Goal: Task Accomplishment & Management: Use online tool/utility

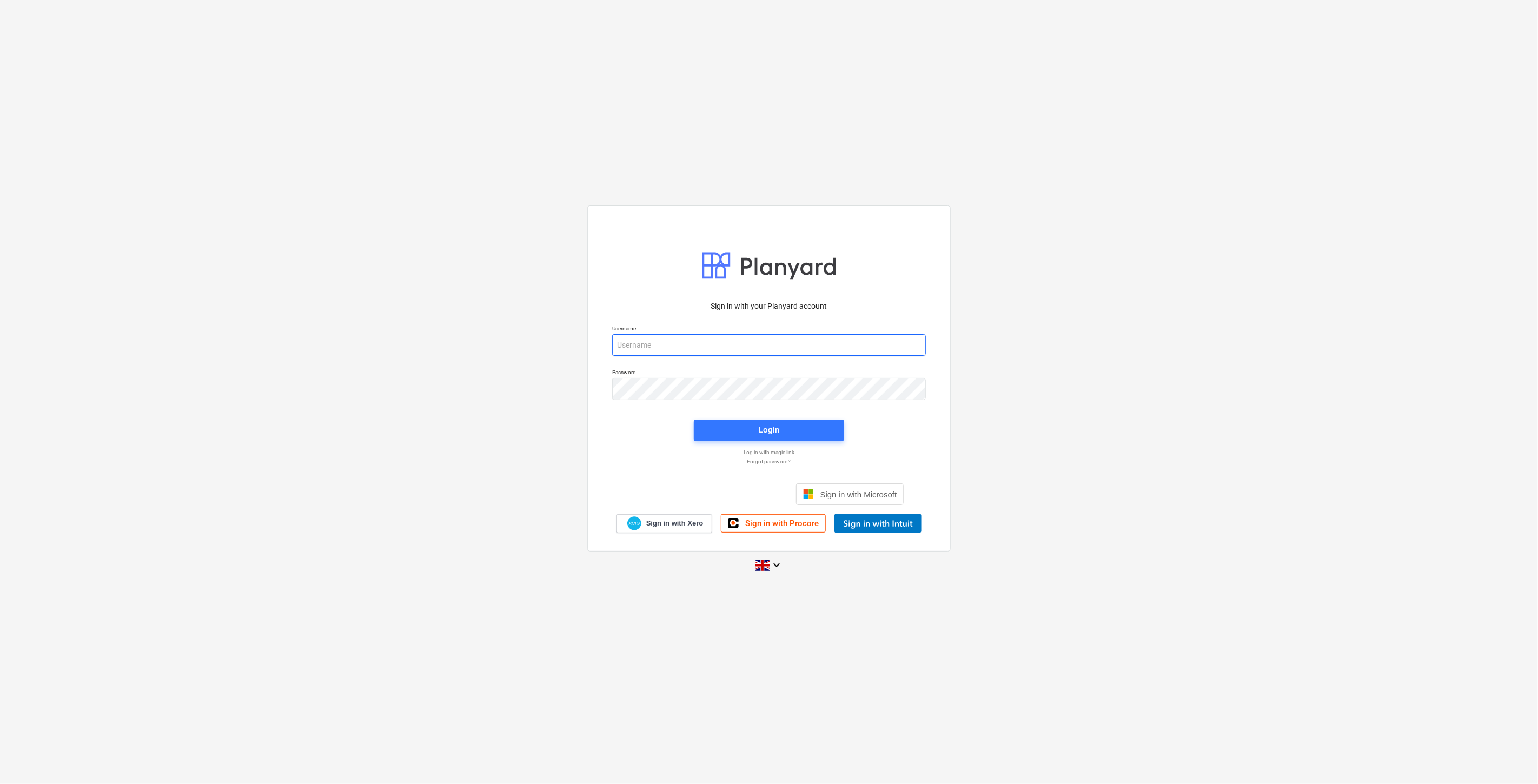
click at [689, 336] on input "email" at bounding box center [769, 345] width 314 height 22
type input "[PERSON_NAME][EMAIL_ADDRESS][DOMAIN_NAME]"
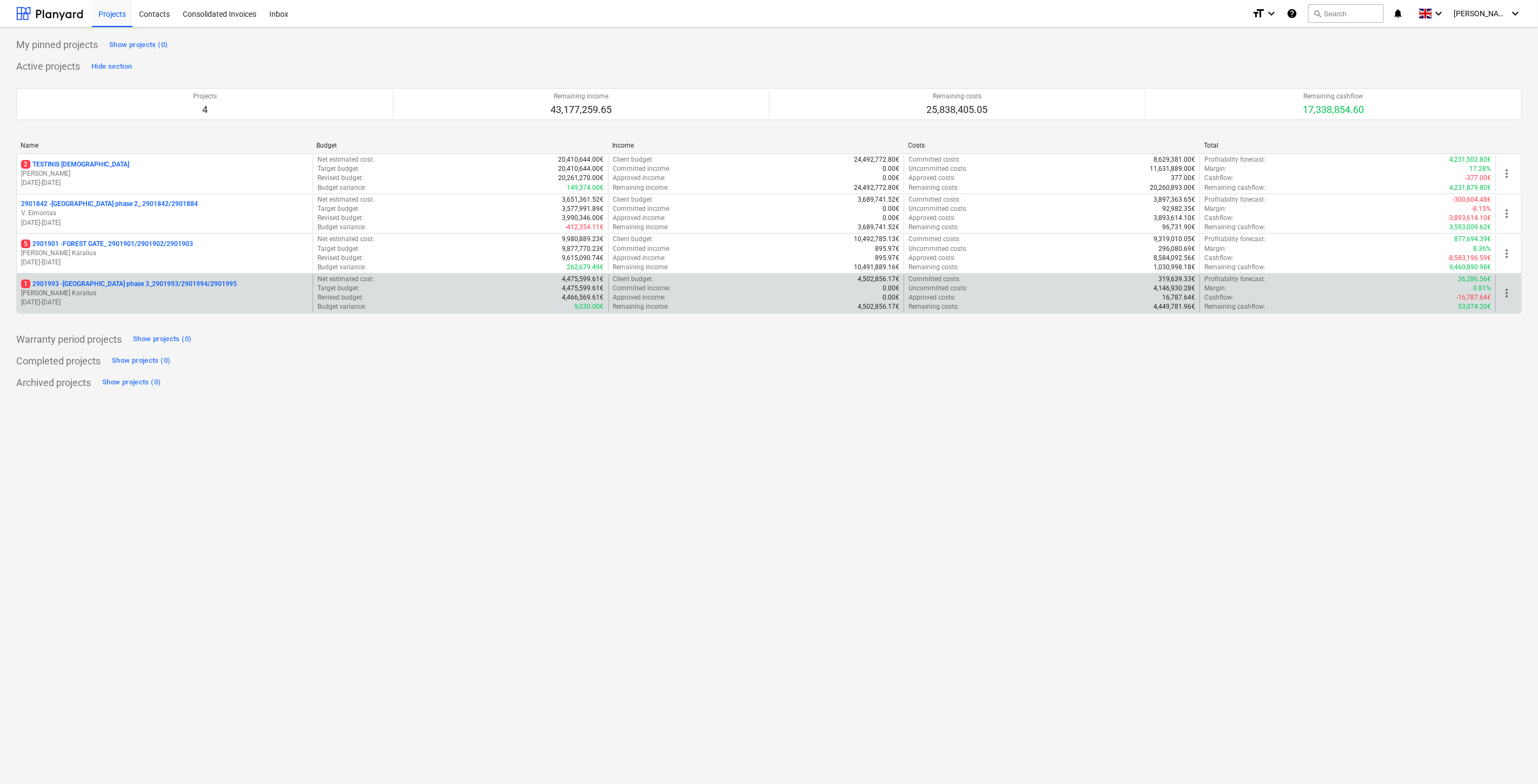
click at [196, 291] on p "[PERSON_NAME] Karalius" at bounding box center [165, 293] width 287 height 9
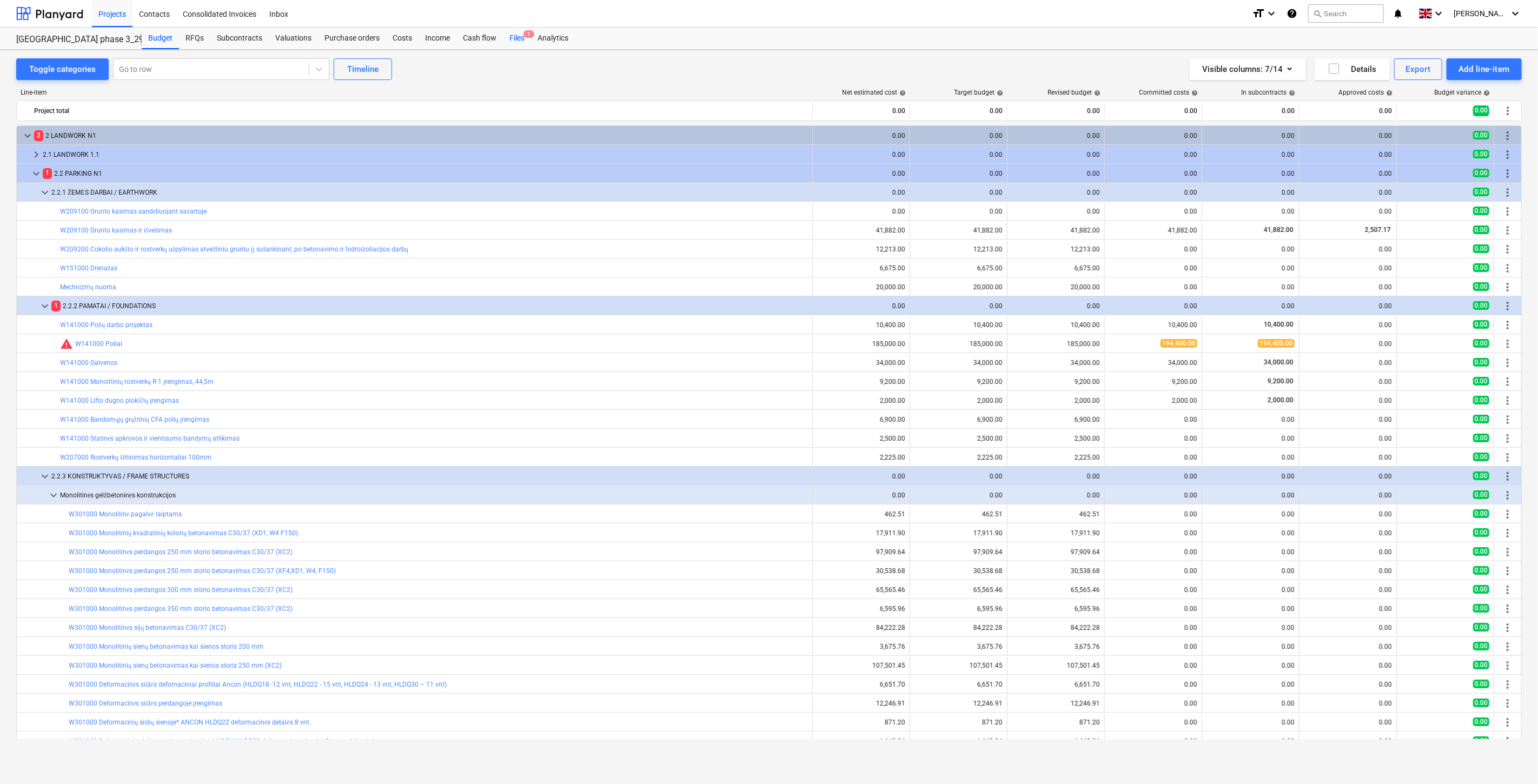
click at [508, 35] on div "Files 1" at bounding box center [517, 39] width 28 height 22
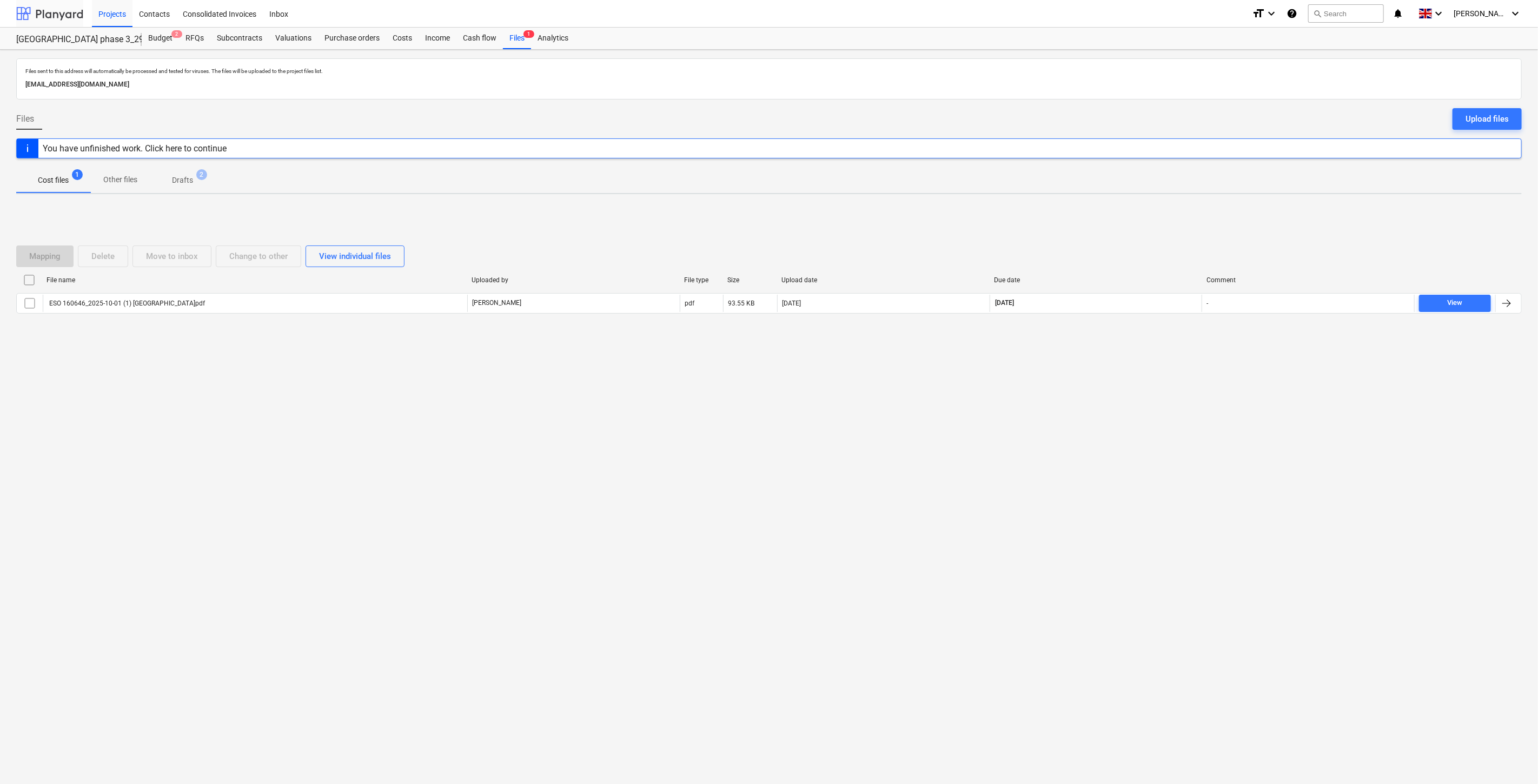
click at [66, 20] on div at bounding box center [49, 14] width 67 height 27
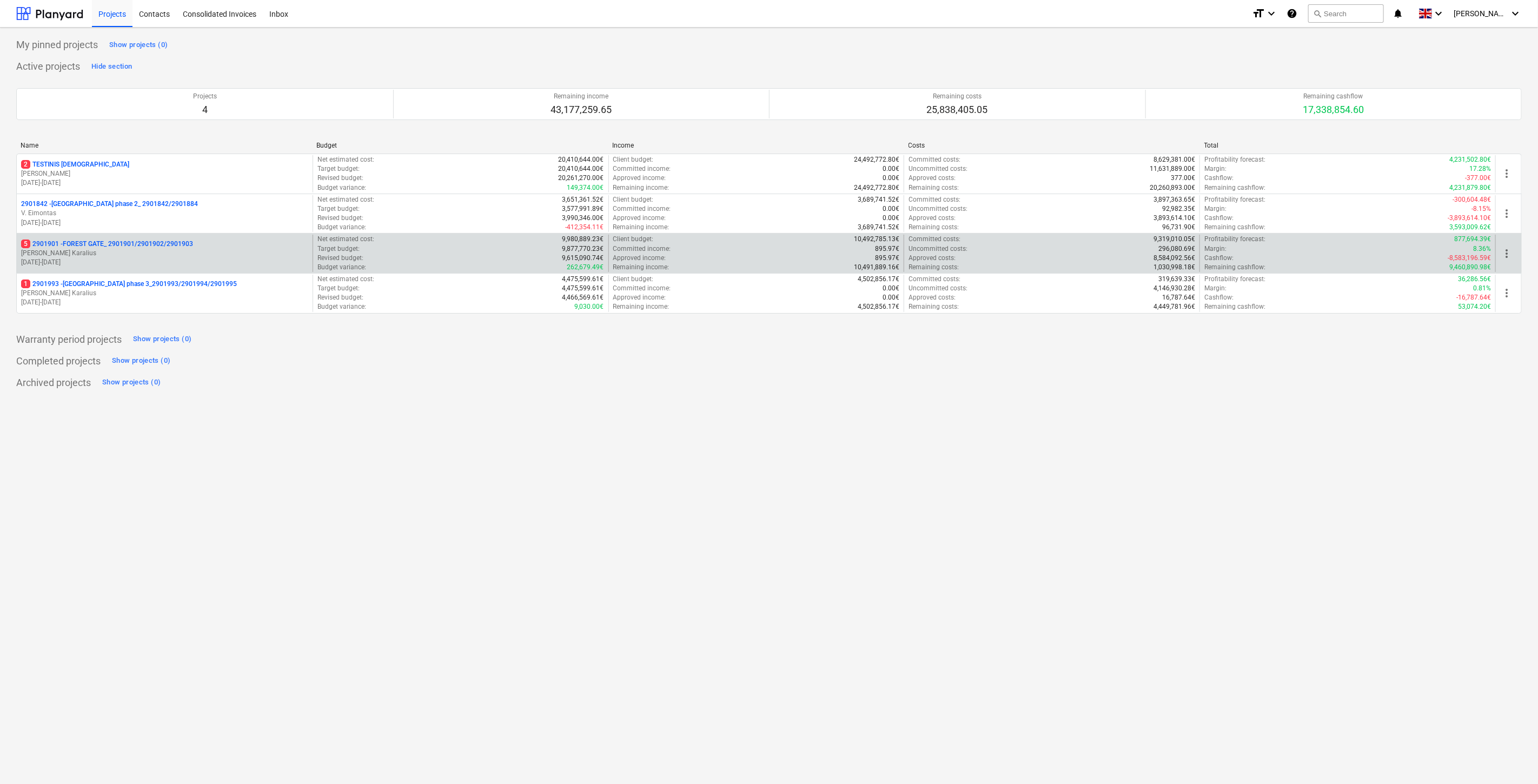
click at [94, 247] on p "5 2901901 - FOREST GATE_ 2901901/2901902/2901903" at bounding box center [107, 244] width 172 height 9
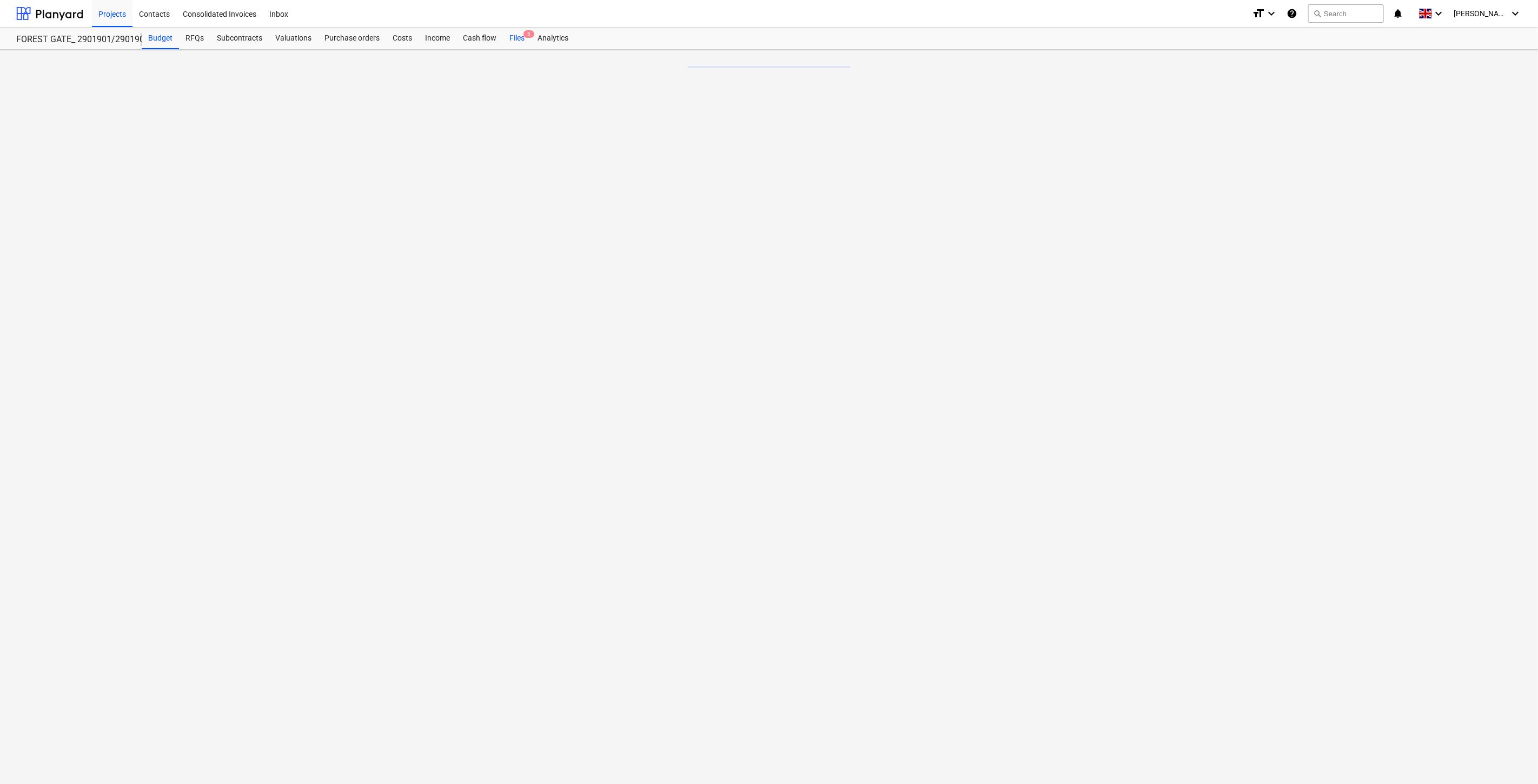
click at [522, 38] on div "Files 5" at bounding box center [517, 39] width 28 height 22
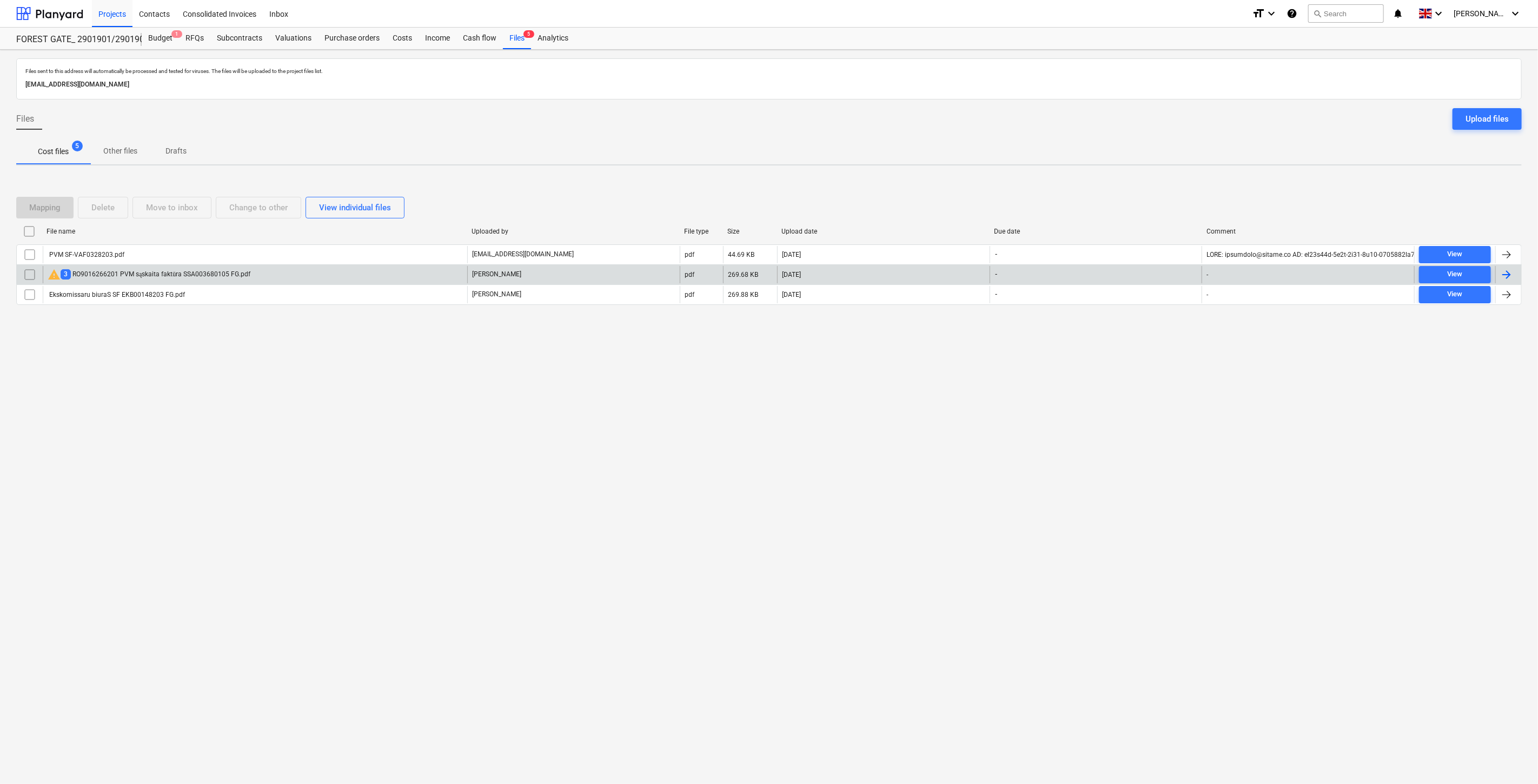
click at [336, 272] on div "warning 3 RO9016266201 PVM sąskaita faktūra SSA003680105 FG.pdf" at bounding box center [255, 274] width 424 height 18
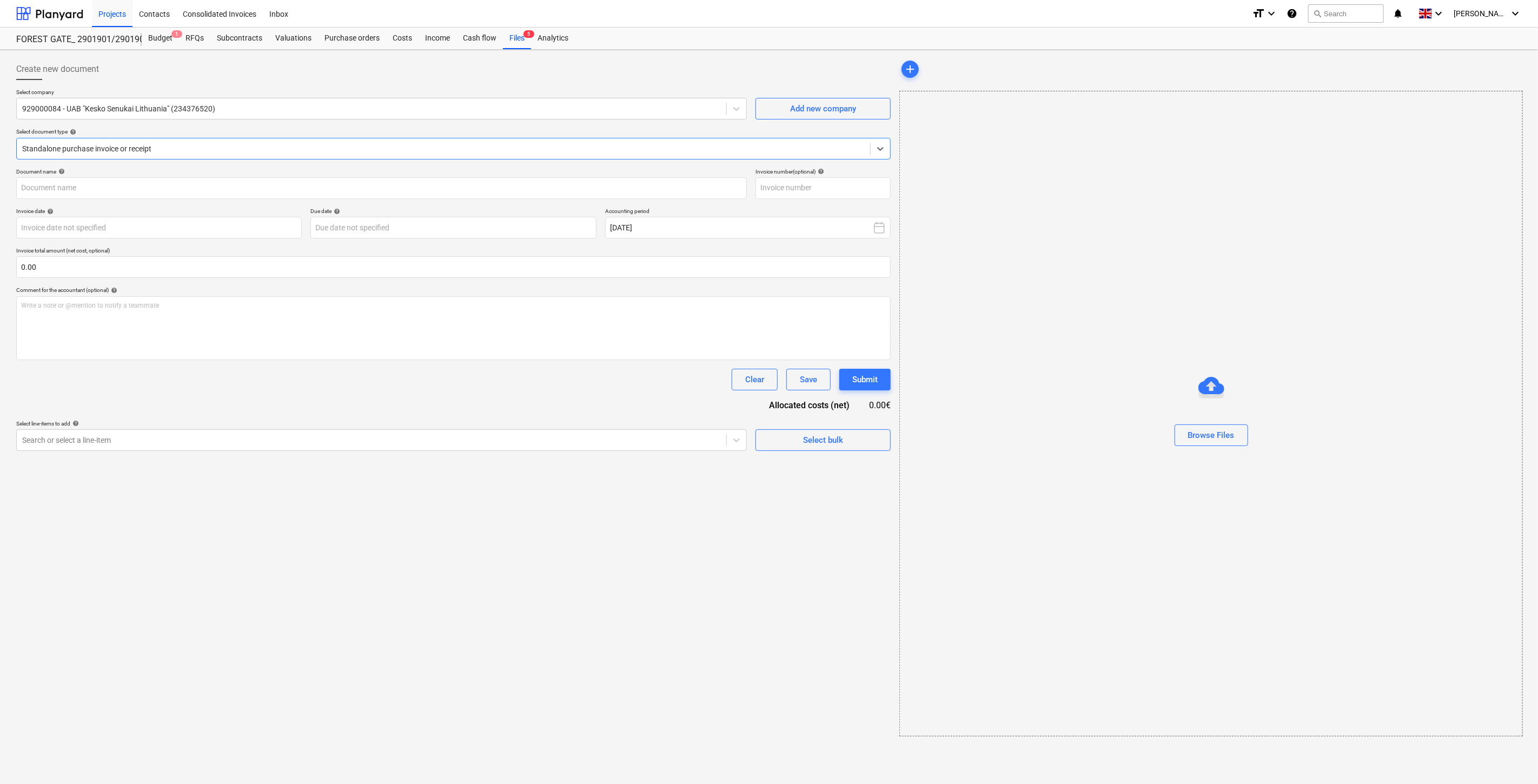
type input "SSA003680105"
type input "30 Sep 2025"
type input "30 Oct 2025"
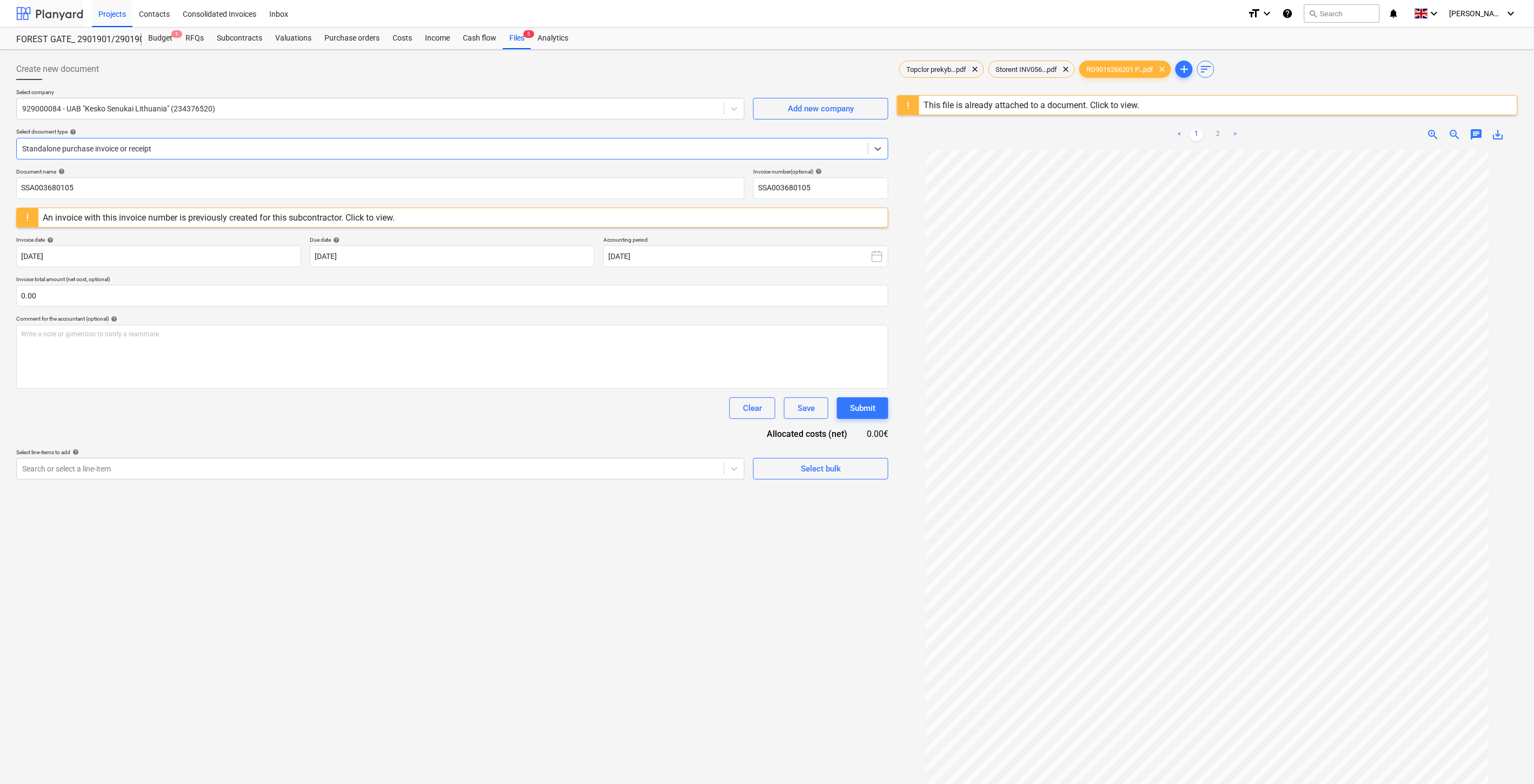
click at [63, 19] on div at bounding box center [49, 14] width 67 height 27
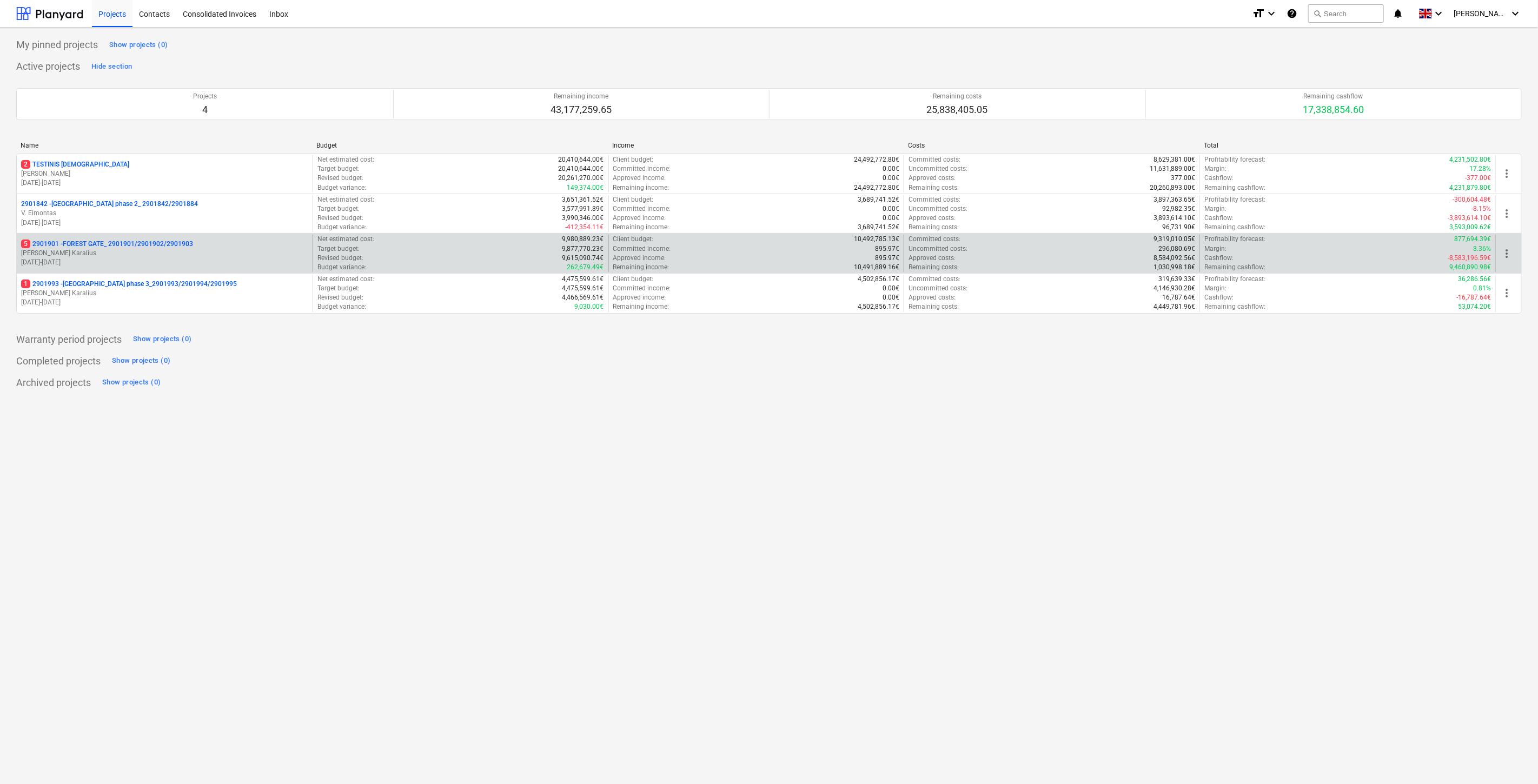
click at [132, 257] on p "[PERSON_NAME] Karalius" at bounding box center [165, 253] width 287 height 9
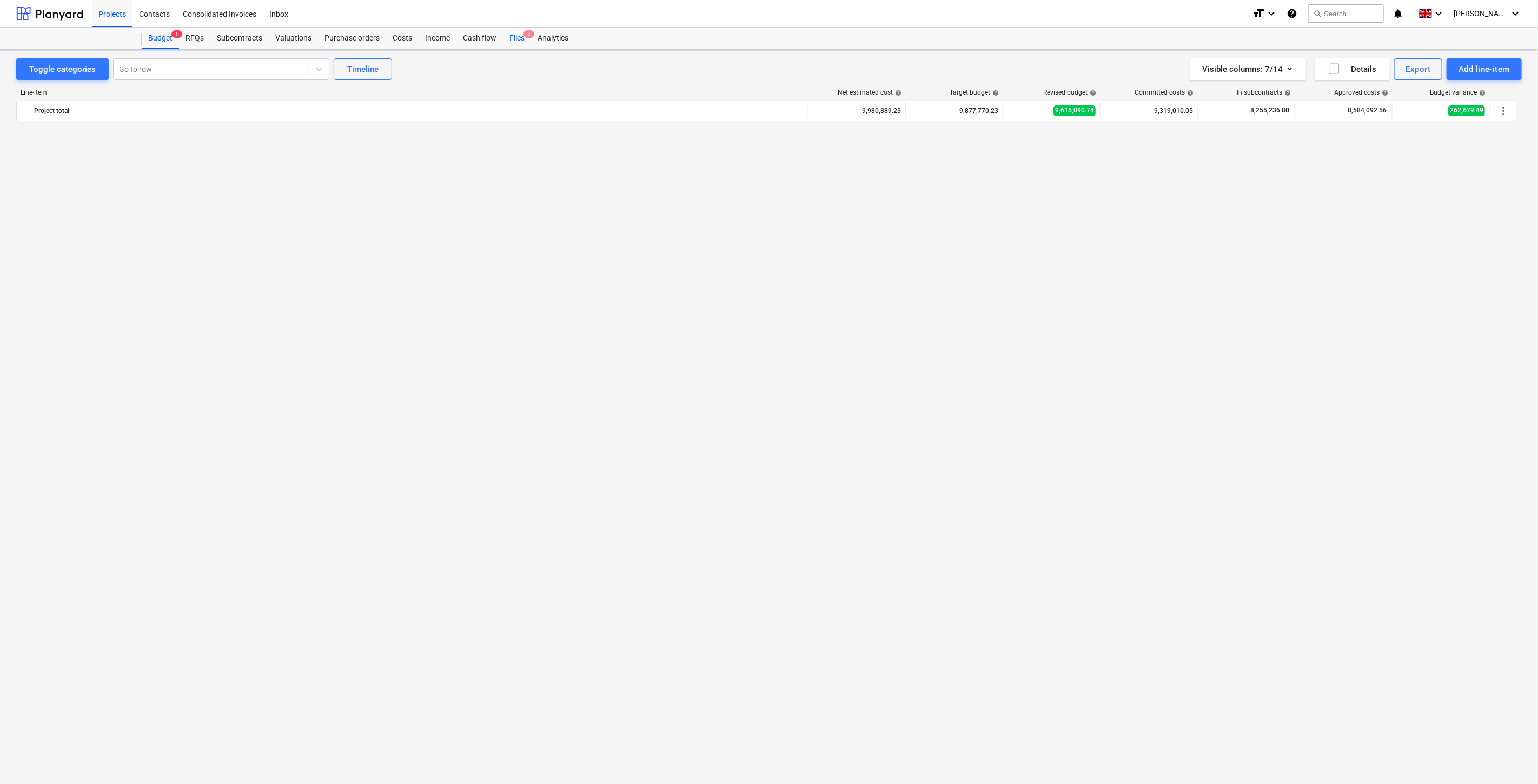
click at [520, 39] on div "Files 5" at bounding box center [517, 39] width 28 height 22
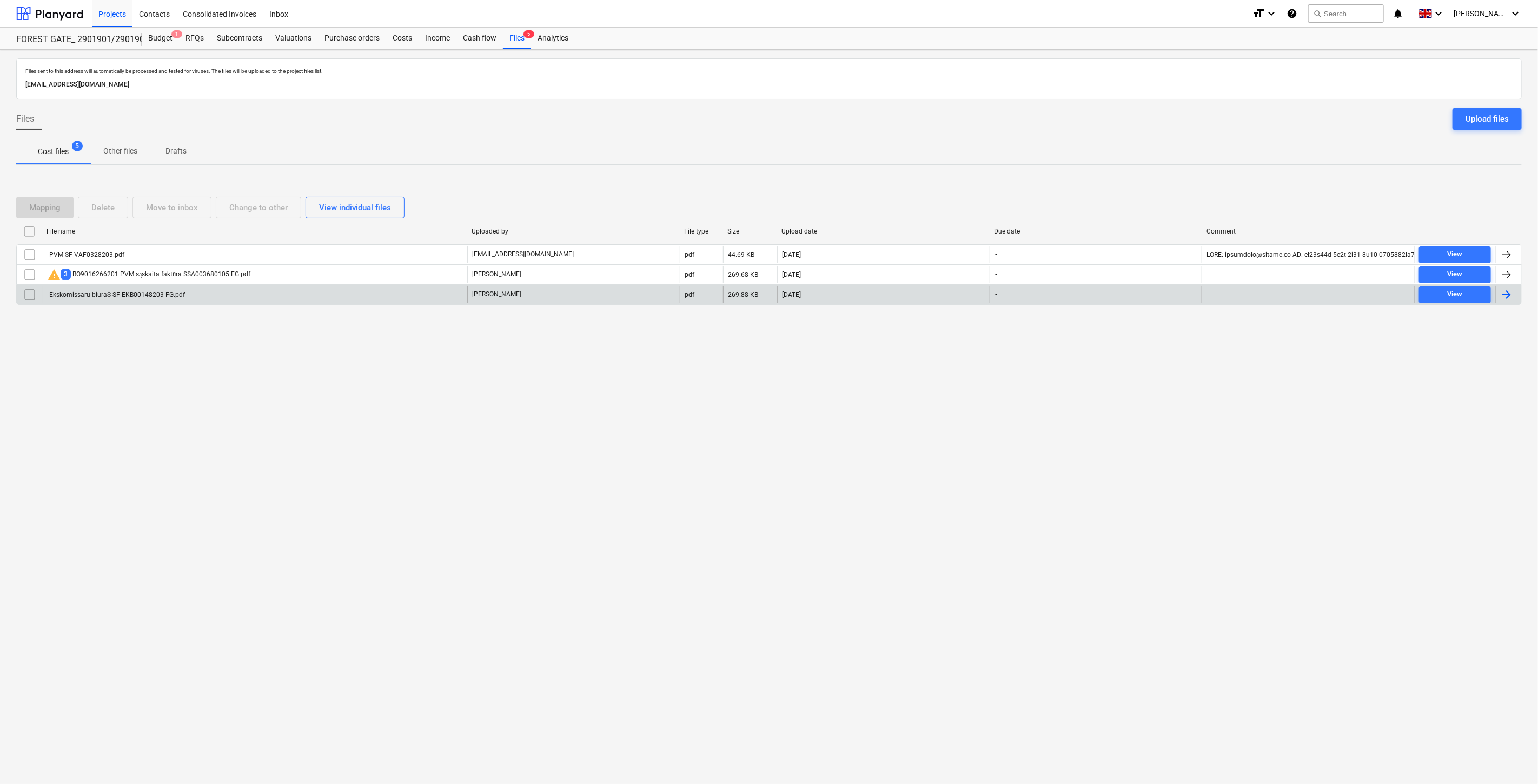
click at [262, 295] on div "Ekskomissaru biuraS SF EKB00148203 FG.pdf" at bounding box center [255, 295] width 424 height 18
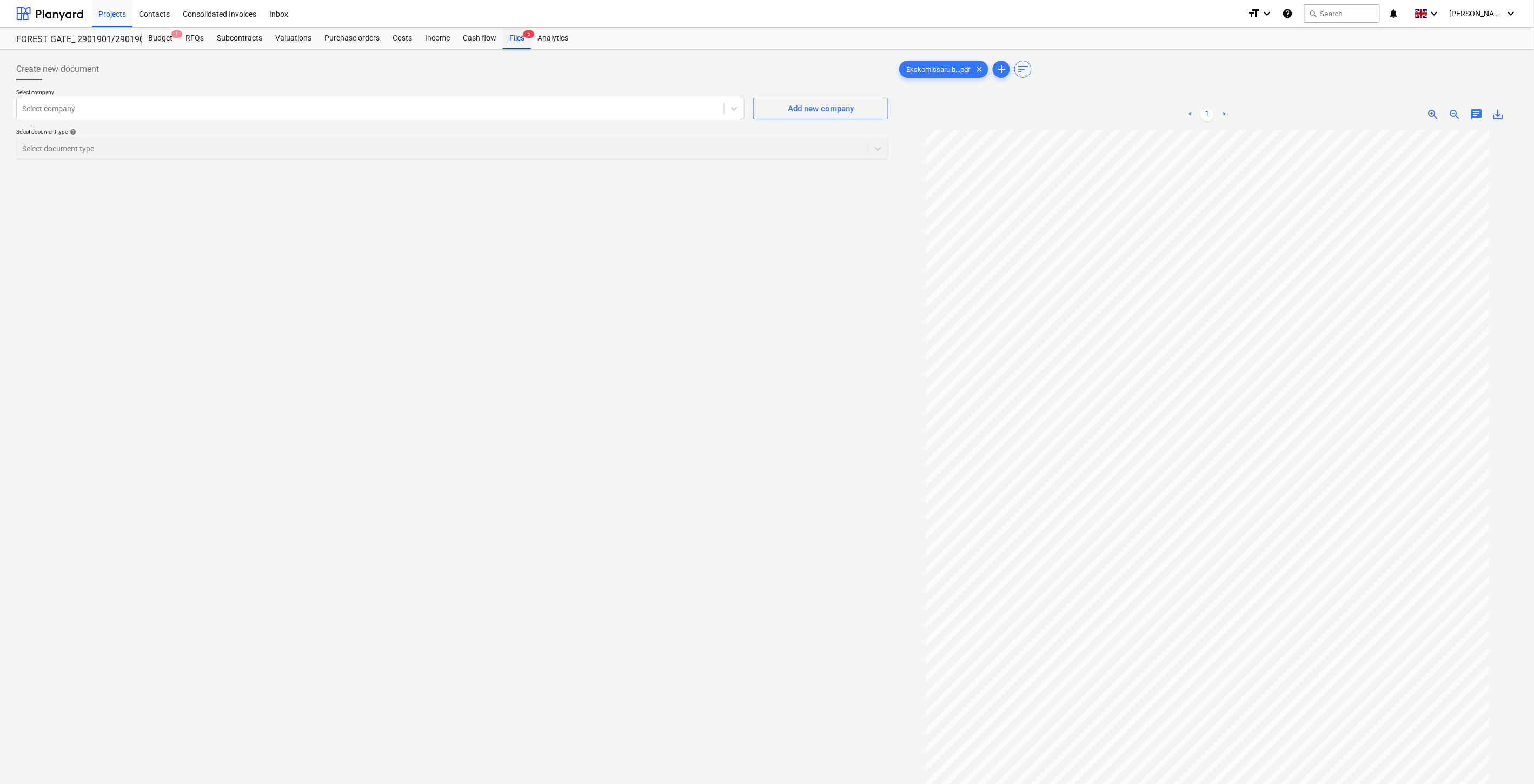
click at [517, 39] on div "Files 5" at bounding box center [517, 39] width 28 height 22
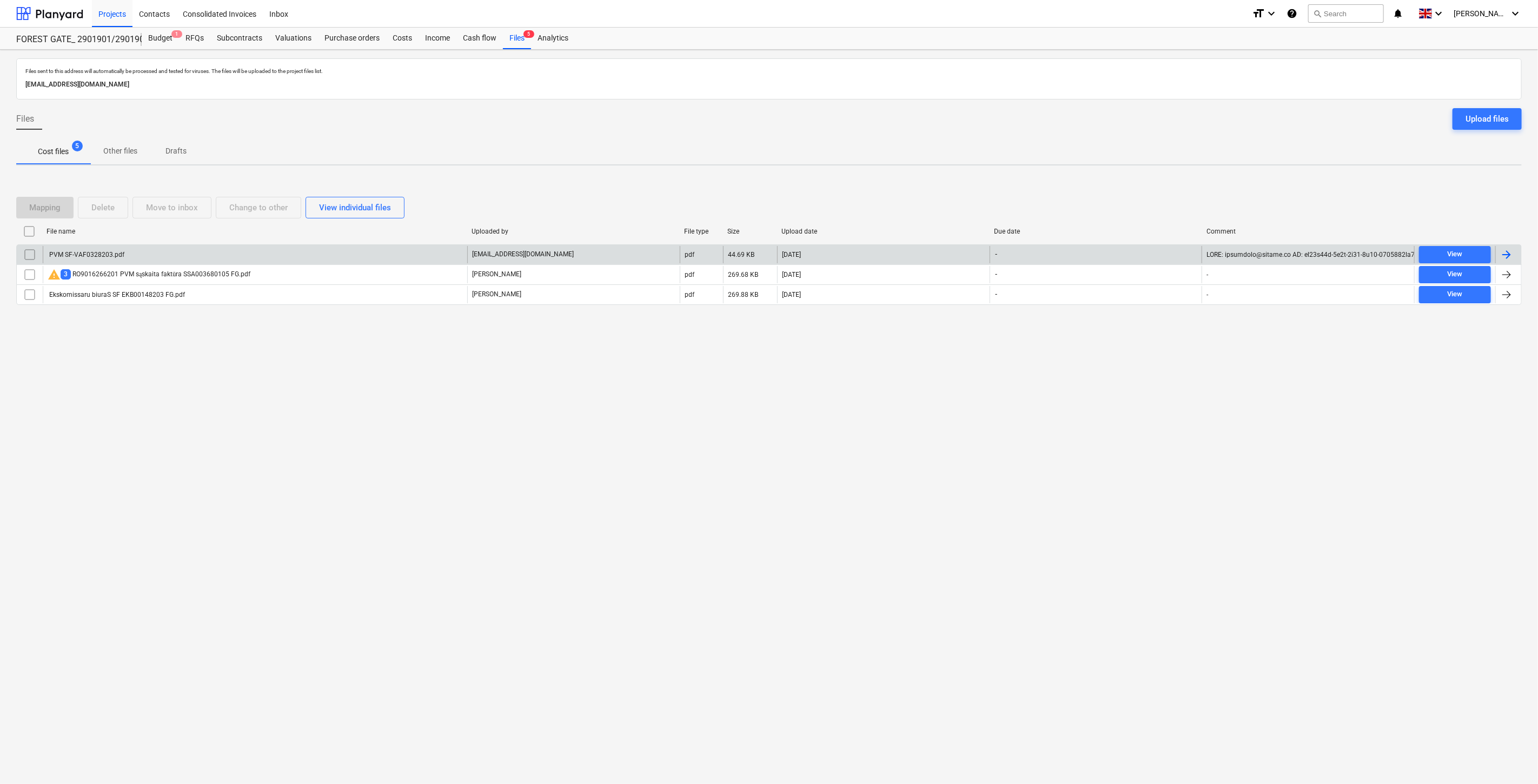
click at [262, 250] on div "PVM SF-VAF0328203.pdf" at bounding box center [255, 255] width 424 height 18
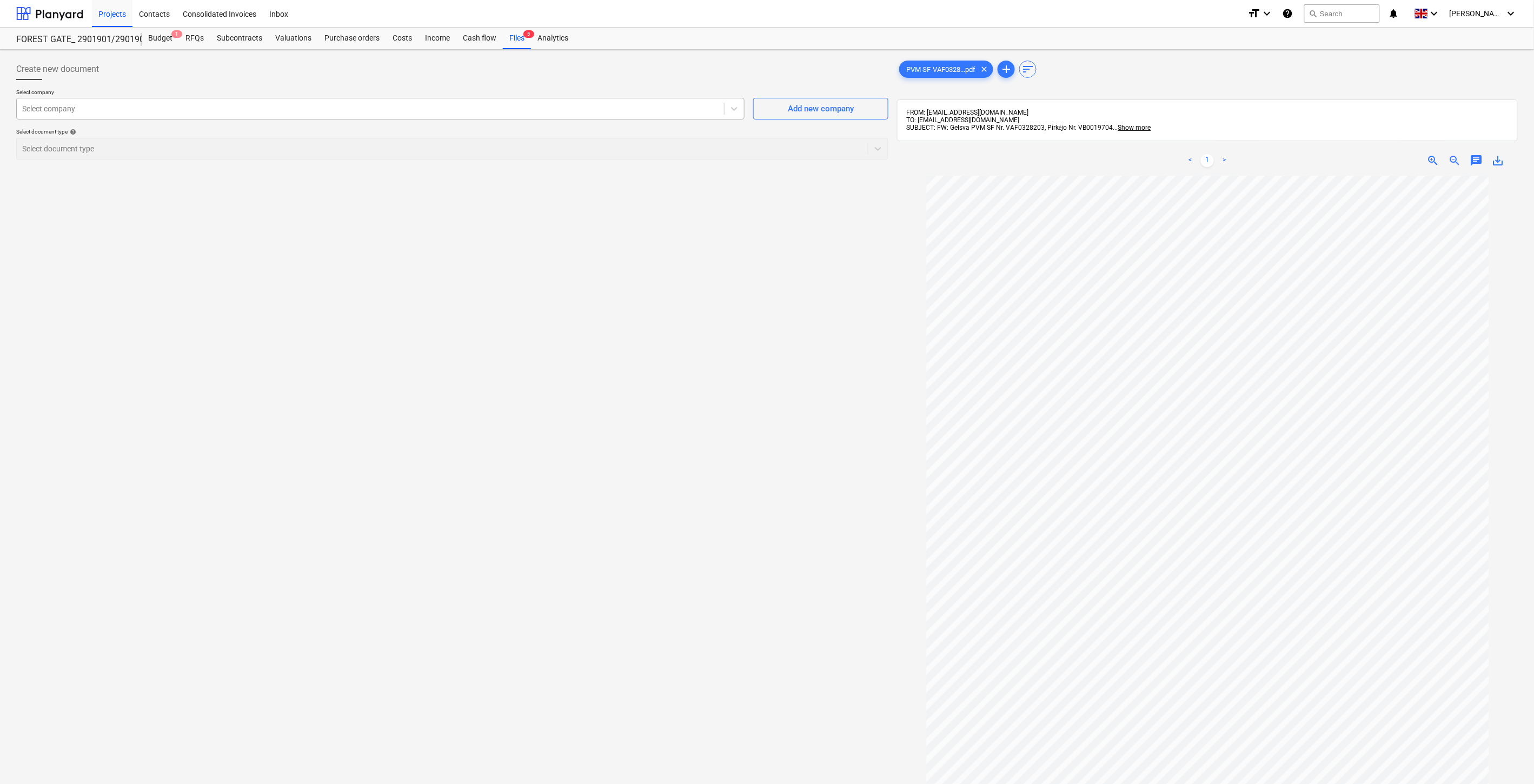
click at [312, 112] on div at bounding box center [370, 108] width 696 height 11
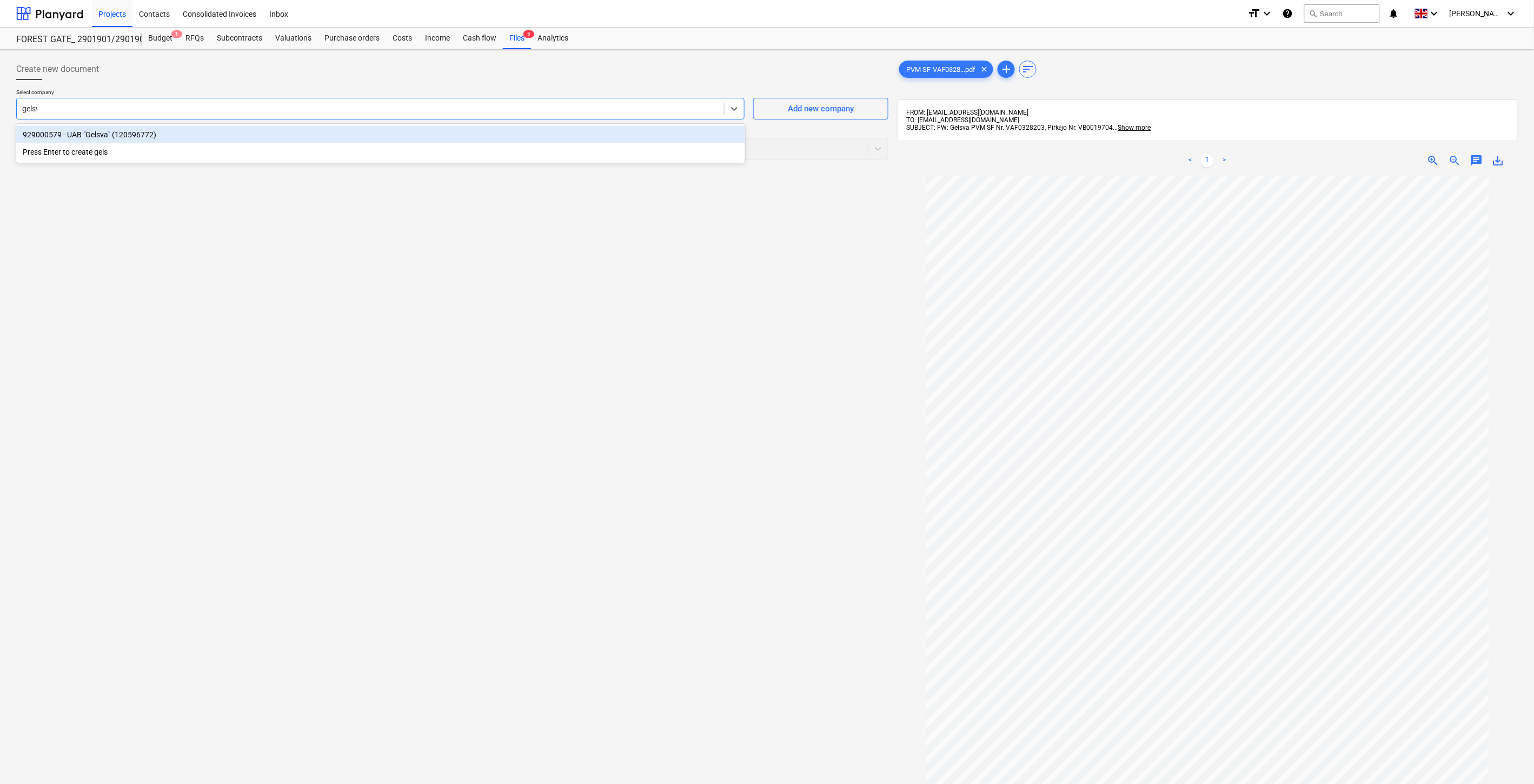
type input "gelsva"
click at [278, 140] on div "929000579 - UAB "Gelsva" (120596772)" at bounding box center [380, 135] width 729 height 18
click at [254, 147] on div at bounding box center [443, 148] width 841 height 11
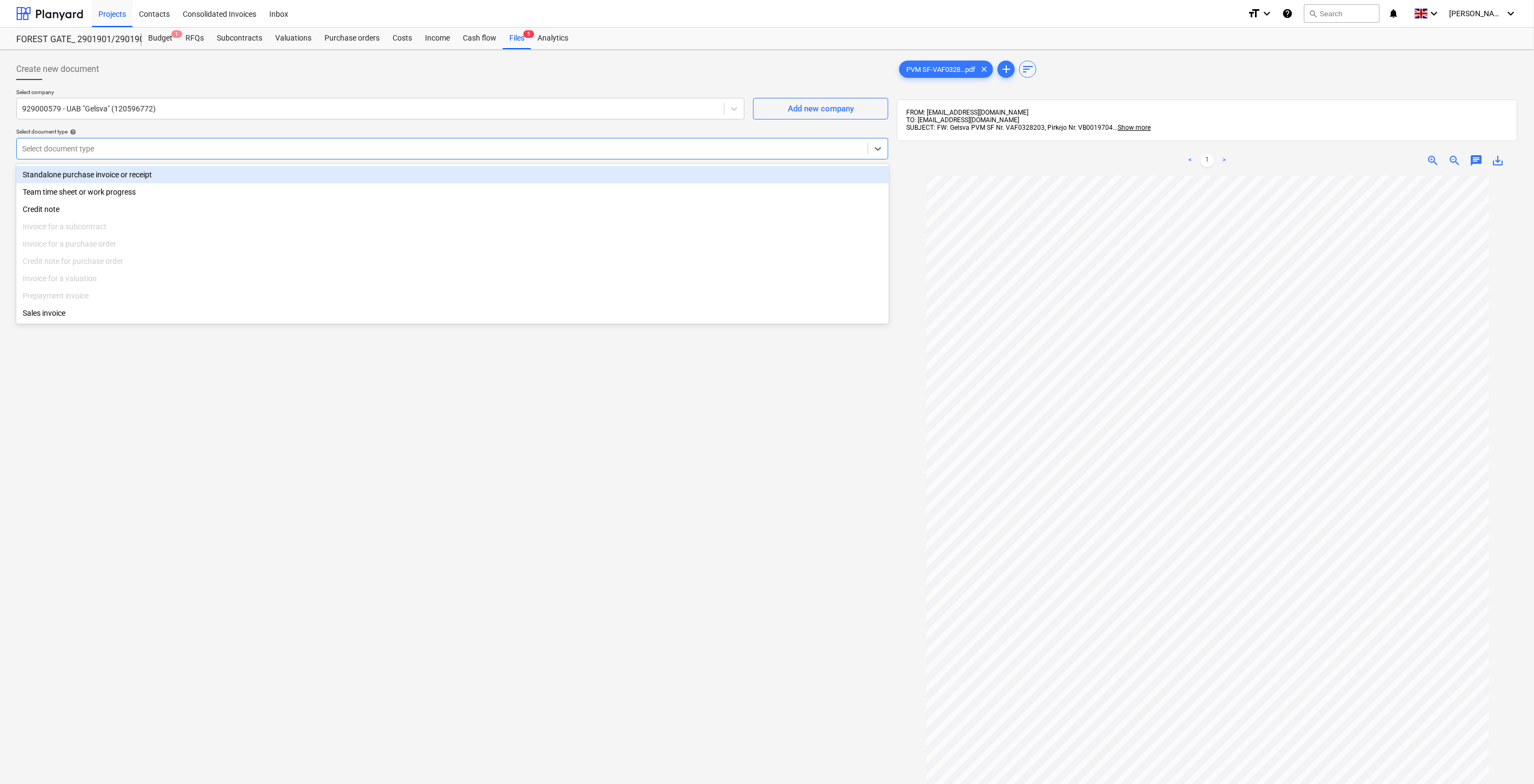
click at [146, 175] on div "Standalone purchase invoice or receipt" at bounding box center [453, 175] width 873 height 18
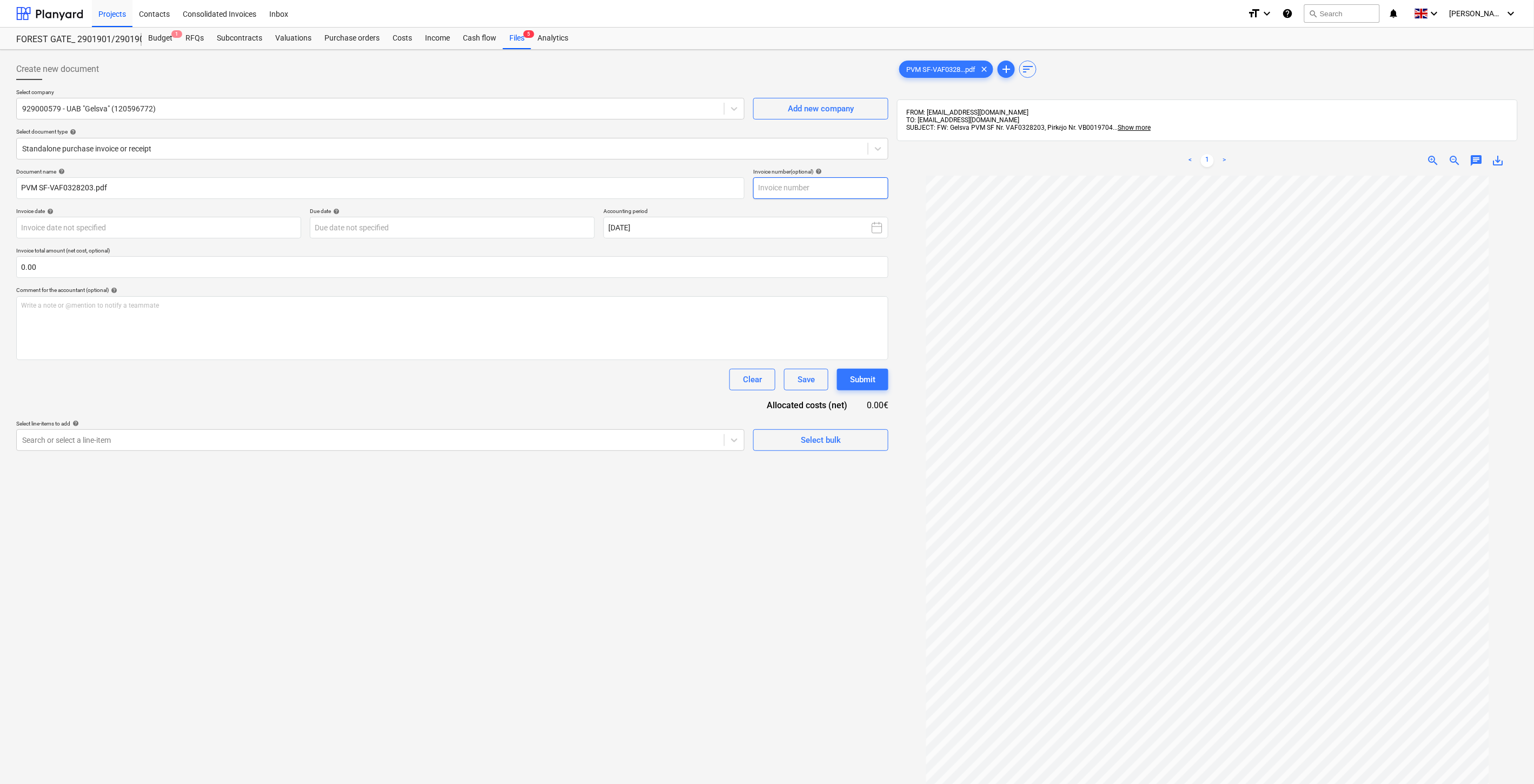
click at [797, 188] on input "text" at bounding box center [820, 188] width 135 height 22
drag, startPoint x: 92, startPoint y: 187, endPoint x: 49, endPoint y: 188, distance: 43.0
click at [49, 188] on input "PVM SF-VAF0328203.pdf" at bounding box center [380, 188] width 729 height 22
click at [855, 186] on input "text" at bounding box center [820, 188] width 135 height 22
paste input "VAF0328203"
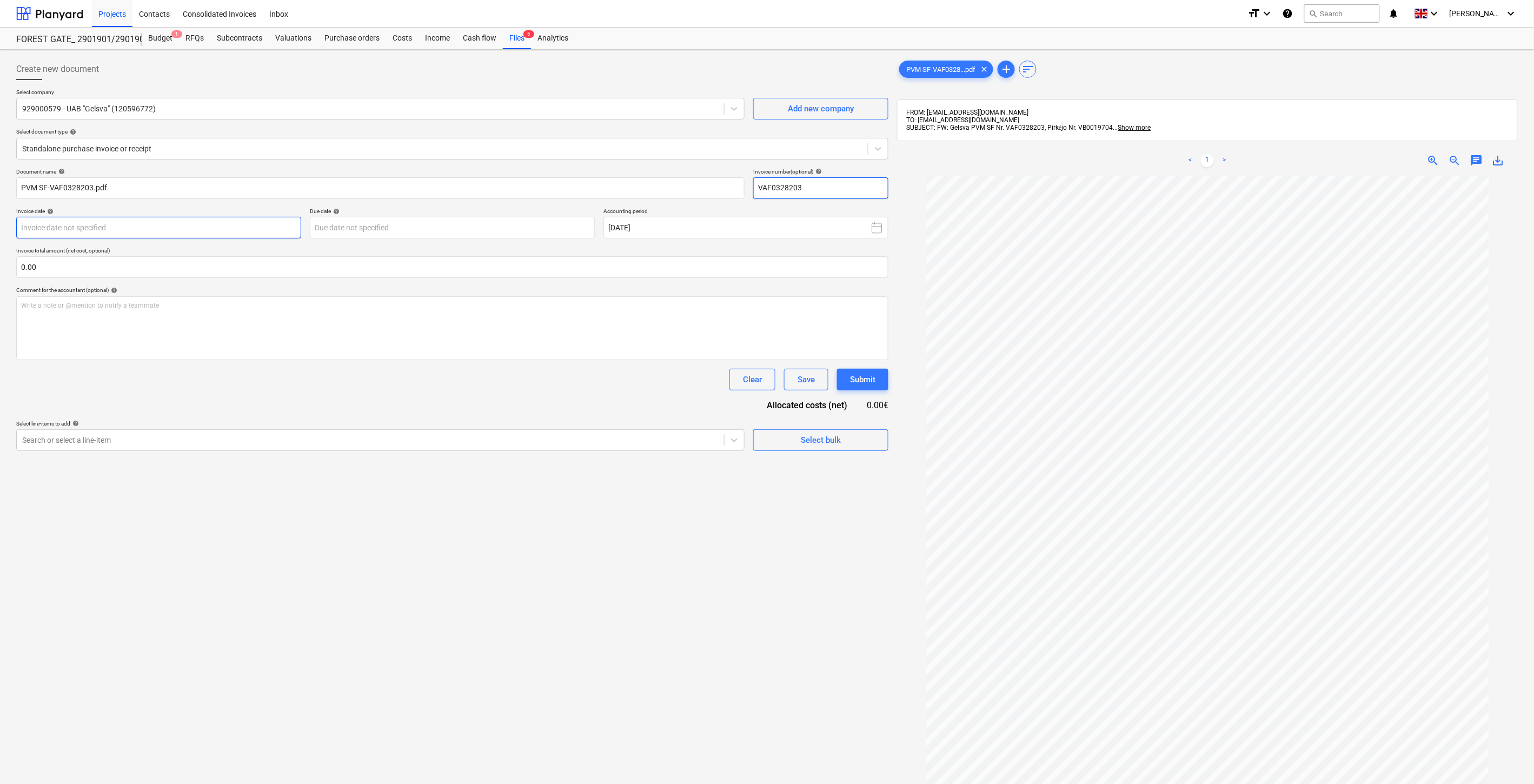
type input "VAF0328203"
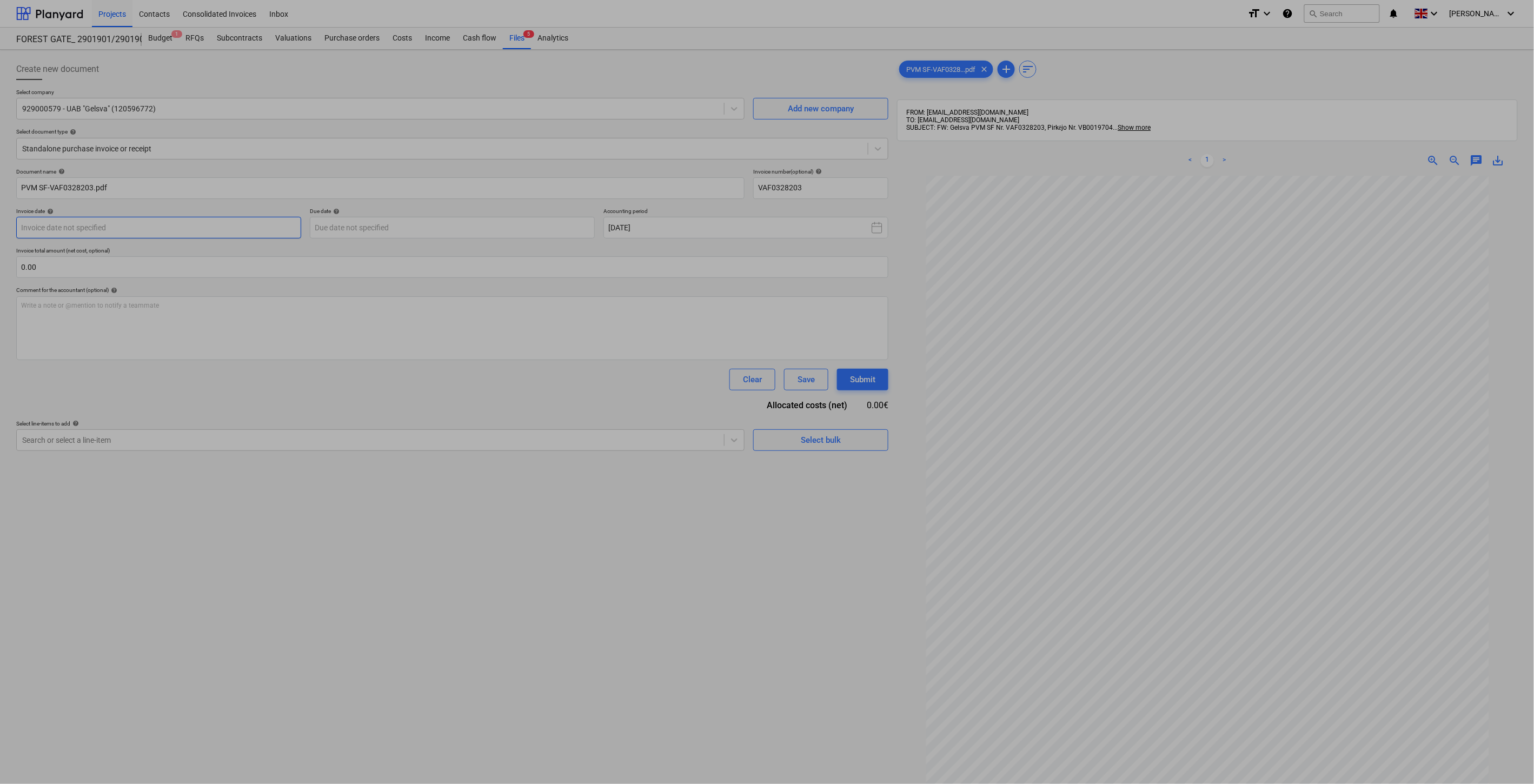
click at [203, 231] on body "Projects Contacts Consolidated Invoices Inbox format_size keyboard_arrow_down h…" at bounding box center [767, 392] width 1534 height 784
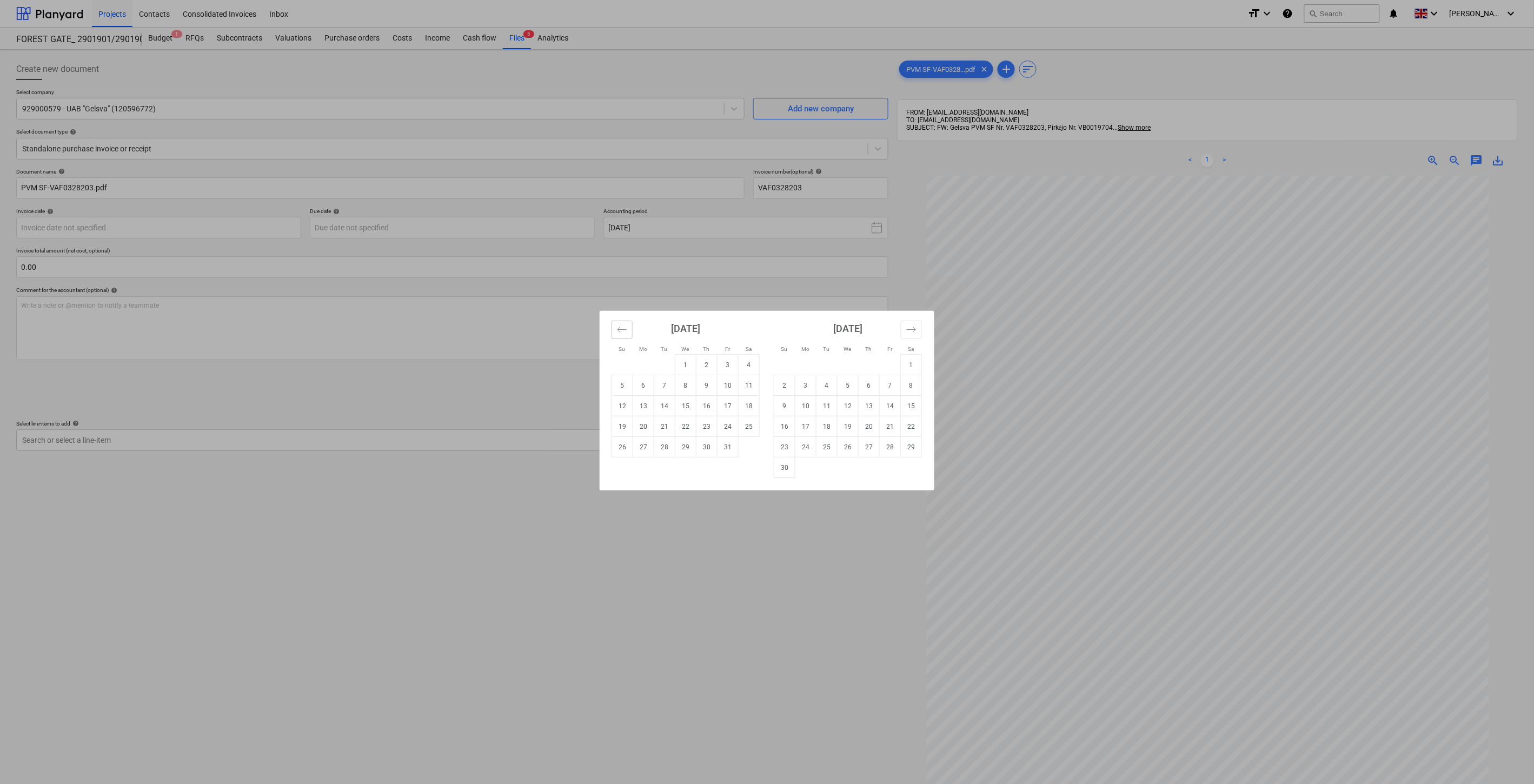
click at [626, 333] on icon "Move backward to switch to the previous month." at bounding box center [622, 329] width 10 height 10
click at [664, 447] on td "30" at bounding box center [664, 447] width 21 height 20
type input "[DATE]"
click at [565, 222] on body "Projects Contacts Consolidated Invoices Inbox format_size keyboard_arrow_down h…" at bounding box center [767, 392] width 1534 height 784
click at [703, 447] on td "30" at bounding box center [706, 447] width 21 height 20
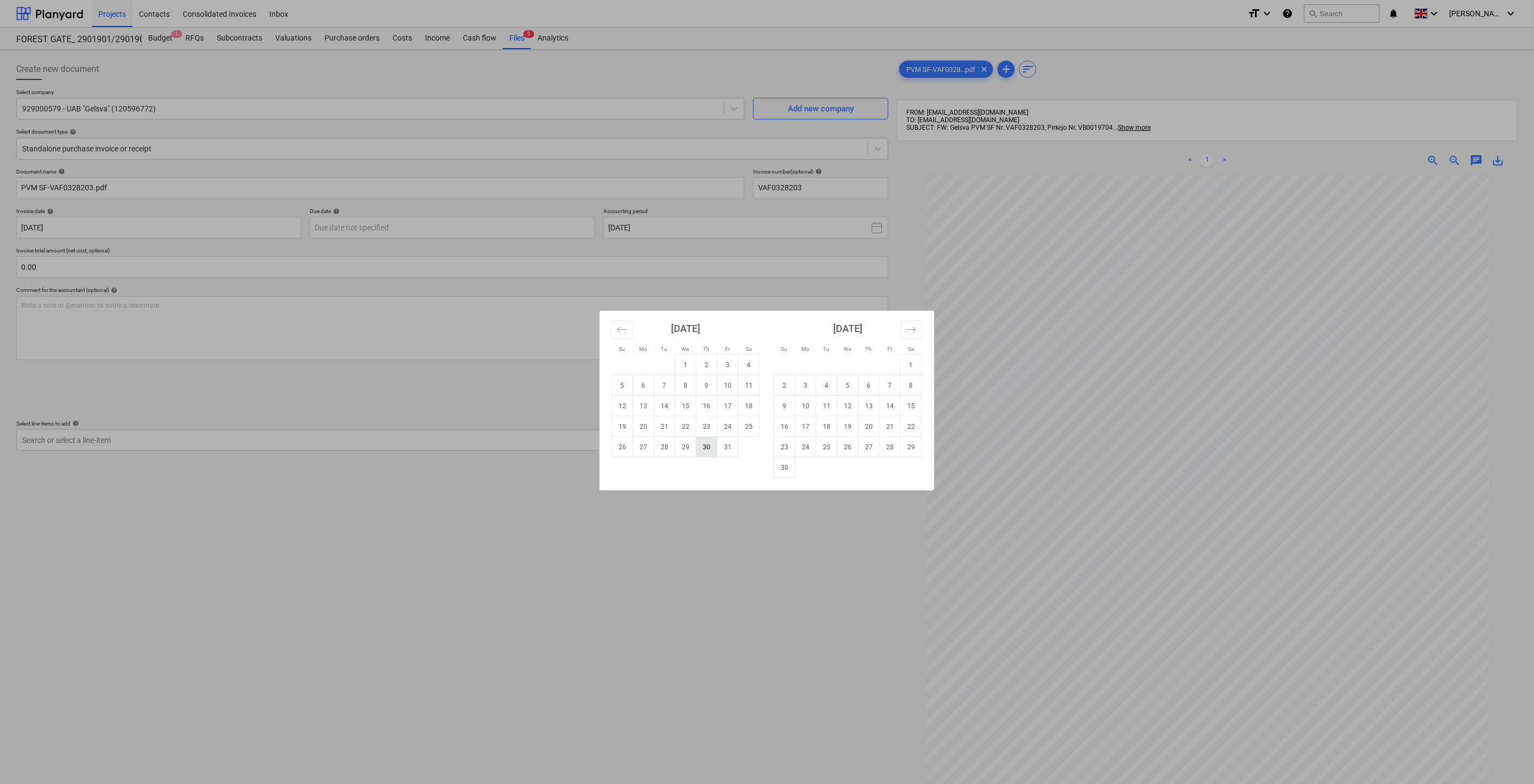
type input "30 Oct 2025"
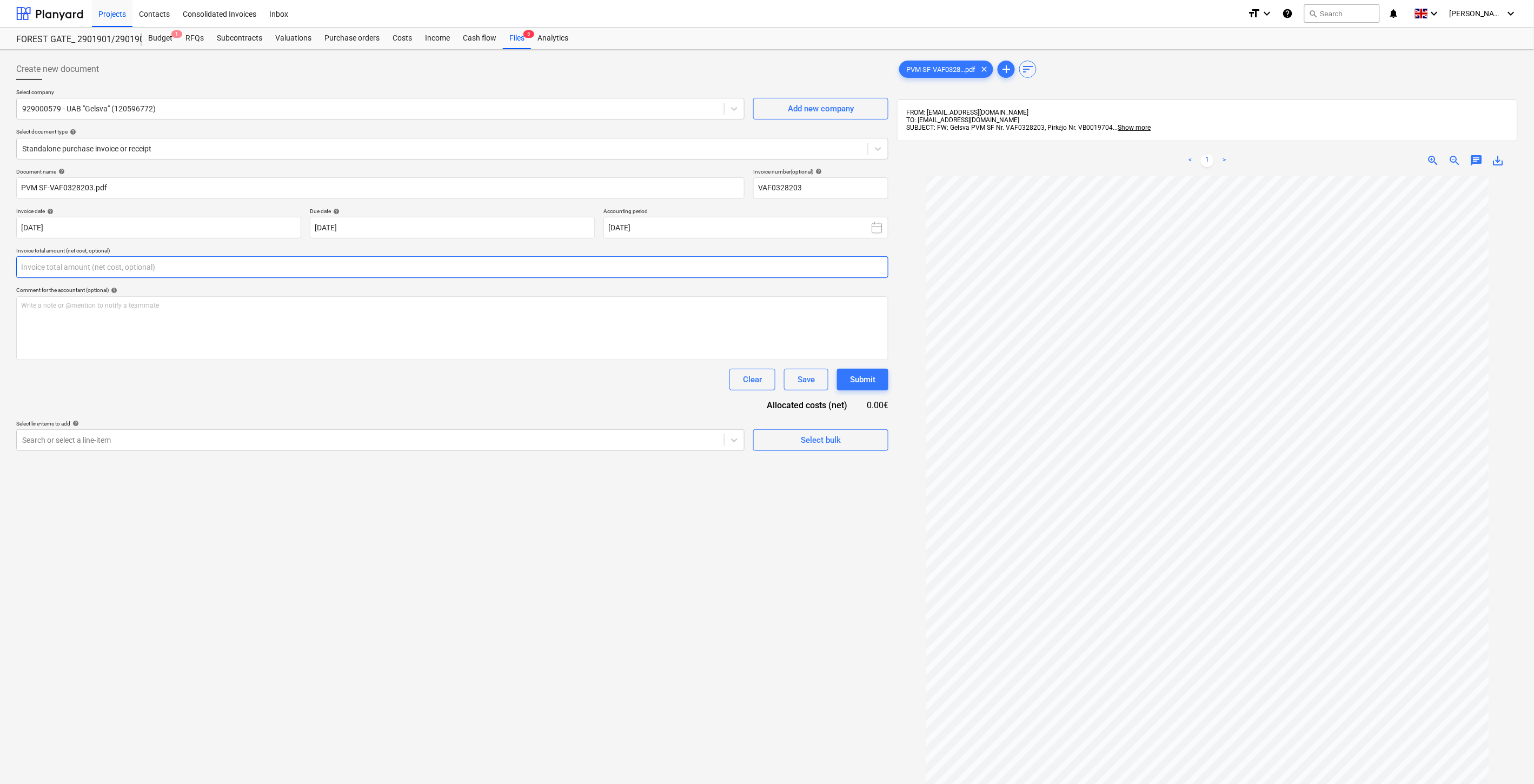
click at [412, 266] on input "text" at bounding box center [452, 267] width 872 height 22
type input "83.24"
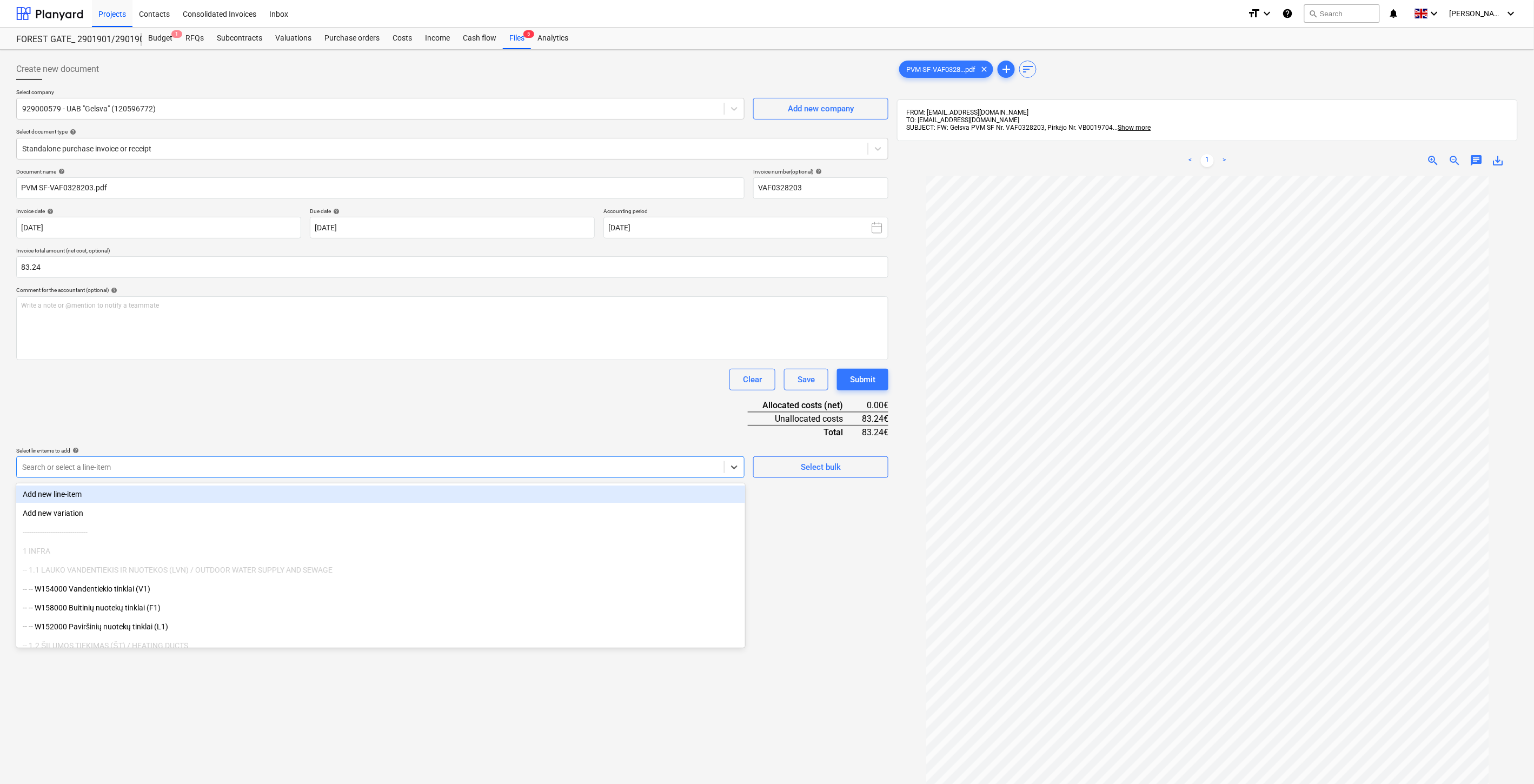
click at [625, 472] on div at bounding box center [370, 467] width 696 height 11
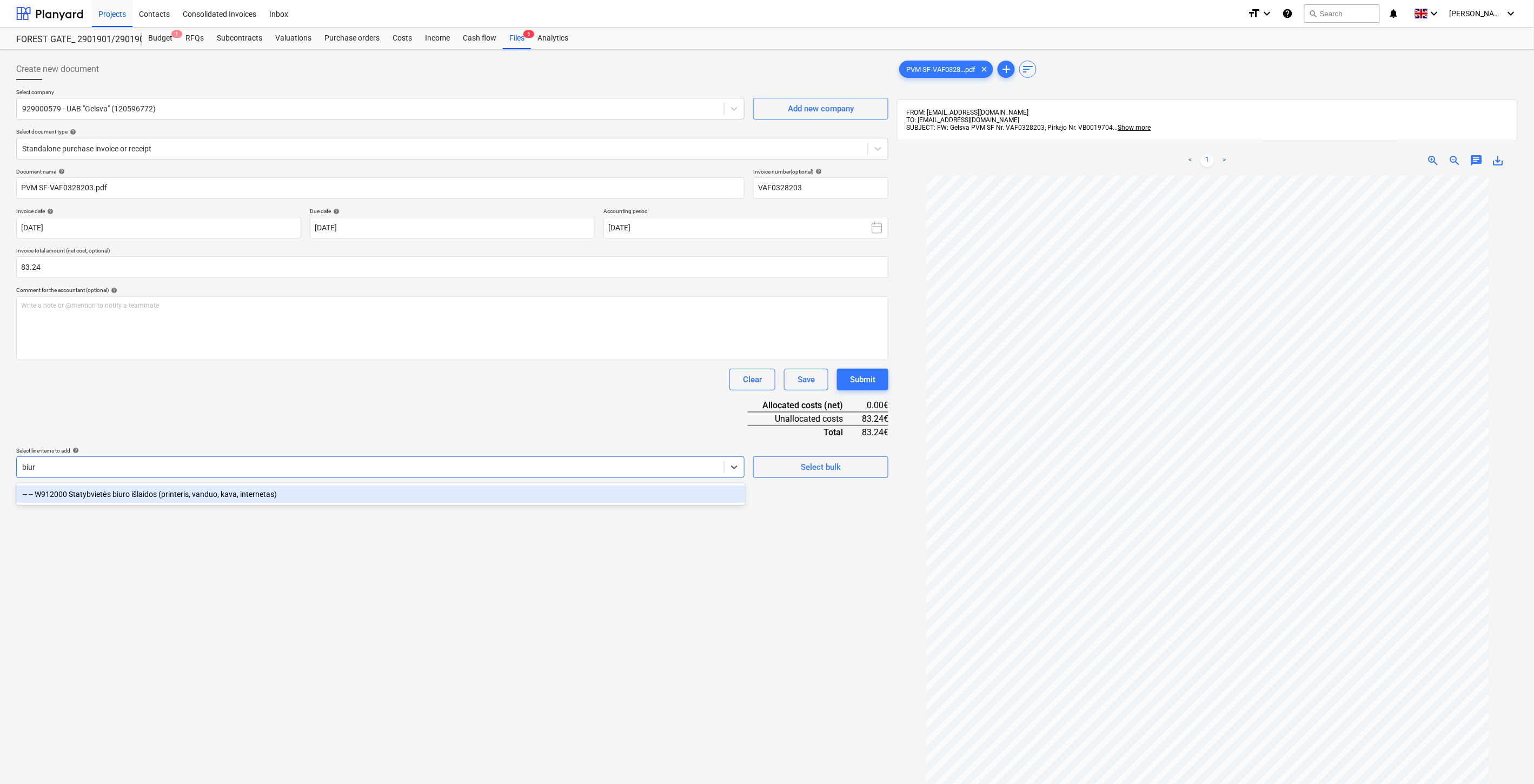
type input "biuro"
click at [559, 488] on div "-- -- W912000 Statybvietės biuro išlaidos (printeris, vanduo, kava, internetas)" at bounding box center [380, 494] width 729 height 18
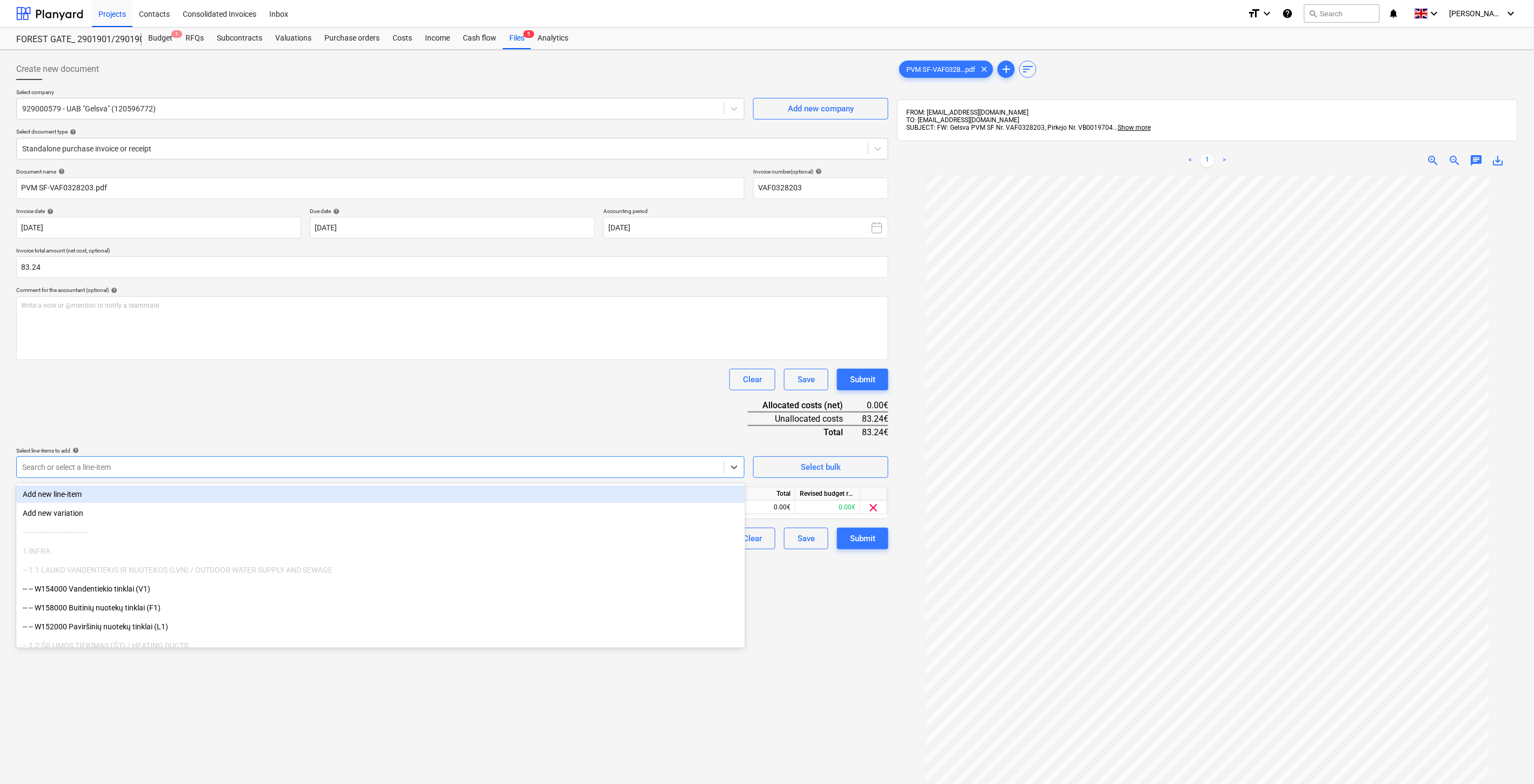
click at [565, 430] on div "Document name help PVM SF-VAF0328203.pdf Invoice number (optional) help VAF0328…" at bounding box center [452, 358] width 872 height 381
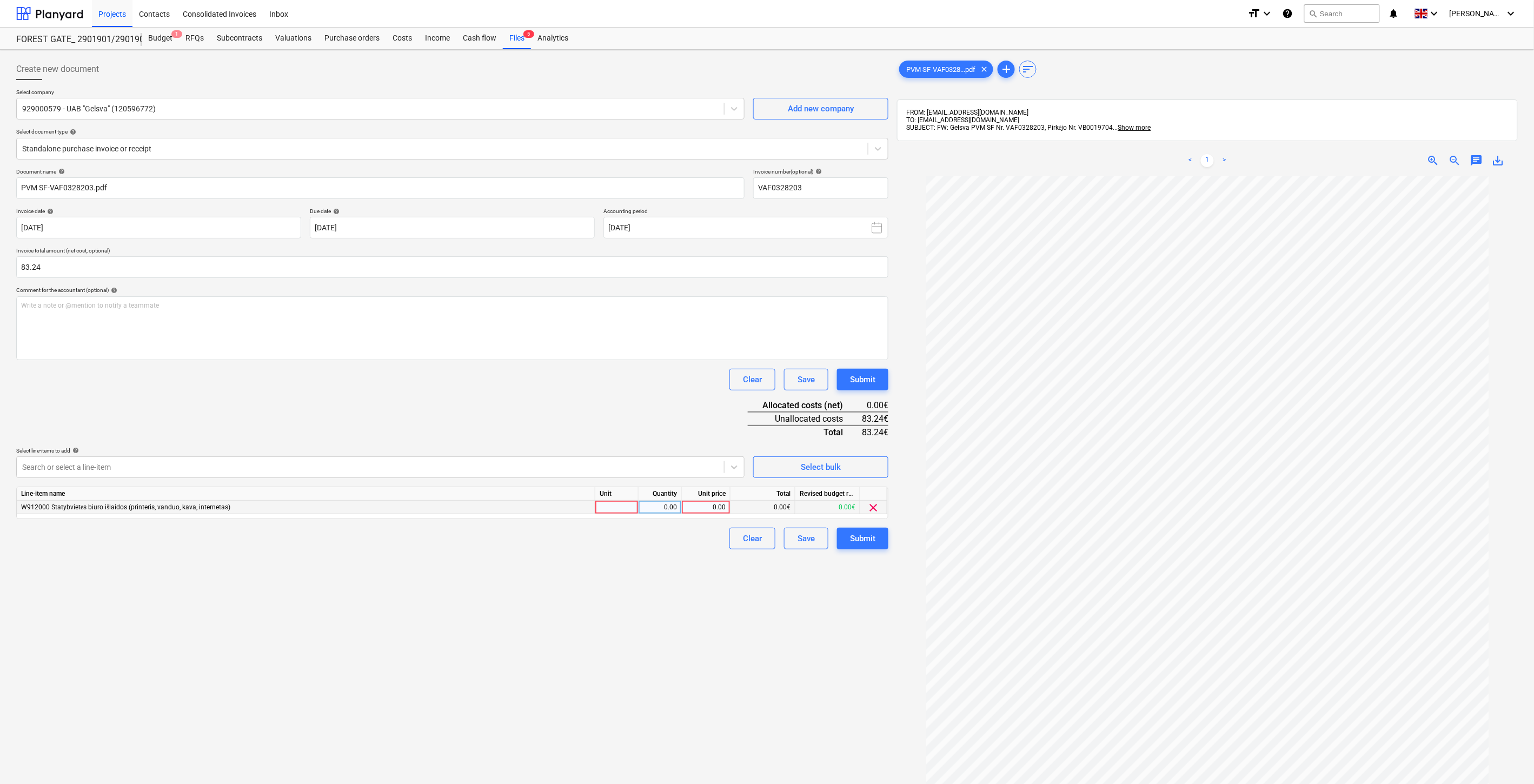
click at [619, 503] on div at bounding box center [617, 508] width 43 height 14
click at [642, 507] on div "0.00" at bounding box center [660, 508] width 43 height 14
click at [725, 509] on div "0.00" at bounding box center [706, 508] width 39 height 14
type input "83.24"
click at [645, 413] on div "Document name help PVM SF-VAF0328203.pdf Invoice number (optional) help VAF0328…" at bounding box center [452, 358] width 872 height 381
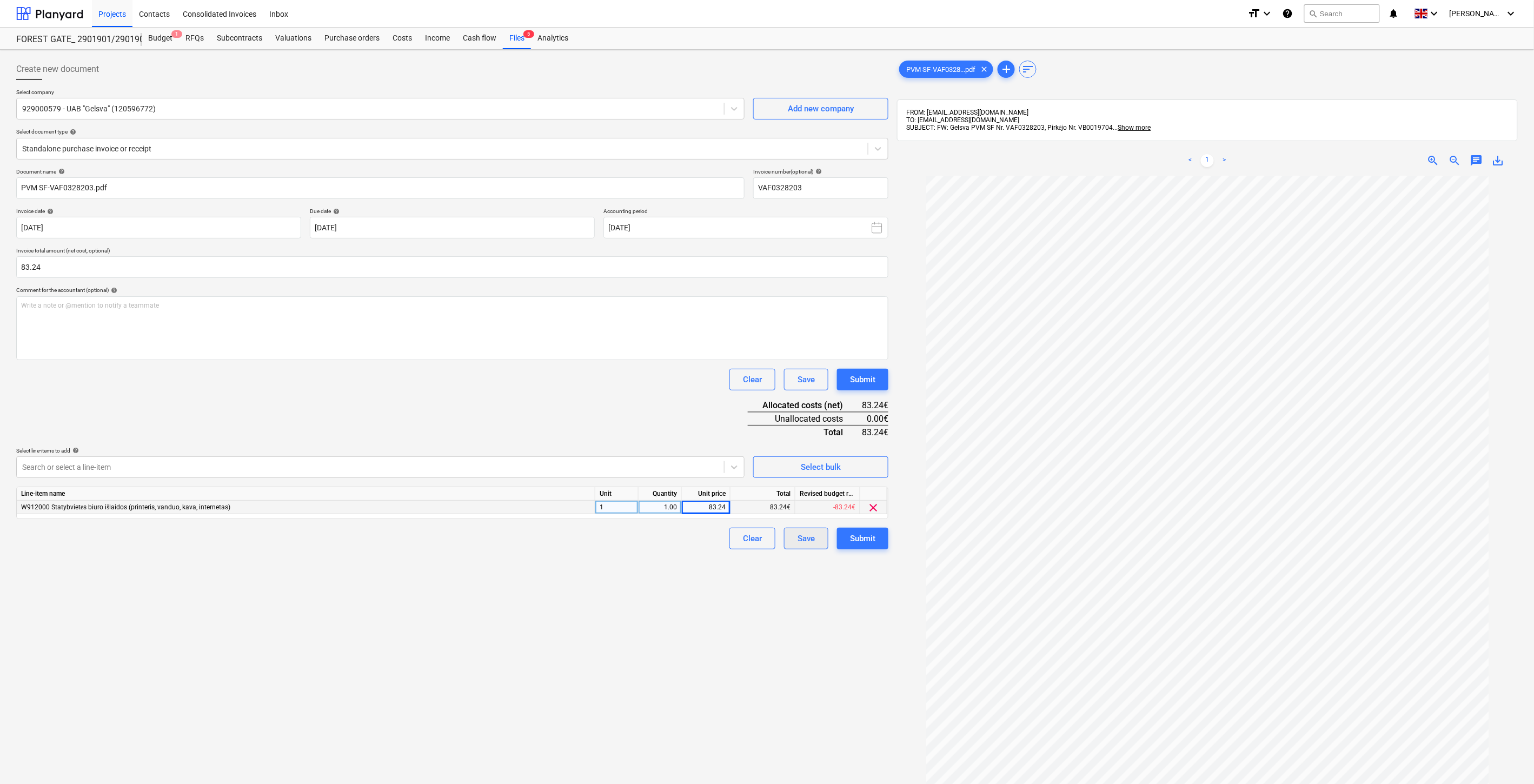
click at [795, 539] on button "Save" at bounding box center [806, 539] width 44 height 22
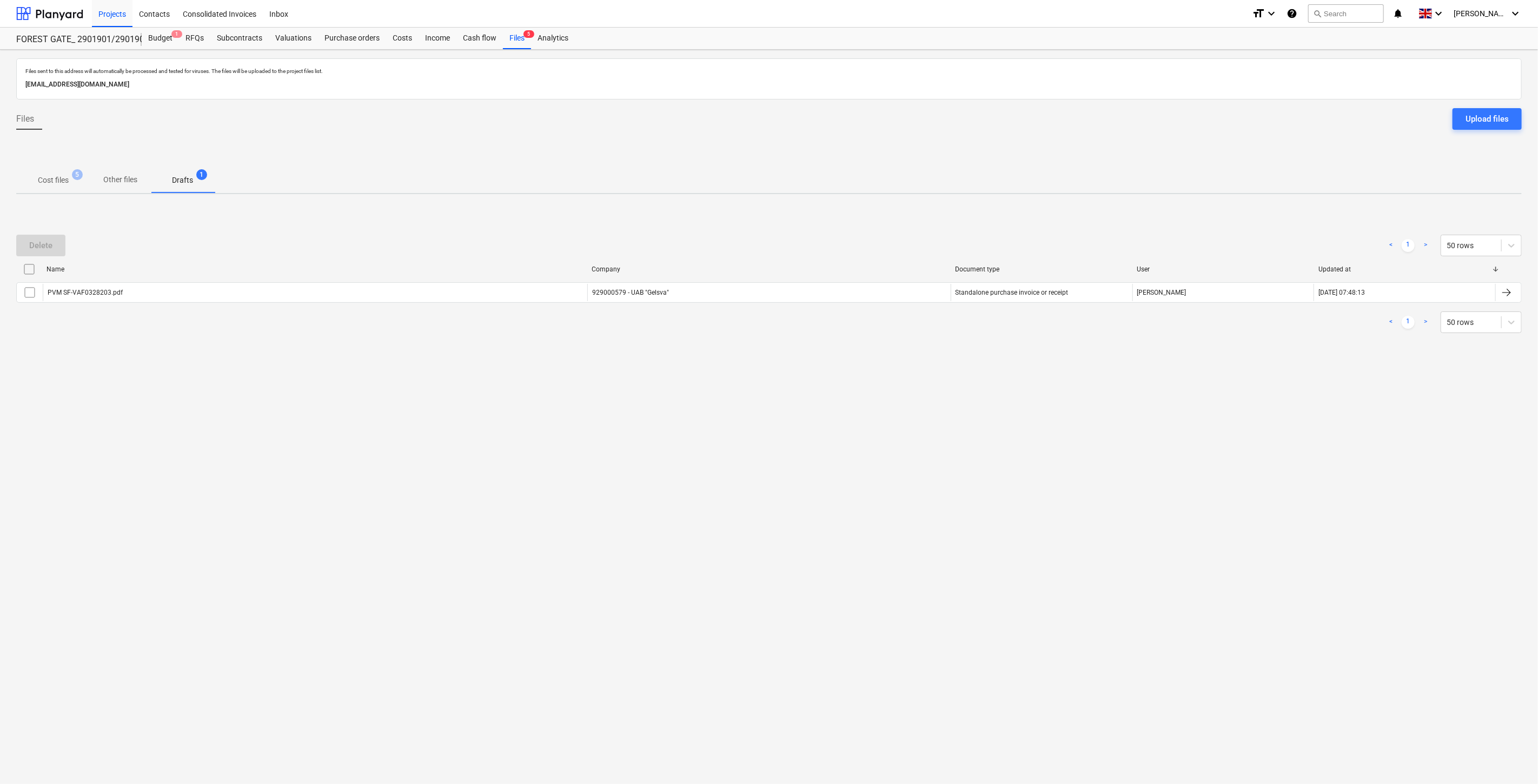
click at [45, 182] on p "Cost files" at bounding box center [53, 180] width 31 height 12
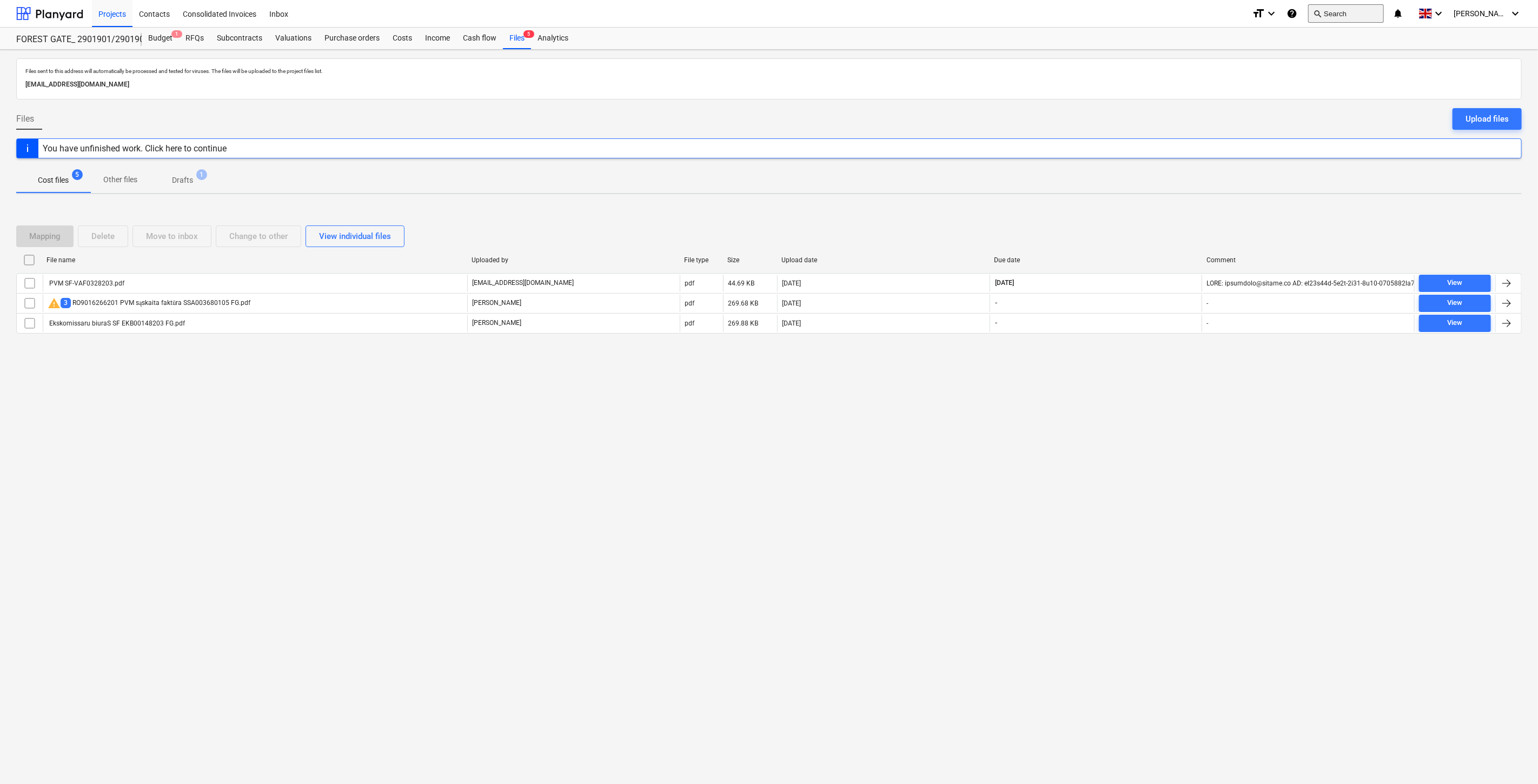
click at [1366, 20] on button "search Search" at bounding box center [1346, 13] width 76 height 18
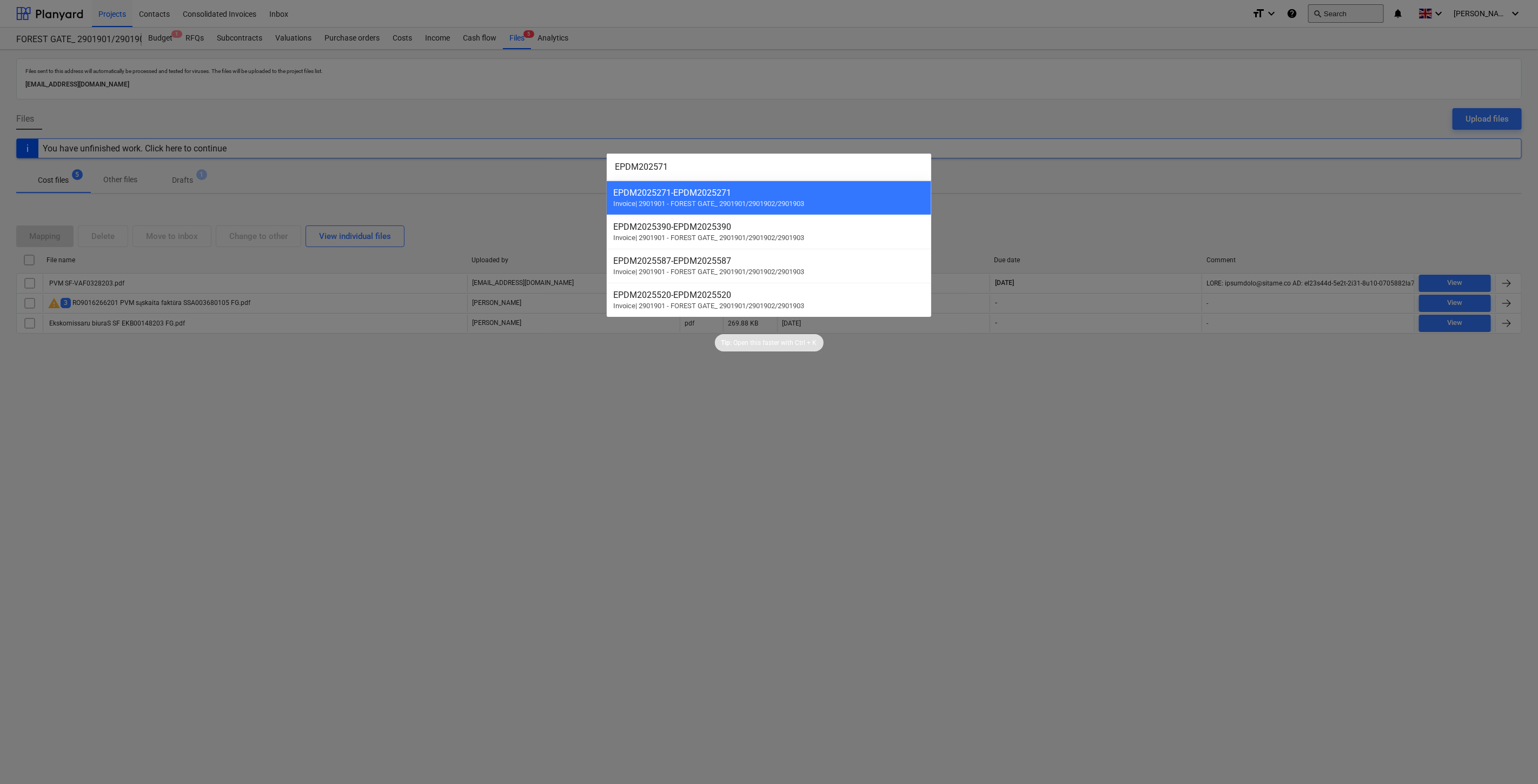
type input "EPDM2025713"
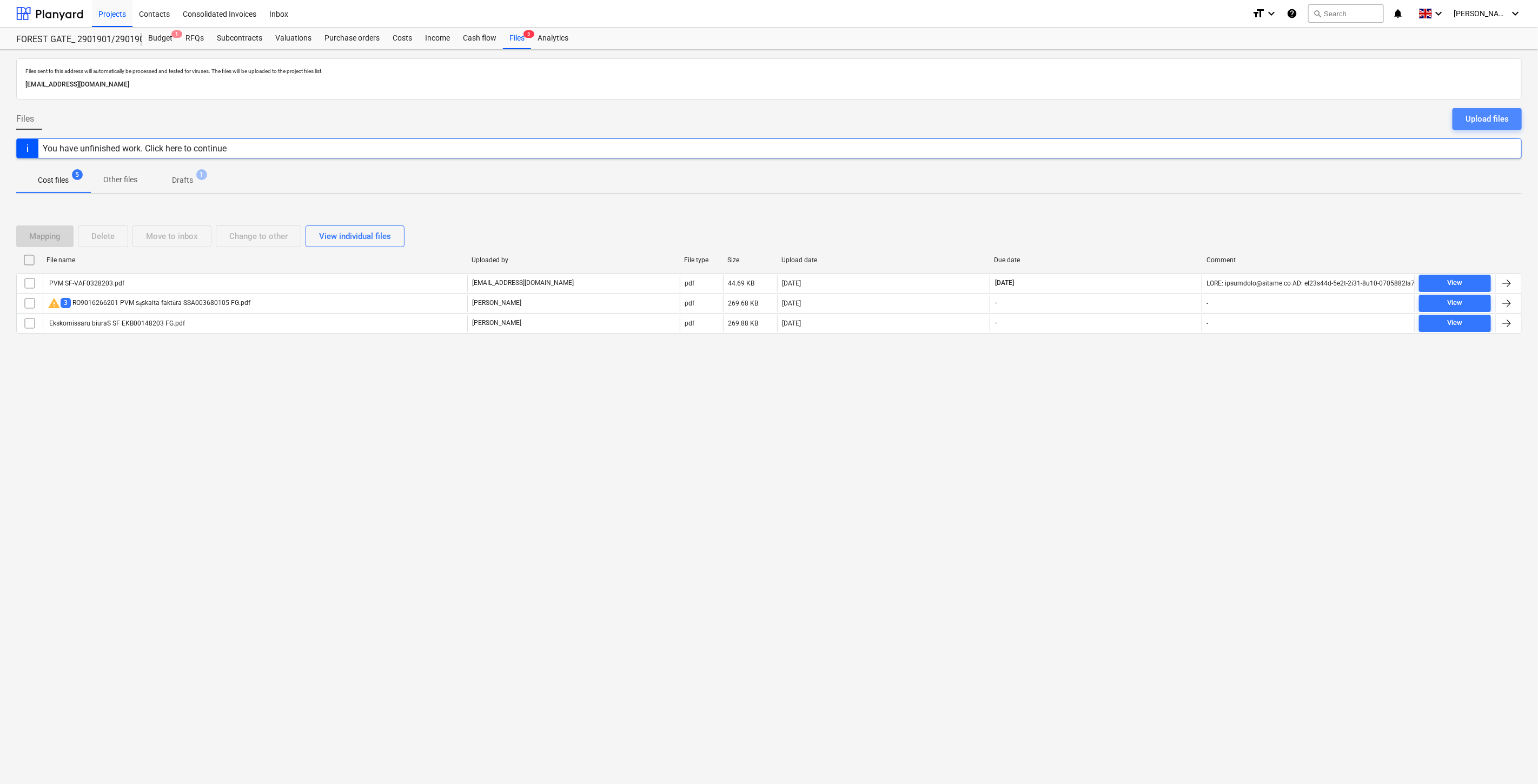
click at [1503, 117] on div "Upload files" at bounding box center [1487, 119] width 43 height 14
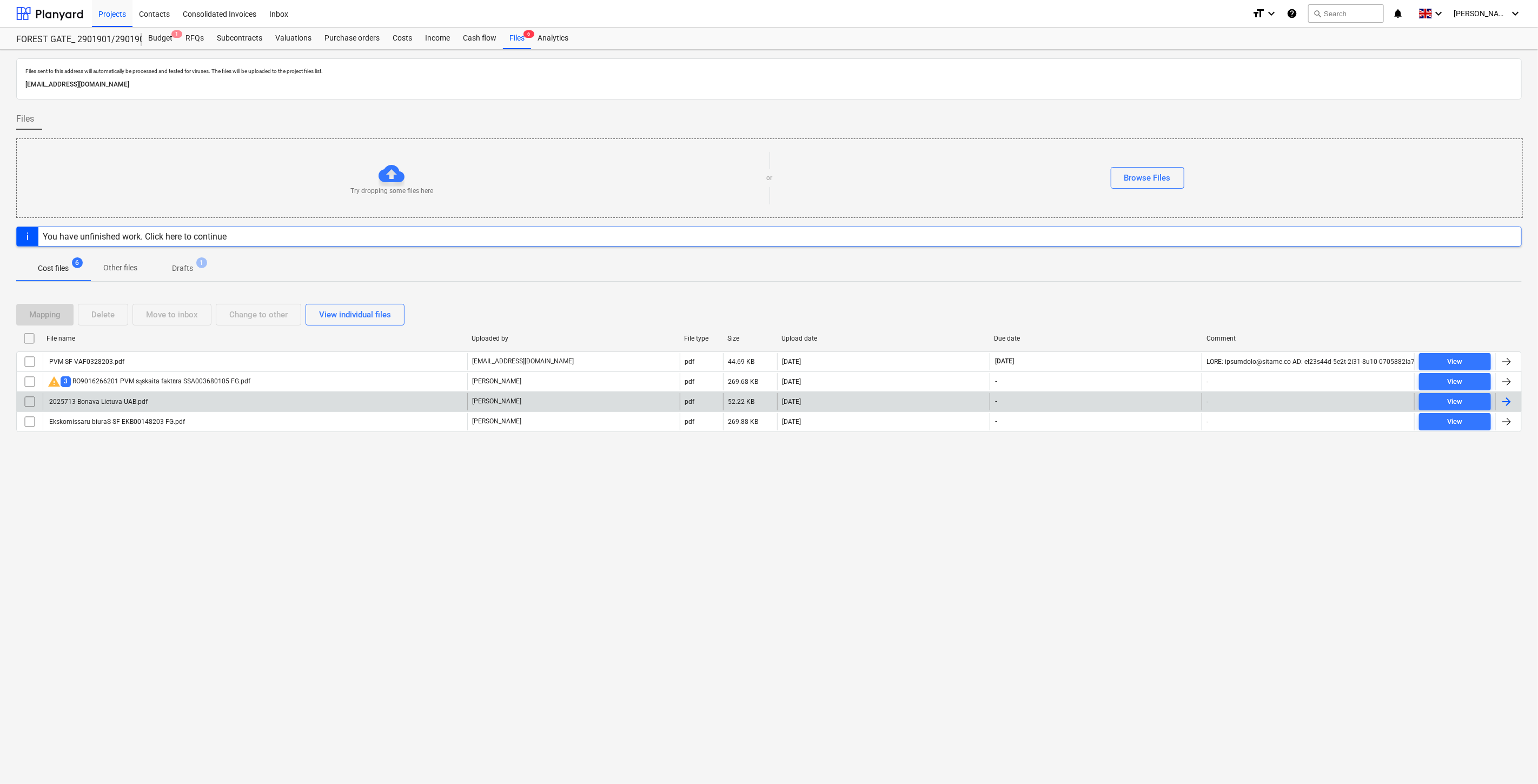
click at [355, 401] on div "2025713 Bonava Lietuva UAB.pdf" at bounding box center [255, 402] width 424 height 18
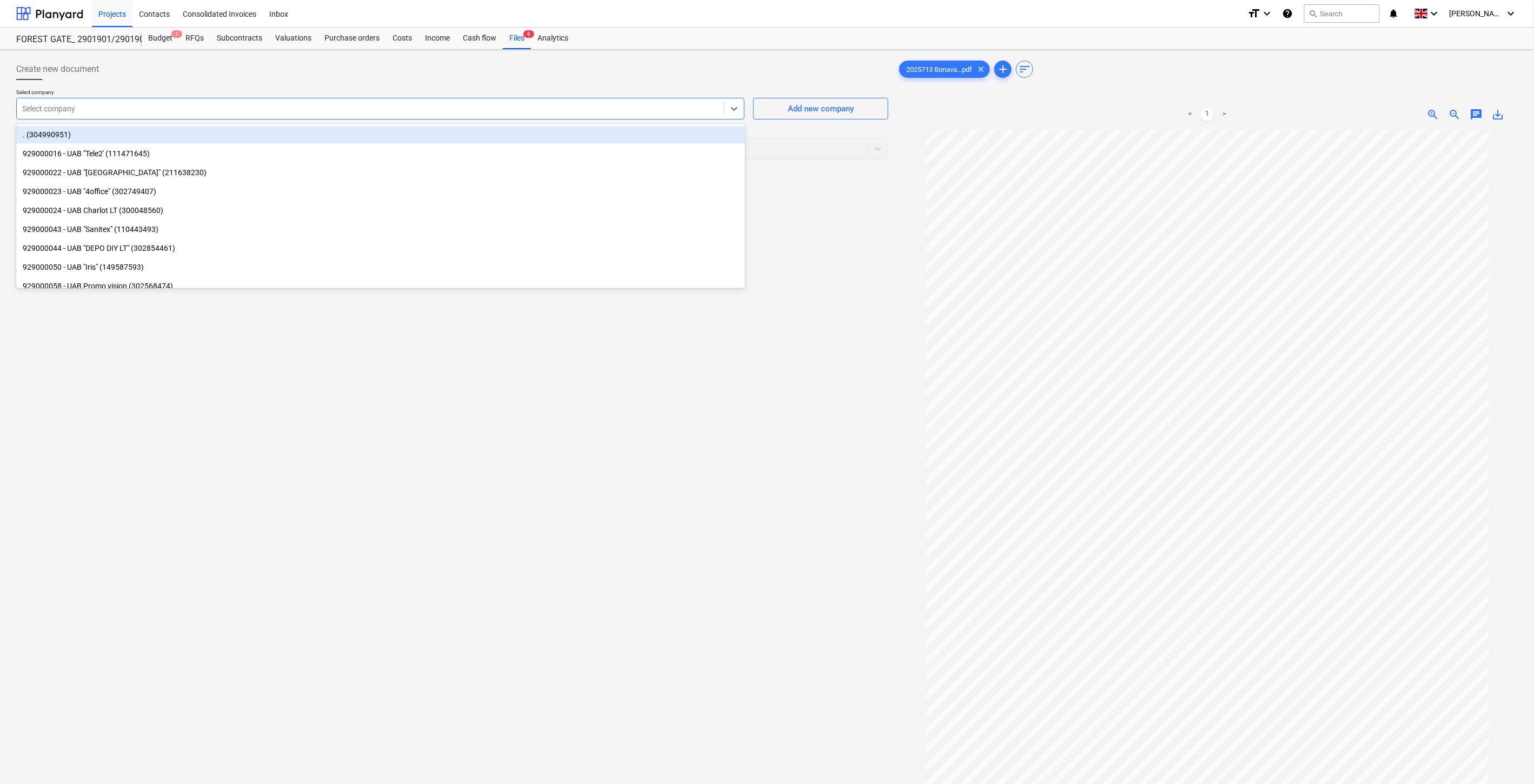
click at [372, 115] on div "Select company" at bounding box center [370, 108] width 707 height 15
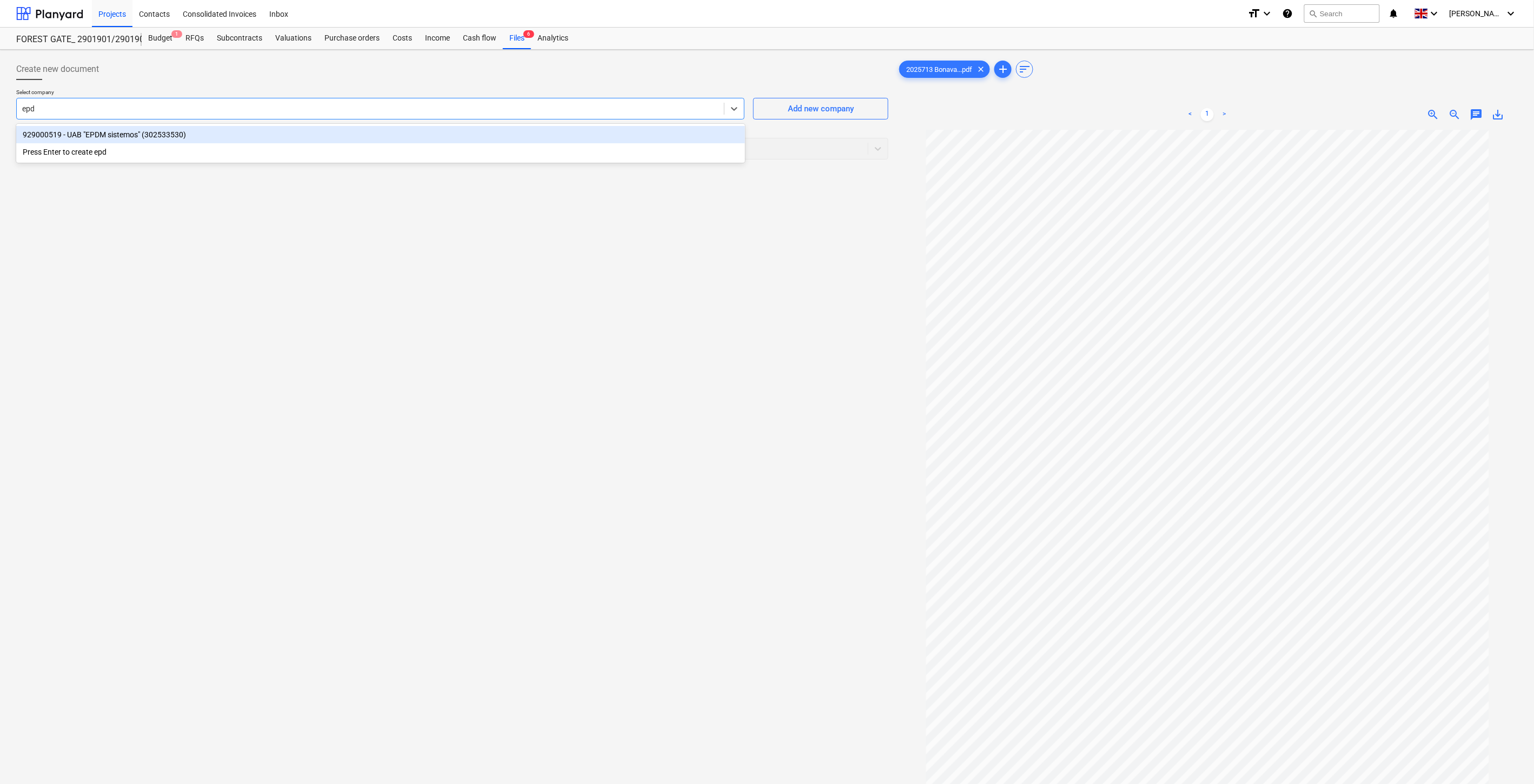
type input "epdm"
click at [358, 135] on div "929000519 - UAB "EPDM sistemos" (302533530)" at bounding box center [380, 135] width 729 height 18
click at [338, 149] on div at bounding box center [443, 148] width 841 height 11
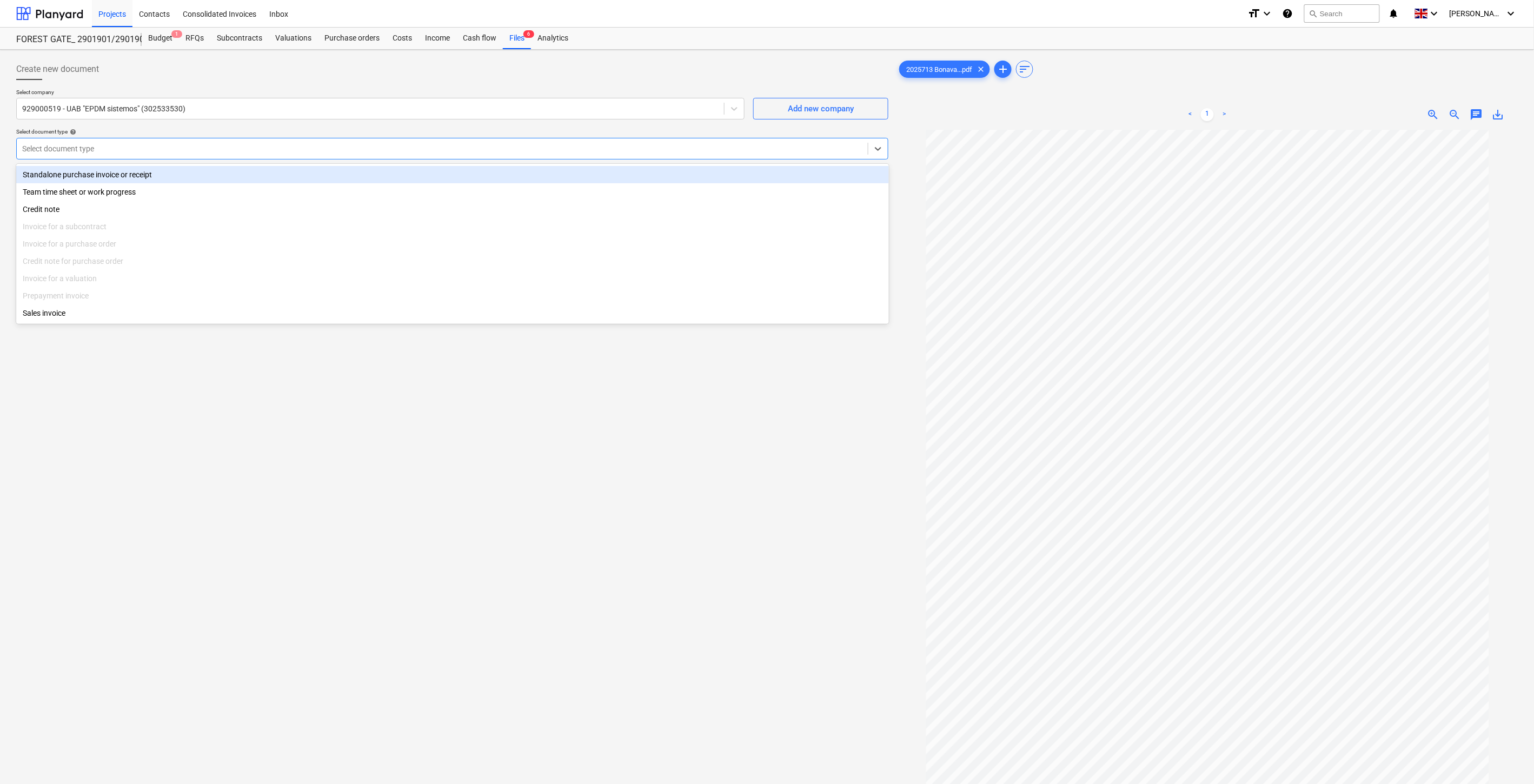
click at [304, 174] on div "Standalone purchase invoice or receipt" at bounding box center [453, 175] width 873 height 18
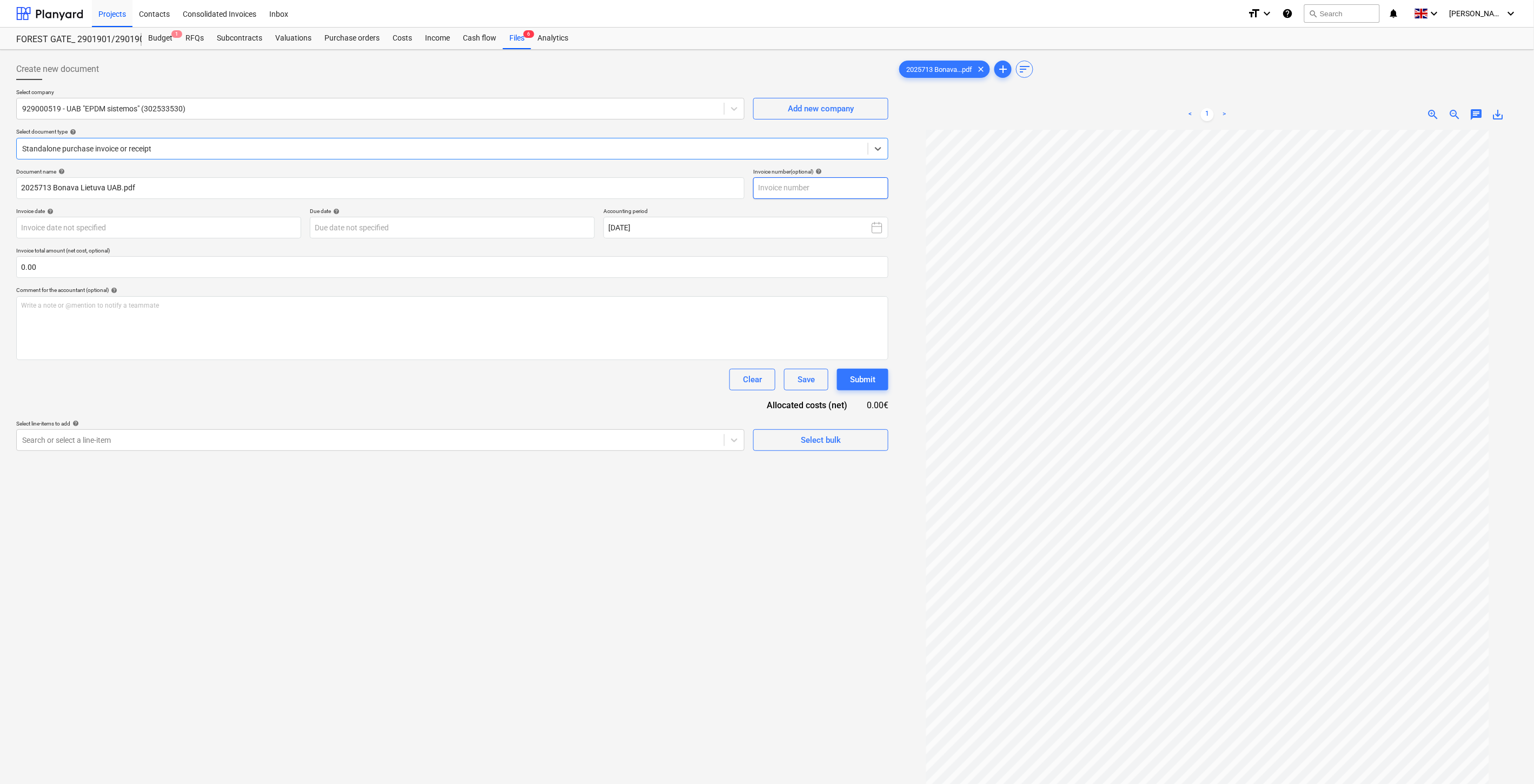
click at [833, 180] on input "text" at bounding box center [820, 188] width 135 height 22
type input "EPDM2025713"
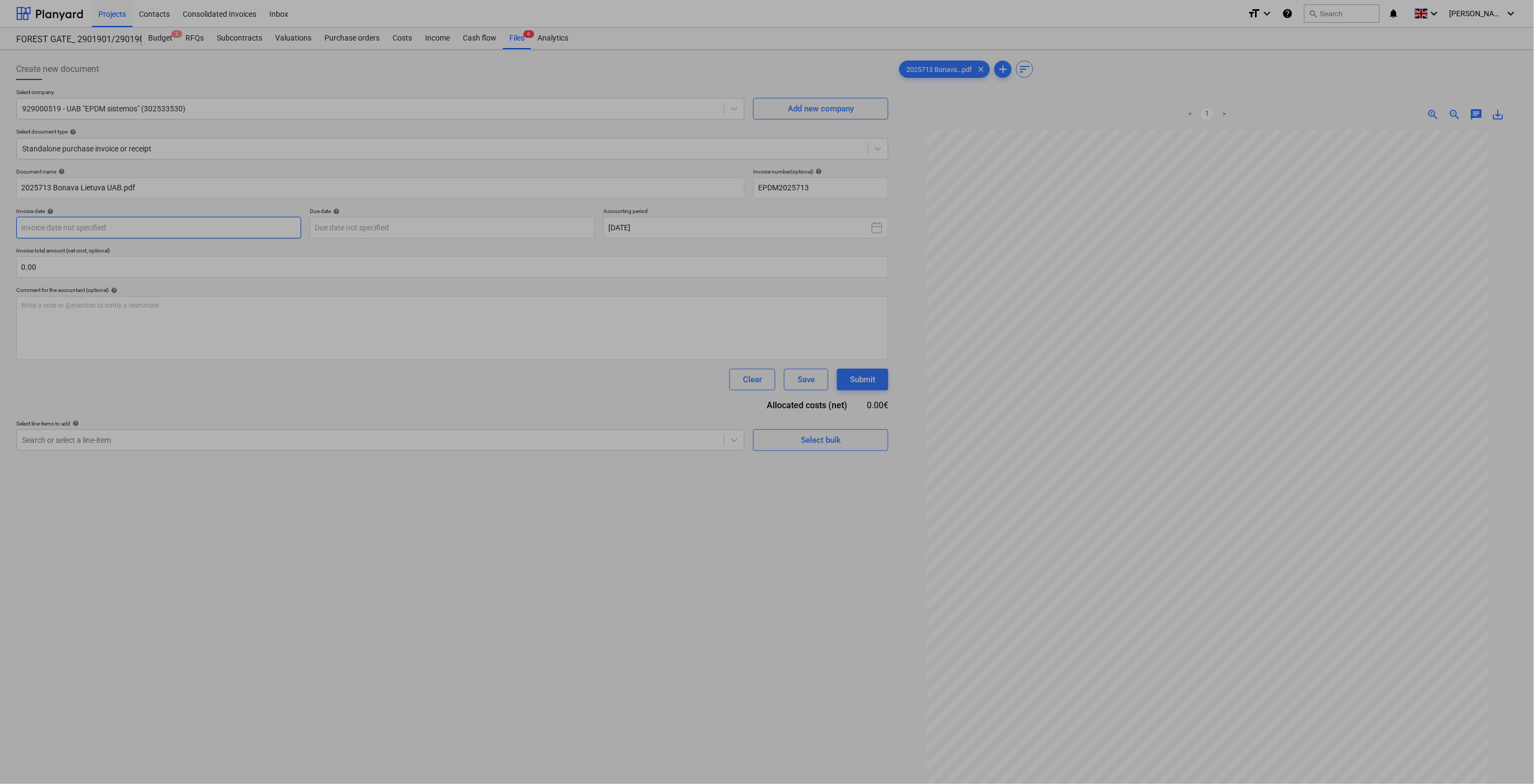
drag, startPoint x: 255, startPoint y: 228, endPoint x: 734, endPoint y: 350, distance: 494.3
click at [258, 229] on body "Projects Contacts Consolidated Invoices Inbox format_size keyboard_arrow_down h…" at bounding box center [767, 392] width 1534 height 784
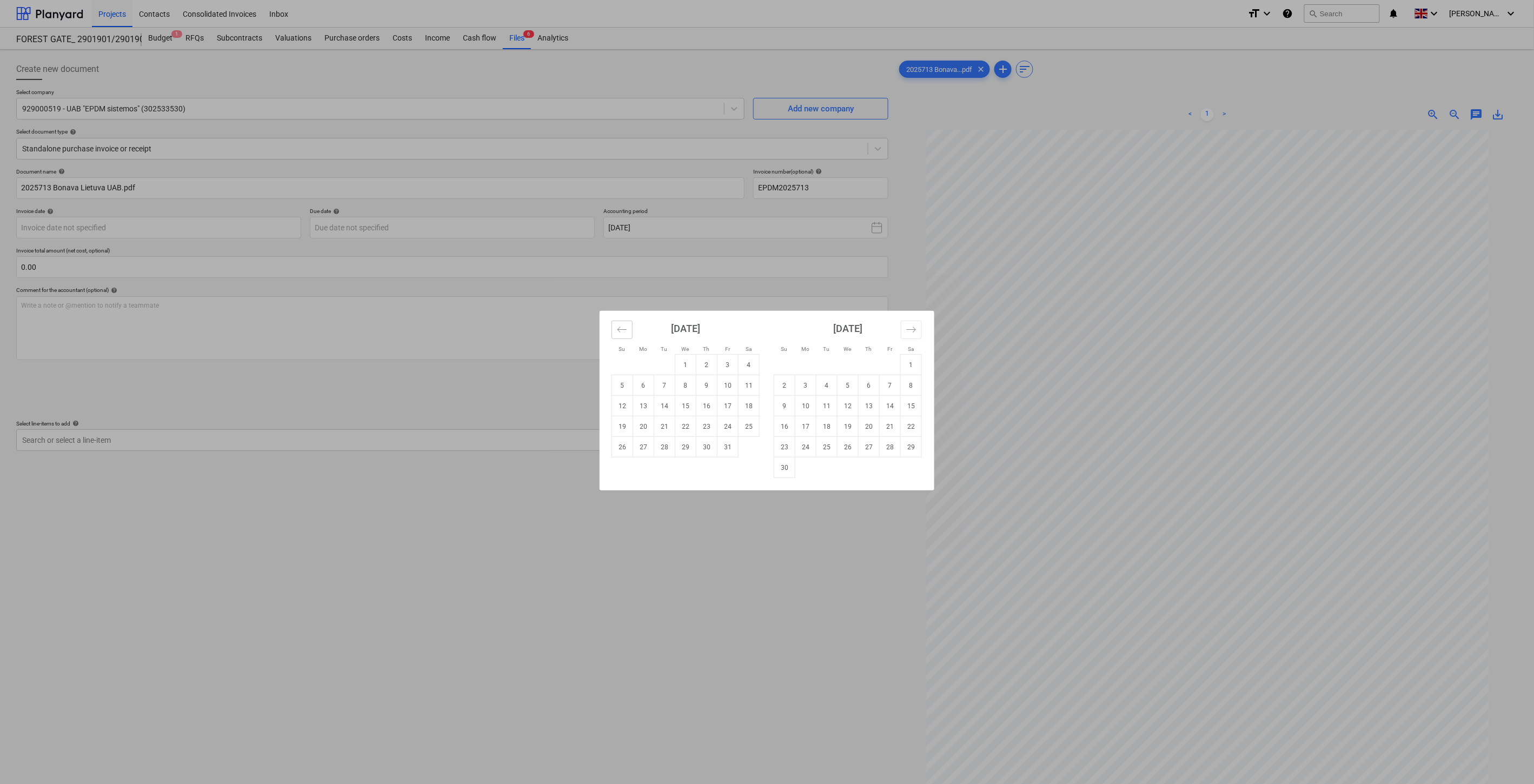
click at [624, 333] on icon "Move backward to switch to the previous month." at bounding box center [622, 329] width 10 height 10
click at [730, 405] on td "19" at bounding box center [728, 406] width 21 height 20
type input "19 Sep 2025"
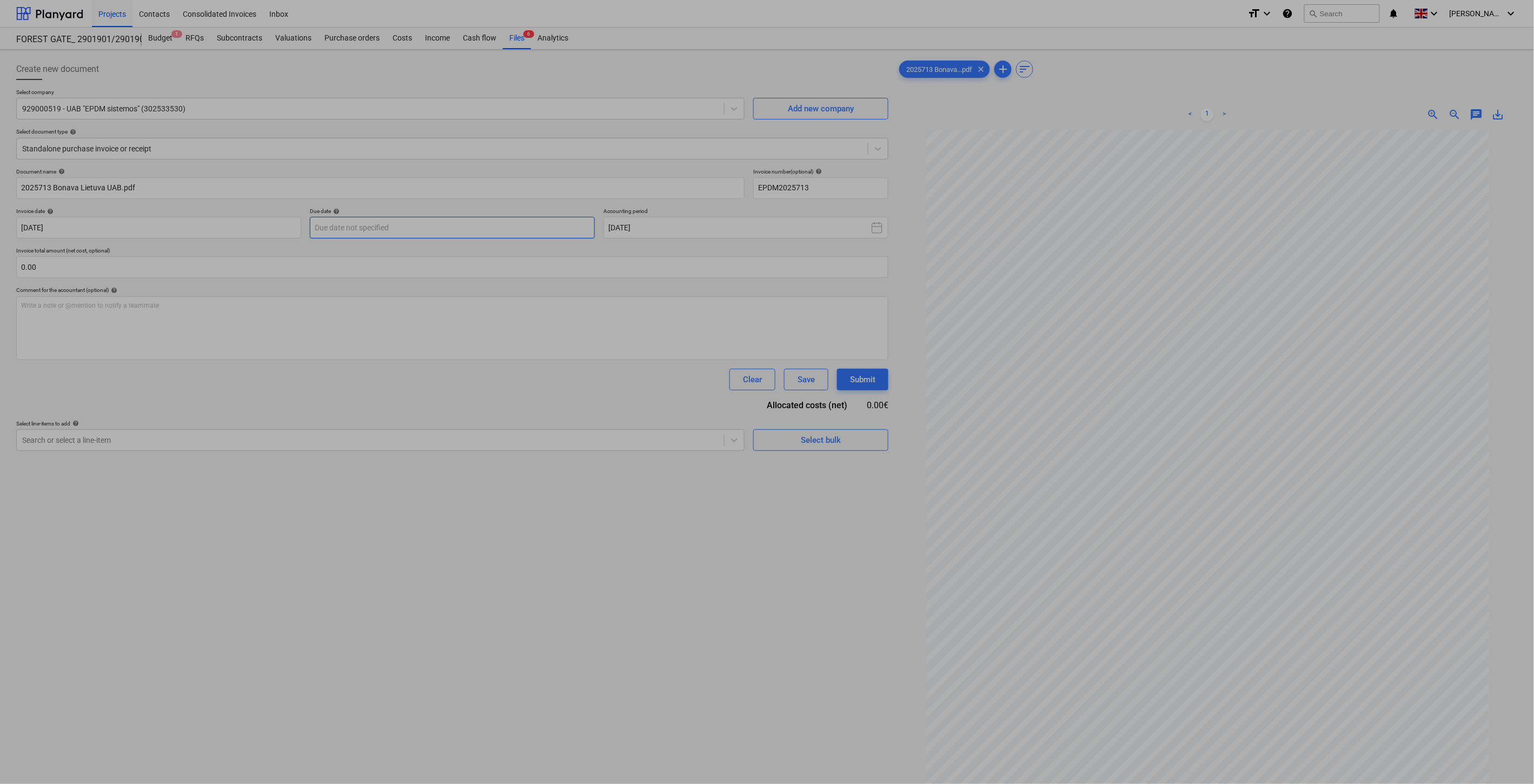
click at [429, 235] on body "Projects Contacts Consolidated Invoices Inbox format_size keyboard_arrow_down h…" at bounding box center [767, 392] width 1534 height 784
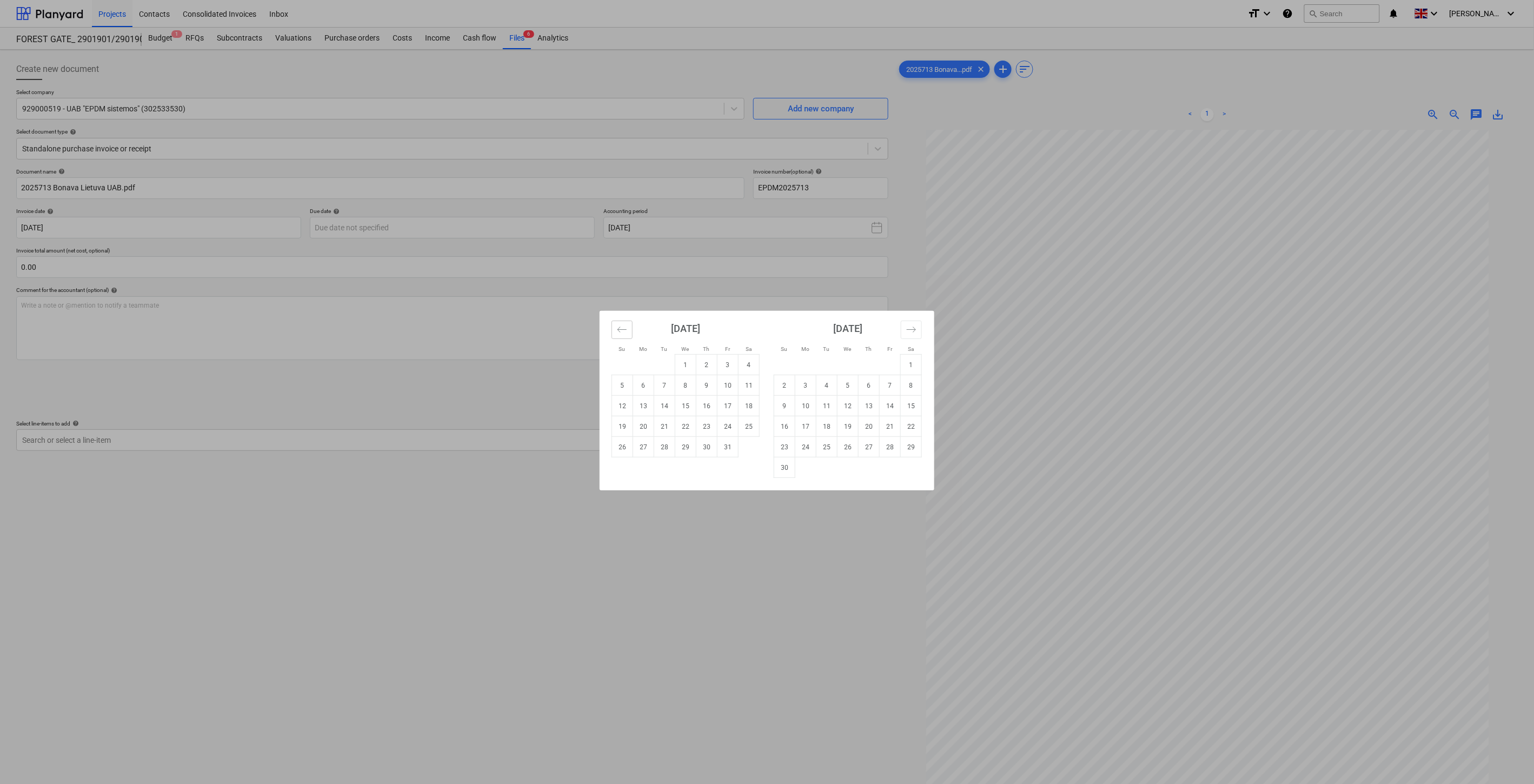
click at [626, 333] on icon "Move backward to switch to the previous month." at bounding box center [622, 329] width 10 height 10
click at [734, 426] on td "26" at bounding box center [728, 426] width 21 height 20
type input "26 Sep 2025"
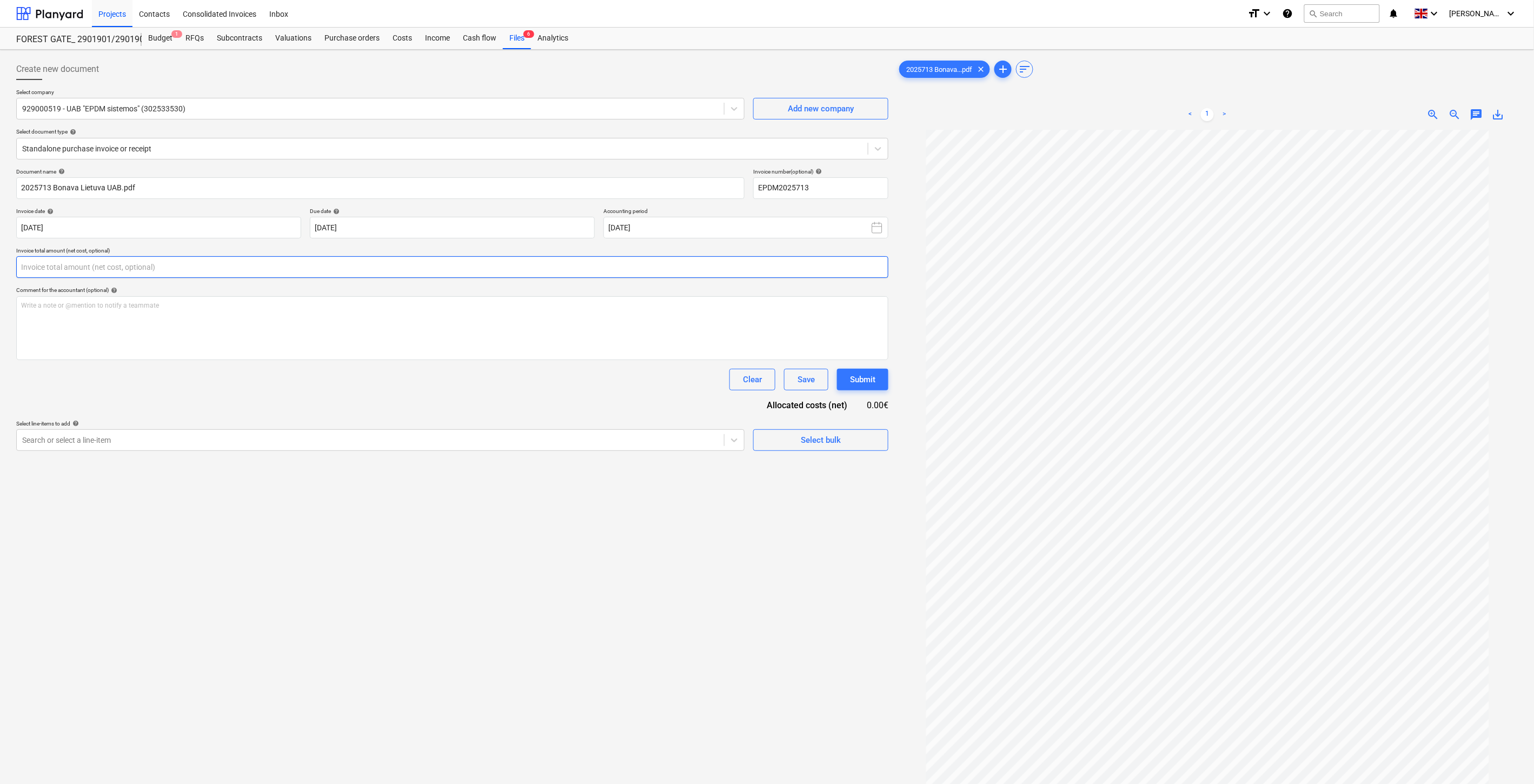
click at [463, 271] on input "text" at bounding box center [452, 267] width 872 height 22
type input "250.00"
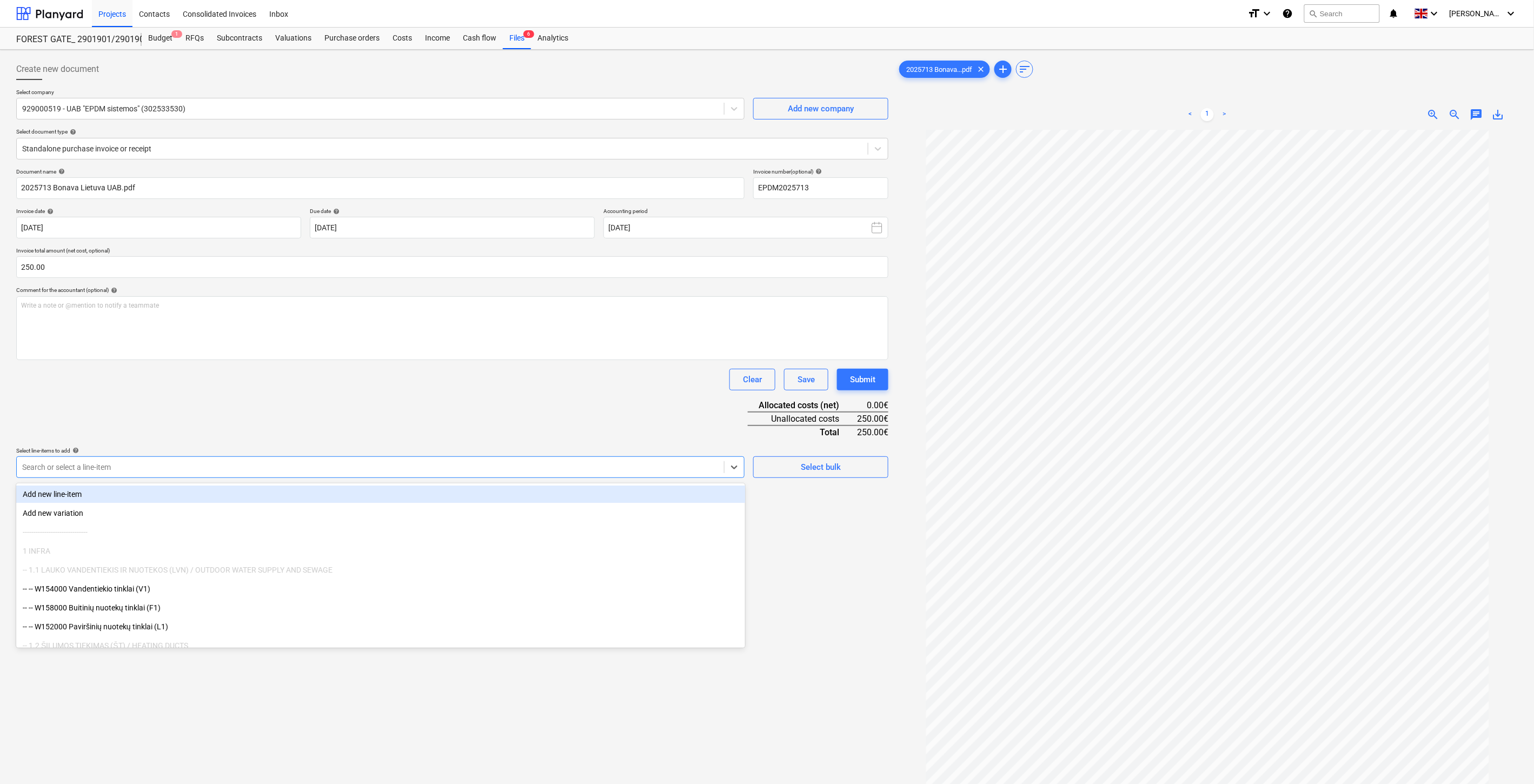
click at [285, 468] on div at bounding box center [370, 467] width 696 height 11
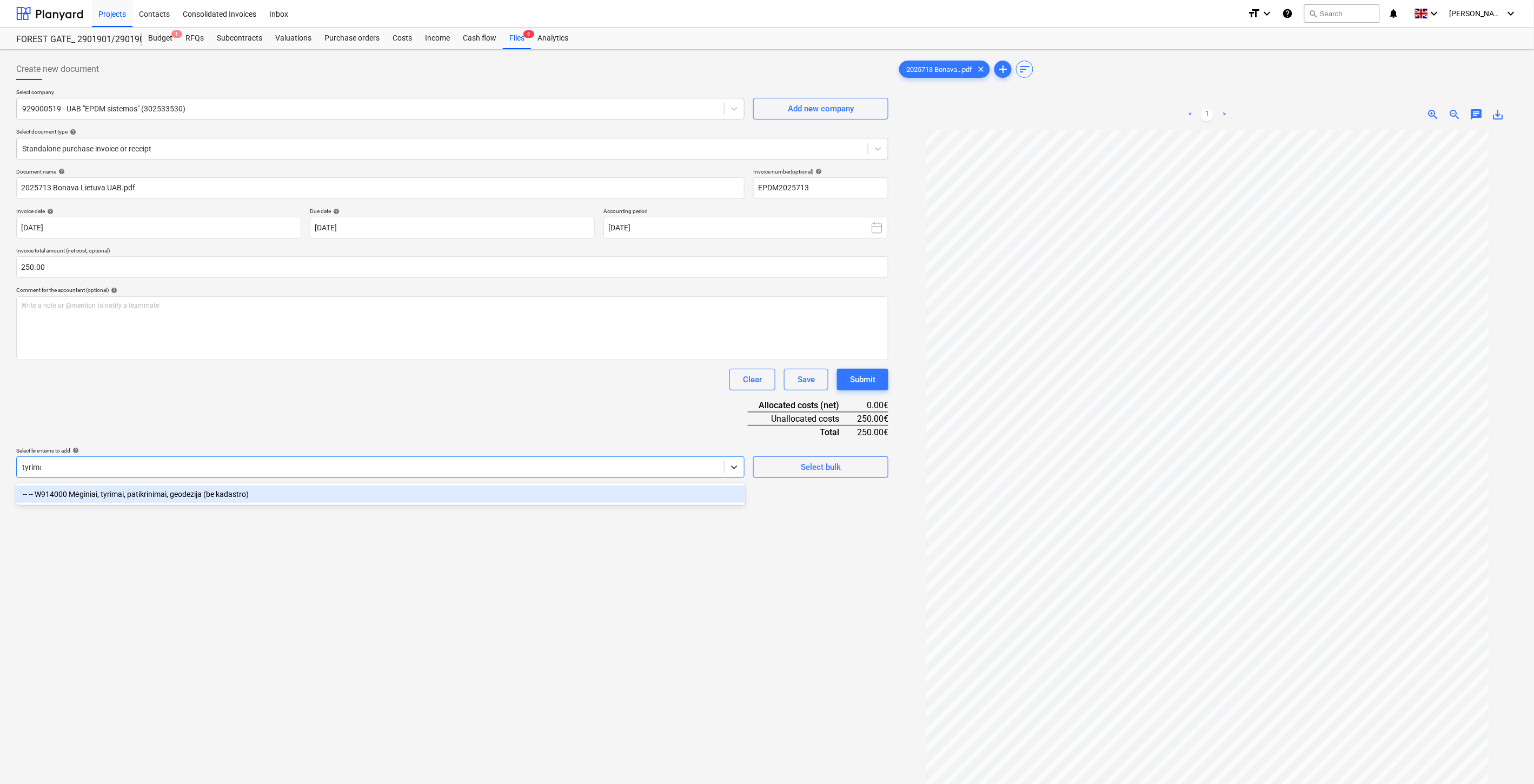
type input "tyrimai"
click at [242, 491] on div "-- -- W914000 Mėginiai, tyrimai, patikrinimai, geodezija (be kadastro)" at bounding box center [380, 494] width 729 height 18
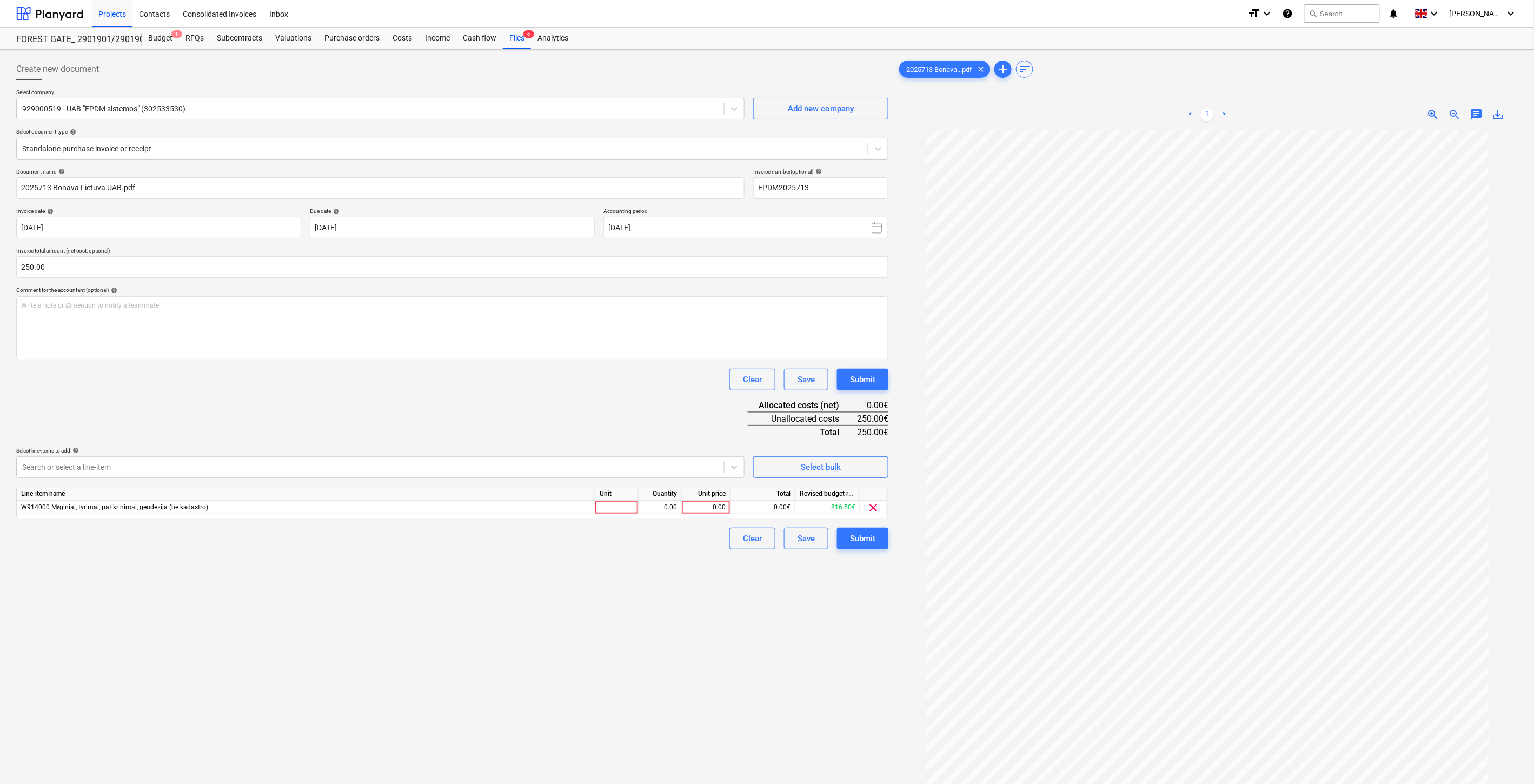
click at [309, 438] on div "Document name help 2025713 Bonava Lietuva UAB.pdf Invoice number (optional) hel…" at bounding box center [452, 358] width 872 height 381
click at [625, 510] on div at bounding box center [617, 508] width 43 height 14
click at [646, 510] on div "0.00" at bounding box center [660, 508] width 34 height 14
click at [704, 512] on div "0.00" at bounding box center [706, 508] width 39 height 14
type input "250"
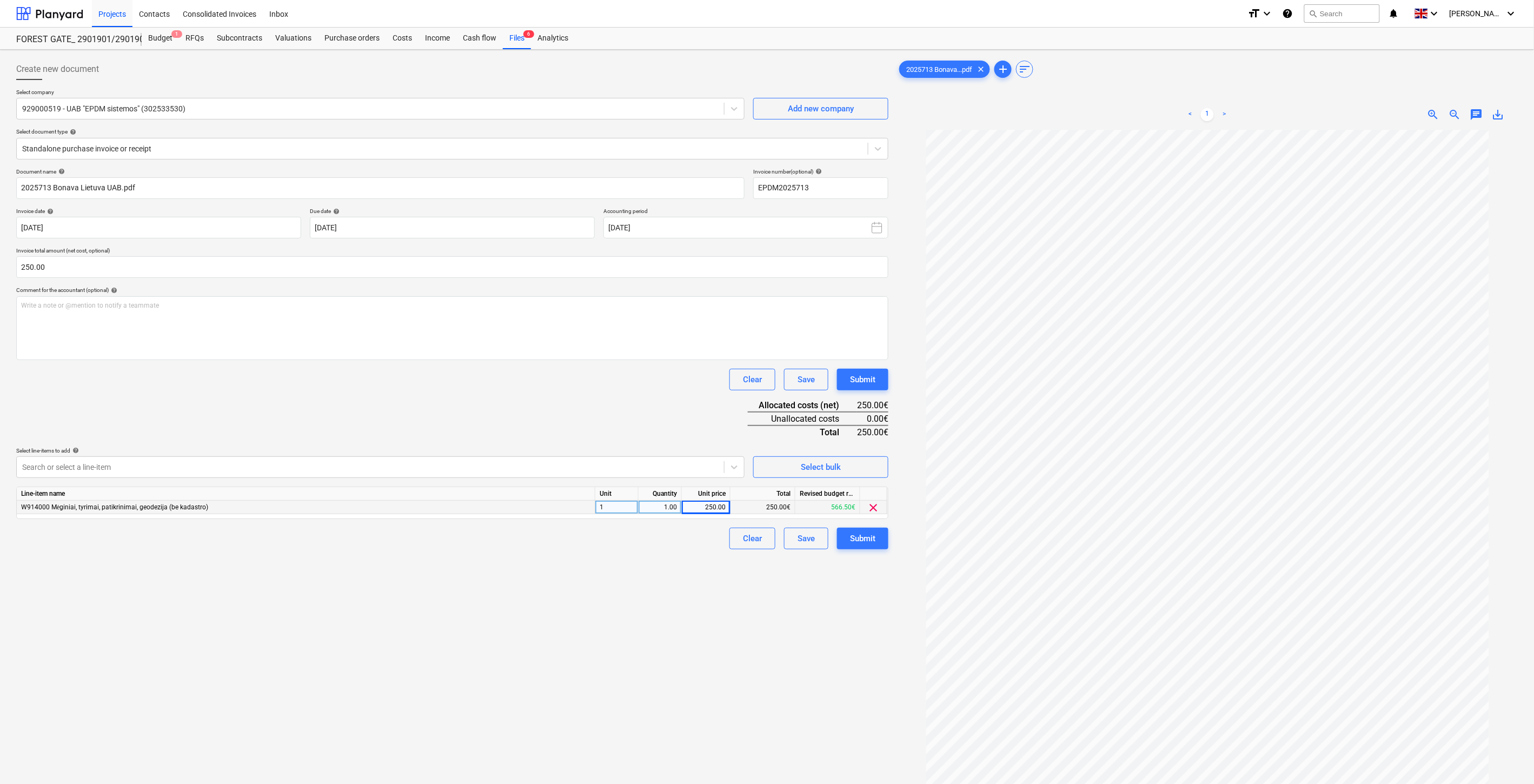
click at [664, 403] on div "Document name help 2025713 Bonava Lietuva UAB.pdf Invoice number (optional) hel…" at bounding box center [452, 358] width 872 height 381
click at [804, 536] on div "Save" at bounding box center [807, 538] width 18 height 14
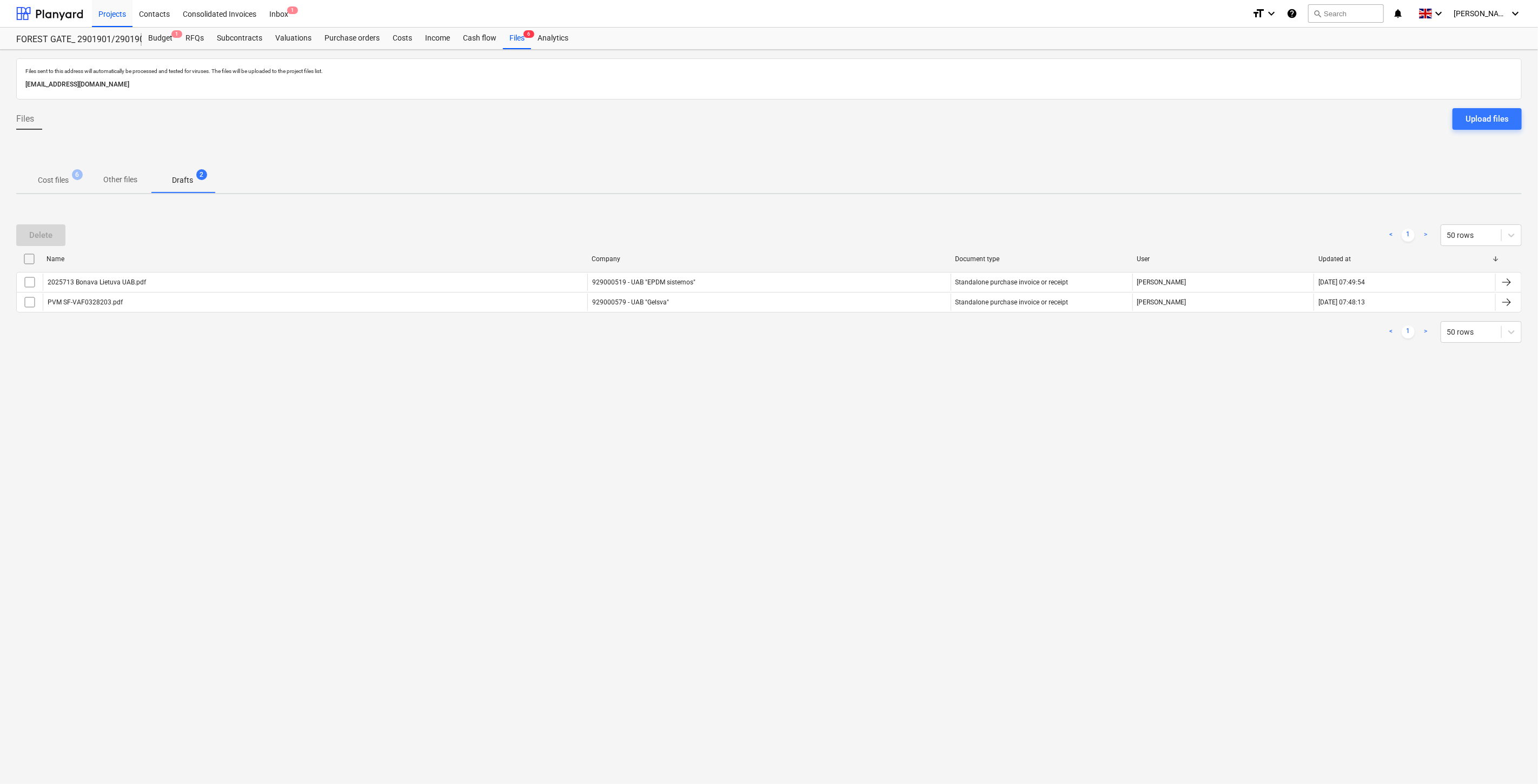
click at [60, 179] on p "Cost files" at bounding box center [53, 180] width 31 height 12
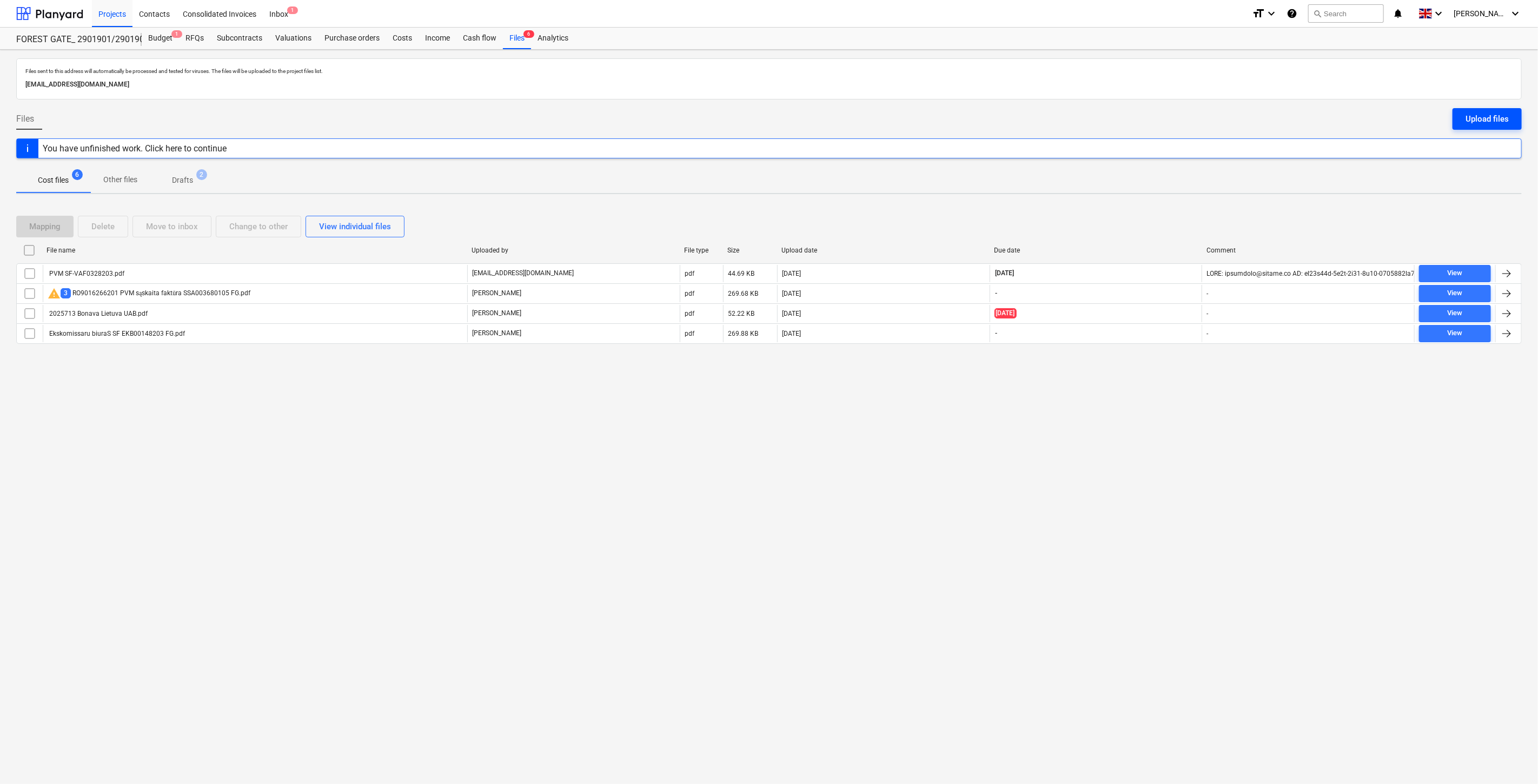
click at [1494, 120] on div "Upload files" at bounding box center [1487, 119] width 43 height 14
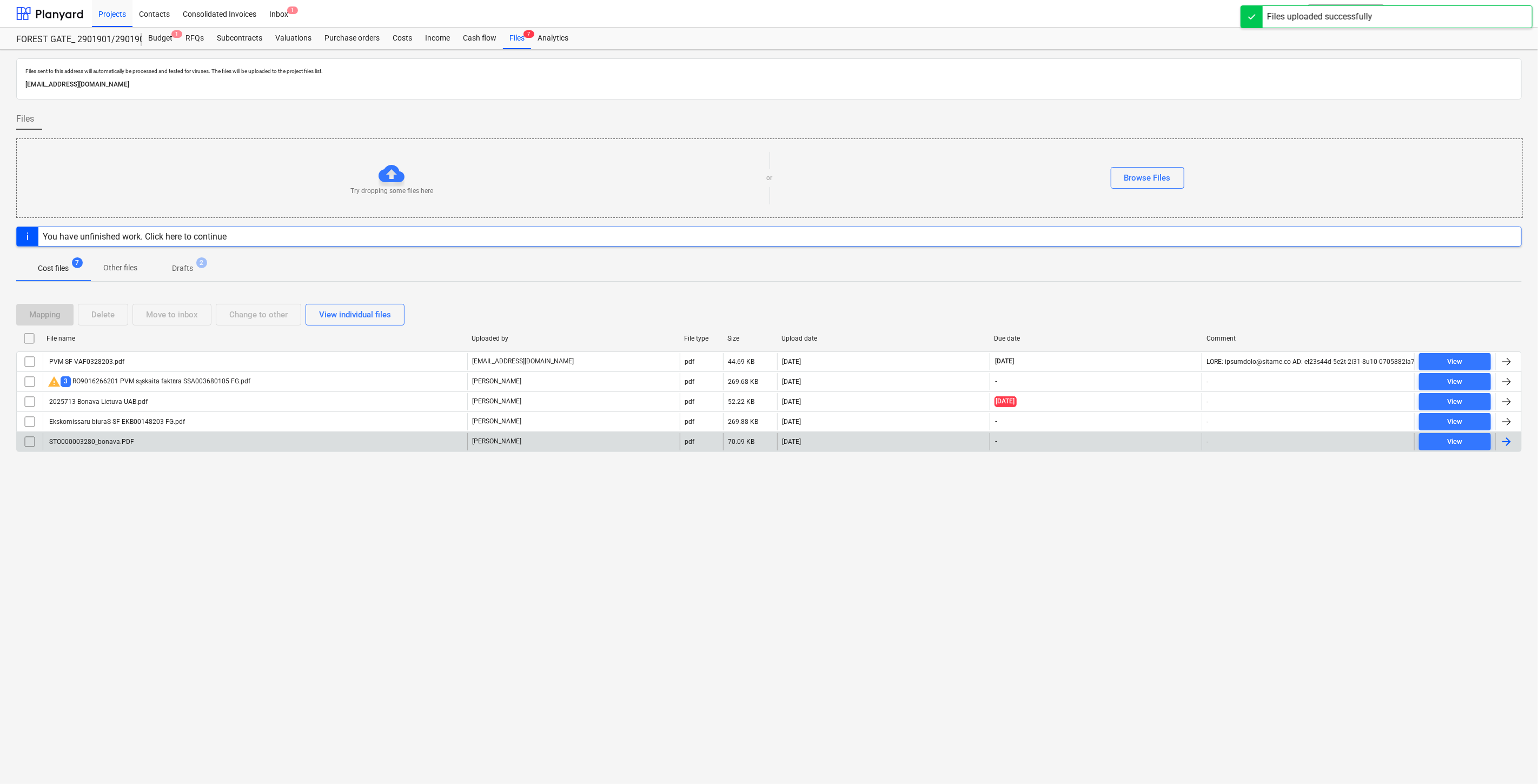
click at [279, 443] on div "STO000003280_bonava.PDF" at bounding box center [255, 442] width 424 height 18
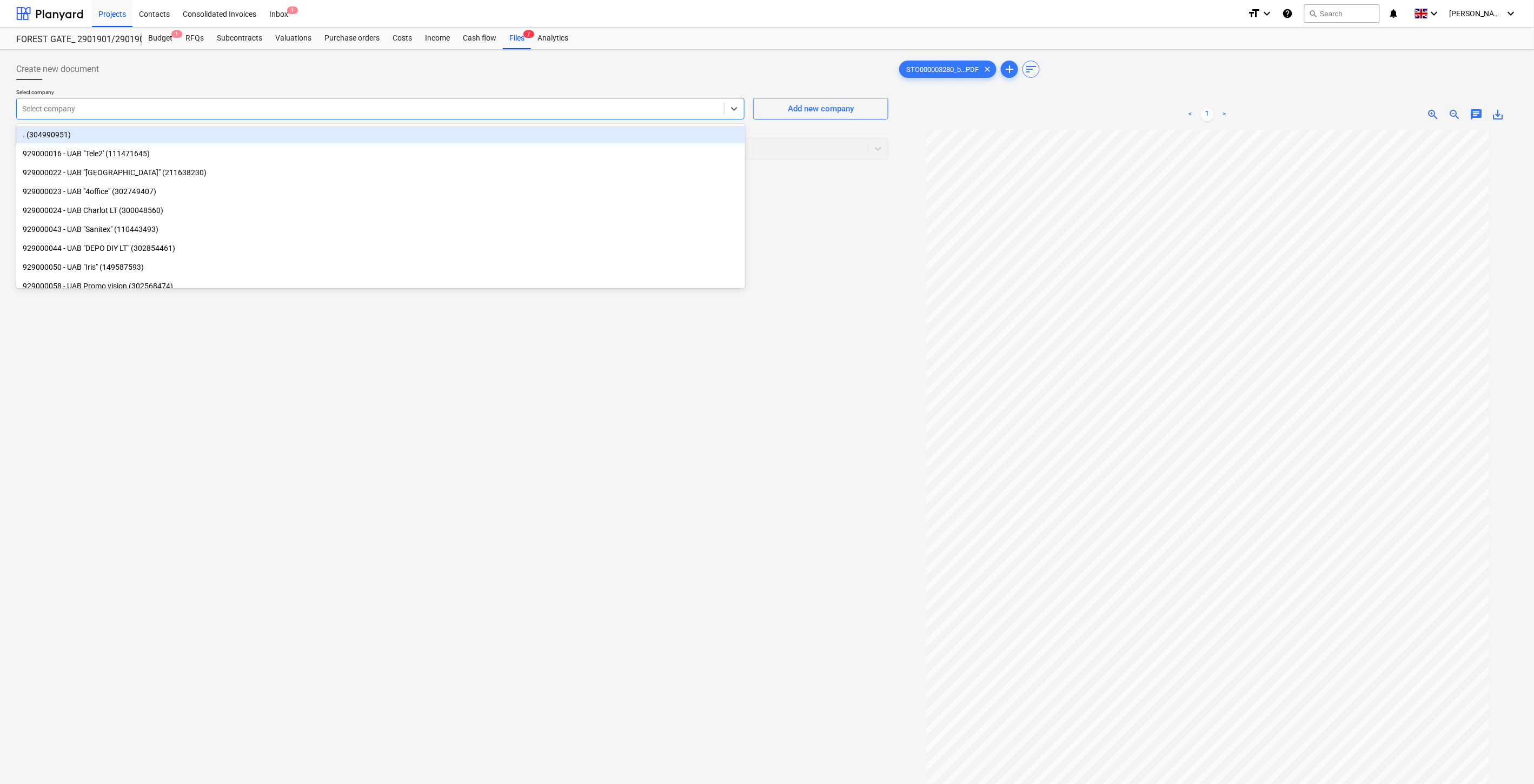
click at [365, 101] on div "Select company" at bounding box center [370, 108] width 707 height 15
type input "stor"
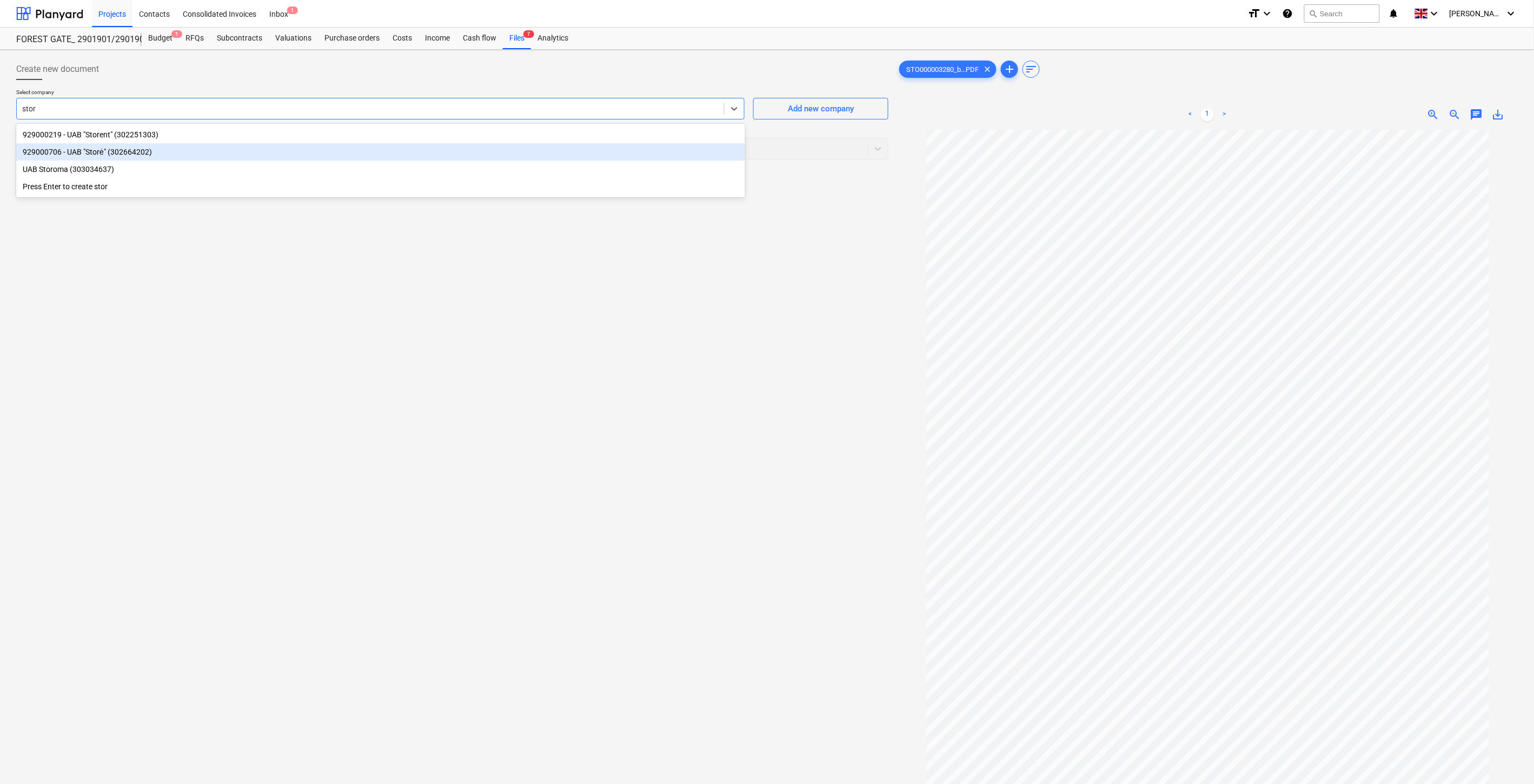
click at [315, 154] on div "929000706 - UAB "Storė" (302664202)" at bounding box center [380, 152] width 729 height 18
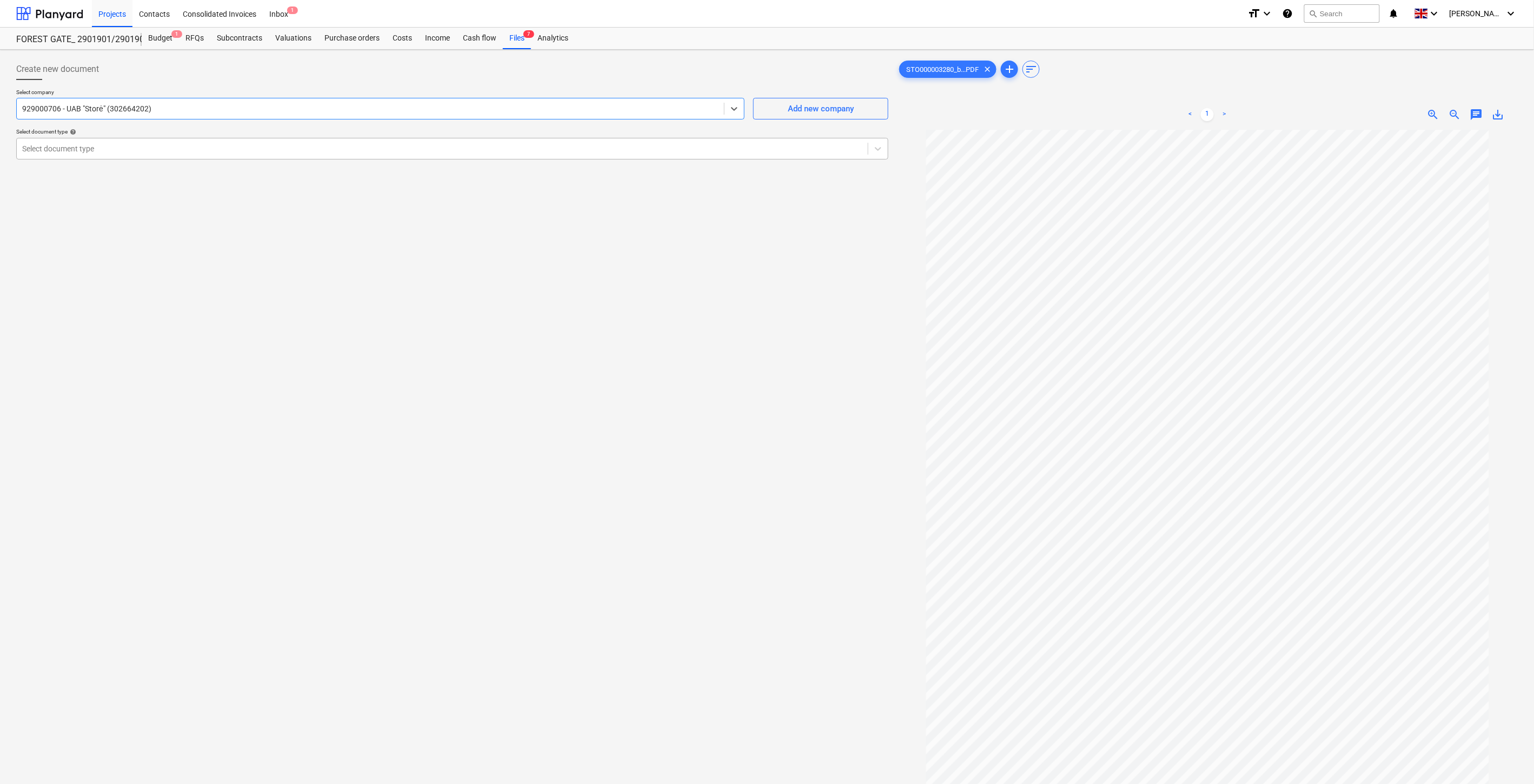
click at [284, 143] on div at bounding box center [443, 148] width 841 height 11
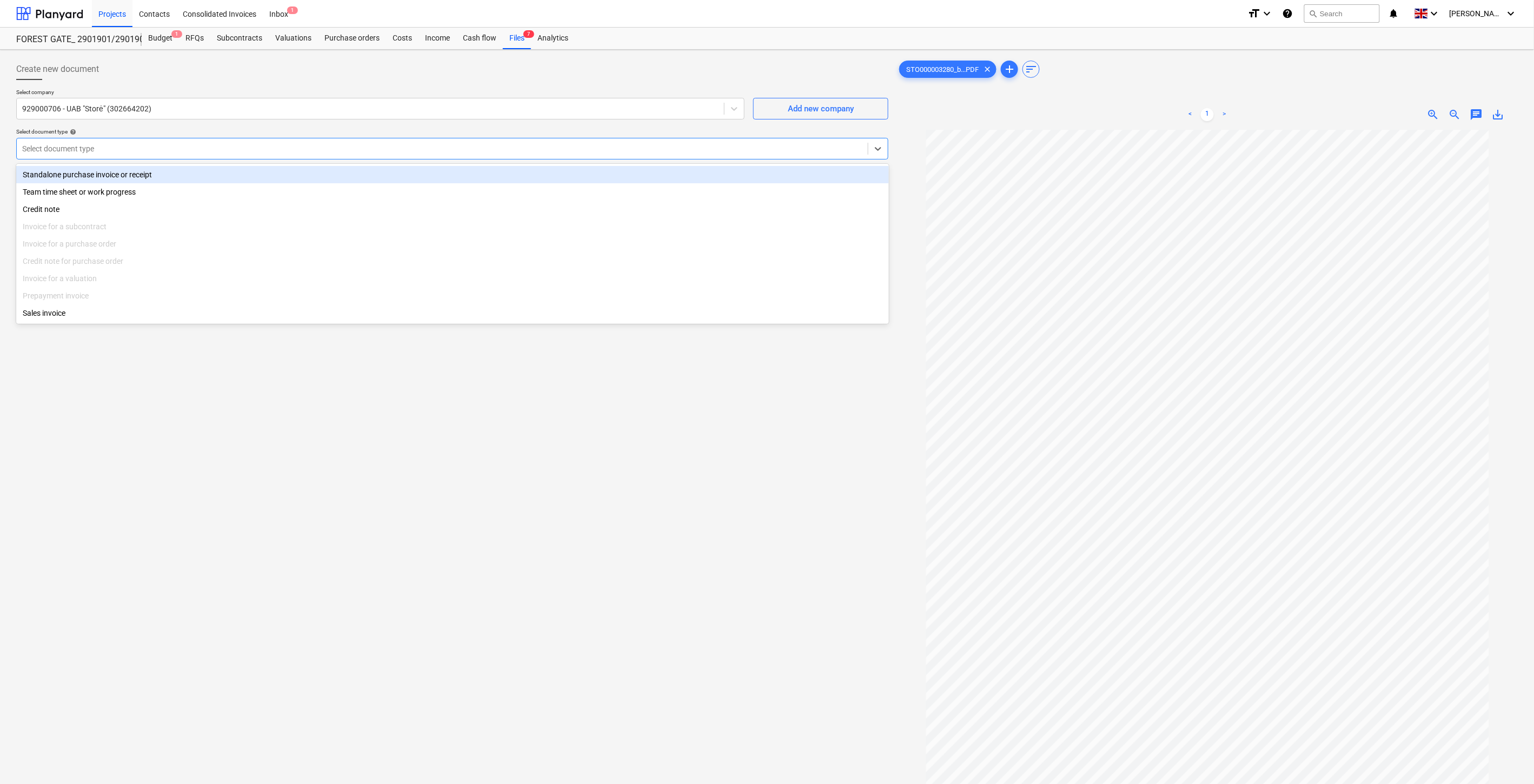
click at [197, 178] on div "Standalone purchase invoice or receipt" at bounding box center [453, 175] width 873 height 18
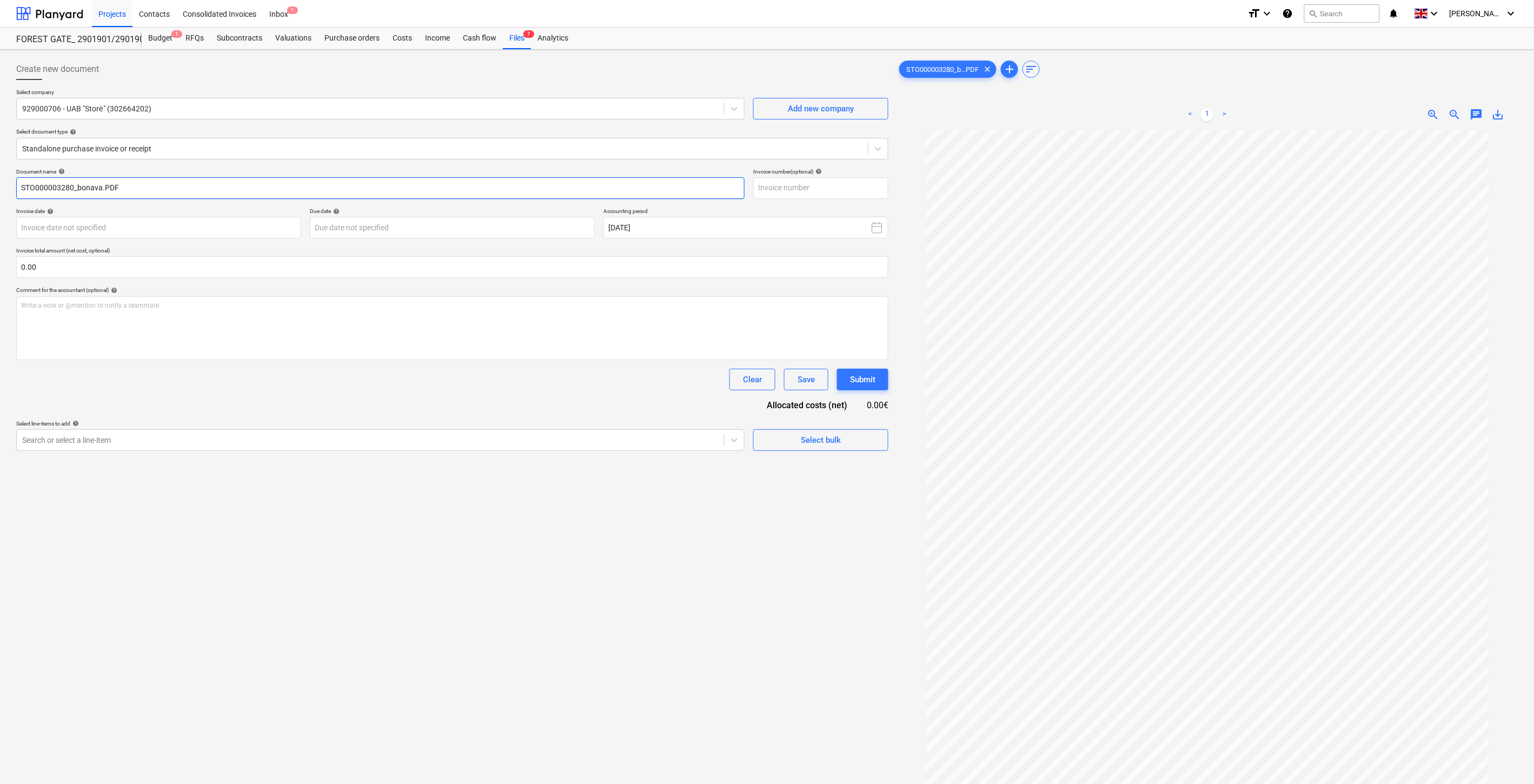
drag, startPoint x: 73, startPoint y: 184, endPoint x: 14, endPoint y: 187, distance: 59.1
click at [14, 187] on div "Create new document Select company 929000706 - UAB "Storė" (302664202) Add new …" at bounding box center [453, 471] width 881 height 833
click at [777, 191] on input "text" at bounding box center [820, 188] width 135 height 22
paste input "STO000003280"
type input "STO000003280"
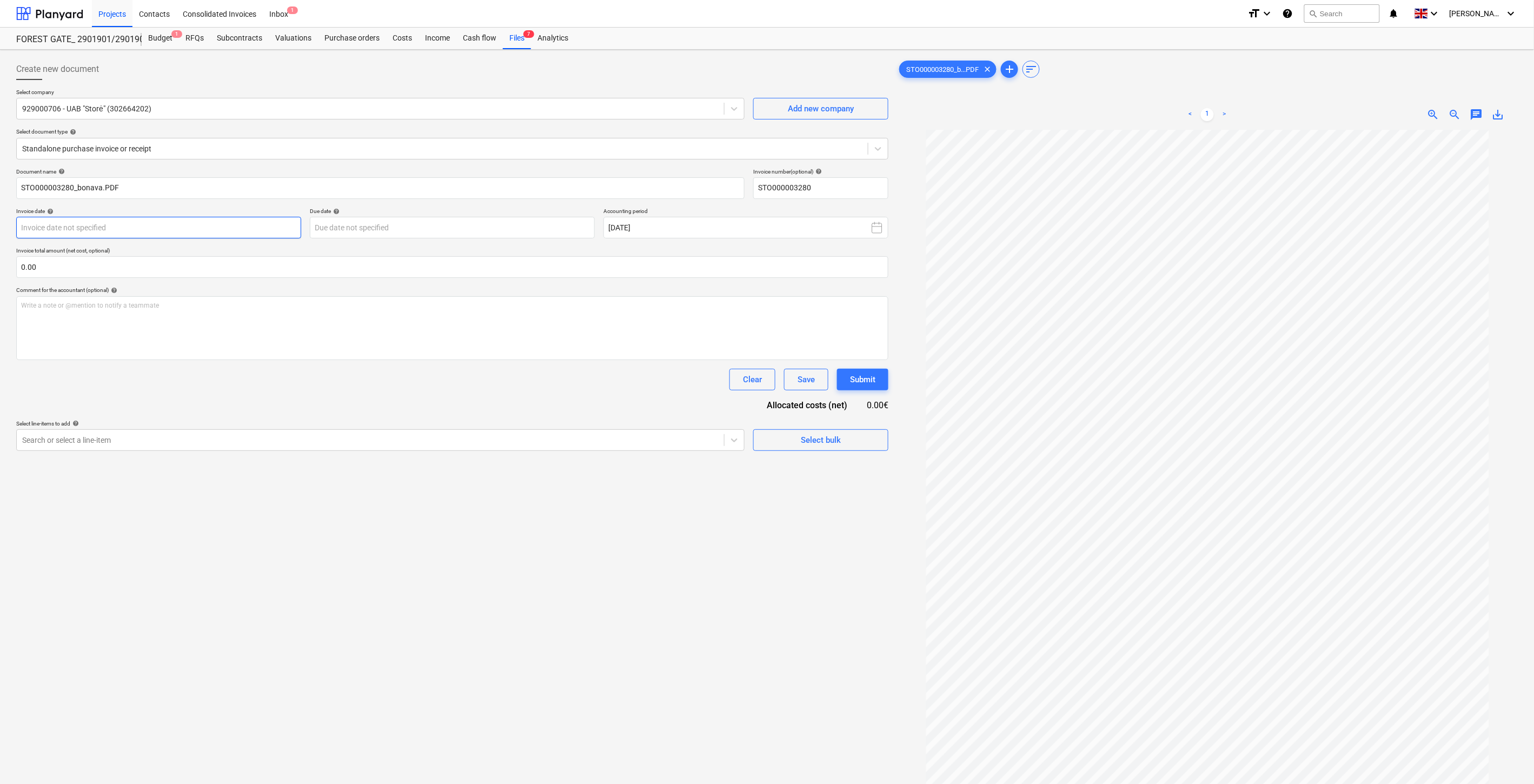
click at [271, 223] on body "Projects Contacts Consolidated Invoices Inbox 1 format_size keyboard_arrow_down…" at bounding box center [767, 392] width 1534 height 784
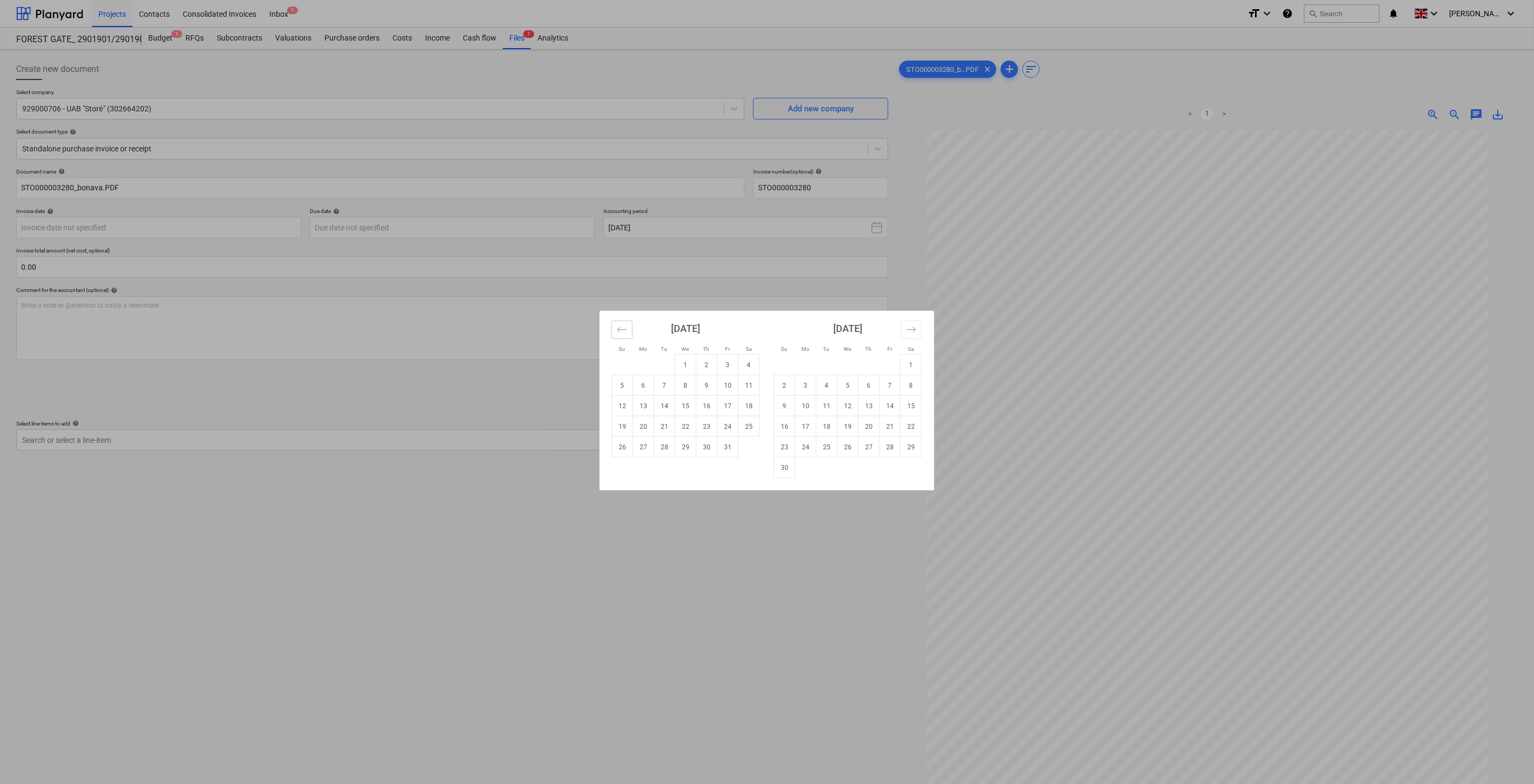
click at [620, 326] on icon "Move backward to switch to the previous month." at bounding box center [622, 329] width 10 height 10
click at [666, 449] on td "30" at bounding box center [664, 447] width 21 height 20
type input "30 Sep 2025"
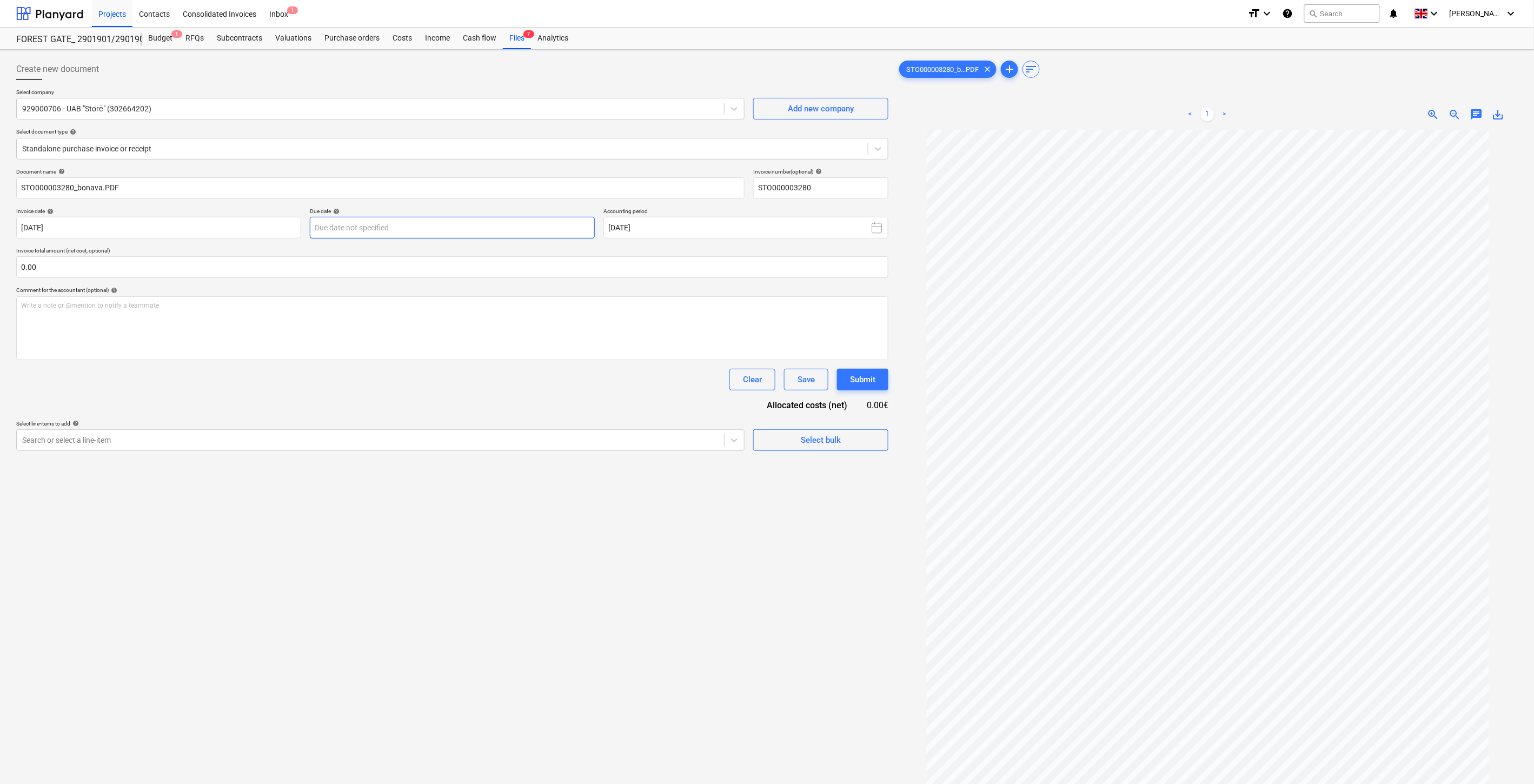
click at [428, 220] on body "Projects Contacts Consolidated Invoices Inbox 1 format_size keyboard_arrow_down…" at bounding box center [767, 392] width 1534 height 784
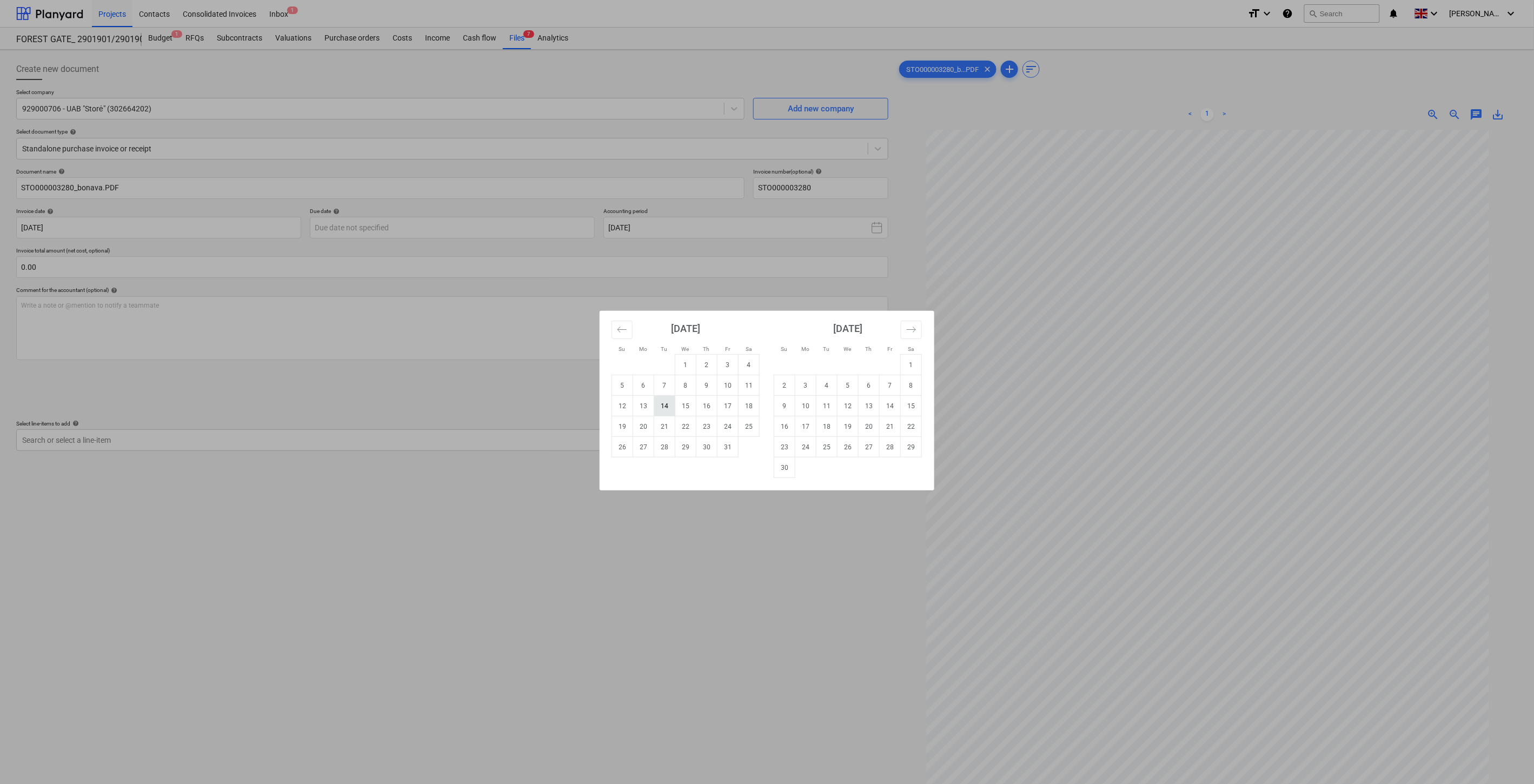
click at [674, 405] on td "14" at bounding box center [664, 406] width 21 height 20
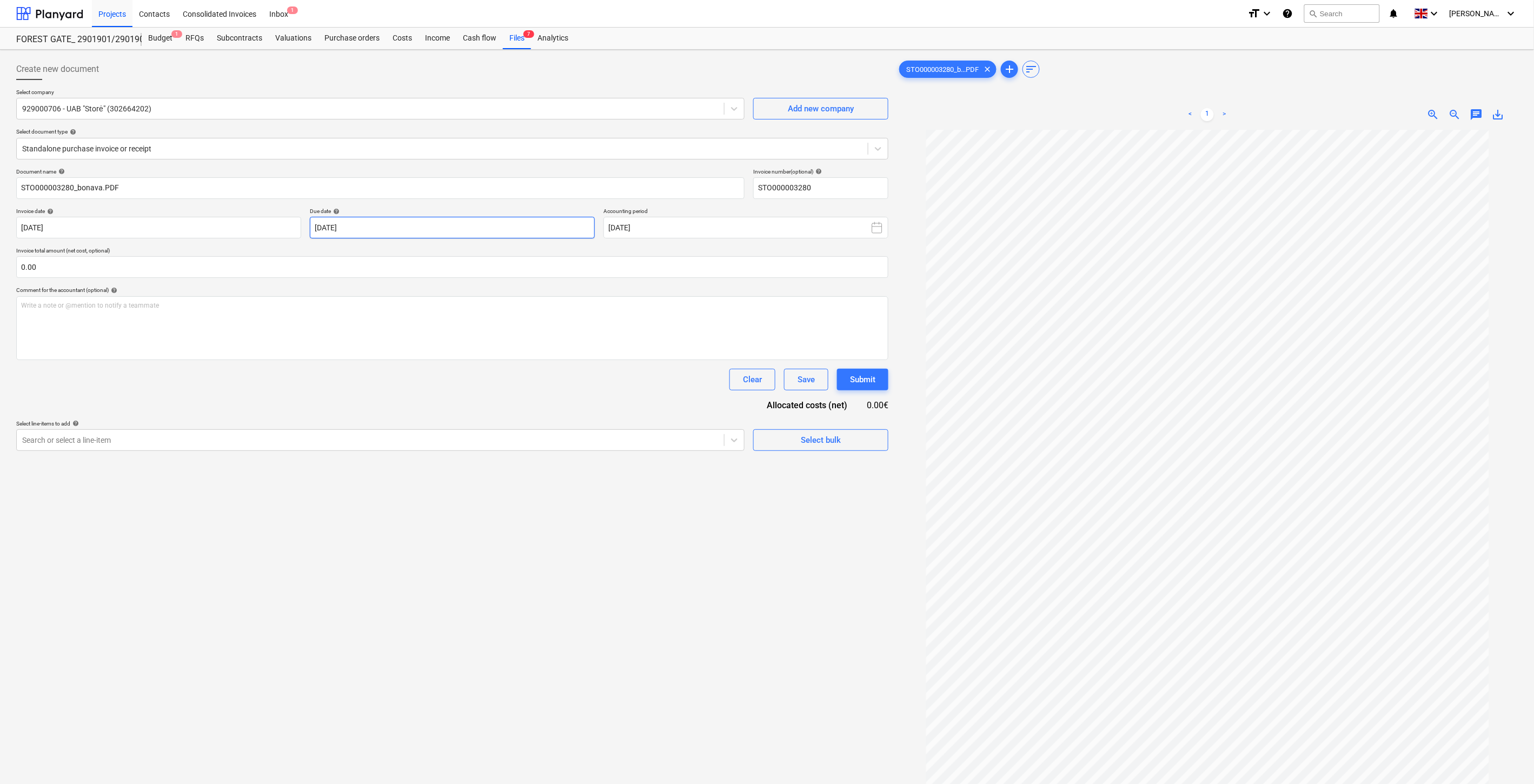
click at [489, 220] on body "Projects Contacts Consolidated Invoices Inbox 1 format_size keyboard_arrow_down…" at bounding box center [767, 392] width 1534 height 784
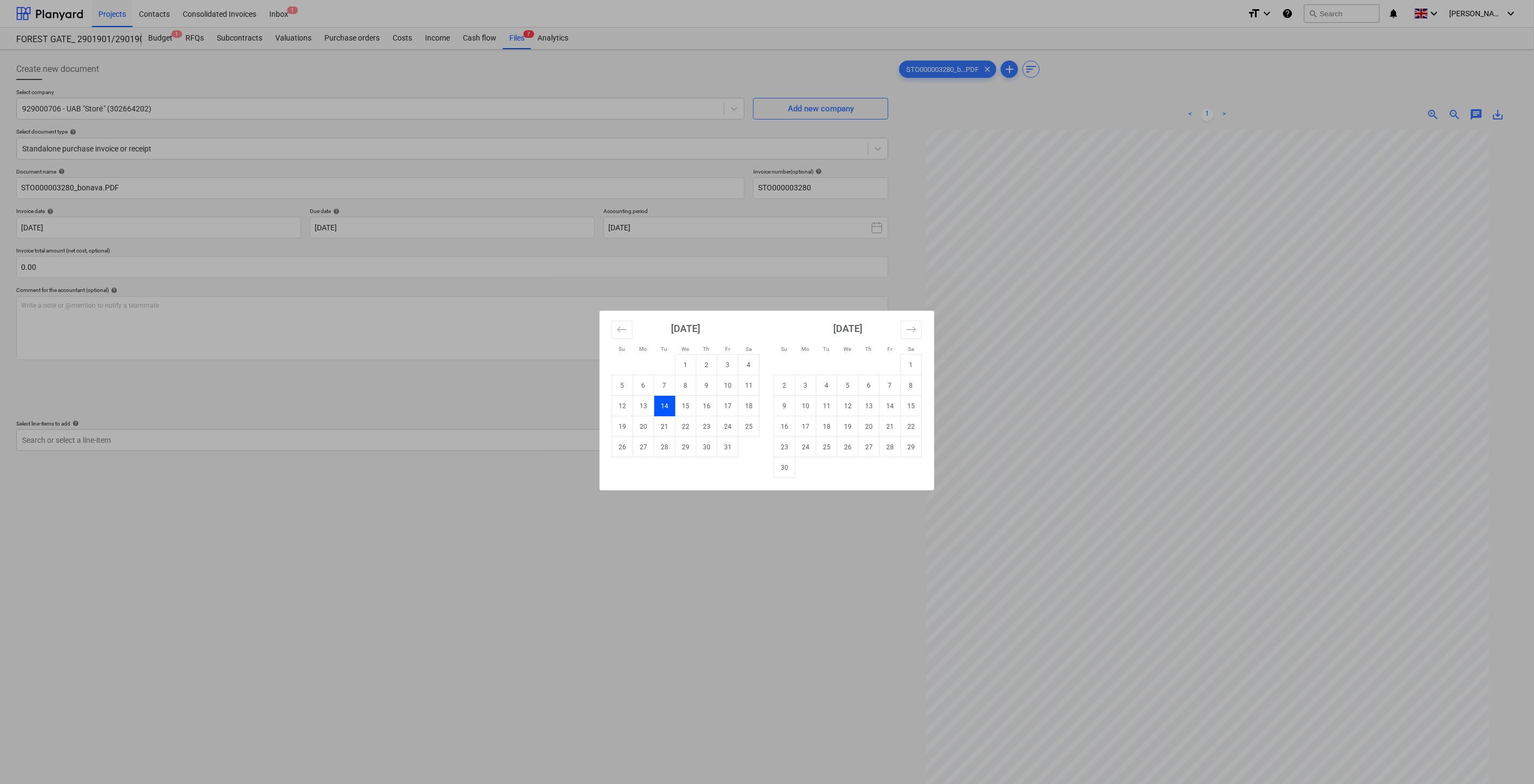
drag, startPoint x: 692, startPoint y: 409, endPoint x: 658, endPoint y: 365, distance: 55.6
click at [691, 409] on td "15" at bounding box center [685, 406] width 21 height 20
type input "15 Oct 2025"
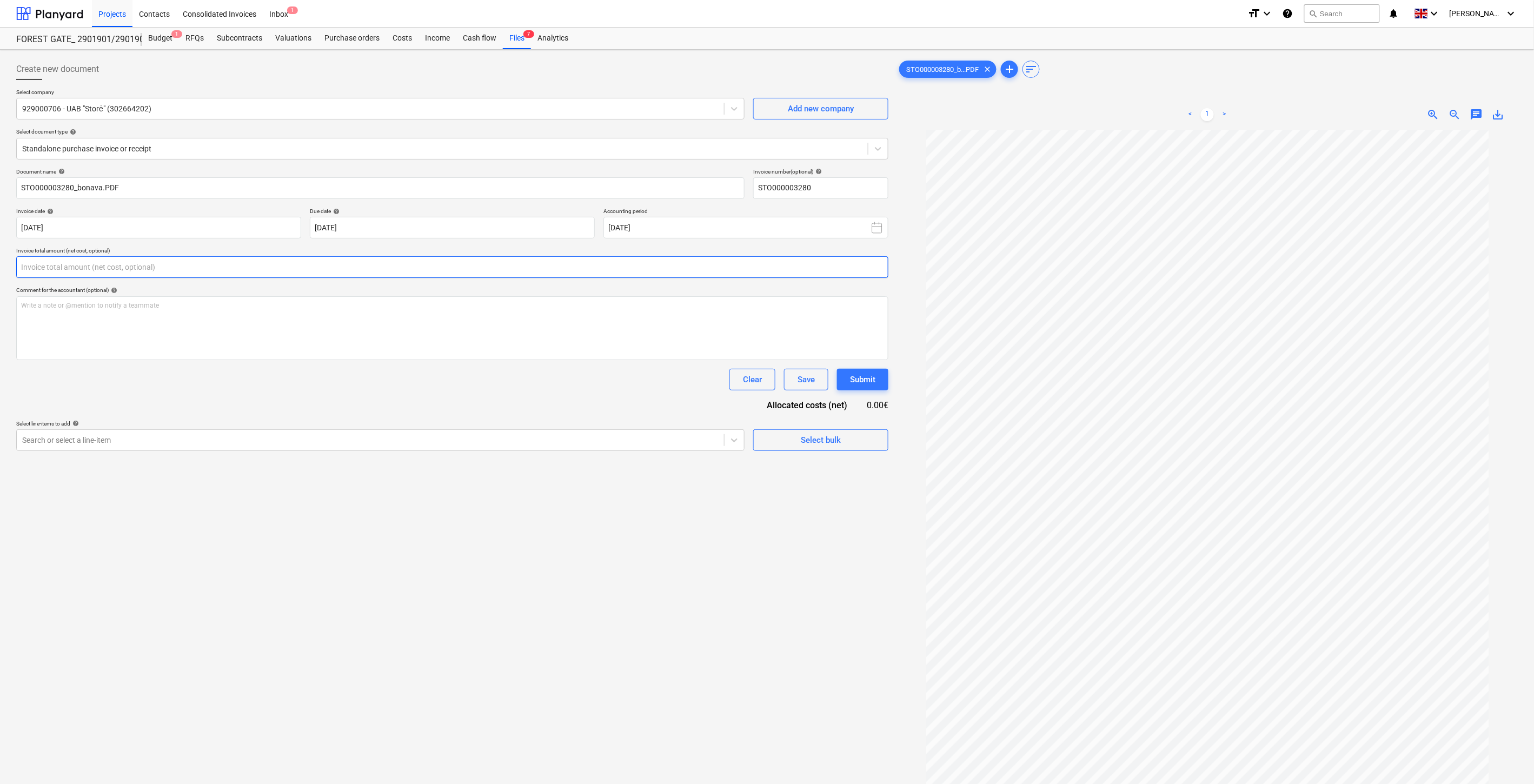
click at [529, 270] on input "text" at bounding box center [452, 267] width 872 height 22
type input "ų"
type input "710.00"
click at [437, 468] on div at bounding box center [370, 467] width 696 height 11
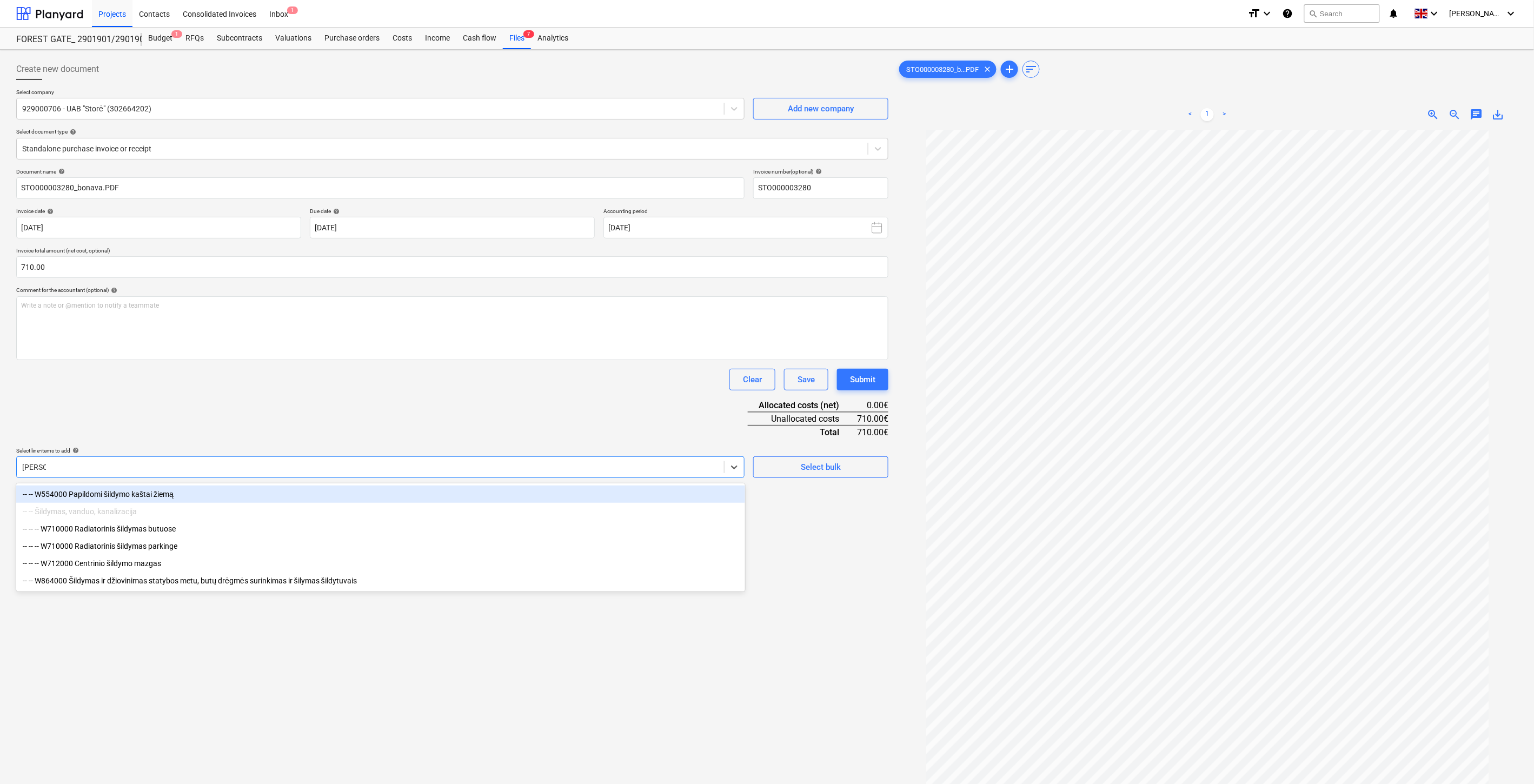
type input "Šildymas"
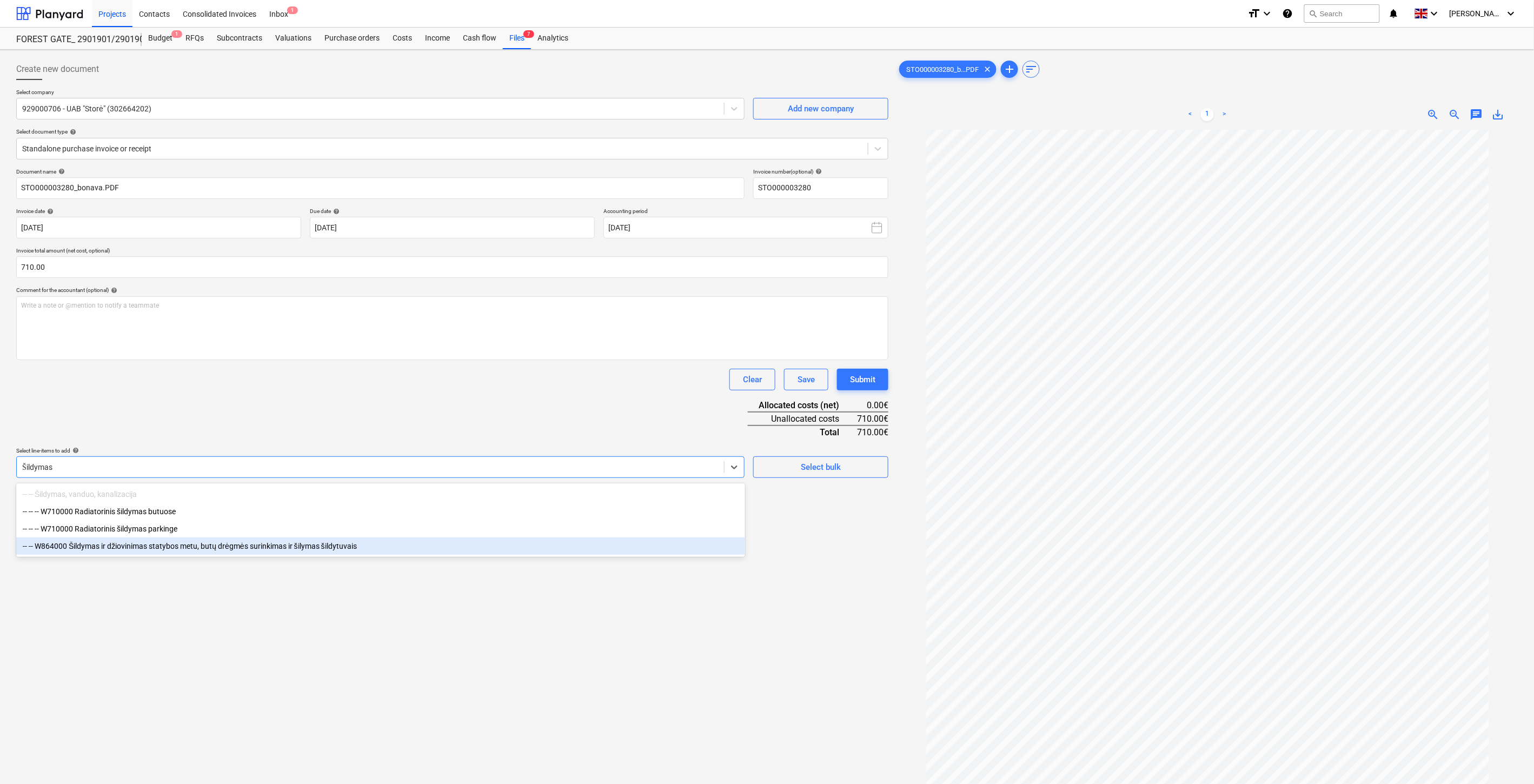
click at [344, 554] on div "-- -- W864000 Šildymas ir džiovinimas statybos metu, butų drėgmės surinkimas ir…" at bounding box center [380, 546] width 729 height 18
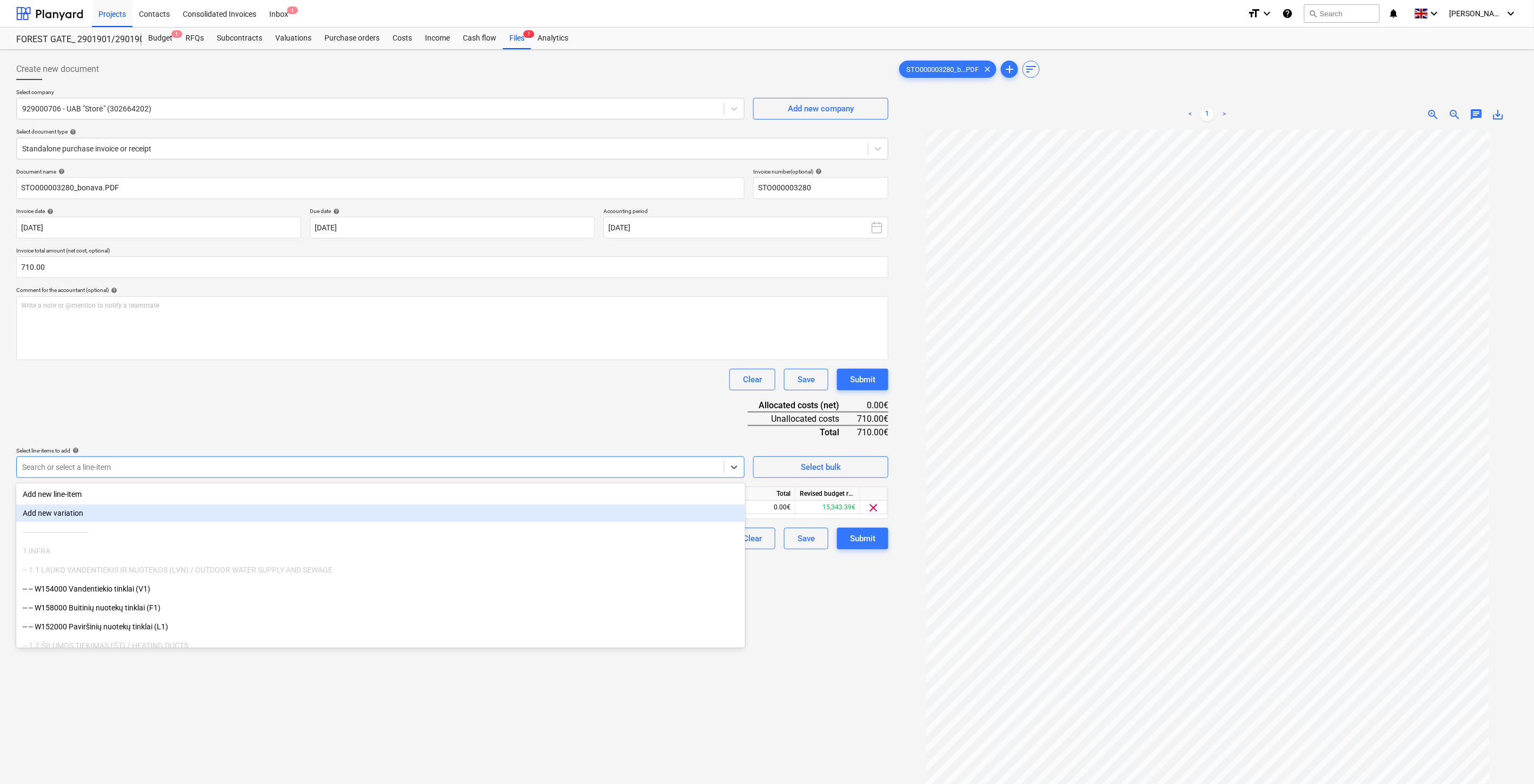
click at [482, 377] on div "Clear Save Submit" at bounding box center [452, 379] width 872 height 22
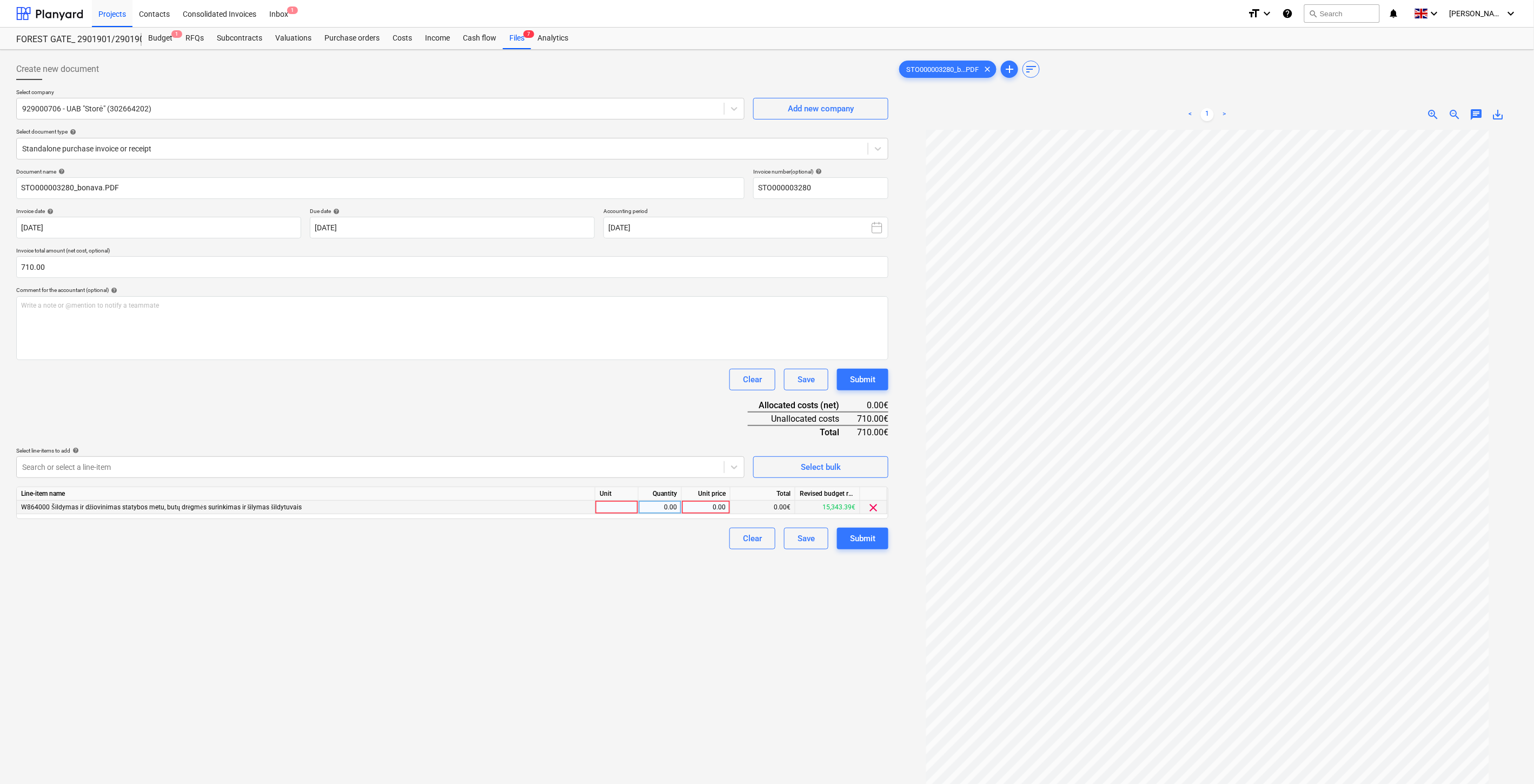
click at [621, 509] on div at bounding box center [617, 508] width 43 height 14
drag, startPoint x: 662, startPoint y: 509, endPoint x: 708, endPoint y: 509, distance: 46.0
click at [663, 509] on div "0.00" at bounding box center [660, 508] width 34 height 14
drag, startPoint x: 607, startPoint y: 504, endPoint x: 643, endPoint y: 512, distance: 36.9
click at [607, 504] on div "ą" at bounding box center [617, 508] width 43 height 14
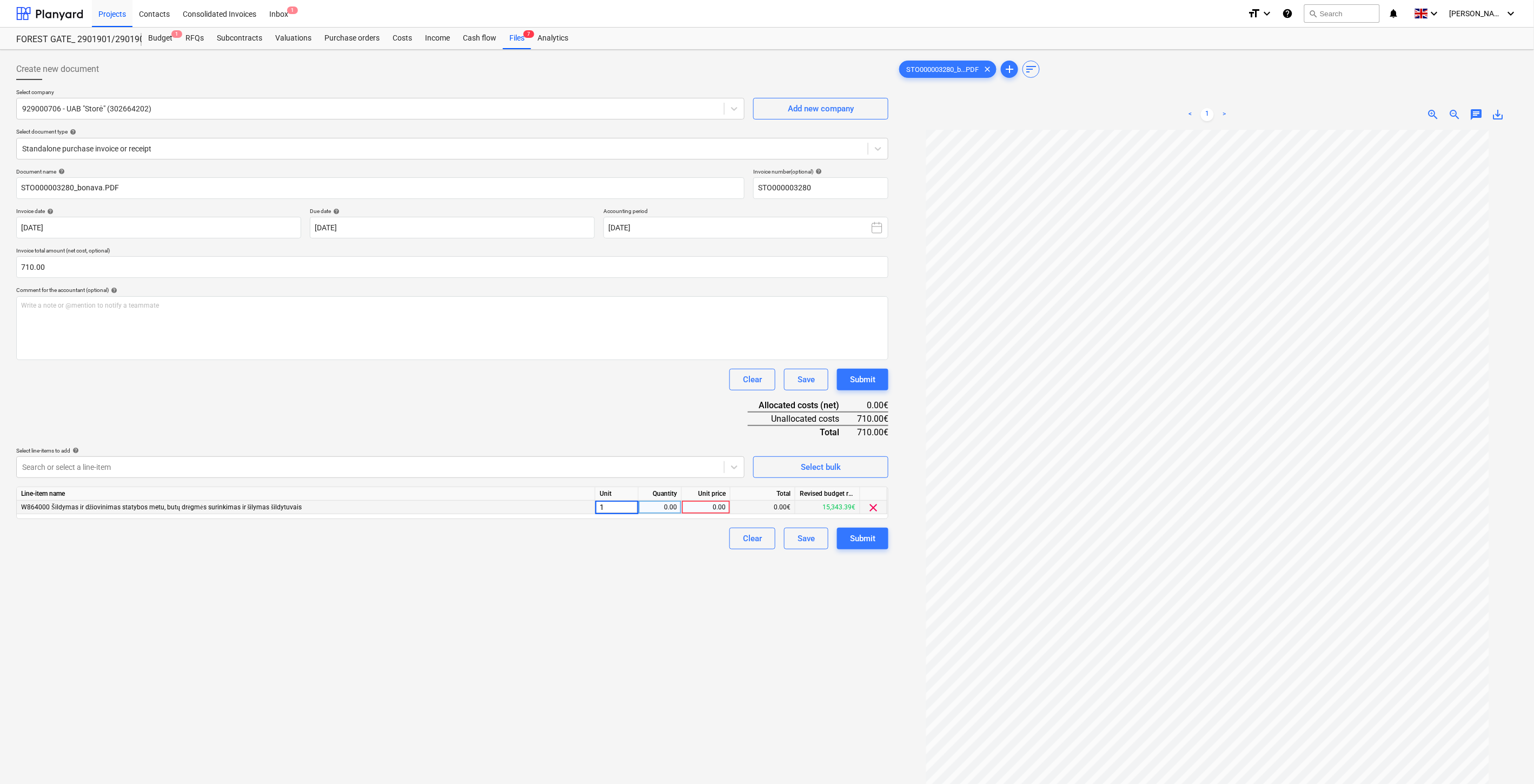
click at [656, 512] on div "0.00" at bounding box center [660, 508] width 34 height 14
type input "1"
click at [699, 512] on div "0.00" at bounding box center [706, 508] width 39 height 14
type input "710"
click at [655, 391] on div "Document name help STO000003280_bonava.PDF Invoice number (optional) help STO00…" at bounding box center [452, 358] width 872 height 381
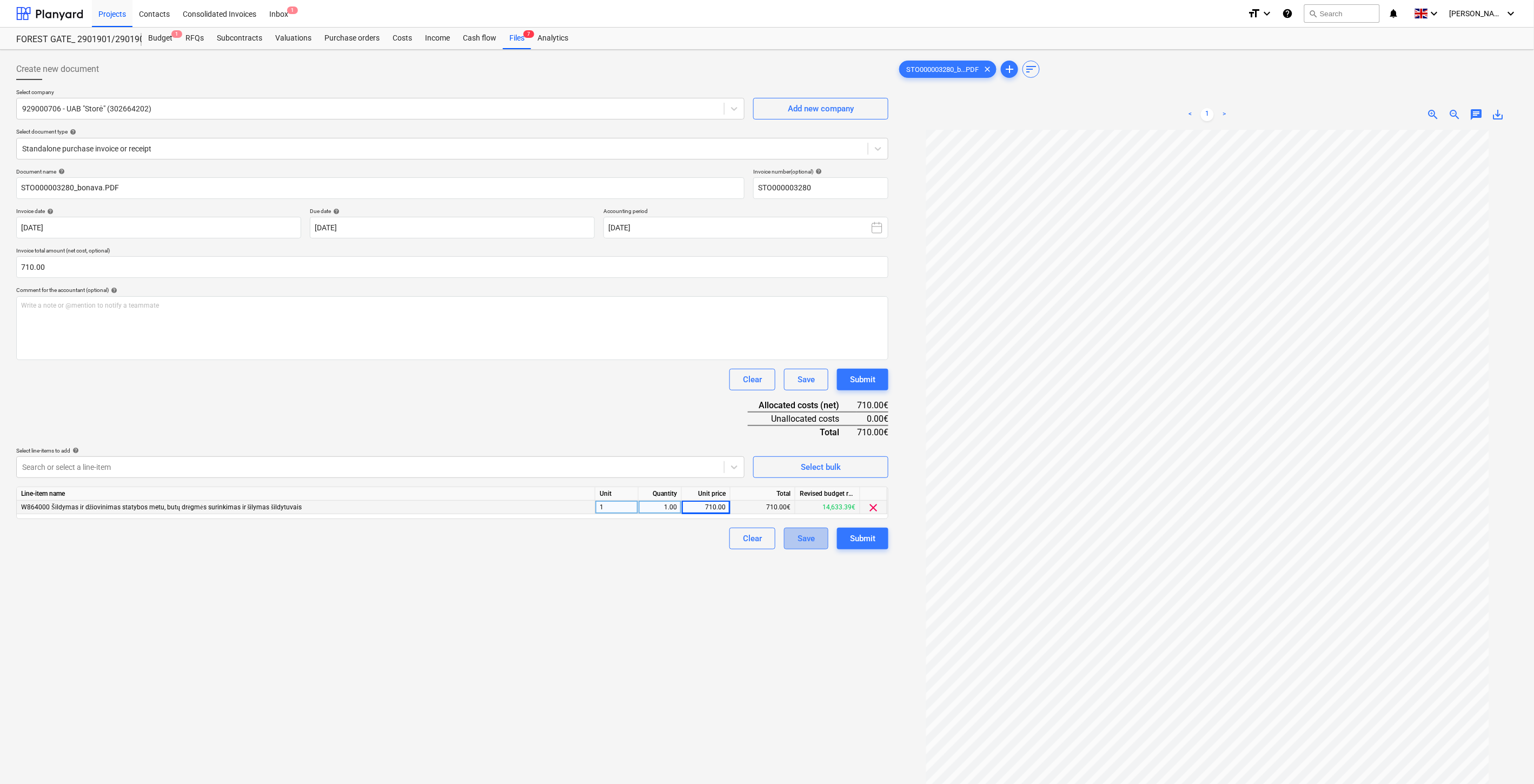
click at [809, 541] on div "Save" at bounding box center [807, 538] width 18 height 14
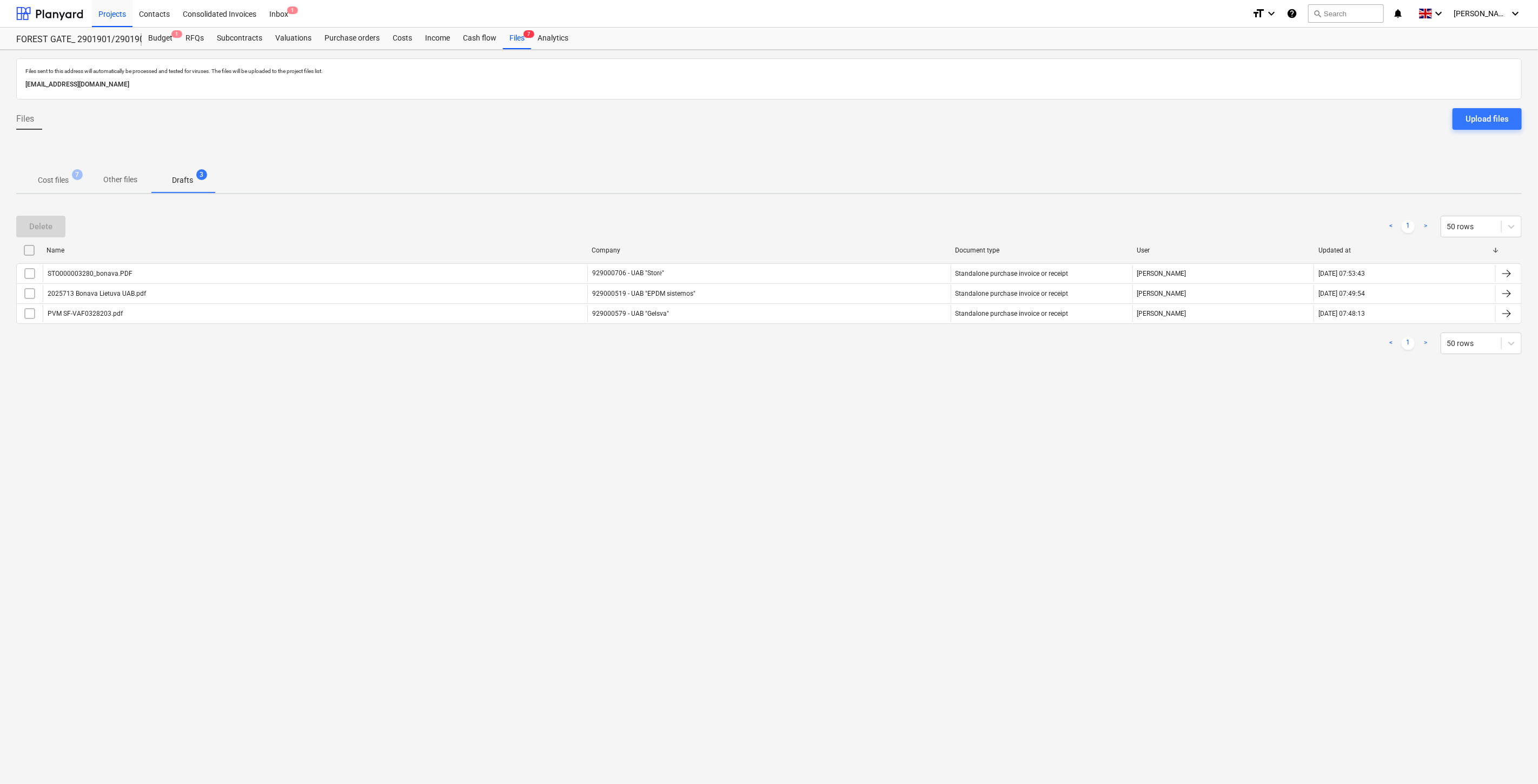
click at [68, 178] on p "Cost files" at bounding box center [53, 180] width 31 height 12
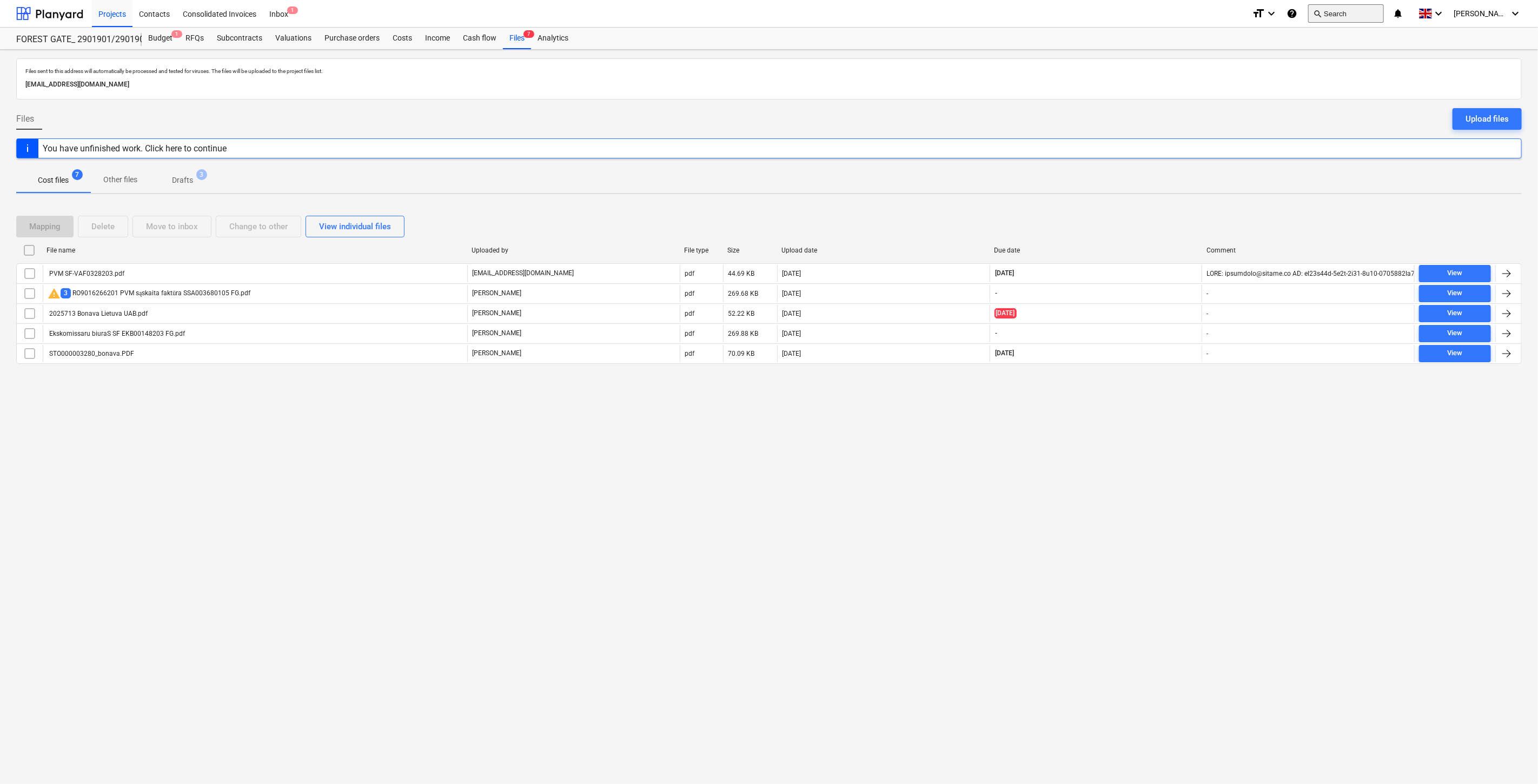
click at [1354, 12] on button "search Search" at bounding box center [1346, 13] width 76 height 18
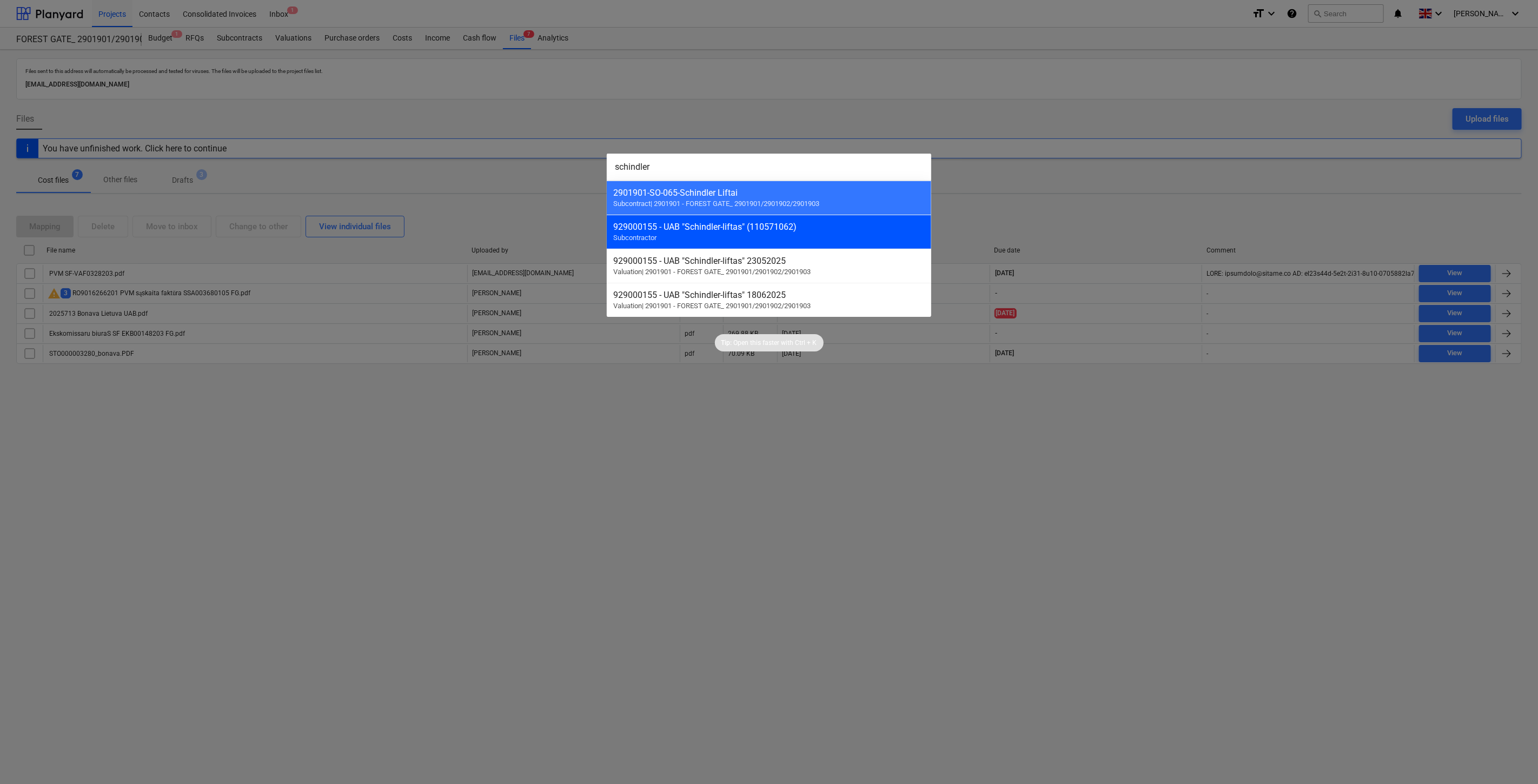
type input "schindler"
click at [853, 223] on div "929000155 - UAB "Schindler-liftas" (110571062)" at bounding box center [769, 226] width 312 height 10
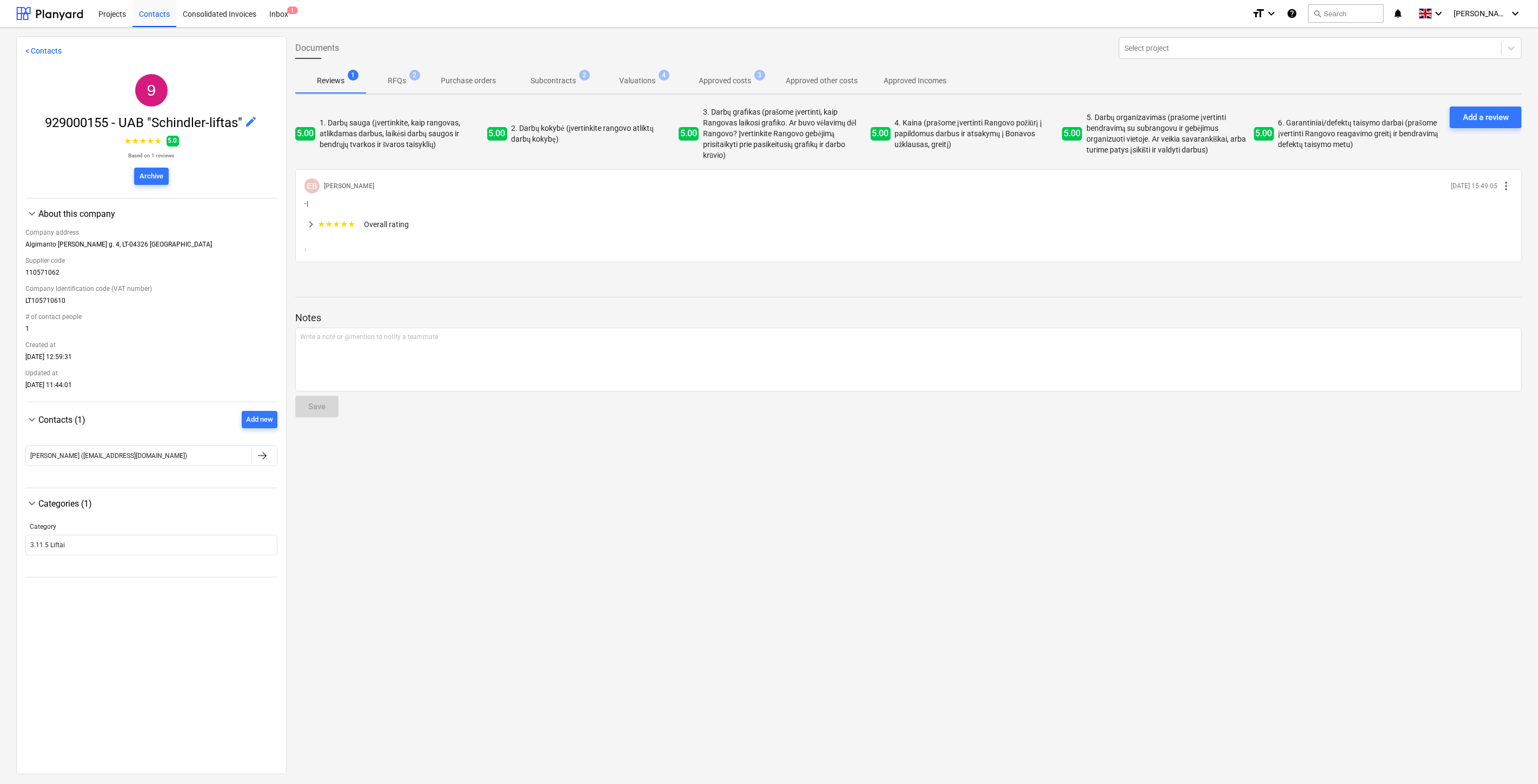
click at [737, 81] on p "Approved costs" at bounding box center [725, 81] width 52 height 12
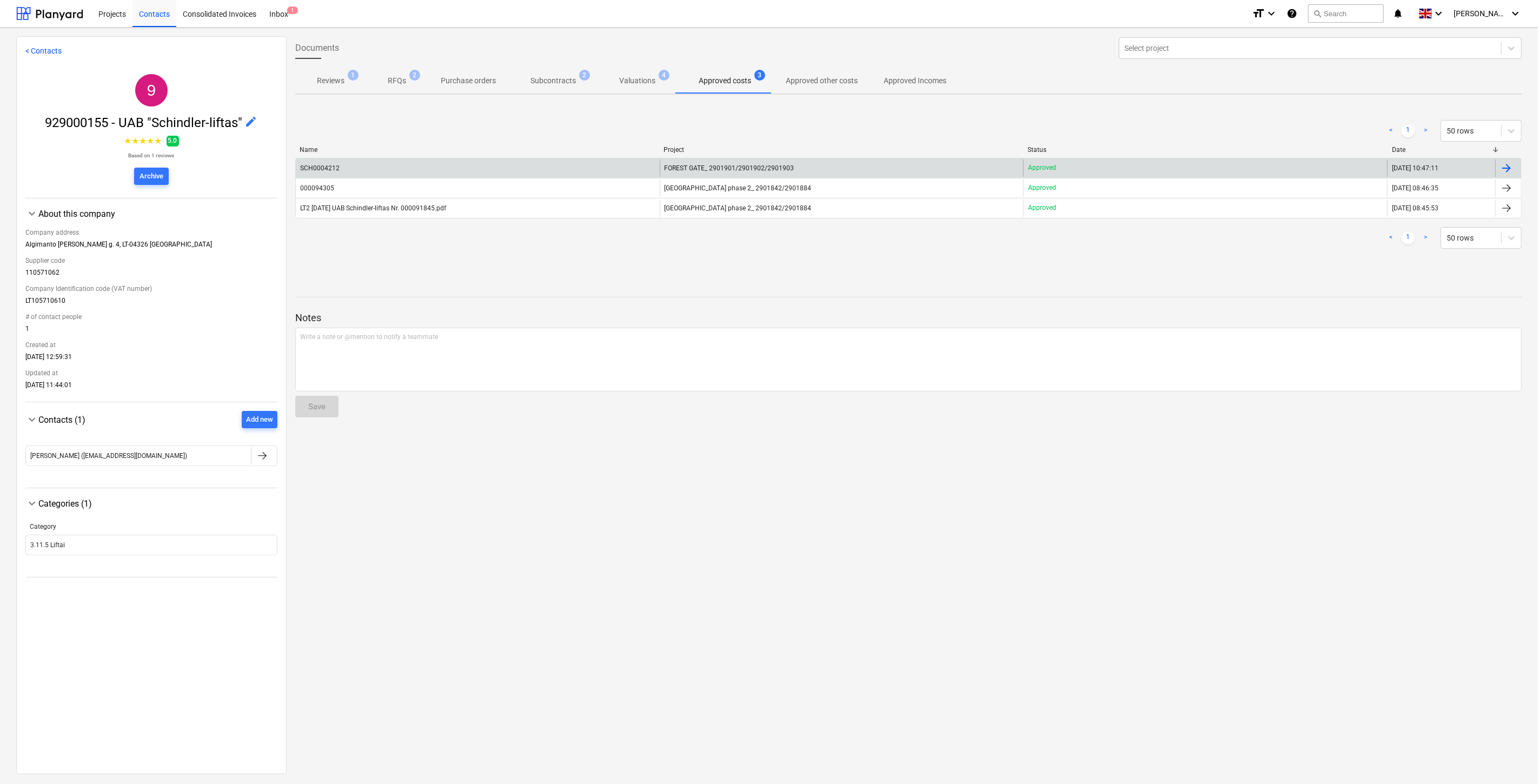
click at [730, 161] on div "FOREST GATE_ 2901901/2901902/2901903" at bounding box center [841, 168] width 364 height 18
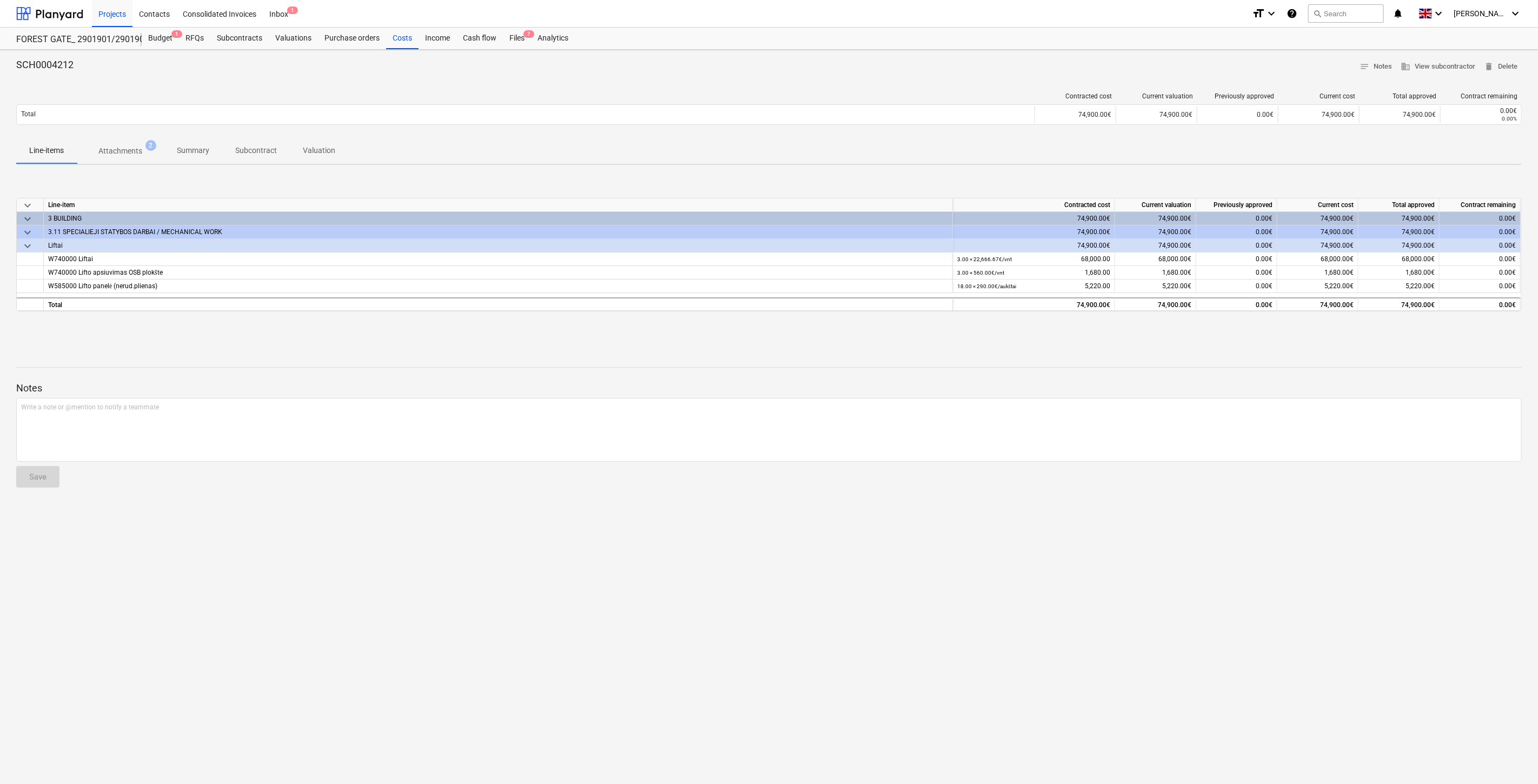
click at [125, 154] on p "Attachments" at bounding box center [120, 151] width 44 height 12
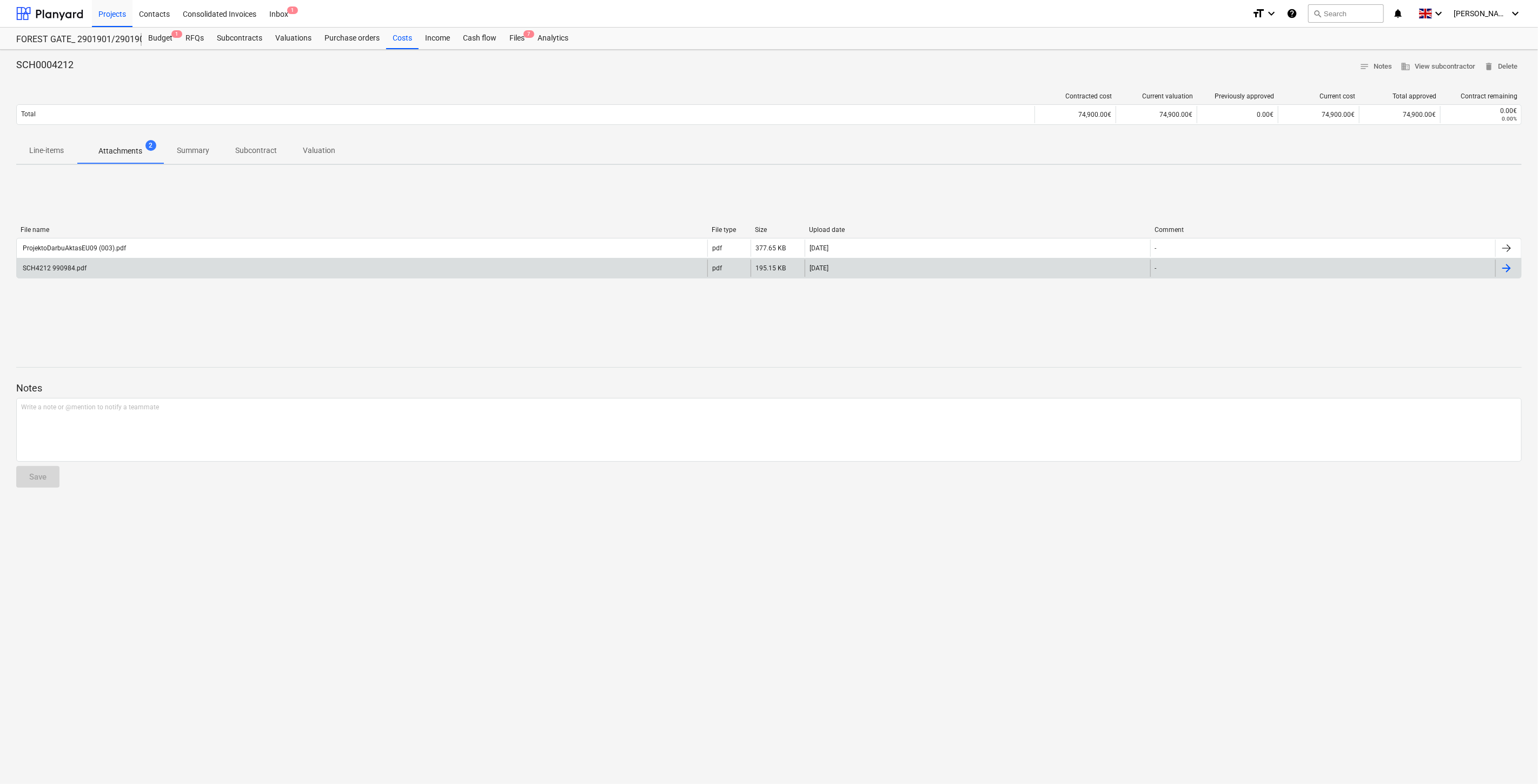
click at [157, 265] on div "SCH4212 990984.pdf" at bounding box center [362, 268] width 691 height 18
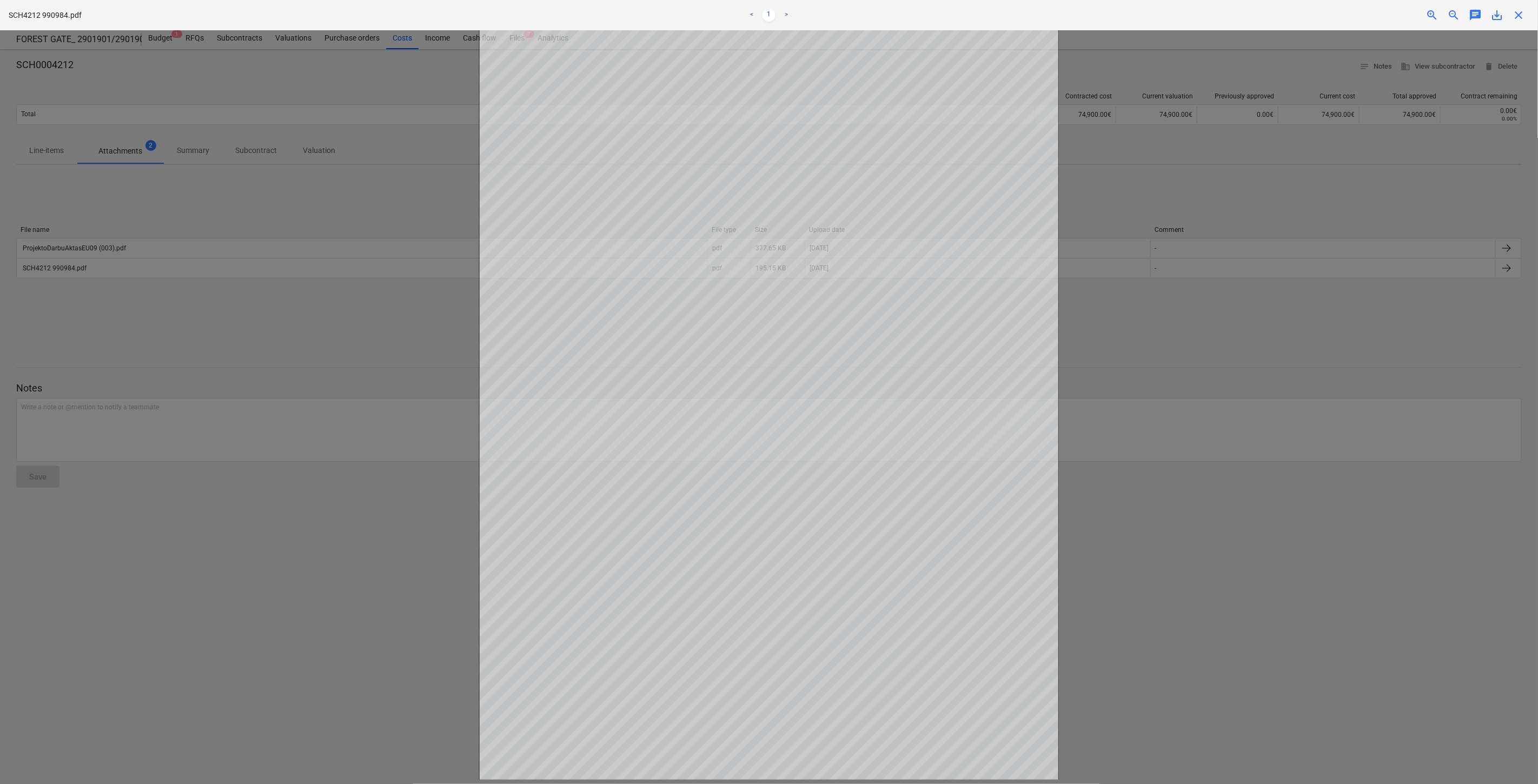
drag, startPoint x: 1205, startPoint y: 342, endPoint x: 1338, endPoint y: 147, distance: 236.0
click at [1205, 342] on div at bounding box center [769, 407] width 1538 height 754
click at [1520, 12] on span "close" at bounding box center [1518, 15] width 13 height 13
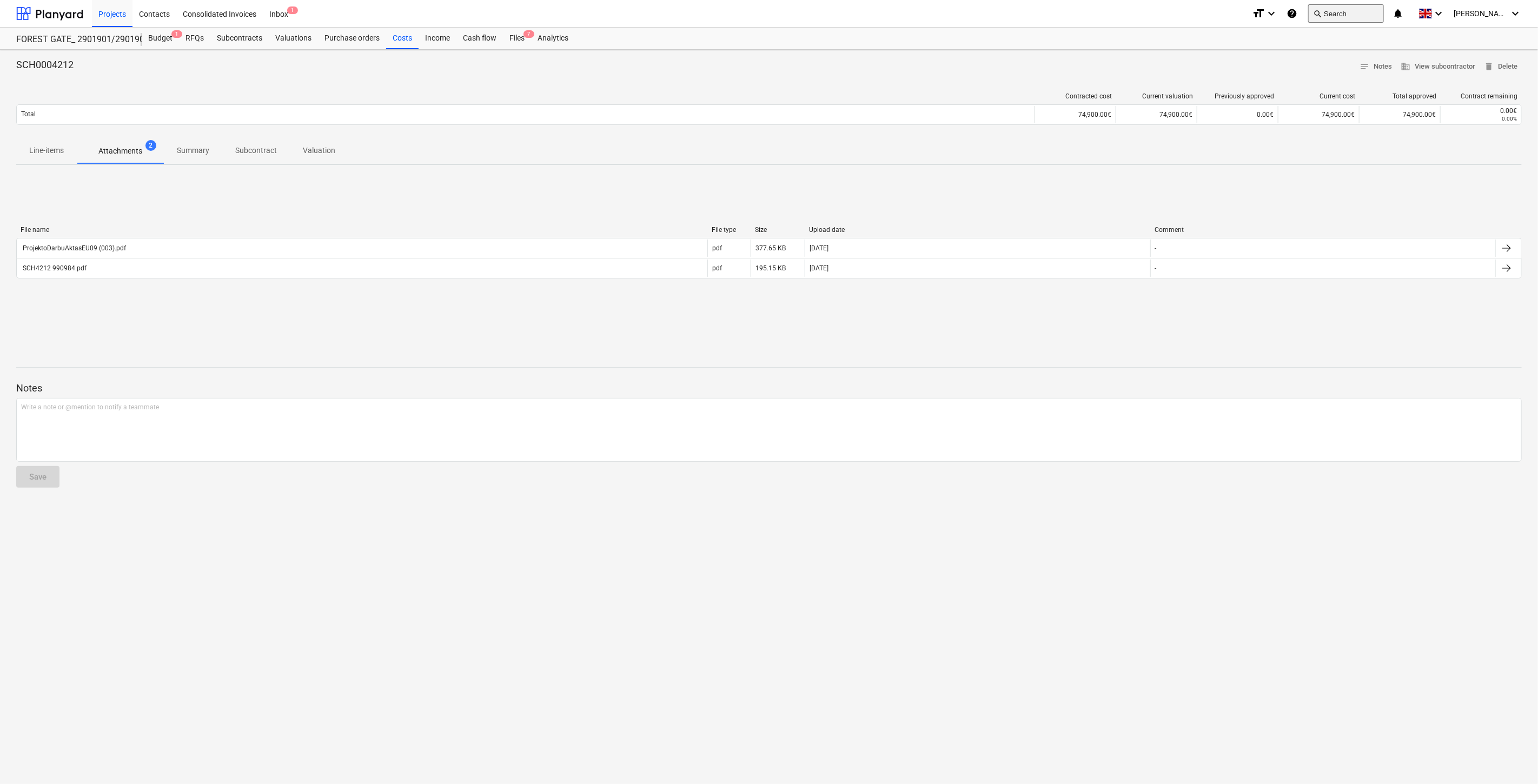
click at [1348, 18] on button "search Search" at bounding box center [1346, 13] width 76 height 18
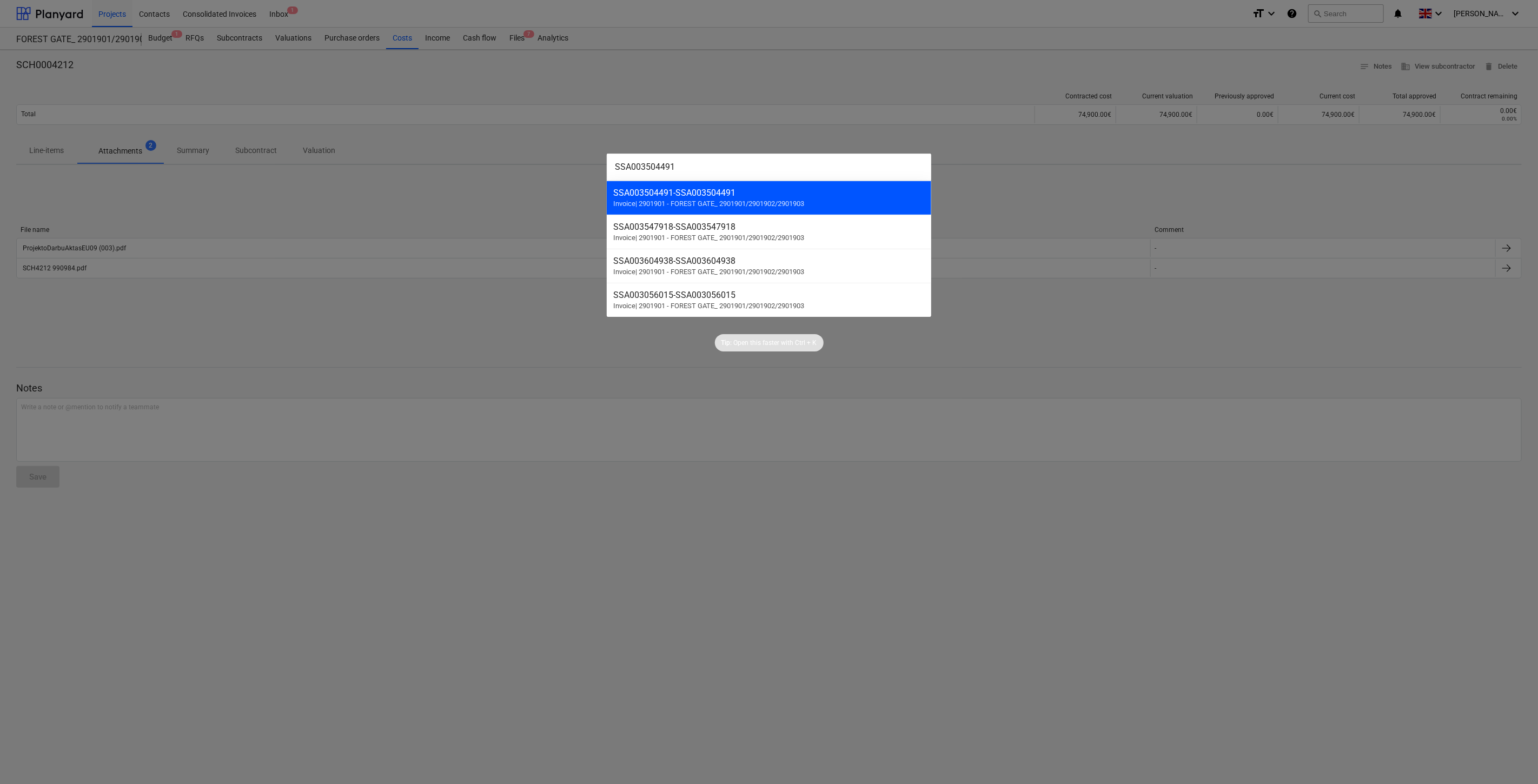
type input "SSA003504491"
click at [777, 199] on div "SSA003504491 - SSA003504491 Invoice | 2901901 - FOREST GATE_ 2901901/2901902/29…" at bounding box center [769, 197] width 325 height 34
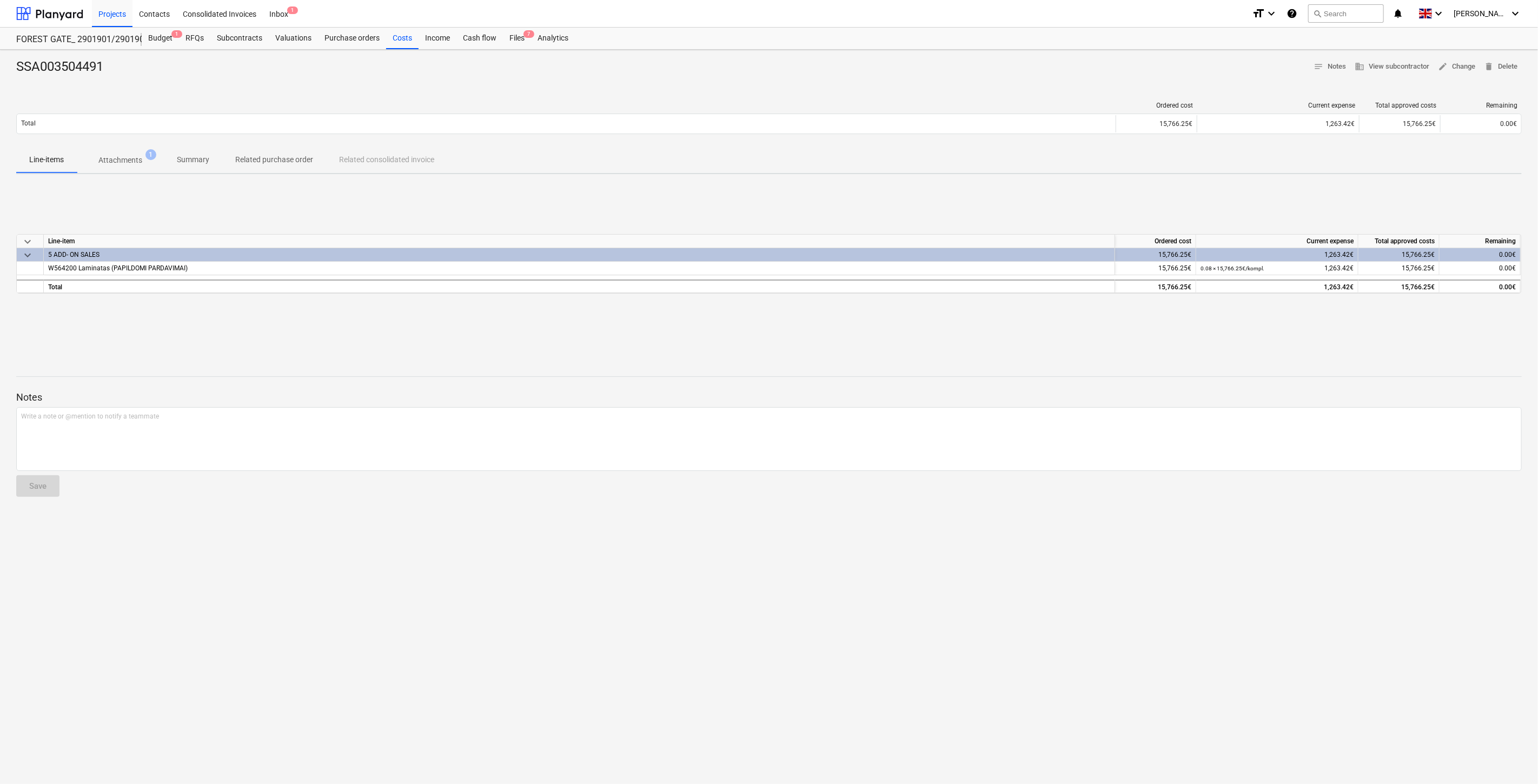
drag, startPoint x: 929, startPoint y: 354, endPoint x: 969, endPoint y: 341, distance: 42.1
click at [929, 354] on div at bounding box center [769, 358] width 1505 height 9
drag, startPoint x: 969, startPoint y: 341, endPoint x: 576, endPoint y: 354, distance: 393.2
click at [968, 341] on div "keyboard_arrow_down Line-item Ordered cost Current expense Total approved costs…" at bounding box center [769, 264] width 1505 height 162
click at [885, 327] on div "keyboard_arrow_down Line-item Ordered cost Current expense Total approved costs…" at bounding box center [769, 264] width 1505 height 162
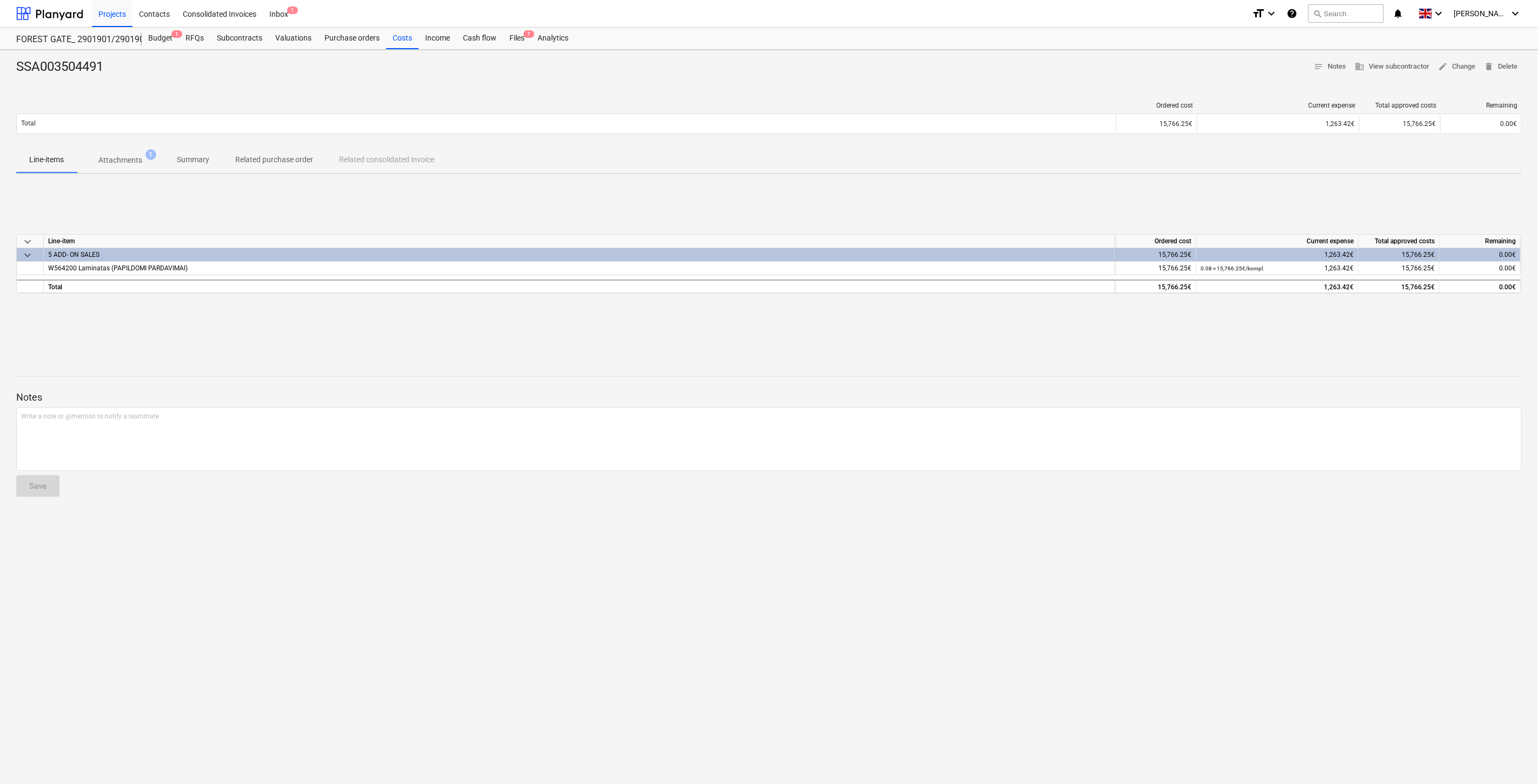
click at [902, 323] on div "keyboard_arrow_down Line-item Ordered cost Current expense Total approved costs…" at bounding box center [769, 264] width 1505 height 162
click at [140, 163] on p "Attachments" at bounding box center [120, 160] width 44 height 12
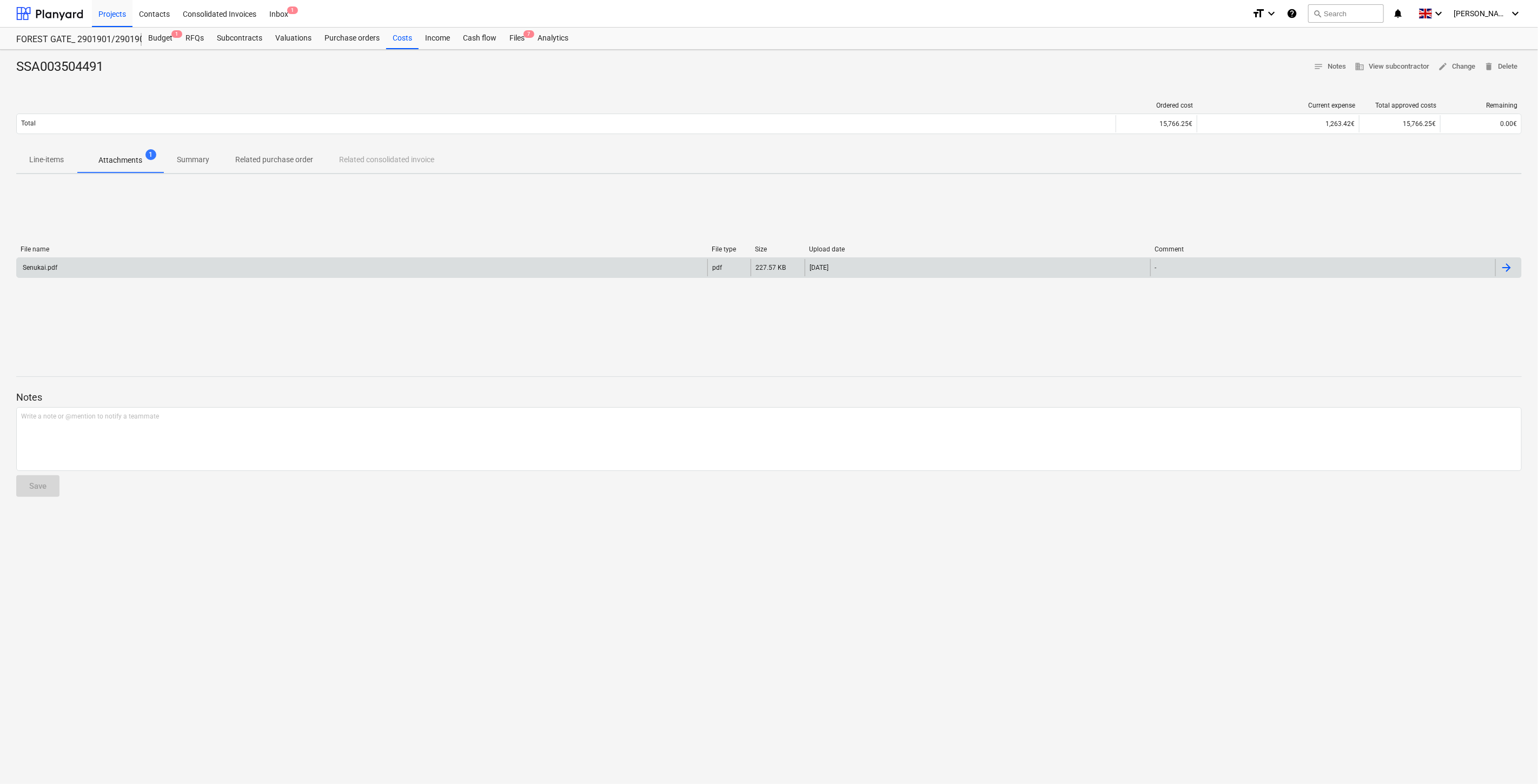
click at [178, 260] on div "Senukai.pdf" at bounding box center [362, 268] width 691 height 18
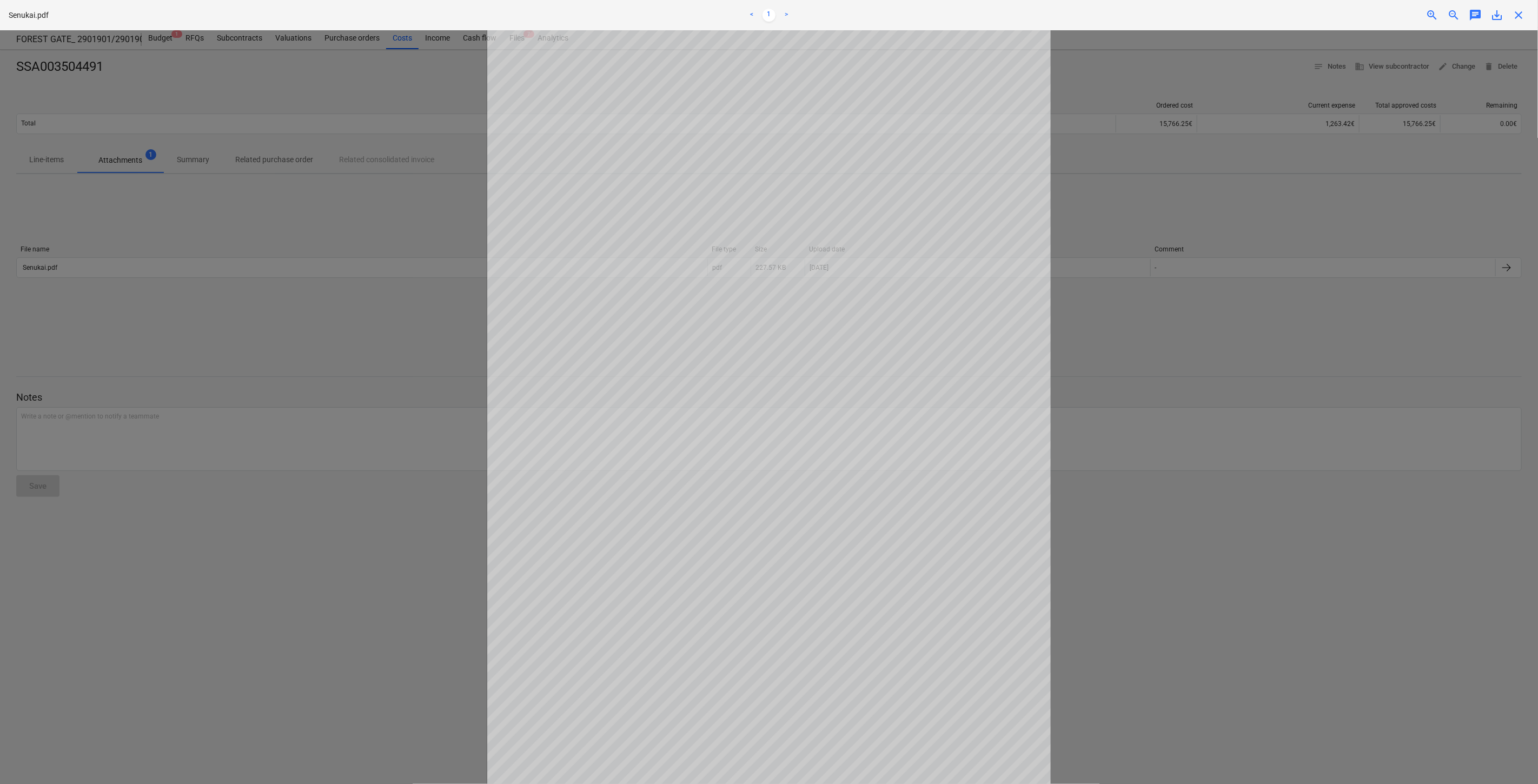
click at [1495, 20] on span "save_alt" at bounding box center [1497, 15] width 13 height 13
click at [1524, 12] on span "close" at bounding box center [1518, 15] width 13 height 13
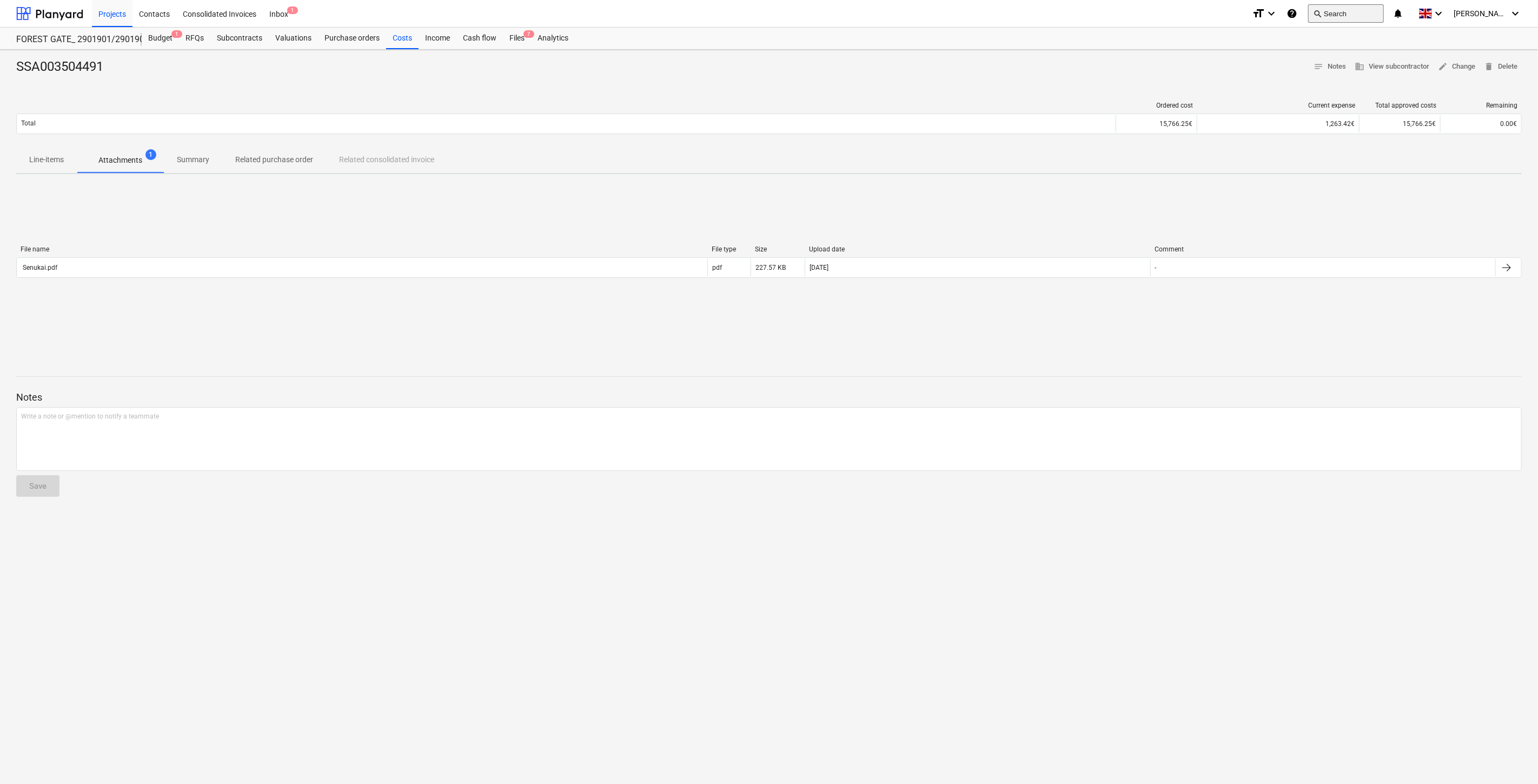
click at [1360, 7] on button "search Search" at bounding box center [1346, 13] width 76 height 18
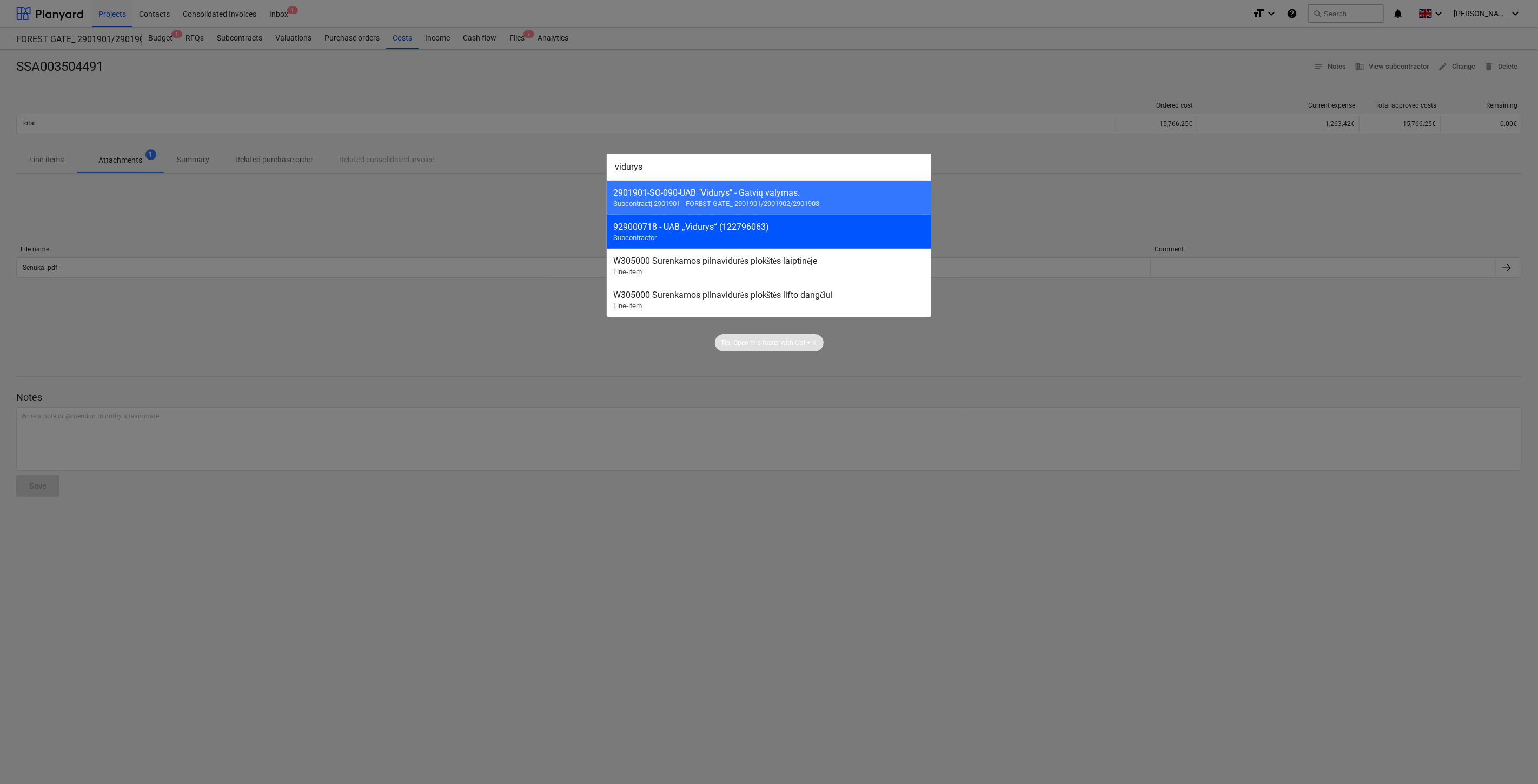
type input "vidurys"
click at [721, 231] on div "929000718 - UAB „Vidurys“ (122796063)" at bounding box center [769, 226] width 312 height 10
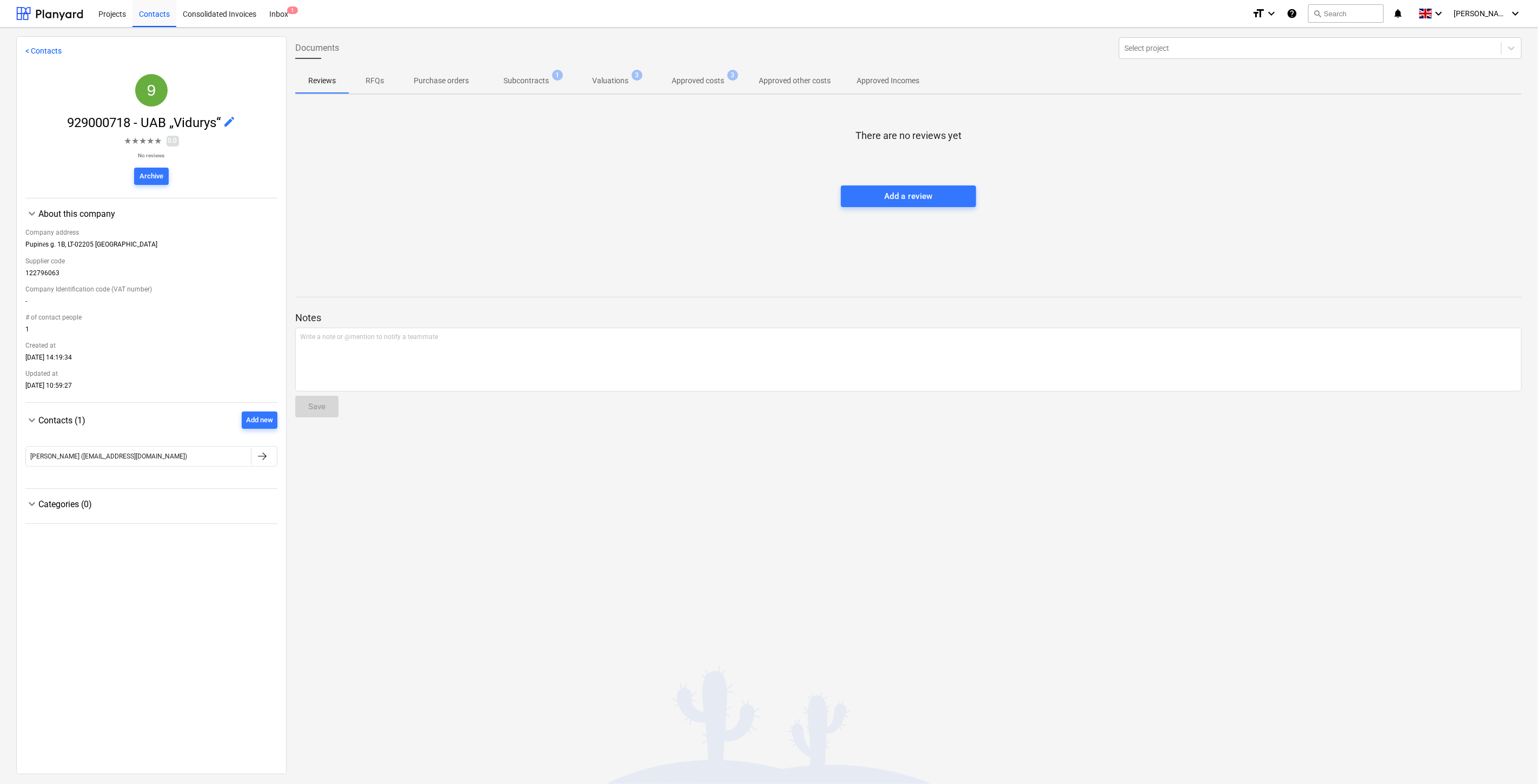
click at [678, 79] on p "Approved costs" at bounding box center [697, 81] width 52 height 12
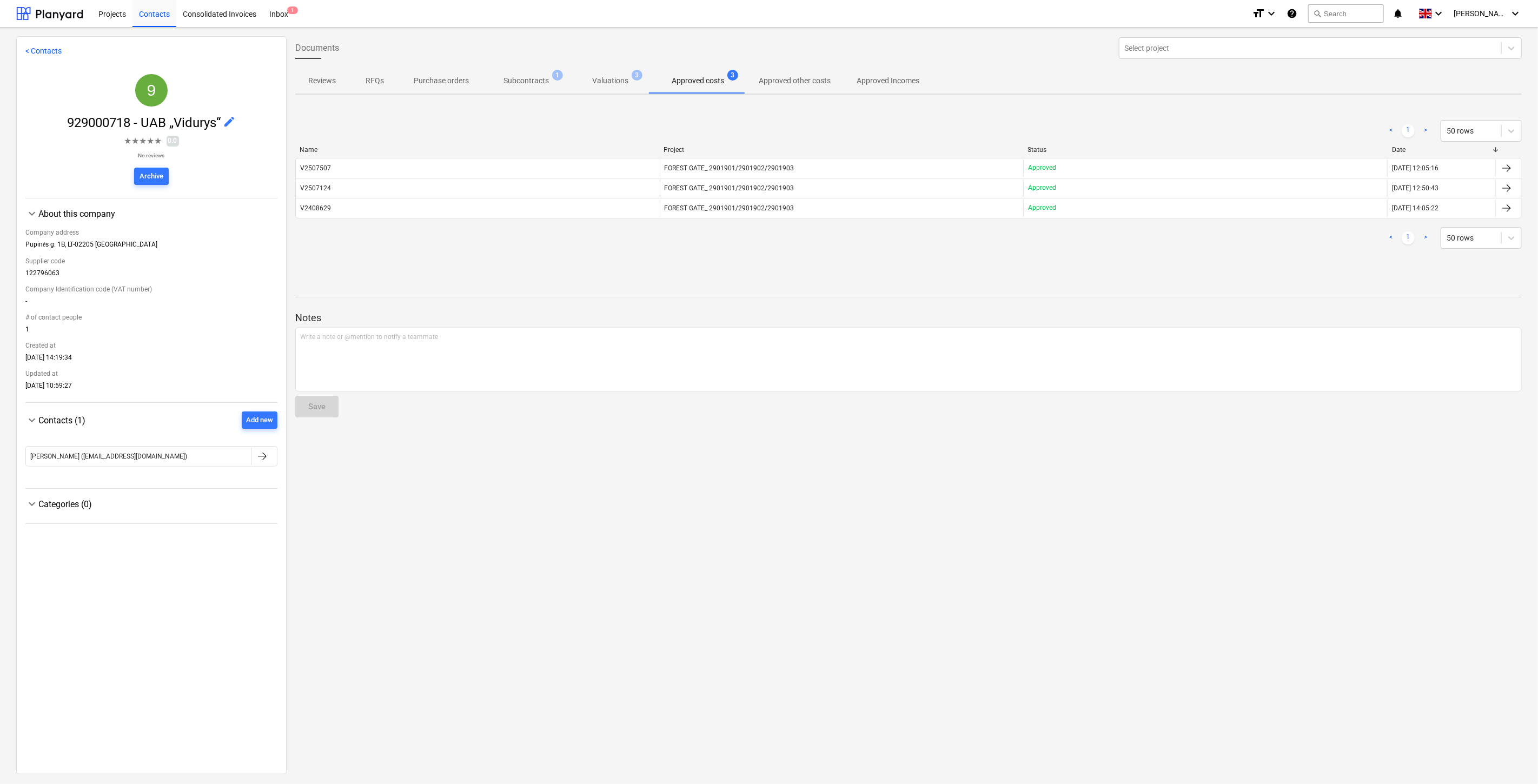
click at [519, 215] on div "V2408629" at bounding box center [477, 208] width 364 height 18
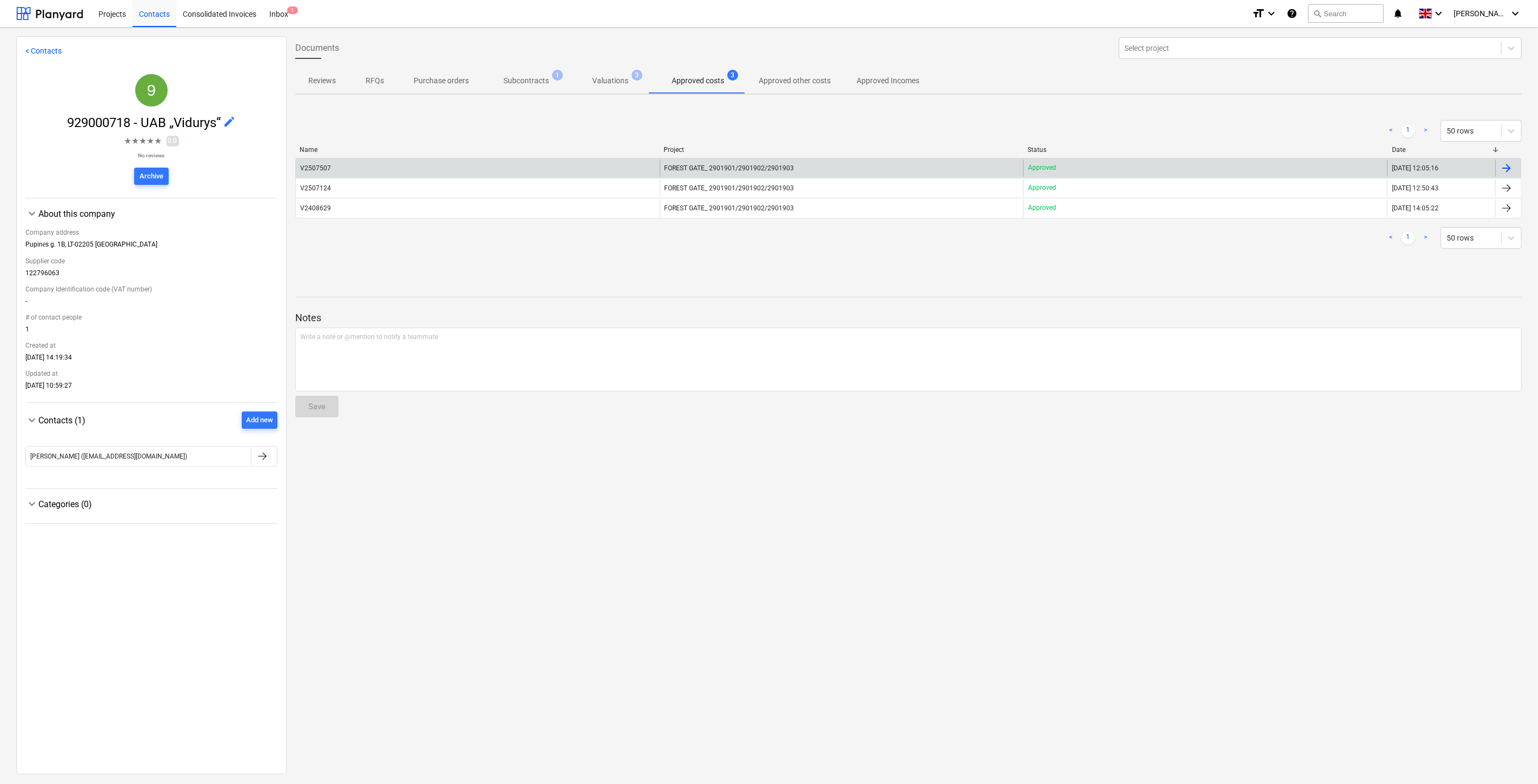
click at [472, 166] on div "V2507507" at bounding box center [477, 168] width 364 height 18
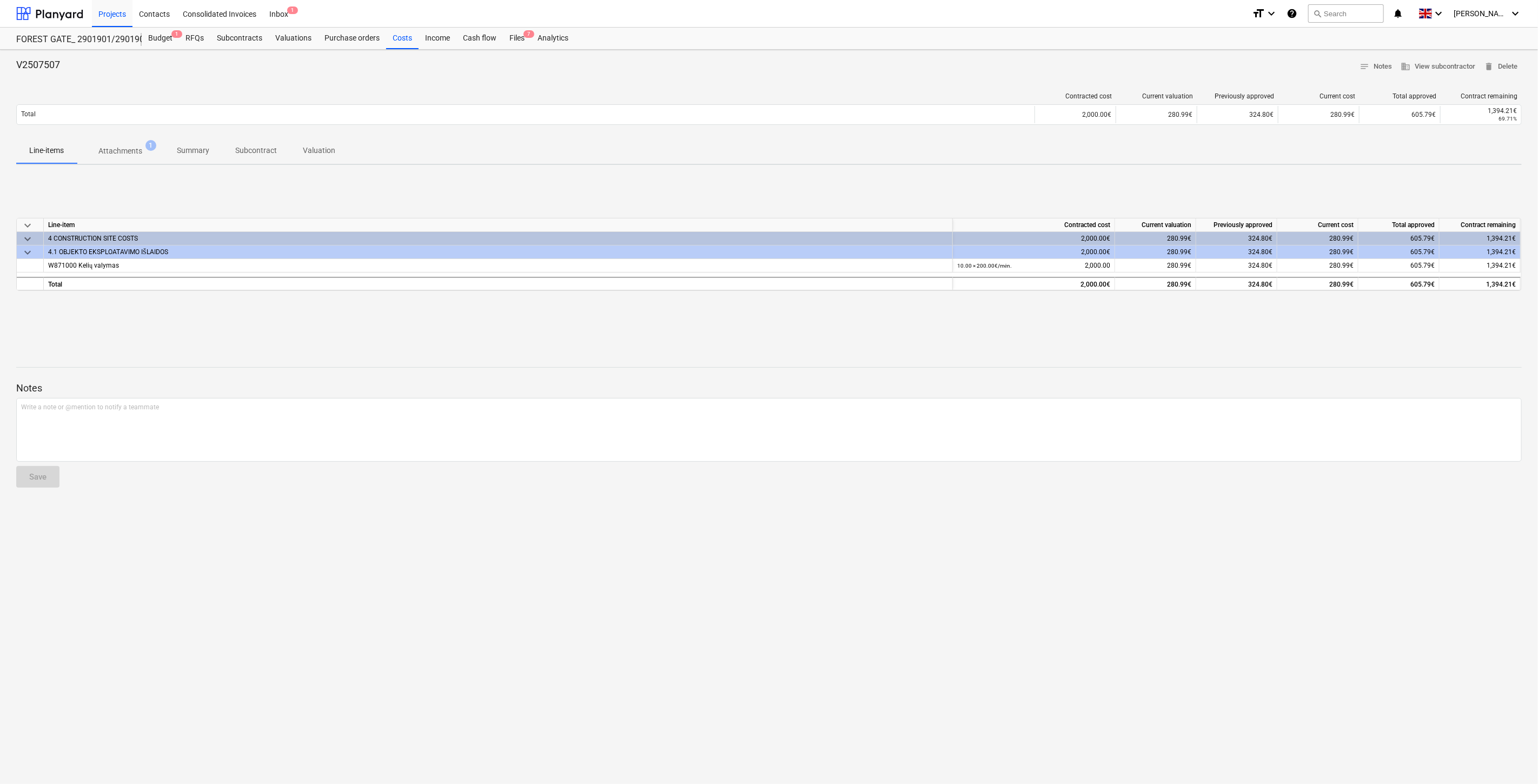
click at [122, 154] on p "Attachments" at bounding box center [120, 151] width 44 height 12
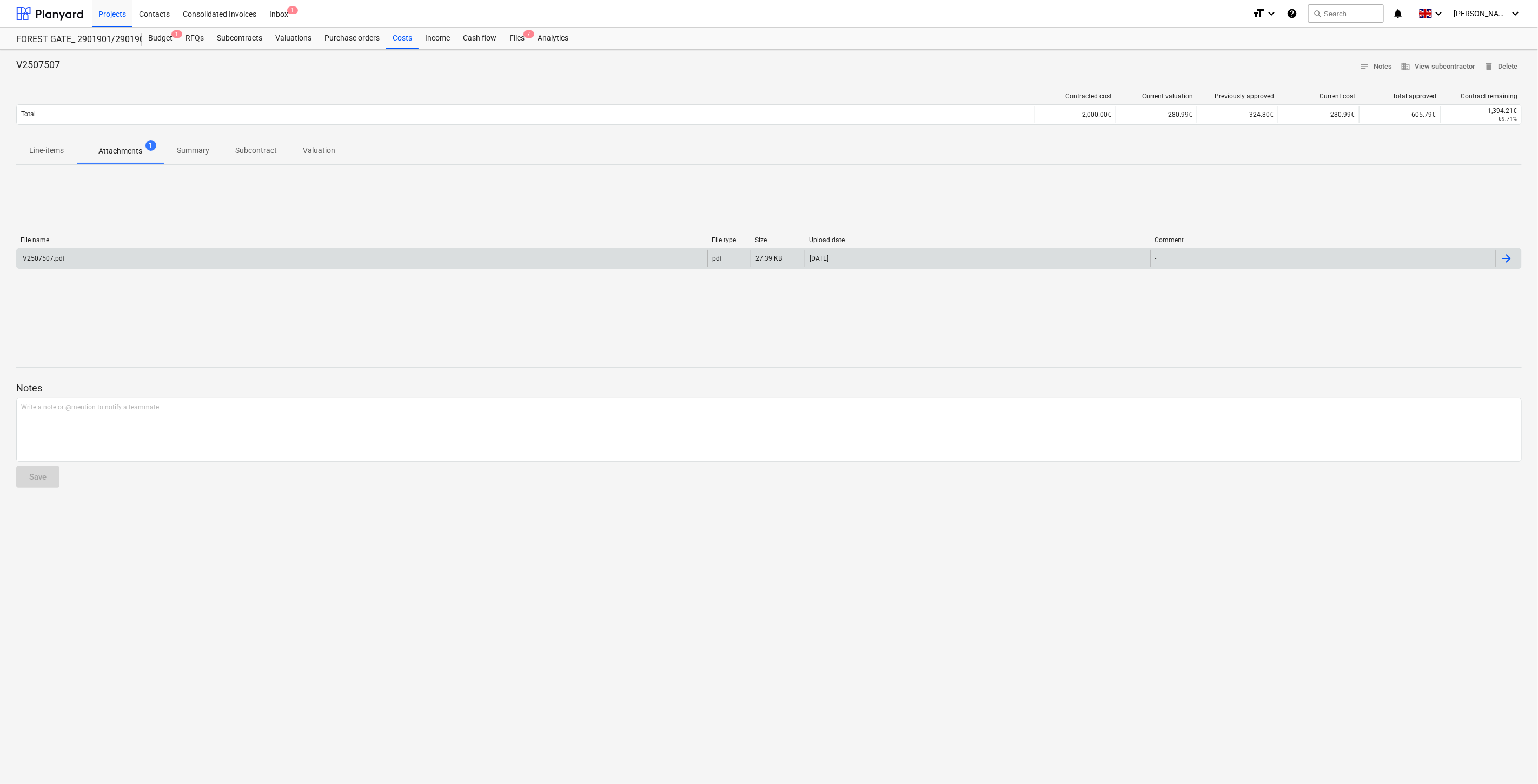
click at [178, 248] on div "V2507507.pdf pdf 27.39 KB 10.09.2025 -" at bounding box center [769, 258] width 1505 height 20
click at [178, 251] on div "V2507507.pdf" at bounding box center [362, 259] width 691 height 18
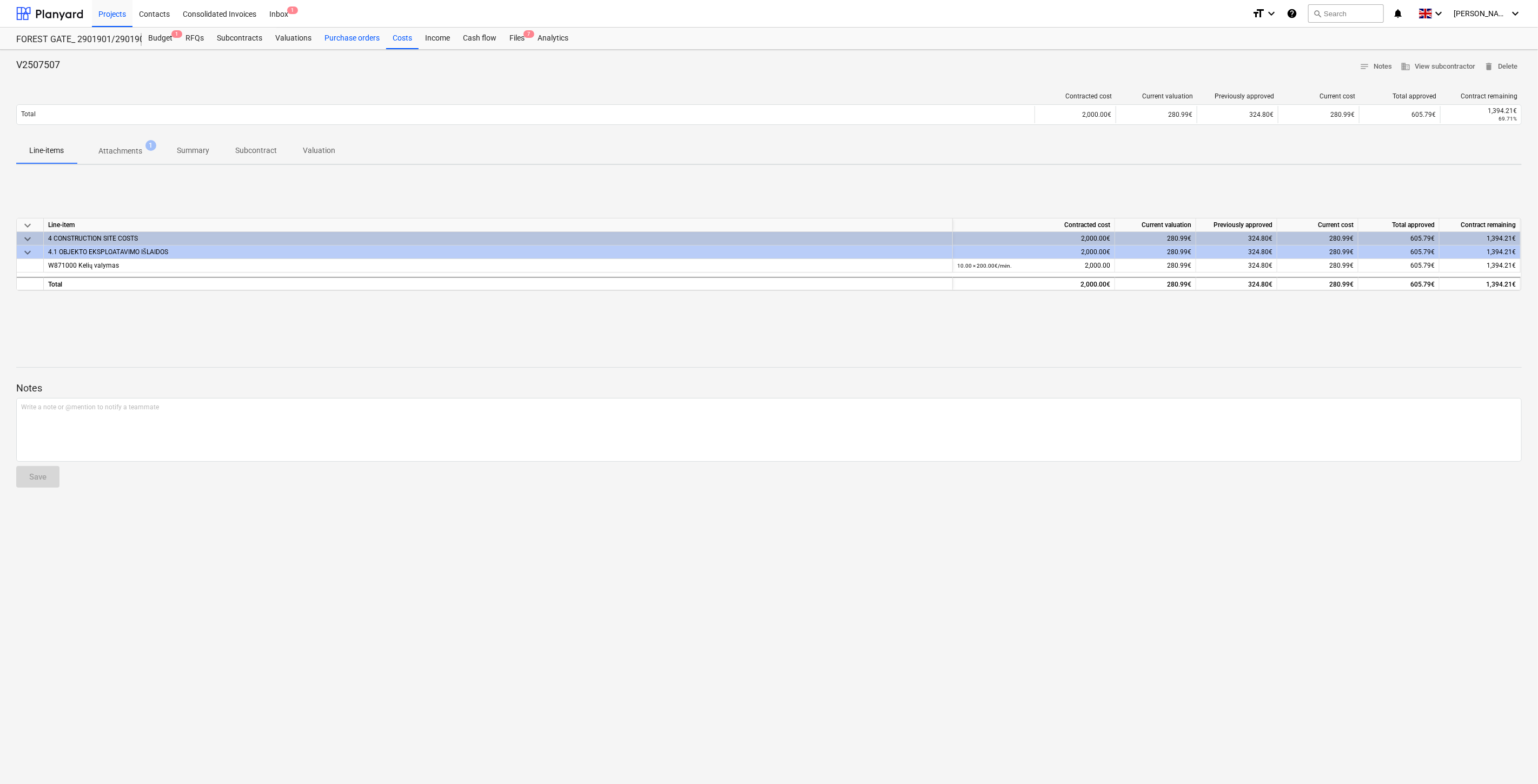
click at [330, 36] on div "Purchase orders" at bounding box center [352, 39] width 68 height 22
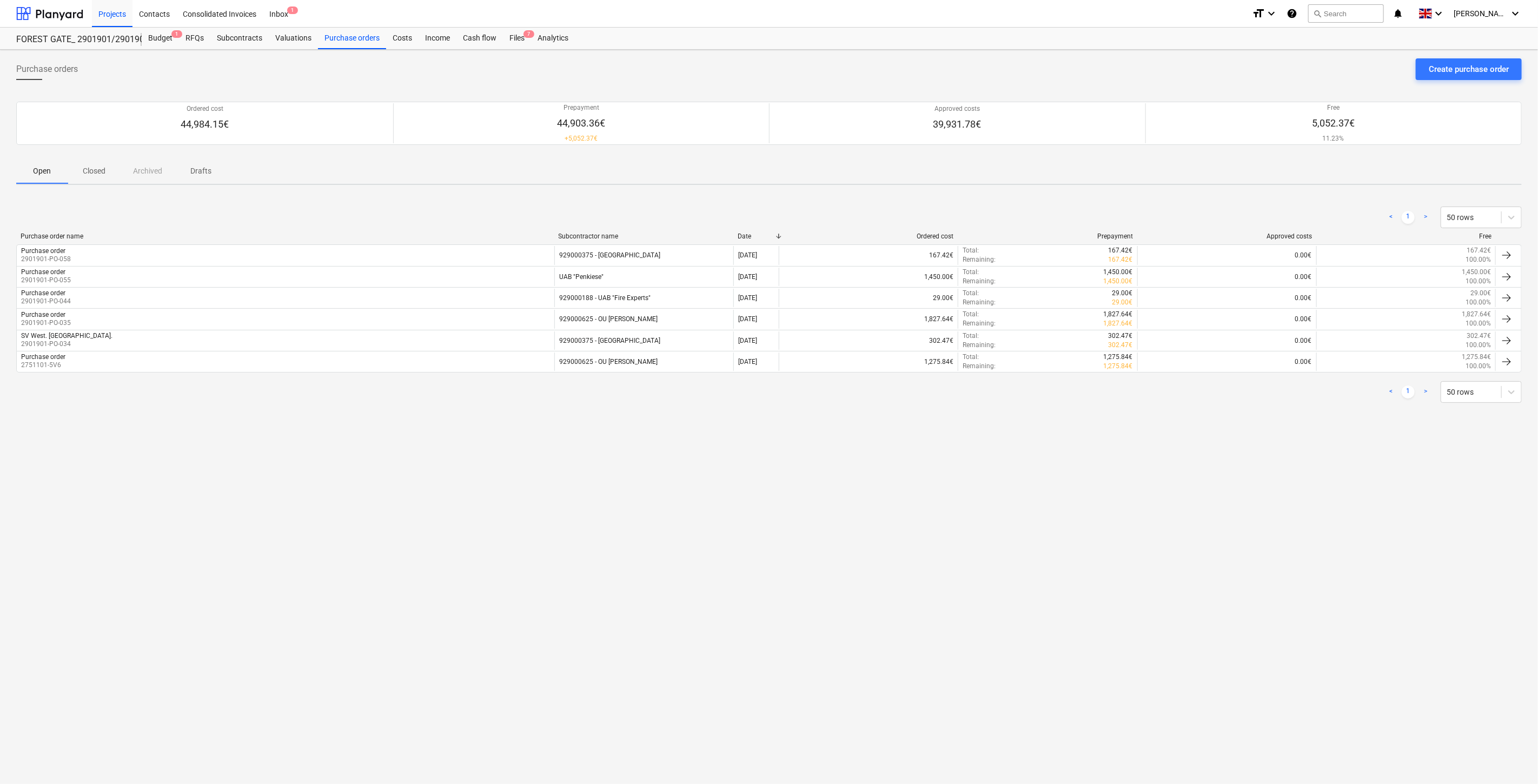
click at [92, 174] on p "Closed" at bounding box center [94, 171] width 26 height 12
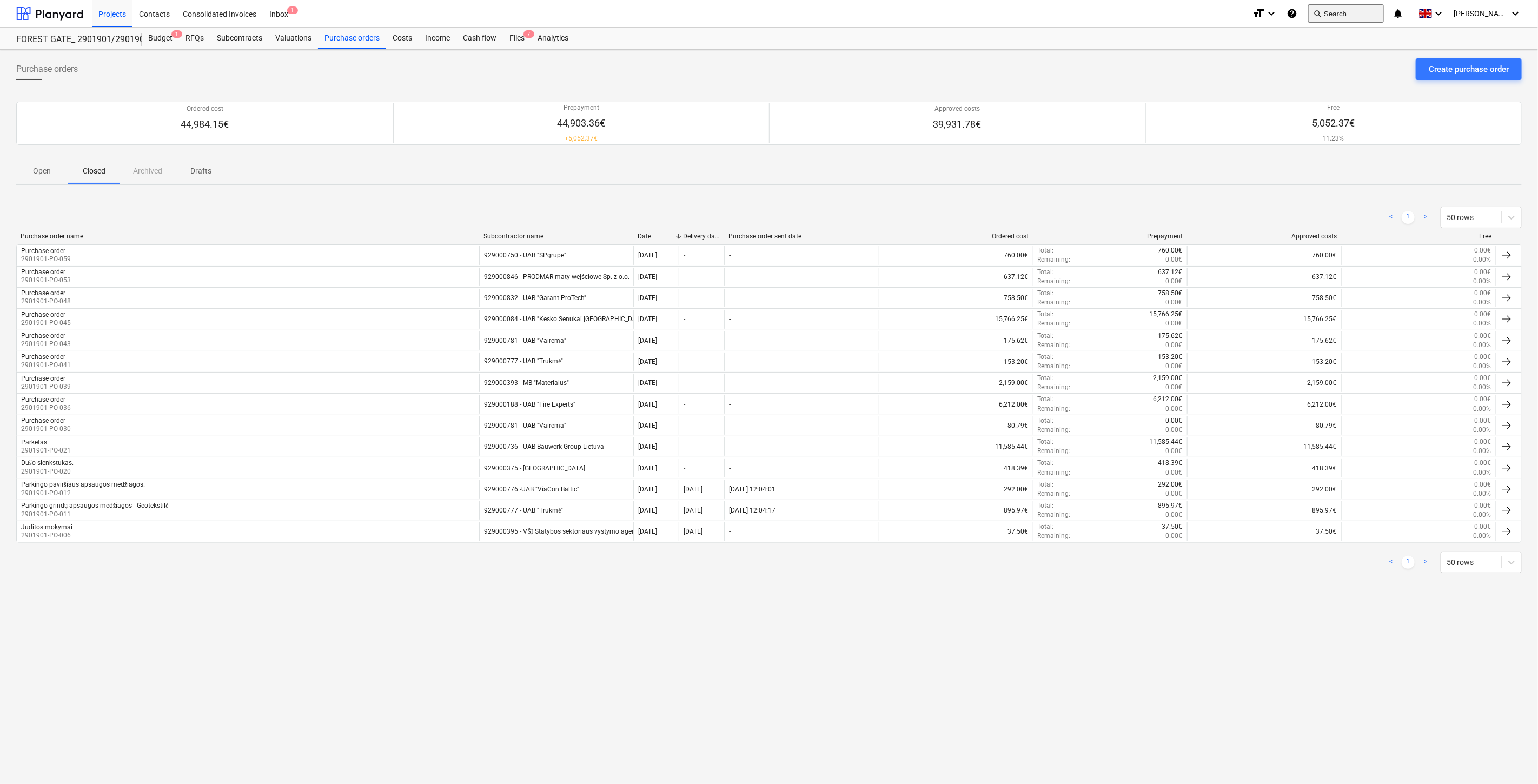
click at [1338, 13] on button "search Search" at bounding box center [1346, 13] width 76 height 18
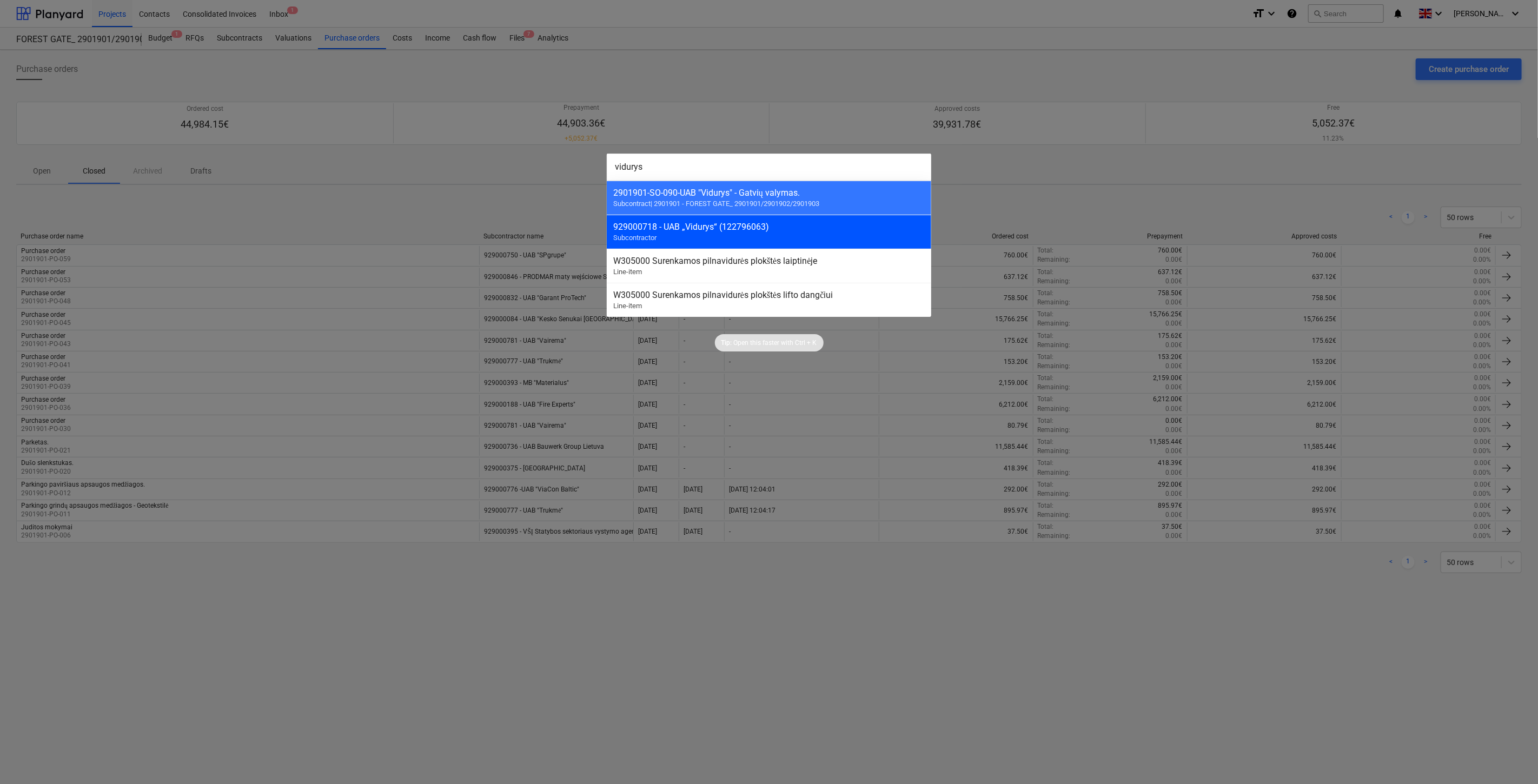
type input "vidurys"
click at [815, 225] on div "929000718 - UAB „Vidurys“ (122796063)" at bounding box center [769, 226] width 312 height 10
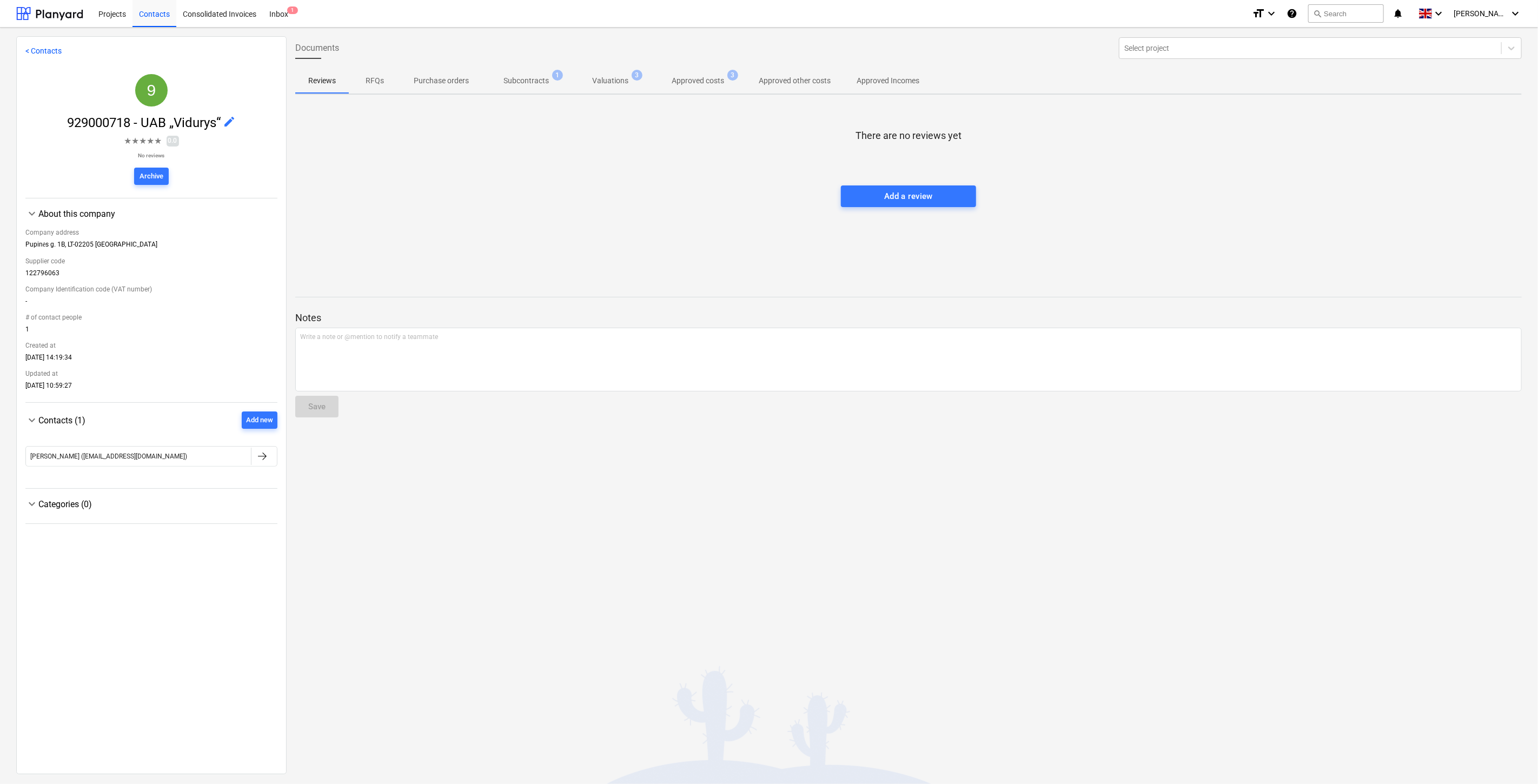
click at [544, 79] on p "Subcontracts" at bounding box center [526, 81] width 45 height 12
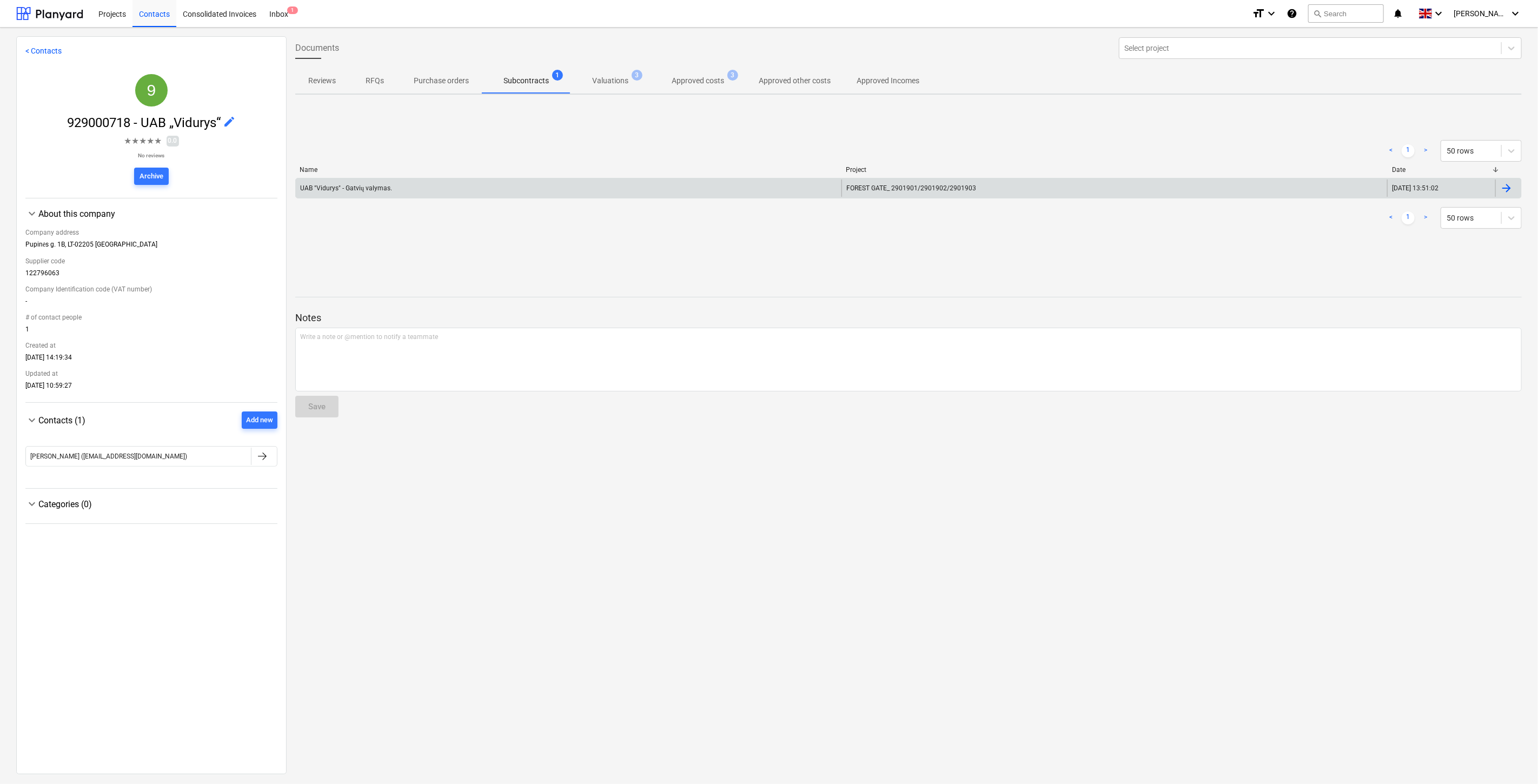
click at [544, 182] on div "UAB "Vidurys" - Gatvių valymas." at bounding box center [568, 188] width 546 height 18
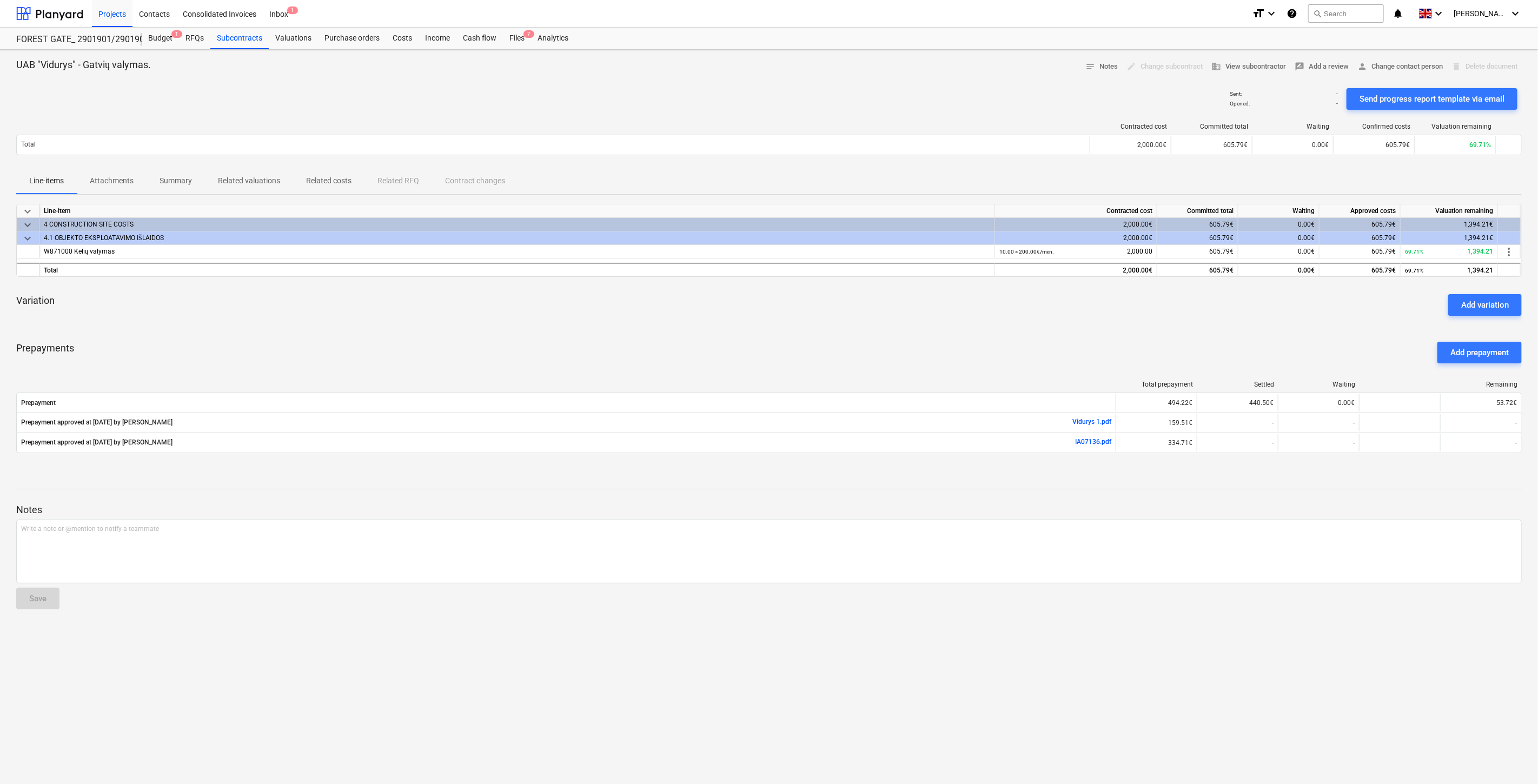
click at [872, 336] on div "Prepayments Add prepayment" at bounding box center [769, 352] width 1505 height 39
click at [889, 330] on div "keyboard_arrow_down Line-item Contracted cost Committed total Waiting Approved …" at bounding box center [769, 335] width 1505 height 262
click at [945, 330] on div "keyboard_arrow_down Line-item Contracted cost Committed total Waiting Approved …" at bounding box center [769, 335] width 1505 height 262
click at [983, 325] on div "keyboard_arrow_down Line-item Contracted cost Committed total Waiting Approved …" at bounding box center [769, 335] width 1505 height 262
click at [1261, 362] on div "Prepayments Add prepayment" at bounding box center [769, 352] width 1505 height 39
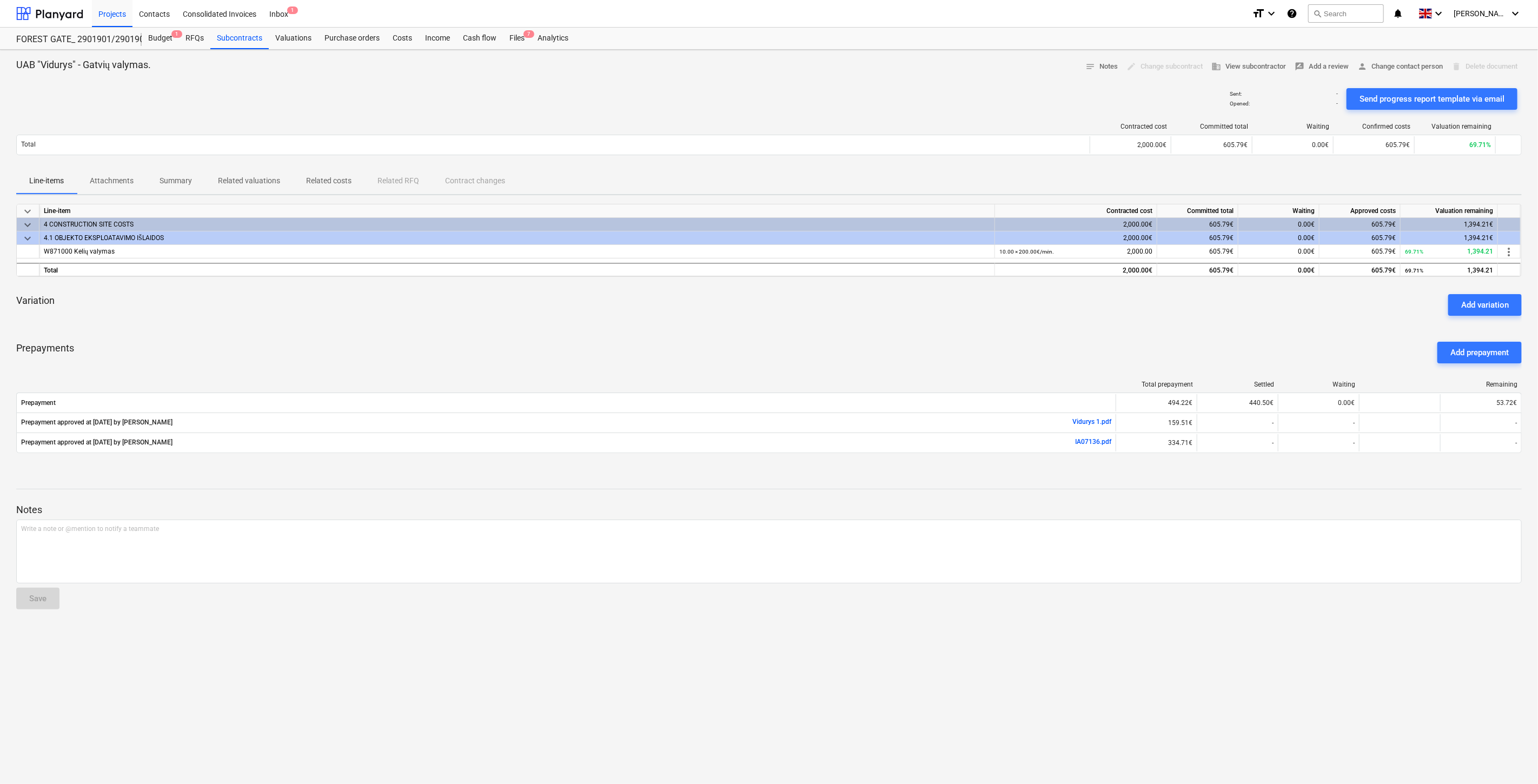
click at [1273, 350] on div "Prepayments Add prepayment" at bounding box center [769, 352] width 1505 height 39
click at [1283, 339] on div "Prepayments Add prepayment" at bounding box center [769, 352] width 1505 height 39
click at [1298, 327] on div "keyboard_arrow_down Line-item Contracted cost Committed total Waiting Approved …" at bounding box center [769, 335] width 1505 height 262
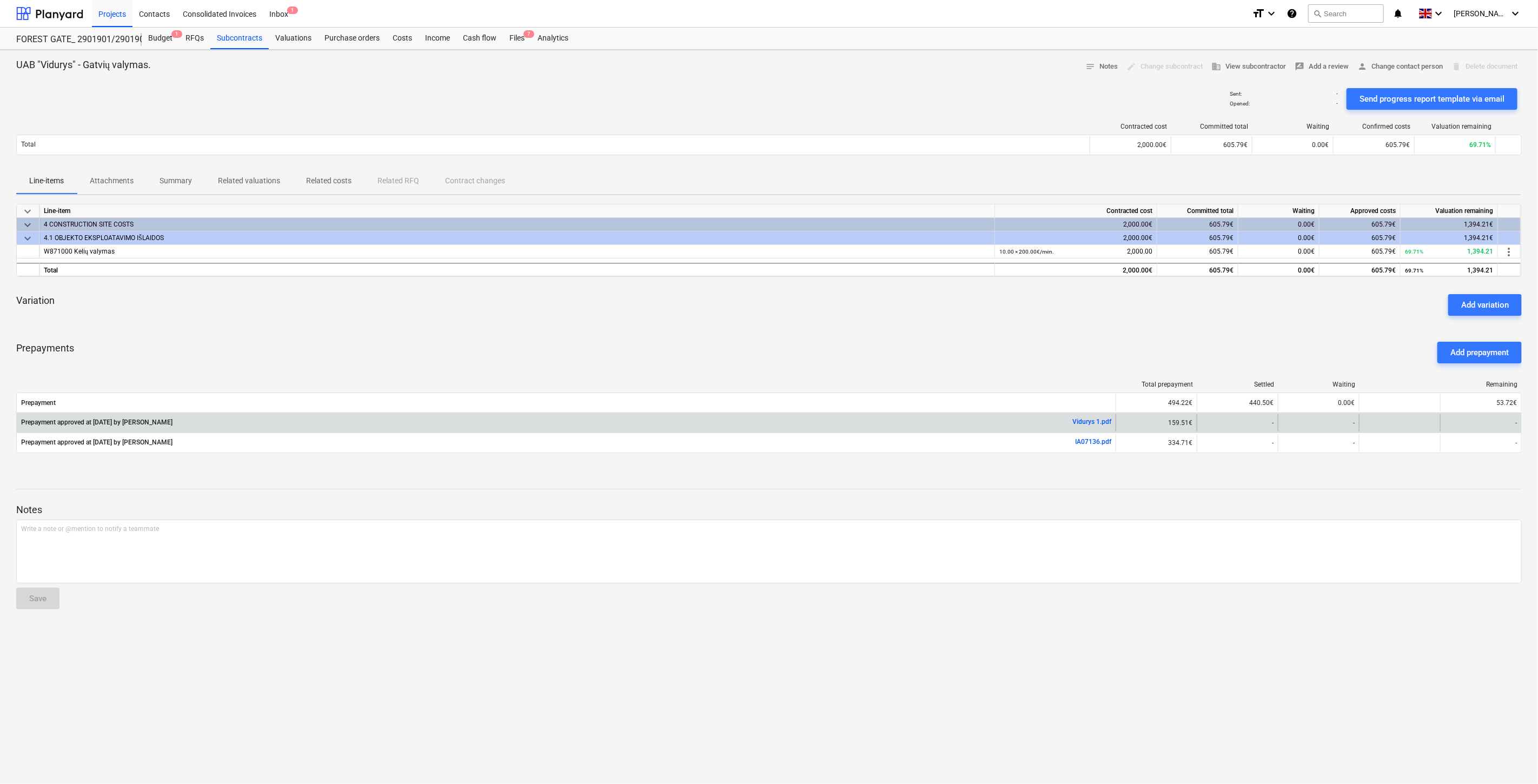
drag, startPoint x: 1084, startPoint y: 421, endPoint x: 971, endPoint y: 421, distance: 113.0
click at [1084, 421] on link "Vidurys 1.pdf" at bounding box center [1091, 421] width 39 height 7
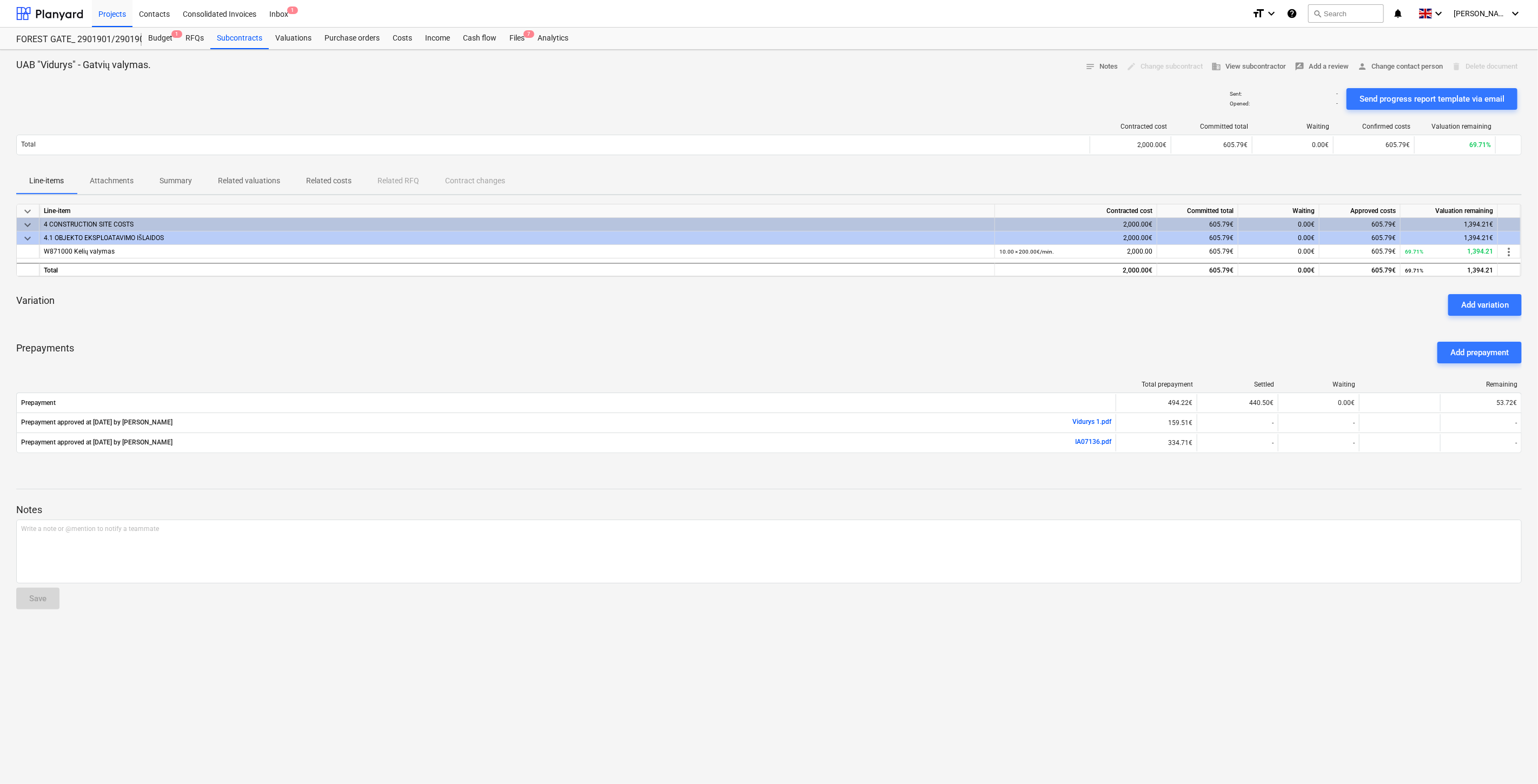
drag, startPoint x: 1165, startPoint y: 473, endPoint x: 1109, endPoint y: 455, distance: 58.8
click at [1162, 473] on div "UAB "Vidurys" - Gatvių valymas. notes Notes edit Change subcontract business Vi…" at bounding box center [769, 416] width 1538 height 734
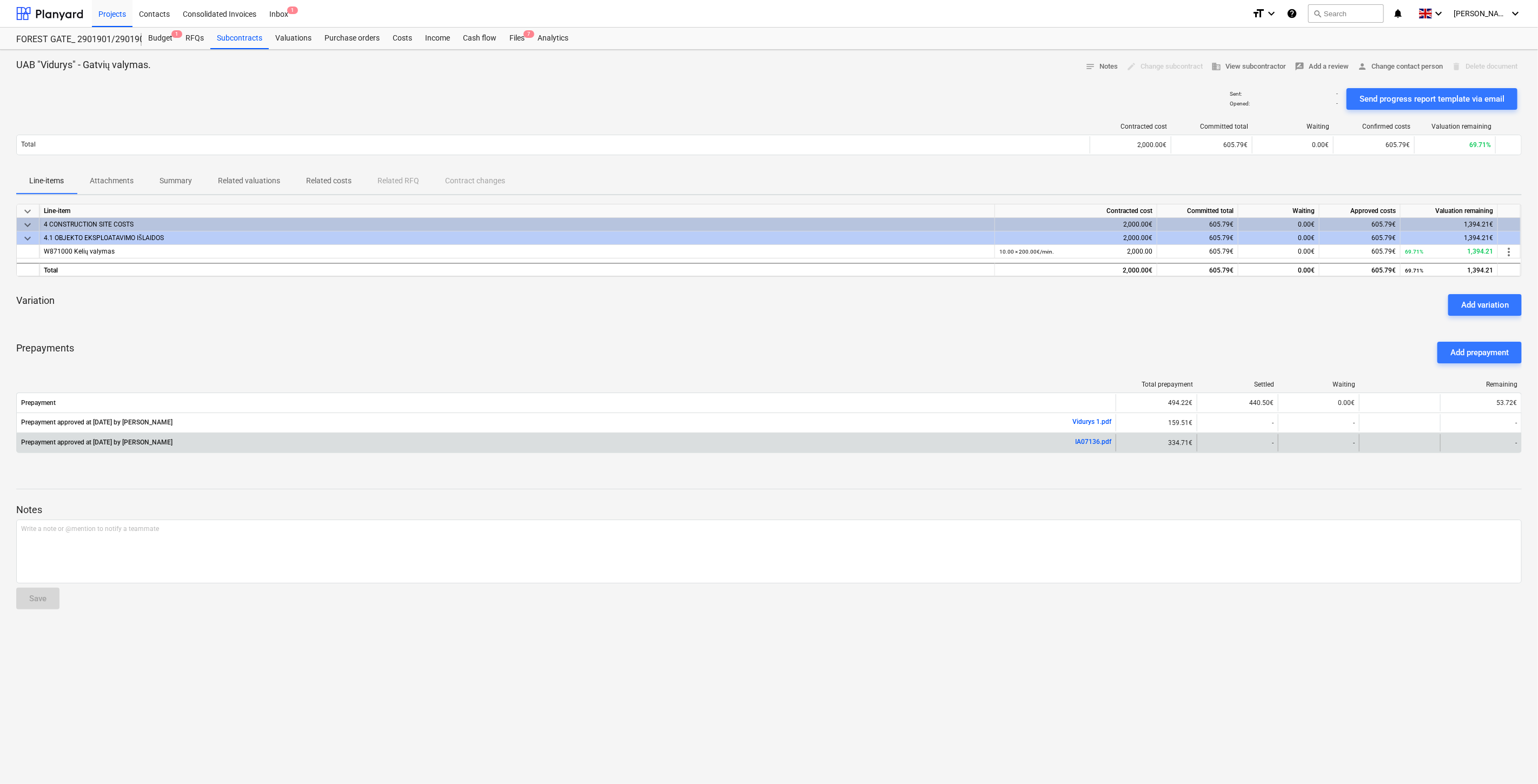
click at [1097, 442] on link "IA07136.pdf" at bounding box center [1093, 441] width 36 height 7
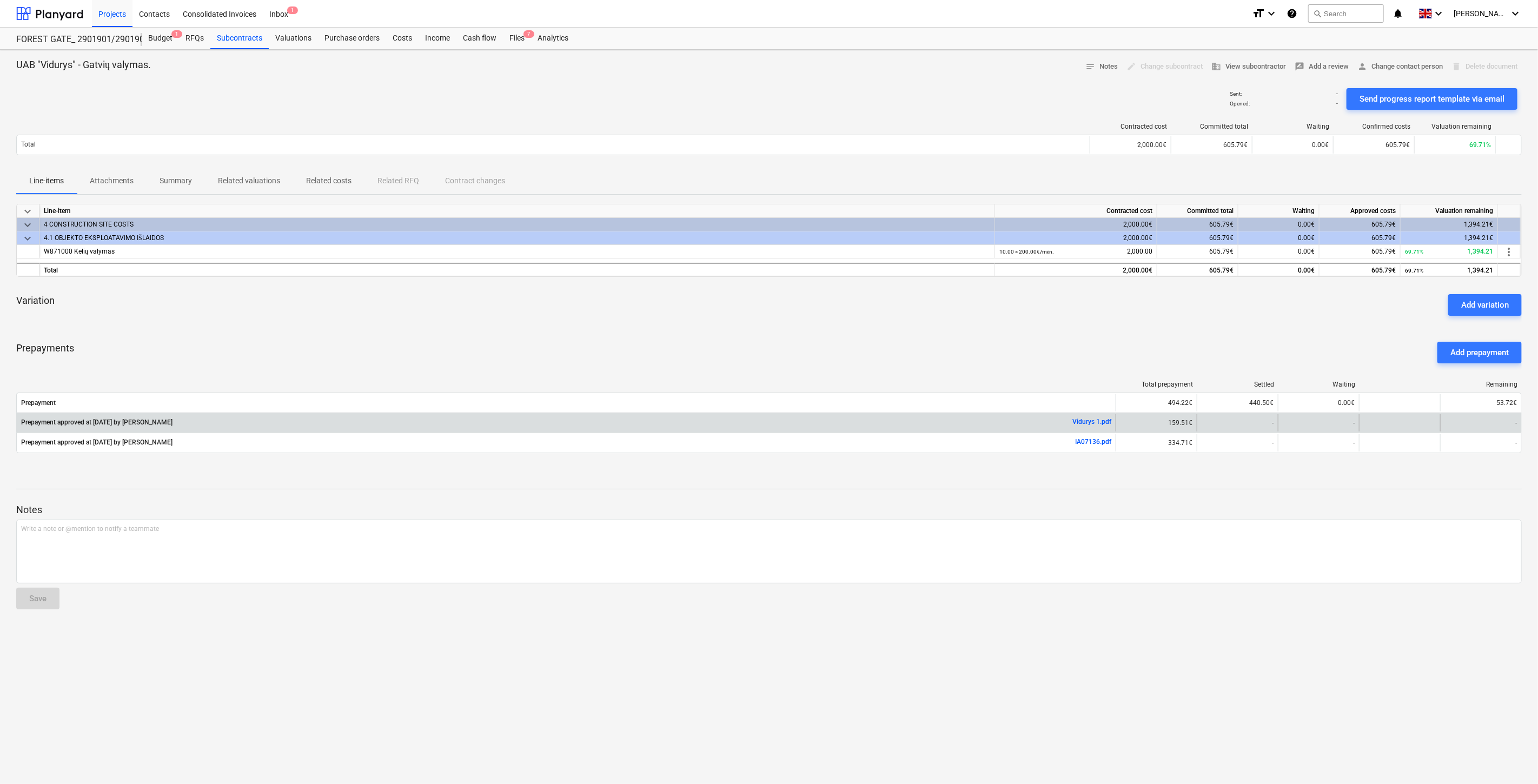
click at [1080, 422] on link "Vidurys 1.pdf" at bounding box center [1091, 421] width 39 height 7
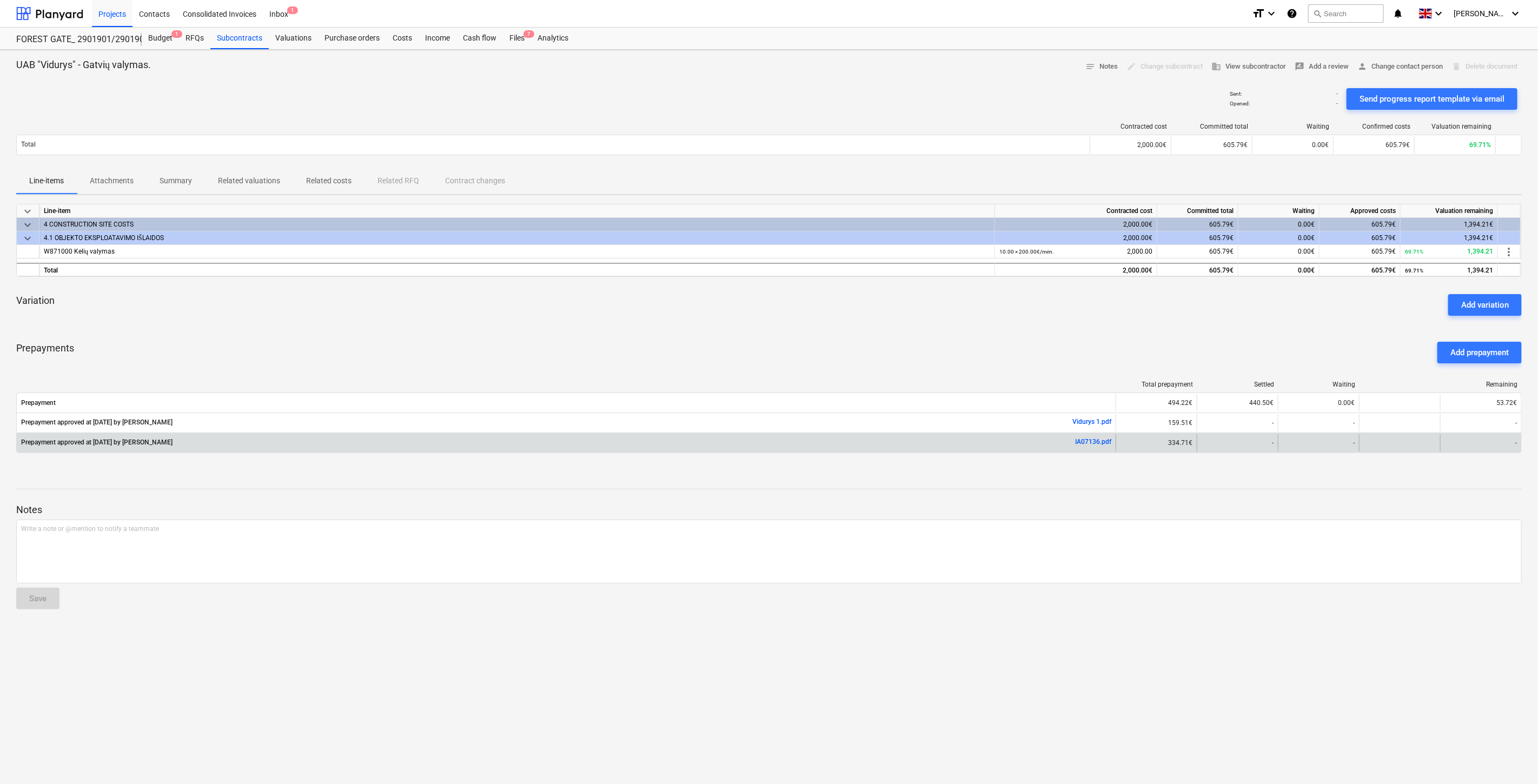
click at [1098, 442] on link "IA07136.pdf" at bounding box center [1093, 441] width 36 height 7
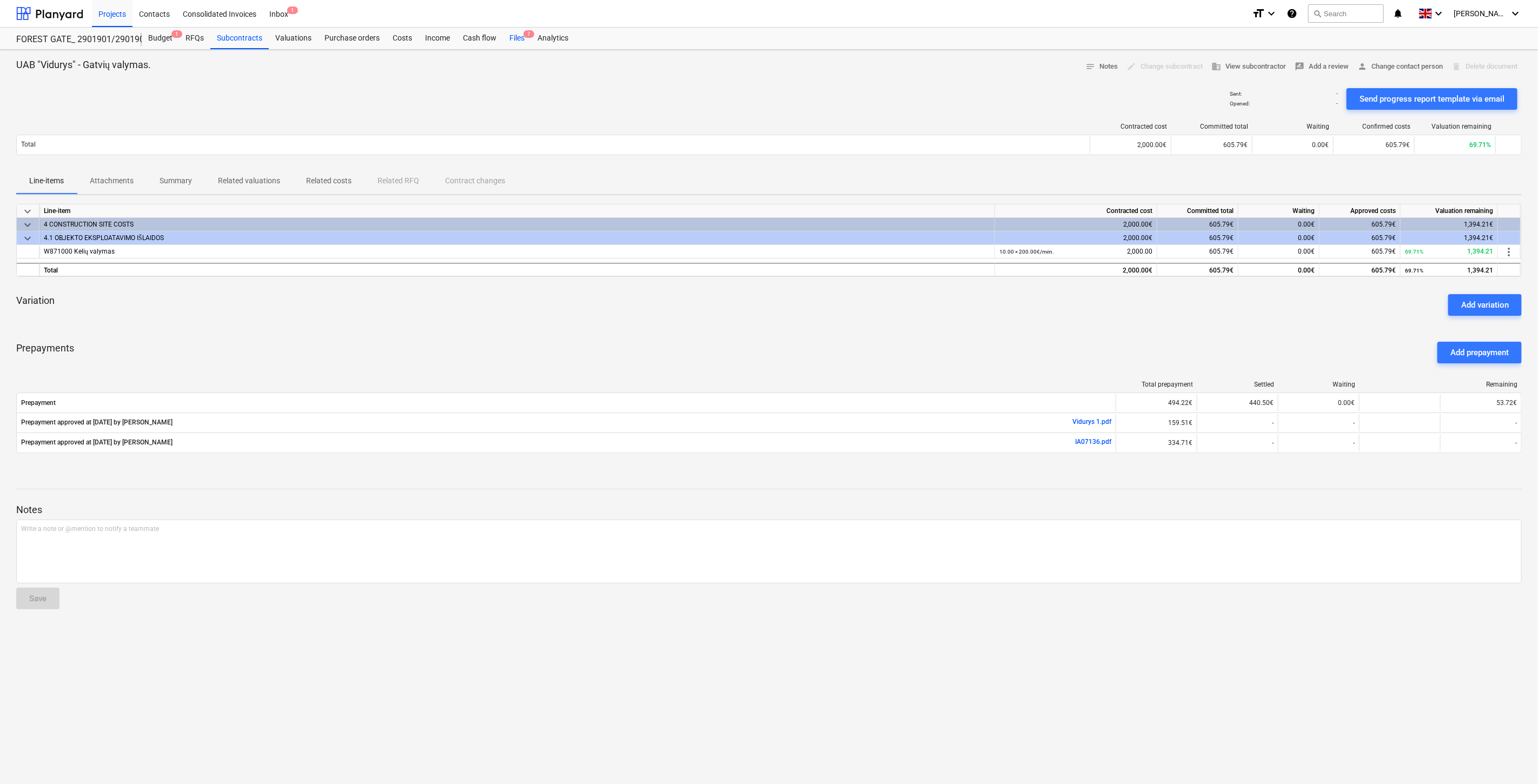
click at [519, 39] on div "Files 7" at bounding box center [517, 39] width 28 height 22
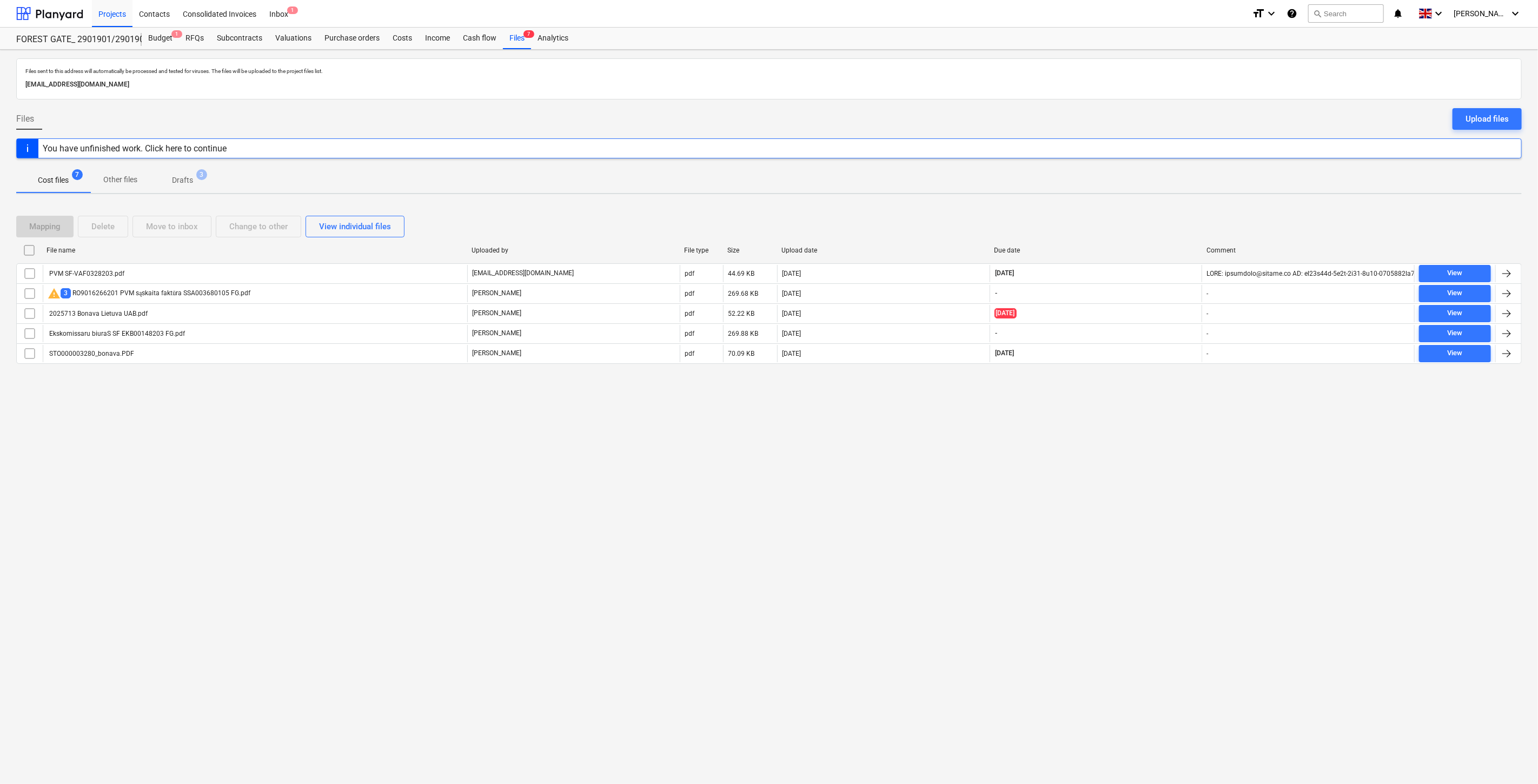
drag, startPoint x: 1049, startPoint y: 459, endPoint x: 1072, endPoint y: 439, distance: 30.5
click at [1051, 457] on div "Files sent to this address will automatically be processed and tested for virus…" at bounding box center [769, 416] width 1538 height 734
drag, startPoint x: 1072, startPoint y: 439, endPoint x: 319, endPoint y: 396, distance: 754.2
click at [1068, 439] on div "Files sent to this address will automatically be processed and tested for virus…" at bounding box center [769, 416] width 1538 height 734
click at [1373, 12] on button "search Search" at bounding box center [1346, 13] width 76 height 18
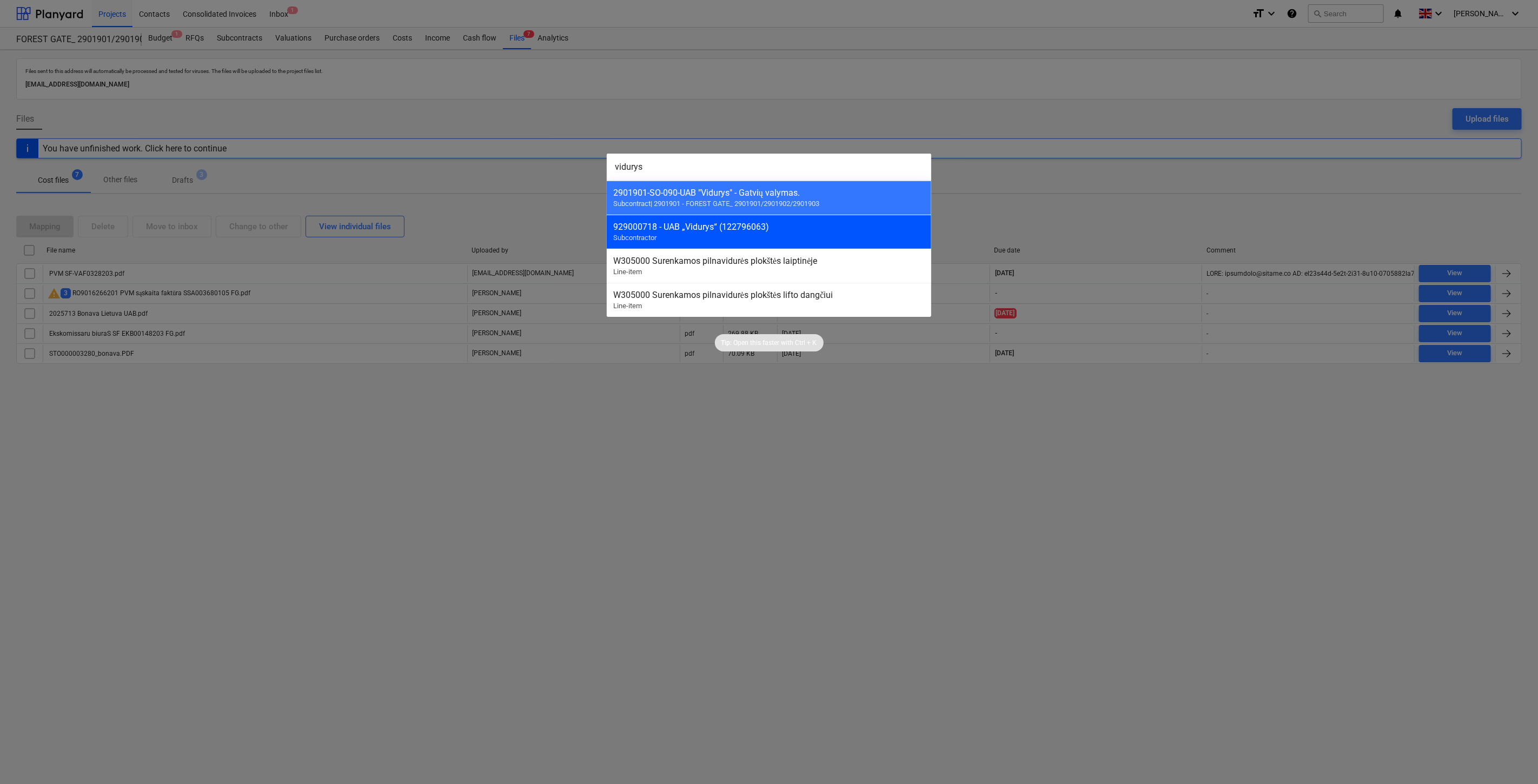
type input "vidurys"
click at [804, 236] on div "929000718 - UAB „Vidurys“ (122796063) Subcontractor" at bounding box center [769, 232] width 325 height 34
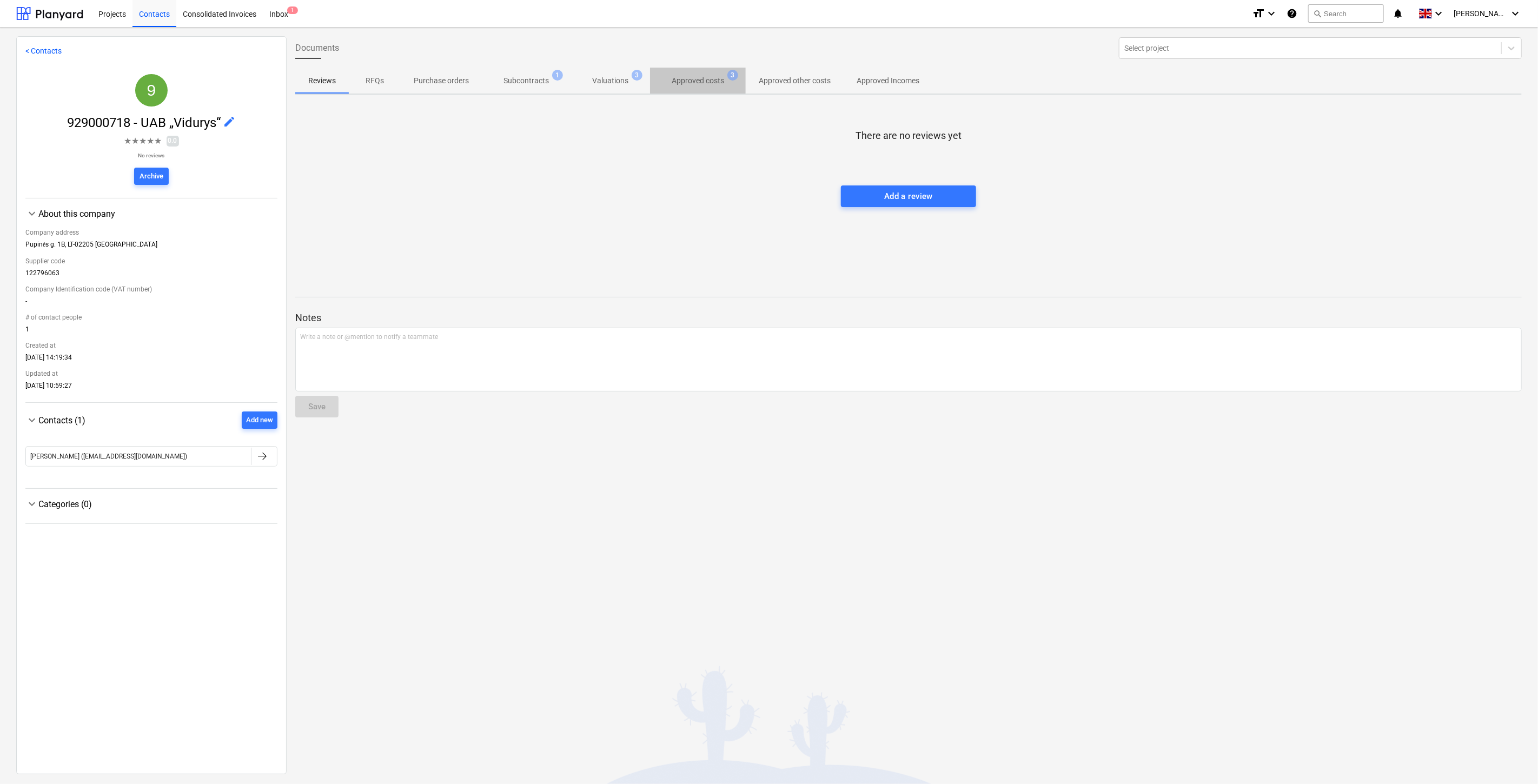
click at [675, 76] on p "Approved costs" at bounding box center [697, 81] width 52 height 12
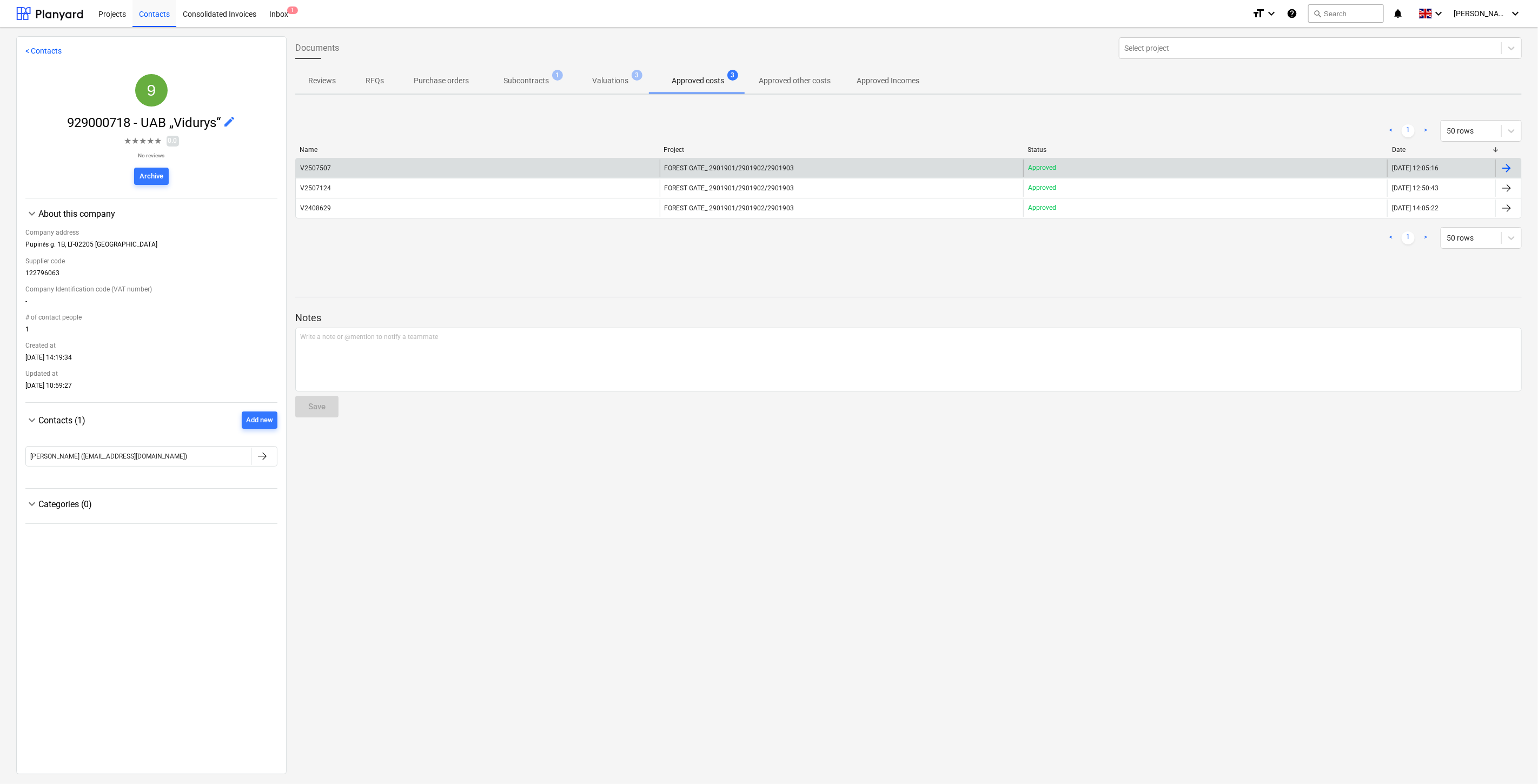
click at [468, 167] on div "V2507507" at bounding box center [477, 168] width 364 height 18
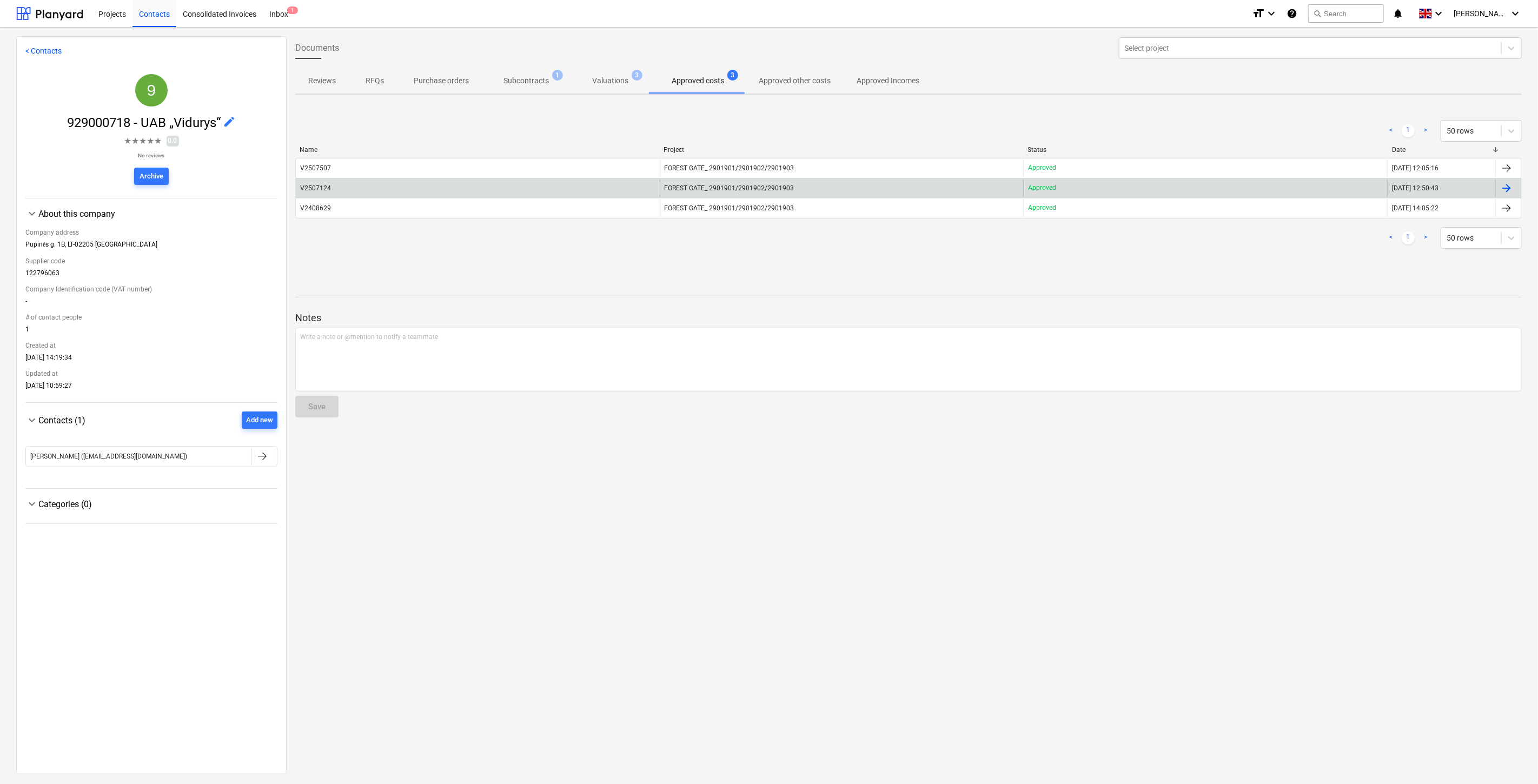
click at [418, 190] on div "V2507124" at bounding box center [477, 188] width 364 height 18
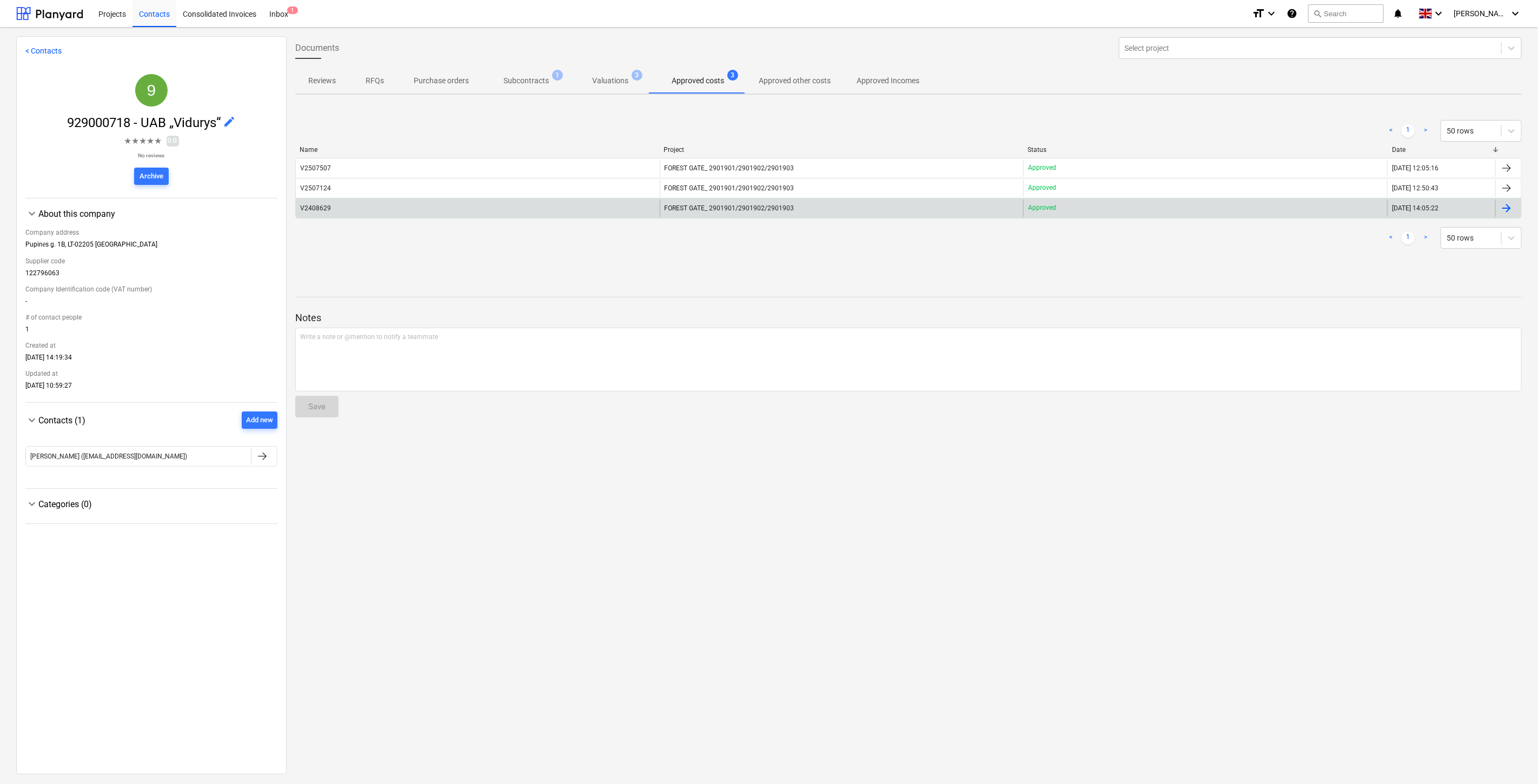
click at [536, 214] on div "V2408629" at bounding box center [477, 208] width 364 height 18
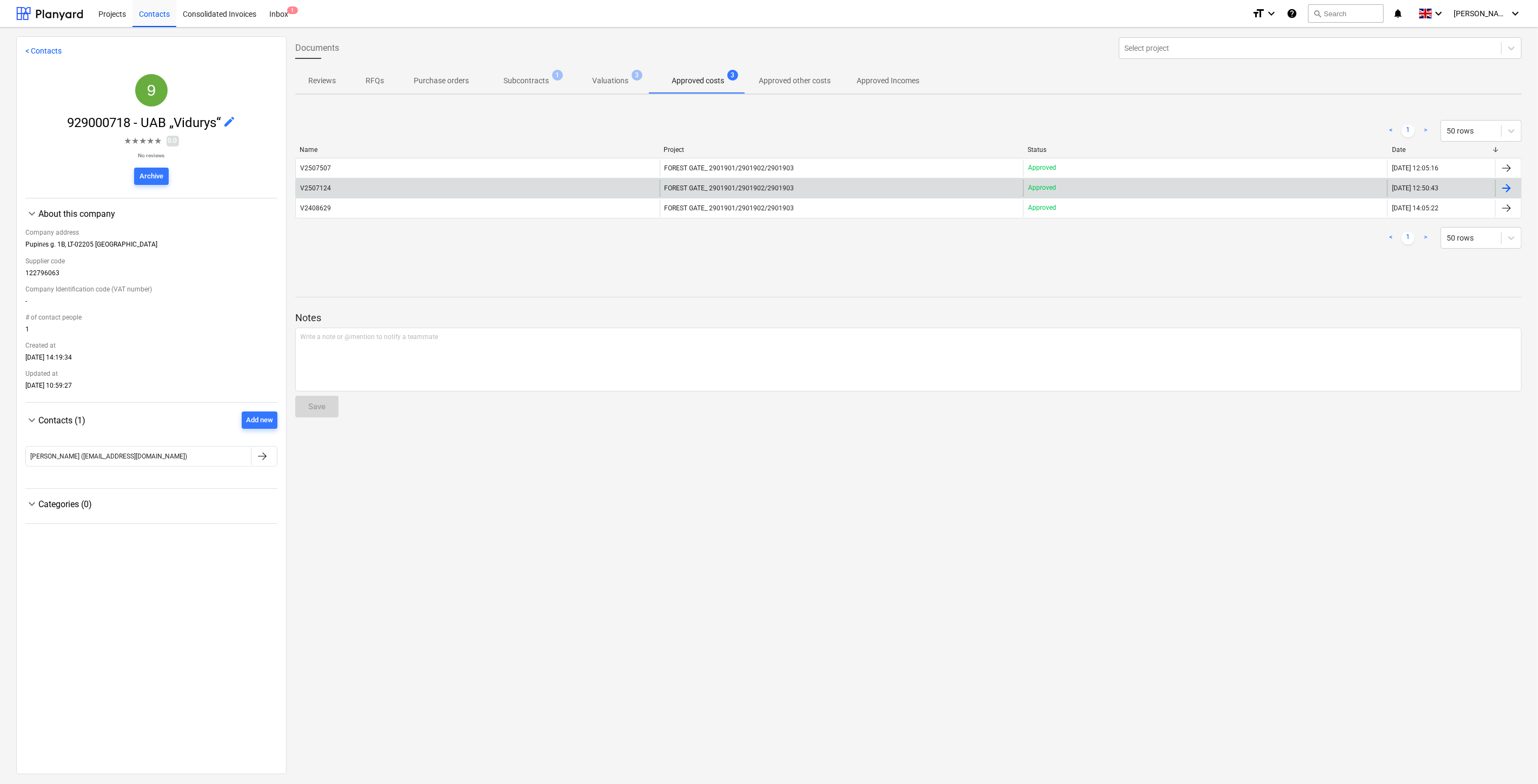
click at [399, 190] on div "V2507124" at bounding box center [477, 188] width 364 height 18
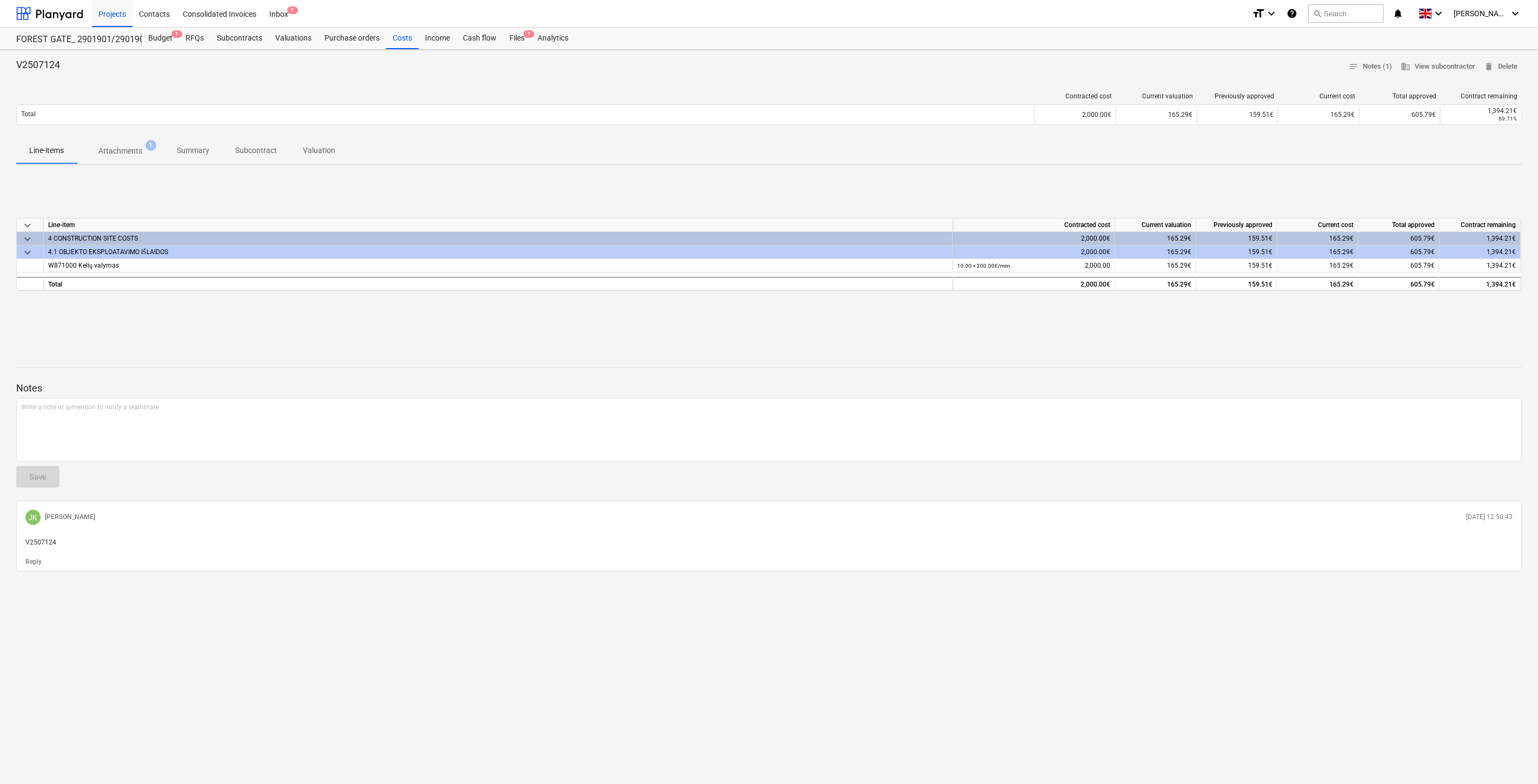
click at [138, 159] on span "Attachments 1" at bounding box center [120, 150] width 87 height 20
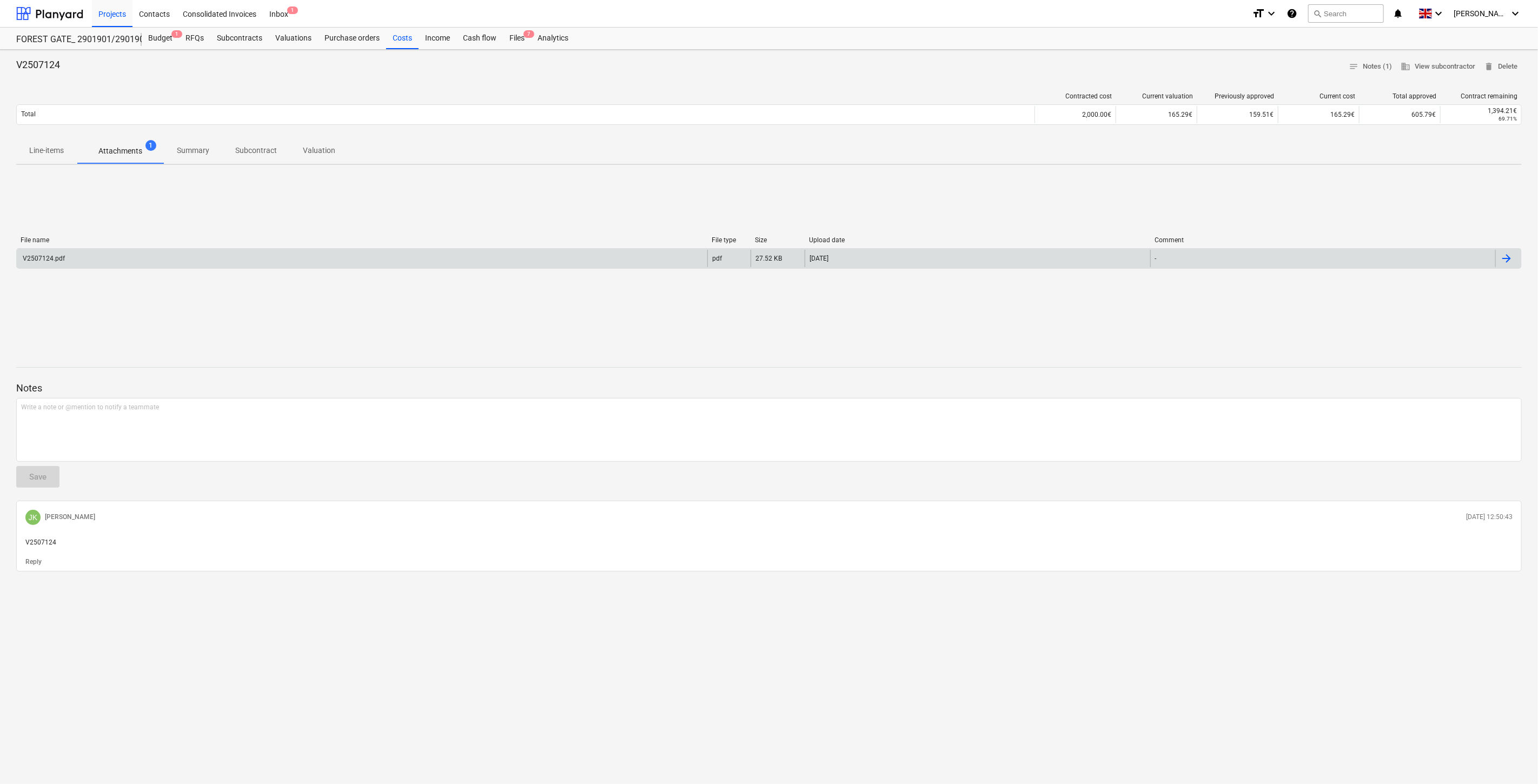
click at [186, 260] on div "V2507124.pdf" at bounding box center [362, 259] width 691 height 18
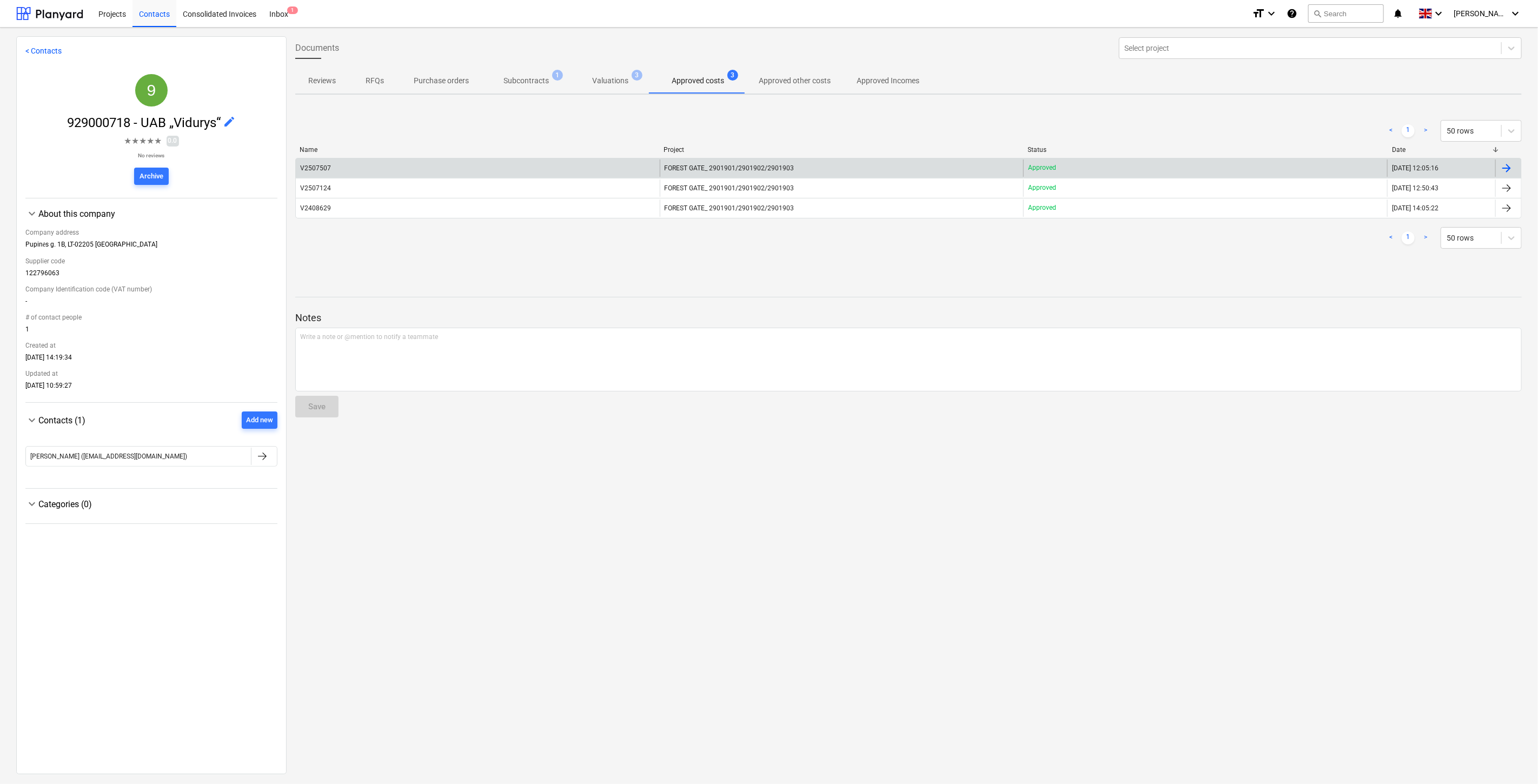
click at [446, 159] on div "V2507507" at bounding box center [477, 168] width 364 height 18
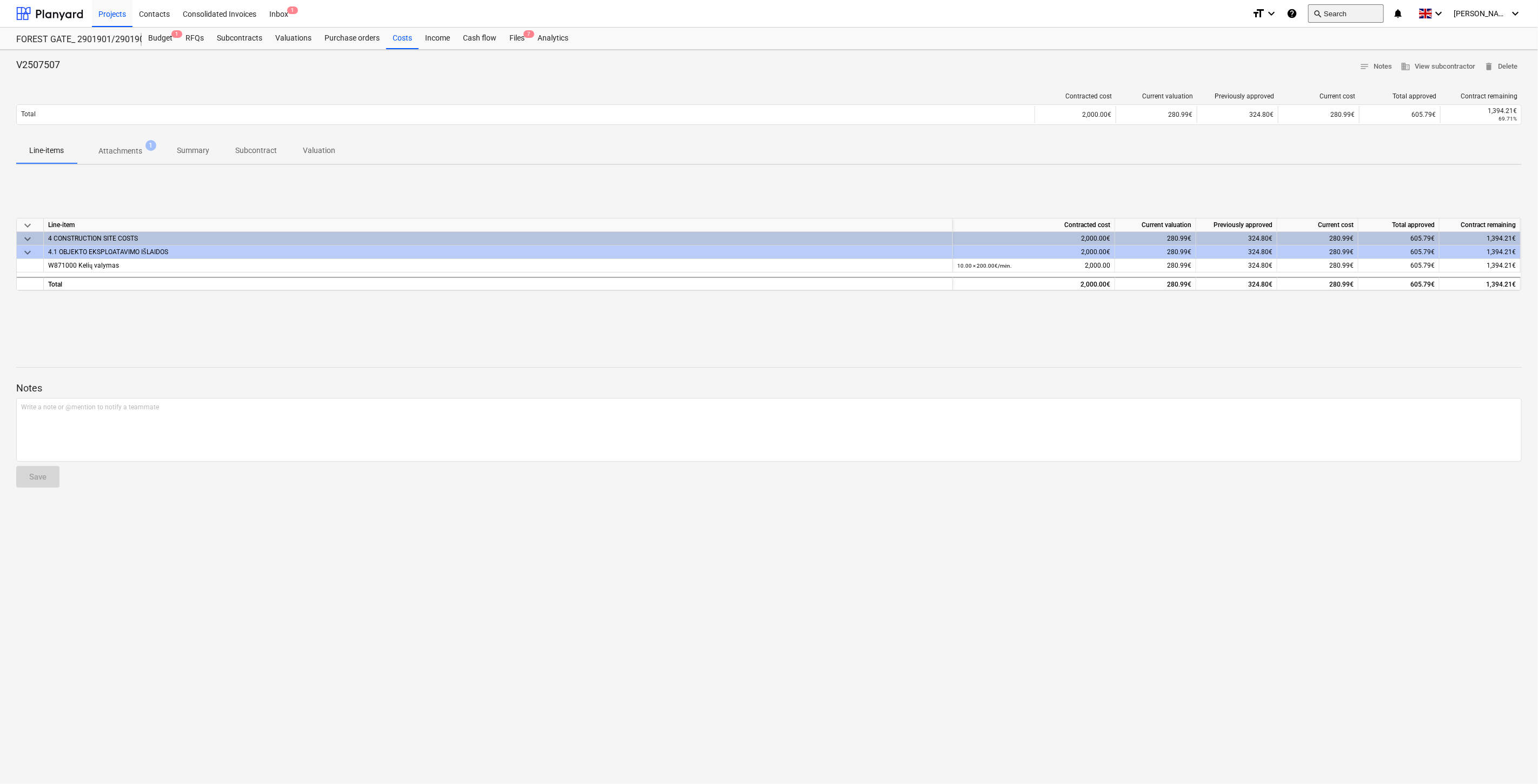
click at [1349, 14] on button "search Search" at bounding box center [1346, 13] width 76 height 18
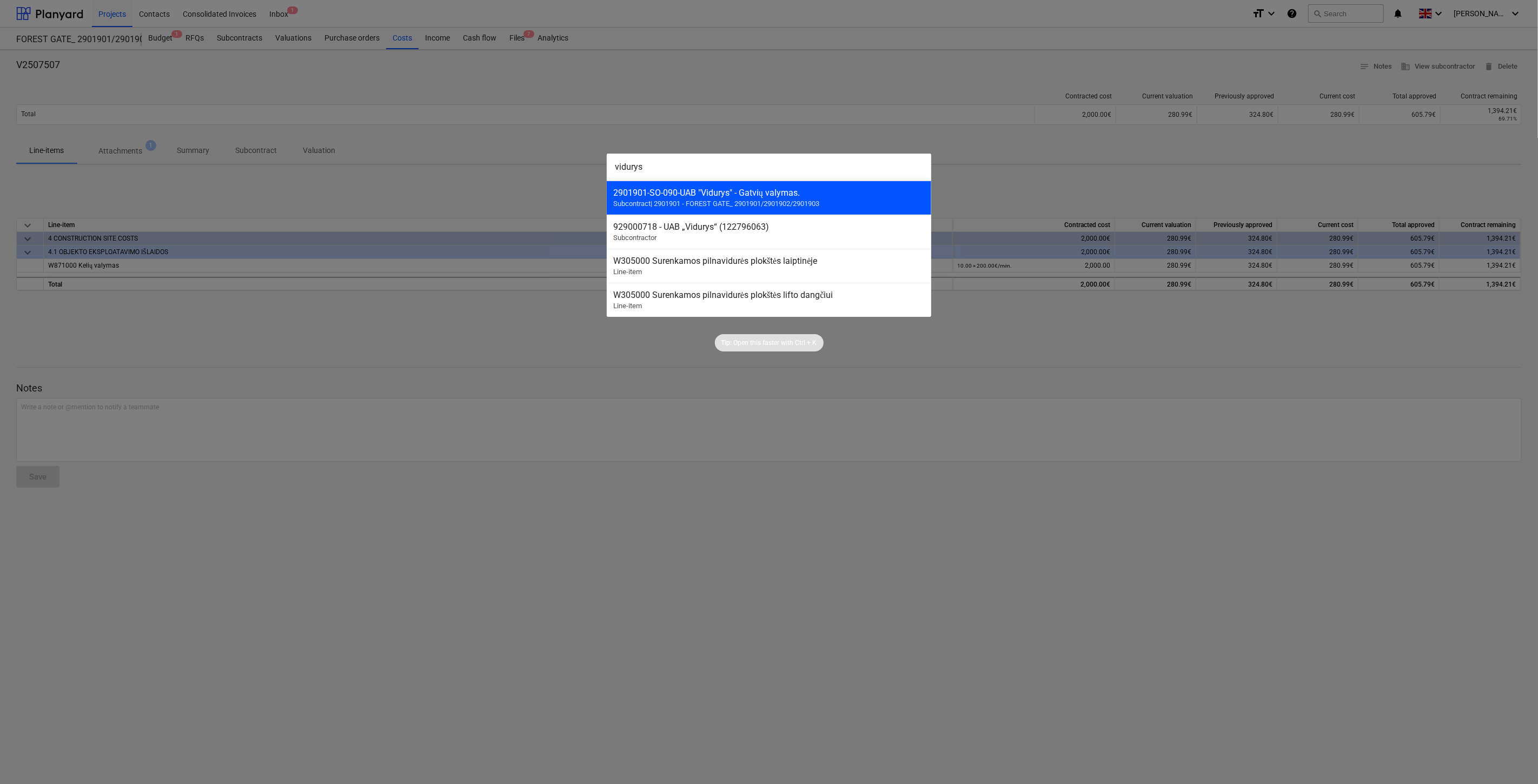
type input "vidurys"
click at [815, 192] on div "2901901-SO-090 - UAB "Vidurys" - Gatvių valymas." at bounding box center [769, 192] width 312 height 10
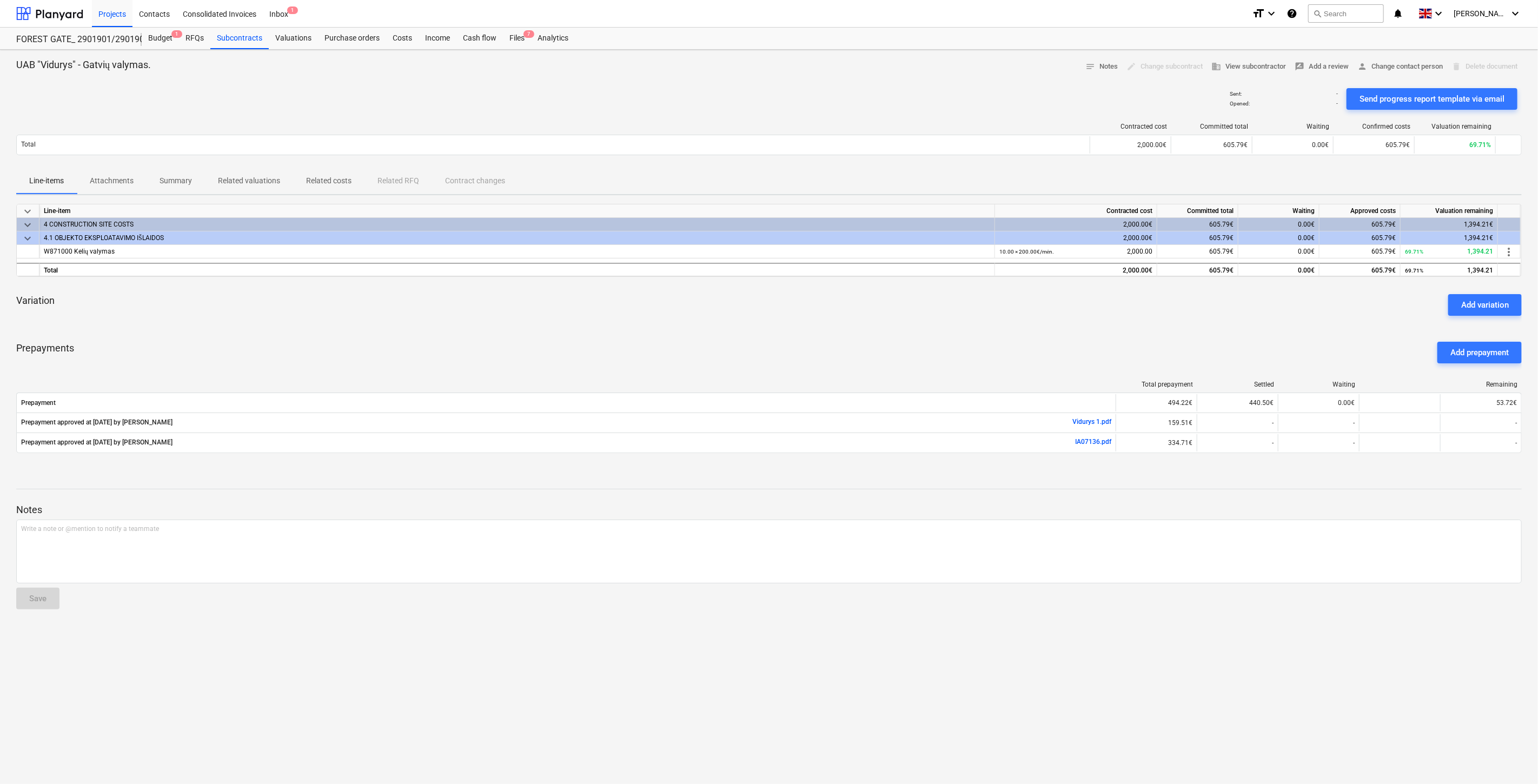
click at [245, 169] on button "Related valuations" at bounding box center [249, 181] width 88 height 26
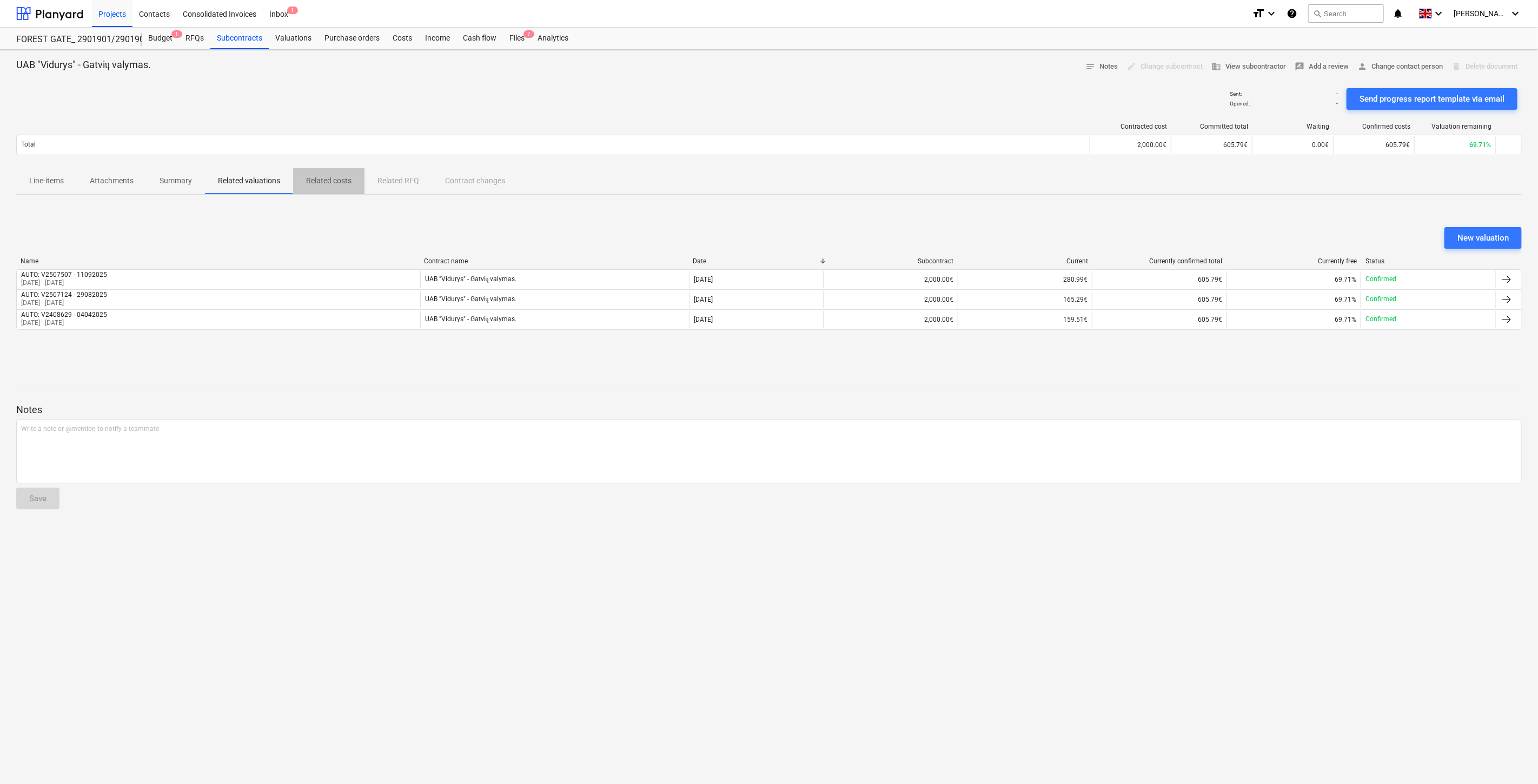
click at [317, 182] on p "Related costs" at bounding box center [329, 180] width 45 height 12
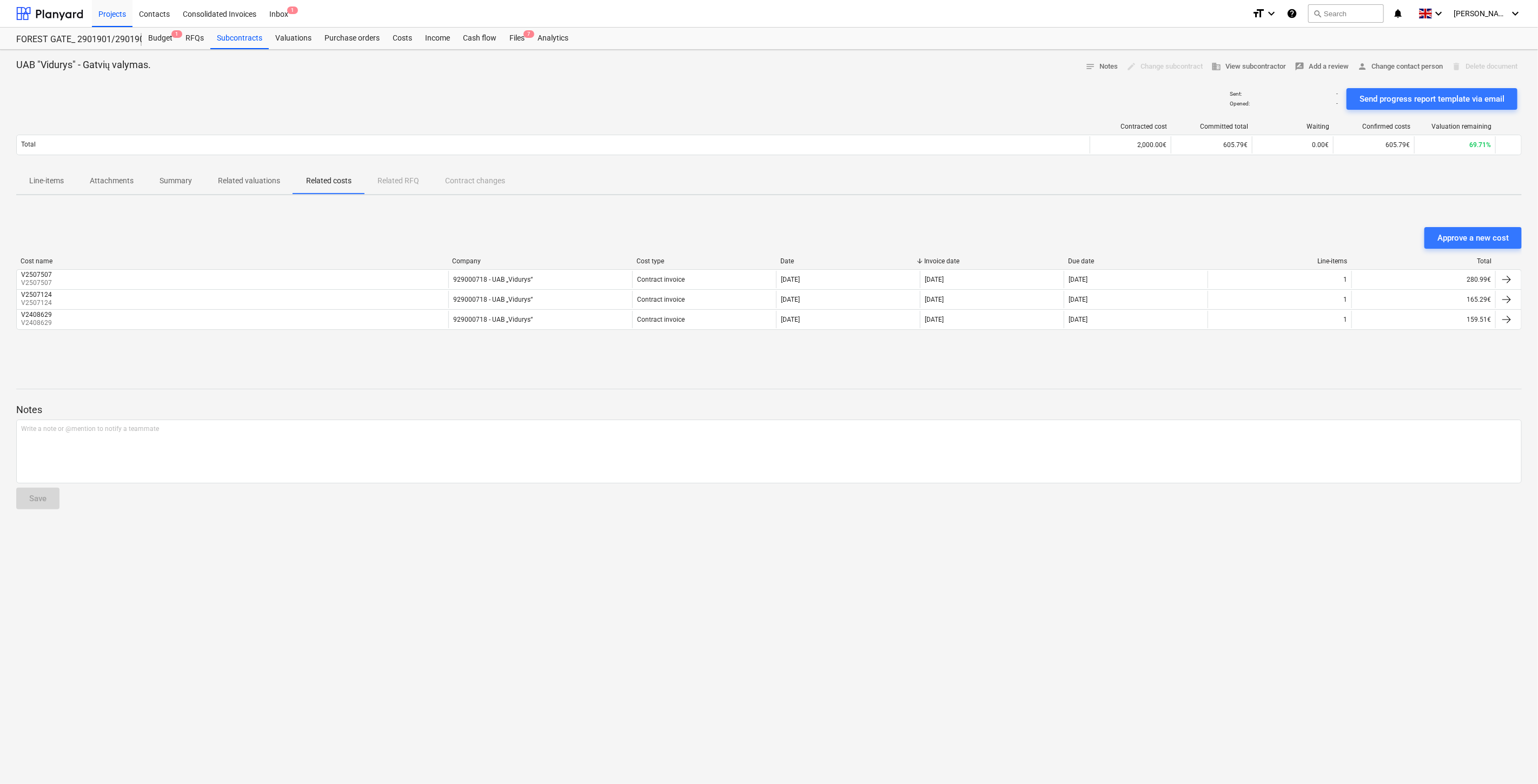
click at [256, 185] on p "Related valuations" at bounding box center [249, 180] width 62 height 12
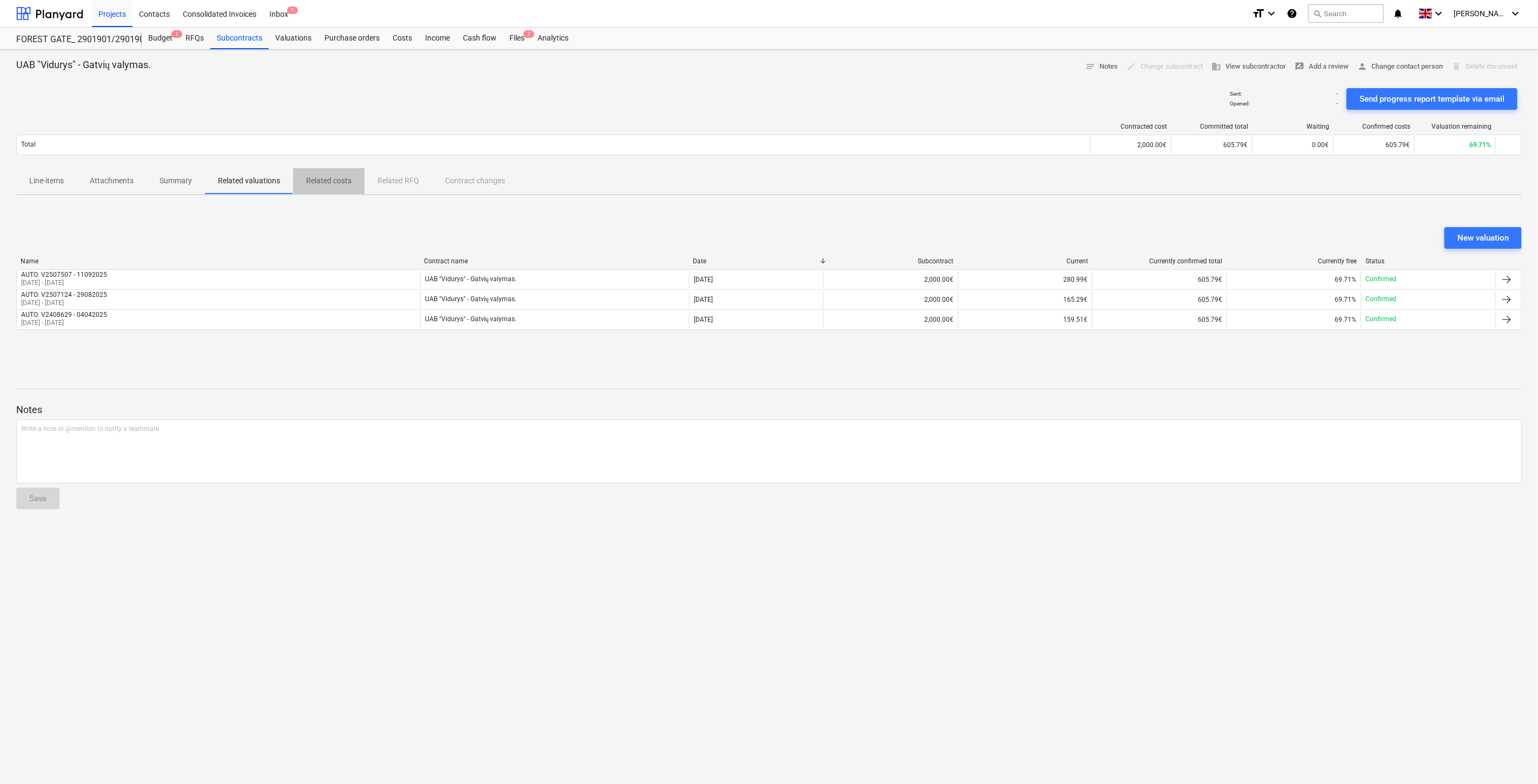
click at [321, 172] on span "Related costs" at bounding box center [328, 181] width 71 height 18
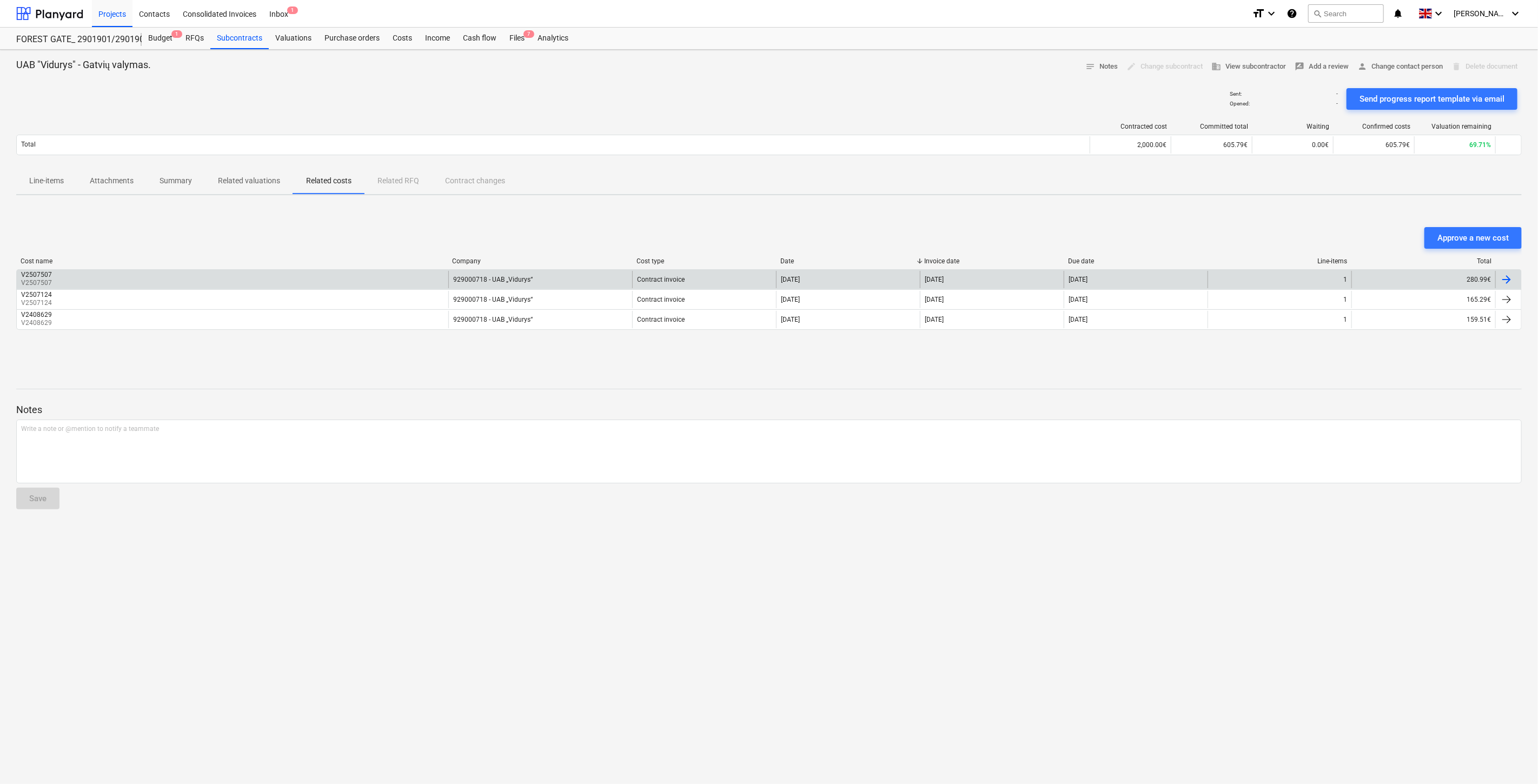
click at [245, 279] on div "V2507507 V2507507" at bounding box center [232, 280] width 432 height 18
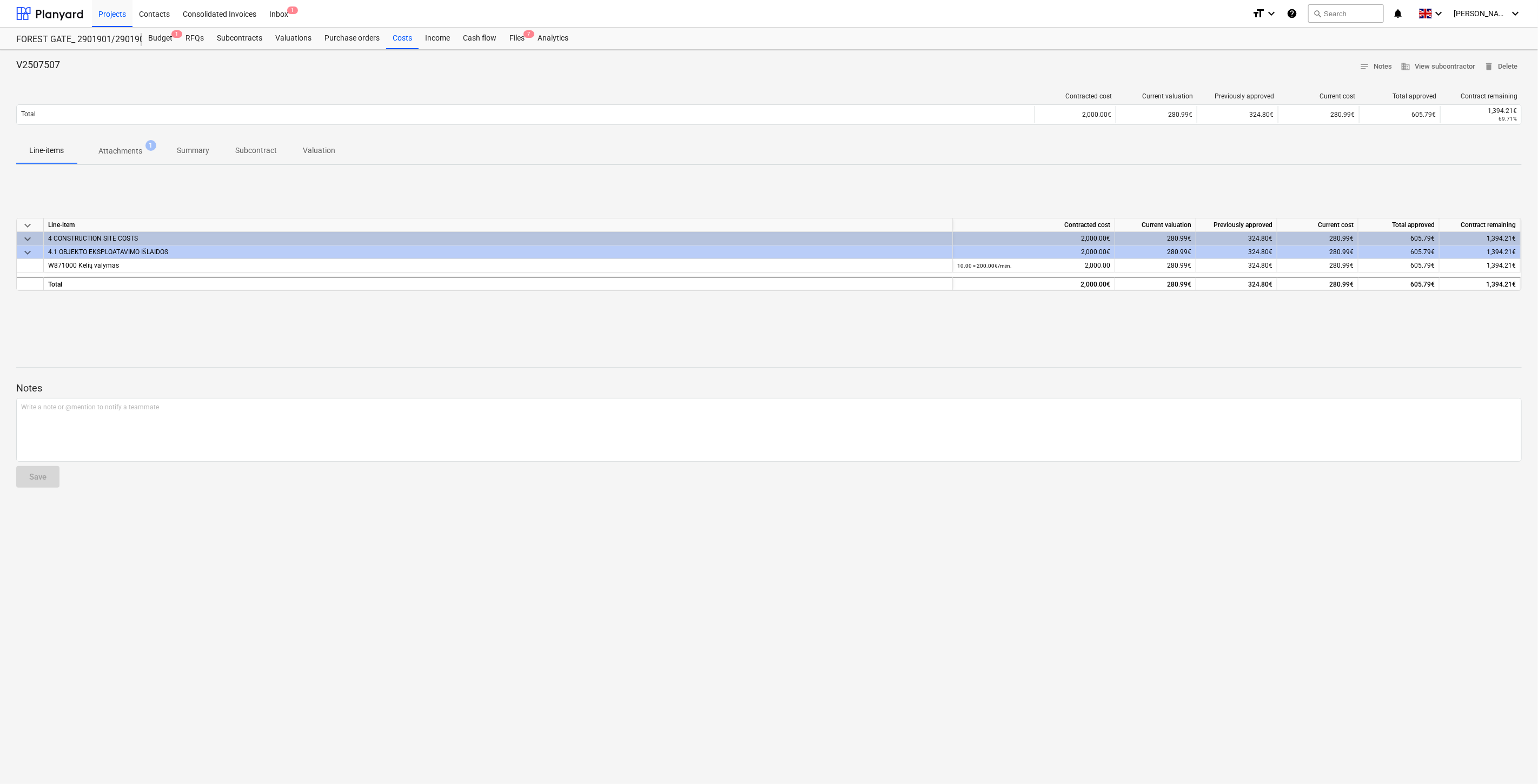
click at [137, 146] on p "Attachments" at bounding box center [120, 151] width 44 height 12
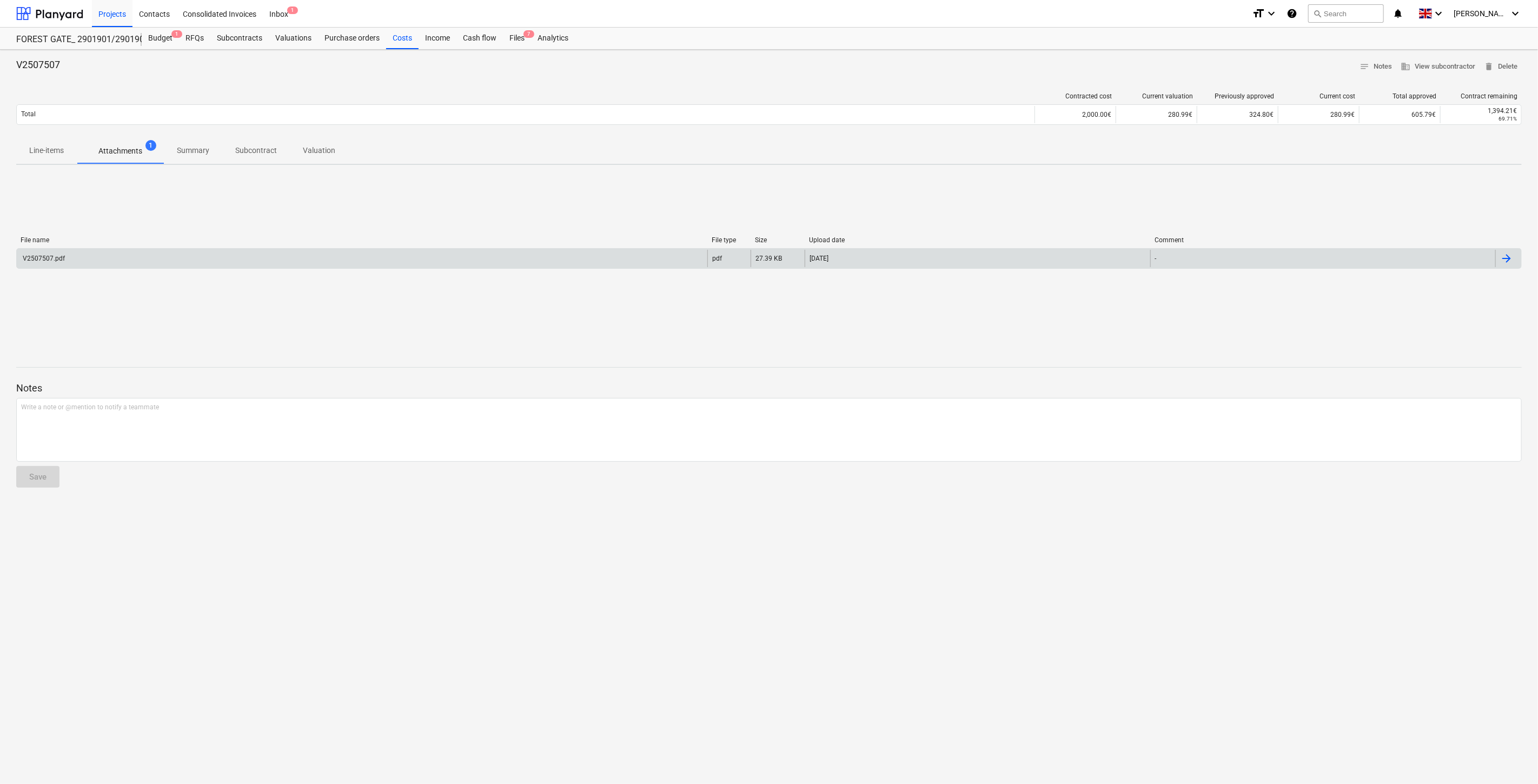
click at [202, 262] on div "V2507507.pdf" at bounding box center [362, 259] width 691 height 18
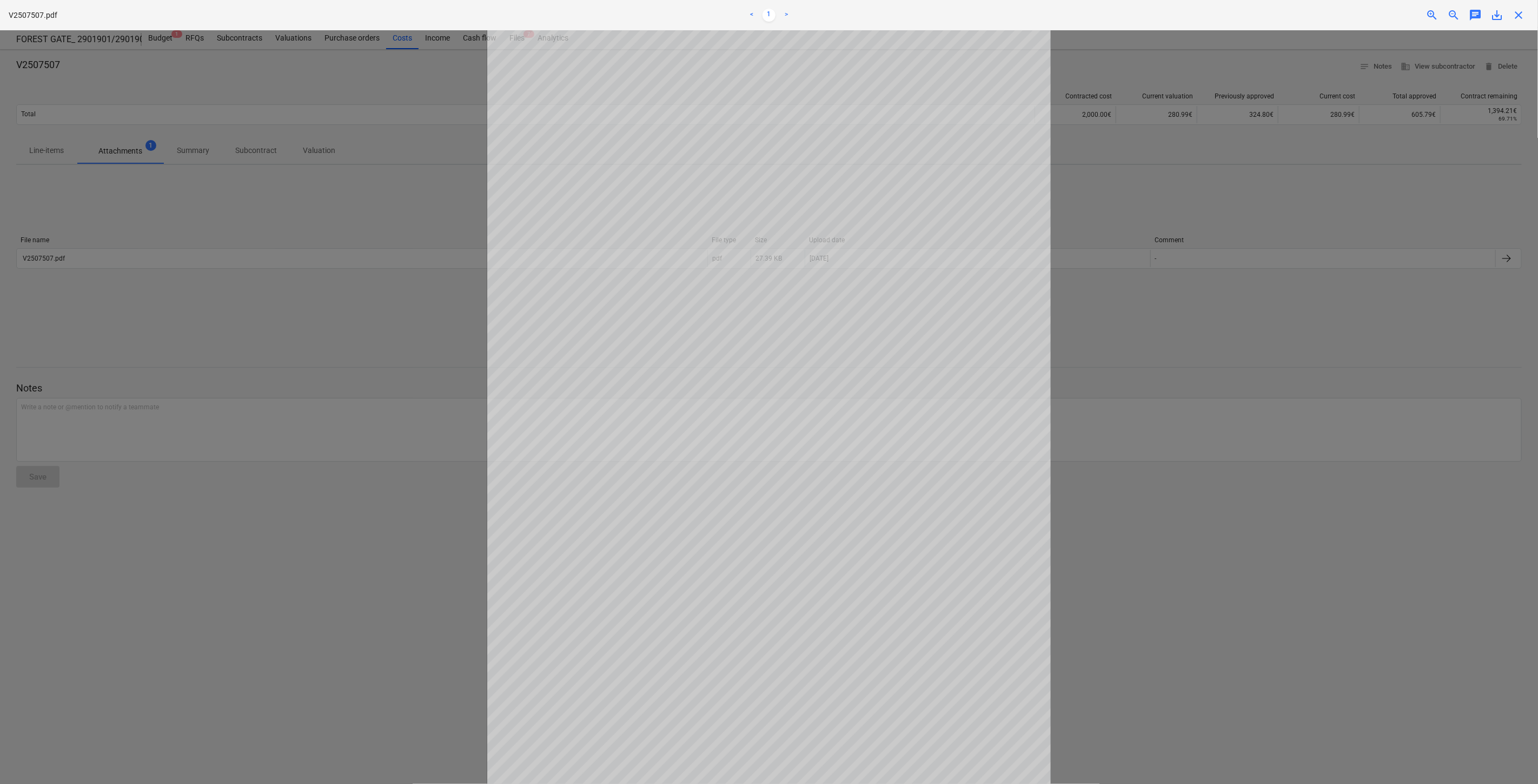
click at [1499, 20] on span "save_alt" at bounding box center [1497, 15] width 13 height 13
click at [1524, 13] on span "close" at bounding box center [1518, 15] width 13 height 13
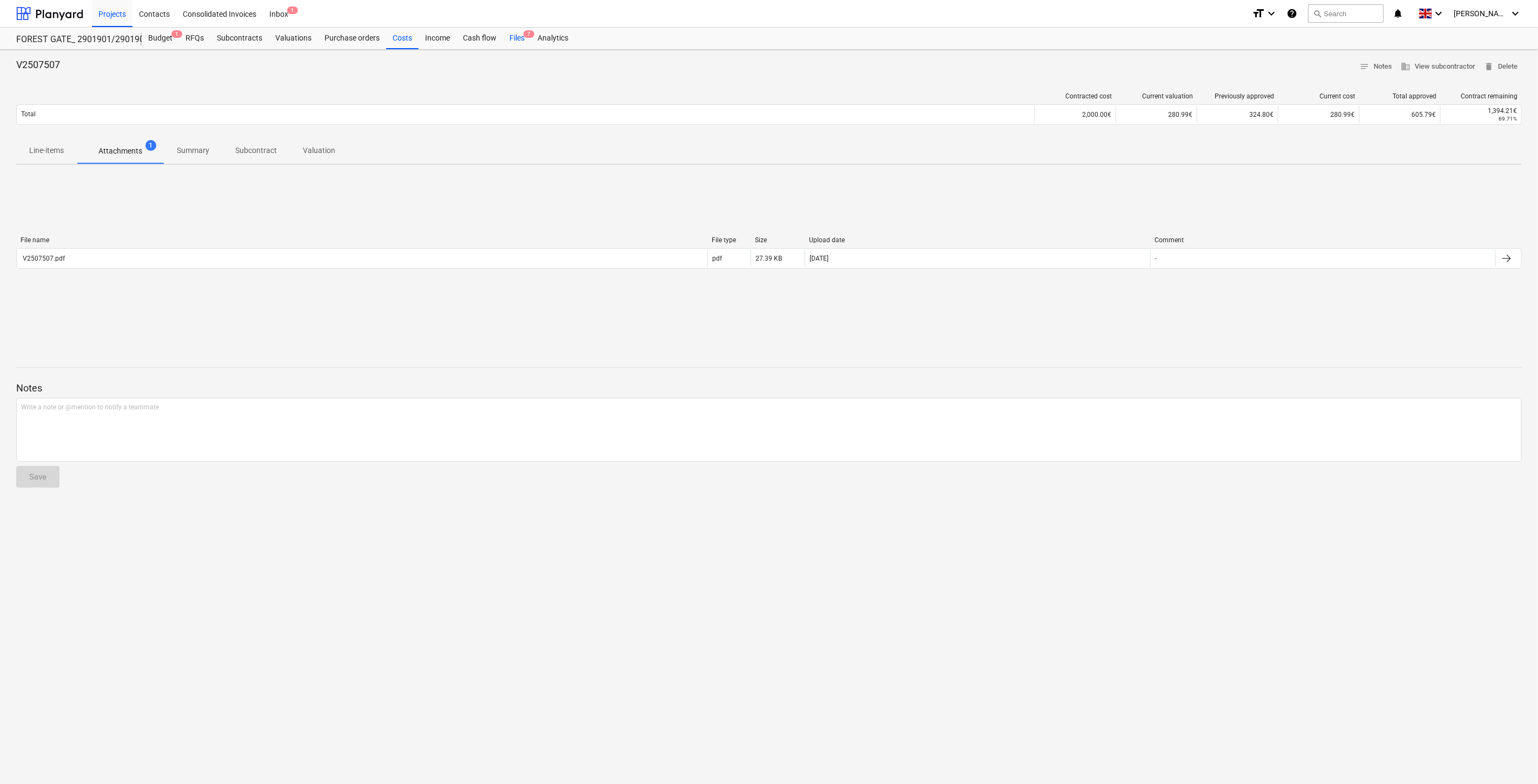
click at [509, 40] on div "Files 7" at bounding box center [517, 39] width 28 height 22
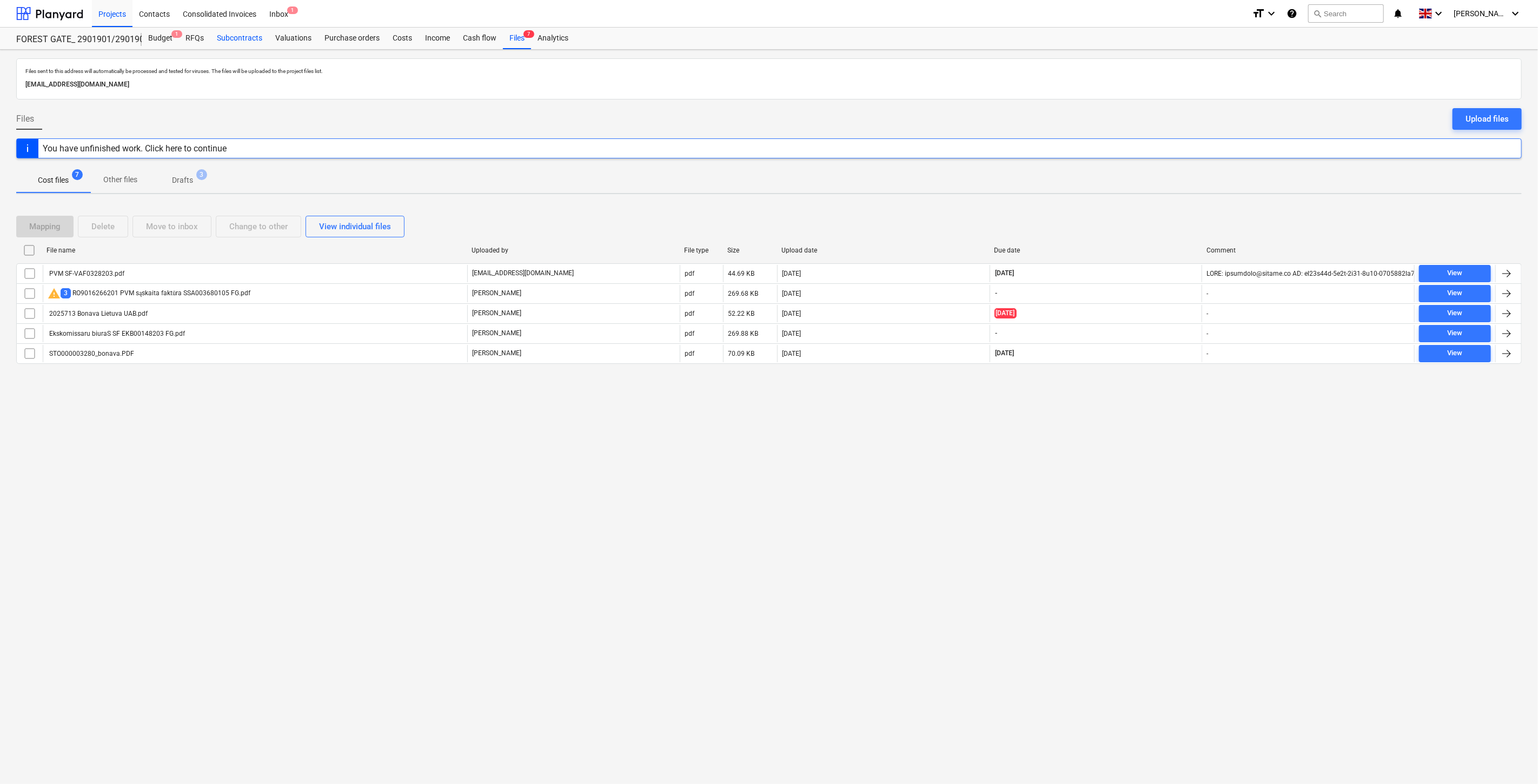
click at [225, 33] on div "Subcontracts" at bounding box center [239, 39] width 58 height 22
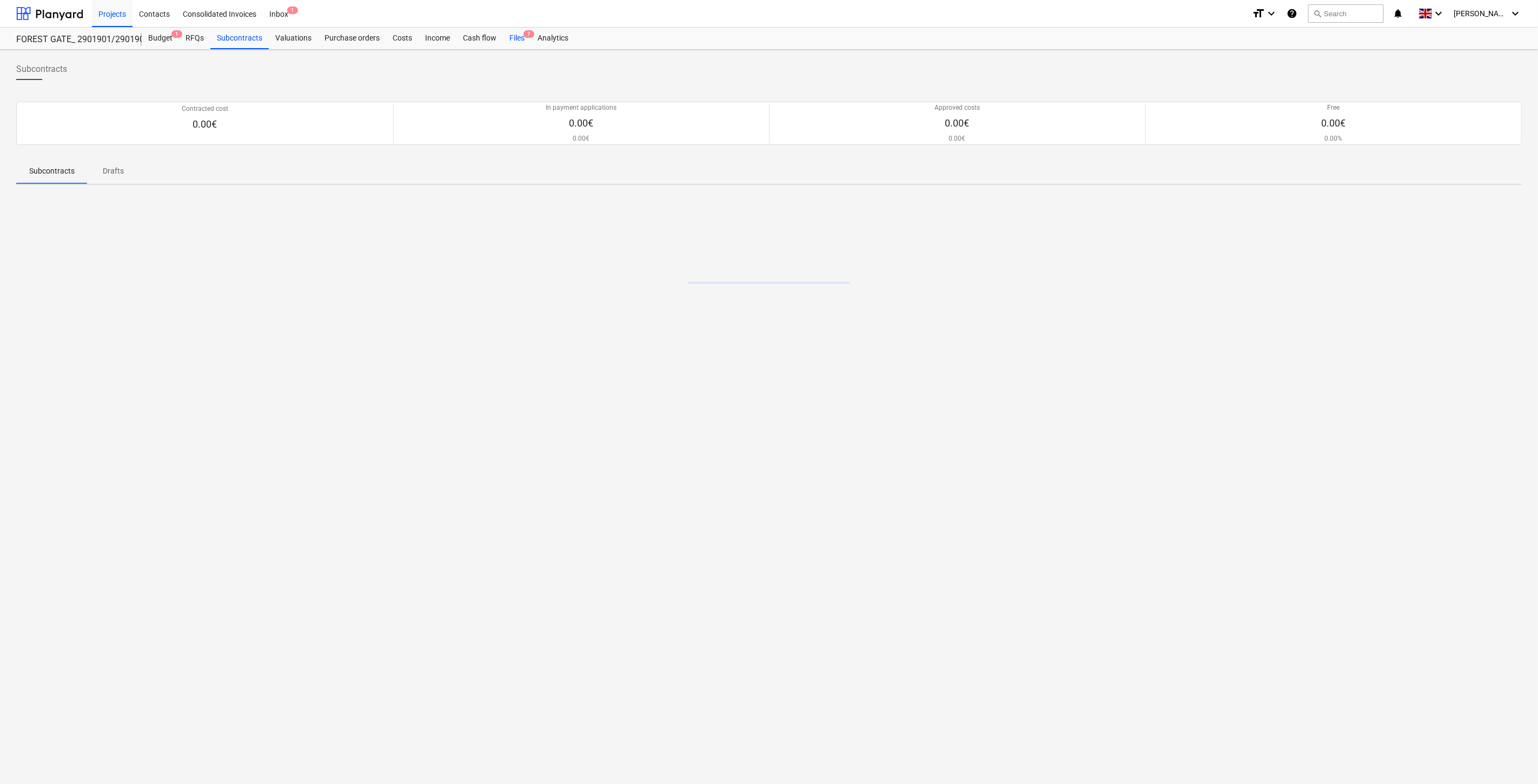
click at [517, 37] on div "Files 7" at bounding box center [517, 39] width 28 height 22
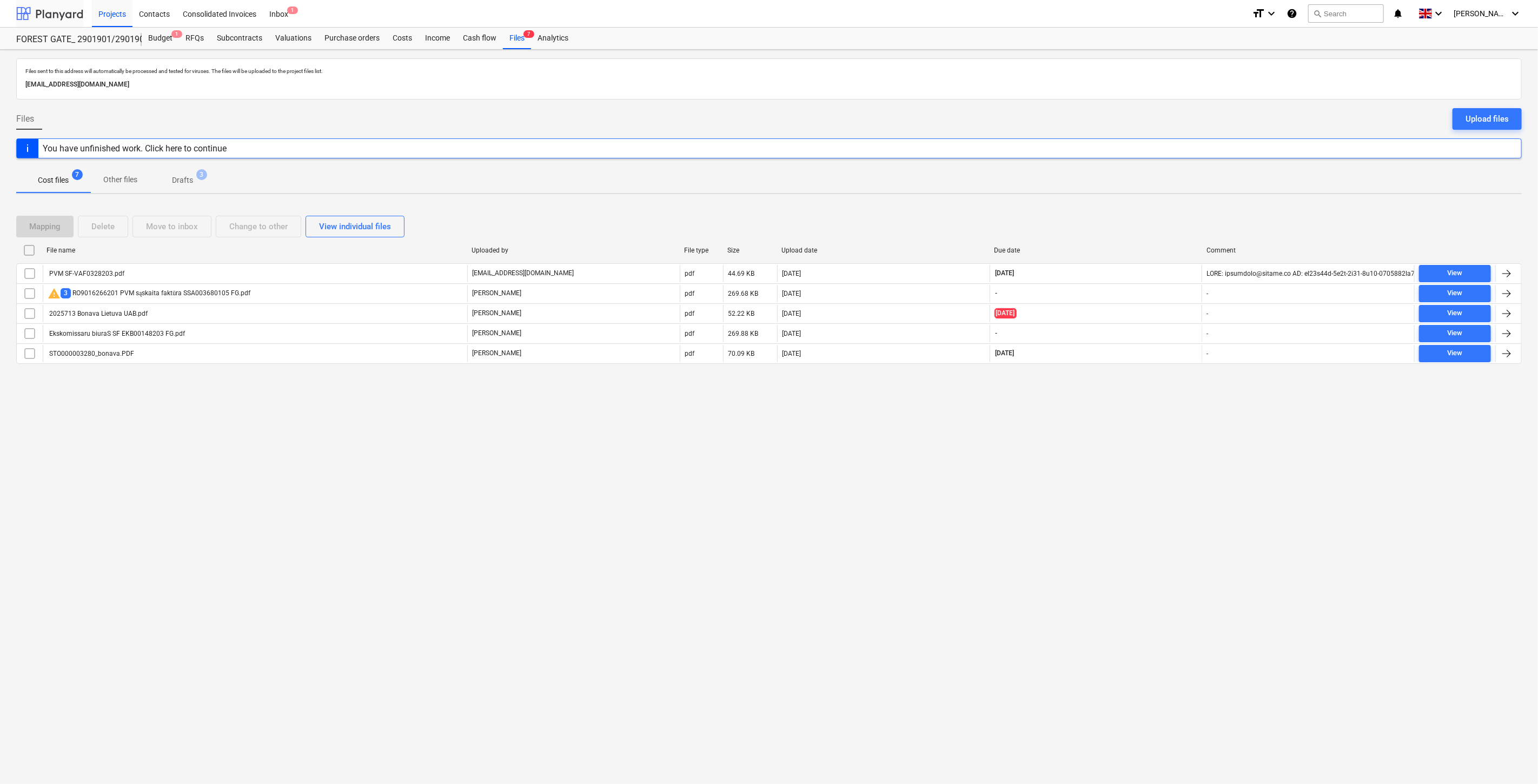
click at [73, 12] on div at bounding box center [49, 14] width 67 height 27
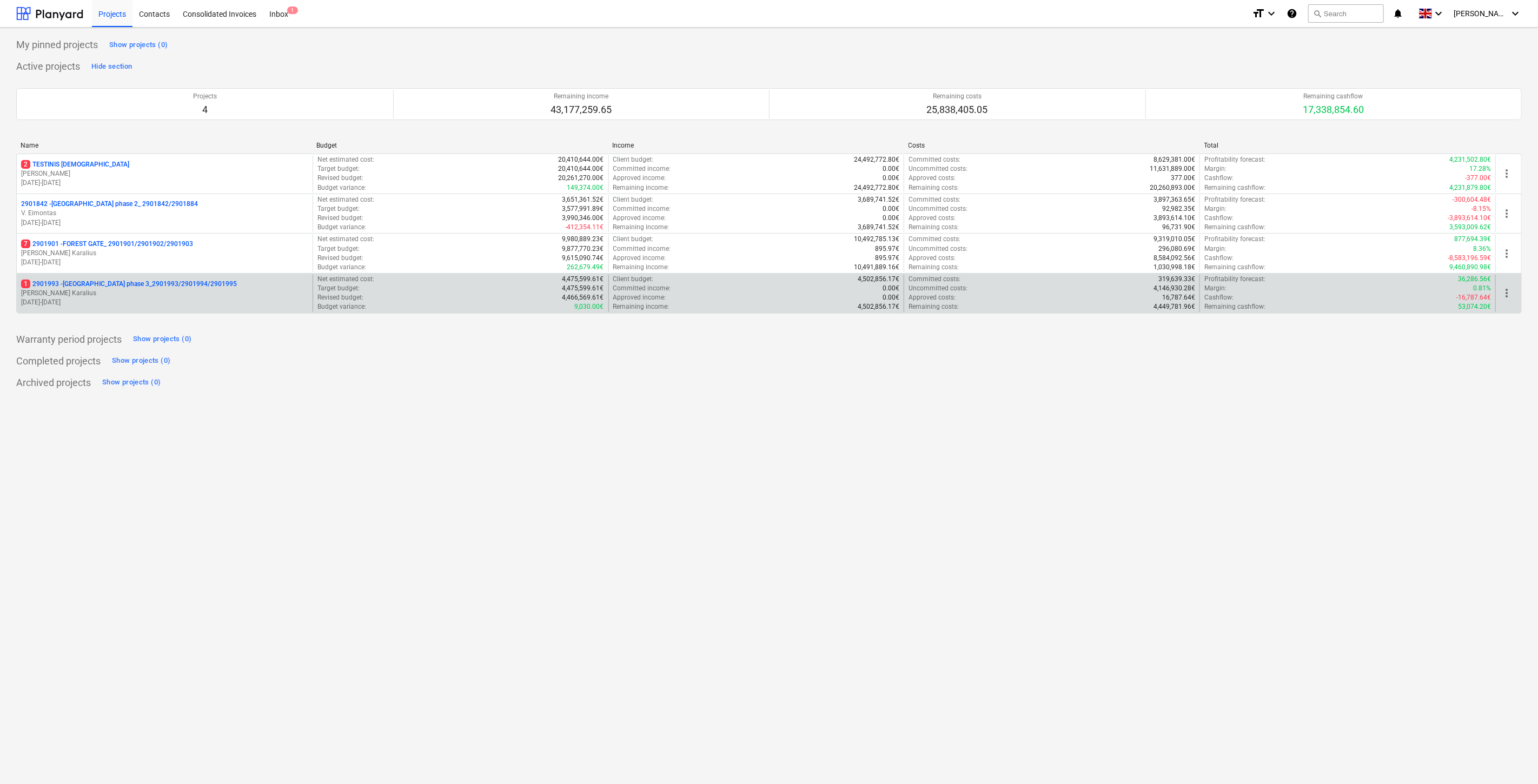
click at [121, 288] on p "1 2901993 - LAKE TOWN phase 3_2901993/2901994/2901995" at bounding box center [129, 284] width 216 height 9
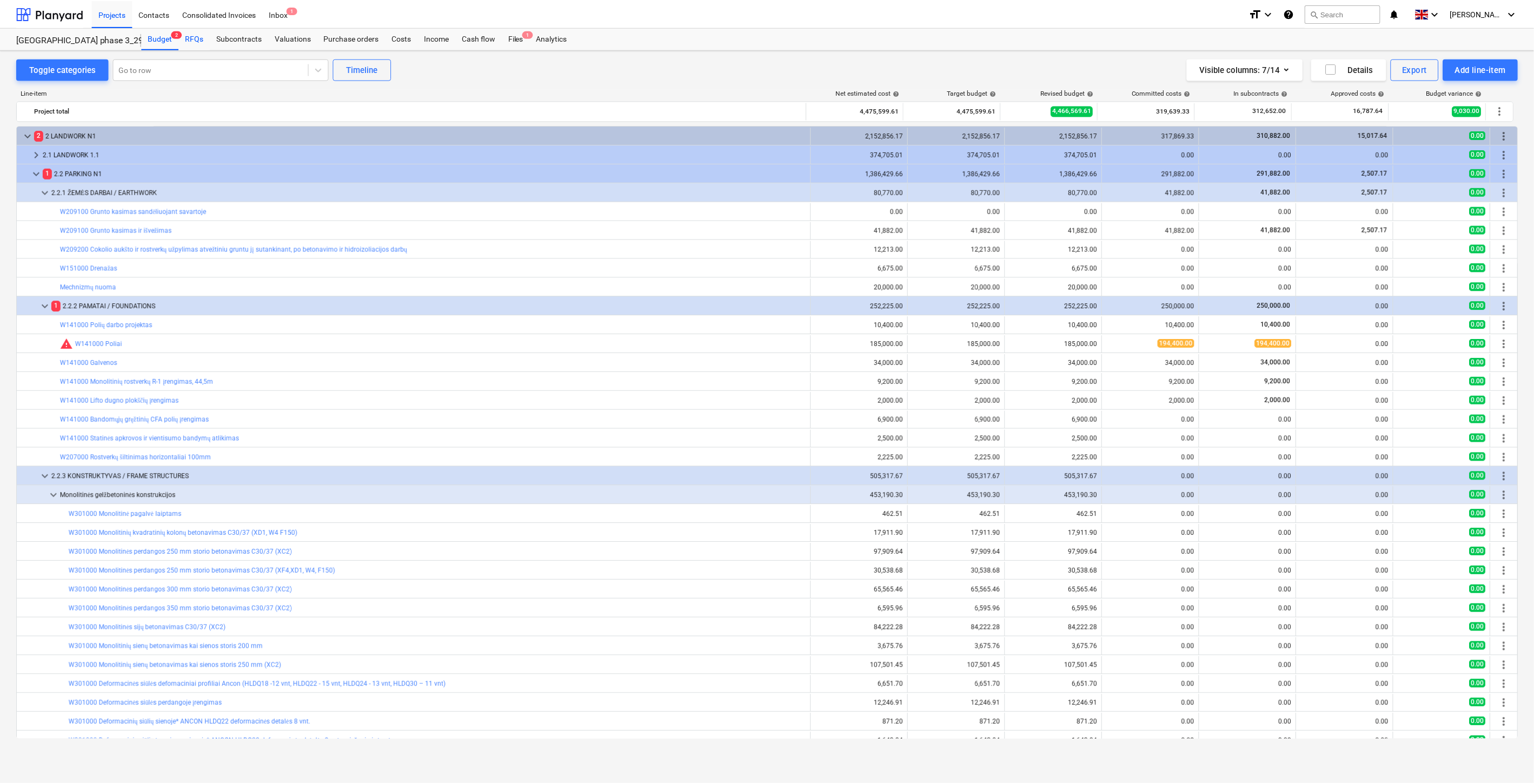
scroll to position [240, 0]
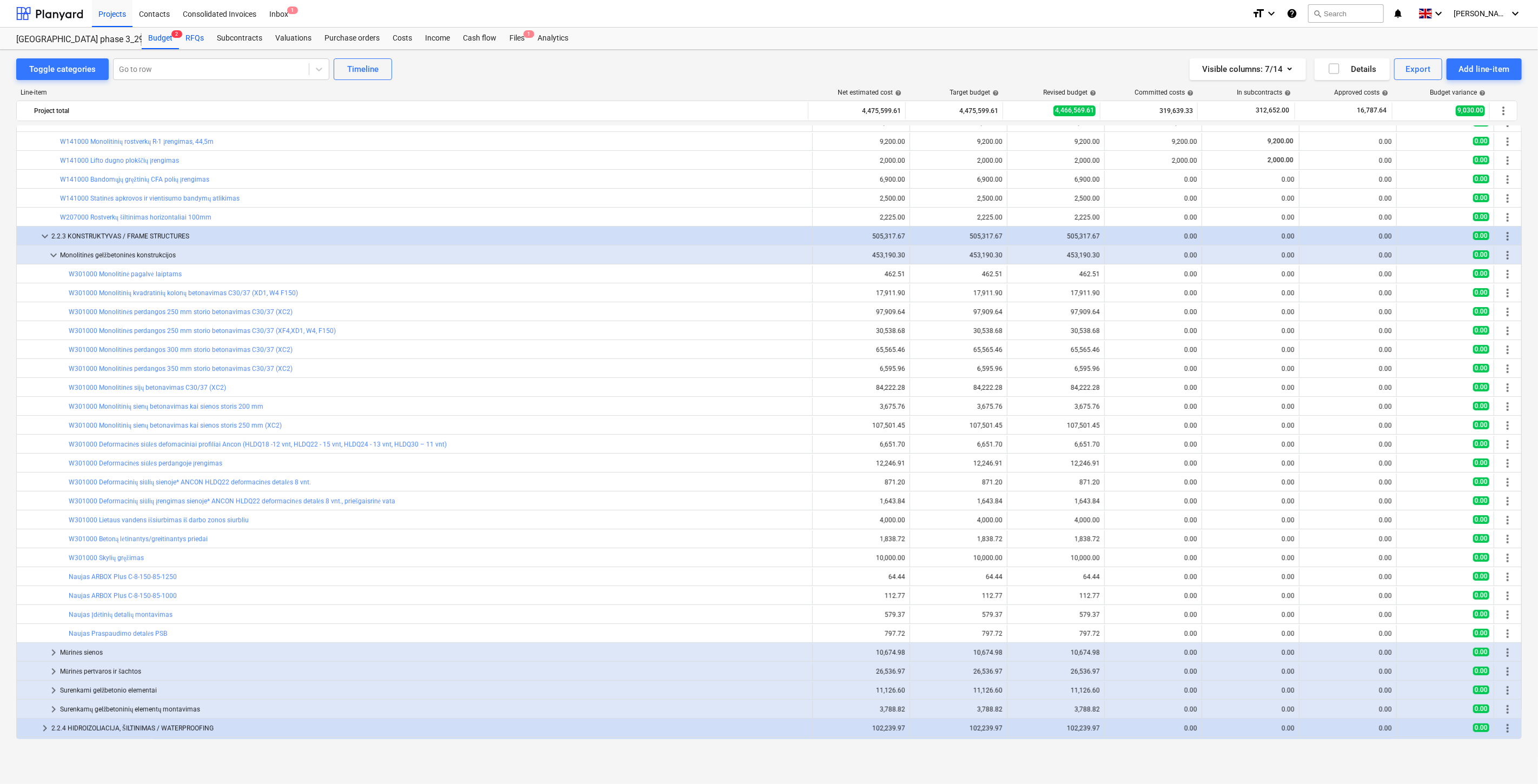
click at [191, 37] on div "RFQs" at bounding box center [195, 39] width 31 height 22
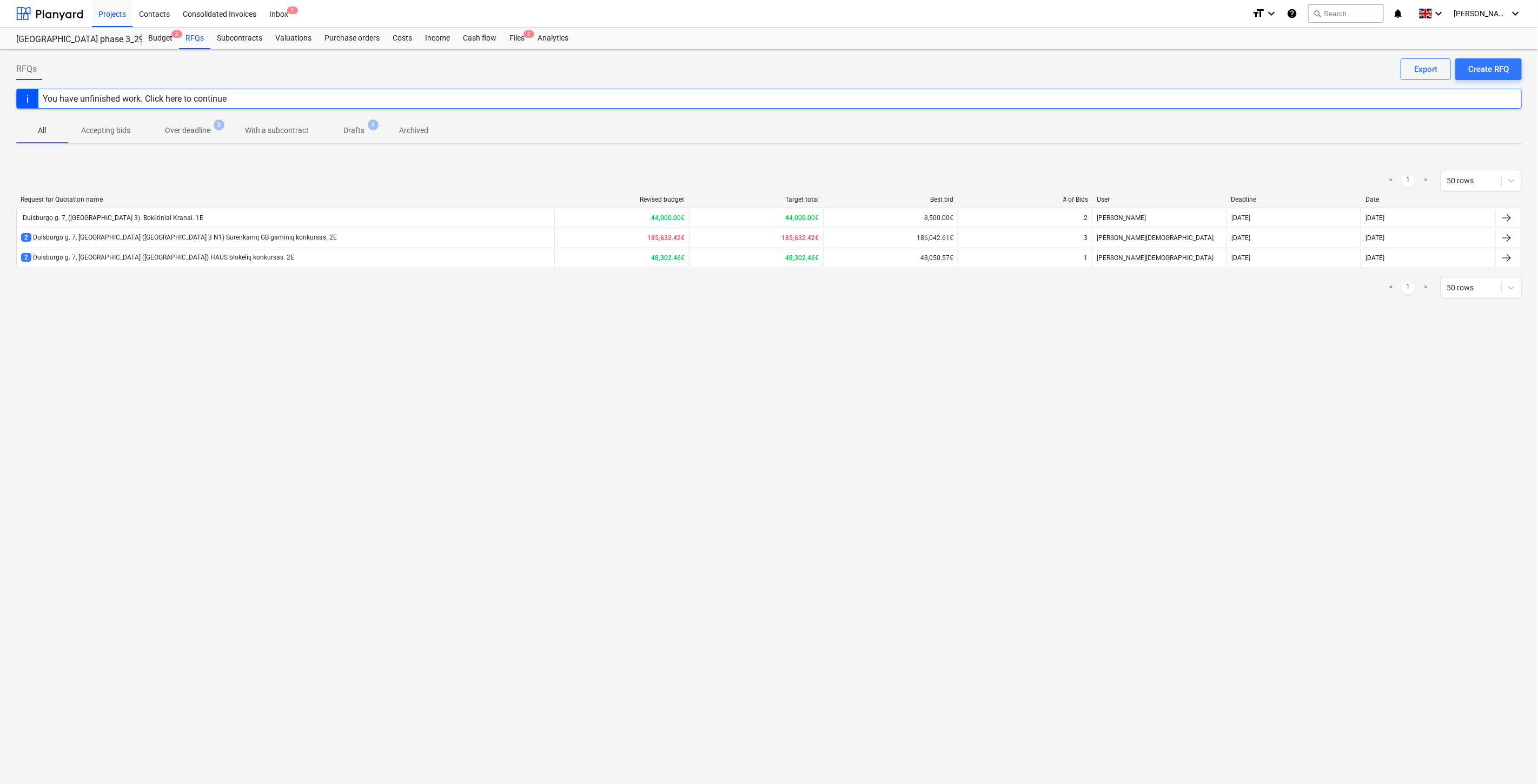
click at [279, 378] on div "RFQs Create RFQ Export You have unfinished work. Click here to continue All Acc…" at bounding box center [769, 416] width 1538 height 734
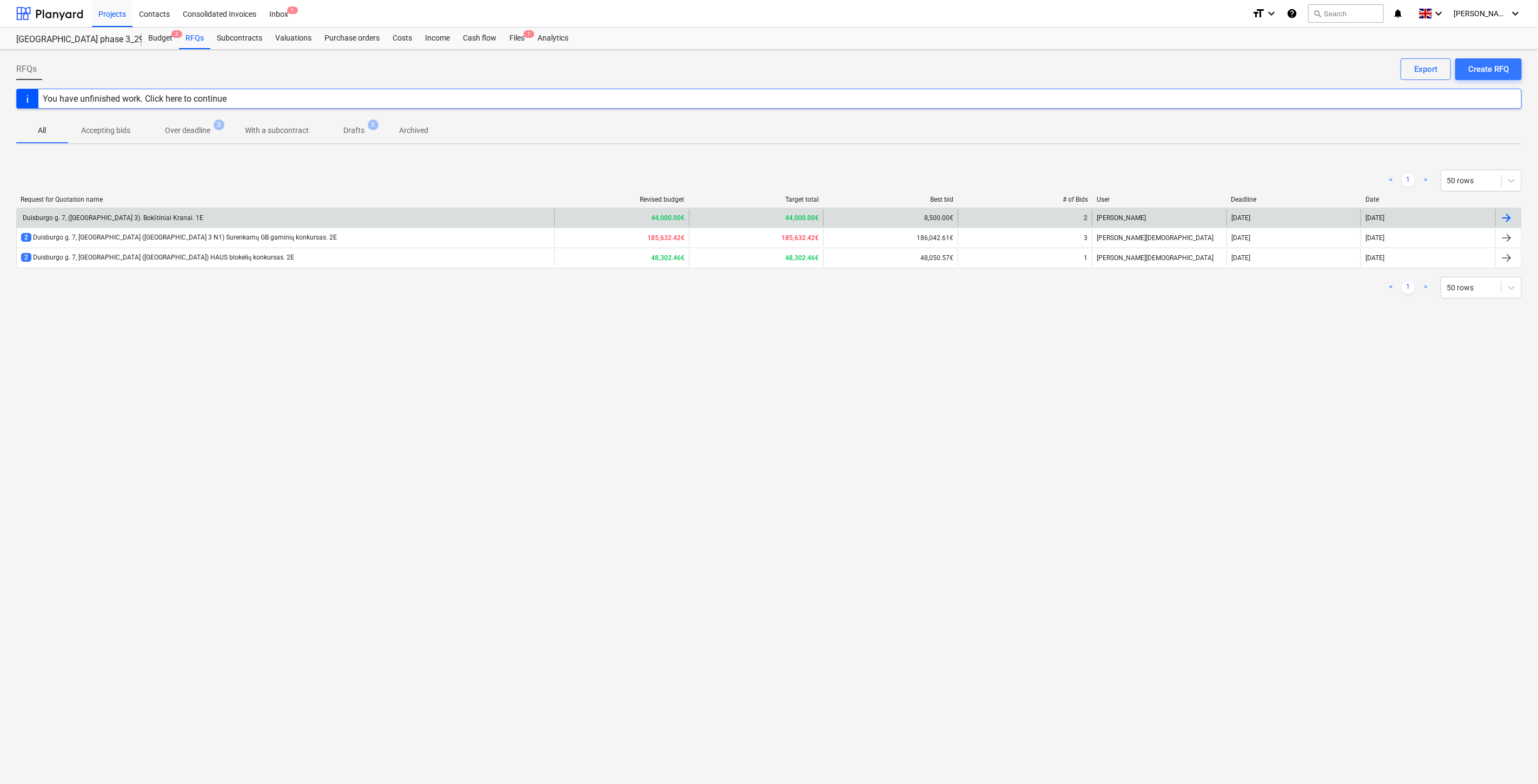
click at [331, 220] on div "Duisburgo g. 7, (Lake Town 3). Bokštiniai Kranai. 1E" at bounding box center [285, 218] width 538 height 18
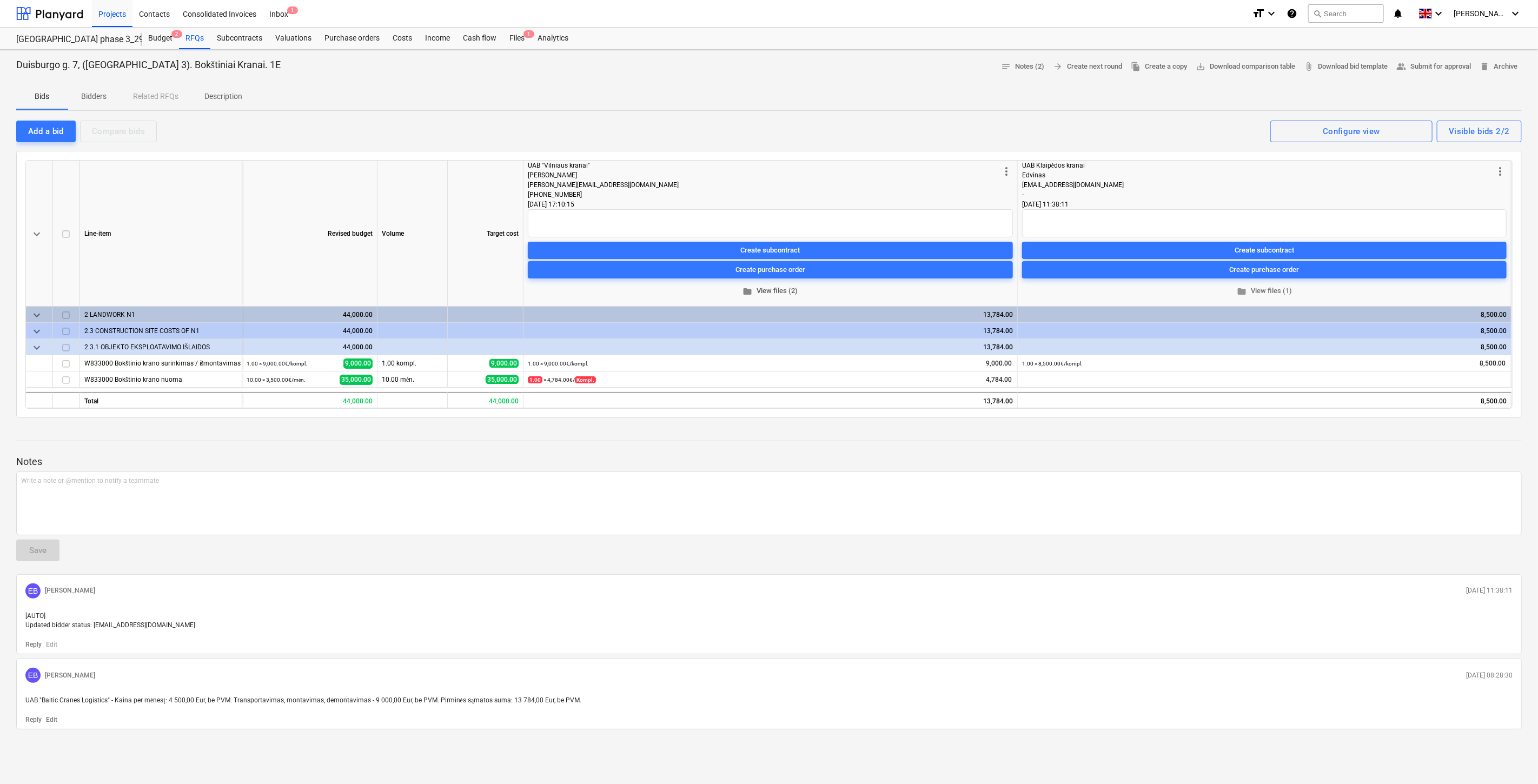
click at [782, 290] on span "folder View files (2)" at bounding box center [770, 291] width 477 height 12
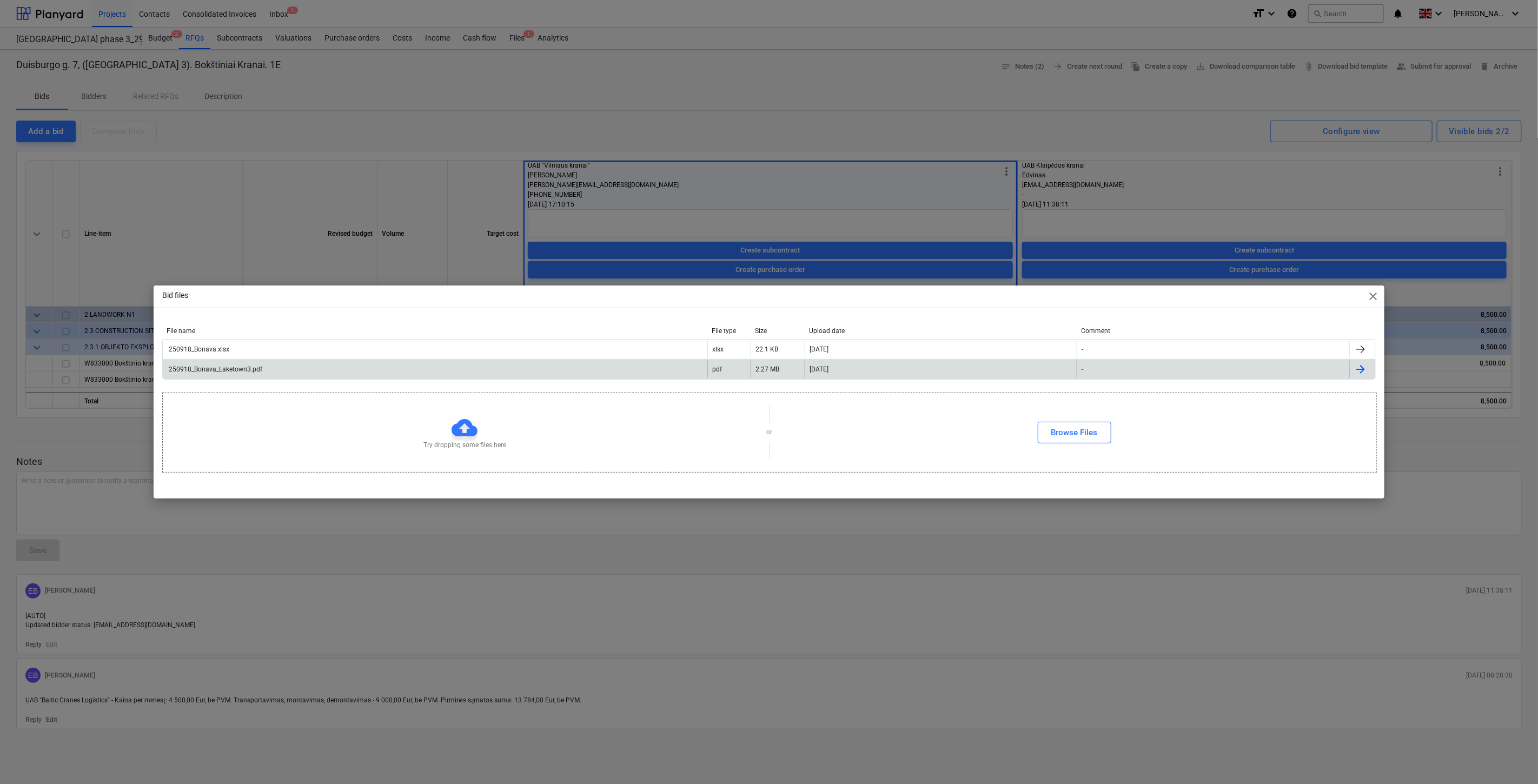
click at [359, 367] on div "250918_Bonava_Laketown3.pdf" at bounding box center [434, 369] width 544 height 18
click at [504, 366] on div "250918_Bonava_Laketown3.pdf" at bounding box center [434, 369] width 544 height 18
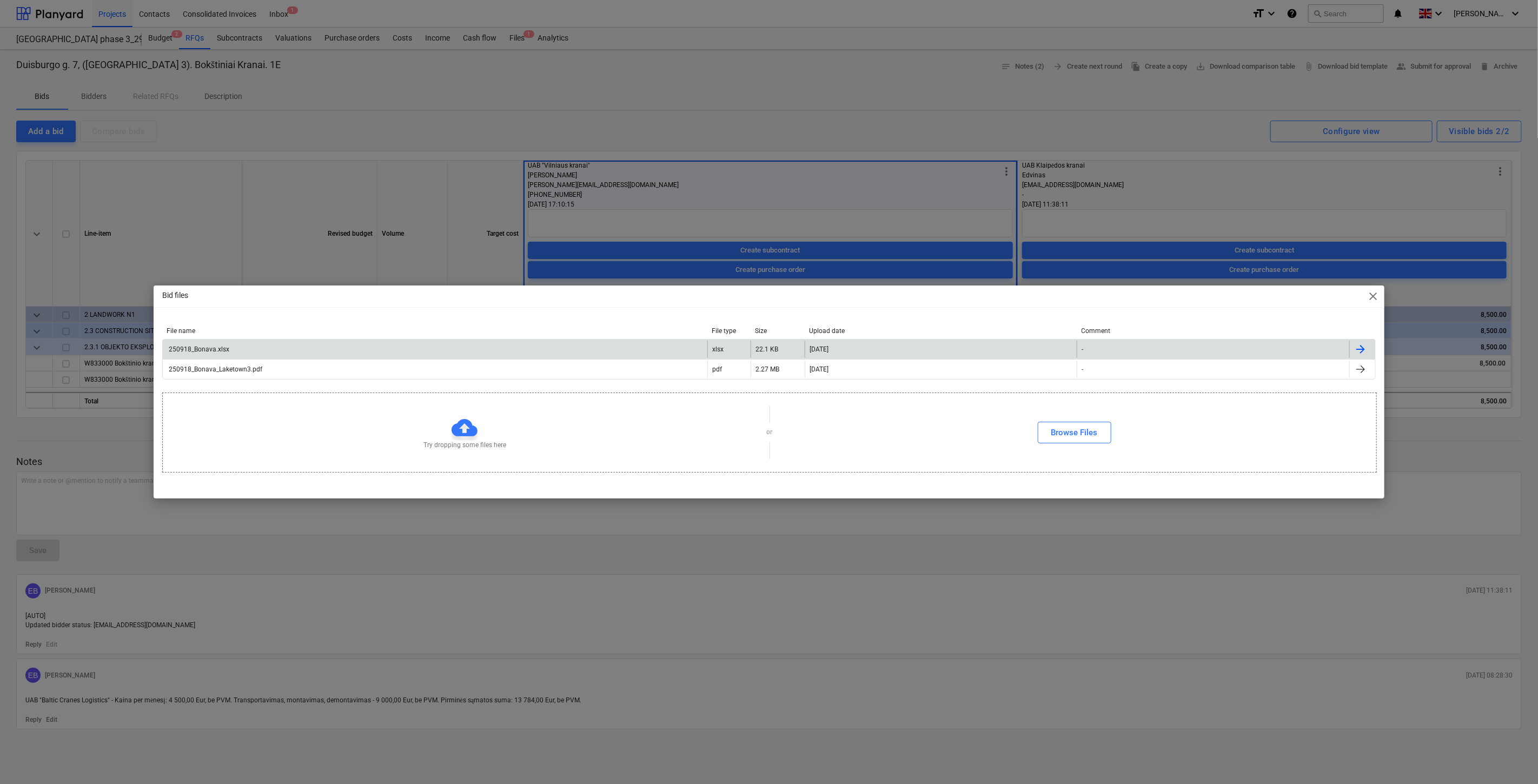
click at [397, 344] on div "250918_Bonava.xlsx" at bounding box center [434, 350] width 544 height 18
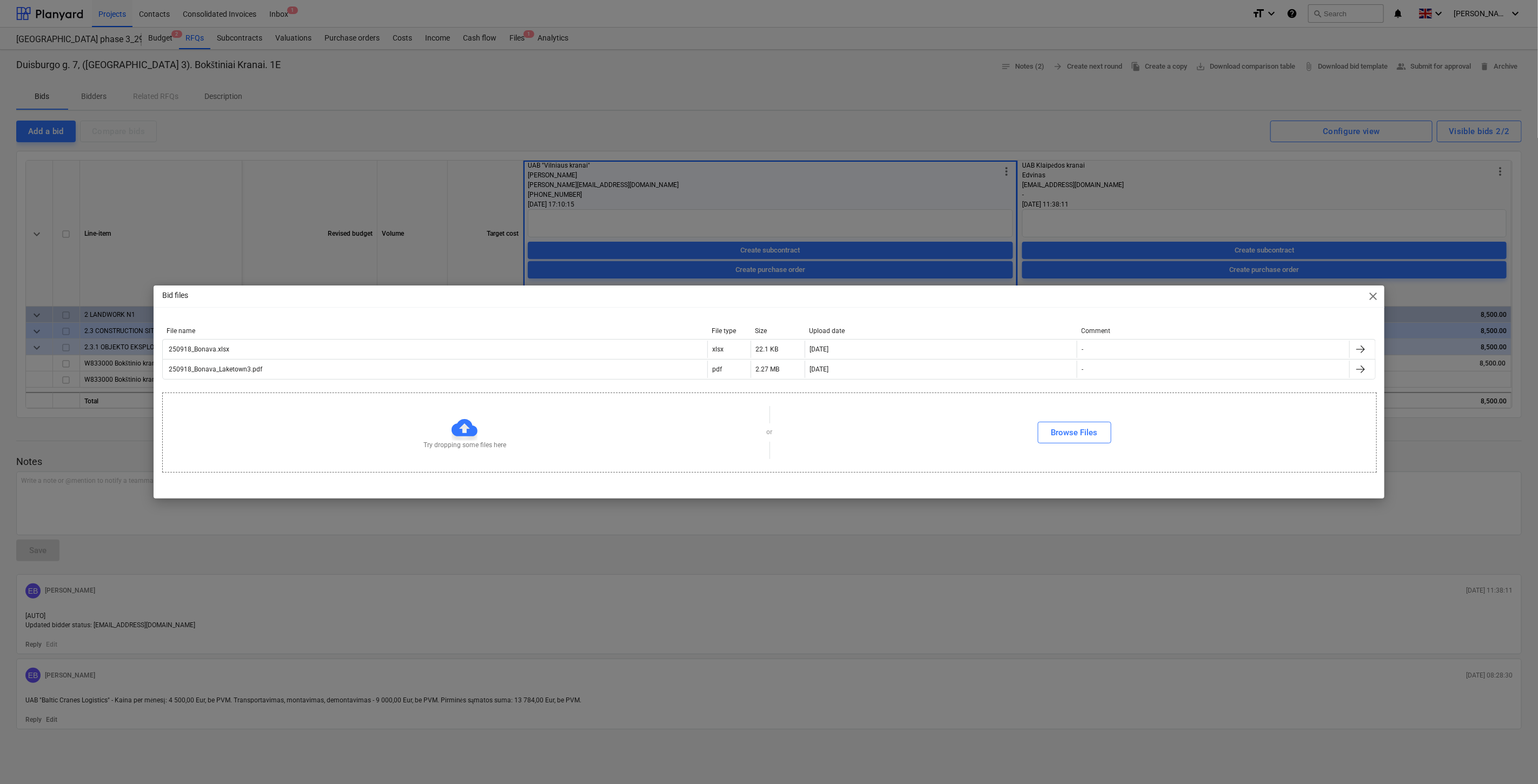
click at [1081, 122] on div "Bid files close File name File type Size Upload date Comment 250918_Bonava.xlsx…" at bounding box center [769, 392] width 1538 height 784
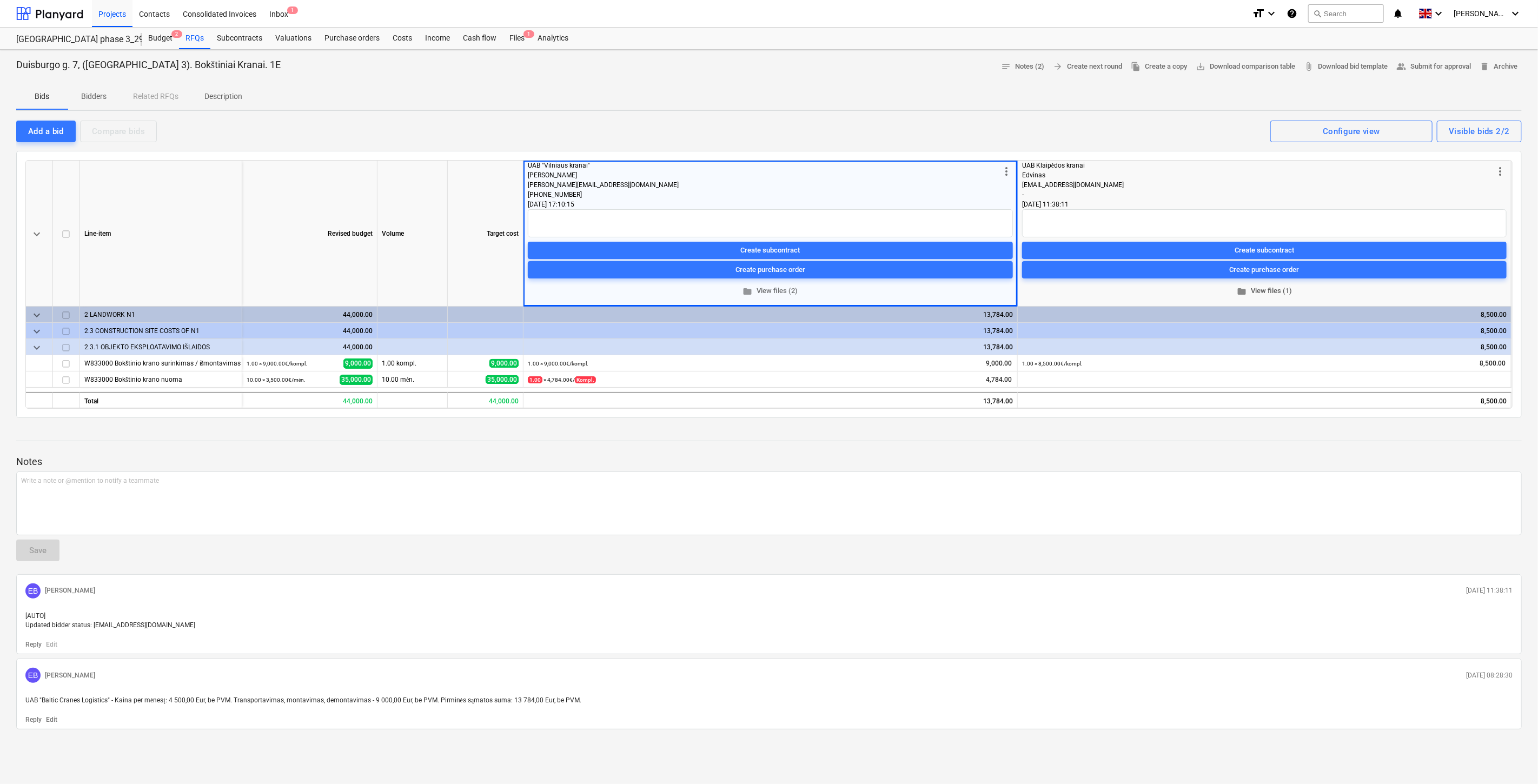
click at [1269, 293] on span "folder View files (1)" at bounding box center [1264, 291] width 476 height 12
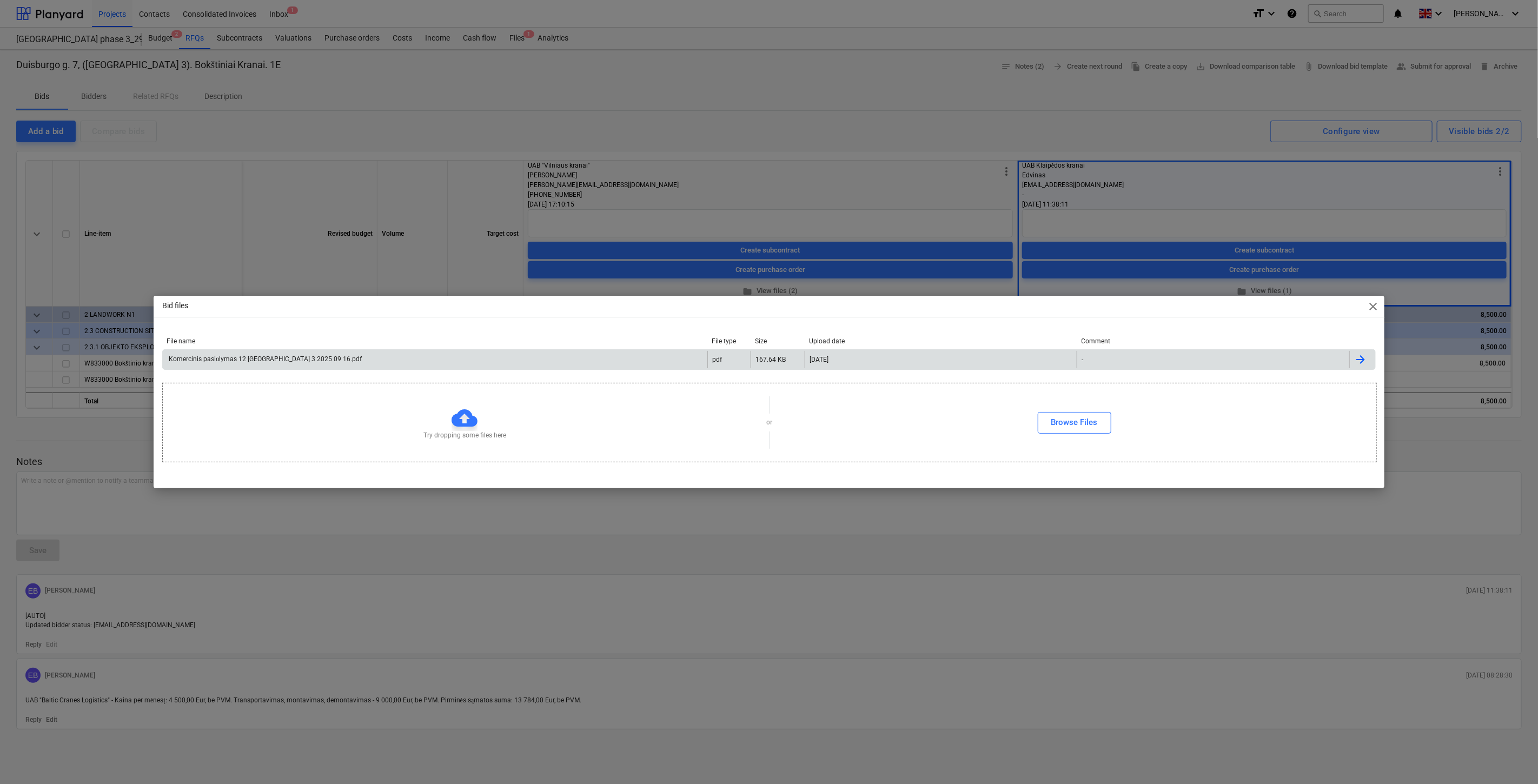
click at [417, 360] on div "Komercinis pasiūlymas 12 tonų Lake town 3 2025 09 16.pdf" at bounding box center [434, 360] width 544 height 18
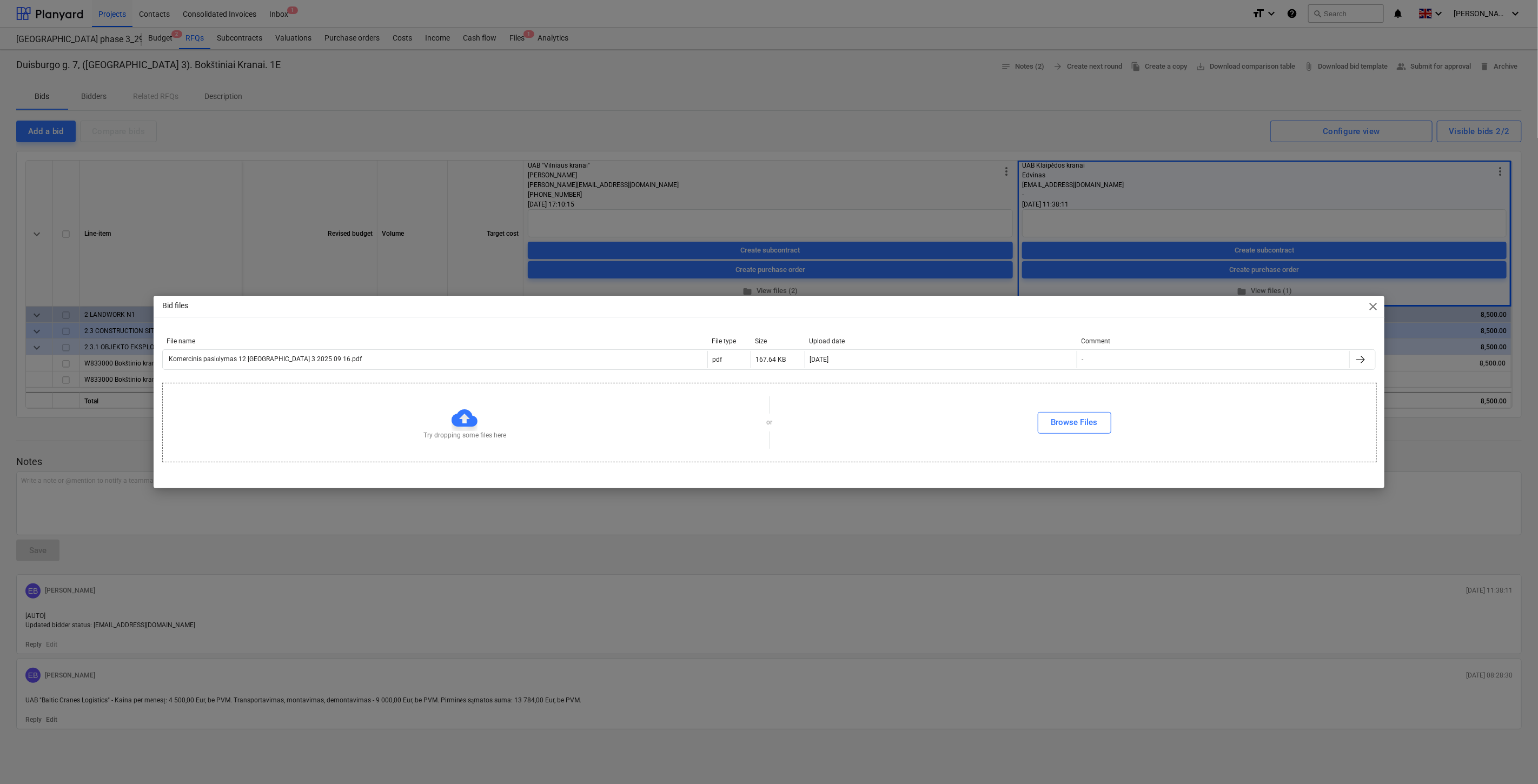
click at [1004, 202] on div "Bid files close File name File type Size Upload date Comment Komercinis pasiūly…" at bounding box center [769, 392] width 1538 height 784
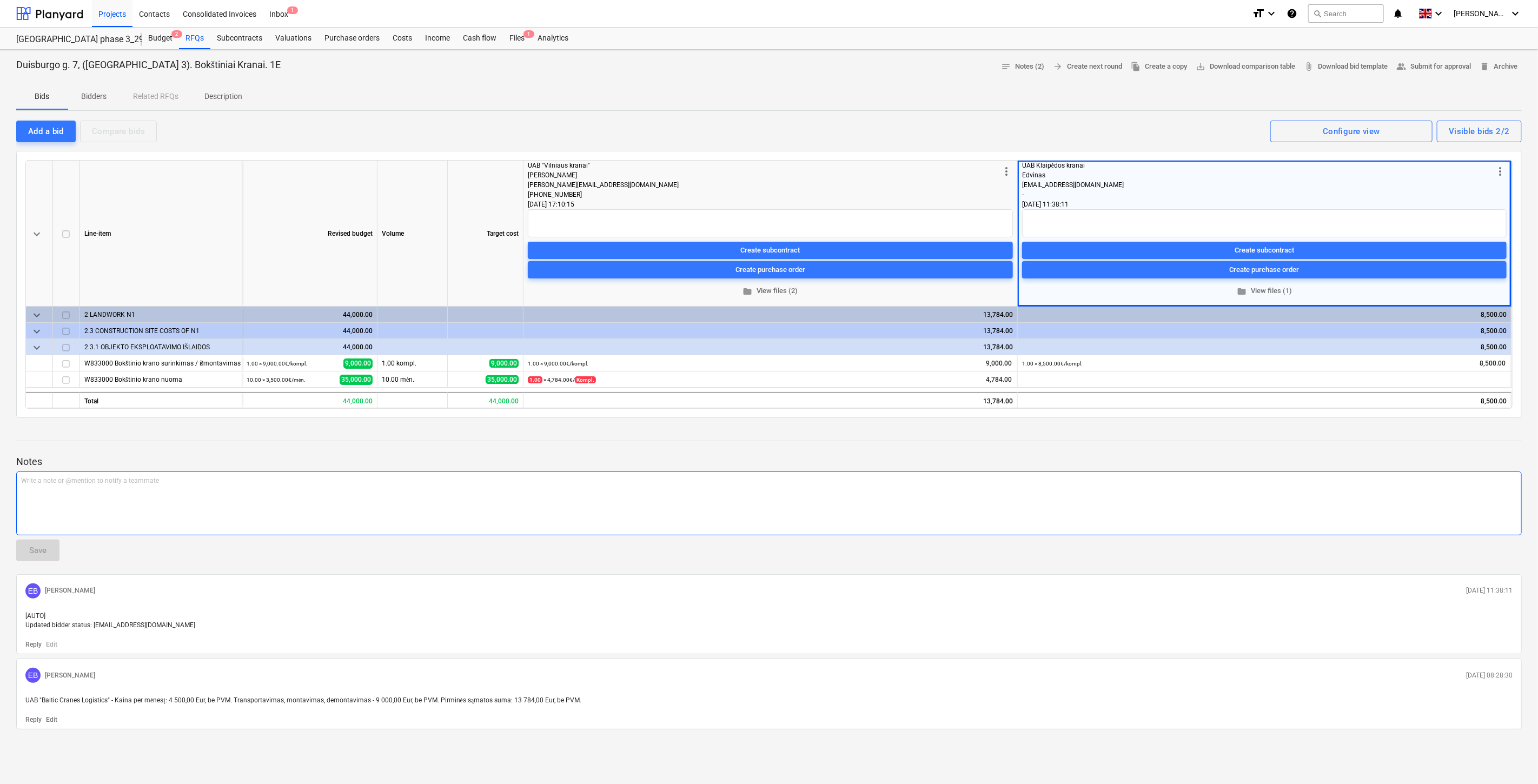
click at [531, 482] on p "Write a note or @mention to notify a teammate ﻿" at bounding box center [769, 481] width 1496 height 9
click at [43, 550] on div "Save" at bounding box center [38, 550] width 18 height 14
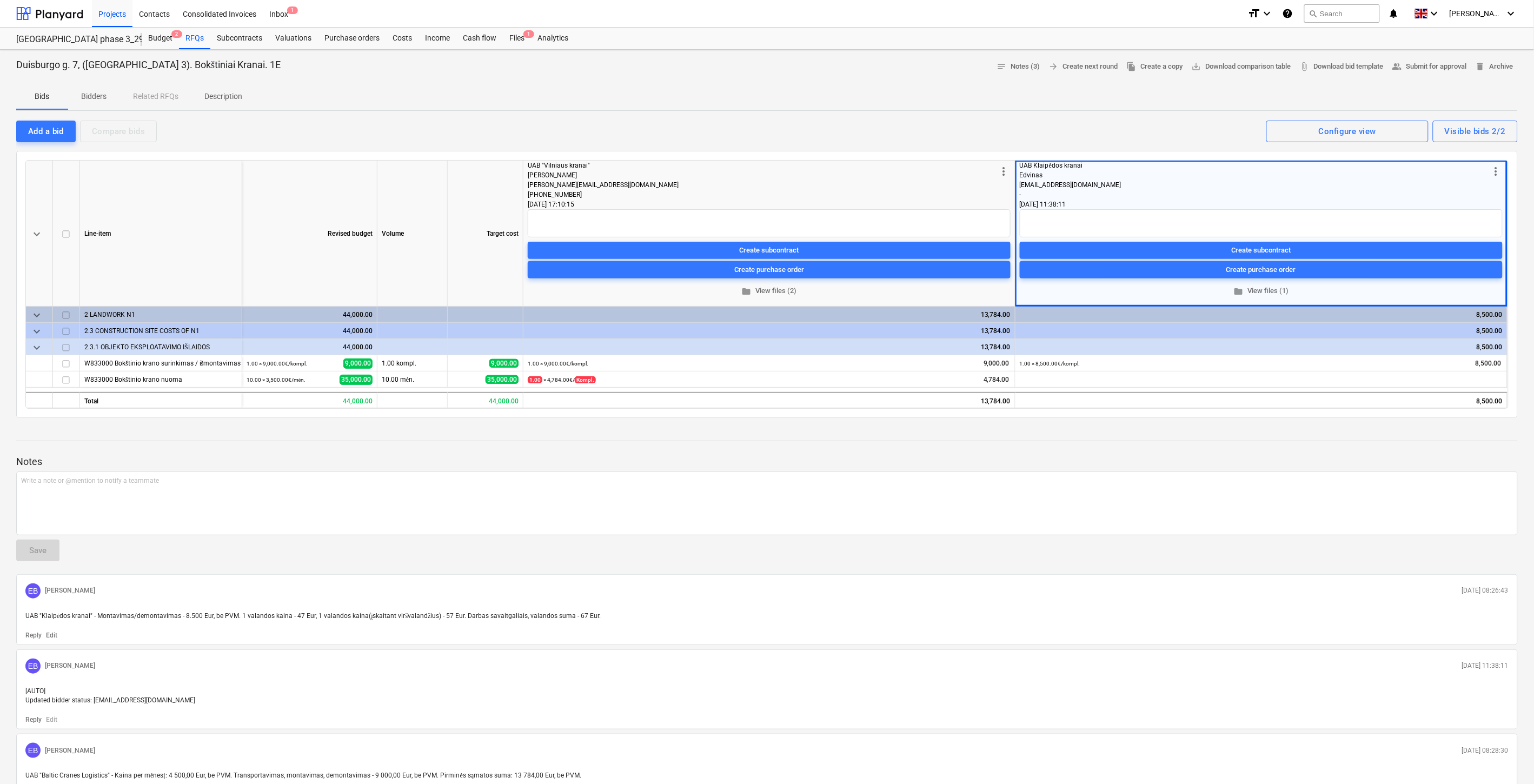
click at [649, 450] on div at bounding box center [767, 451] width 1501 height 9
drag, startPoint x: 669, startPoint y: 443, endPoint x: 175, endPoint y: 453, distance: 494.1
click at [665, 443] on div "Notes Write a note or @mention to notify a teammate ﻿ Save EB Eimantas Balčiūna…" at bounding box center [767, 615] width 1501 height 378
click at [651, 442] on div "Notes Write a note or @mention to notify a teammate ﻿ Save EB Eimantas Balčiūna…" at bounding box center [767, 615] width 1501 height 378
click at [689, 432] on div at bounding box center [767, 430] width 1501 height 9
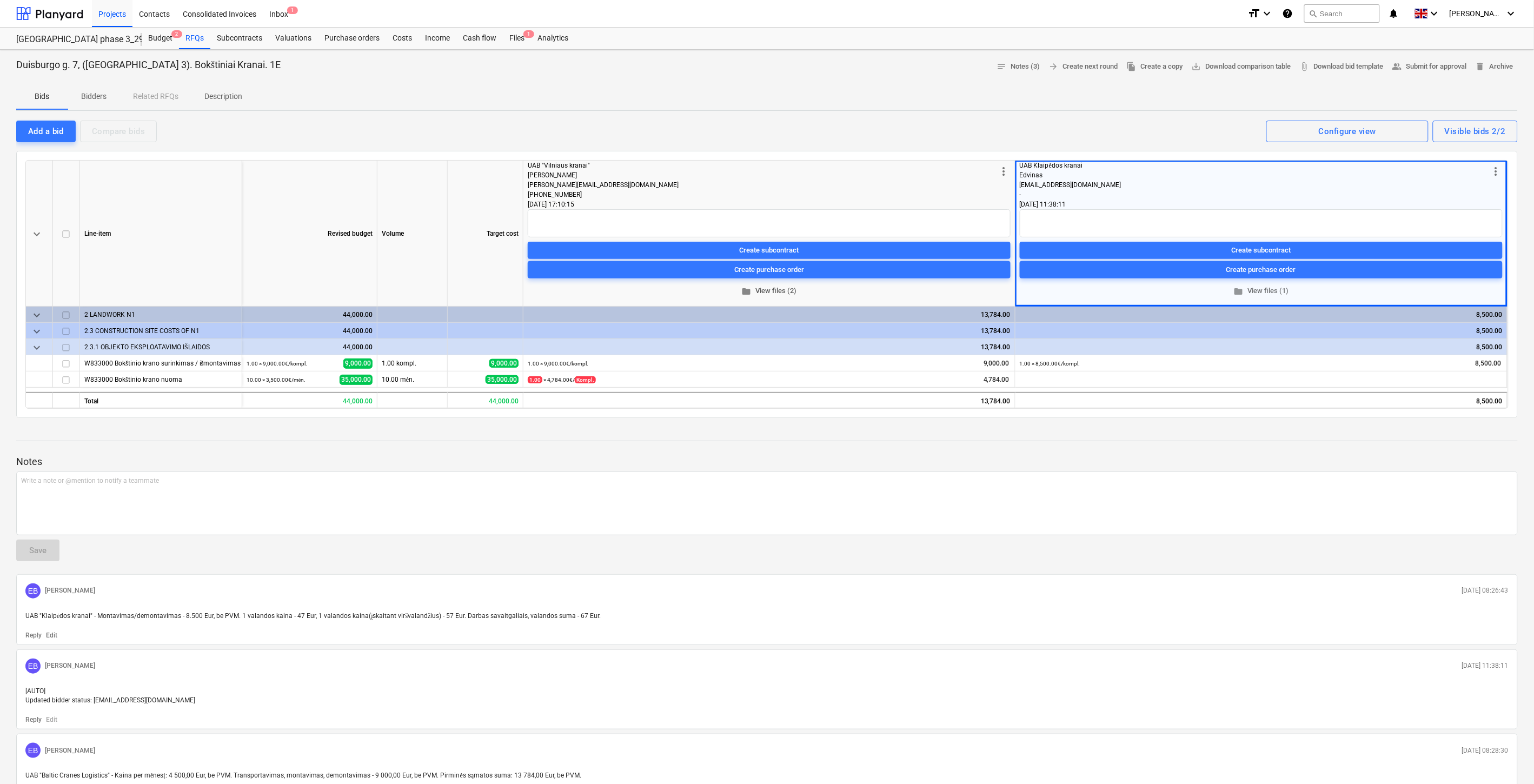
click at [769, 284] on button "folder View files (2)" at bounding box center [769, 291] width 483 height 17
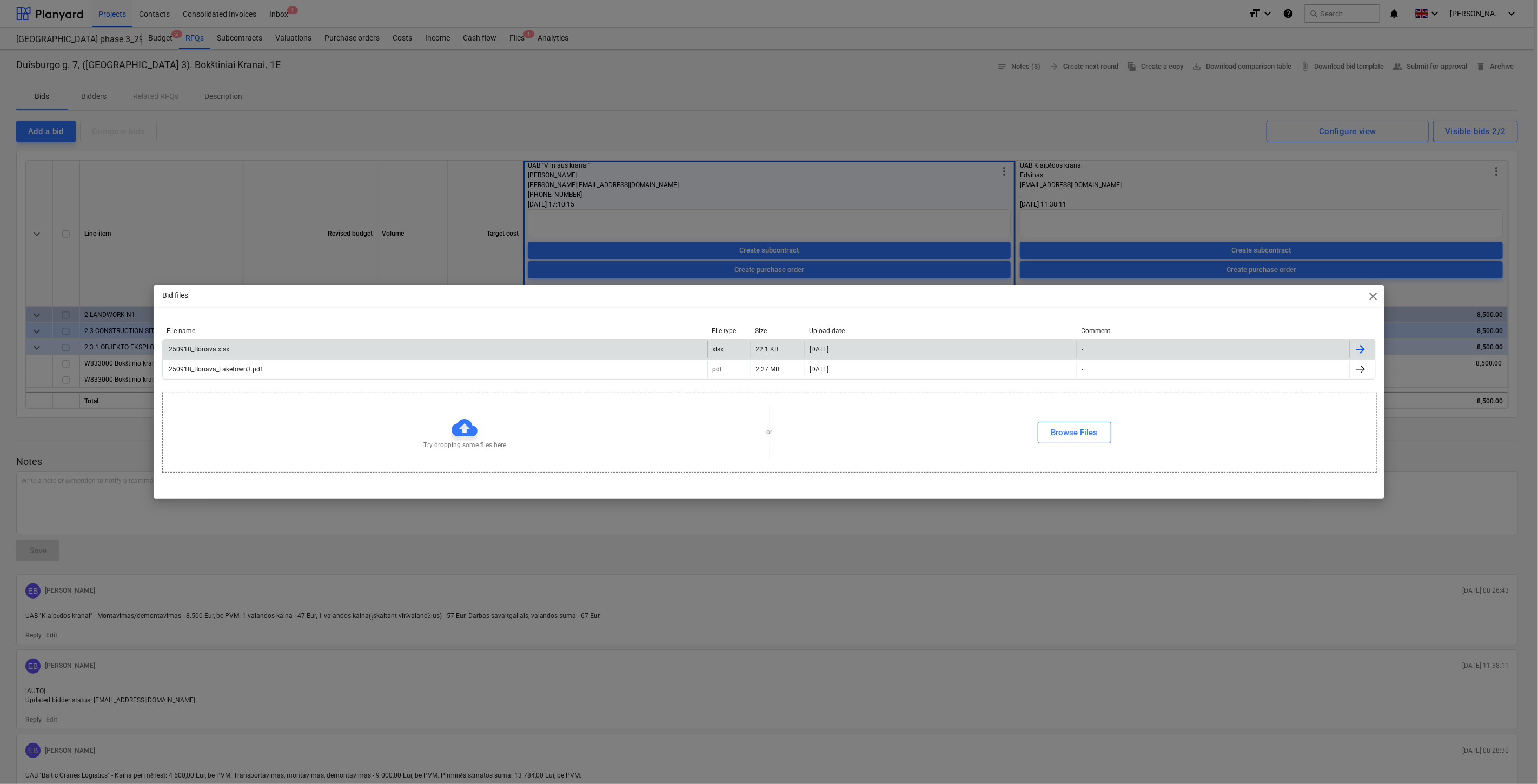
click at [386, 344] on div "250918_Bonava.xlsx" at bounding box center [434, 350] width 544 height 18
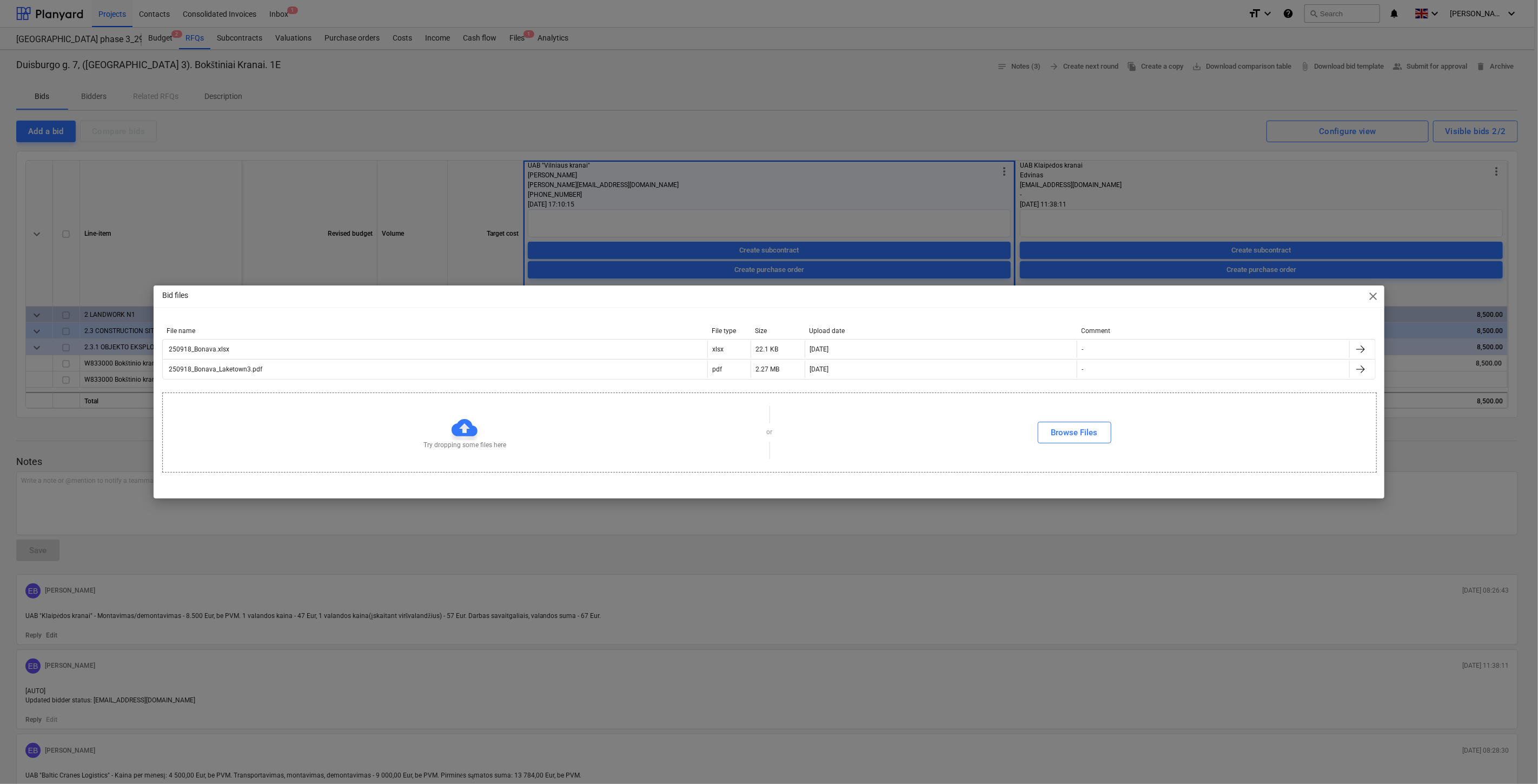
click at [694, 109] on div "Bid files close File name File type Size Upload date Comment 250918_Bonava.xlsx…" at bounding box center [769, 392] width 1538 height 784
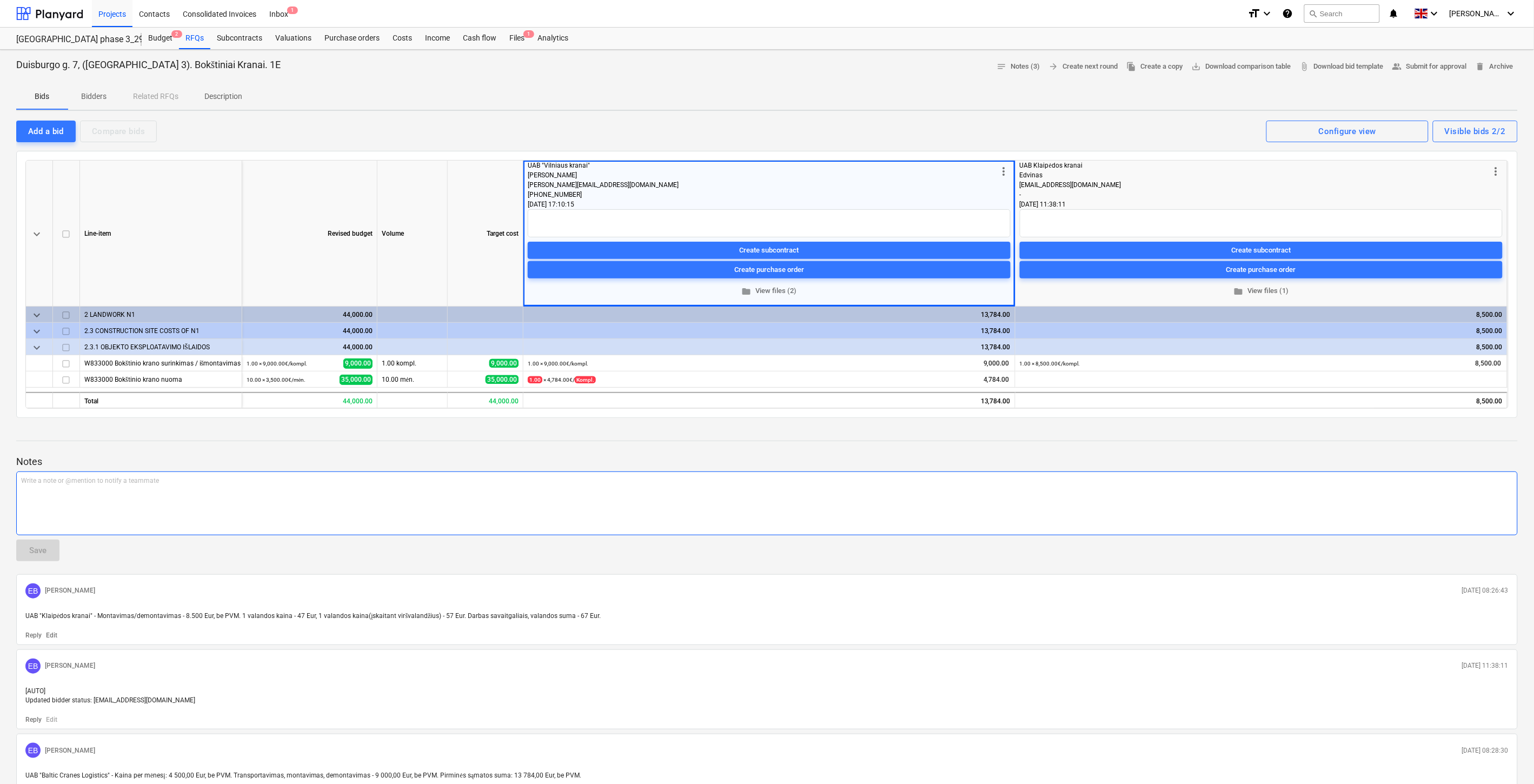
click at [327, 497] on div "Write a note or @mention to notify a teammate ﻿" at bounding box center [767, 503] width 1501 height 64
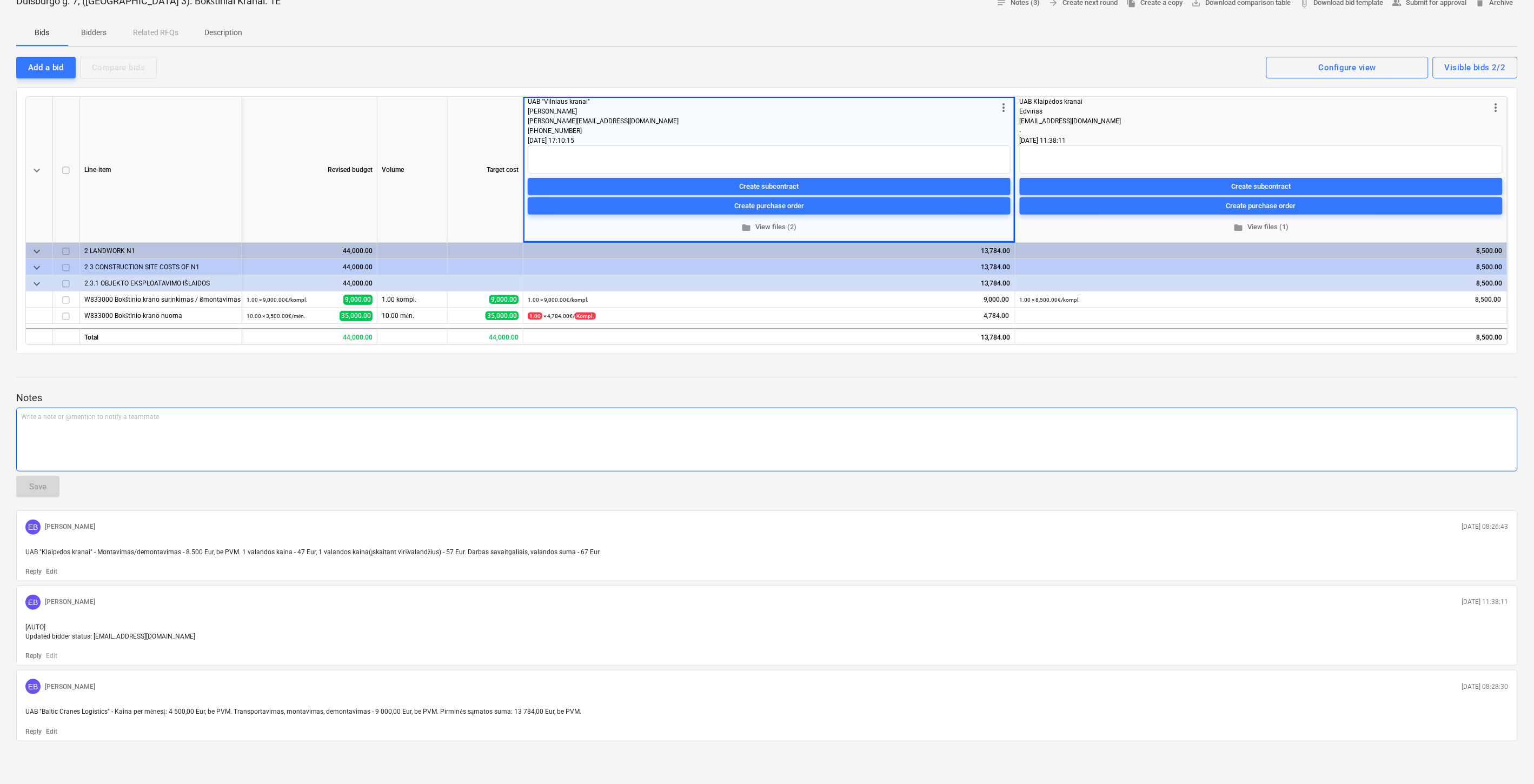
scroll to position [65, 0]
click at [1267, 226] on span "folder View files (1)" at bounding box center [1261, 226] width 475 height 12
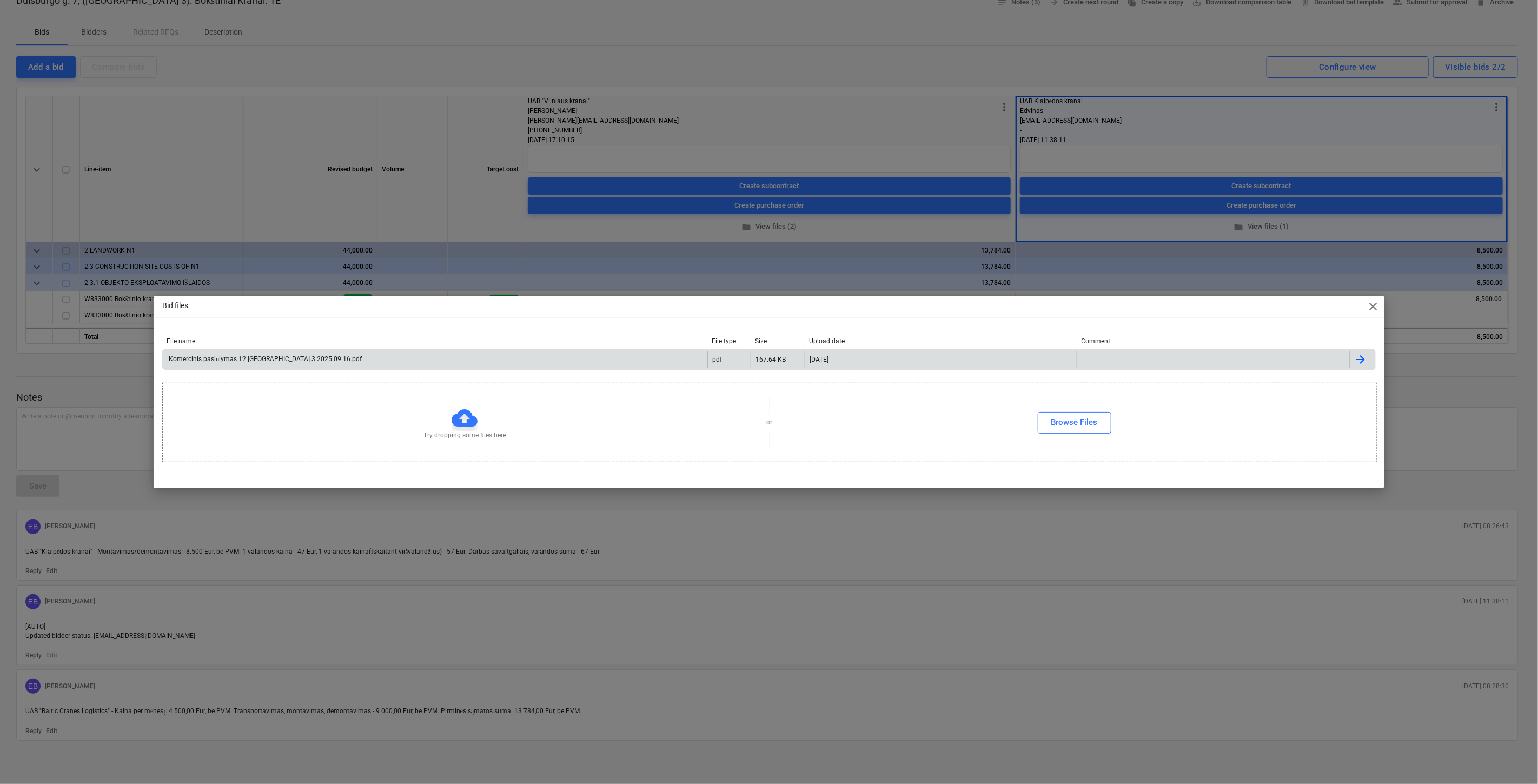
click at [446, 352] on div "Komercinis pasiūlymas 12 tonų Lake town 3 2025 09 16.pdf" at bounding box center [434, 360] width 544 height 18
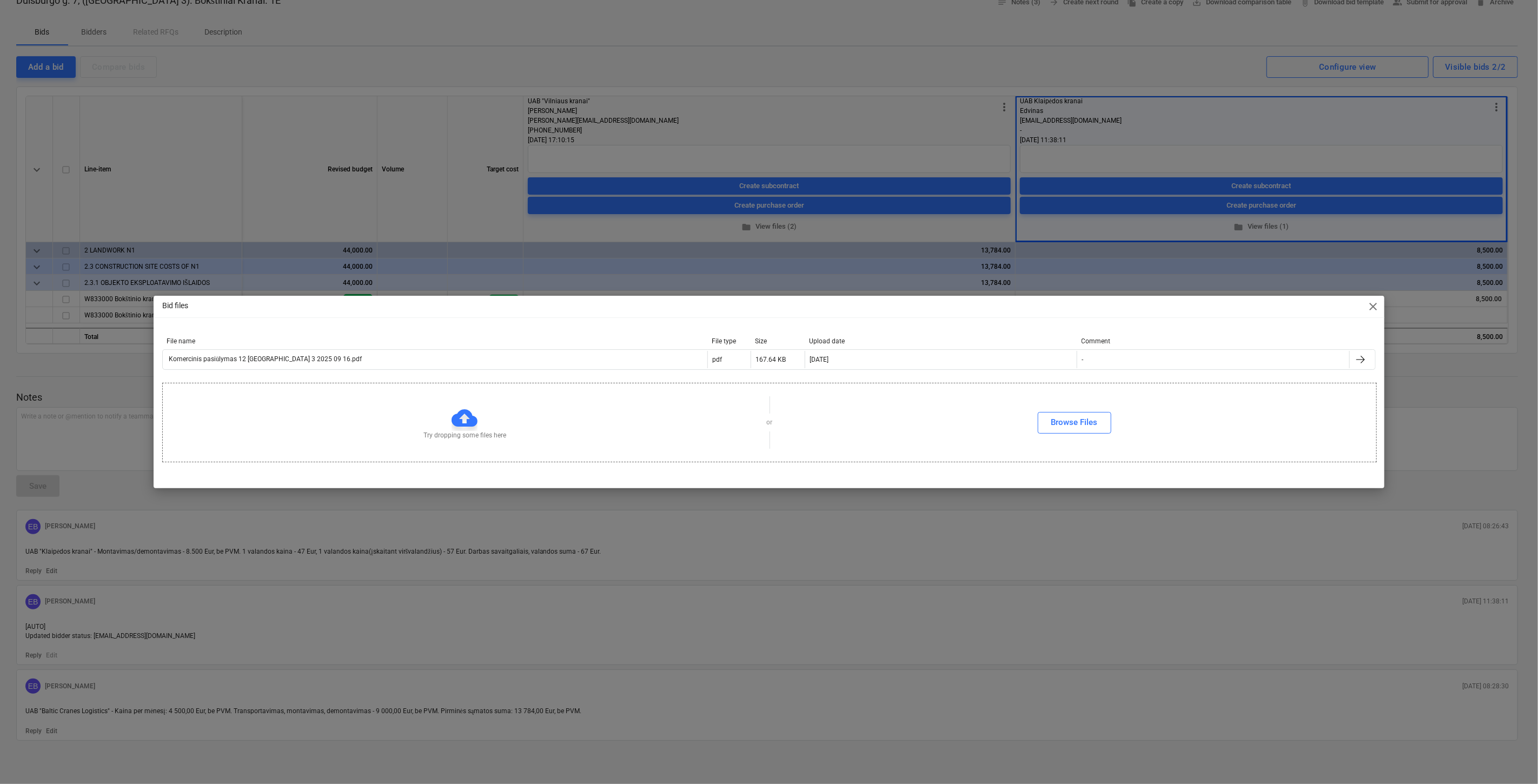
click at [1375, 306] on span "close" at bounding box center [1373, 306] width 13 height 13
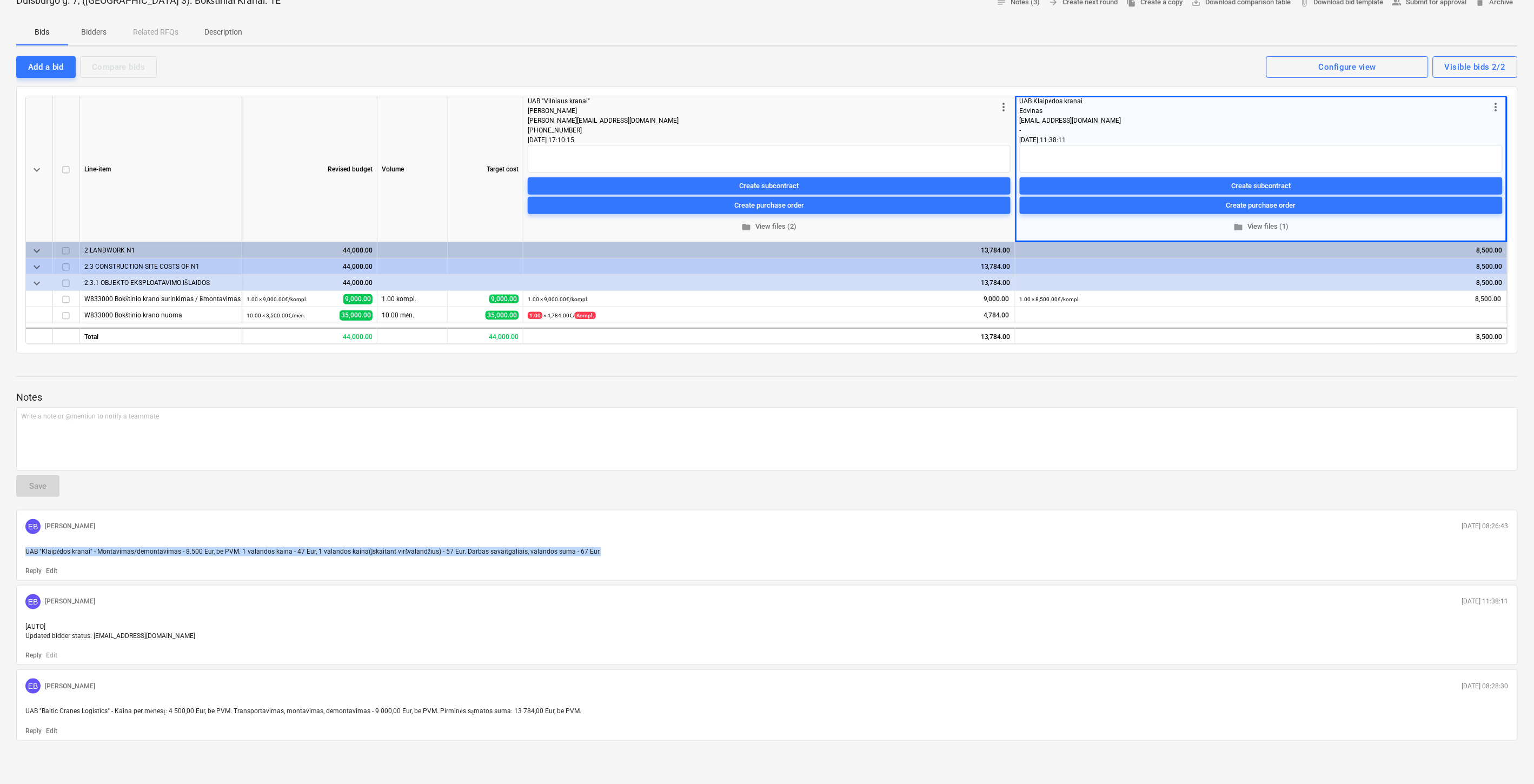
drag, startPoint x: 601, startPoint y: 550, endPoint x: 20, endPoint y: 554, distance: 581.0
click at [21, 554] on div "UAB "Klaipėdos kranai" - Montavimas/demontavimas - 8.500 Eur, be PVM. 1 valando…" at bounding box center [767, 552] width 1492 height 18
copy span "UAB "Klaipėdos kranai" - Montavimas/demontavimas - 8.500 Eur, be PVM. 1 valando…"
click at [174, 440] on div "Write a note or @mention to notify a teammate ﻿" at bounding box center [767, 439] width 1501 height 64
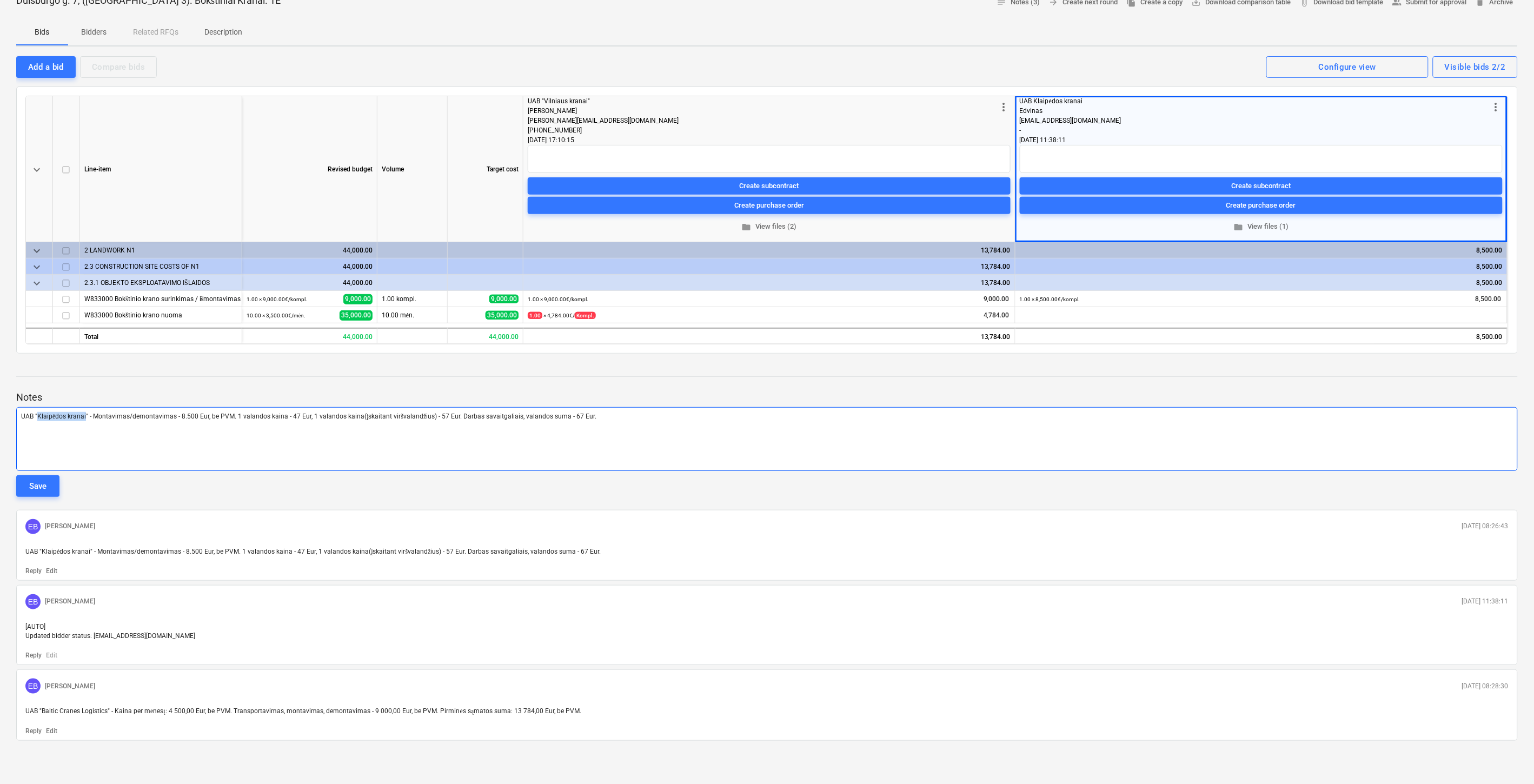
drag, startPoint x: 84, startPoint y: 416, endPoint x: 103, endPoint y: 444, distance: 33.8
click at [40, 417] on span "UAB "Klaipėdos kranai" - Montavimas/demontavimas - 8.500 Eur, be PVM. 1 valando…" at bounding box center [309, 416] width 576 height 7
click at [159, 415] on span "UAB "BCL" - Montavimas/demontavimas - 8.500 Eur, be PVM. 1 valandos kaina - 47 …" at bounding box center [290, 416] width 538 height 7
drag, startPoint x: 258, startPoint y: 413, endPoint x: 301, endPoint y: 386, distance: 50.8
click at [258, 413] on span "UAB "BCL" - Montavimas/demontavimas - 9.000 Eur, be PVM. 1 valandos kaina - 47 …" at bounding box center [290, 416] width 538 height 7
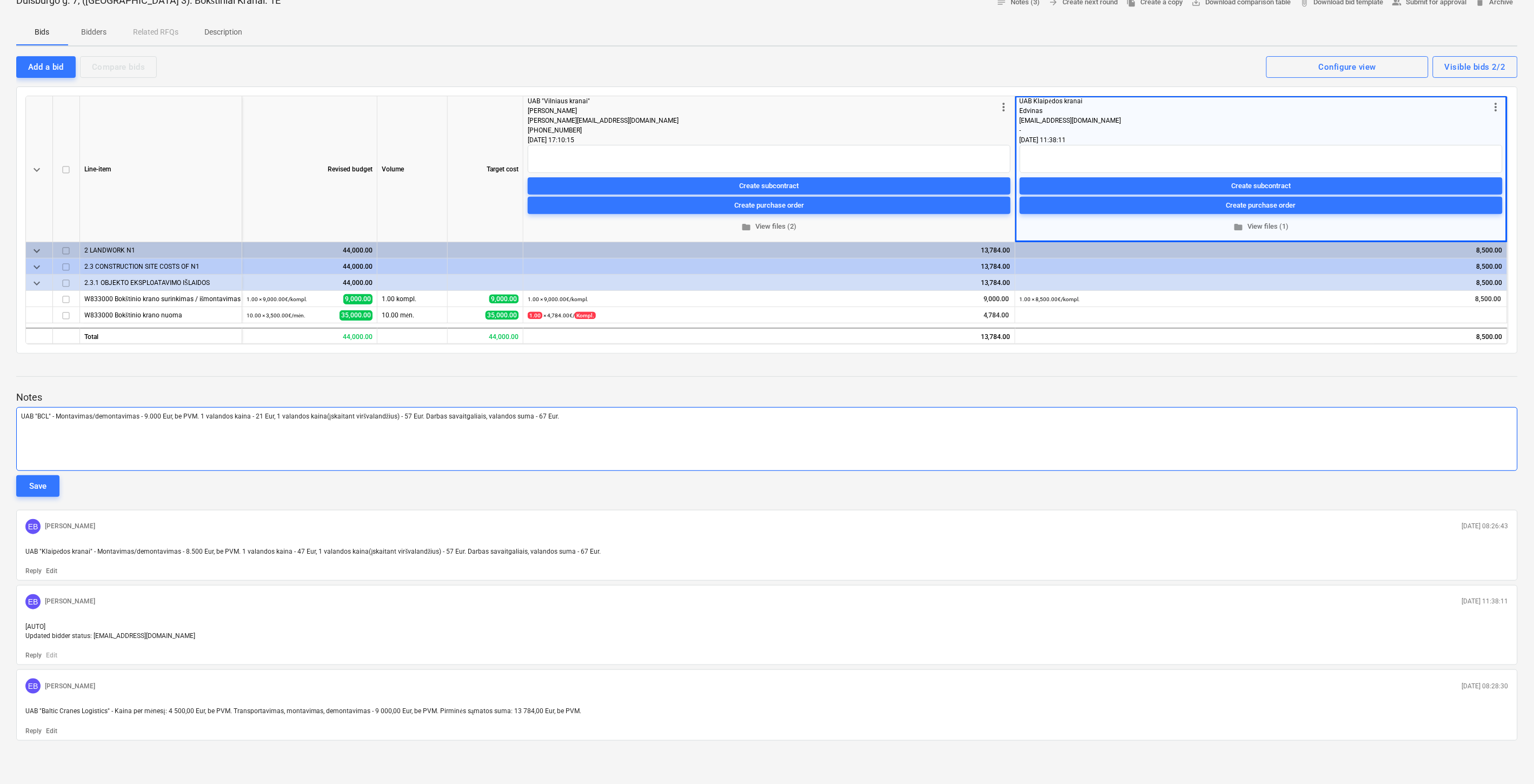
click at [405, 414] on span "UAB "BCL" - Montavimas/demontavimas - 9.000 Eur, be PVM. 1 valandos kaina - 21 …" at bounding box center [290, 416] width 538 height 7
click at [536, 413] on span "UAB "BCL" - Montavimas/demontavimas - 9.000 Eur, be PVM. 1 valandos kaina - 21 …" at bounding box center [290, 416] width 538 height 7
click at [944, 382] on div at bounding box center [767, 386] width 1501 height 9
click at [963, 377] on div "Notes UAB "BCL" - Montavimas/demontavimas - 9.000 Eur, be PVM. 1 valandos kaina…" at bounding box center [767, 551] width 1501 height 378
click at [977, 372] on div "Notes UAB "BCL" - Montavimas/demontavimas - 9.000 Eur, be PVM. 1 valandos kaina…" at bounding box center [767, 551] width 1501 height 378
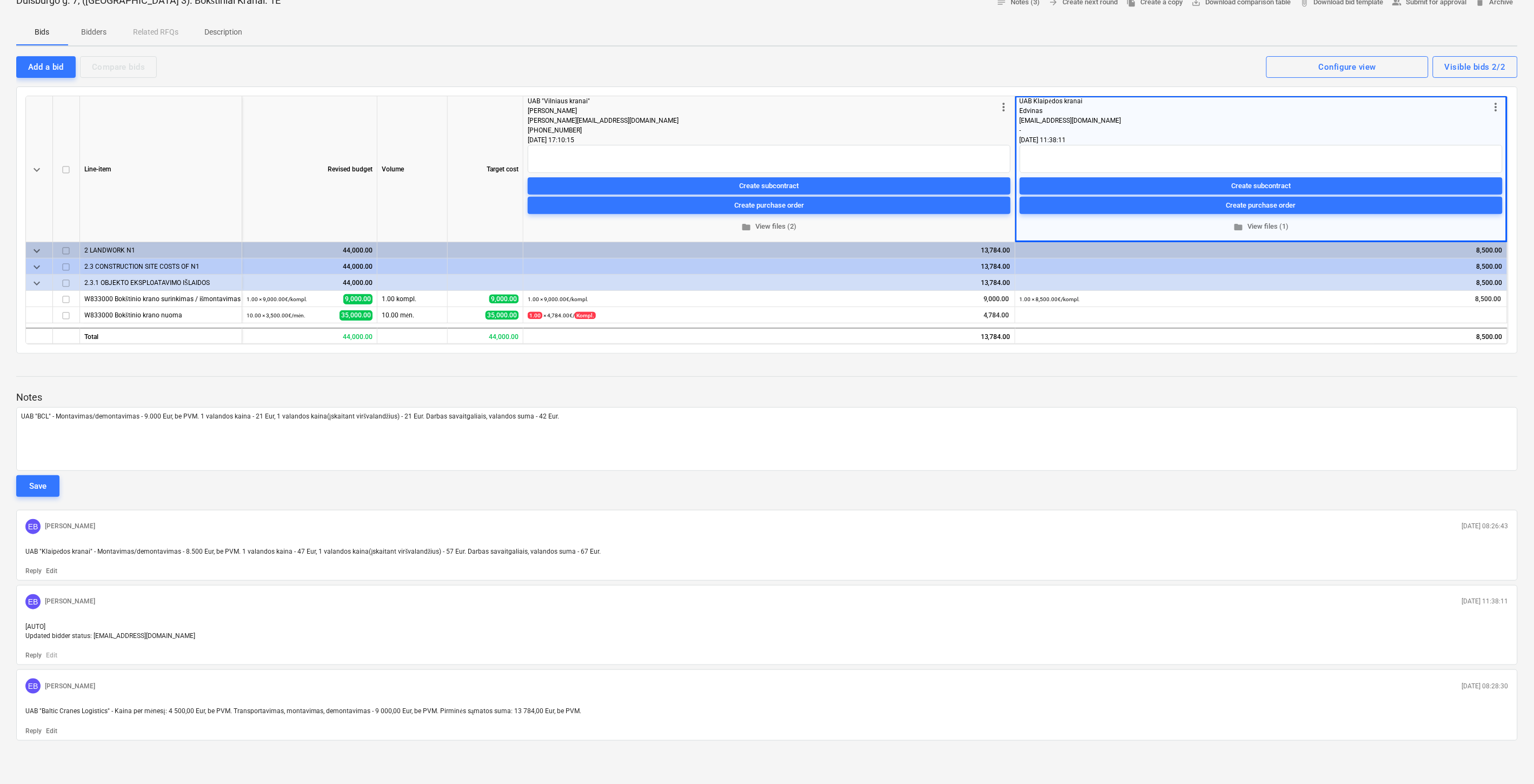
click at [1001, 365] on div at bounding box center [767, 366] width 1501 height 9
click at [569, 413] on p "UAB "BCL" - Montavimas/demontavimas - 9.000 Eur, be PVM. 1 valandos kaina - 21 …" at bounding box center [767, 417] width 1492 height 9
drag, startPoint x: 45, startPoint y: 484, endPoint x: 317, endPoint y: 489, distance: 272.0
click at [45, 484] on div "Save" at bounding box center [38, 486] width 18 height 14
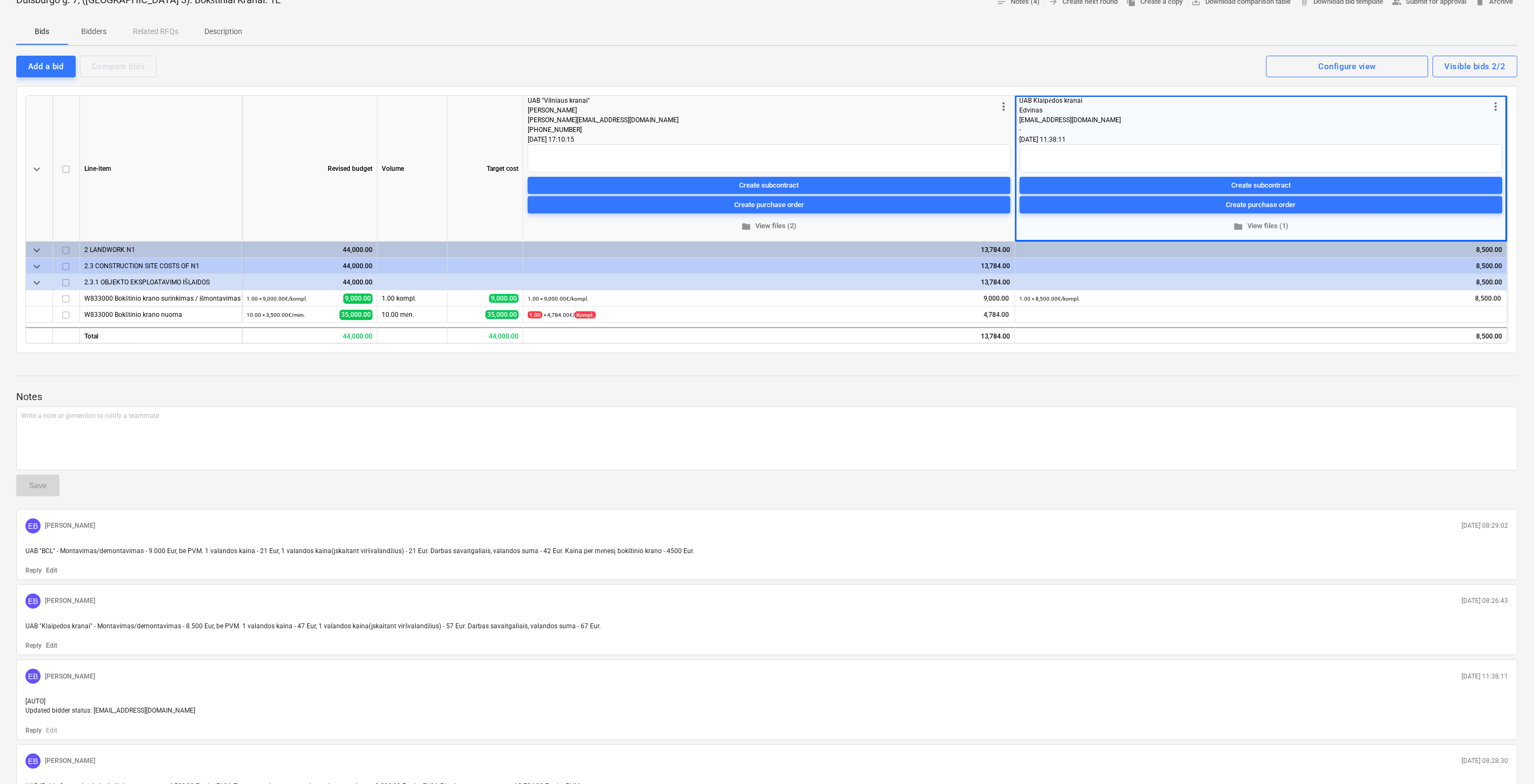
click at [822, 386] on div at bounding box center [767, 386] width 1501 height 9
click at [852, 376] on div "Notes Write a note or @mention to notify a teammate ﻿ Save EB Eimantas Balčiūna…" at bounding box center [767, 588] width 1501 height 453
click at [1236, 393] on p "Notes" at bounding box center [767, 396] width 1501 height 13
click at [1243, 390] on p "Notes" at bounding box center [767, 396] width 1501 height 13
click at [1255, 386] on div at bounding box center [767, 386] width 1501 height 9
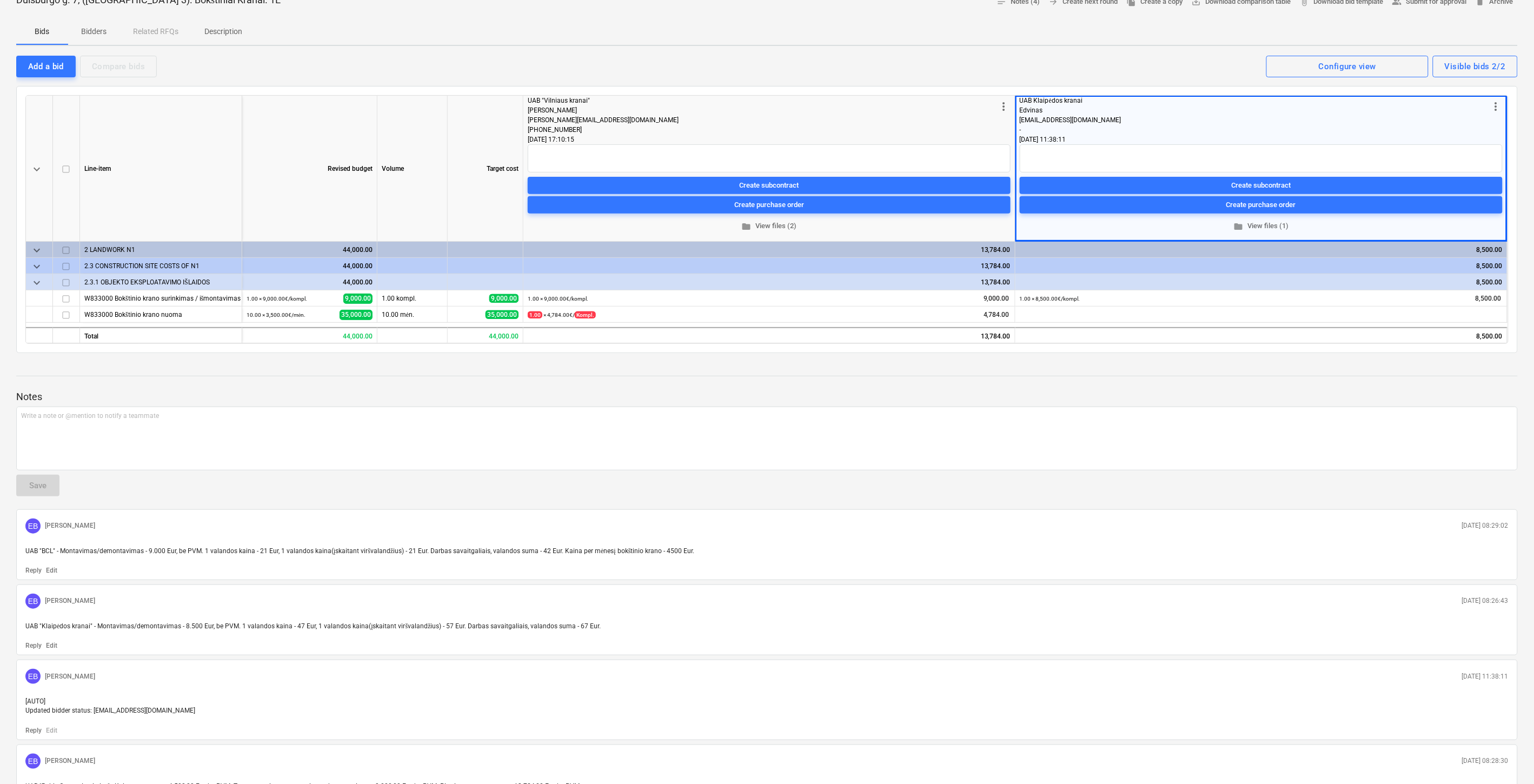
click at [1275, 377] on div "Notes Write a note or @mention to notify a teammate ﻿ Save EB Eimantas Balčiūna…" at bounding box center [767, 588] width 1501 height 453
click at [1266, 381] on div at bounding box center [767, 386] width 1501 height 9
click at [1283, 375] on div at bounding box center [767, 375] width 1501 height 1
drag, startPoint x: 1298, startPoint y: 369, endPoint x: 1344, endPoint y: 356, distance: 47.8
click at [1299, 369] on div at bounding box center [767, 366] width 1501 height 9
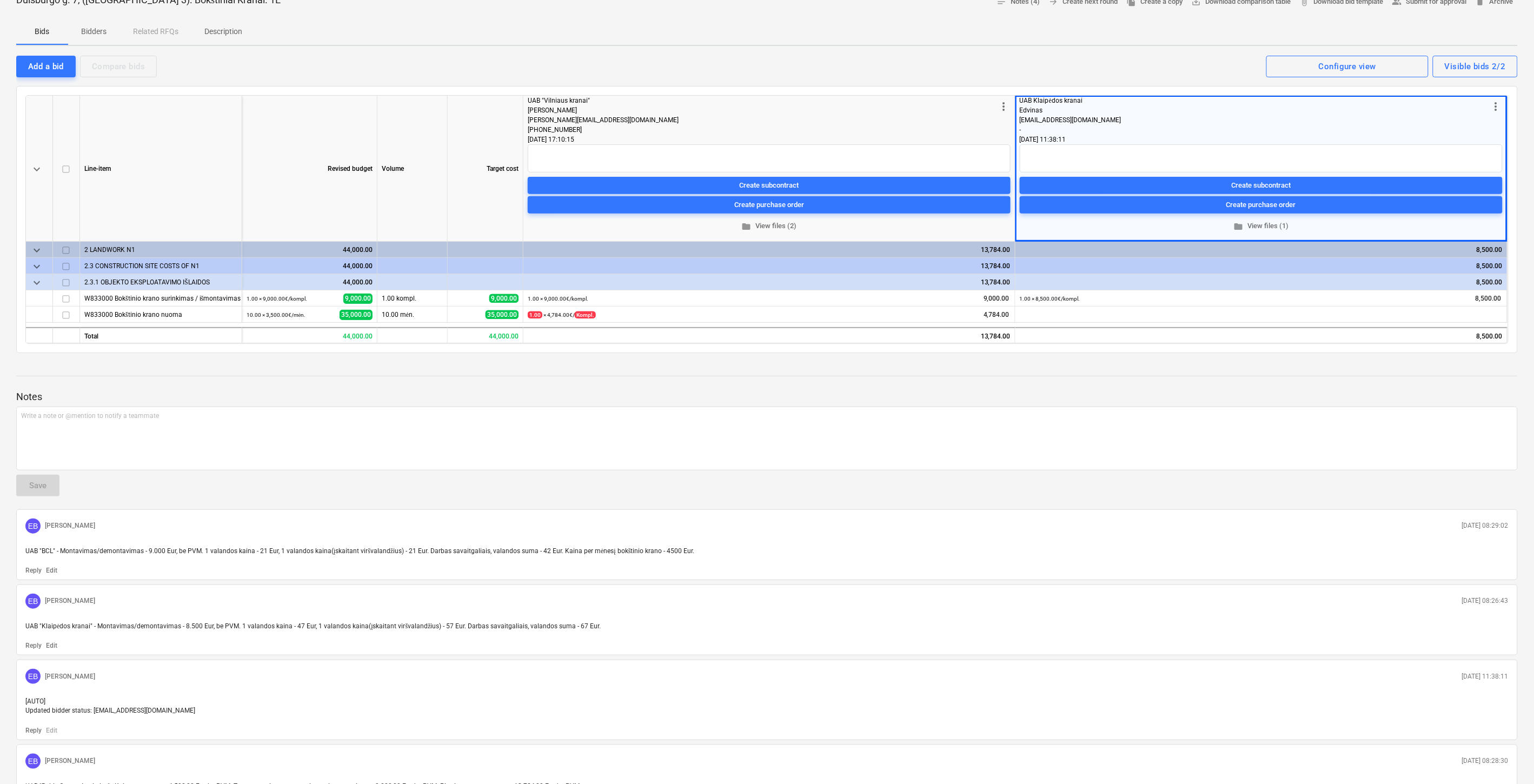
click at [1344, 356] on div "Duisburgo g. 7, (Lake Town 3). Bokštiniai Kranai. 1E notes Notes (4) arrow_forw…" at bounding box center [767, 421] width 1534 height 873
click at [1356, 375] on div at bounding box center [767, 375] width 1501 height 1
click at [1361, 373] on div "Notes Write a note or @mention to notify a teammate ﻿ Save EB Eimantas Balčiūna…" at bounding box center [767, 588] width 1501 height 453
click at [1377, 367] on div at bounding box center [767, 366] width 1501 height 9
click at [1388, 363] on div at bounding box center [767, 366] width 1501 height 9
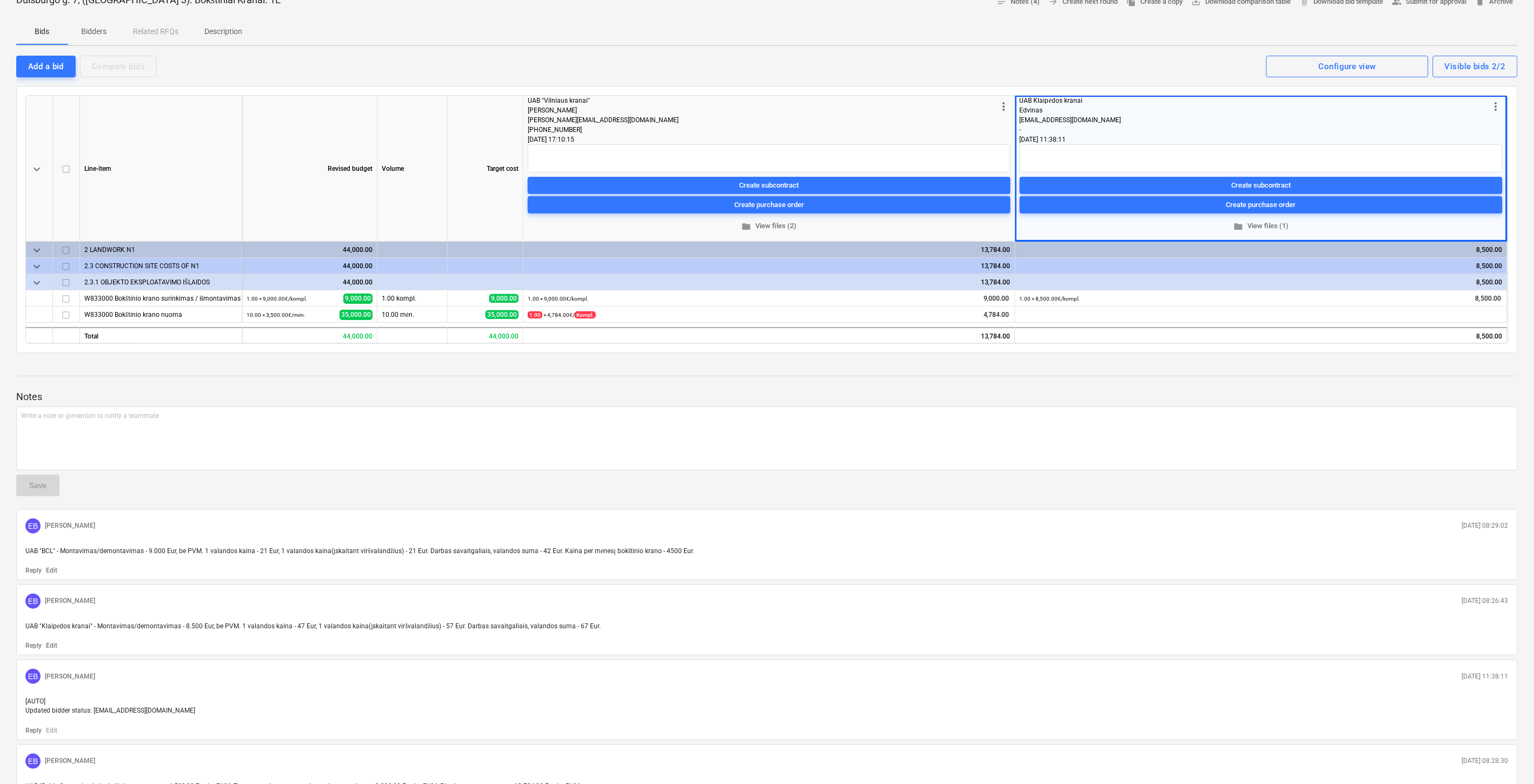
click at [1246, 400] on p "Notes" at bounding box center [767, 396] width 1501 height 13
click at [1280, 387] on div at bounding box center [767, 386] width 1501 height 9
click at [1293, 384] on div at bounding box center [767, 386] width 1501 height 9
click at [1316, 375] on div at bounding box center [767, 375] width 1501 height 1
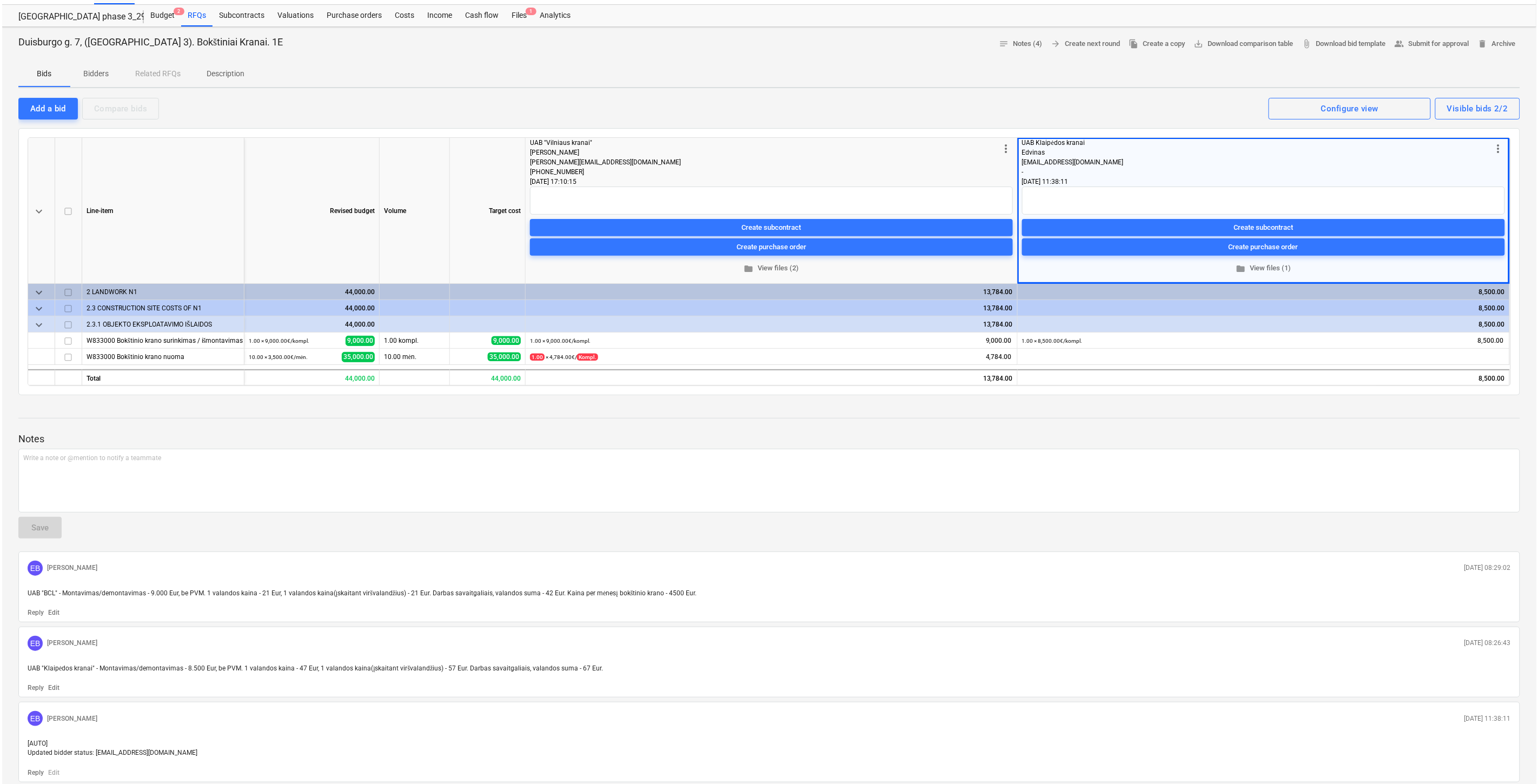
scroll to position [0, 0]
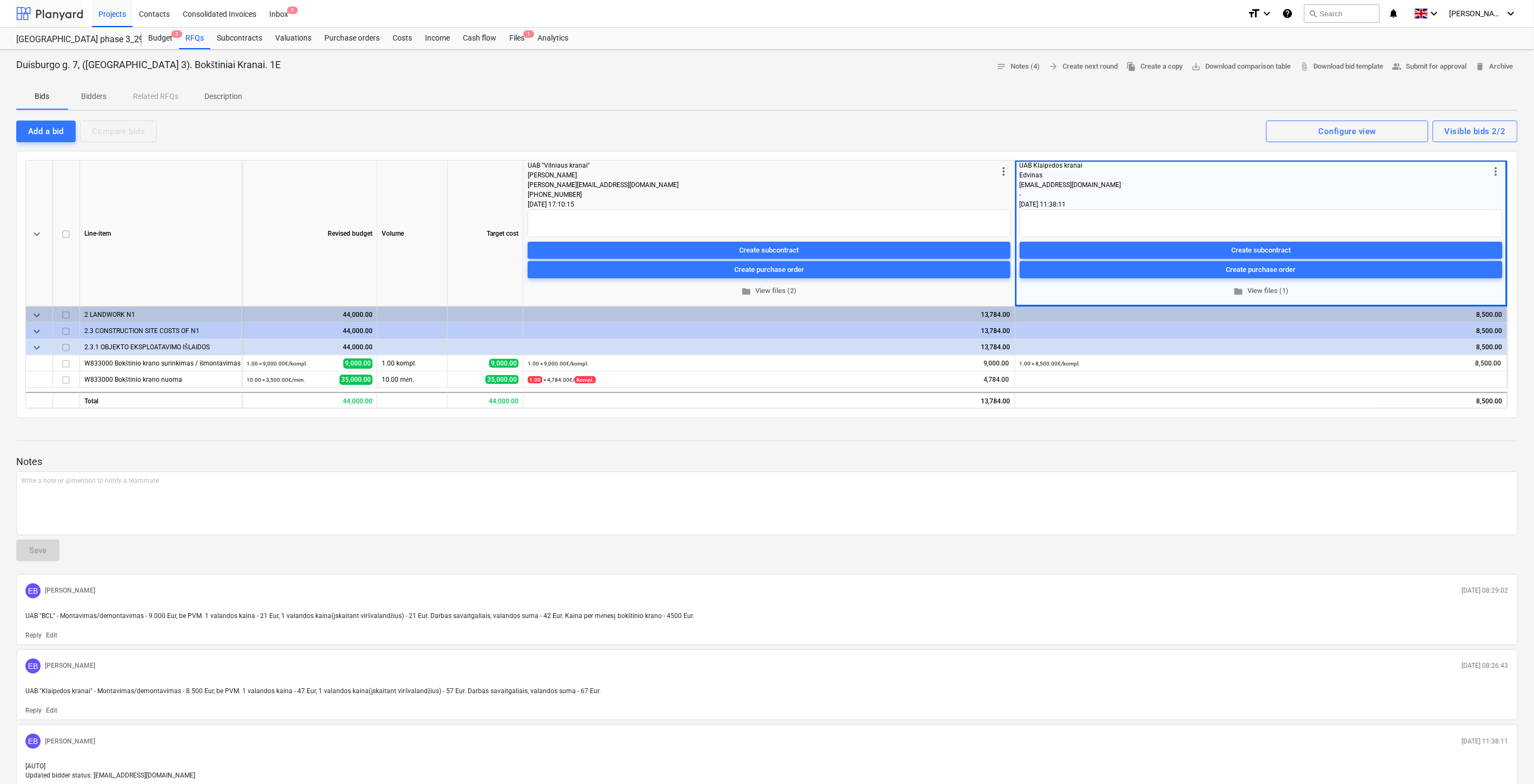
click at [63, 13] on div at bounding box center [49, 14] width 67 height 27
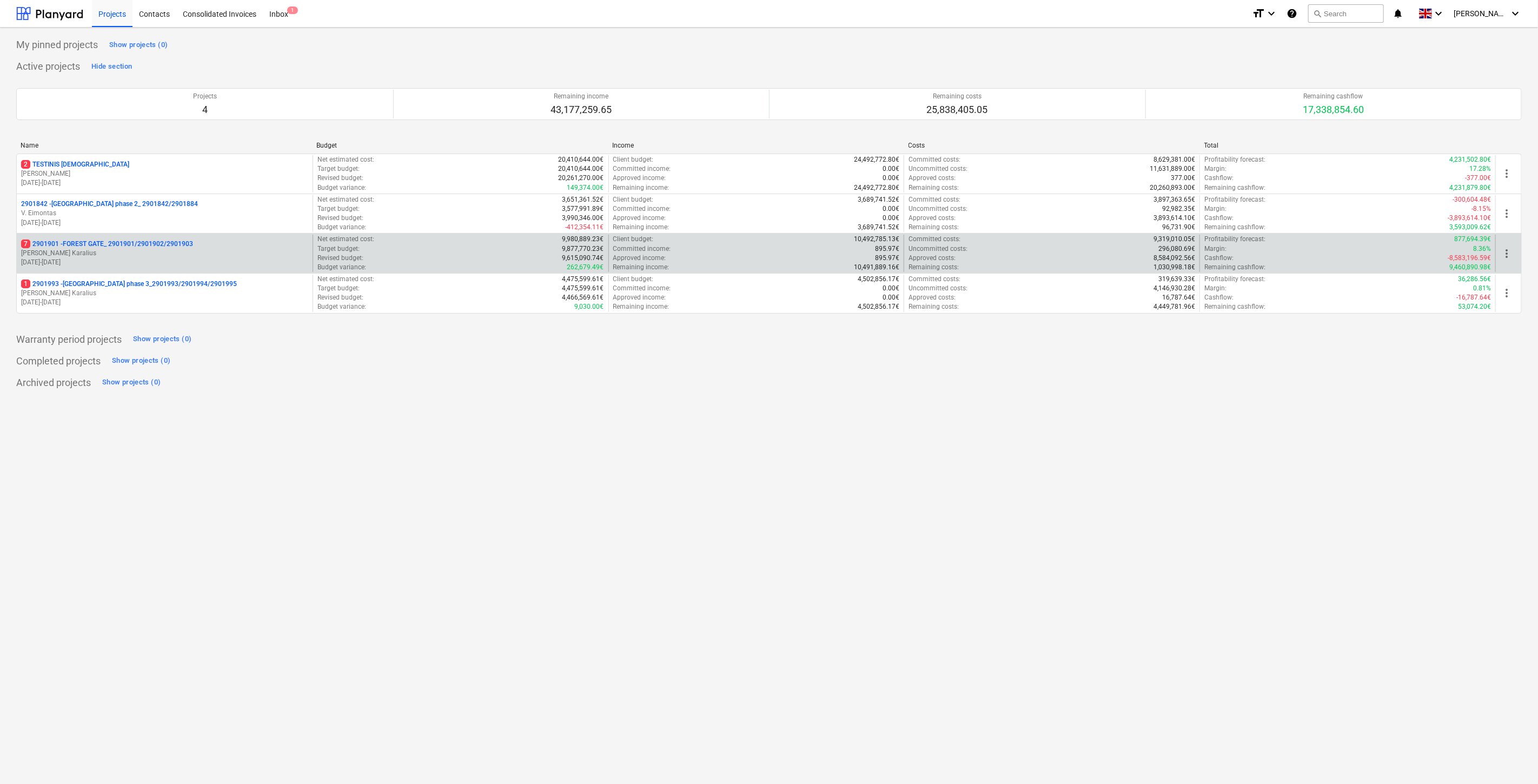
click at [96, 255] on p "[PERSON_NAME]" at bounding box center [165, 253] width 287 height 9
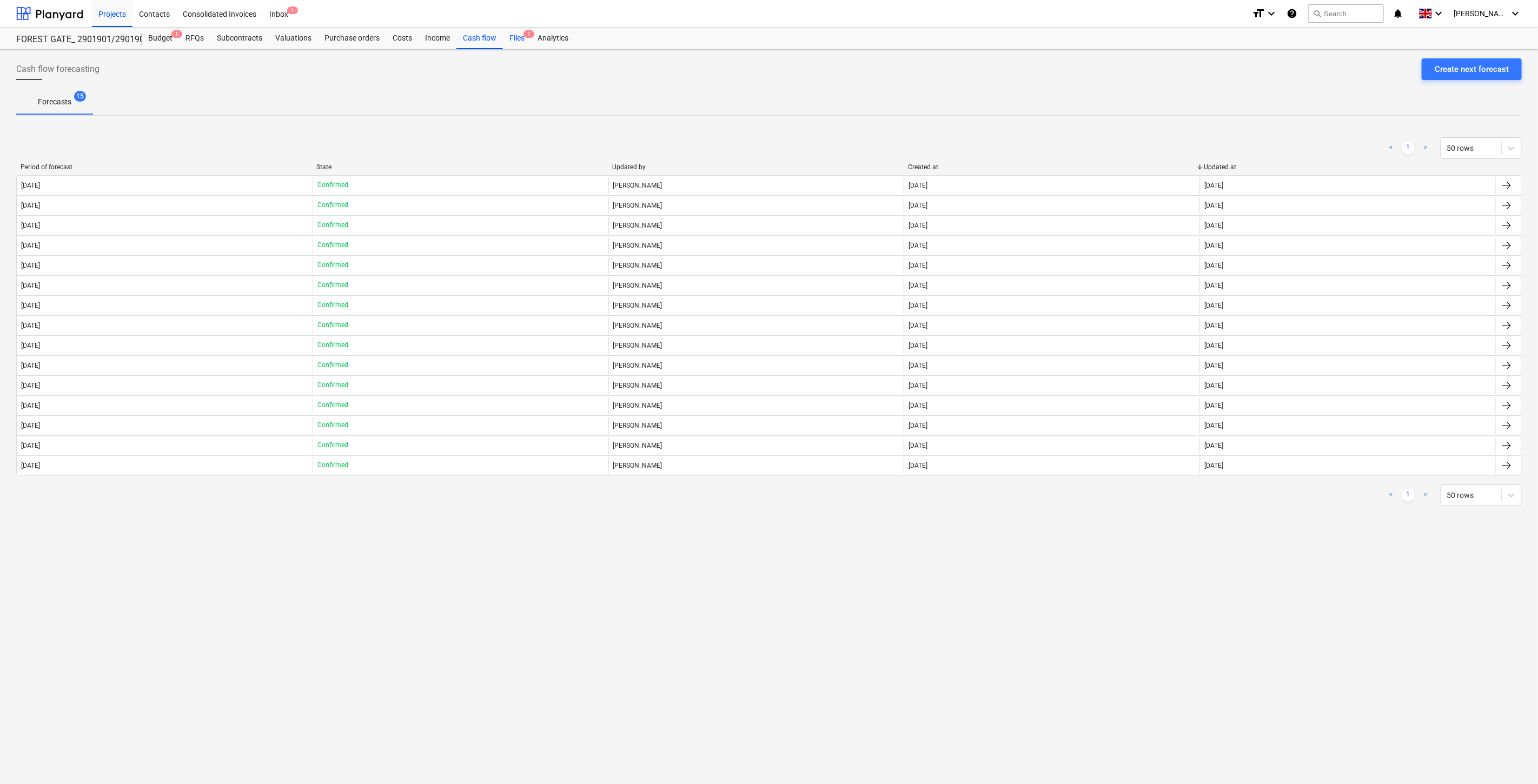
click at [515, 33] on div "Files 7" at bounding box center [517, 39] width 28 height 22
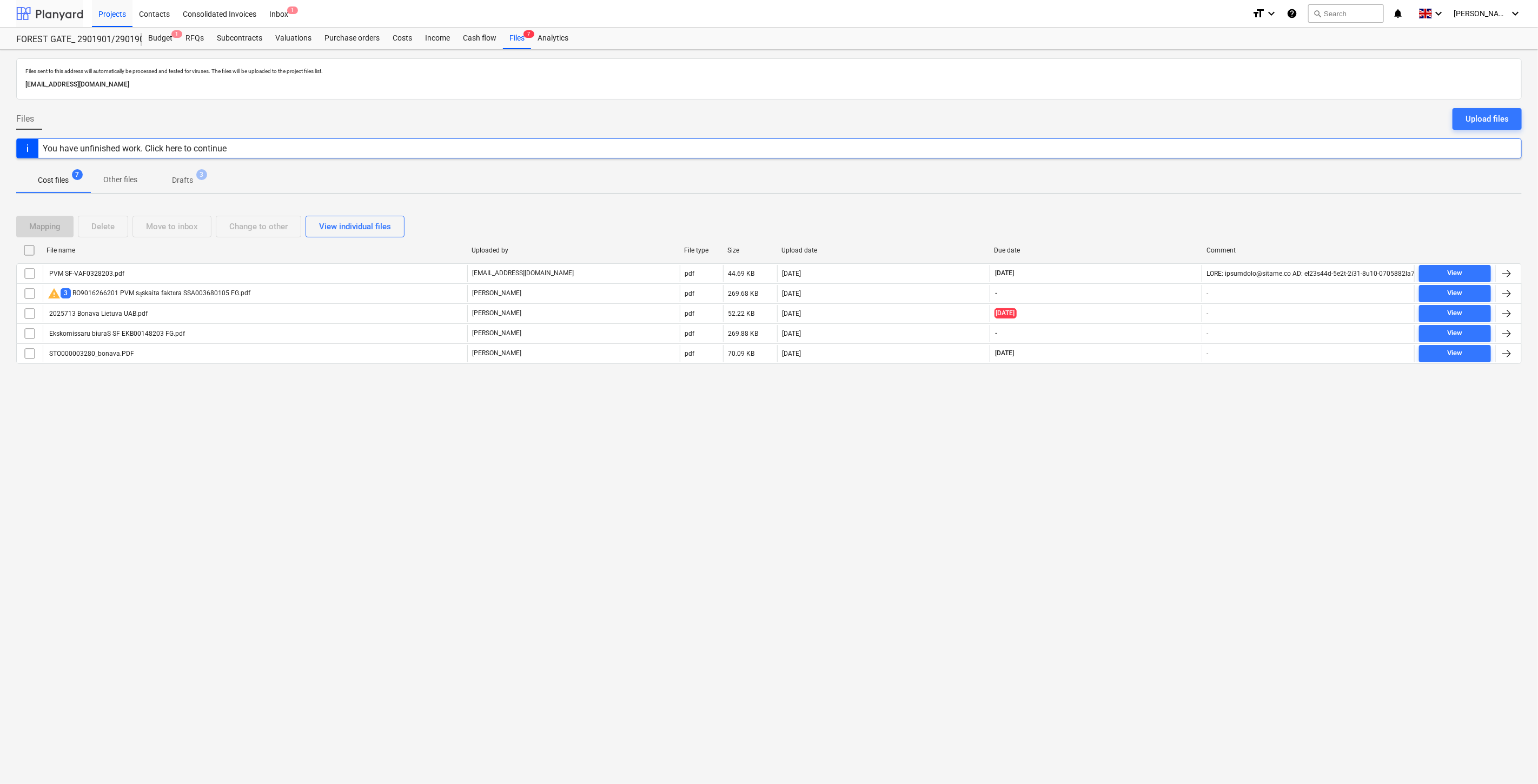
click at [56, 4] on div at bounding box center [49, 14] width 67 height 27
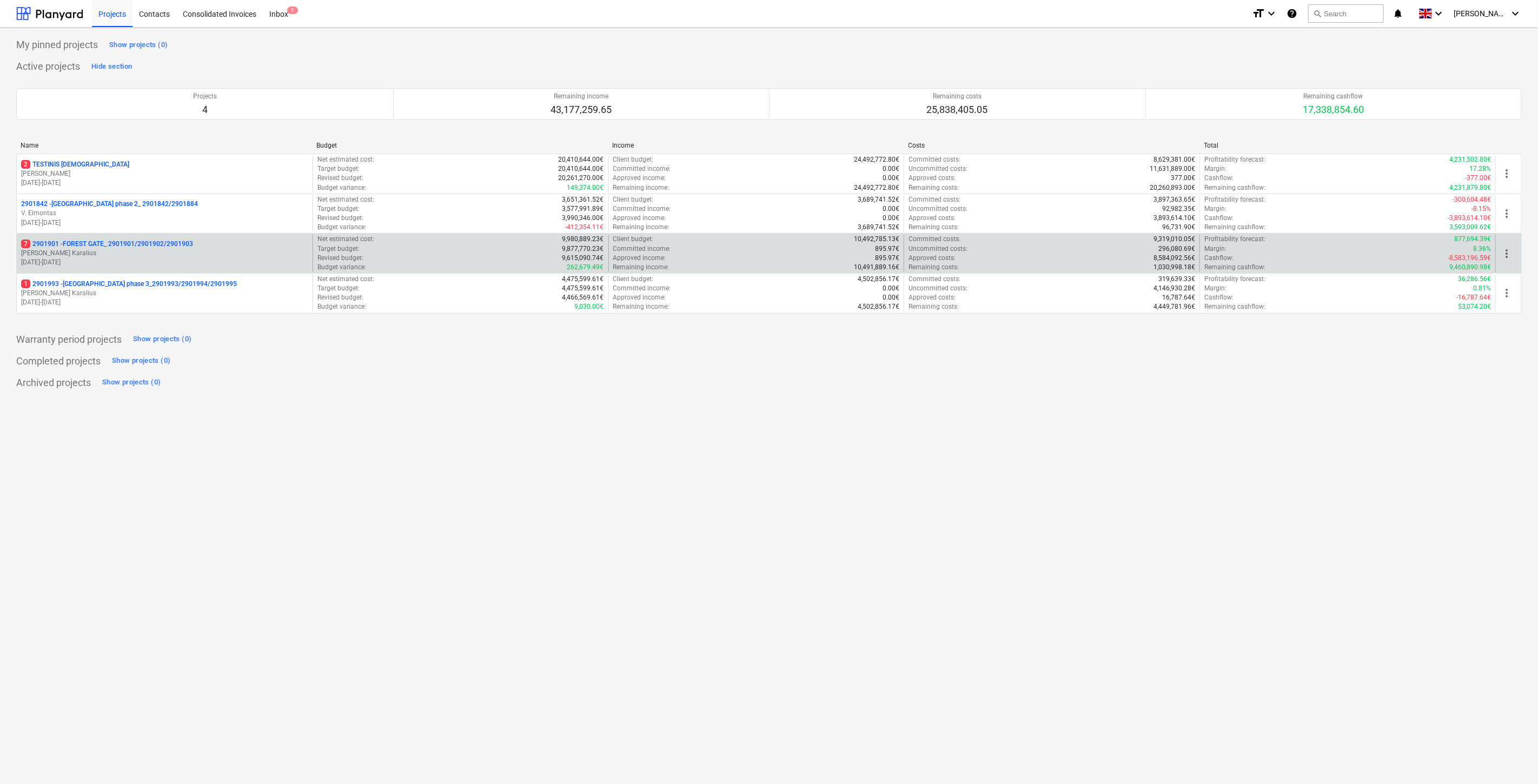
click at [170, 264] on p "18.03.2024 - 03.11.2025" at bounding box center [165, 263] width 287 height 9
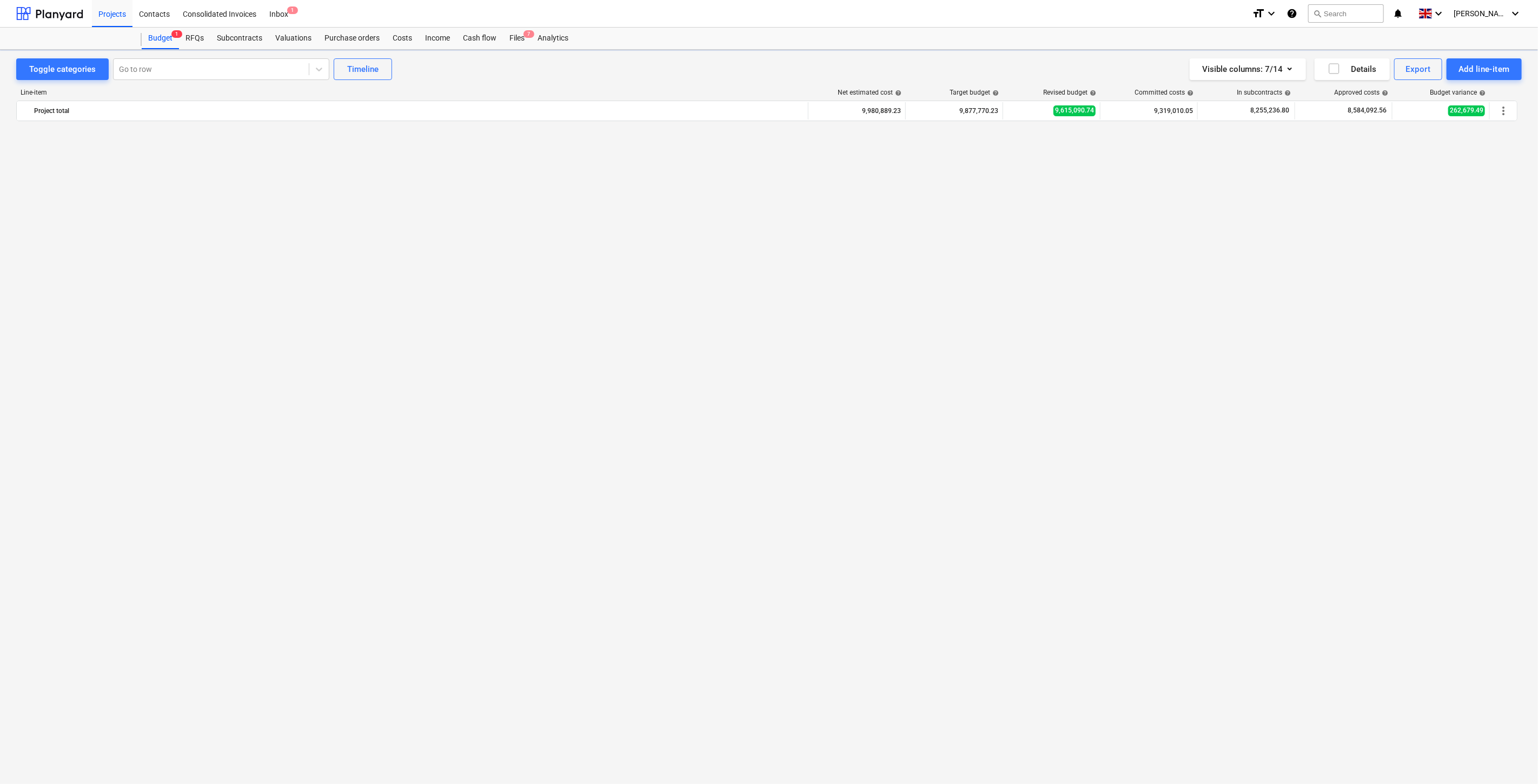
scroll to position [2450, 0]
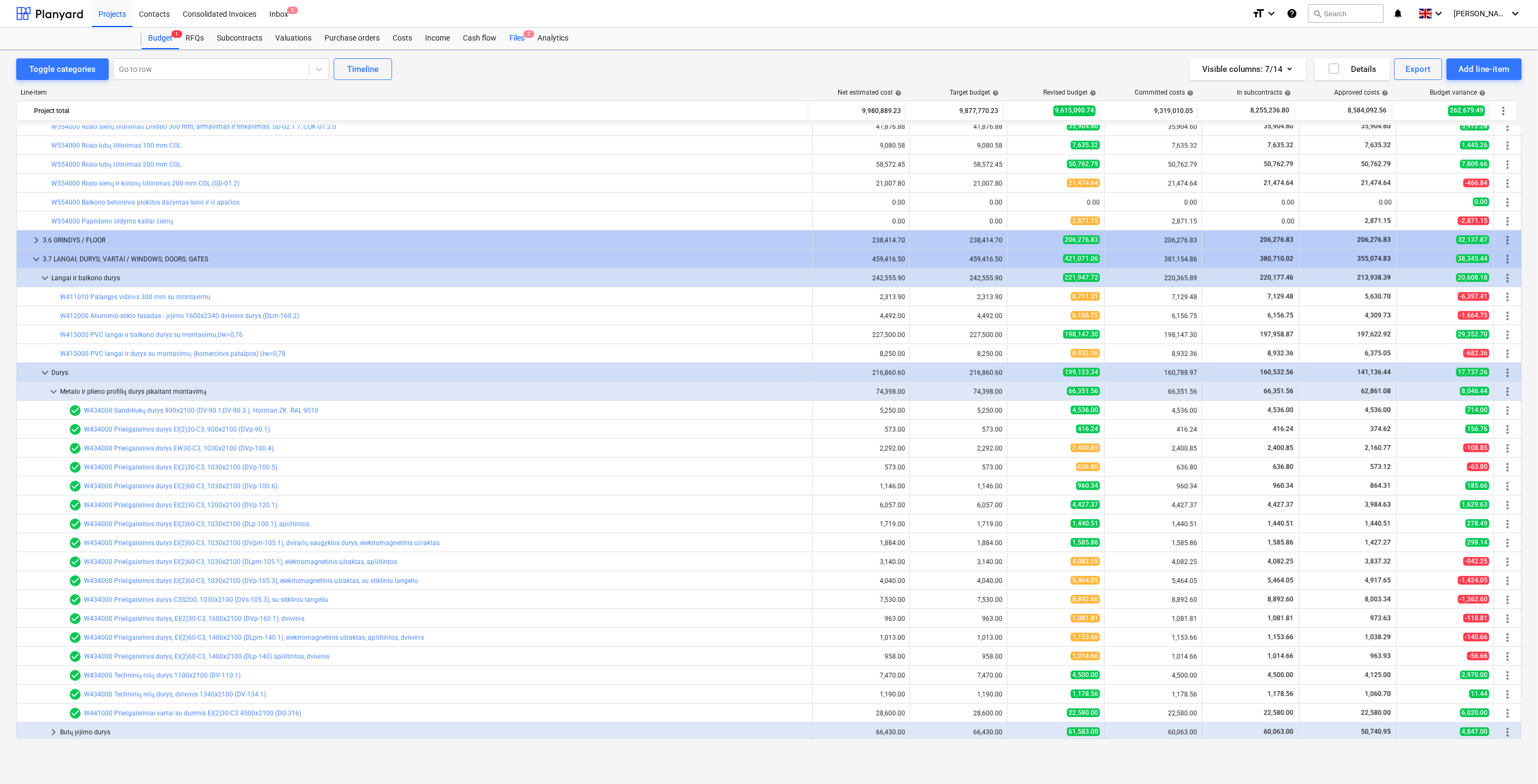
click at [529, 36] on span "7" at bounding box center [529, 34] width 11 height 7
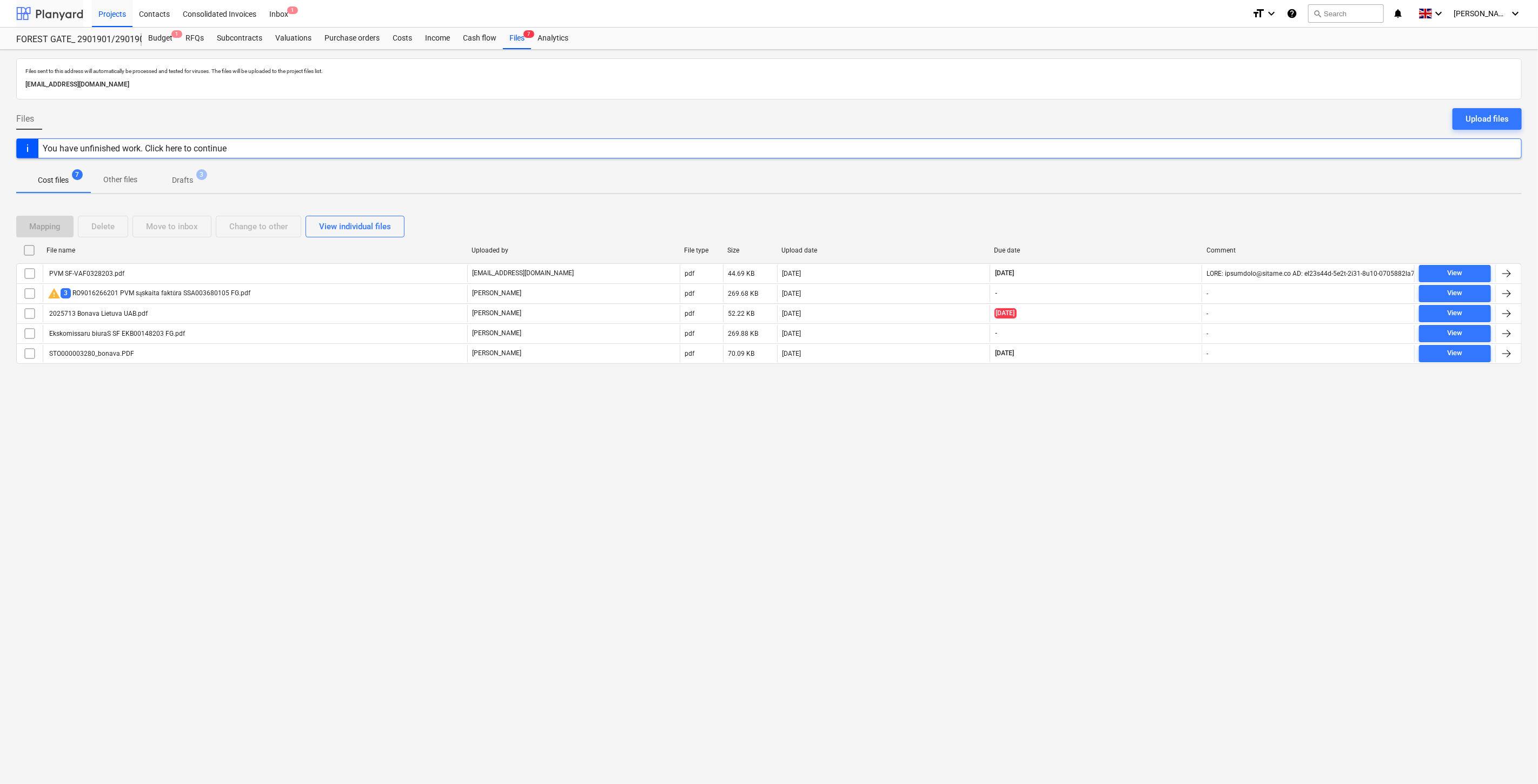
click at [56, 7] on div at bounding box center [49, 14] width 67 height 27
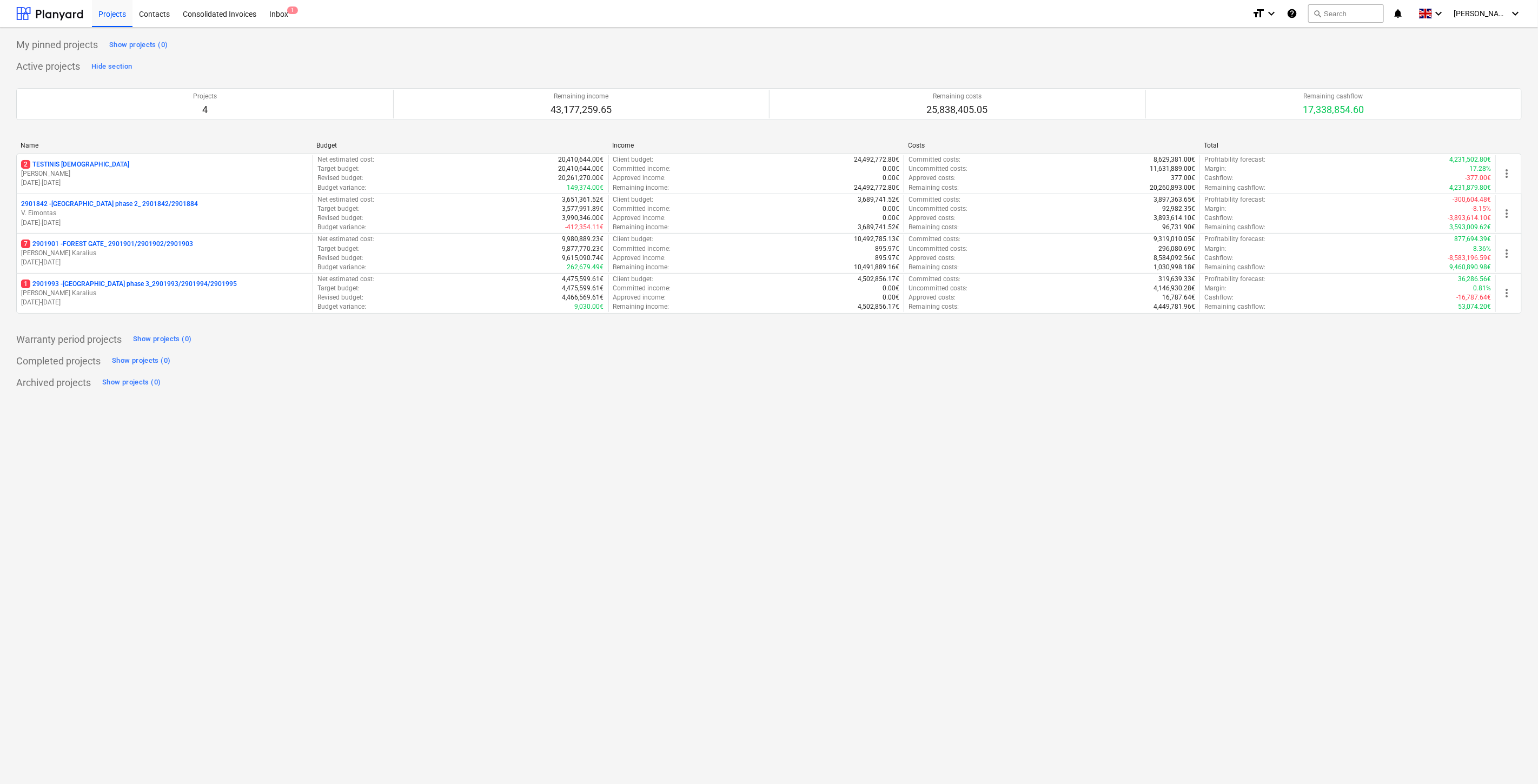
click at [145, 287] on p "1 2901993 - LAKE TOWN phase 3_2901993/2901994/2901995" at bounding box center [129, 284] width 216 height 9
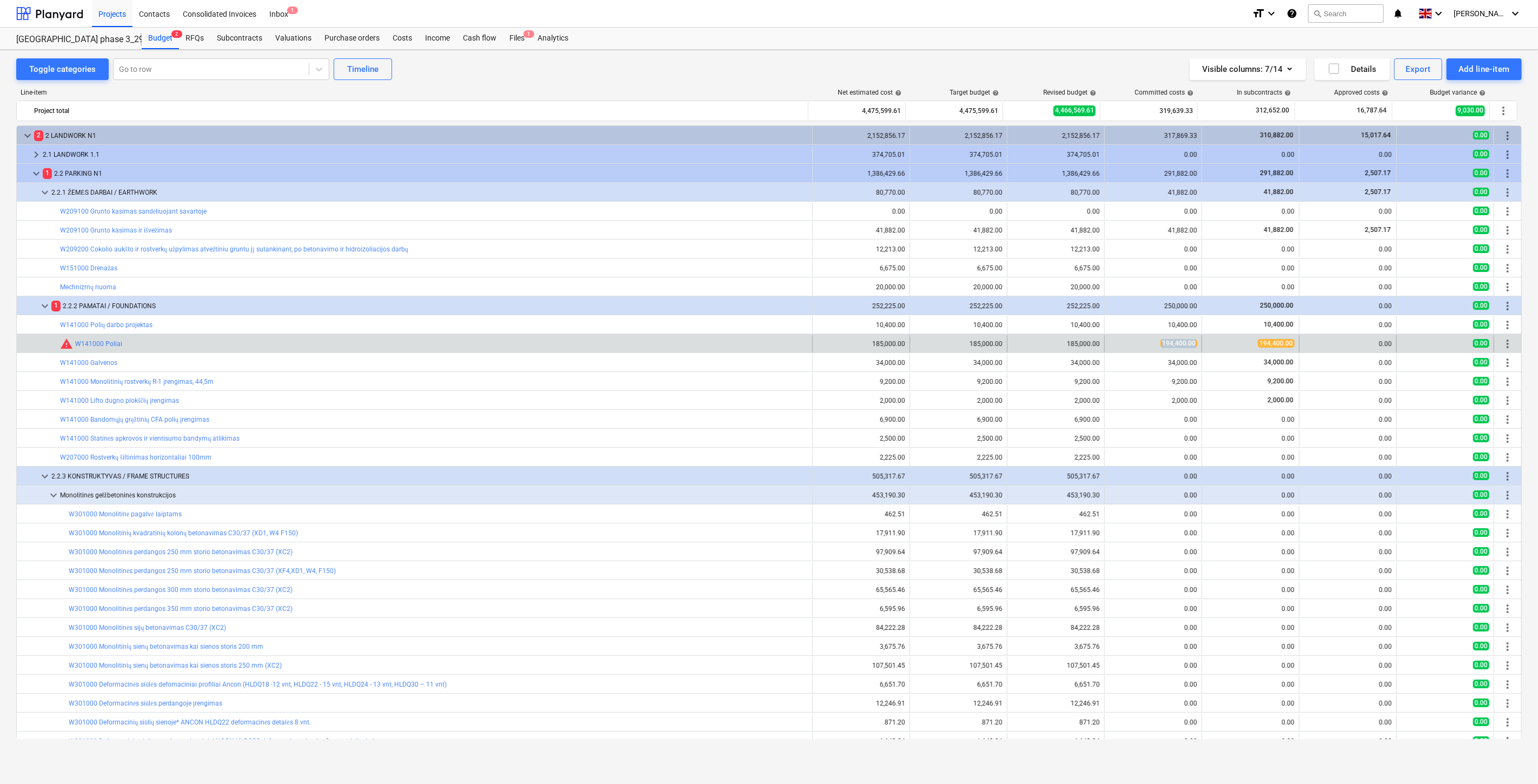
drag, startPoint x: 1192, startPoint y: 344, endPoint x: 1148, endPoint y: 344, distance: 44.0
click at [1148, 344] on div "194,400.00" at bounding box center [1153, 344] width 88 height 9
click at [1191, 342] on span "194,400.00" at bounding box center [1179, 343] width 37 height 9
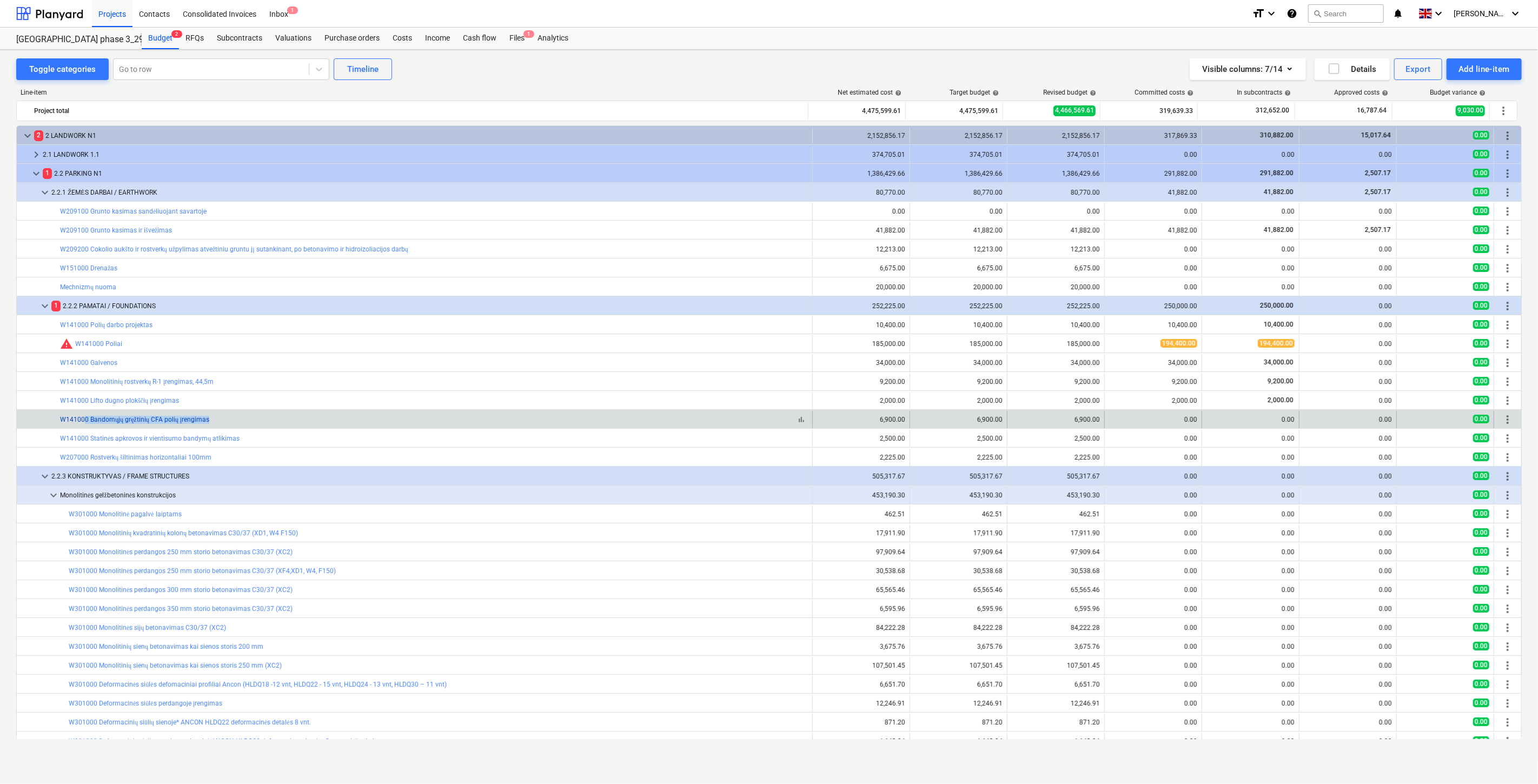
drag, startPoint x: 222, startPoint y: 424, endPoint x: 84, endPoint y: 423, distance: 138.0
click at [84, 423] on div "bar_chart W141000 Bandomųjų gręžtinių CFA polių įrengimas" at bounding box center [434, 419] width 748 height 8
click at [1120, 413] on div "0.00" at bounding box center [1153, 419] width 88 height 18
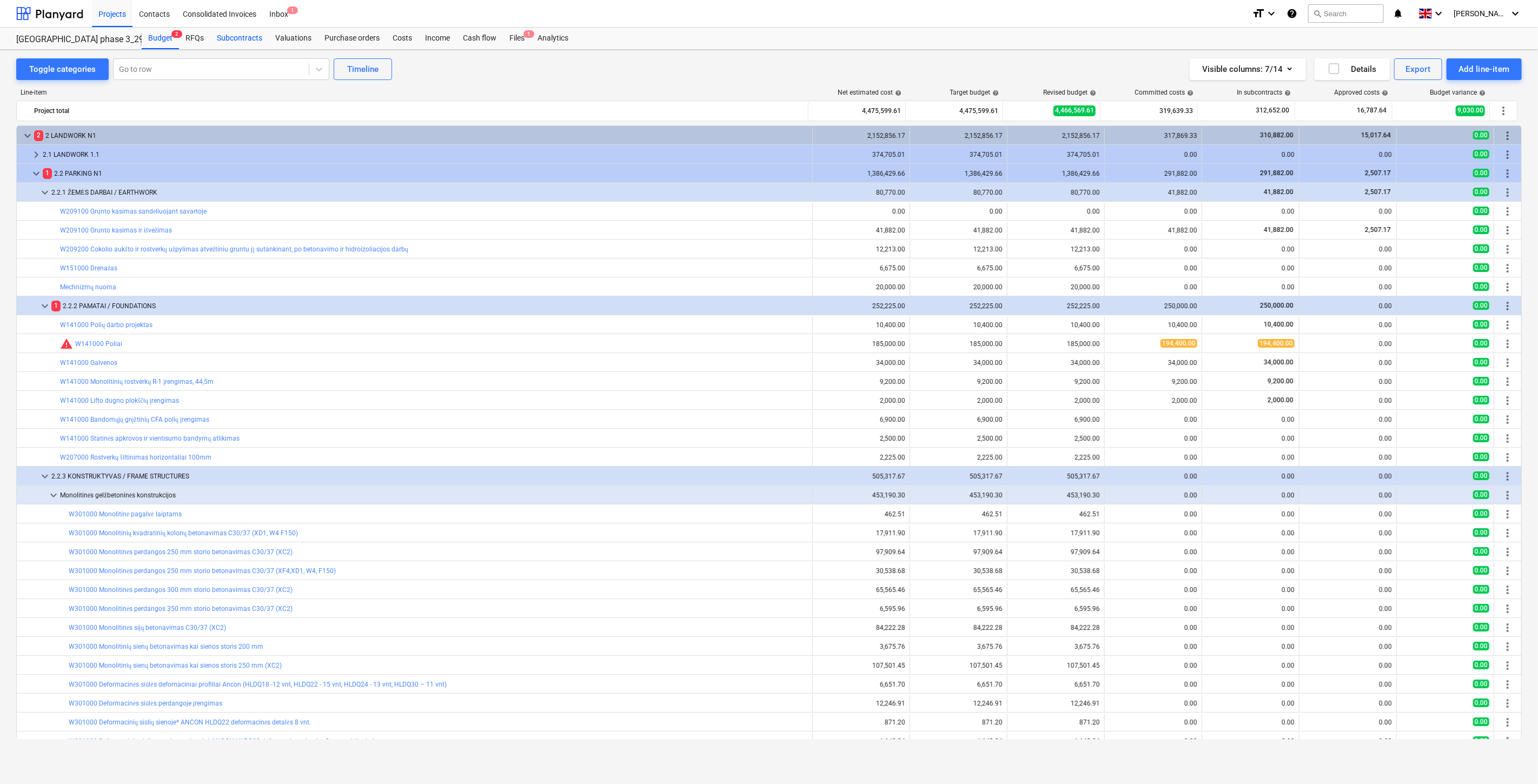
click at [258, 35] on div "Subcontracts" at bounding box center [239, 39] width 58 height 22
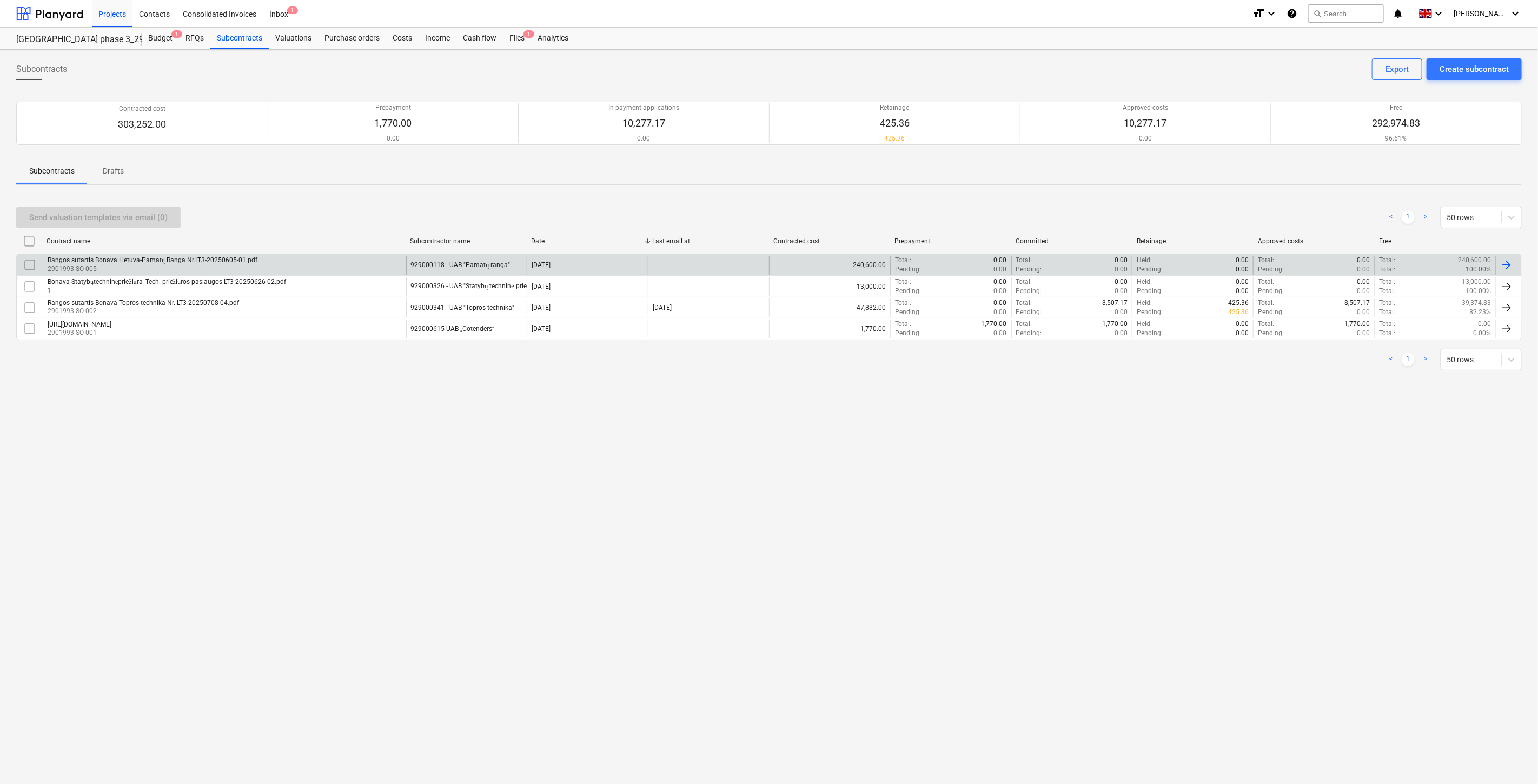
click at [264, 268] on div "Rangos sutartis Bonava Lietuva-Pamatų Ranga Nr.LT3-20250605-01.pdf 2901993-SO-0…" at bounding box center [224, 264] width 363 height 18
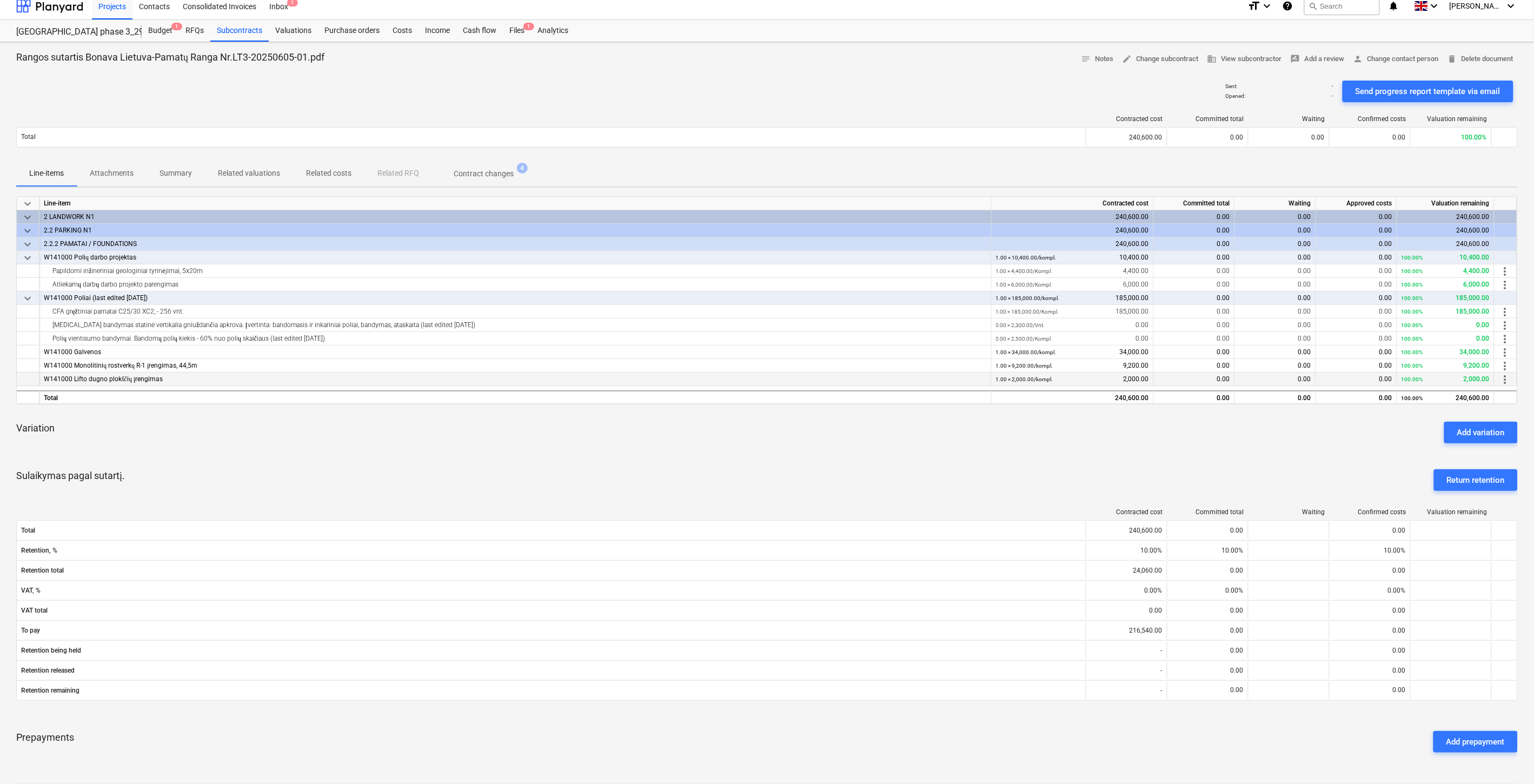
scroll to position [120, 0]
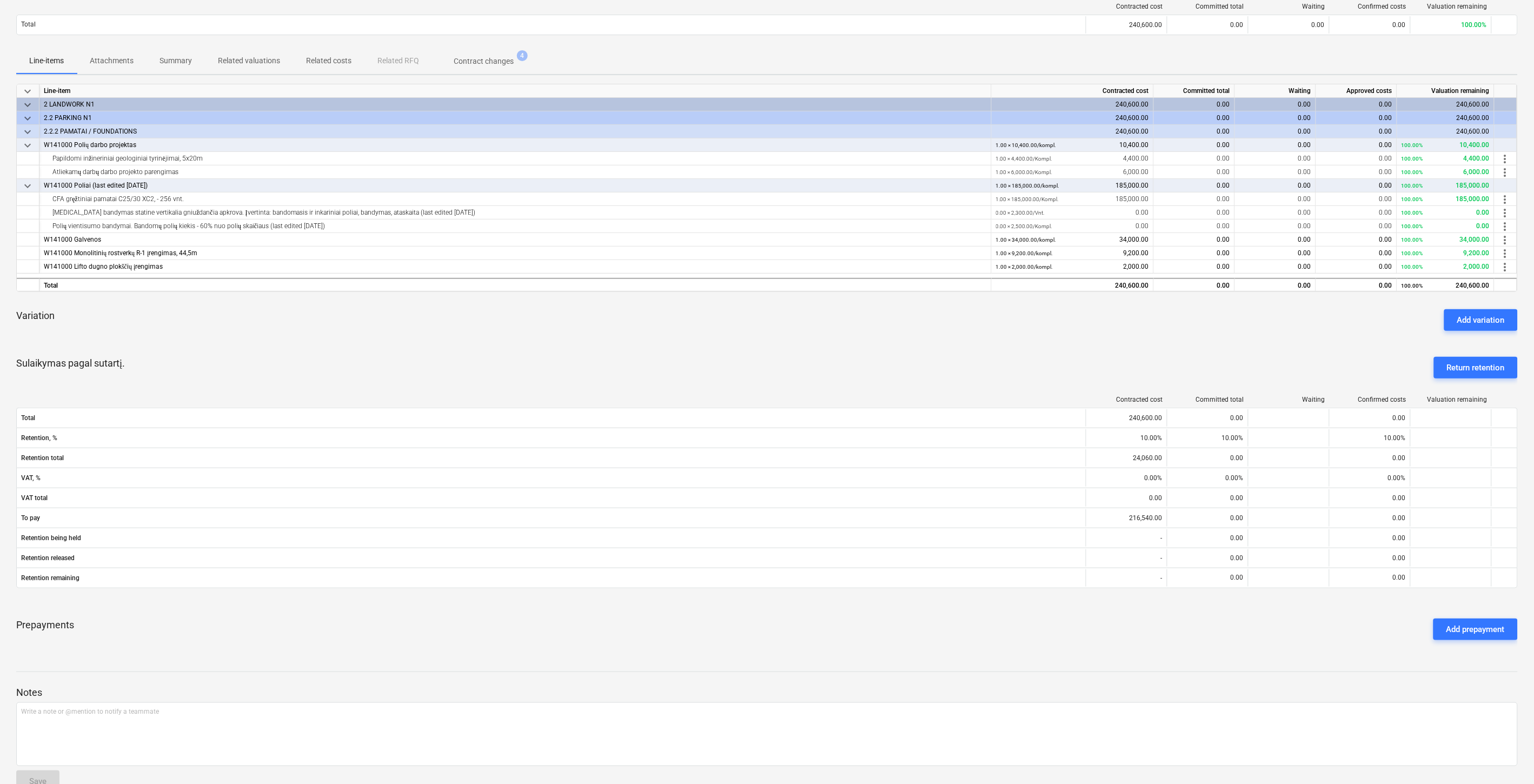
click at [1083, 344] on div "keyboard_arrow_down Line-item Contracted cost Committed total Waiting Approved …" at bounding box center [767, 367] width 1501 height 565
click at [1097, 339] on div "keyboard_arrow_down Line-item Contracted cost Committed total Waiting Approved …" at bounding box center [767, 367] width 1501 height 565
click at [1116, 334] on div "Variation Add variation" at bounding box center [767, 320] width 1501 height 39
click at [1127, 330] on div "Variation Add variation" at bounding box center [767, 320] width 1501 height 39
click at [1118, 331] on div "Variation Add variation" at bounding box center [767, 320] width 1501 height 39
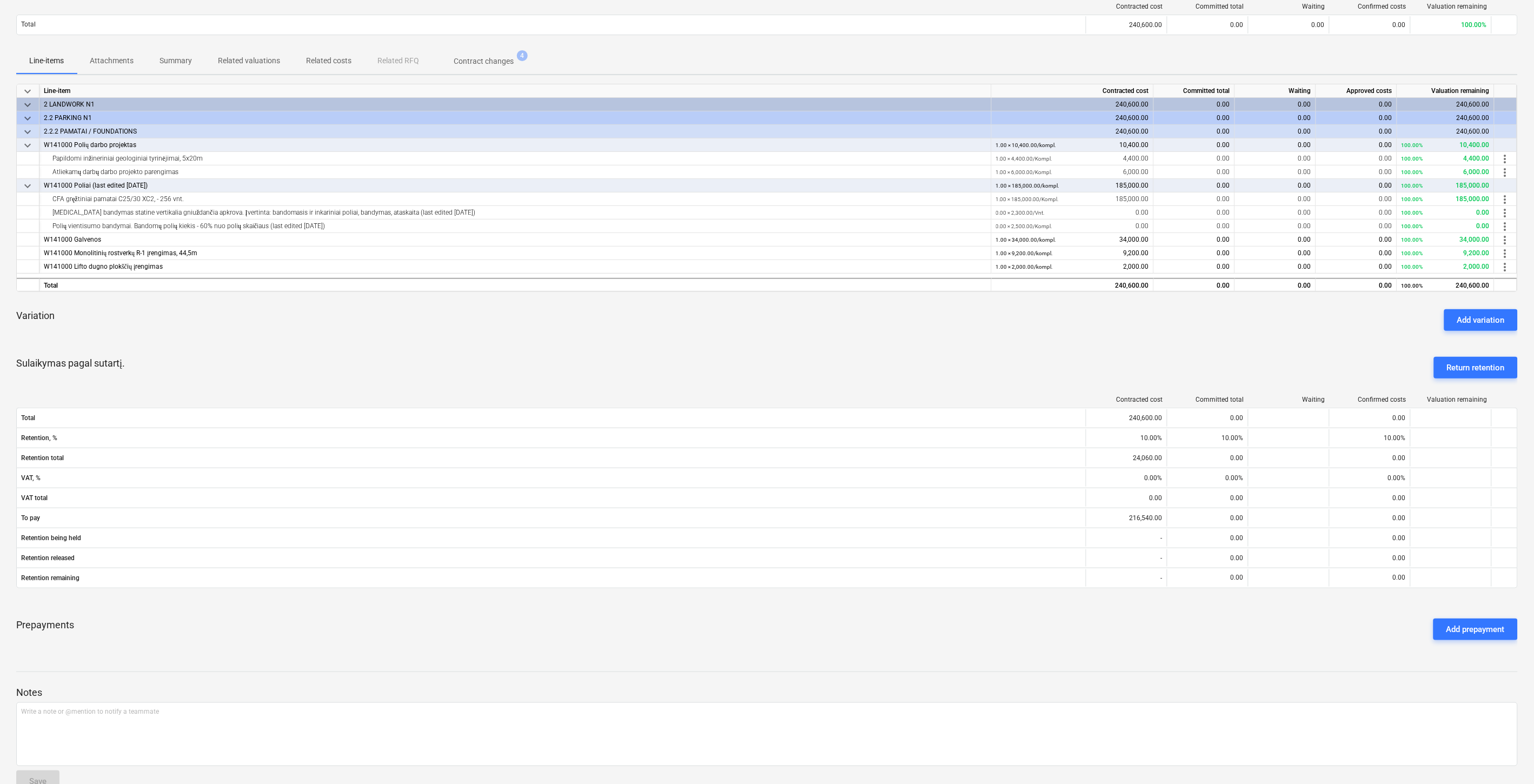
click at [1129, 325] on div "Variation Add variation" at bounding box center [767, 320] width 1501 height 39
click at [1316, 316] on div "Variation Add variation" at bounding box center [767, 320] width 1501 height 39
click at [1327, 312] on div "Variation Add variation" at bounding box center [767, 320] width 1501 height 39
drag, startPoint x: 1255, startPoint y: 344, endPoint x: 1275, endPoint y: 333, distance: 22.8
click at [1264, 338] on div "keyboard_arrow_down Line-item Contracted cost Committed total Waiting Approved …" at bounding box center [767, 367] width 1501 height 565
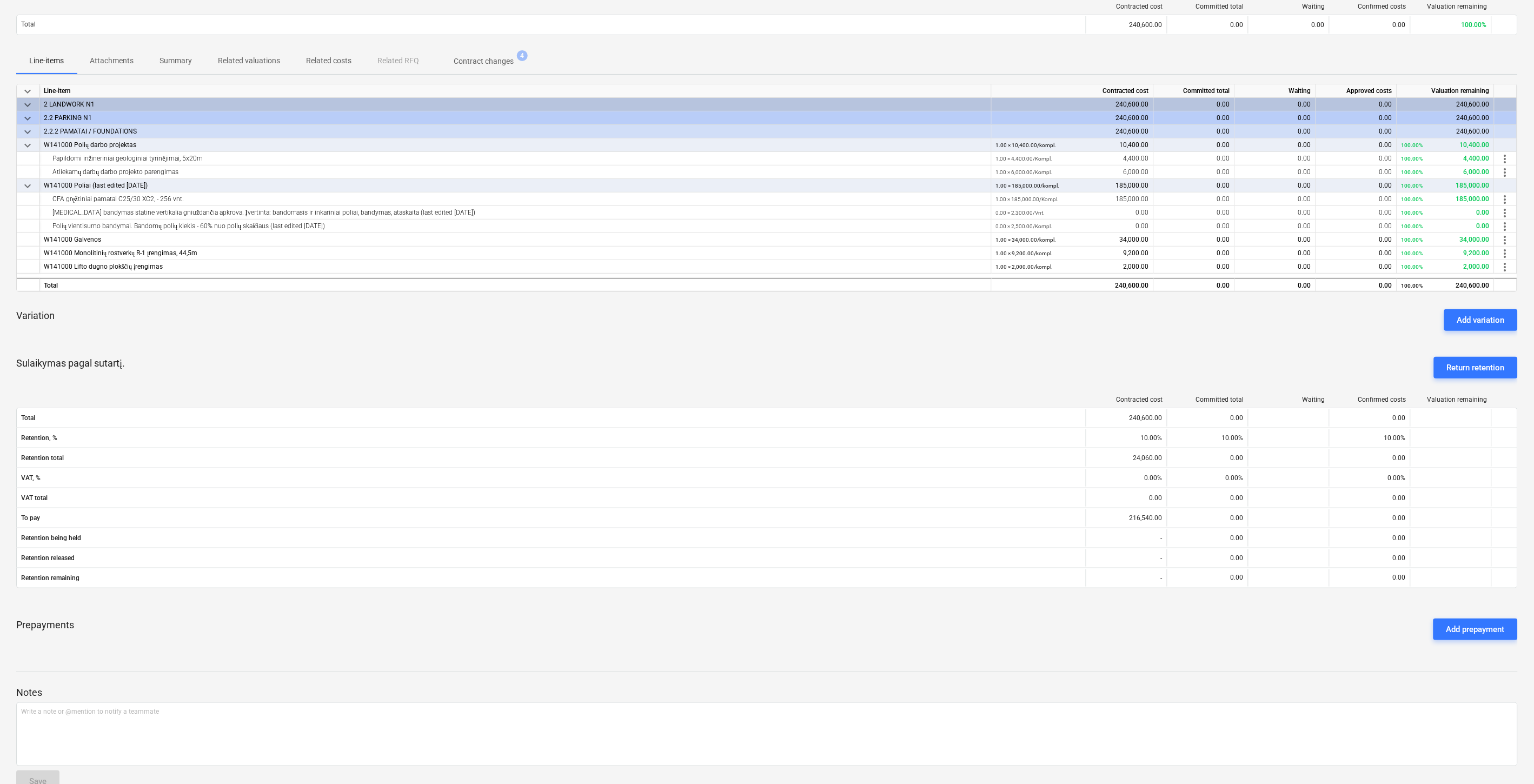
click at [1275, 333] on div "Variation Add variation" at bounding box center [767, 320] width 1501 height 39
click at [1215, 323] on div "Variation Add variation" at bounding box center [767, 320] width 1501 height 39
click at [1243, 319] on div "Variation Add variation" at bounding box center [767, 320] width 1501 height 39
drag, startPoint x: 972, startPoint y: 338, endPoint x: 998, endPoint y: 327, distance: 28.2
click at [972, 338] on div "Variation Add variation" at bounding box center [767, 320] width 1501 height 39
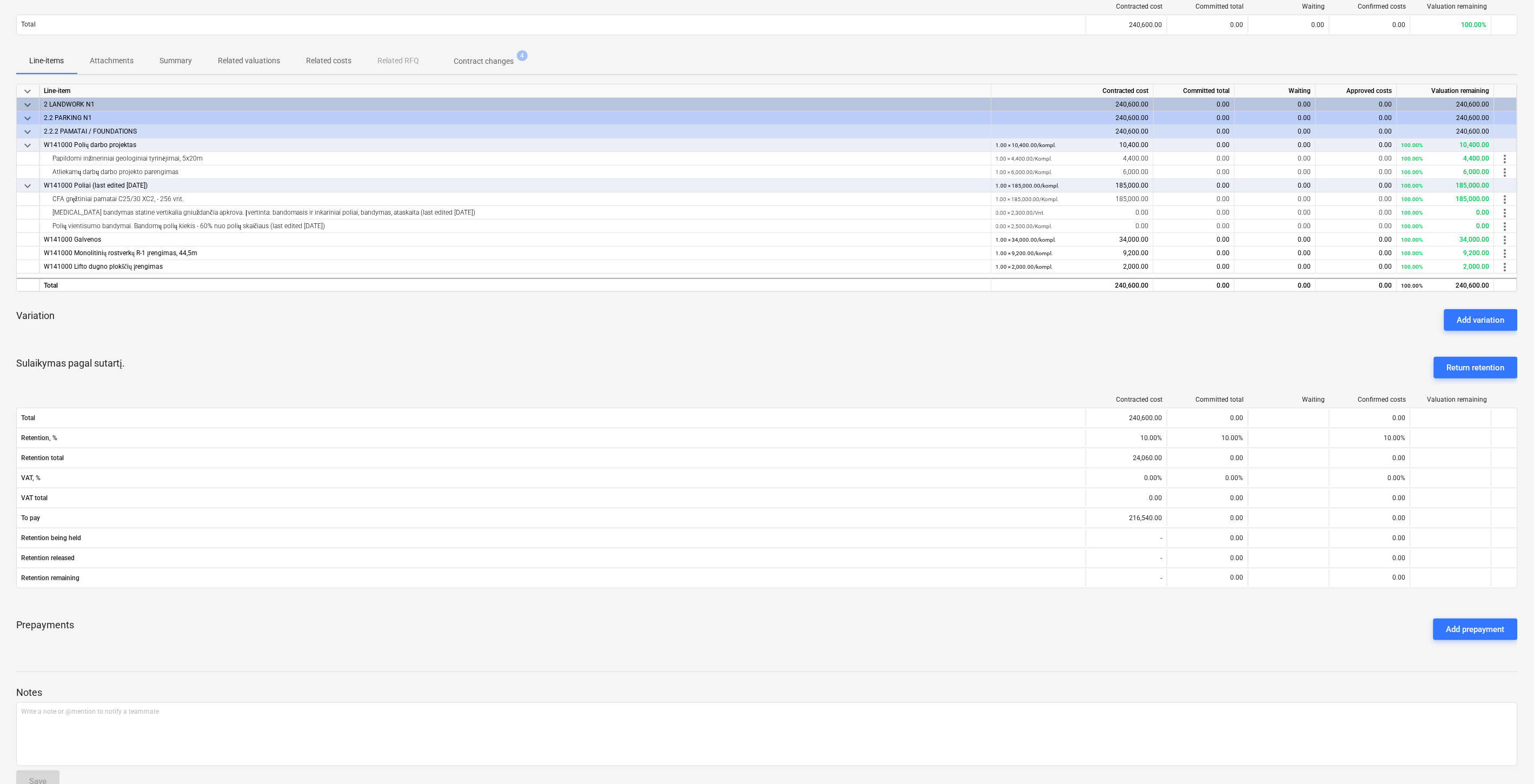
click at [998, 327] on div "Variation Add variation" at bounding box center [767, 320] width 1501 height 39
click at [1279, 321] on div "Variation Add variation" at bounding box center [767, 320] width 1501 height 39
click at [1300, 315] on div "Variation Add variation" at bounding box center [767, 320] width 1501 height 39
click at [1364, 302] on div "Variation Add variation" at bounding box center [767, 320] width 1501 height 39
click at [1379, 293] on div "keyboard_arrow_down Line-item Contracted cost Committed total Waiting Approved …" at bounding box center [767, 367] width 1501 height 565
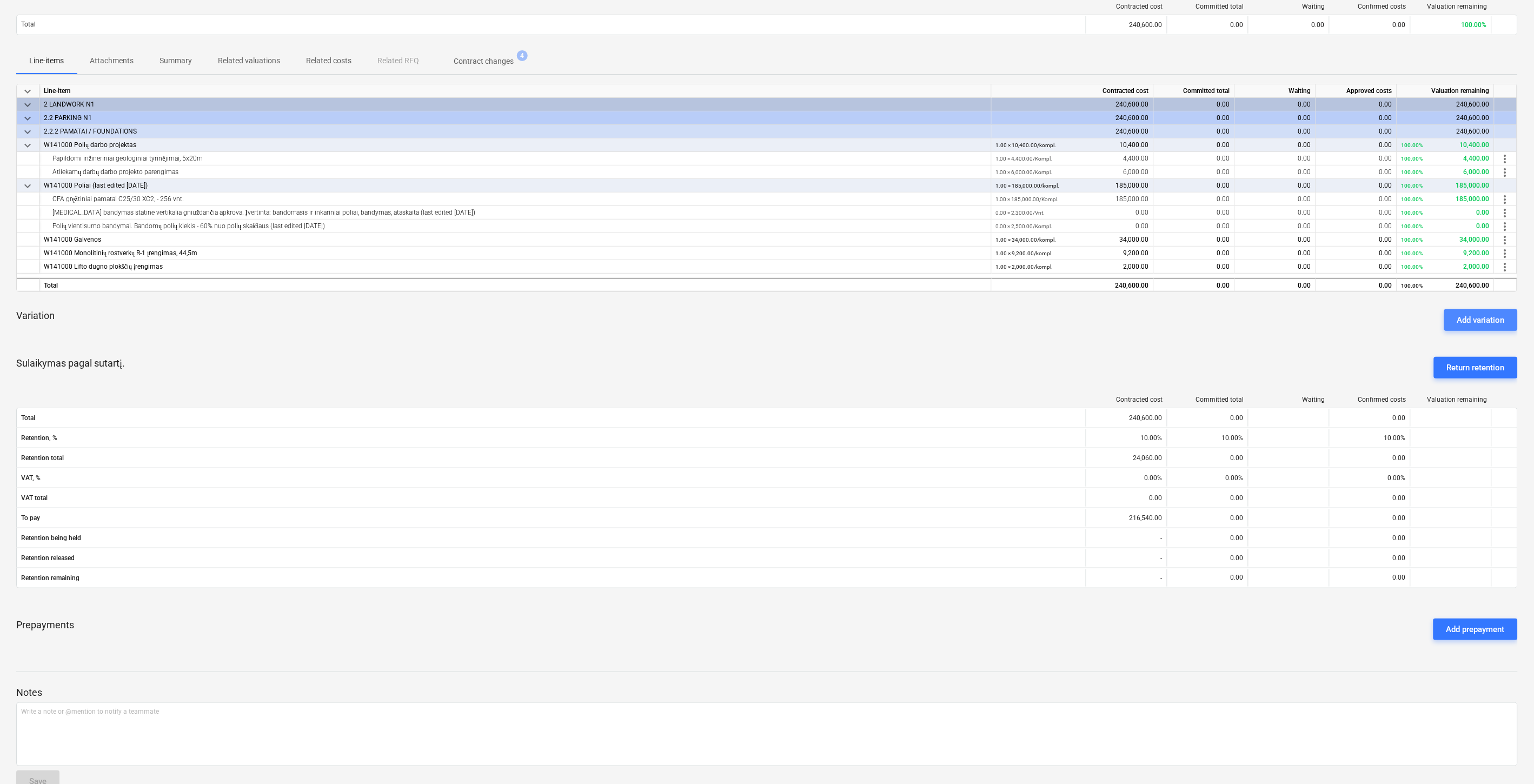
click at [1485, 313] on div "Add variation" at bounding box center [1481, 320] width 47 height 14
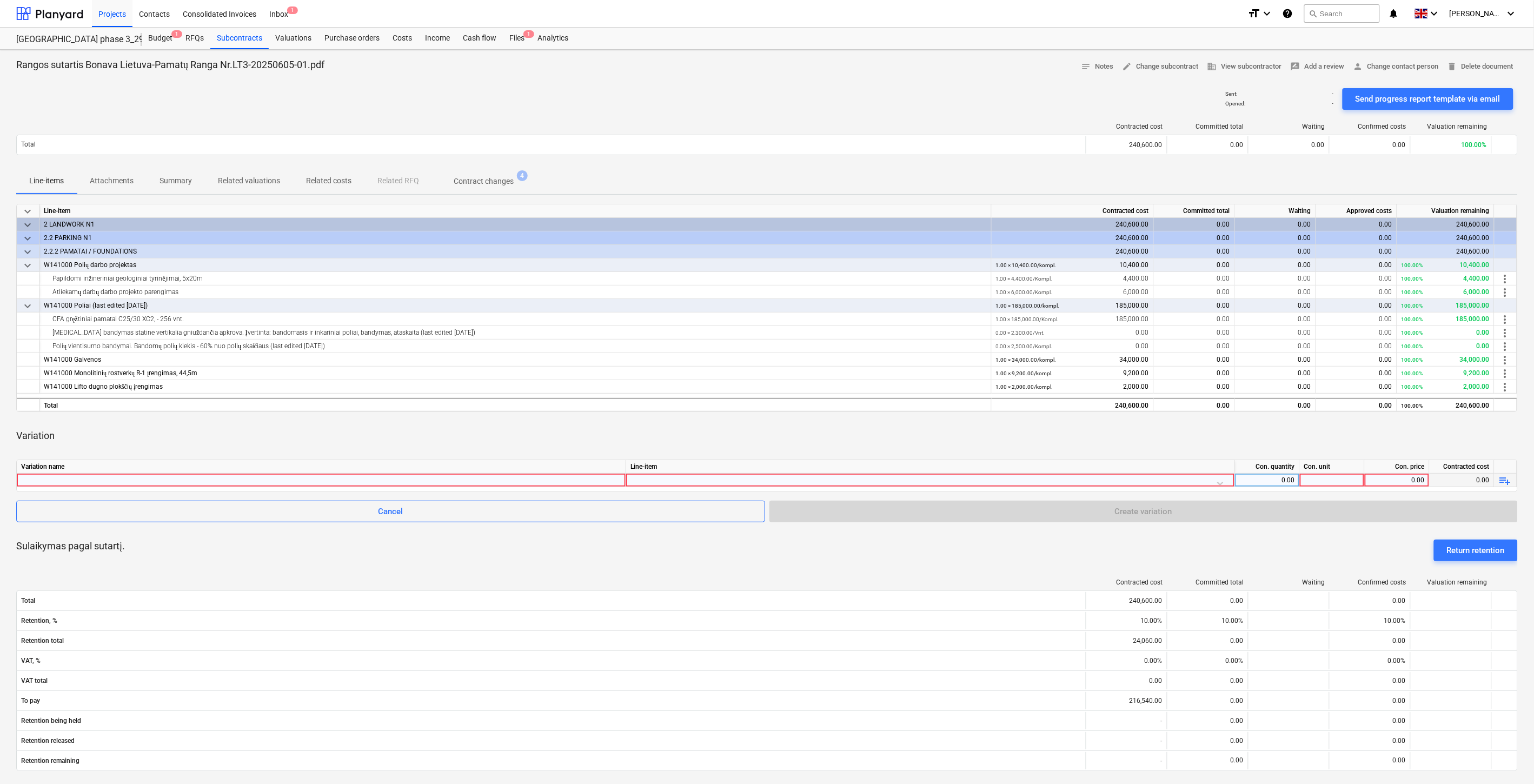
click at [676, 476] on div at bounding box center [930, 483] width 600 height 19
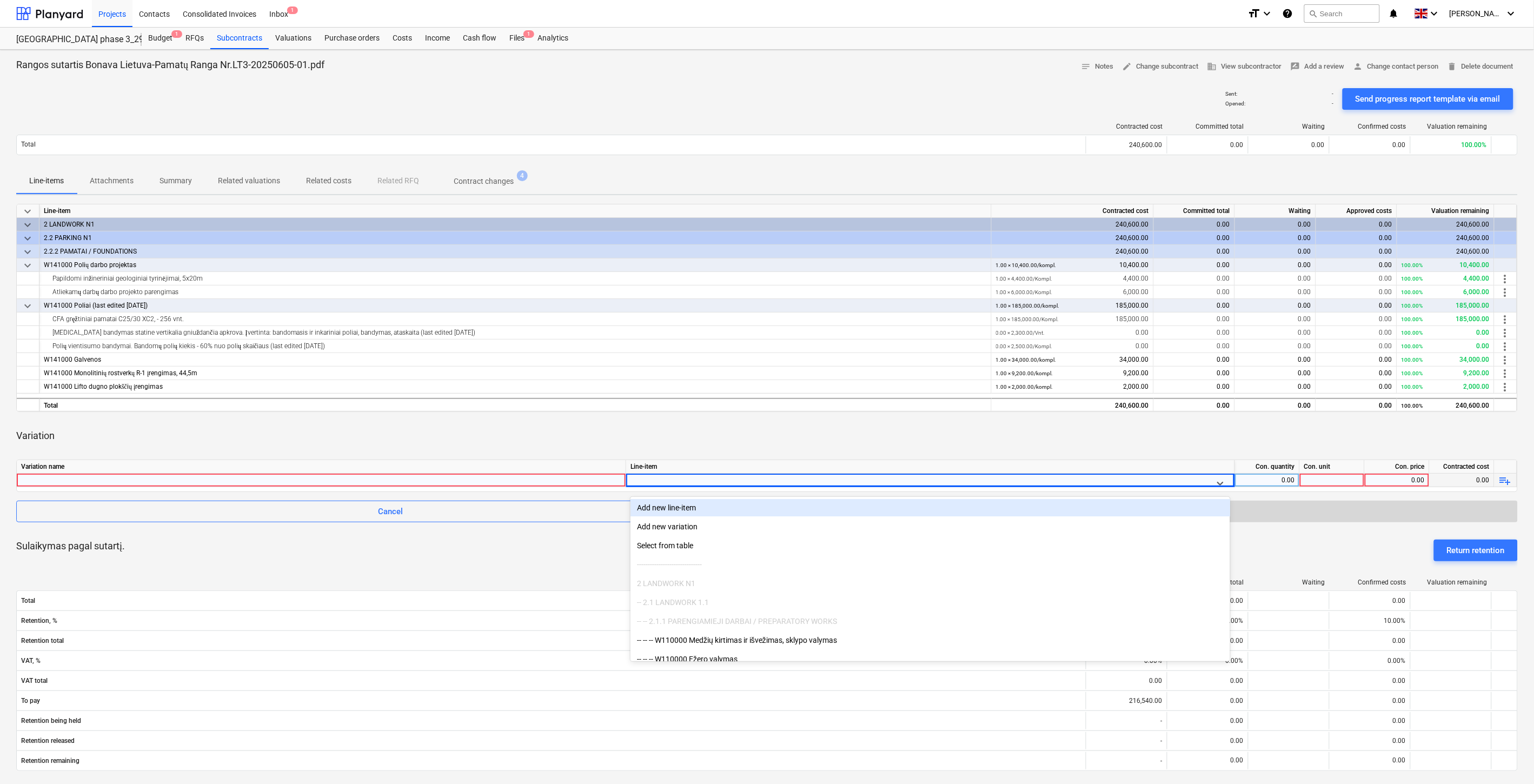
type input "Bandomųjų gręžtinių CFA polių įrengimas"
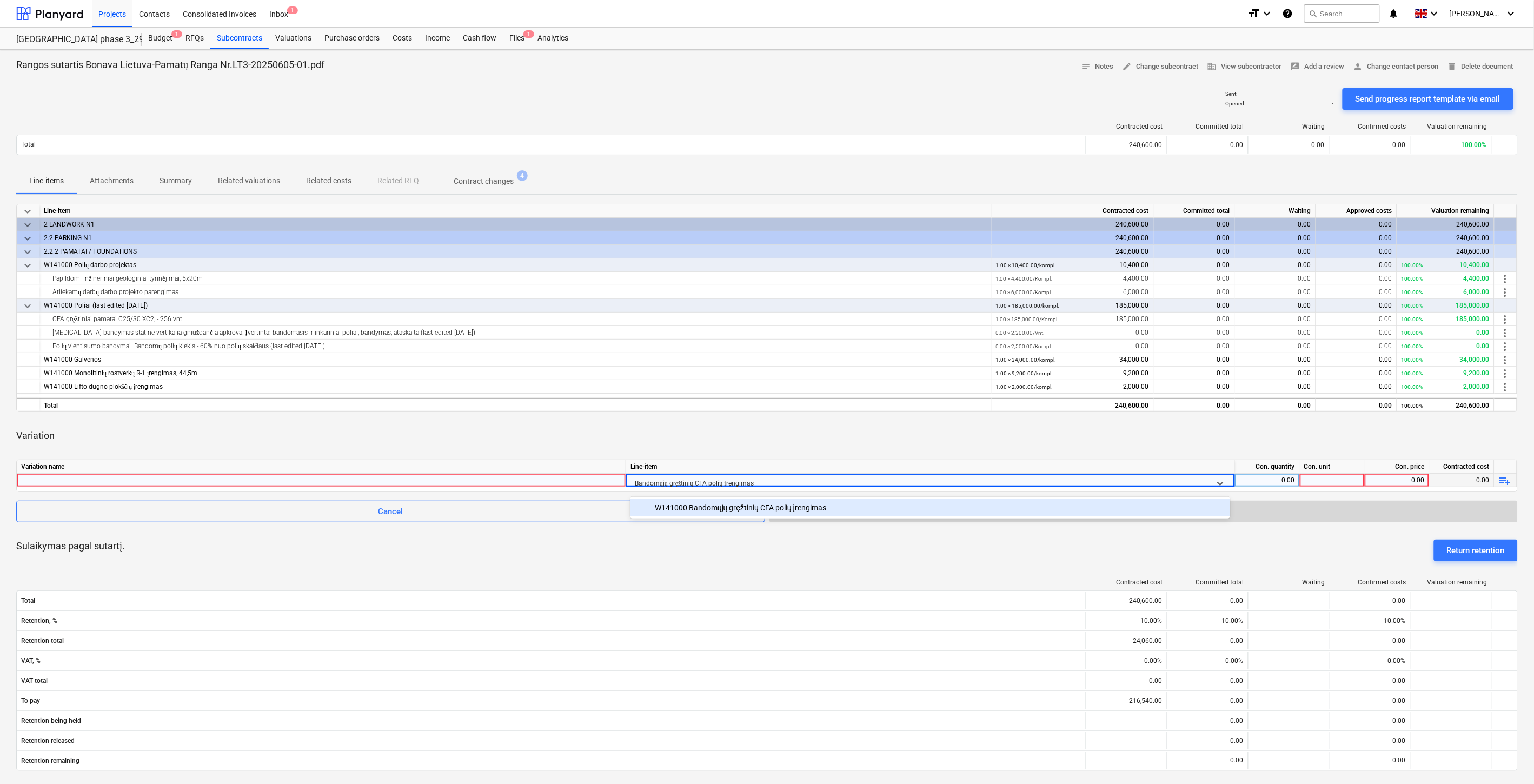
click at [733, 510] on div "-- -- -- W141000 Bandomųjų gręžtinių CFA polių įrengimas" at bounding box center [930, 508] width 600 height 18
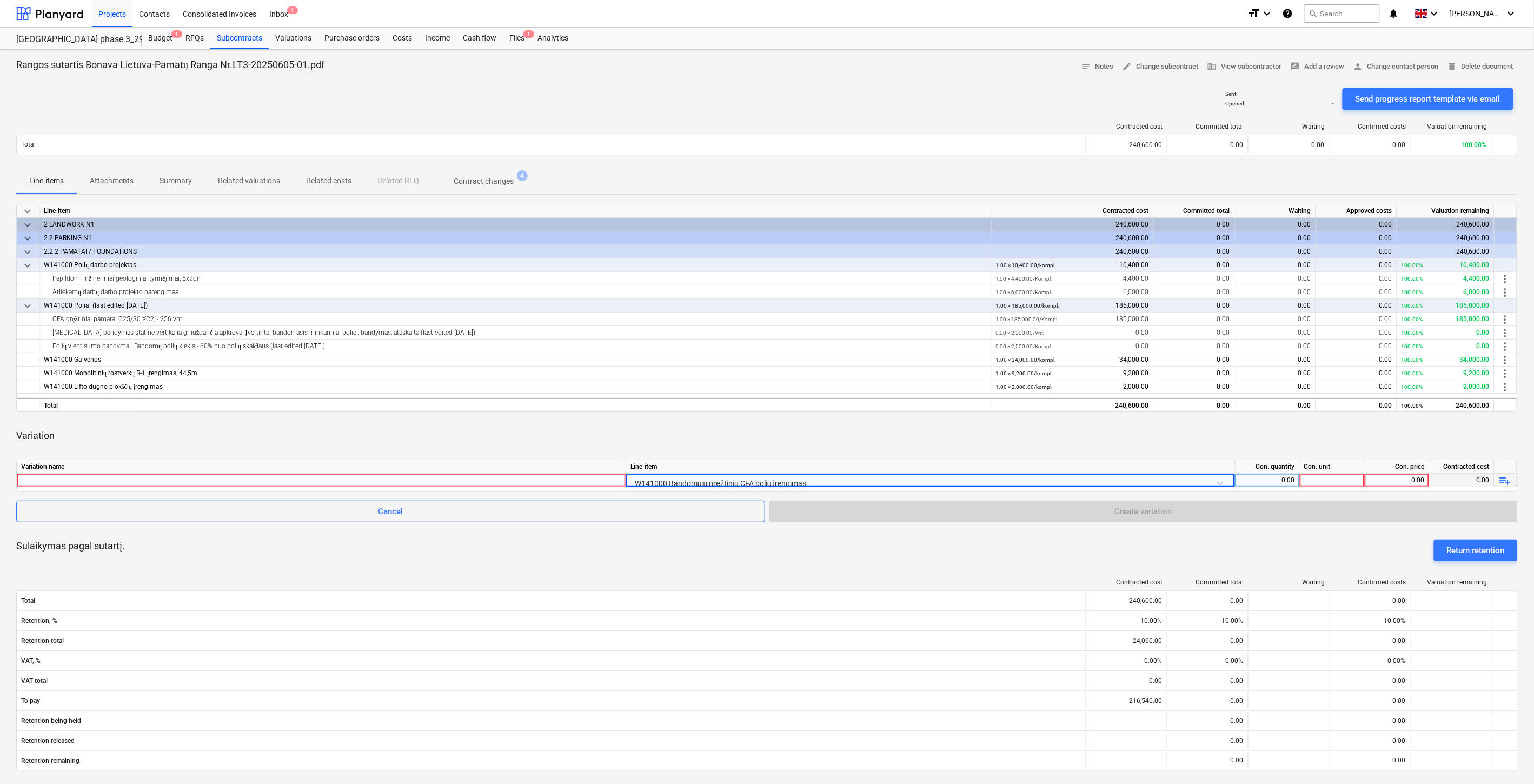
click at [550, 481] on div at bounding box center [321, 480] width 601 height 13
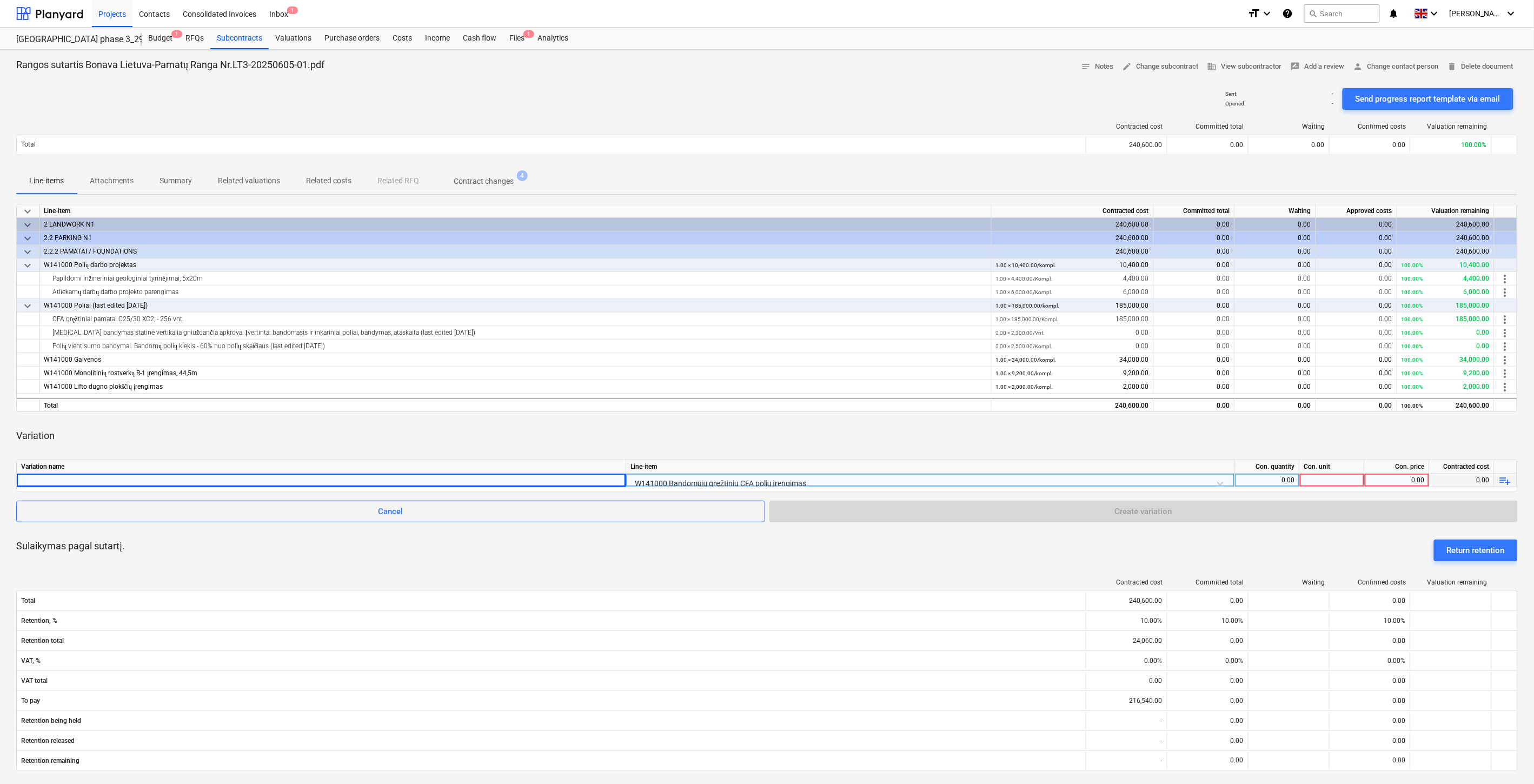
click at [1268, 478] on div "0.00" at bounding box center [1267, 480] width 56 height 14
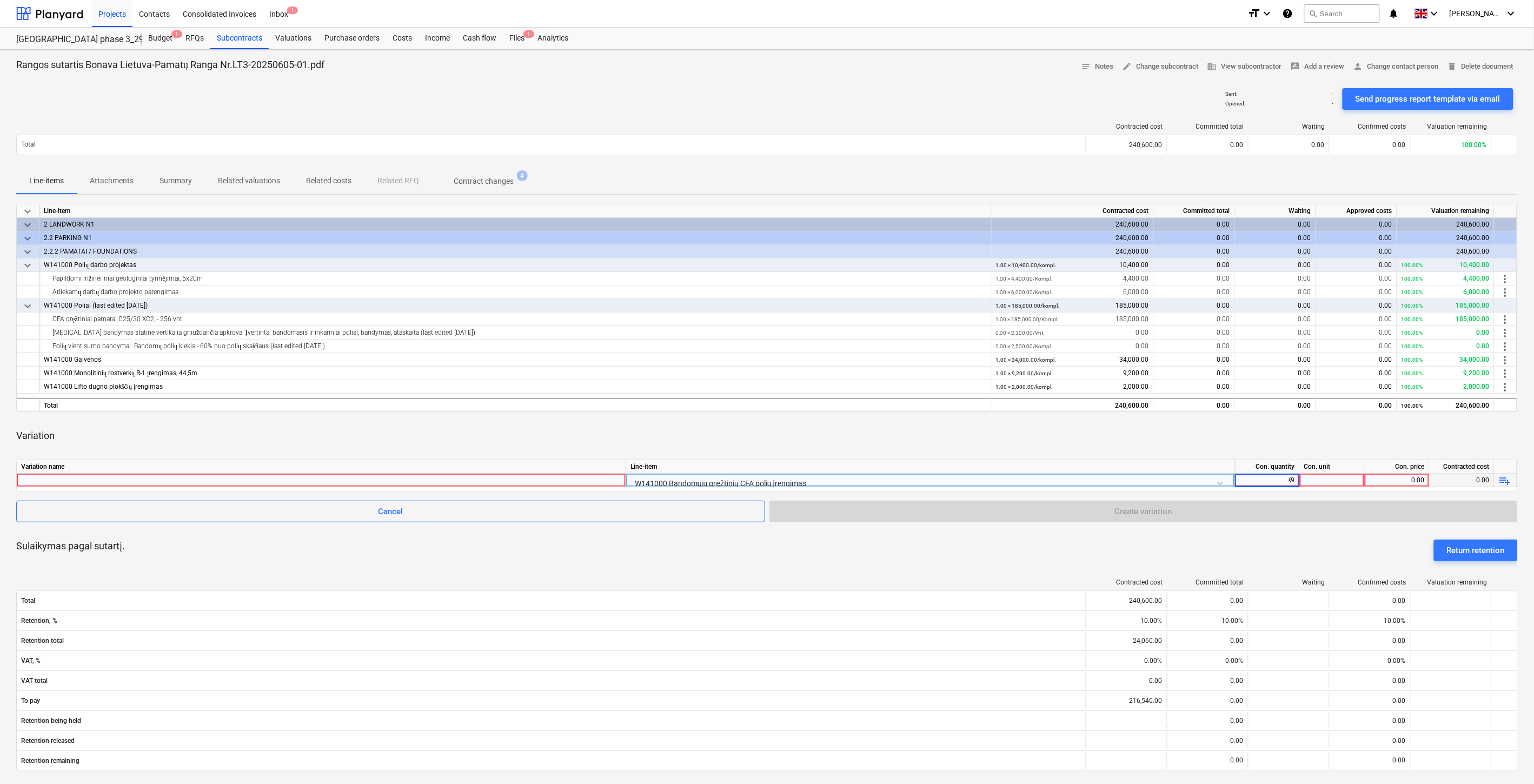
type input "š"
drag, startPoint x: 1295, startPoint y: 479, endPoint x: 1230, endPoint y: 477, distance: 65.0
click at [0, 0] on div "W141000 Bandomųjų gręžtinių CFA polių įrengimas Kompl. 0.00 0.00 playlist_add" at bounding box center [0, 0] width 0 height 0
type input "Vnt."
click at [1338, 480] on div at bounding box center [1333, 480] width 65 height 14
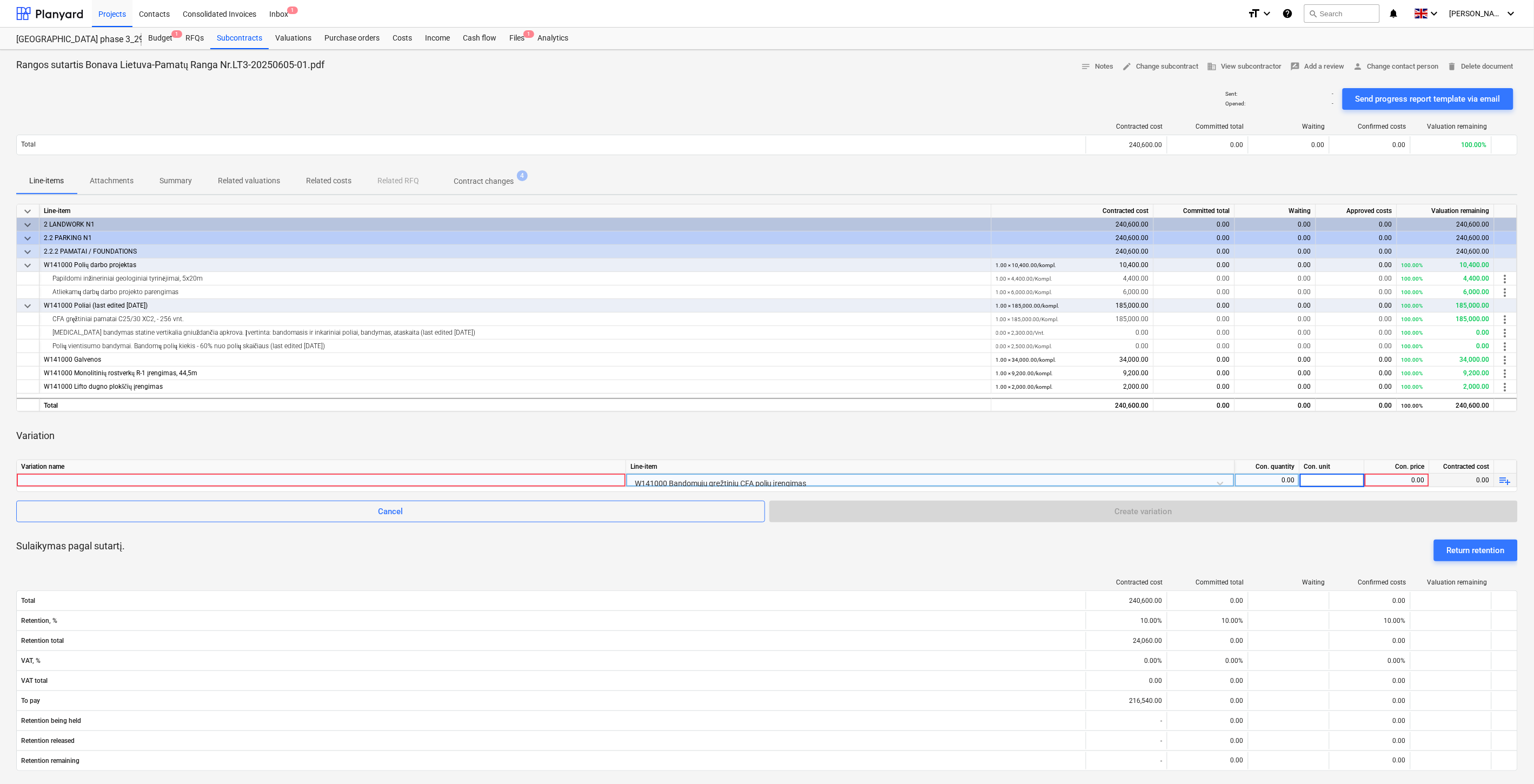
type input "3"
click at [1279, 482] on div "0.00" at bounding box center [1267, 480] width 56 height 14
type input "3"
drag, startPoint x: 1323, startPoint y: 482, endPoint x: 1302, endPoint y: 480, distance: 21.1
click at [1302, 480] on div "3" at bounding box center [1333, 480] width 65 height 14
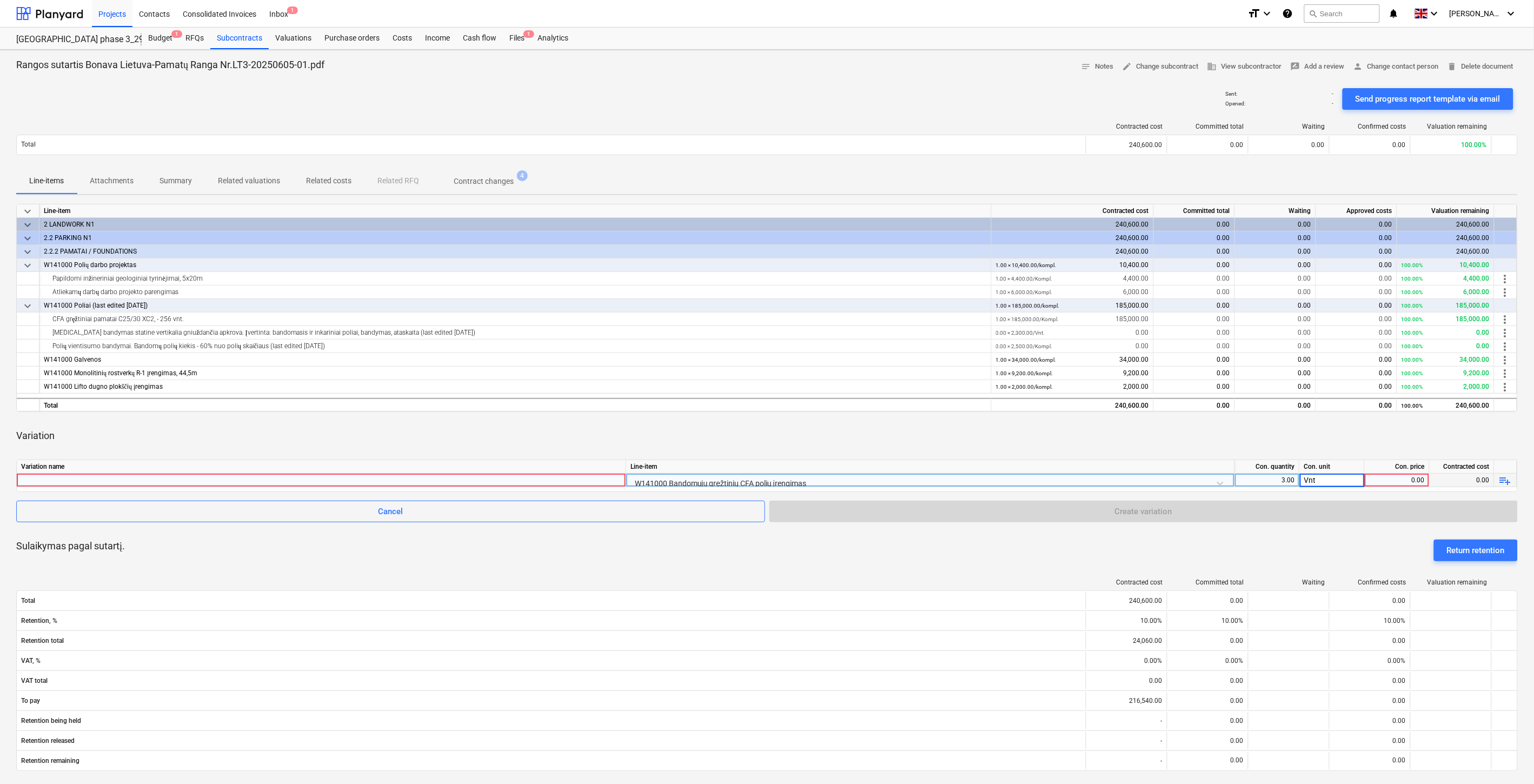
type input "Vnt."
click at [1386, 477] on div "0.00" at bounding box center [1397, 480] width 56 height 14
type input "2300"
click at [1362, 428] on div "Variation" at bounding box center [767, 436] width 1501 height 30
click at [529, 479] on div at bounding box center [321, 480] width 601 height 13
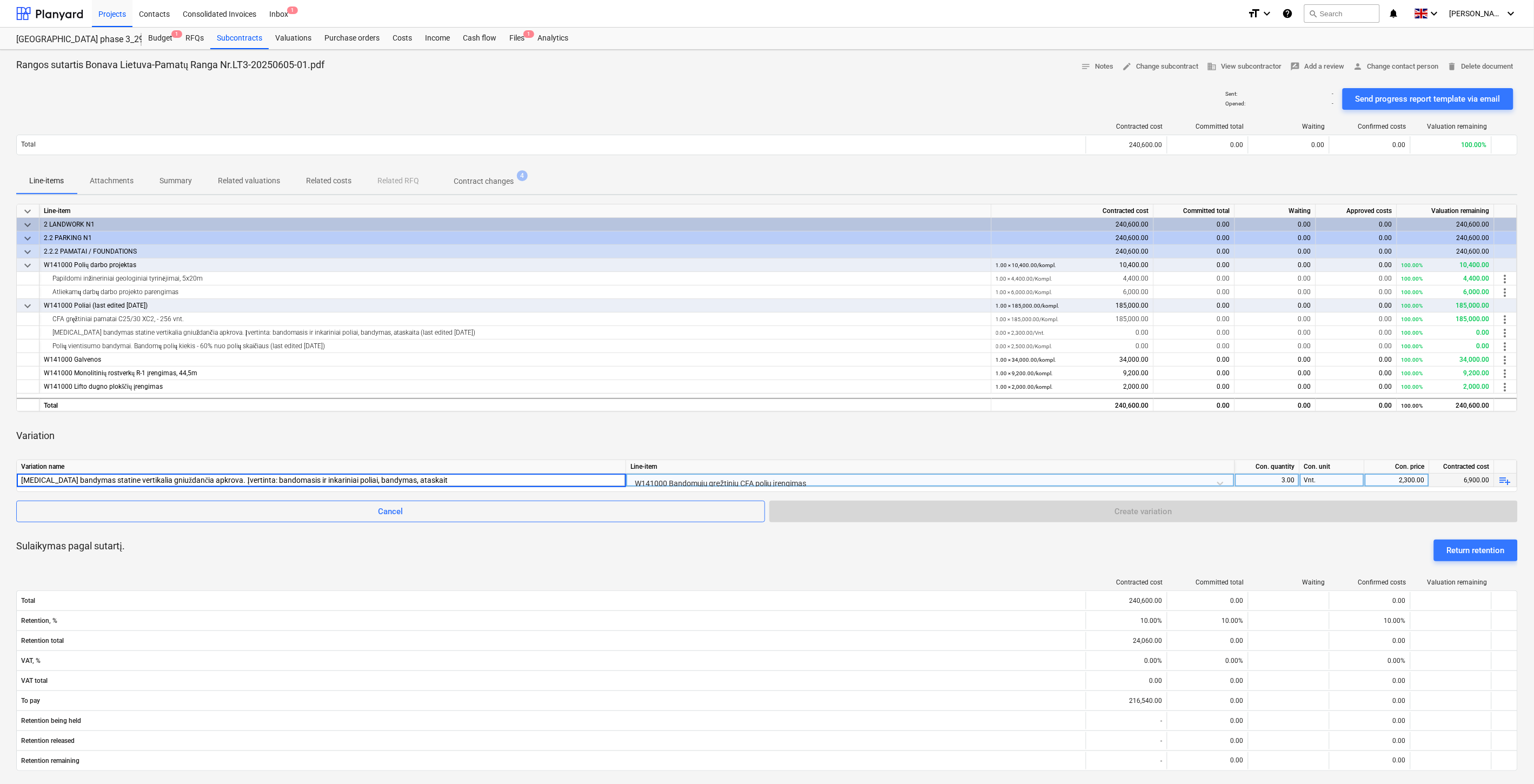
type input "Polio bandymas statine vertikalia gniuždančia apkrova. Įvertinta: bandomasis ir…"
click at [830, 426] on div "Variation" at bounding box center [767, 436] width 1501 height 30
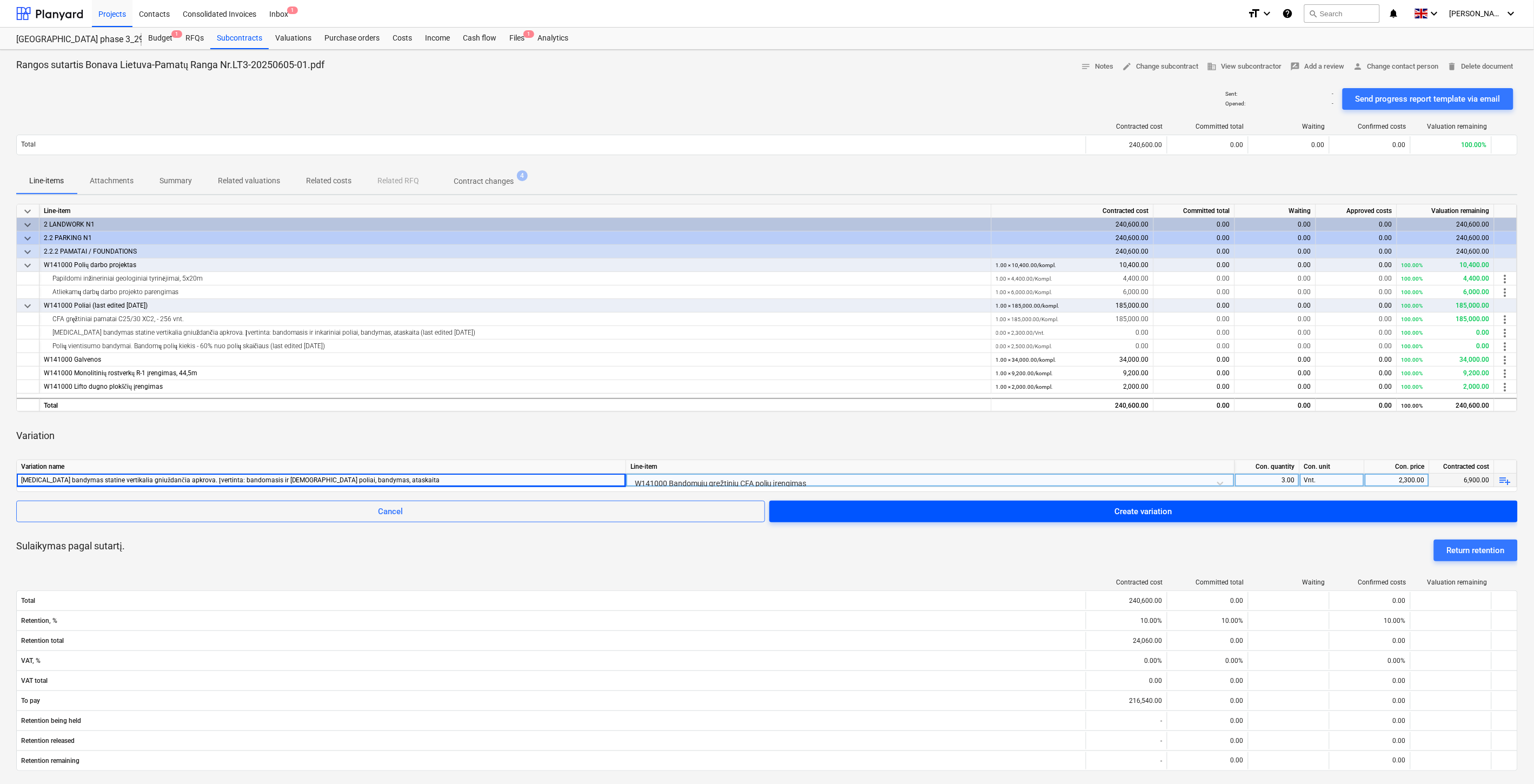
click at [1015, 512] on span "Create variation" at bounding box center [1144, 511] width 723 height 14
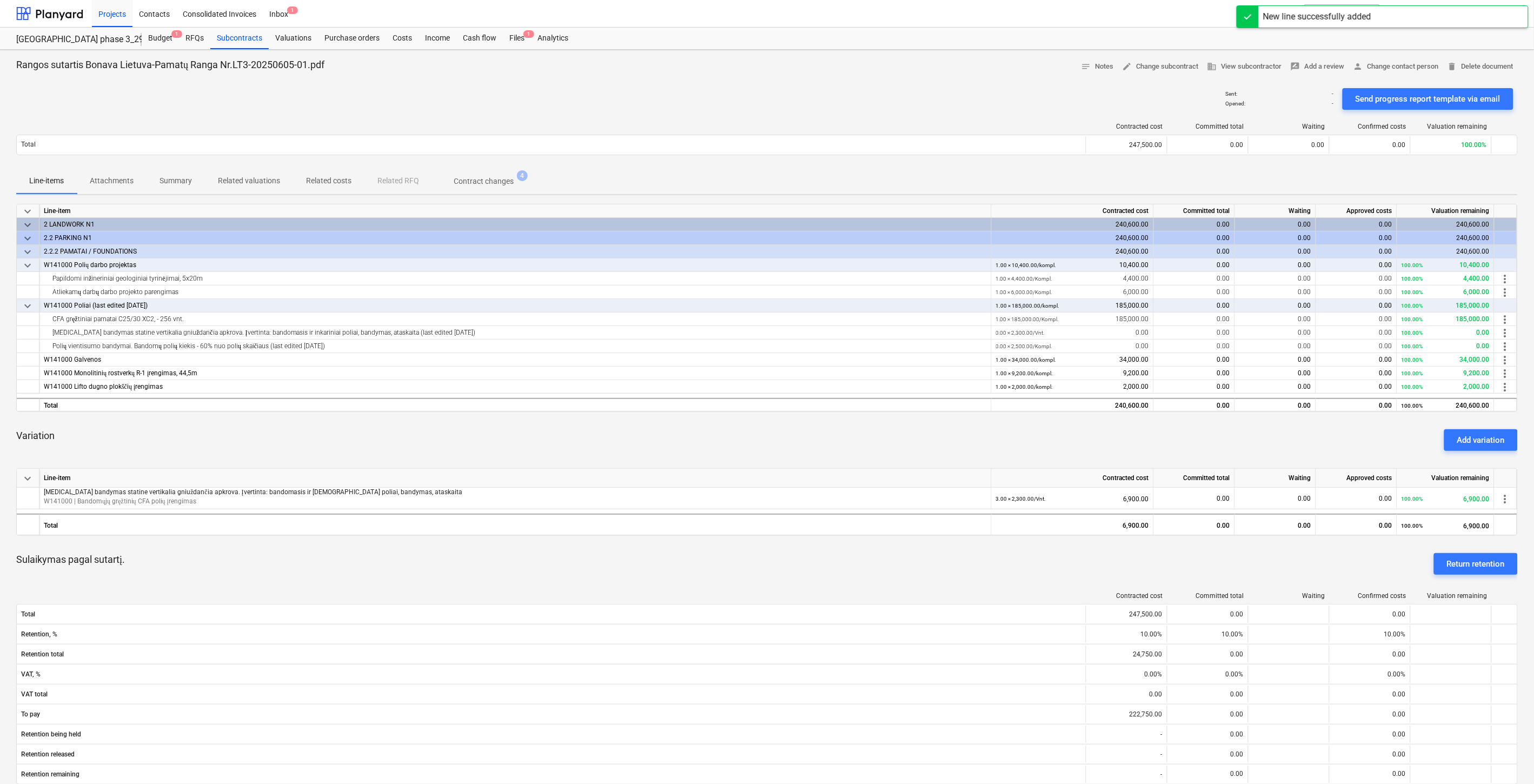
click at [1131, 445] on div "Variation Add variation" at bounding box center [767, 440] width 1501 height 39
click at [1135, 440] on div "Variation Add variation" at bounding box center [767, 440] width 1501 height 39
click at [1142, 433] on div "Variation Add variation" at bounding box center [767, 440] width 1501 height 39
click at [1150, 424] on div "Variation Add variation" at bounding box center [767, 440] width 1501 height 39
click at [1472, 443] on div "Add variation" at bounding box center [1481, 440] width 47 height 14
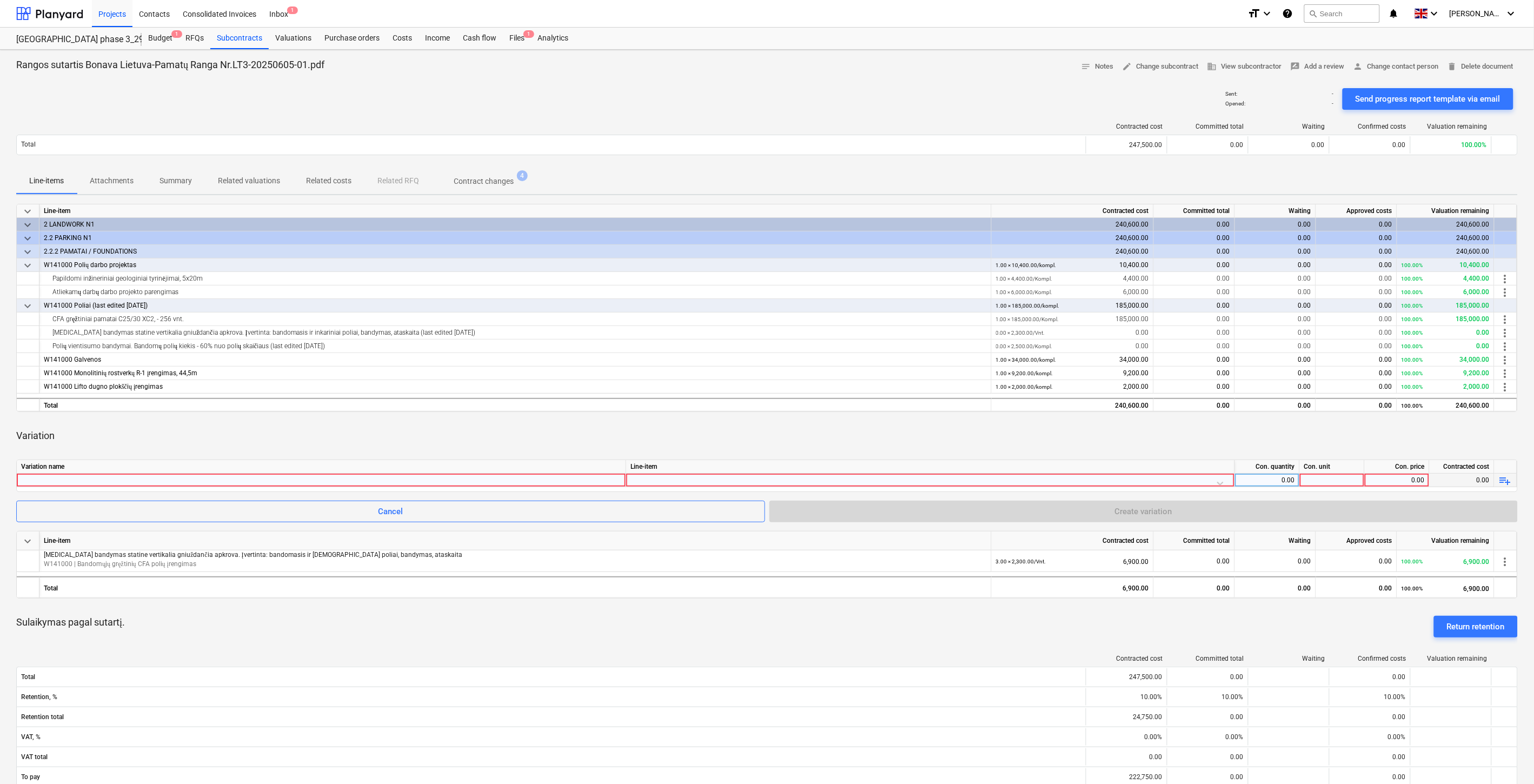
click at [744, 484] on div at bounding box center [930, 483] width 600 height 19
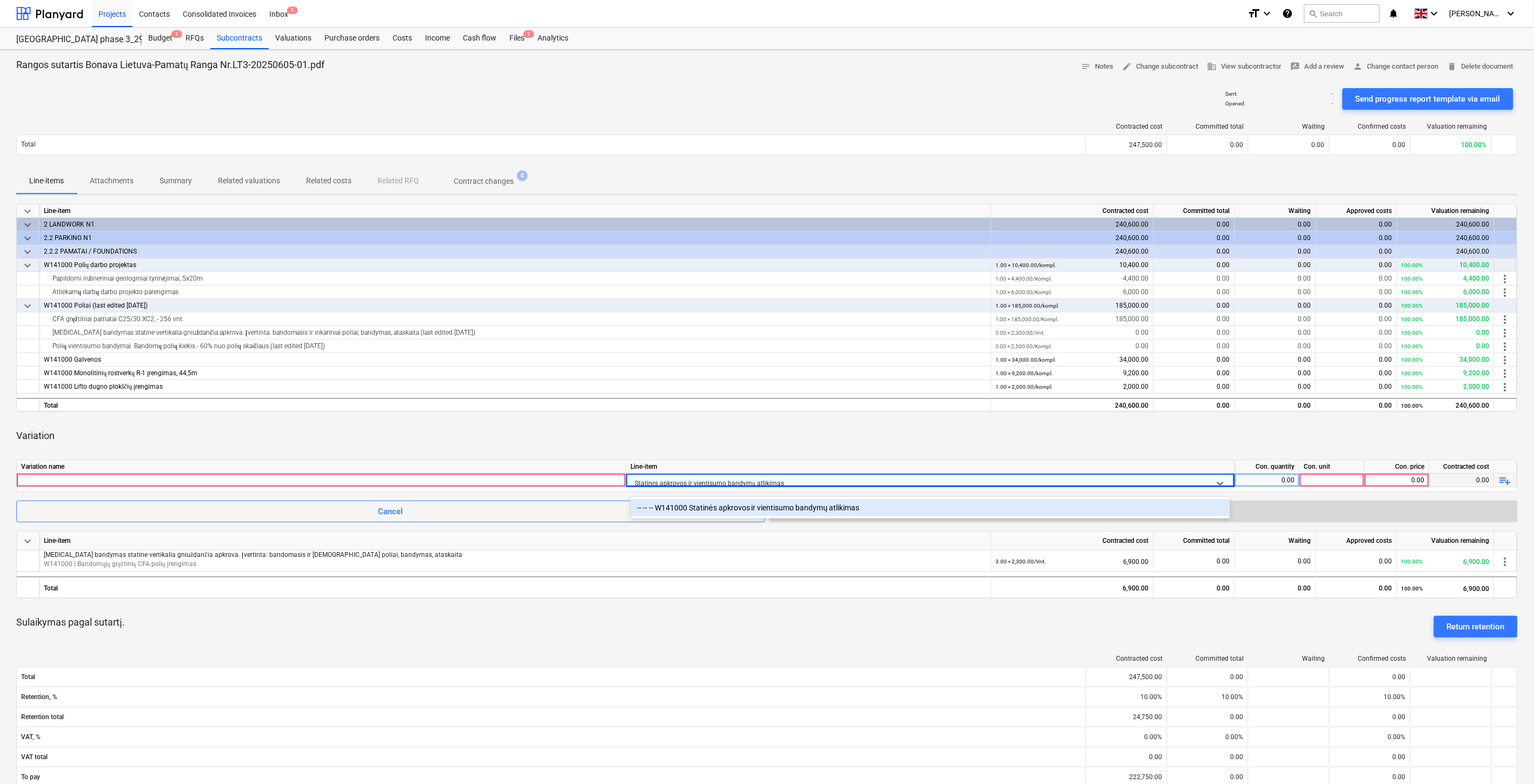
click at [752, 503] on div "-- -- -- W141000 Statinės apkrovos ir vientisumo bandymų atlikimas" at bounding box center [930, 508] width 600 height 18
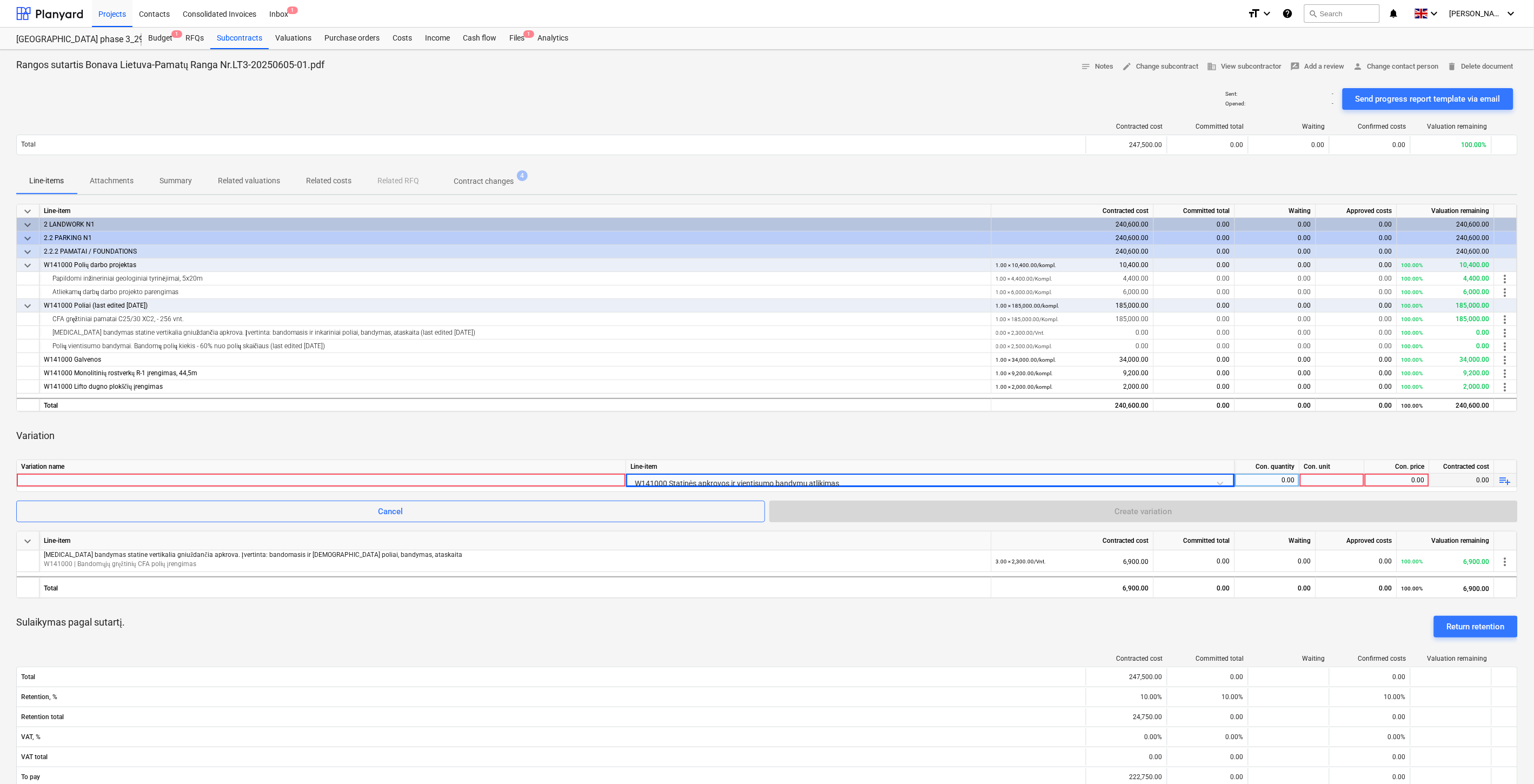
click at [874, 440] on div "Variation" at bounding box center [767, 436] width 1501 height 30
click at [1261, 480] on div "0.00" at bounding box center [1267, 480] width 56 height 14
type input "1"
click at [1317, 482] on div at bounding box center [1333, 480] width 65 height 14
type input "Kompl."
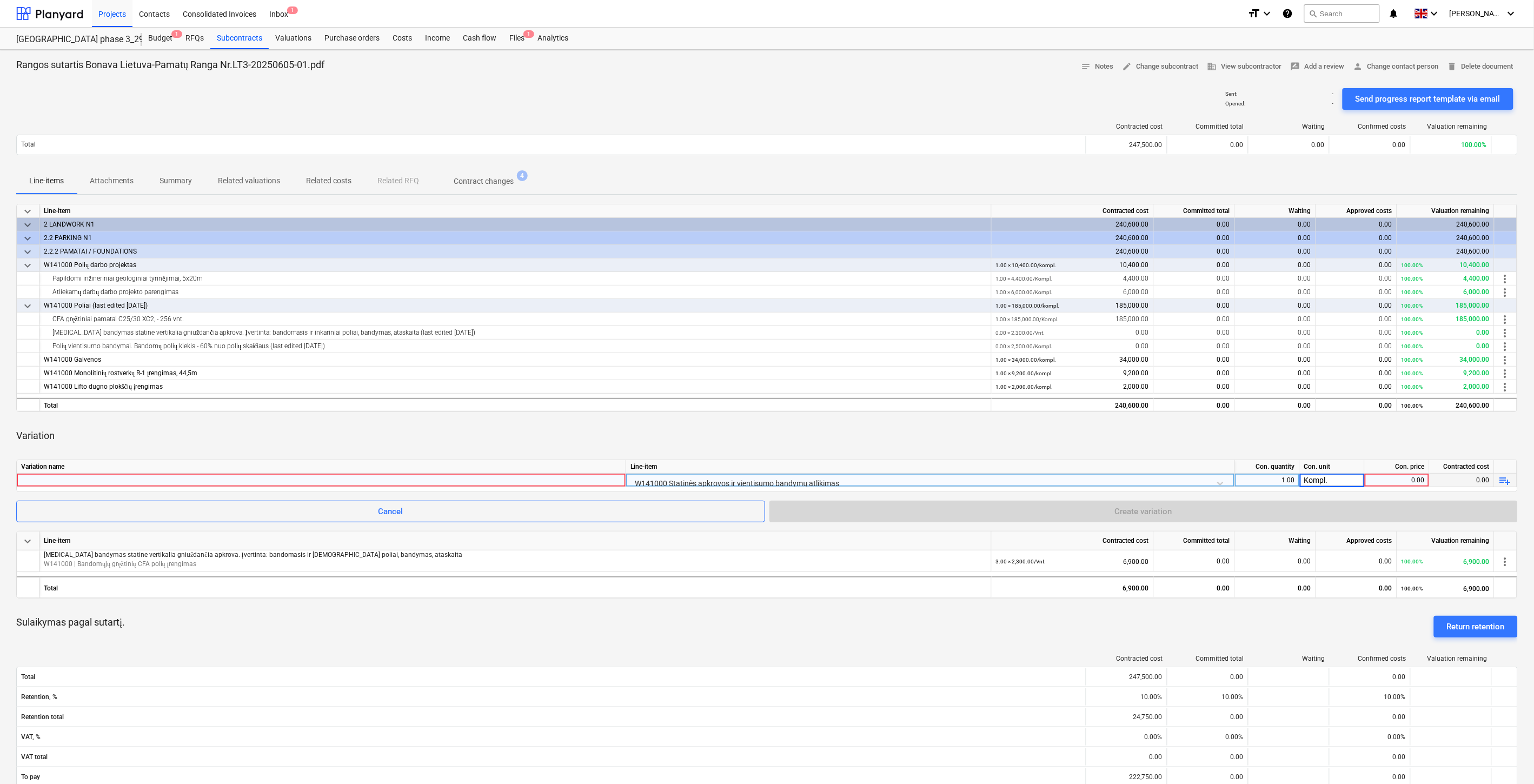
click at [1396, 477] on div "0.00" at bounding box center [1397, 480] width 56 height 14
type input "2500"
click at [1341, 432] on div "Variation" at bounding box center [767, 436] width 1501 height 30
click at [536, 480] on div at bounding box center [321, 480] width 601 height 13
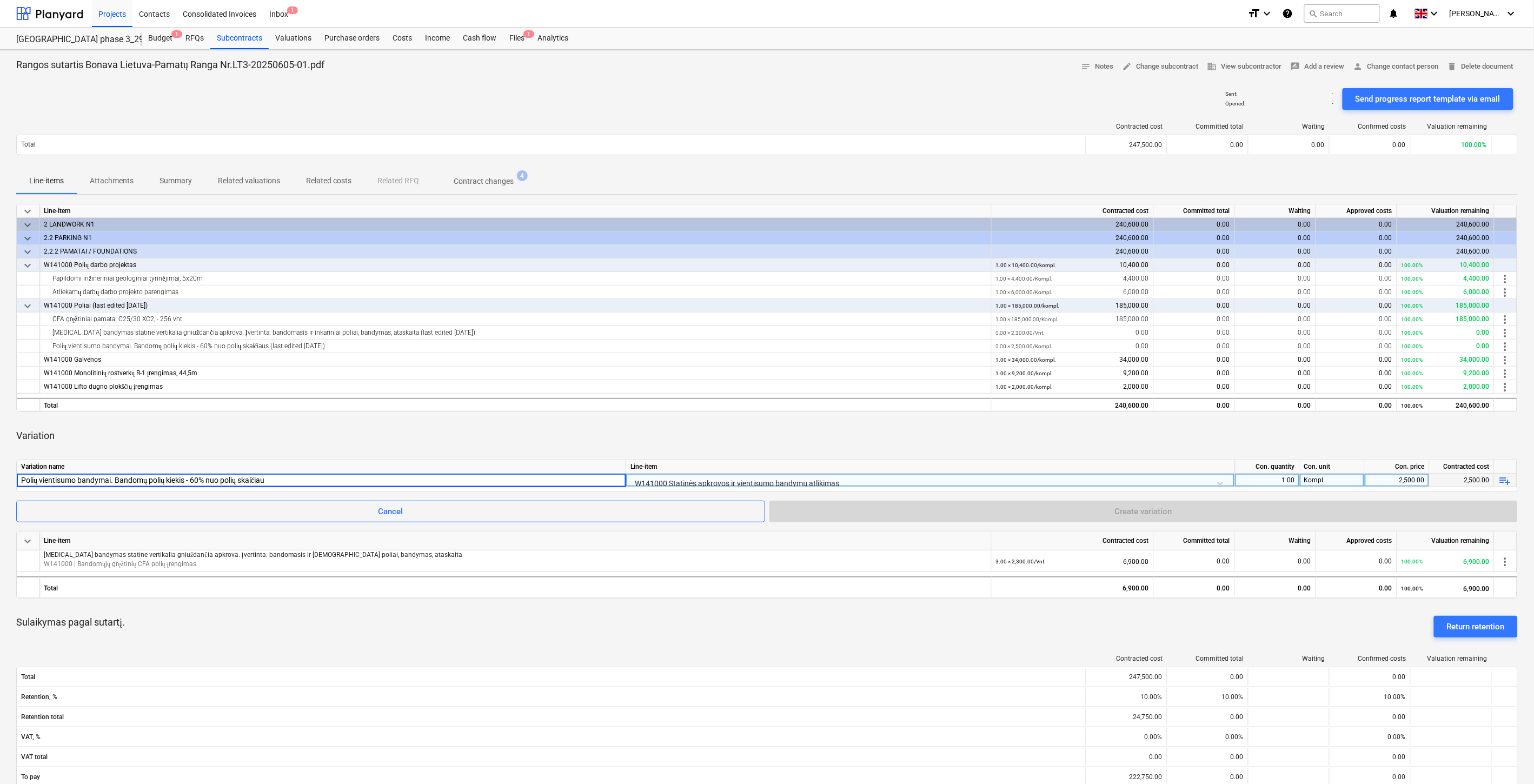
type input "Polių vientisumo bandymai. Bandomų polių kiekis - 60% nuo polių skaičiaus"
click at [536, 480] on input "Polių vientisumo bandymai. Bandomų polių kiekis - 60% nuo polių skaičiaus" at bounding box center [321, 480] width 609 height 13
click at [518, 442] on div "Variation" at bounding box center [767, 436] width 1501 height 30
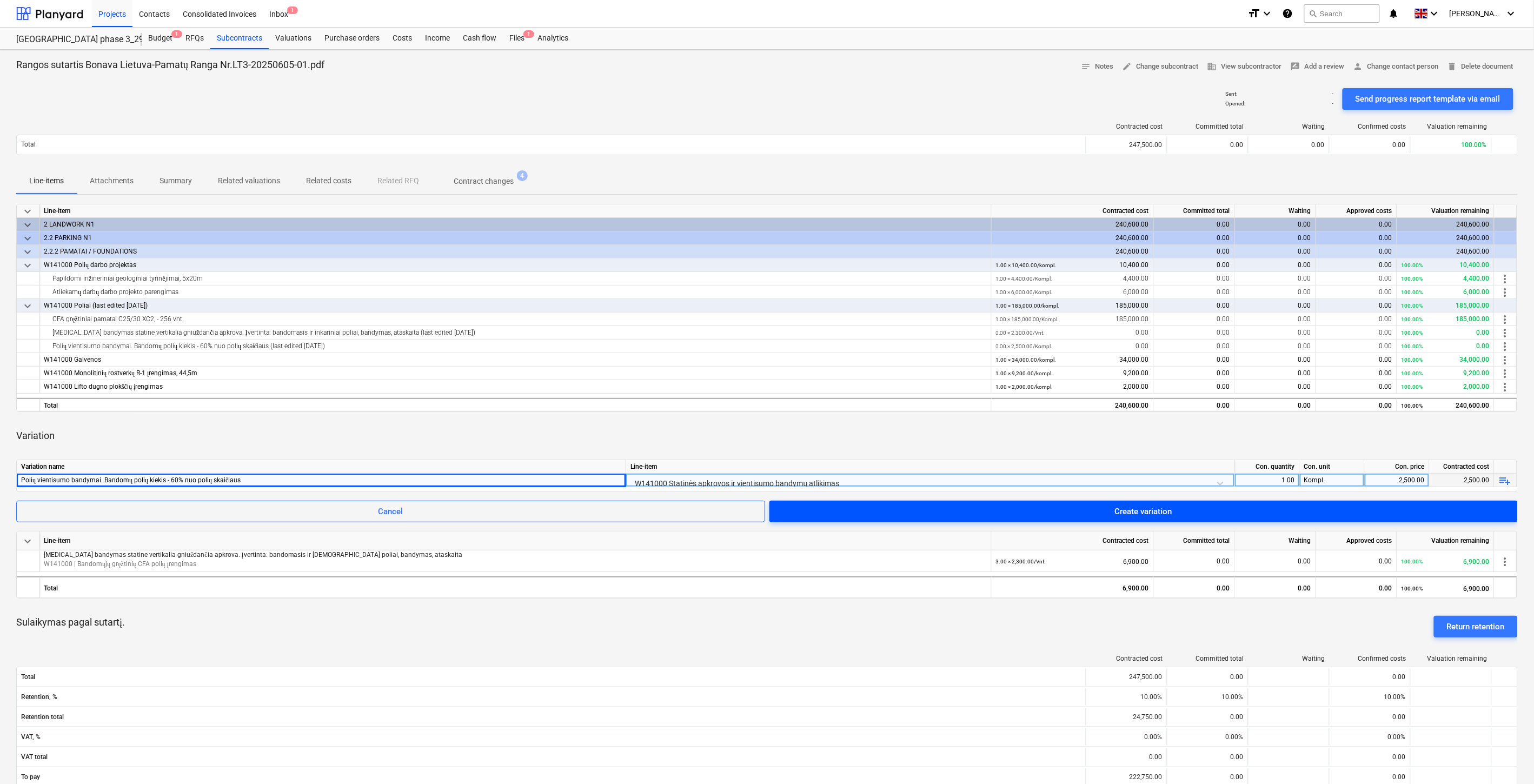
click at [1103, 507] on span "Create variation" at bounding box center [1144, 511] width 723 height 14
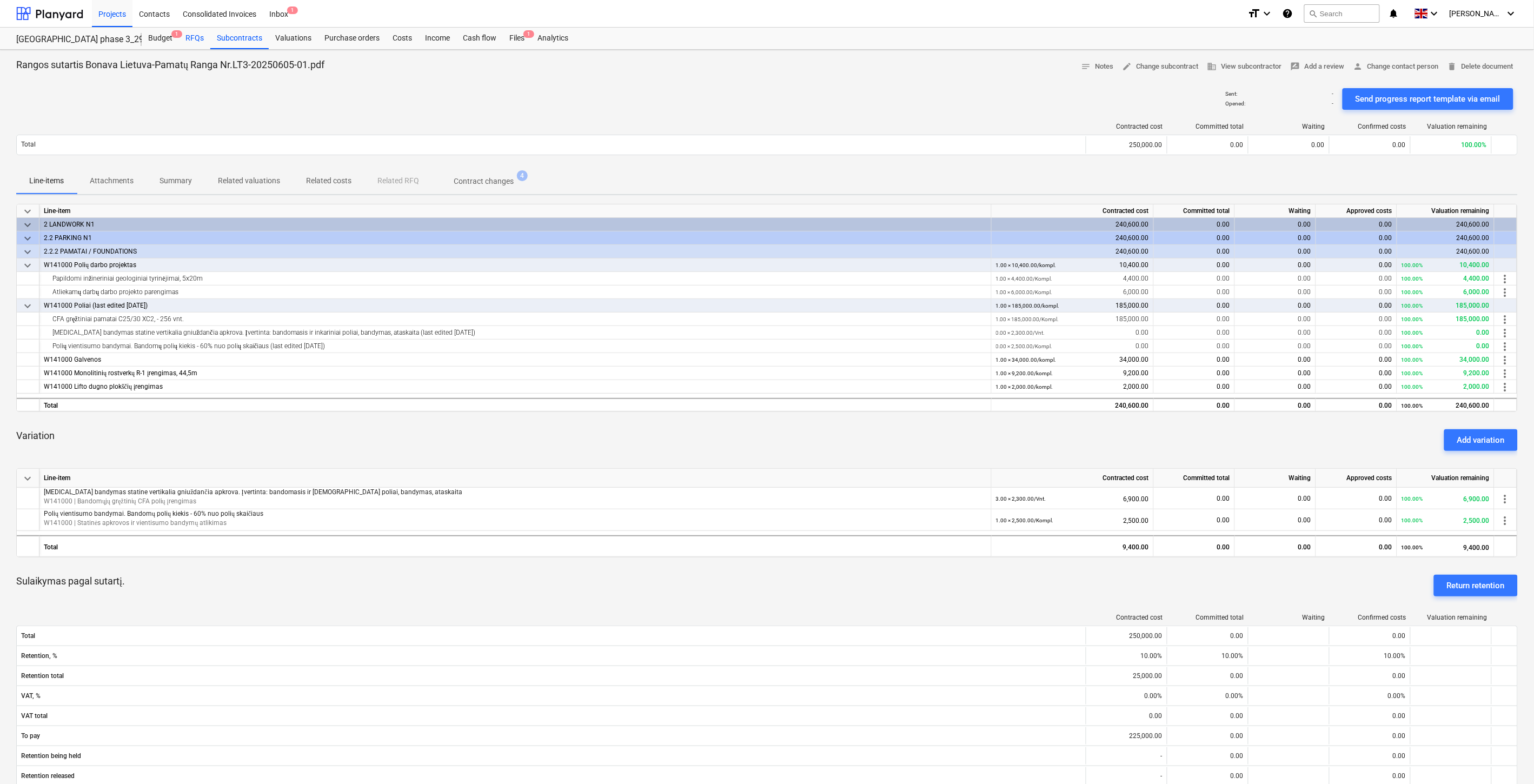
drag, startPoint x: 155, startPoint y: 41, endPoint x: 180, endPoint y: 39, distance: 25.1
click at [156, 40] on div "Budget 1" at bounding box center [160, 39] width 37 height 22
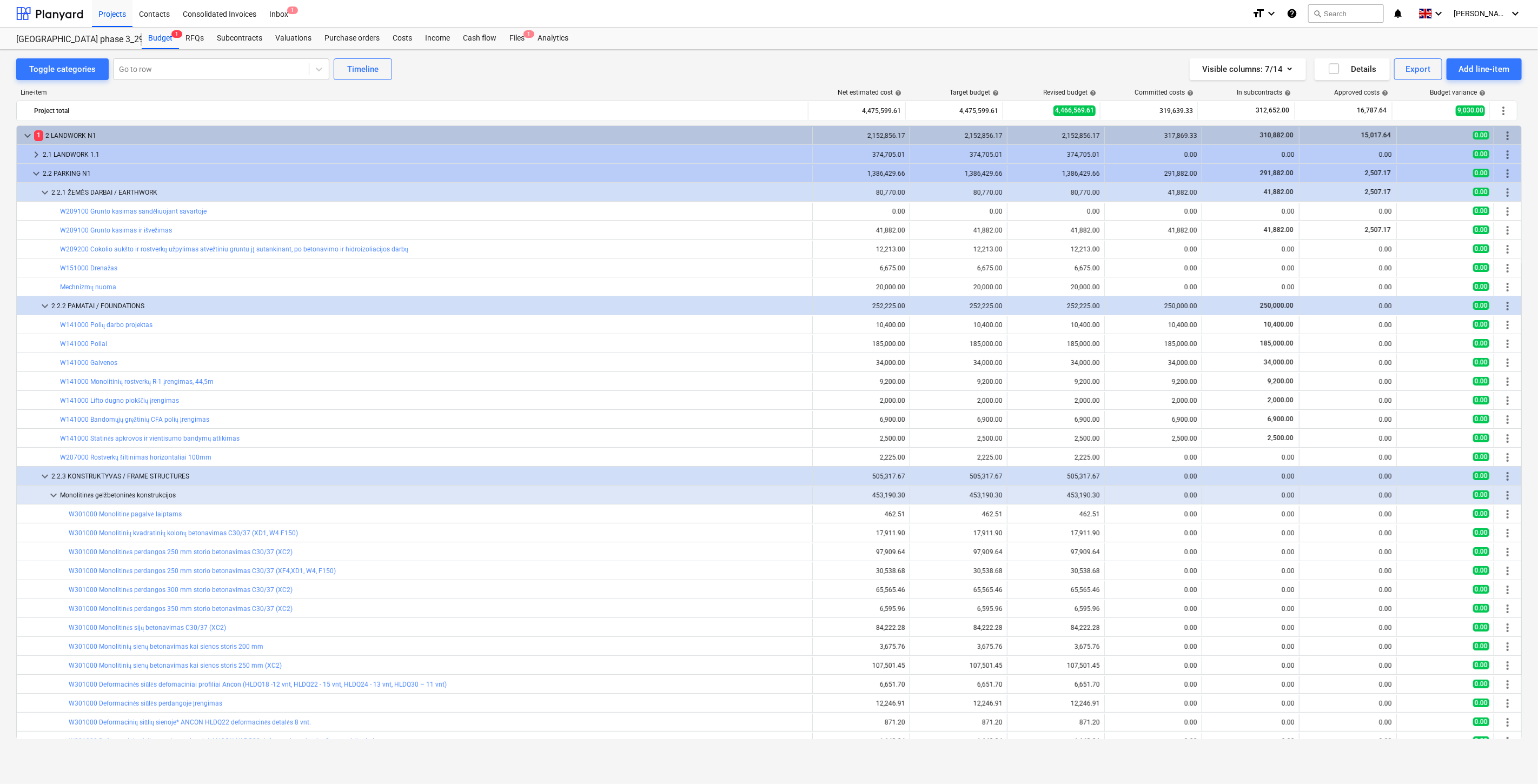
drag, startPoint x: 508, startPoint y: 34, endPoint x: 510, endPoint y: 4, distance: 30.1
click at [509, 33] on div "Files 1" at bounding box center [517, 39] width 28 height 22
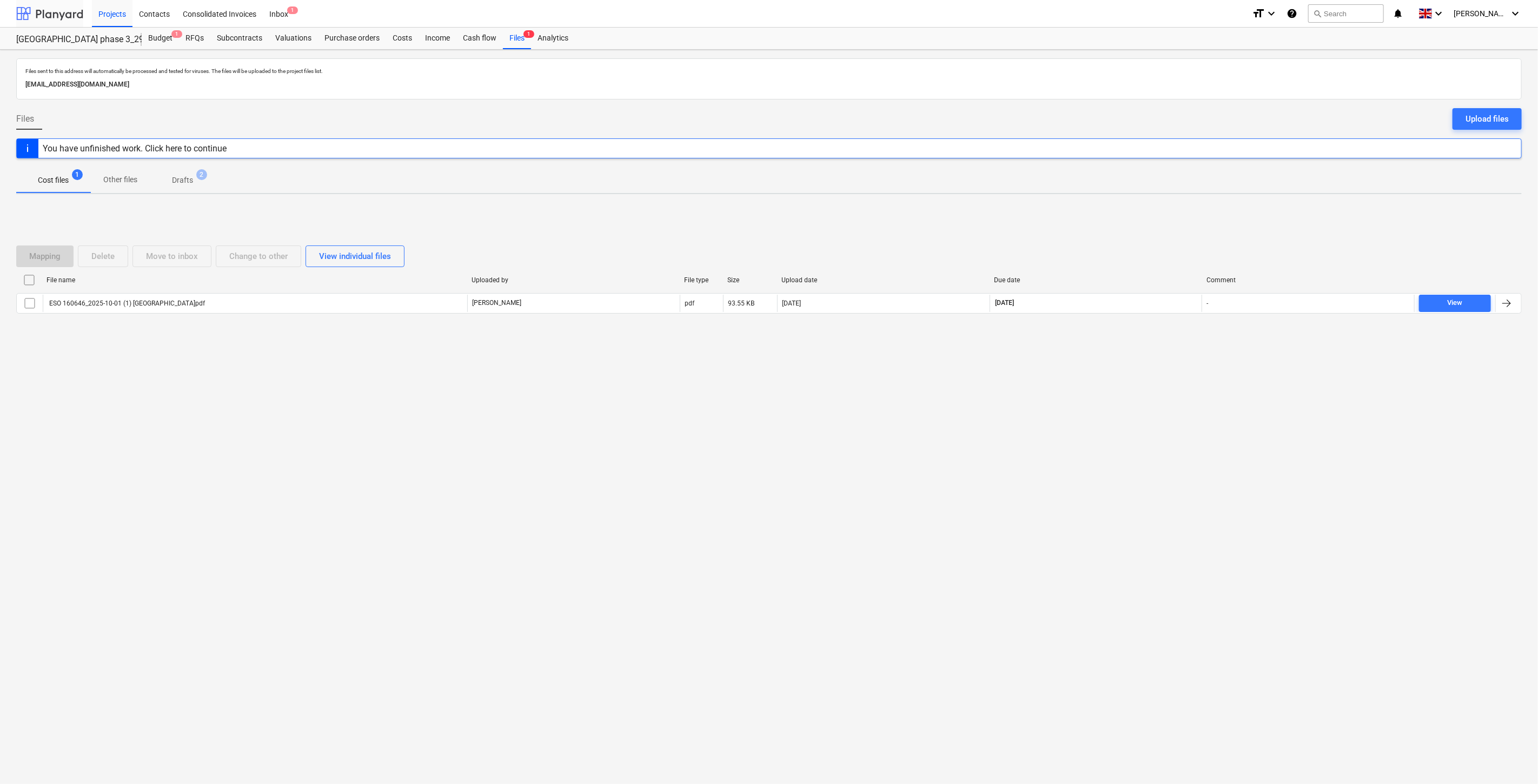
click at [58, 23] on div at bounding box center [49, 14] width 67 height 27
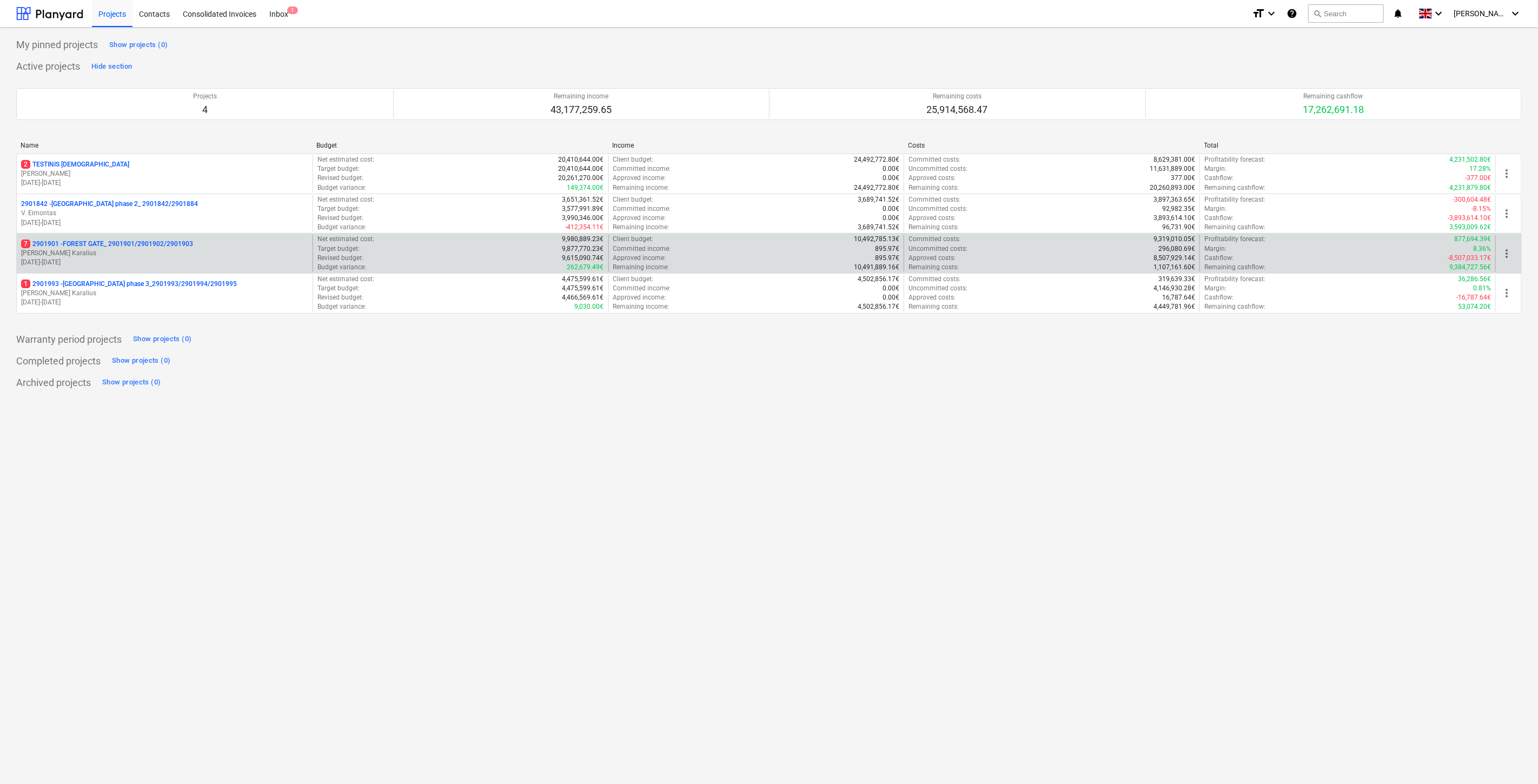
click at [93, 253] on p "[PERSON_NAME]" at bounding box center [165, 253] width 287 height 9
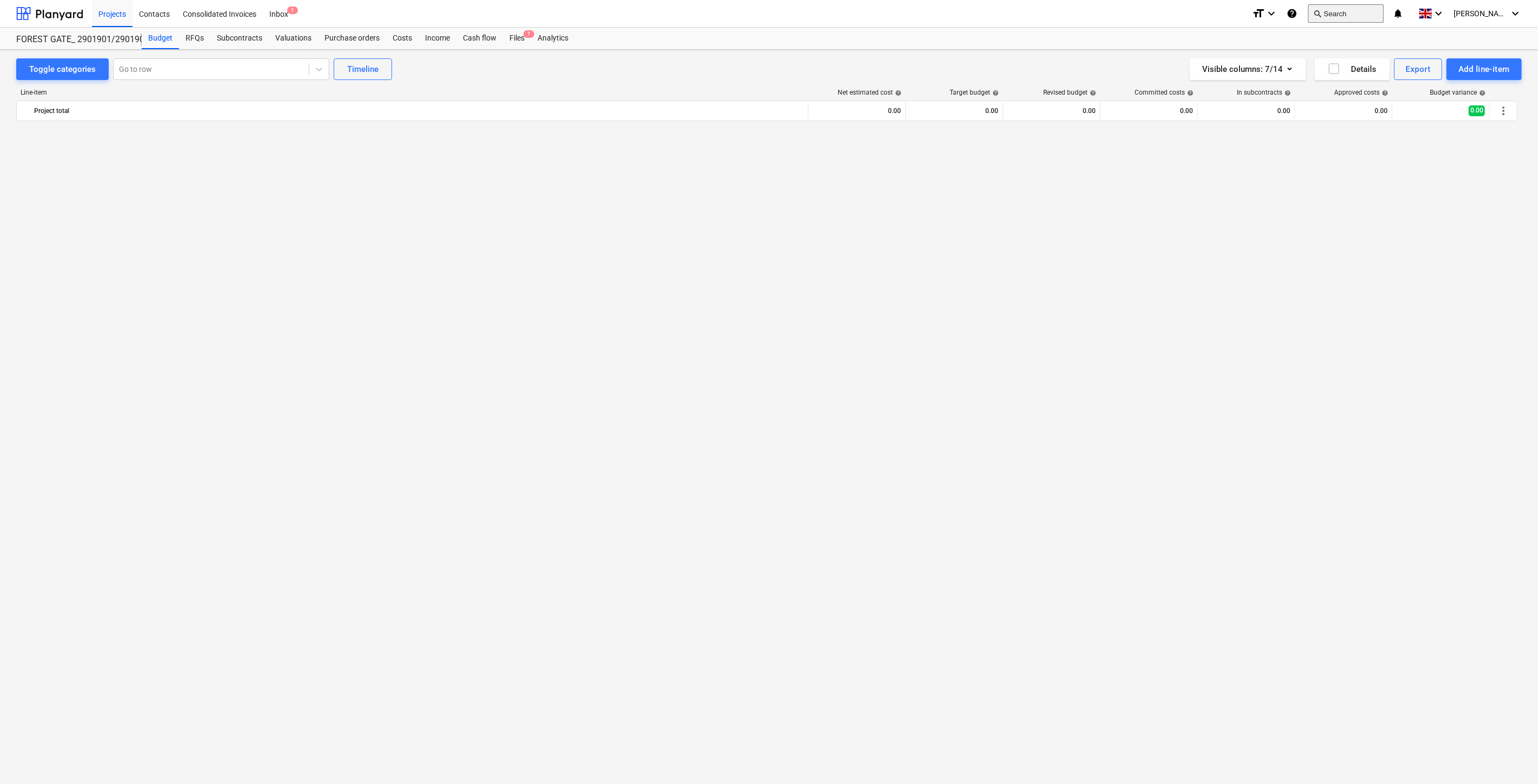
click at [1361, 13] on button "search Search" at bounding box center [1346, 13] width 76 height 18
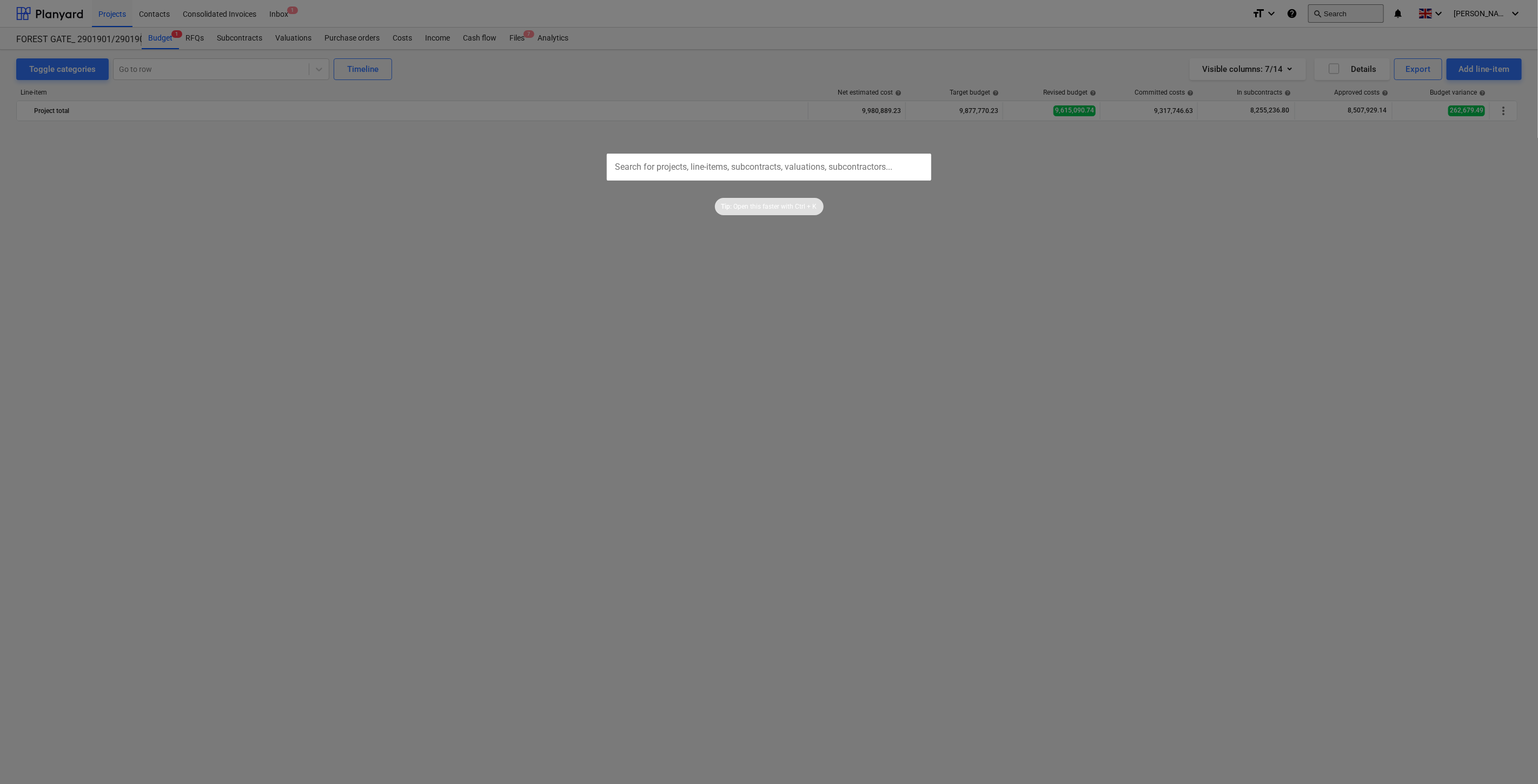
scroll to position [2450, 0]
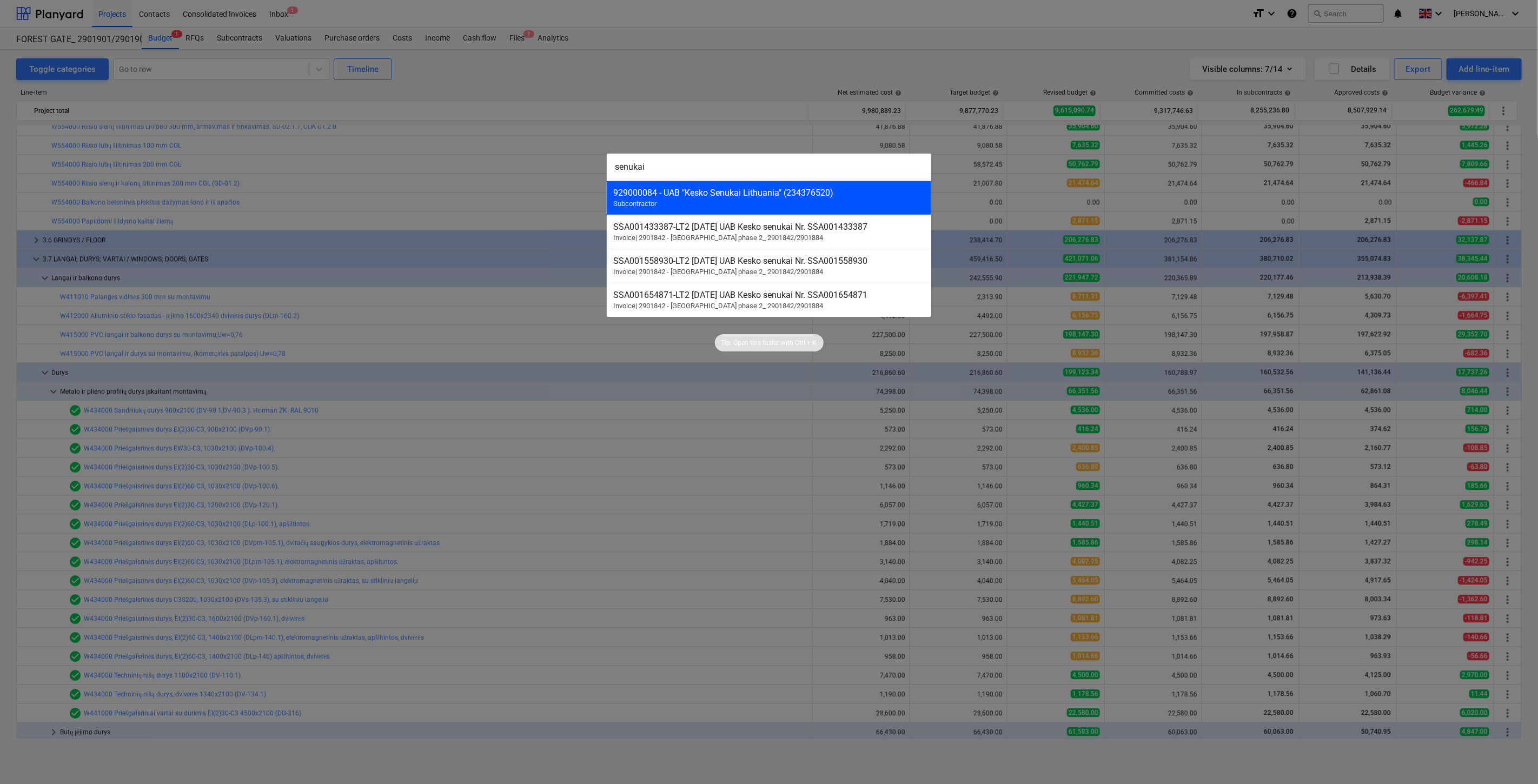
type input "senukai"
click at [833, 188] on div "929000084 - UAB "Kesko Senukai Lithuania" (234376520)" at bounding box center [769, 192] width 312 height 10
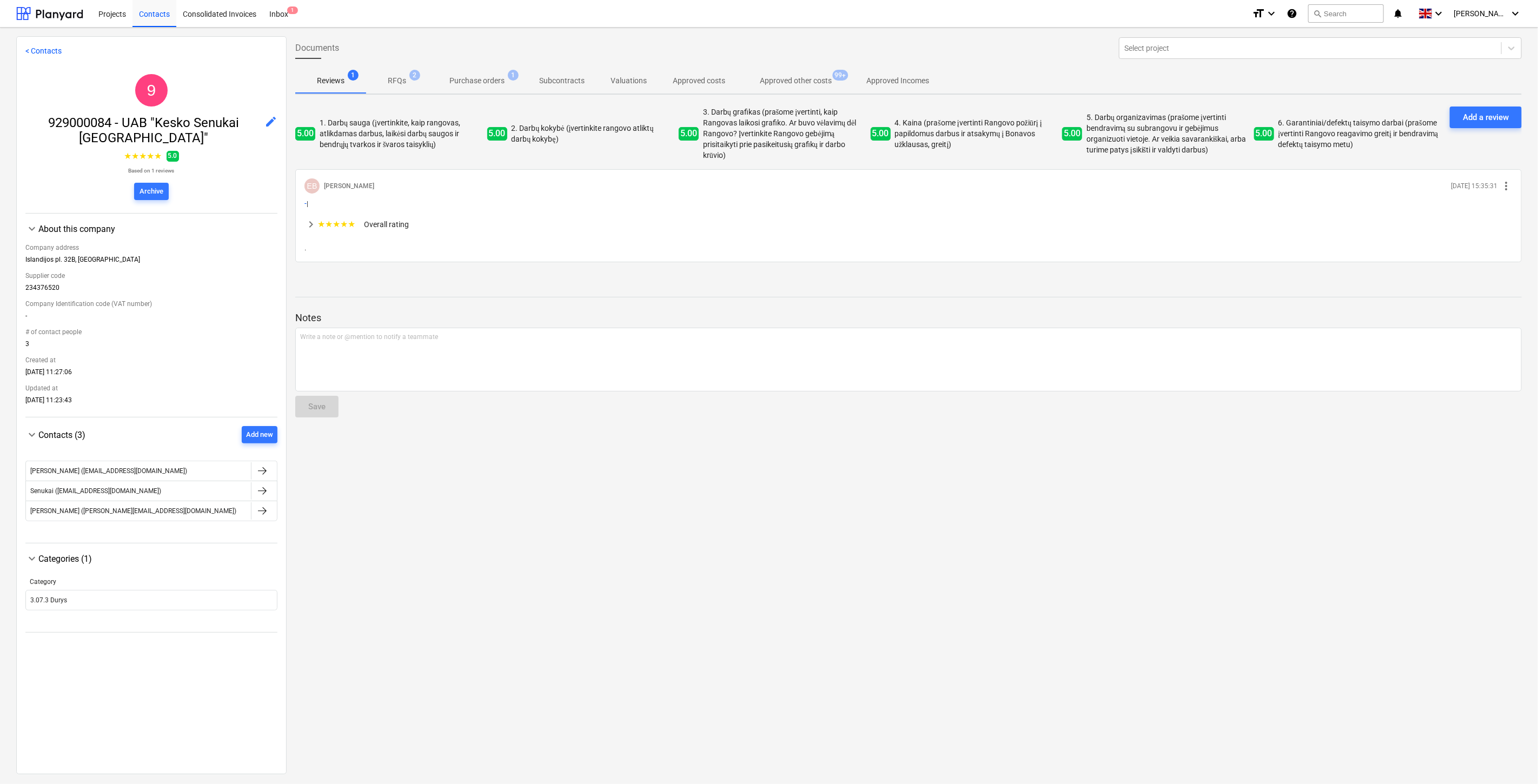
click at [806, 89] on span "Approved other costs 99+" at bounding box center [796, 81] width 115 height 20
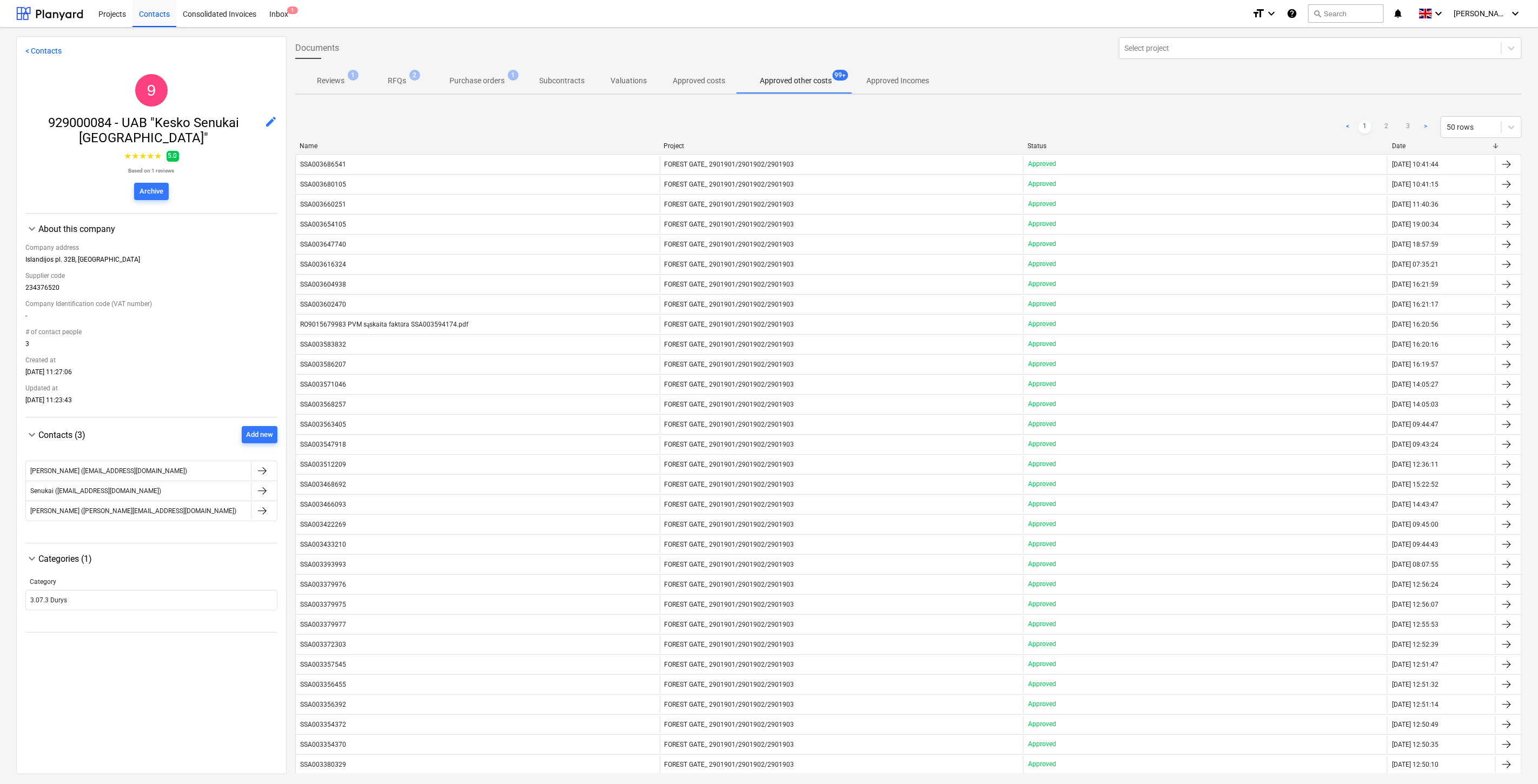
click at [489, 79] on p "Purchase orders" at bounding box center [477, 81] width 55 height 12
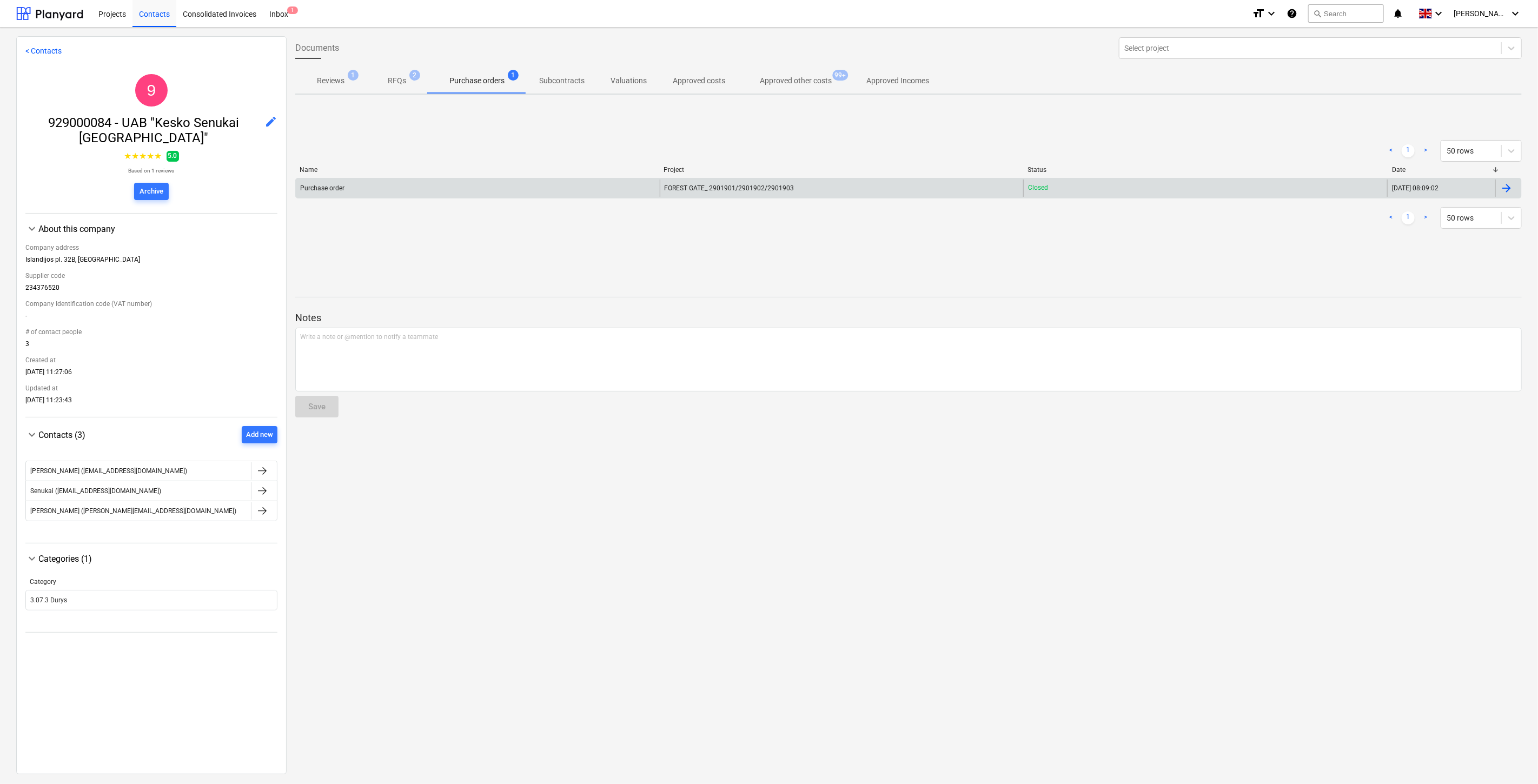
click at [620, 188] on div "Purchase order" at bounding box center [477, 188] width 364 height 18
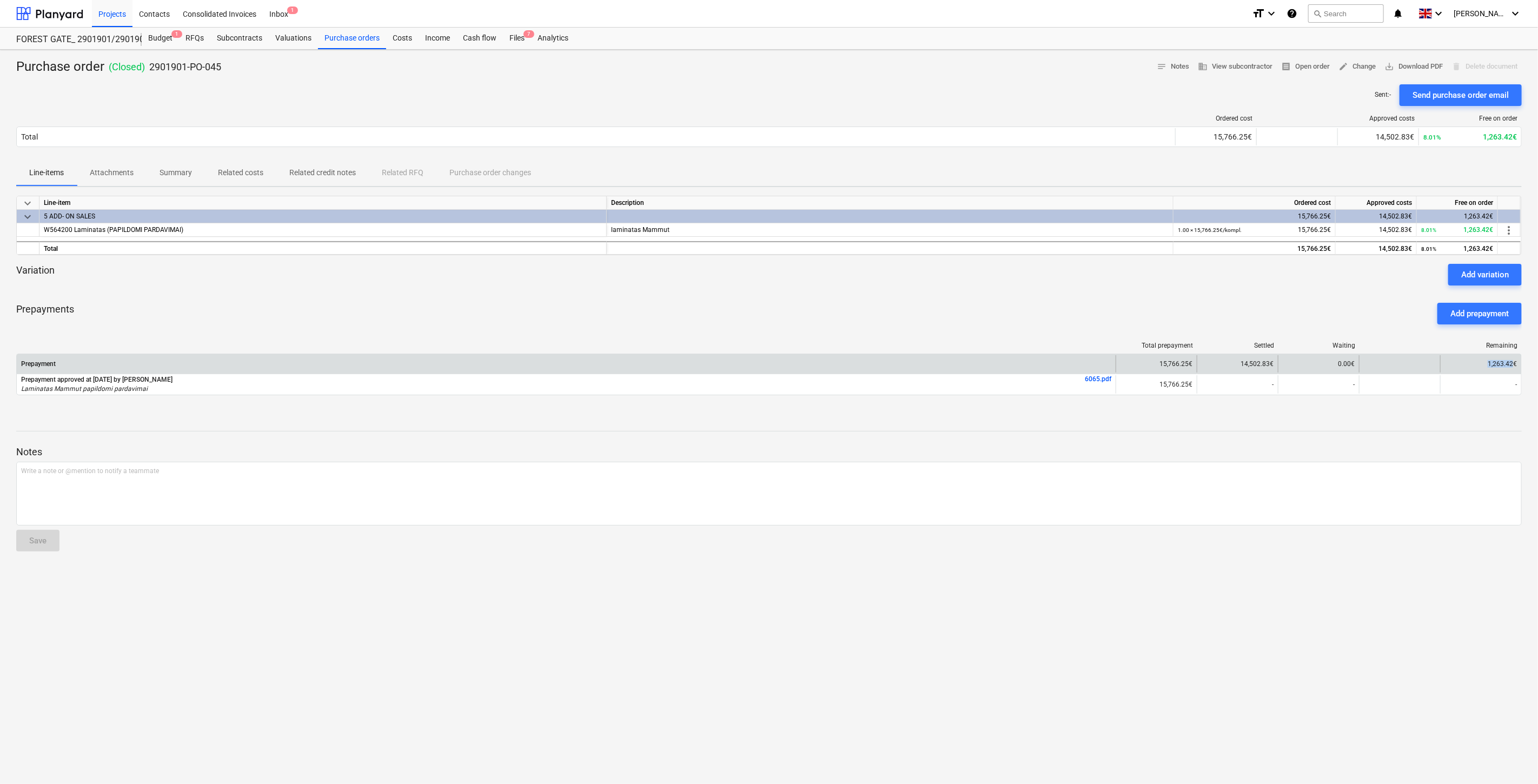
drag, startPoint x: 1512, startPoint y: 365, endPoint x: 1487, endPoint y: 365, distance: 25.0
click at [1487, 365] on div "1,263.42€" at bounding box center [1480, 364] width 81 height 18
copy div "1,263.42"
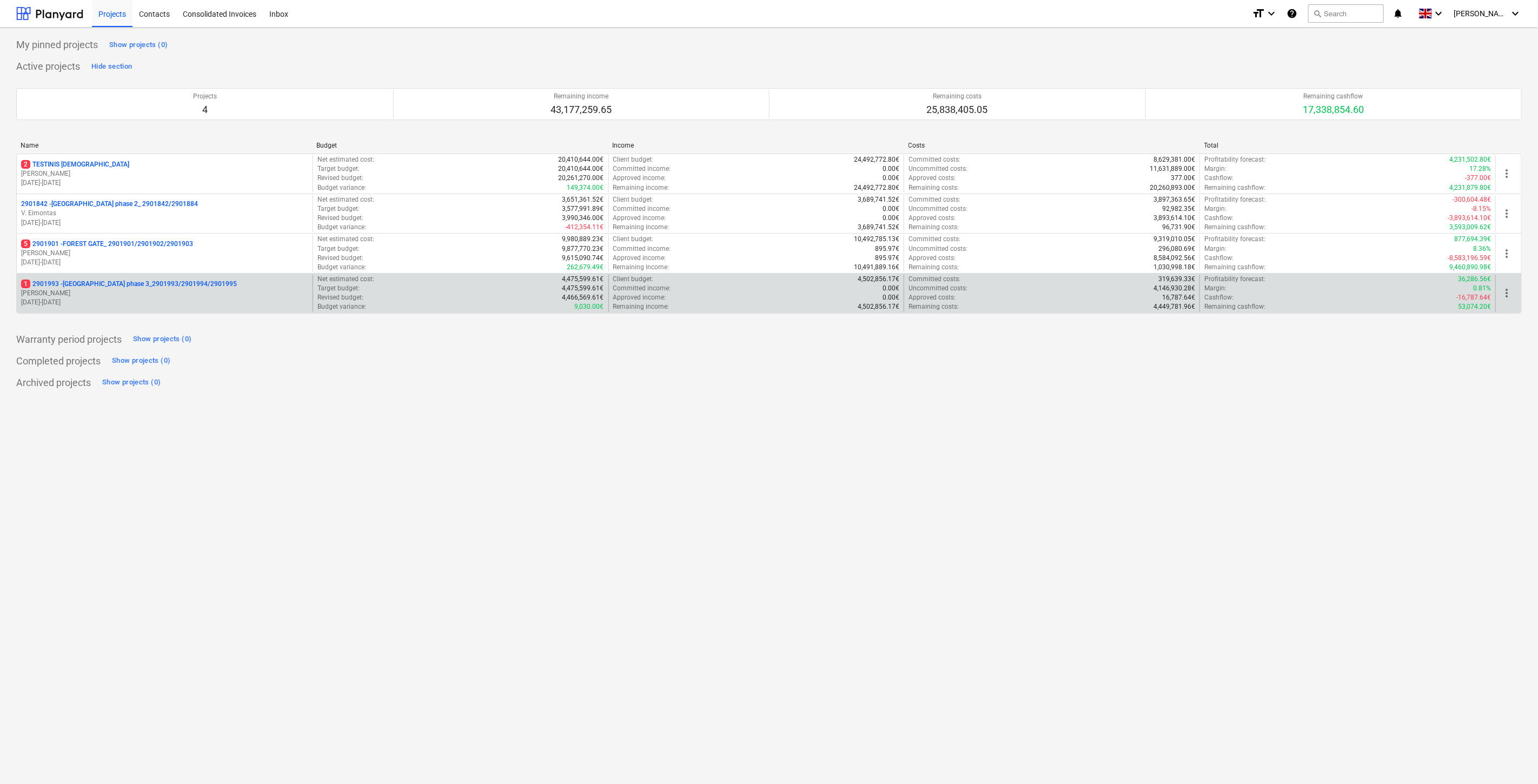
click at [186, 293] on p "[PERSON_NAME] Karalius" at bounding box center [165, 293] width 287 height 9
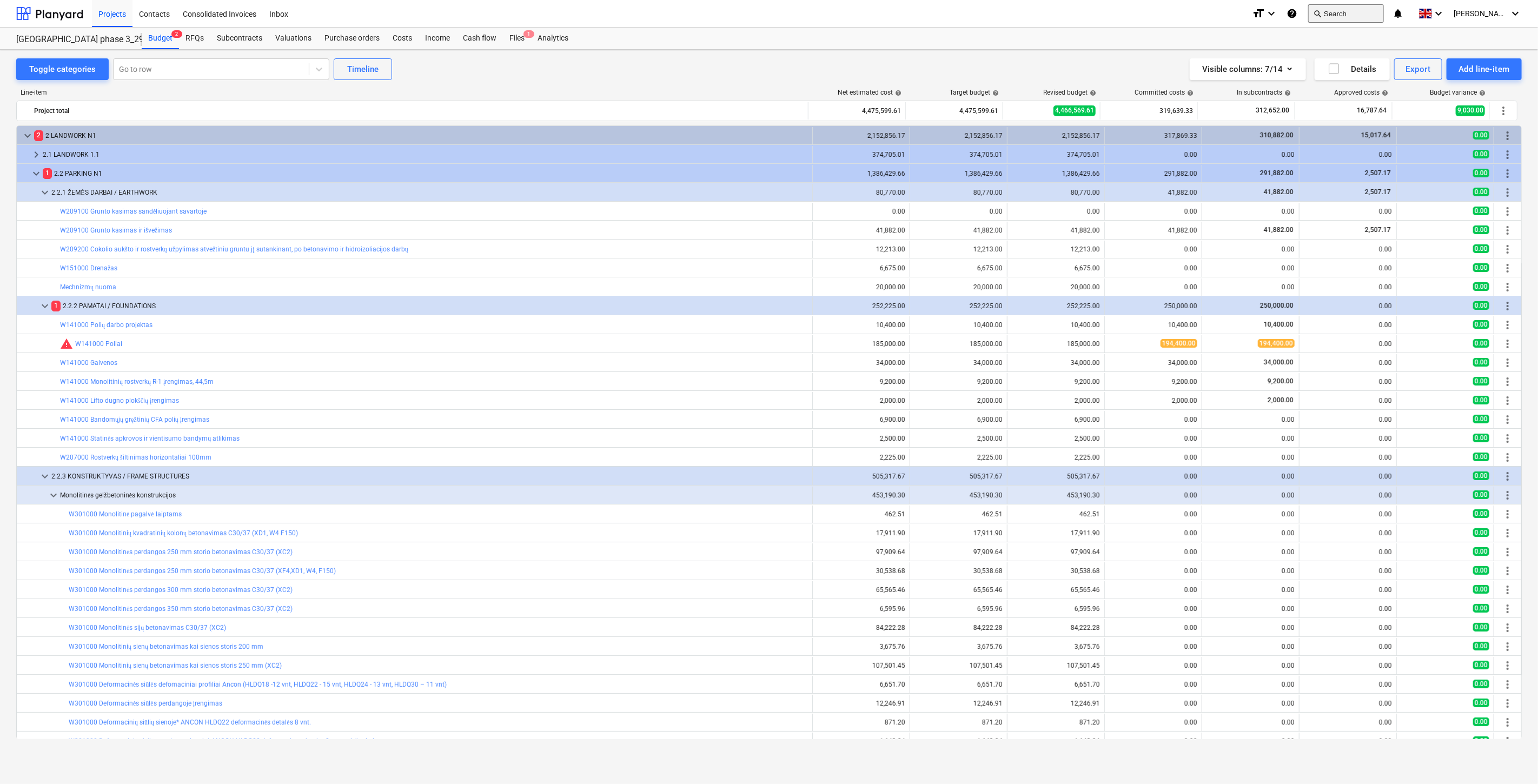
click at [1383, 12] on button "search Search" at bounding box center [1346, 13] width 76 height 18
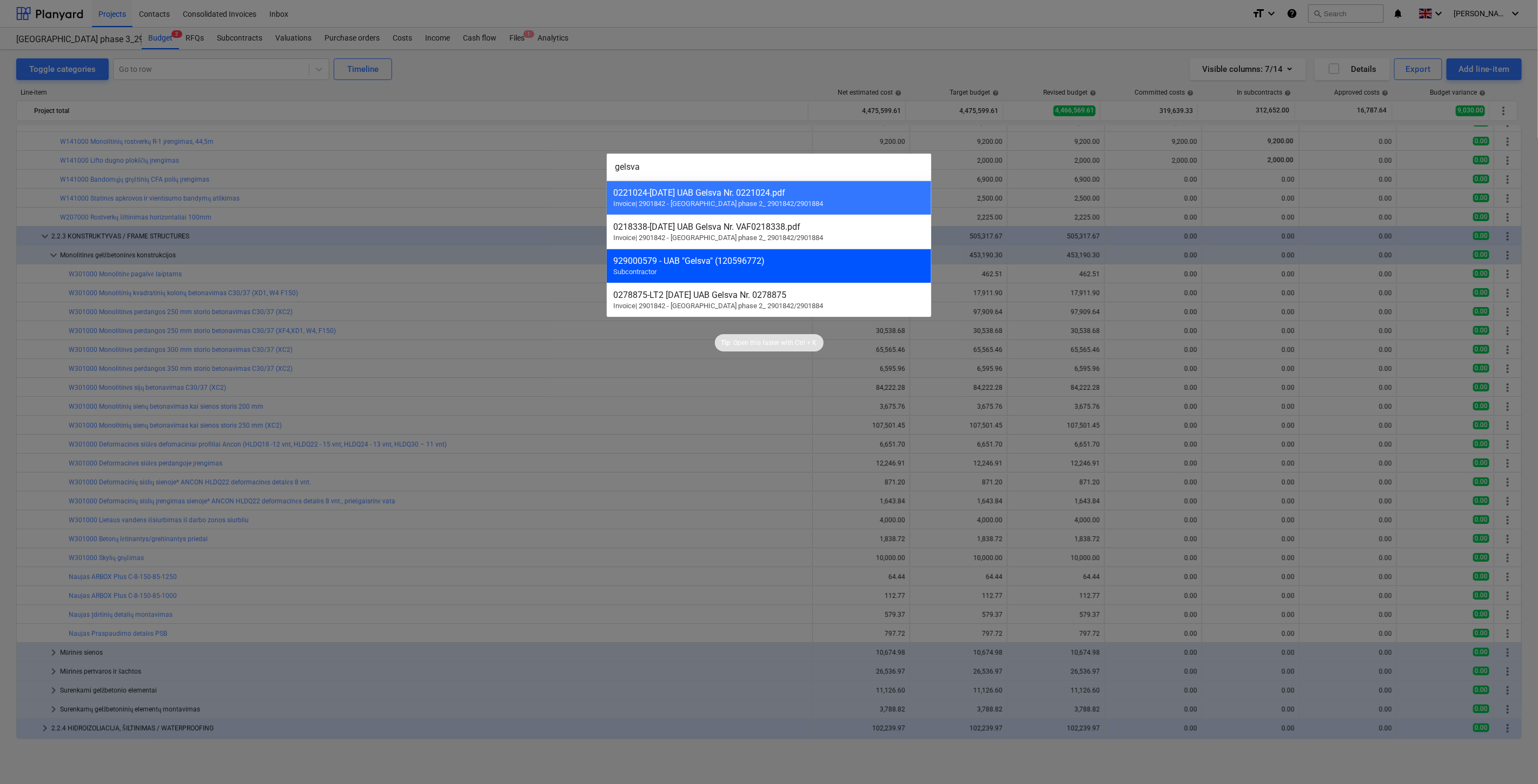
type input "gelsva"
click at [741, 256] on div "929000579 - UAB "Gelsva" (120596772) Subcontractor" at bounding box center [769, 266] width 325 height 34
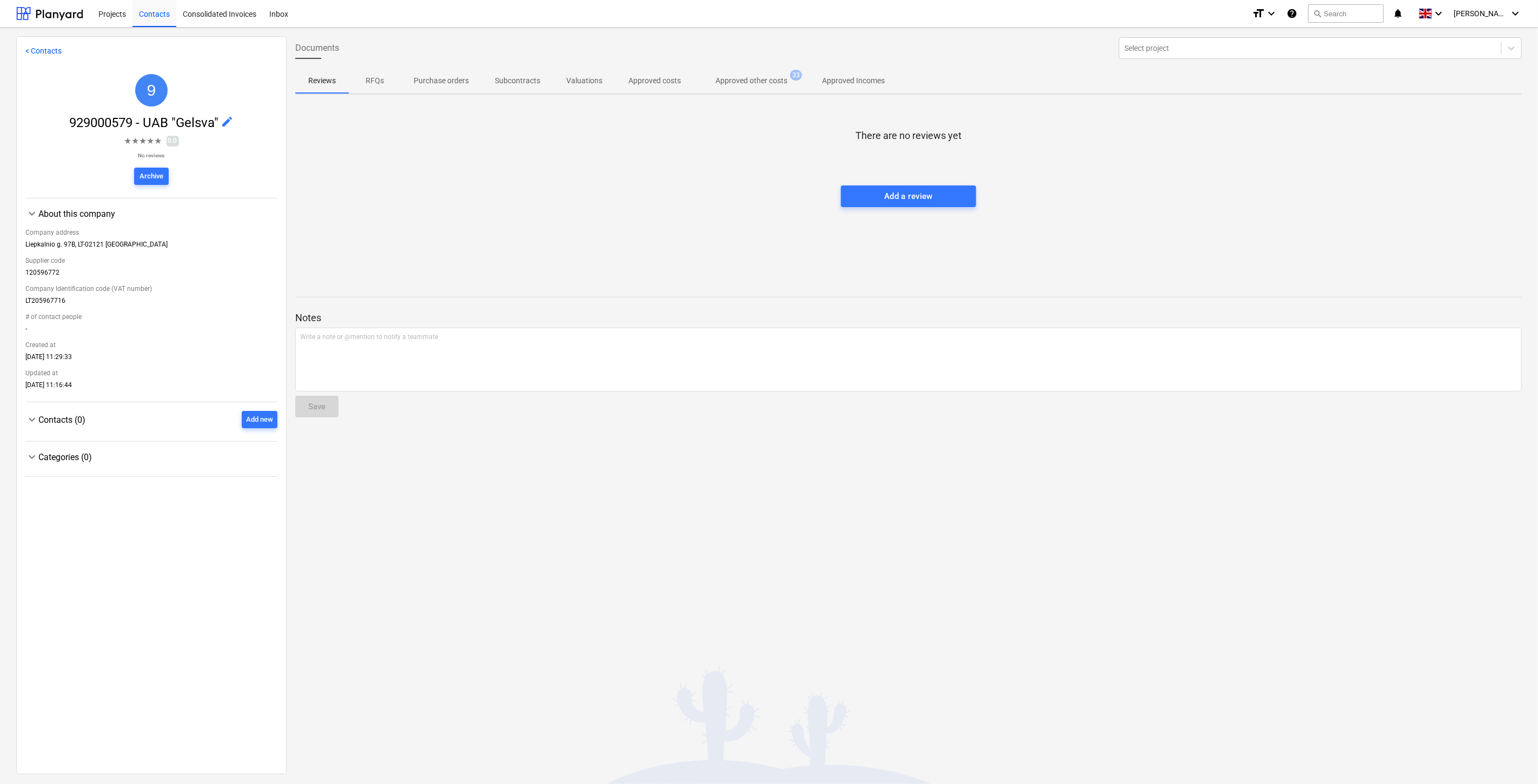
click at [733, 90] on button "Approved other costs 33" at bounding box center [752, 81] width 115 height 26
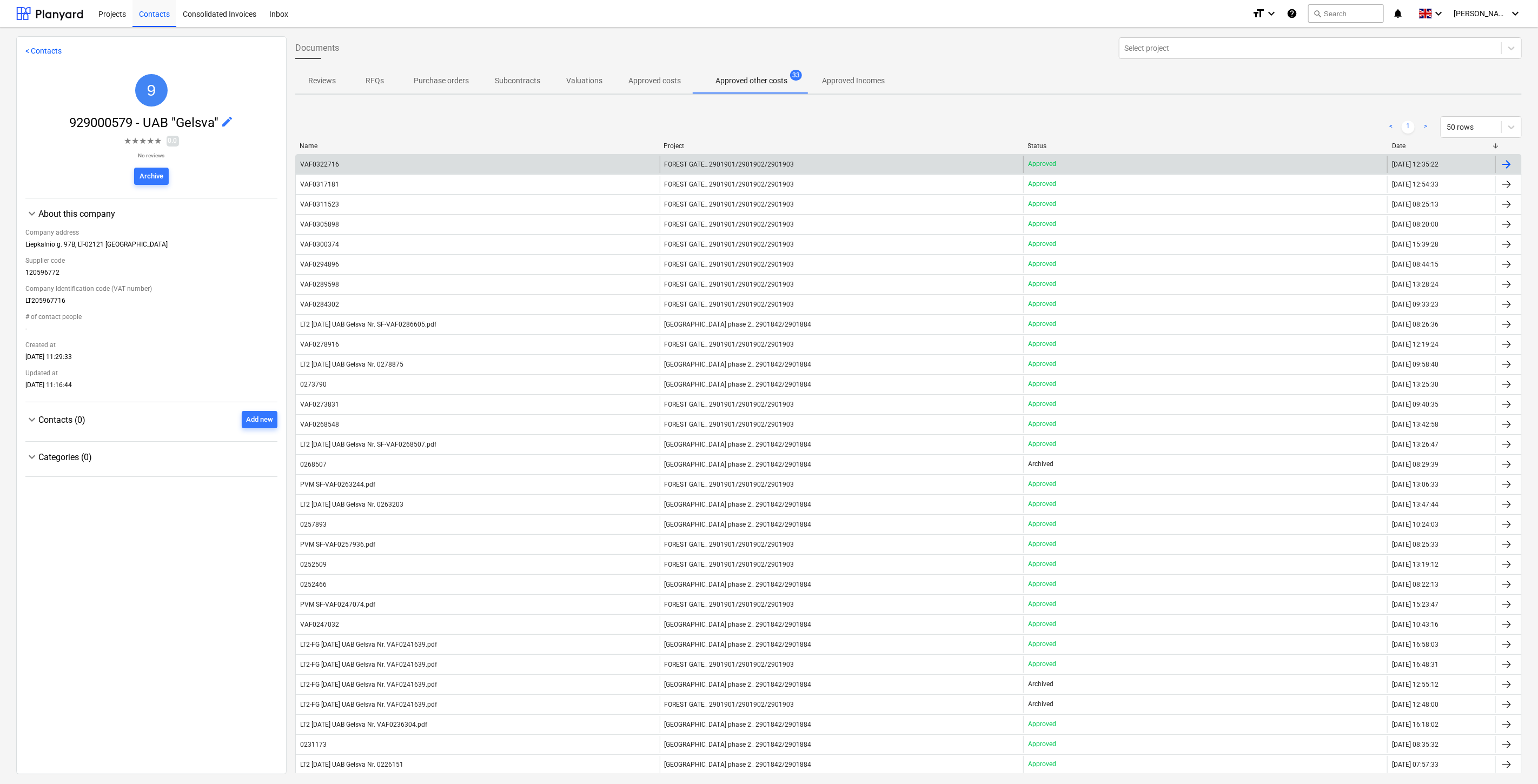
click at [701, 159] on div "FOREST GATE_ 2901901/2901902/2901903" at bounding box center [841, 165] width 364 height 18
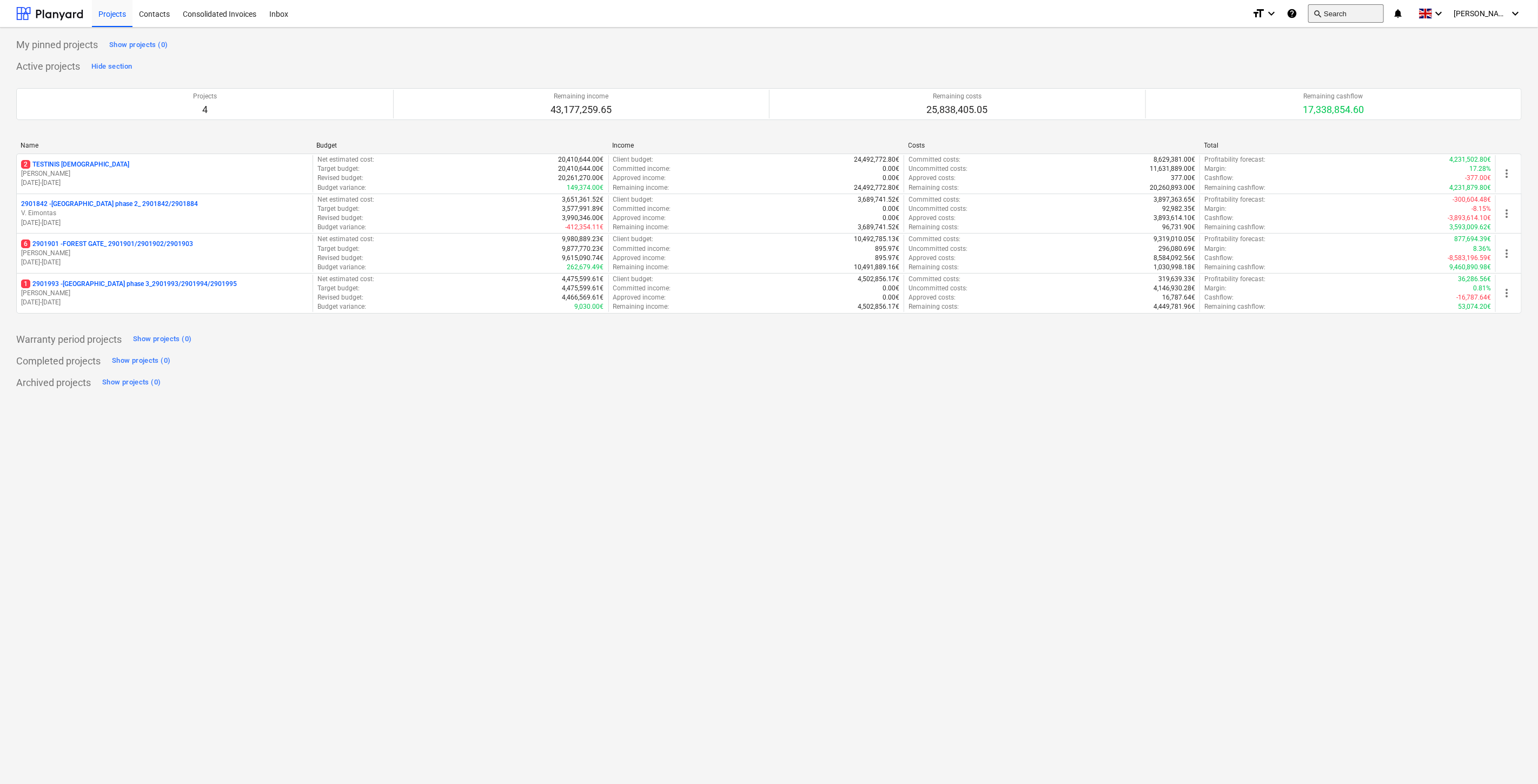
click at [1362, 14] on button "search Search" at bounding box center [1346, 13] width 76 height 18
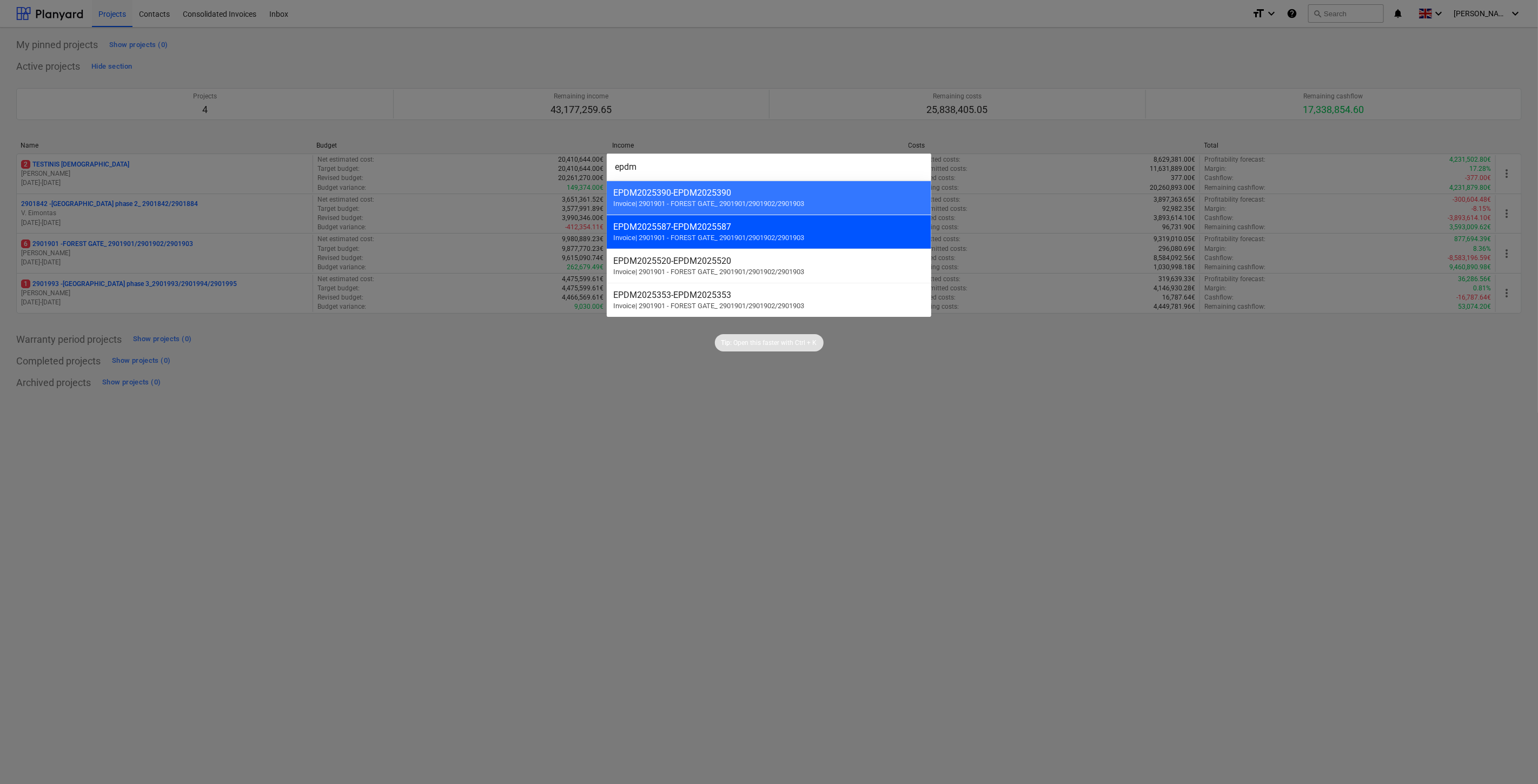
type input "epdm"
click at [653, 234] on div "EPDM2025587 - EPDM2025587 Invoice | 2901901 - FOREST GATE_ 2901901/2901902/2901…" at bounding box center [769, 232] width 325 height 34
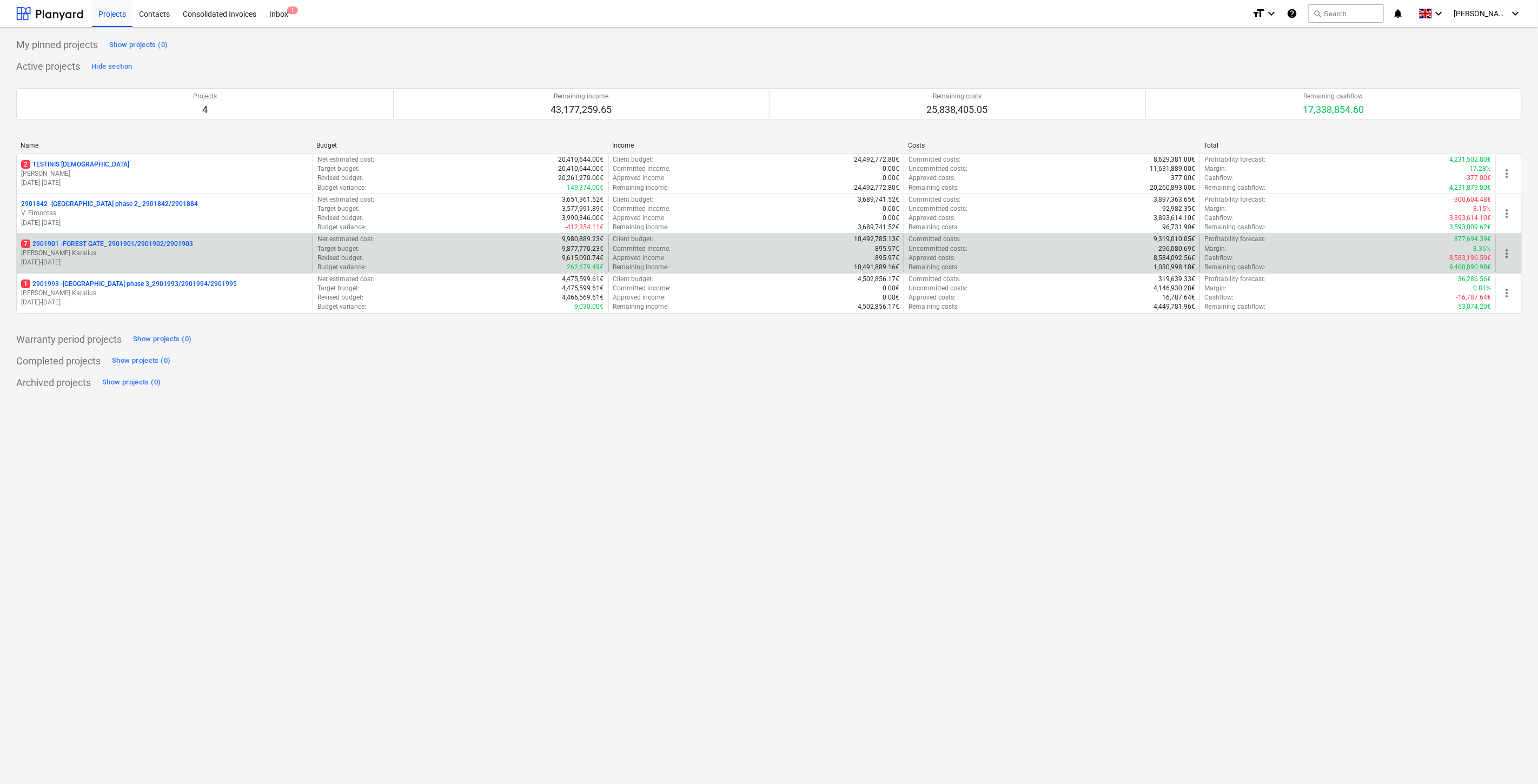
click at [164, 252] on p "[PERSON_NAME] Karalius" at bounding box center [165, 253] width 287 height 9
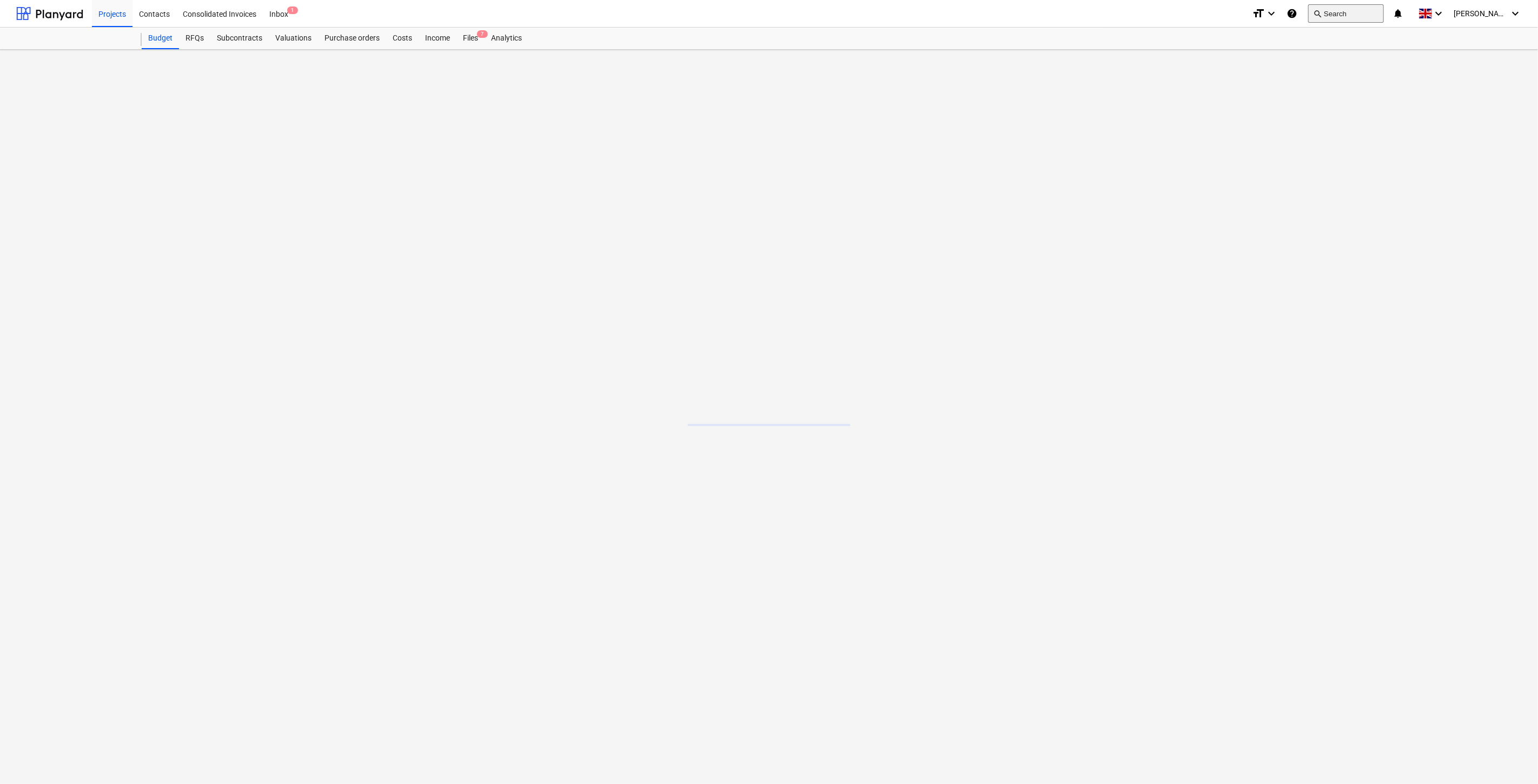
click at [1376, 12] on button "search Search" at bounding box center [1346, 13] width 76 height 18
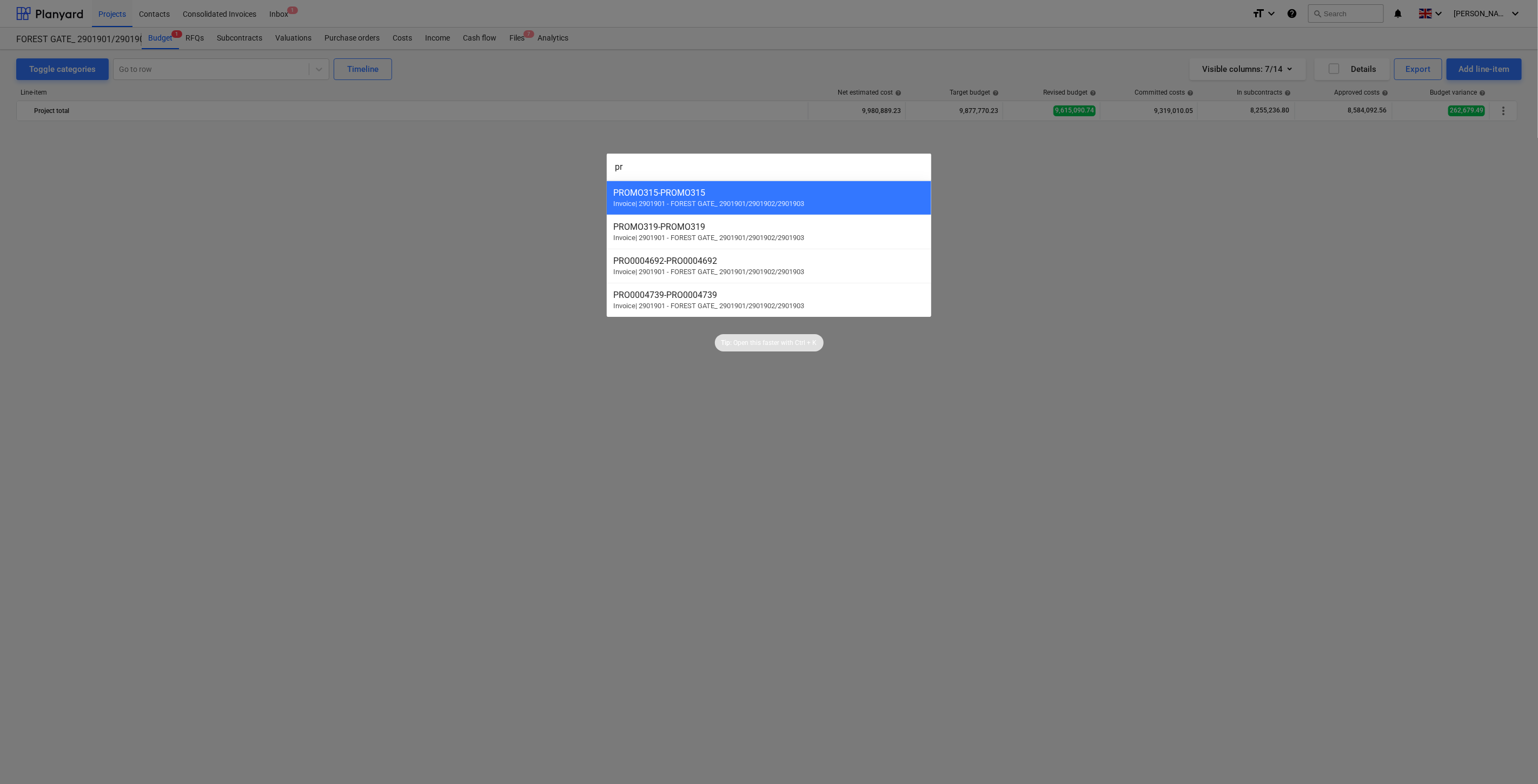
scroll to position [2450, 0]
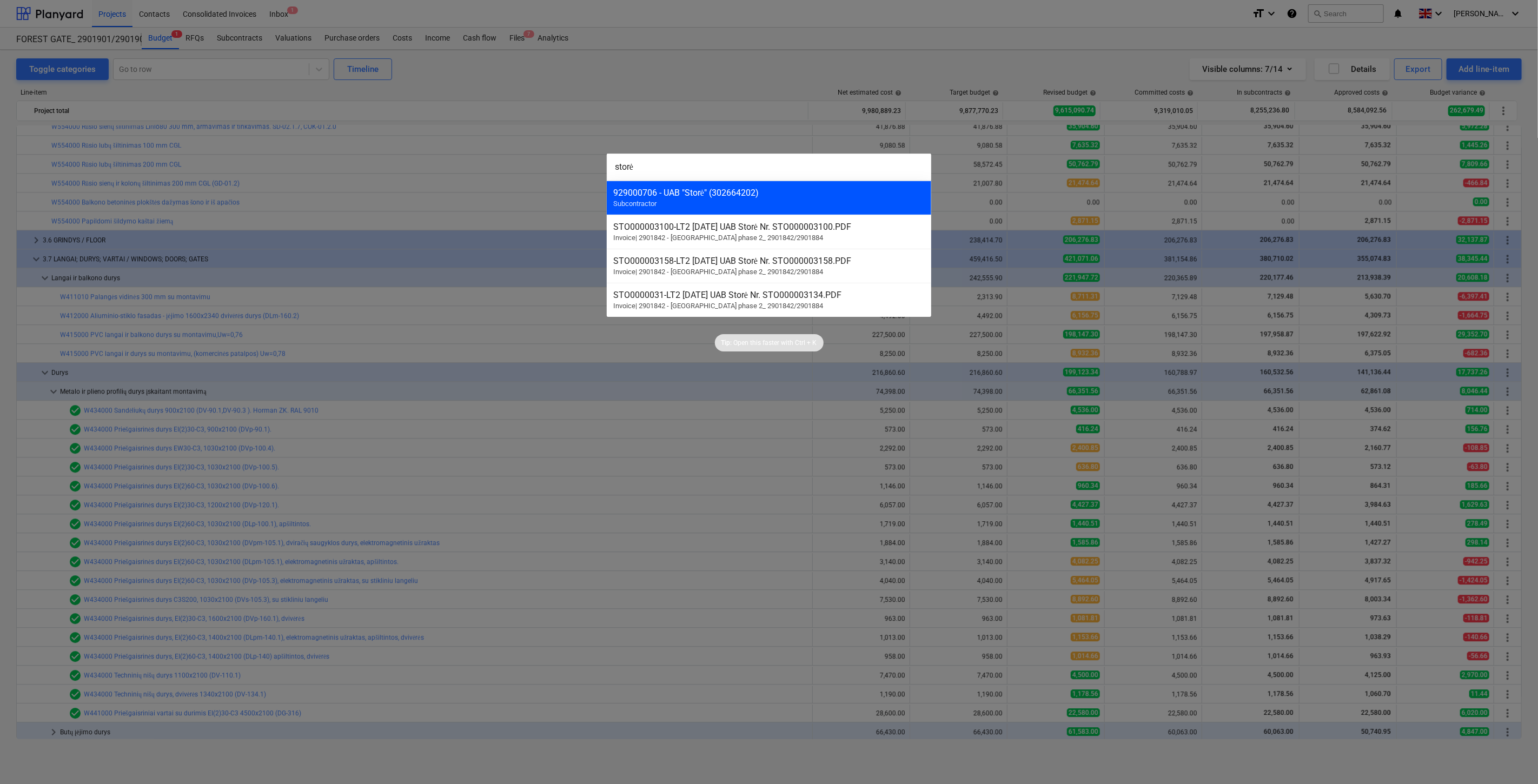
type input "storė"
click at [733, 190] on div "929000706 - UAB "Storė" (302664202)" at bounding box center [769, 192] width 312 height 10
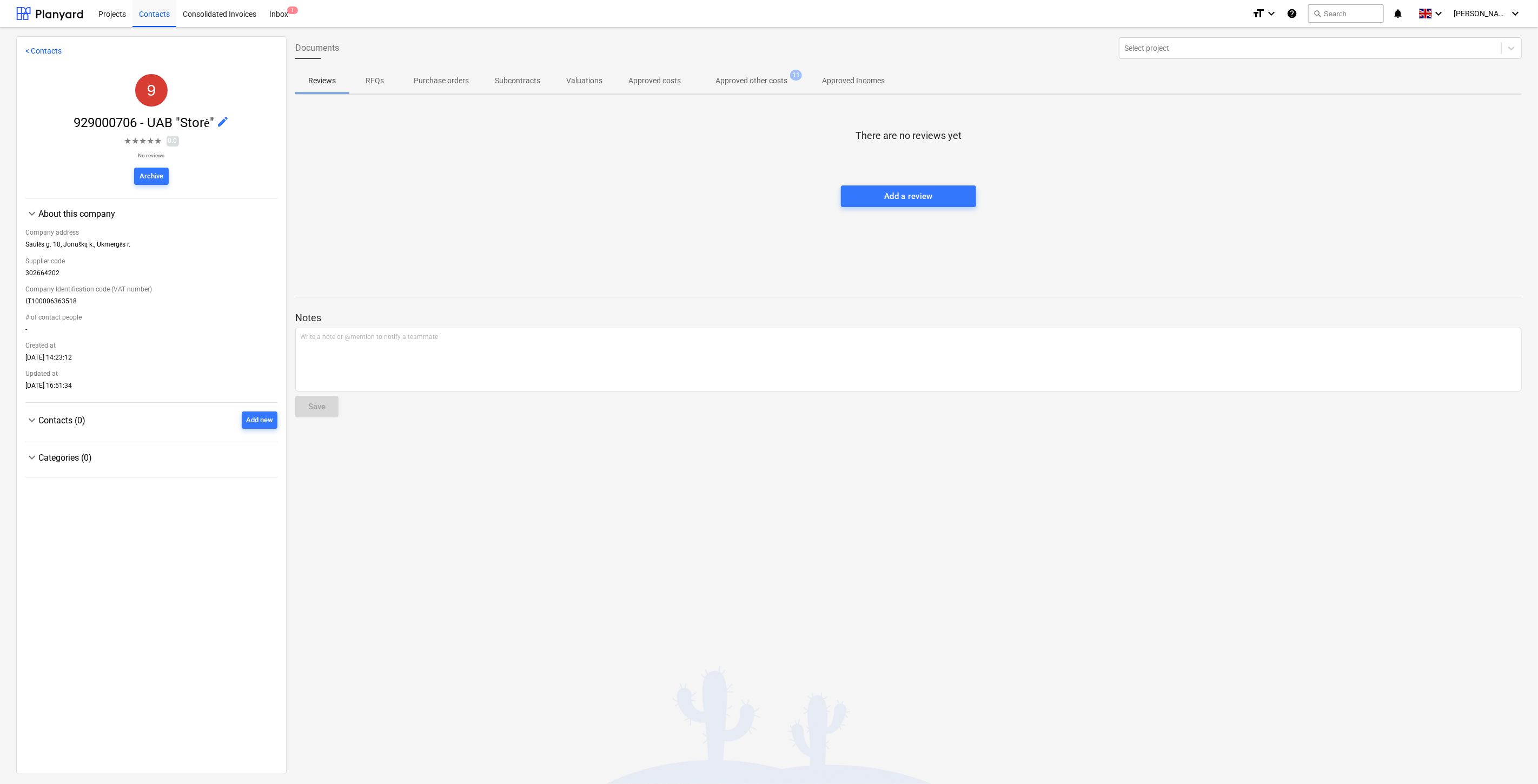
click at [768, 78] on p "Approved other costs" at bounding box center [751, 81] width 72 height 12
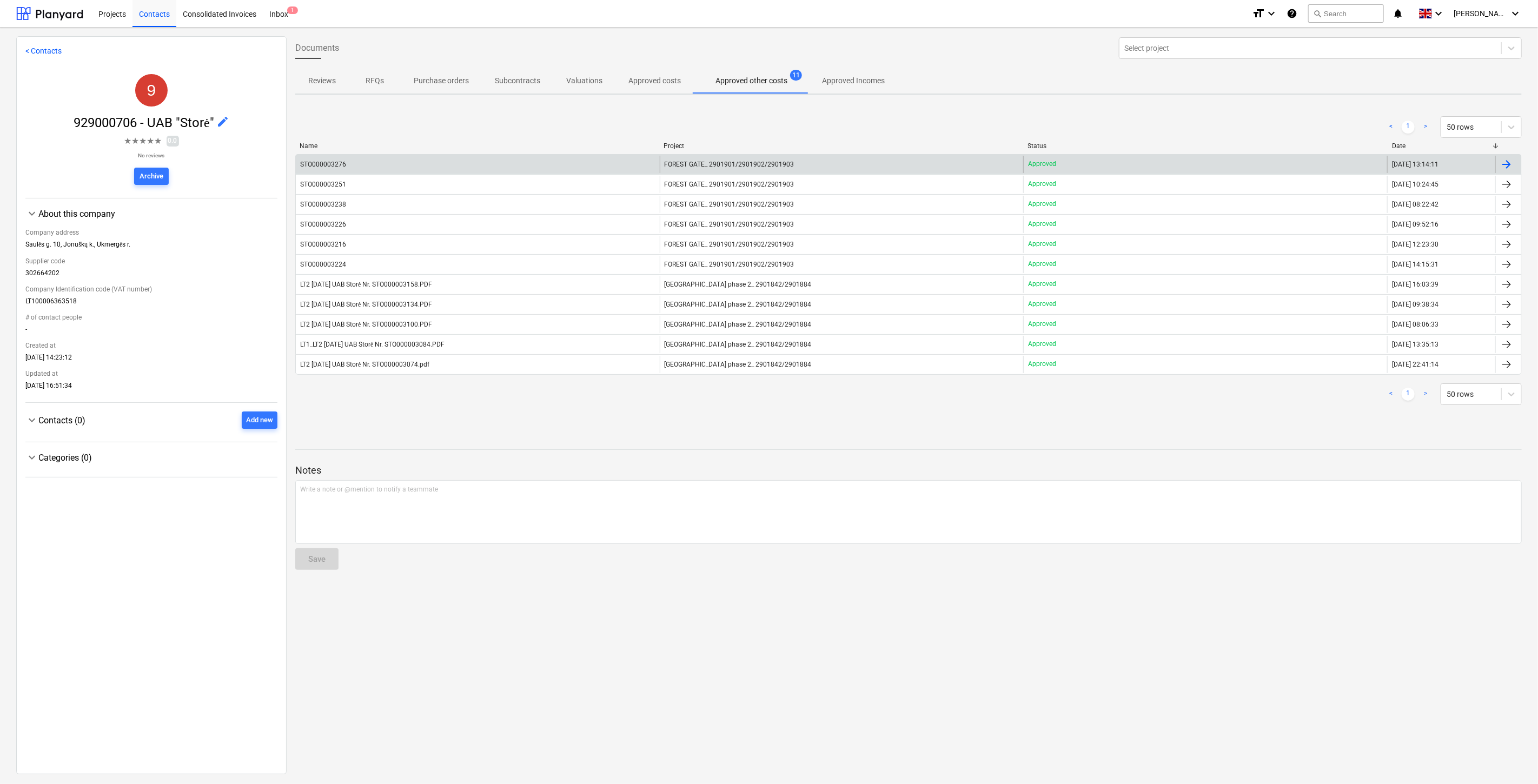
click at [590, 159] on div "STO000003276" at bounding box center [477, 165] width 364 height 18
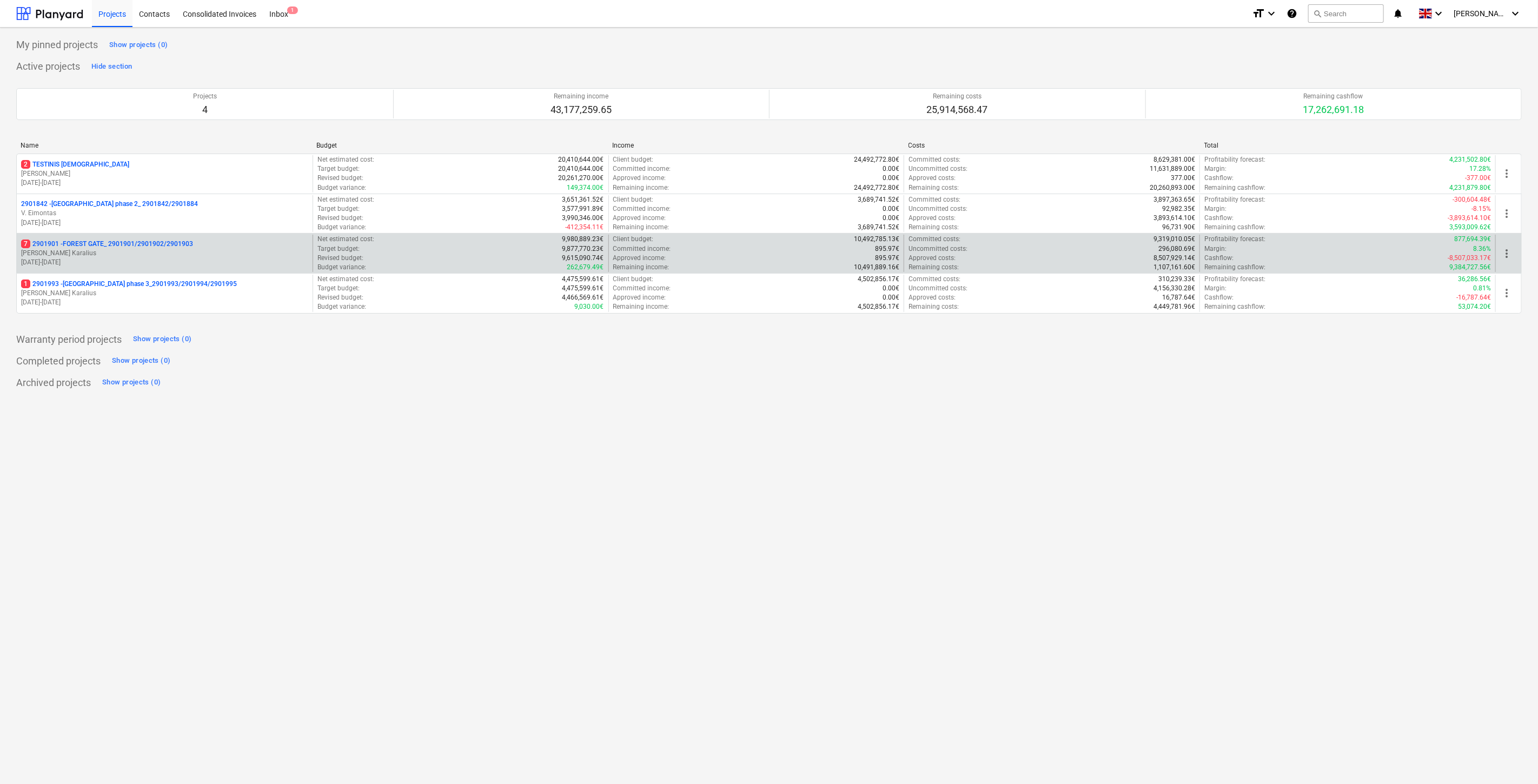
click at [170, 245] on p "7 2901901 - FOREST GATE_ 2901901/2901902/2901903" at bounding box center [107, 244] width 172 height 9
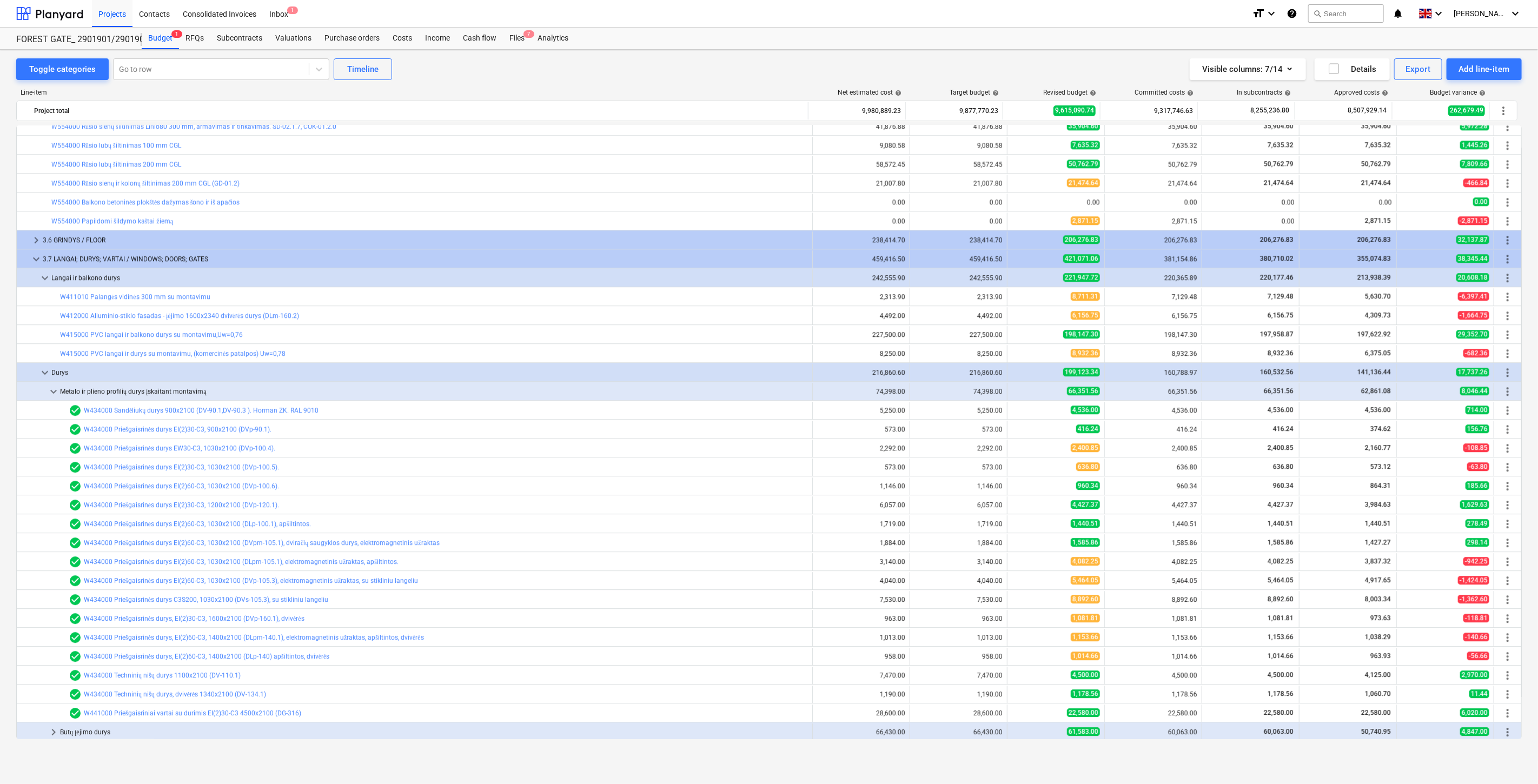
scroll to position [2149, 0]
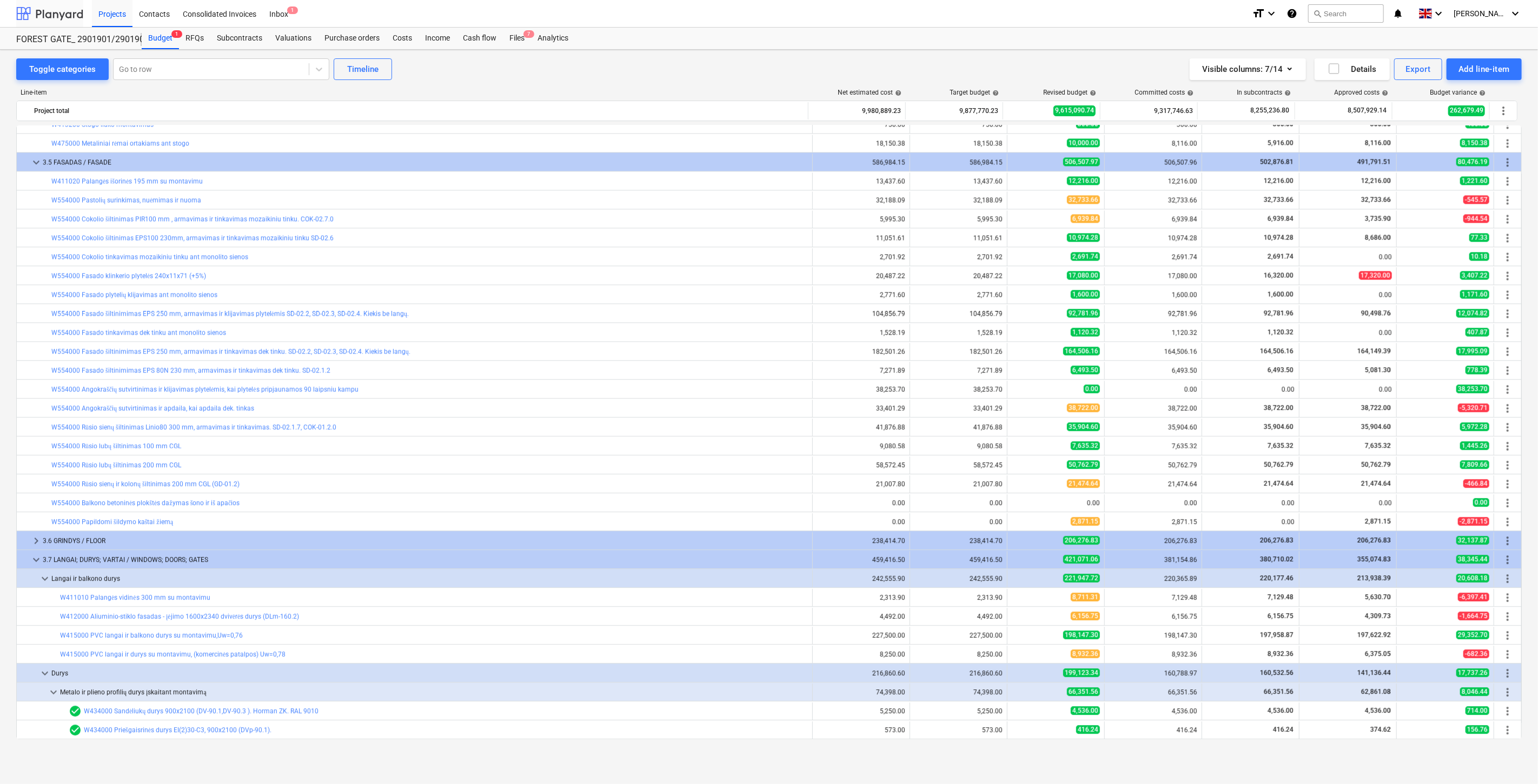
drag, startPoint x: 53, startPoint y: 18, endPoint x: 57, endPoint y: 24, distance: 7.2
click at [53, 18] on div at bounding box center [49, 14] width 67 height 27
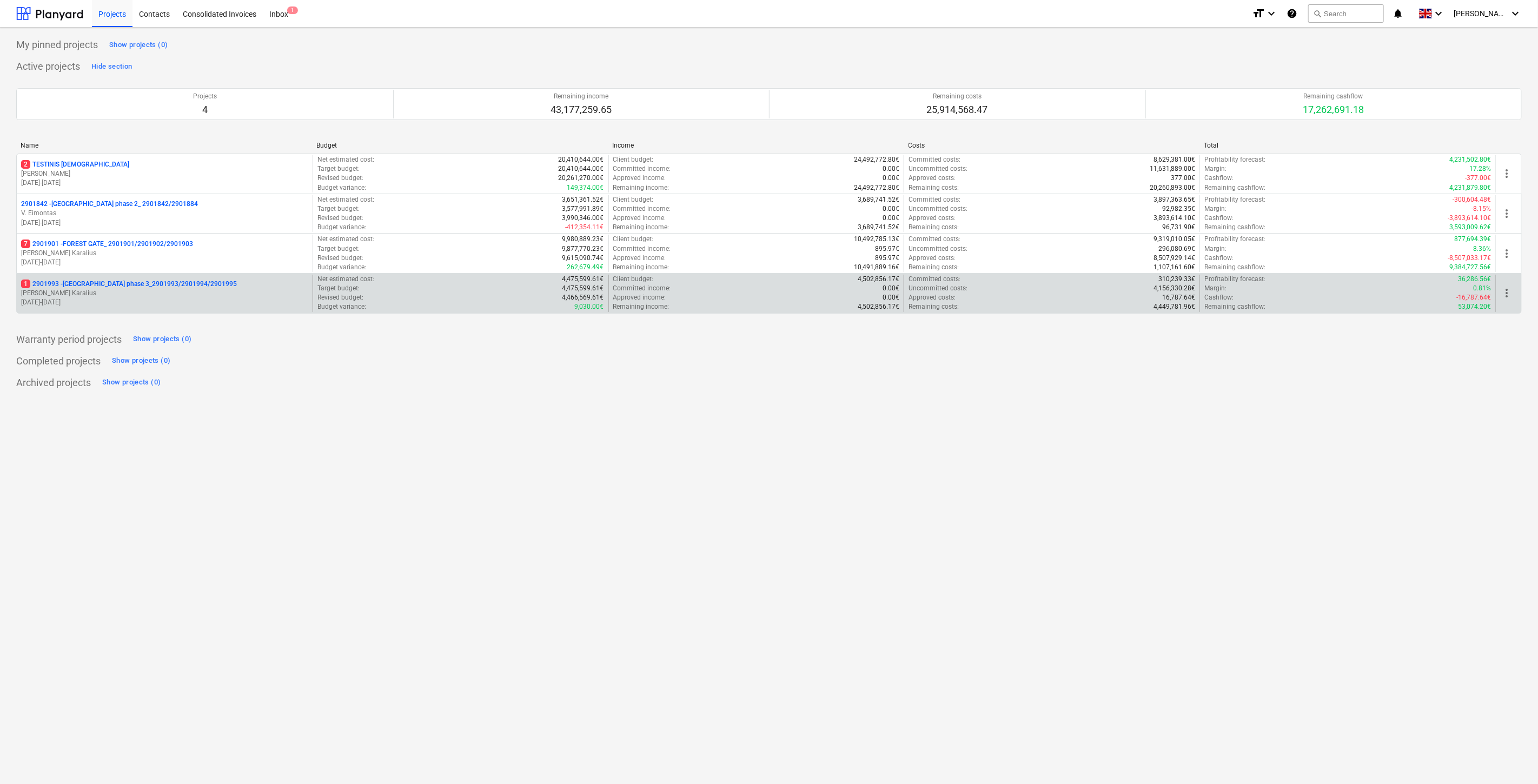
click at [113, 292] on p "[PERSON_NAME] Karalius" at bounding box center [165, 293] width 287 height 9
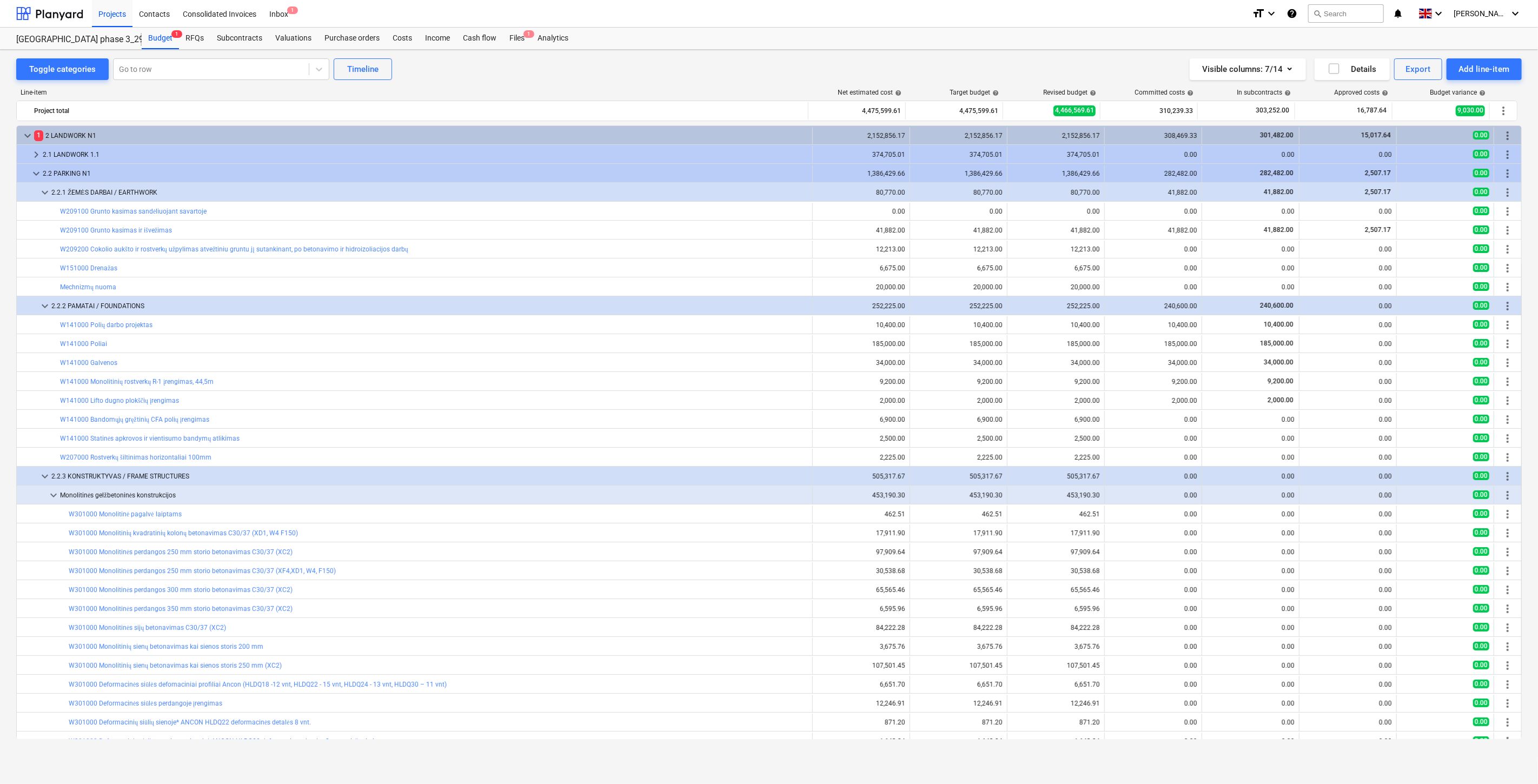
scroll to position [60, 0]
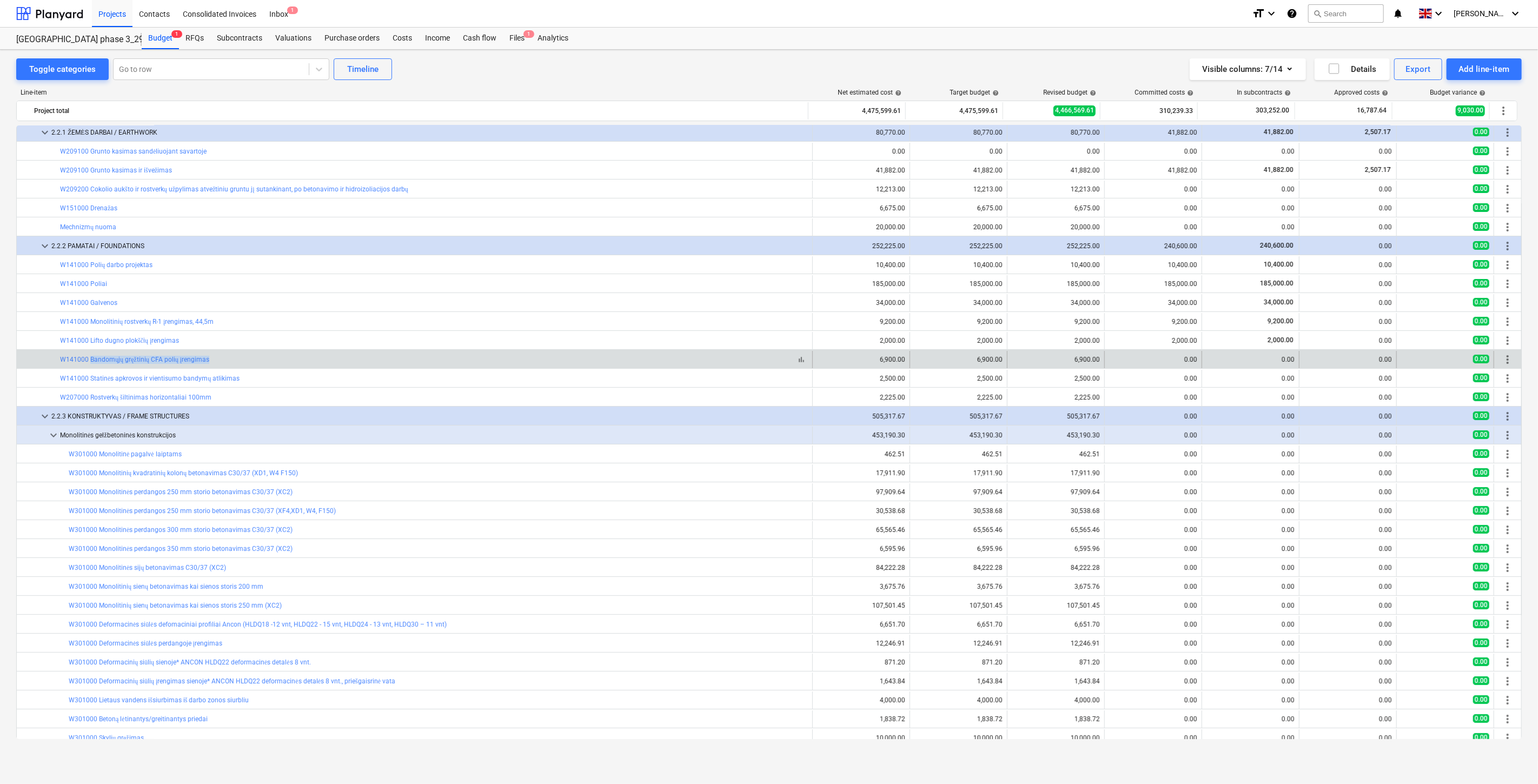
drag, startPoint x: 245, startPoint y: 358, endPoint x: 89, endPoint y: 364, distance: 156.1
click at [89, 364] on div "bar_chart W141000 Bandomųjų gręžtinių CFA polių įrengimas" at bounding box center [434, 360] width 748 height 8
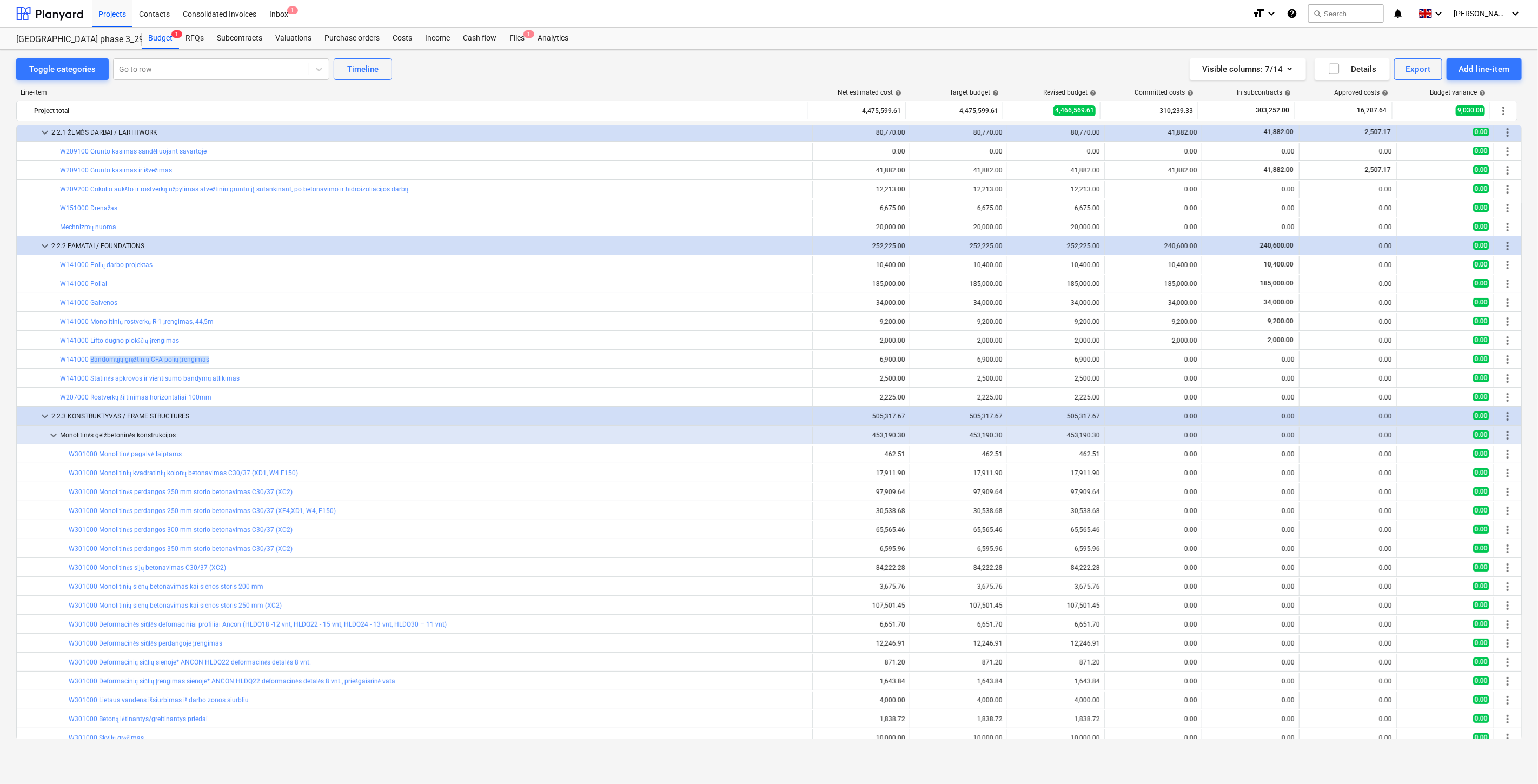
copy link "Bandomųjų gręžtinių CFA polių įrengimas"
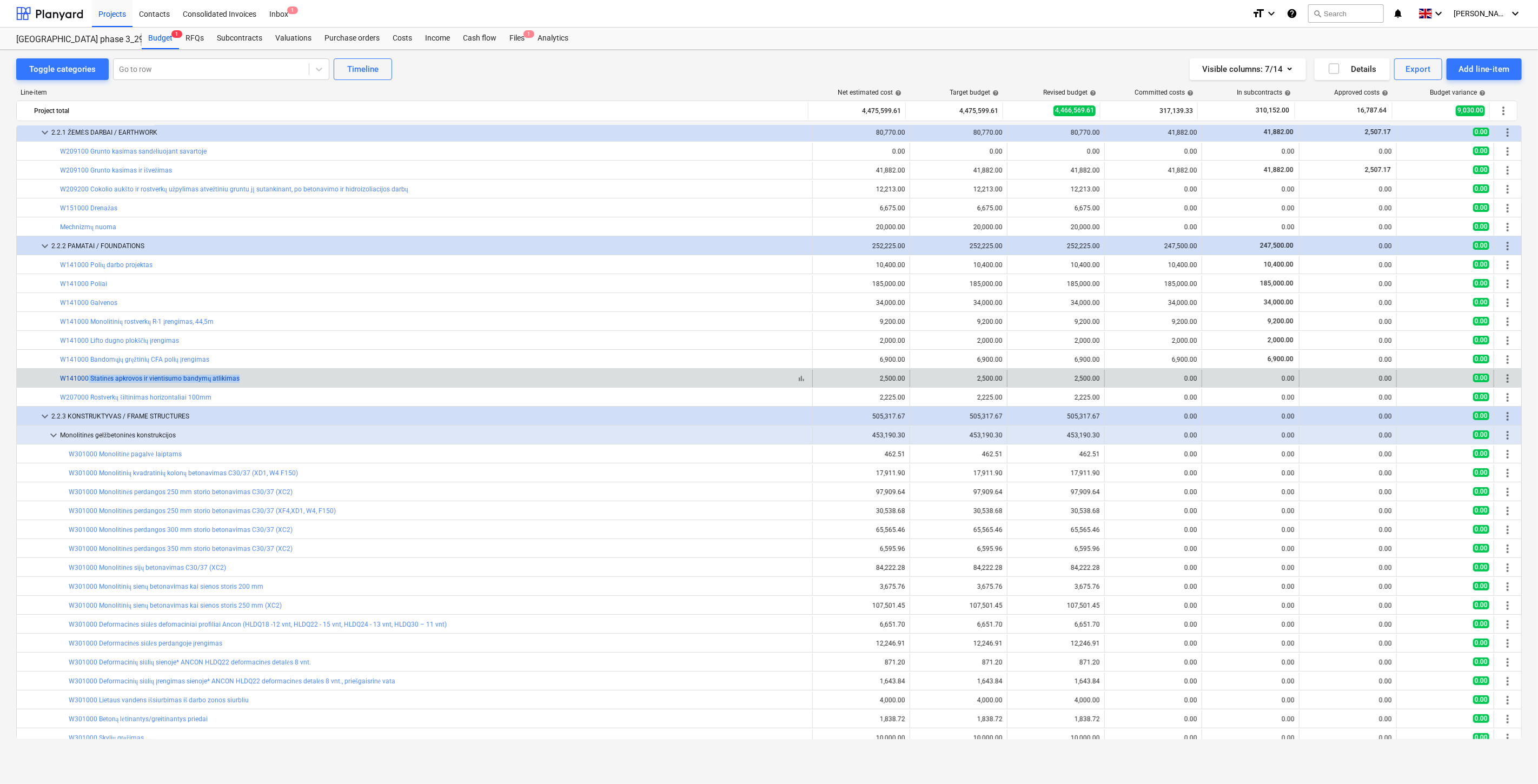
drag, startPoint x: 250, startPoint y: 377, endPoint x: 87, endPoint y: 379, distance: 163.0
click at [87, 379] on div "bar_chart W141000 Statinės apkrovos ir vientisumo bandymų atlikimas" at bounding box center [434, 379] width 748 height 8
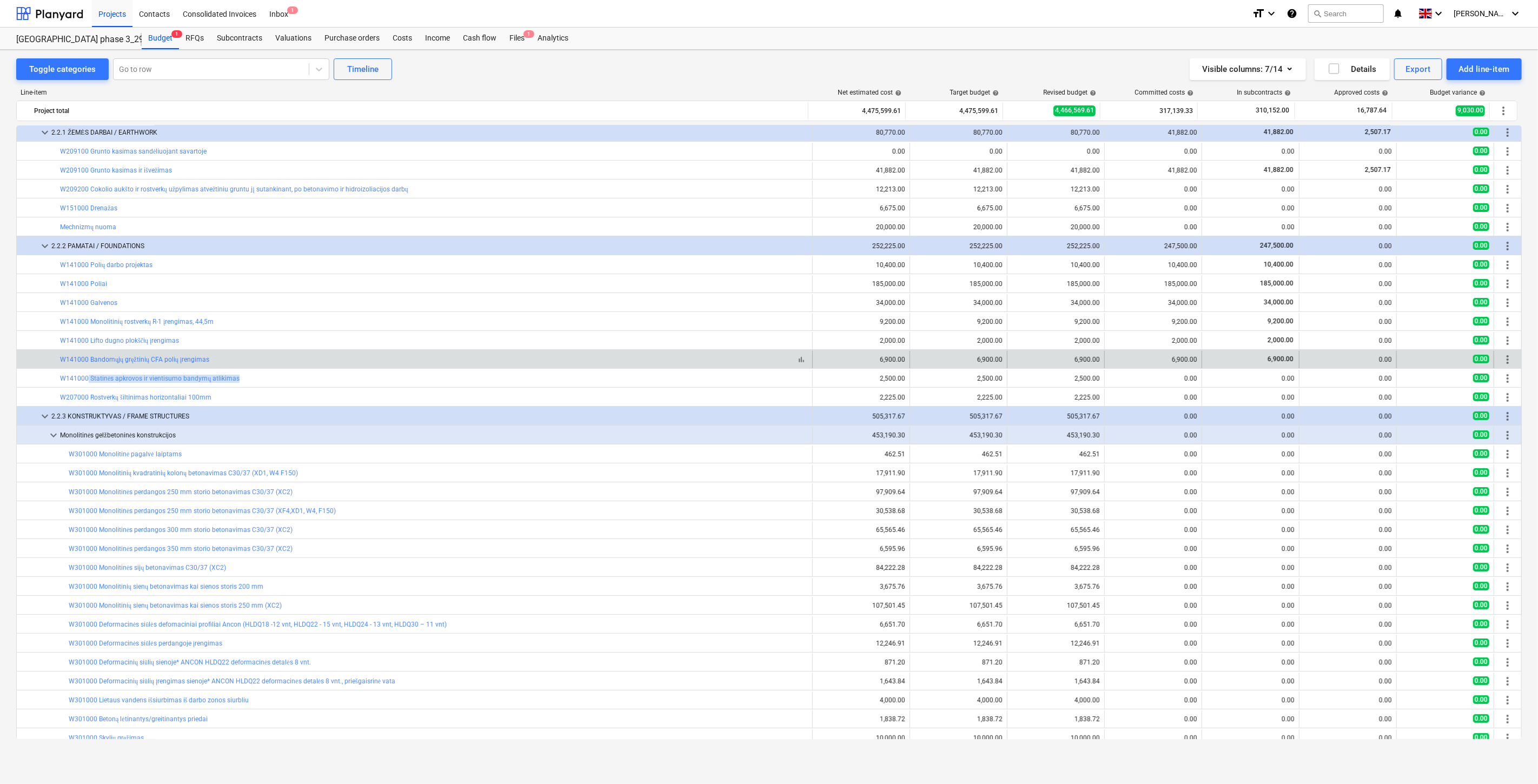
copy link "Statinės apkrovos ir vientisumo bandymų atlikimas"
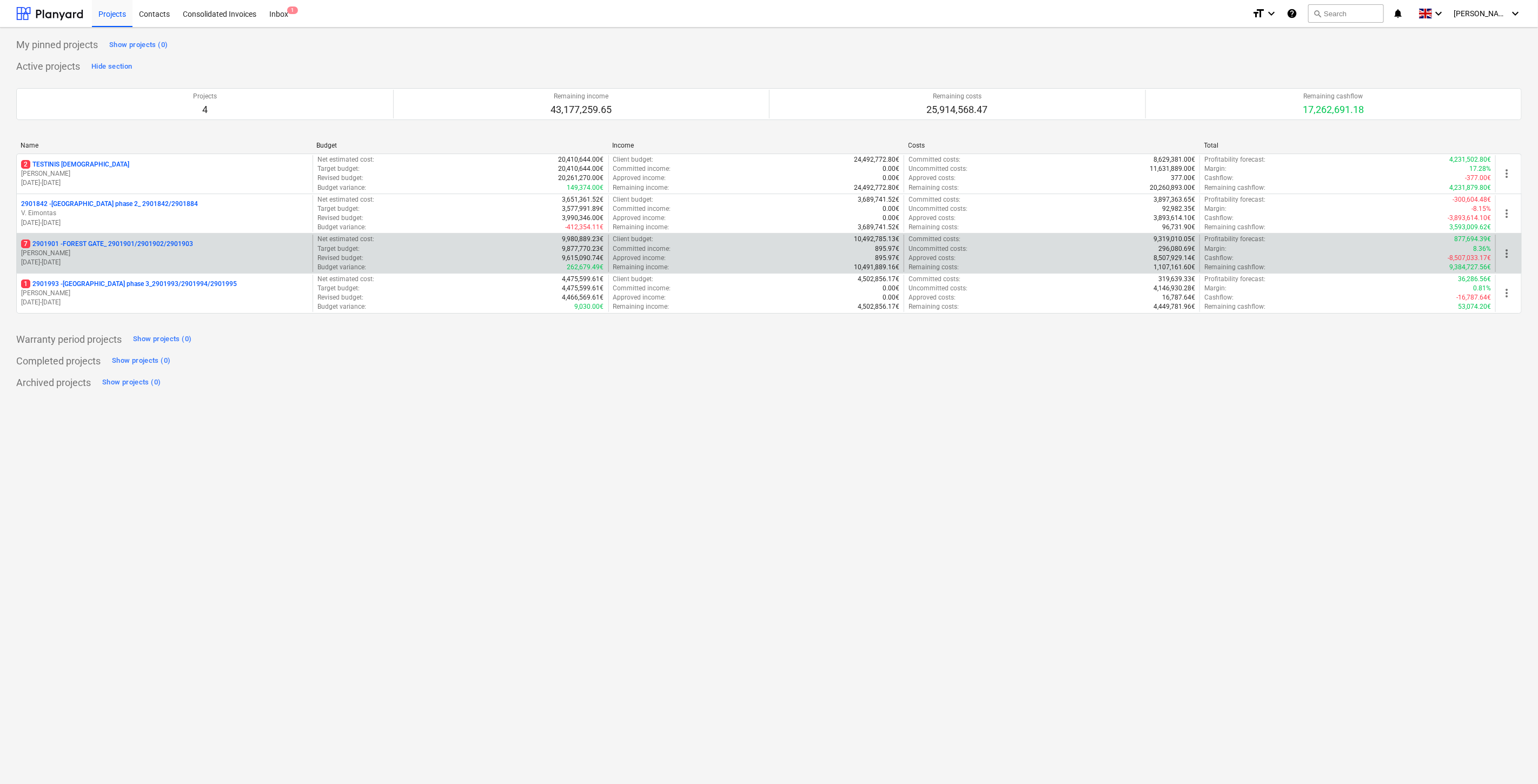
click at [201, 247] on div "7 2901901 - FOREST GATE_ 2901901/2901902/2901903" at bounding box center [165, 244] width 287 height 9
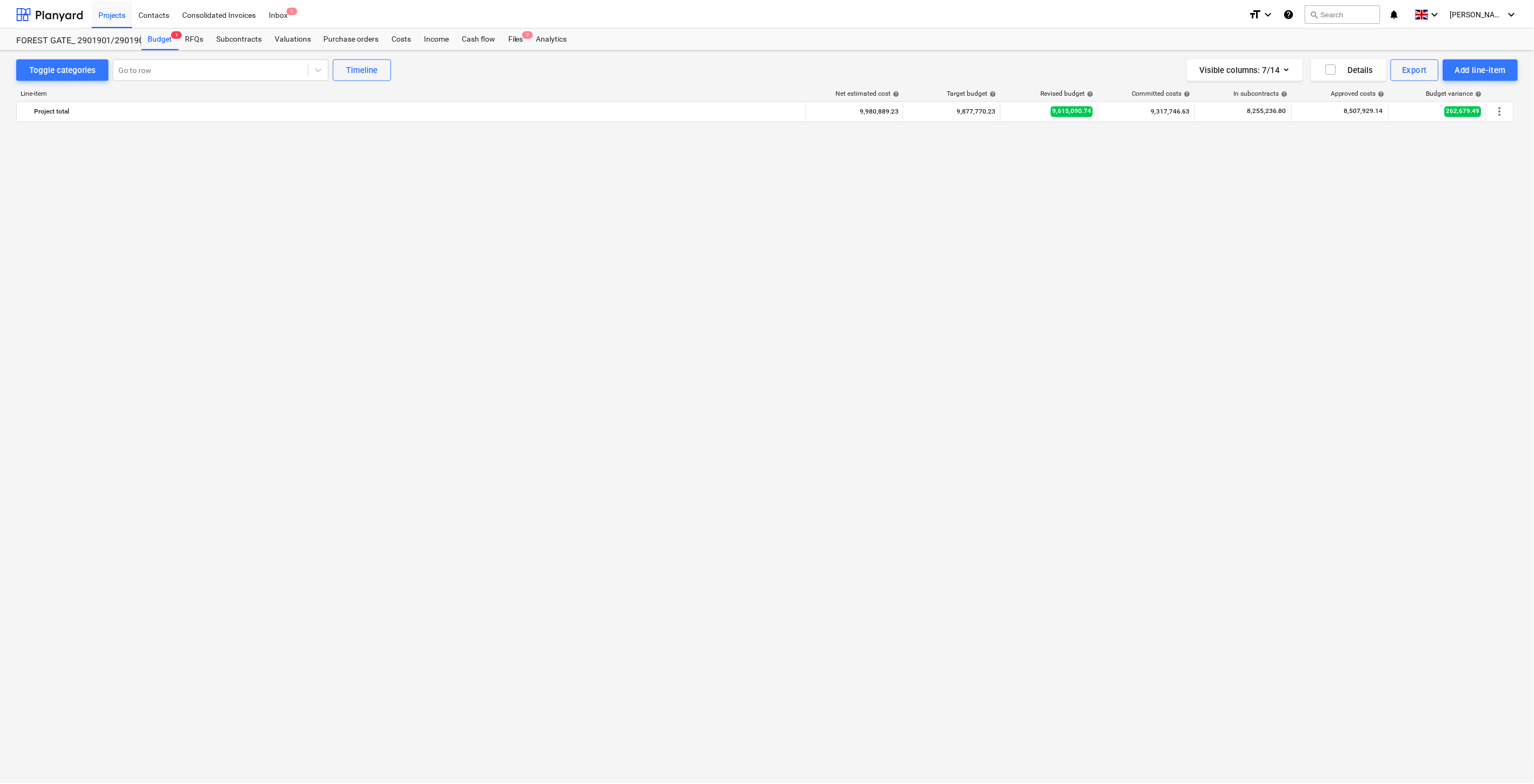
scroll to position [2450, 0]
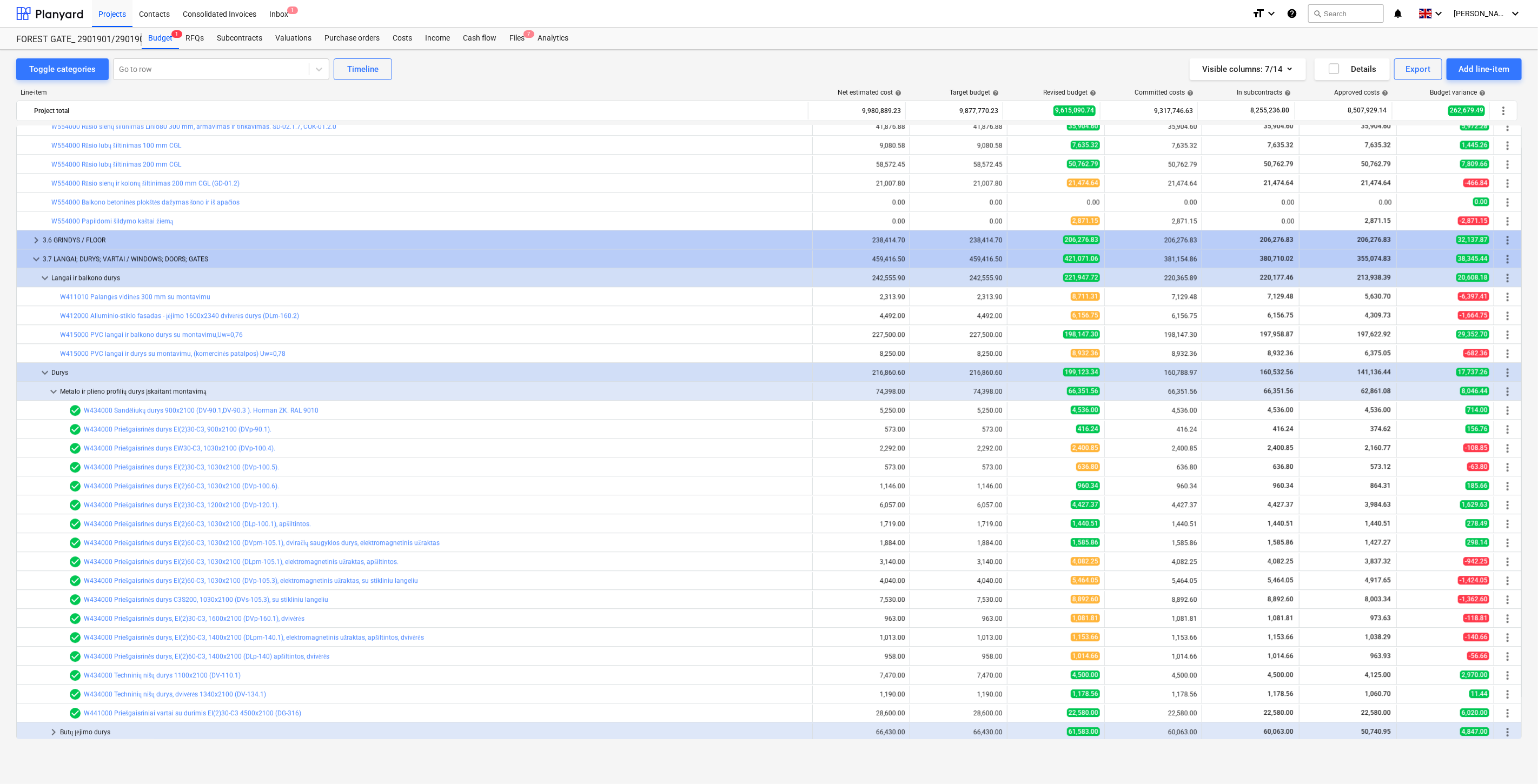
drag, startPoint x: 514, startPoint y: 41, endPoint x: 593, endPoint y: 9, distance: 85.2
click at [514, 41] on div "Files 7" at bounding box center [517, 39] width 28 height 22
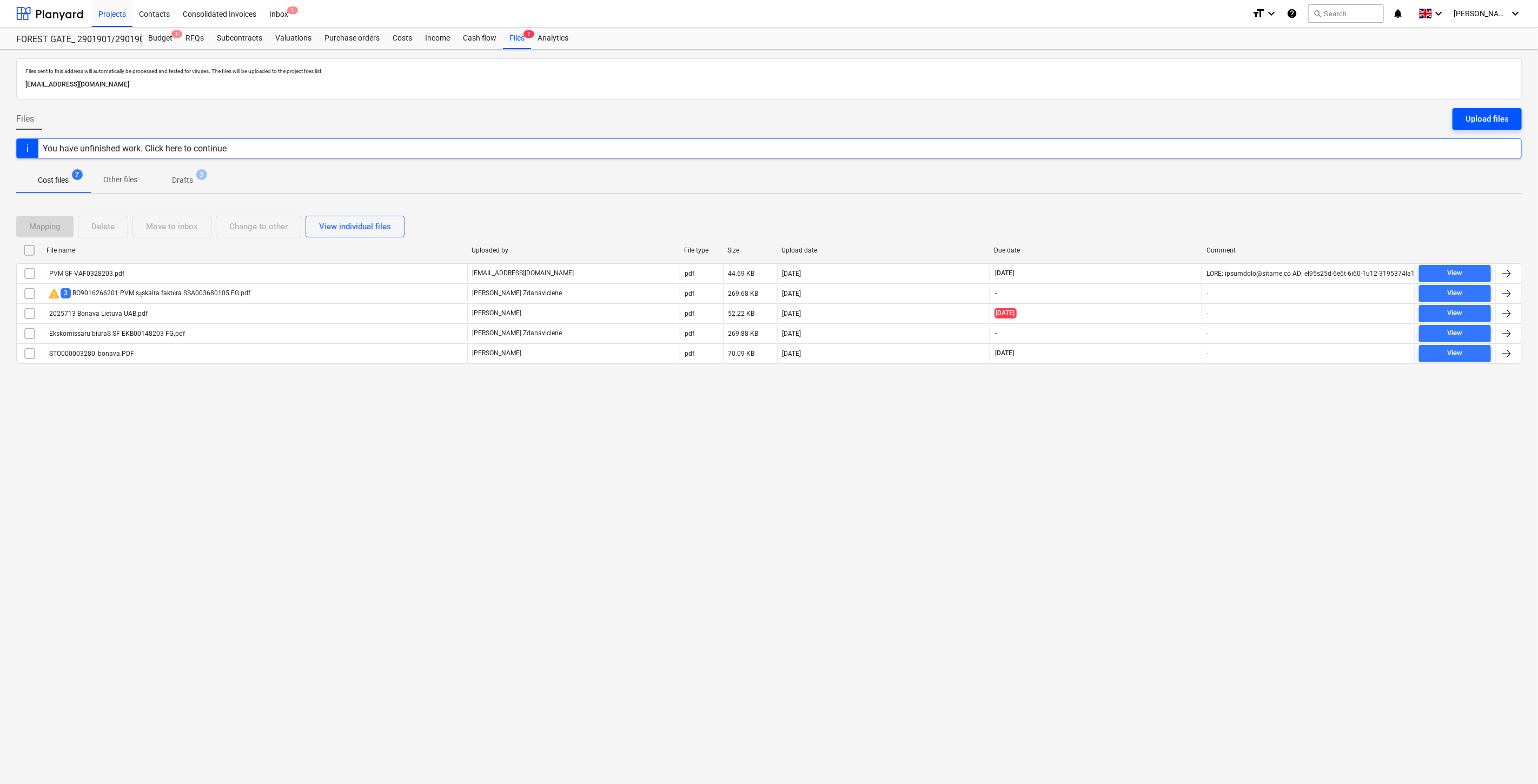
click at [1480, 121] on div "Upload files" at bounding box center [1487, 119] width 43 height 14
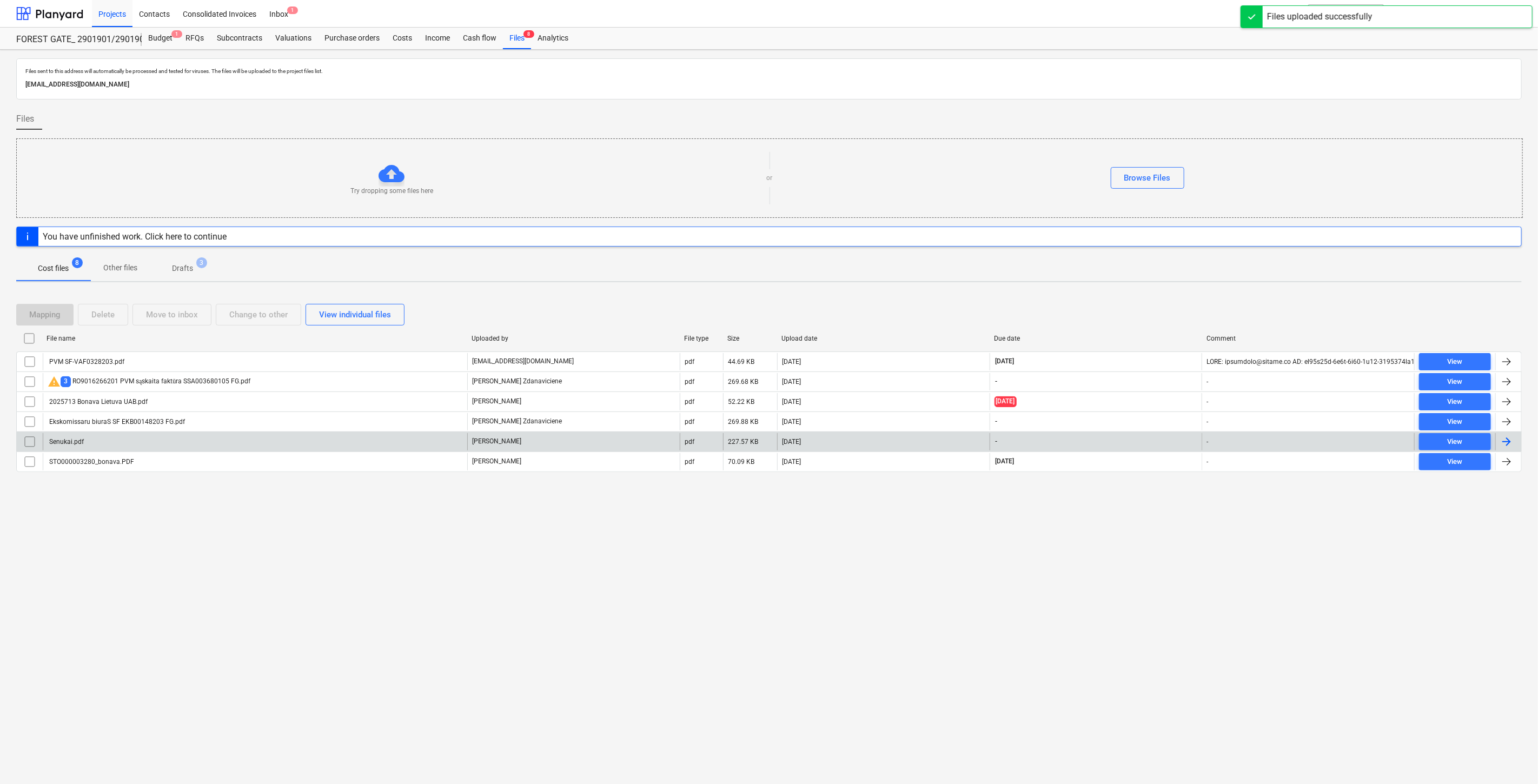
click at [336, 440] on div "Senukai.pdf" at bounding box center [255, 442] width 424 height 18
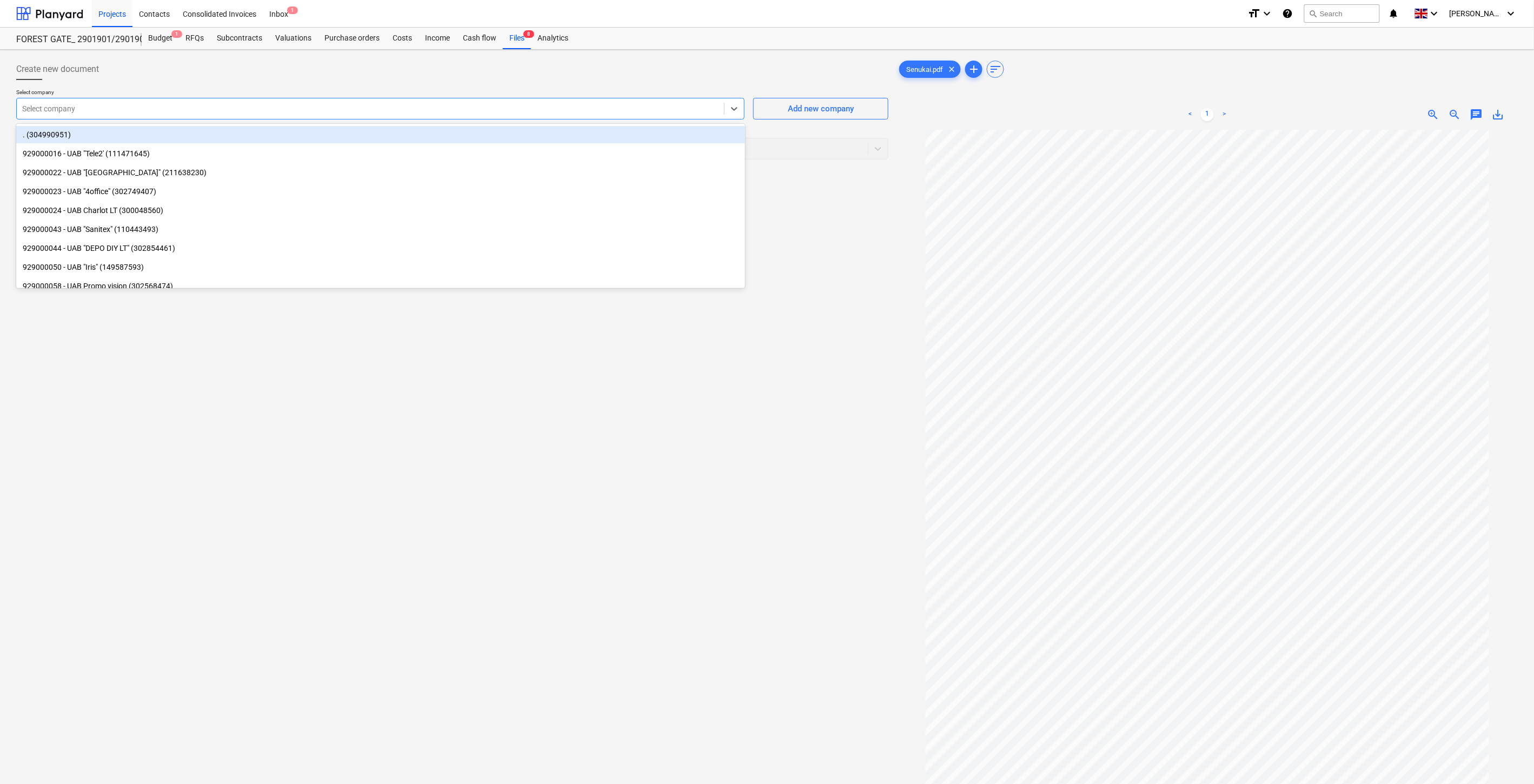
click at [594, 106] on div at bounding box center [370, 108] width 696 height 11
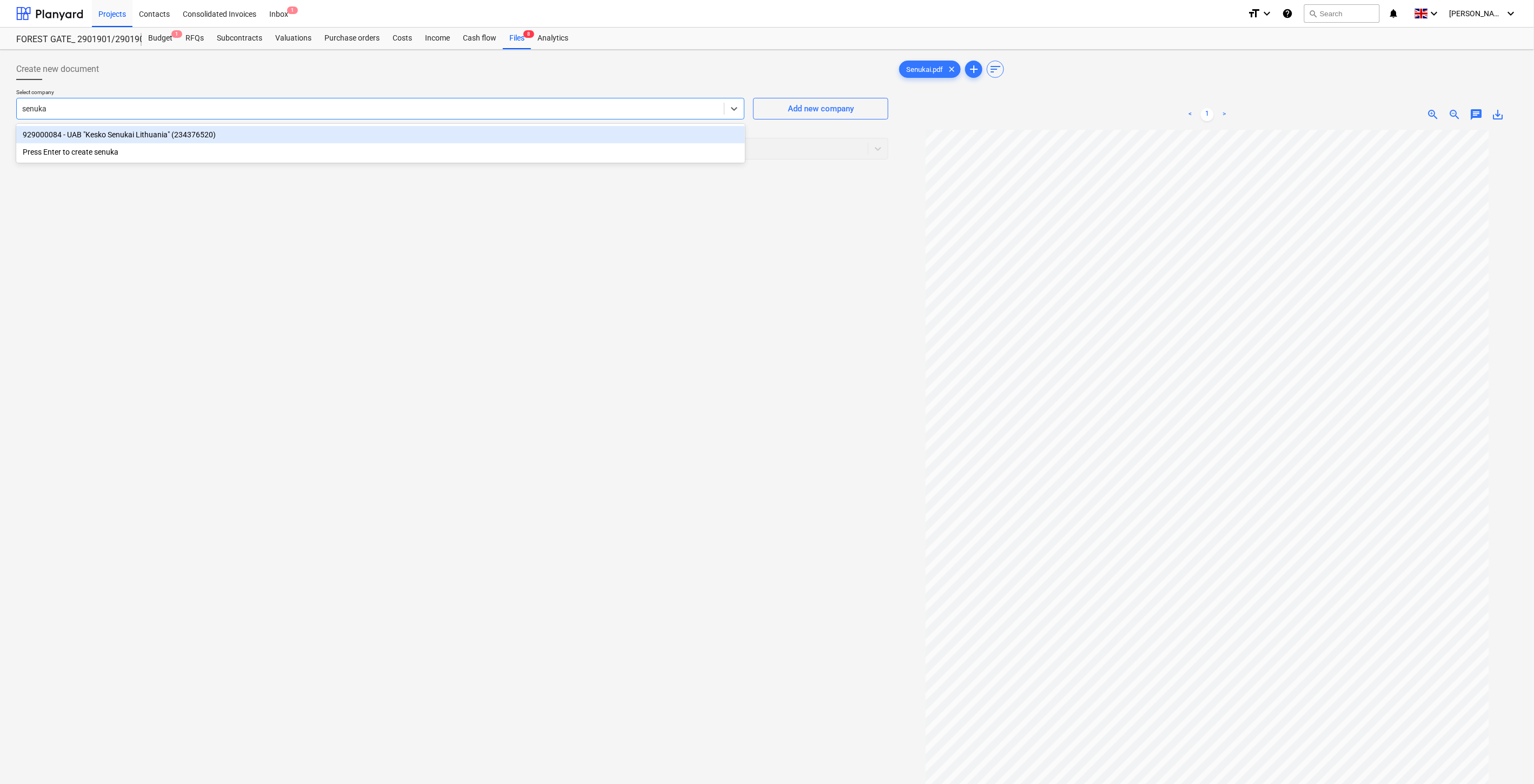
type input "senukai"
click at [563, 136] on div "929000084 - UAB "Kesko Senukai Lithuania" (234376520)" at bounding box center [380, 135] width 729 height 18
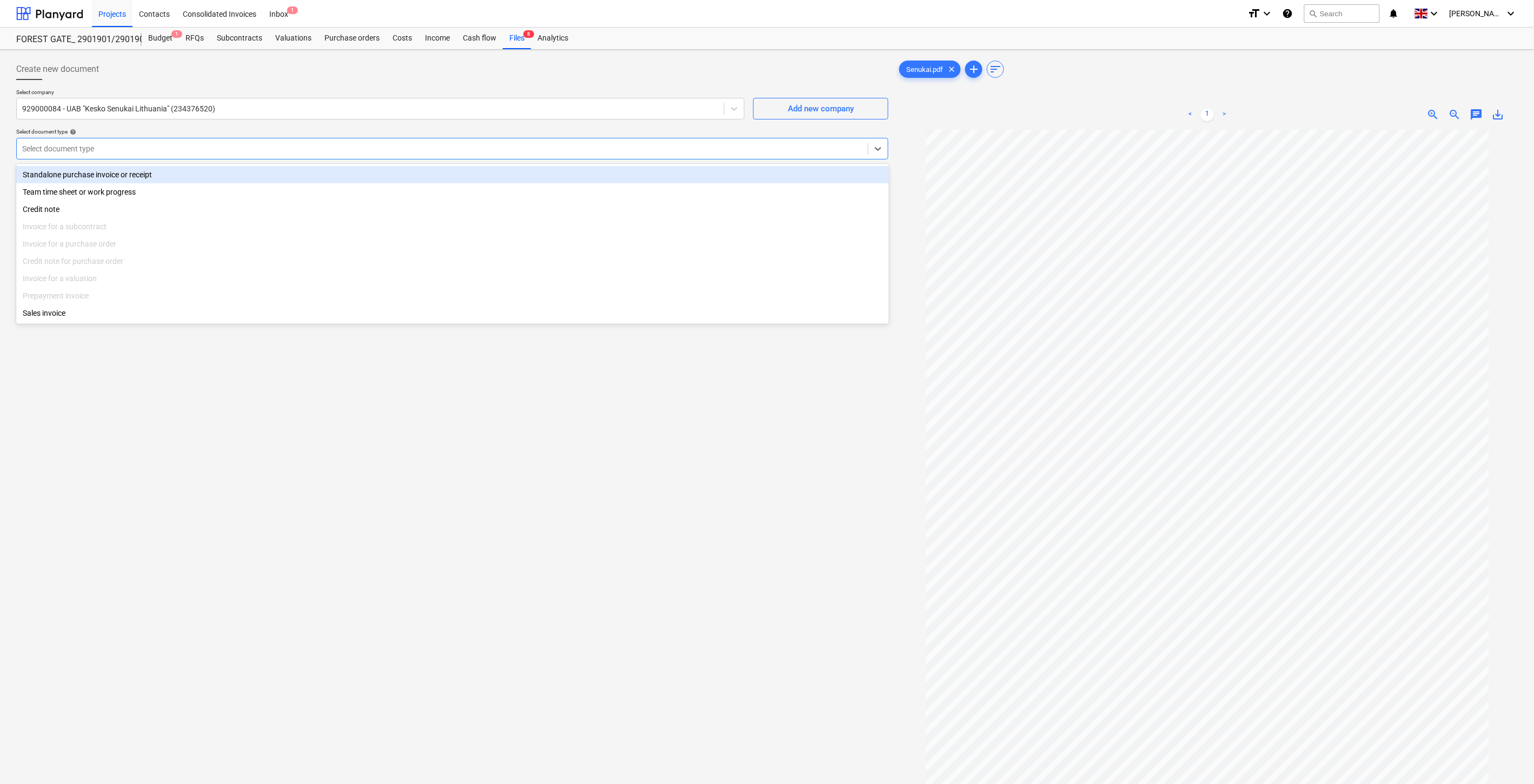
click at [523, 147] on div at bounding box center [443, 148] width 841 height 11
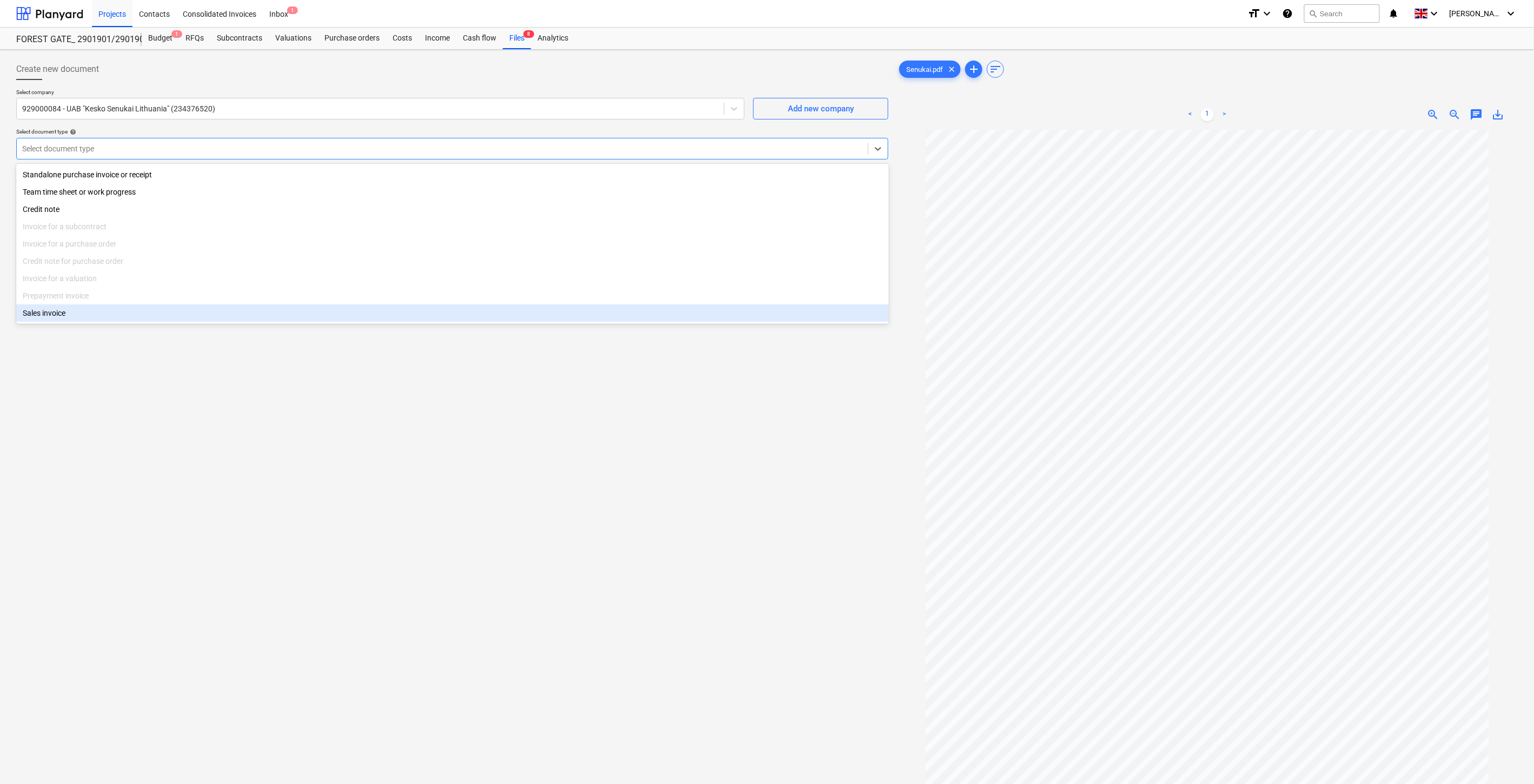
click at [316, 531] on div "Create new document Select company 929000084 - UAB "Kesko Senukai Lithuania" (2…" at bounding box center [453, 471] width 881 height 833
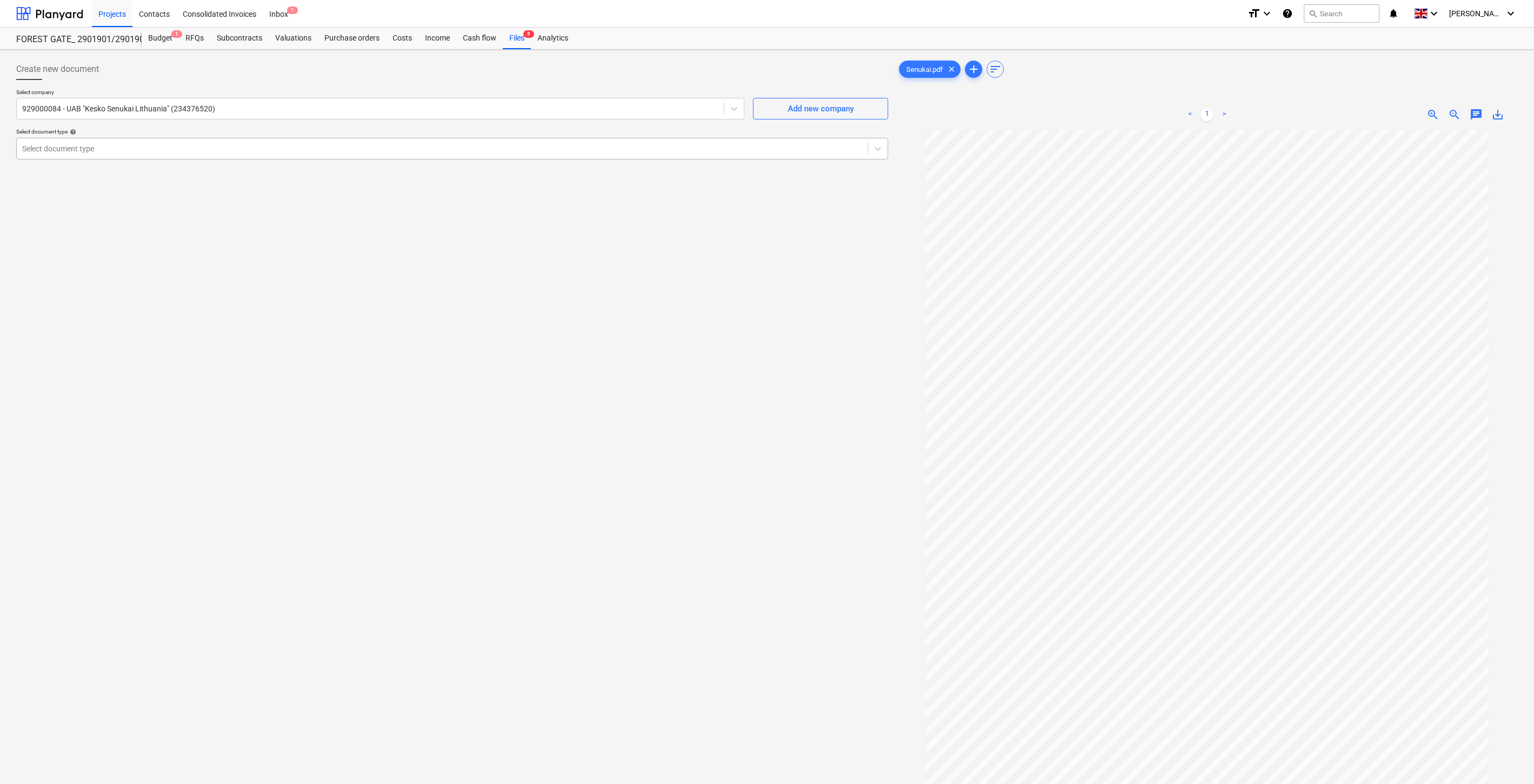
click at [594, 148] on div at bounding box center [443, 148] width 841 height 11
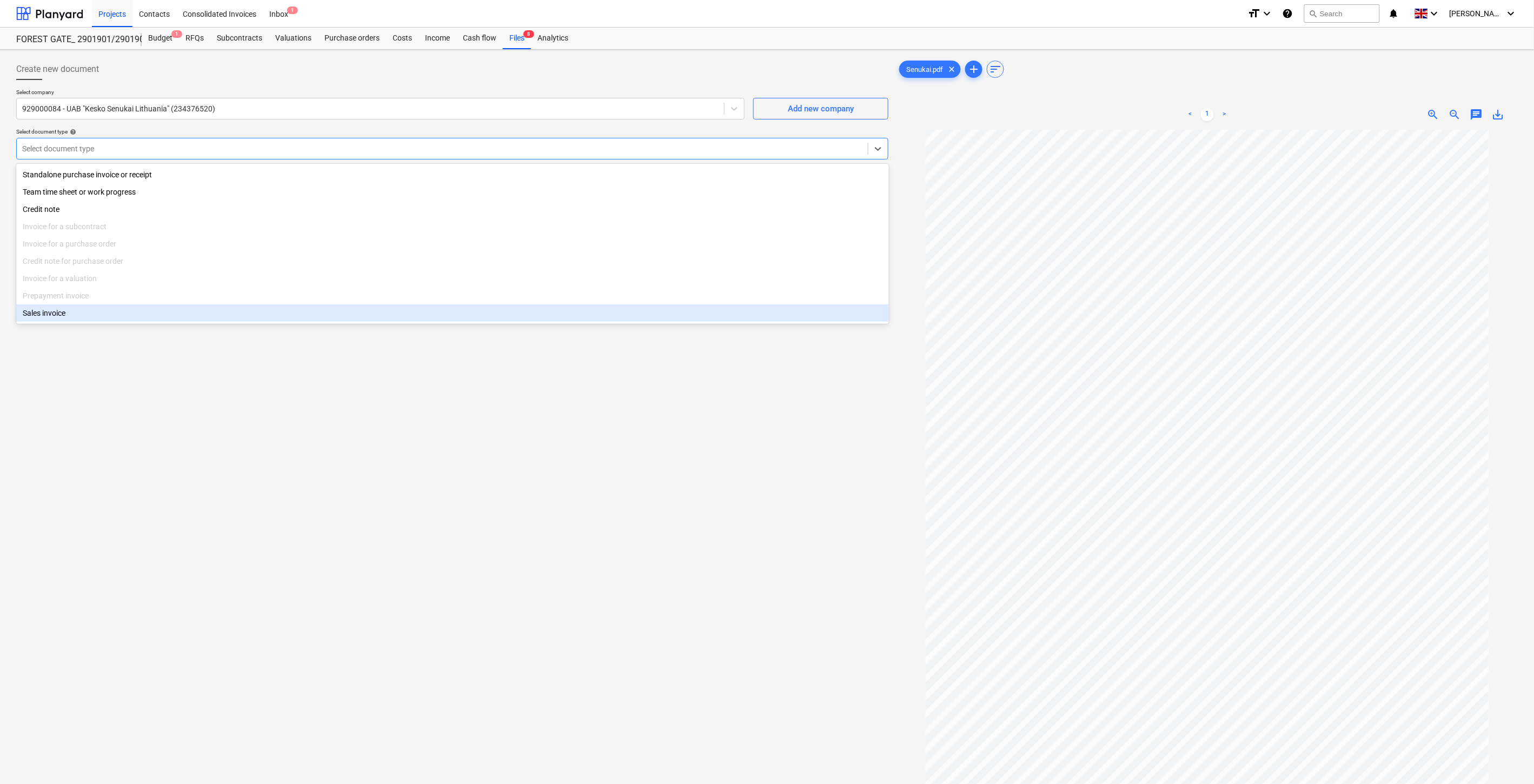
drag, startPoint x: 375, startPoint y: 584, endPoint x: 395, endPoint y: 160, distance: 424.5
click at [375, 568] on div "Create new document Select company 929000084 - UAB "Kesko Senukai Lithuania" (2…" at bounding box center [453, 471] width 881 height 833
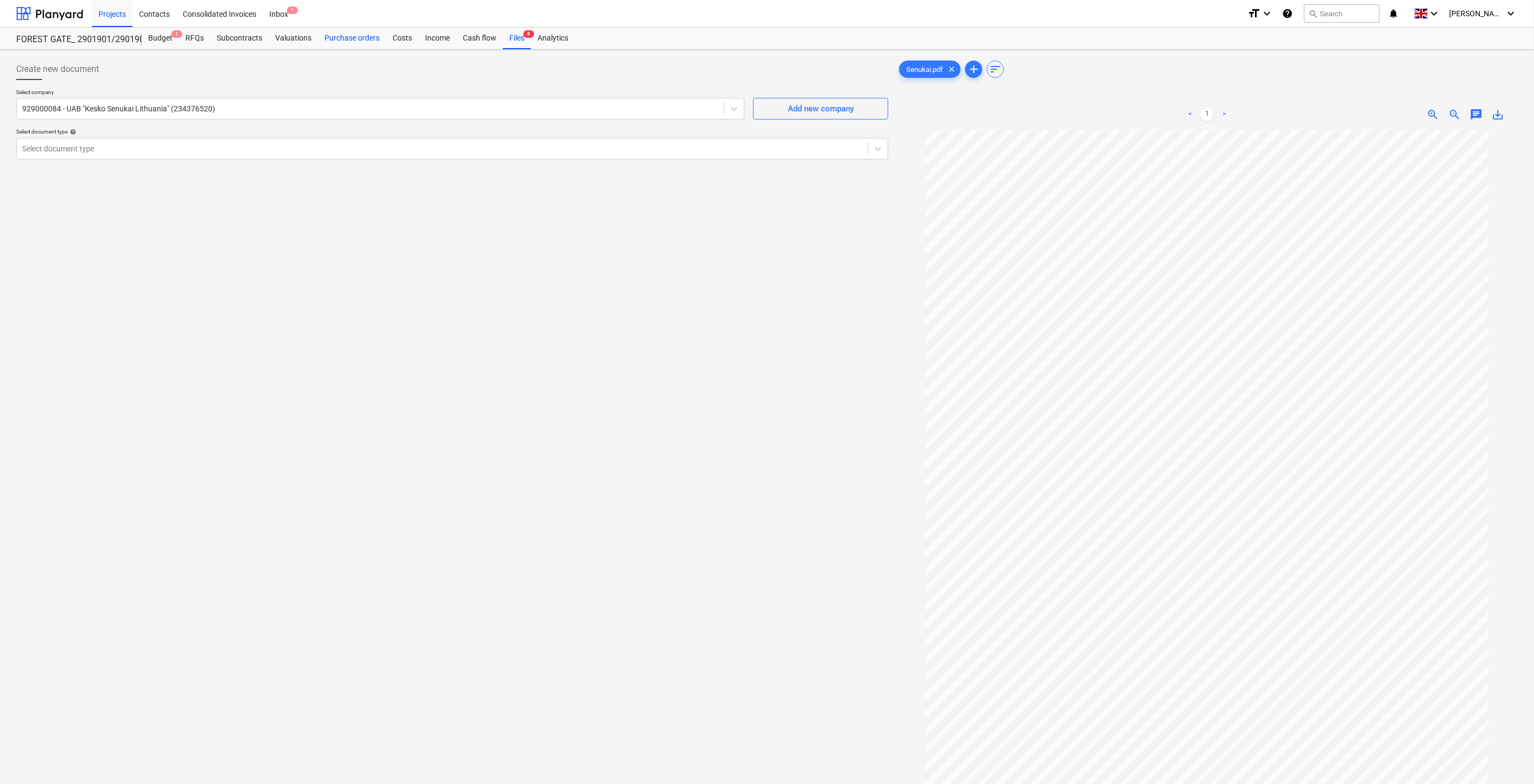
click at [359, 34] on div "Purchase orders" at bounding box center [352, 39] width 68 height 22
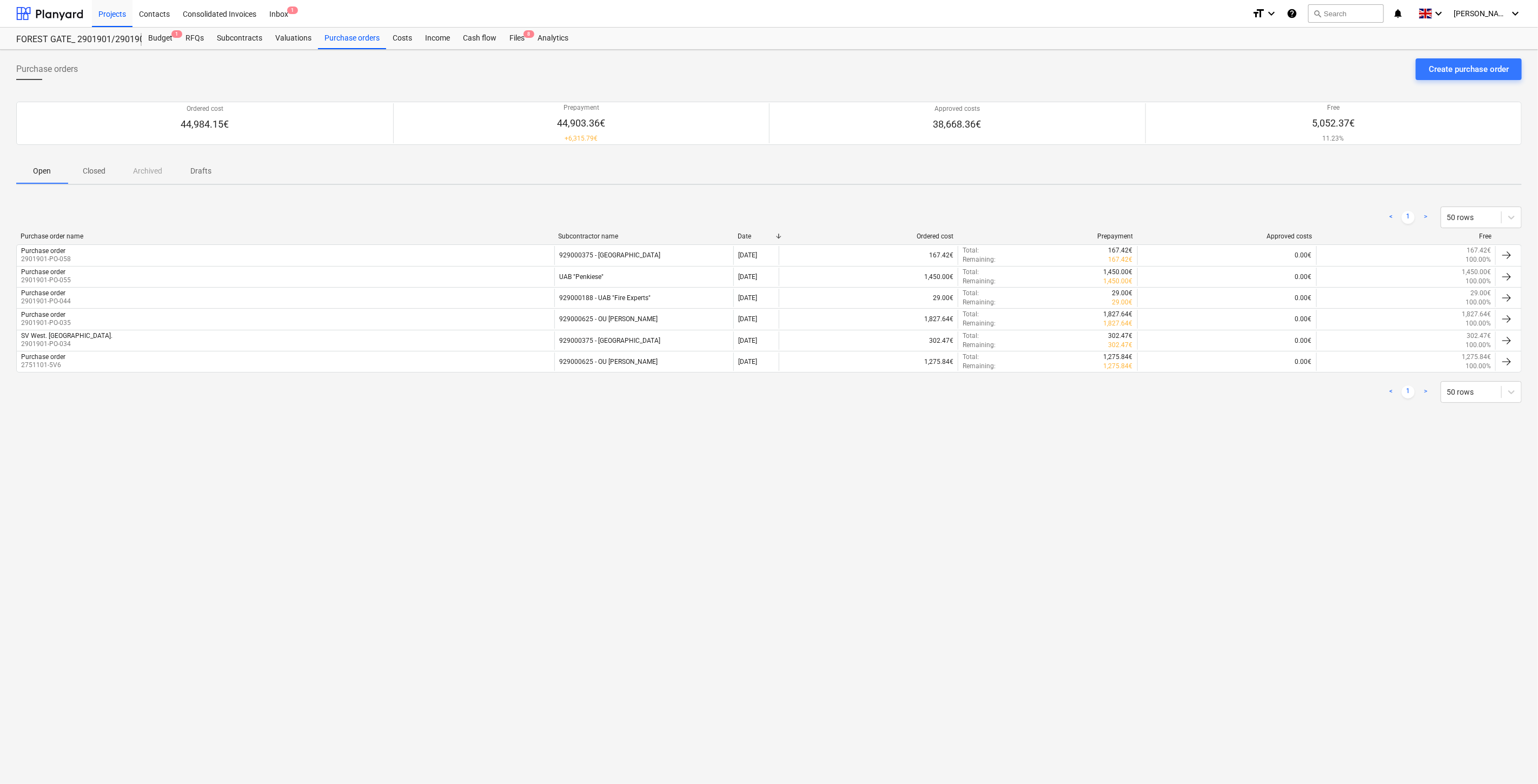
click at [94, 169] on p "Closed" at bounding box center [94, 171] width 26 height 12
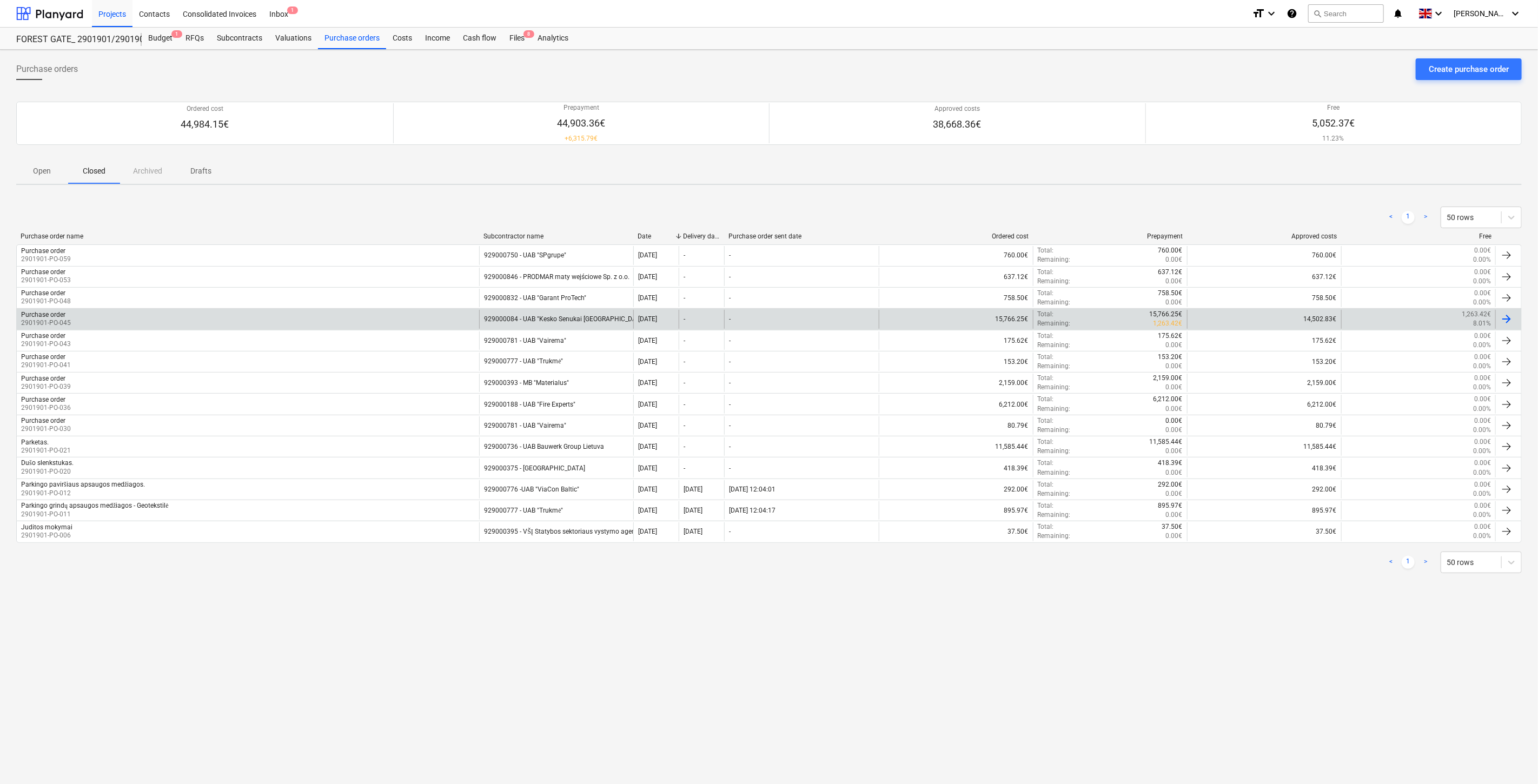
click at [590, 319] on div "929000084 - UAB "Kesko Senukai Lithuania"" at bounding box center [556, 318] width 154 height 18
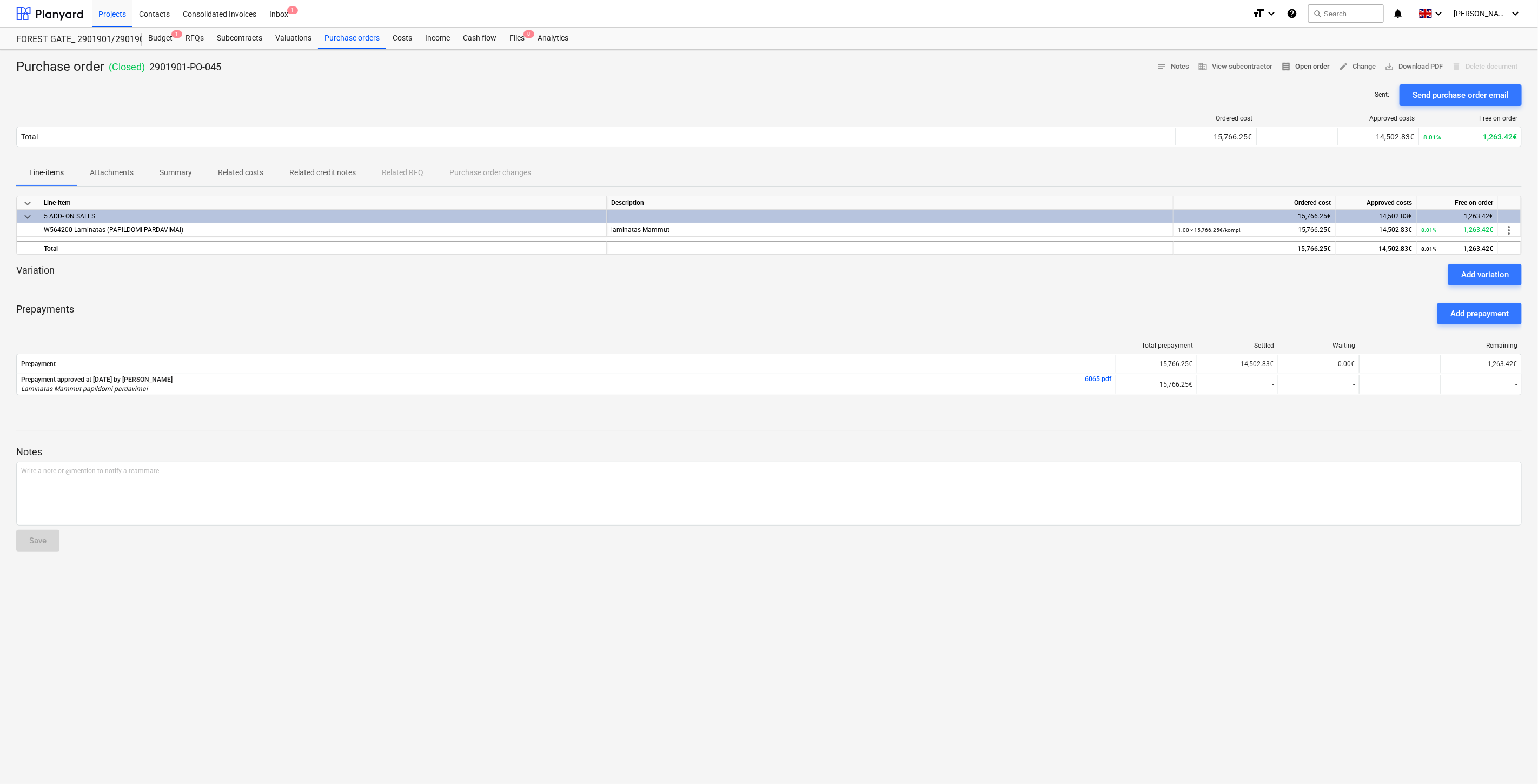
click at [1315, 69] on span "receipt Open order" at bounding box center [1306, 66] width 49 height 12
click at [509, 41] on div "Files 8" at bounding box center [517, 39] width 28 height 22
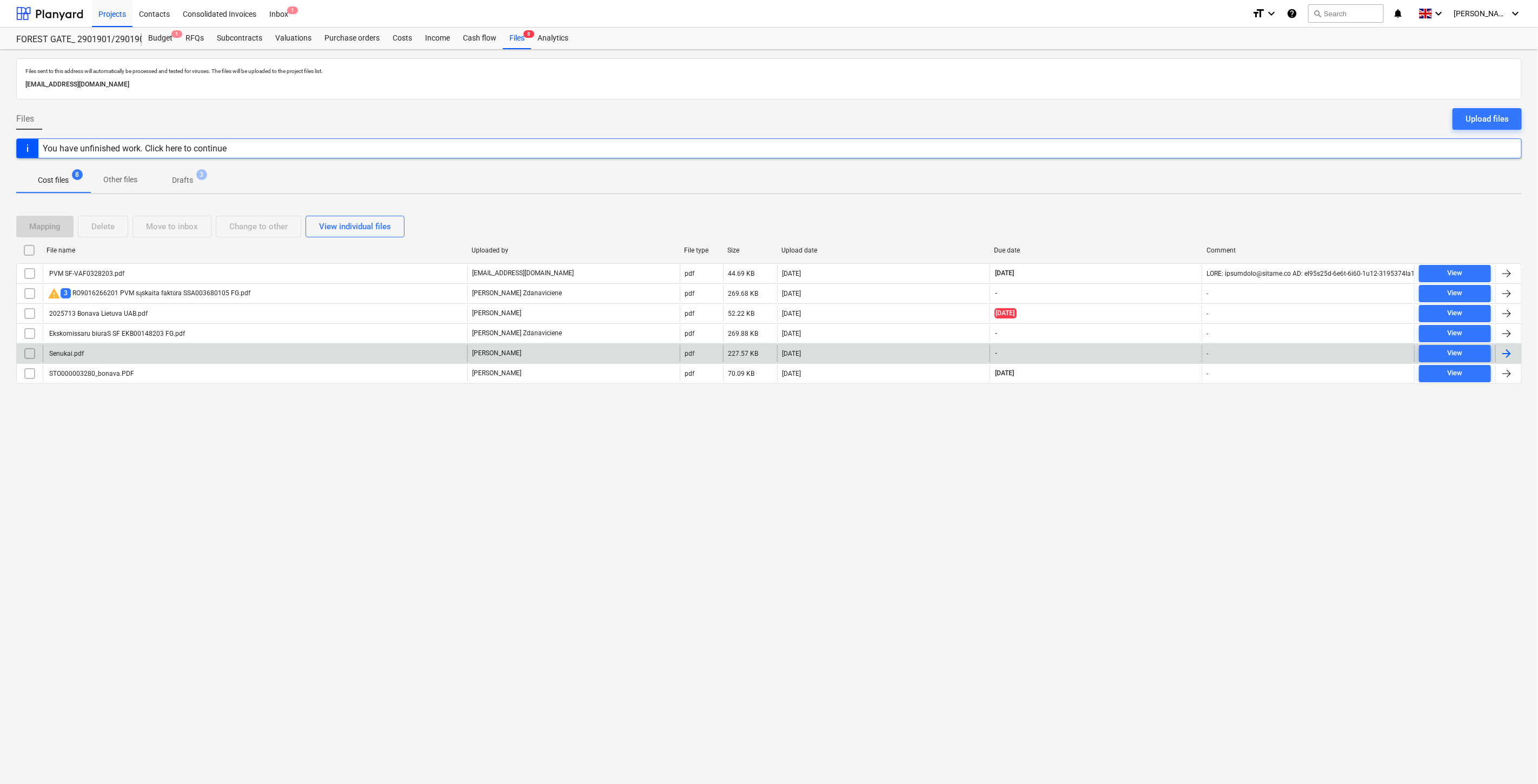
click at [552, 359] on div "[PERSON_NAME]" at bounding box center [573, 354] width 213 height 18
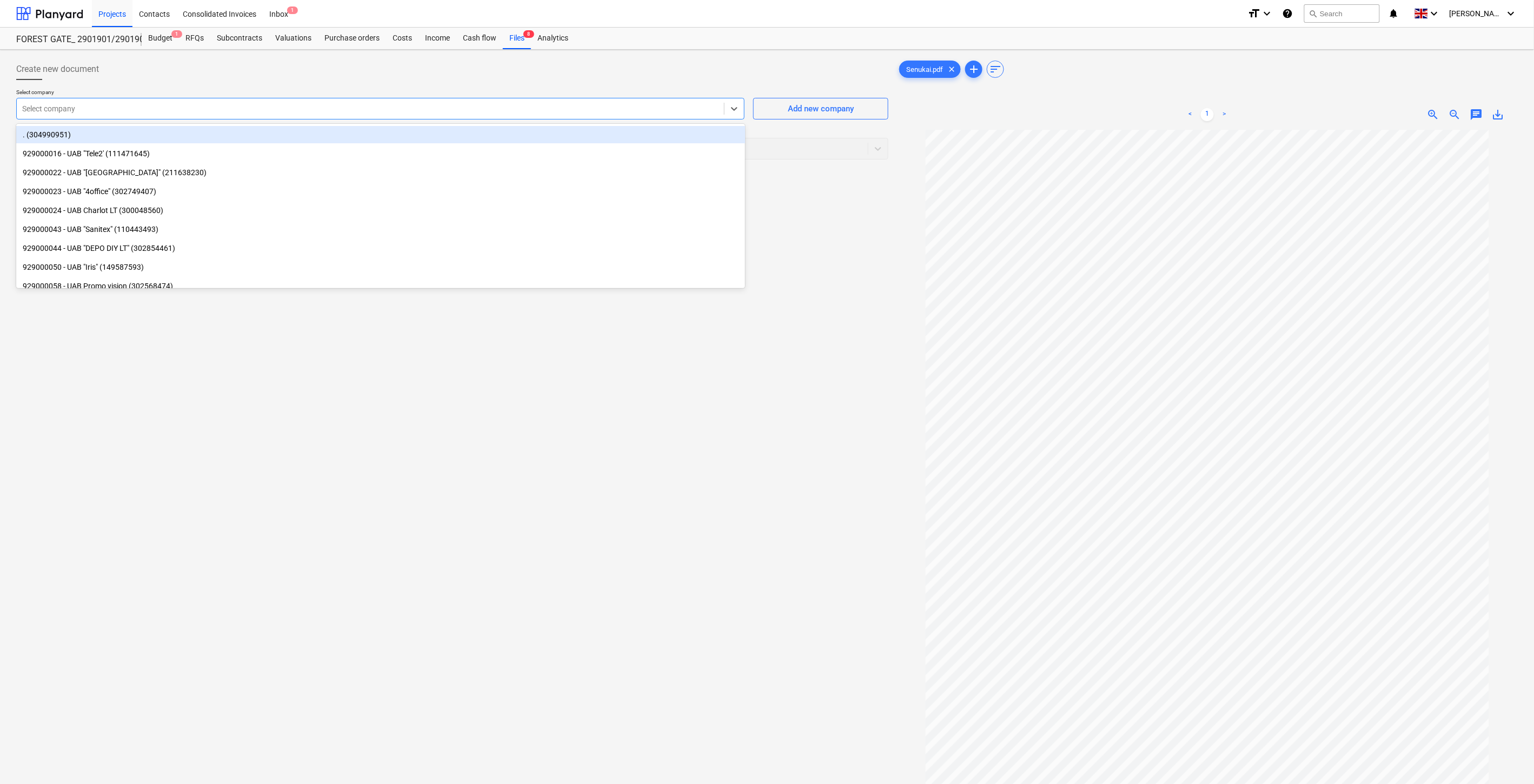
click at [523, 111] on div at bounding box center [370, 108] width 696 height 11
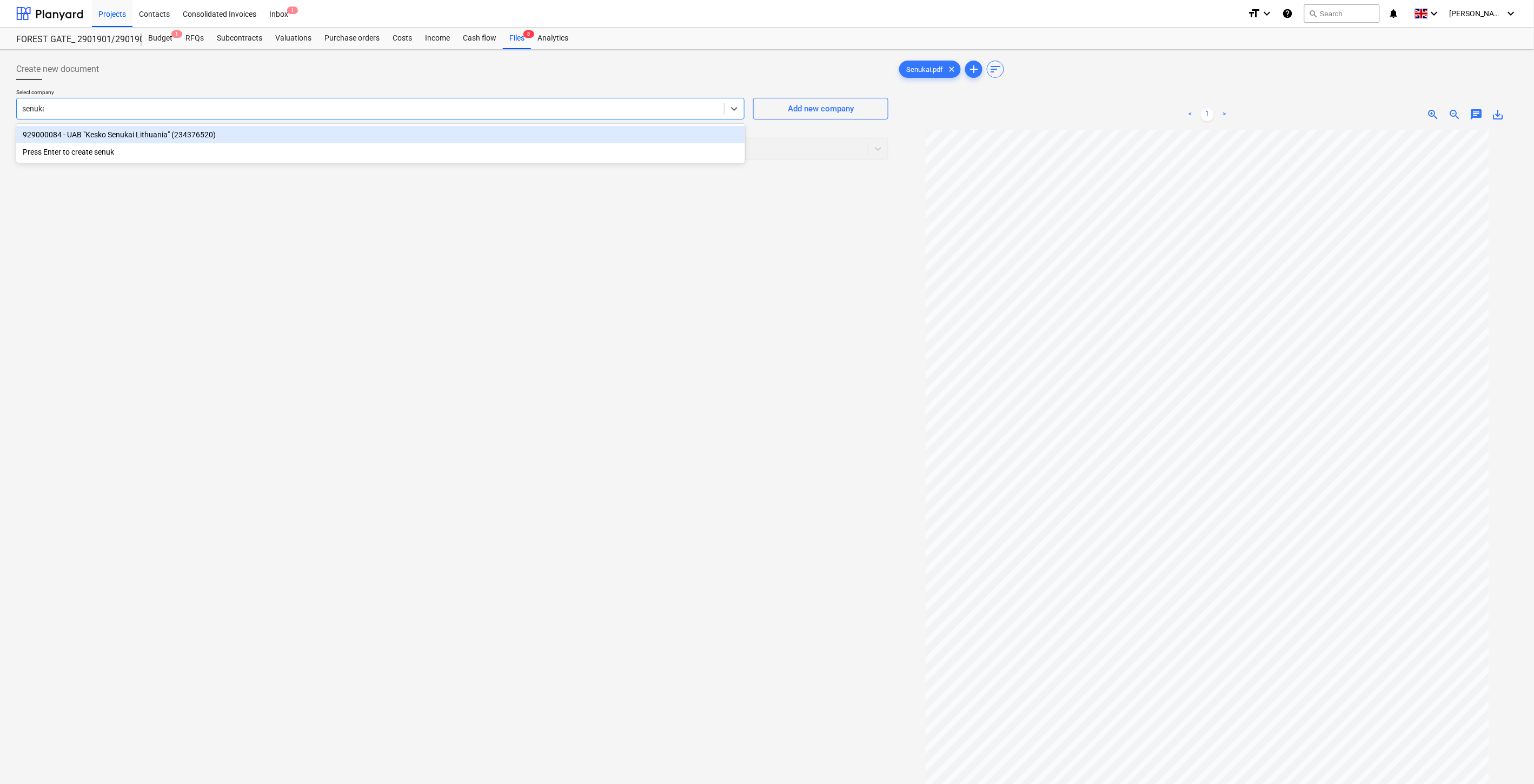
type input "senukai"
click at [542, 131] on div "929000084 - UAB "Kesko Senukai Lithuania" (234376520)" at bounding box center [380, 135] width 729 height 18
click at [484, 152] on div at bounding box center [443, 148] width 841 height 11
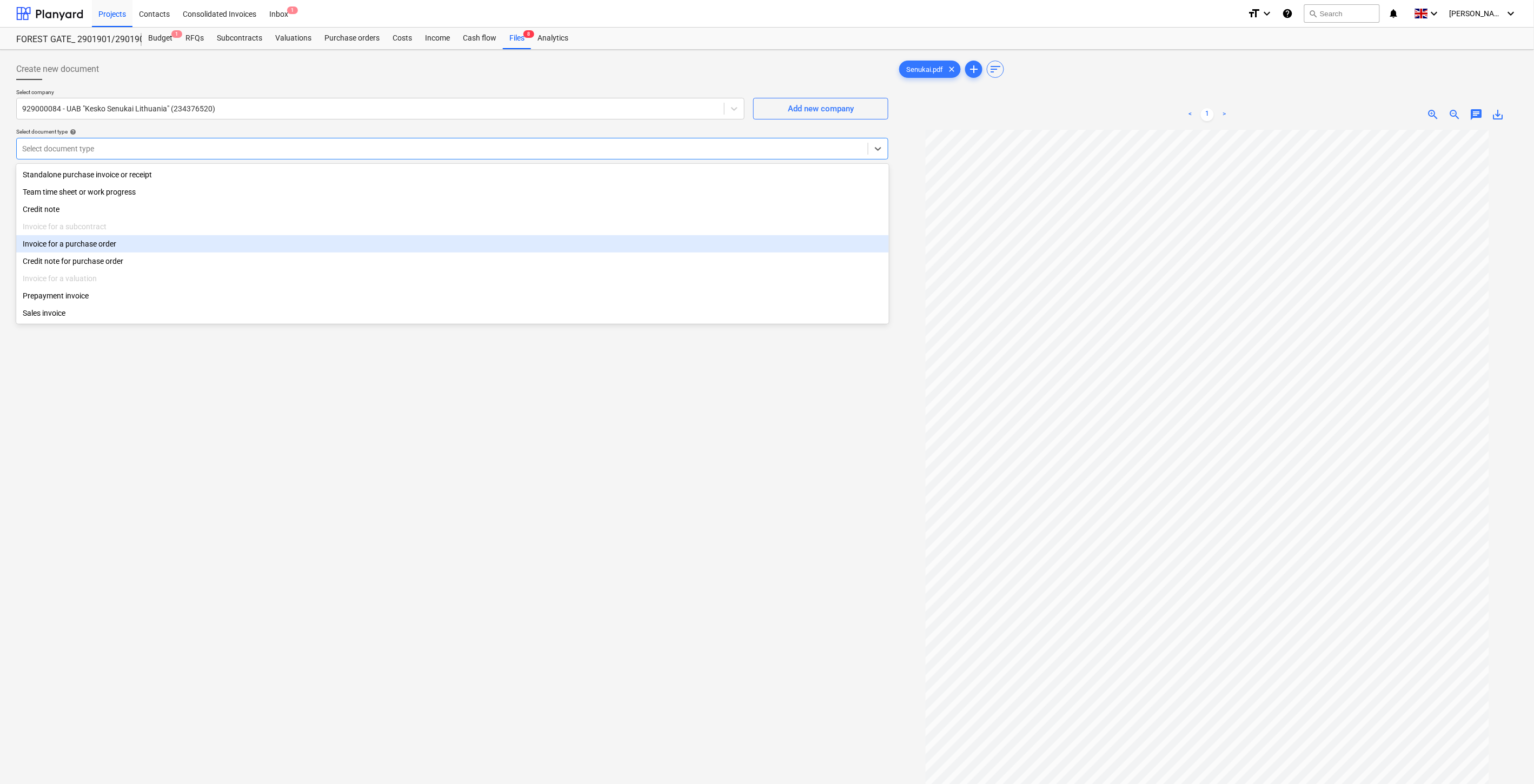
click at [234, 245] on div "Invoice for a purchase order" at bounding box center [453, 244] width 873 height 18
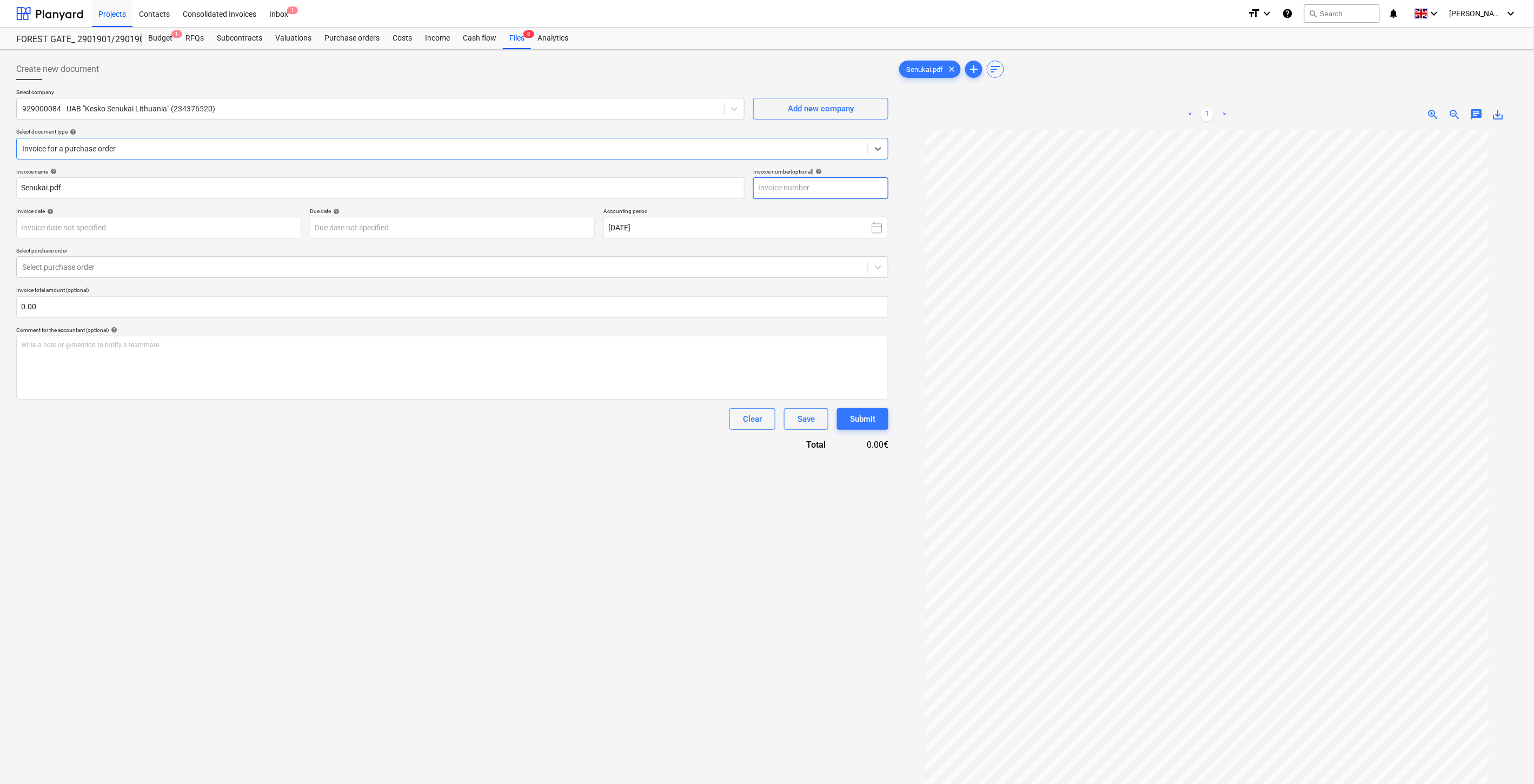
click at [828, 187] on input "text" at bounding box center [820, 188] width 135 height 22
type input "SSA003504491"
click at [245, 229] on body "Projects Contacts Consolidated Invoices Inbox 1 format_size keyboard_arrow_down…" at bounding box center [767, 392] width 1534 height 784
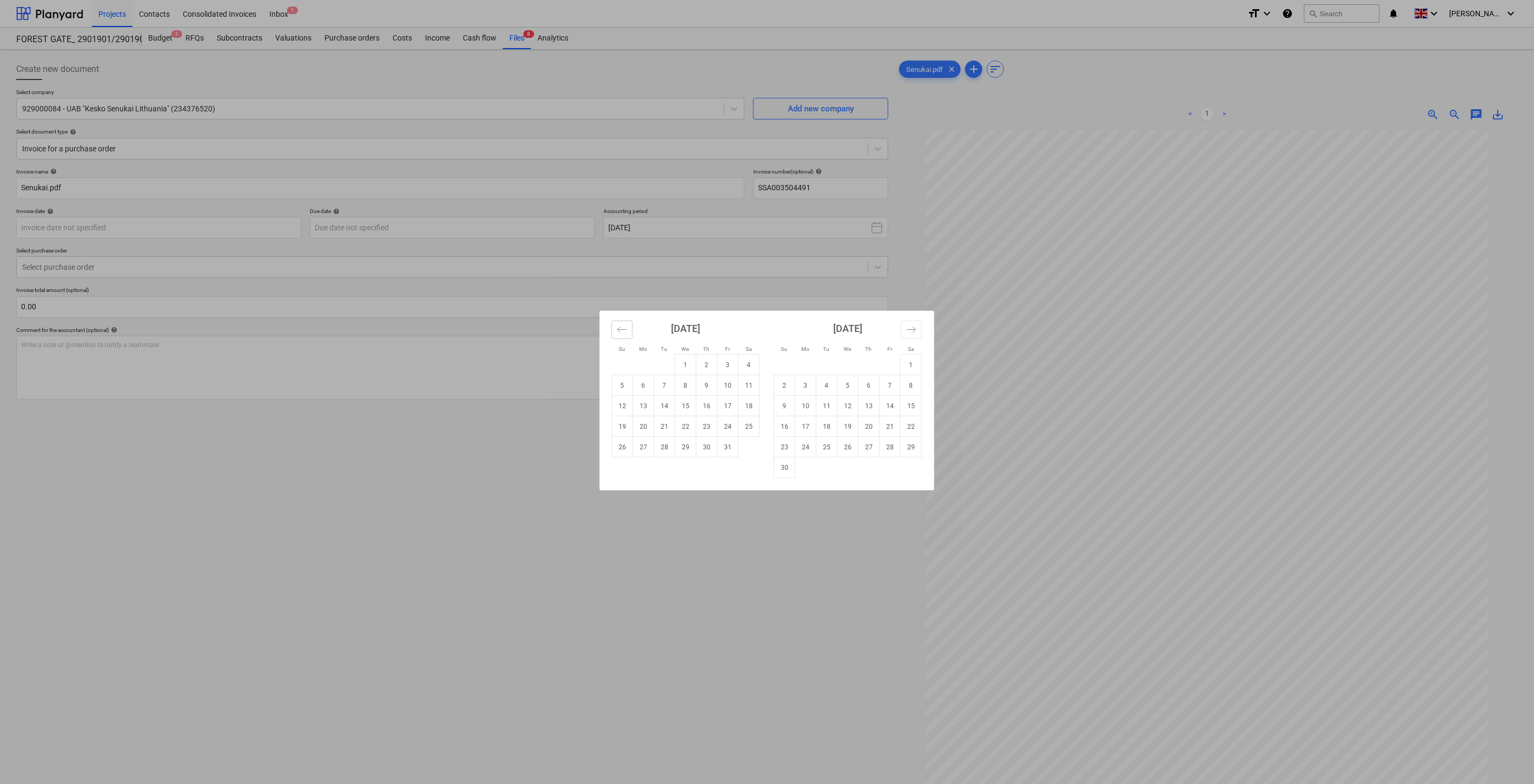
click at [622, 331] on icon "Move backward to switch to the previous month." at bounding box center [622, 329] width 10 height 10
click at [914, 335] on button "Move forward to switch to the next month." at bounding box center [911, 329] width 21 height 18
click at [621, 327] on icon "Move backward to switch to the previous month." at bounding box center [622, 329] width 10 height 10
click at [710, 448] on td "28" at bounding box center [706, 447] width 21 height 20
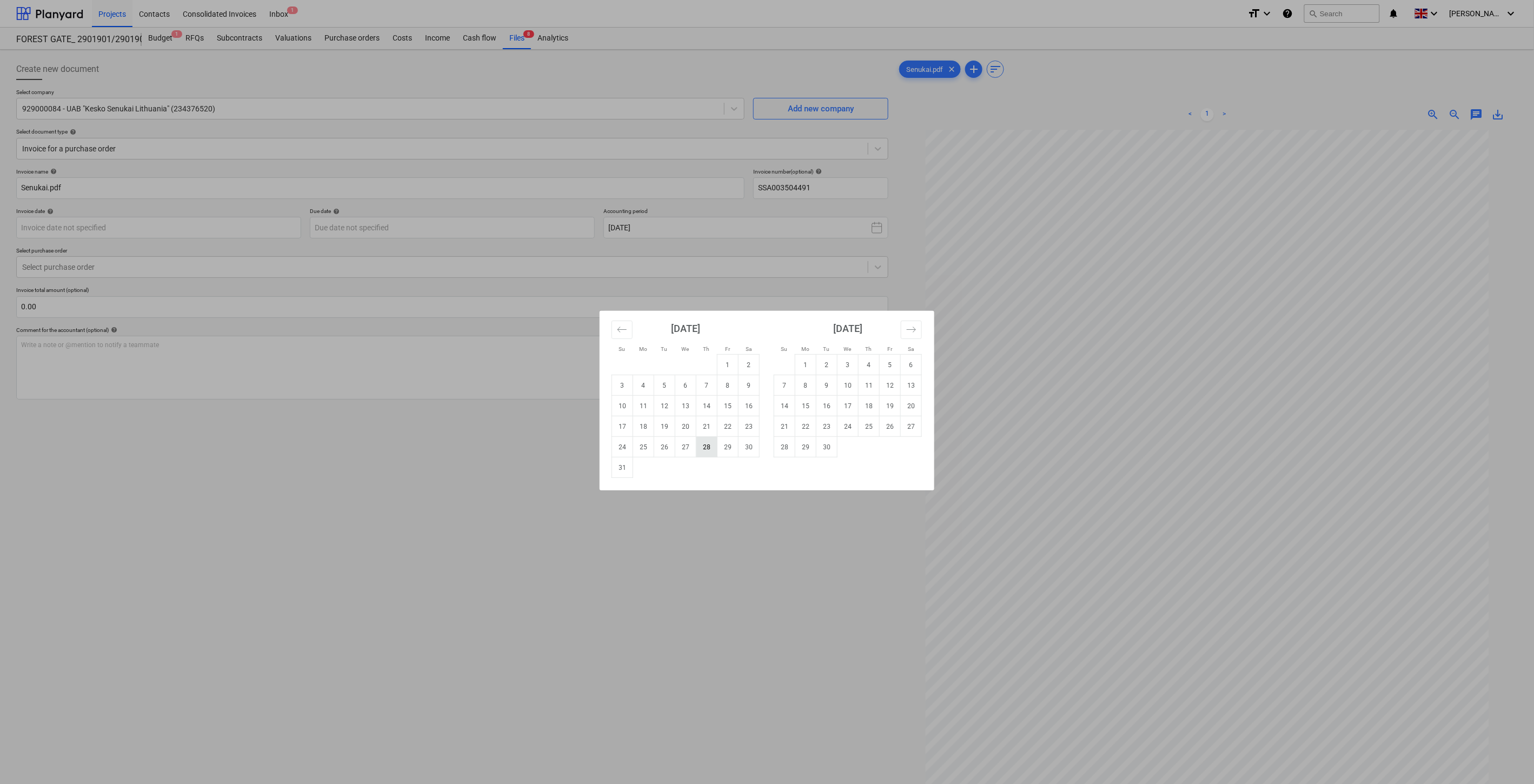
type input "28 Aug 2025"
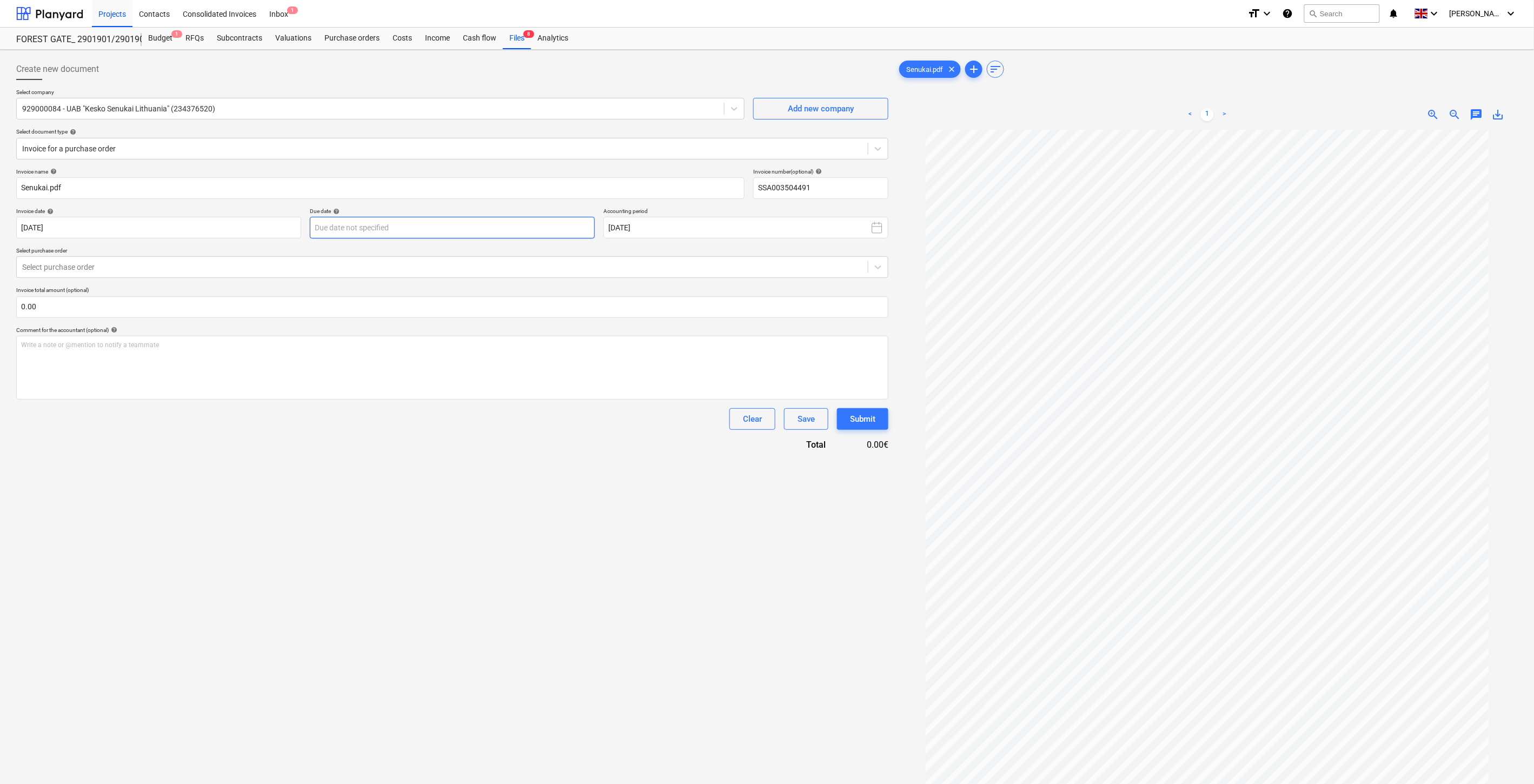
click at [441, 224] on body "Projects Contacts Consolidated Invoices Inbox 1 format_size keyboard_arrow_down…" at bounding box center [767, 392] width 1534 height 784
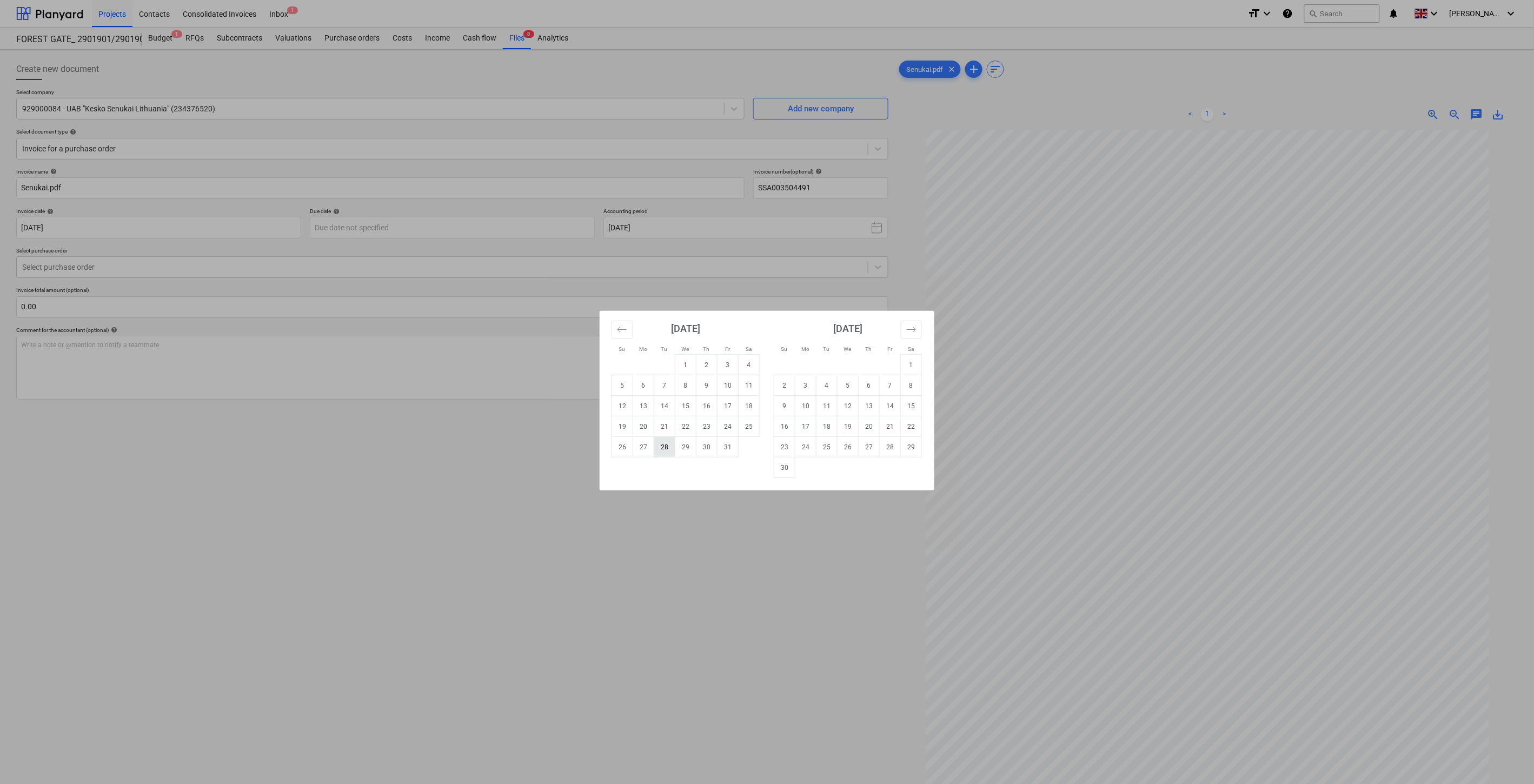
click at [661, 446] on td "28" at bounding box center [664, 447] width 21 height 20
type input "28 Oct 2025"
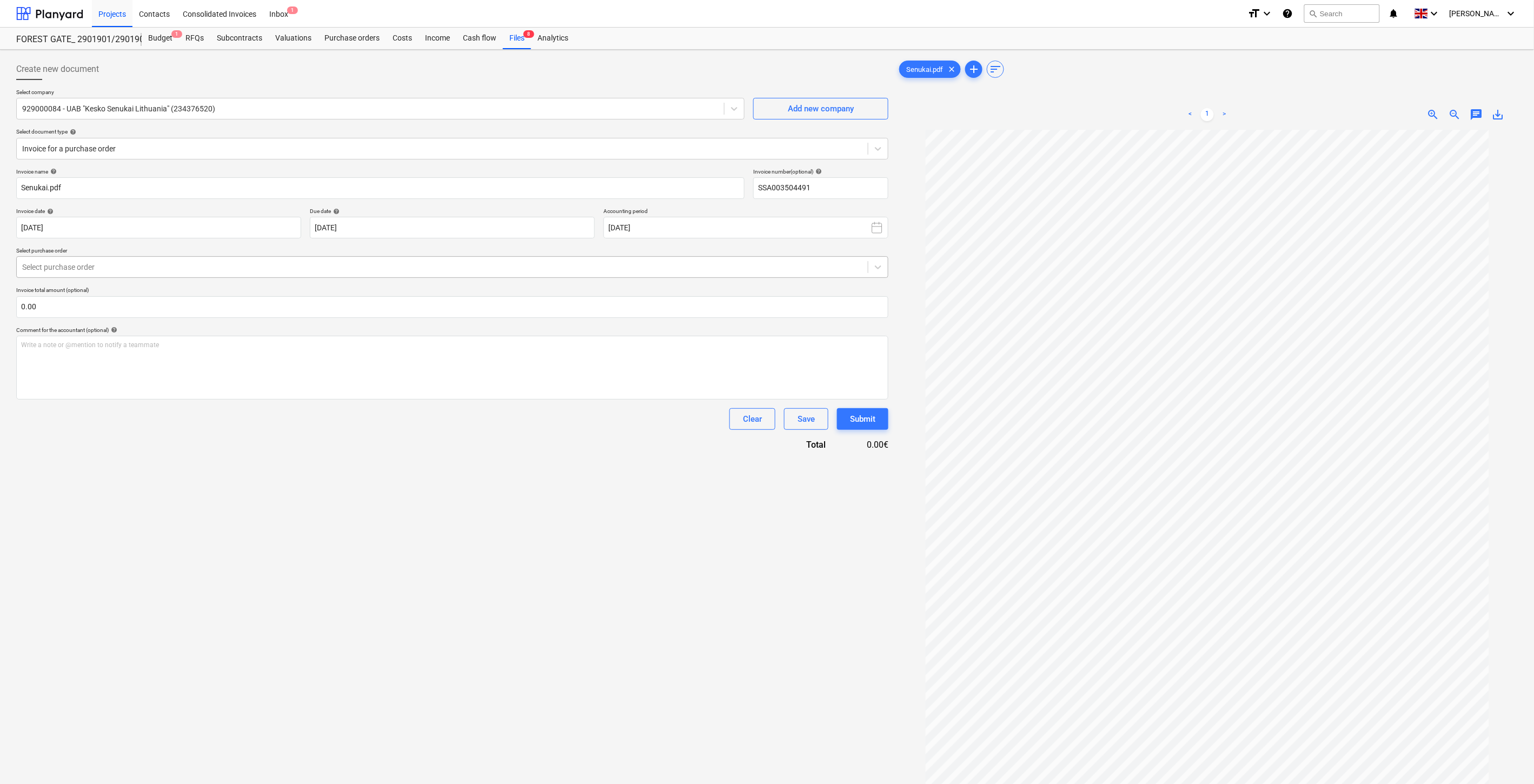
click at [466, 276] on div "Select purchase order" at bounding box center [452, 267] width 872 height 22
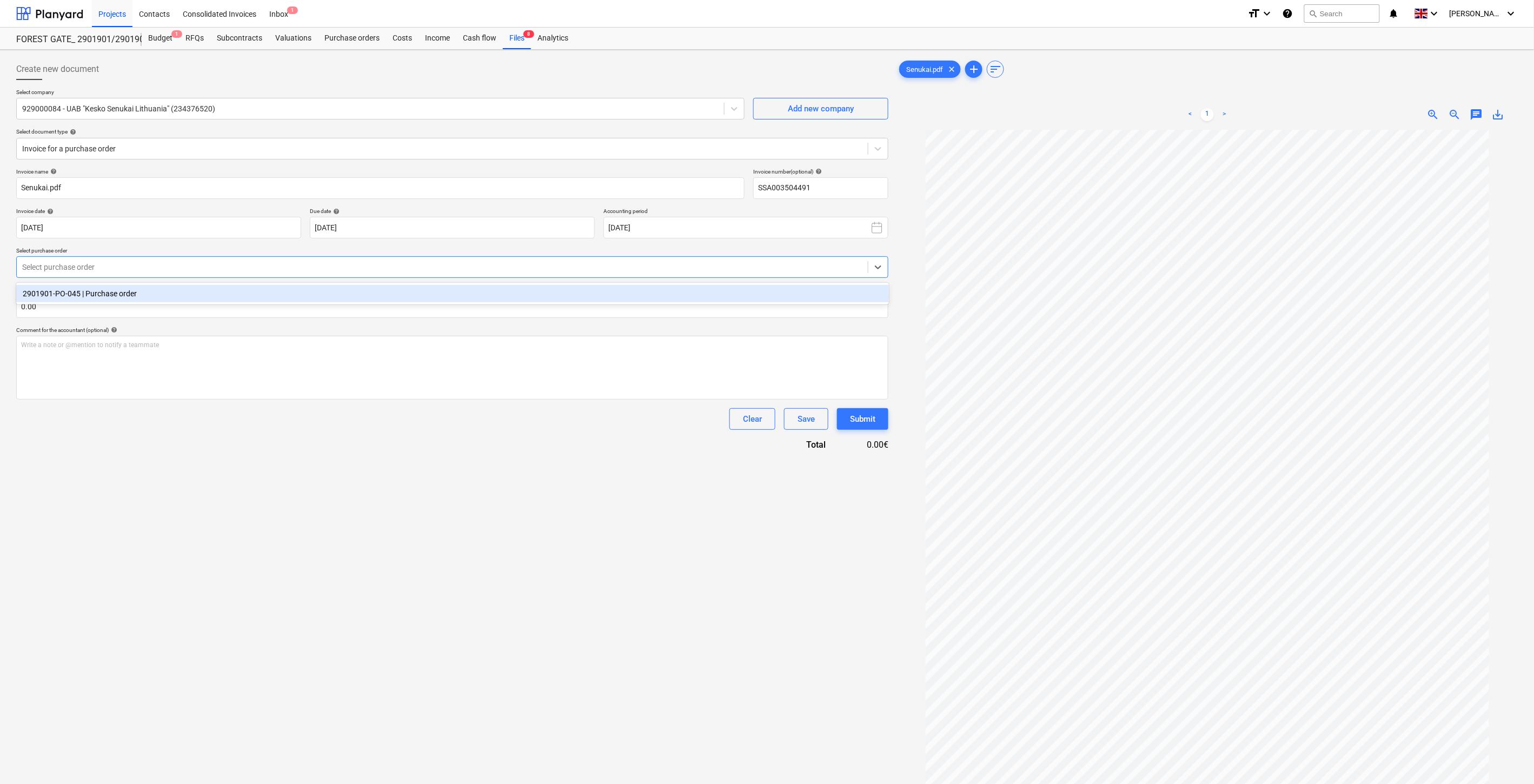
click at [445, 293] on div "2901901-PO-045 | Purchase order" at bounding box center [453, 293] width 873 height 18
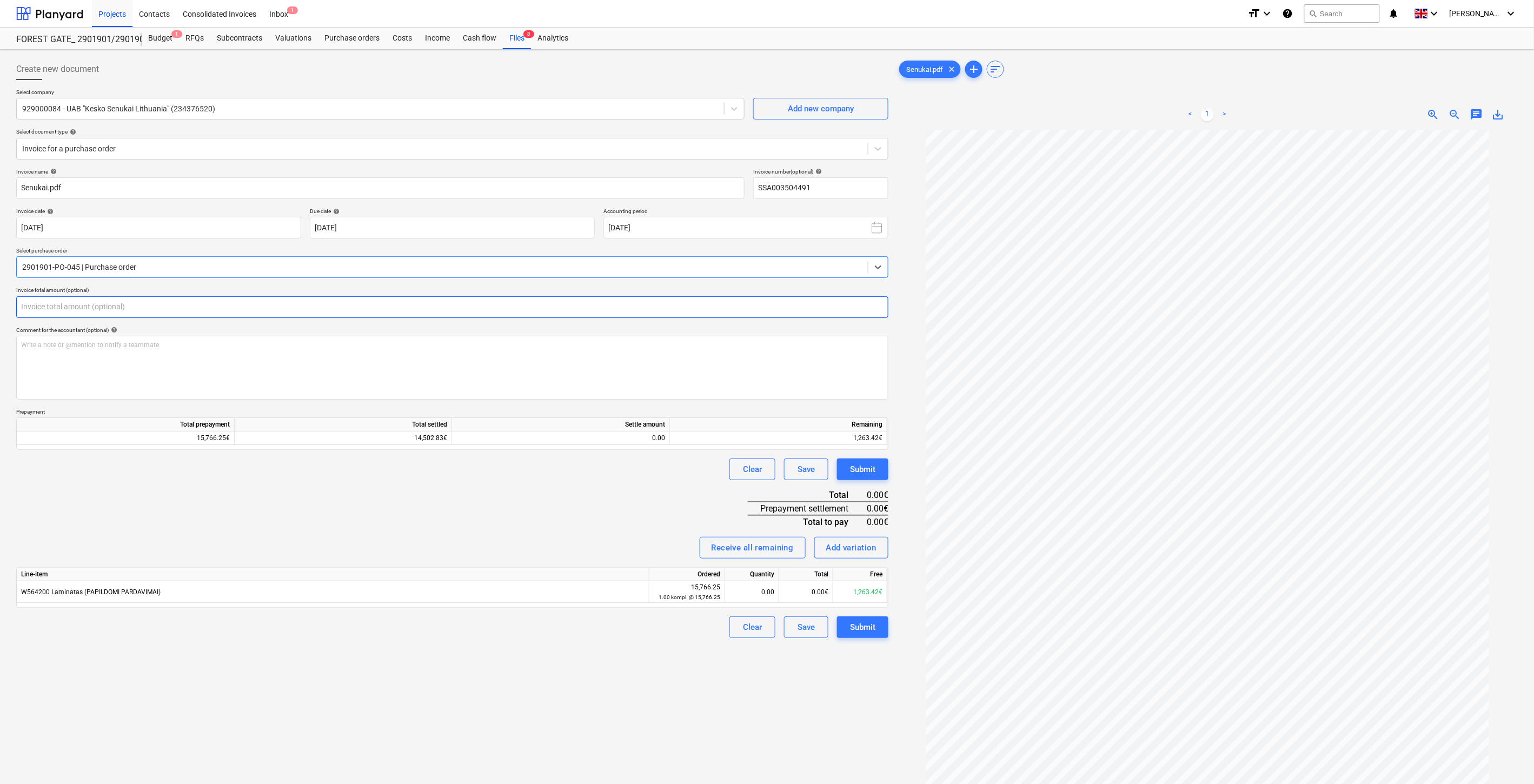
click at [413, 309] on input "text" at bounding box center [452, 307] width 872 height 22
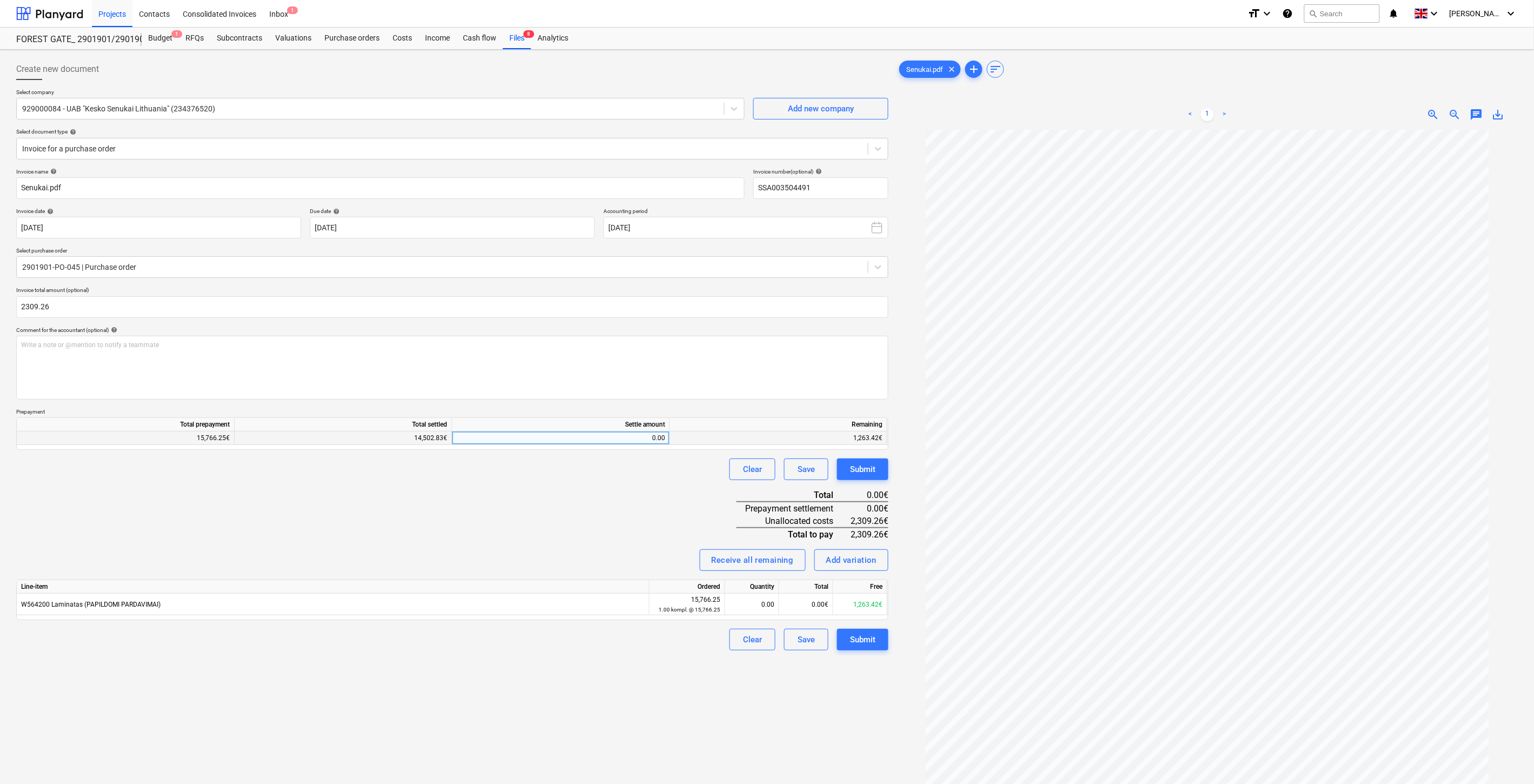
type input "2,309.26"
click at [568, 440] on div "0.00" at bounding box center [561, 438] width 209 height 14
type input "1263.42"
click at [583, 480] on div "Invoice name help Senukai.pdf Invoice number (optional) help SSA003504491 Invoi…" at bounding box center [452, 409] width 872 height 482
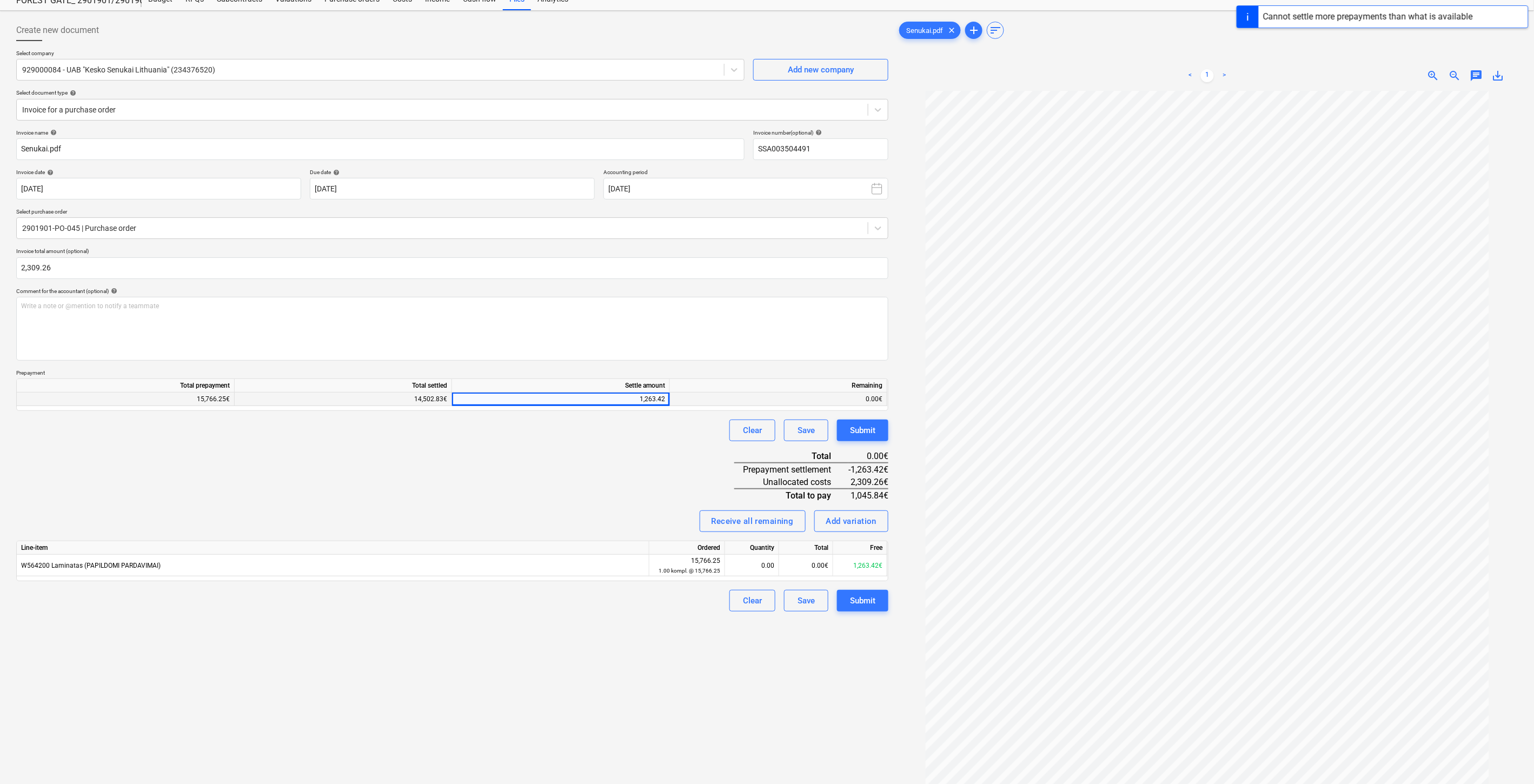
scroll to position [60, 0]
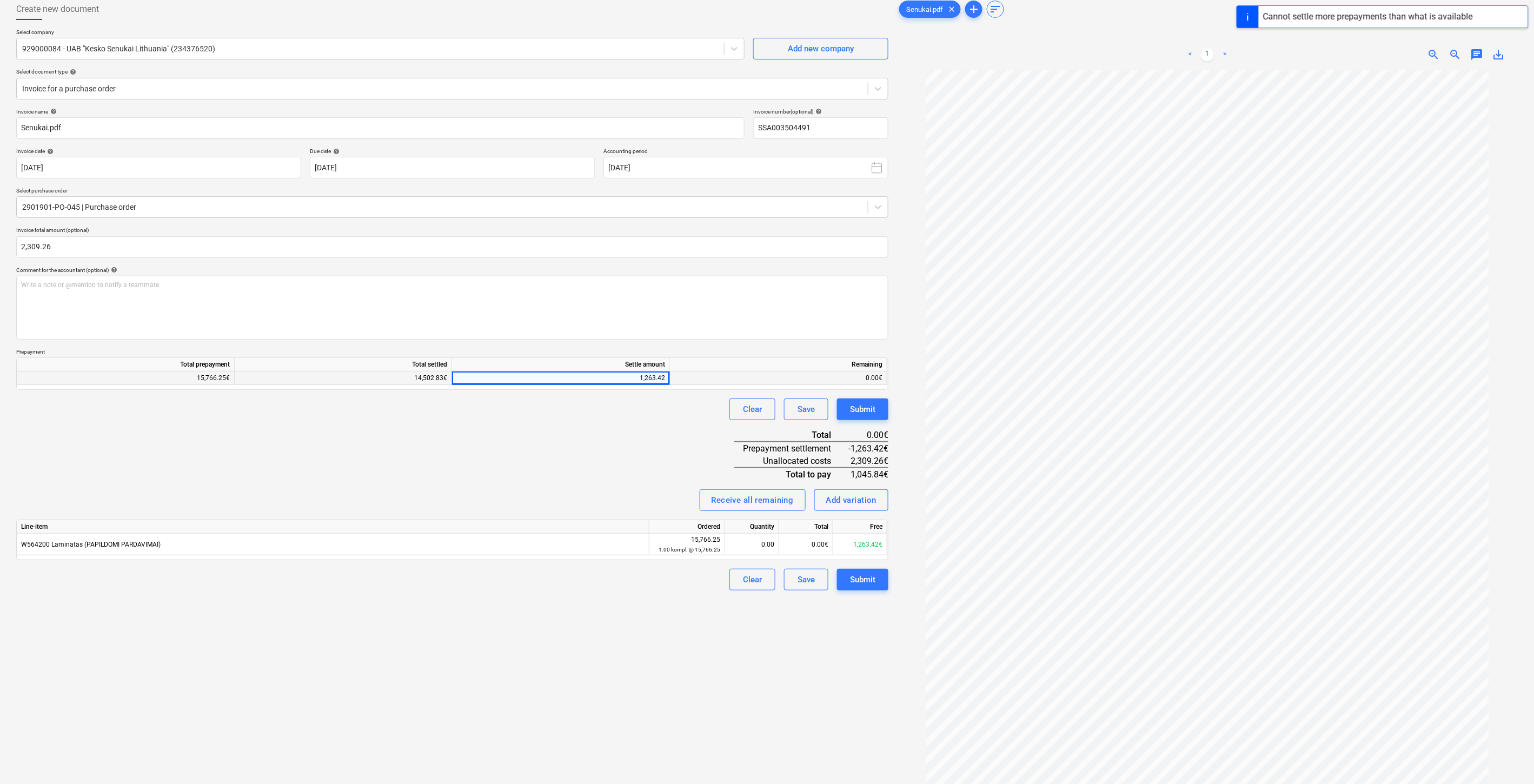
click at [568, 465] on div "Invoice name help Senukai.pdf Invoice number (optional) help SSA003504491 Invoi…" at bounding box center [452, 350] width 872 height 482
click at [596, 449] on div "Invoice name help Senukai.pdf Invoice number (optional) help SSA003504491 Invoi…" at bounding box center [452, 350] width 872 height 482
click at [795, 544] on div "0.00€" at bounding box center [807, 544] width 54 height 22
type input "1263.42"
drag, startPoint x: 472, startPoint y: 468, endPoint x: 484, endPoint y: 461, distance: 13.9
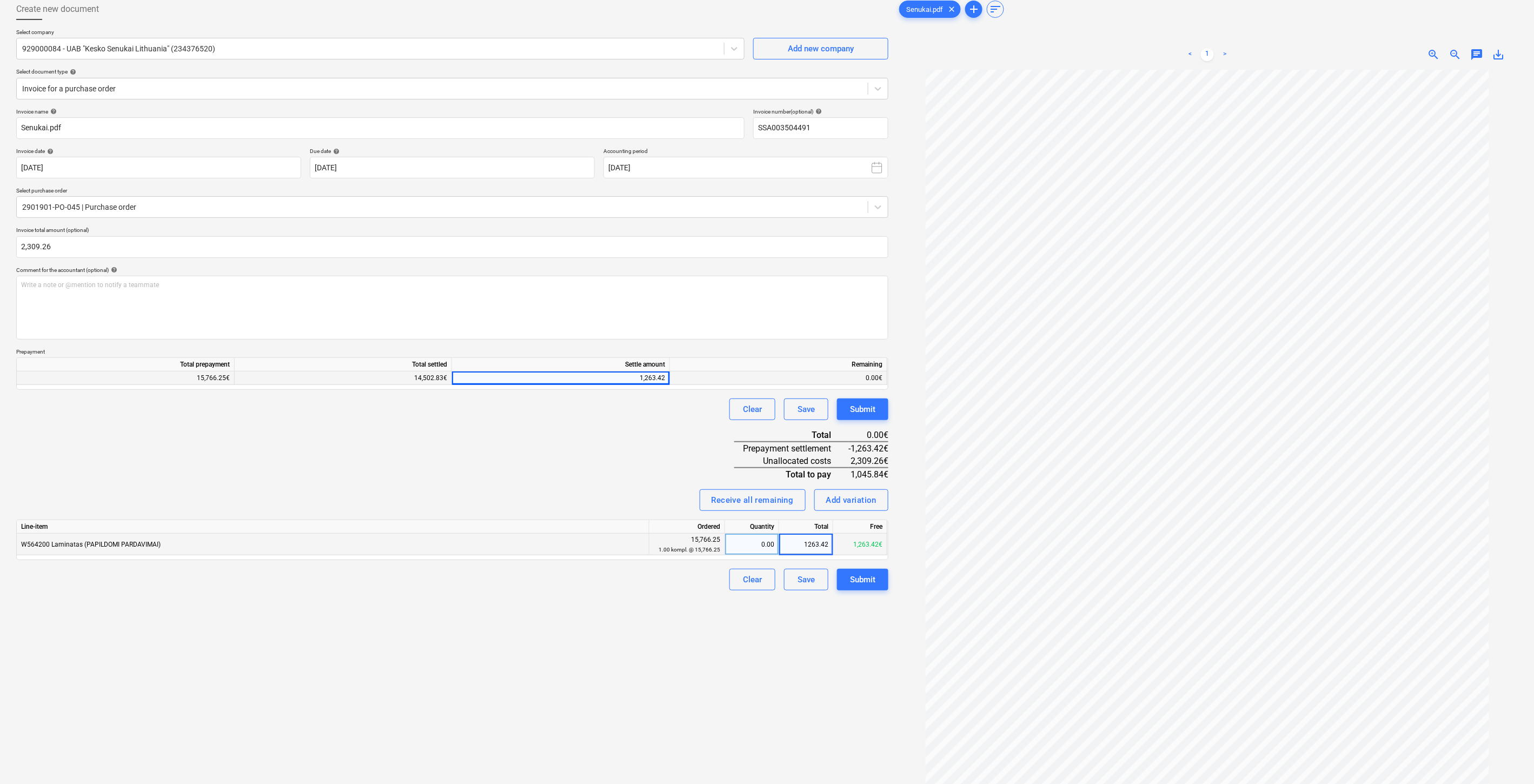
click at [473, 468] on div "Invoice name help Senukai.pdf Invoice number (optional) help SSA003504491 Invoi…" at bounding box center [452, 350] width 872 height 482
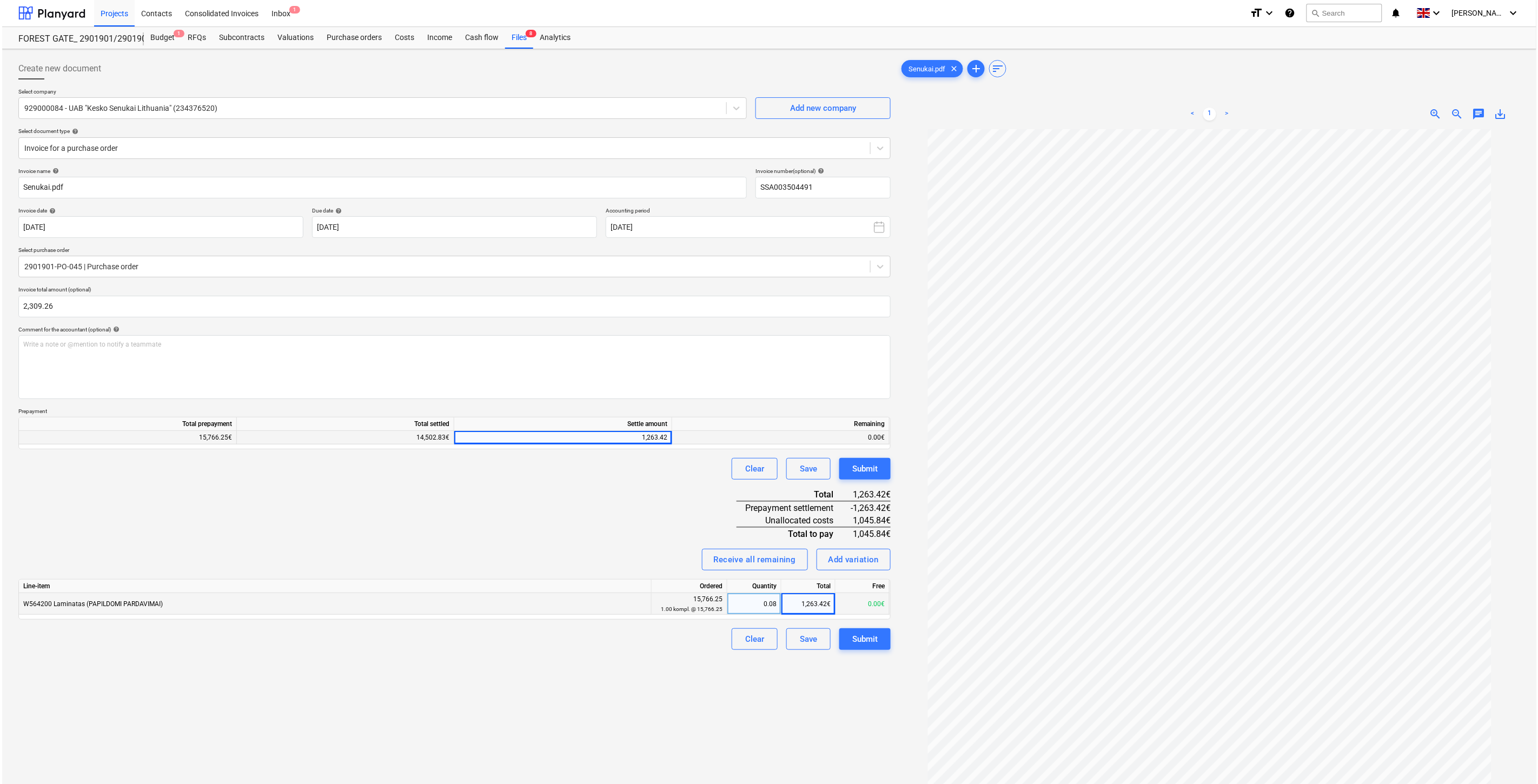
scroll to position [0, 0]
click at [451, 525] on div "Invoice name help Senukai.pdf Invoice number (optional) help SSA003504491 Invoi…" at bounding box center [452, 409] width 872 height 482
click at [474, 520] on div "Invoice name help Senukai.pdf Invoice number (optional) help SSA003504491 Invoi…" at bounding box center [452, 409] width 872 height 482
click at [487, 517] on div "Invoice name help Senukai.pdf Invoice number (optional) help SSA003504491 Invoi…" at bounding box center [452, 409] width 872 height 482
click at [505, 510] on div "Invoice name help Senukai.pdf Invoice number (optional) help SSA003504491 Invoi…" at bounding box center [452, 409] width 872 height 482
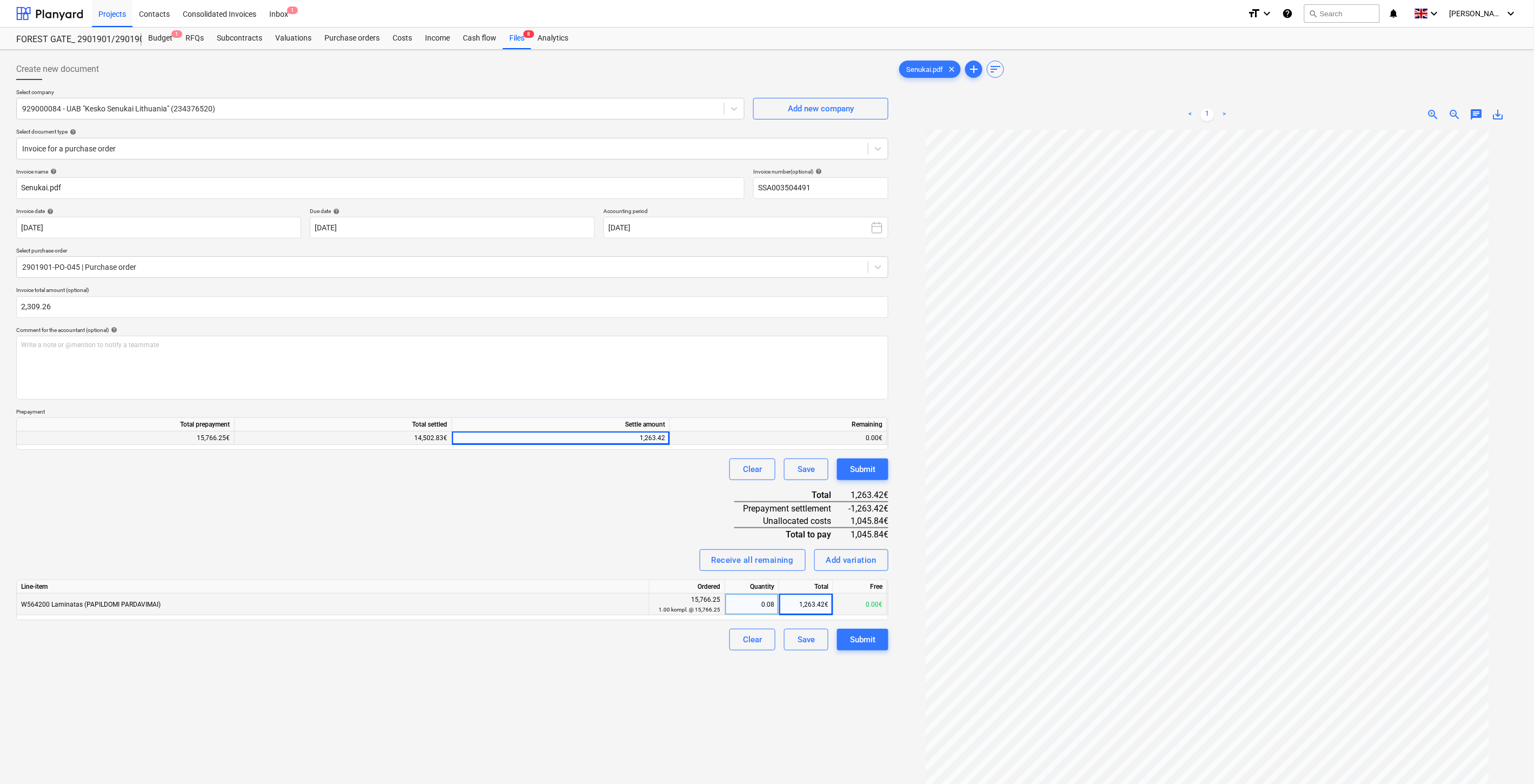
click at [498, 524] on div "Invoice name help Senukai.pdf Invoice number (optional) help SSA003504491 Invoi…" at bounding box center [452, 409] width 872 height 482
click at [519, 517] on div "Invoice name help Senukai.pdf Invoice number (optional) help SSA003504491 Invoi…" at bounding box center [452, 409] width 872 height 482
click at [809, 611] on div "1,263.42€" at bounding box center [807, 604] width 54 height 22
type input "0"
click at [644, 735] on div "Create new document Select company 929000084 - UAB "Kesko Senukai Lithuania" (2…" at bounding box center [453, 471] width 881 height 833
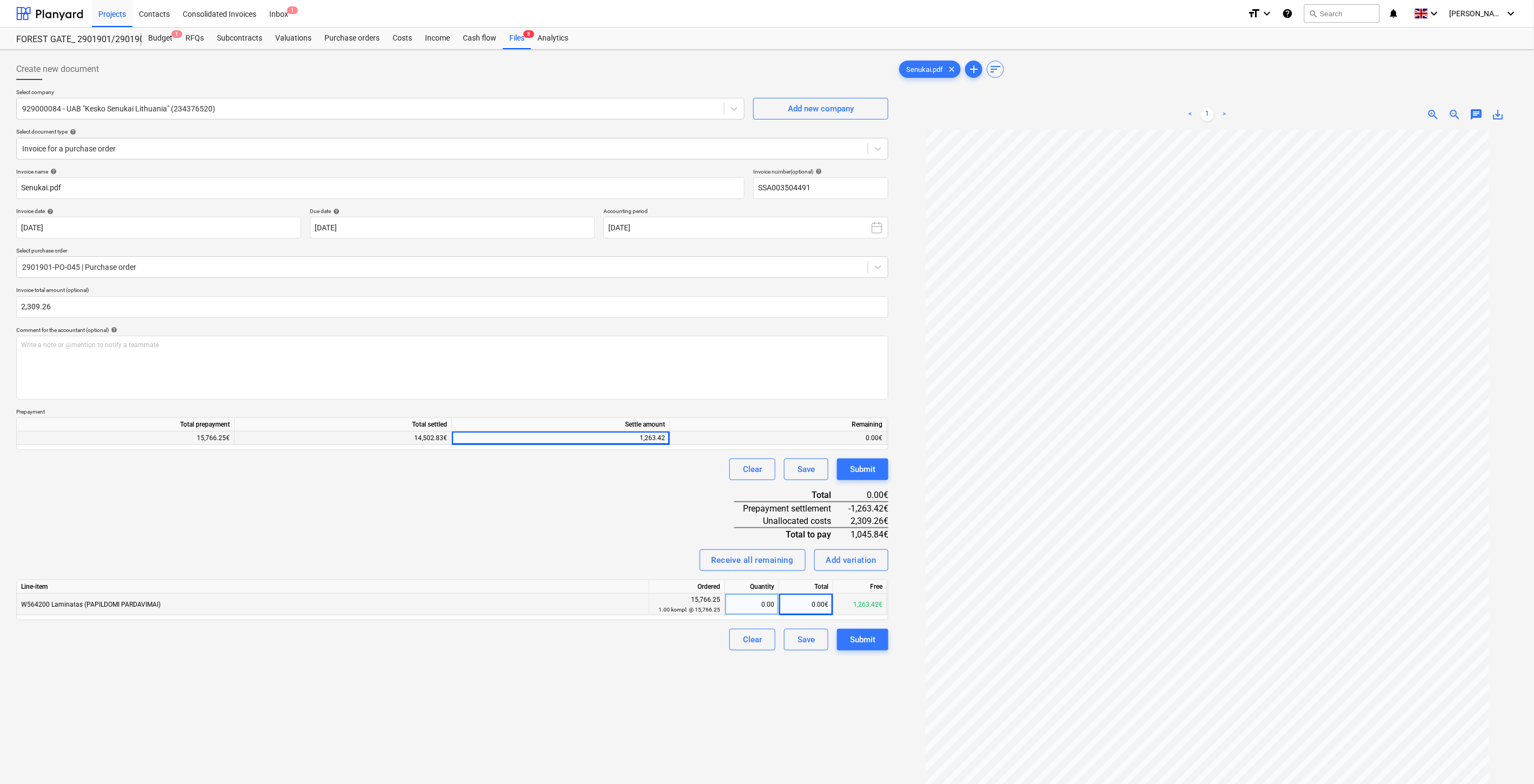
click at [801, 602] on div "0.00€" at bounding box center [807, 604] width 54 height 22
type input "ą"
type input "1263.42"
click at [472, 493] on div "Invoice name help Senukai.pdf Invoice number (optional) help SSA003504491 Invoi…" at bounding box center [452, 409] width 872 height 482
click at [407, 533] on div "Invoice name help Senukai.pdf Invoice number (optional) help SSA003504491 Invoi…" at bounding box center [452, 409] width 872 height 482
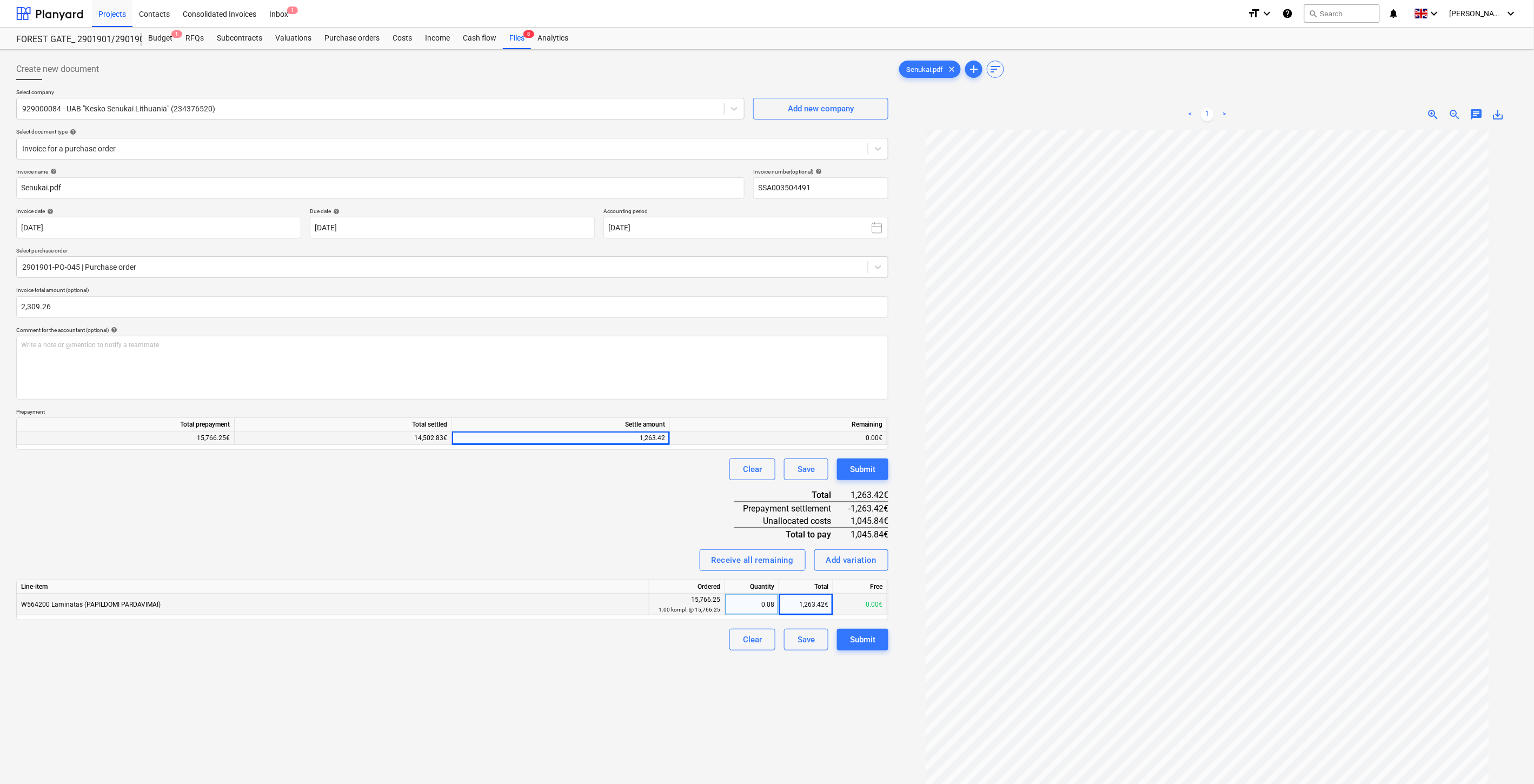
click at [466, 520] on div "Invoice name help Senukai.pdf Invoice number (optional) help SSA003504491 Invoi…" at bounding box center [452, 409] width 872 height 482
click at [506, 509] on div "Invoice name help Senukai.pdf Invoice number (optional) help SSA003504491 Invoi…" at bounding box center [452, 409] width 872 height 482
click at [514, 527] on div "Invoice name help Senukai.pdf Invoice number (optional) help SSA003504491 Invoi…" at bounding box center [452, 409] width 872 height 482
click at [582, 507] on div "Invoice name help Senukai.pdf Invoice number (optional) help SSA003504491 Invoi…" at bounding box center [452, 409] width 872 height 482
click at [815, 636] on button "Save" at bounding box center [806, 640] width 44 height 22
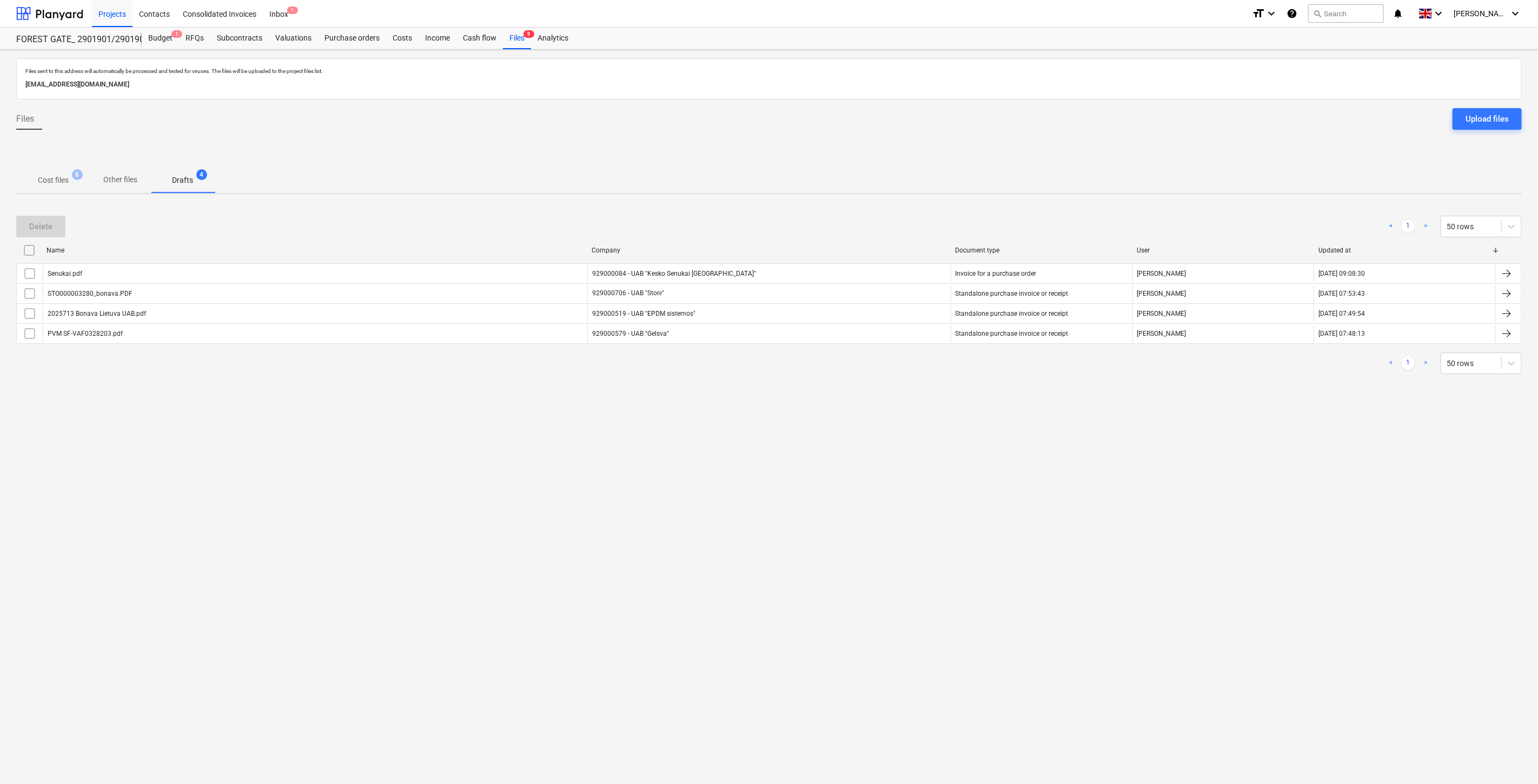
click at [786, 472] on div "Files sent to this address will automatically be processed and tested for virus…" at bounding box center [769, 416] width 1538 height 734
click at [803, 451] on div "Files sent to this address will automatically be processed and tested for virus…" at bounding box center [769, 416] width 1538 height 734
click at [57, 179] on p "Cost files" at bounding box center [53, 180] width 31 height 12
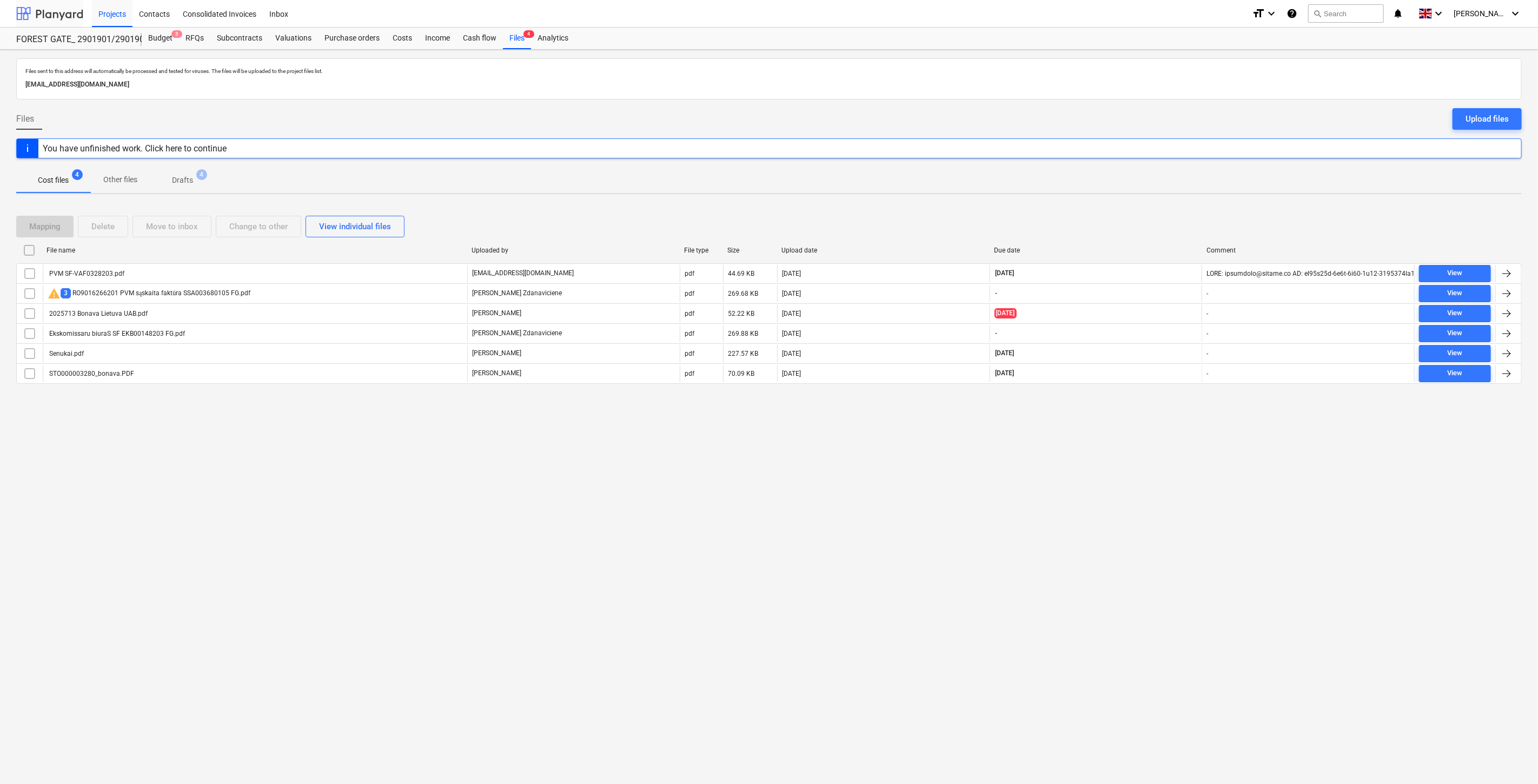
click at [63, 20] on div at bounding box center [49, 14] width 67 height 27
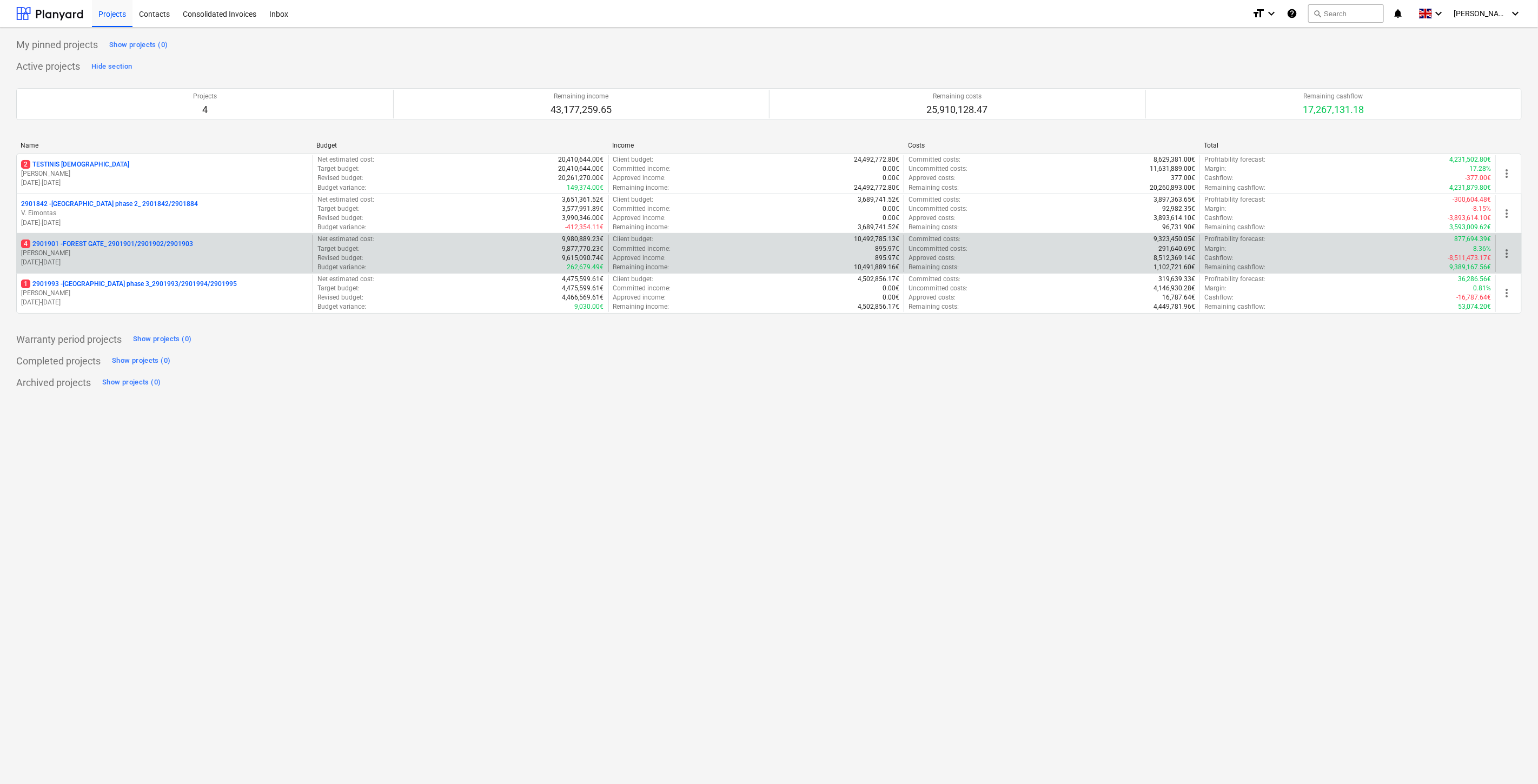
click at [136, 249] on p "[PERSON_NAME]" at bounding box center [165, 253] width 287 height 9
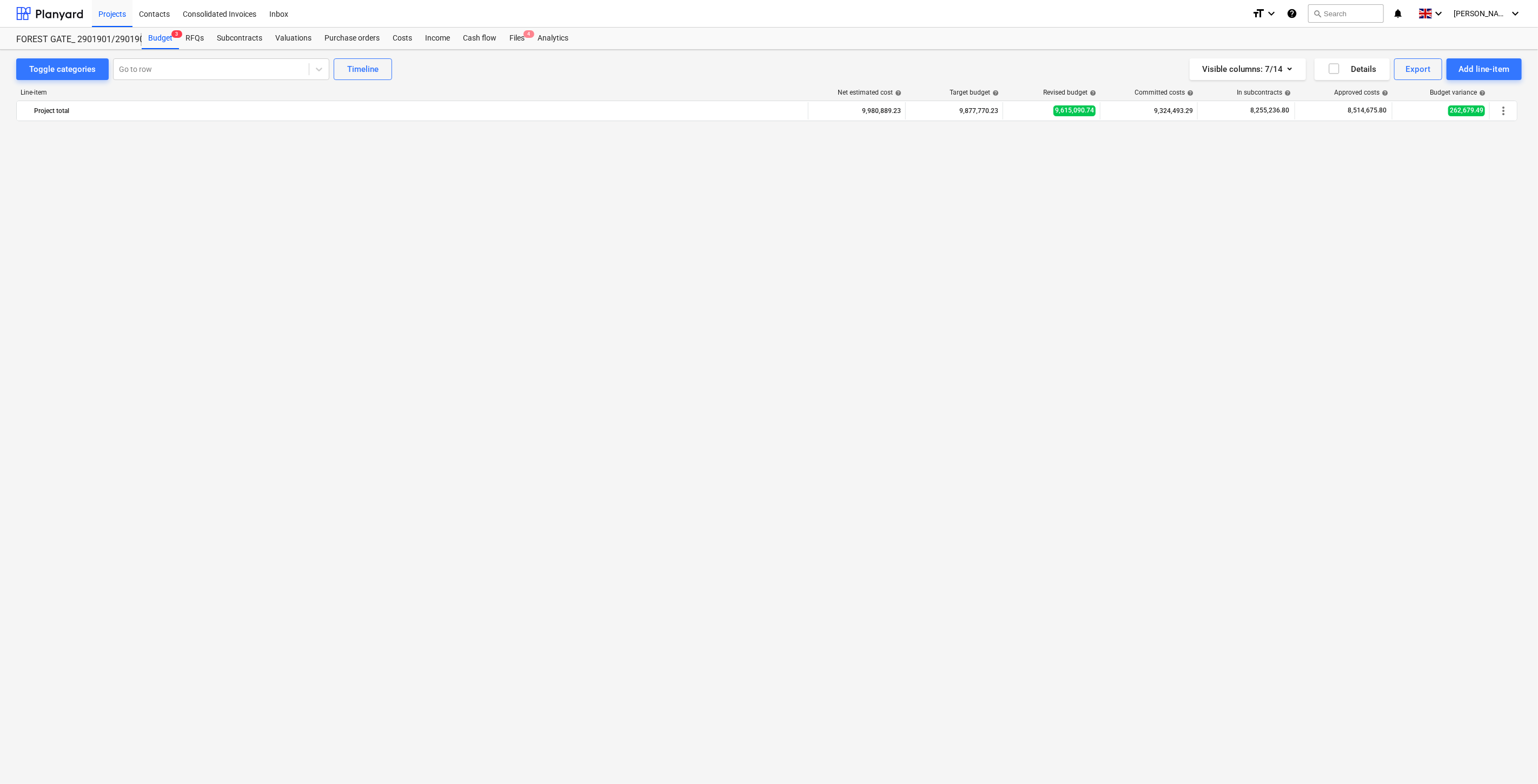
scroll to position [2450, 0]
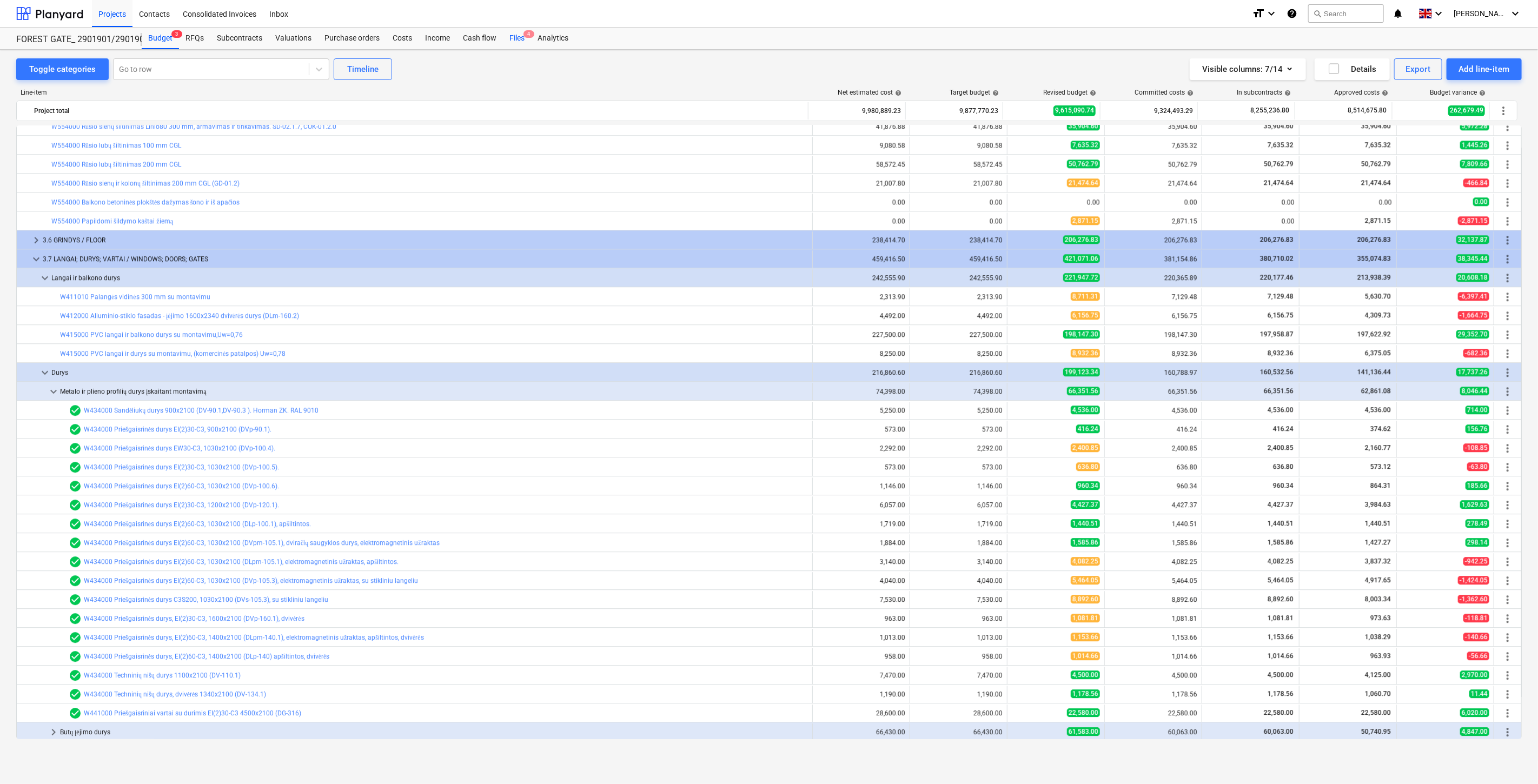
click at [526, 38] on span "4" at bounding box center [529, 34] width 11 height 7
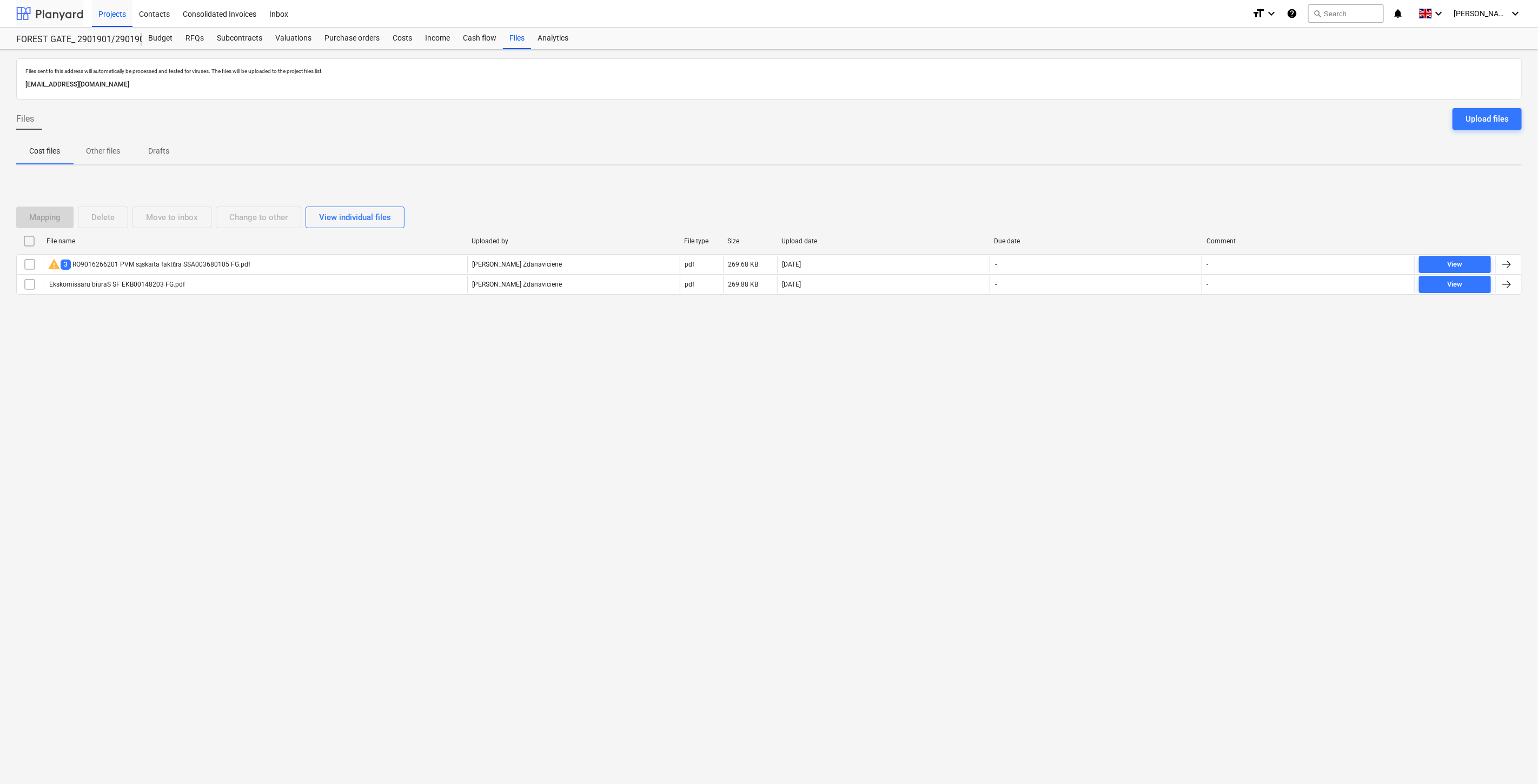
click at [73, 7] on div at bounding box center [49, 14] width 67 height 27
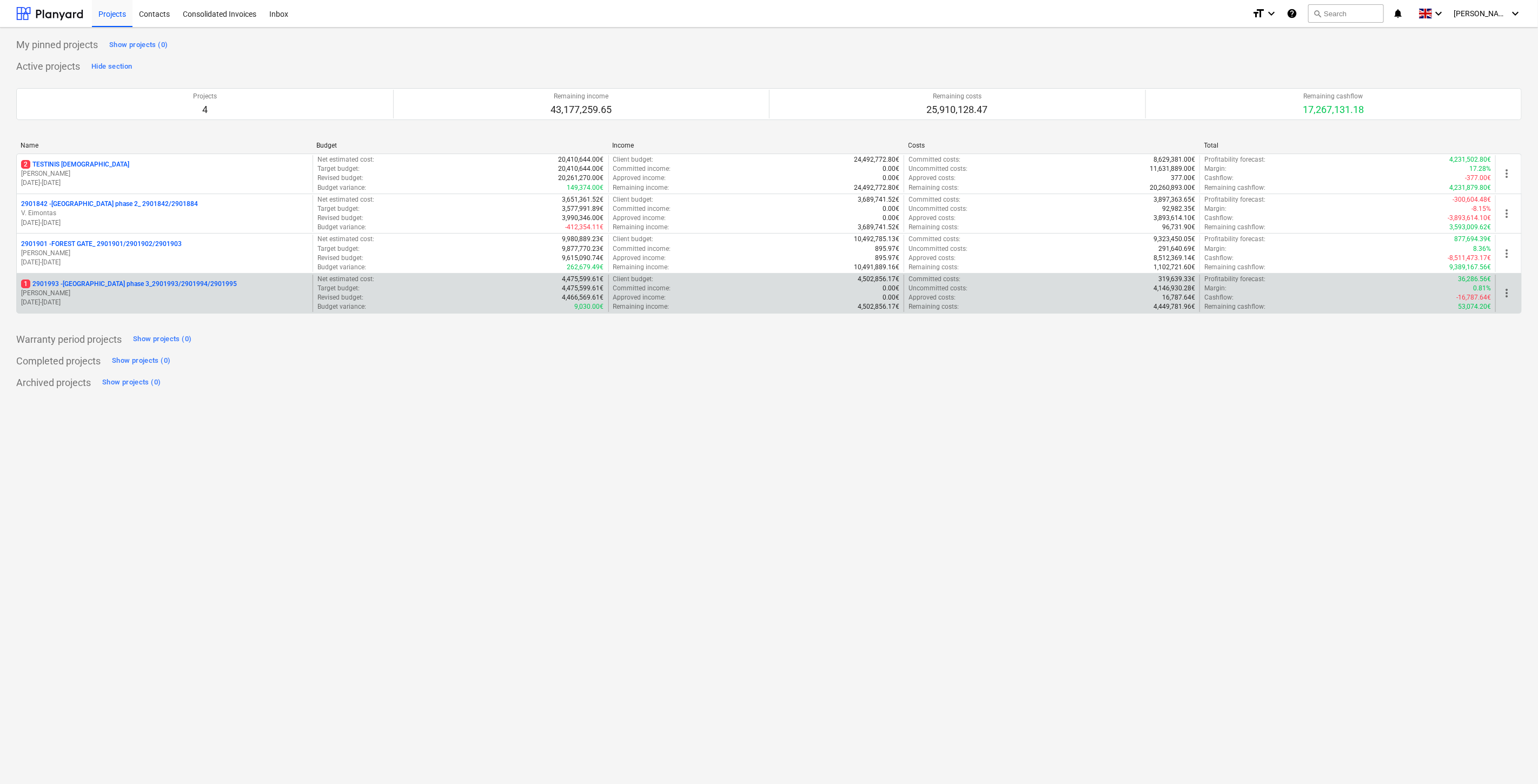
click at [143, 287] on p "1 2901993 - LAKE TOWN phase 3_2901993/2901994/2901995" at bounding box center [129, 284] width 216 height 9
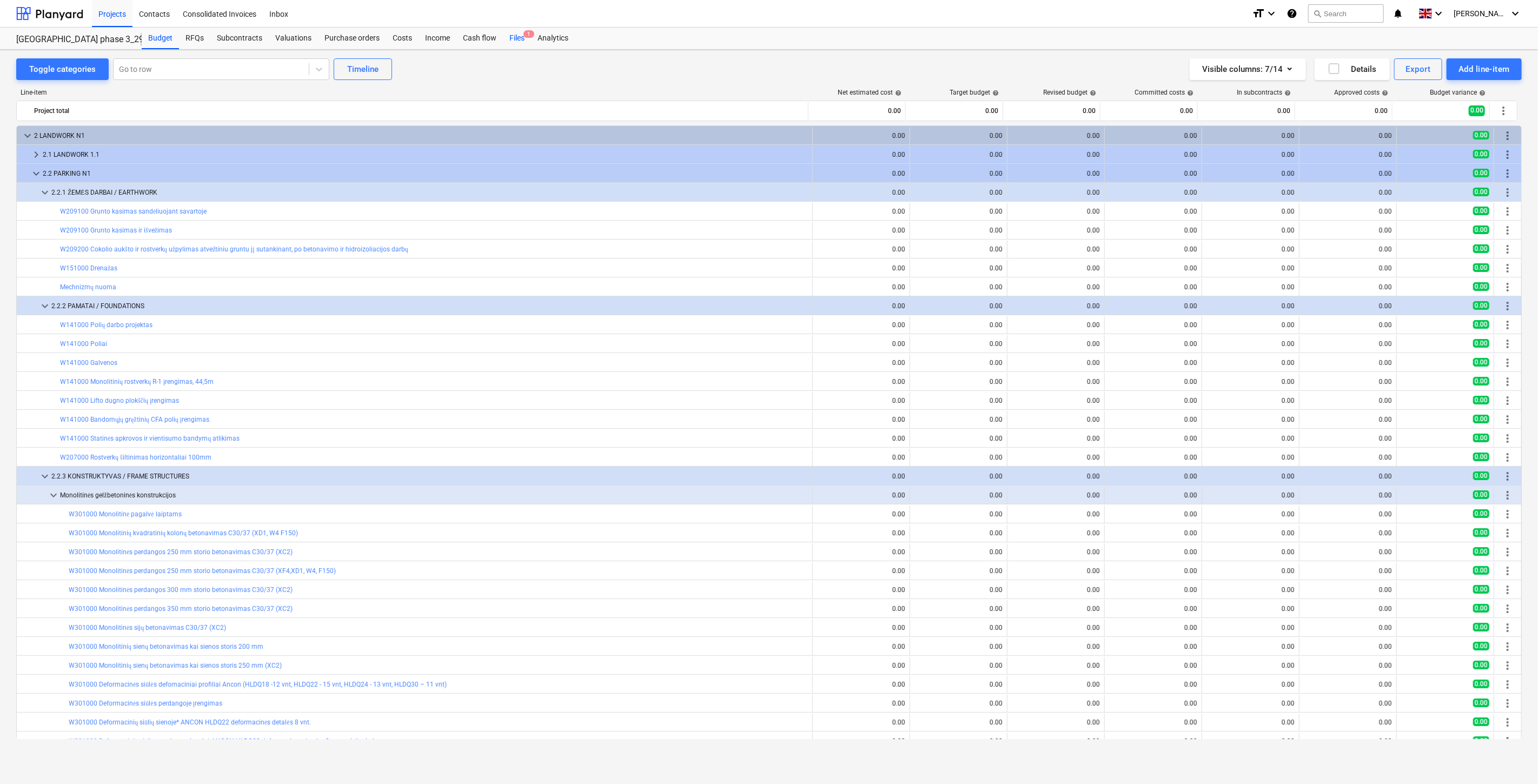
click at [517, 30] on div "Files 1" at bounding box center [517, 39] width 28 height 22
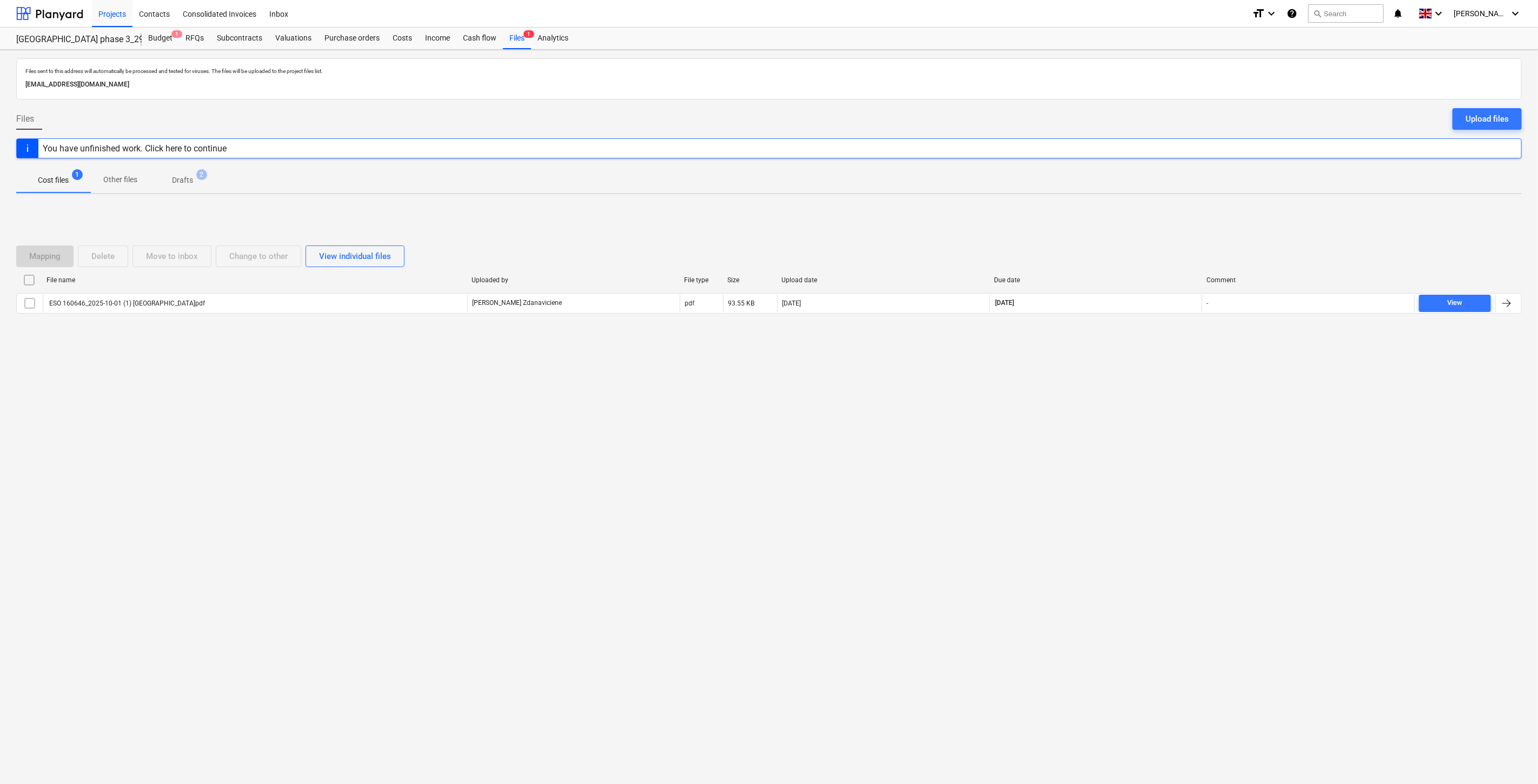
click at [180, 178] on p "Drafts" at bounding box center [182, 180] width 21 height 12
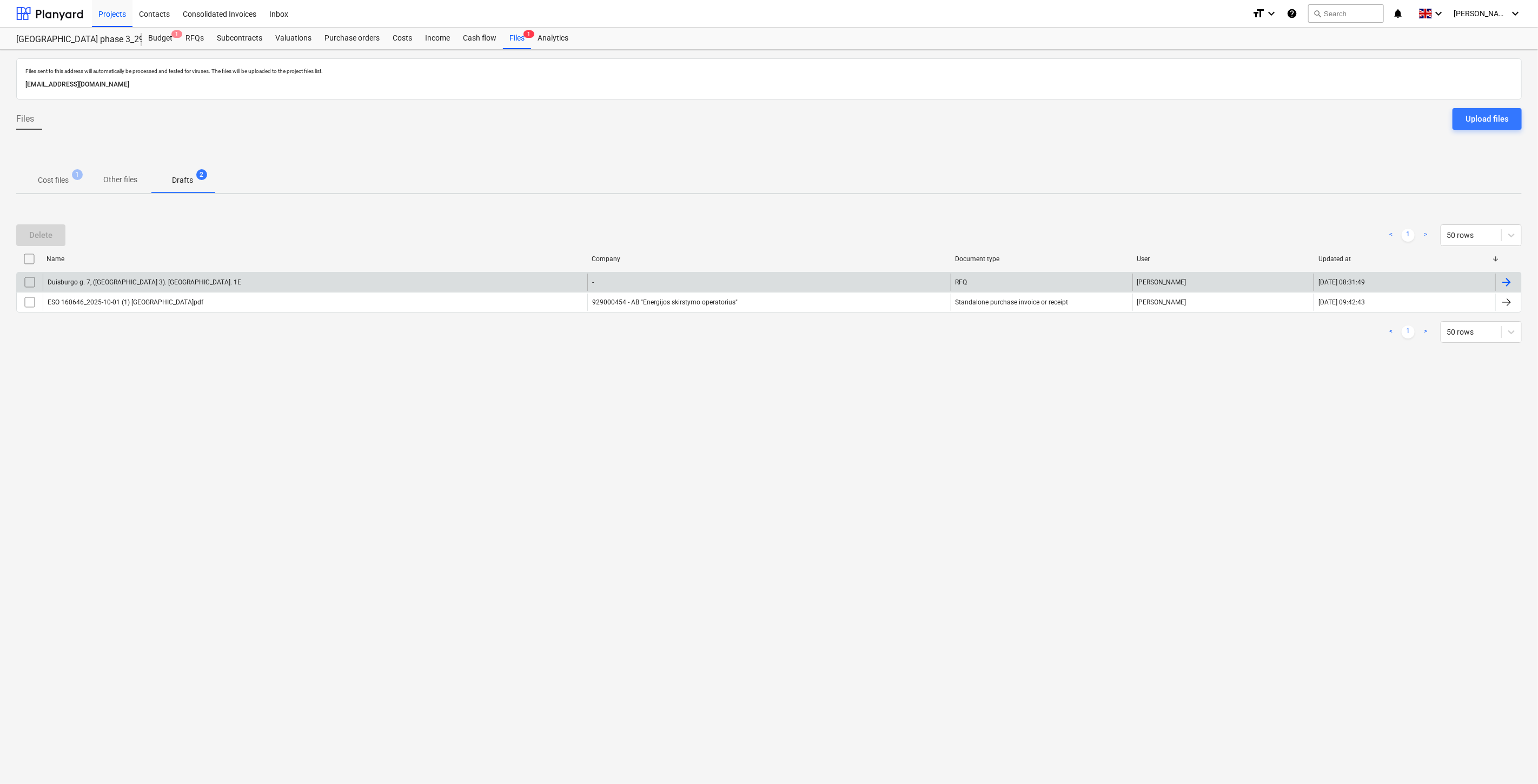
click at [31, 281] on input "checkbox" at bounding box center [30, 283] width 18 height 18
click at [45, 234] on div "Delete" at bounding box center [41, 235] width 23 height 14
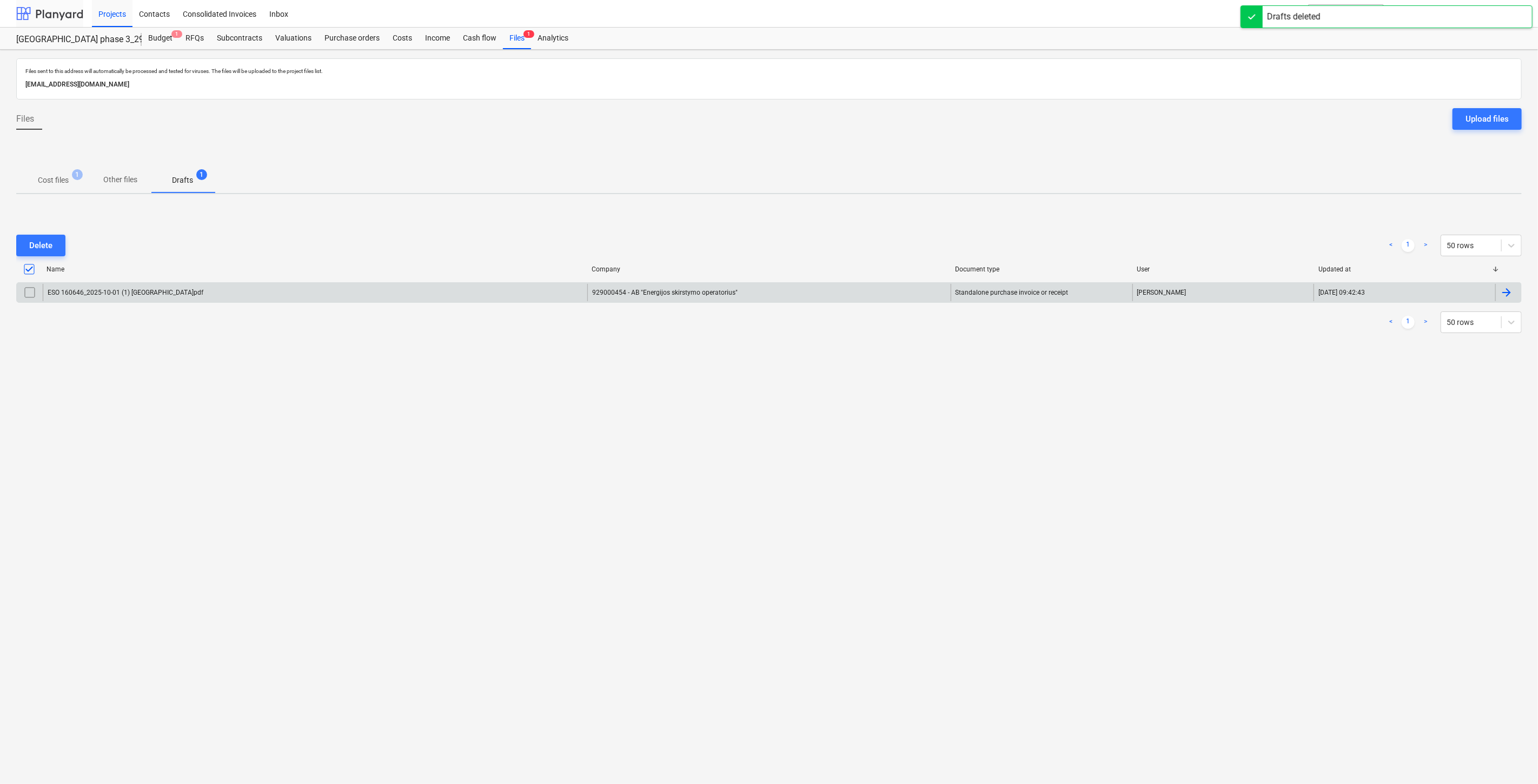
click at [34, 13] on div at bounding box center [49, 14] width 67 height 27
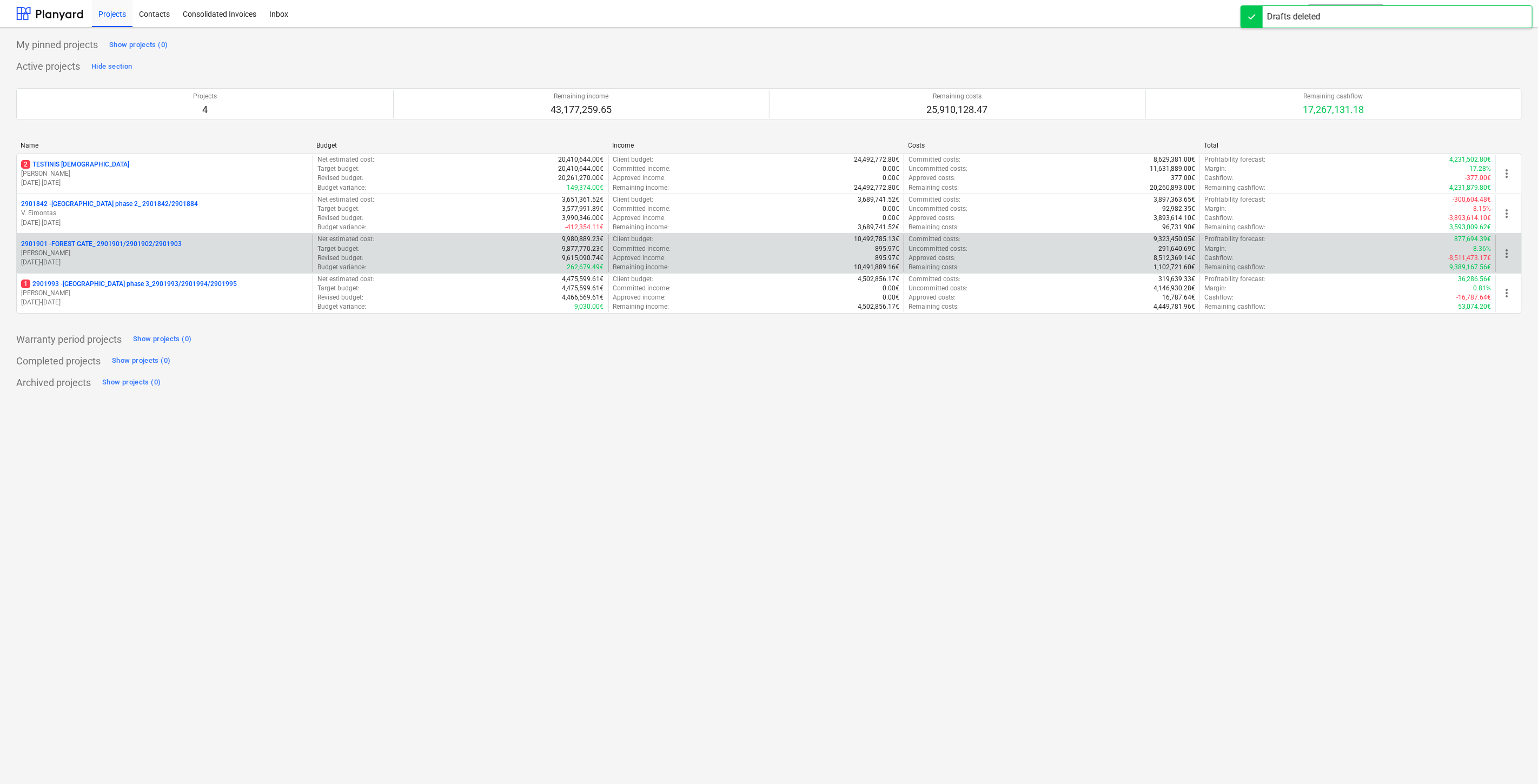
click at [108, 249] on p "2901901 - FOREST GATE_ 2901901/2901902/2901903" at bounding box center [101, 244] width 161 height 9
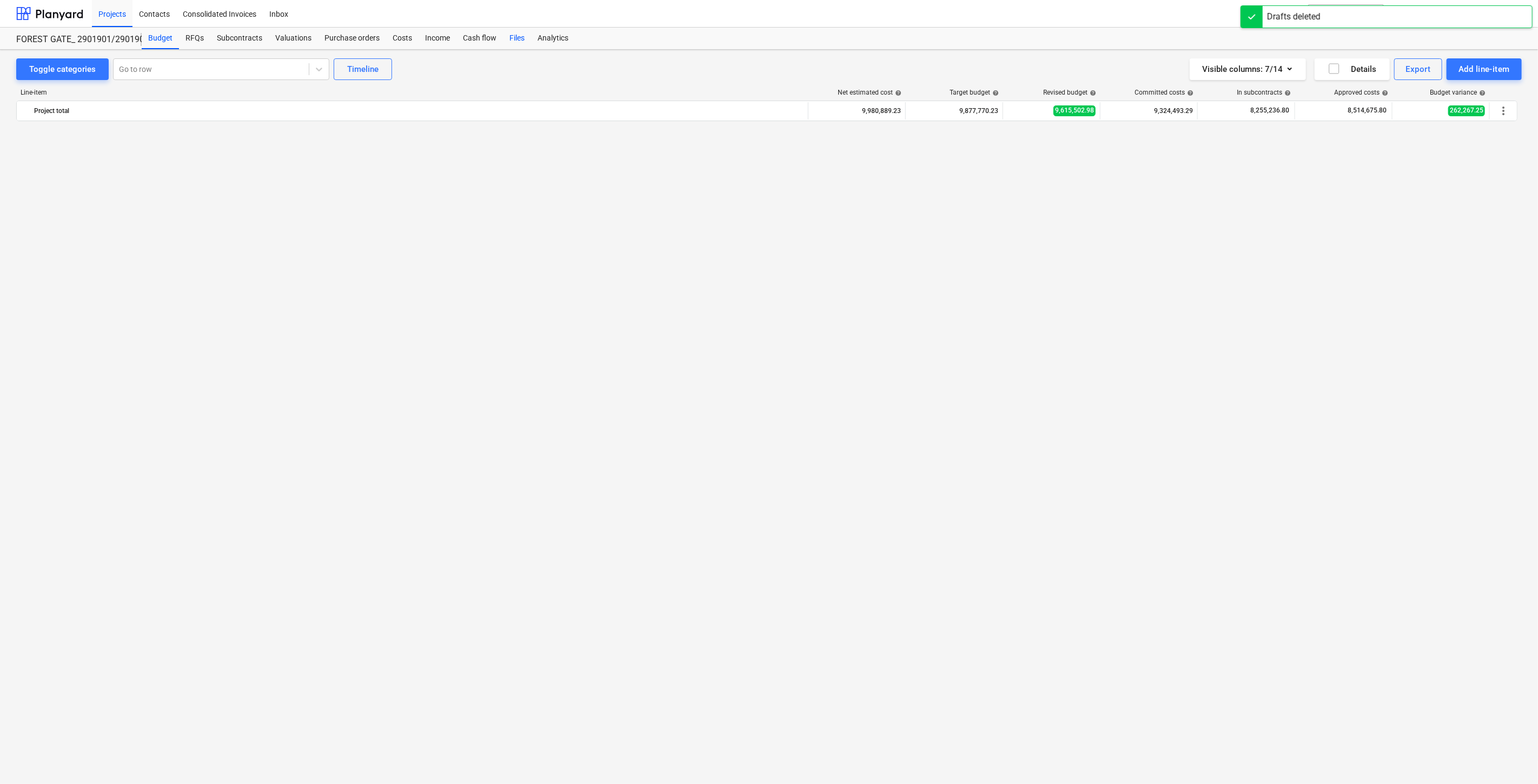
click at [514, 40] on div "Files" at bounding box center [517, 39] width 28 height 22
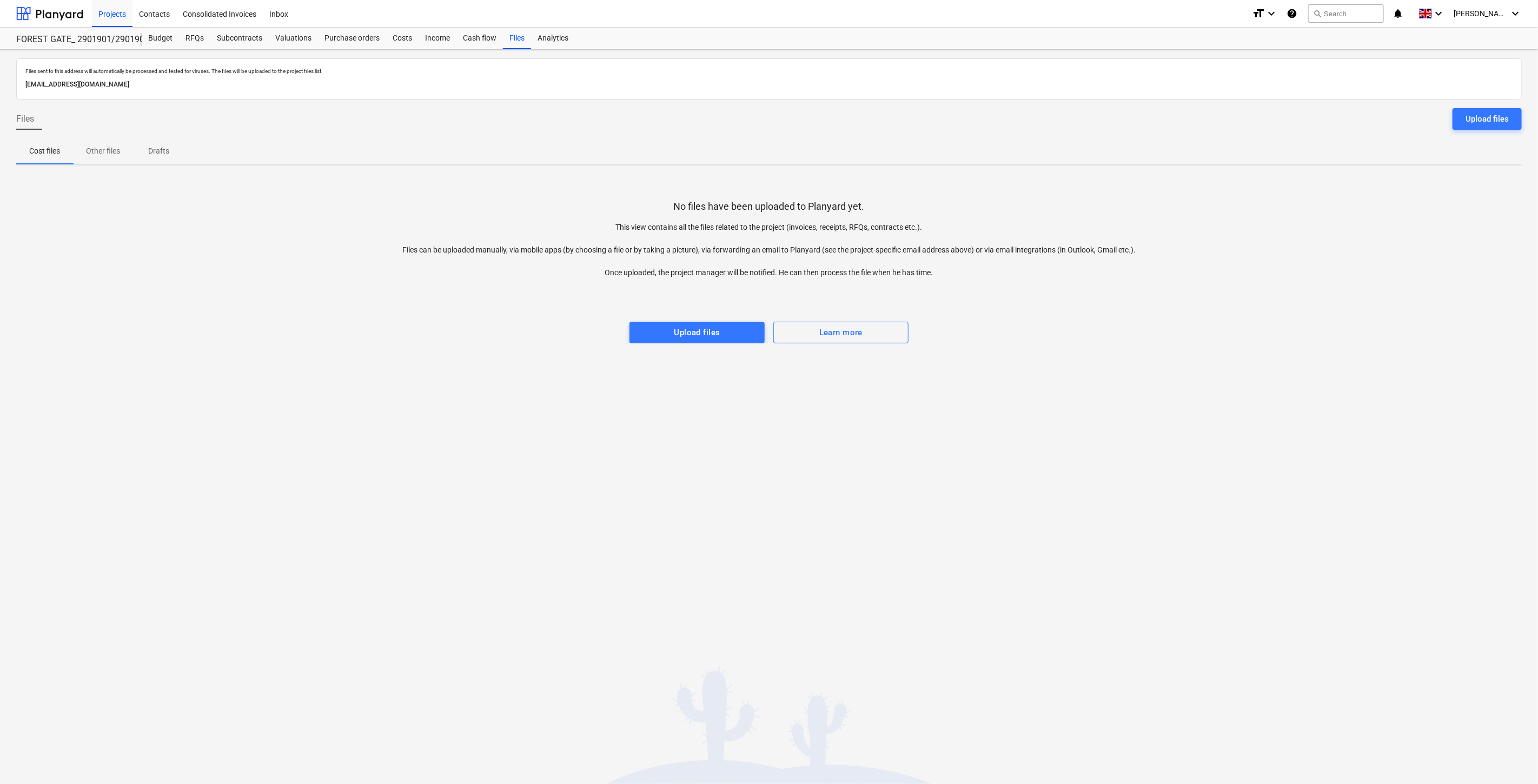
drag, startPoint x: 455, startPoint y: 568, endPoint x: 255, endPoint y: 743, distance: 265.8
click at [448, 576] on div "Files sent to this address will automatically be processed and tested for virus…" at bounding box center [769, 416] width 1538 height 734
drag, startPoint x: 326, startPoint y: 487, endPoint x: 768, endPoint y: 358, distance: 460.4
click at [326, 487] on div "Files sent to this address will automatically be processed and tested for virus…" at bounding box center [769, 416] width 1538 height 734
drag, startPoint x: 53, startPoint y: 7, endPoint x: 68, endPoint y: 0, distance: 16.6
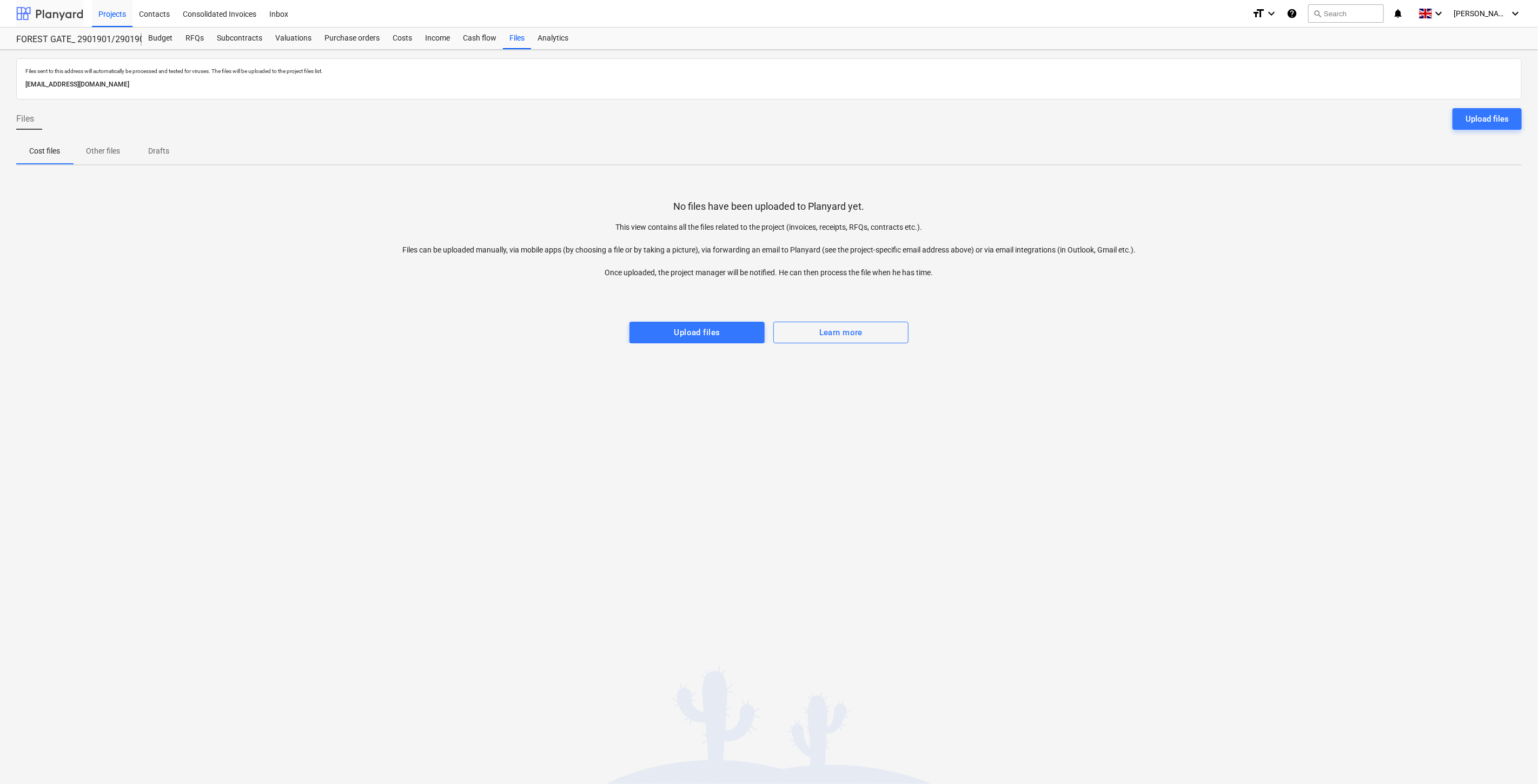
click at [54, 6] on div at bounding box center [49, 14] width 67 height 27
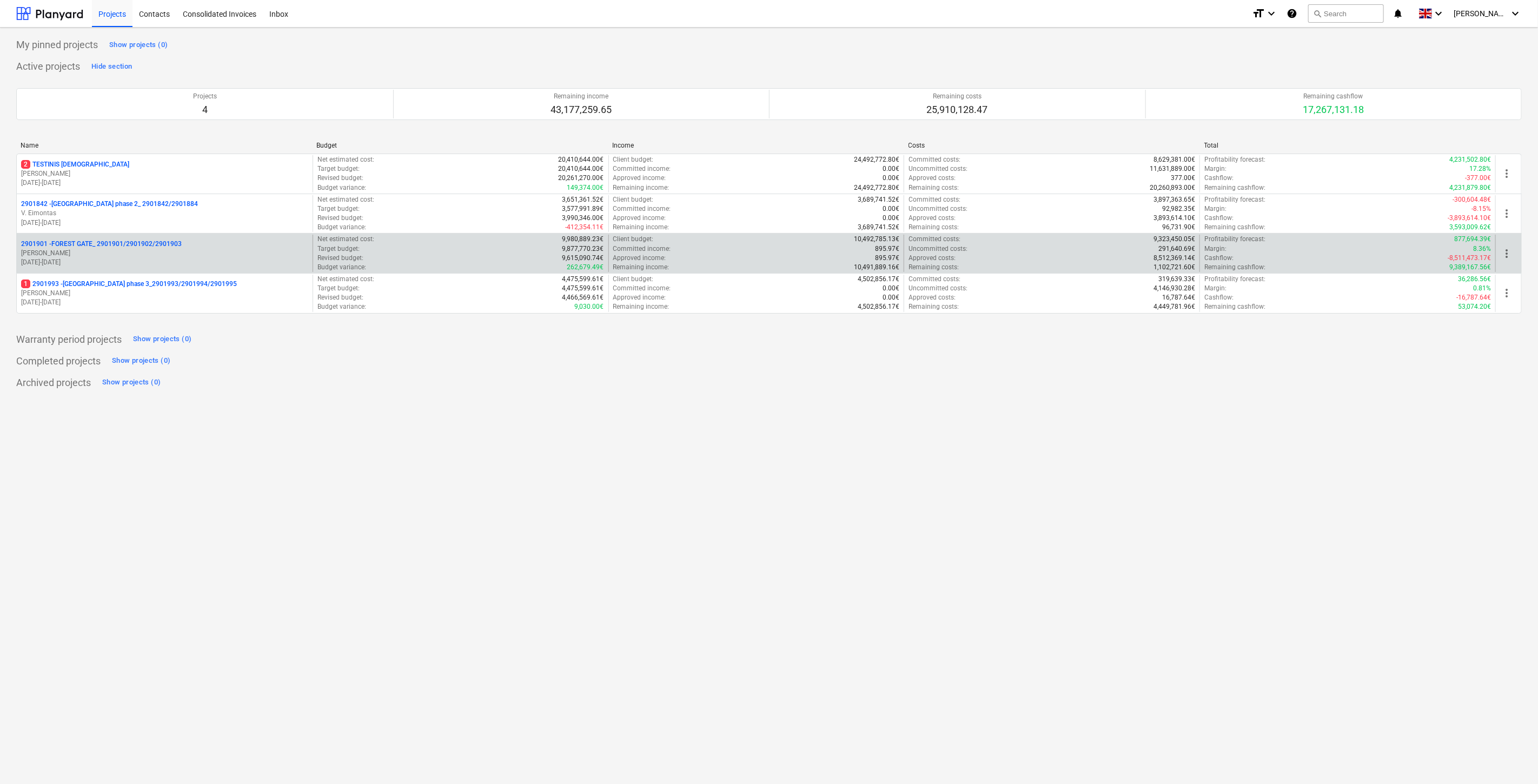
click at [166, 241] on p "2901901 - FOREST GATE_ 2901901/2901902/2901903" at bounding box center [101, 244] width 161 height 9
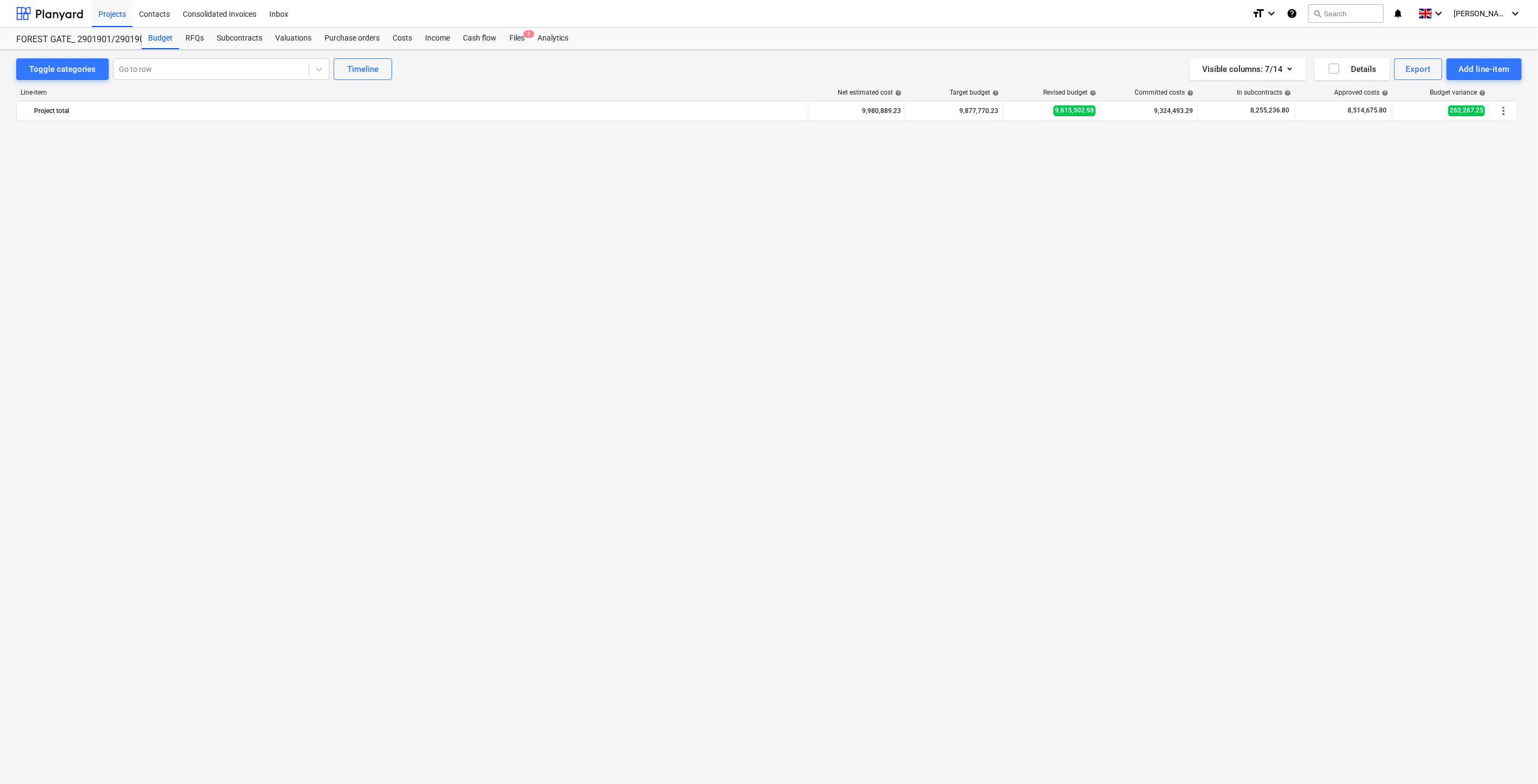
scroll to position [2450, 0]
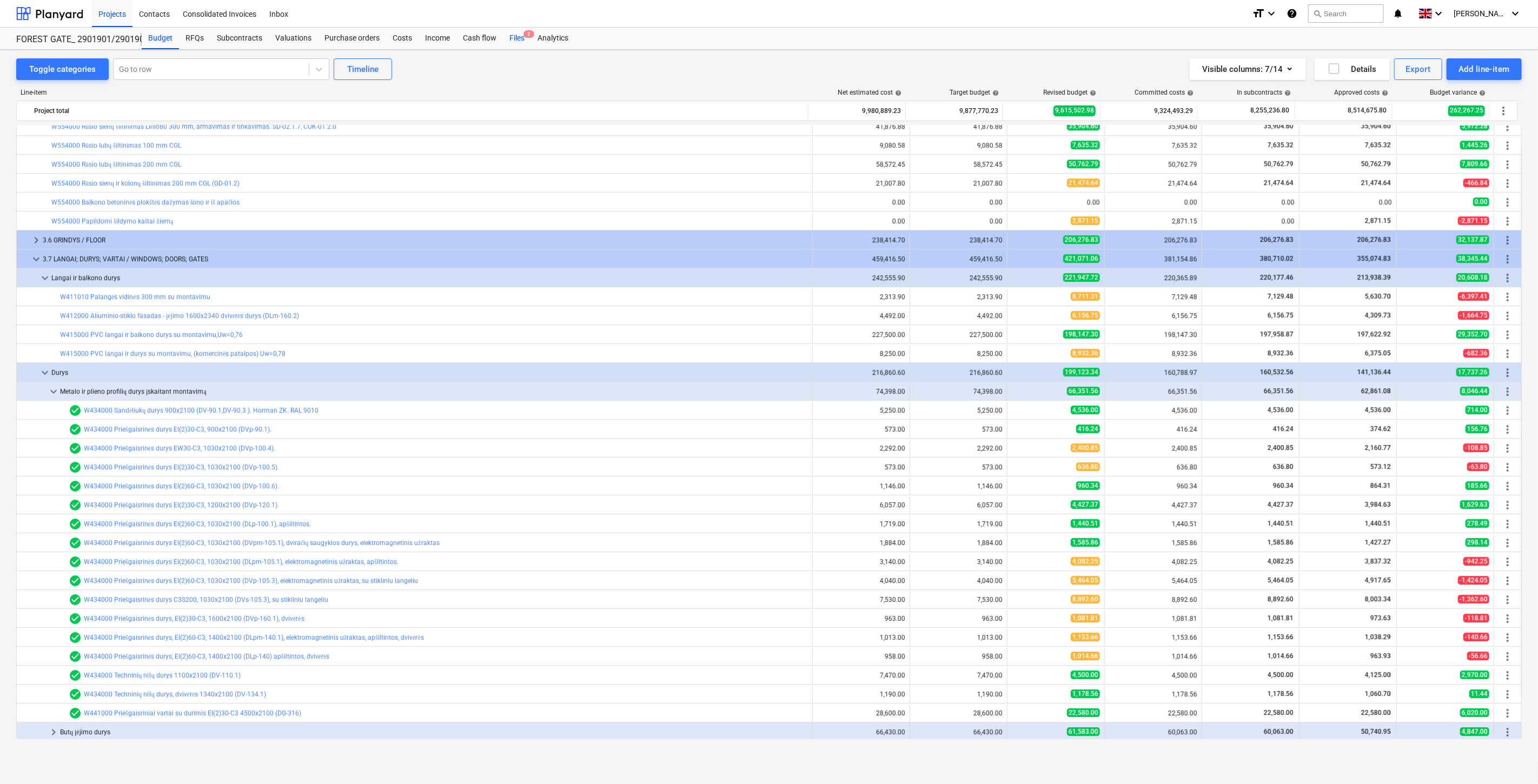
click at [511, 37] on div "Files 2" at bounding box center [517, 39] width 28 height 22
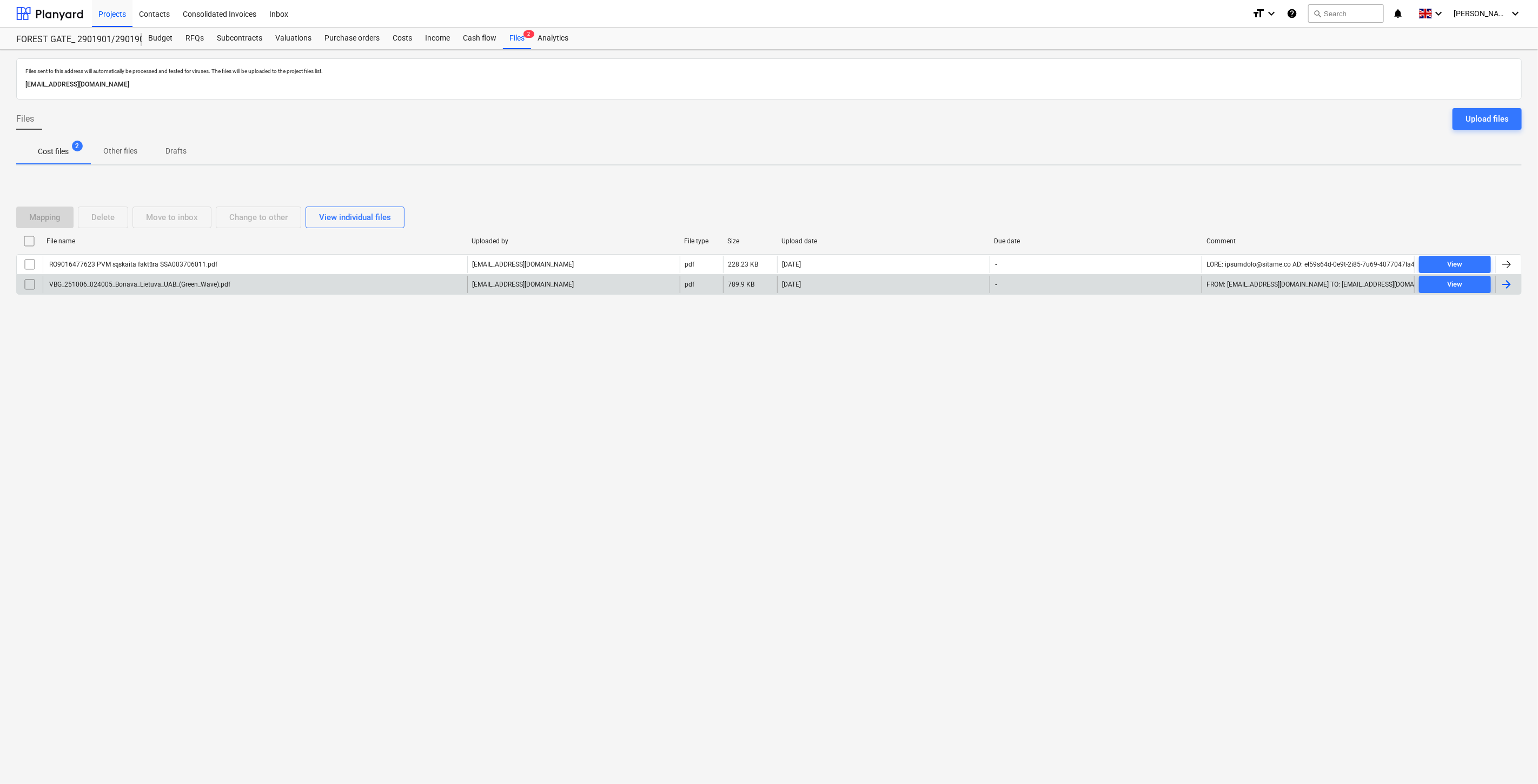
click at [360, 290] on div "VBG_251006_024005_Bonava_Lietuva_UAB_(Green_Wave).pdf" at bounding box center [255, 285] width 424 height 18
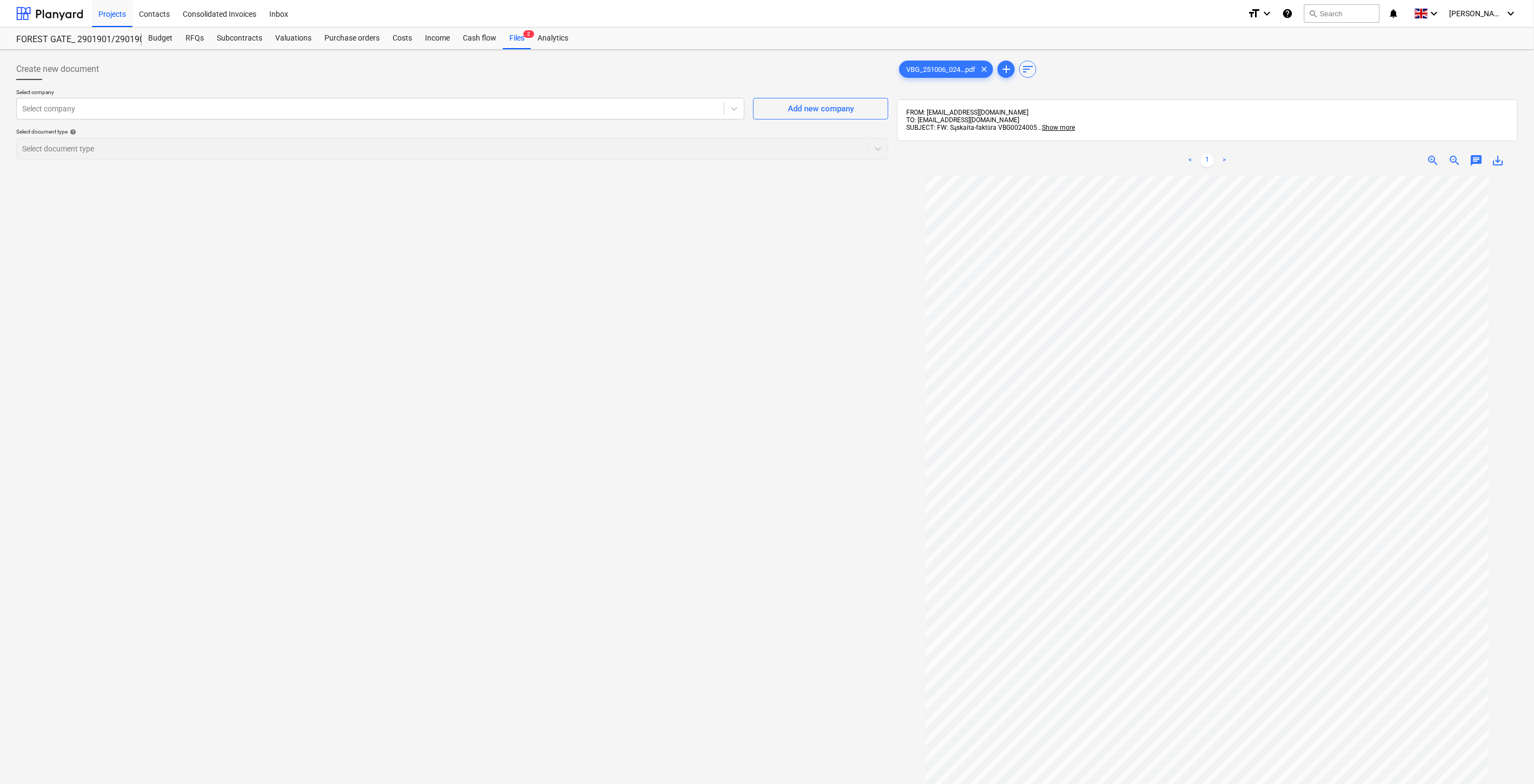
click at [788, 346] on div "Create new document Select company Select company Add new company Select docume…" at bounding box center [453, 494] width 881 height 880
click at [795, 331] on div "Create new document Select company Select company Add new company Select docume…" at bounding box center [453, 494] width 881 height 880
click at [801, 320] on div "Create new document Select company Select company Add new company Select docume…" at bounding box center [453, 494] width 881 height 880
click at [803, 308] on div "Create new document Select company Select company Add new company Select docume…" at bounding box center [453, 494] width 881 height 880
click at [520, 31] on div "Files 2" at bounding box center [517, 39] width 28 height 22
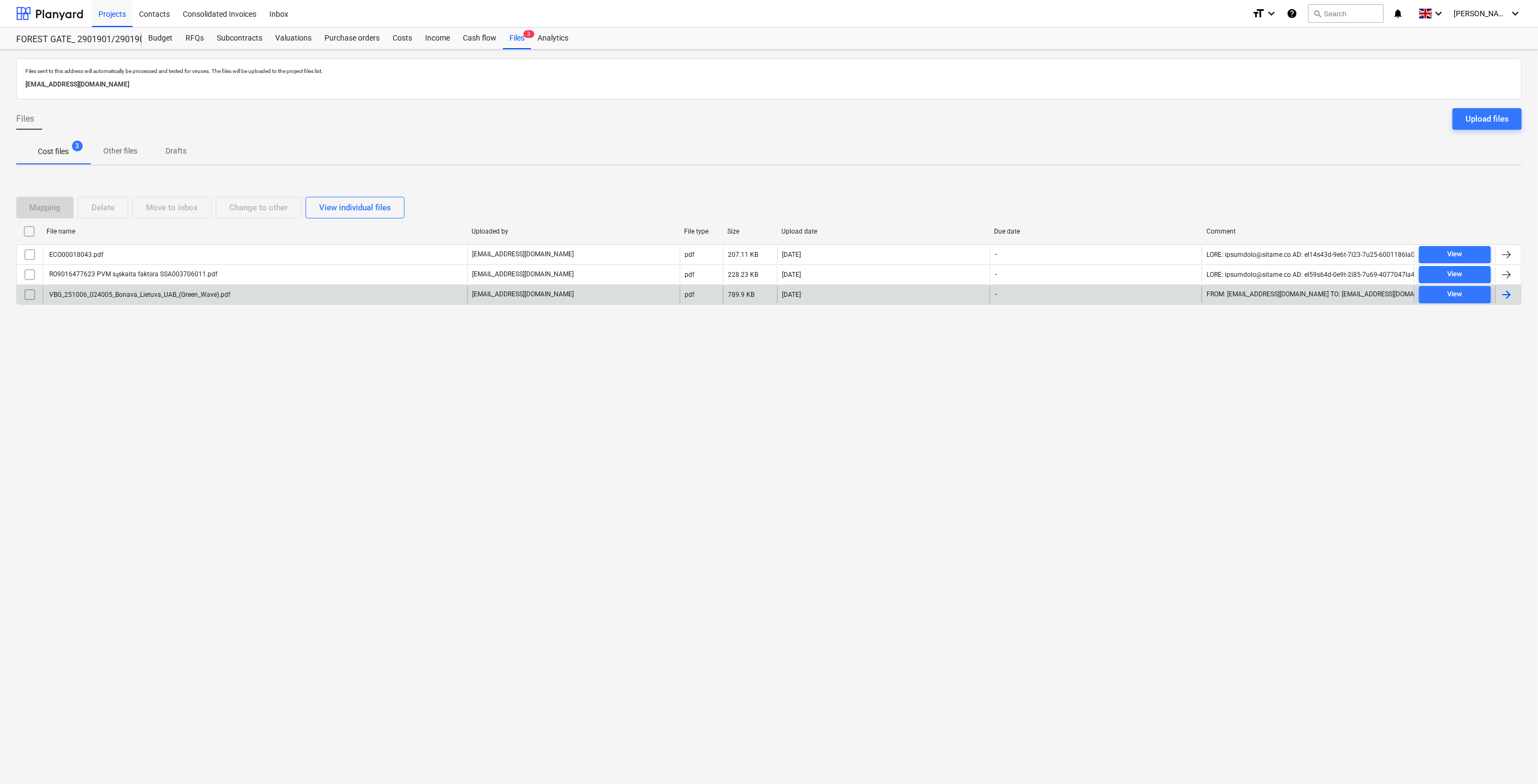
click at [315, 290] on div "VBG_251006_024005_Bonava_Lietuva_UAB_(Green_Wave).pdf" at bounding box center [255, 295] width 424 height 18
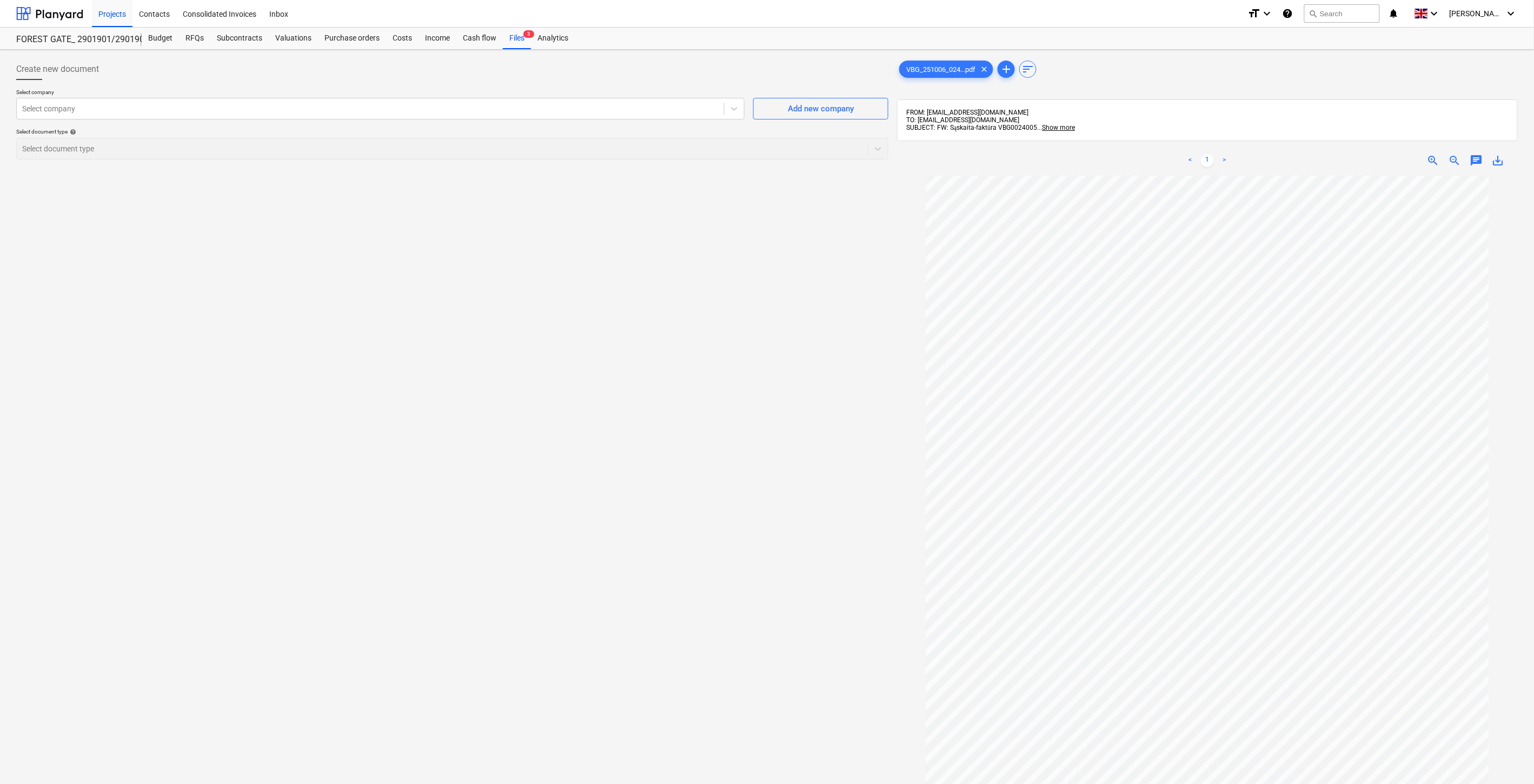
drag, startPoint x: 508, startPoint y: 35, endPoint x: 552, endPoint y: 9, distance: 51.1
click at [508, 35] on div "Files 3" at bounding box center [517, 39] width 28 height 22
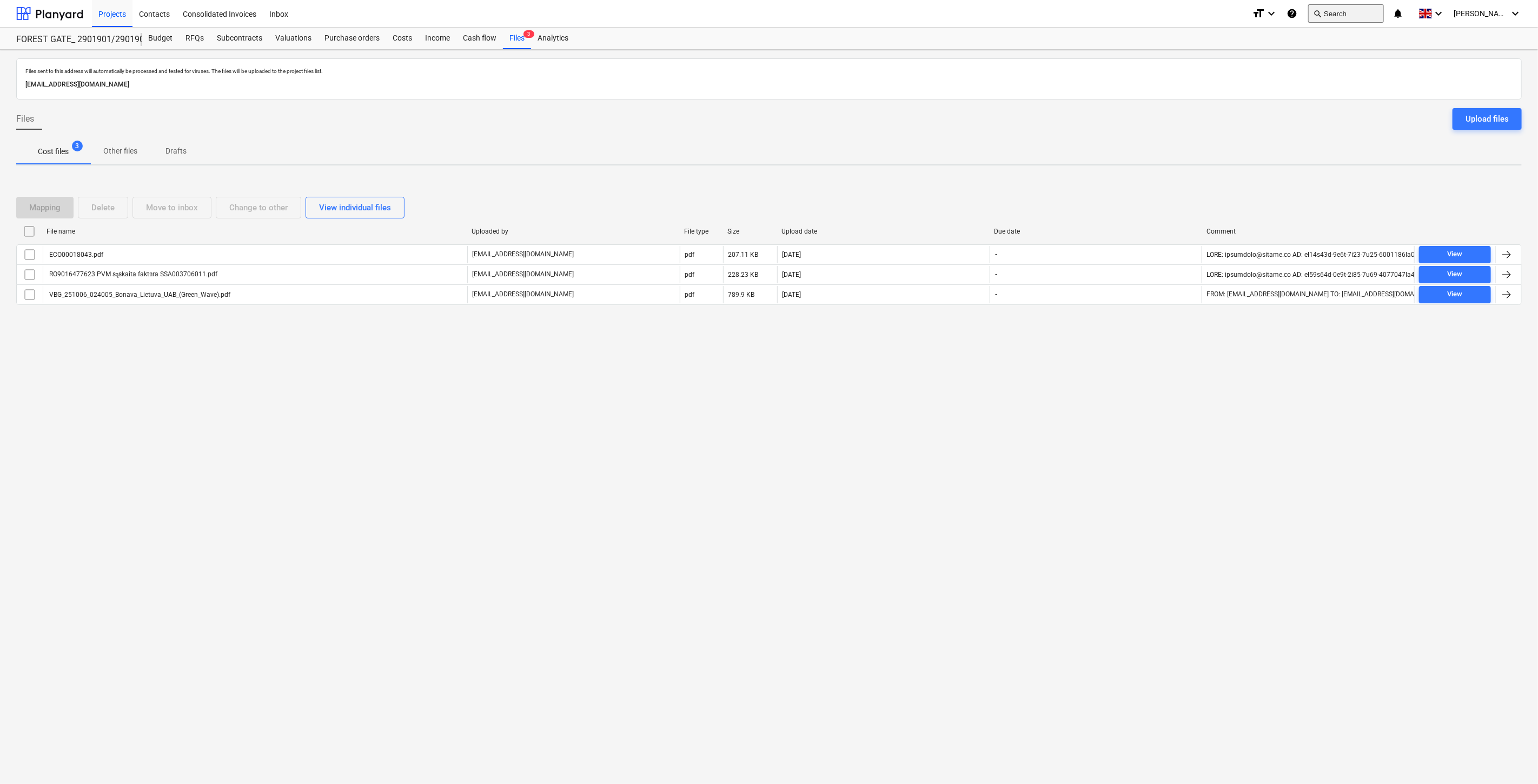
click at [1341, 12] on button "search Search" at bounding box center [1346, 13] width 76 height 18
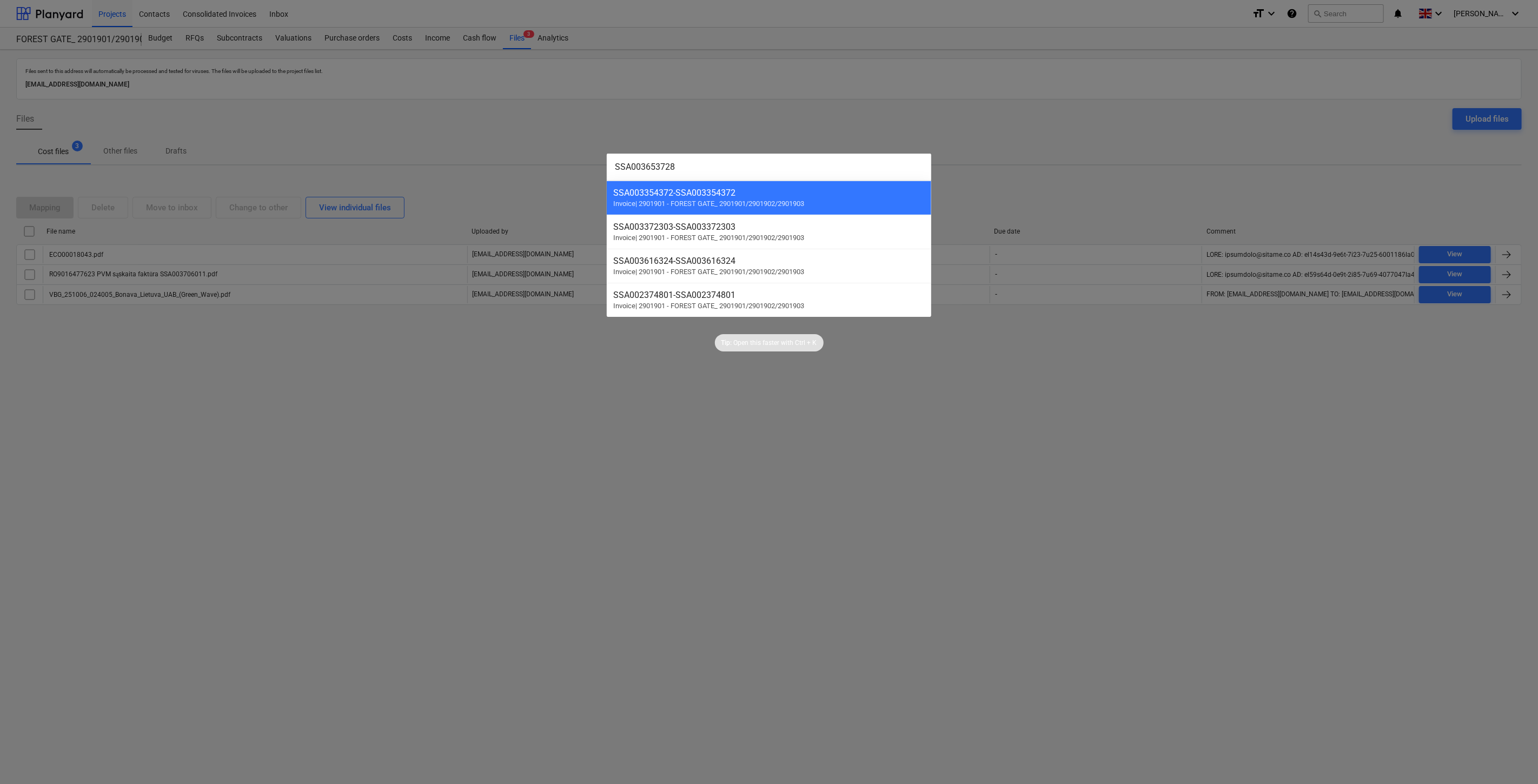
type input "SSA003653728"
click at [933, 491] on div at bounding box center [769, 392] width 1538 height 784
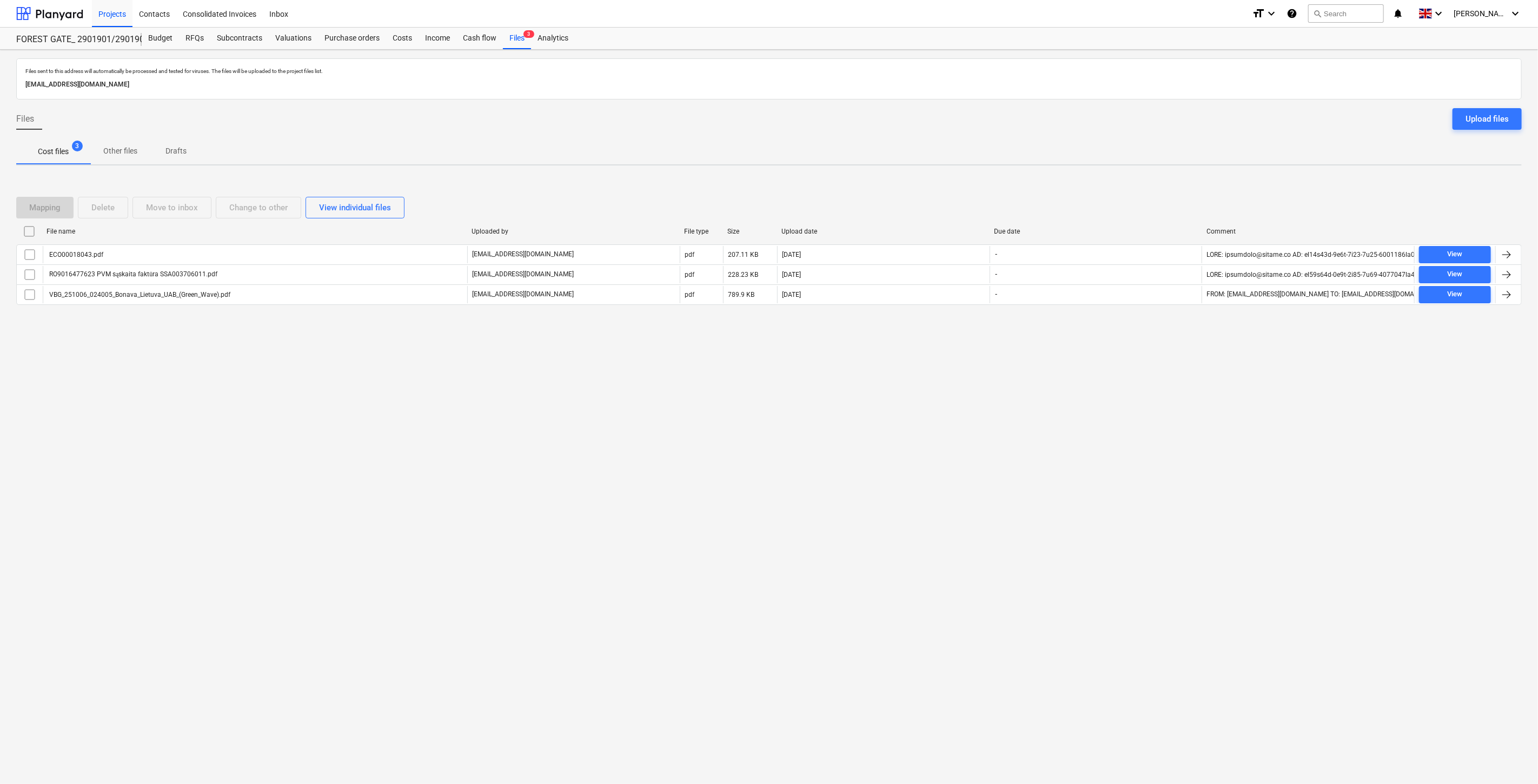
click at [1015, 447] on div "Files sent to this address will automatically be processed and tested for virus…" at bounding box center [769, 416] width 1538 height 734
click at [1029, 431] on div "Files sent to this address will automatically be processed and tested for virus…" at bounding box center [769, 416] width 1538 height 734
click at [1123, 417] on div "Files sent to this address will automatically be processed and tested for virus…" at bounding box center [769, 416] width 1538 height 734
click at [1127, 411] on div "Files sent to this address will automatically be processed and tested for virus…" at bounding box center [769, 416] width 1538 height 734
click at [61, 12] on div at bounding box center [49, 14] width 67 height 27
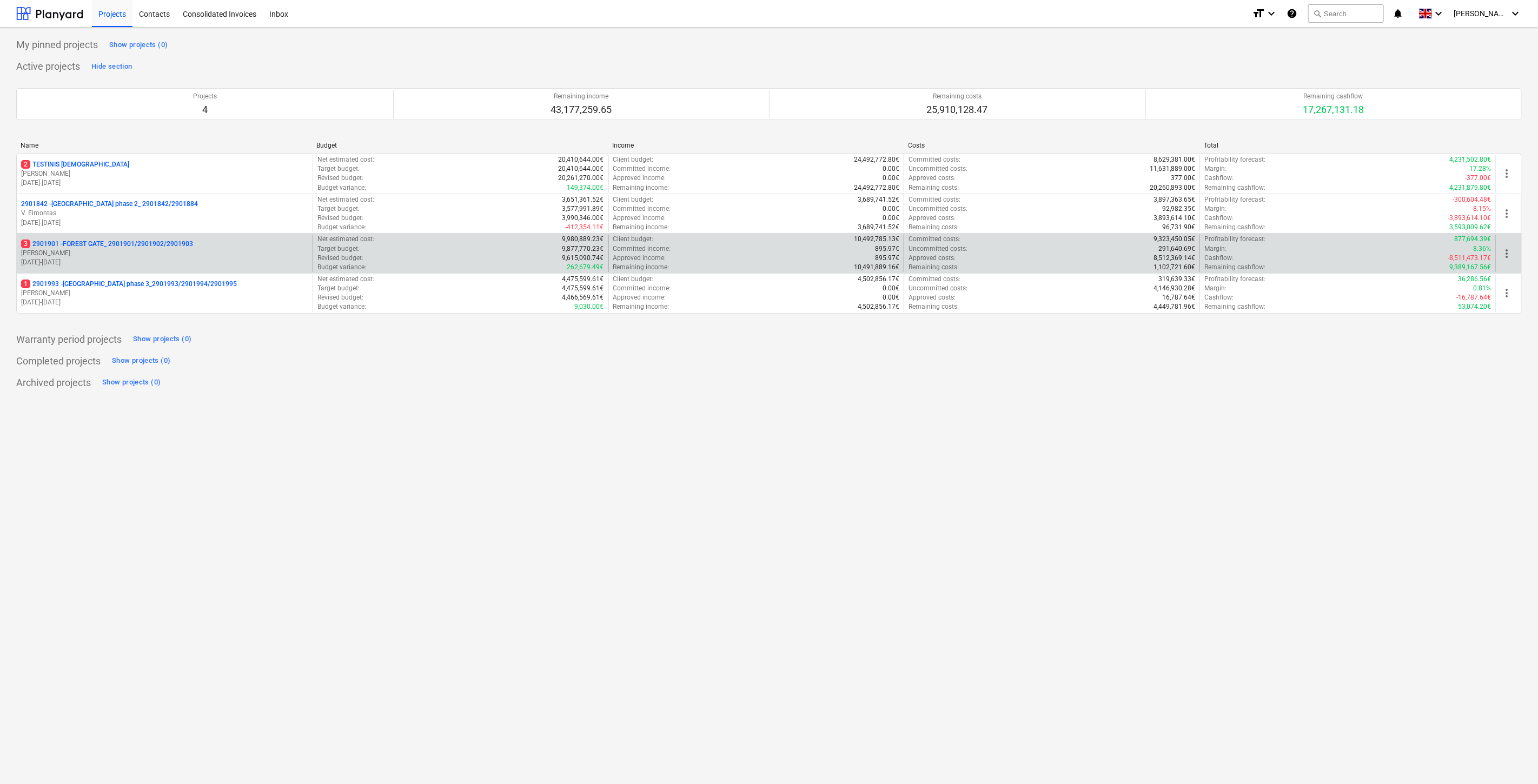
click at [119, 253] on p "[PERSON_NAME]" at bounding box center [165, 253] width 287 height 9
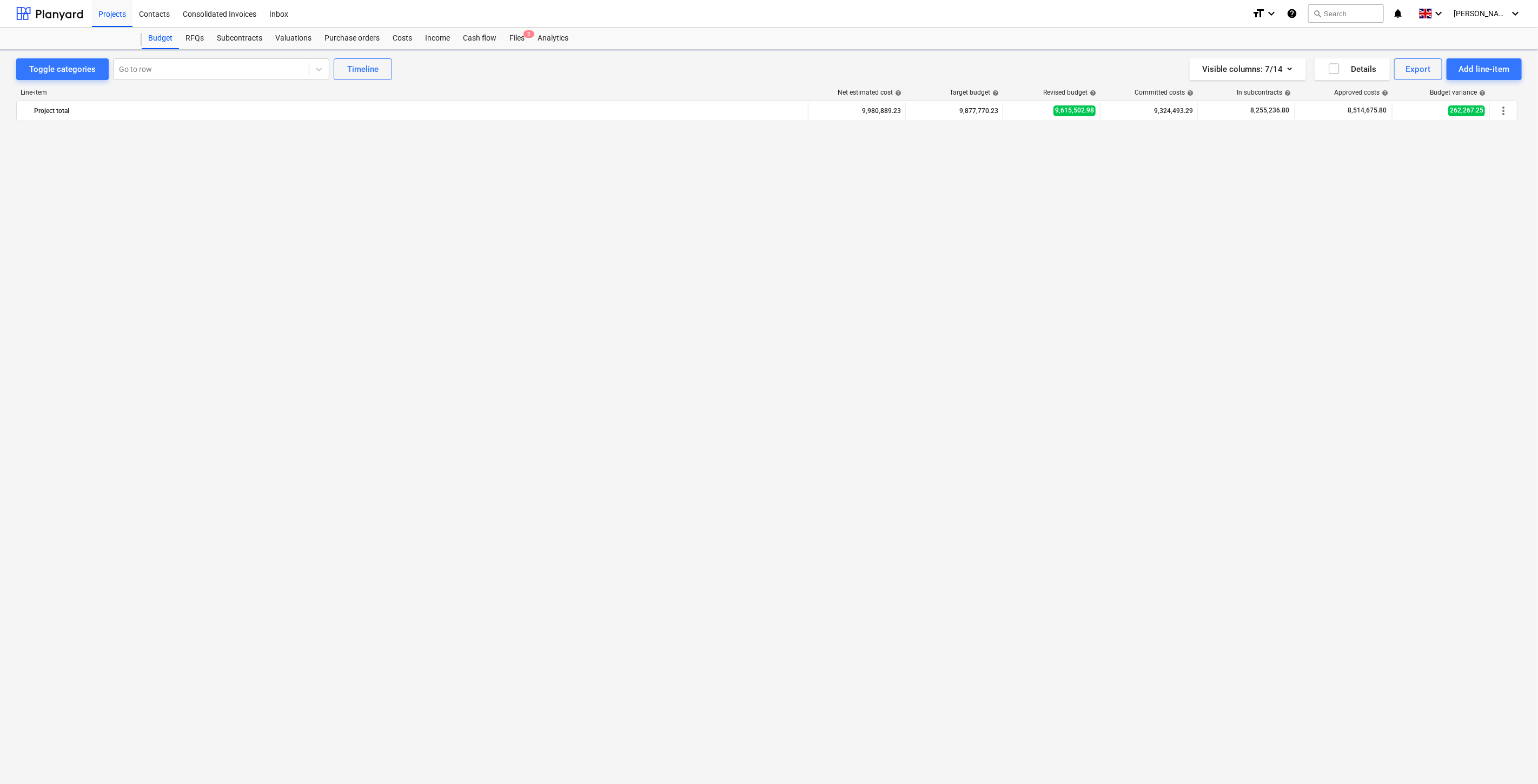
scroll to position [2450, 0]
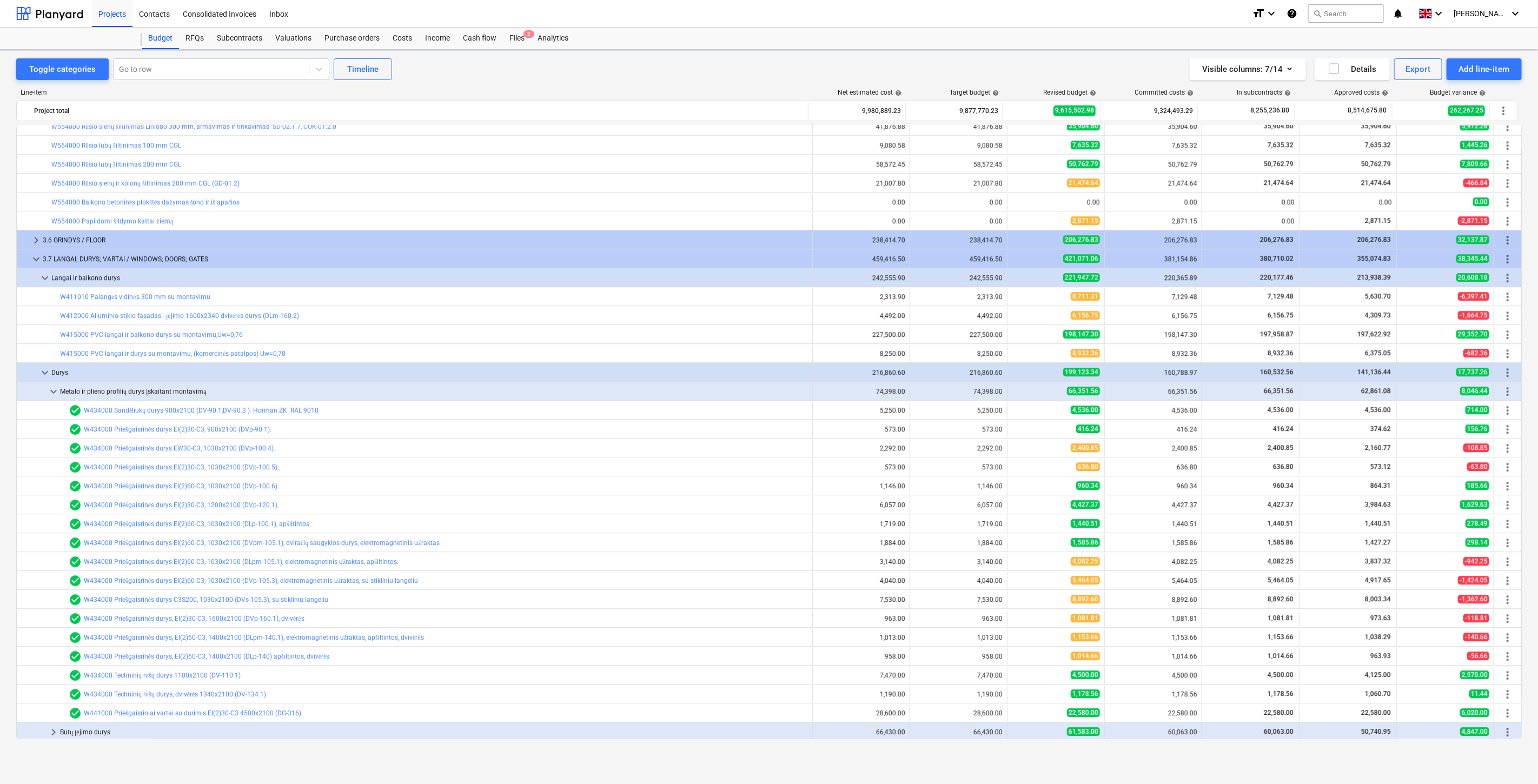
click at [506, 39] on div "Files 3" at bounding box center [517, 39] width 28 height 22
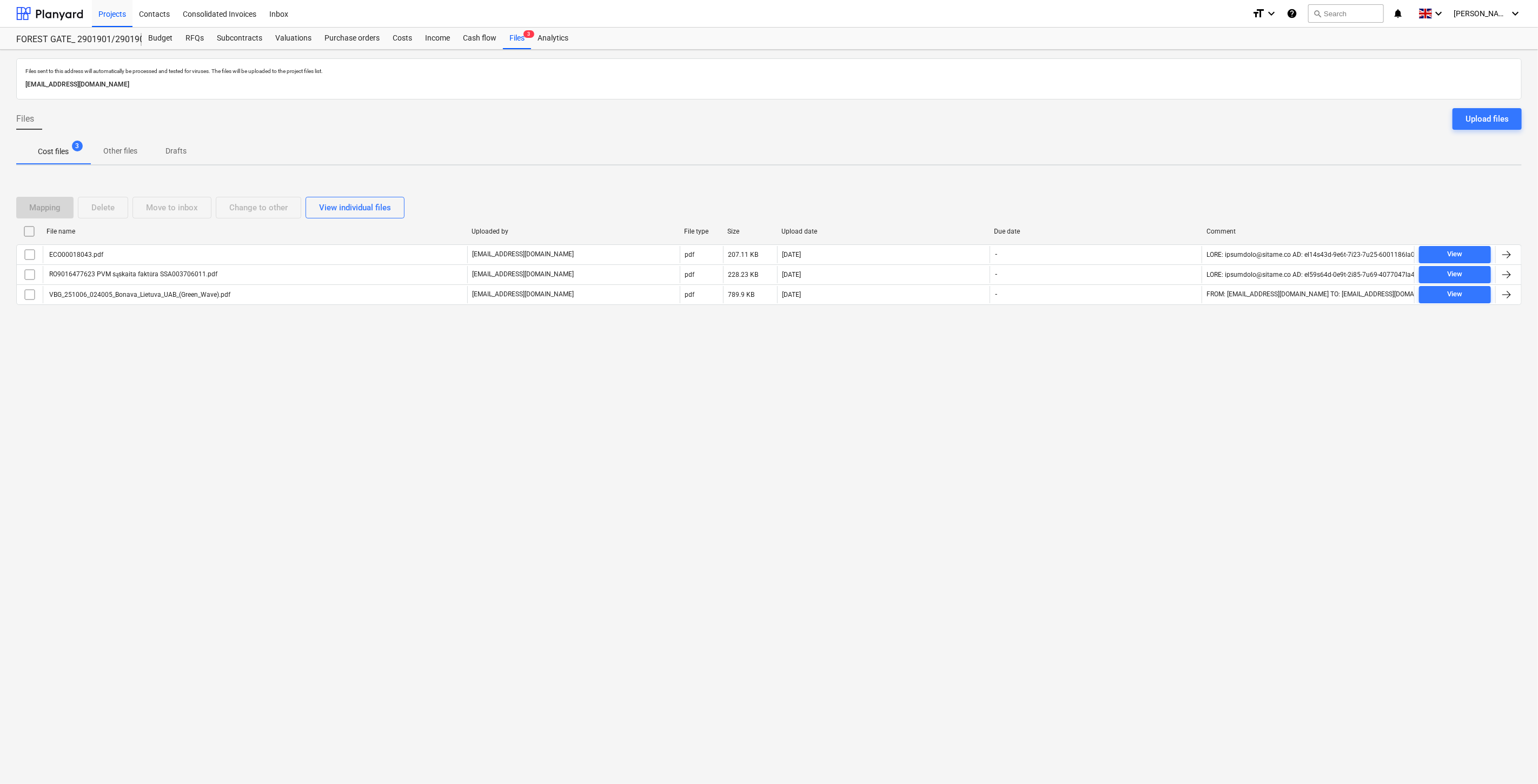
click at [673, 434] on div "Files sent to this address will automatically be processed and tested for virus…" at bounding box center [769, 416] width 1538 height 734
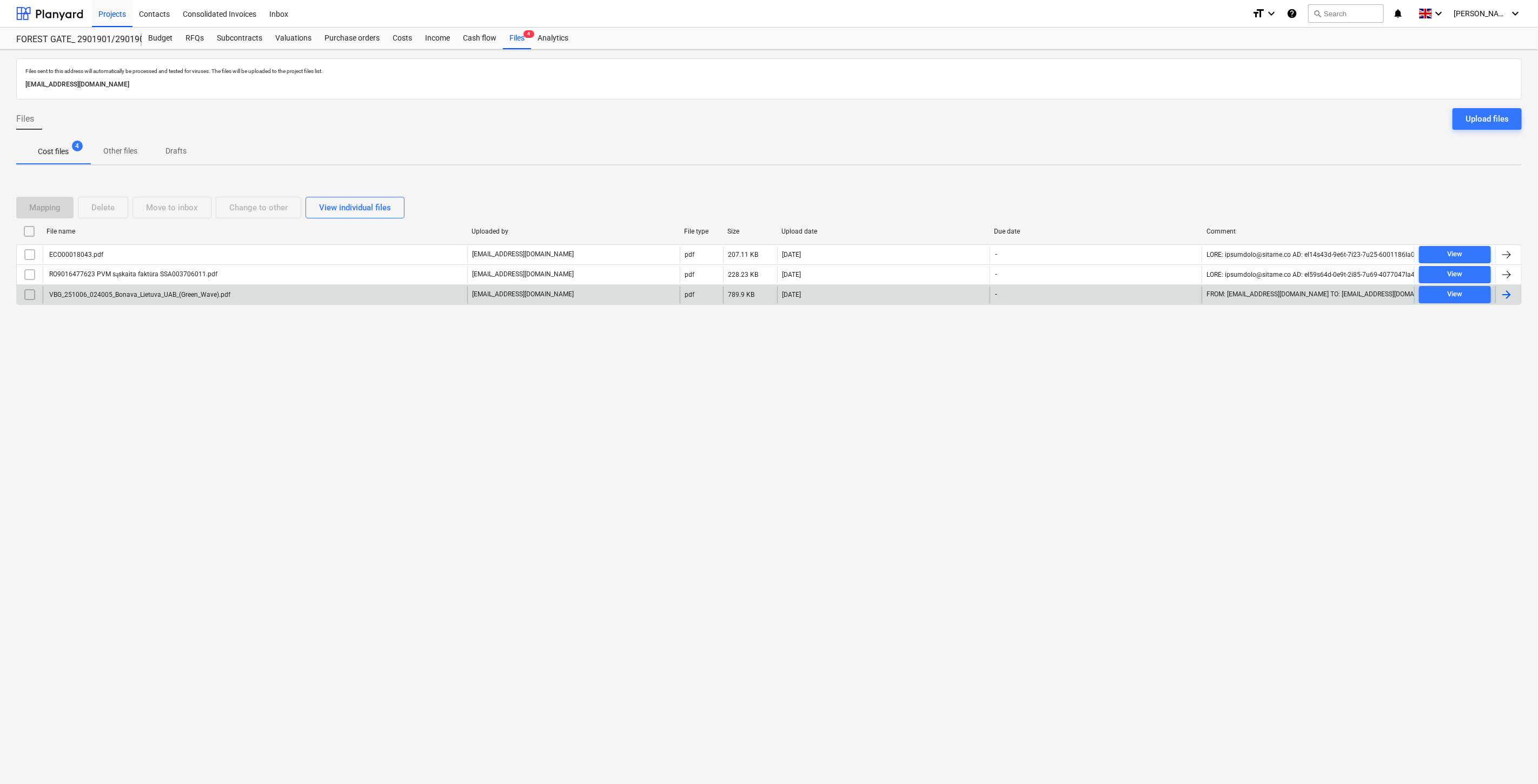
click at [33, 295] on input "checkbox" at bounding box center [30, 295] width 18 height 18
click at [113, 210] on div "Delete" at bounding box center [103, 207] width 23 height 14
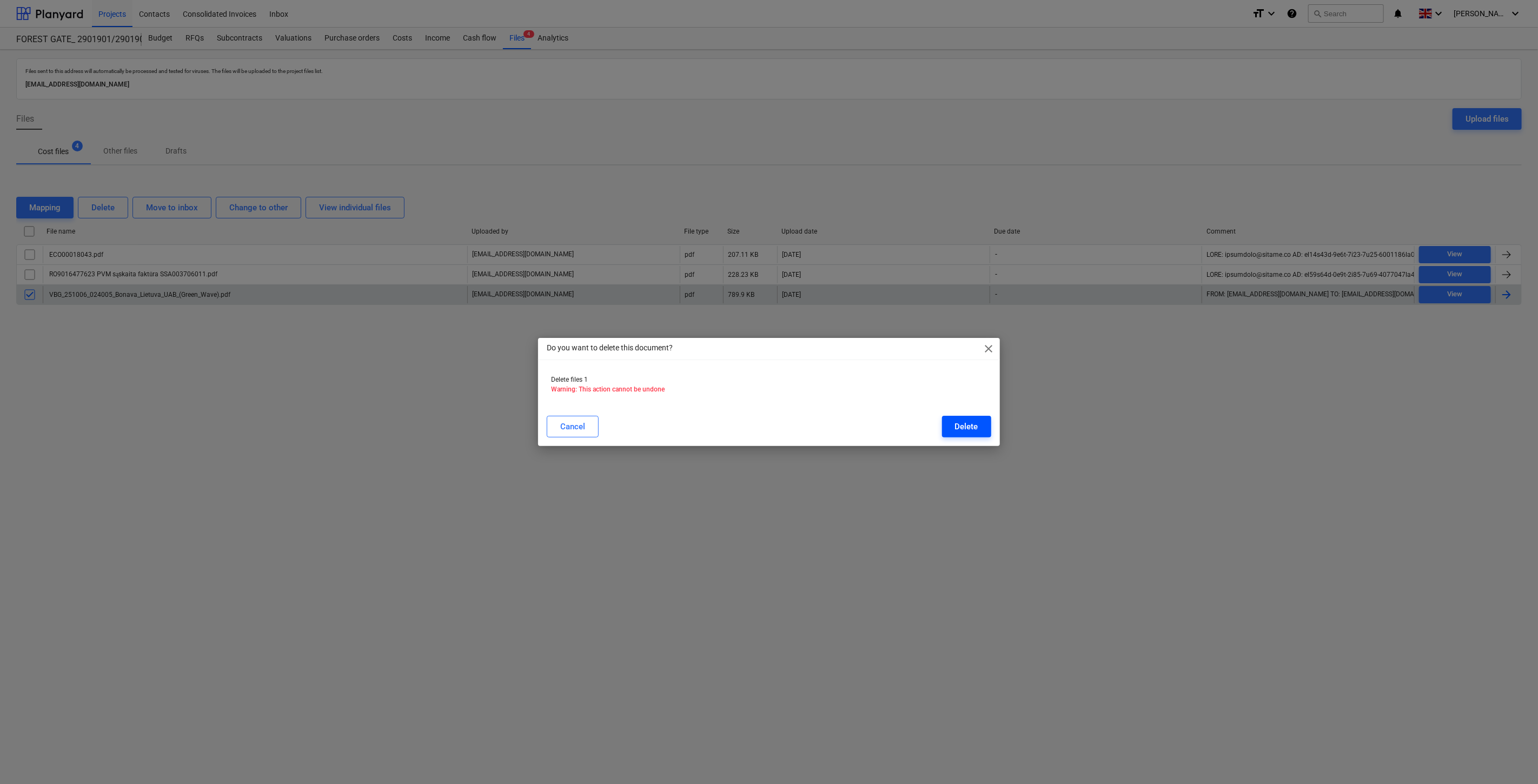
click at [955, 430] on div "Delete" at bounding box center [967, 426] width 23 height 14
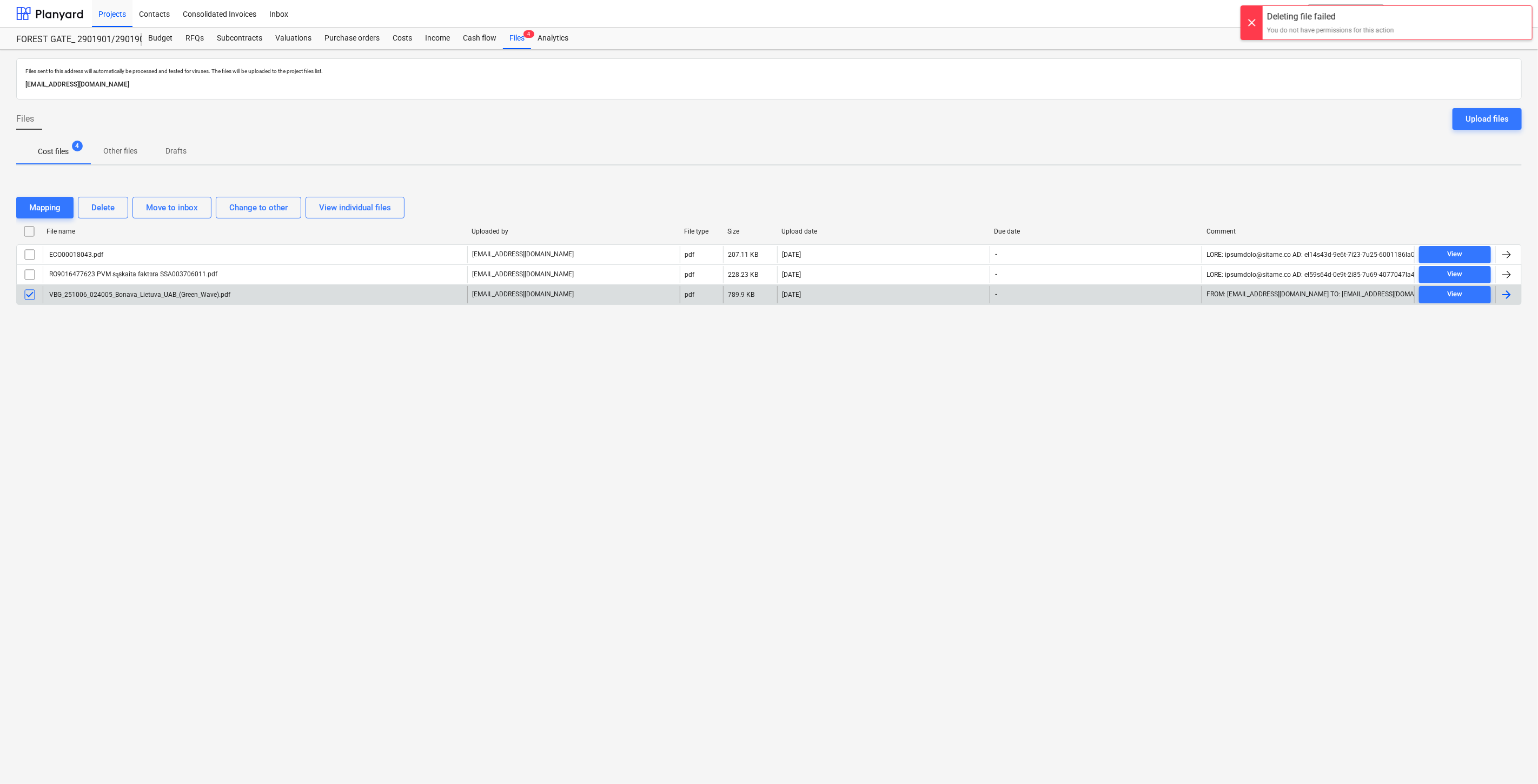
click at [1106, 397] on div "Files sent to this address will automatically be processed and tested for virus…" at bounding box center [769, 416] width 1538 height 734
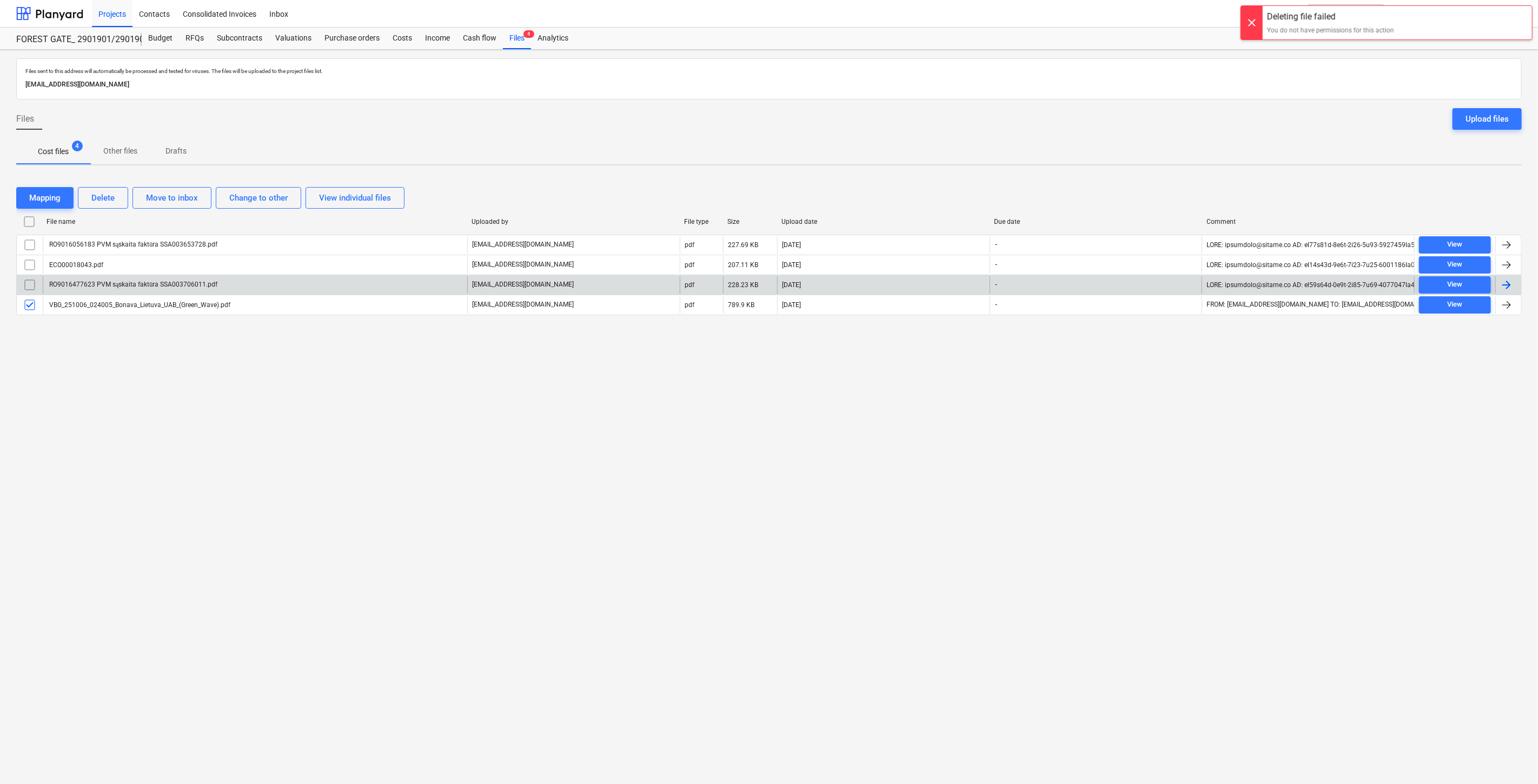
click at [1120, 379] on div "Files sent to this address will automatically be processed and tested for virus…" at bounding box center [769, 416] width 1538 height 734
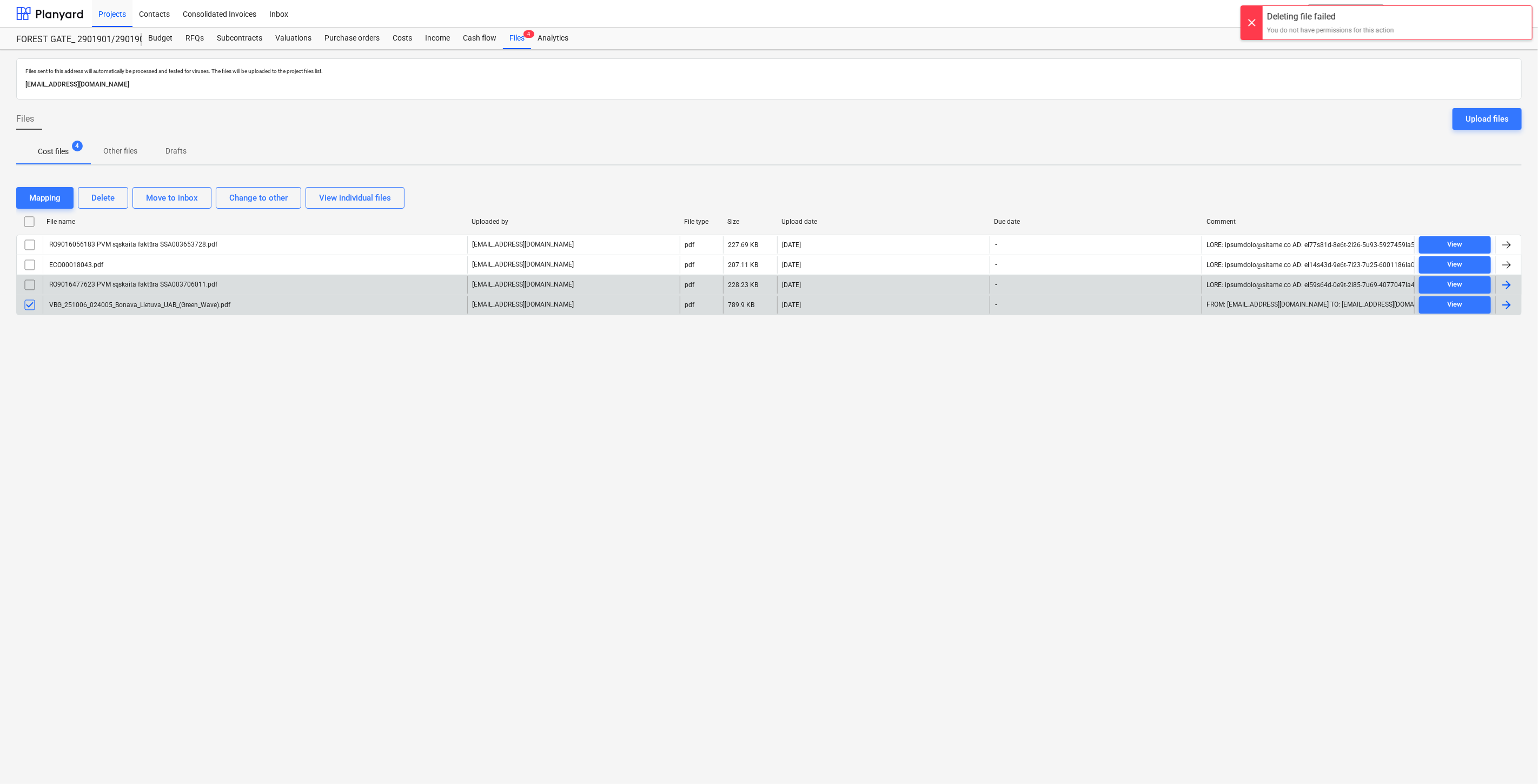
click at [28, 300] on input "checkbox" at bounding box center [30, 305] width 18 height 18
click at [1019, 397] on div "Files sent to this address will automatically be processed and tested for virus…" at bounding box center [769, 416] width 1538 height 734
click at [1033, 382] on div "Files sent to this address will automatically be processed and tested for virus…" at bounding box center [769, 416] width 1538 height 734
click at [1110, 369] on div "Files sent to this address will automatically be processed and tested for virus…" at bounding box center [769, 416] width 1538 height 734
click at [1117, 360] on div "Files sent to this address will automatically be processed and tested for virus…" at bounding box center [769, 416] width 1538 height 734
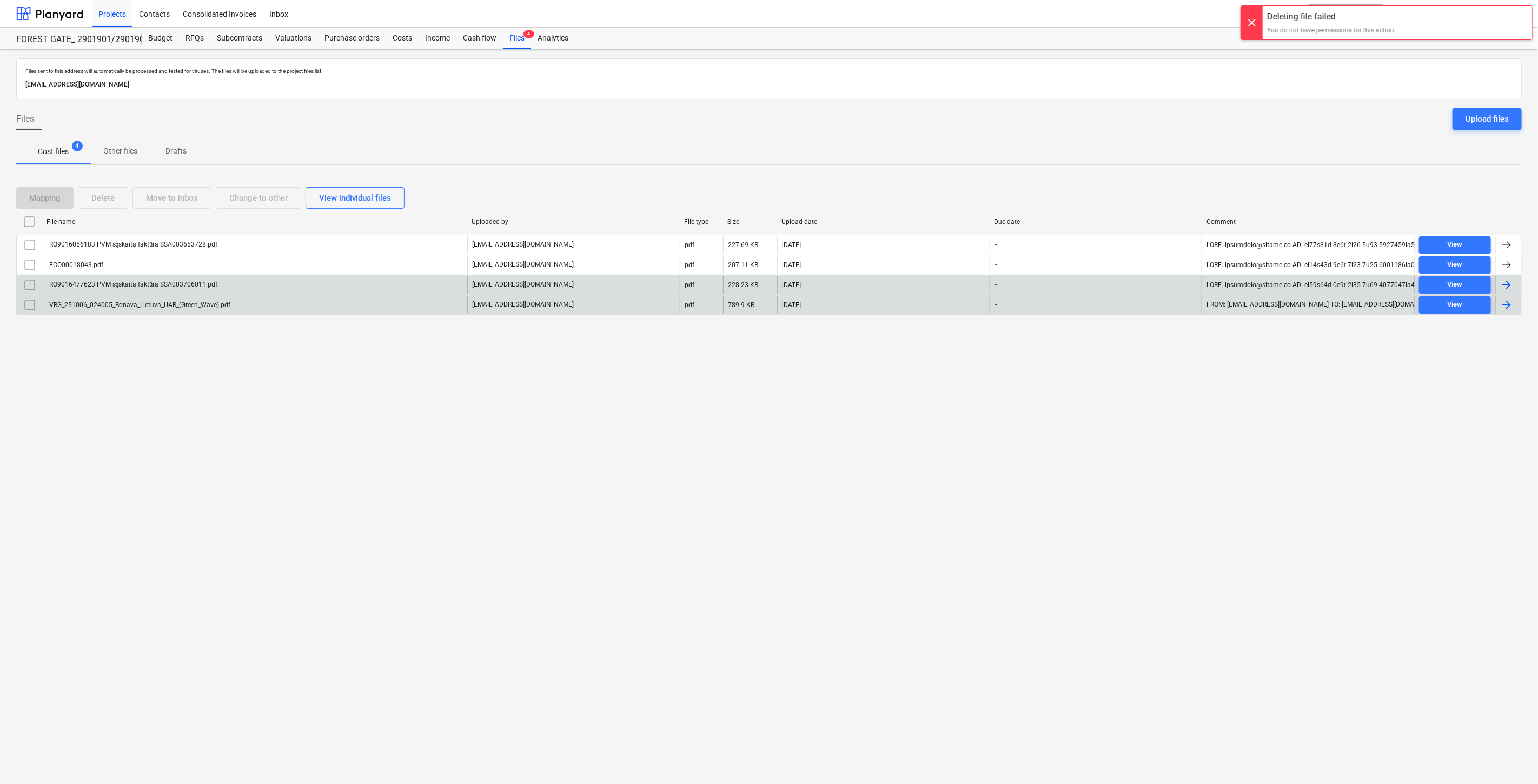
click at [1128, 352] on div "Files sent to this address will automatically be processed and tested for virus…" at bounding box center [769, 416] width 1538 height 734
click at [1140, 338] on div "Files sent to this address will automatically be processed and tested for virus…" at bounding box center [769, 416] width 1538 height 734
click at [1141, 365] on div "Files sent to this address will automatically be processed and tested for virus…" at bounding box center [769, 416] width 1538 height 734
click at [1149, 352] on div "Files sent to this address will automatically be processed and tested for virus…" at bounding box center [769, 416] width 1538 height 734
click at [1154, 345] on div "Files sent to this address will automatically be processed and tested for virus…" at bounding box center [769, 416] width 1538 height 734
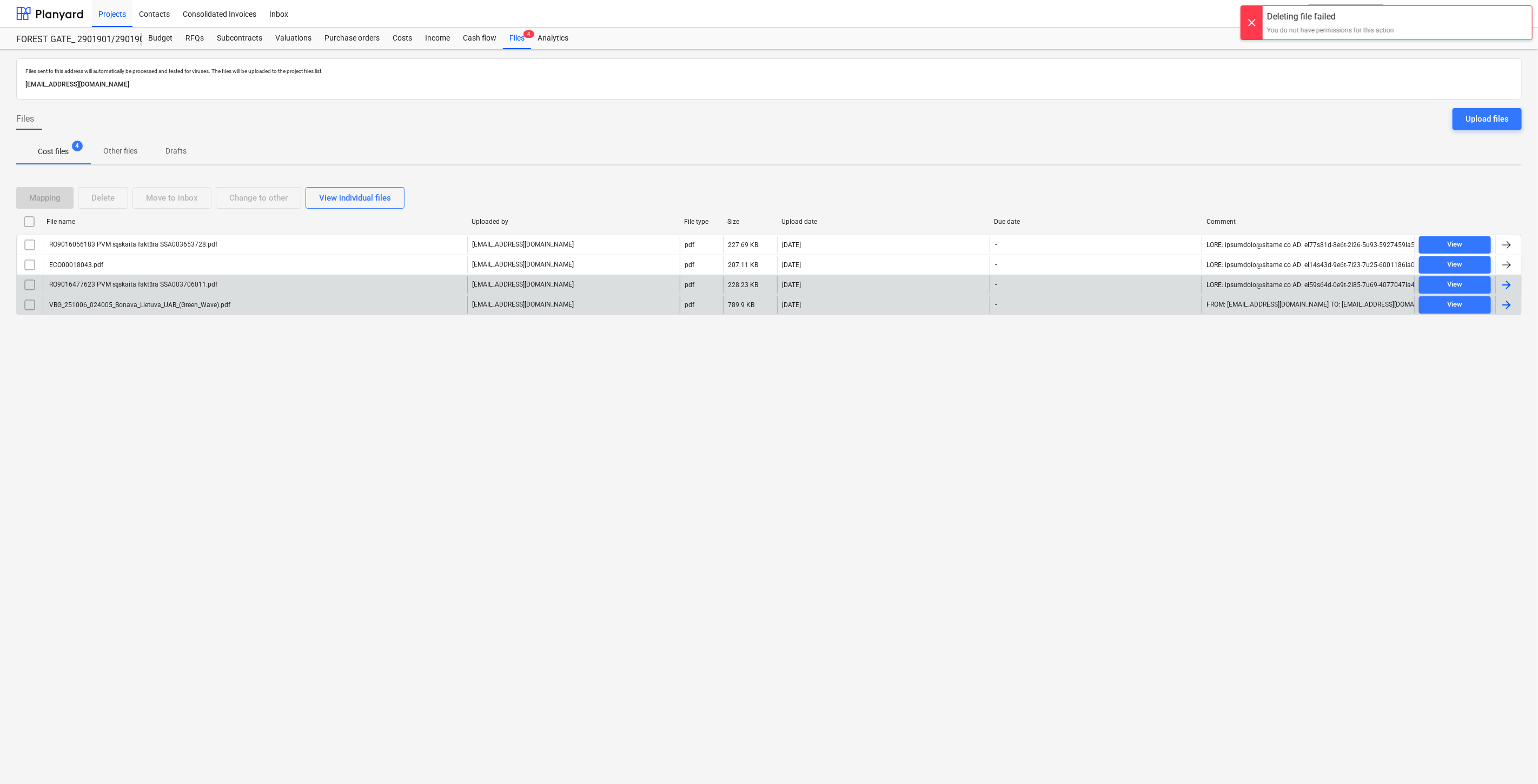
click at [1176, 317] on div "File name Uploaded by File type Size Upload date Due date Comment RO9016056183 …" at bounding box center [769, 266] width 1505 height 106
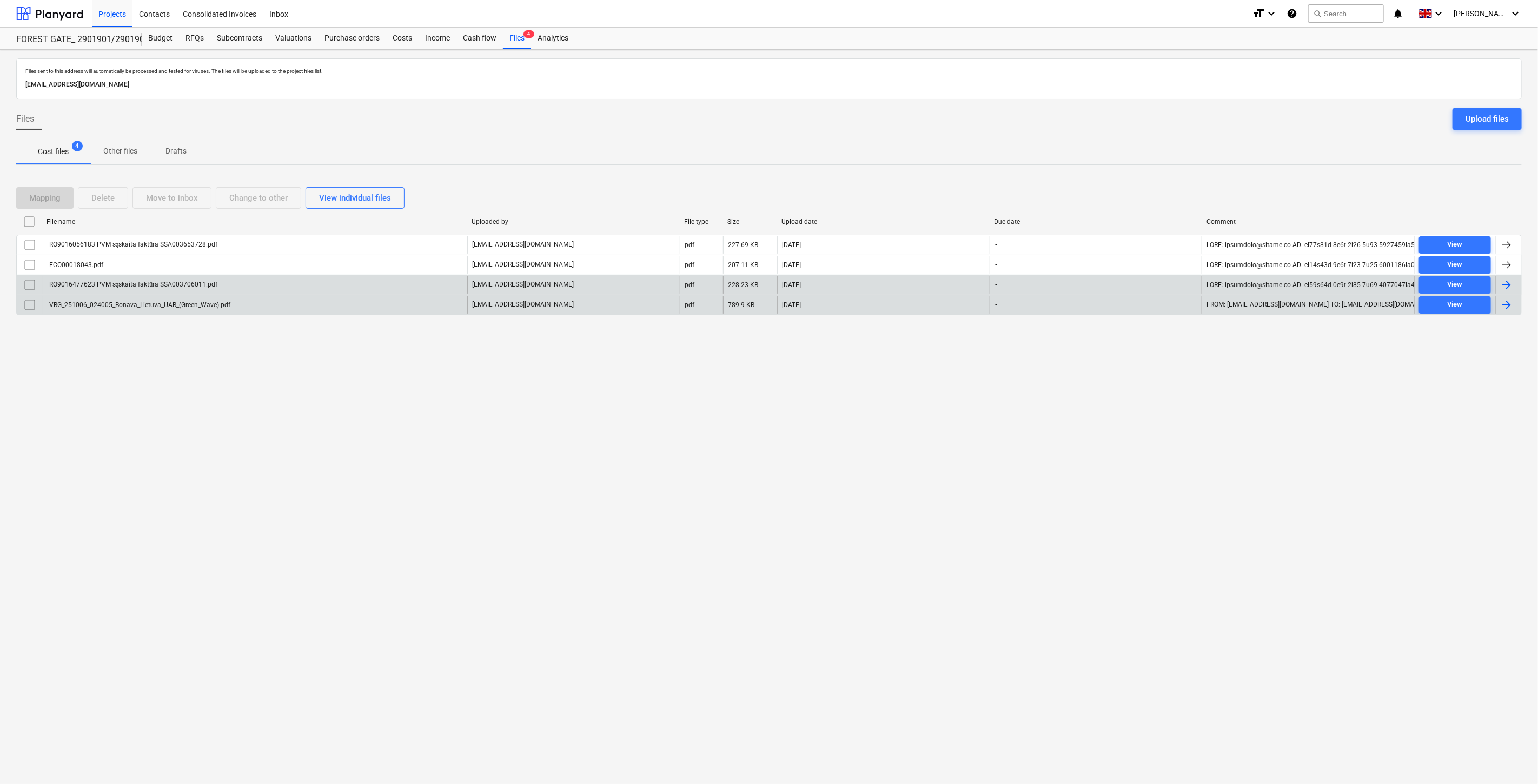
click at [1176, 317] on div "File name Uploaded by File type Size Upload date Due date Comment RO9016056183 …" at bounding box center [769, 266] width 1505 height 106
drag, startPoint x: 66, startPoint y: 15, endPoint x: 67, endPoint y: 22, distance: 7.1
click at [66, 15] on div at bounding box center [49, 14] width 67 height 27
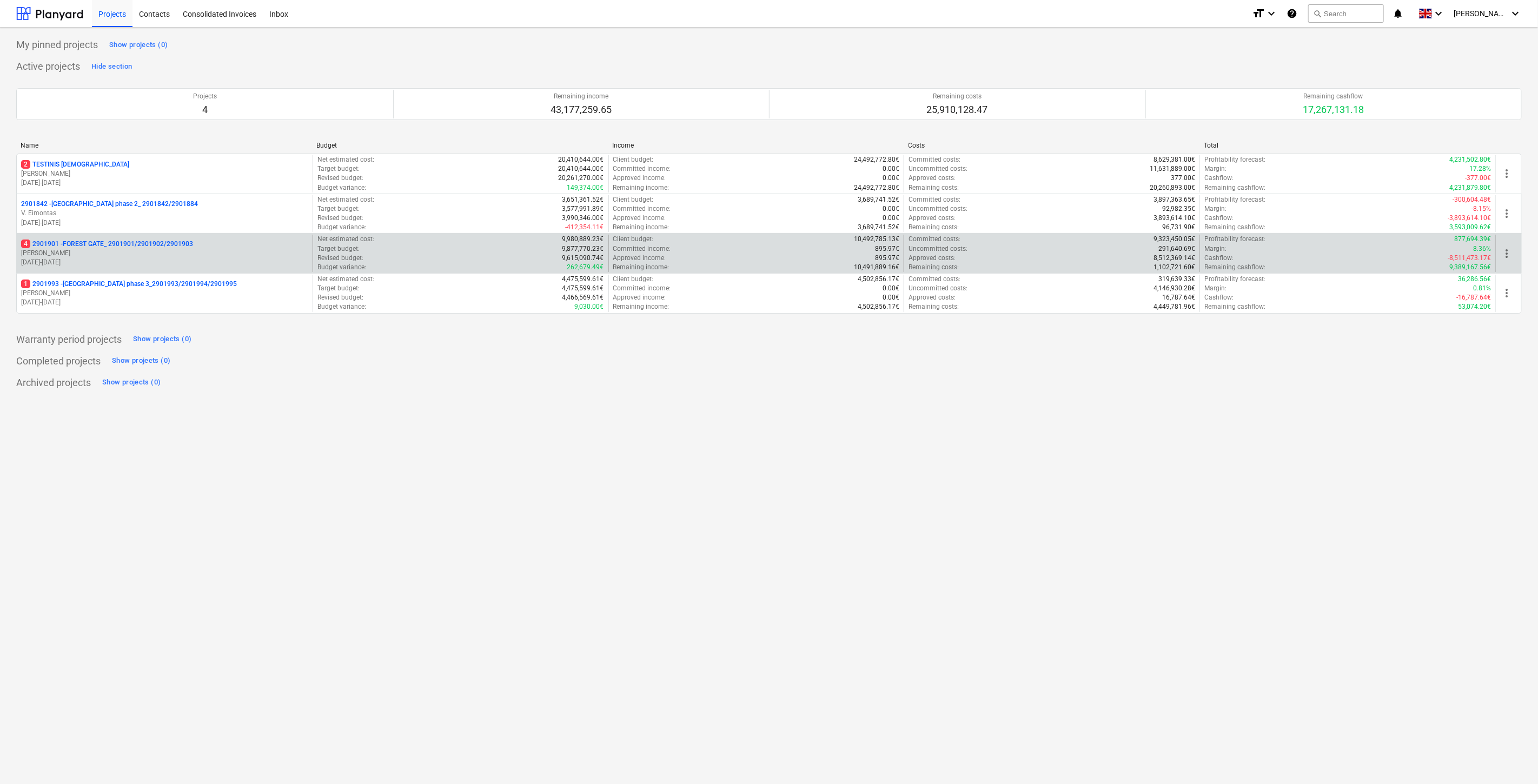
click at [136, 249] on p "4 2901901 - FOREST GATE_ 2901901/2901902/2901903" at bounding box center [107, 244] width 172 height 9
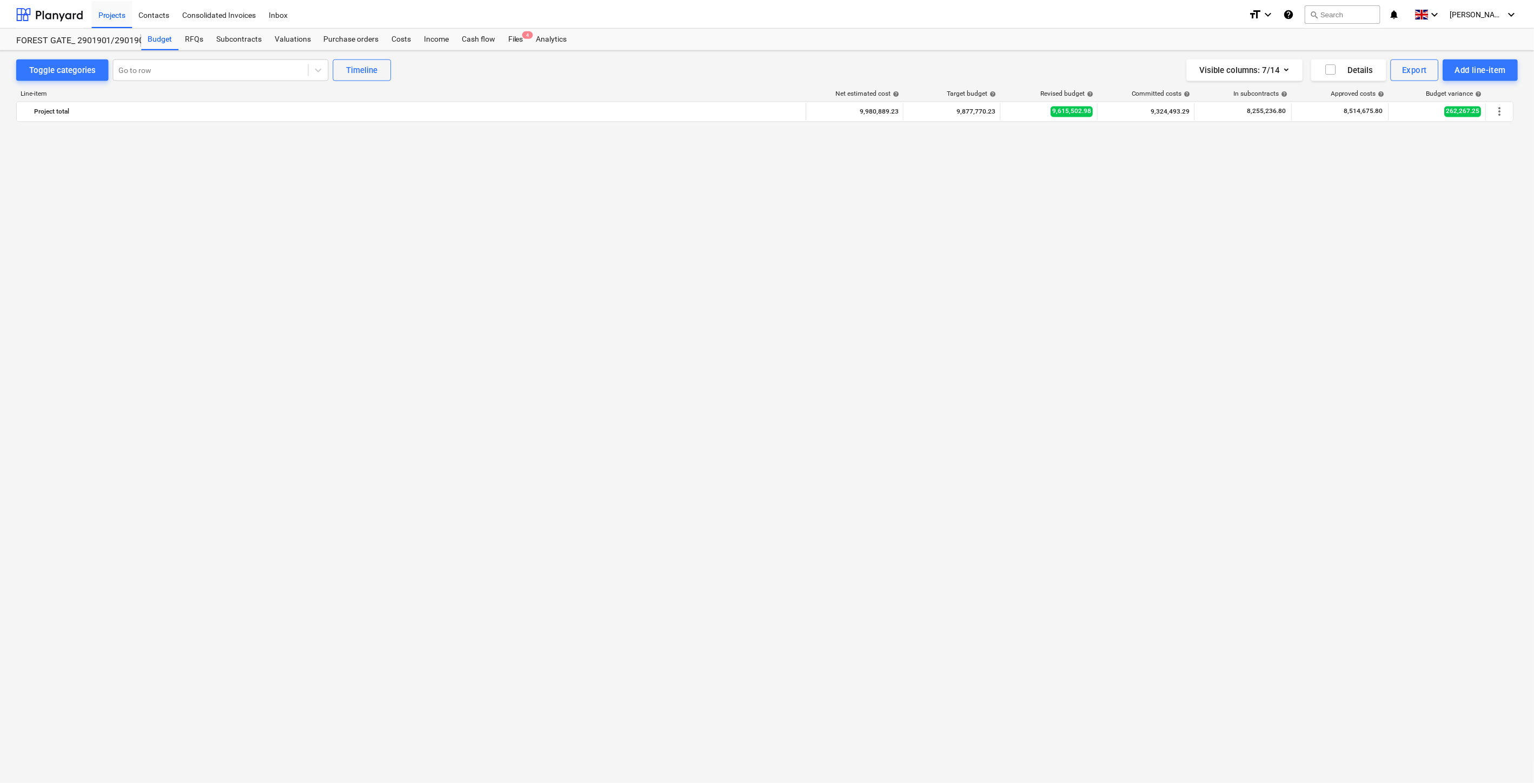
scroll to position [2450, 0]
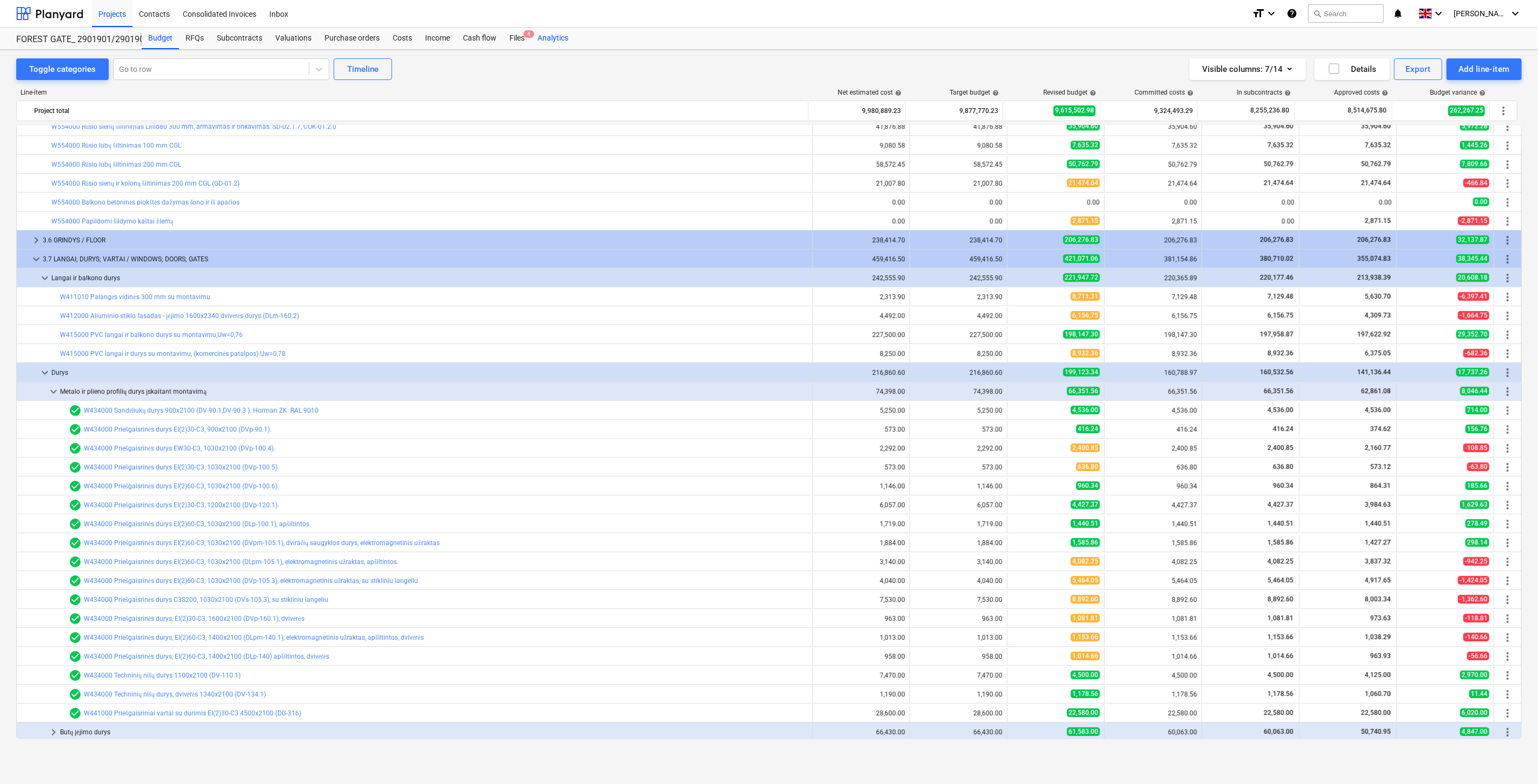
click at [531, 30] on div "Analytics" at bounding box center [552, 39] width 44 height 22
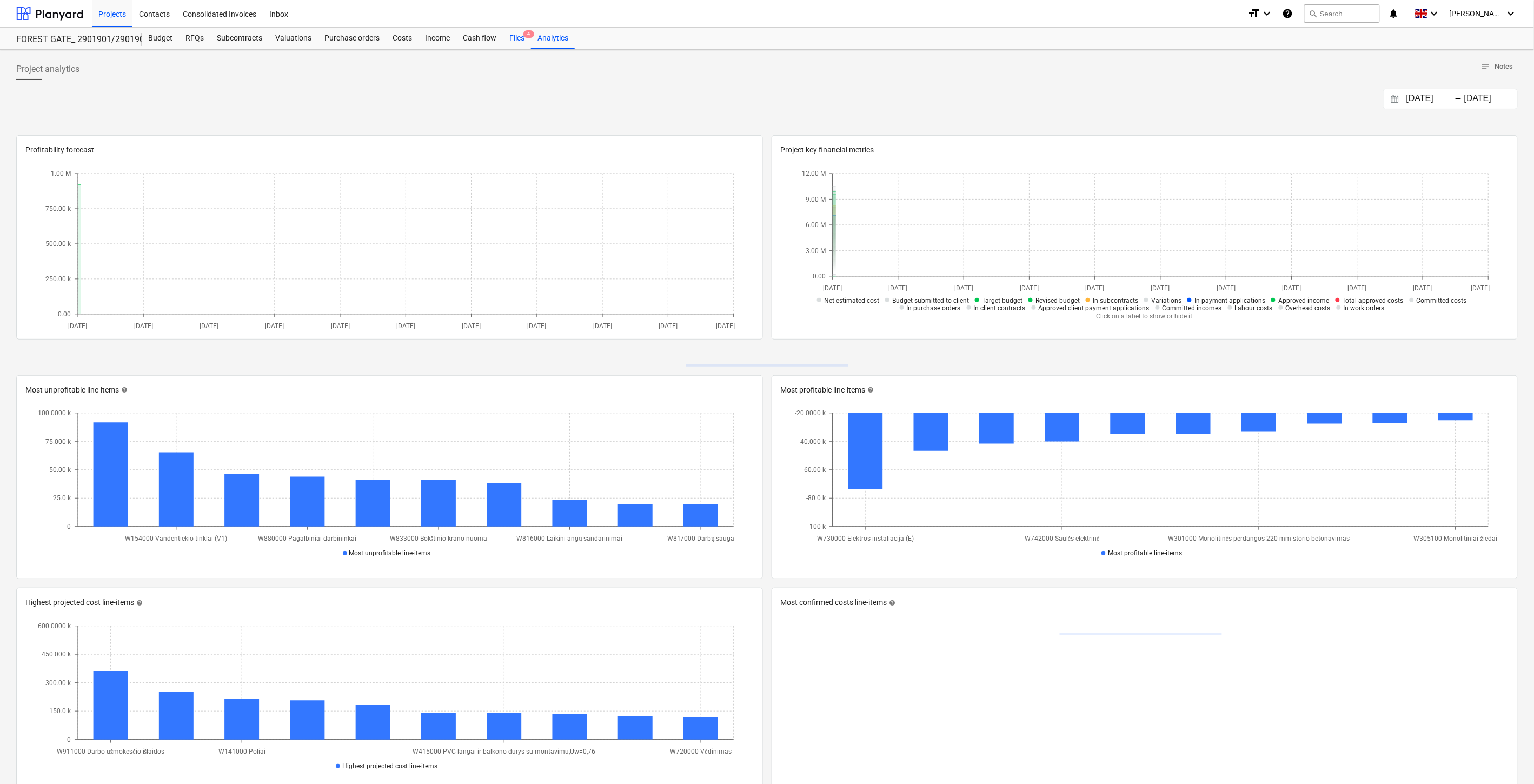
click at [512, 37] on div "Files 4" at bounding box center [517, 39] width 28 height 22
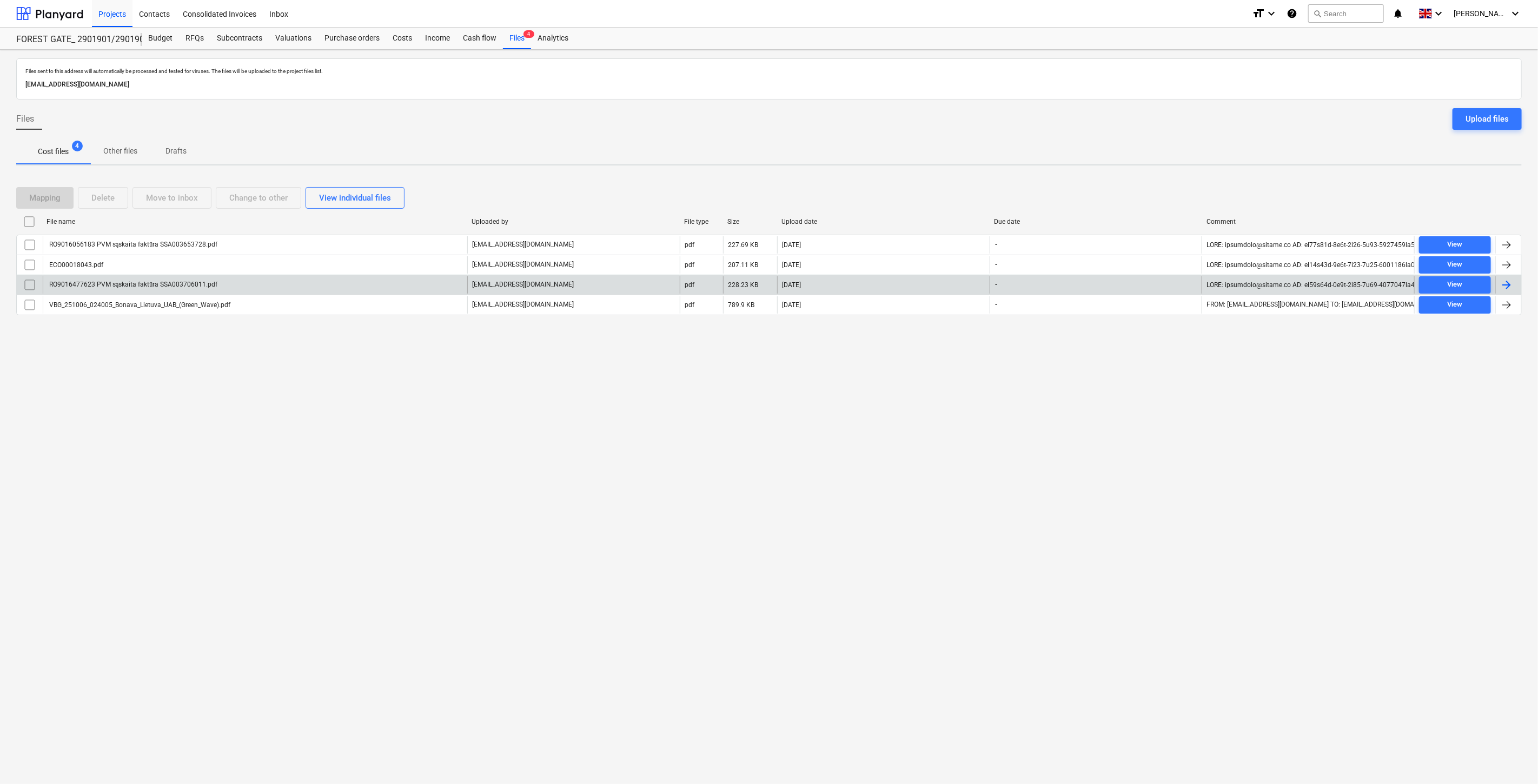
click at [393, 287] on div "RO9016477623 PVM sąskaita faktūra SSA003706011.pdf" at bounding box center [255, 285] width 424 height 18
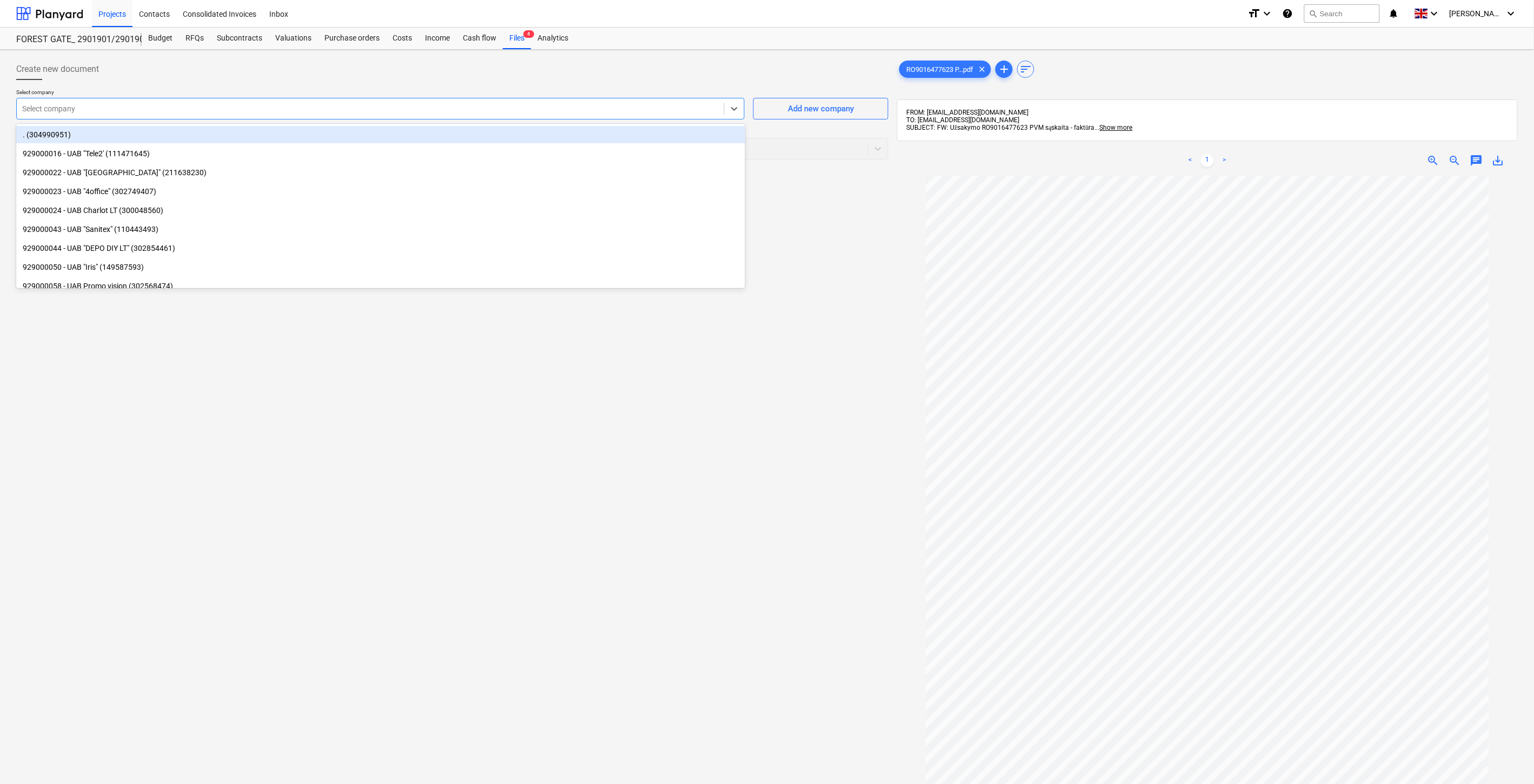
click at [472, 112] on div at bounding box center [370, 108] width 696 height 11
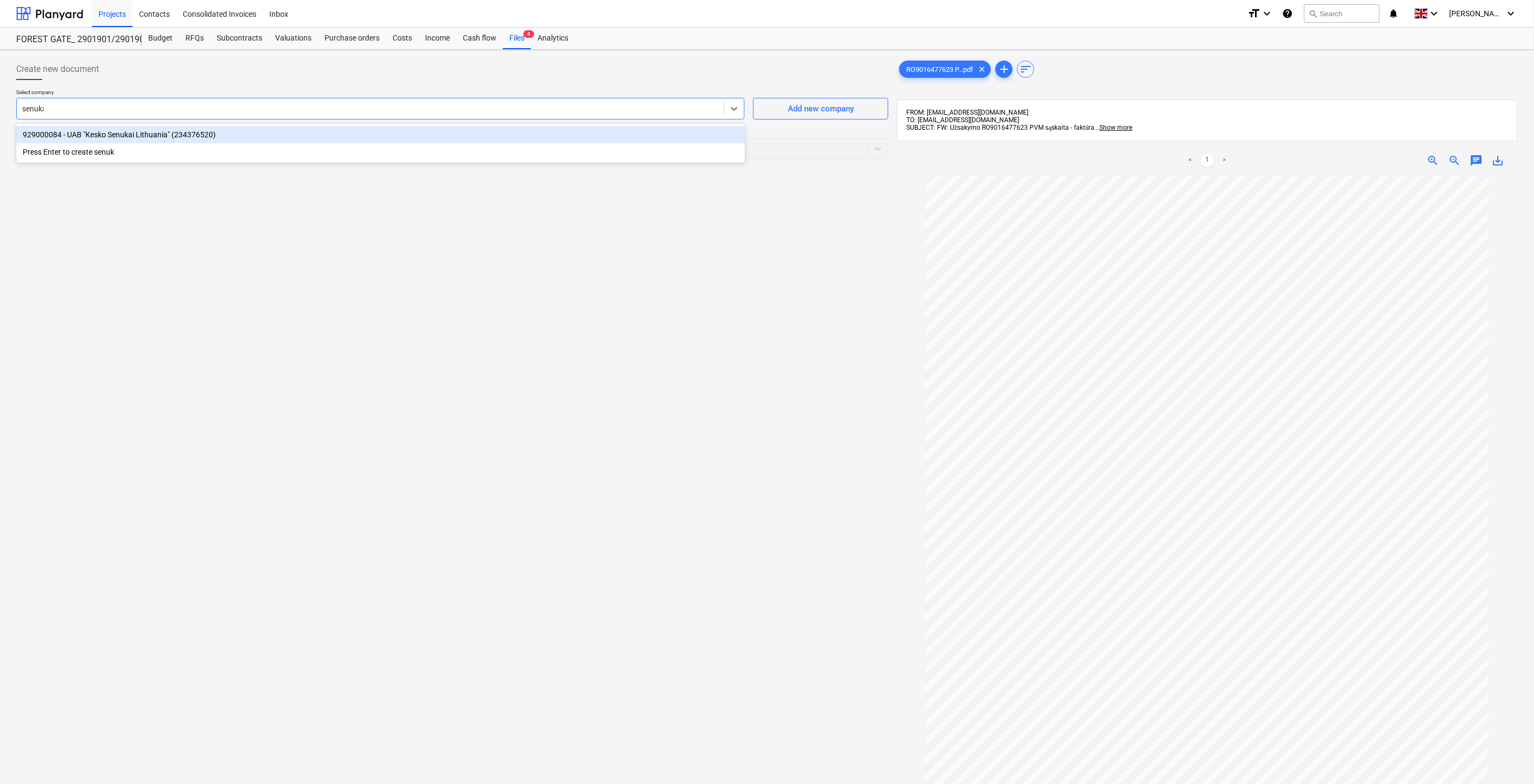
type input "senukai"
click at [445, 131] on div "929000084 - UAB "Kesko Senukai Lithuania" (234376520)" at bounding box center [380, 135] width 729 height 18
drag, startPoint x: 433, startPoint y: 142, endPoint x: 378, endPoint y: 159, distance: 57.6
click at [432, 143] on div at bounding box center [443, 148] width 841 height 11
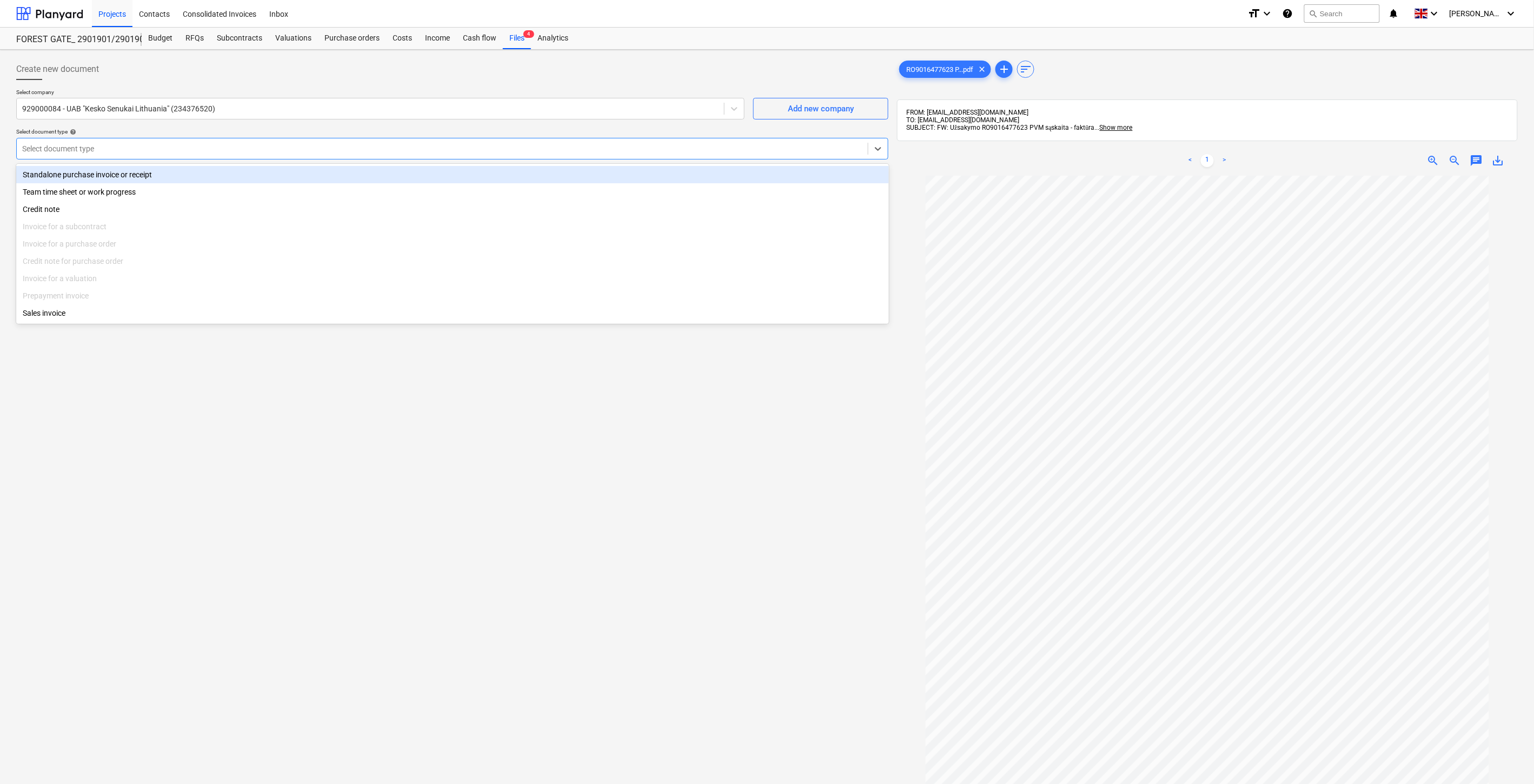
click at [256, 169] on div "Standalone purchase invoice or receipt" at bounding box center [453, 175] width 873 height 18
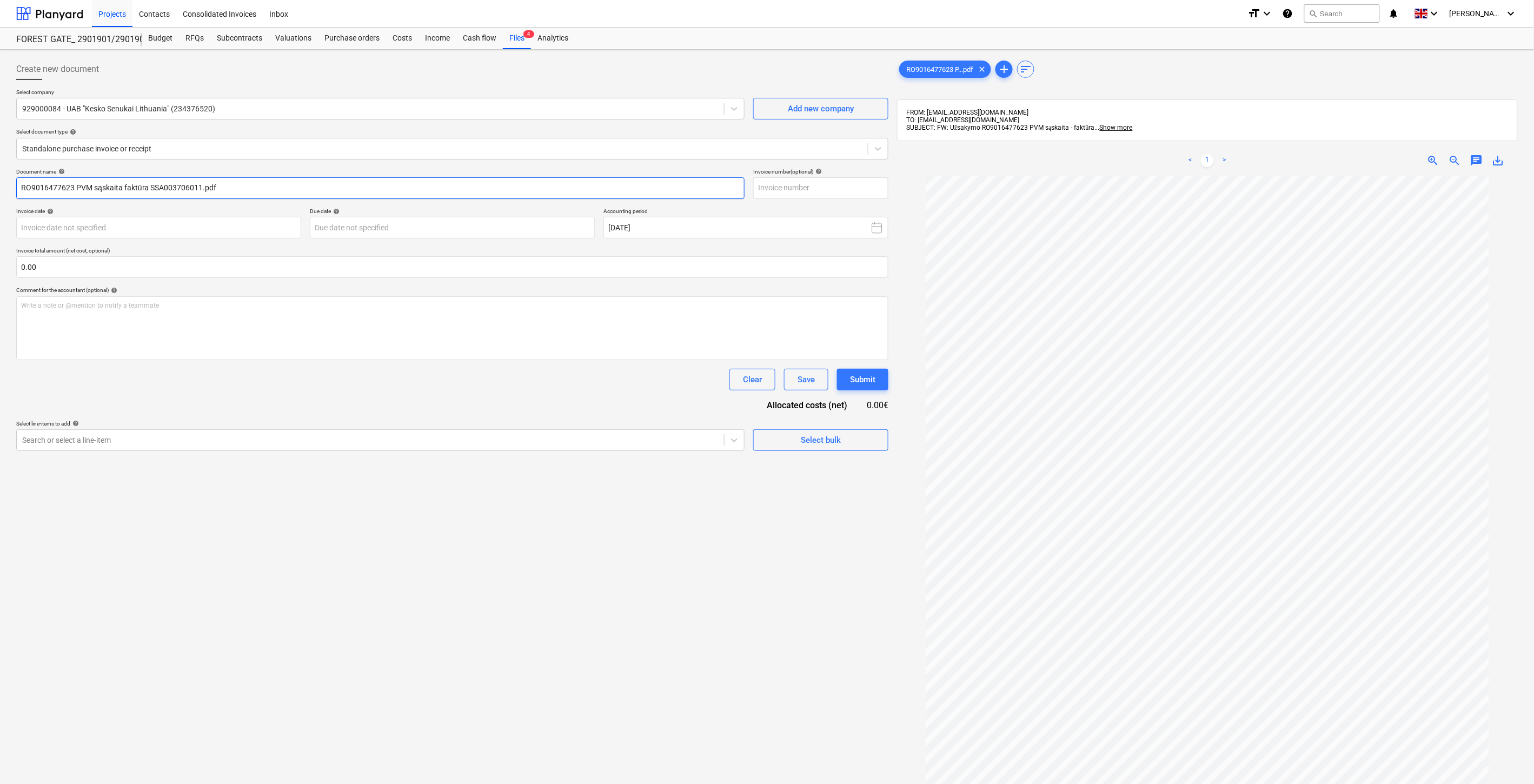
drag, startPoint x: 200, startPoint y: 188, endPoint x: 150, endPoint y: 188, distance: 50.0
click at [150, 188] on input "RO9016477623 PVM sąskaita faktūra SSA003706011.pdf" at bounding box center [380, 188] width 729 height 22
click at [804, 190] on input "text" at bounding box center [820, 188] width 135 height 22
paste input "SSA003706011"
type input "SSA003706011"
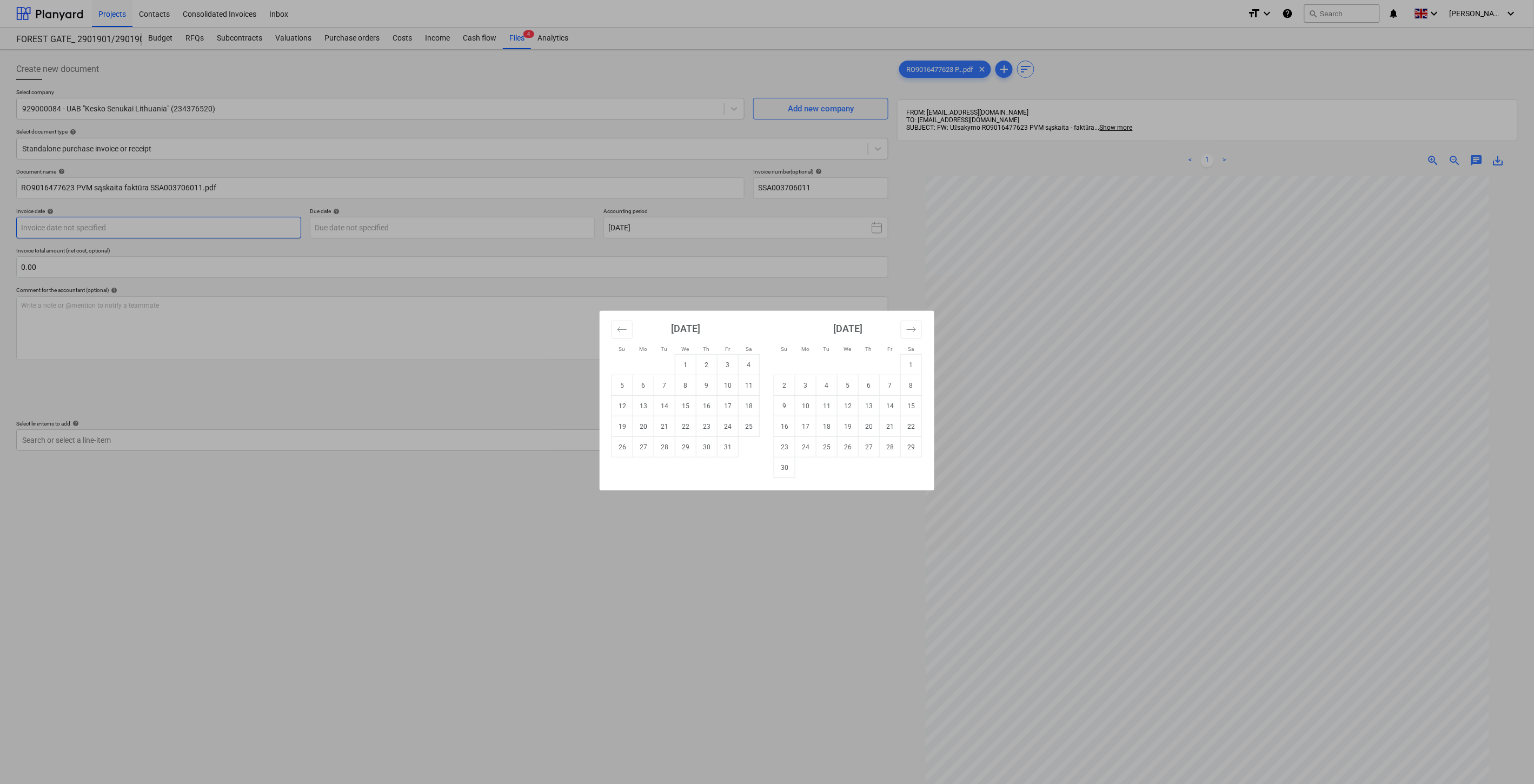
click at [203, 220] on body "Projects Contacts Consolidated Invoices Inbox format_size keyboard_arrow_down h…" at bounding box center [767, 392] width 1534 height 784
click at [643, 386] on td "6" at bounding box center [643, 386] width 21 height 20
type input "06 Oct 2025"
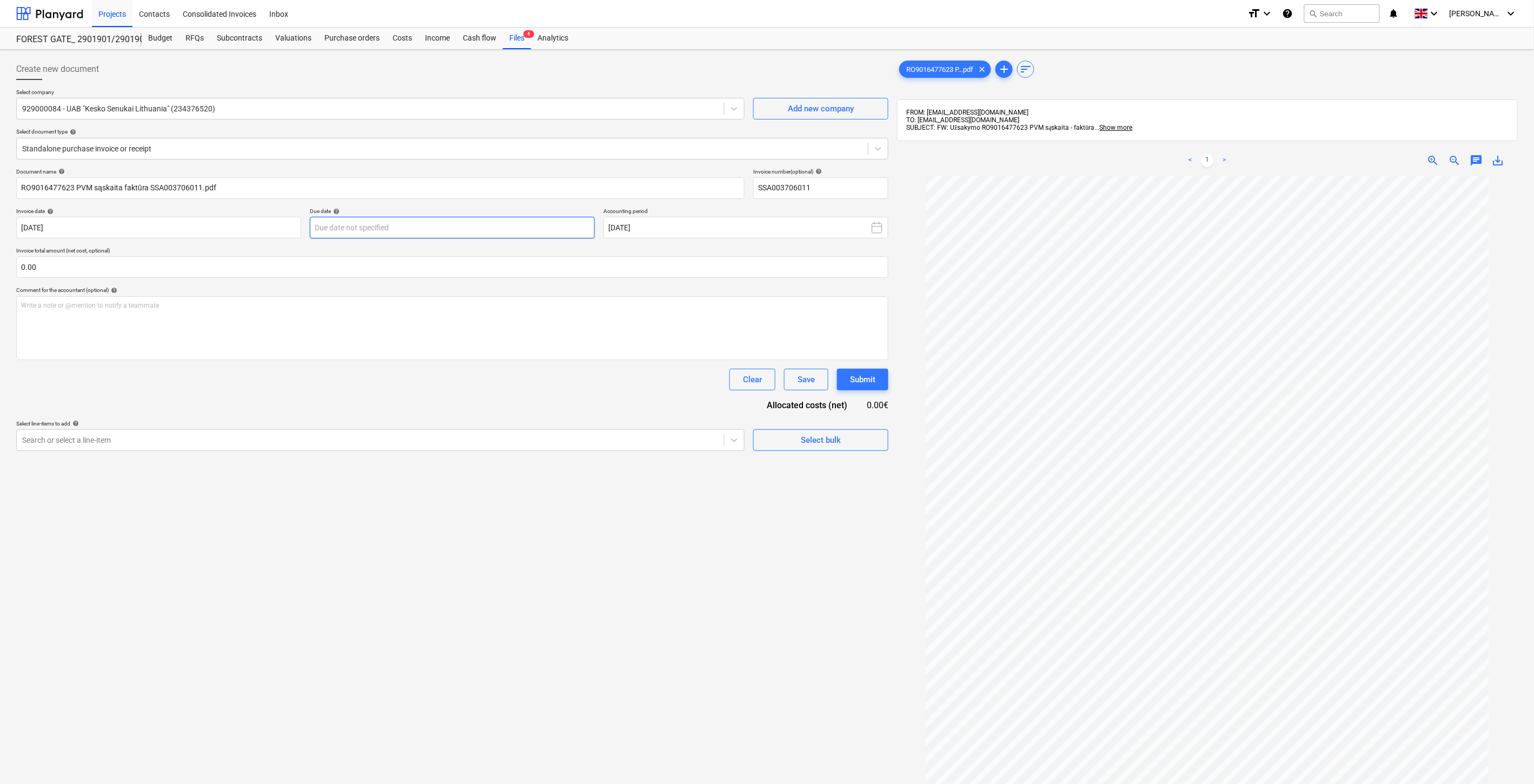
click at [523, 225] on body "Projects Contacts Consolidated Invoices Inbox format_size keyboard_arrow_down h…" at bounding box center [767, 392] width 1534 height 784
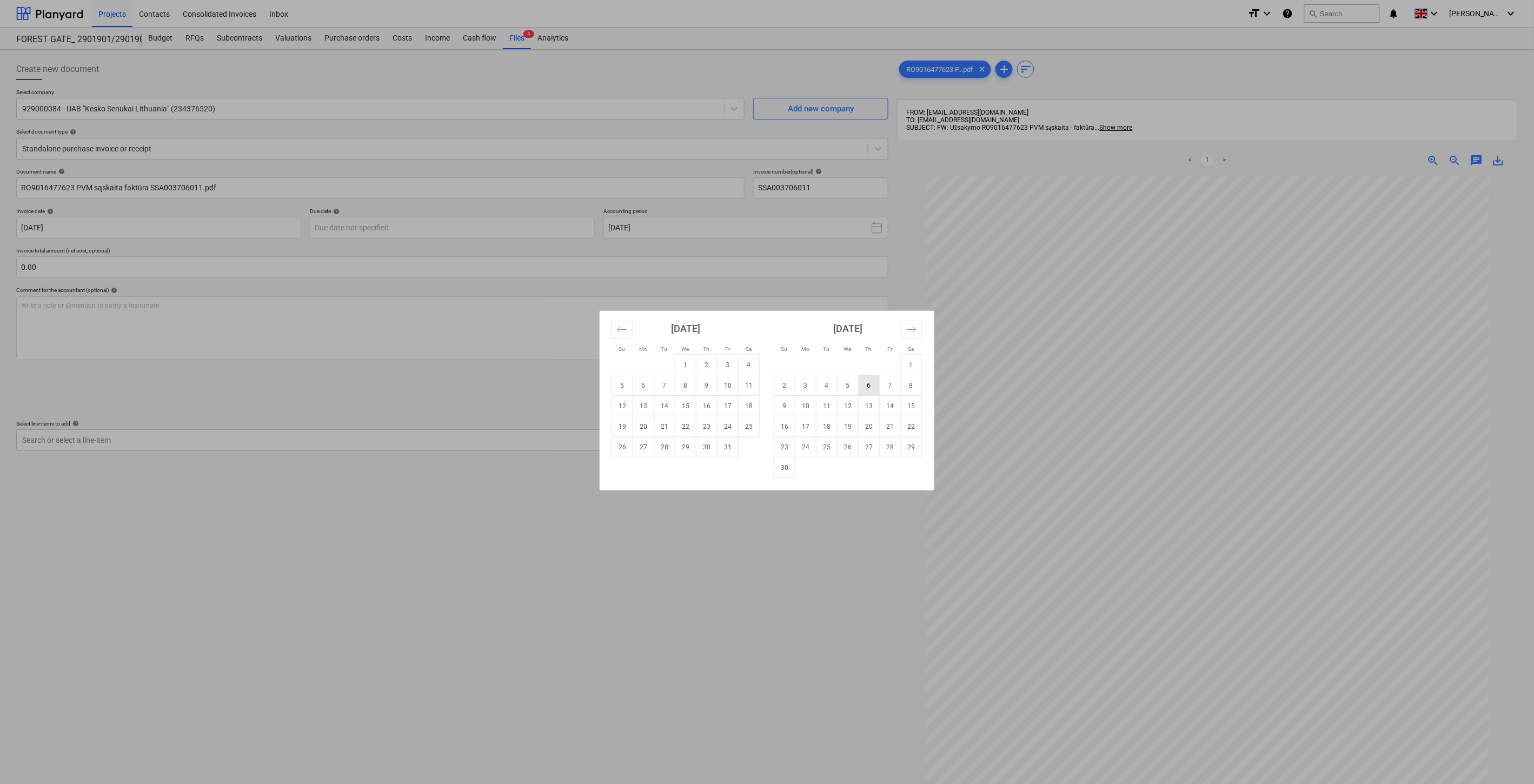
click at [868, 384] on td "6" at bounding box center [869, 386] width 21 height 20
type input "06 Nov 2025"
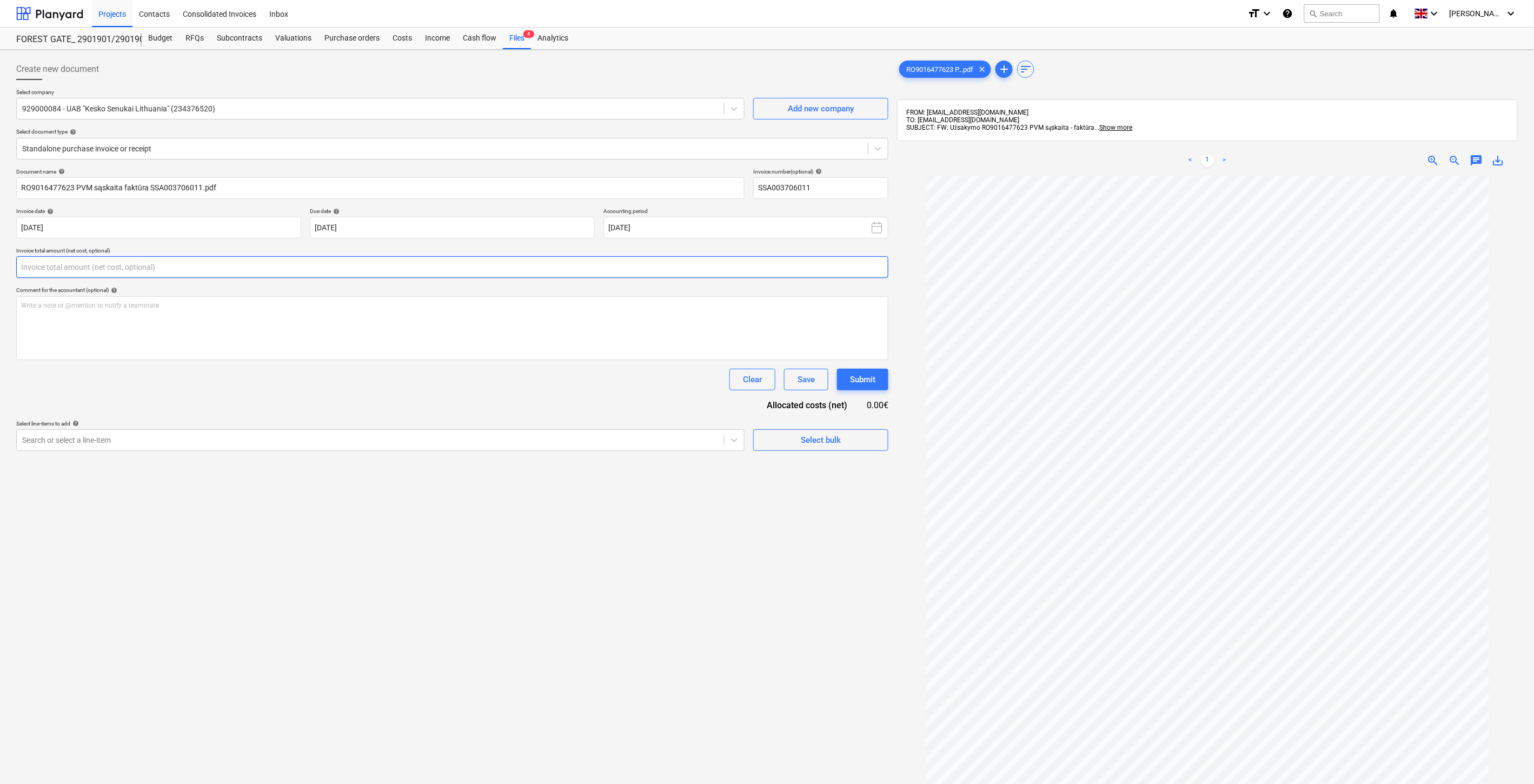
click at [520, 266] on input "text" at bounding box center [452, 267] width 872 height 22
type input "70.89"
click at [590, 471] on div at bounding box center [370, 467] width 696 height 11
type input "Senukai"
click at [519, 763] on div "-- -- W851000 Objektinės eksploatacinės medžiagos ir priedai (neplanuotos smulk…" at bounding box center [767, 799] width 1534 height 18
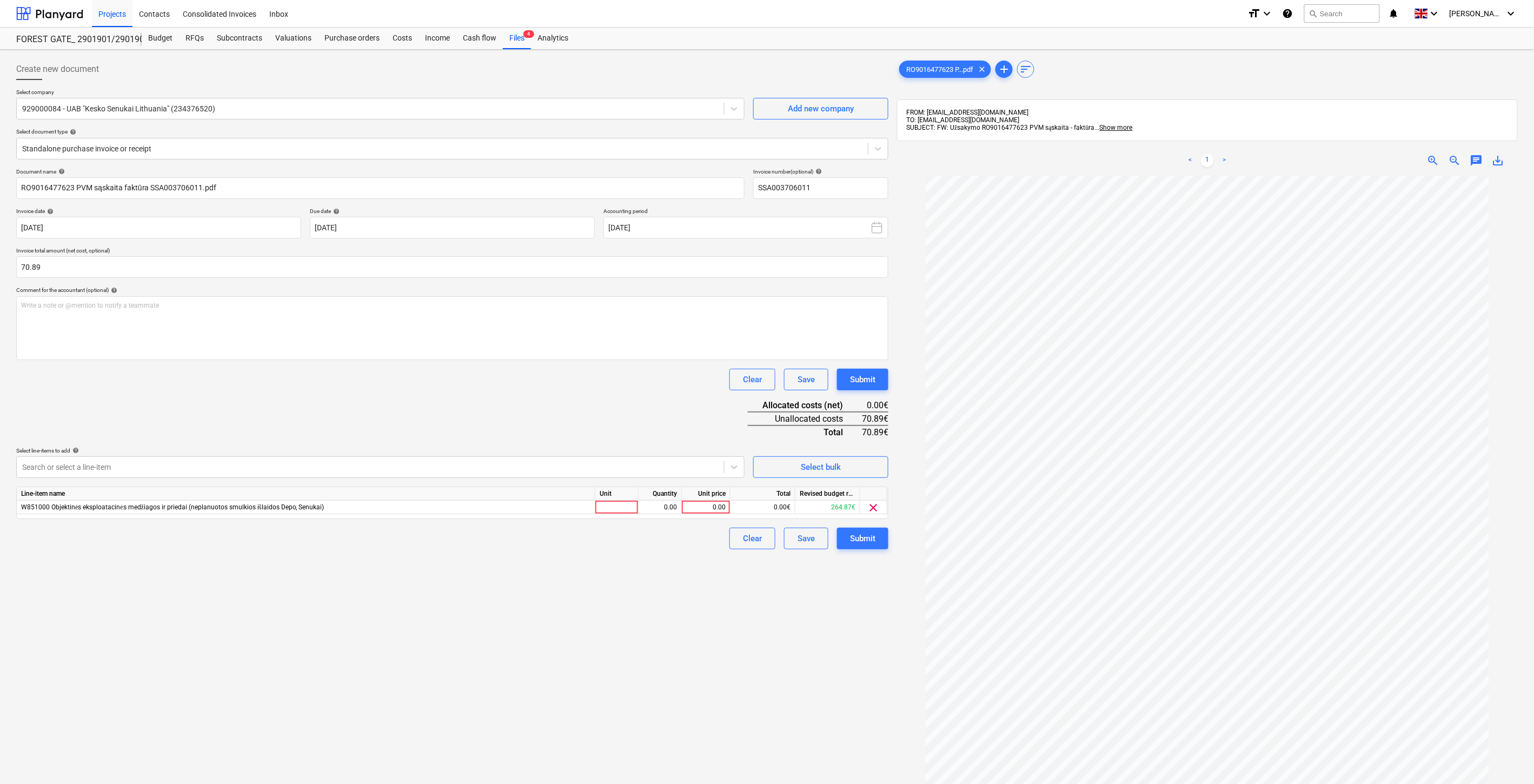
drag, startPoint x: 528, startPoint y: 421, endPoint x: 632, endPoint y: 489, distance: 124.3
click at [531, 420] on div "Document name help RO9016477623 PVM sąskaita faktūra SSA003706011.pdf Invoice n…" at bounding box center [452, 358] width 872 height 381
click at [626, 505] on div at bounding box center [617, 508] width 43 height 14
click at [654, 505] on div "0.00" at bounding box center [660, 508] width 34 height 14
click at [699, 506] on div "0.00" at bounding box center [706, 508] width 39 height 14
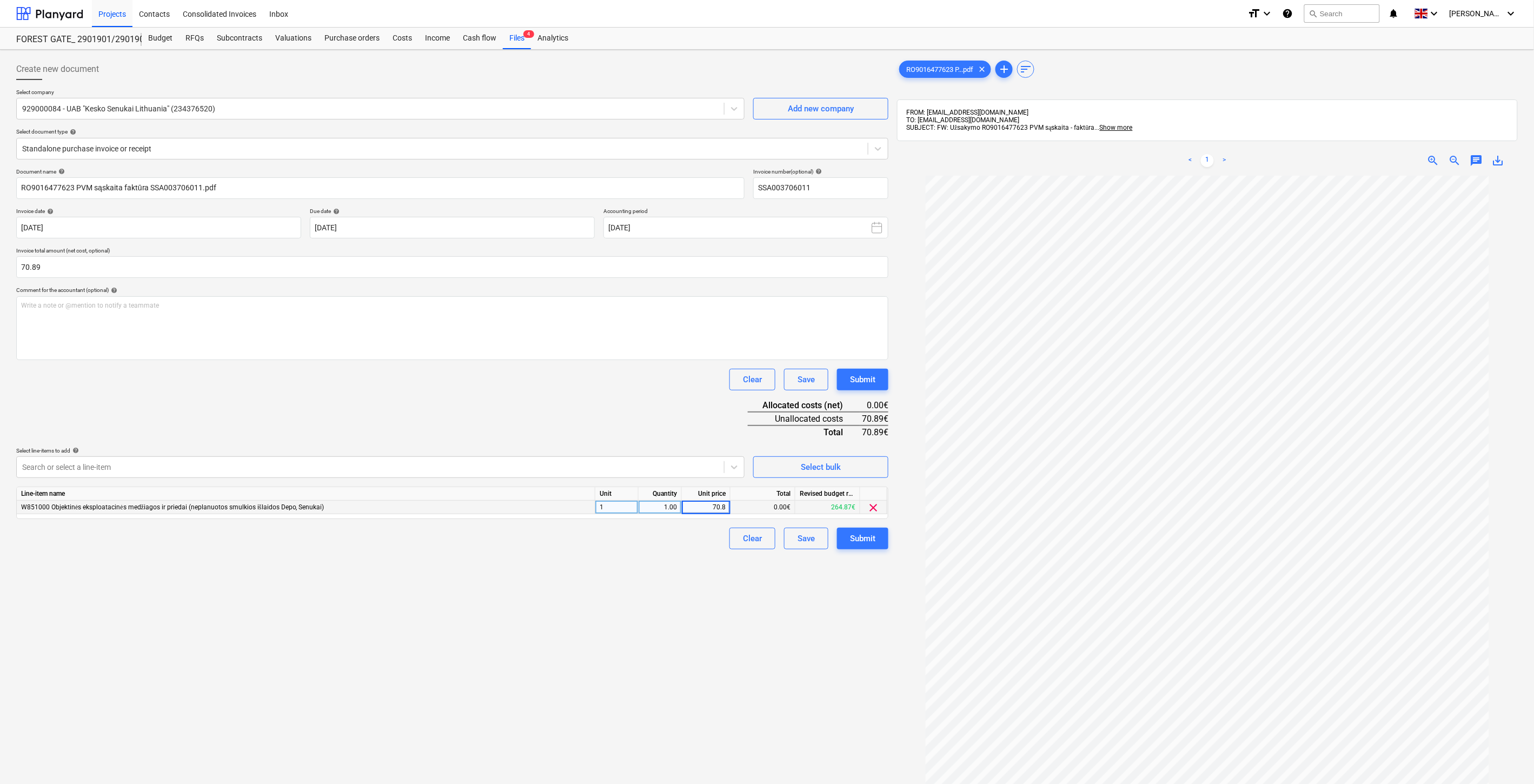
type input "70.89"
click at [677, 393] on div "Document name help RO9016477623 PVM sąskaita faktūra SSA003706011.pdf Invoice n…" at bounding box center [452, 358] width 872 height 381
click at [805, 541] on div "Save" at bounding box center [807, 538] width 18 height 14
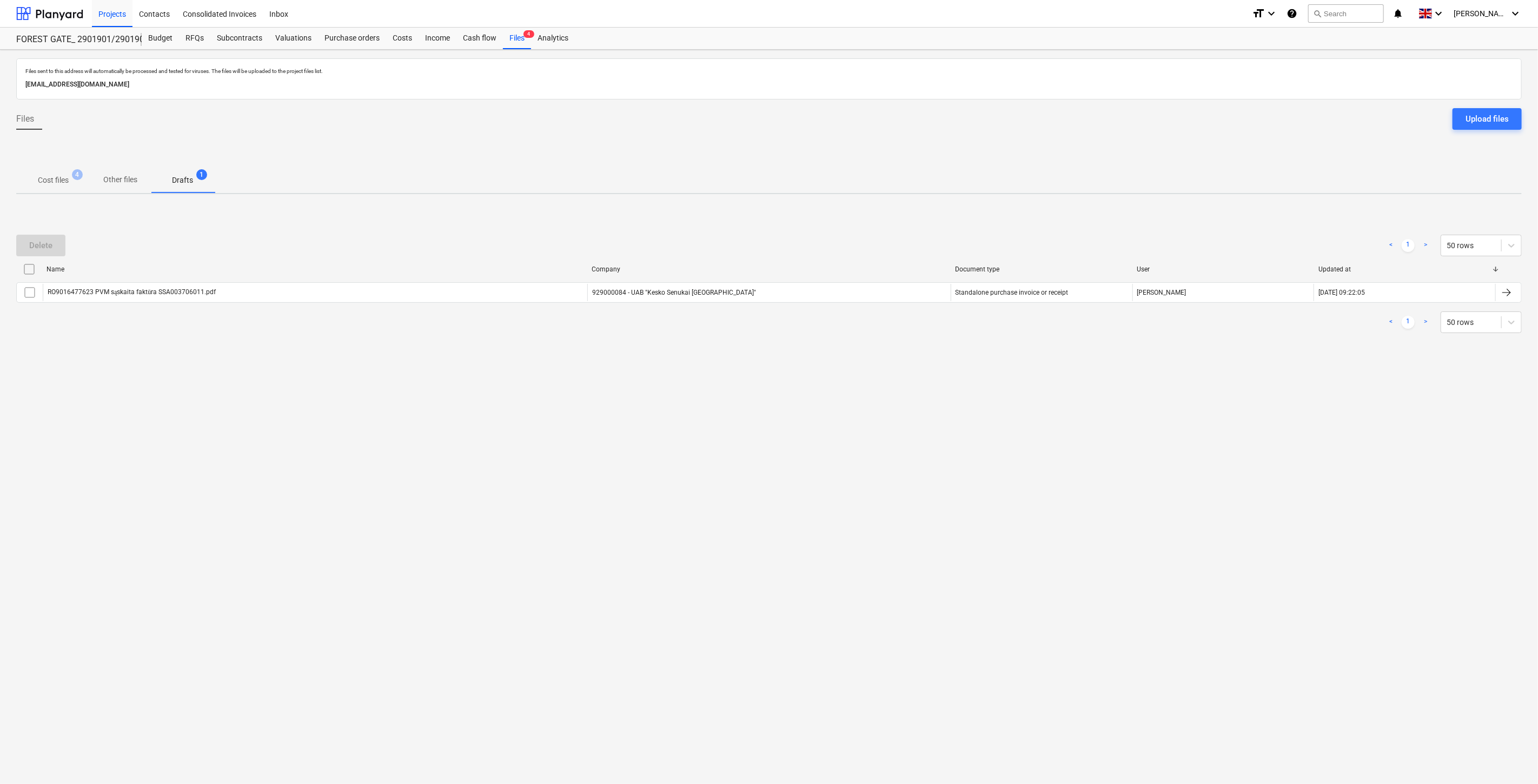
click at [63, 178] on p "Cost files" at bounding box center [53, 180] width 31 height 12
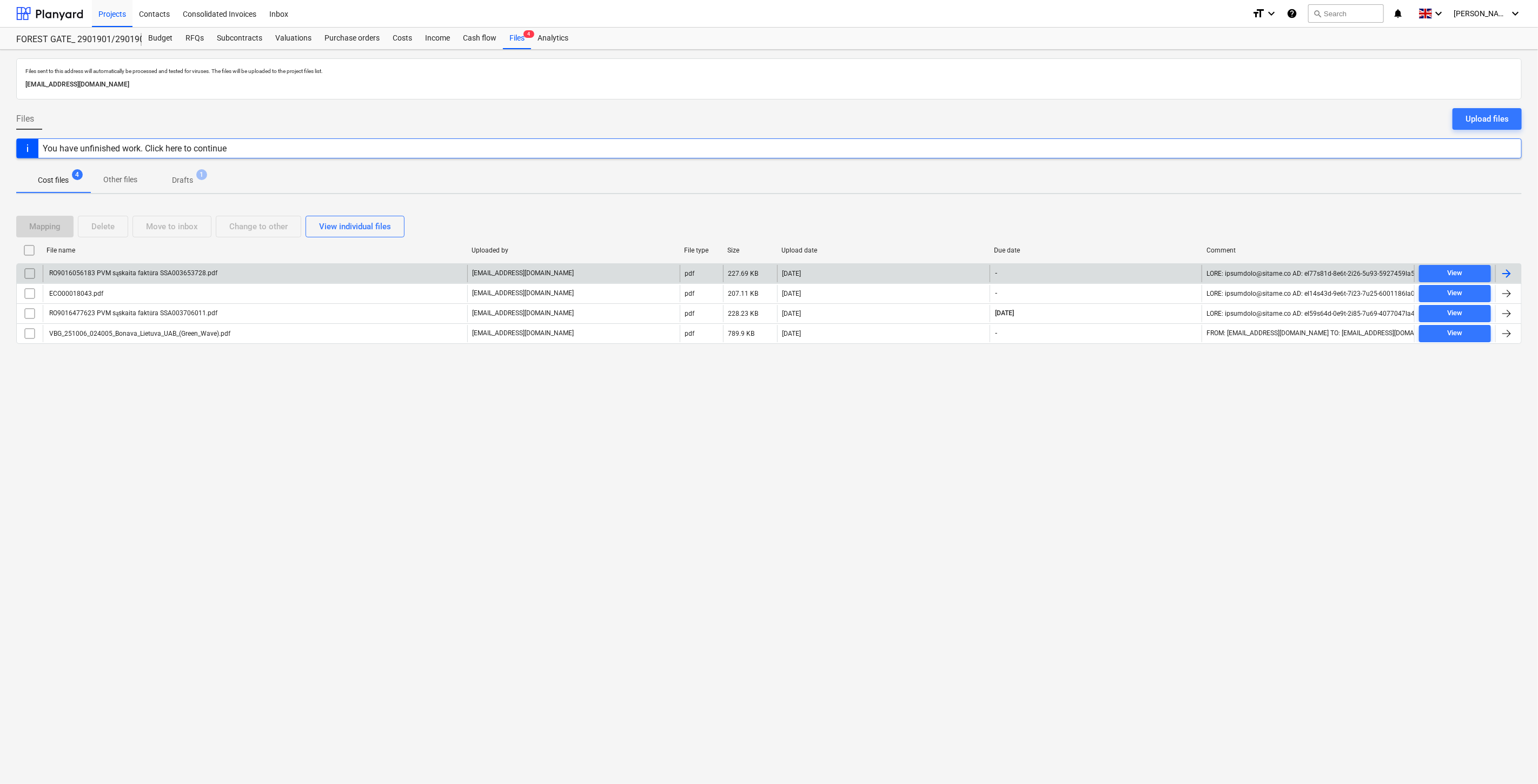
click at [360, 278] on div "RO9016056183 PVM sąskaita faktūra SSA003653728.pdf" at bounding box center [255, 274] width 424 height 18
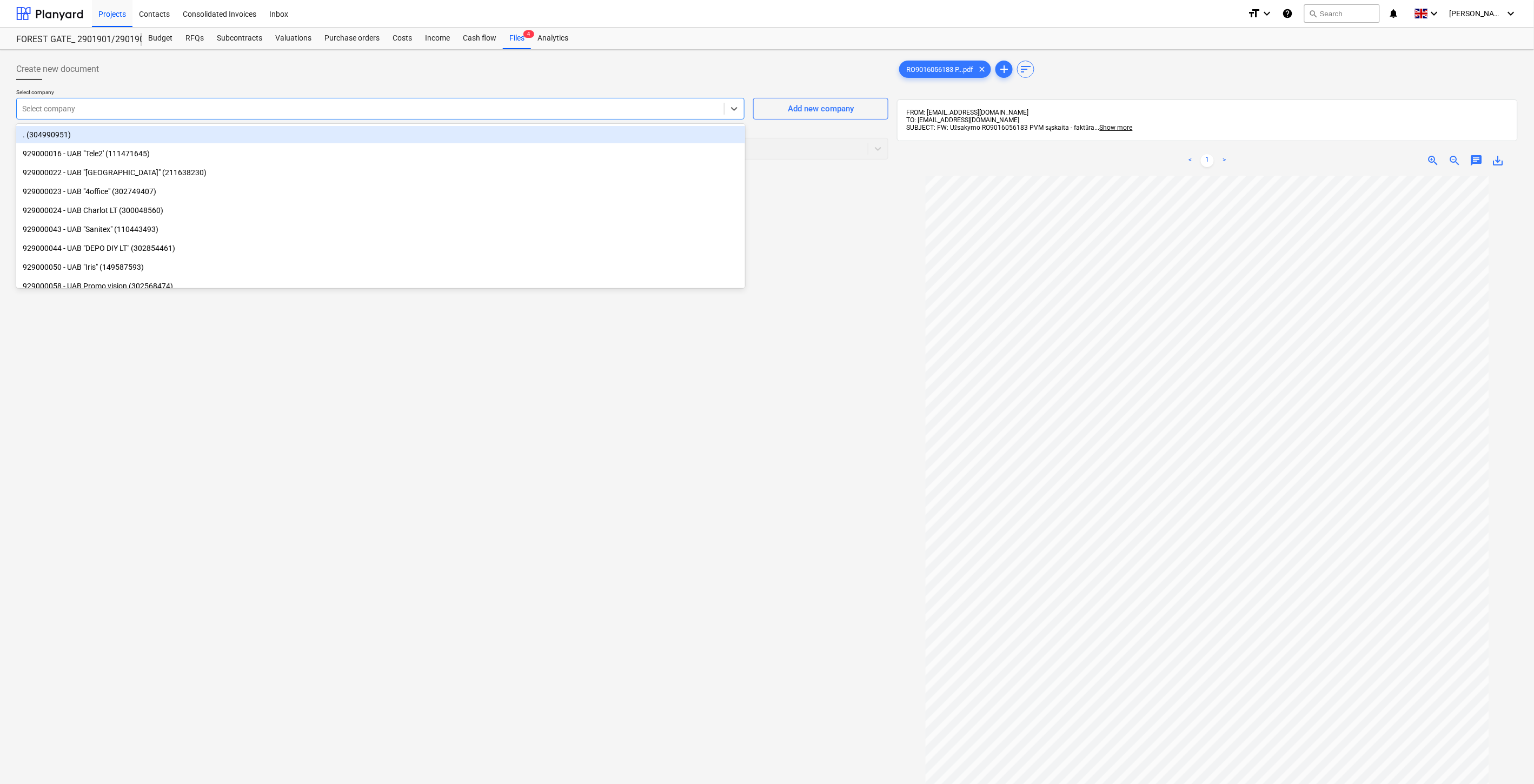
click at [601, 107] on div at bounding box center [370, 108] width 696 height 11
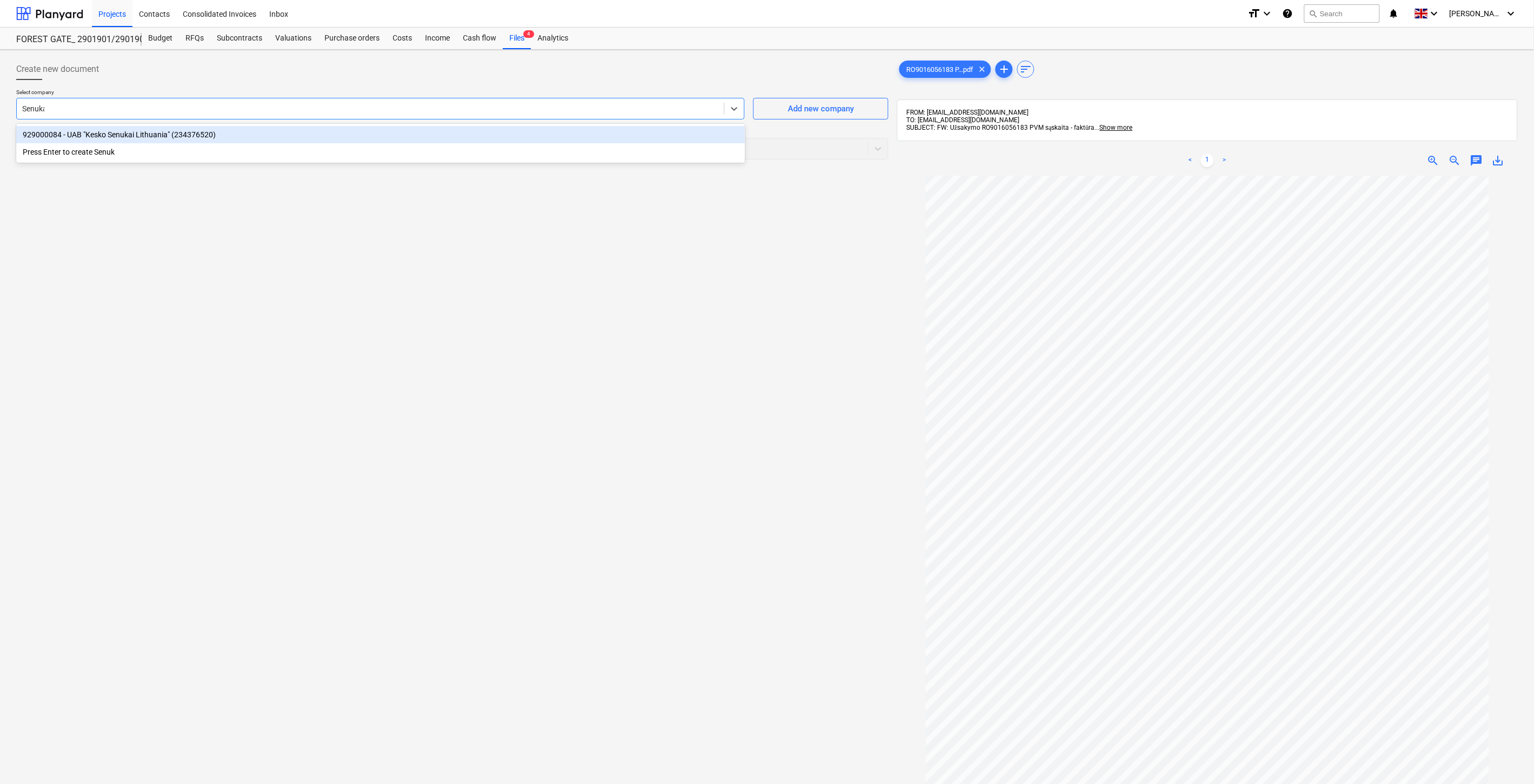
type input "Senukai"
click at [582, 133] on div "929000084 - UAB "Kesko Senukai Lithuania" (234376520)" at bounding box center [380, 135] width 729 height 18
drag, startPoint x: 563, startPoint y: 150, endPoint x: 557, endPoint y: 154, distance: 7.2
click at [563, 151] on div at bounding box center [432, 148] width 819 height 11
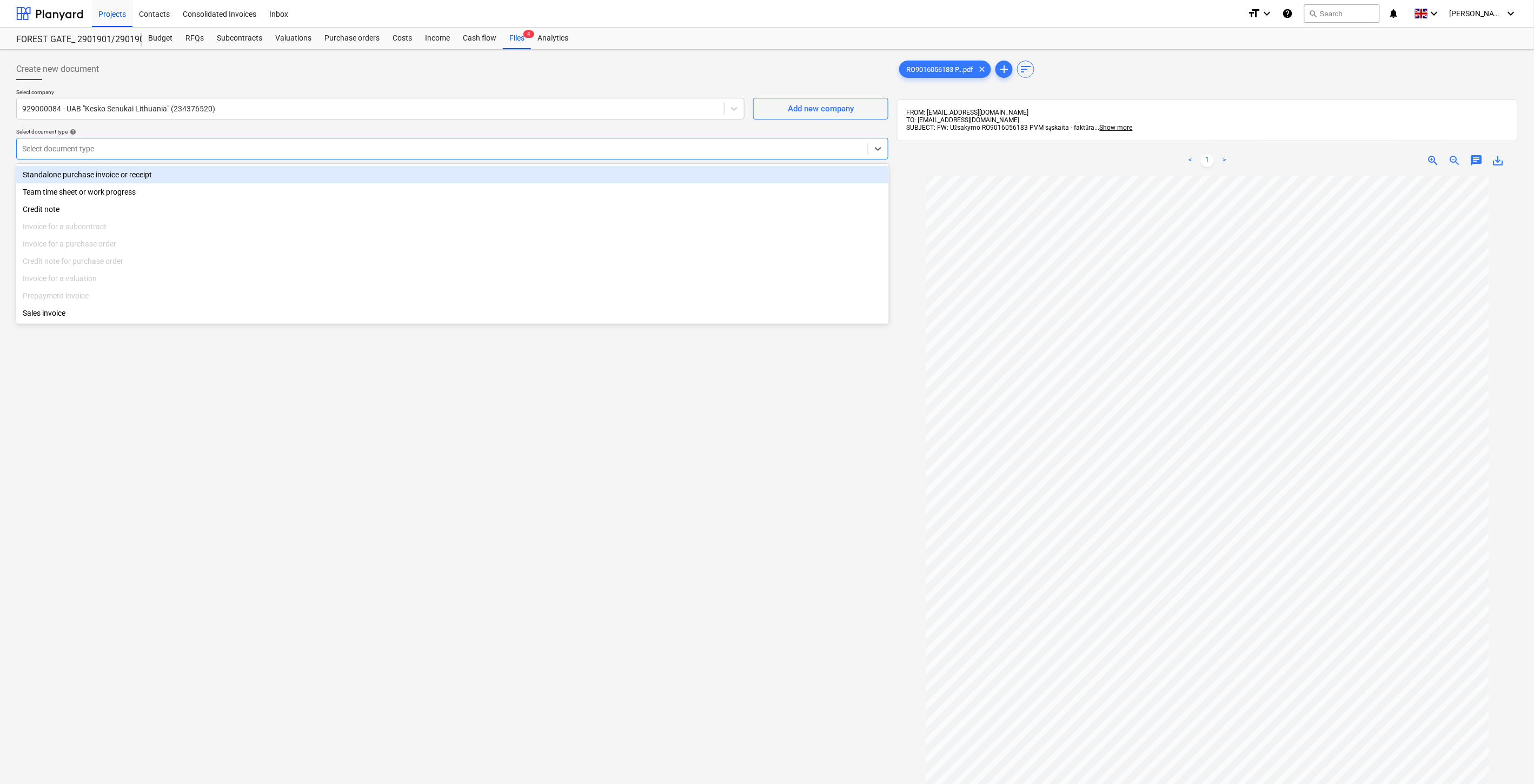
click at [333, 176] on div "Standalone purchase invoice or receipt" at bounding box center [453, 175] width 873 height 18
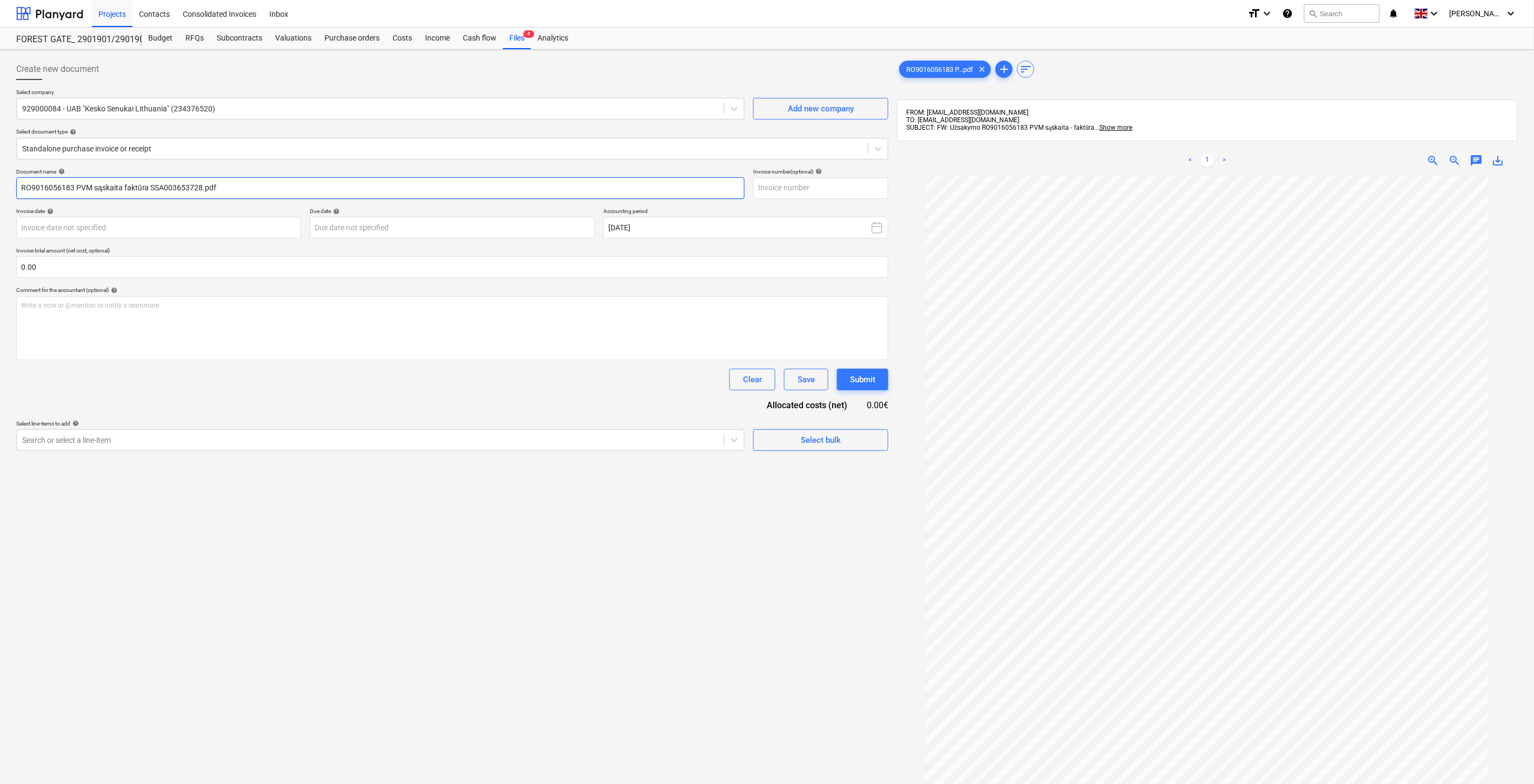
drag, startPoint x: 202, startPoint y: 186, endPoint x: 150, endPoint y: 189, distance: 52.1
click at [150, 189] on input "RO9016056183 PVM sąskaita faktūra SSA003653728.pdf" at bounding box center [380, 188] width 729 height 22
click at [830, 189] on input "text" at bounding box center [820, 188] width 135 height 22
paste input "SSA003653728"
type input "SSA003653728"
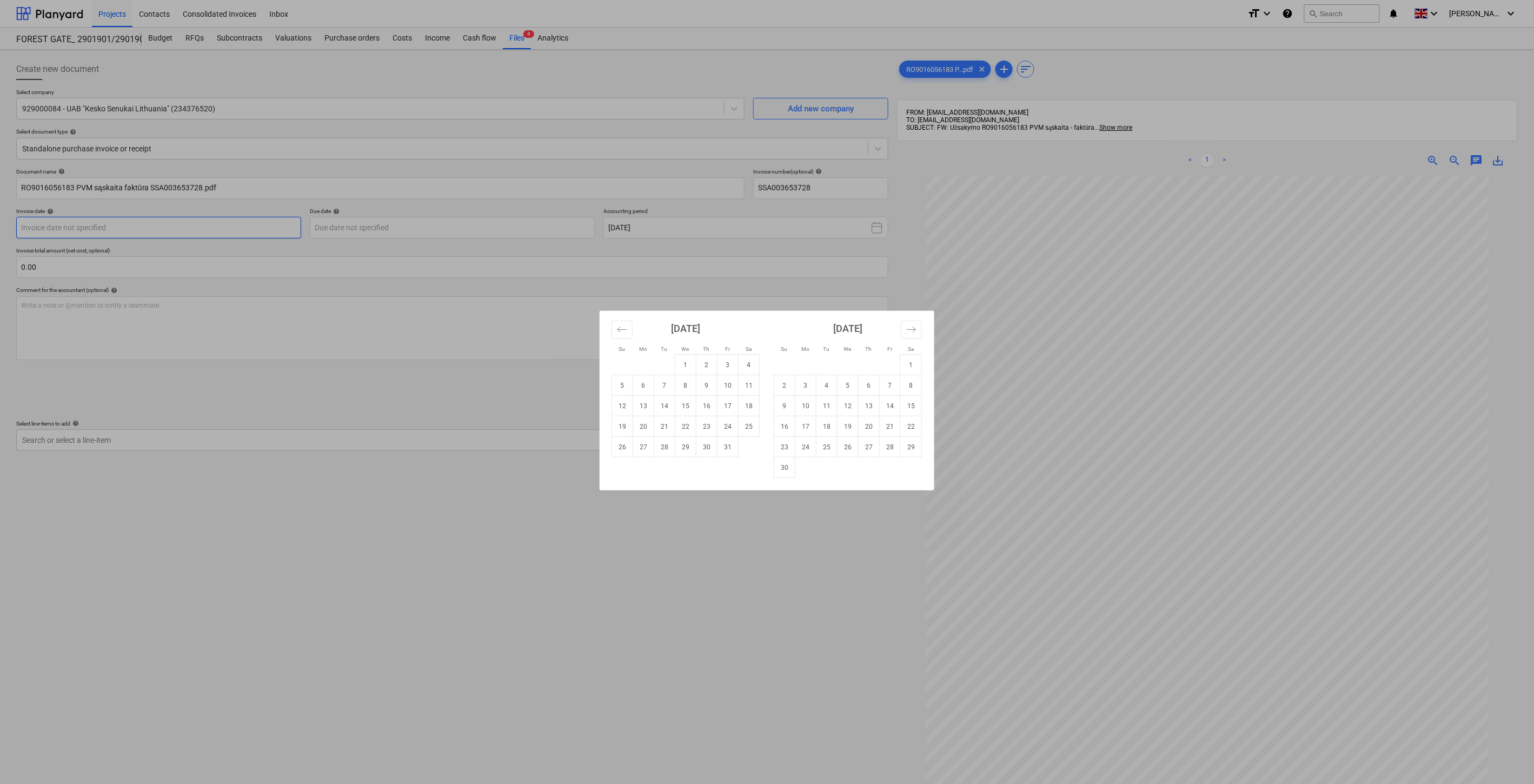
click at [197, 226] on body "Projects Contacts Consolidated Invoices Inbox format_size keyboard_arrow_down h…" at bounding box center [767, 392] width 1534 height 784
click at [622, 330] on icon "Move backward to switch to the previous month." at bounding box center [622, 329] width 9 height 5
click at [706, 426] on td "25" at bounding box center [706, 426] width 21 height 20
type input "25 Sep 2025"
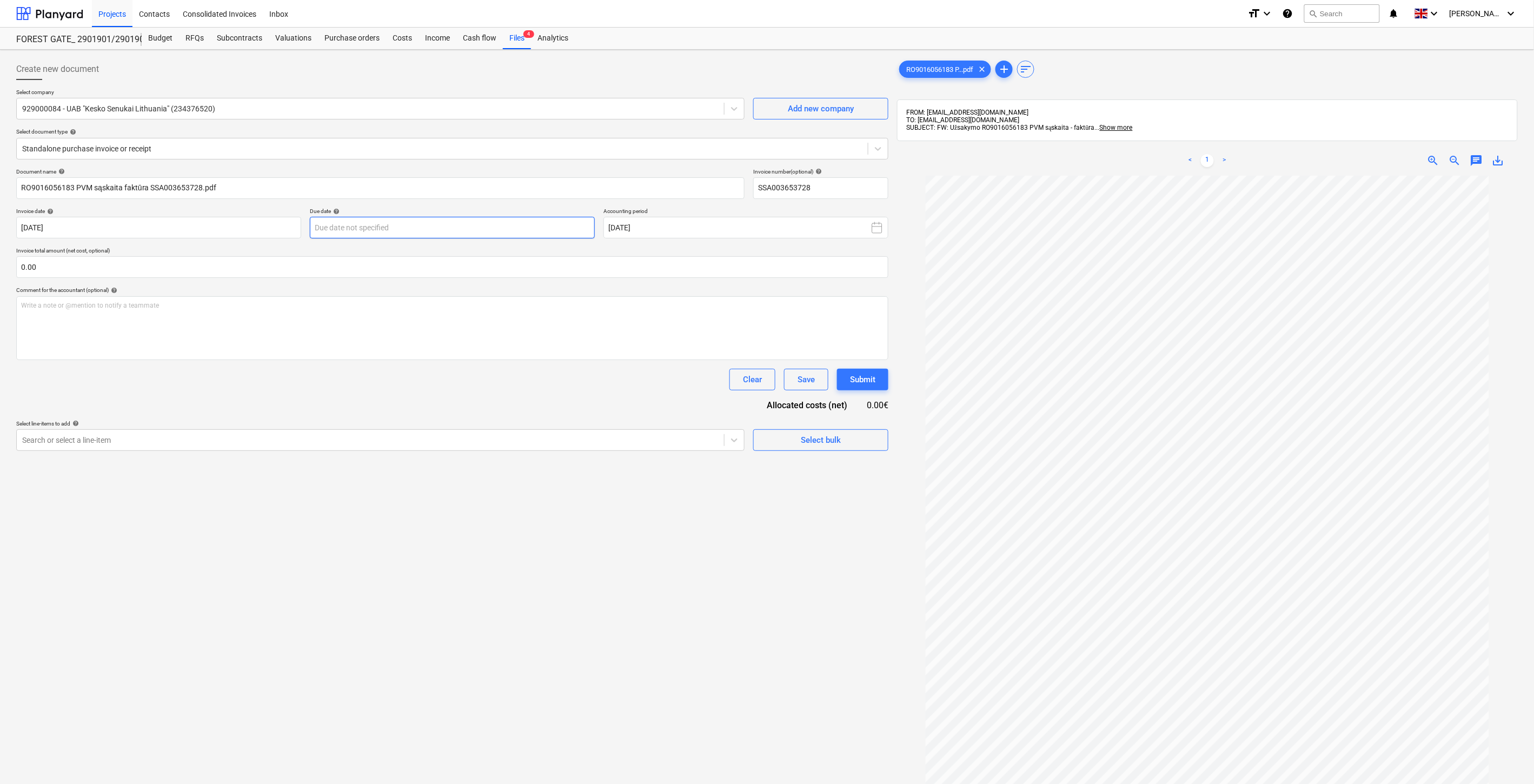
click at [531, 229] on body "Projects Contacts Consolidated Invoices Inbox format_size keyboard_arrow_down h…" at bounding box center [767, 392] width 1534 height 784
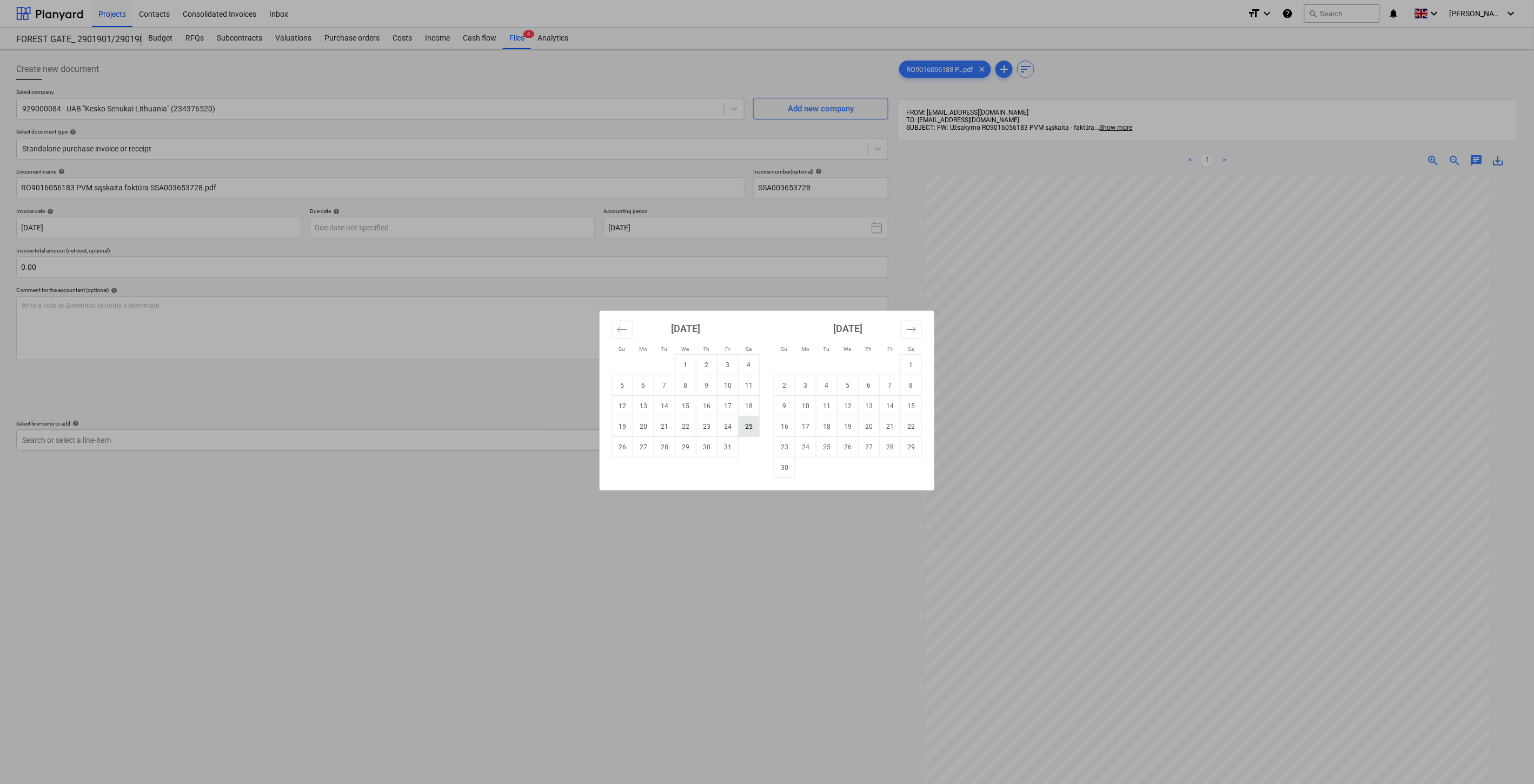
click at [754, 426] on td "25" at bounding box center [749, 426] width 21 height 20
type input "25 Oct 2025"
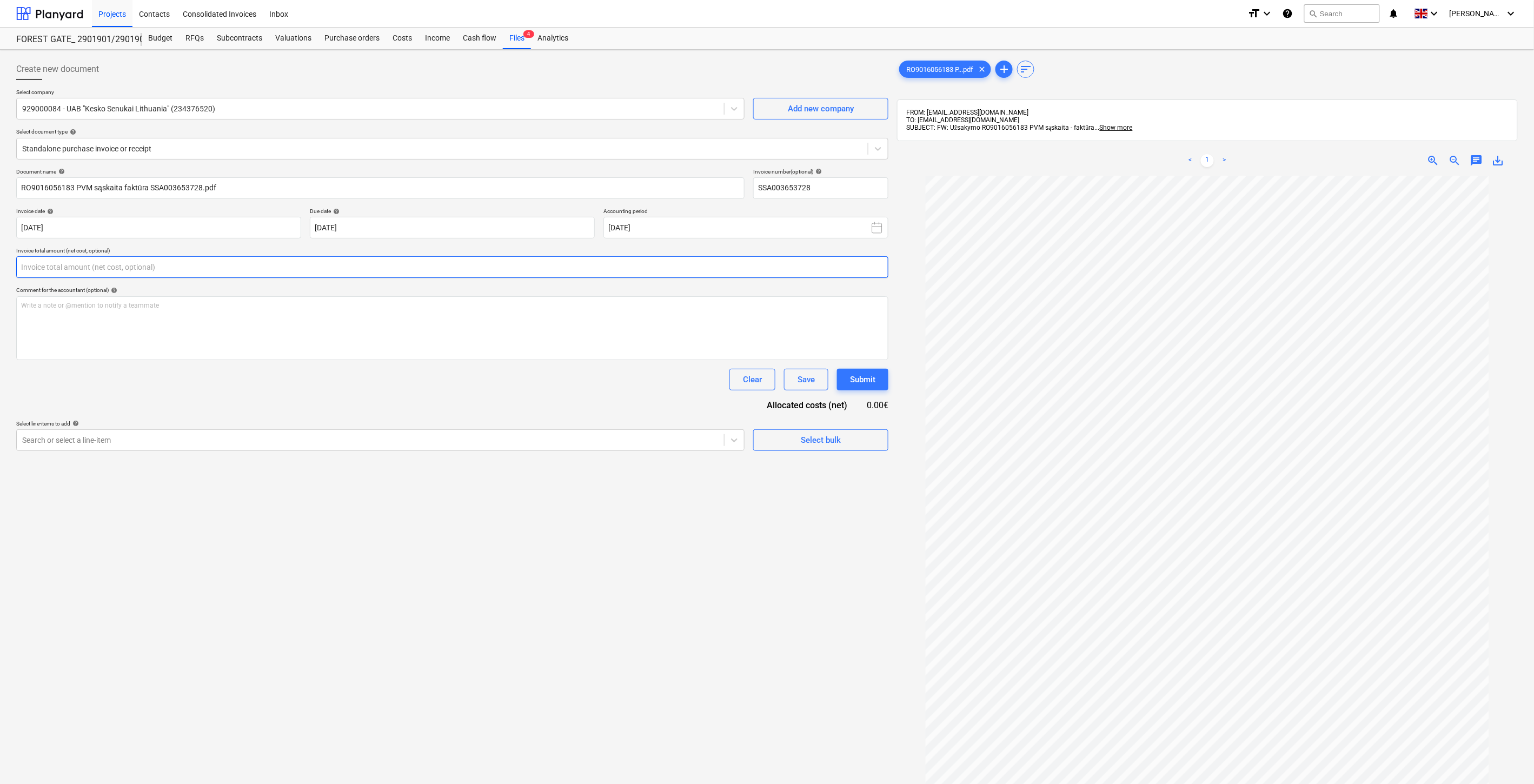
click at [397, 257] on input "text" at bounding box center [452, 267] width 872 height 22
type input "13.05"
click at [352, 467] on div at bounding box center [370, 467] width 696 height 11
type input "Senukai"
click at [435, 763] on div "-- -- W851000 Objektinės eksploatacinės medžiagos ir priedai (neplanuotos smulk…" at bounding box center [767, 799] width 1534 height 18
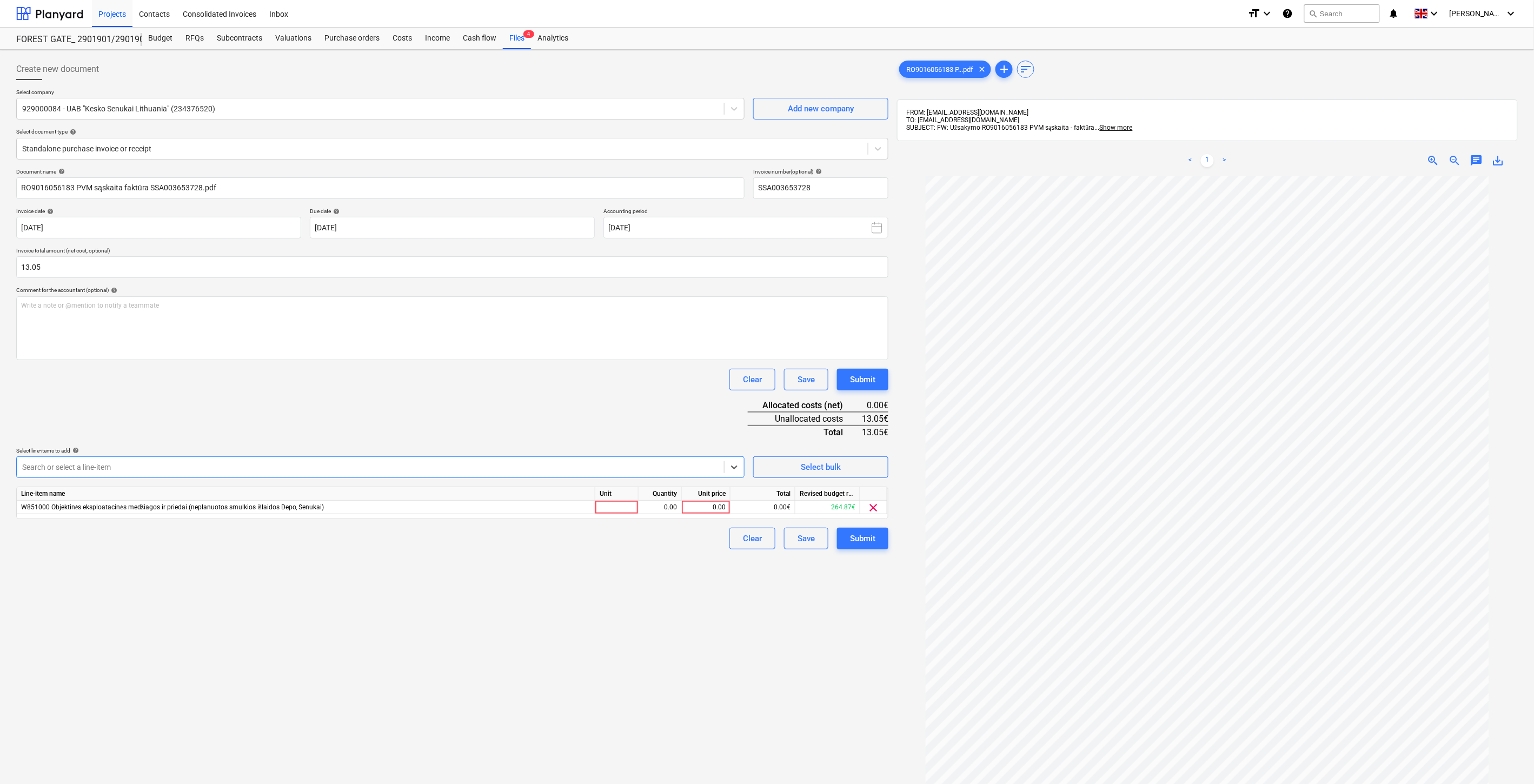
drag, startPoint x: 499, startPoint y: 407, endPoint x: 618, endPoint y: 493, distance: 146.8
click at [501, 408] on div "Document name help RO9016056183 PVM sąskaita faktūra SSA003653728.pdf Invoice n…" at bounding box center [452, 358] width 872 height 381
click at [613, 506] on div at bounding box center [617, 508] width 43 height 14
click at [649, 507] on div "0.00" at bounding box center [660, 508] width 34 height 14
click at [719, 507] on div "0.00" at bounding box center [706, 508] width 39 height 14
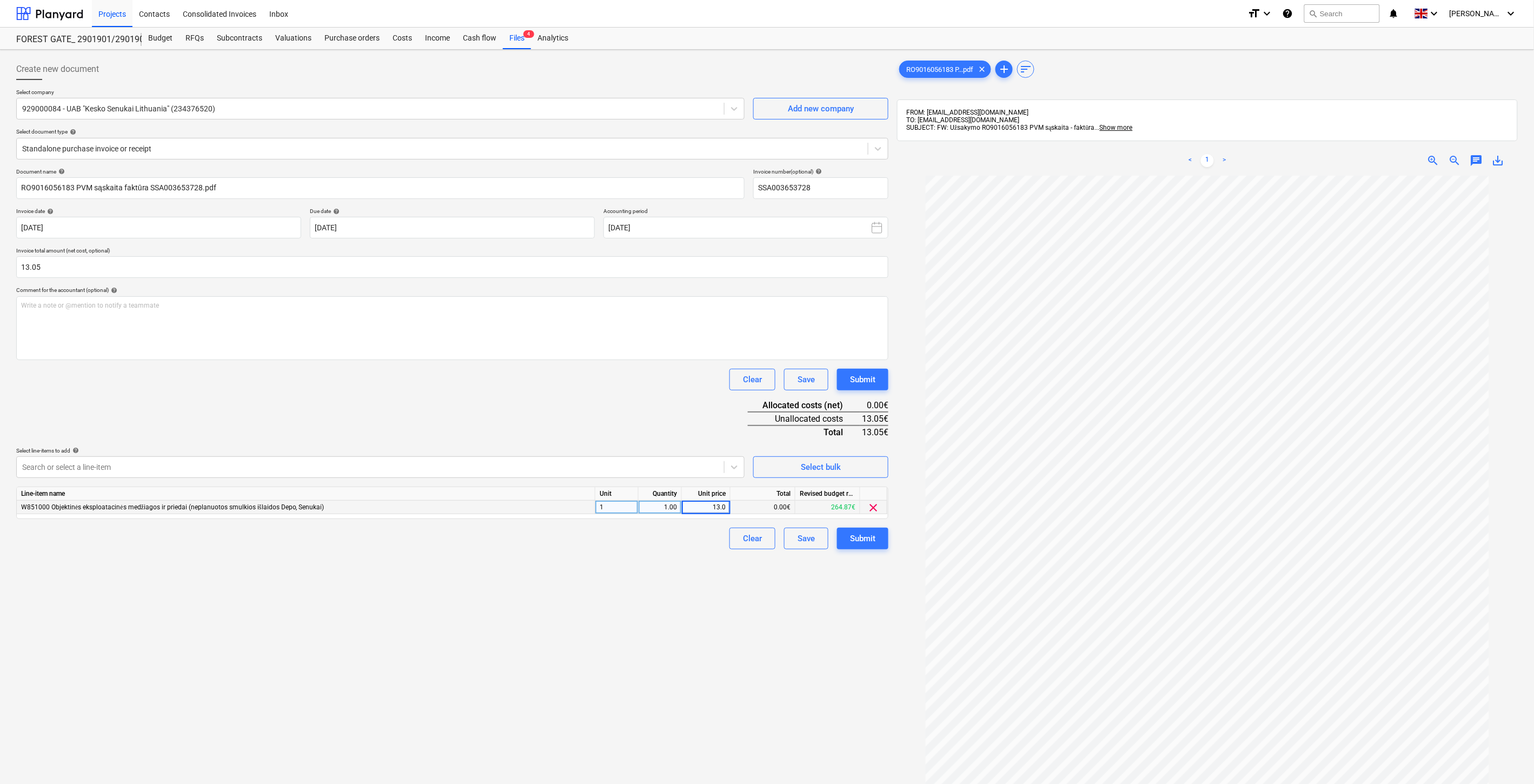
type input "13.05"
click at [677, 413] on div "Document name help RO9016056183 PVM sąskaita faktūra SSA003653728.pdf Invoice n…" at bounding box center [452, 358] width 872 height 381
click at [650, 417] on div "Document name help RO9016056183 PVM sąskaita faktūra SSA003653728.pdf Invoice n…" at bounding box center [452, 358] width 872 height 381
click at [667, 386] on div "Clear Save Submit" at bounding box center [452, 379] width 872 height 22
click at [813, 543] on div "Save" at bounding box center [807, 538] width 18 height 14
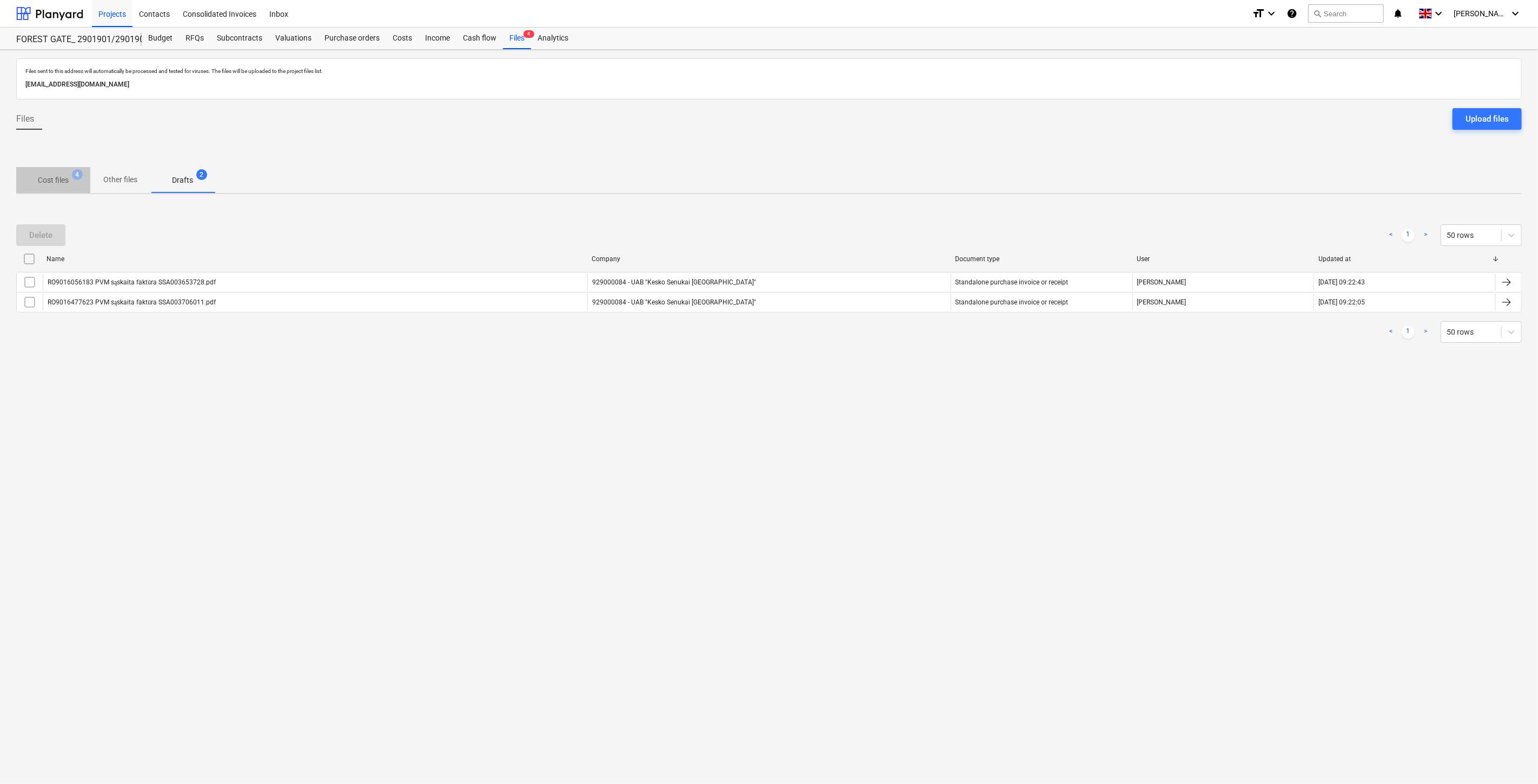
click at [42, 177] on p "Cost files" at bounding box center [53, 180] width 31 height 12
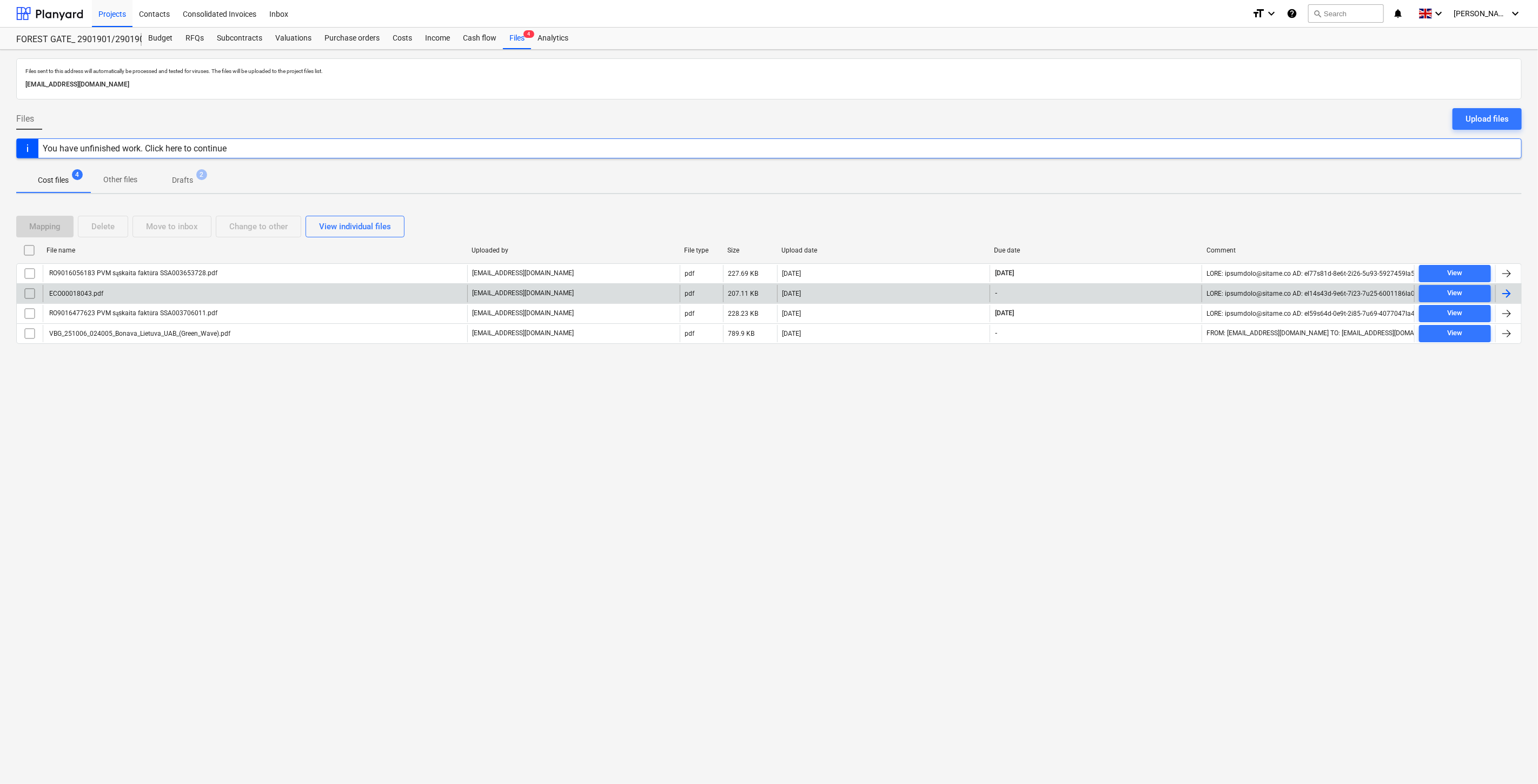
click at [329, 288] on div "ECO00018043.pdf" at bounding box center [255, 293] width 424 height 18
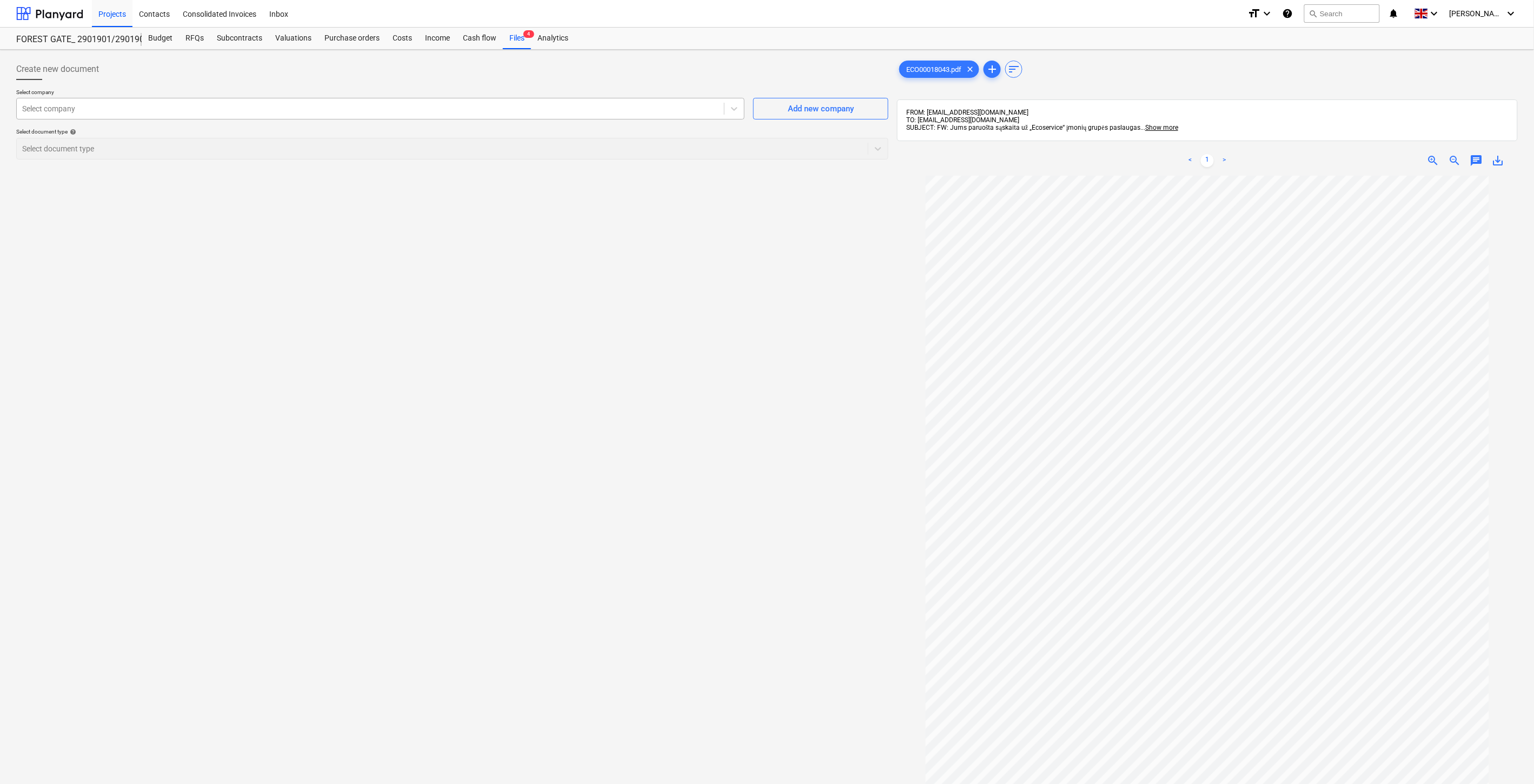
click at [620, 112] on div at bounding box center [370, 108] width 696 height 11
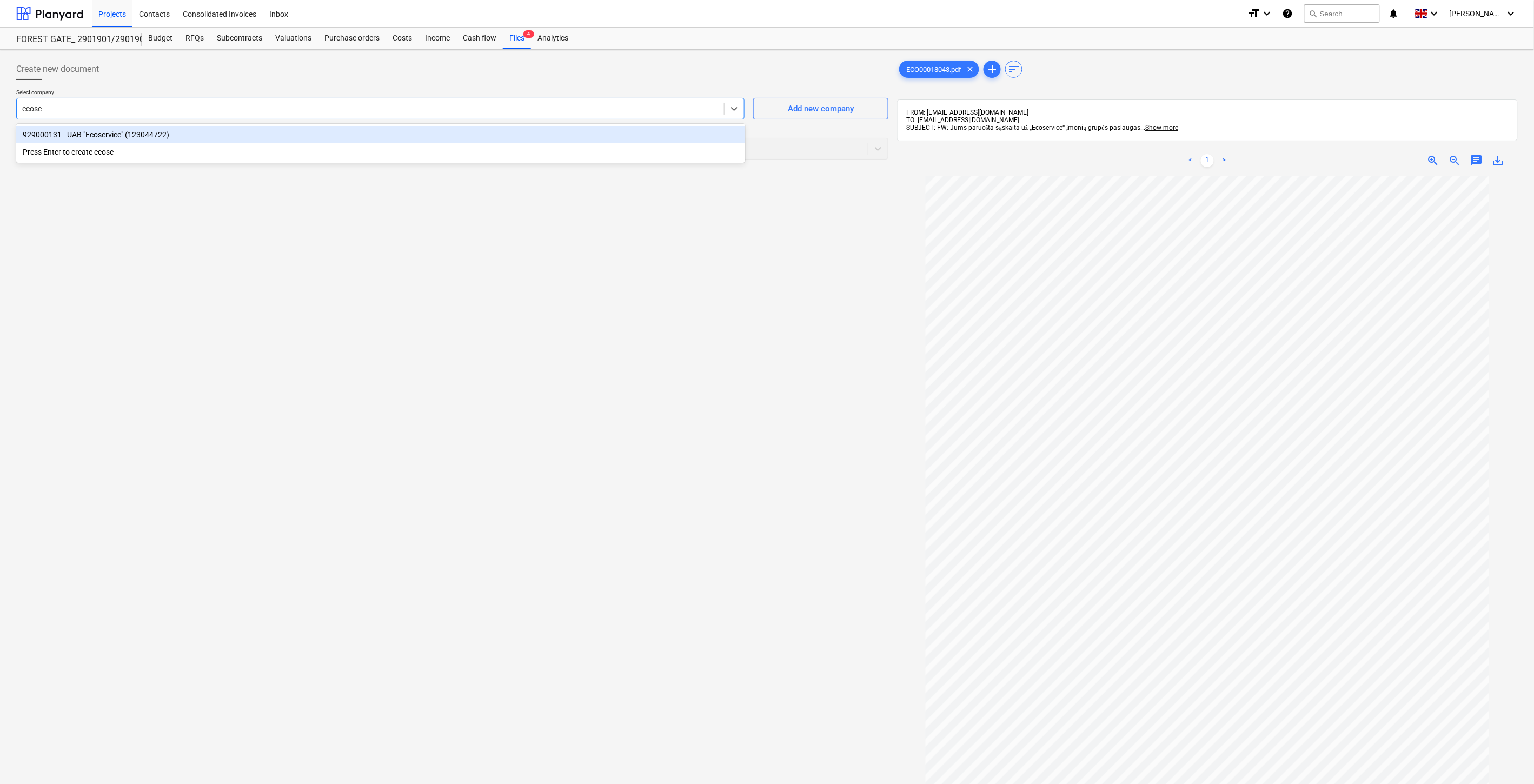
type input "ecoser"
click at [603, 132] on div "929000131 - UAB "Ecoservice" (123044722)" at bounding box center [380, 135] width 729 height 18
click at [245, 152] on div at bounding box center [443, 148] width 841 height 11
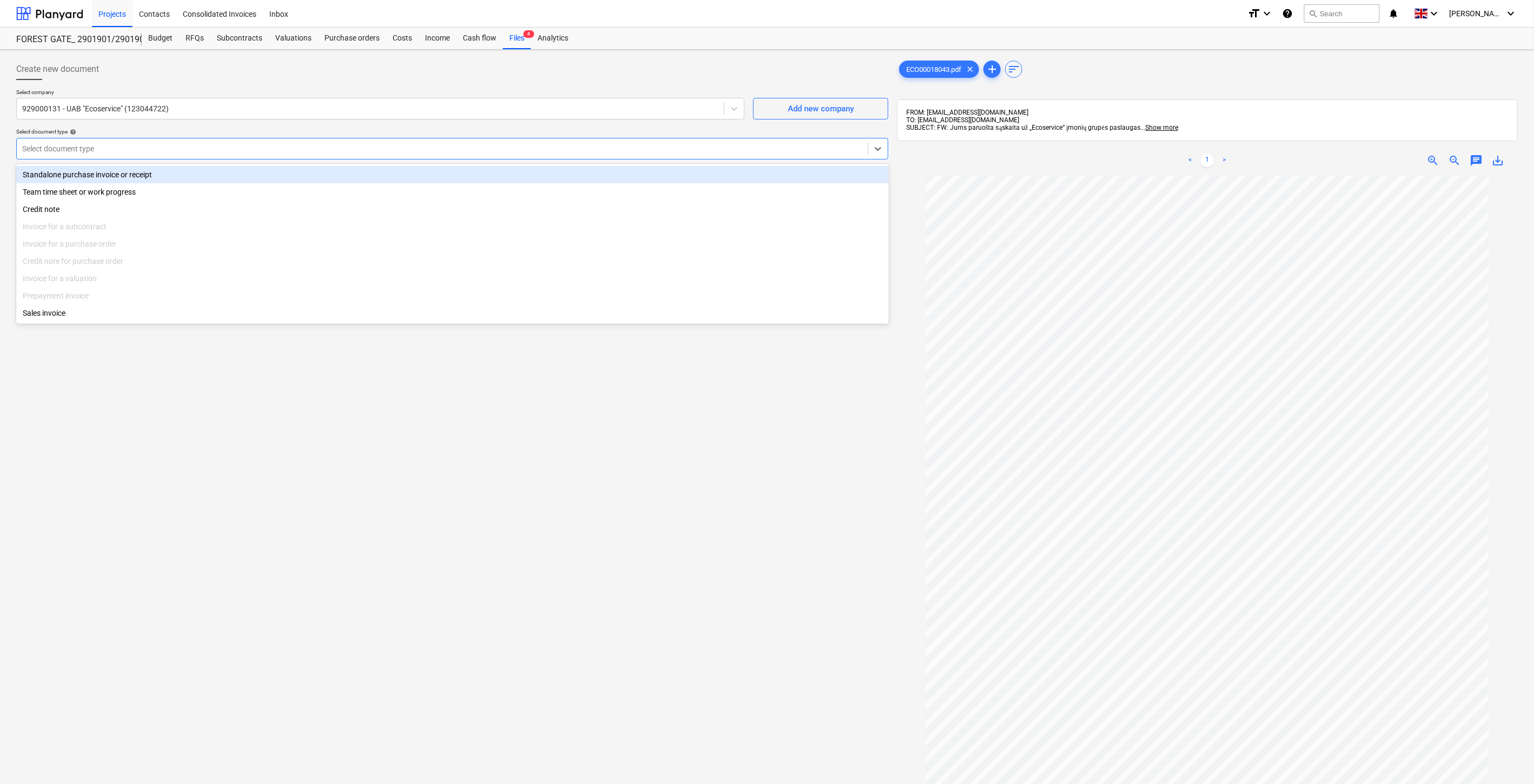
click at [171, 178] on div "Standalone purchase invoice or receipt" at bounding box center [453, 175] width 873 height 18
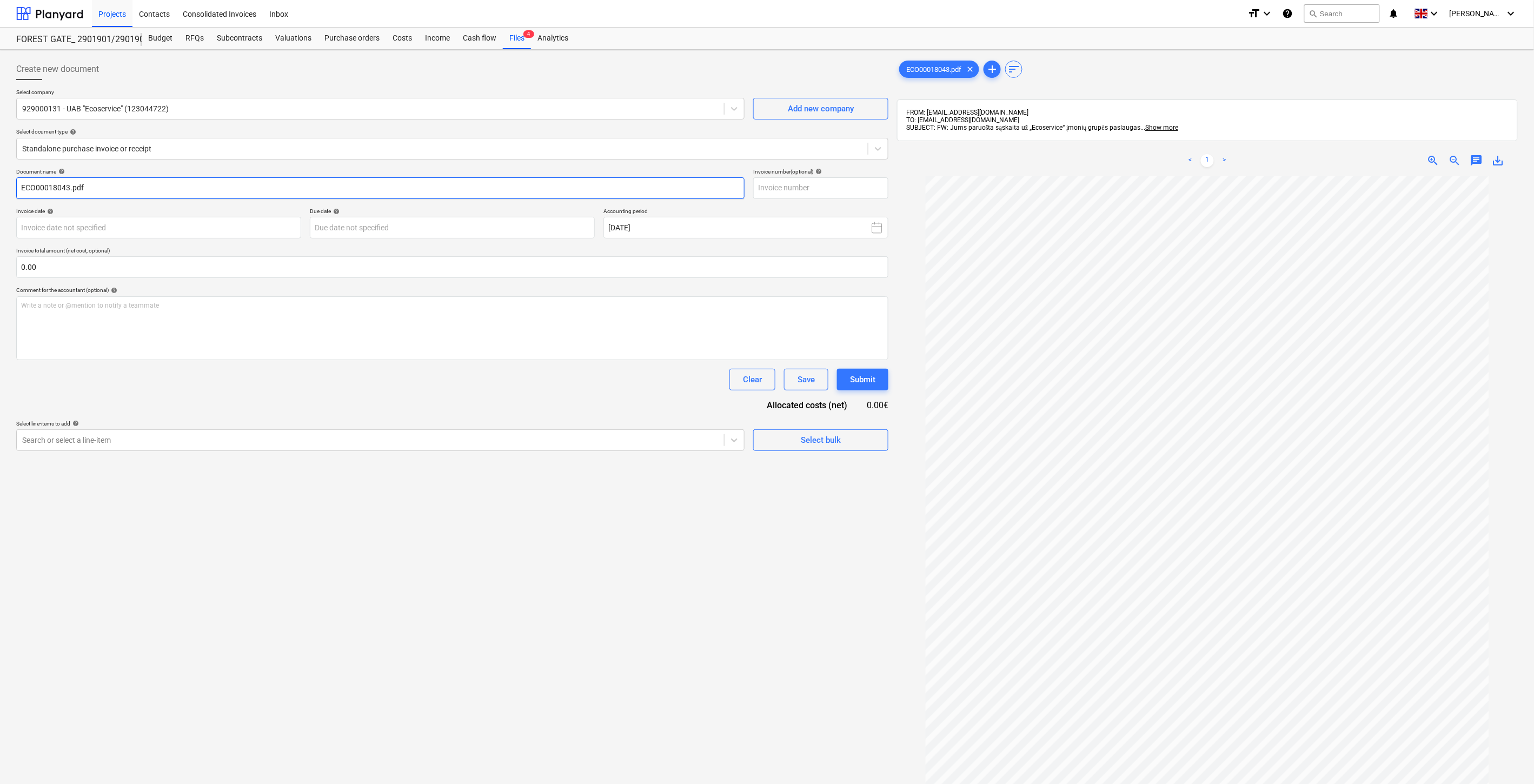
drag, startPoint x: 68, startPoint y: 188, endPoint x: 15, endPoint y: 190, distance: 53.0
click at [15, 190] on div "Create new document Select company 929000131 - UAB "Ecoservice" (123044722) Add…" at bounding box center [453, 494] width 881 height 880
click at [830, 186] on input "text" at bounding box center [820, 188] width 135 height 22
paste input "ECO00018043"
type input "ECO00018043"
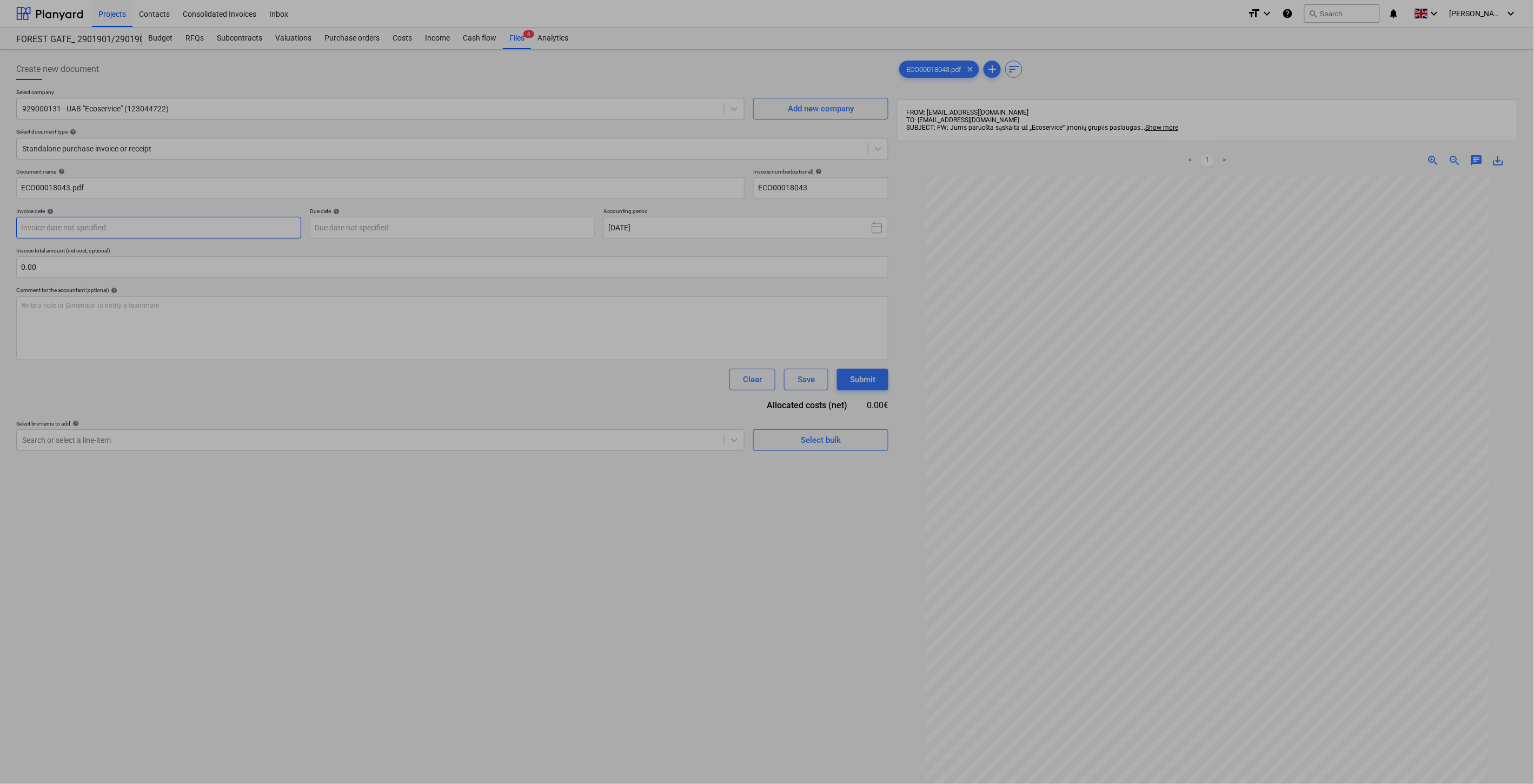
click at [207, 234] on body "Projects Contacts Consolidated Invoices Inbox format_size keyboard_arrow_down h…" at bounding box center [767, 392] width 1534 height 784
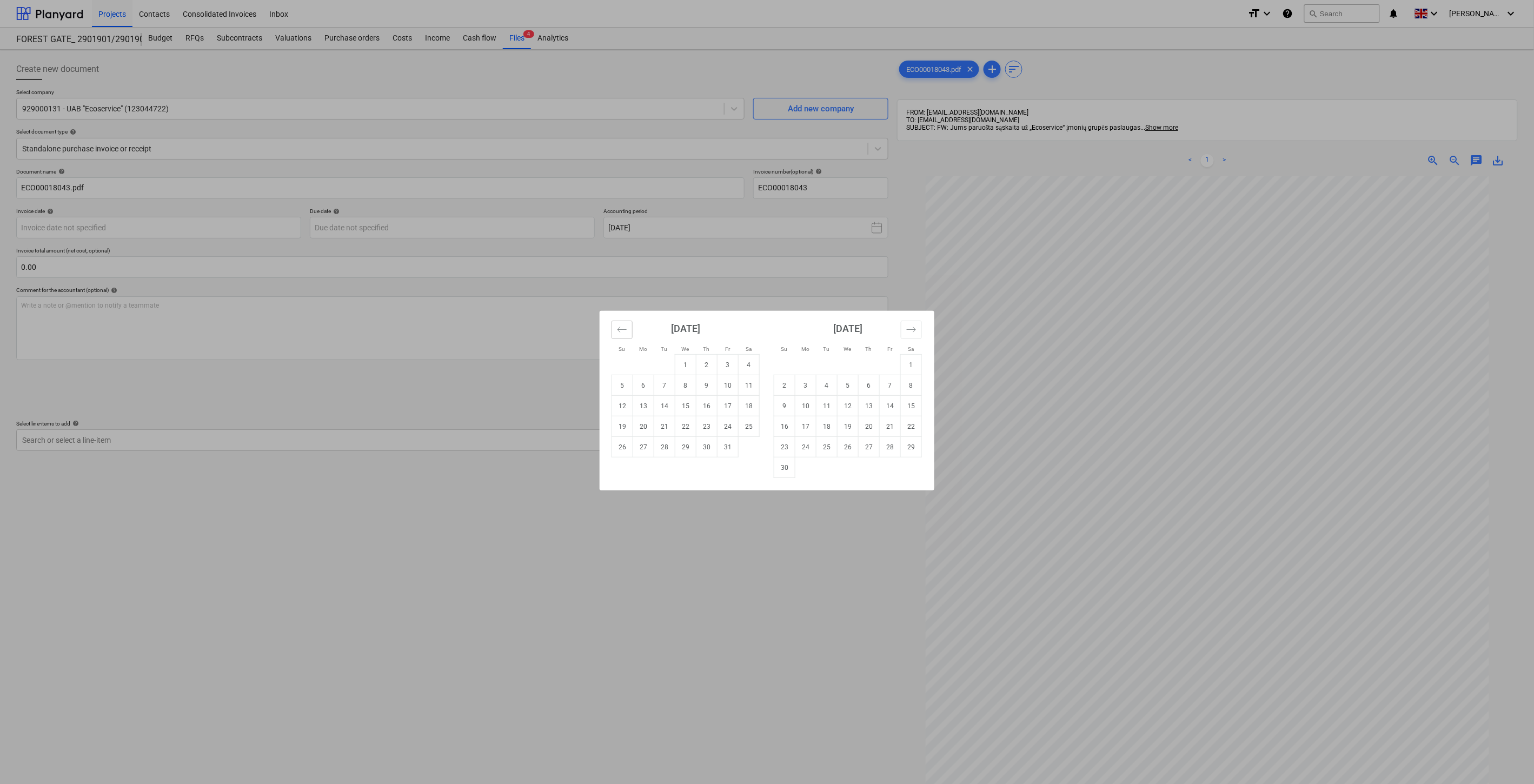
click at [625, 331] on icon "Move backward to switch to the previous month." at bounding box center [622, 329] width 10 height 10
click at [664, 451] on td "30" at bounding box center [664, 447] width 21 height 20
type input "30 Sep 2025"
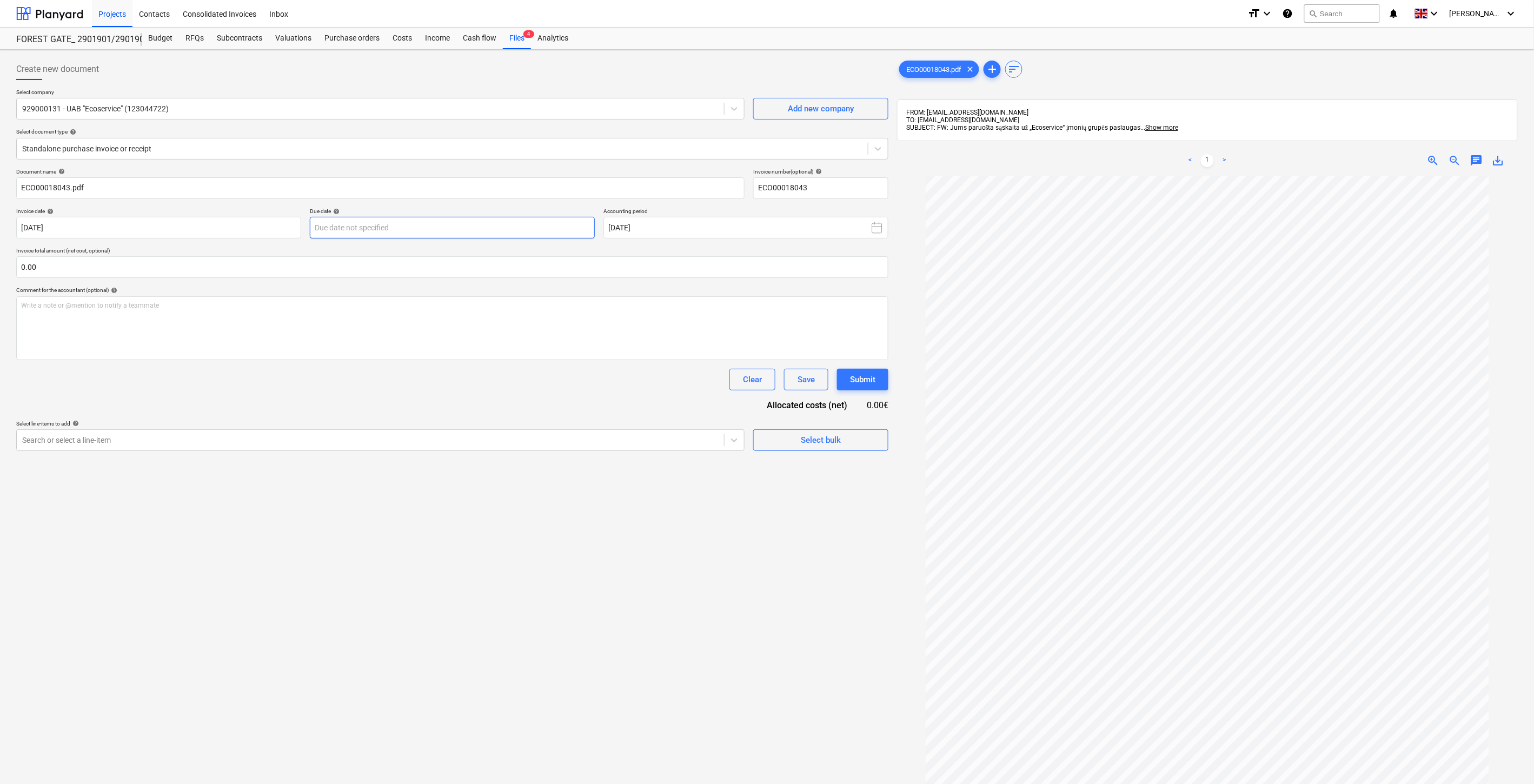
click at [496, 234] on body "Projects Contacts Consolidated Invoices Inbox format_size keyboard_arrow_down h…" at bounding box center [767, 392] width 1534 height 784
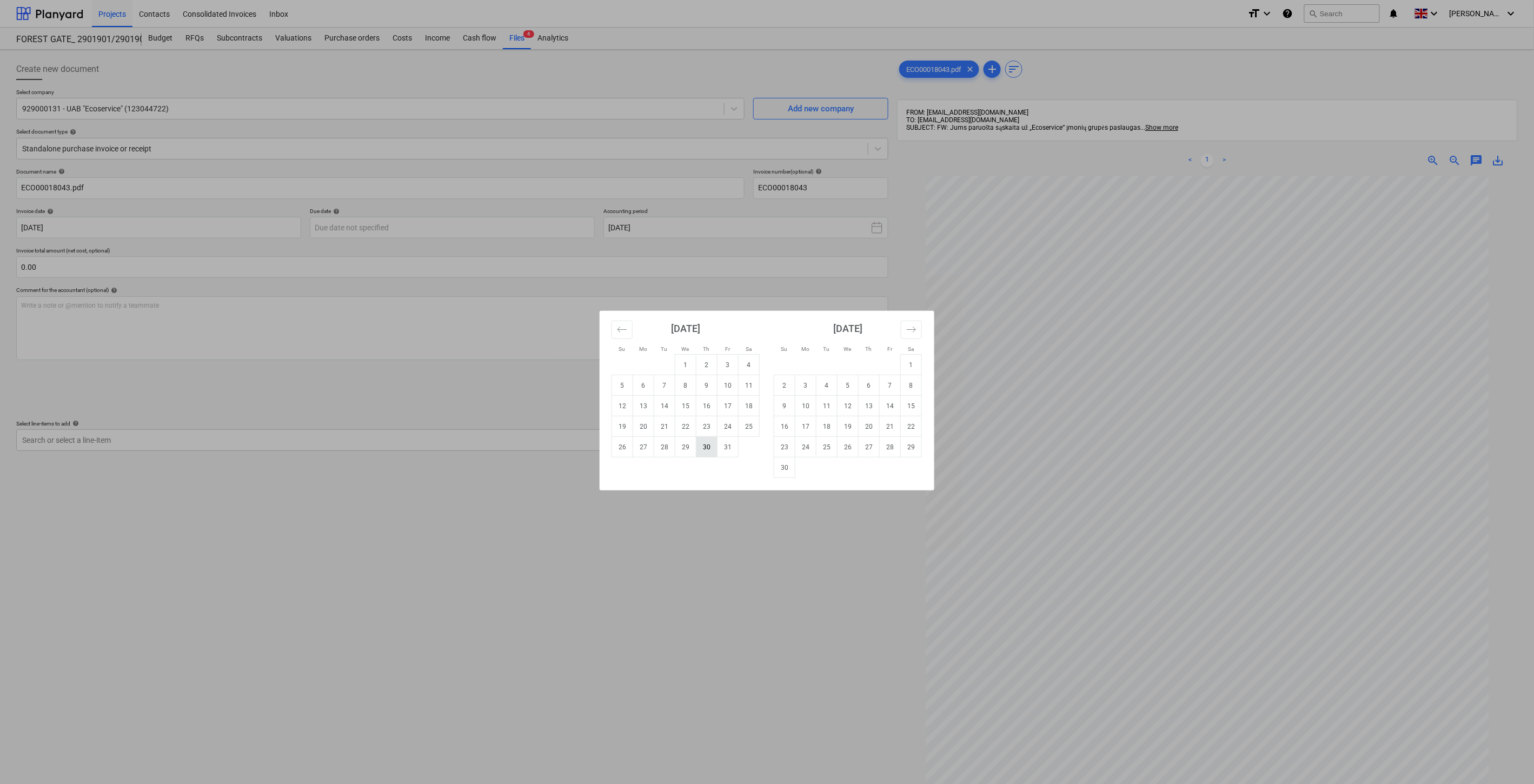
click at [704, 450] on td "30" at bounding box center [706, 447] width 21 height 20
type input "30 Oct 2025"
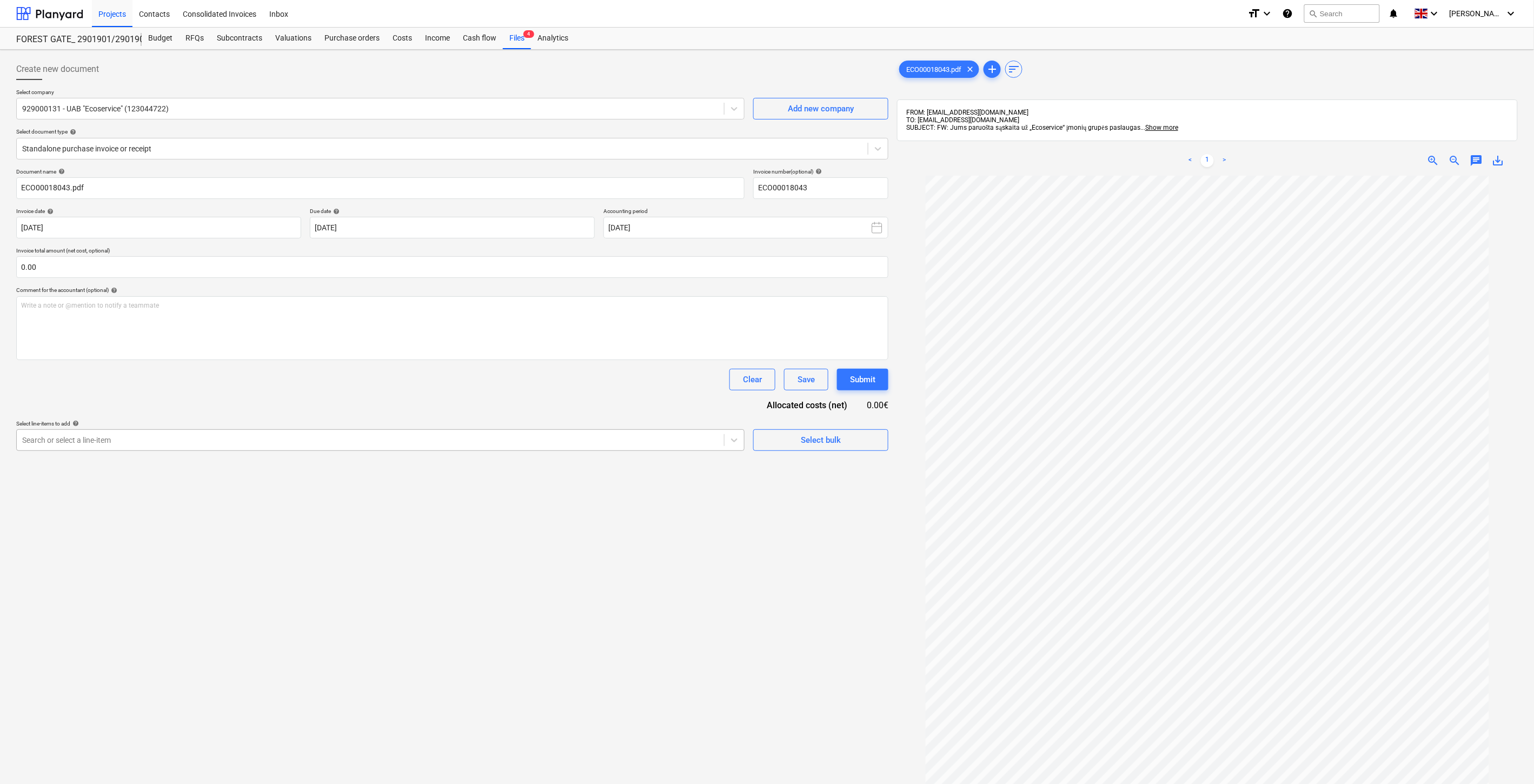
click at [253, 445] on div at bounding box center [370, 440] width 696 height 11
type input "^"
type input "Šiukš"
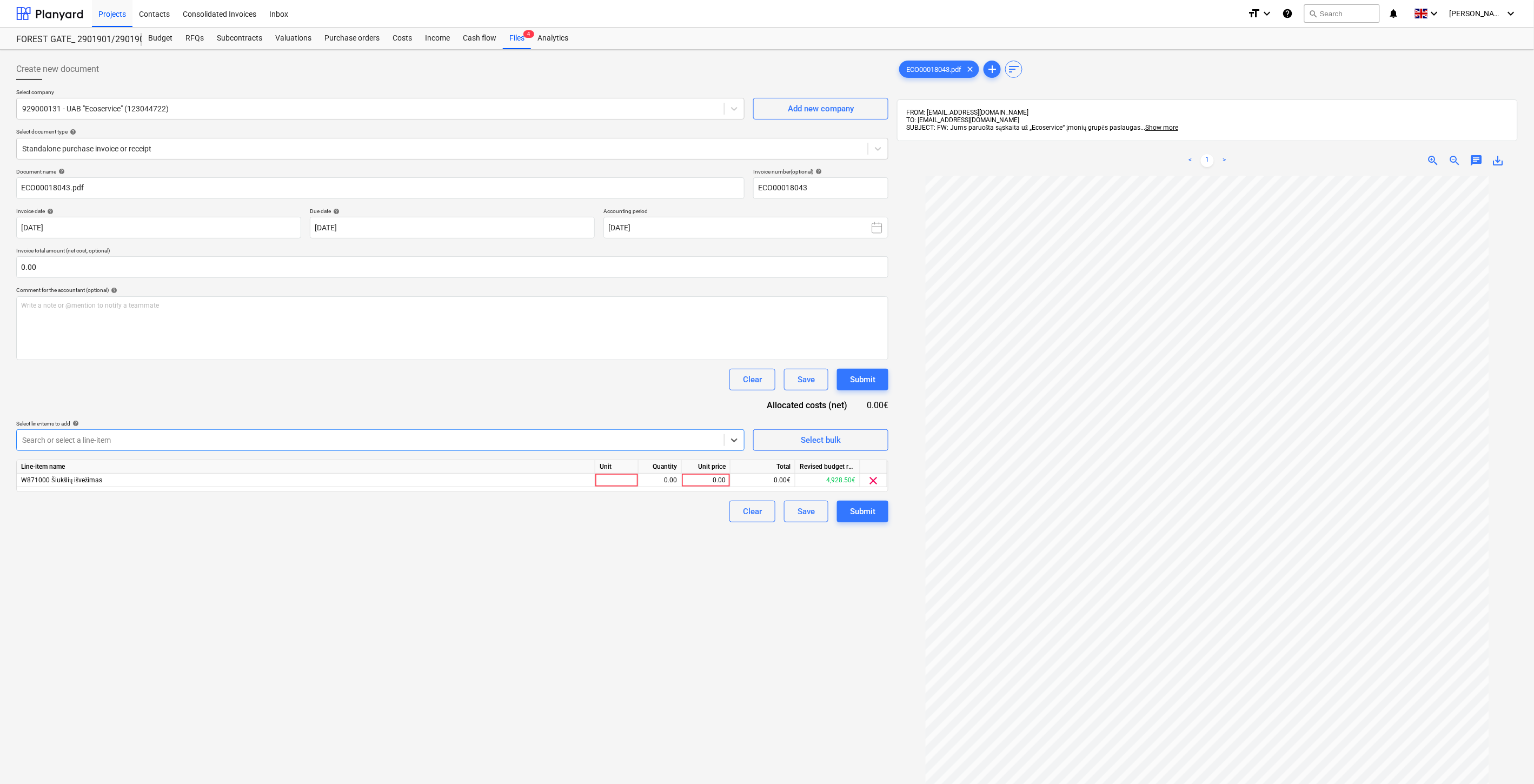
click at [256, 630] on div "Create new document Select company 929000131 - UAB "Ecoservice" (123044722) Add…" at bounding box center [453, 494] width 881 height 880
click at [624, 480] on div at bounding box center [617, 480] width 43 height 14
click at [651, 480] on div "0.00" at bounding box center [660, 480] width 34 height 14
click at [612, 485] on div "ą" at bounding box center [617, 480] width 43 height 14
type input "1"
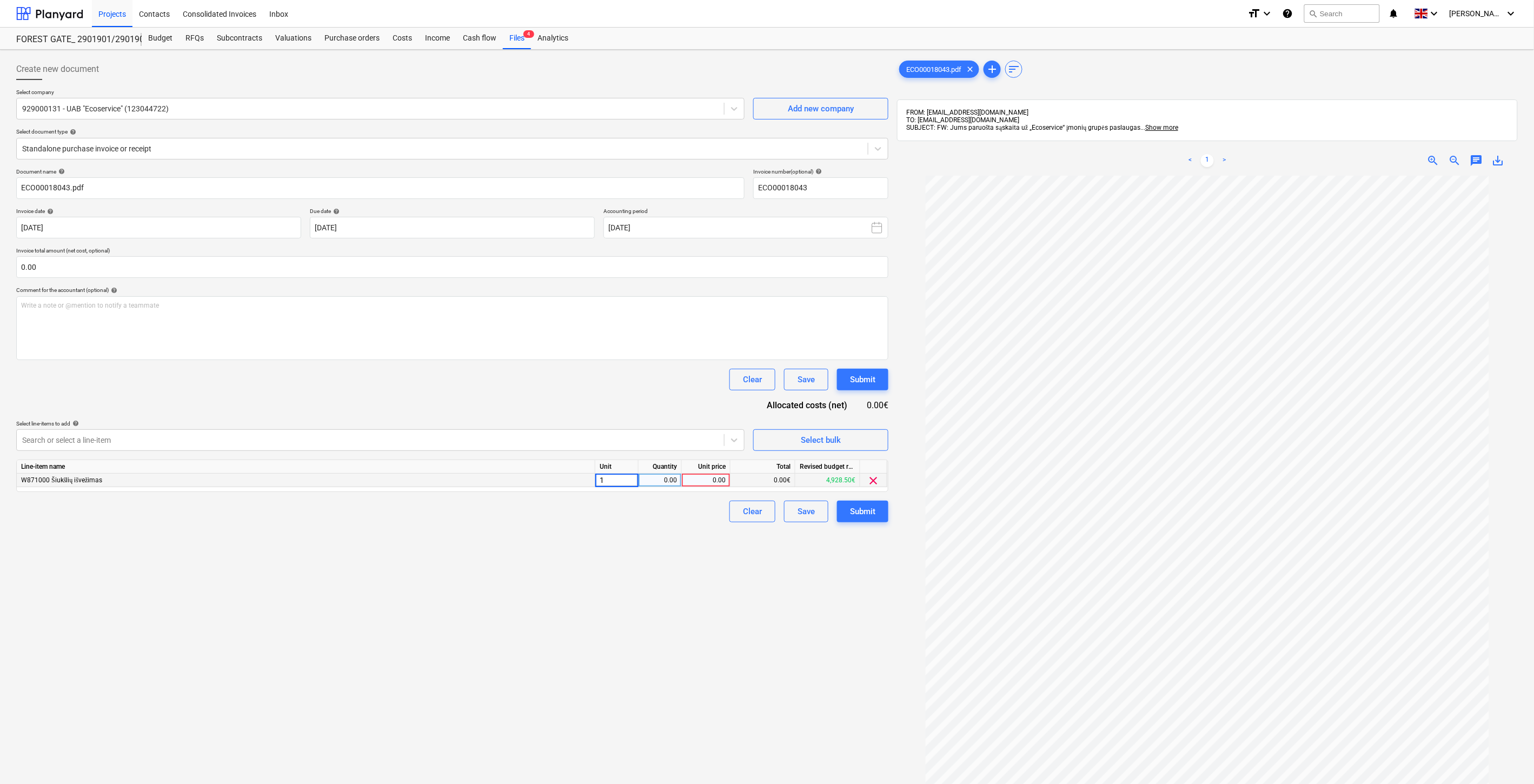
click at [660, 485] on div "0.00" at bounding box center [660, 480] width 34 height 14
click at [716, 482] on div "0.00" at bounding box center [706, 480] width 39 height 14
click at [542, 264] on input "0.00" at bounding box center [452, 267] width 872 height 22
type input "50"
click at [516, 387] on div "Clear Save Submit" at bounding box center [452, 379] width 872 height 22
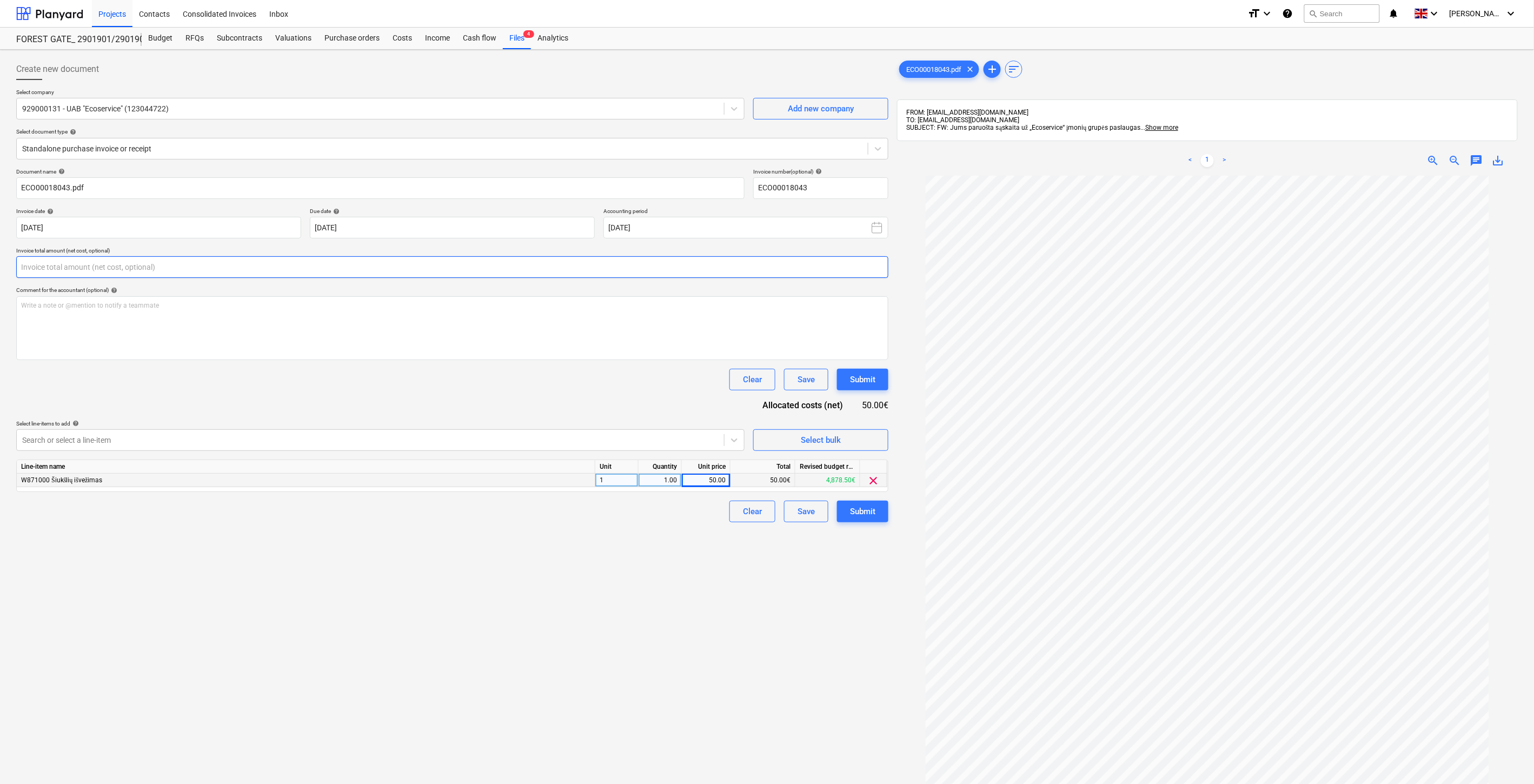
click at [309, 271] on input "text" at bounding box center [452, 267] width 872 height 22
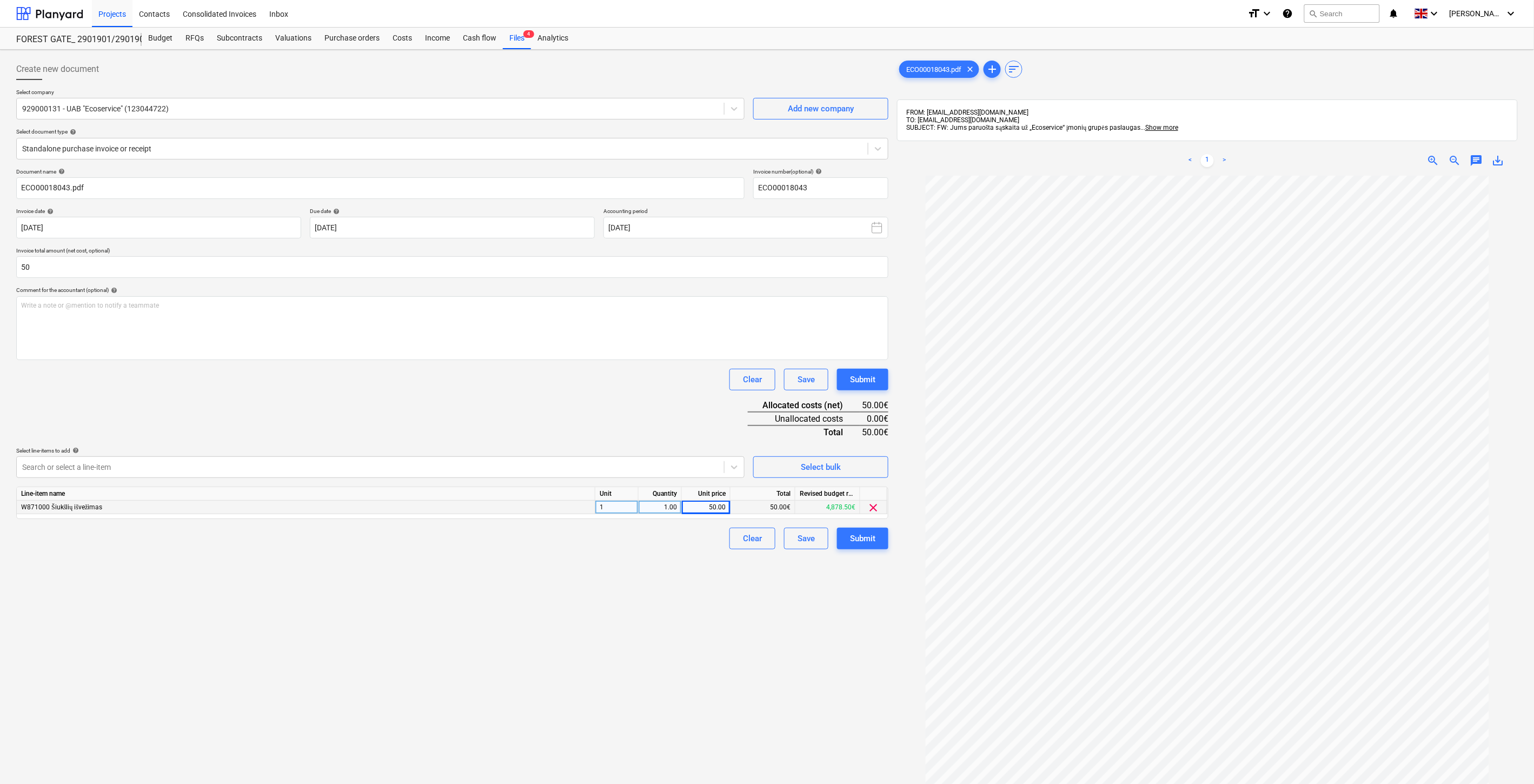
type input "50.00"
click at [336, 392] on div "Document name help ECO00018043.pdf Invoice number (optional) help ECO00018043 I…" at bounding box center [452, 358] width 872 height 381
click at [685, 420] on div "Document name help ECO00018043.pdf Invoice number (optional) help ECO00018043 I…" at bounding box center [452, 358] width 872 height 381
click at [817, 543] on button "Save" at bounding box center [806, 539] width 44 height 22
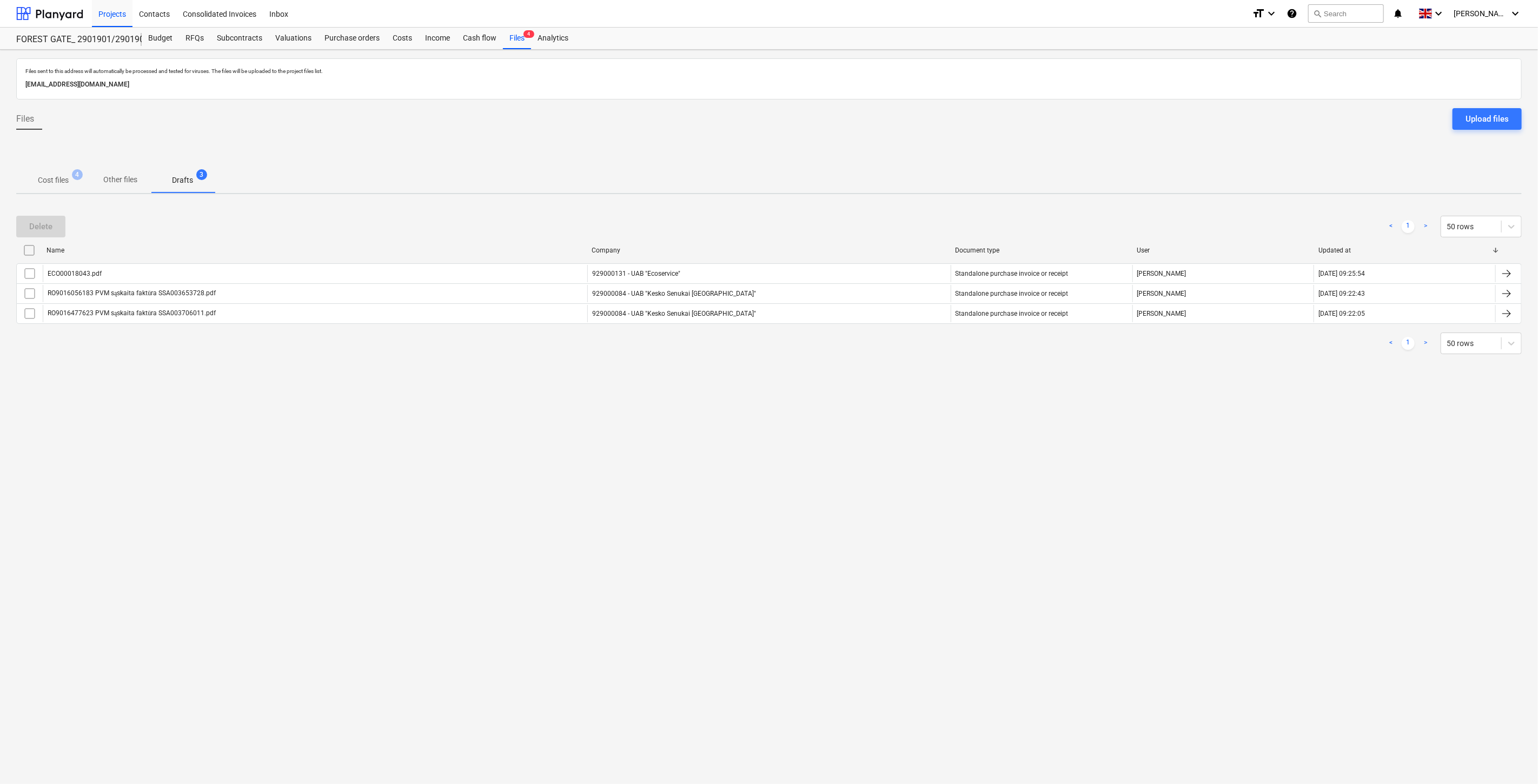
click at [841, 398] on div "Files sent to this address will automatically be processed and tested for virus…" at bounding box center [769, 416] width 1538 height 734
click at [862, 377] on div "Files sent to this address will automatically be processed and tested for virus…" at bounding box center [769, 416] width 1538 height 734
click at [886, 212] on div "Delete < 1 > 50 rows" at bounding box center [769, 226] width 1505 height 30
click at [904, 205] on div "Delete < 1 > 50 rows Name Company Document type User Updated at ECO00018043.pdf…" at bounding box center [769, 285] width 1505 height 165
click at [925, 197] on div "Files sent to this address will automatically be processed and tested for virus…" at bounding box center [769, 416] width 1538 height 734
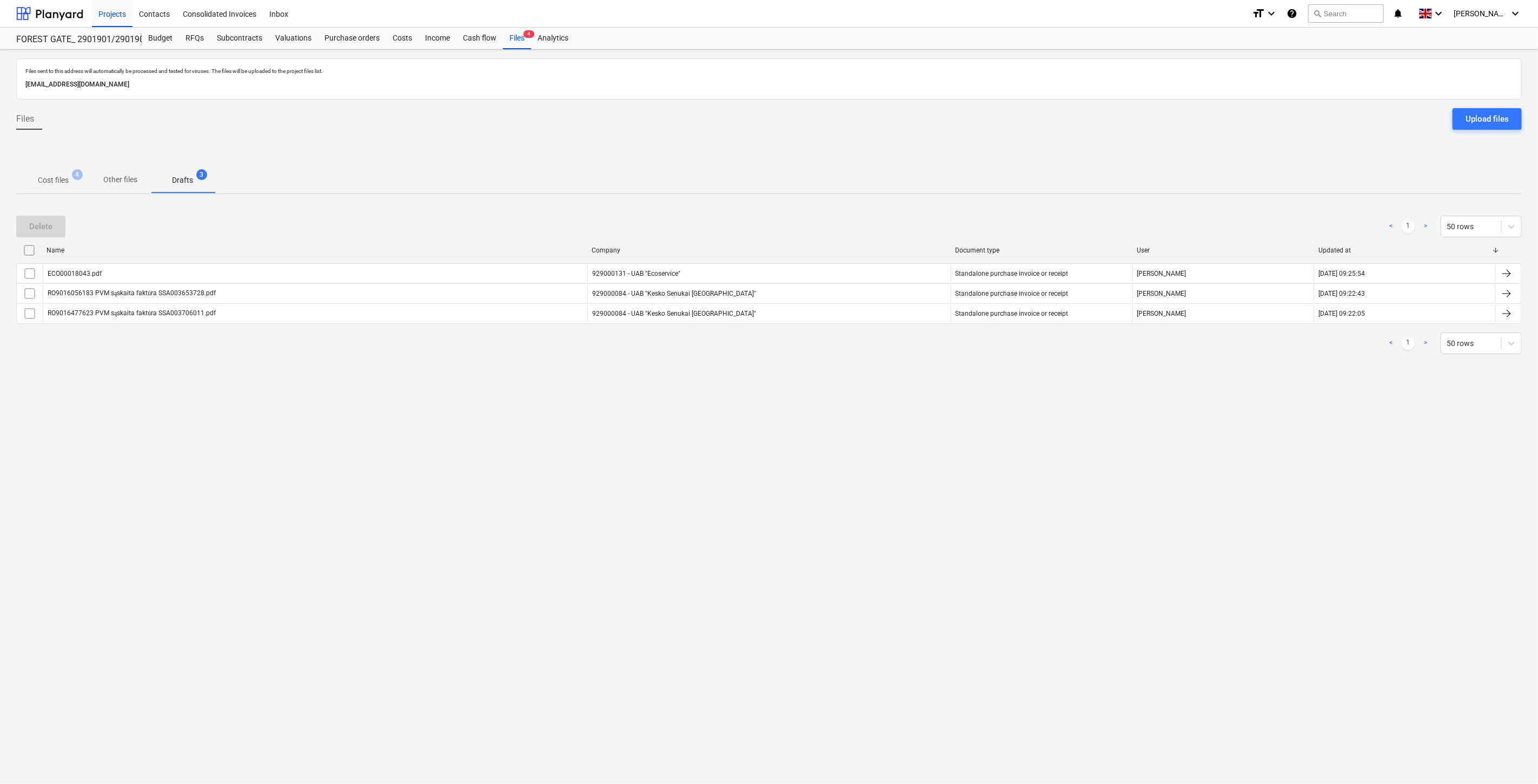
click at [935, 195] on div "Files sent to this address will automatically be processed and tested for virus…" at bounding box center [769, 416] width 1538 height 734
click at [923, 223] on div "Delete < 1 > 50 rows" at bounding box center [769, 226] width 1505 height 22
click at [933, 216] on div "Delete < 1 > 50 rows" at bounding box center [769, 226] width 1505 height 22
click at [922, 214] on div "Delete < 1 > 50 rows" at bounding box center [769, 226] width 1505 height 30
click at [938, 207] on div "Delete < 1 > 50 rows Name Company Document type User Updated at ECO00018043.pdf…" at bounding box center [769, 285] width 1505 height 165
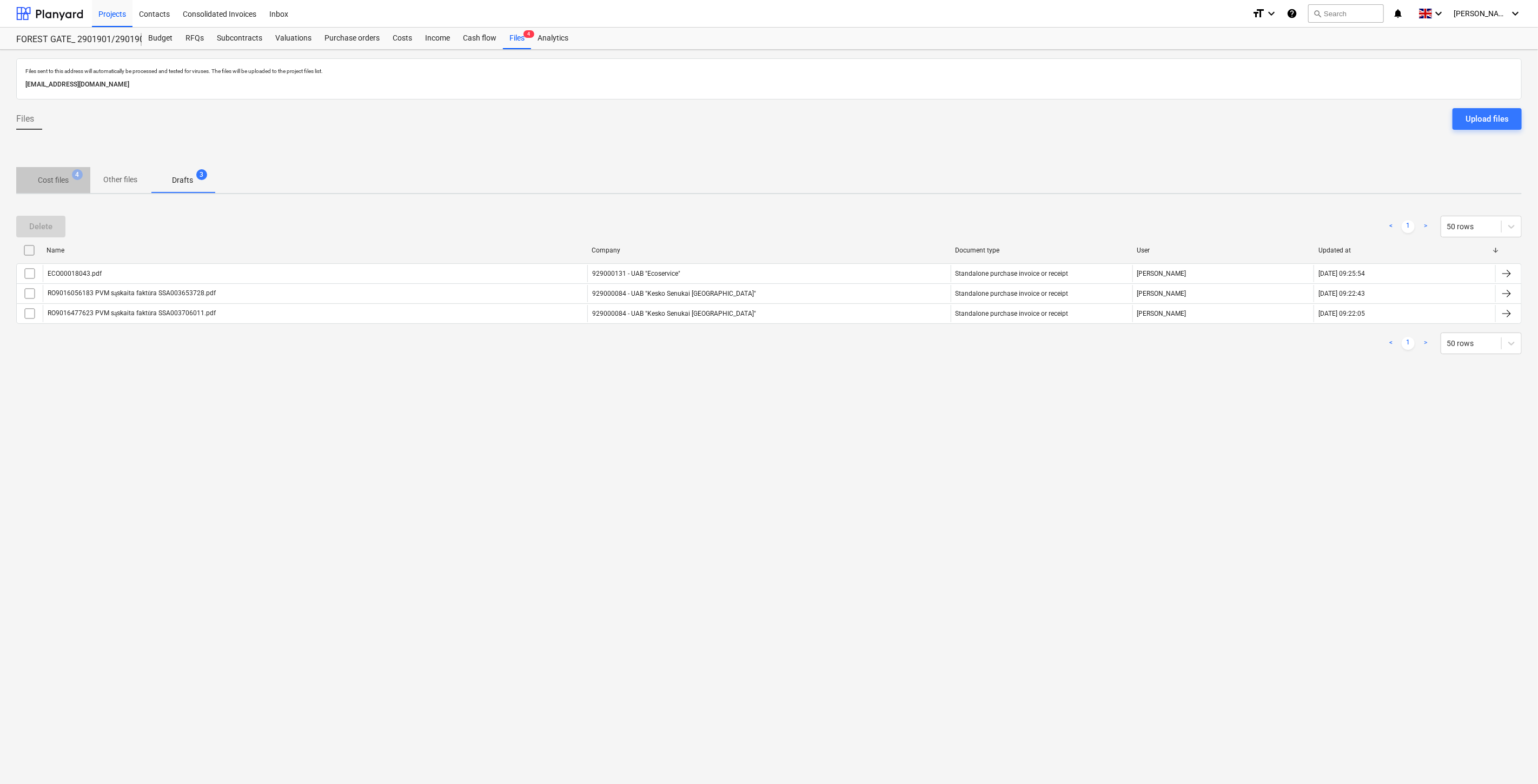
click at [49, 179] on p "Cost files" at bounding box center [53, 180] width 31 height 12
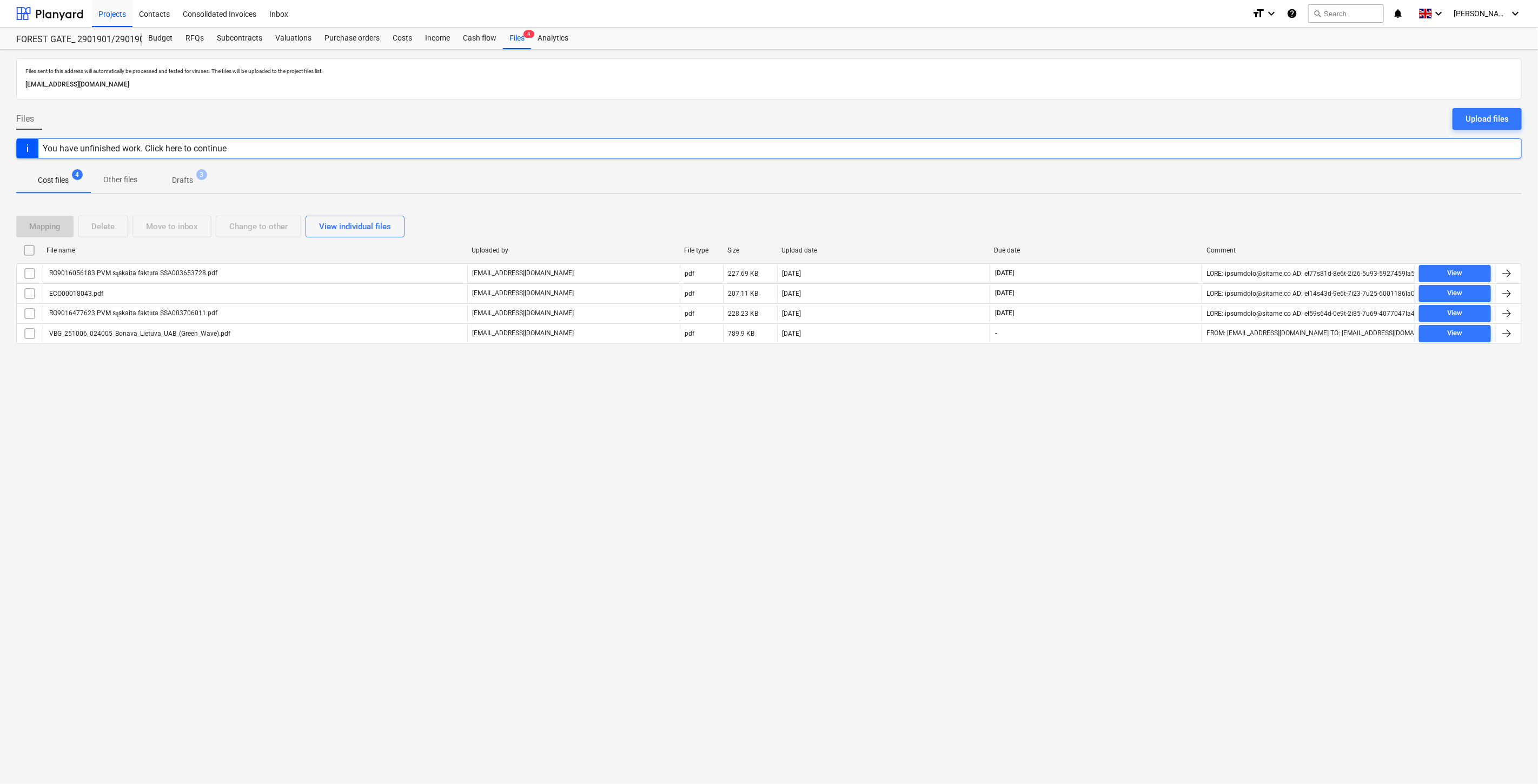
click at [1052, 408] on div "Files sent to this address will automatically be processed and tested for virus…" at bounding box center [769, 416] width 1538 height 734
click at [1077, 386] on div "Files sent to this address will automatically be processed and tested for virus…" at bounding box center [769, 416] width 1538 height 734
click at [64, 18] on div at bounding box center [49, 14] width 67 height 27
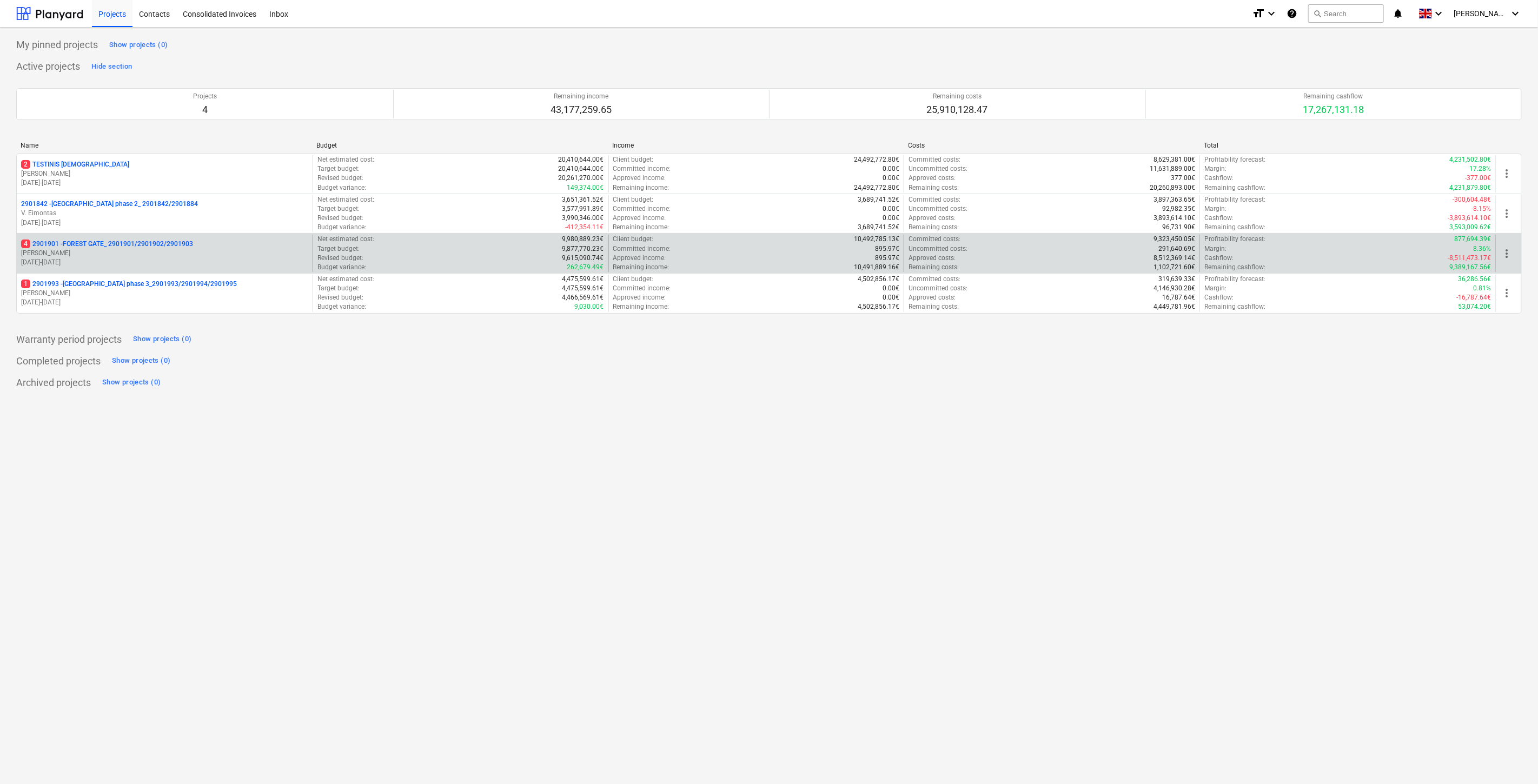
click at [146, 266] on p "18.03.2024 - 03.11.2025" at bounding box center [165, 263] width 287 height 9
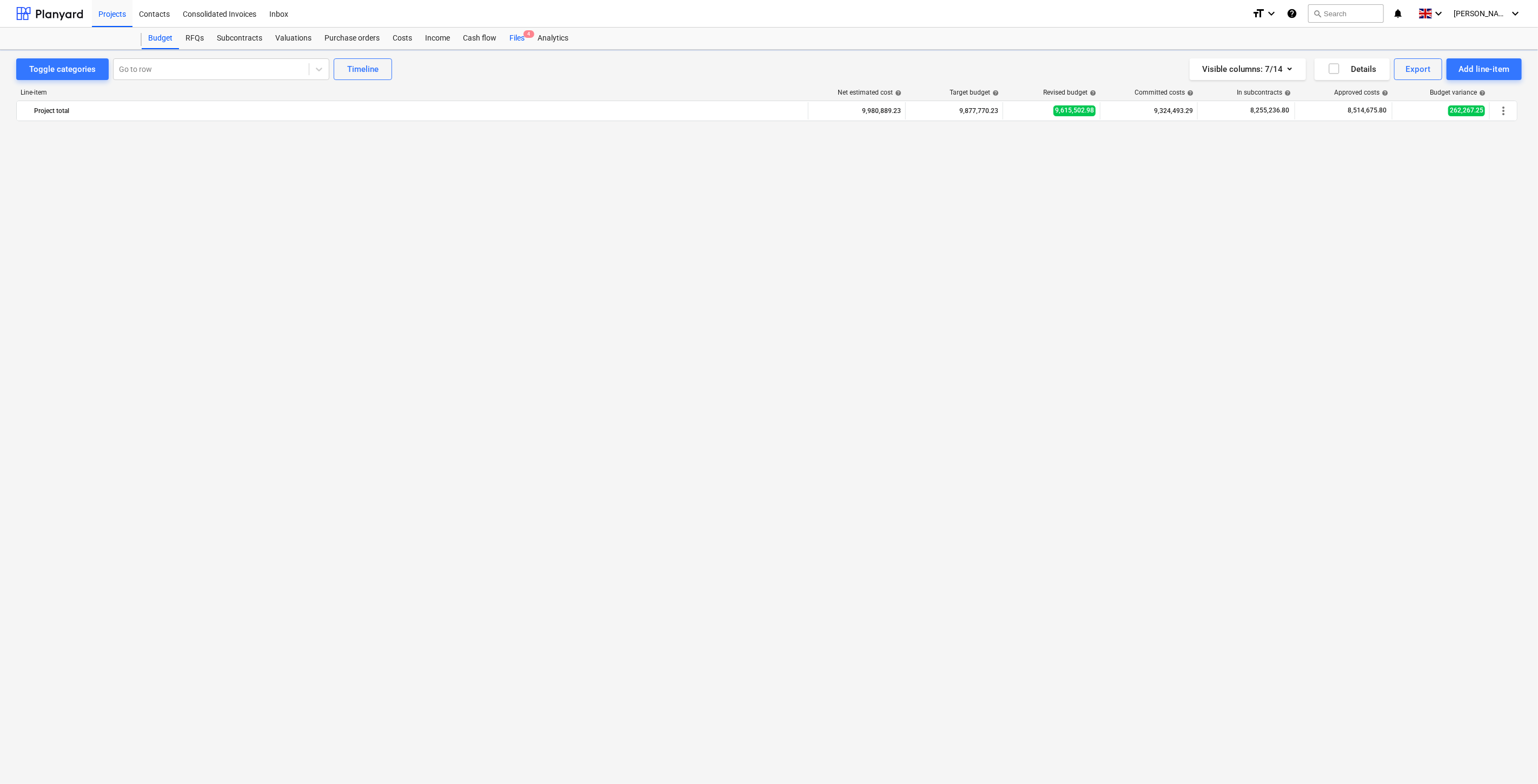
click at [520, 33] on div "Files 4" at bounding box center [517, 39] width 28 height 22
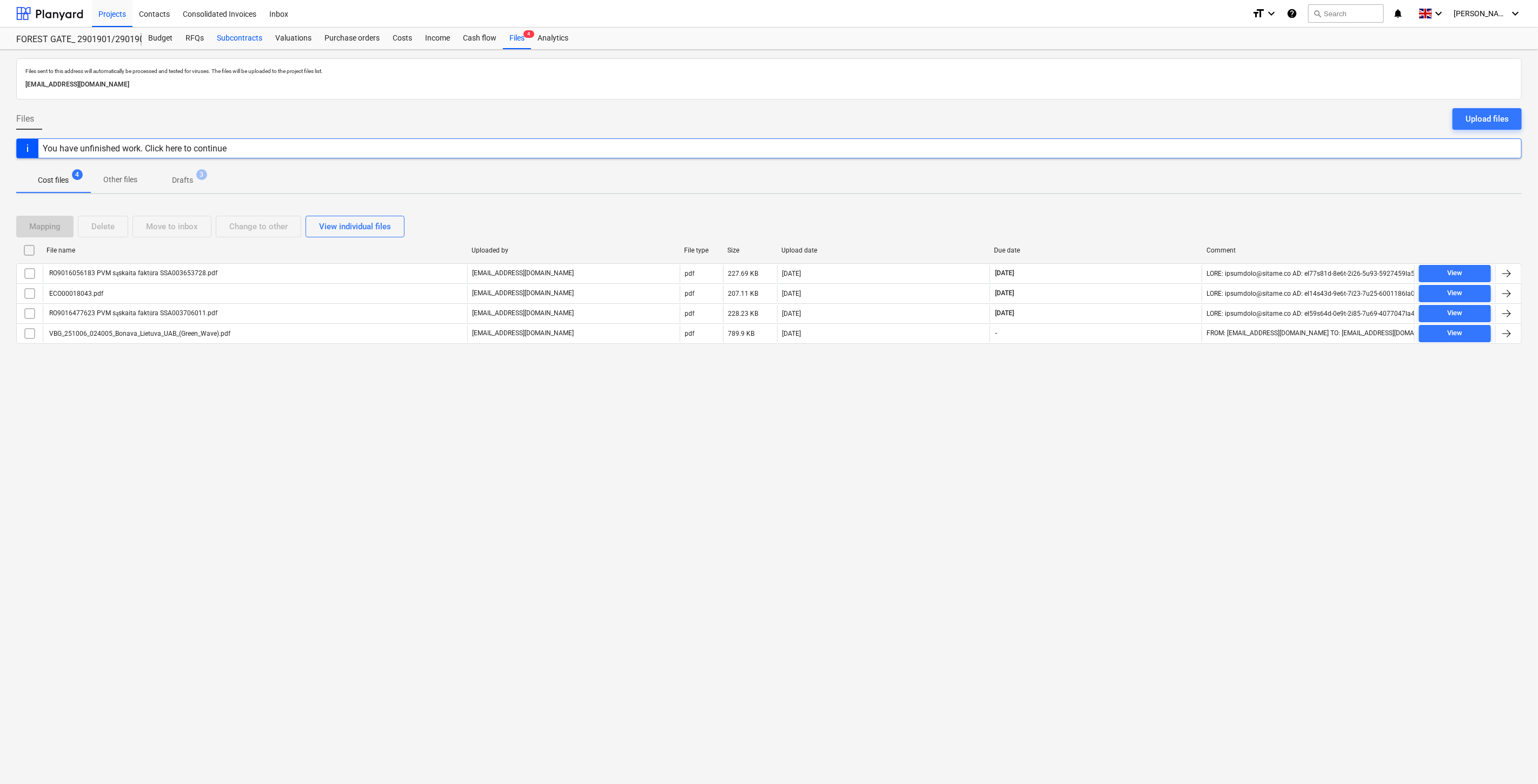
click at [251, 42] on div "Subcontracts" at bounding box center [239, 39] width 58 height 22
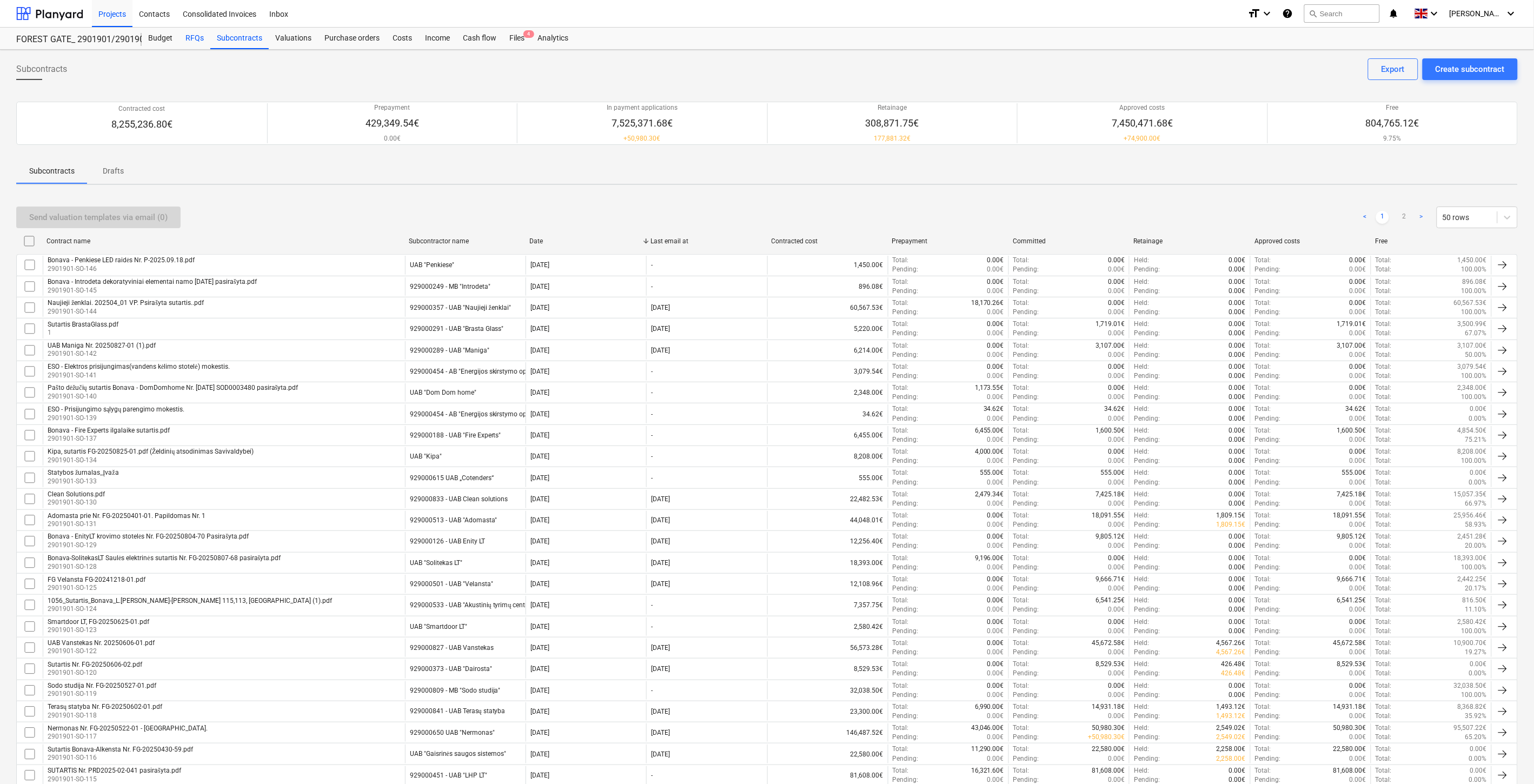
click at [187, 30] on div "RFQs" at bounding box center [195, 39] width 31 height 22
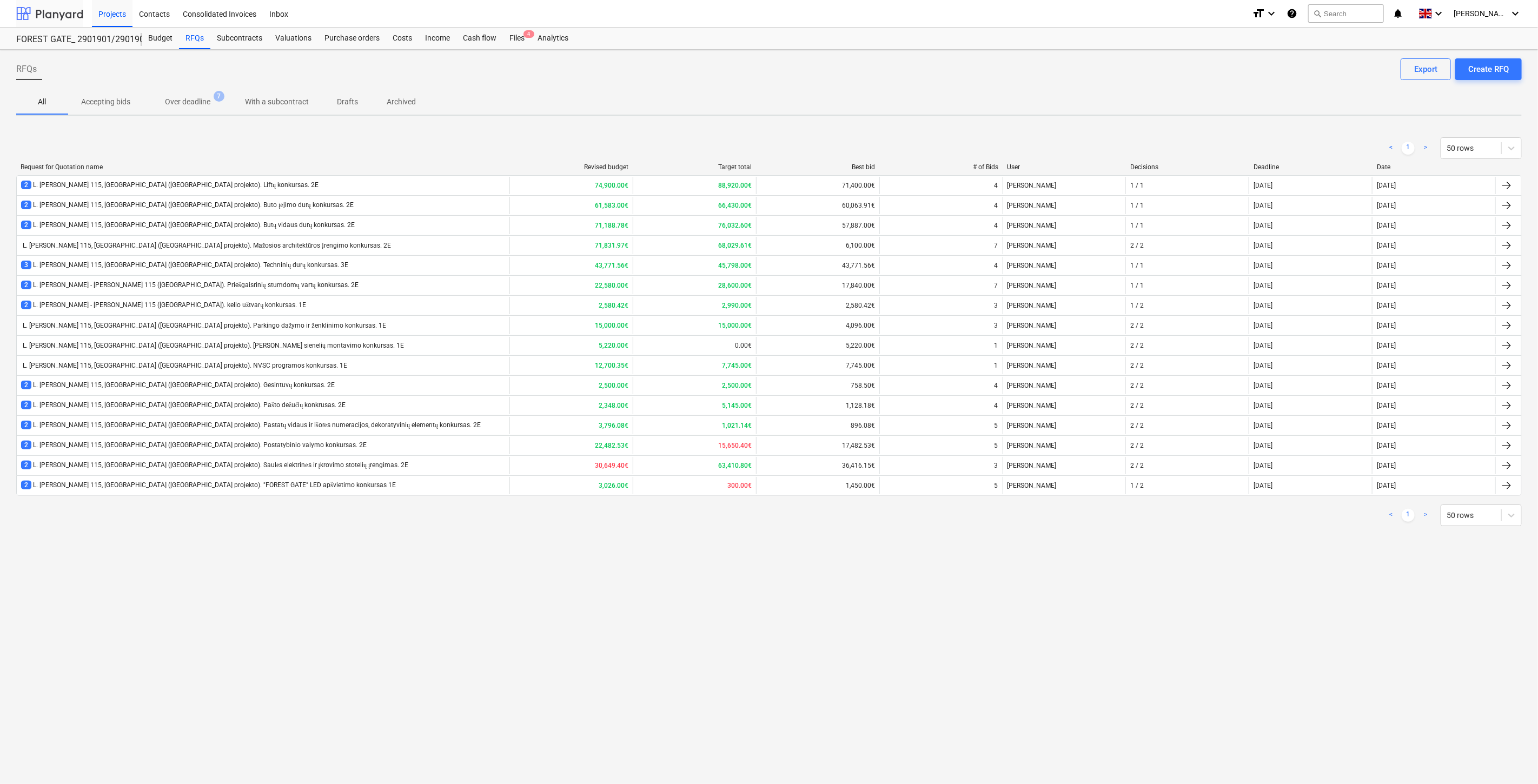
click at [67, 16] on div at bounding box center [49, 14] width 67 height 27
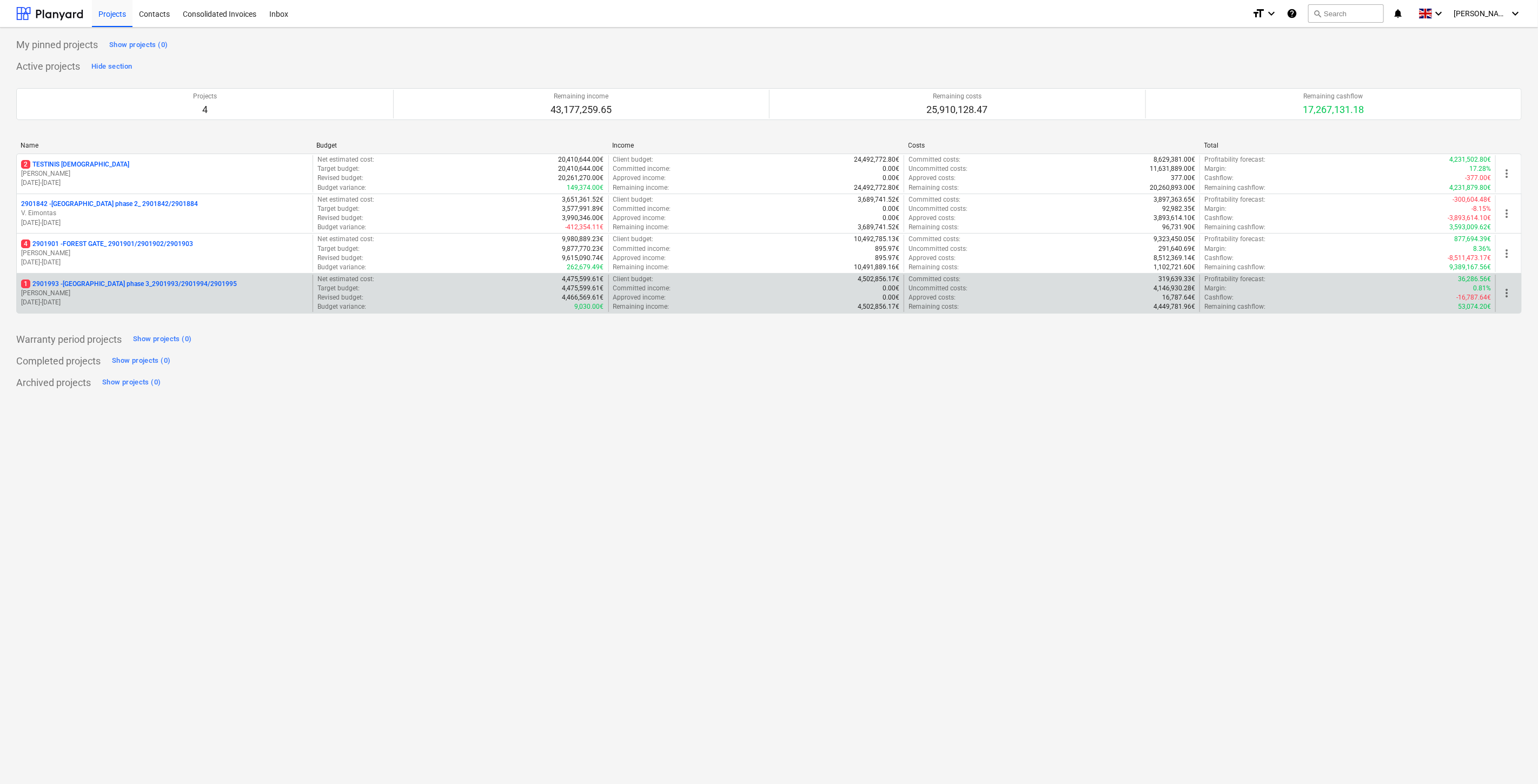
click at [123, 280] on p "1 2901993 - LAKE TOWN phase 3_2901993/2901994/2901995" at bounding box center [129, 284] width 216 height 9
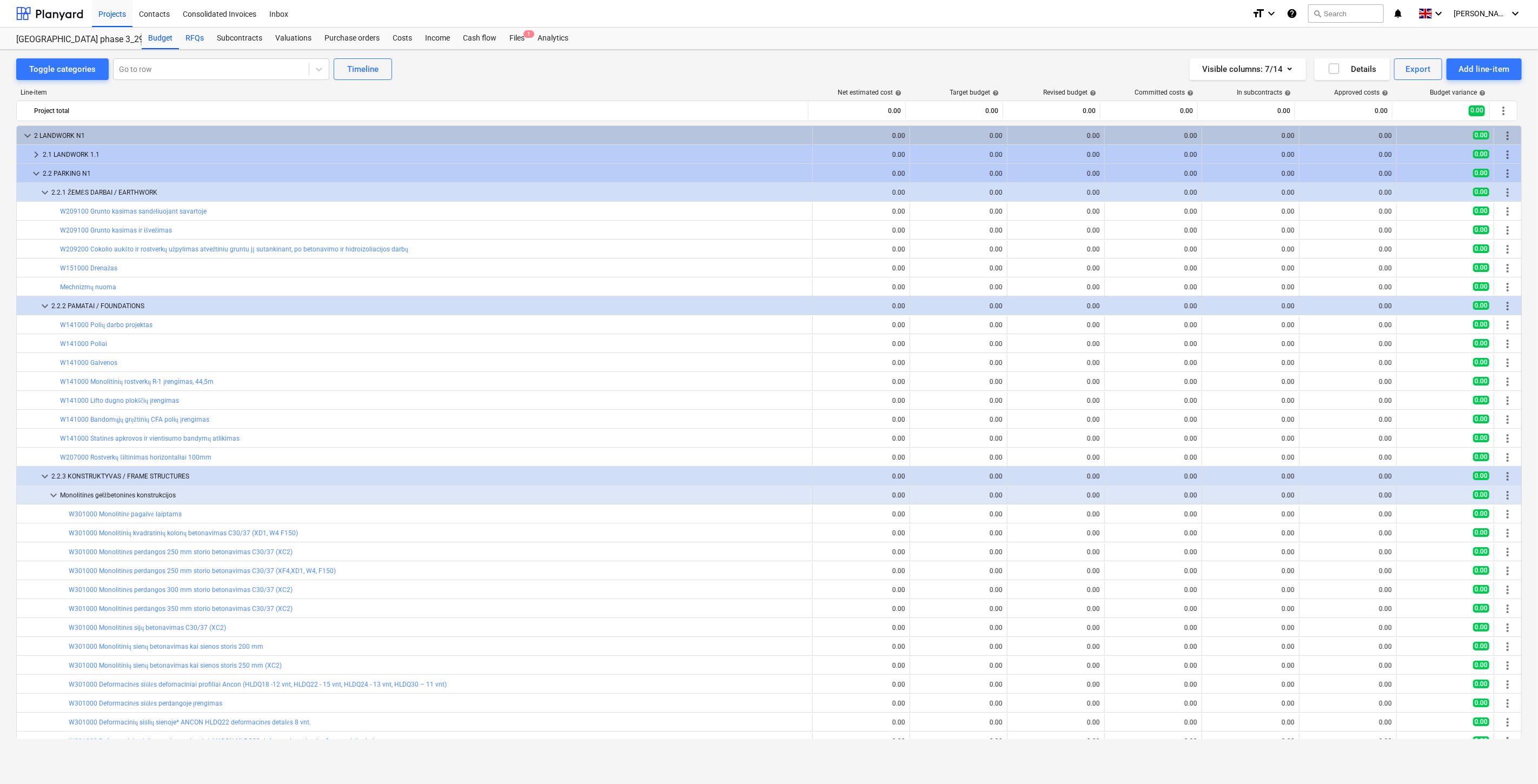
click at [190, 38] on div "RFQs" at bounding box center [195, 39] width 31 height 22
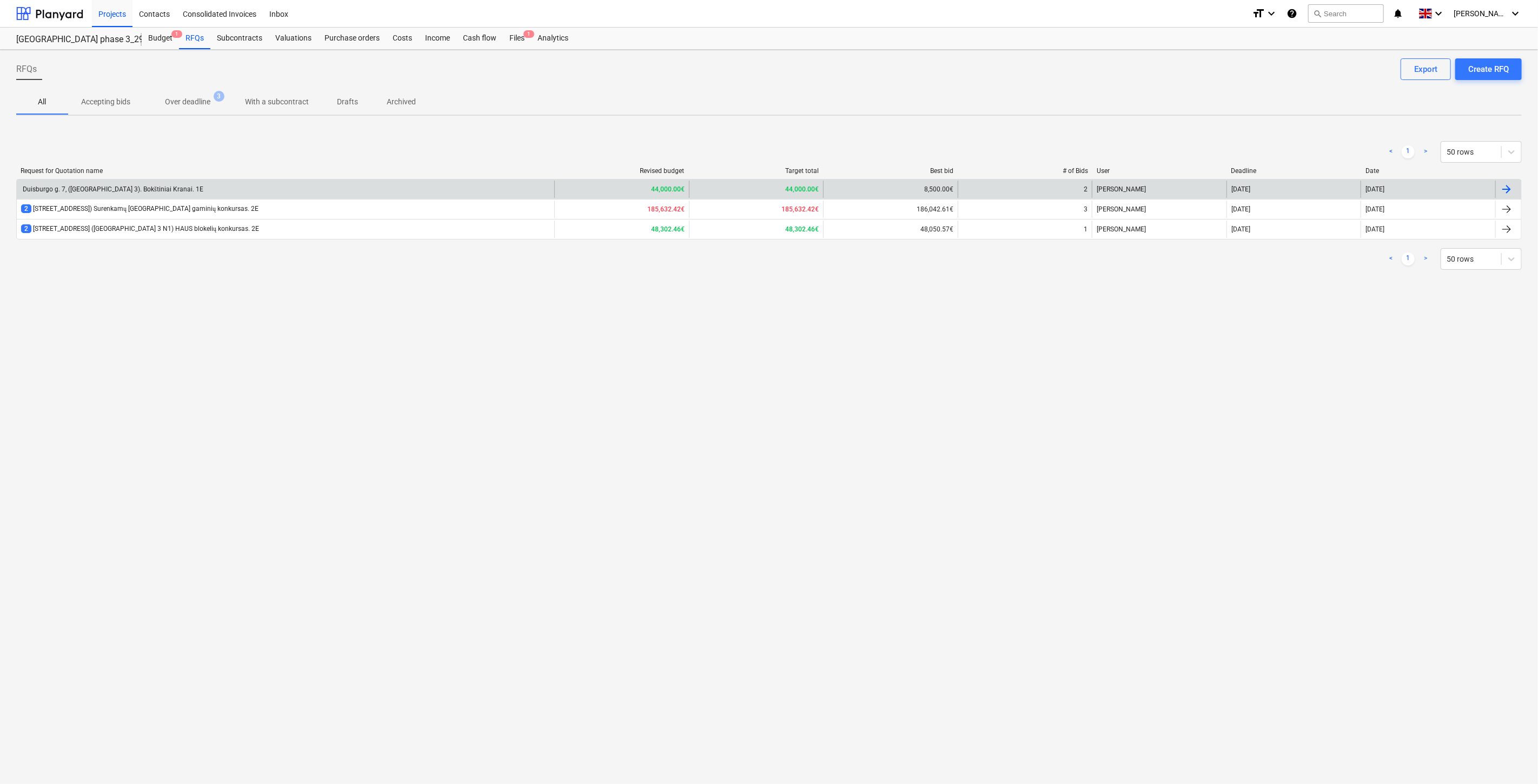
click at [249, 197] on div "Duisburgo g. 7, (Lake Town 3). Bokštiniai Kranai. 1E" at bounding box center [285, 189] width 538 height 18
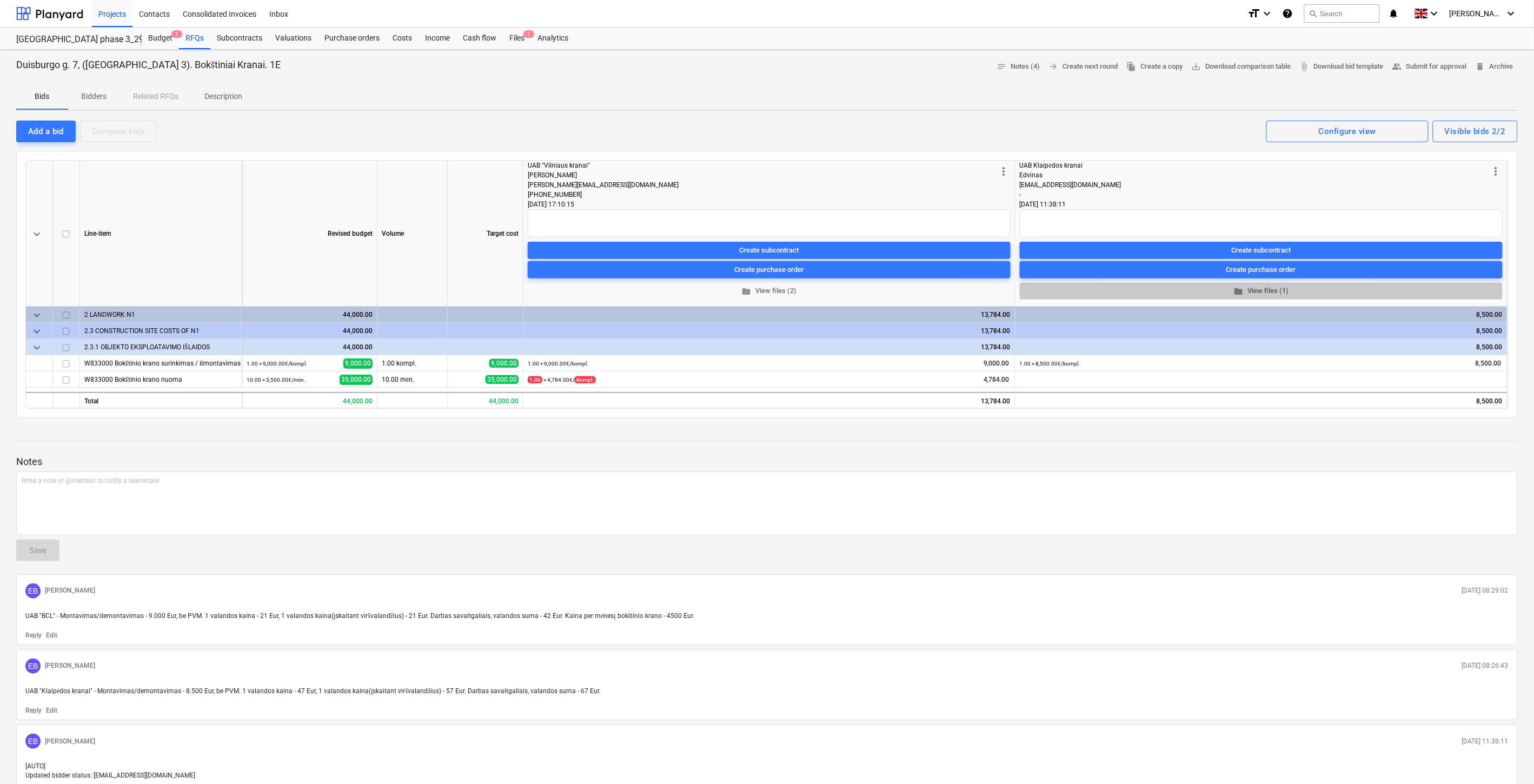
click at [1285, 289] on span "folder View files (1)" at bounding box center [1261, 291] width 475 height 12
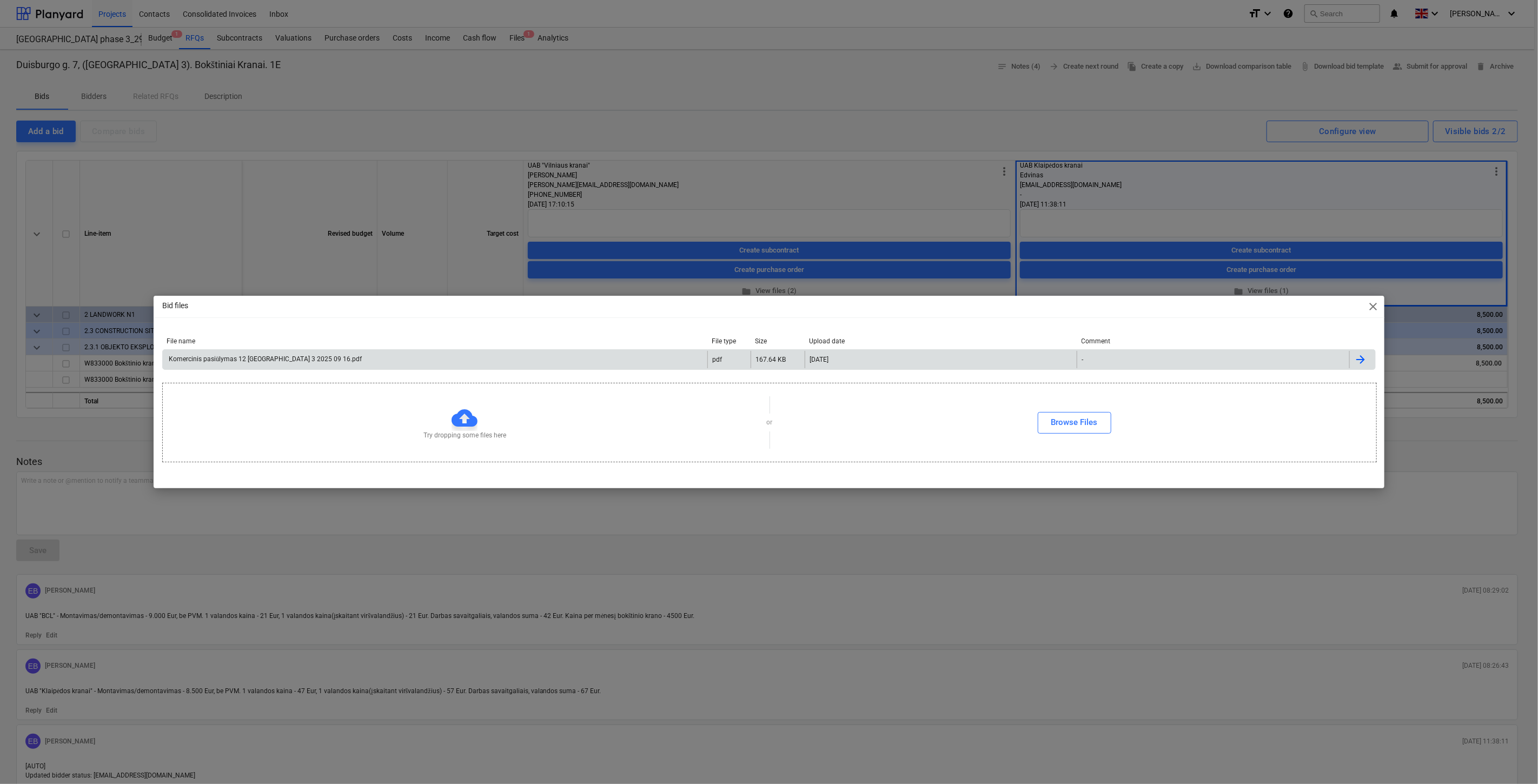
click at [559, 351] on div "Komercinis pasiūlymas 12 tonų Lake town 3 2025 09 16.pdf" at bounding box center [434, 360] width 544 height 18
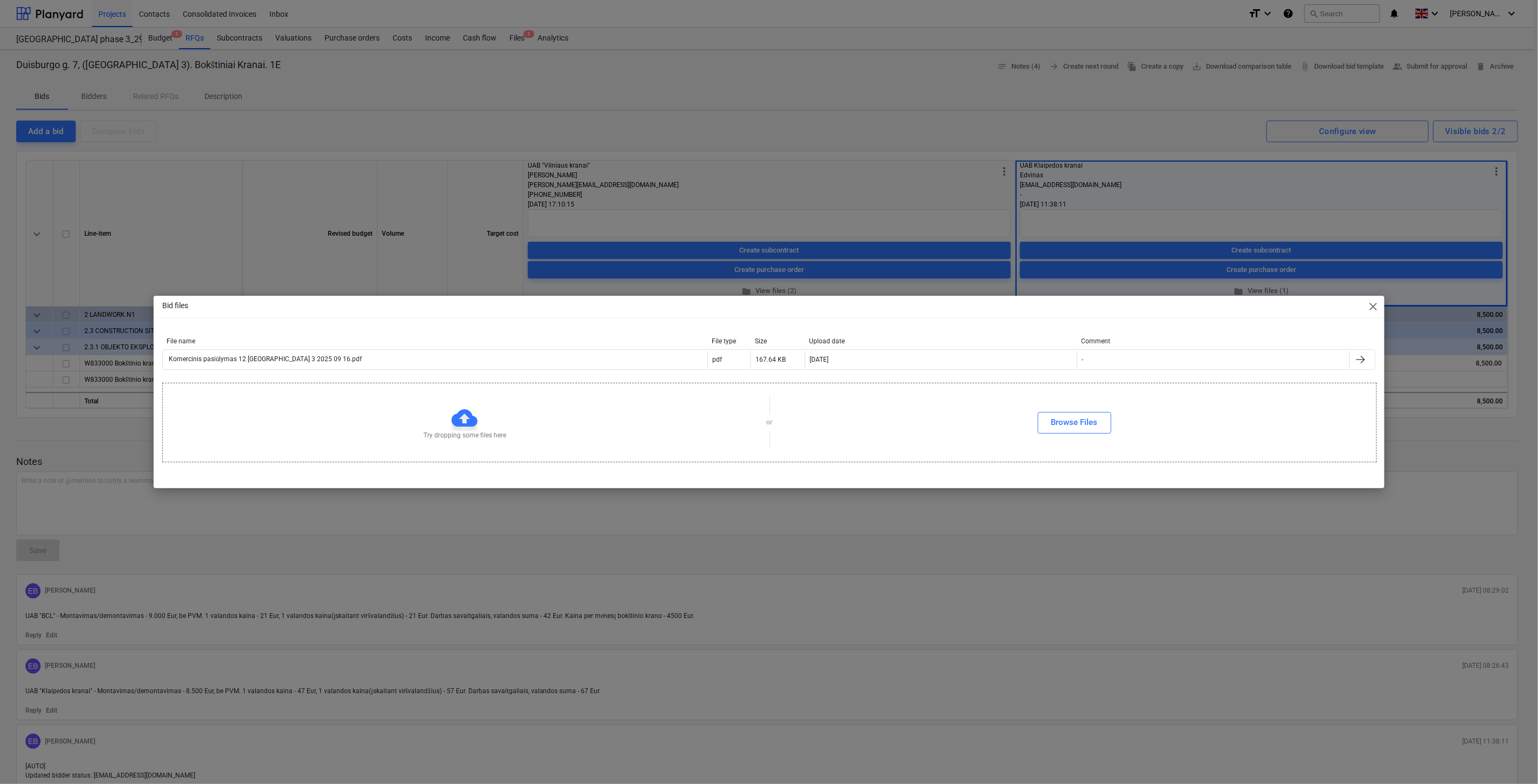
click at [846, 115] on div "Bid files close File name File type Size Upload date Comment Komercinis pasiūly…" at bounding box center [769, 392] width 1538 height 784
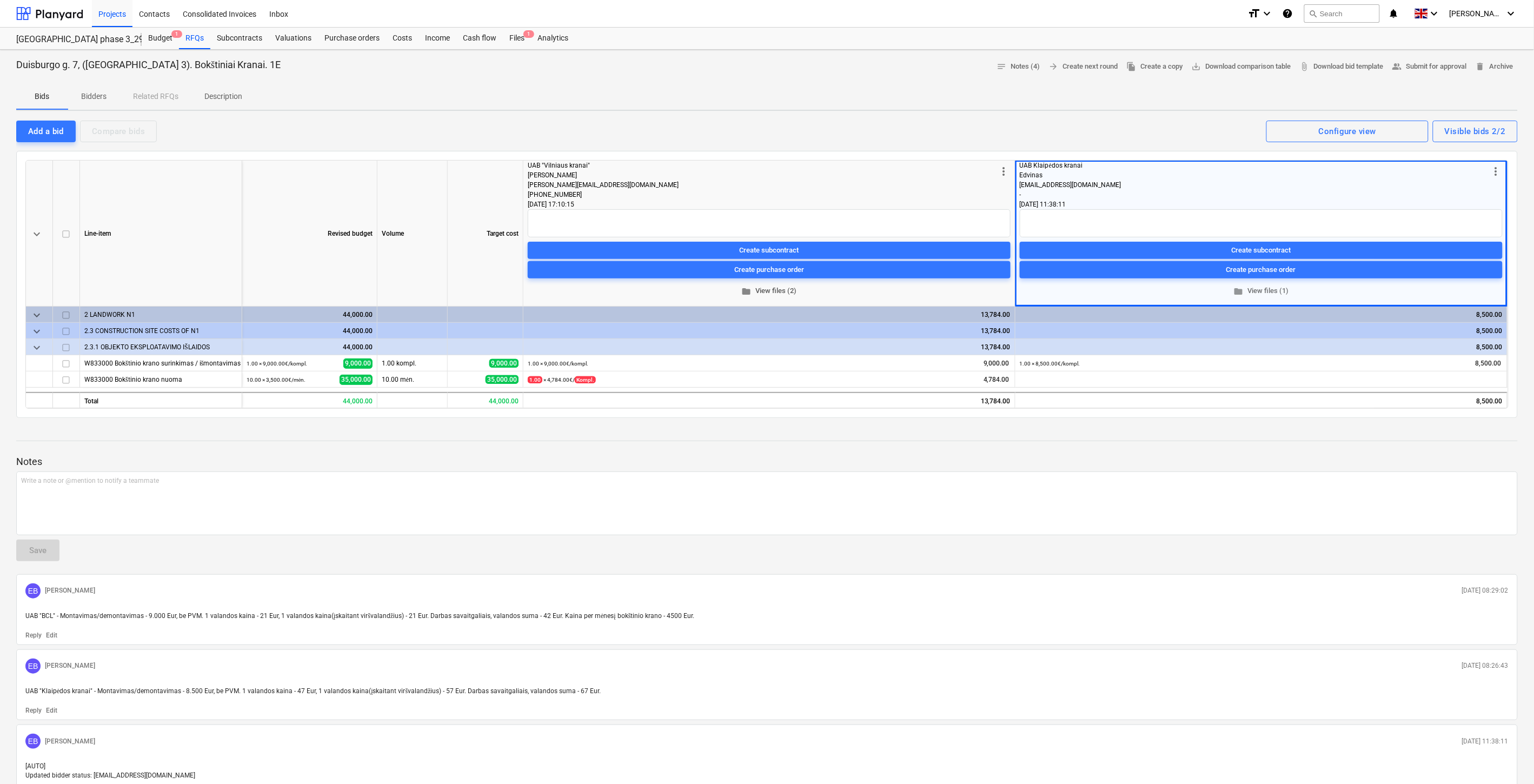
click at [769, 292] on span "folder View files (2)" at bounding box center [769, 291] width 475 height 12
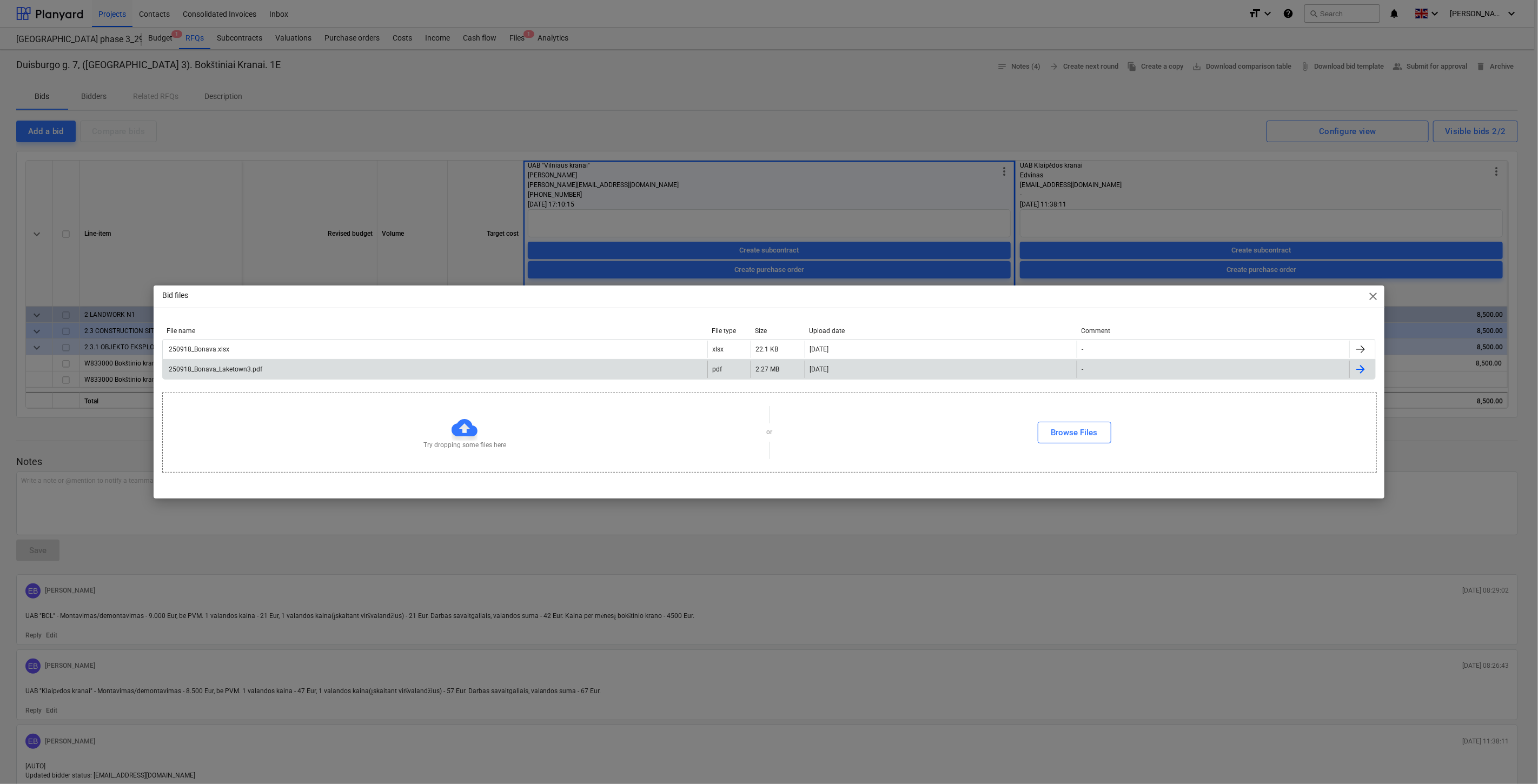
click at [345, 369] on div "250918_Bonava_Laketown3.pdf" at bounding box center [434, 369] width 544 height 18
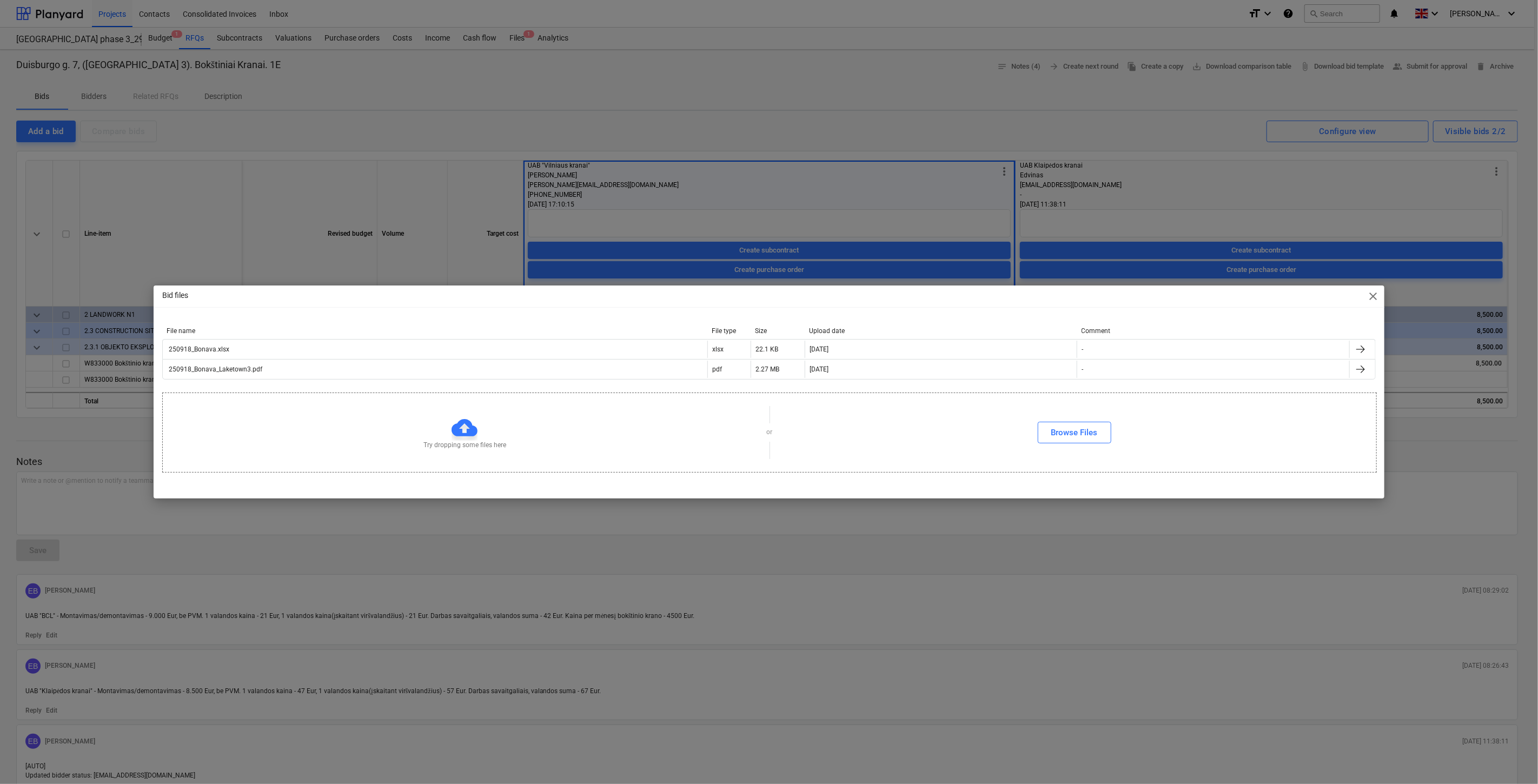
click at [677, 95] on div "Bid files close File name File type Size Upload date Comment 250918_Bonava.xlsx…" at bounding box center [769, 392] width 1538 height 784
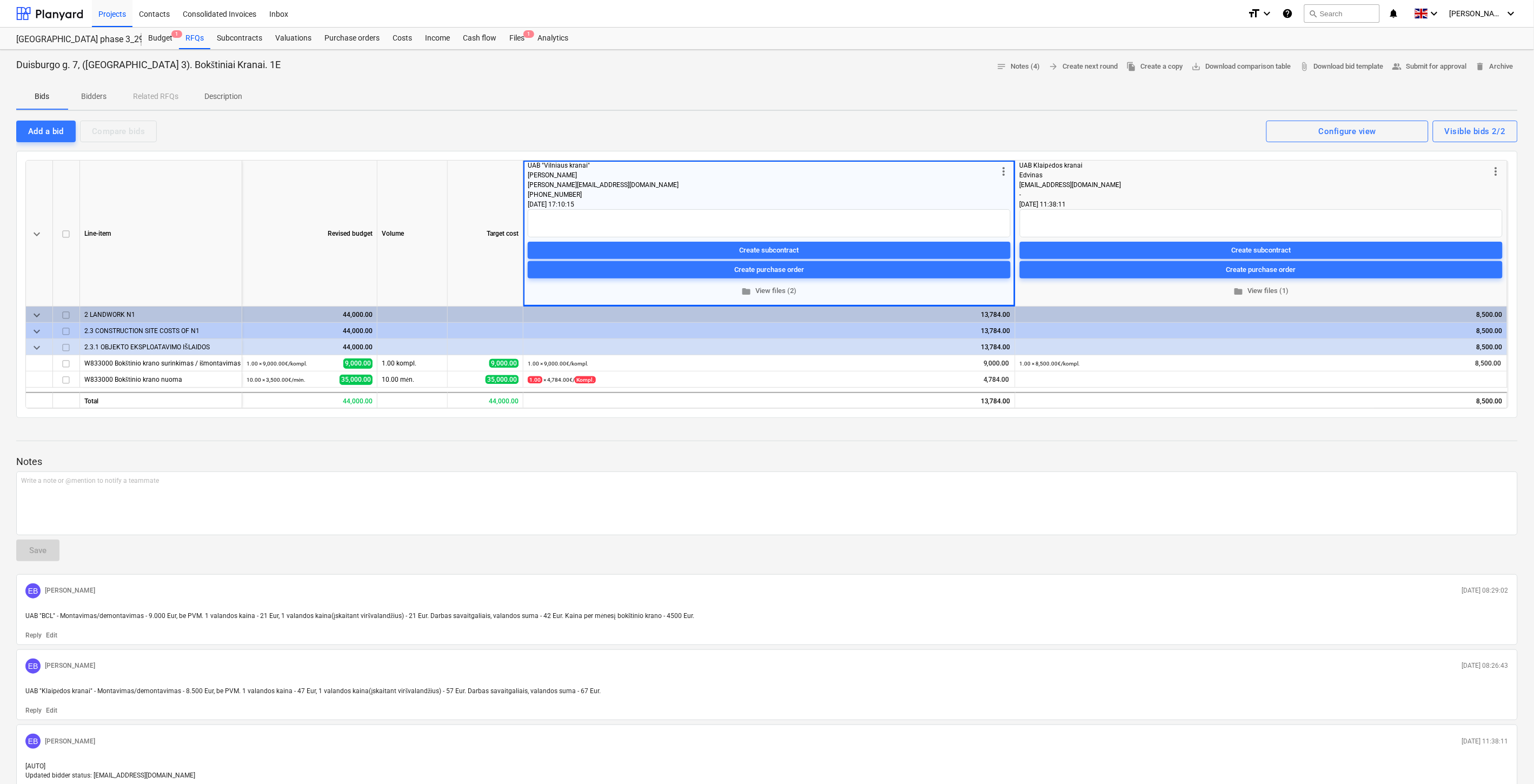
drag, startPoint x: 271, startPoint y: 115, endPoint x: 262, endPoint y: 117, distance: 9.2
click at [271, 115] on div "Duisburgo g. 7, (Lake Town 3). Bokštiniai Kranai. 1E notes Notes (4) arrow_forw…" at bounding box center [767, 486] width 1534 height 873
click at [103, 100] on p "Bidders" at bounding box center [94, 96] width 26 height 12
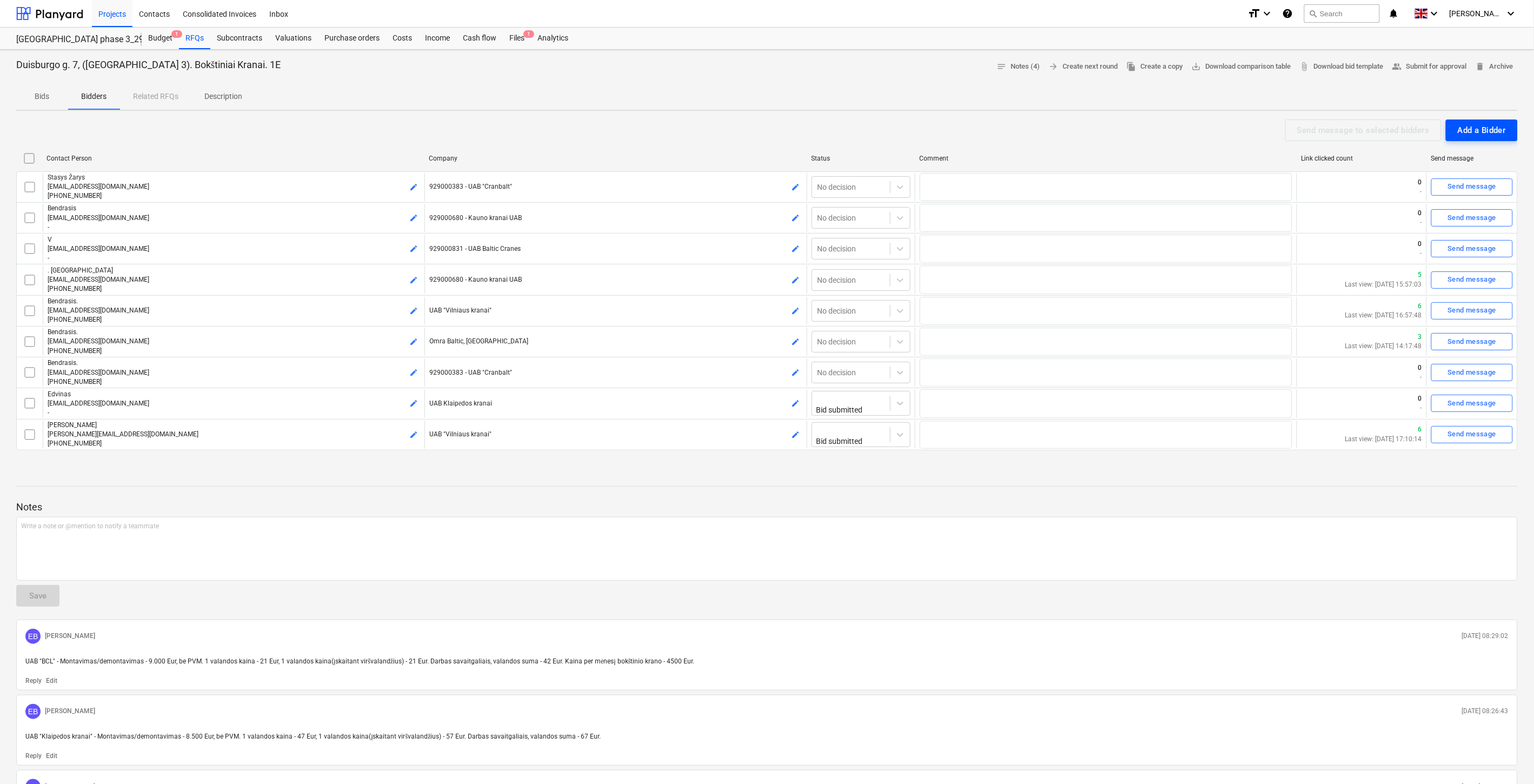
click at [1493, 123] on div "Add a Bidder" at bounding box center [1482, 130] width 48 height 14
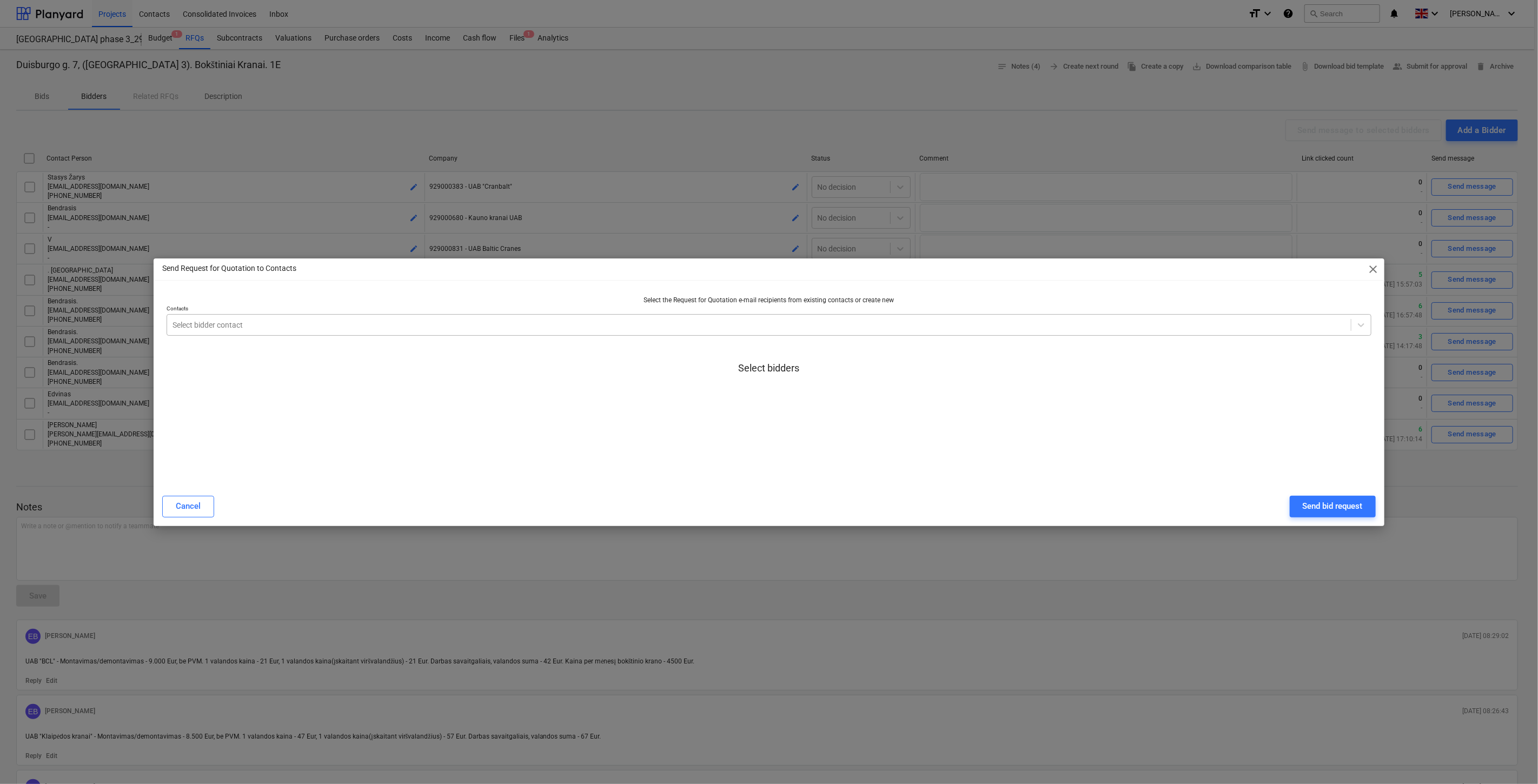
click at [590, 325] on div at bounding box center [758, 325] width 1173 height 11
click at [504, 272] on div "Send Request for Quotation to Contacts close" at bounding box center [769, 269] width 1230 height 22
click at [895, 99] on div "Send Request for Quotation to Contacts close Select the Request for Quotation e…" at bounding box center [769, 392] width 1538 height 784
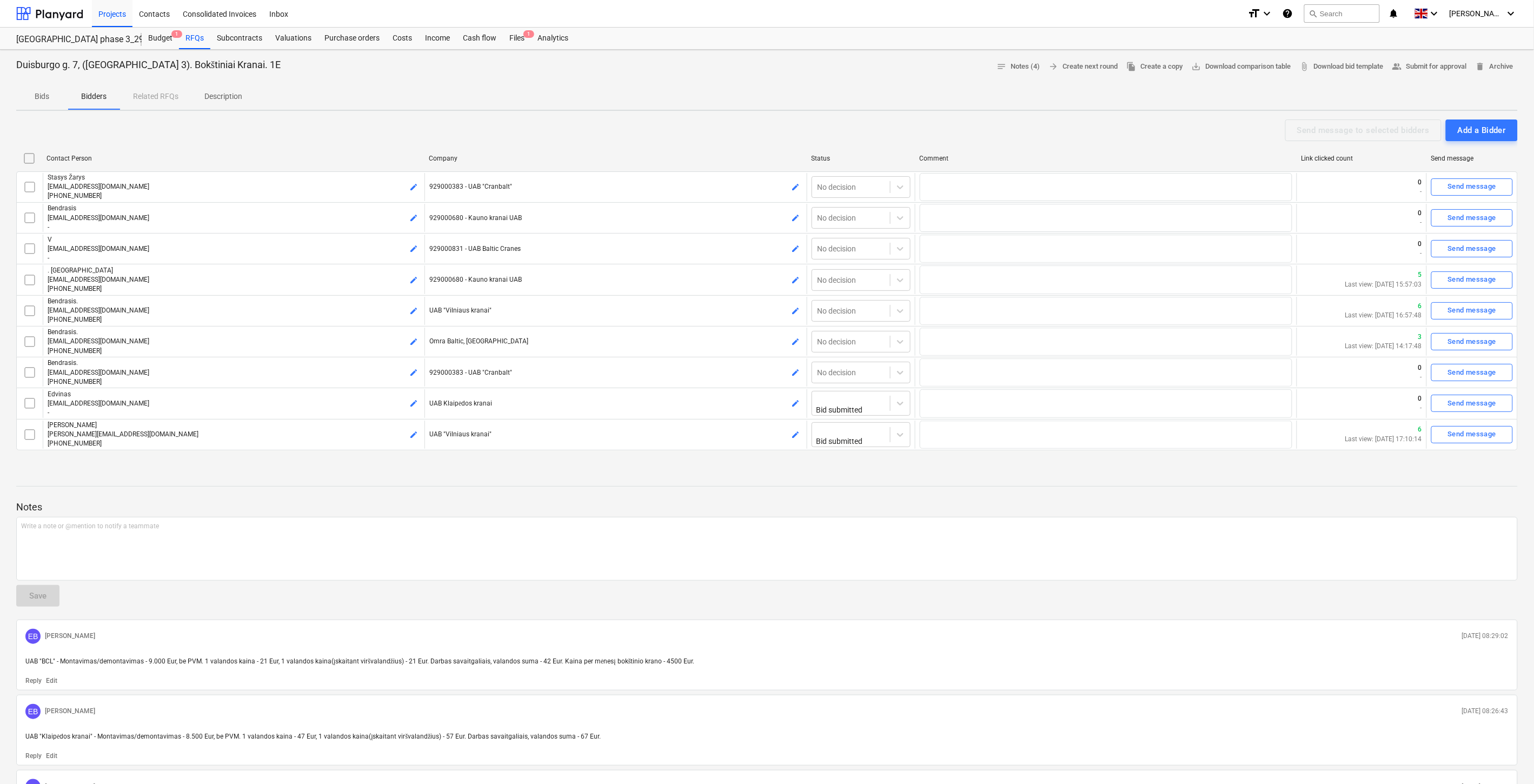
drag, startPoint x: 141, startPoint y: 15, endPoint x: 613, endPoint y: 3, distance: 472.2
click at [141, 15] on div "Contacts" at bounding box center [154, 13] width 44 height 28
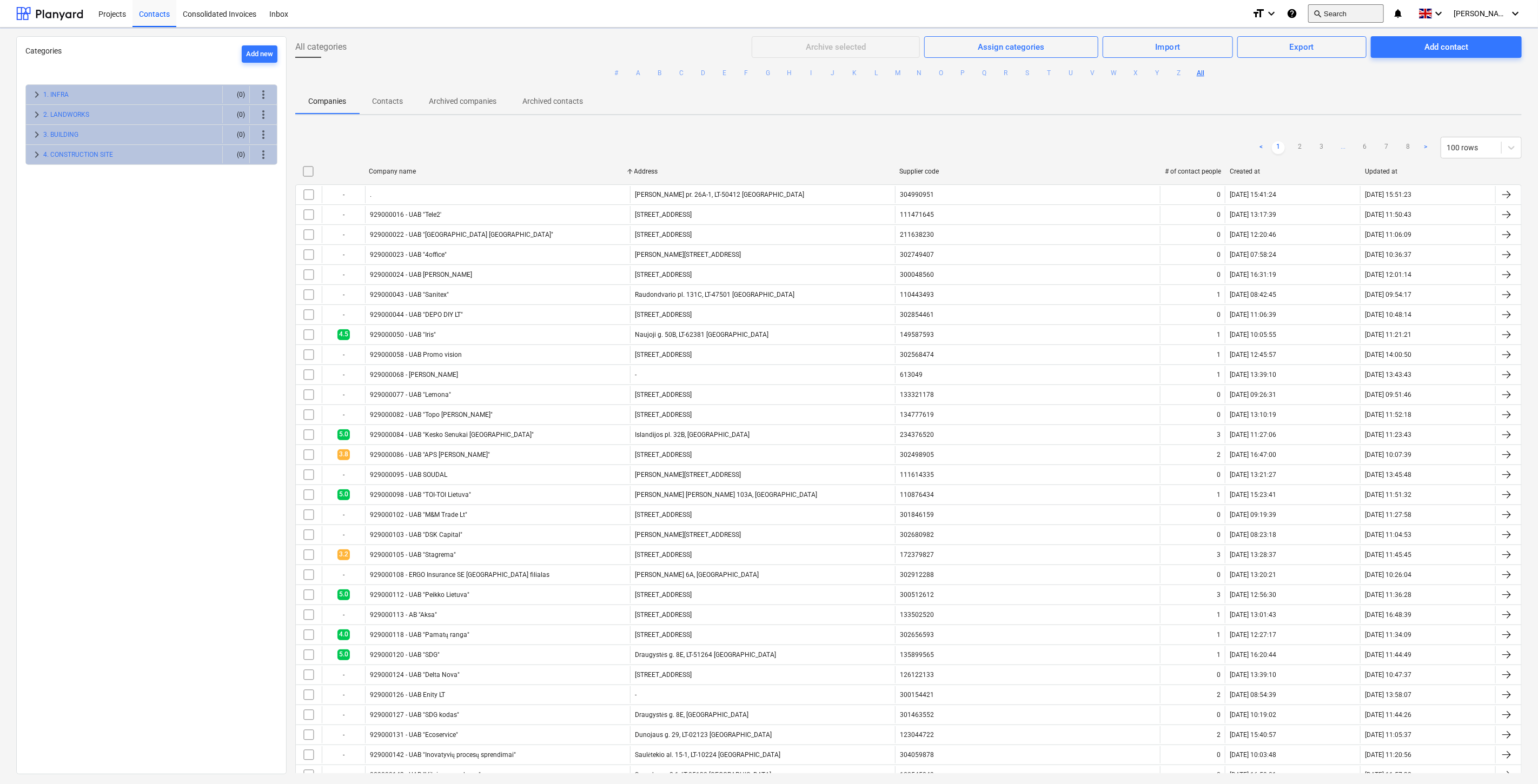
click at [1343, 15] on button "search Search" at bounding box center [1346, 13] width 76 height 18
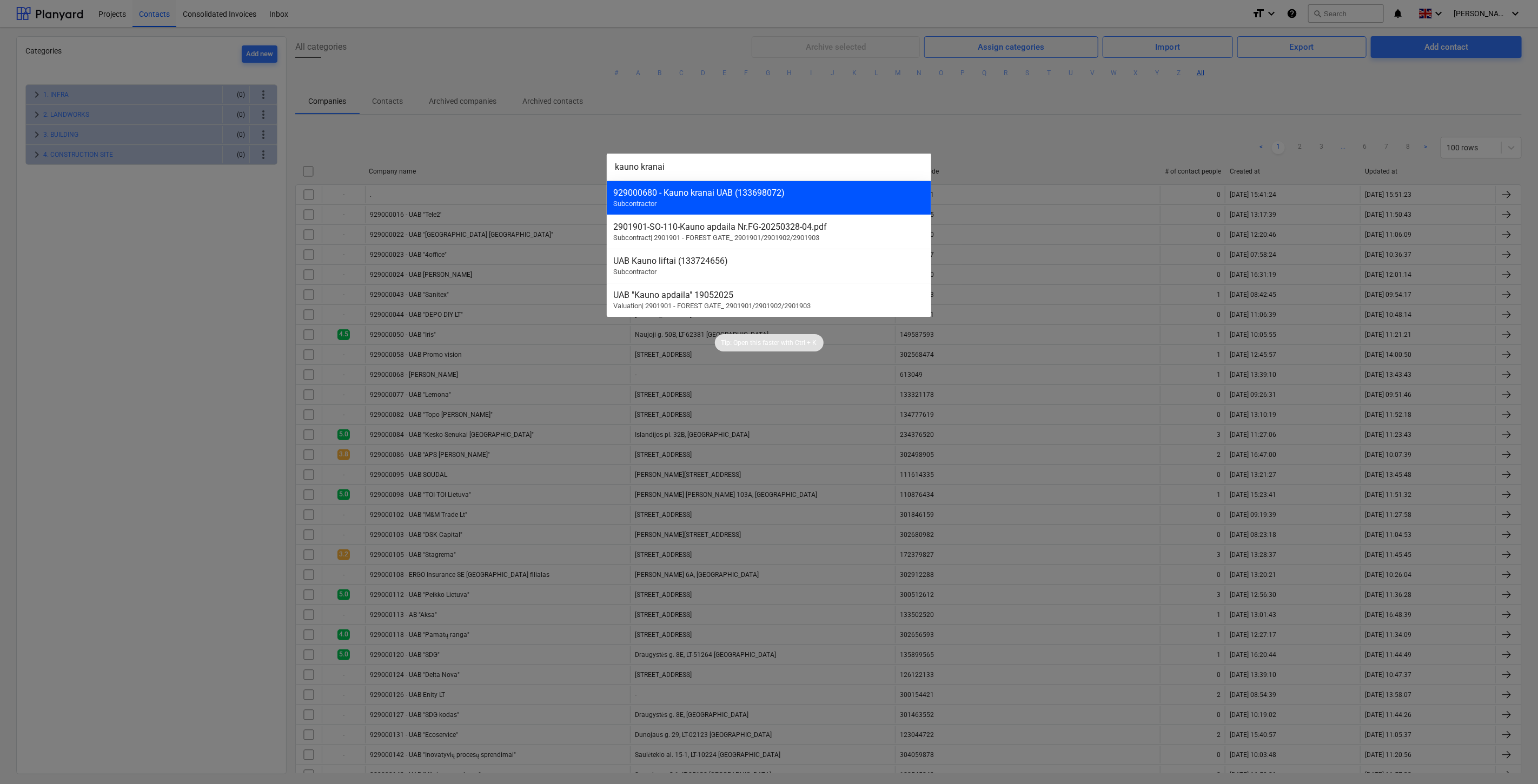
type input "kauno kranai"
click at [788, 195] on div "929000680 - Kauno kranai UAB (133698072)" at bounding box center [769, 192] width 312 height 10
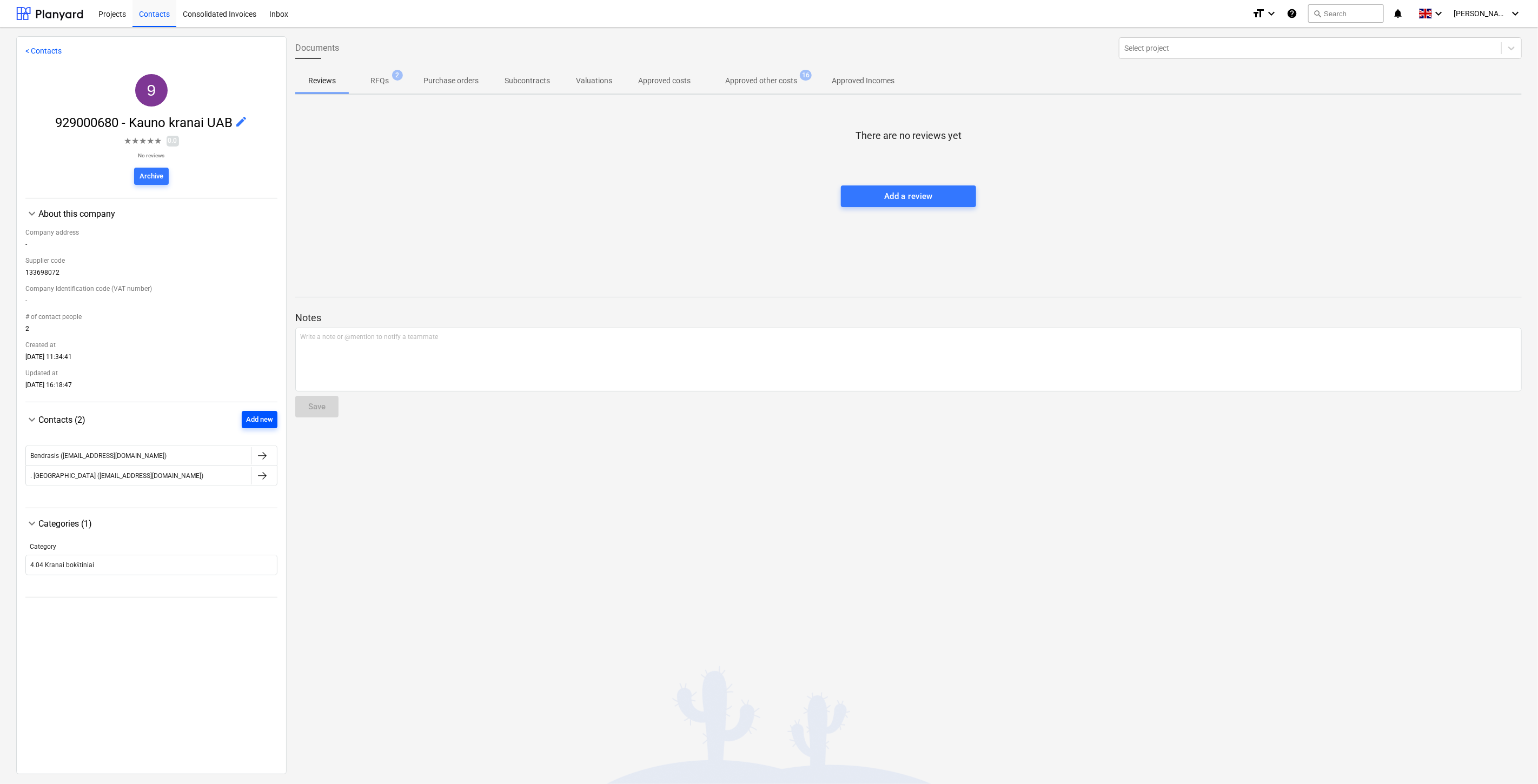
click at [250, 422] on div "Add new" at bounding box center [260, 419] width 27 height 12
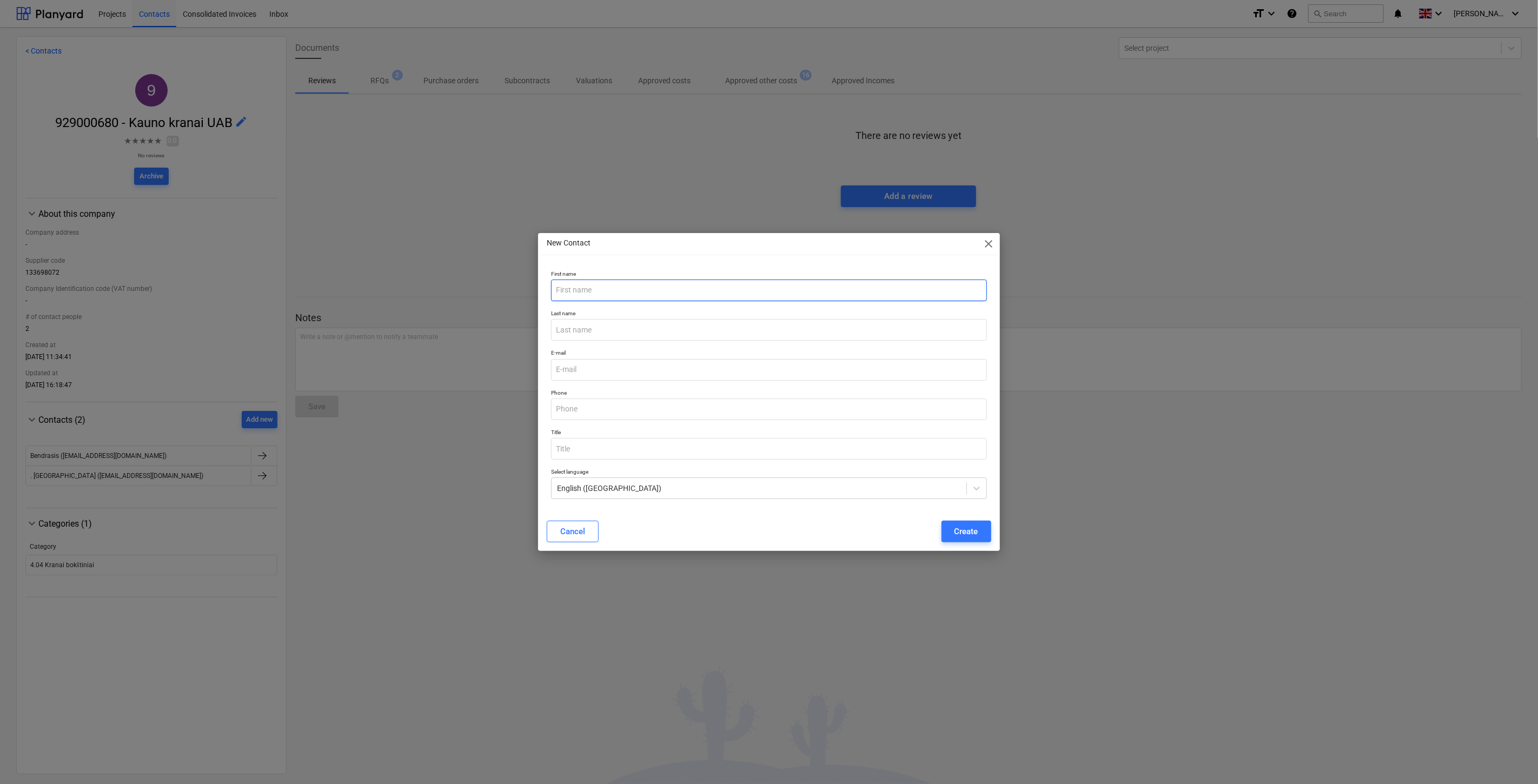
click at [646, 287] on input "text" at bounding box center [769, 290] width 435 height 22
type input "V"
type input "Bendrasis(Vilnius)"
click at [645, 362] on input "email" at bounding box center [769, 370] width 435 height 22
paste input "vilnius@kranas.lt"
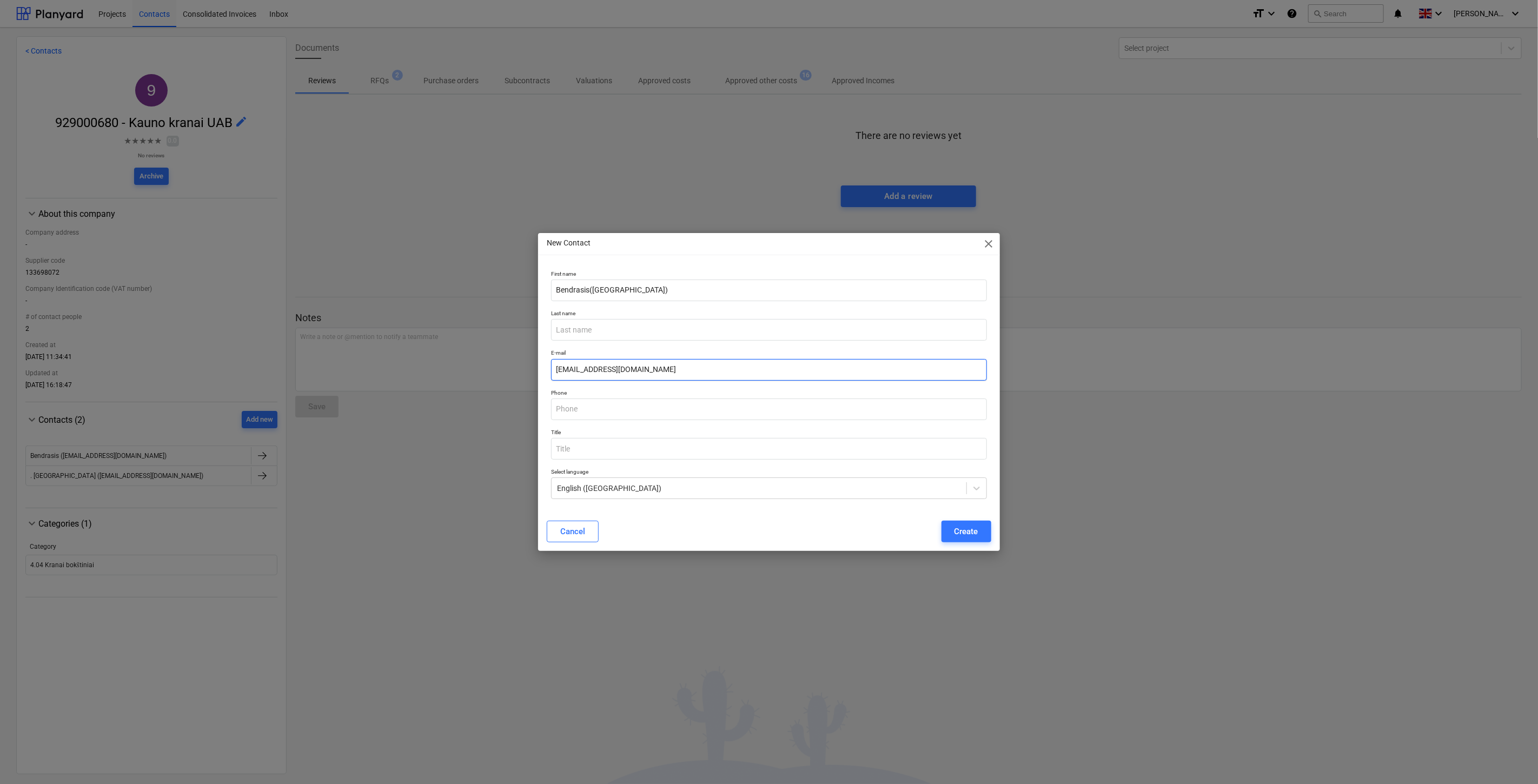
type input "vilnius@kranas.lt"
click at [646, 392] on p "Phone" at bounding box center [769, 394] width 435 height 9
click at [671, 411] on input "text" at bounding box center [769, 409] width 435 height 22
paste input "+37068799163"
type input "+37068799163"
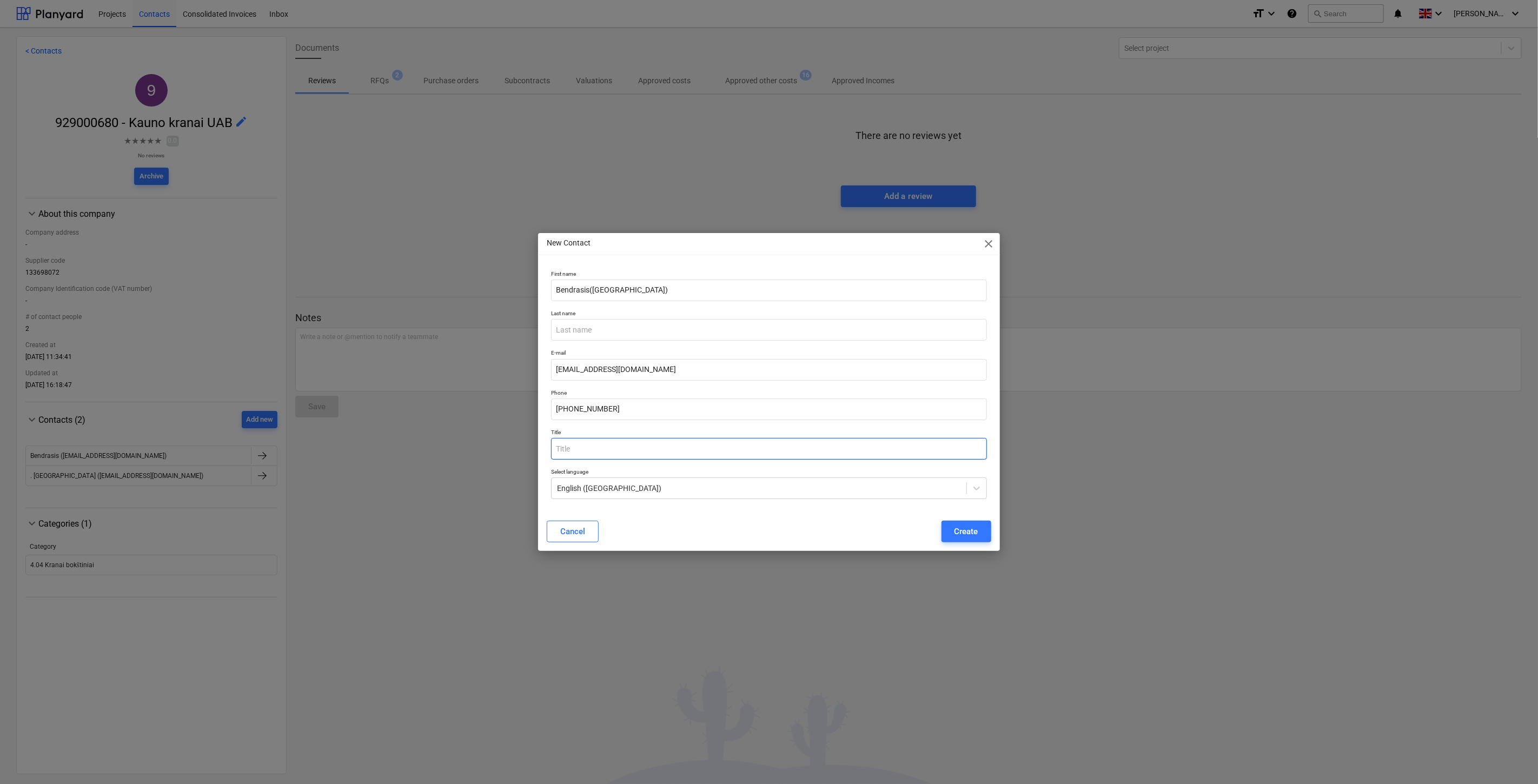
click at [694, 438] on input "text" at bounding box center [769, 449] width 435 height 22
click at [977, 531] on div "Create" at bounding box center [966, 531] width 24 height 14
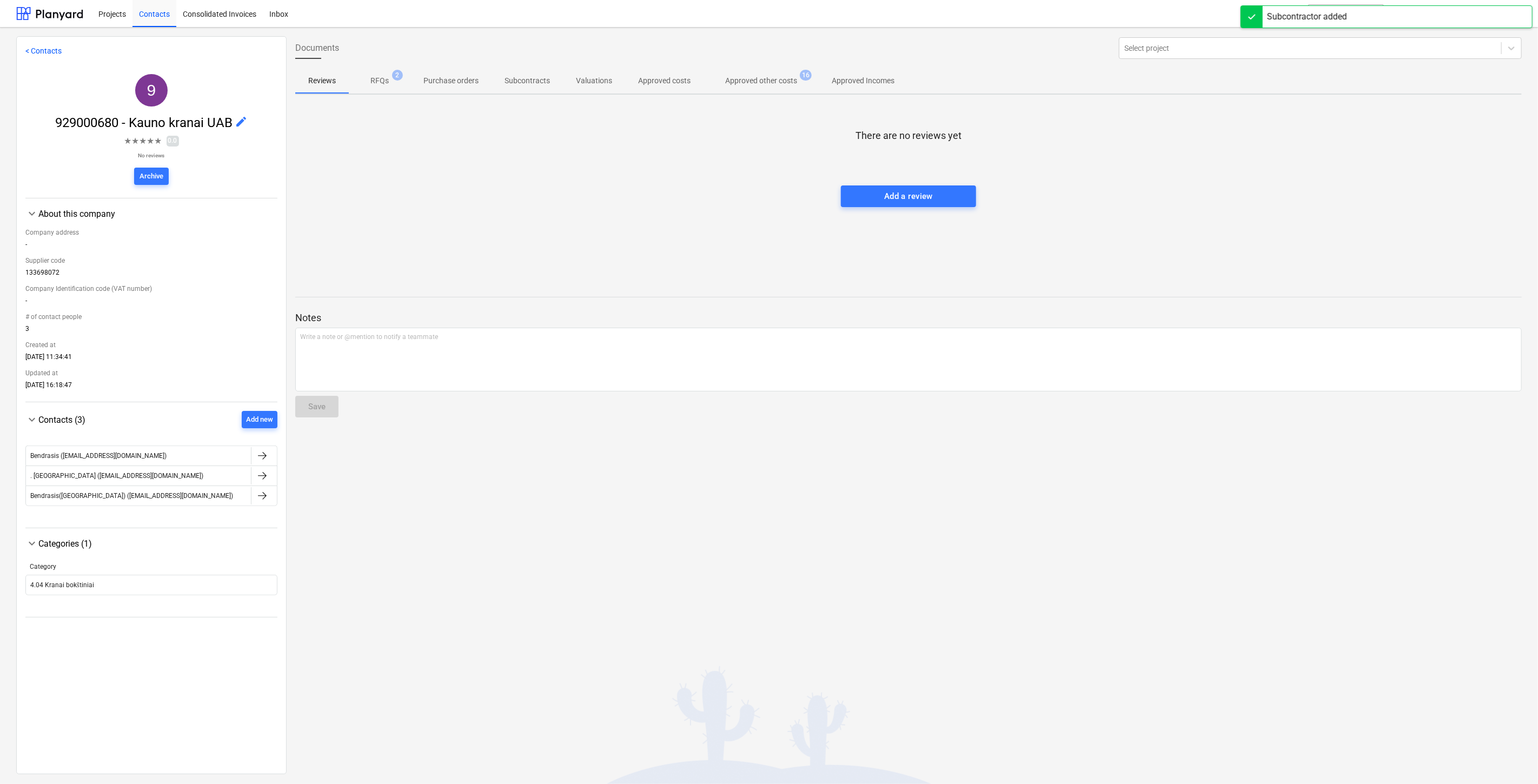
click at [1190, 173] on div at bounding box center [908, 175] width 1226 height 22
click at [1201, 166] on div at bounding box center [908, 175] width 1226 height 22
drag, startPoint x: 1218, startPoint y: 158, endPoint x: 1245, endPoint y: 143, distance: 30.9
click at [1219, 157] on div at bounding box center [908, 153] width 1226 height 22
click at [1245, 143] on div at bounding box center [908, 153] width 1226 height 22
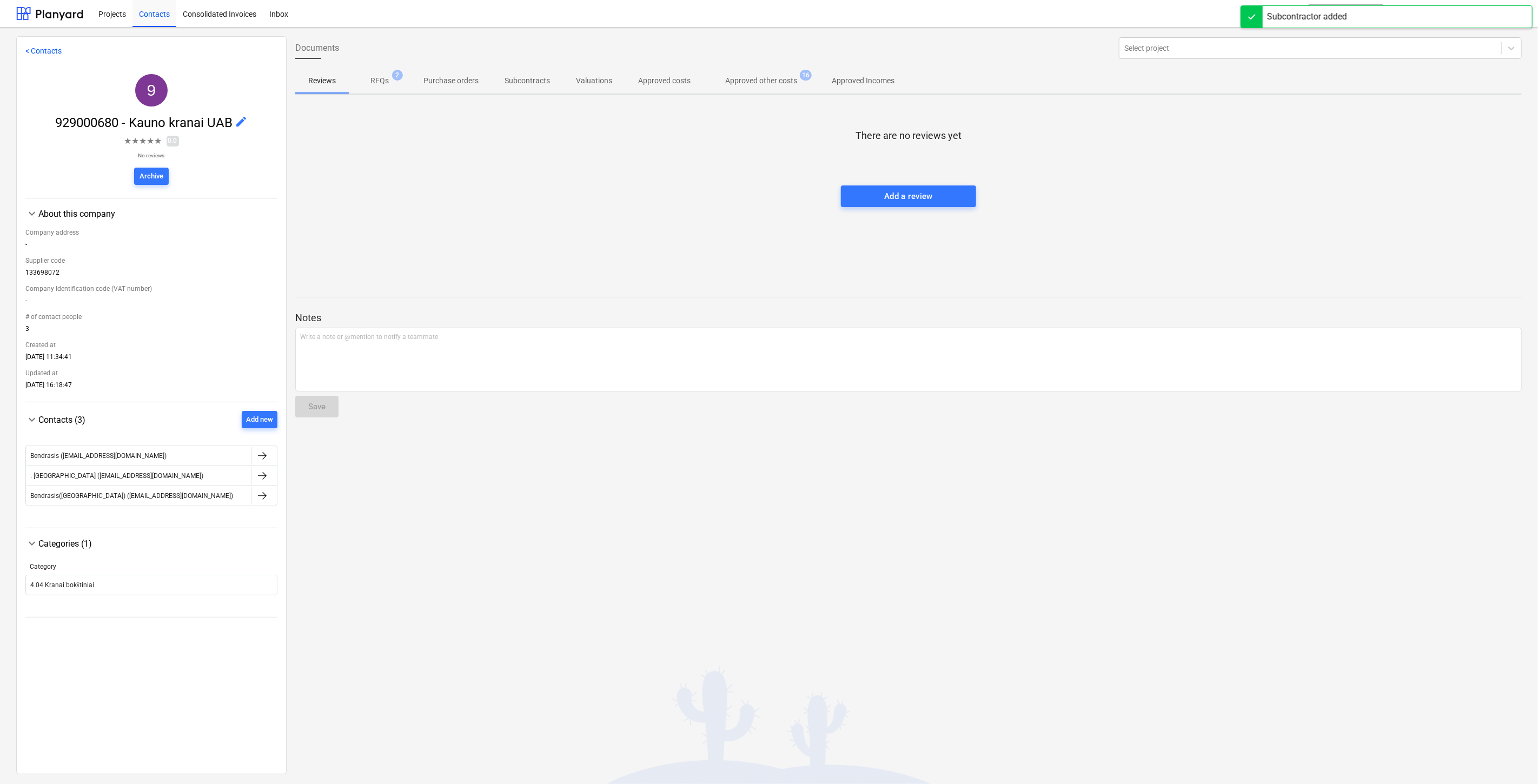
click at [441, 230] on div "There are no reviews yet Add a review" at bounding box center [908, 184] width 1226 height 162
click at [62, 15] on div at bounding box center [49, 14] width 67 height 27
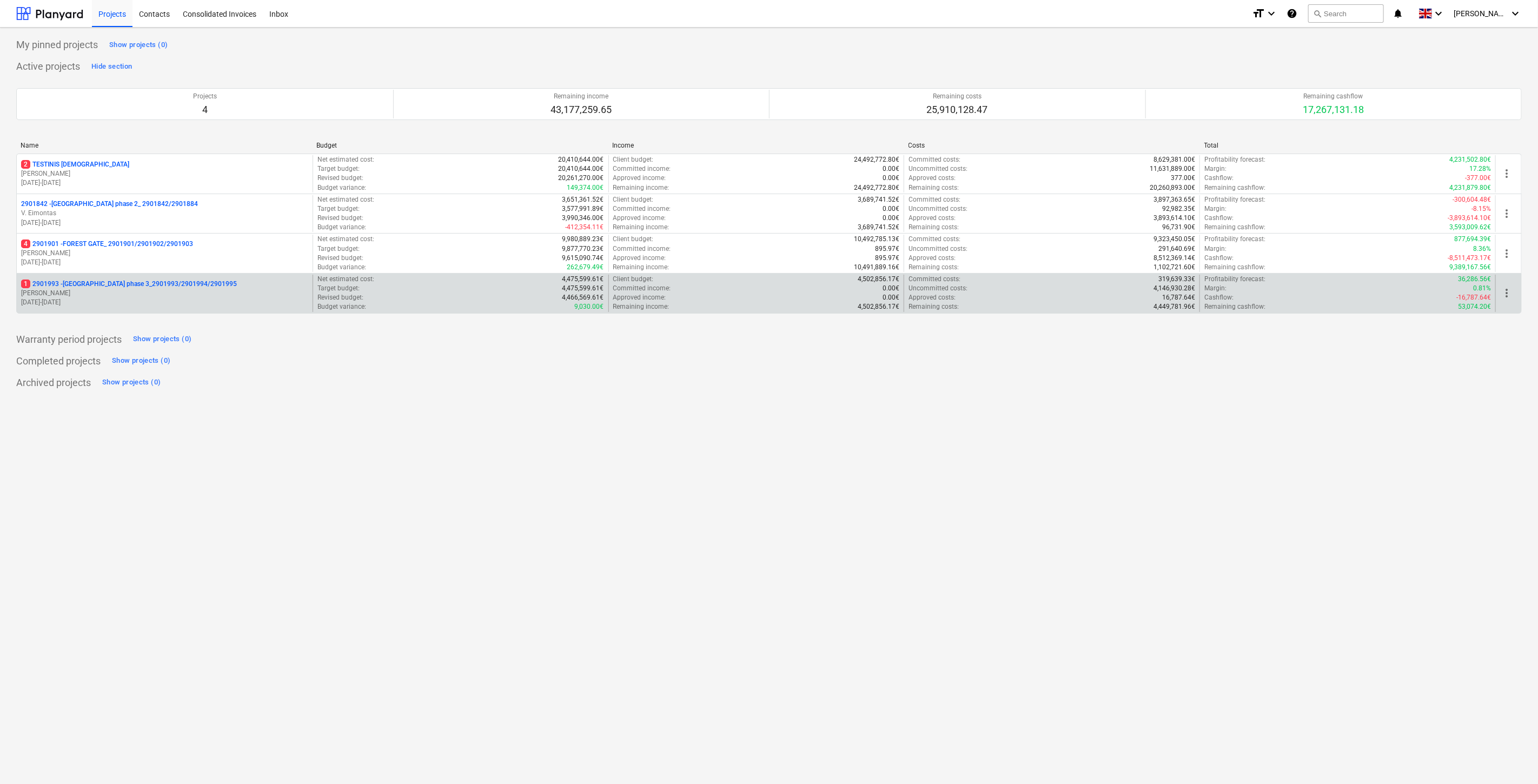
click at [140, 299] on p "01.09.2025 - 28.02.2027" at bounding box center [165, 303] width 287 height 9
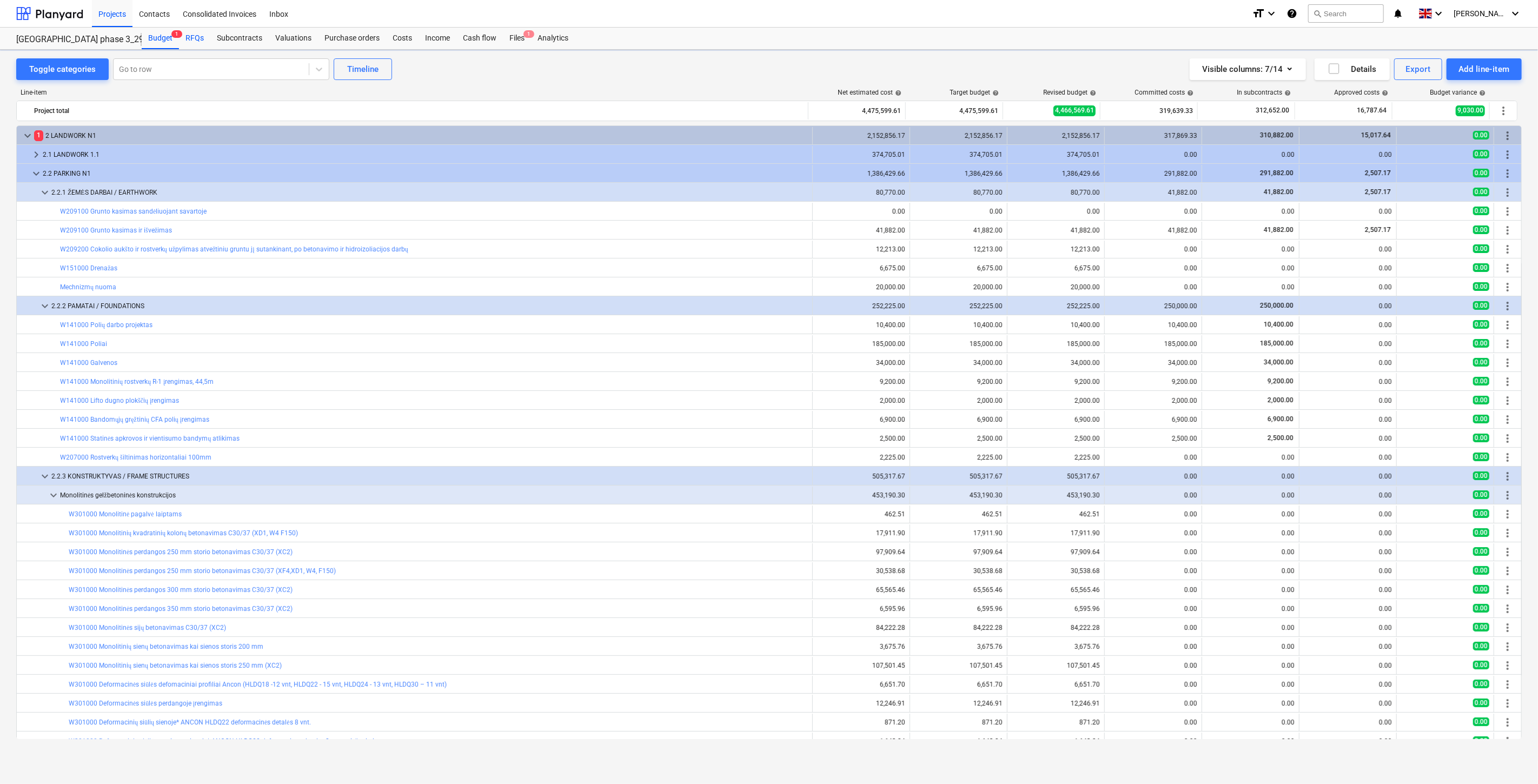
click at [199, 37] on div "RFQs" at bounding box center [195, 39] width 31 height 22
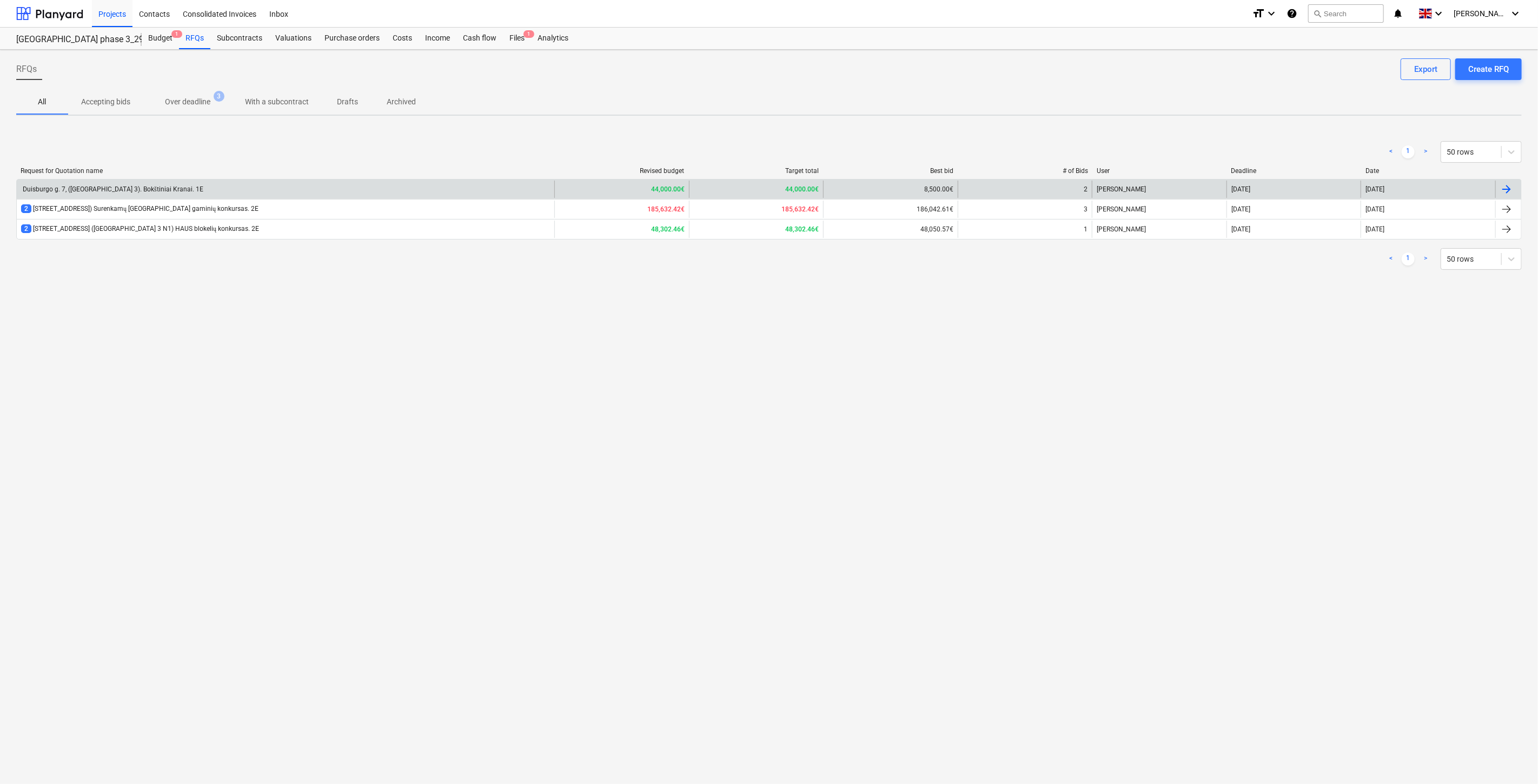
click at [253, 188] on div "Duisburgo g. 7, (Lake Town 3). Bokštiniai Kranai. 1E" at bounding box center [285, 189] width 538 height 18
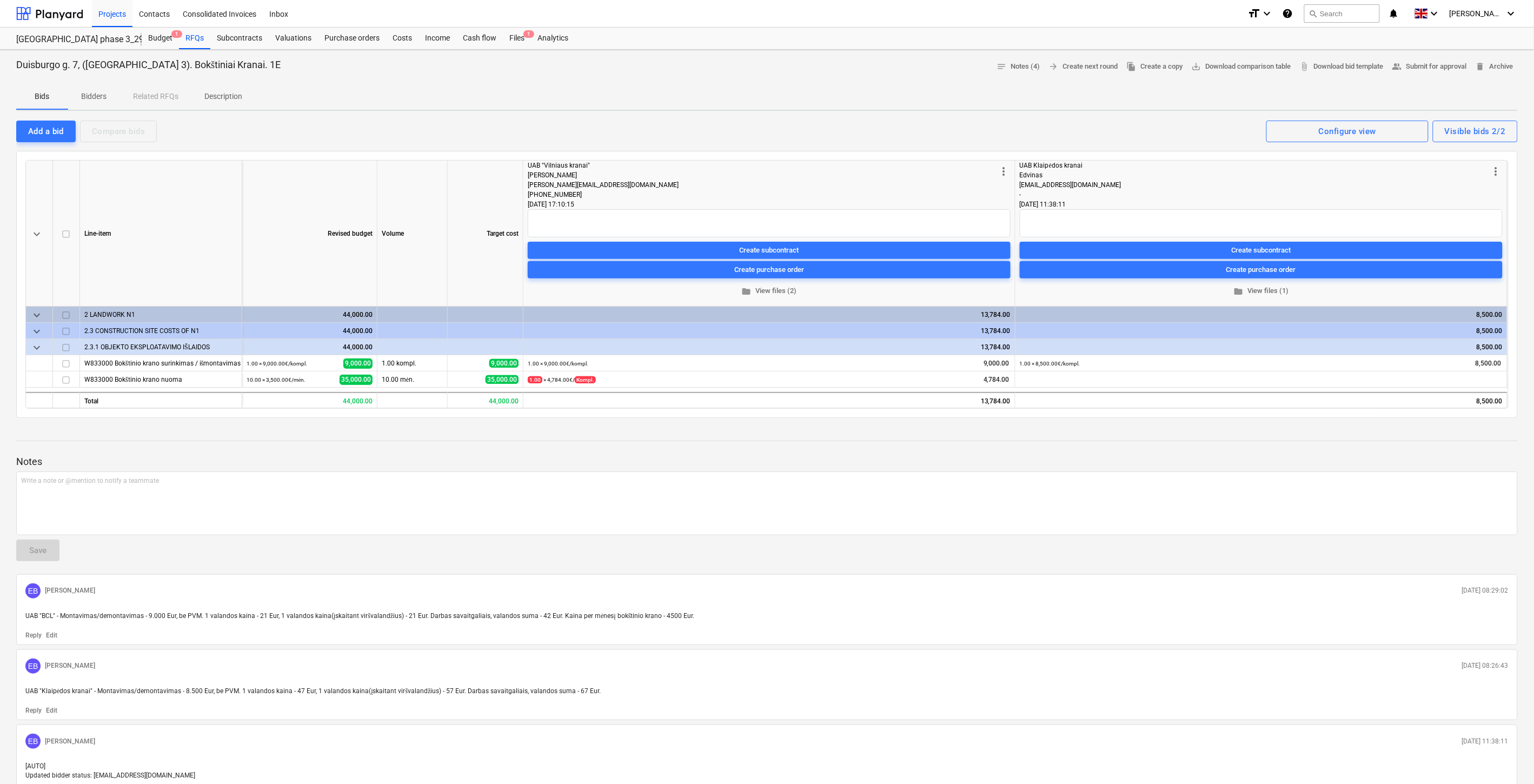
click at [101, 99] on p "Bidders" at bounding box center [94, 96] width 26 height 12
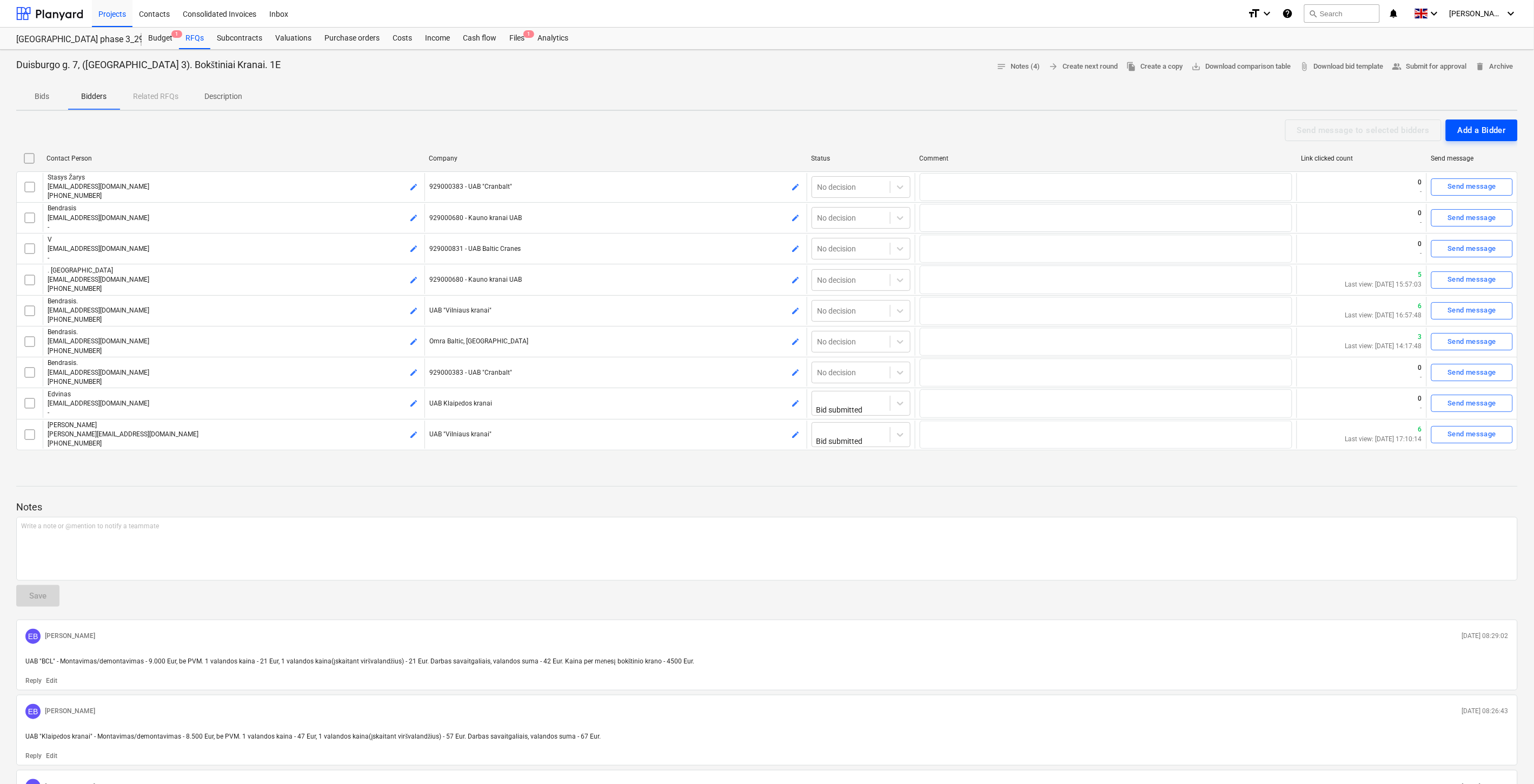
click at [1499, 127] on div "Add a Bidder" at bounding box center [1482, 130] width 48 height 14
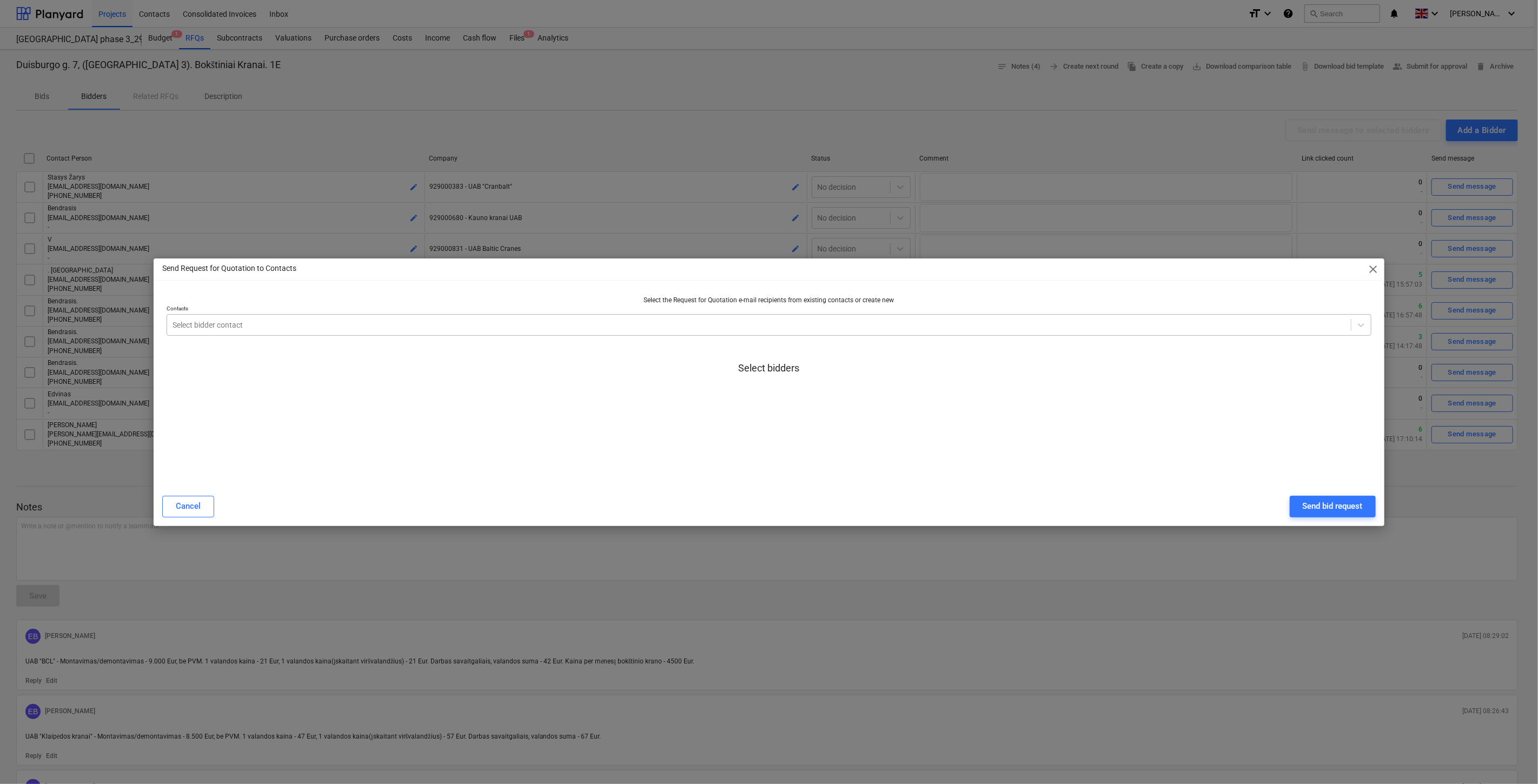
click at [628, 319] on div at bounding box center [758, 325] width 1173 height 11
type input "vilnius@kranas"
drag, startPoint x: 450, startPoint y: 349, endPoint x: 449, endPoint y: 333, distance: 16.0
click at [450, 763] on div "vilnius@kranas.lt [Bendrasis(Vilnius) @ 929000680 - Kauno kranai UAB]" at bounding box center [769, 799] width 1538 height 18
click at [453, 282] on div "Send Request for Quotation to Contacts close Select the Request for Quotation e…" at bounding box center [769, 392] width 1230 height 268
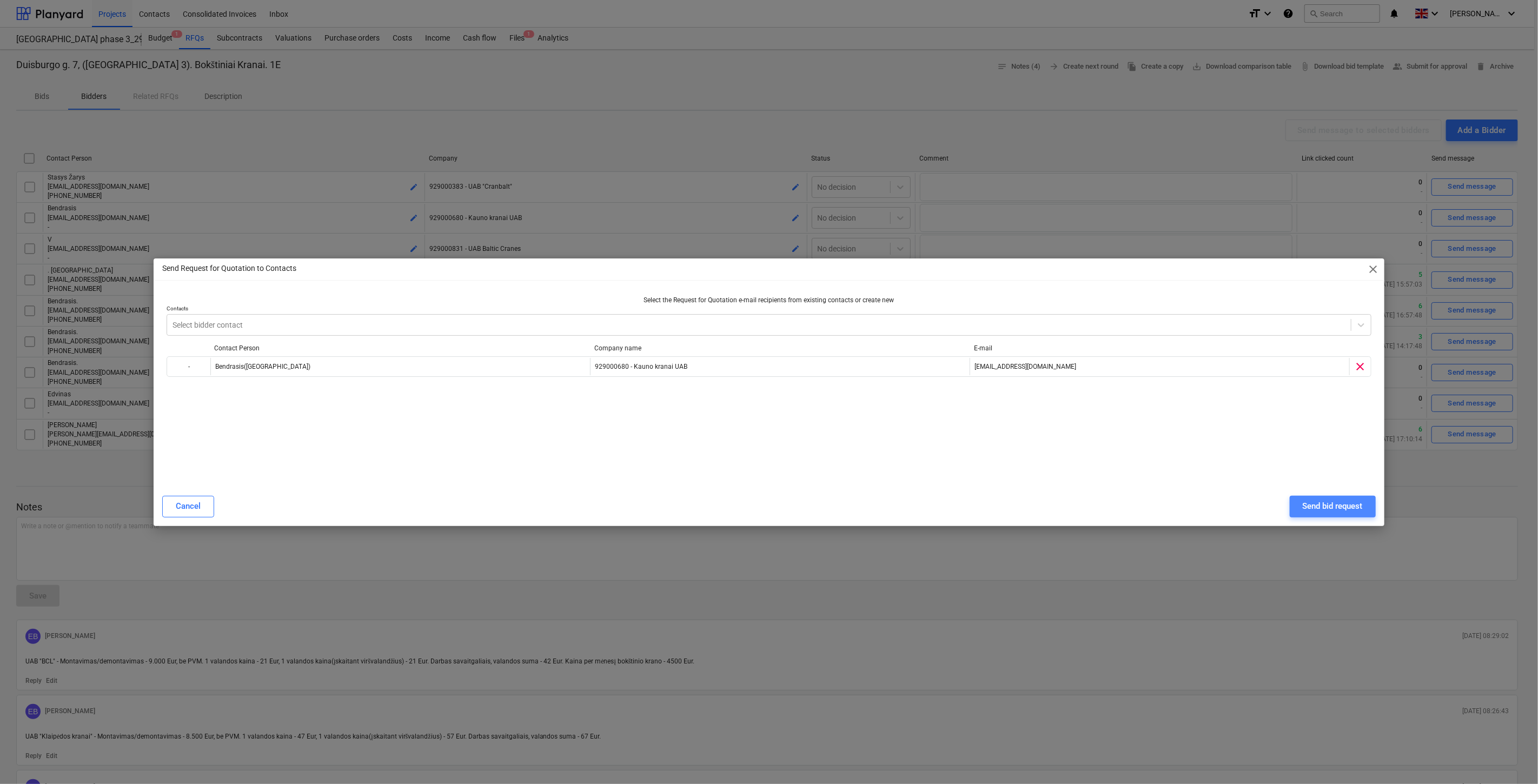
click at [1336, 503] on div "Send bid request" at bounding box center [1333, 506] width 60 height 14
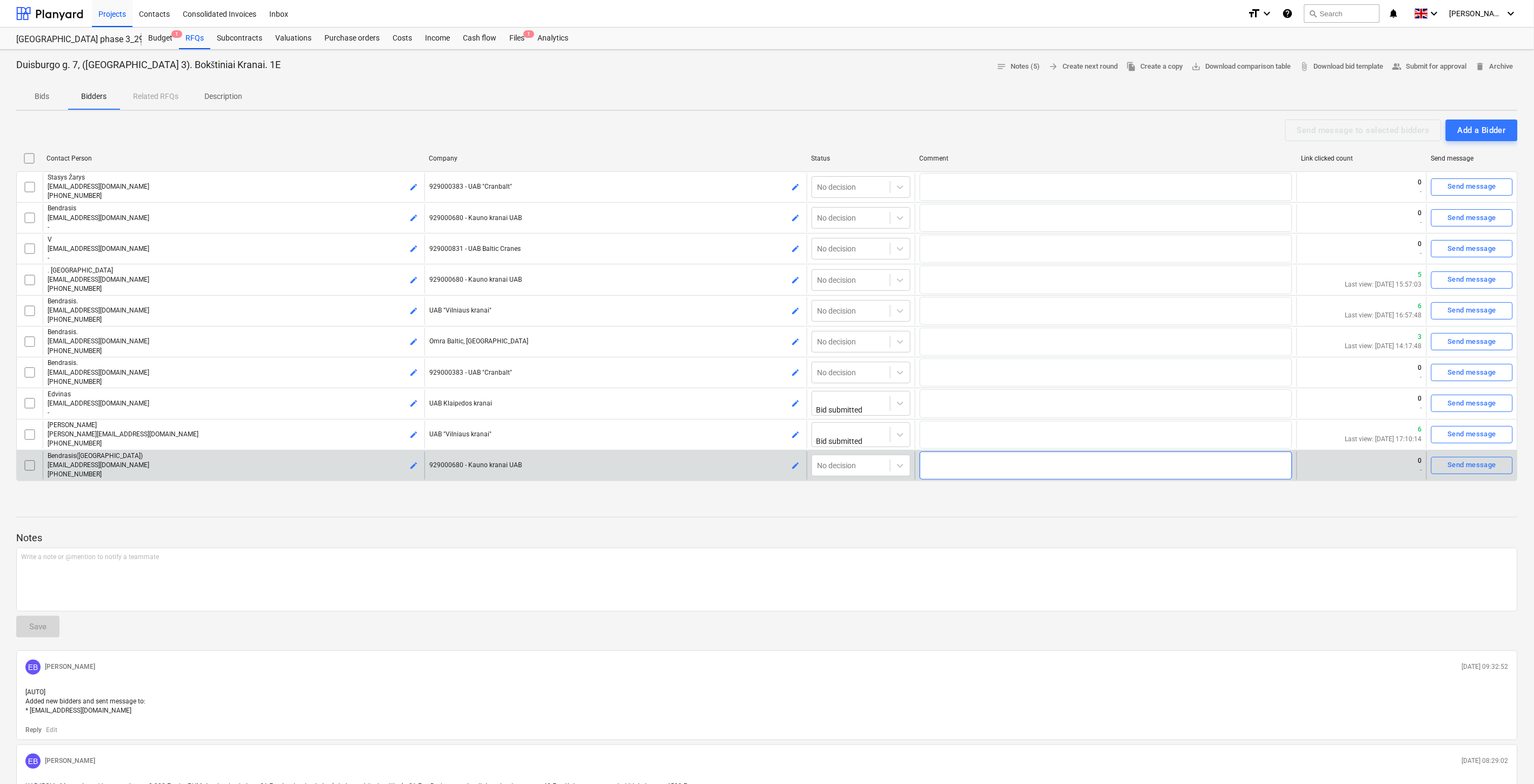
click at [1180, 463] on textarea at bounding box center [1106, 465] width 373 height 28
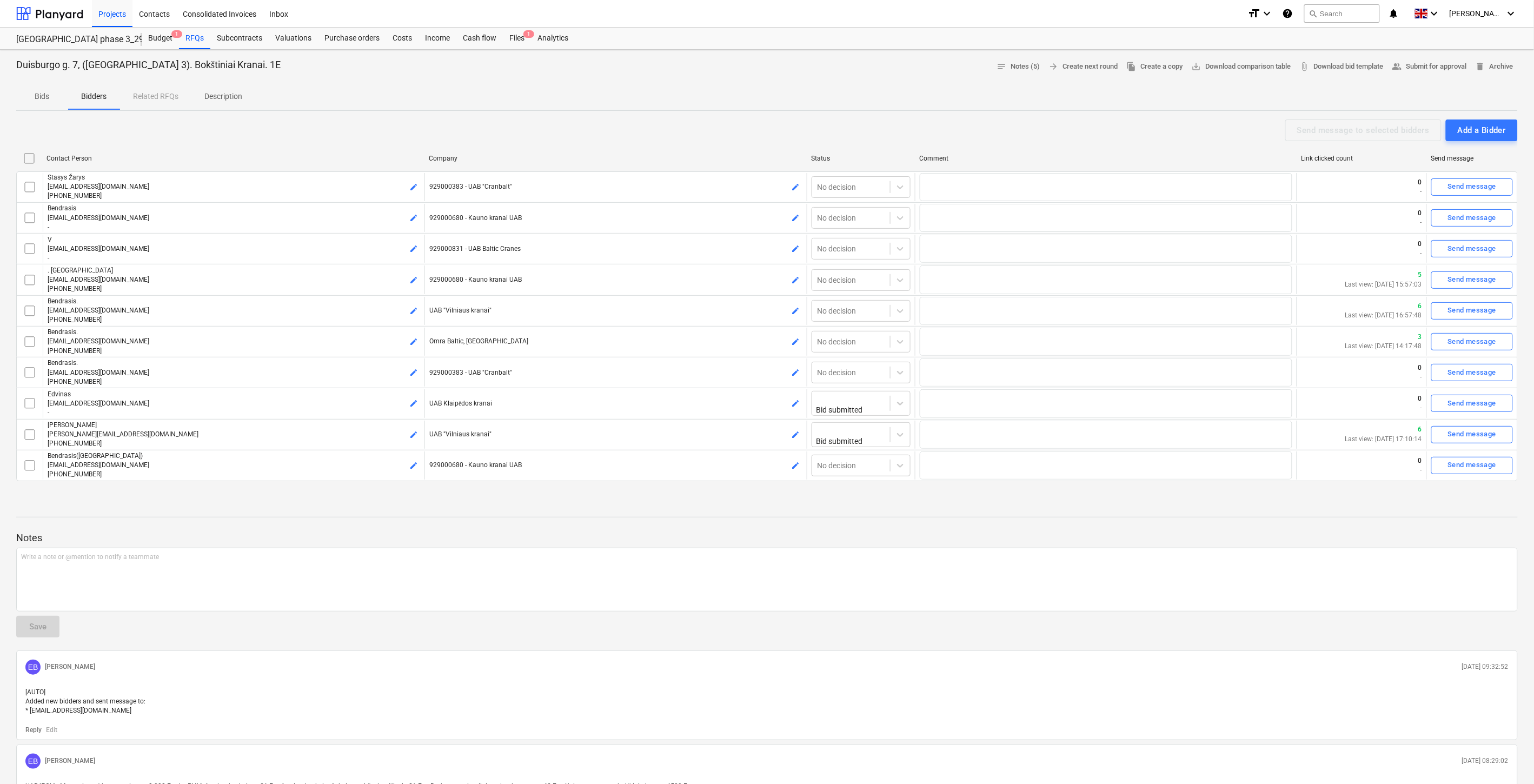
drag, startPoint x: 1156, startPoint y: 514, endPoint x: 1186, endPoint y: 497, distance: 34.5
click at [1156, 512] on div "Notes Write a note or @mention to notify a teammate ﻿ Save EB Eimantas Balčiūna…" at bounding box center [767, 777] width 1501 height 548
click at [1188, 496] on div "Duisburgo g. 7, (Lake Town 3). Bokštiniai Kranai. 1E notes Notes (5) arrow_forw…" at bounding box center [767, 571] width 1534 height 1044
click at [525, 41] on div "Files 1" at bounding box center [517, 39] width 28 height 22
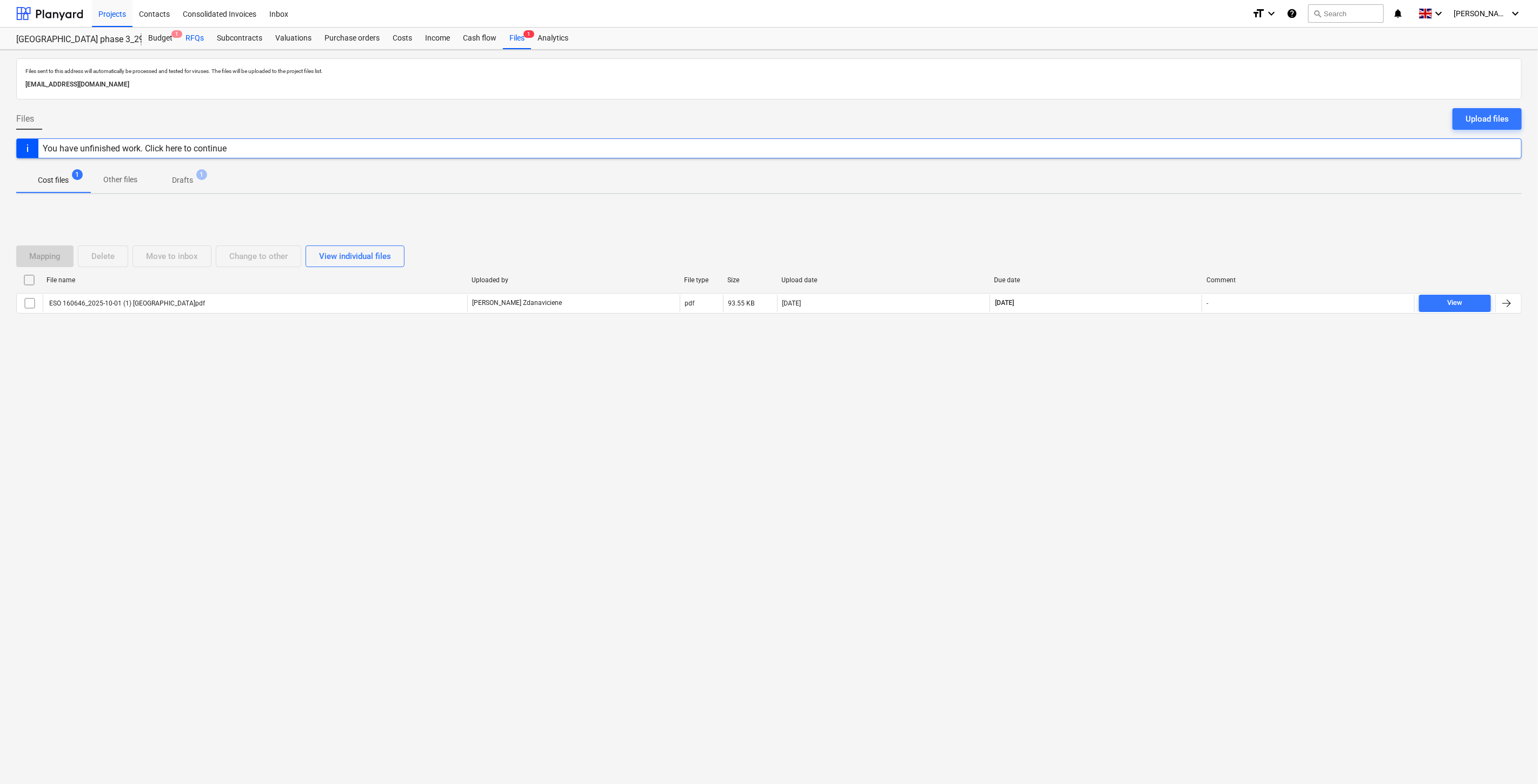
click at [189, 35] on div "RFQs" at bounding box center [195, 39] width 31 height 22
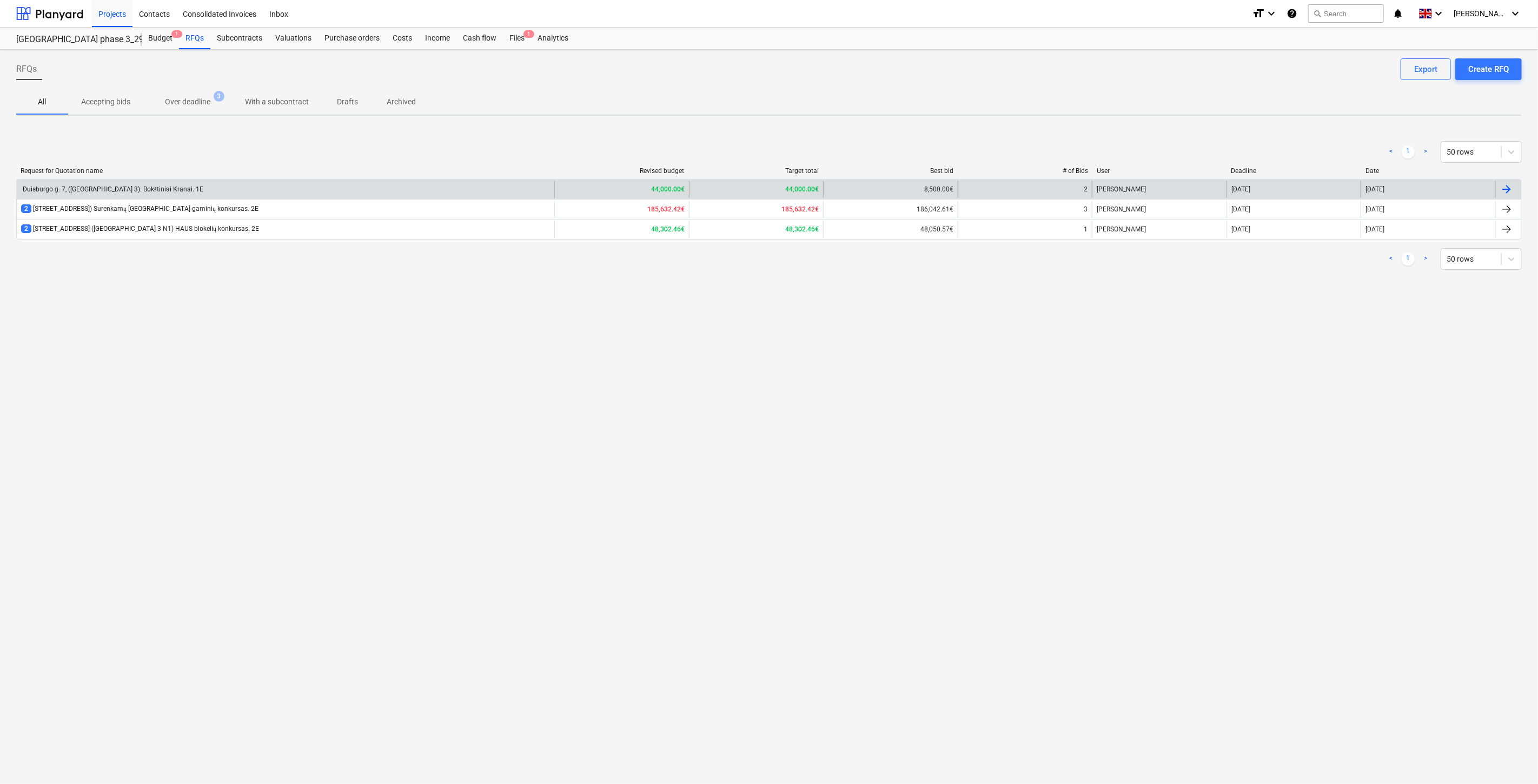
click at [186, 188] on div "Duisburgo g. 7, (Lake Town 3). Bokštiniai Kranai. 1E" at bounding box center [285, 189] width 538 height 18
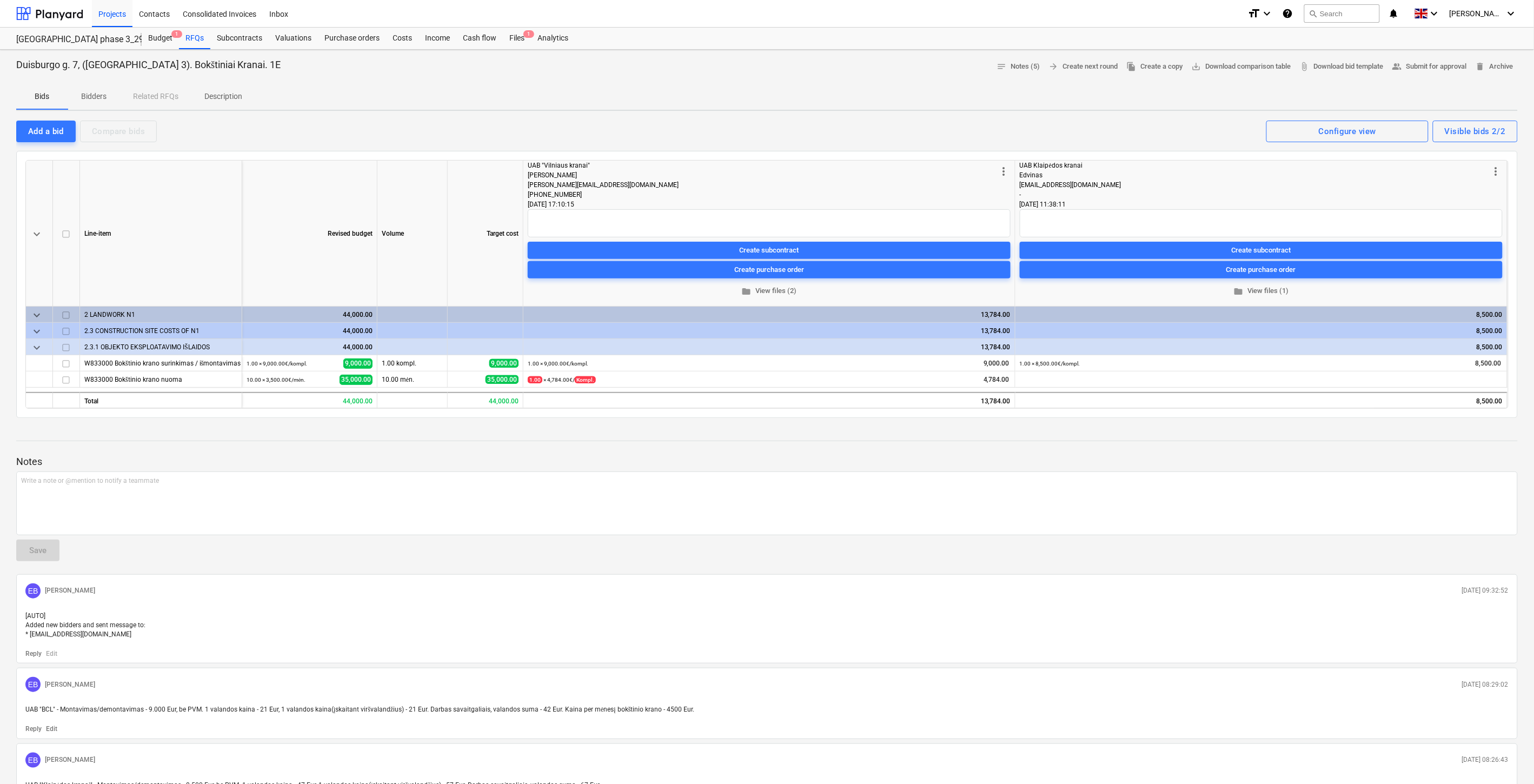
click at [95, 92] on p "Bidders" at bounding box center [94, 96] width 26 height 12
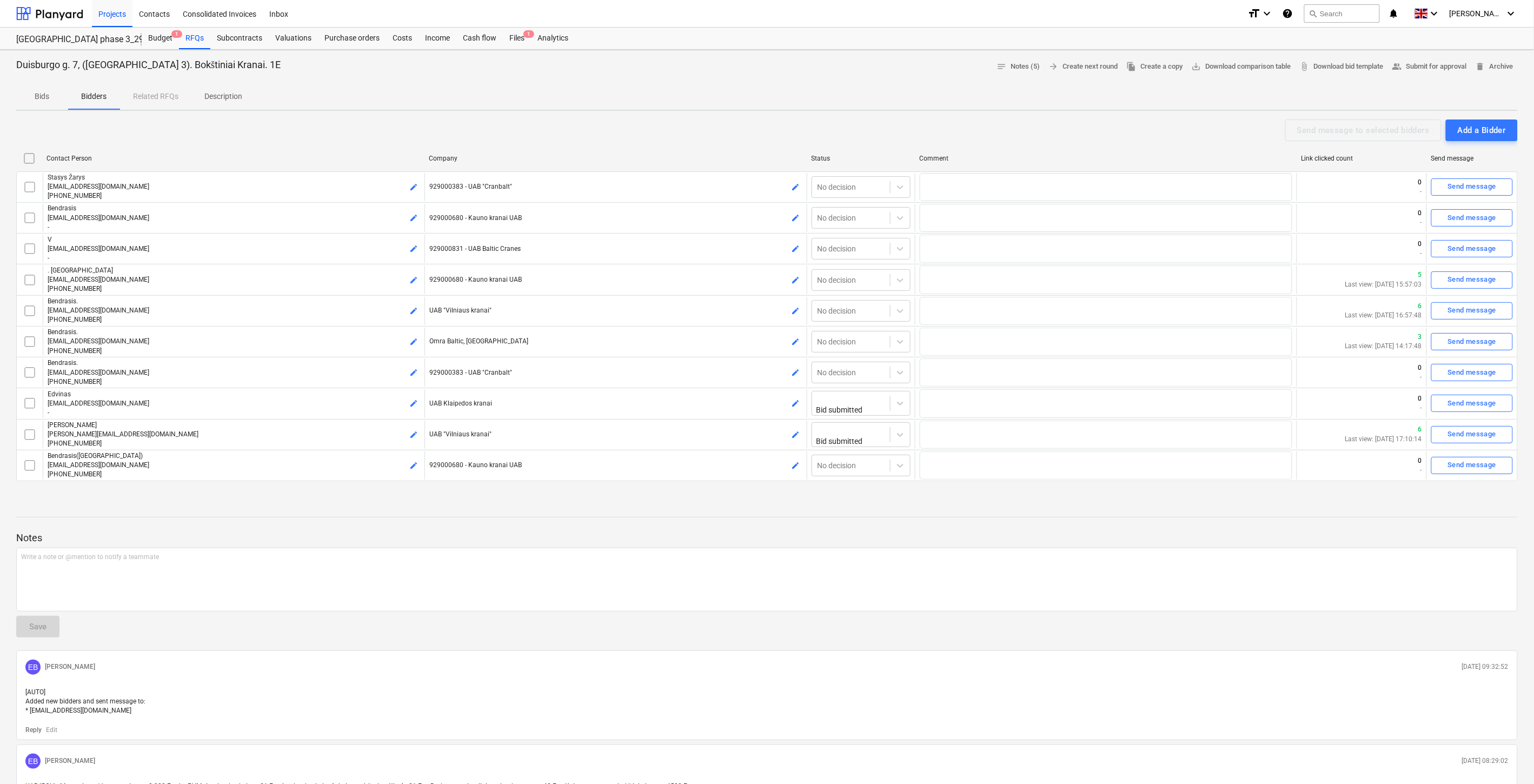
click at [45, 95] on p "Bids" at bounding box center [42, 96] width 26 height 12
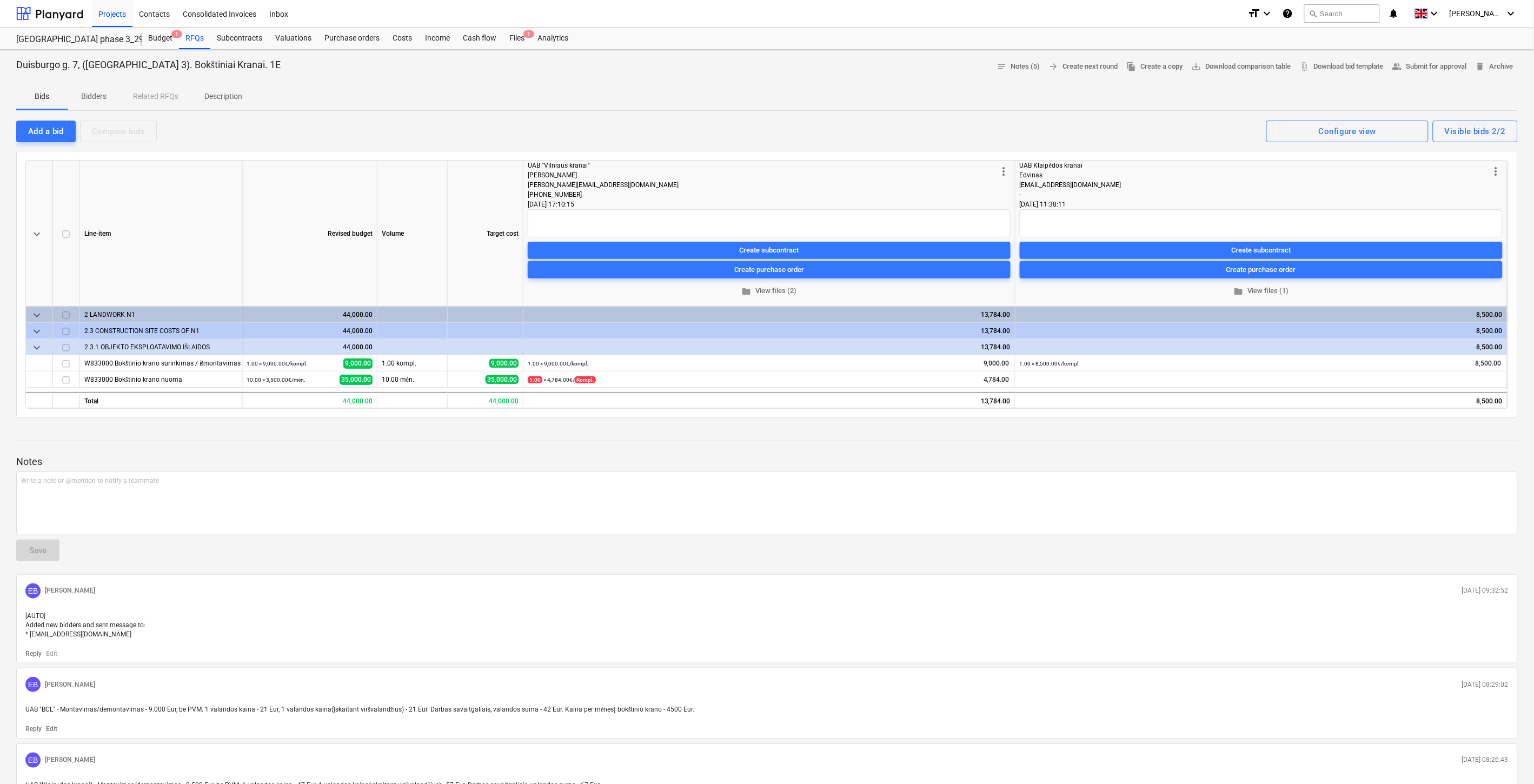
click at [88, 89] on span "Bidders" at bounding box center [94, 96] width 52 height 18
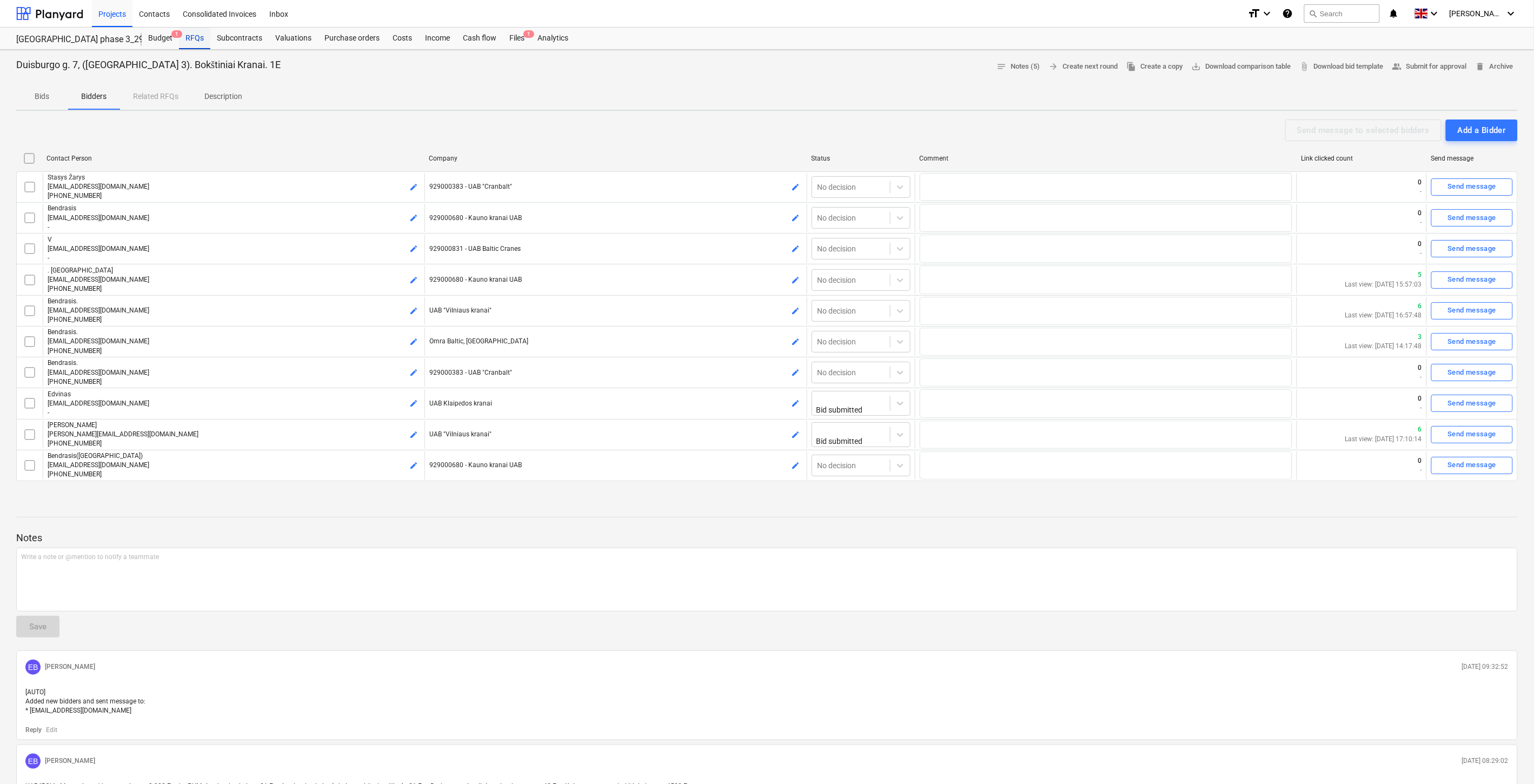
click at [191, 41] on div "RFQs" at bounding box center [195, 39] width 31 height 22
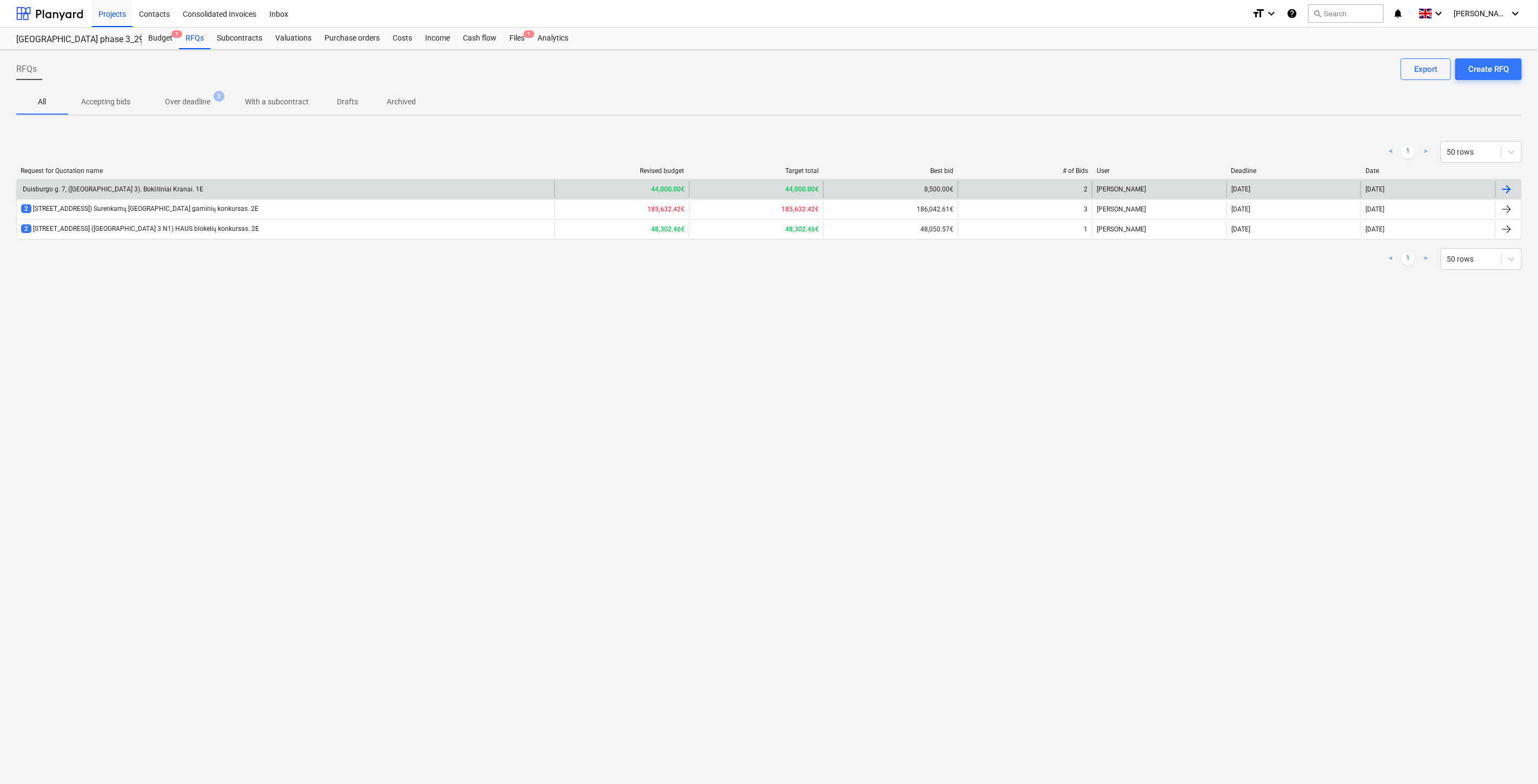
click at [134, 186] on div "Duisburgo g. 7, (Lake Town 3). Bokštiniai Kranai. 1E" at bounding box center [112, 190] width 182 height 8
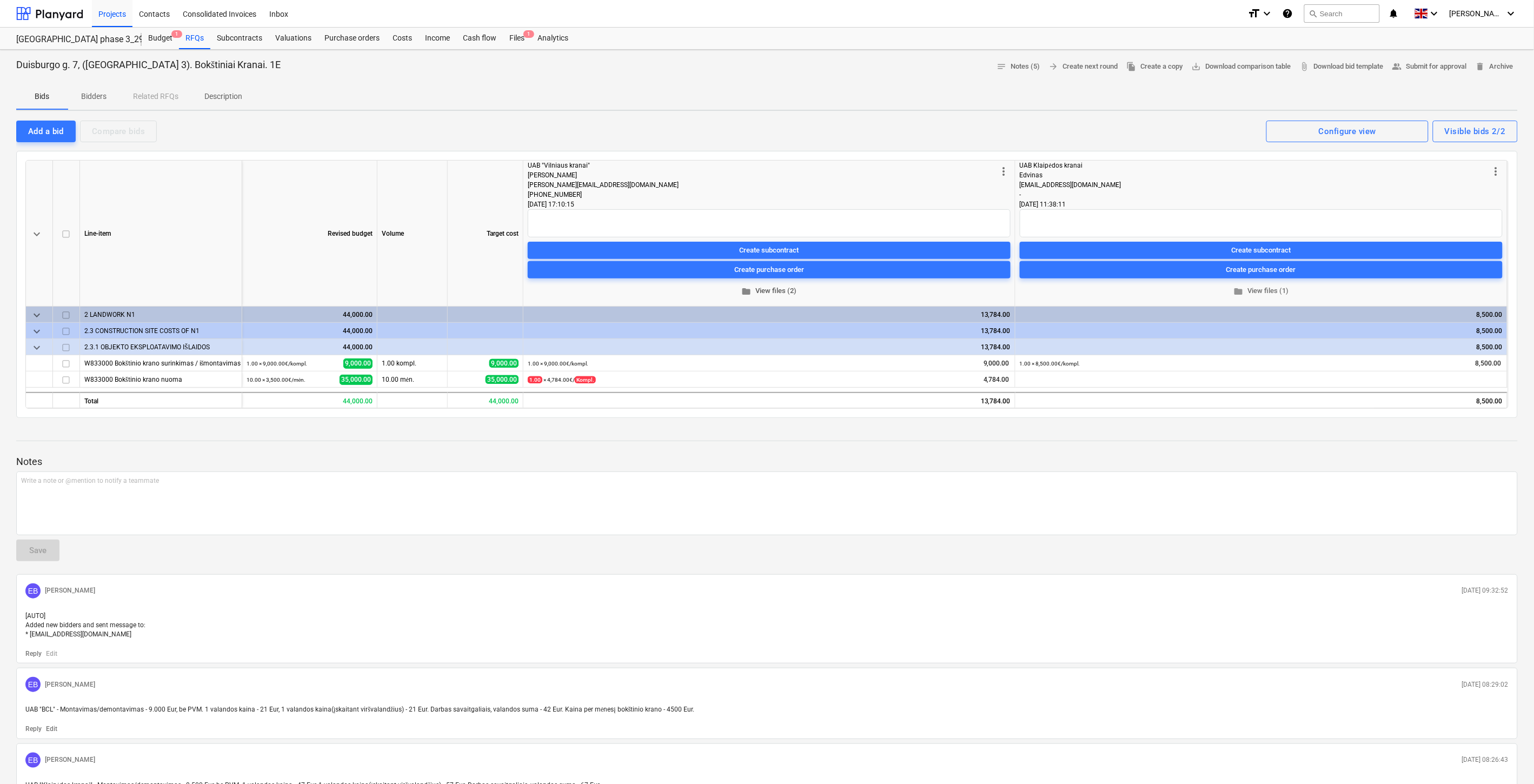
click at [786, 290] on span "folder View files (2)" at bounding box center [769, 291] width 475 height 12
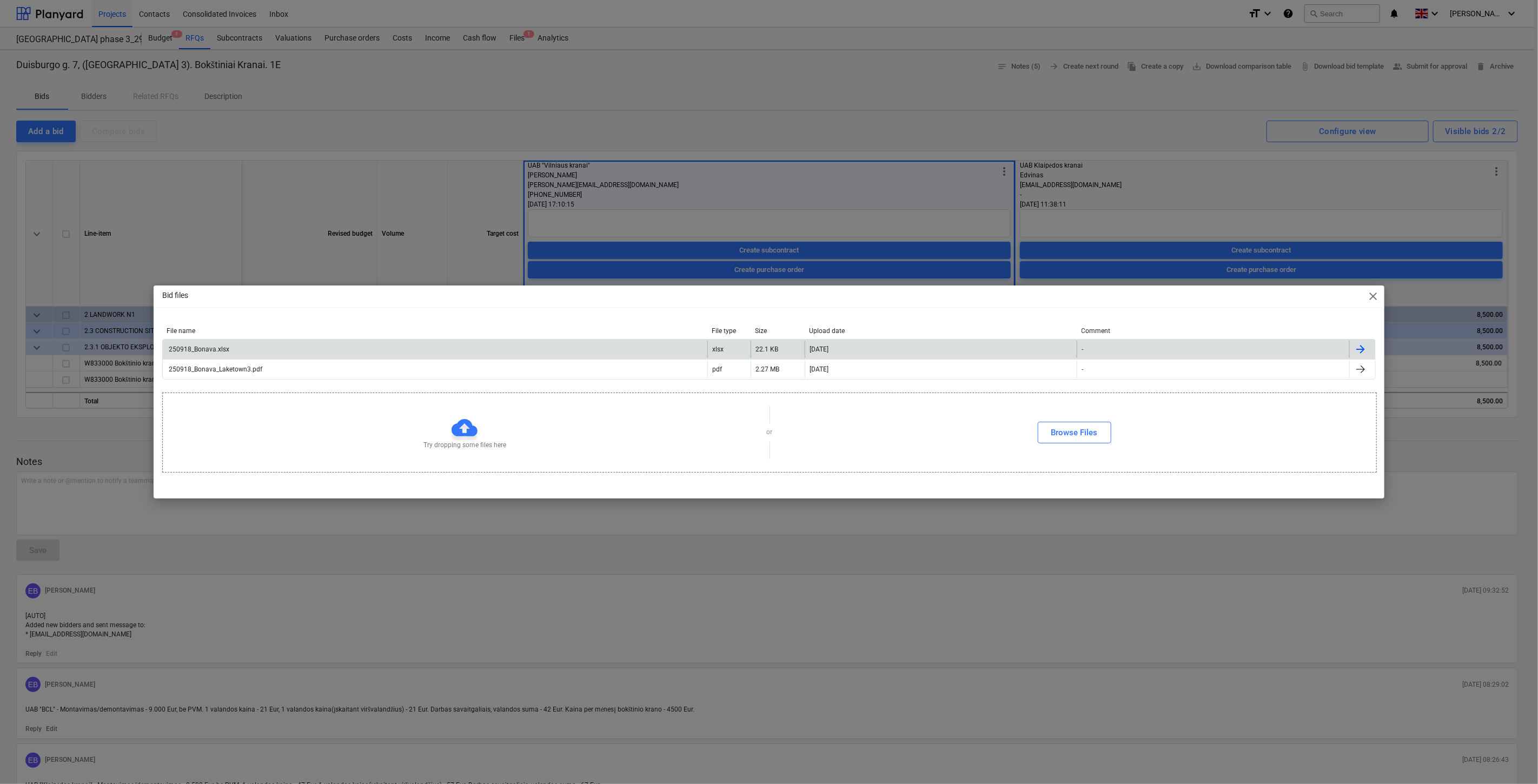
click at [303, 350] on div "250918_Bonava.xlsx" at bounding box center [434, 350] width 544 height 18
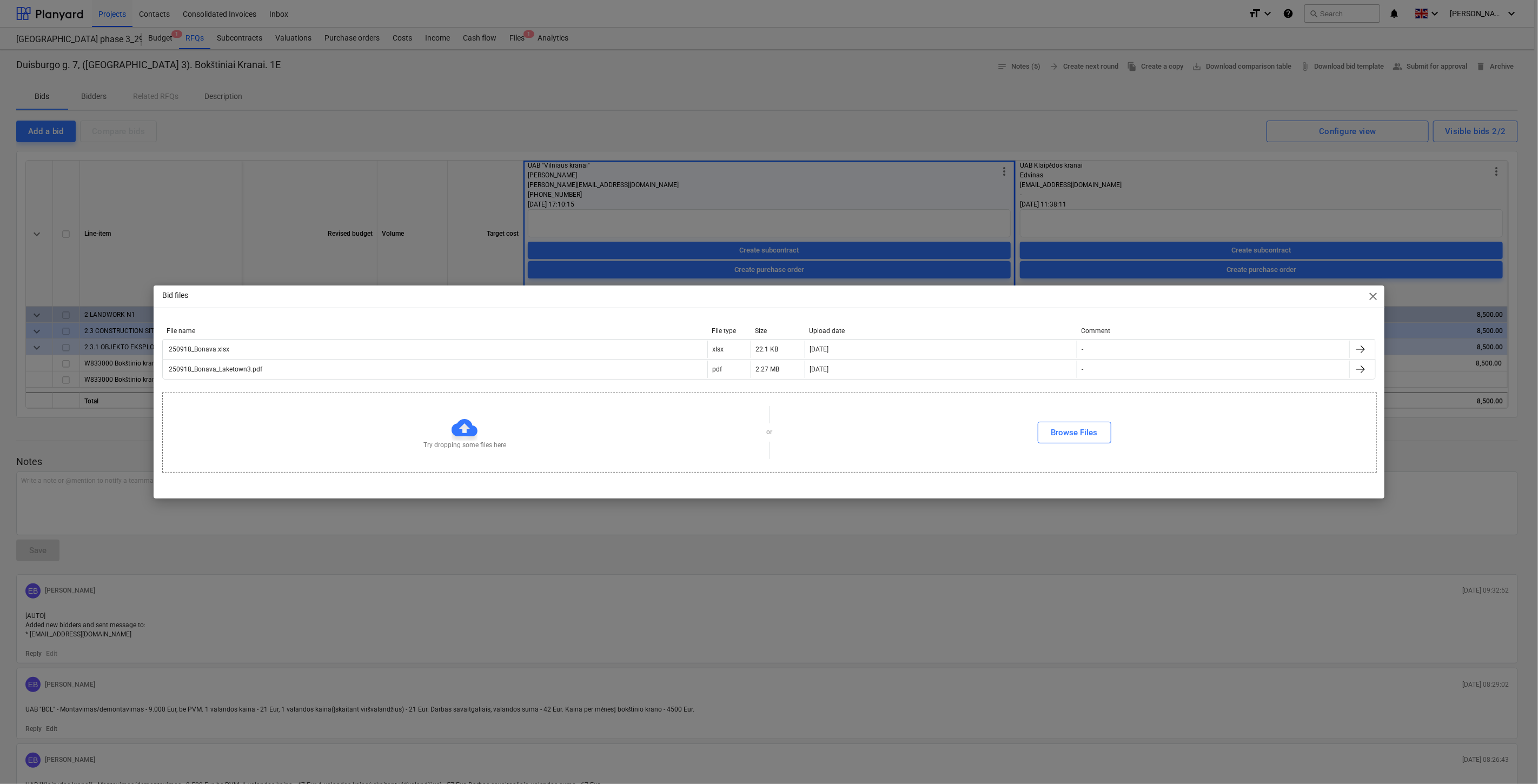
click at [1372, 294] on span "close" at bounding box center [1373, 296] width 13 height 13
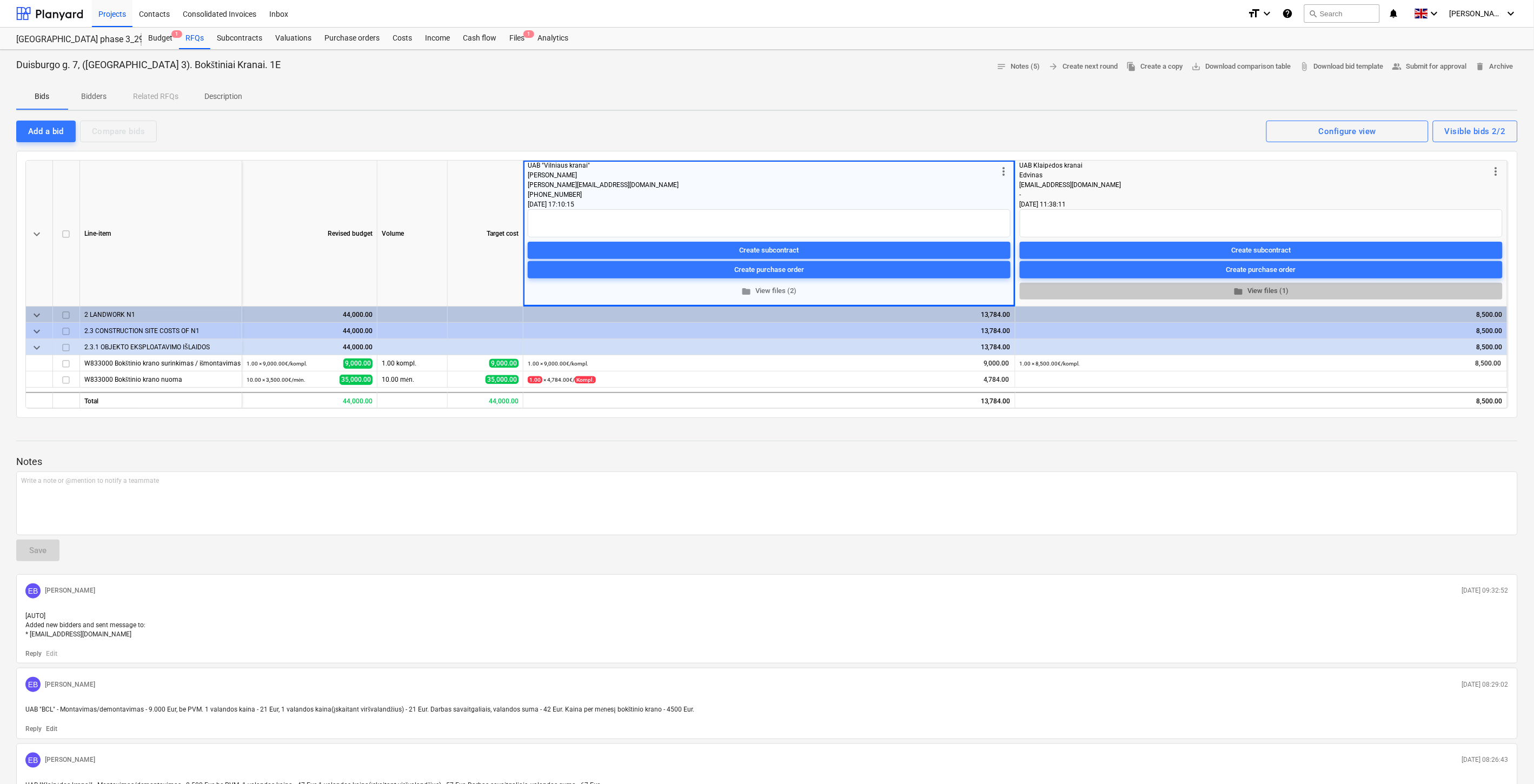
click at [1253, 294] on span "folder View files (1)" at bounding box center [1261, 291] width 475 height 12
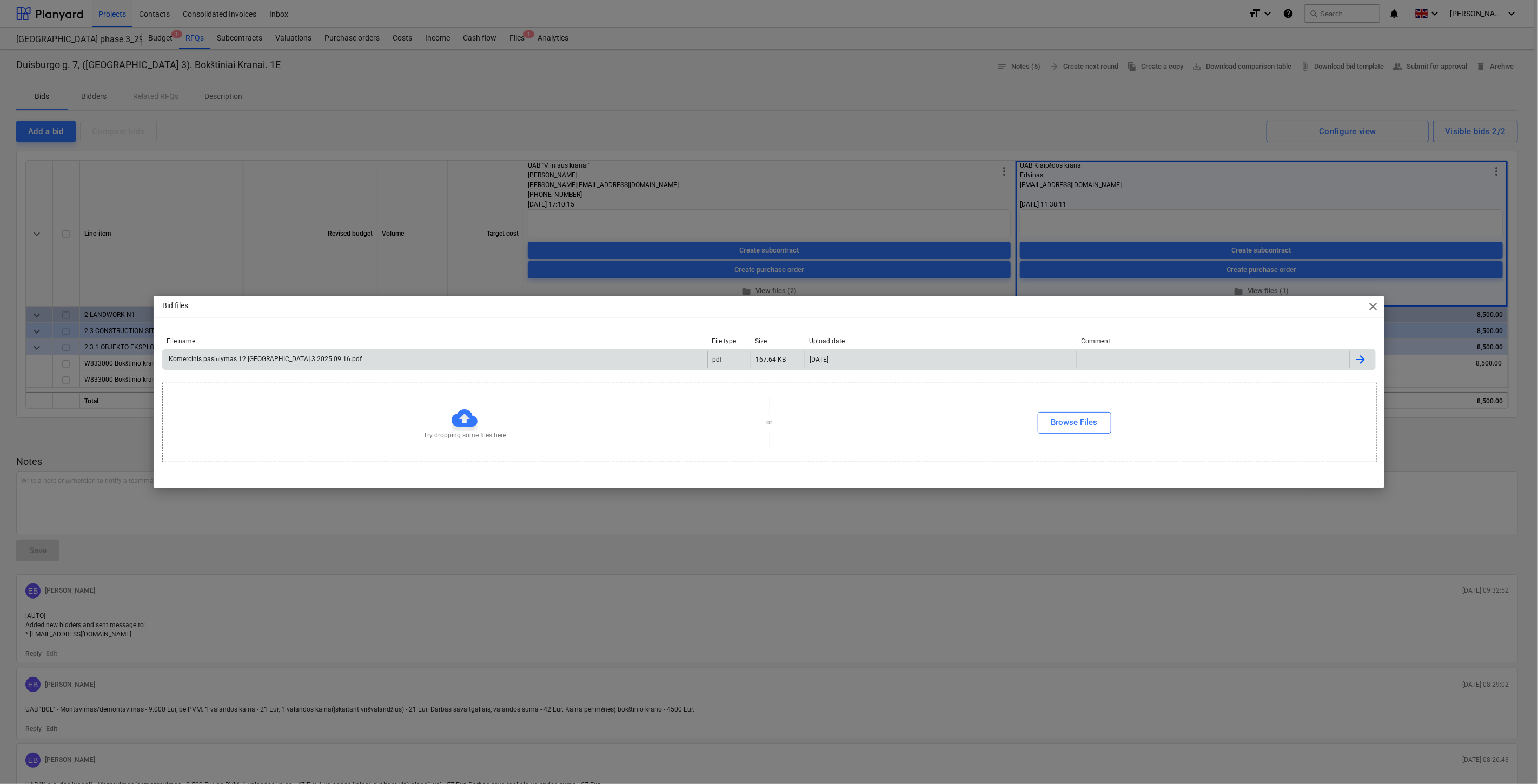
click at [499, 365] on div "Komercinis pasiūlymas 12 tonų Lake town 3 2025 09 16.pdf" at bounding box center [434, 360] width 544 height 18
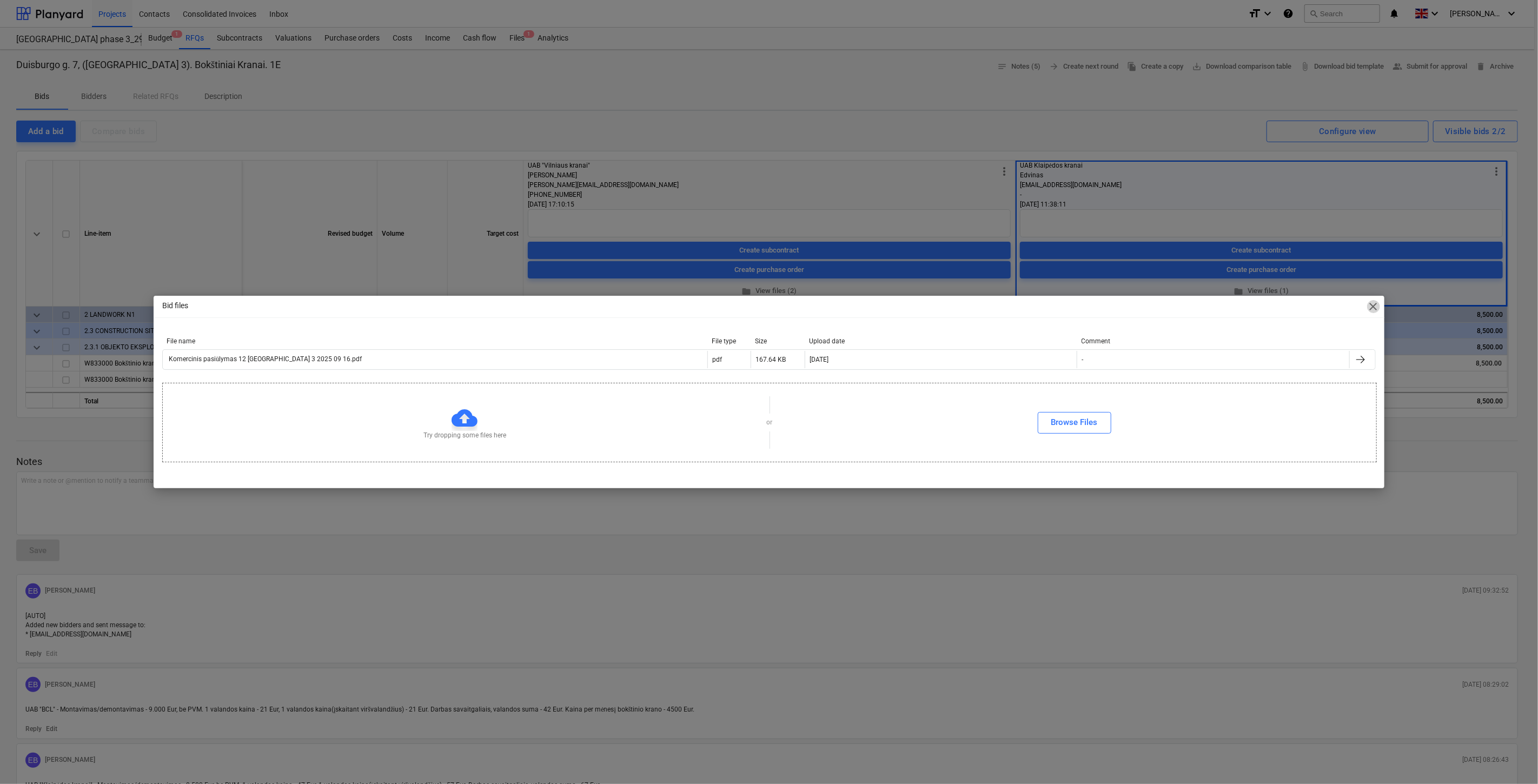
click at [1375, 306] on span "close" at bounding box center [1373, 306] width 13 height 13
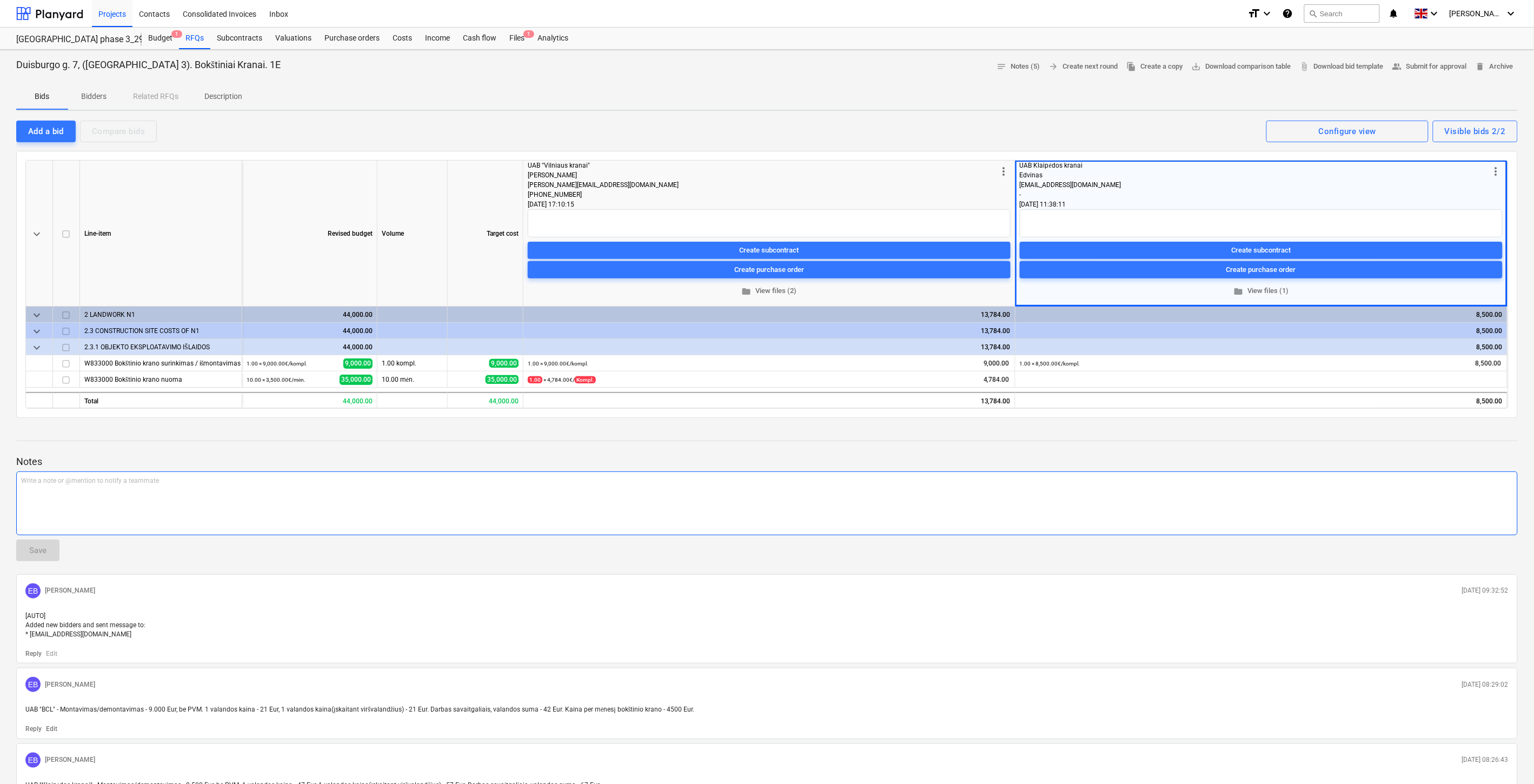
click at [242, 494] on div "Write a note or @mention to notify a teammate ﻿" at bounding box center [767, 503] width 1501 height 64
drag, startPoint x: 249, startPoint y: 488, endPoint x: 275, endPoint y: 479, distance: 27.5
click at [249, 488] on div "UAB "Klaipėdos kranai" - grubi bokštinio krano mėnesio kaina lygi:" at bounding box center [767, 503] width 1501 height 64
click at [341, 434] on div at bounding box center [767, 430] width 1501 height 9
click at [47, 547] on button "Save" at bounding box center [38, 550] width 43 height 22
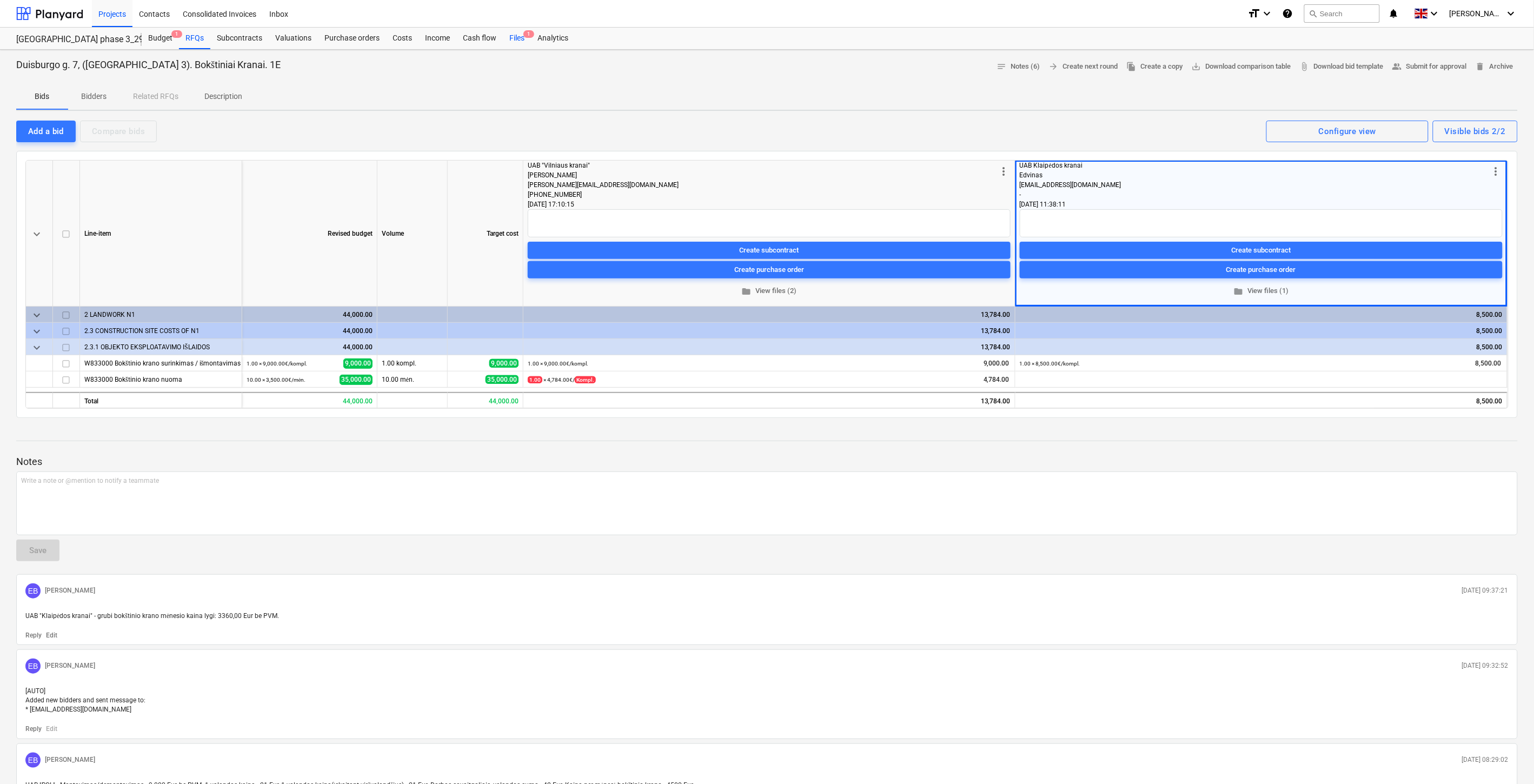
click at [517, 39] on div "Files 1" at bounding box center [517, 39] width 28 height 22
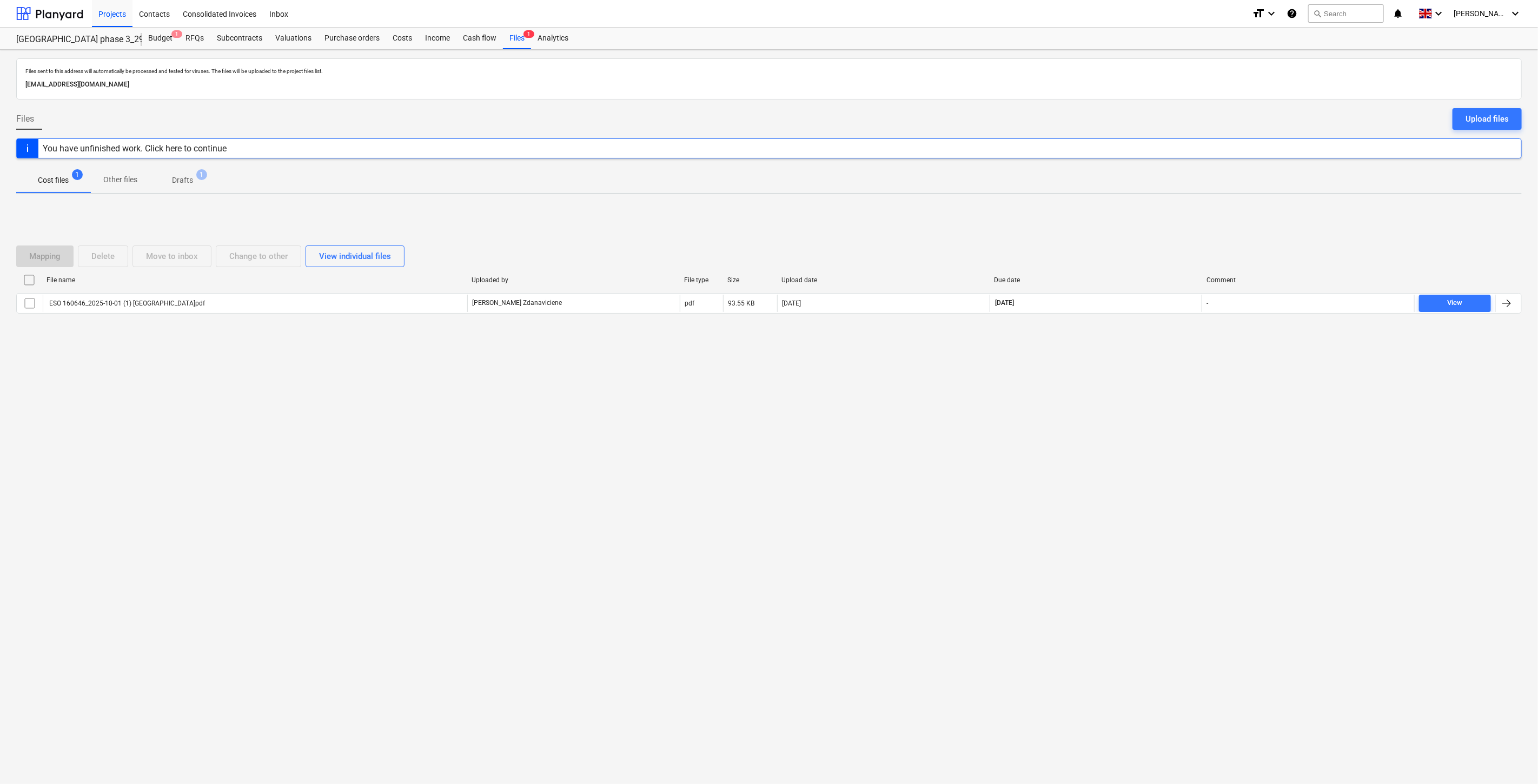
click at [1112, 440] on div "Files sent to this address will automatically be processed and tested for virus…" at bounding box center [769, 416] width 1538 height 734
click at [1127, 407] on div "Files sent to this address will automatically be processed and tested for virus…" at bounding box center [769, 416] width 1538 height 734
click at [64, 12] on div at bounding box center [49, 14] width 67 height 27
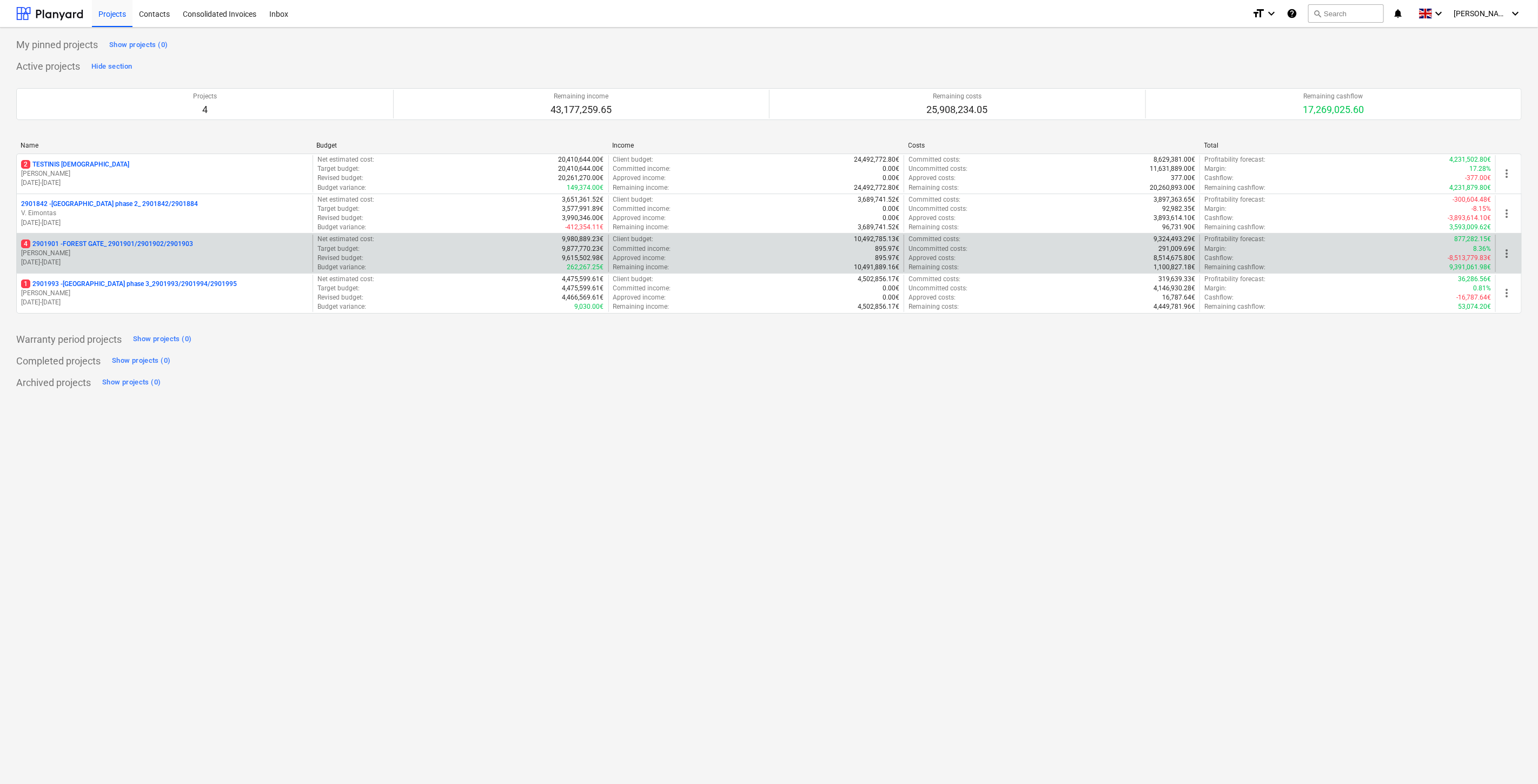
click at [180, 250] on p "[PERSON_NAME]" at bounding box center [165, 253] width 287 height 9
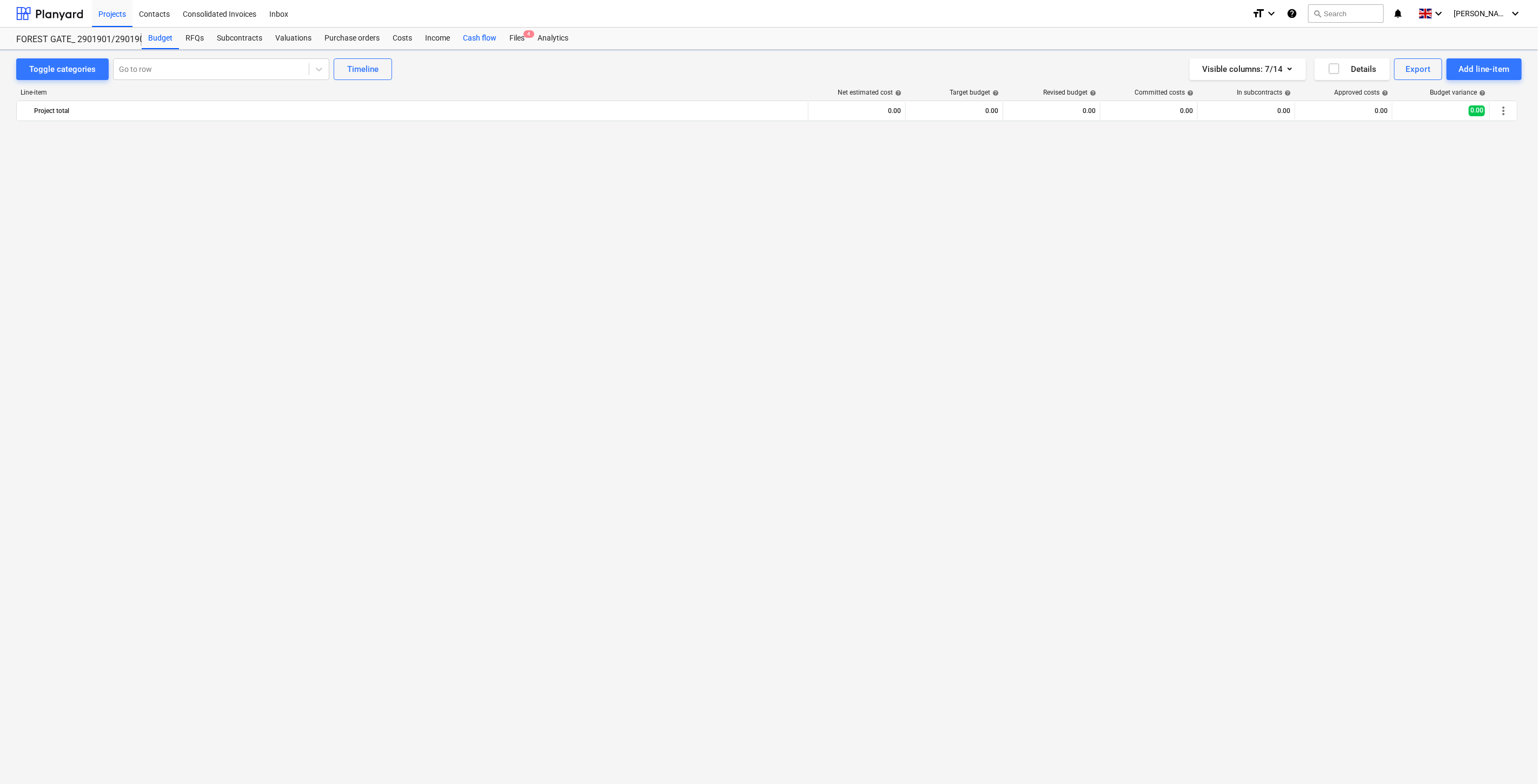
scroll to position [2450, 0]
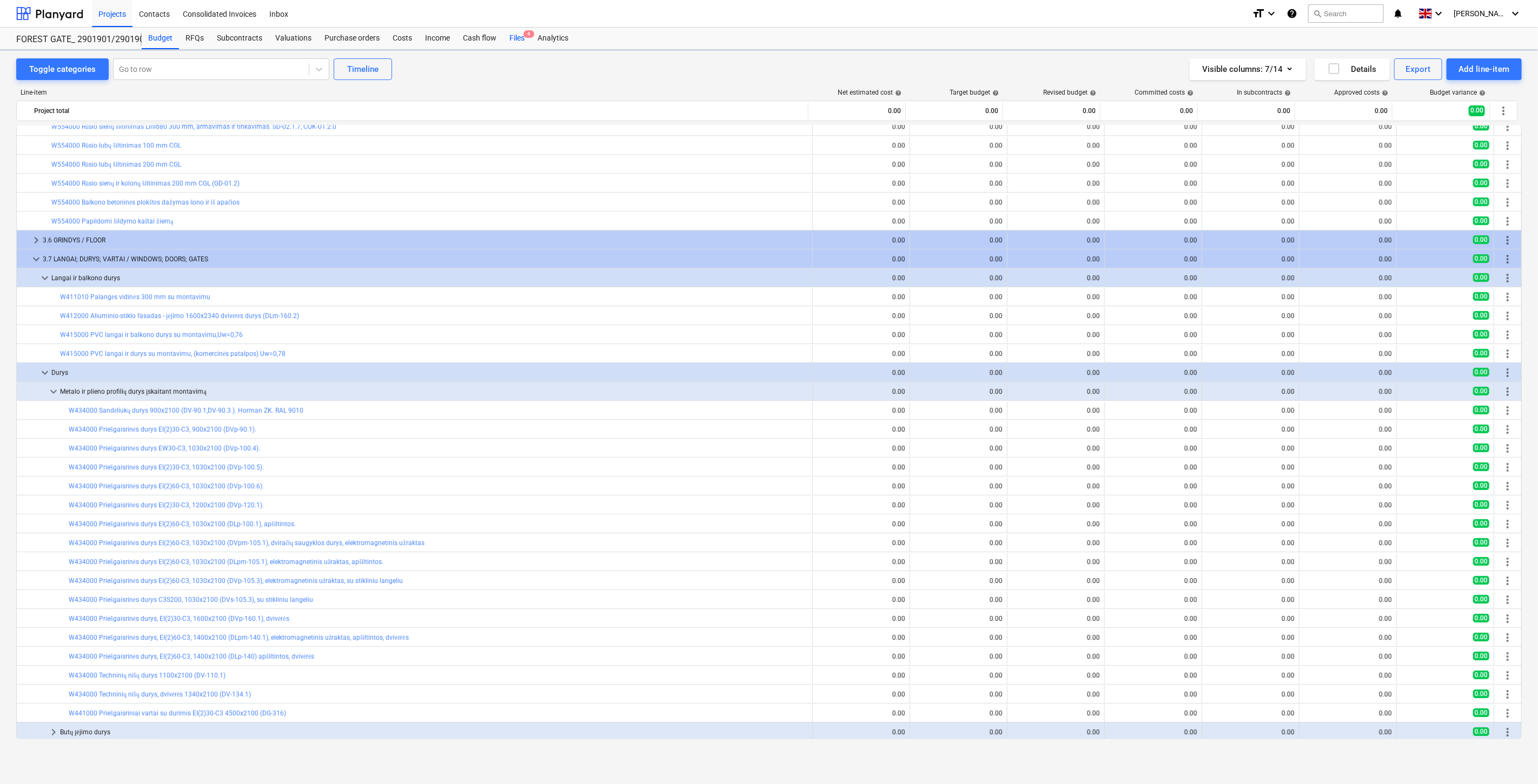
click at [508, 36] on div "Files 4" at bounding box center [517, 39] width 28 height 22
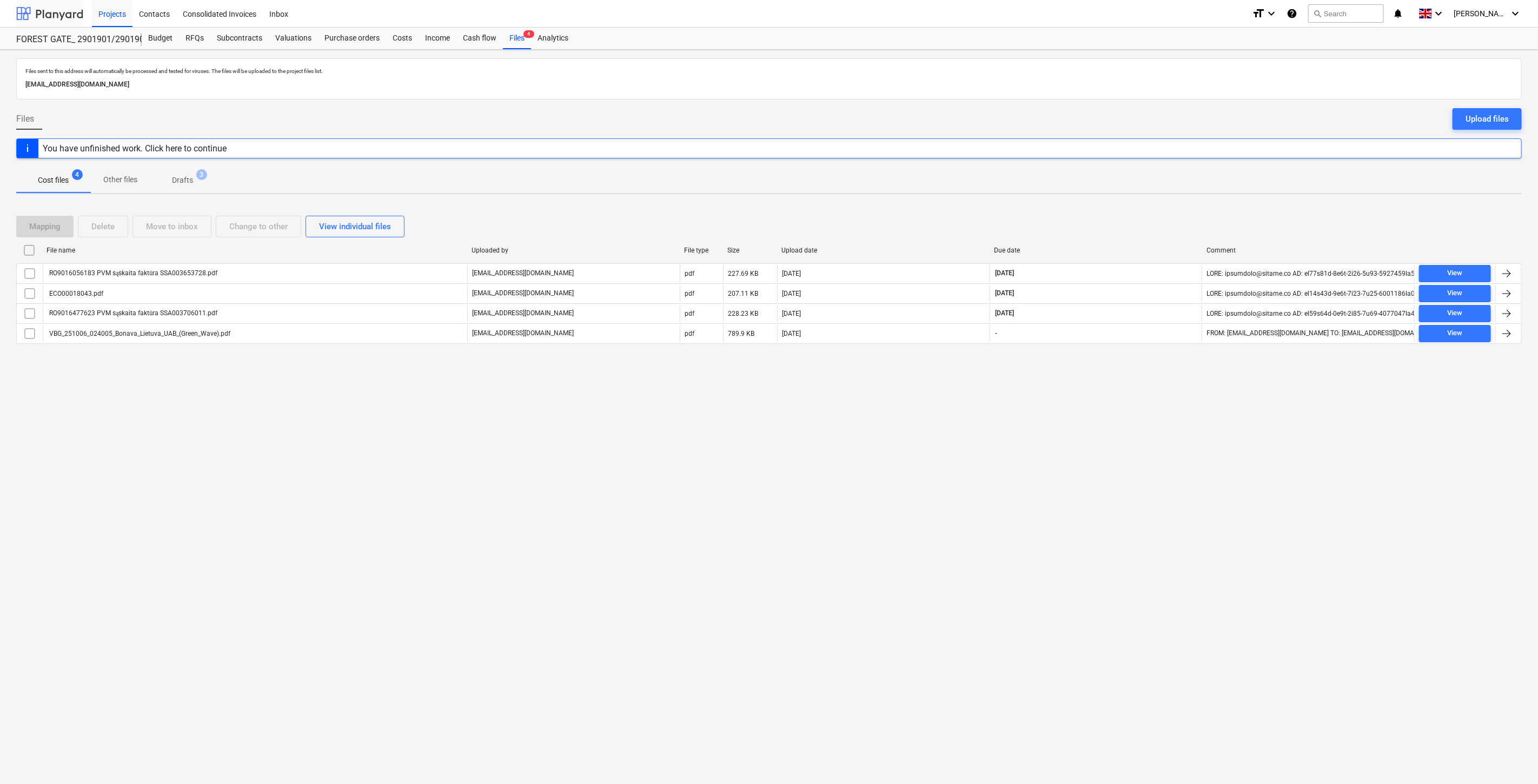
click at [66, 13] on div at bounding box center [49, 14] width 67 height 27
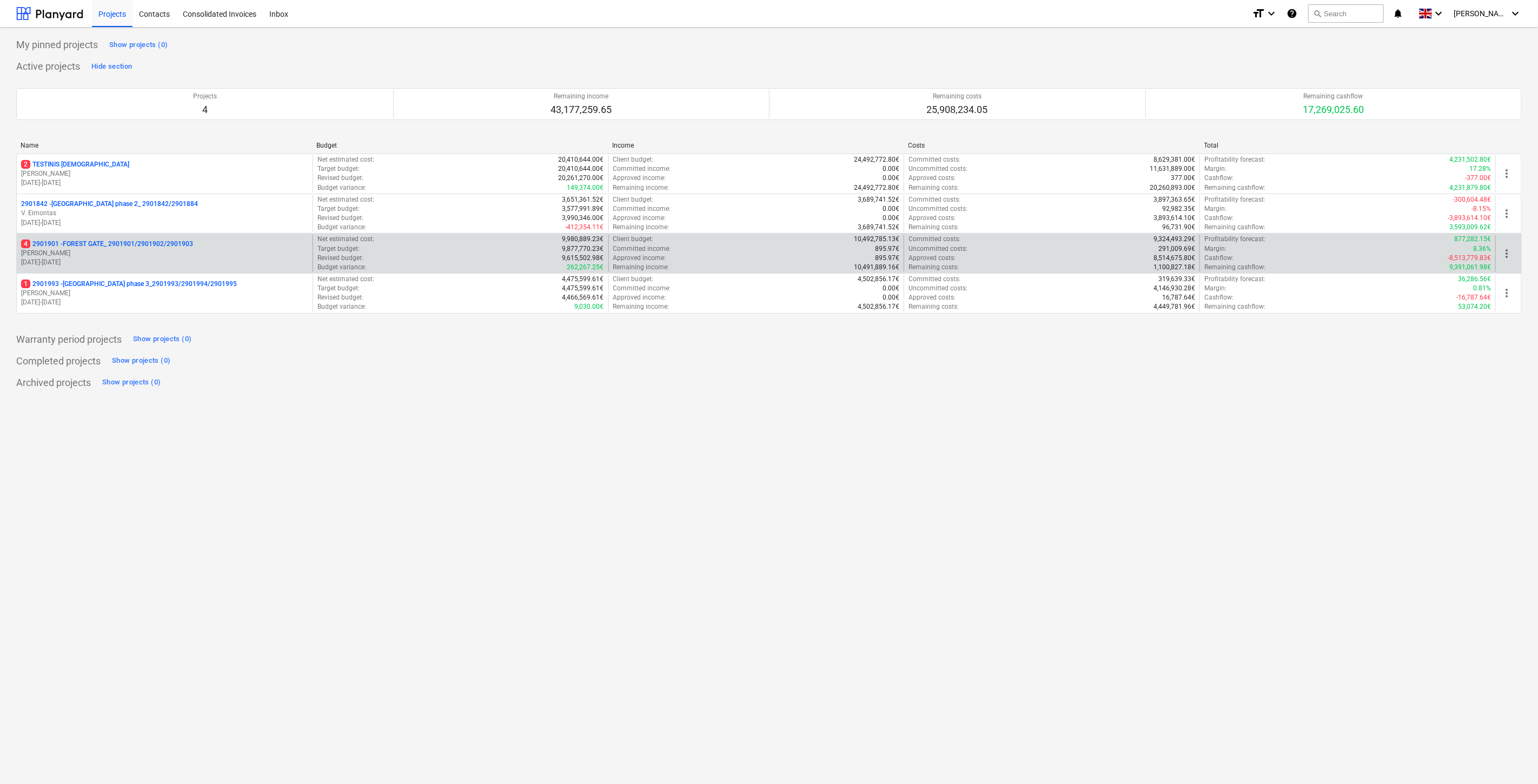
click at [149, 250] on p "[PERSON_NAME]" at bounding box center [165, 253] width 287 height 9
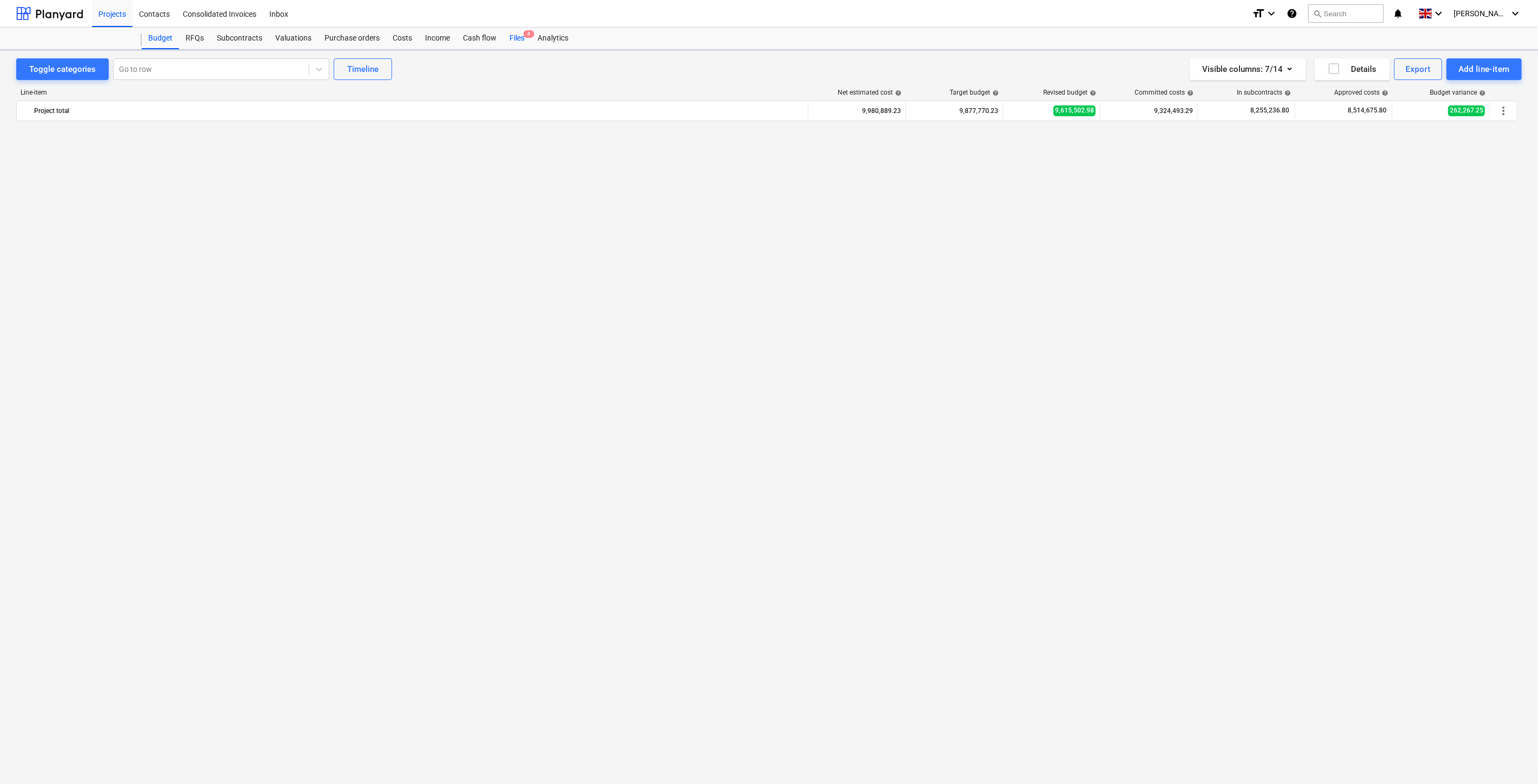
scroll to position [2450, 0]
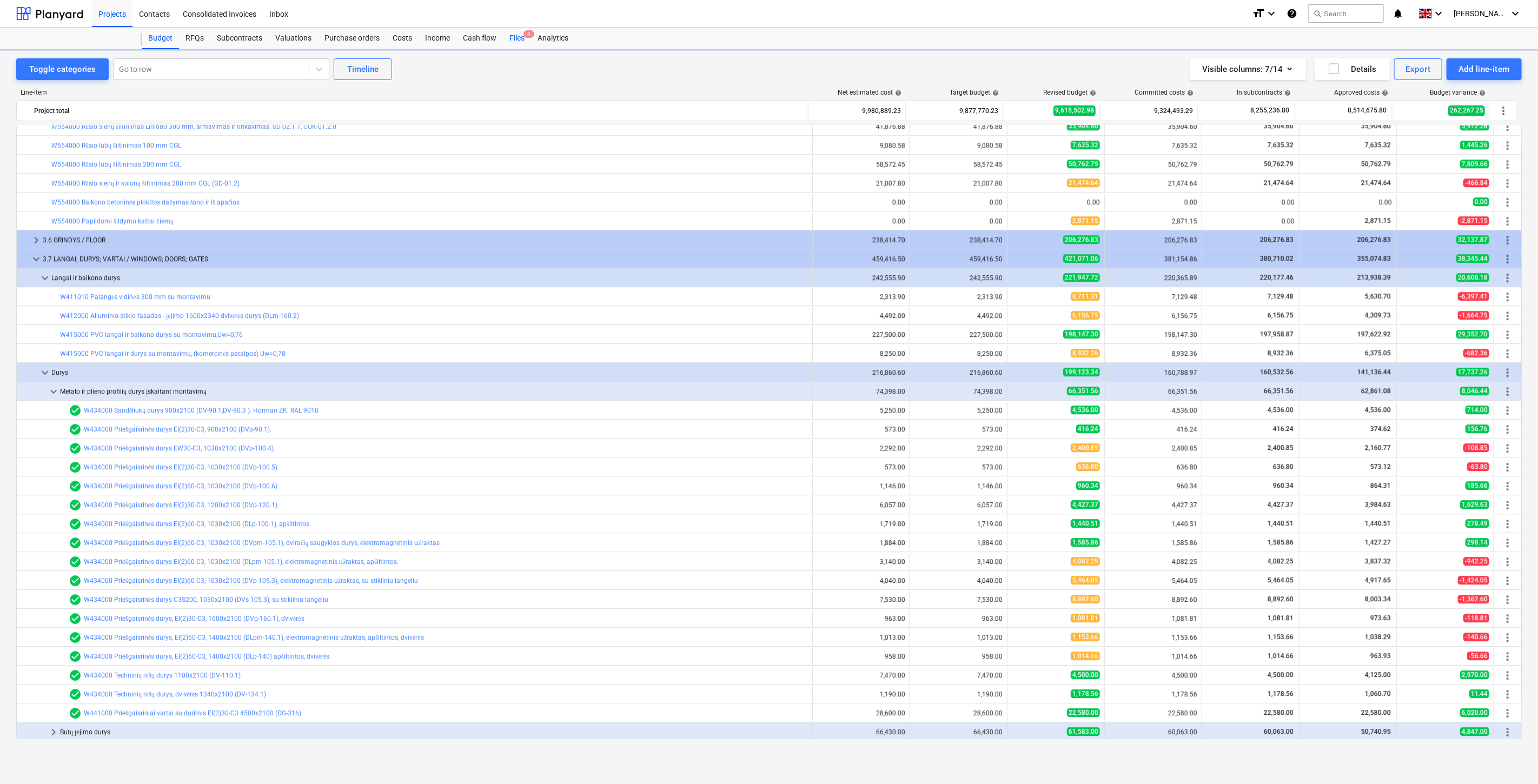
click at [520, 39] on div "Files 4" at bounding box center [517, 39] width 28 height 22
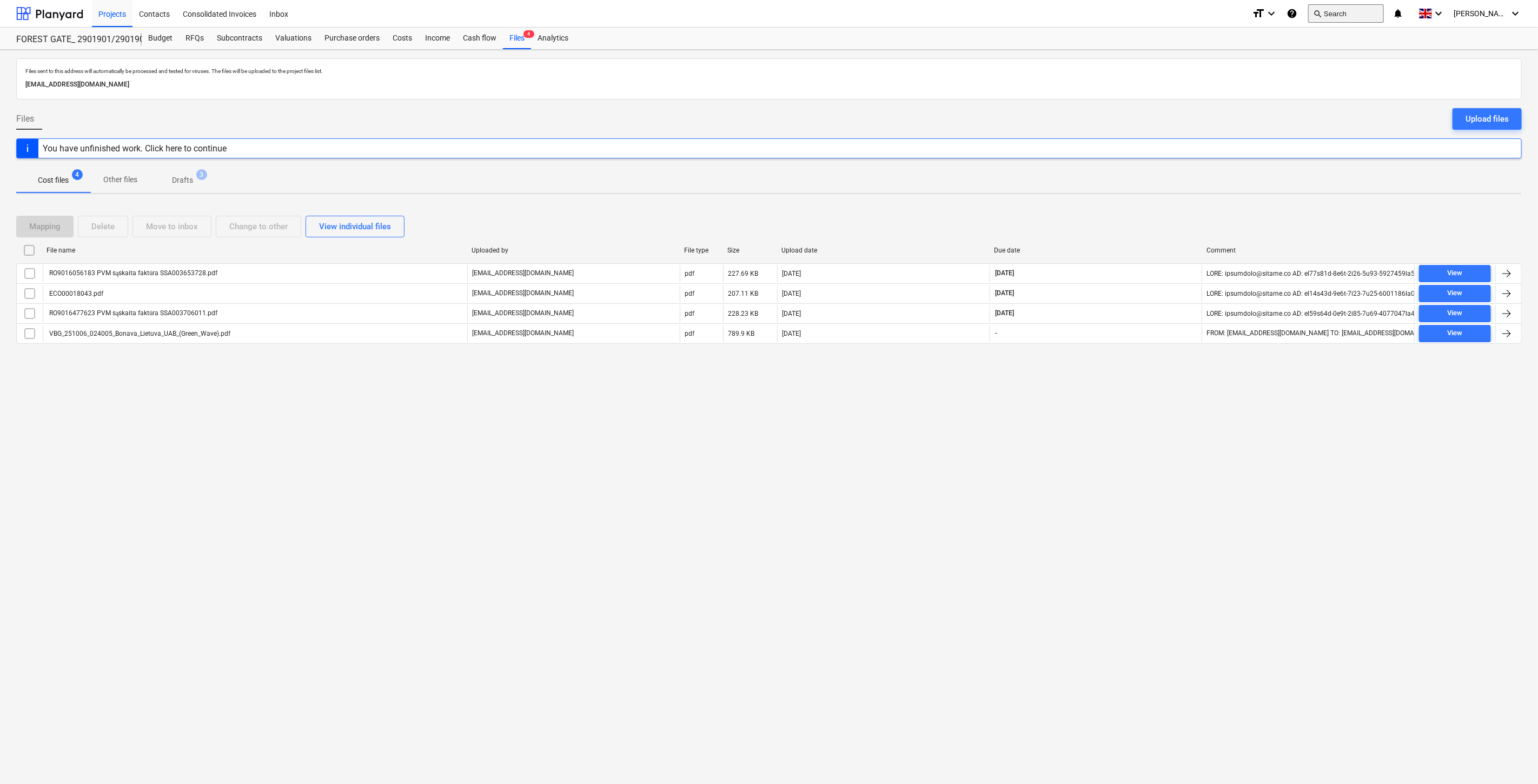
click at [1370, 9] on button "search Search" at bounding box center [1346, 13] width 76 height 18
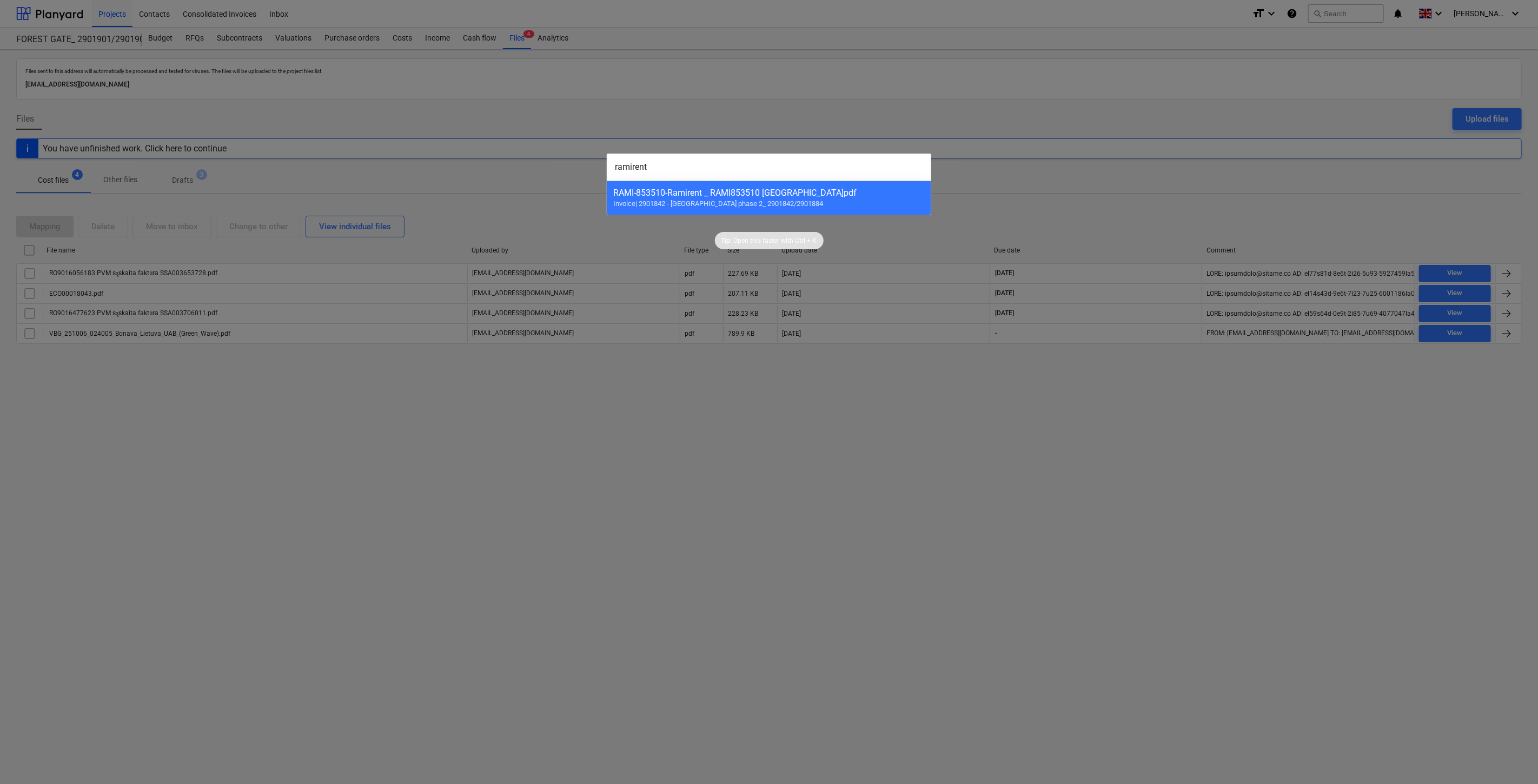
drag, startPoint x: 695, startPoint y: 165, endPoint x: 588, endPoint y: 164, distance: 107.0
click at [588, 164] on div "ramirent RAMI-853510 - Ramirent _ RAMI853510 Lake town.pdf Invoice | 2901842 - …" at bounding box center [769, 392] width 1538 height 784
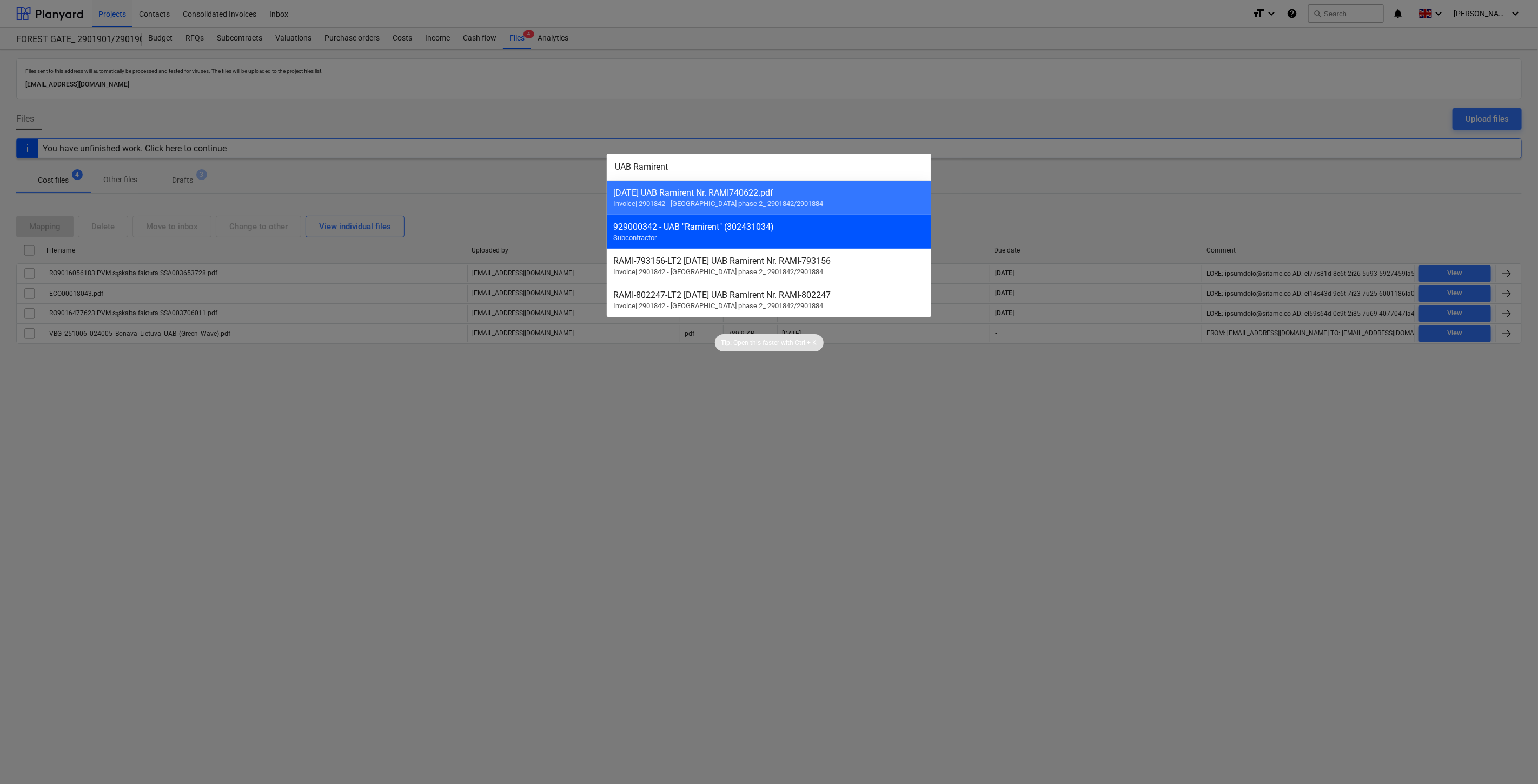
type input "UAB Ramirent"
click at [727, 226] on div "929000342 - UAB "Ramirent" (302431034)" at bounding box center [769, 226] width 312 height 10
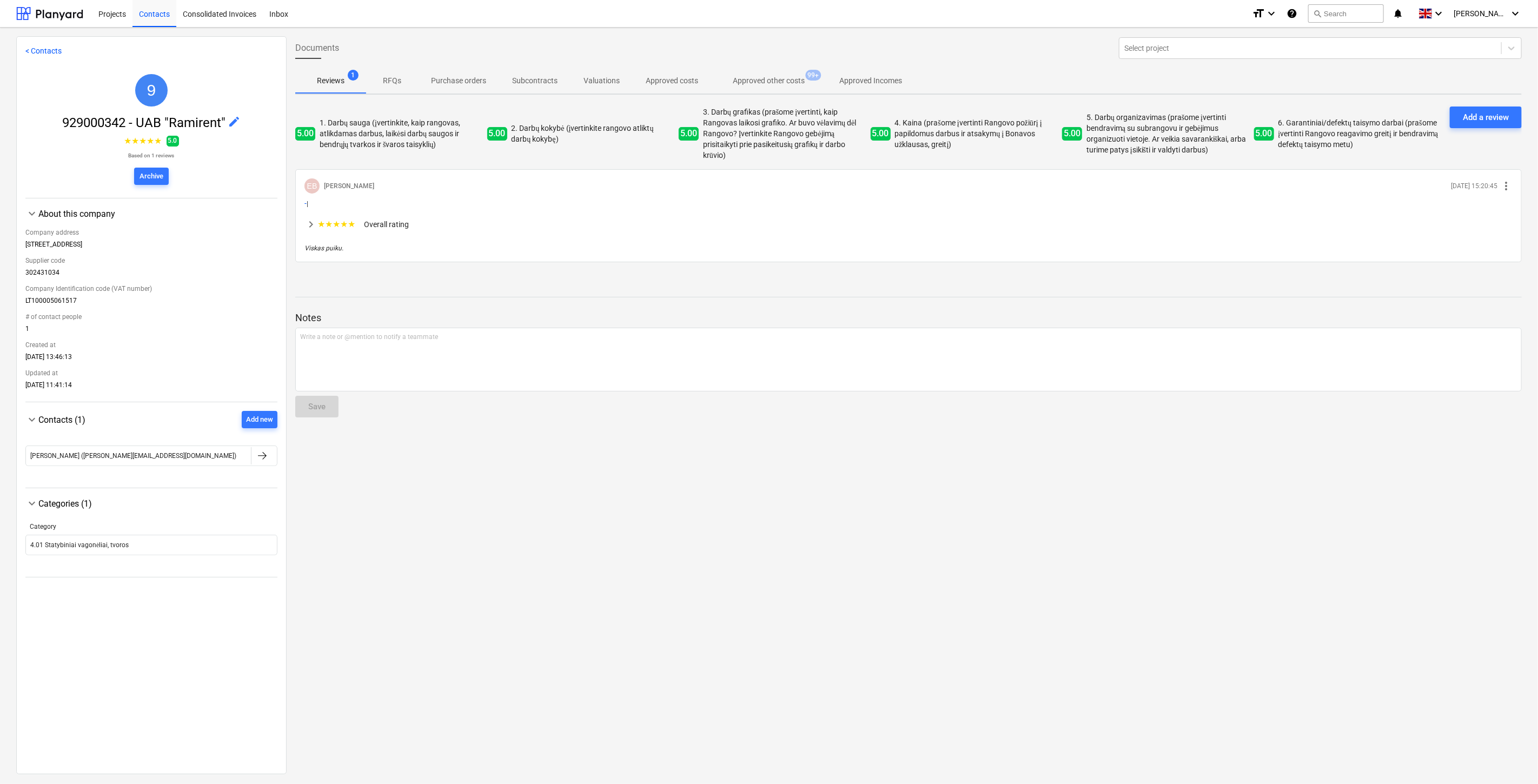
click at [780, 77] on p "Approved other costs" at bounding box center [769, 81] width 72 height 12
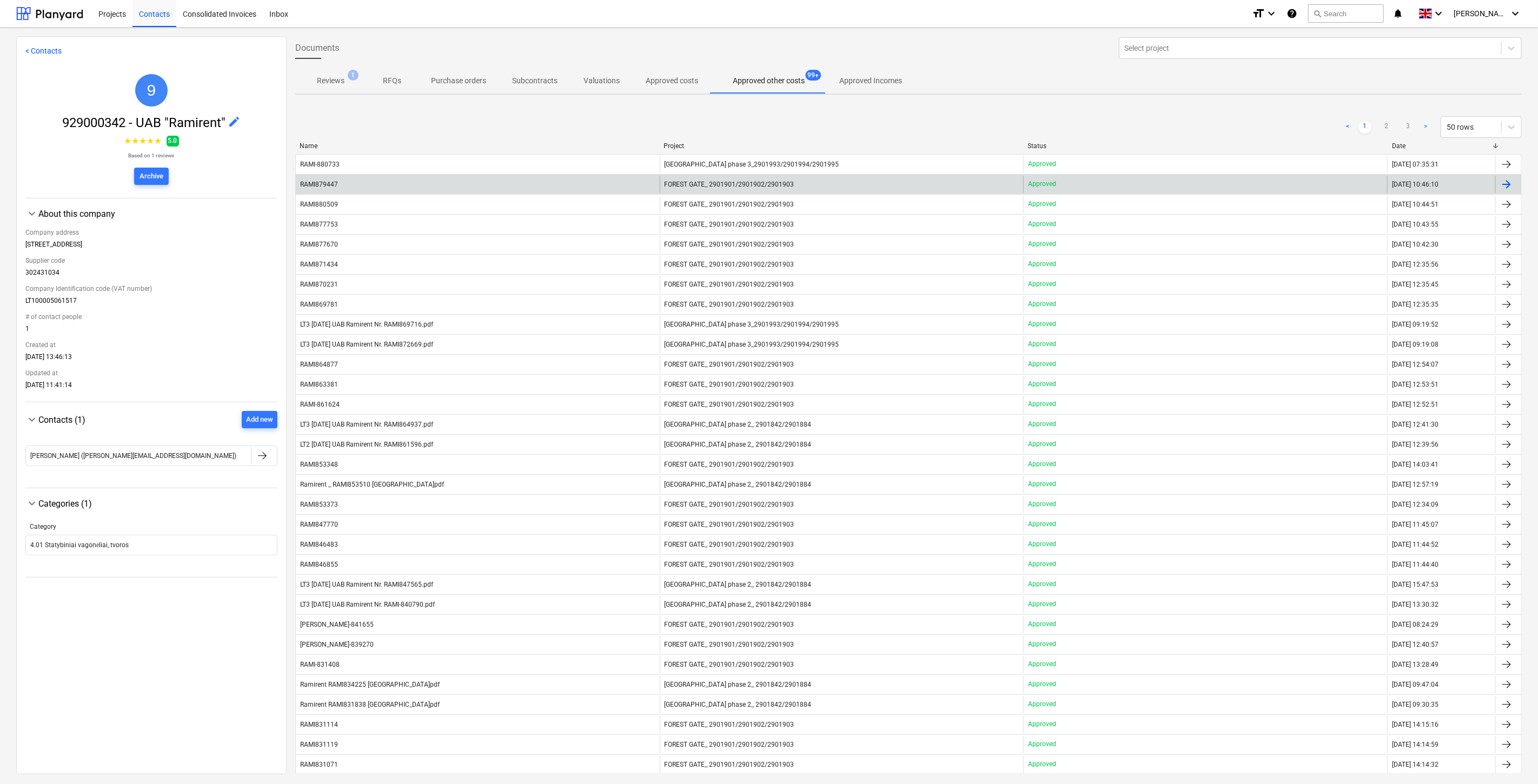
click at [532, 181] on div "RAMI879447" at bounding box center [477, 184] width 364 height 18
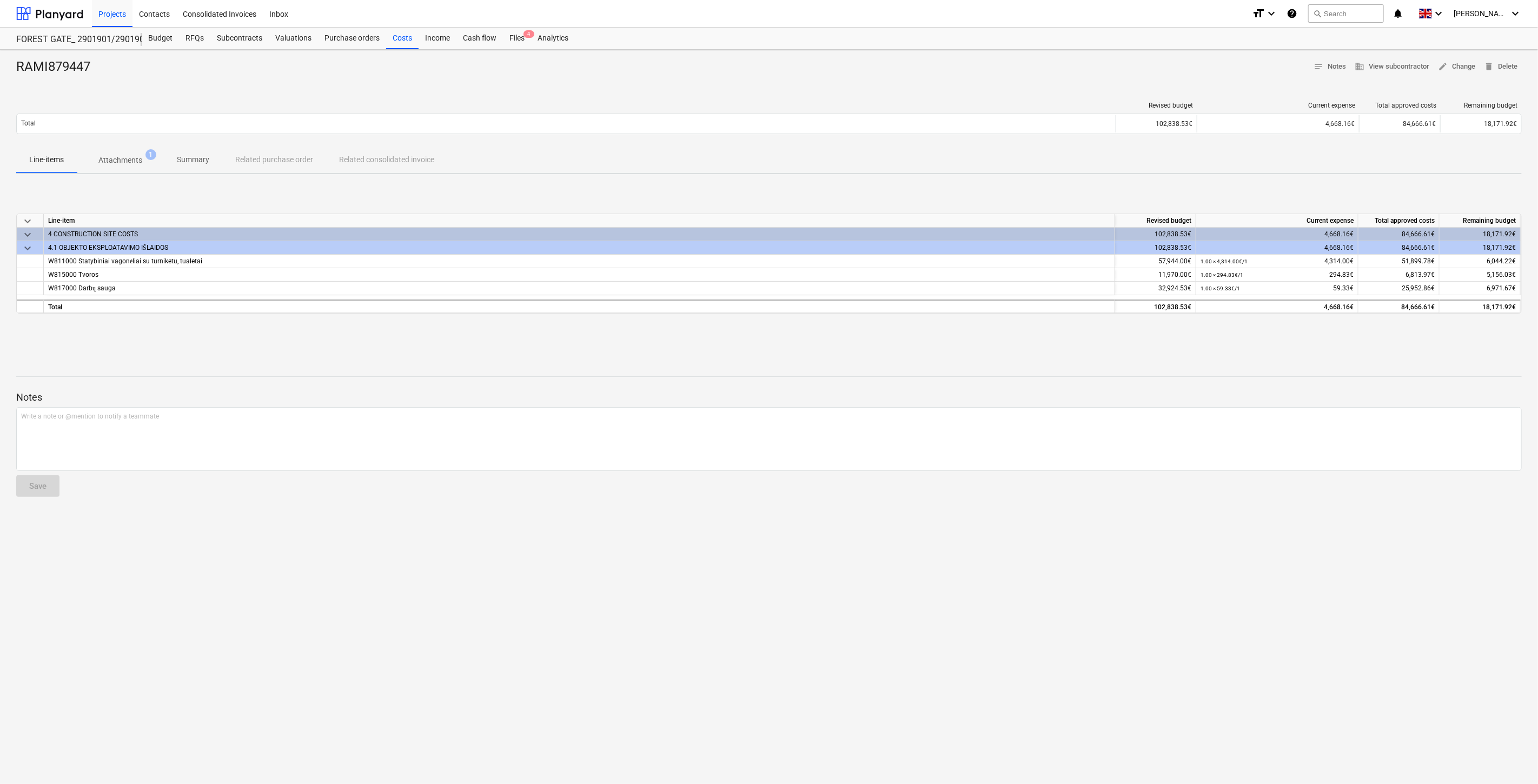
click at [122, 161] on p "Attachments" at bounding box center [120, 160] width 44 height 12
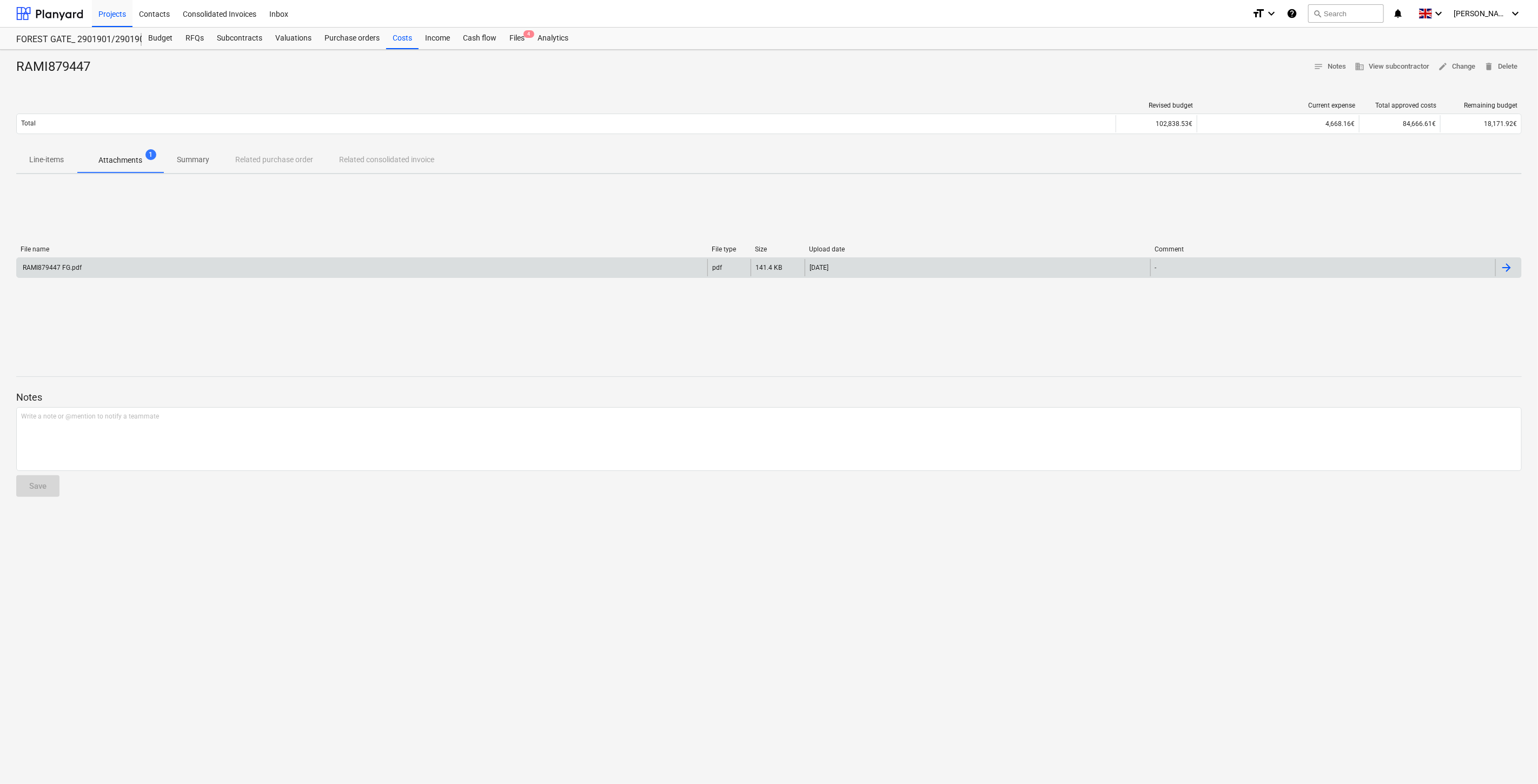
click at [165, 262] on div "RAMI879447 FG.pdf" at bounding box center [362, 268] width 691 height 18
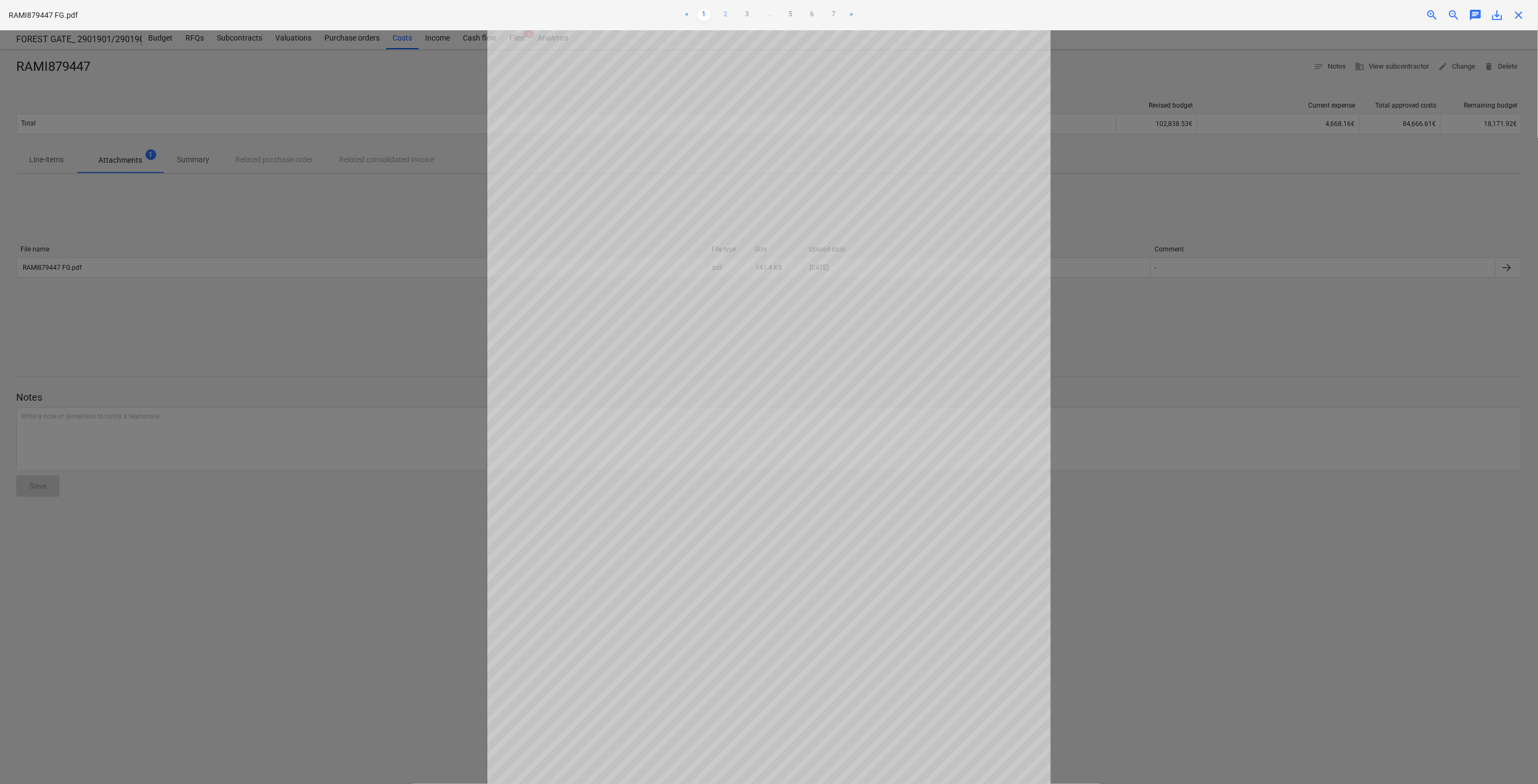
click at [723, 19] on link "2" at bounding box center [725, 15] width 13 height 13
click at [747, 12] on link "3" at bounding box center [747, 15] width 13 height 13
click at [1520, 17] on span "close" at bounding box center [1518, 15] width 13 height 13
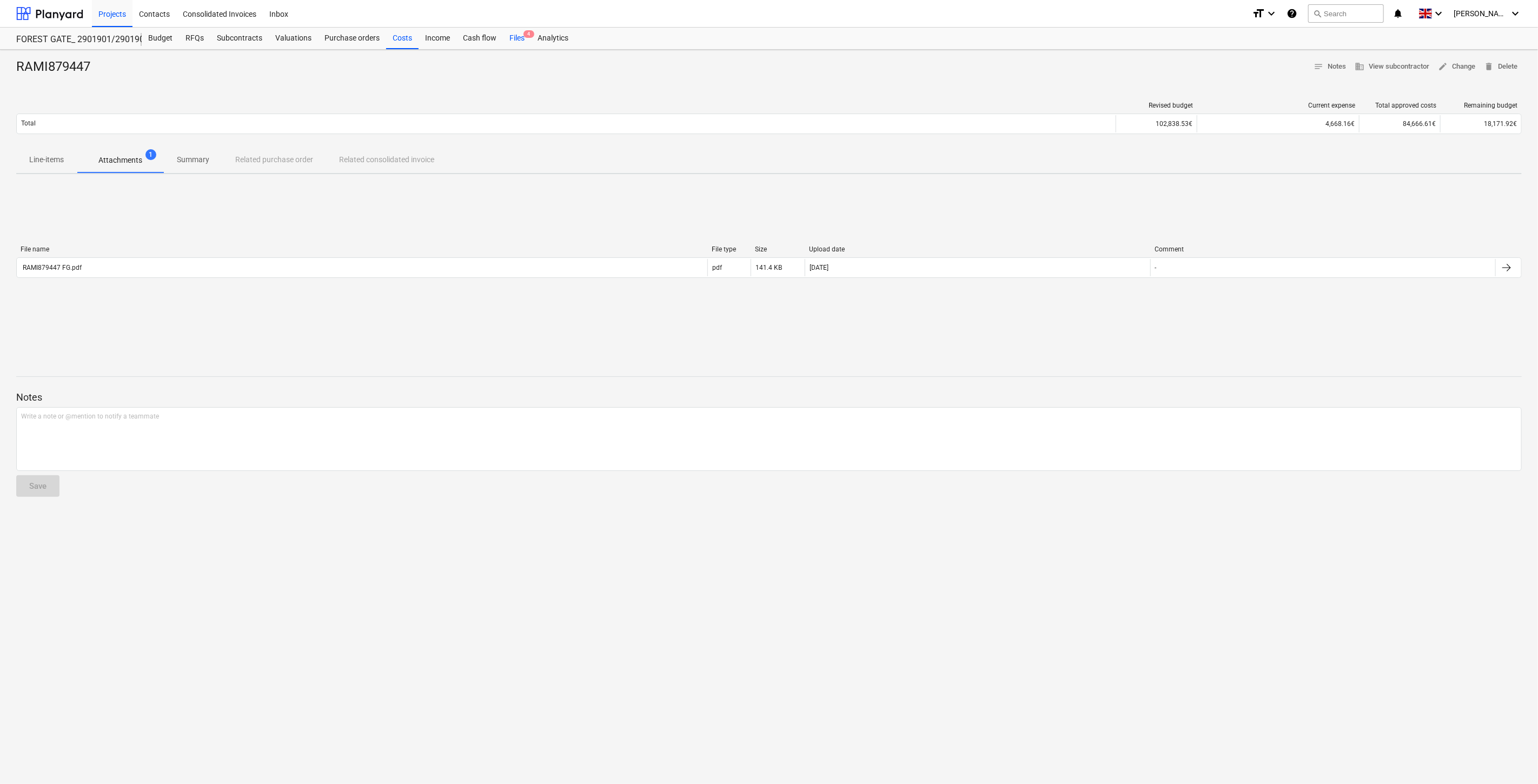
click at [504, 30] on div "Files 4" at bounding box center [517, 39] width 28 height 22
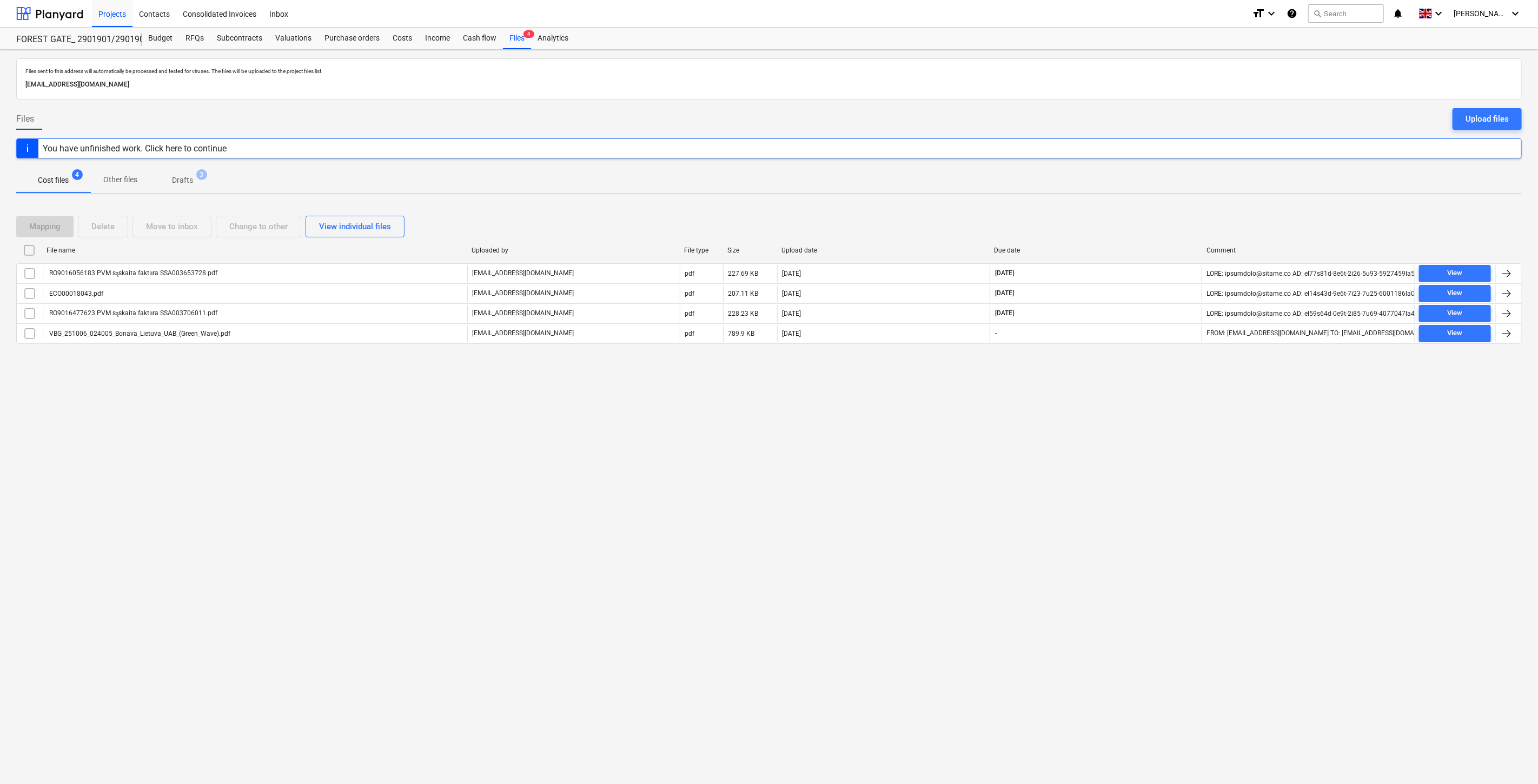
click at [4, 403] on div "Files sent to this address will automatically be processed and tested for virus…" at bounding box center [769, 416] width 1538 height 734
click at [65, 14] on div at bounding box center [49, 14] width 67 height 27
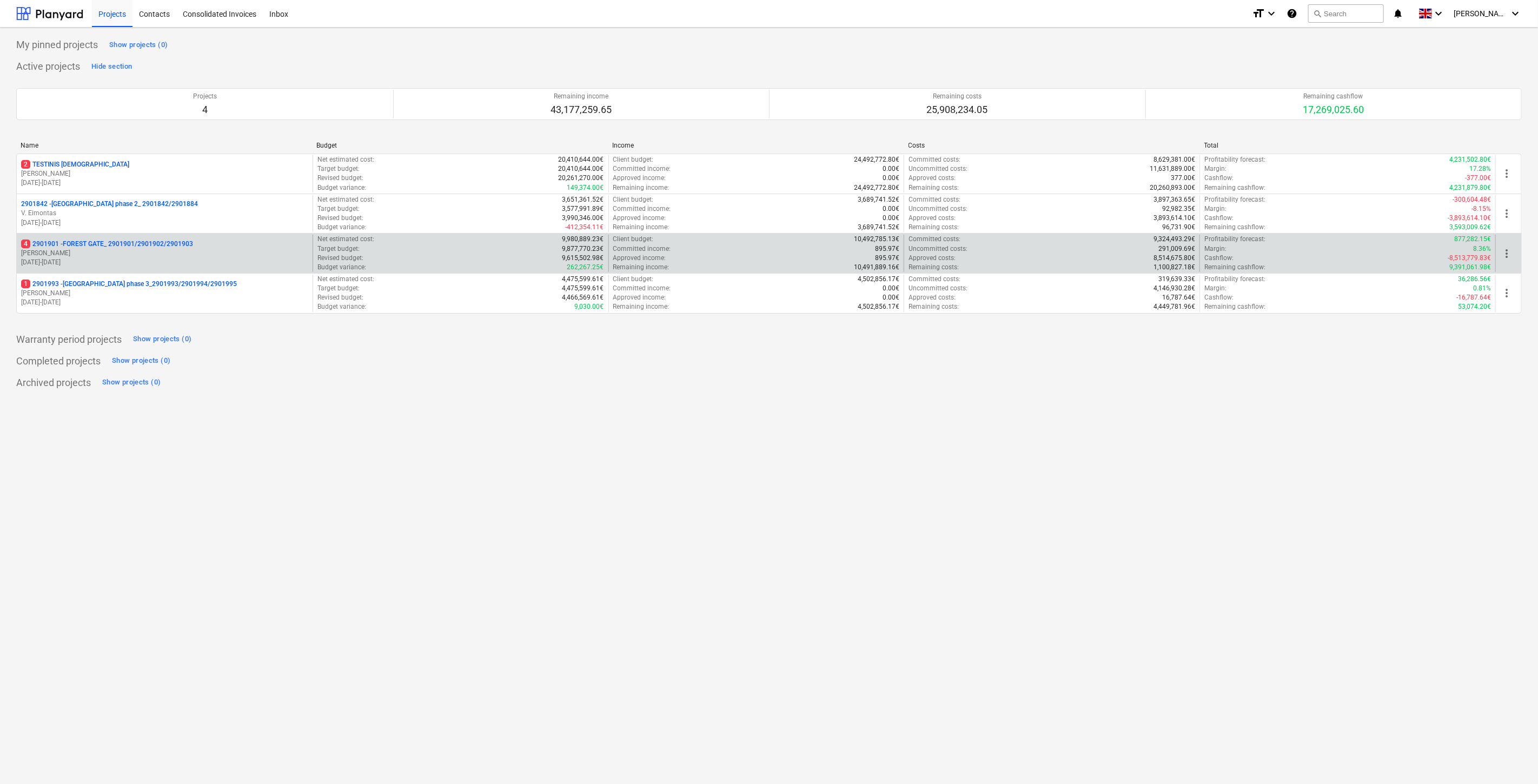
click at [134, 243] on p "4 2901901 - FOREST GATE_ 2901901/2901902/2901903" at bounding box center [107, 244] width 172 height 9
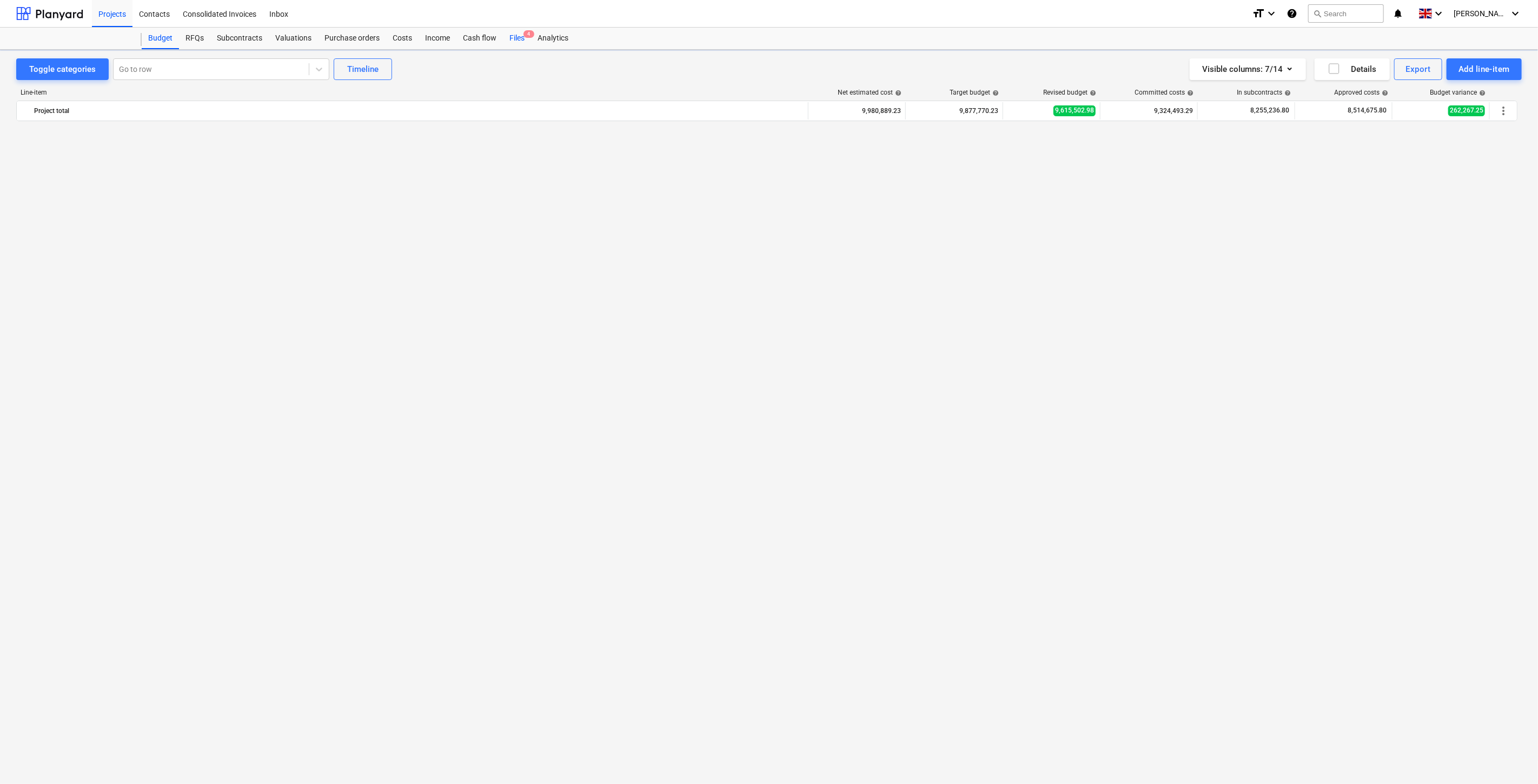
scroll to position [2450, 0]
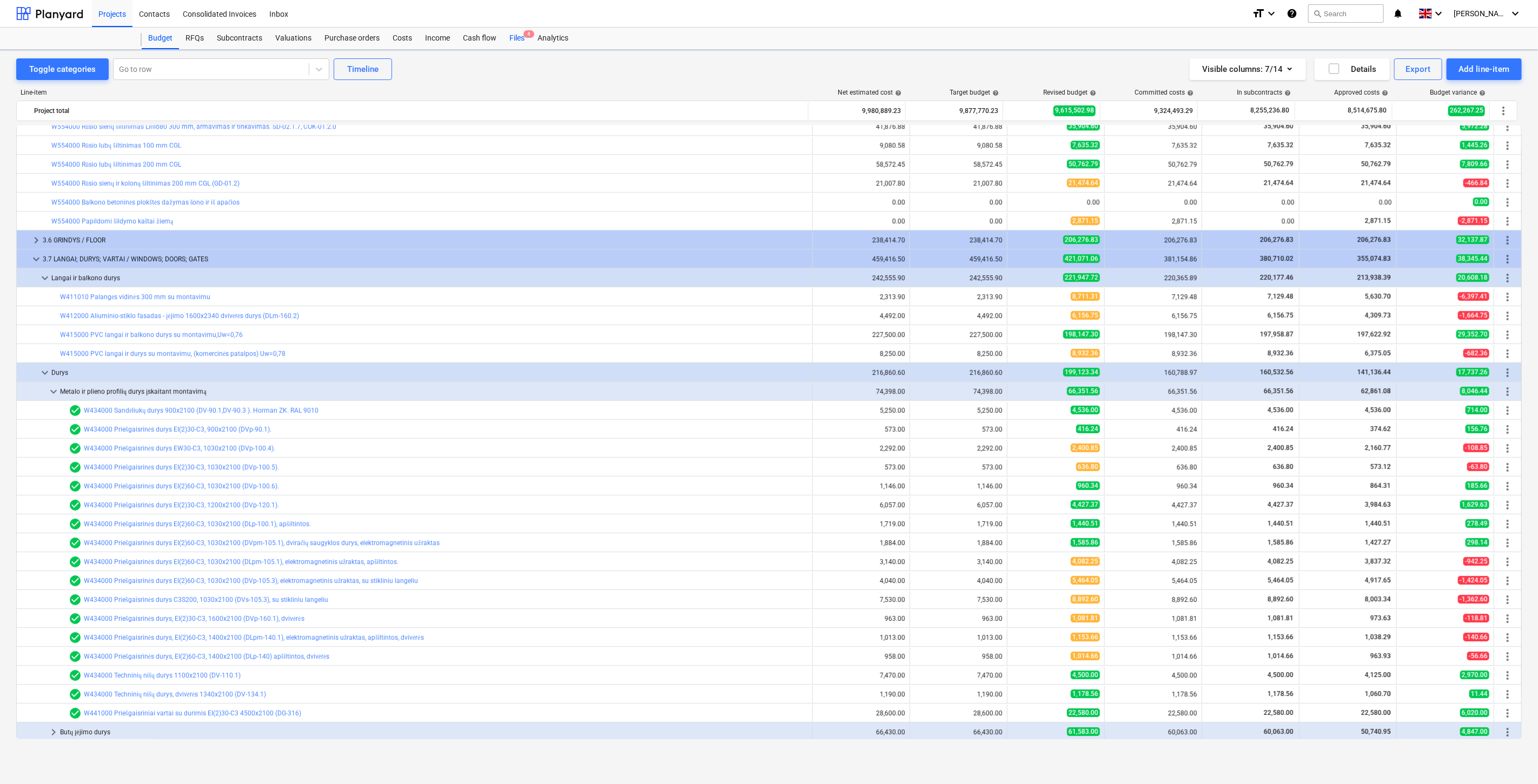
click at [510, 36] on div "Files 4" at bounding box center [517, 39] width 28 height 22
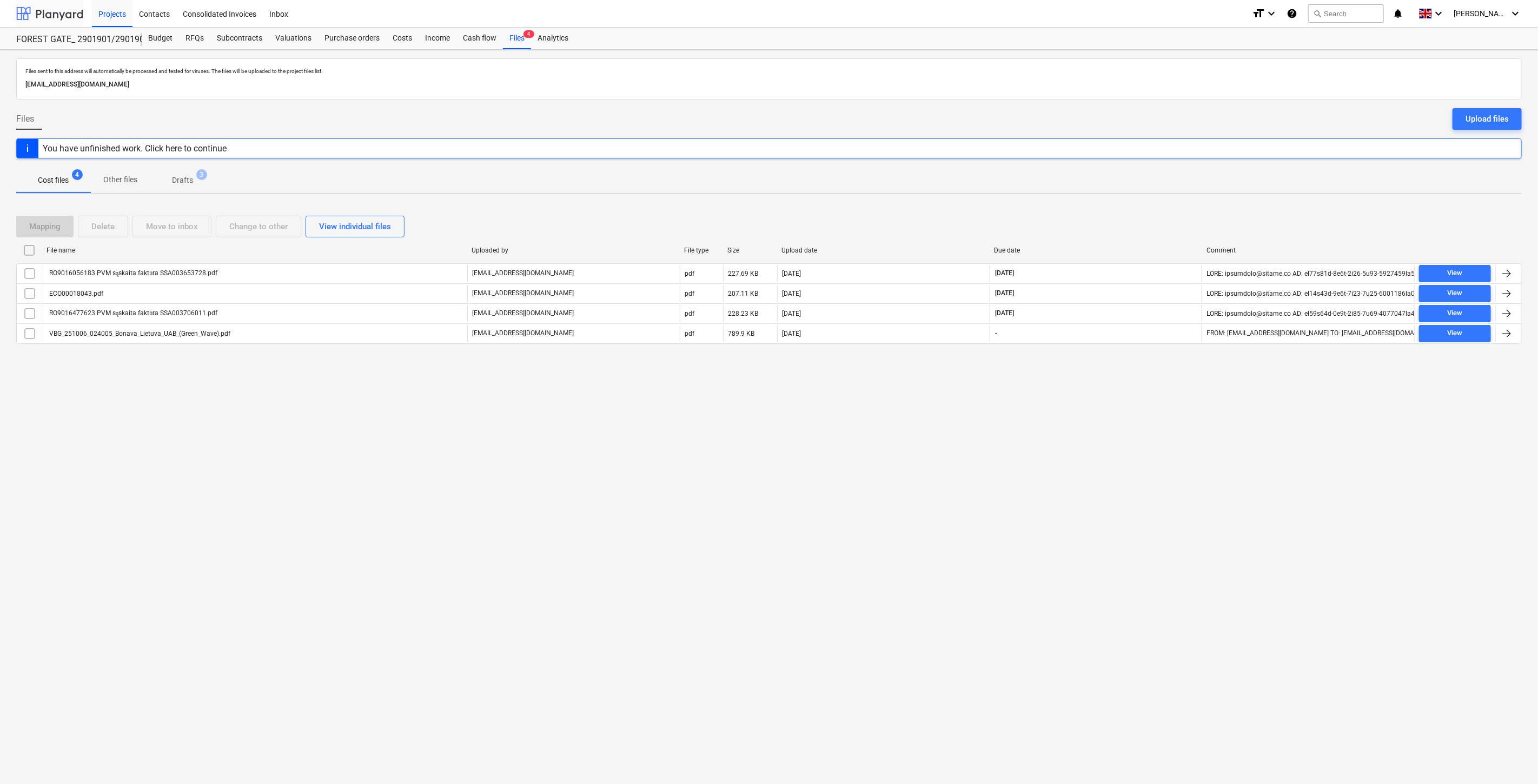
click at [58, 7] on div at bounding box center [49, 14] width 67 height 27
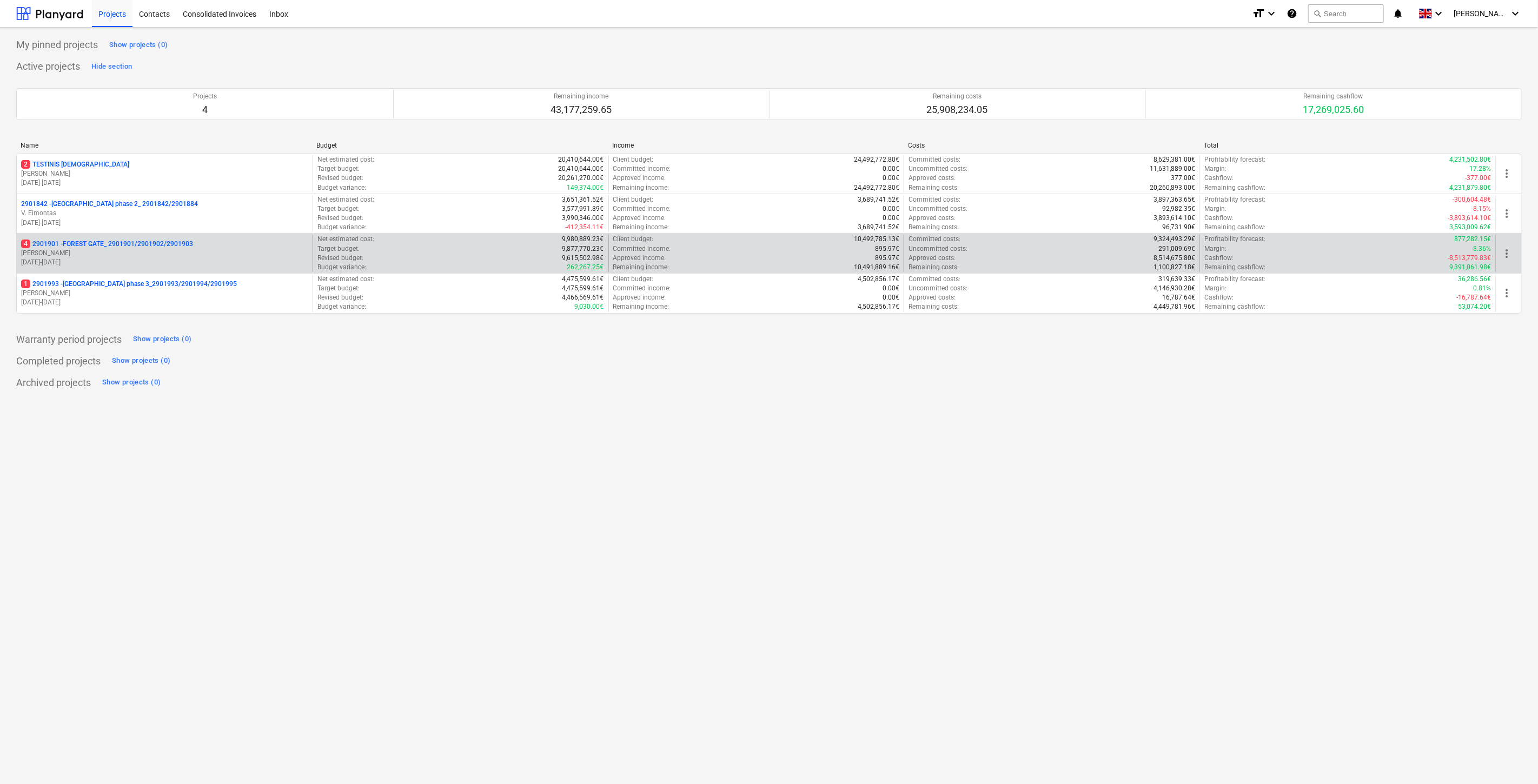
click at [150, 257] on p "[PERSON_NAME]" at bounding box center [165, 253] width 287 height 9
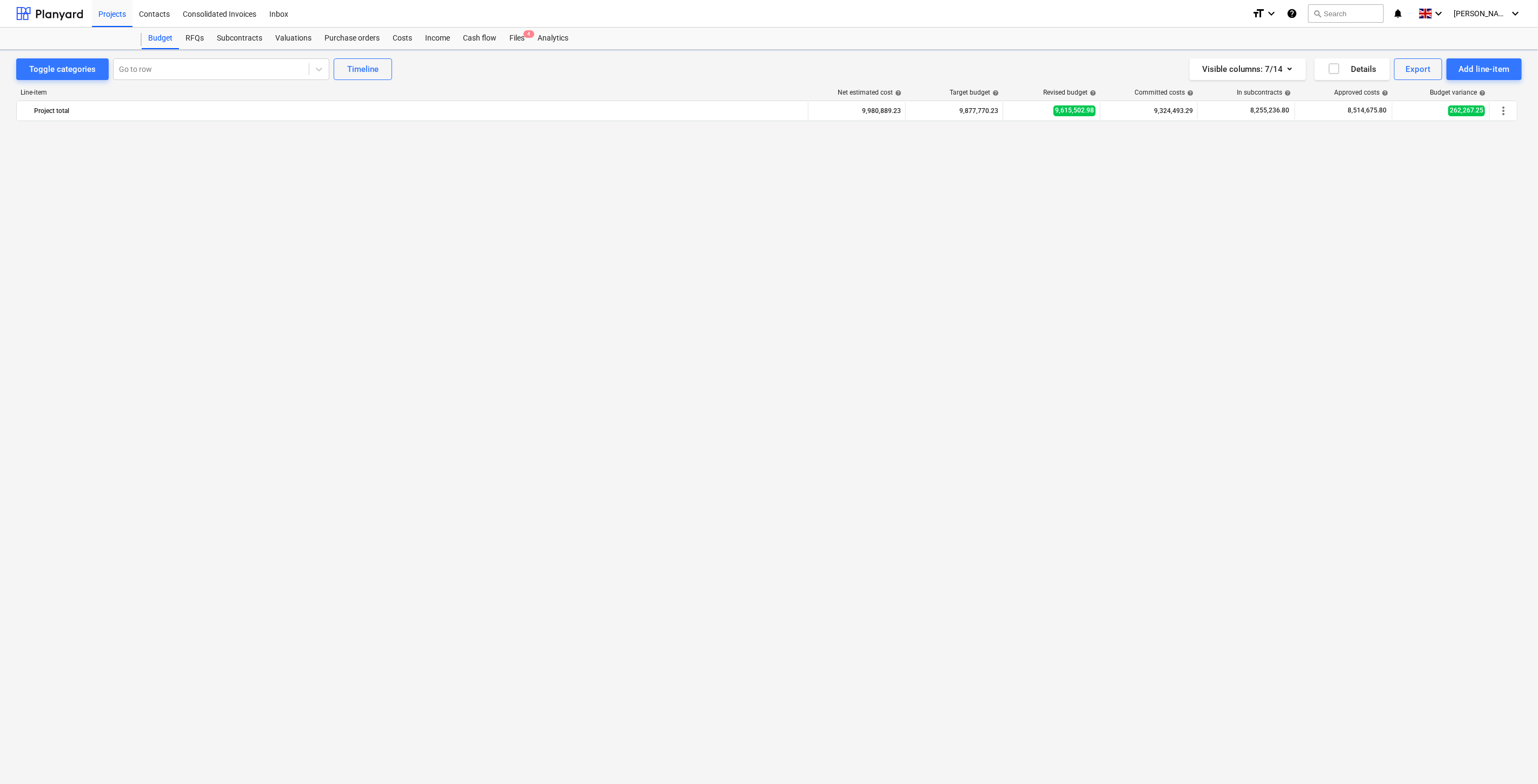
scroll to position [2450, 0]
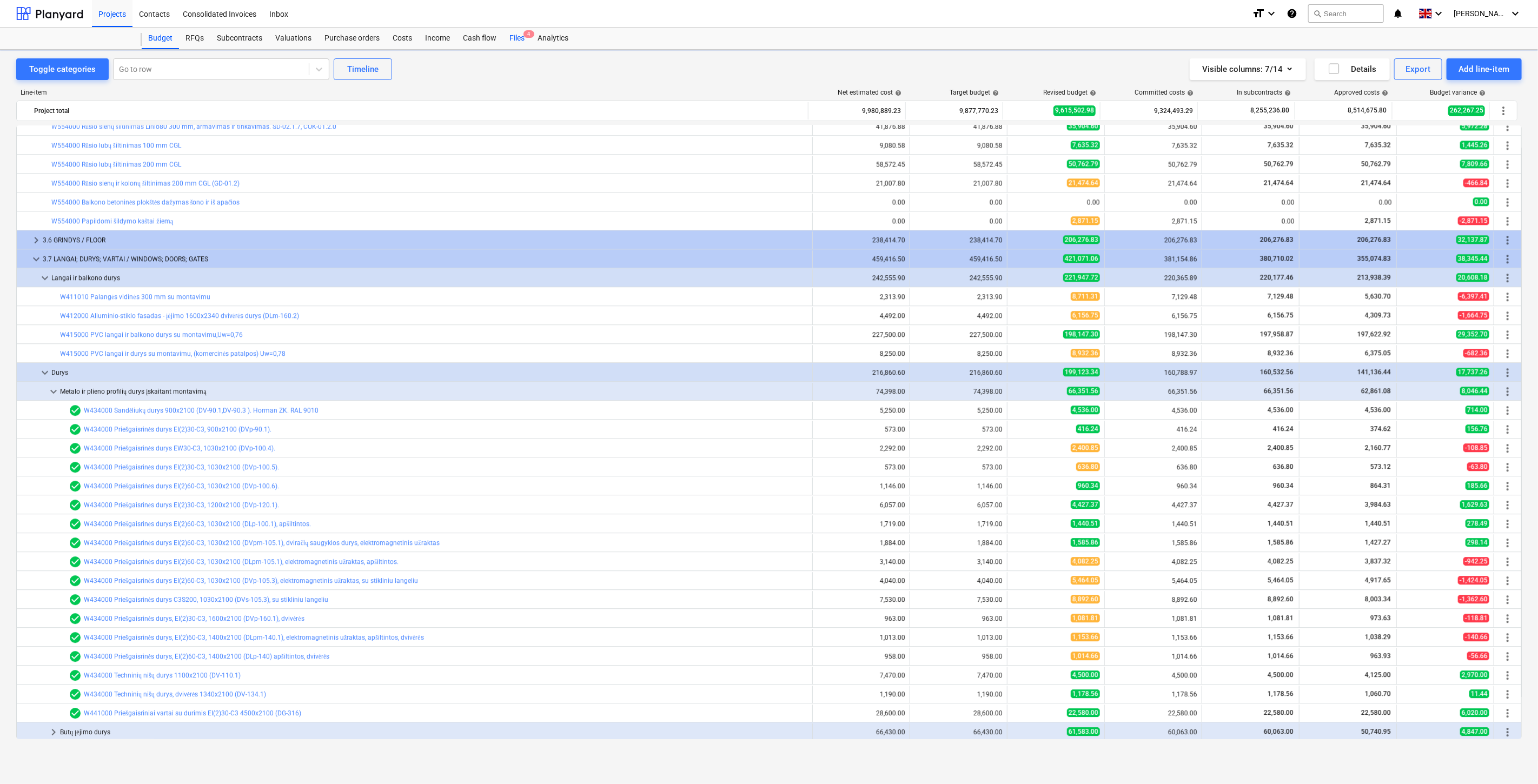
click at [516, 41] on div "Files 4" at bounding box center [517, 39] width 28 height 22
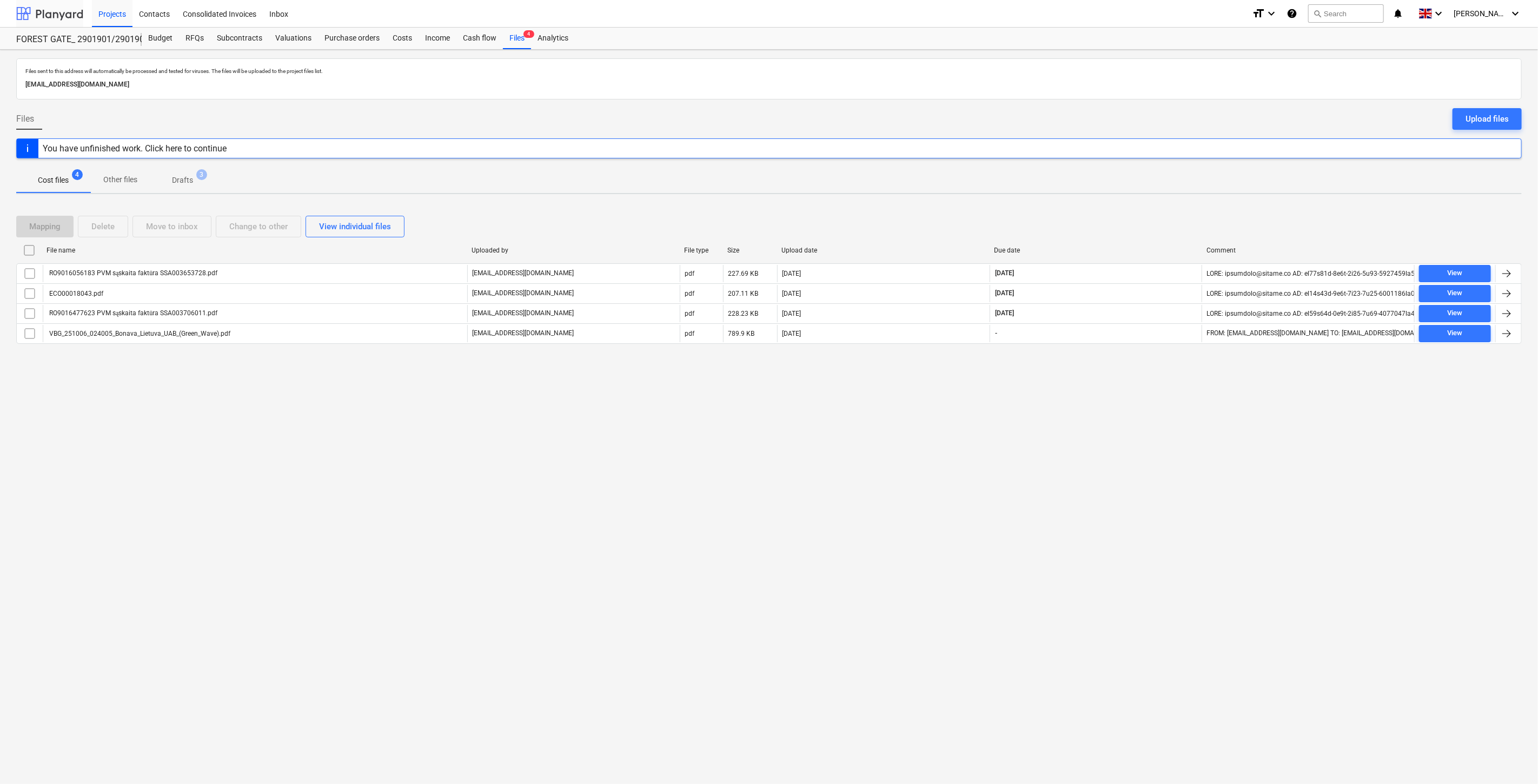
click at [66, 13] on div at bounding box center [49, 14] width 67 height 27
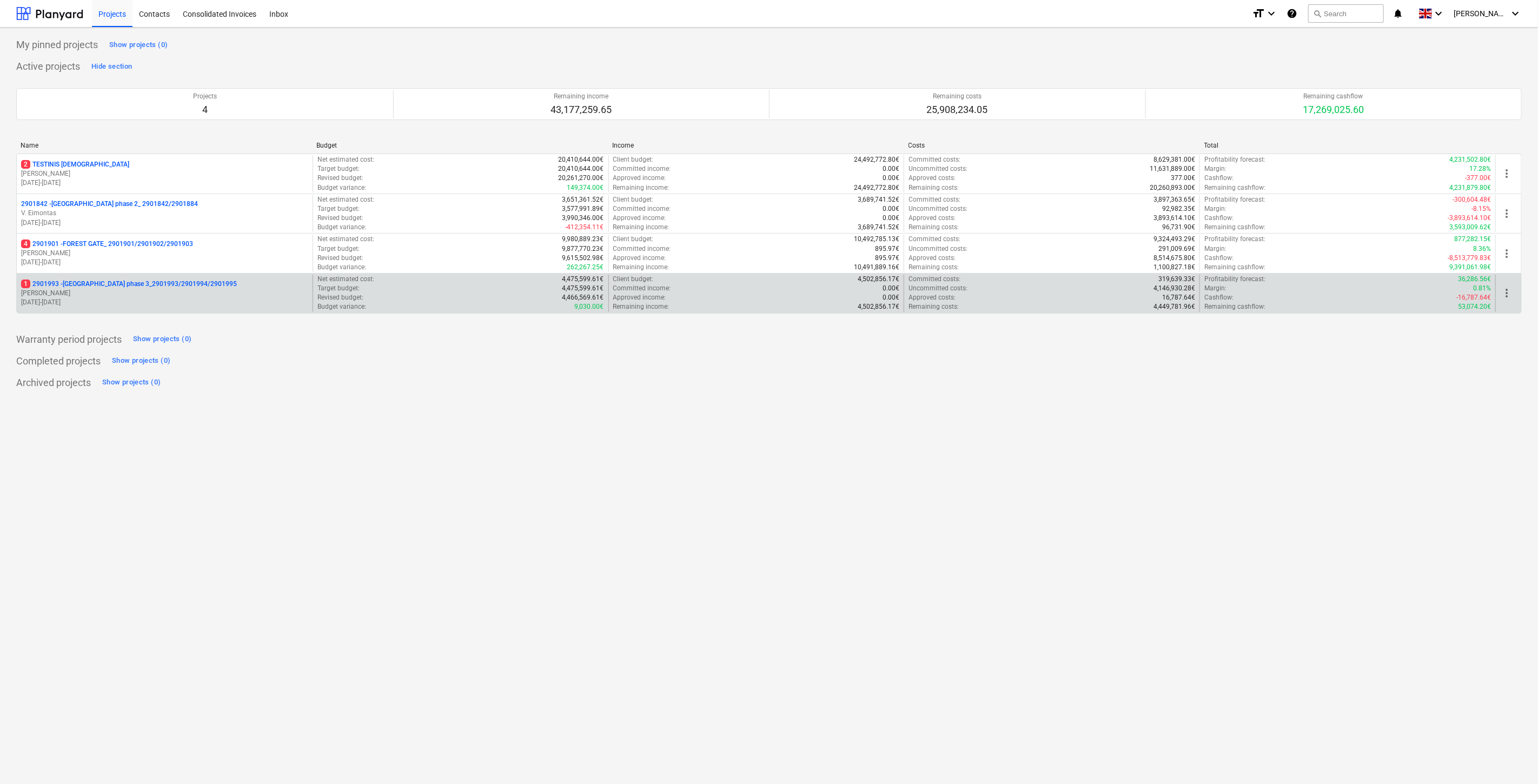
click at [45, 304] on p "01.09.2025 - 28.02.2027" at bounding box center [165, 303] width 287 height 9
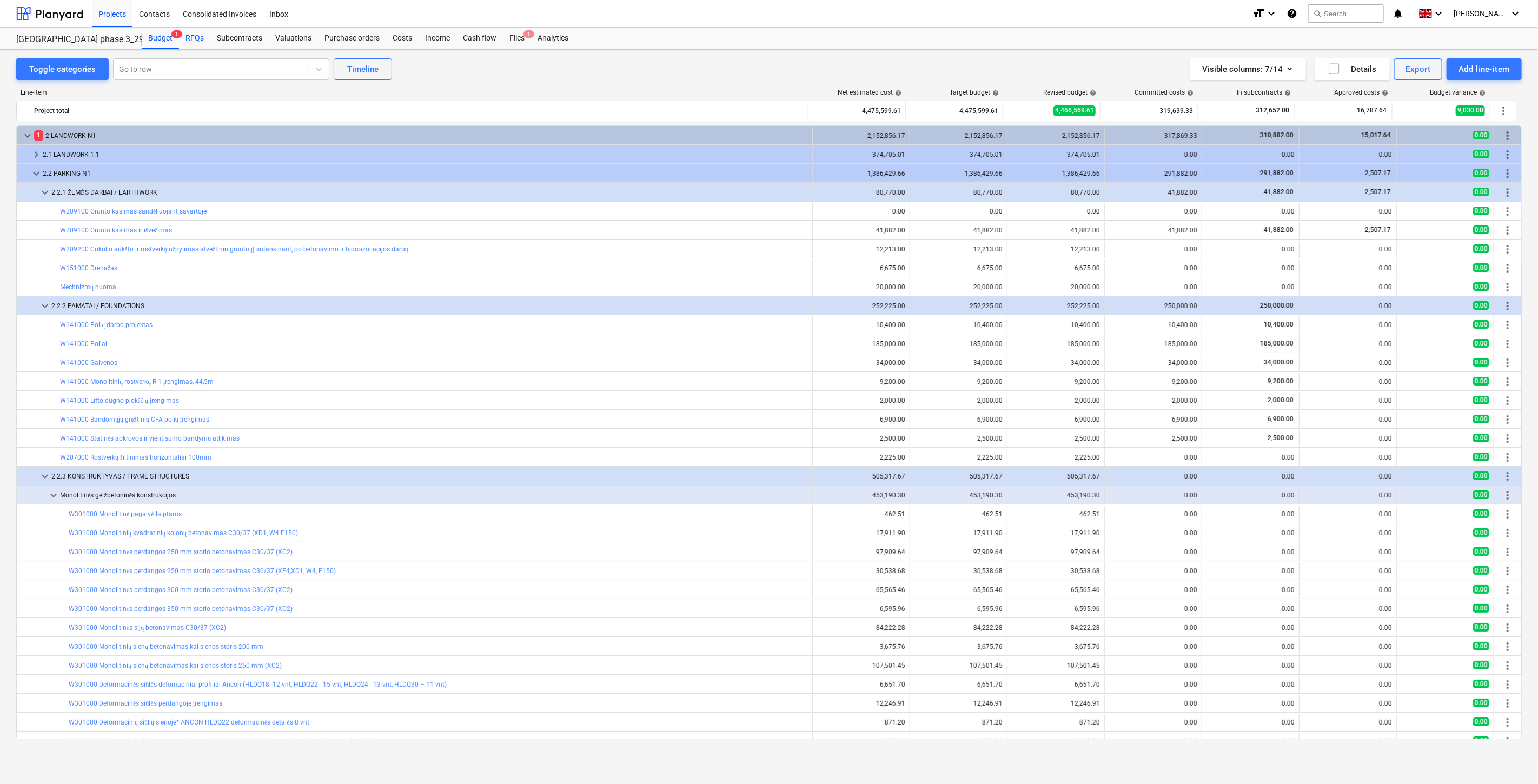
click at [191, 39] on div "RFQs" at bounding box center [195, 39] width 31 height 22
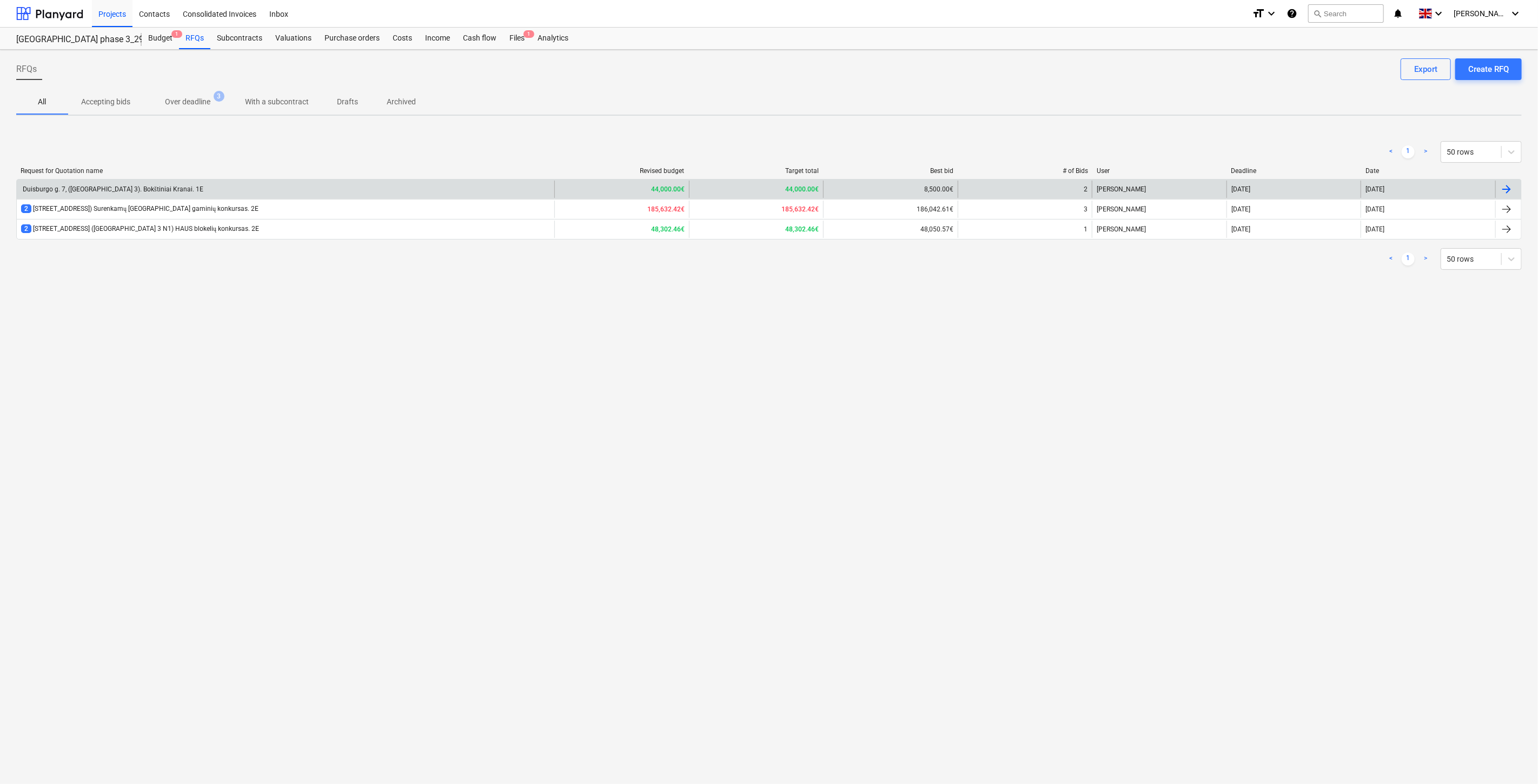
click at [345, 182] on div "Duisburgo g. 7, (Lake Town 3). Bokštiniai Kranai. 1E" at bounding box center [285, 189] width 538 height 18
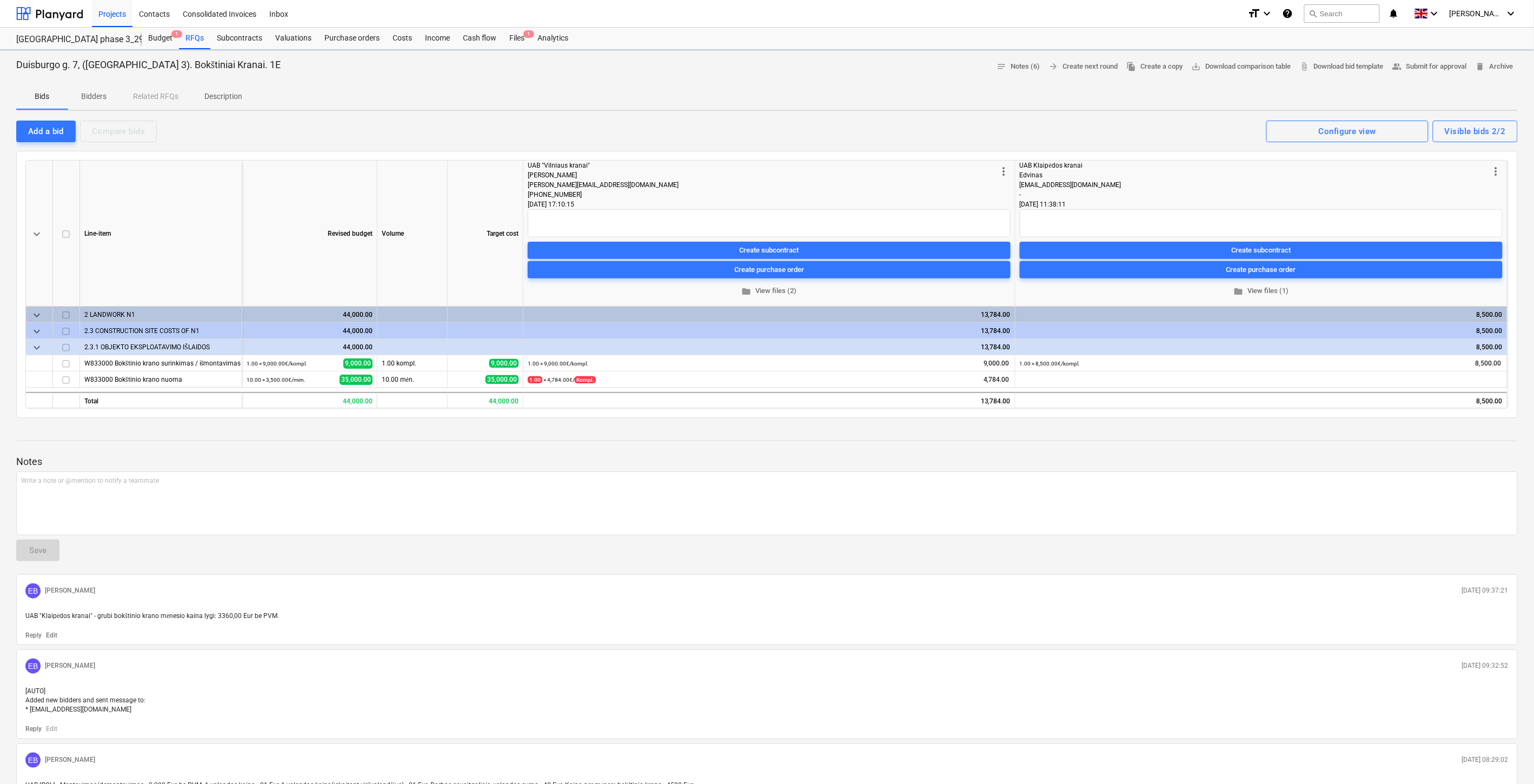
click at [103, 101] on p "Bidders" at bounding box center [94, 96] width 26 height 12
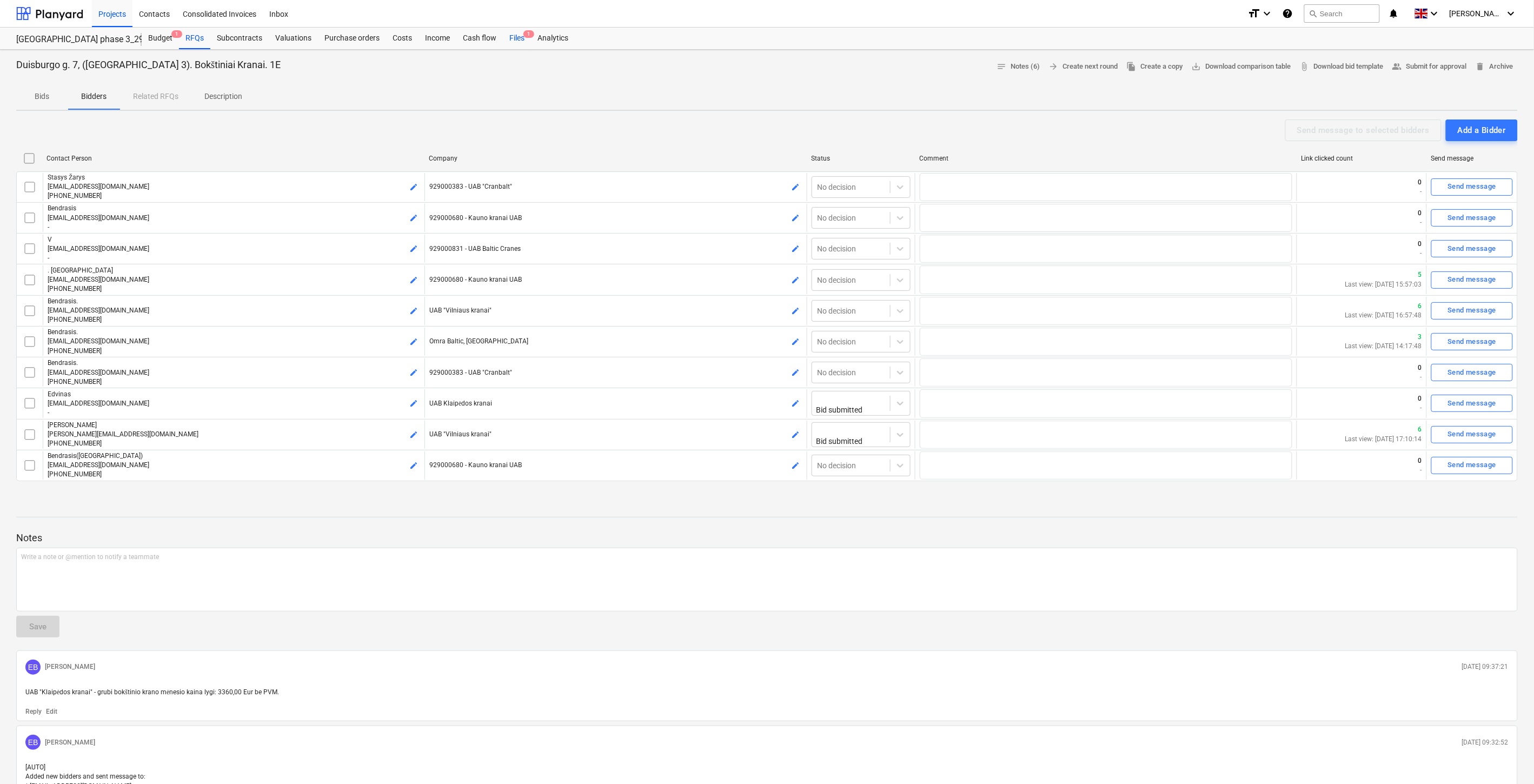
click at [514, 45] on div "Files 1" at bounding box center [517, 39] width 28 height 22
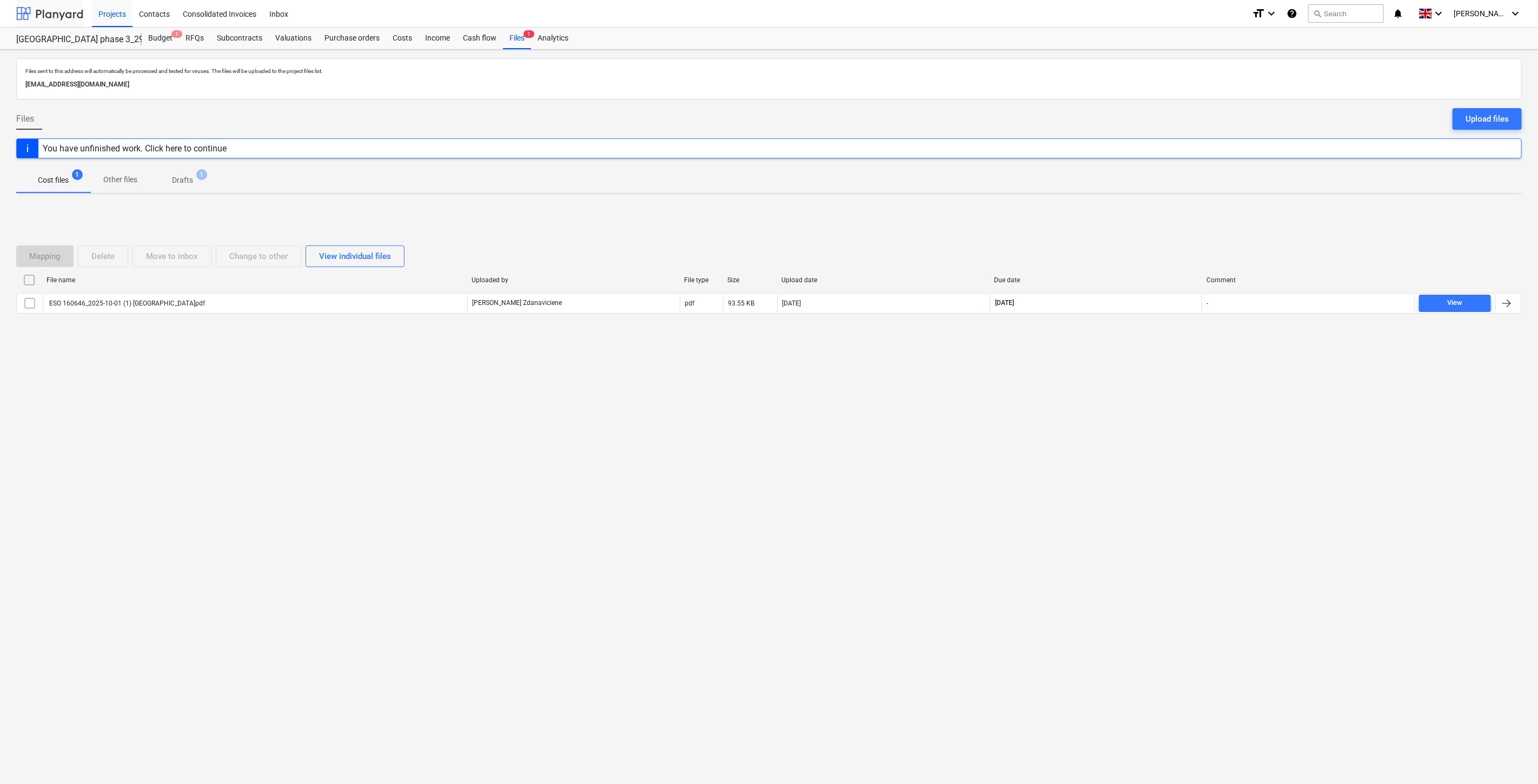
click at [66, 12] on div at bounding box center [49, 14] width 67 height 27
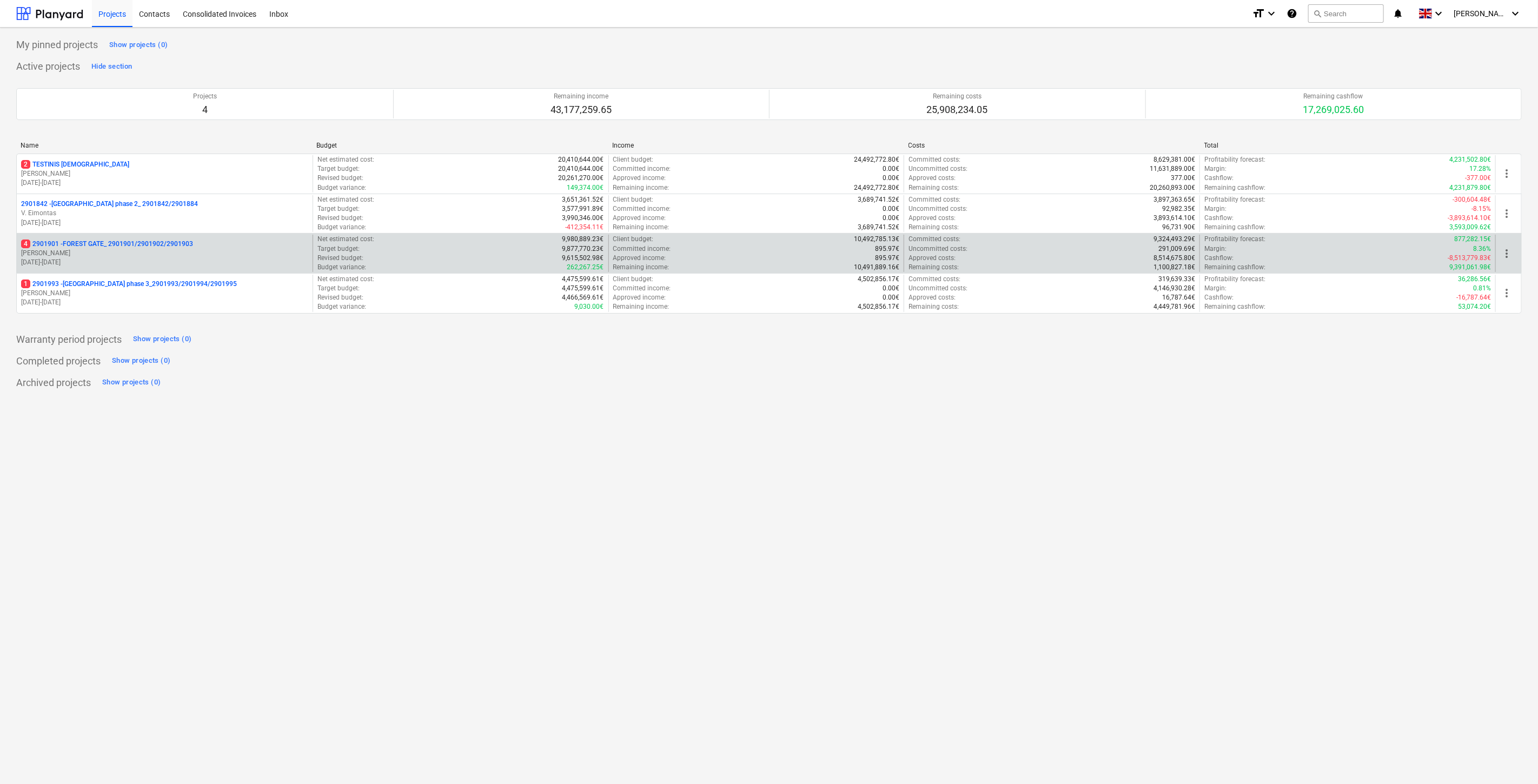
click at [60, 254] on p "[PERSON_NAME]" at bounding box center [165, 253] width 287 height 9
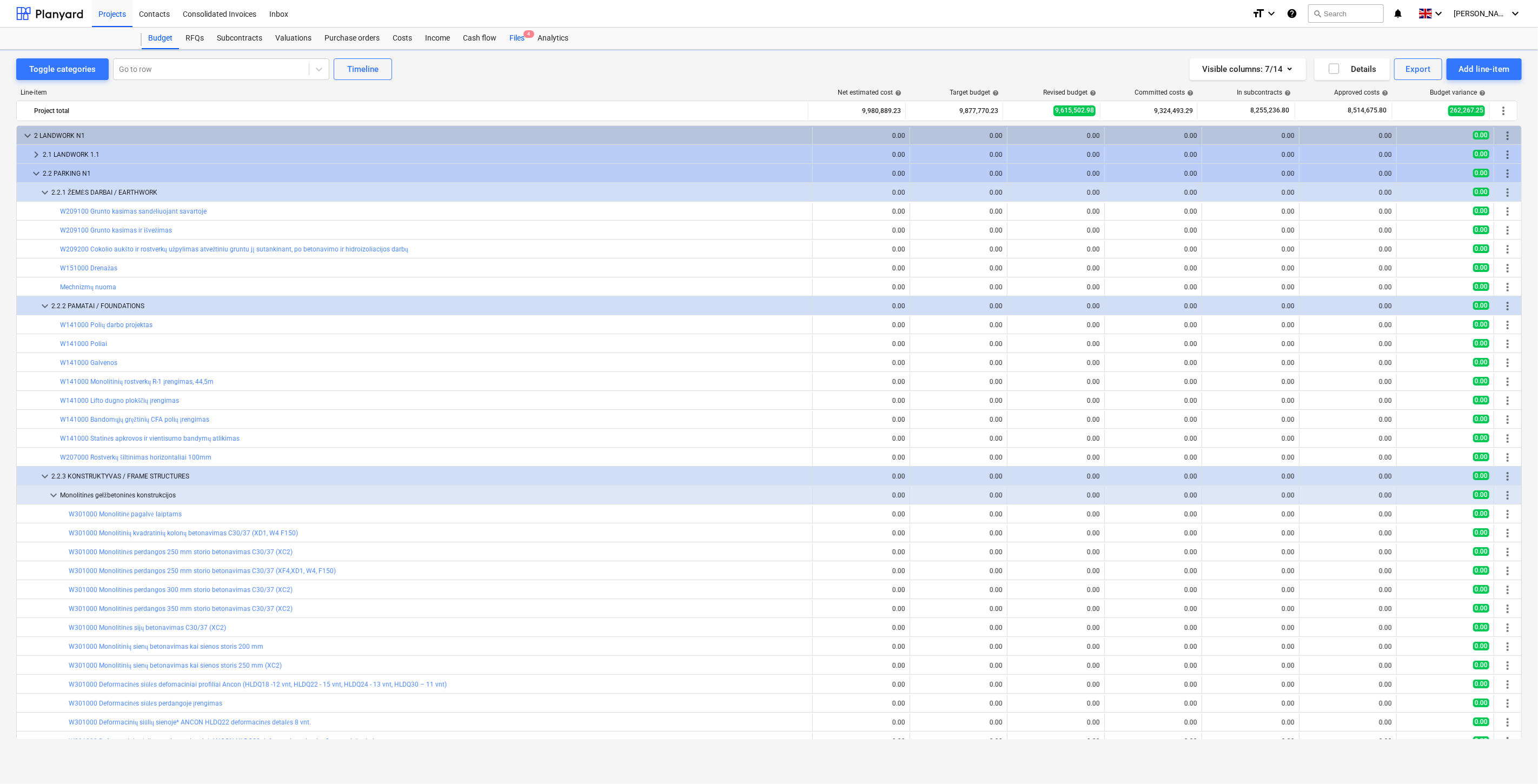
click at [516, 40] on div "Files 4" at bounding box center [517, 39] width 28 height 22
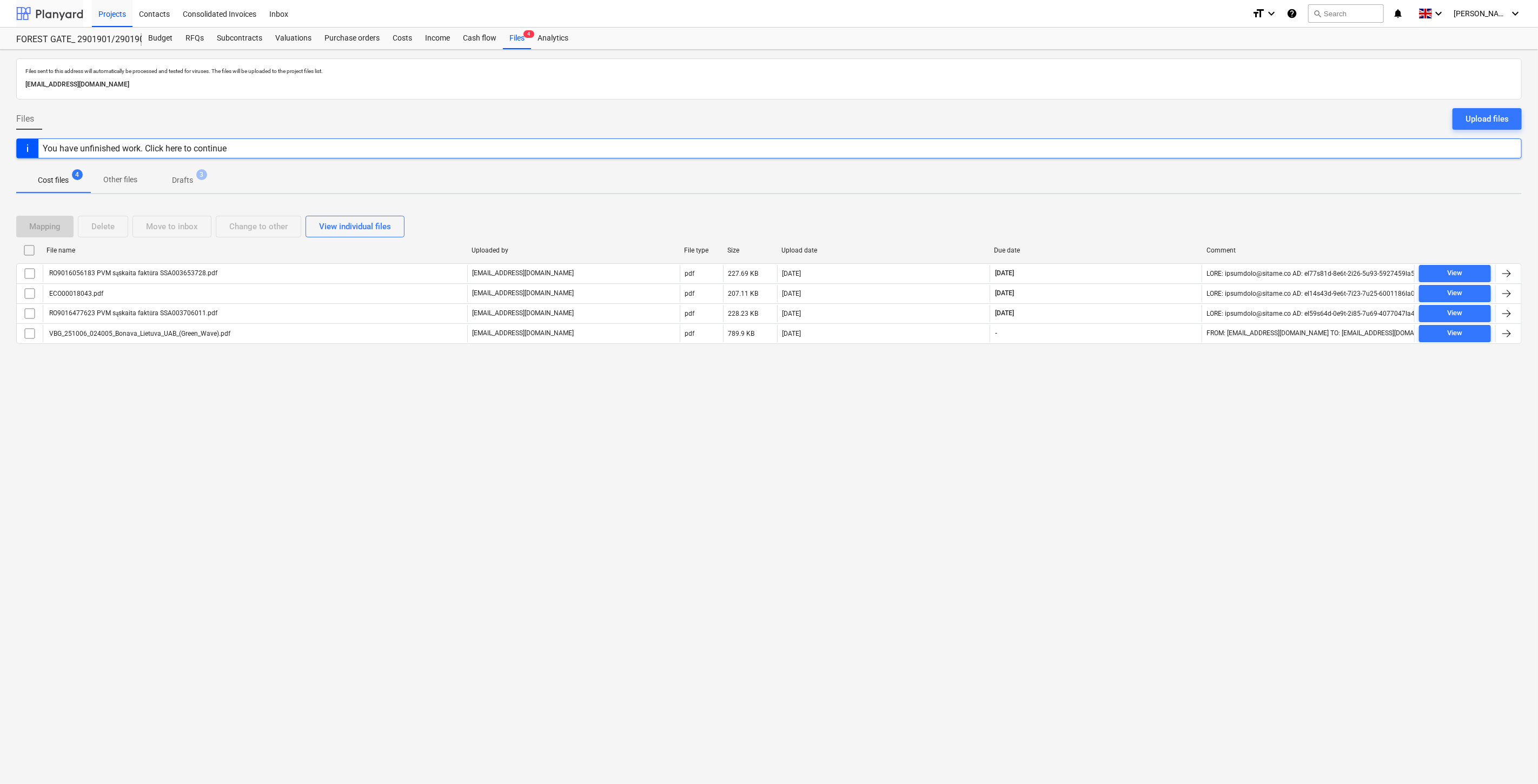
click at [47, 18] on div at bounding box center [49, 14] width 67 height 27
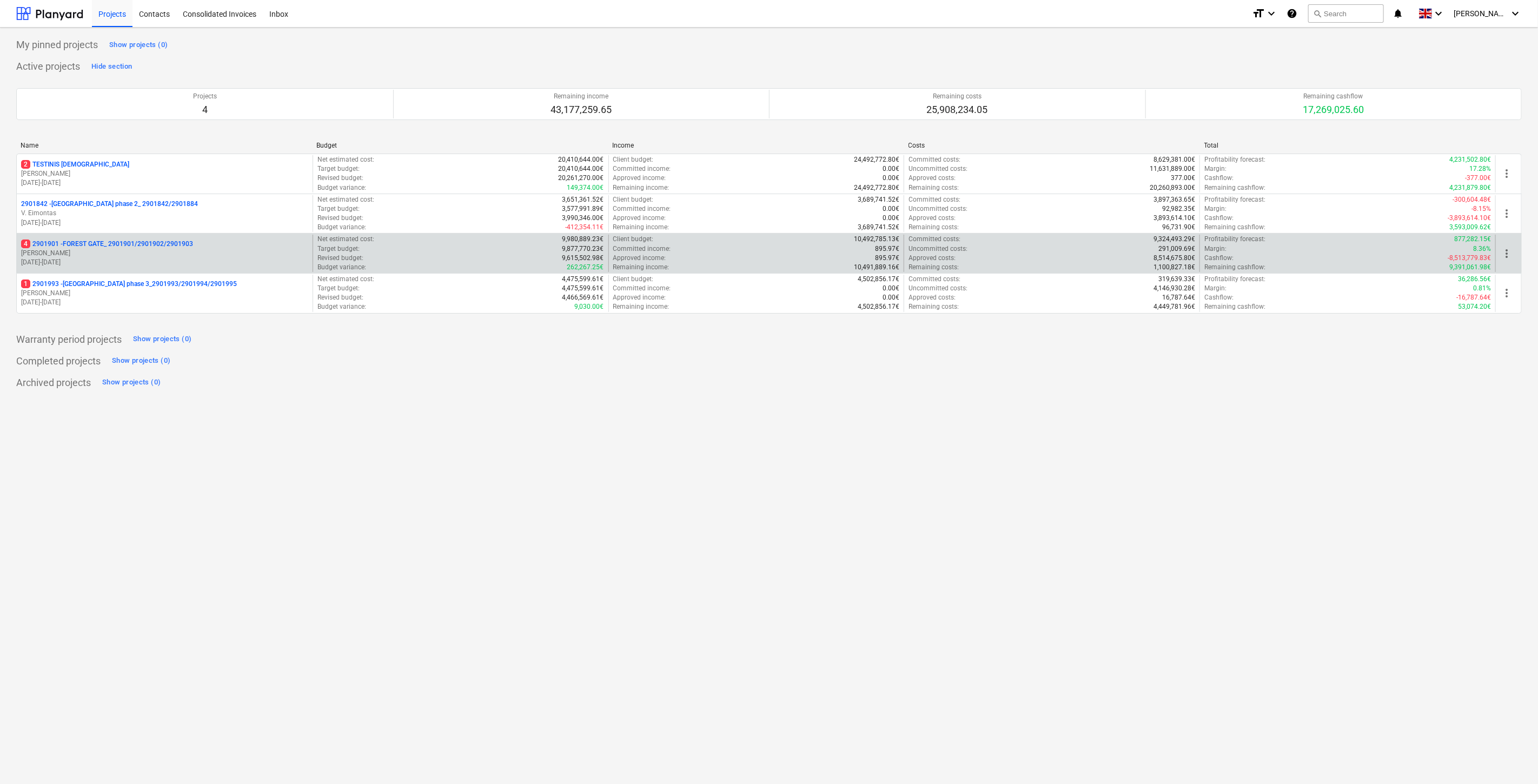
click at [138, 260] on p "18.03.2024 - 03.11.2025" at bounding box center [165, 263] width 287 height 9
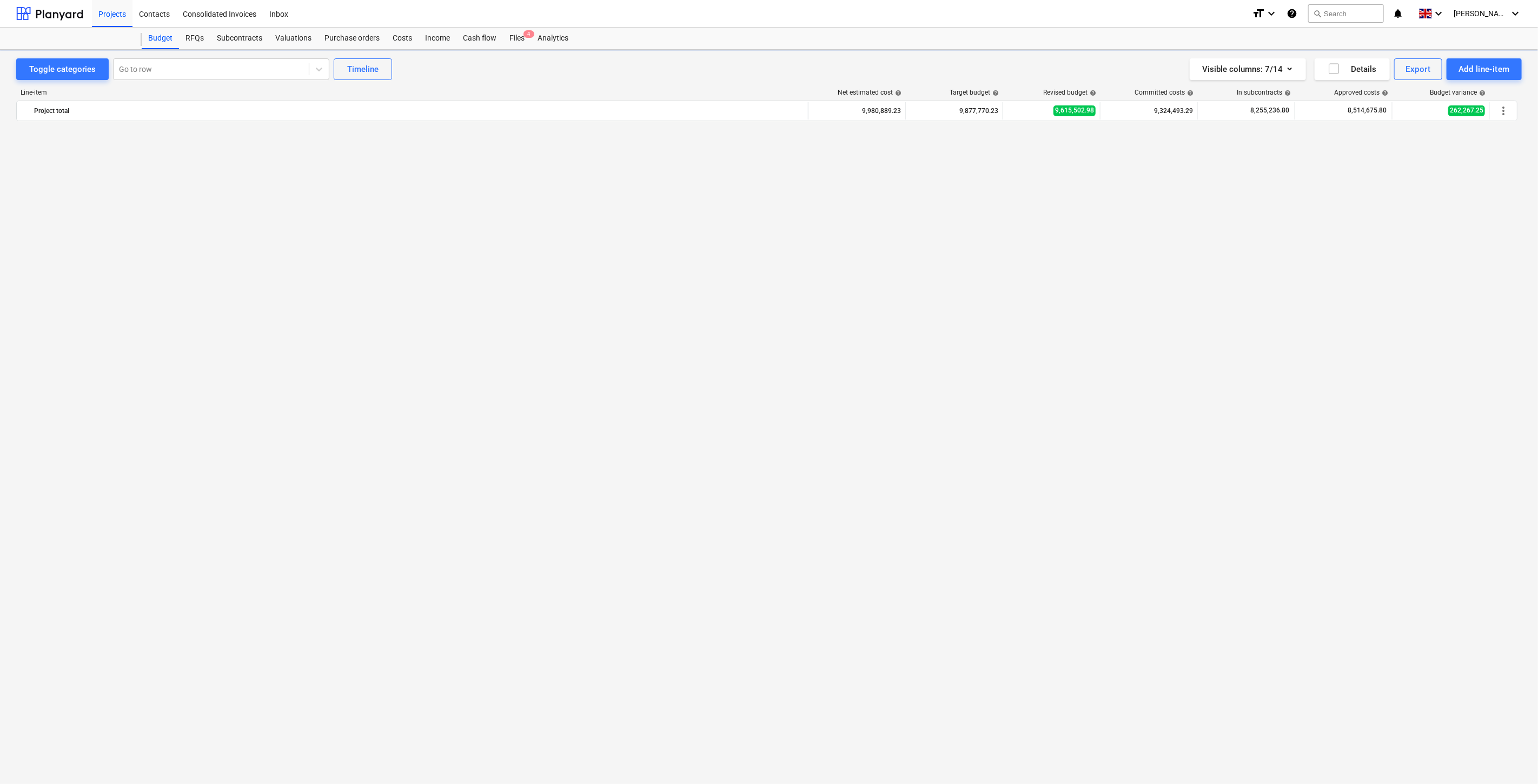
scroll to position [2450, 0]
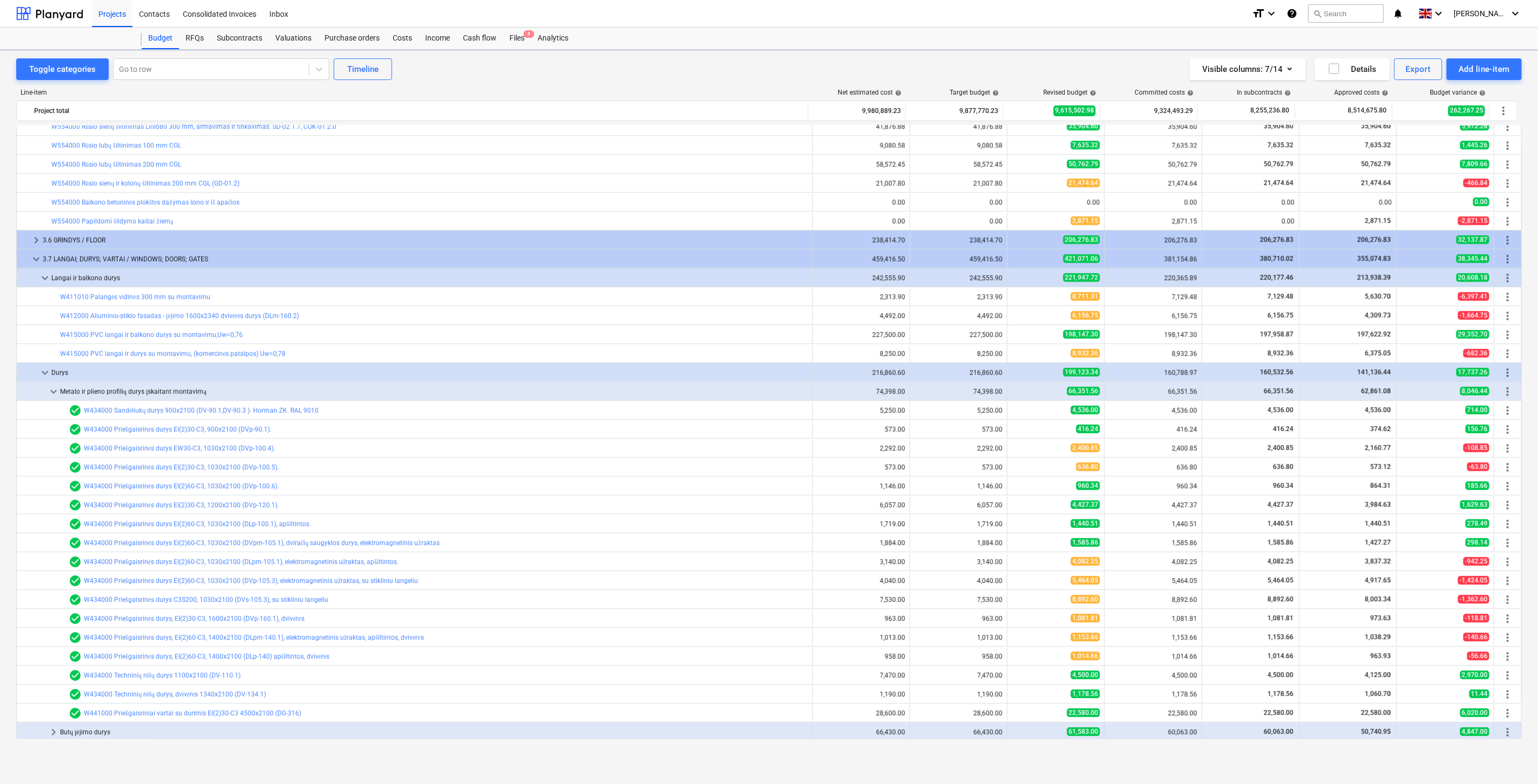
click at [521, 36] on div "Files 4" at bounding box center [517, 39] width 28 height 22
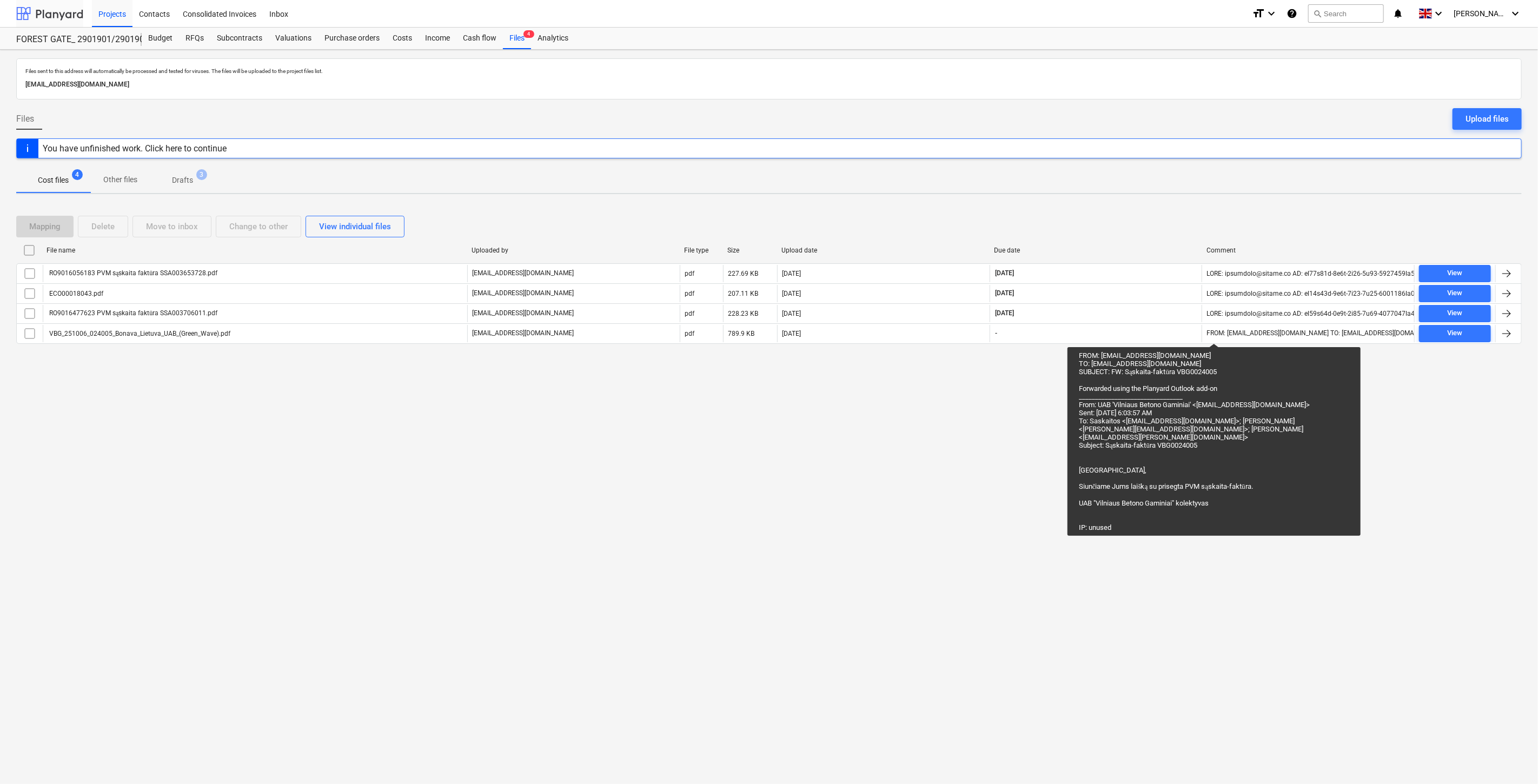
click at [62, 14] on div at bounding box center [49, 14] width 67 height 27
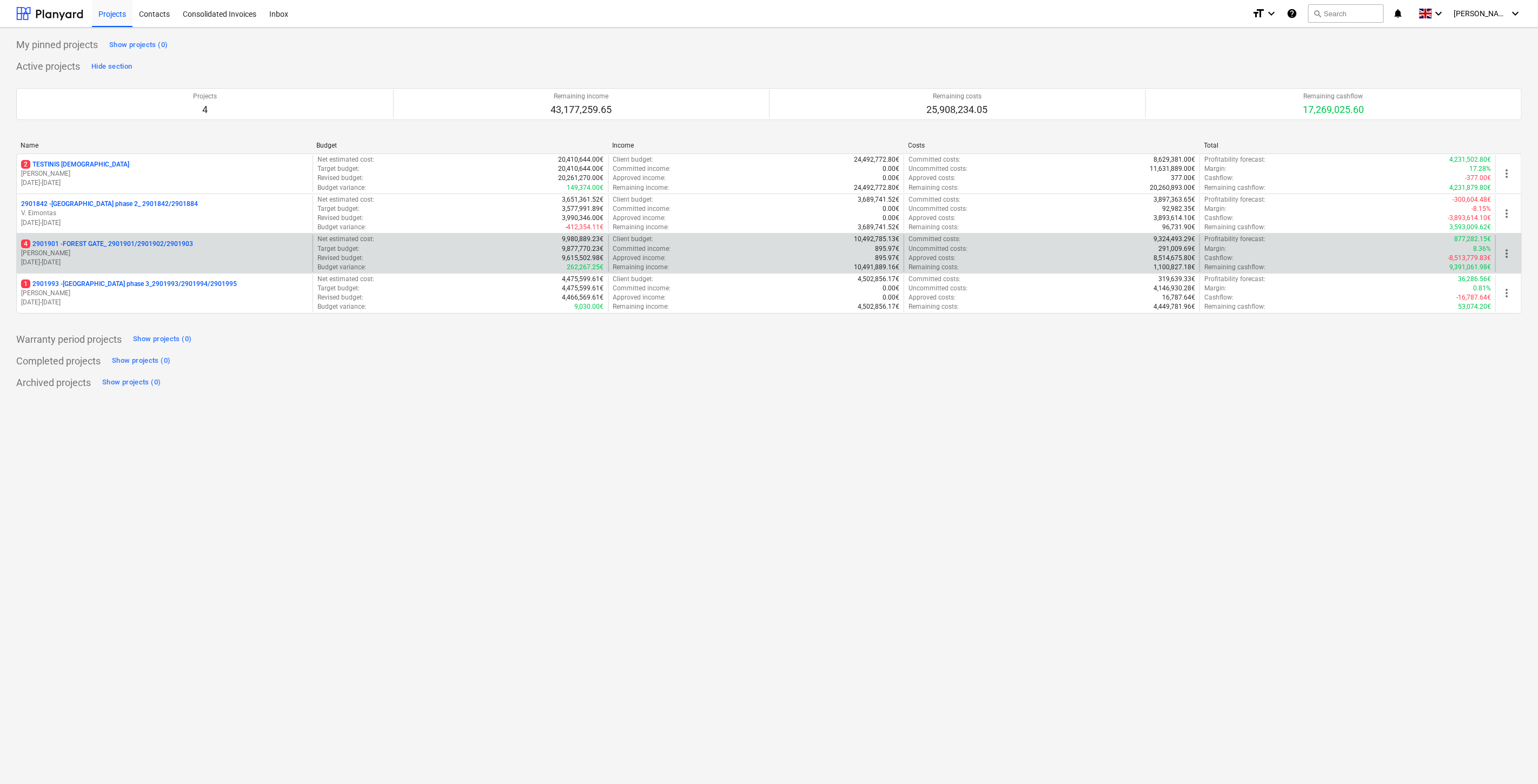
click at [94, 249] on p "[PERSON_NAME]" at bounding box center [165, 253] width 287 height 9
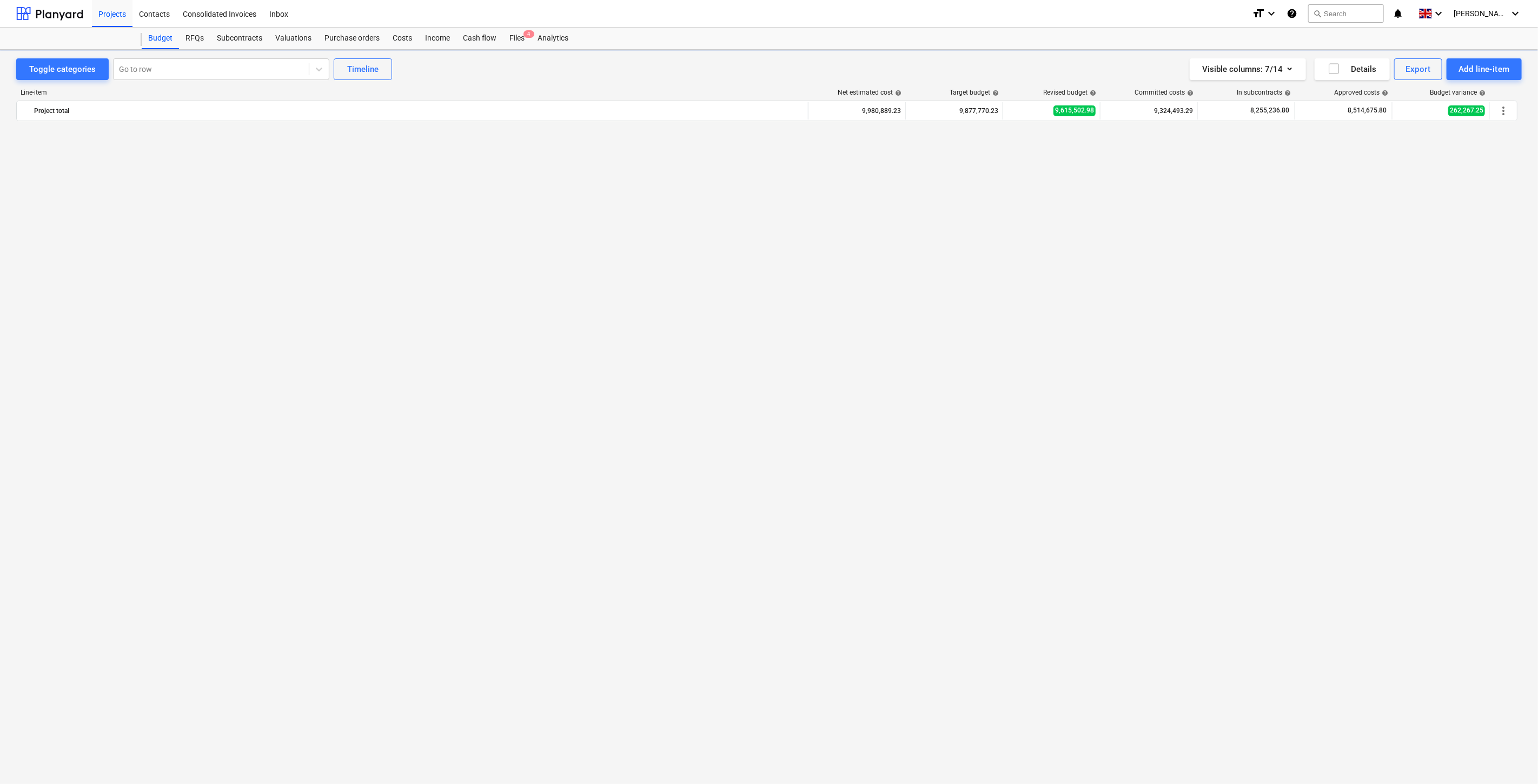
scroll to position [2450, 0]
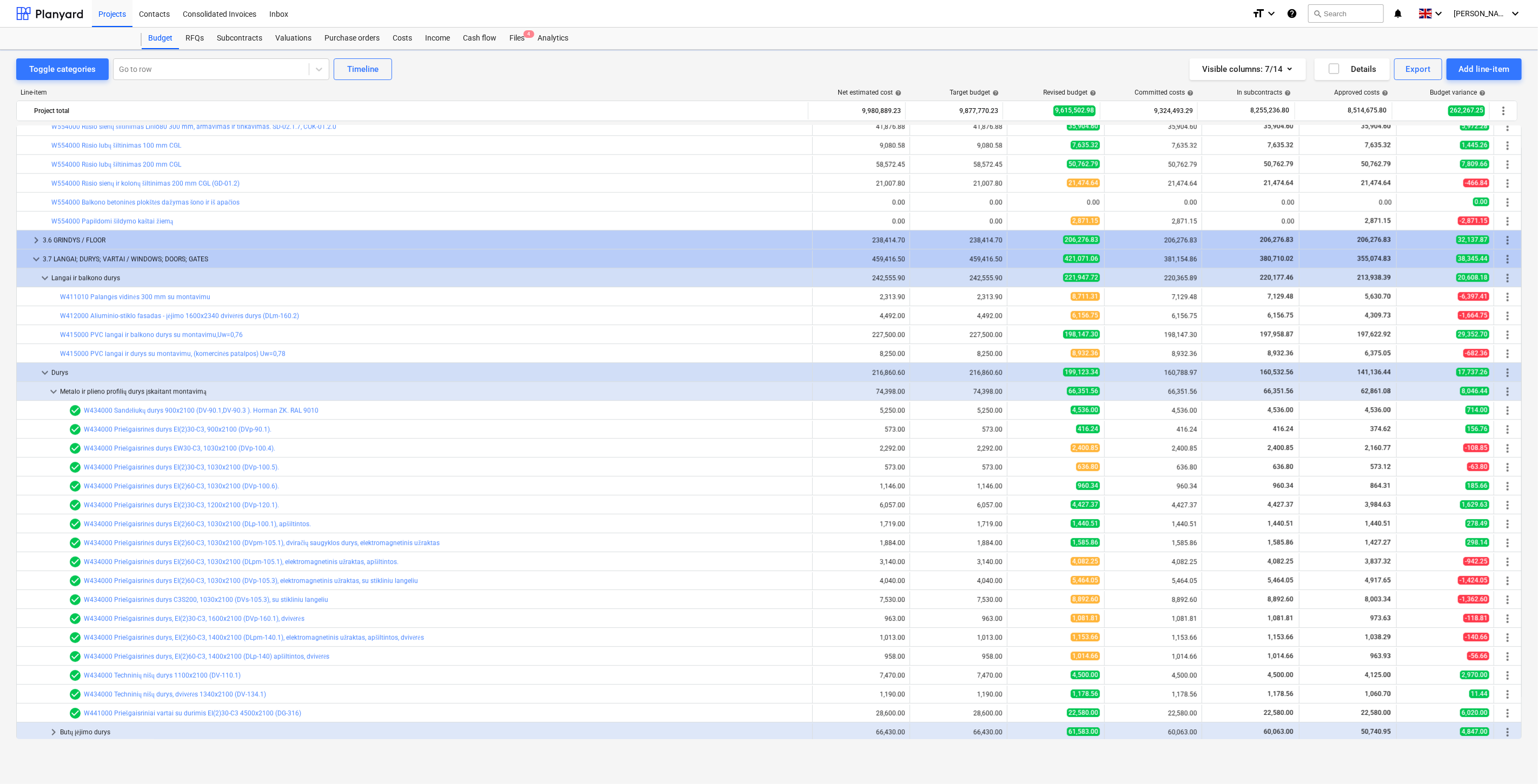
click at [519, 41] on div "Files 4" at bounding box center [517, 39] width 28 height 22
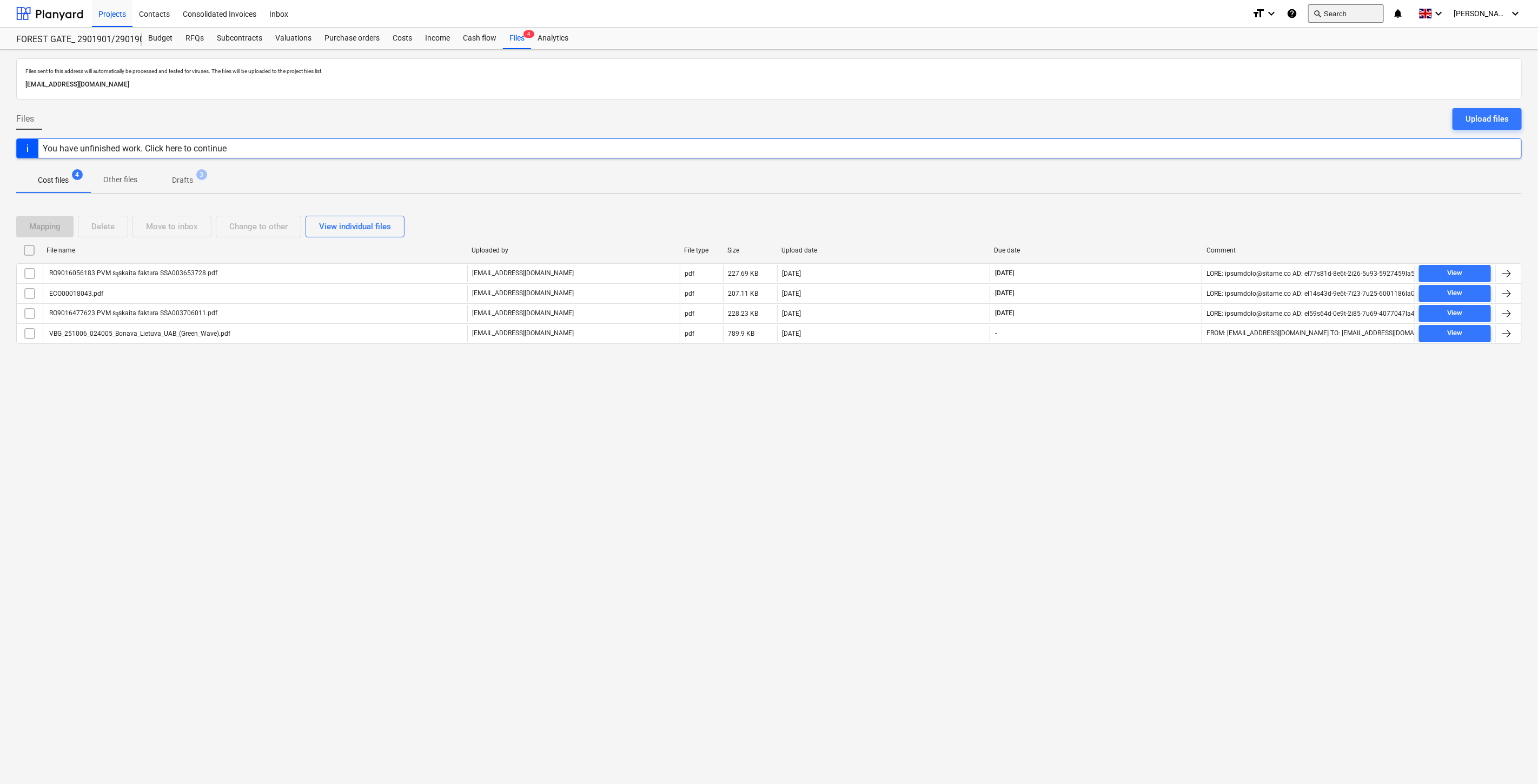
click at [1340, 9] on button "search Search" at bounding box center [1346, 13] width 76 height 18
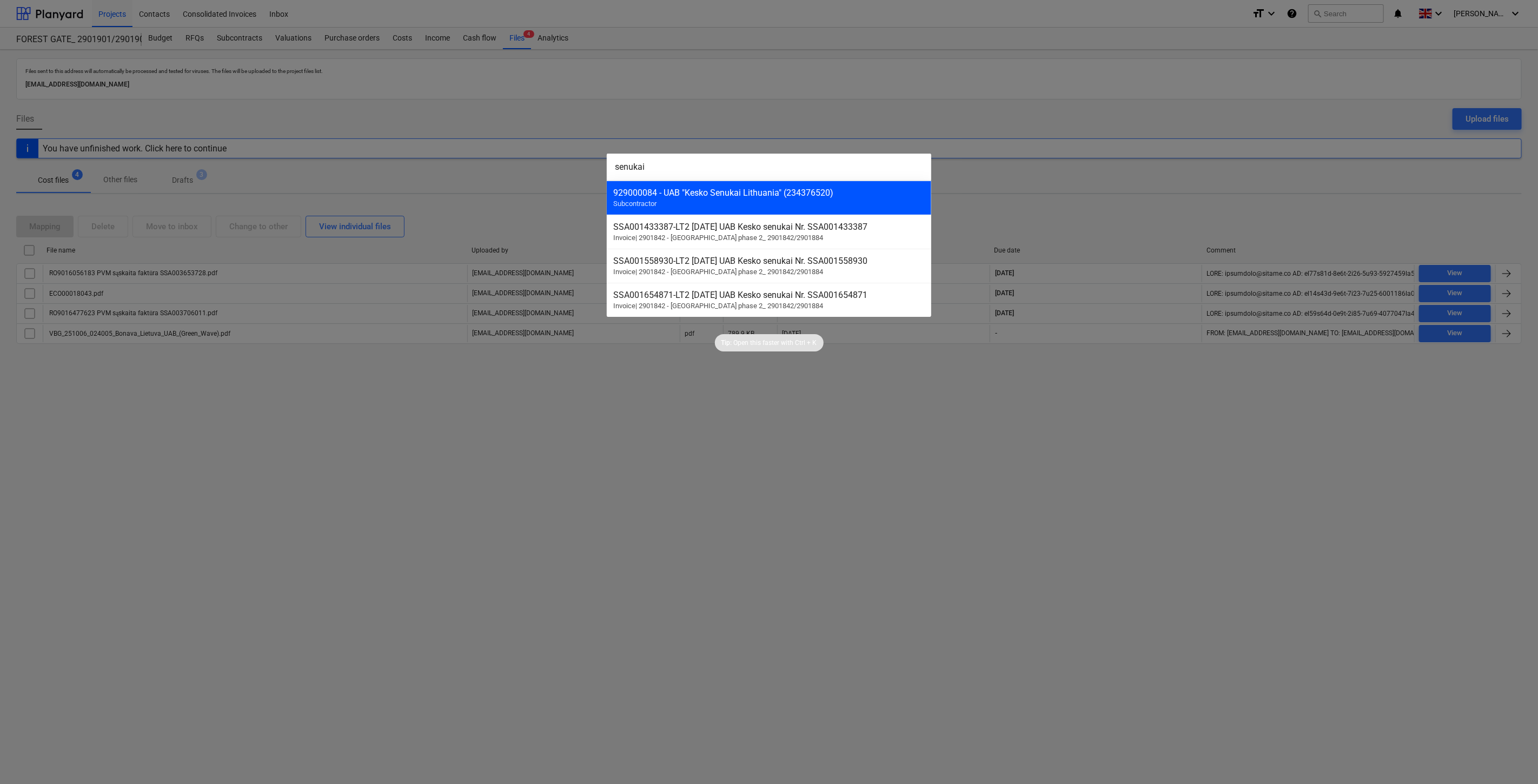
type input "senukai"
click at [822, 199] on div "929000084 - UAB "Kesko Senukai Lithuania" (234376520) Subcontractor" at bounding box center [769, 197] width 325 height 34
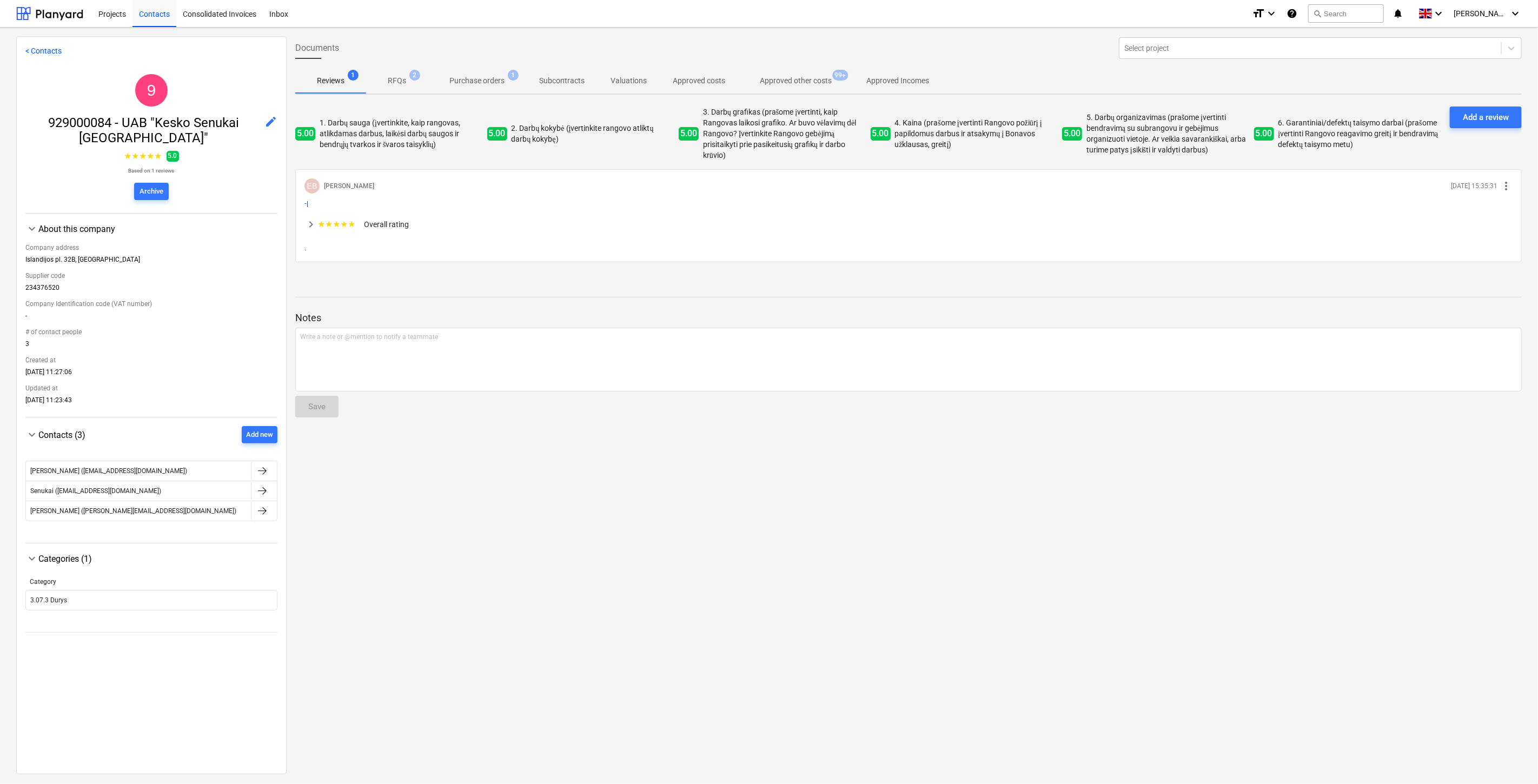
click at [807, 81] on p "Approved other costs" at bounding box center [796, 81] width 72 height 12
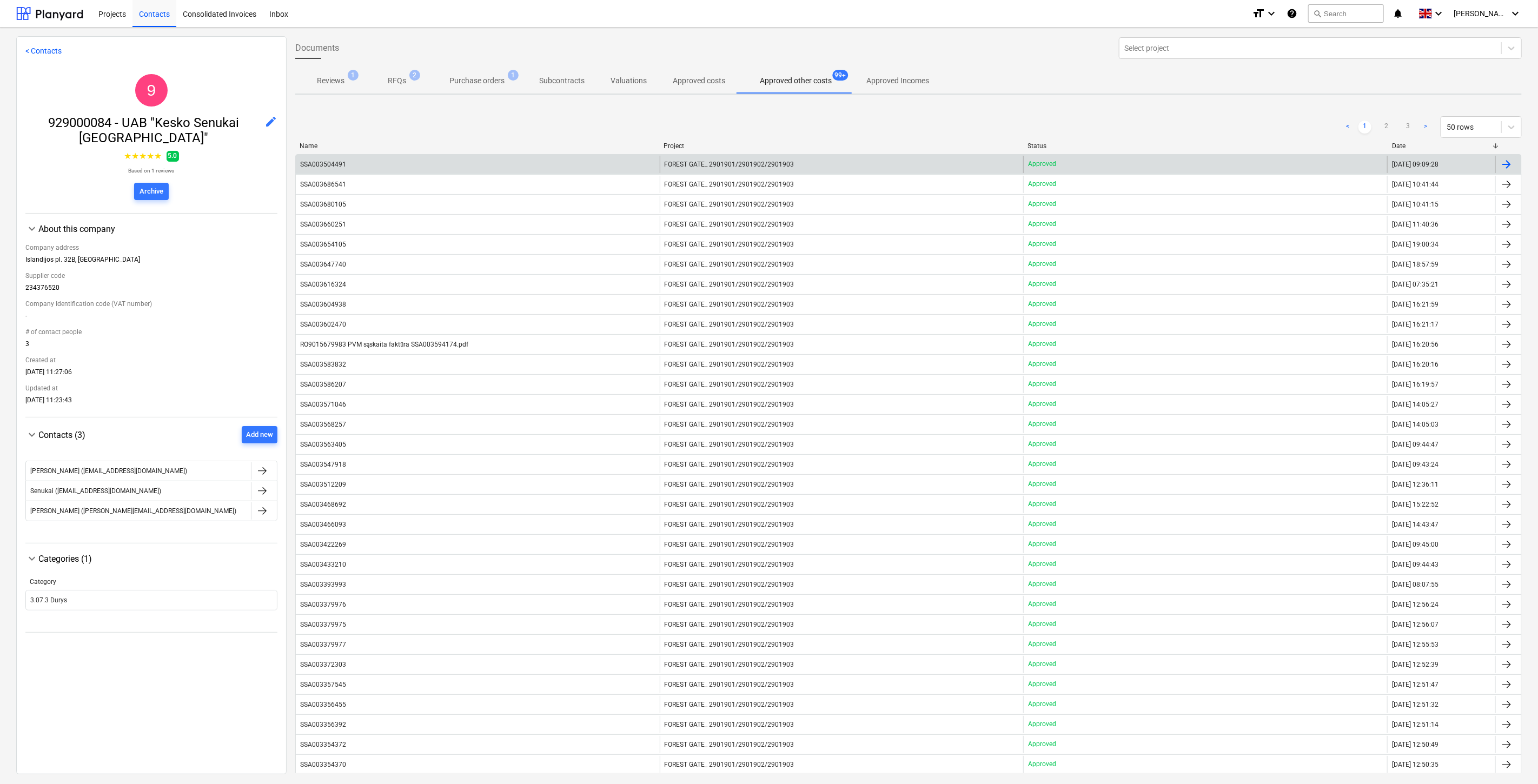
click at [529, 161] on div "SSA003504491" at bounding box center [477, 165] width 364 height 18
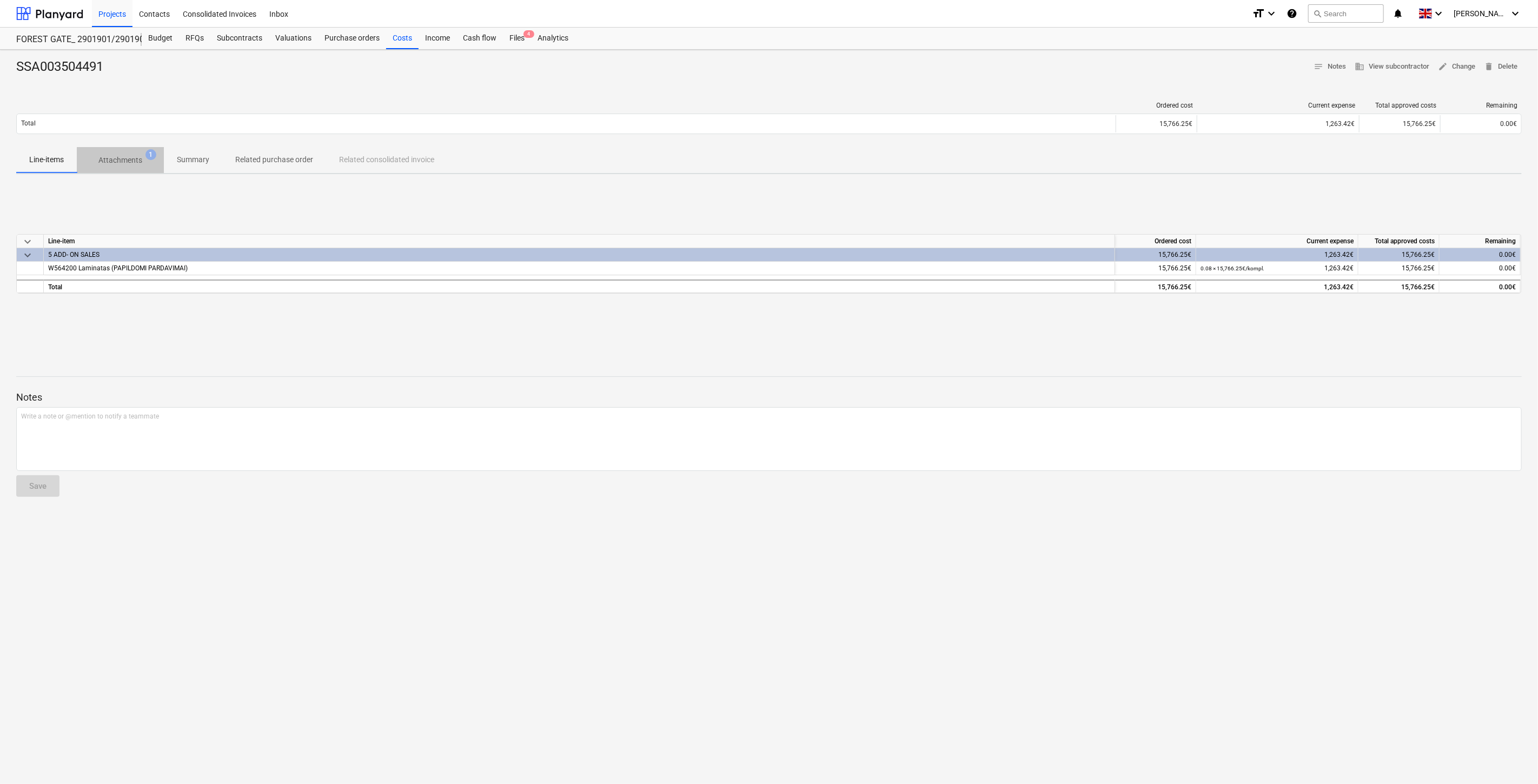
click at [102, 158] on p "Attachments" at bounding box center [120, 160] width 44 height 12
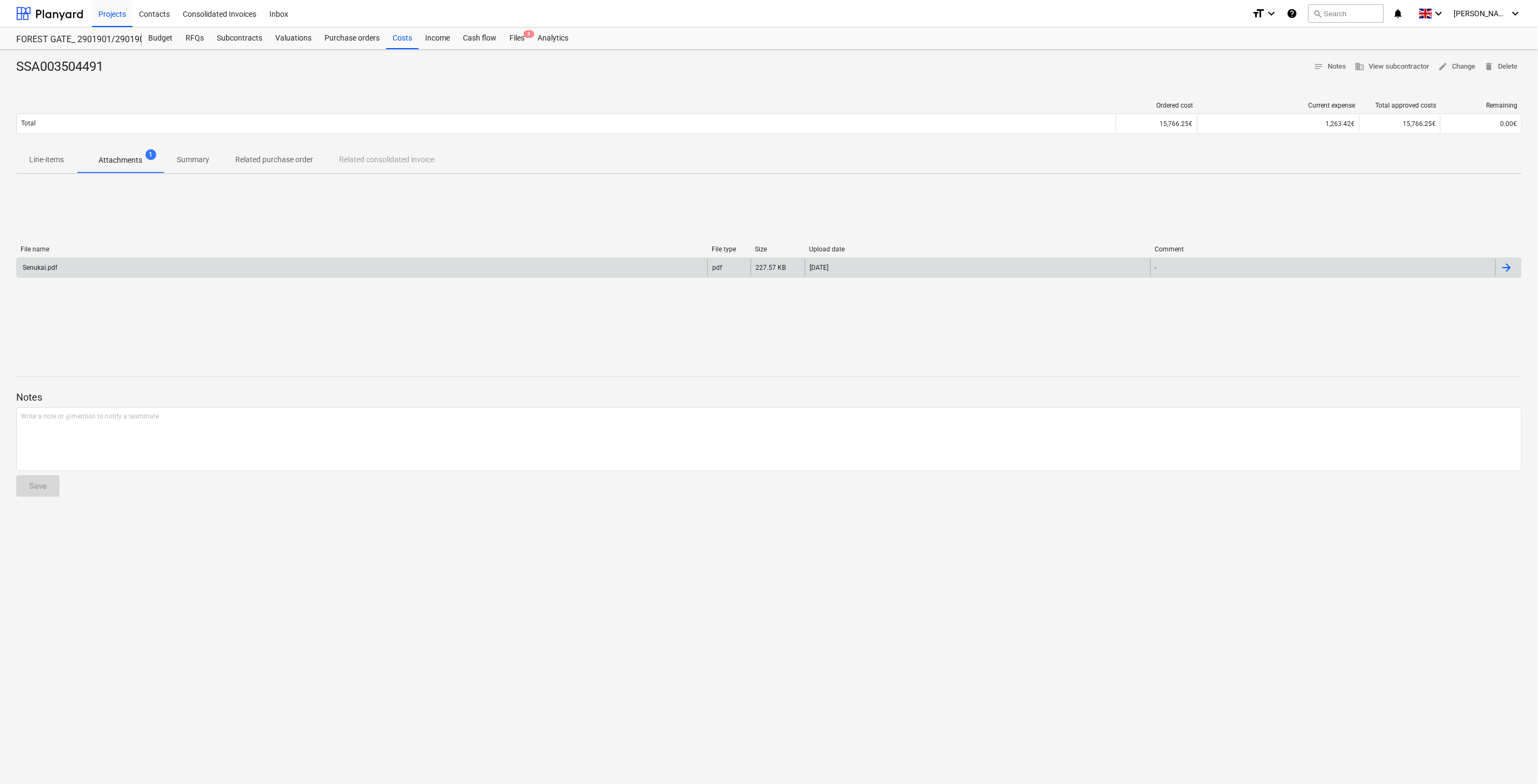
click at [193, 268] on div "Senukai.pdf" at bounding box center [362, 268] width 691 height 18
click at [342, 266] on div "Senukai.pdf" at bounding box center [362, 268] width 691 height 18
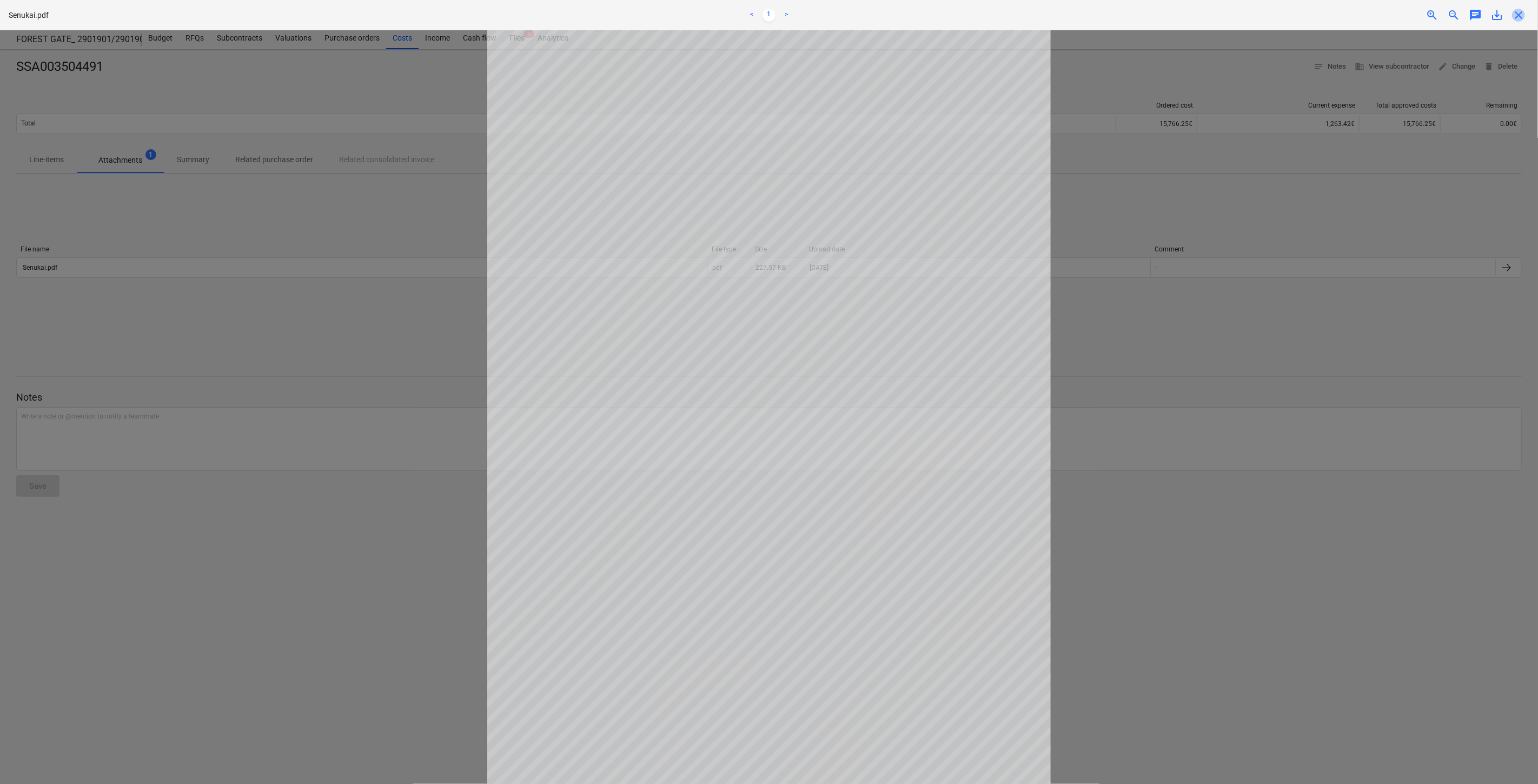
click at [1522, 12] on span "close" at bounding box center [1518, 15] width 13 height 13
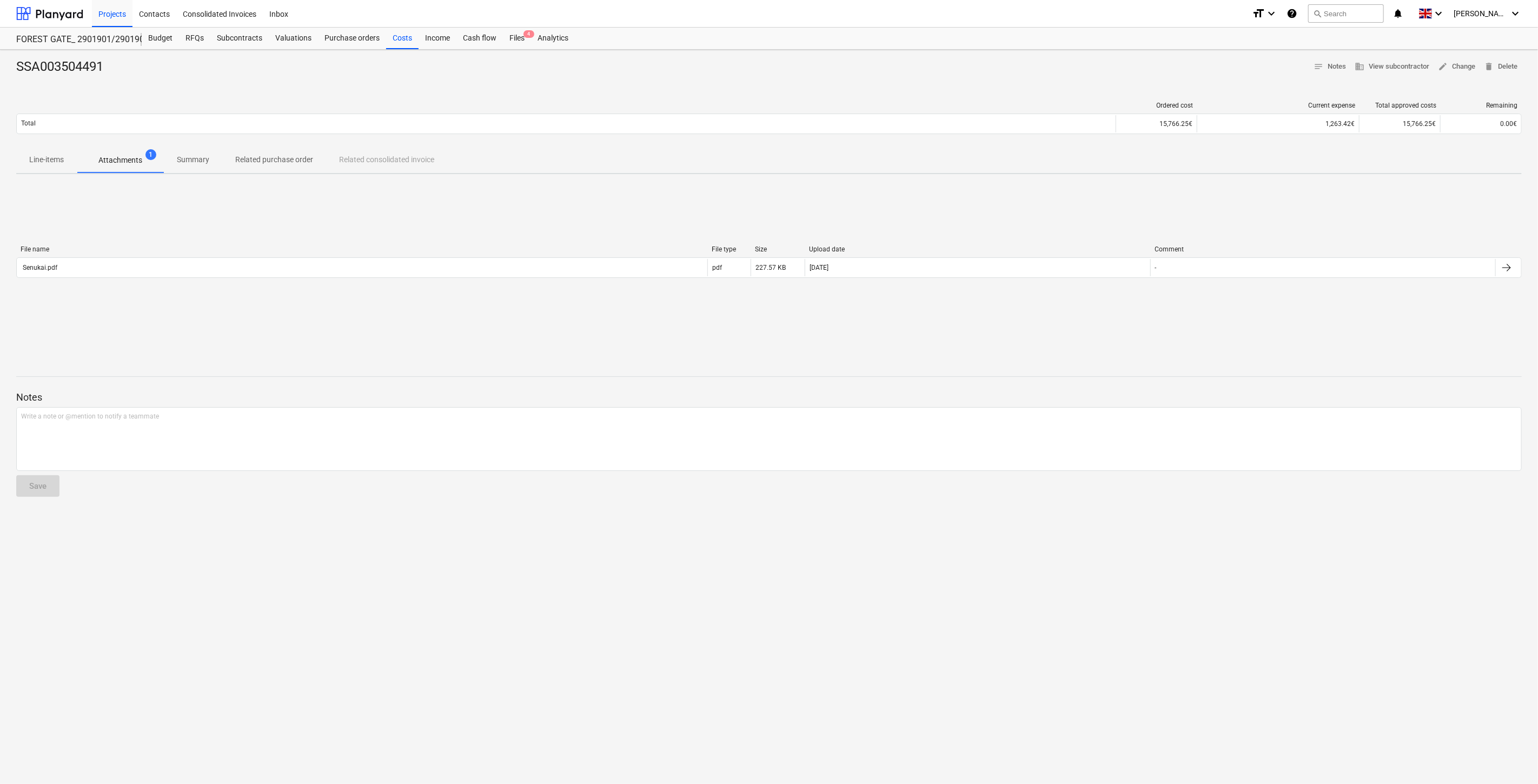
drag, startPoint x: 908, startPoint y: 198, endPoint x: 993, endPoint y: 189, distance: 85.5
click at [911, 197] on div "File name File type Size Upload date Comment Senukai.pdf pdf 227.57 KB 06.10.20…" at bounding box center [769, 264] width 1505 height 162
click at [993, 189] on div "File name File type Size Upload date Comment Senukai.pdf pdf 227.57 KB 06.10.20…" at bounding box center [769, 264] width 1505 height 162
click at [1033, 187] on div "File name File type Size Upload date Comment Senukai.pdf pdf 227.57 KB 06.10.20…" at bounding box center [769, 264] width 1505 height 162
click at [1055, 181] on div "SSA003504491 notes Notes business View subcontractor edit Change delete Delete …" at bounding box center [769, 416] width 1538 height 734
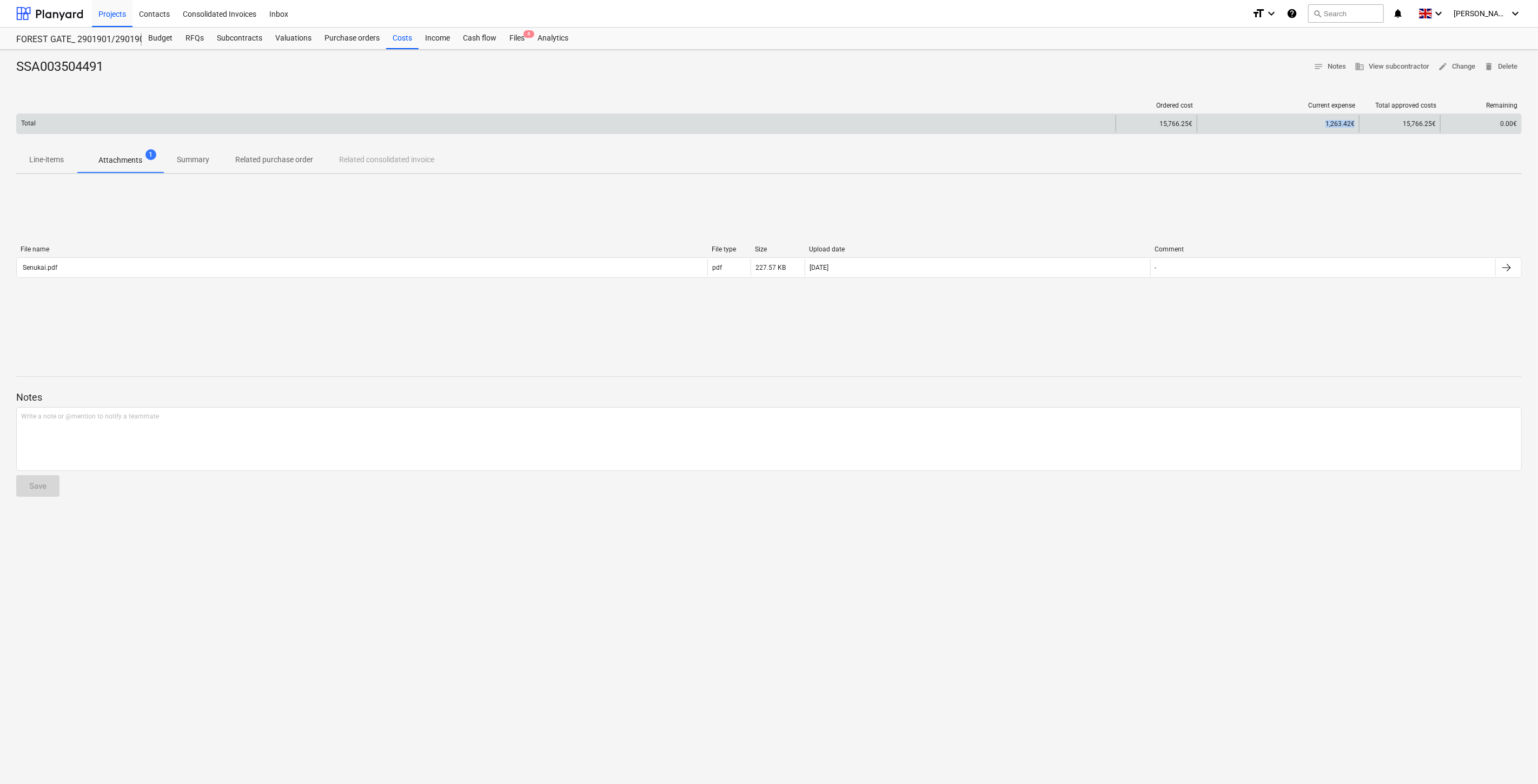
drag, startPoint x: 1357, startPoint y: 122, endPoint x: 1280, endPoint y: 127, distance: 77.2
click at [1280, 127] on div "1,263.42€" at bounding box center [1277, 124] width 162 height 18
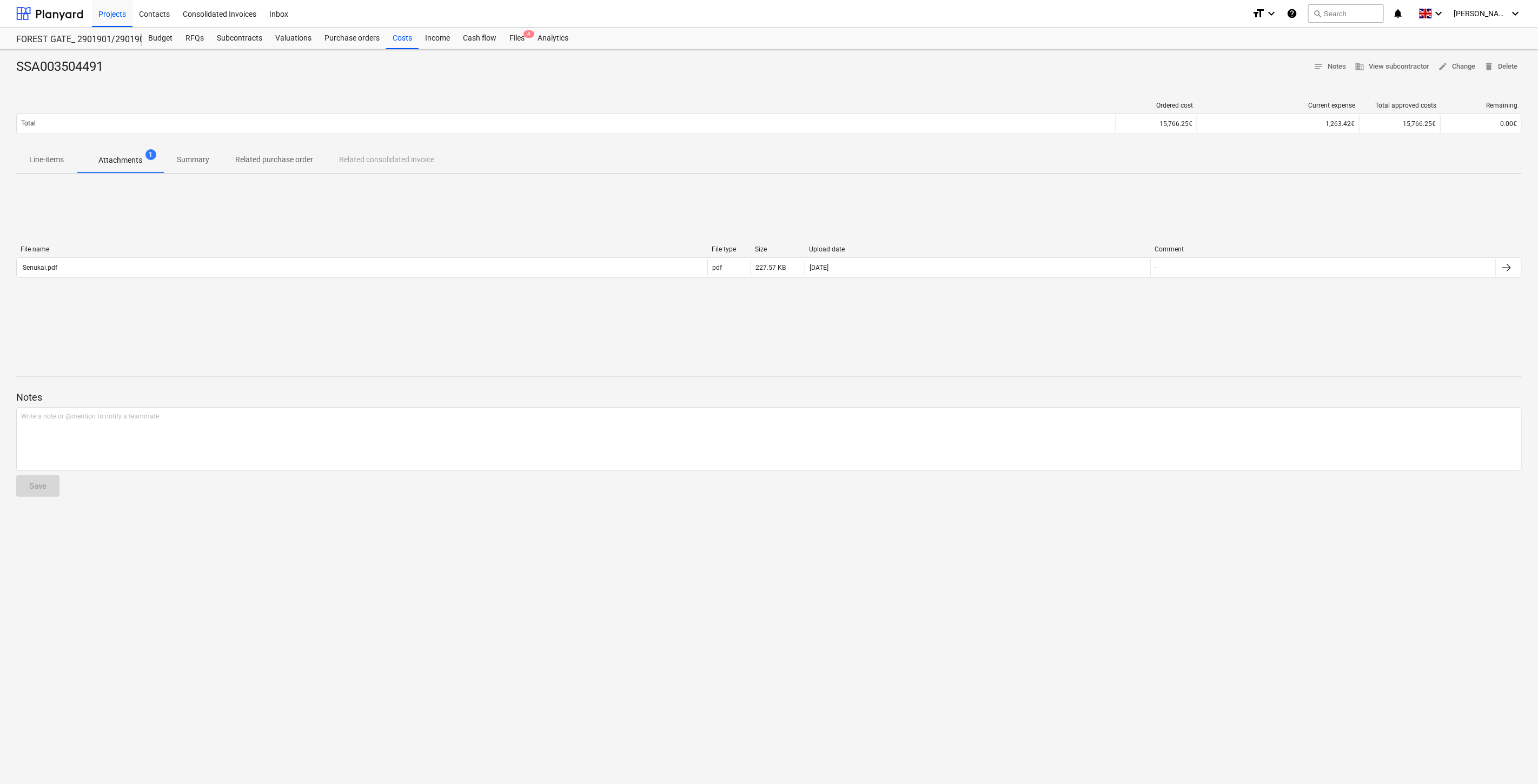
click at [1207, 73] on div "SSA003504491 notes Notes business View subcontractor edit Change delete Delete" at bounding box center [769, 67] width 1505 height 18
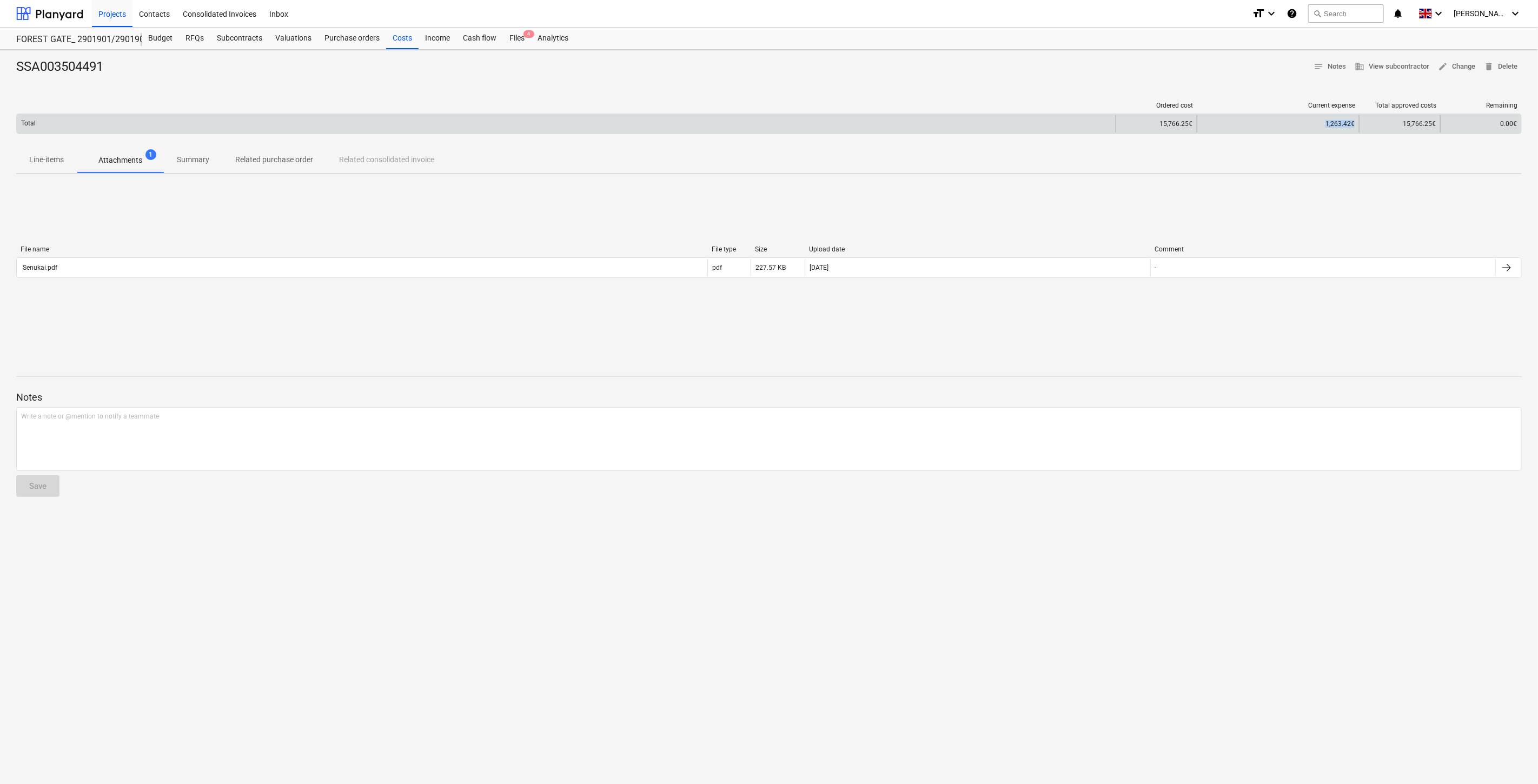
drag, startPoint x: 1357, startPoint y: 126, endPoint x: 1262, endPoint y: 127, distance: 95.0
click at [1262, 127] on div "1,263.42€" at bounding box center [1277, 124] width 162 height 18
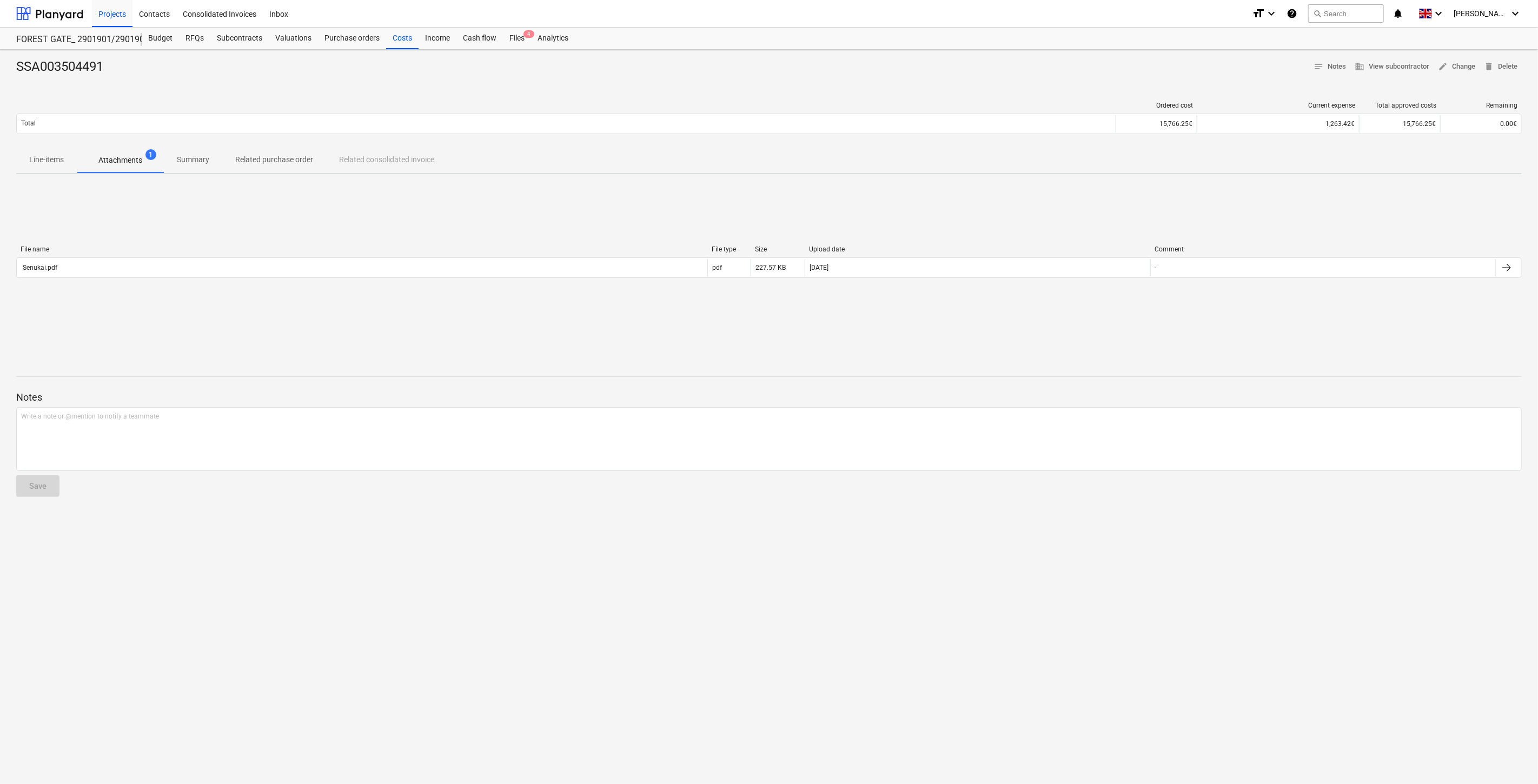
click at [1293, 165] on div "Line-items Attachments 1 Summary Related purchase order Related consolidated in…" at bounding box center [769, 160] width 1505 height 26
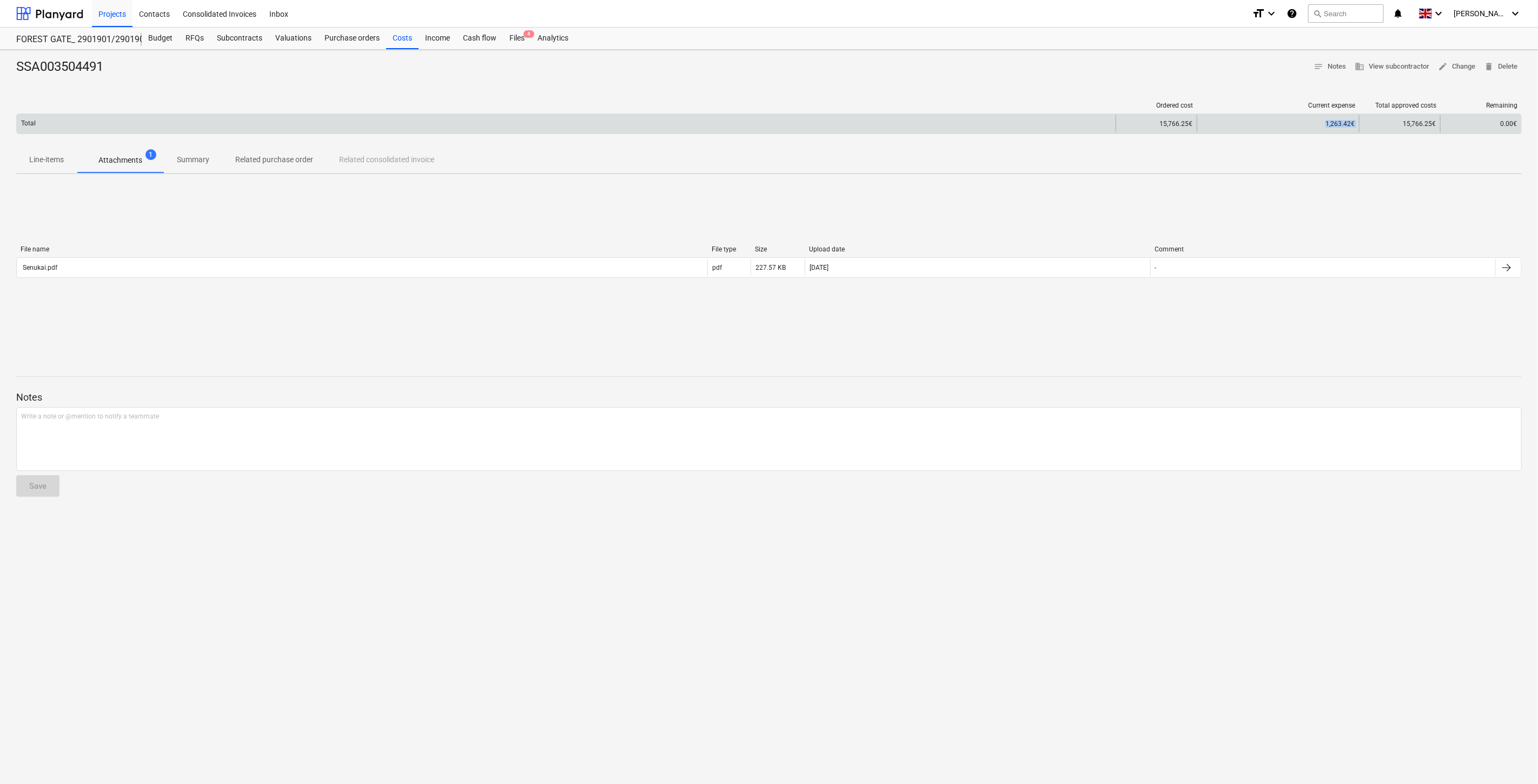
drag, startPoint x: 1360, startPoint y: 121, endPoint x: 1291, endPoint y: 122, distance: 69.0
click at [1291, 122] on div "Total 15,766.25€ 1,263.42€ 15,766.25€ 0.00€" at bounding box center [769, 124] width 1504 height 18
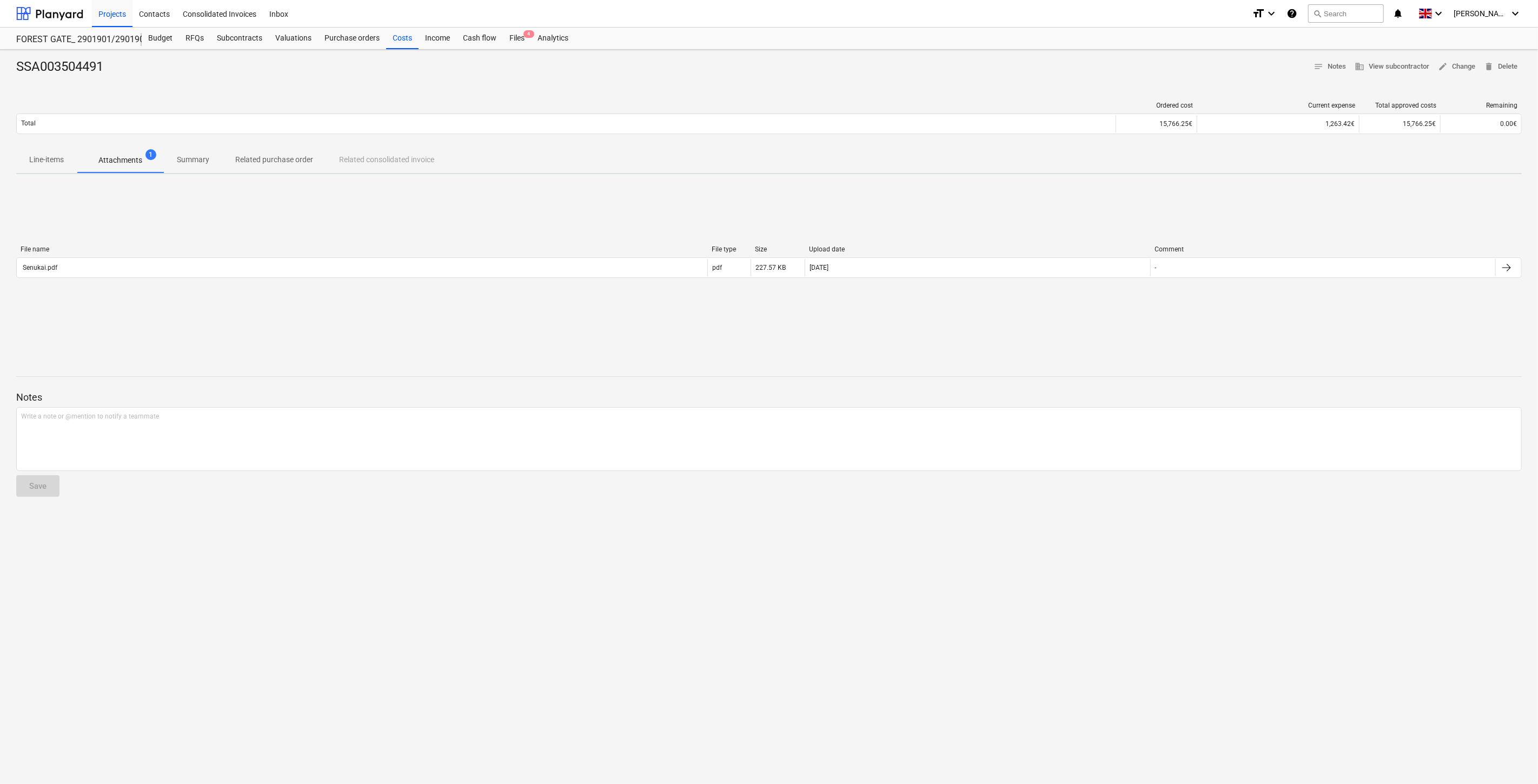
click at [1286, 154] on div "Line-items Attachments 1 Summary Related purchase order Related consolidated in…" at bounding box center [769, 160] width 1505 height 26
click at [1373, 18] on button "search Search" at bounding box center [1346, 13] width 76 height 18
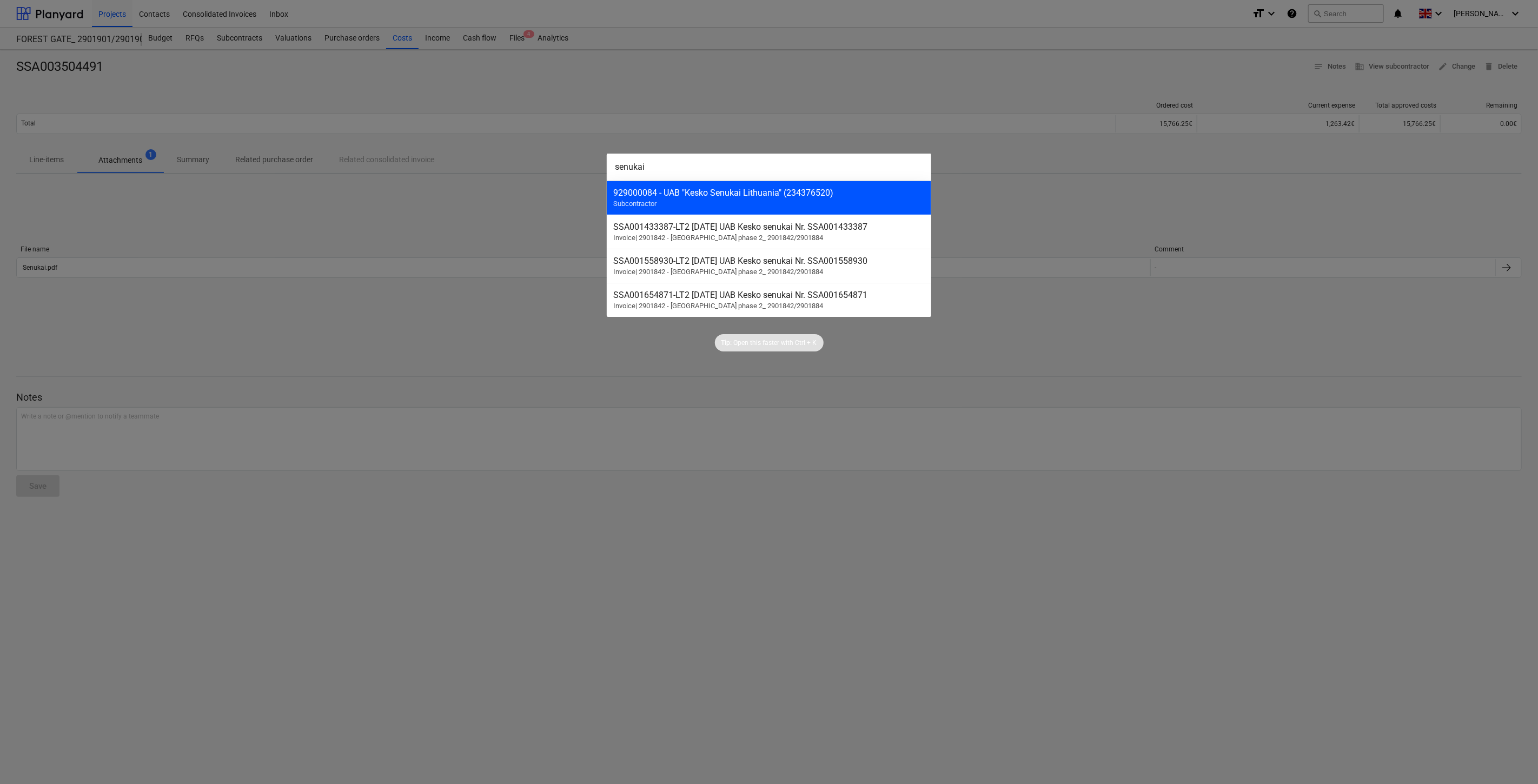
type input "senukai"
click at [737, 194] on div "929000084 - UAB "Kesko Senukai Lithuania" (234376520)" at bounding box center [769, 192] width 312 height 10
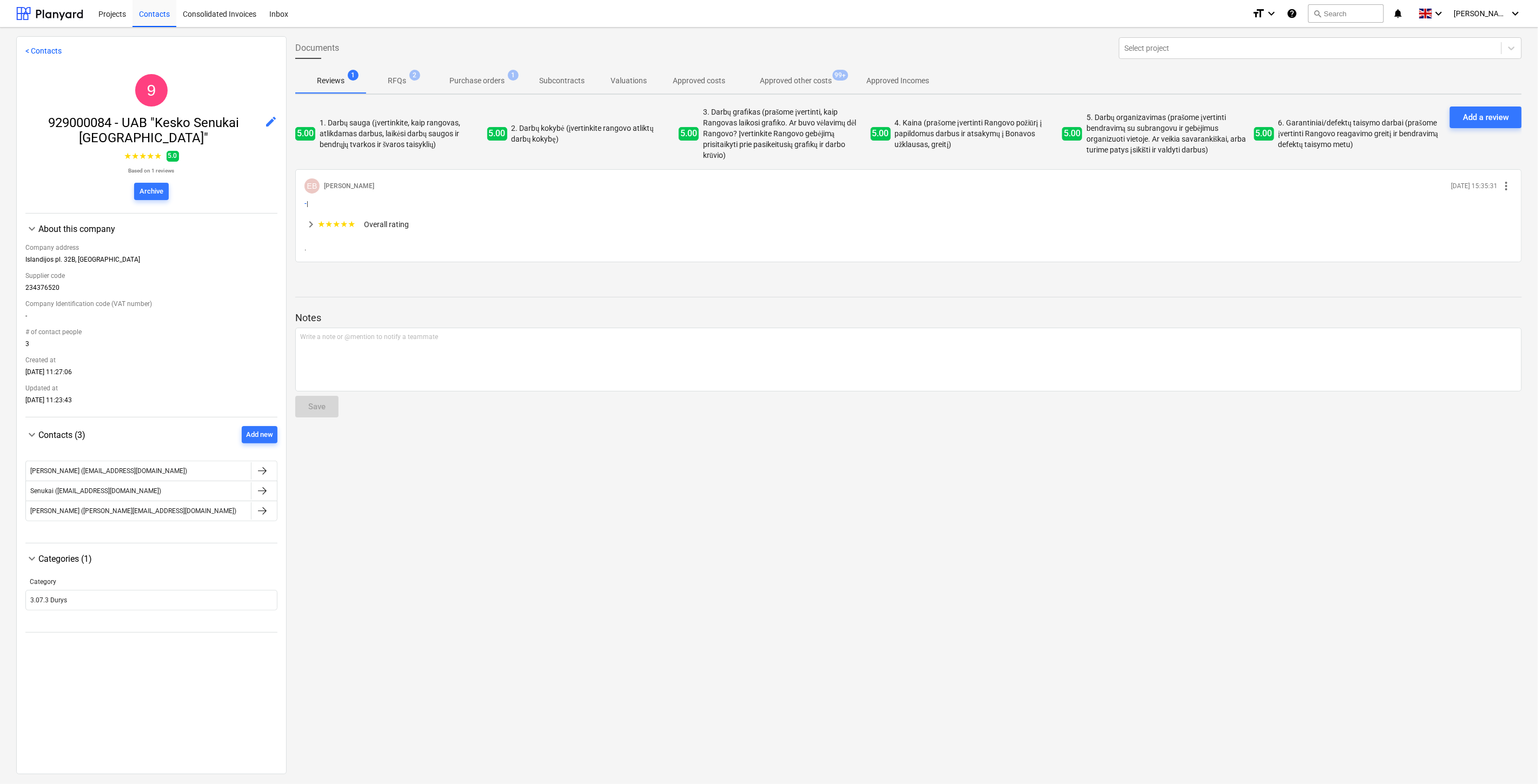
click at [487, 81] on p "Purchase orders" at bounding box center [477, 81] width 55 height 12
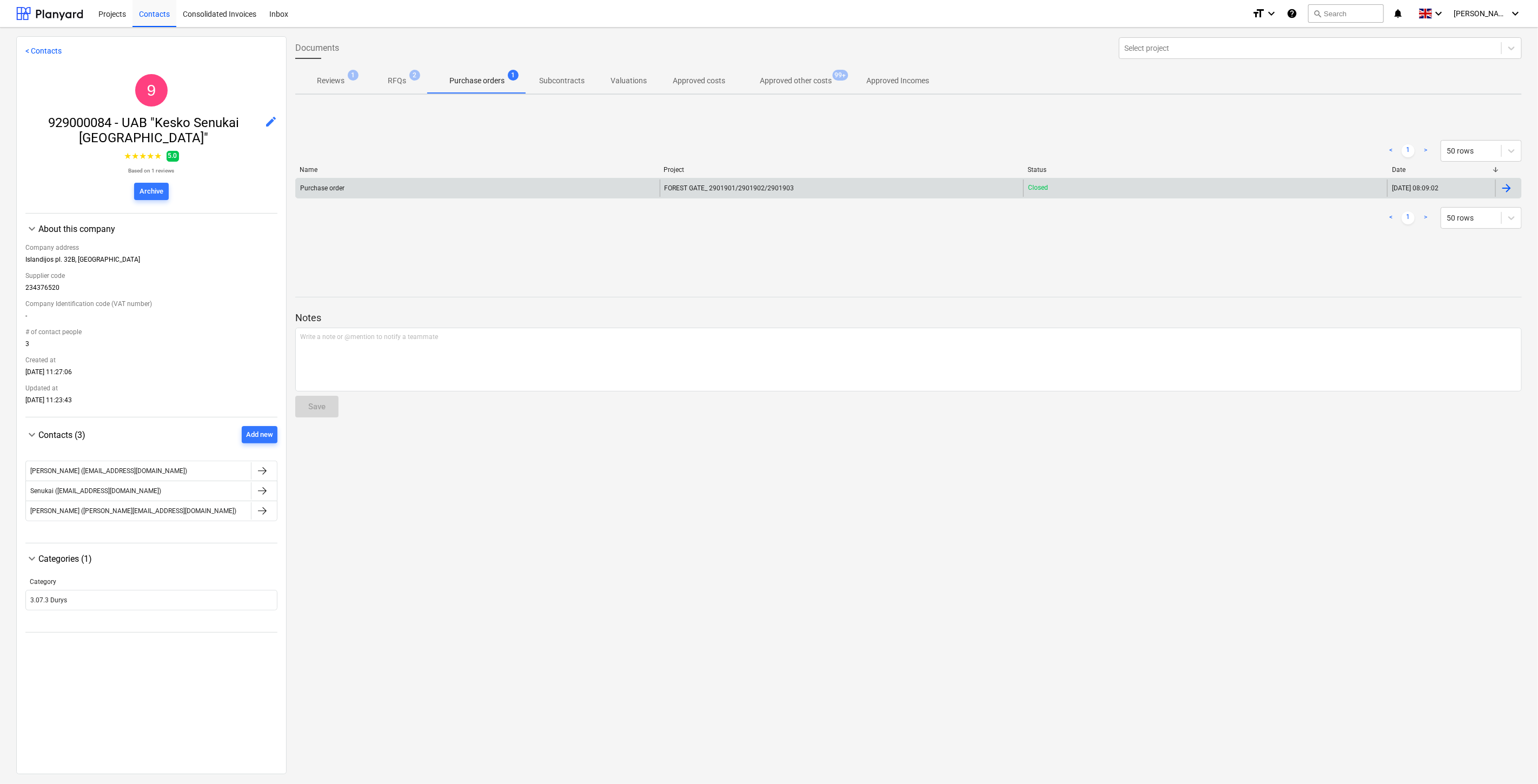
click at [527, 186] on div "Purchase order" at bounding box center [477, 188] width 364 height 18
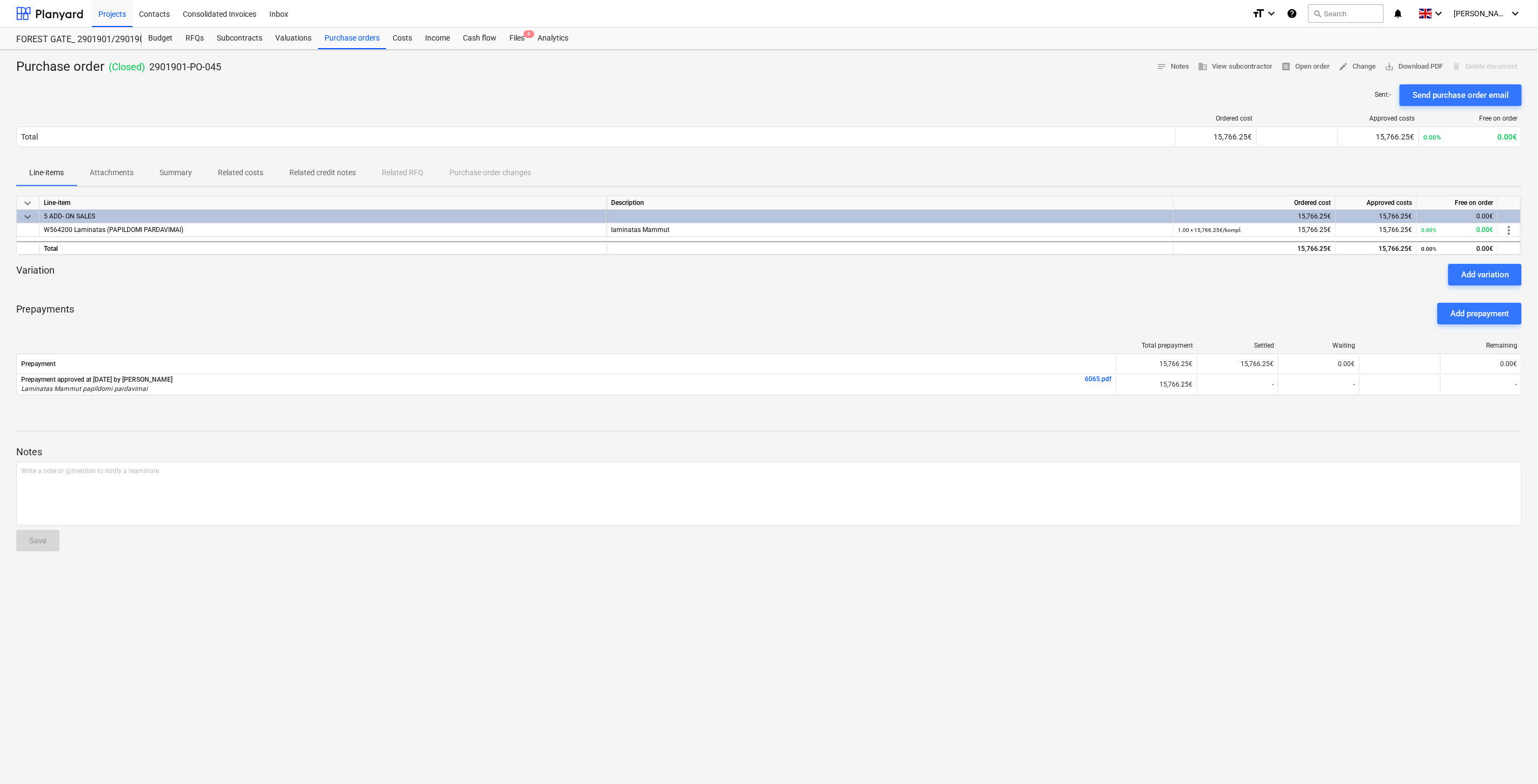
drag, startPoint x: 1345, startPoint y: 602, endPoint x: 1334, endPoint y: 606, distance: 11.7
click at [1343, 602] on div "Purchase order ( Closed ) 2901901-PO-045 notes Notes business View subcontracto…" at bounding box center [769, 416] width 1538 height 734
click at [1031, 674] on div "Purchase order ( Closed ) 2901901-PO-045 notes Notes business View subcontracto…" at bounding box center [769, 416] width 1538 height 734
click at [1074, 650] on div "Purchase order ( Closed ) 2901901-PO-045 notes Notes business View subcontracto…" at bounding box center [769, 416] width 1538 height 734
drag, startPoint x: 922, startPoint y: 688, endPoint x: 975, endPoint y: 672, distance: 55.4
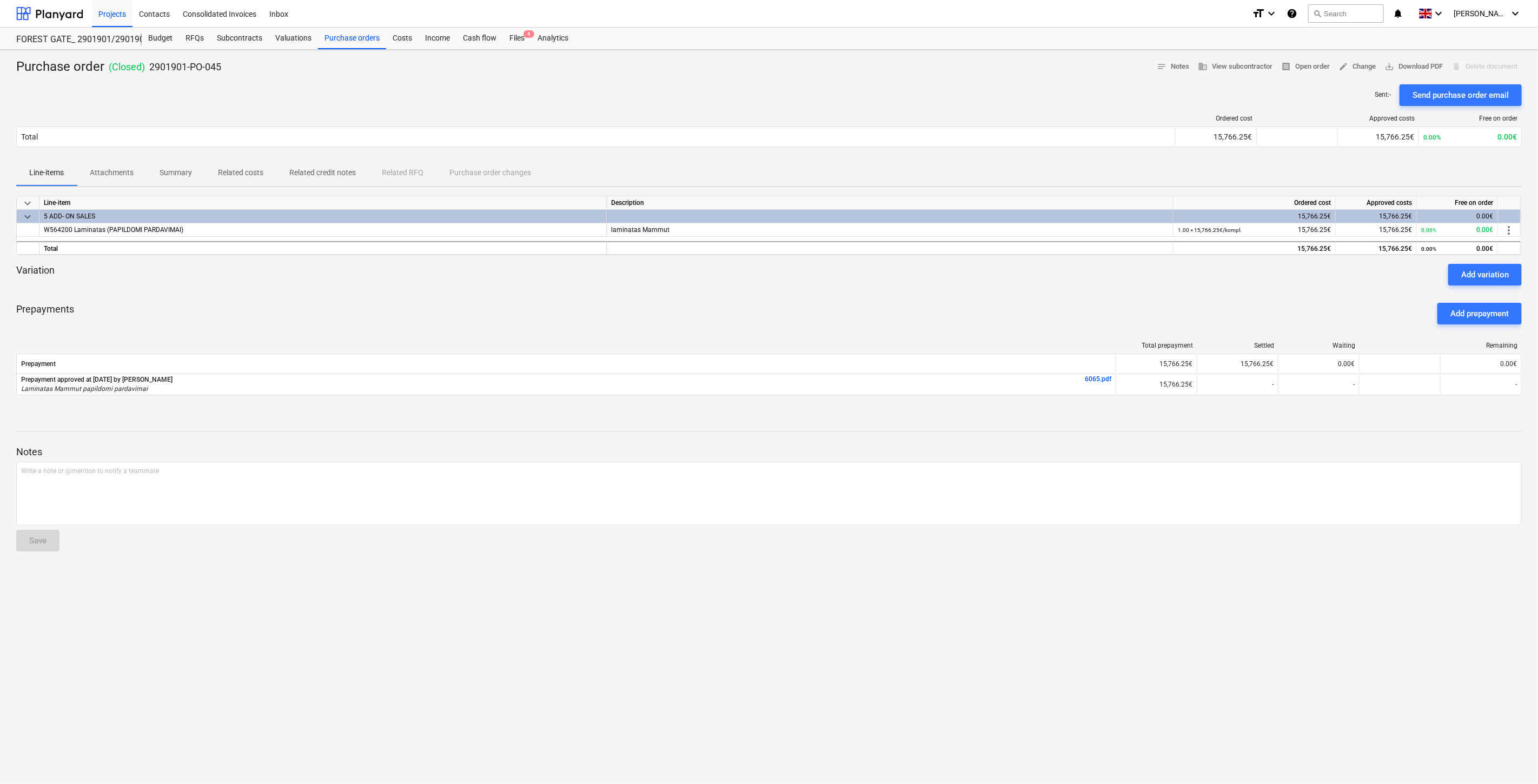
click at [927, 686] on div "Purchase order ( Closed ) 2901901-PO-045 notes Notes business View subcontracto…" at bounding box center [769, 416] width 1538 height 734
drag, startPoint x: 858, startPoint y: 621, endPoint x: 970, endPoint y: 607, distance: 112.9
click at [866, 619] on div "Purchase order ( Closed ) 2901901-PO-045 notes Notes business View subcontracto…" at bounding box center [769, 416] width 1538 height 734
click at [970, 607] on div "Purchase order ( Closed ) 2901901-PO-045 notes Notes business View subcontracto…" at bounding box center [769, 416] width 1538 height 734
click at [522, 37] on div "Files 4" at bounding box center [517, 39] width 28 height 22
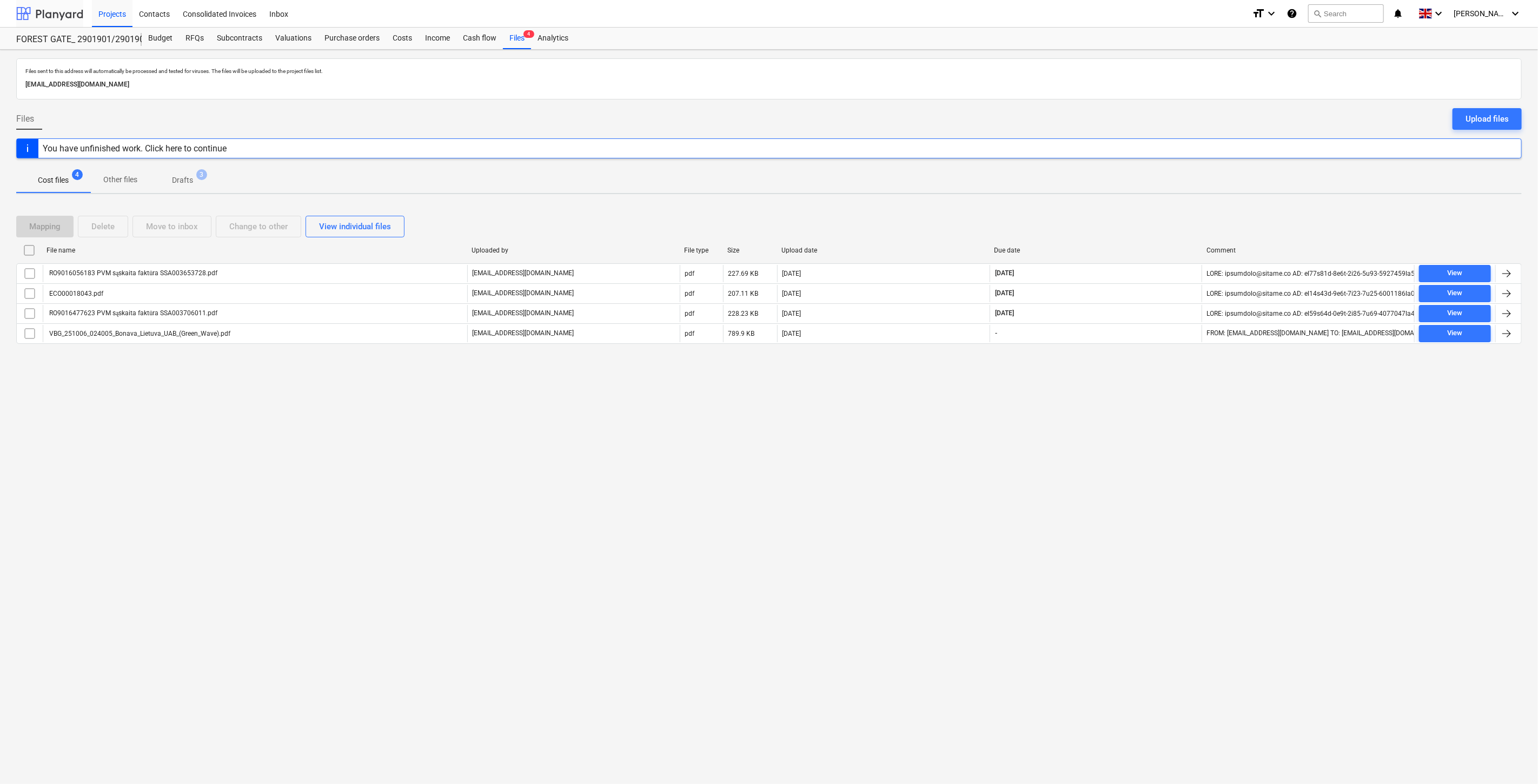
drag, startPoint x: 62, startPoint y: 15, endPoint x: 64, endPoint y: 20, distance: 5.4
click at [62, 15] on div at bounding box center [49, 14] width 67 height 27
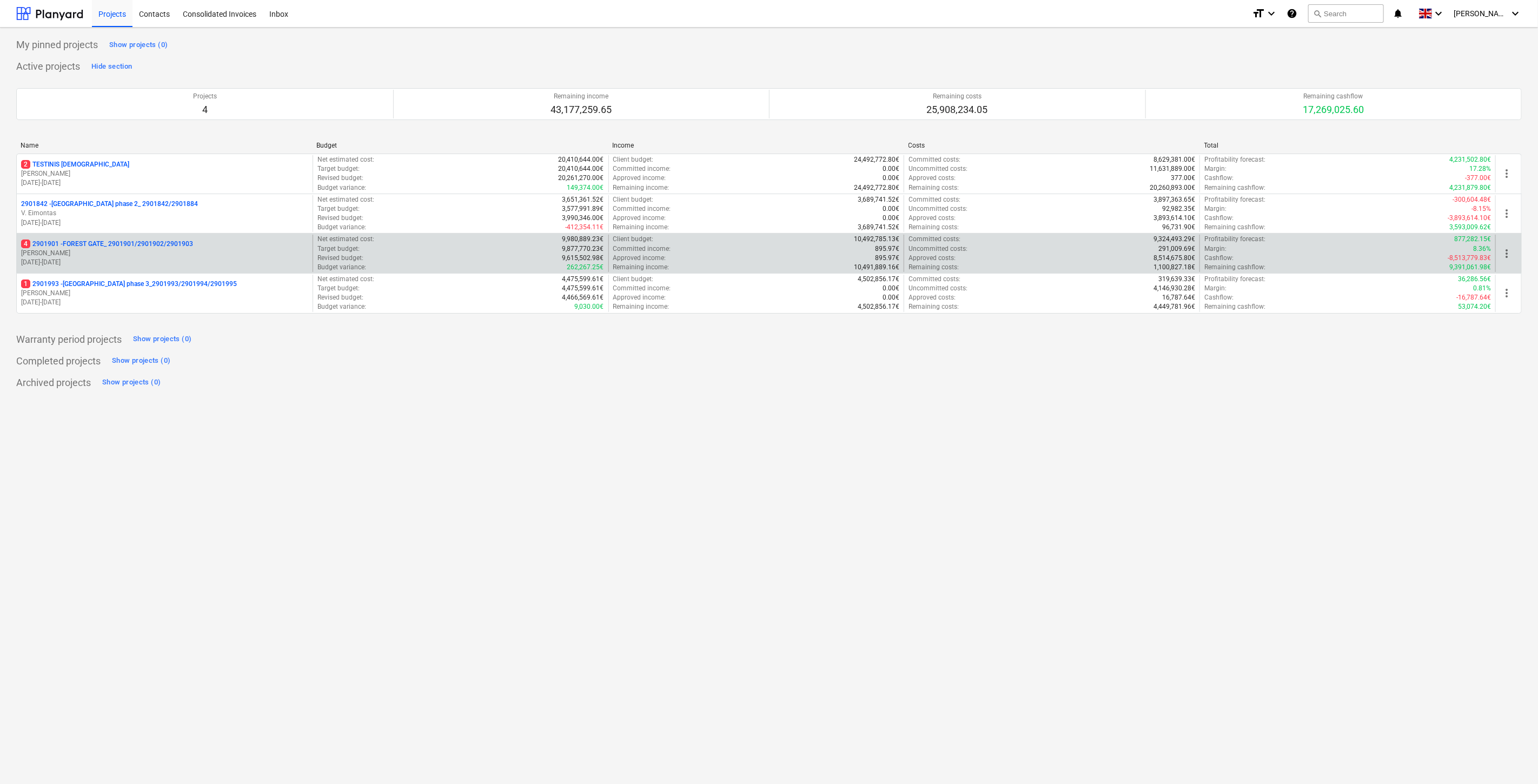
click at [169, 247] on p "4 2901901 - FOREST GATE_ 2901901/2901902/2901903" at bounding box center [107, 244] width 172 height 9
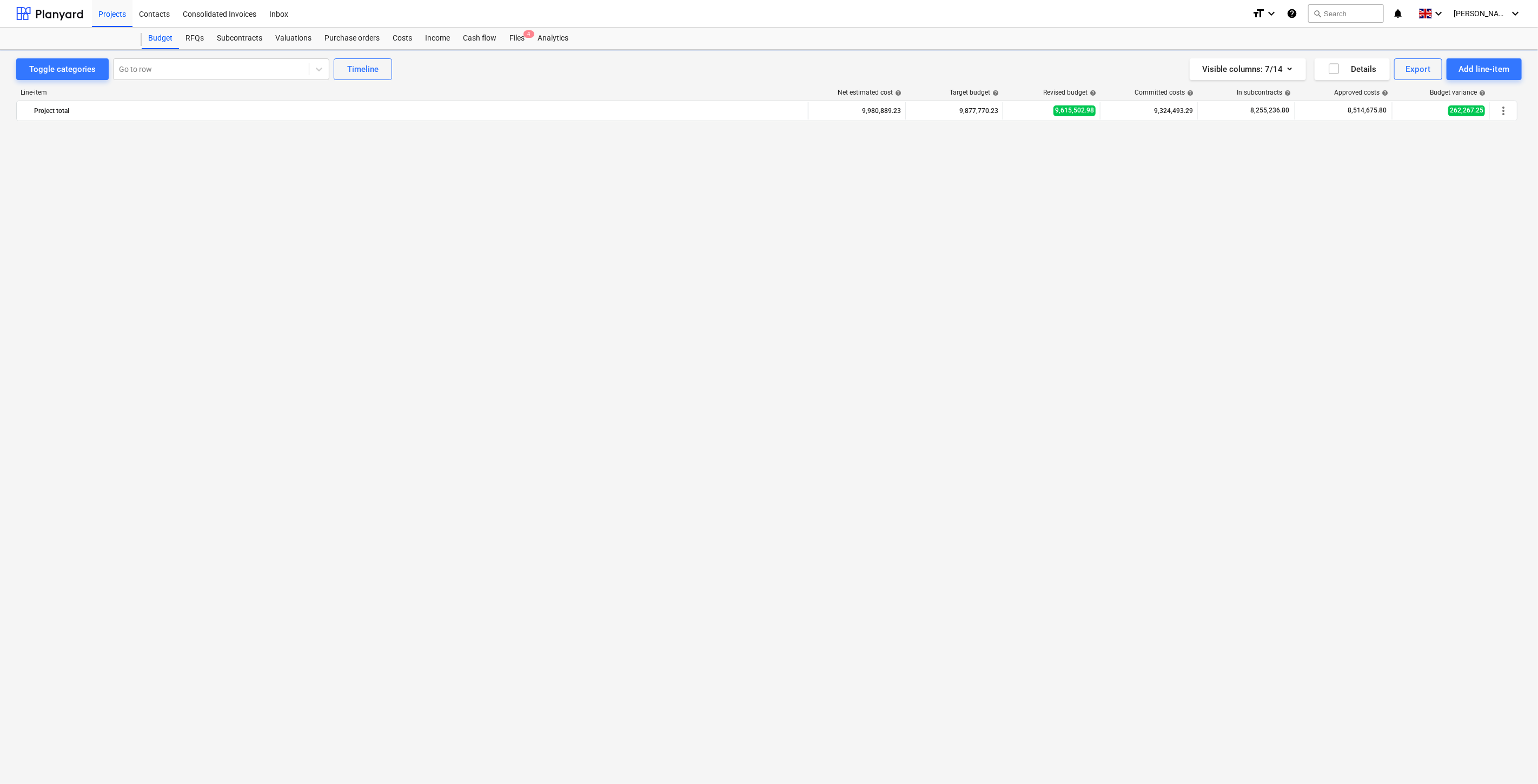
scroll to position [2450, 0]
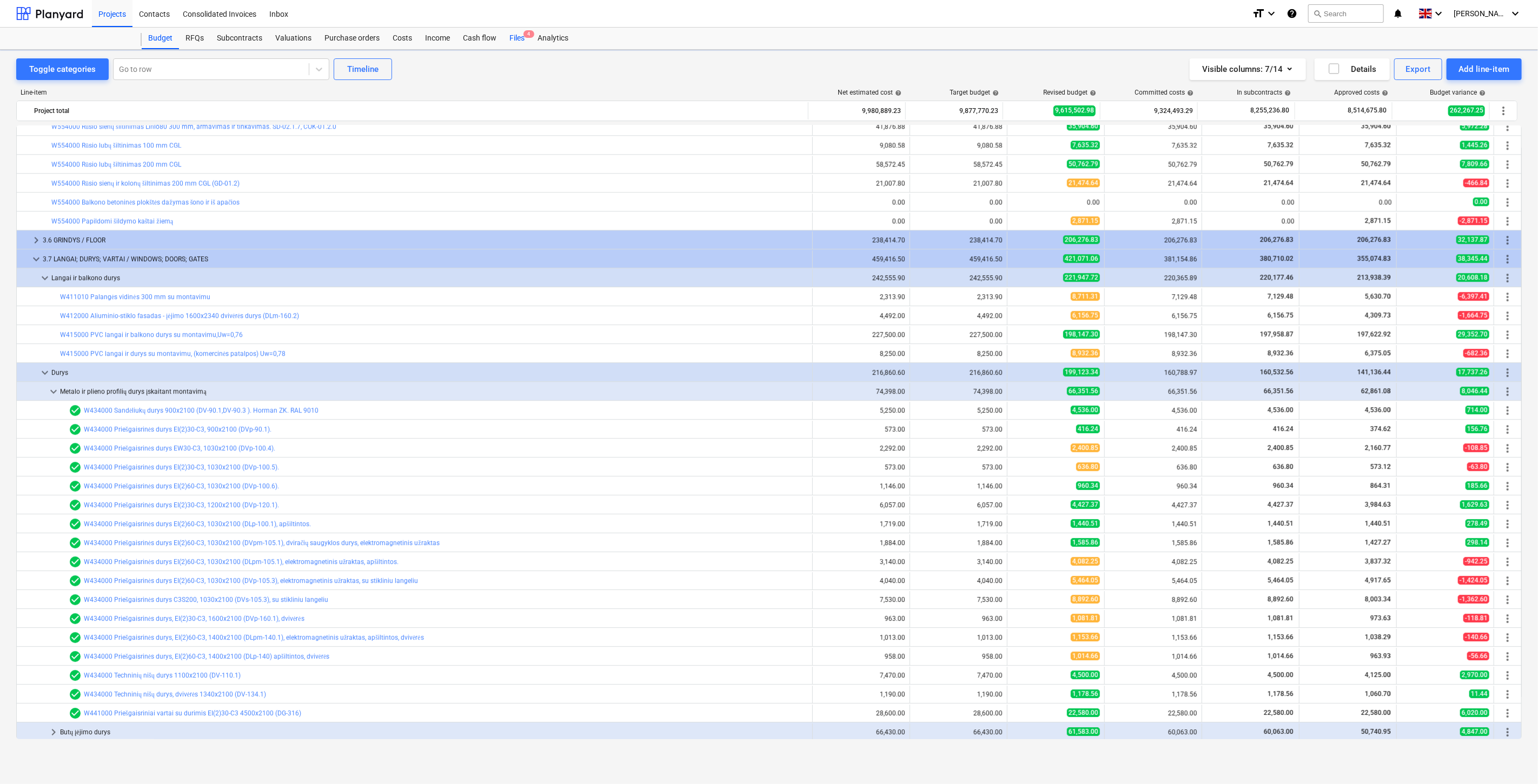
click at [514, 39] on div "Files 4" at bounding box center [517, 39] width 28 height 22
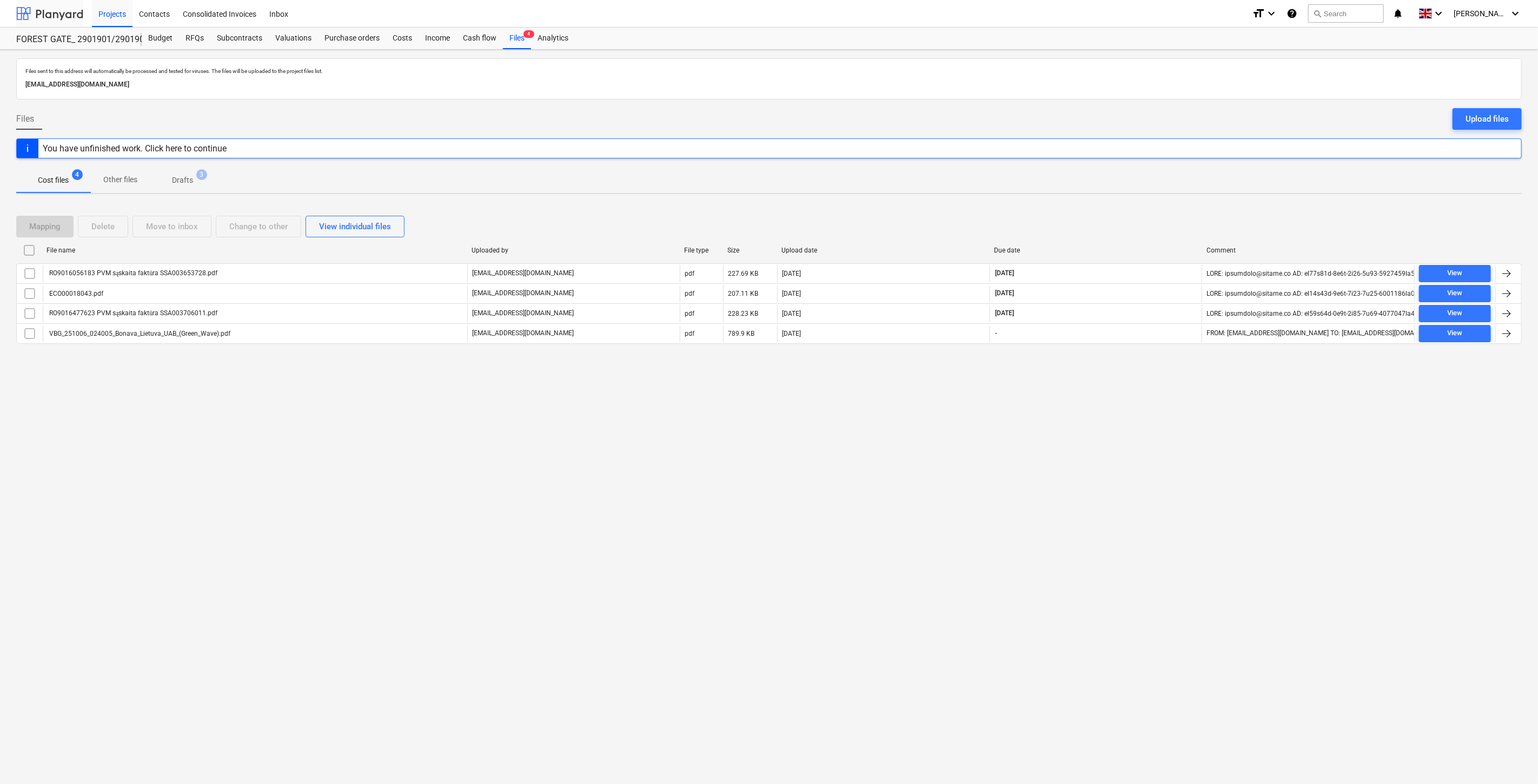
click at [71, 13] on div at bounding box center [49, 14] width 67 height 27
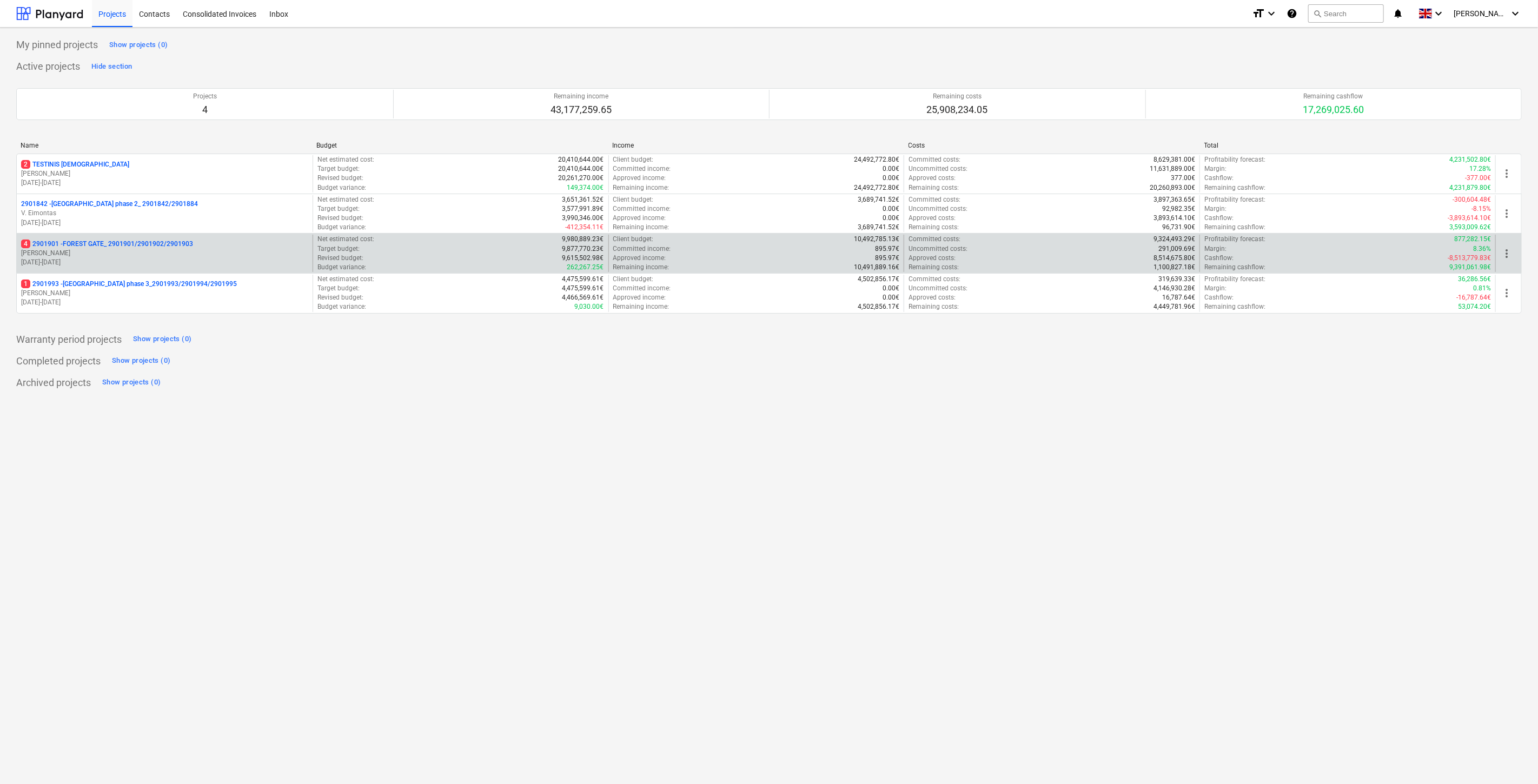
click at [146, 257] on p "[PERSON_NAME]" at bounding box center [165, 253] width 287 height 9
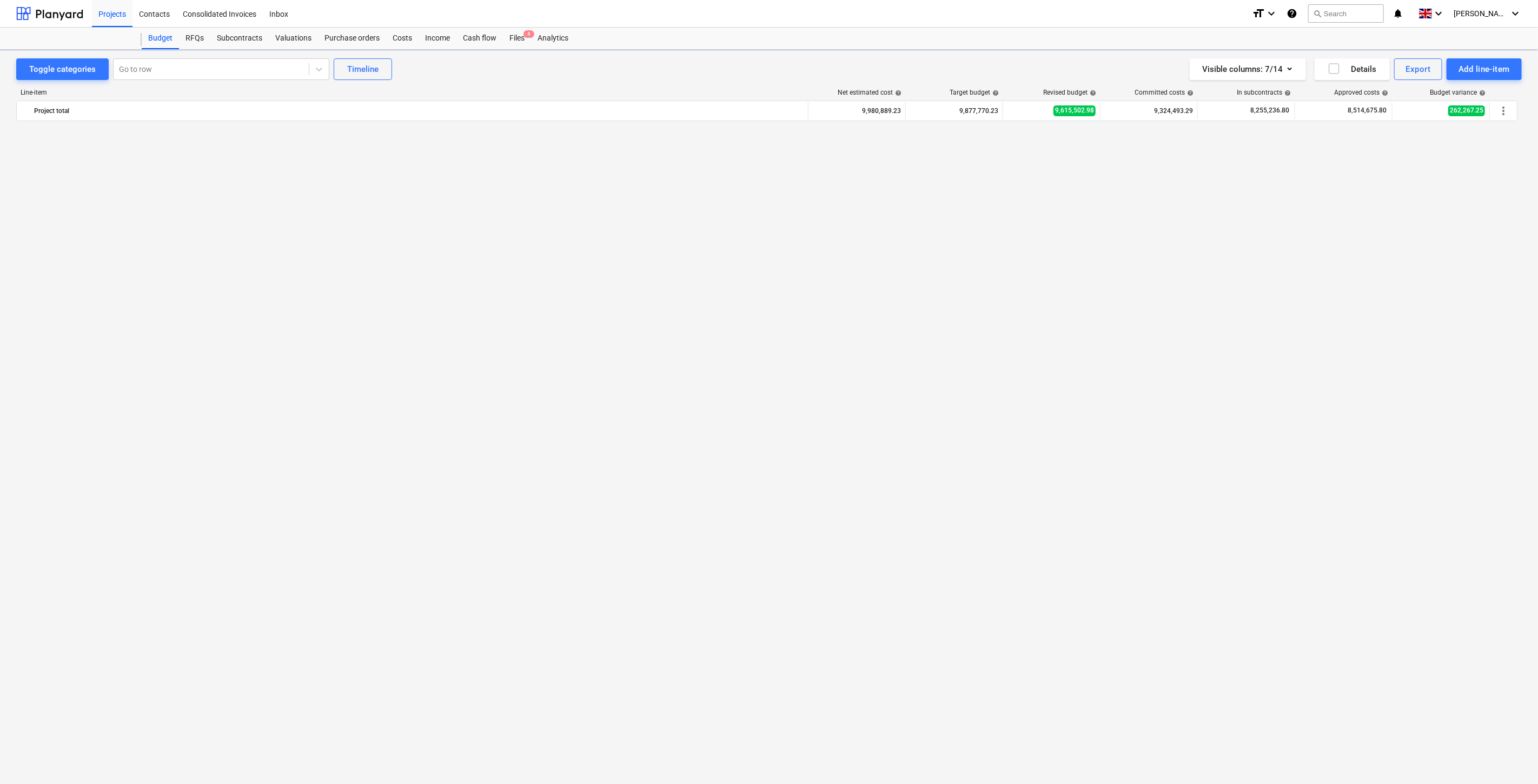
scroll to position [2450, 0]
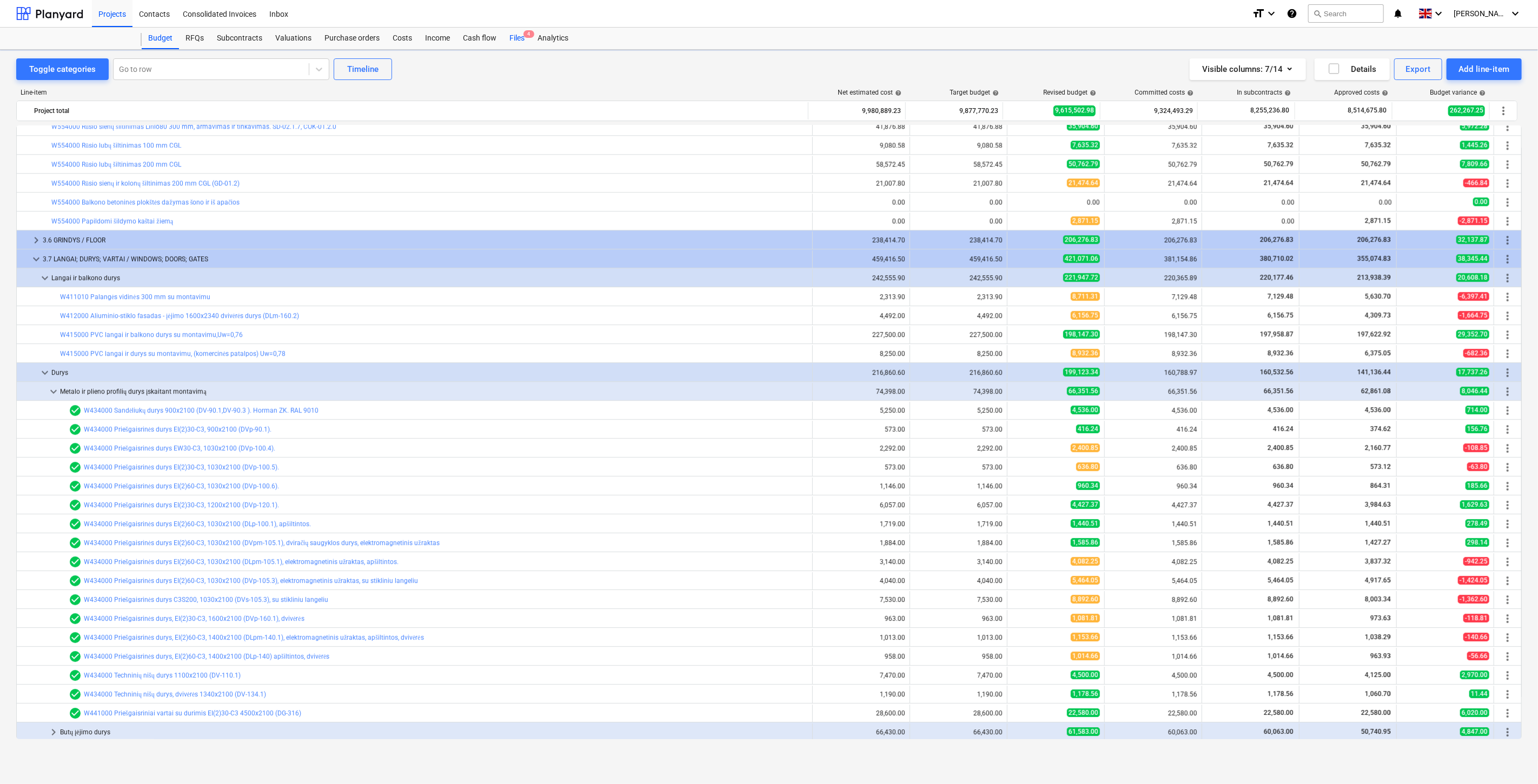
click at [517, 39] on div "Files 4" at bounding box center [517, 39] width 28 height 22
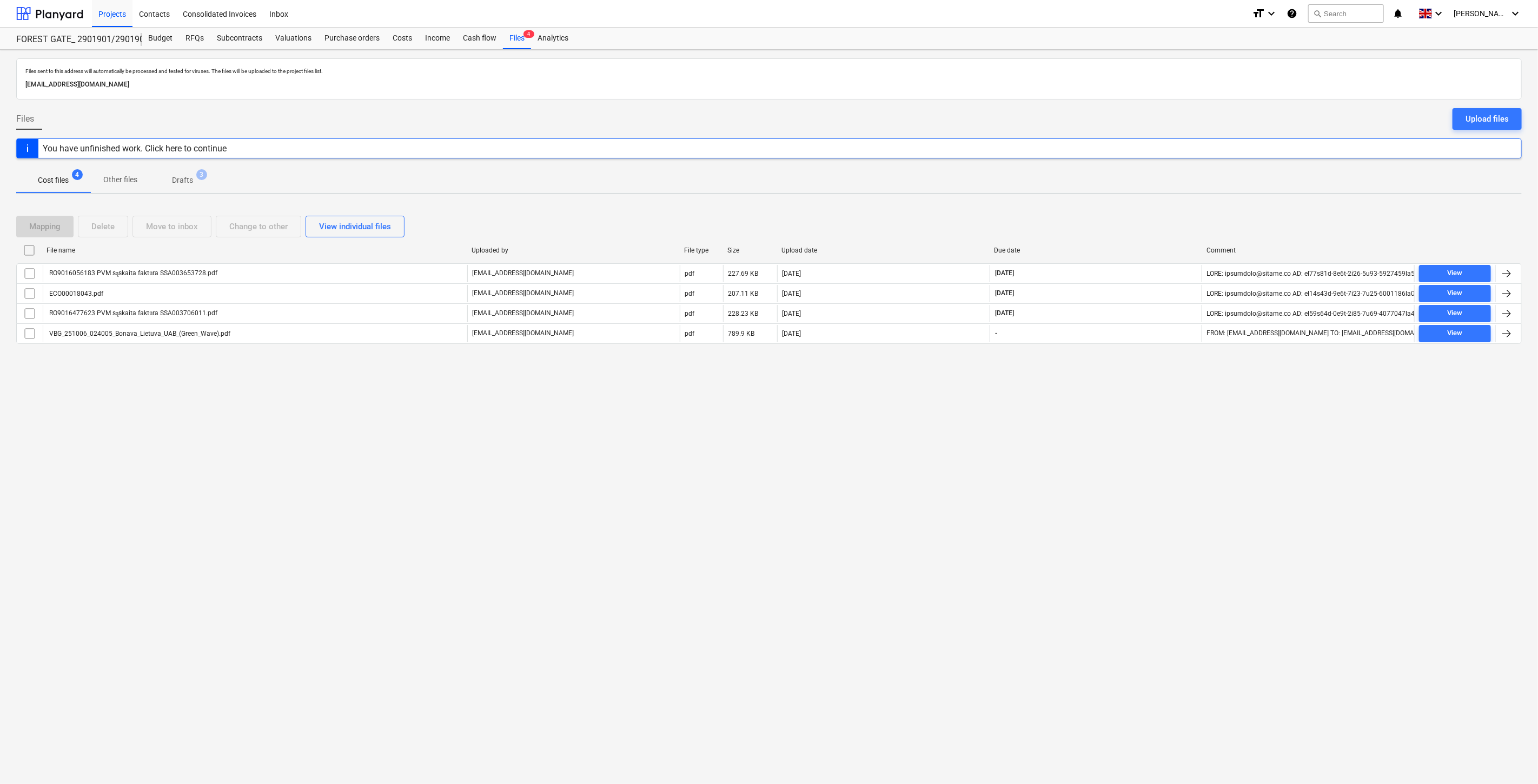
click at [1088, 571] on div "Files sent to this address will automatically be processed and tested for virus…" at bounding box center [769, 416] width 1538 height 734
click at [1156, 523] on div "Files sent to this address will automatically be processed and tested for virus…" at bounding box center [769, 416] width 1538 height 734
click at [1217, 448] on div "Files sent to this address will automatically be processed and tested for virus…" at bounding box center [769, 416] width 1538 height 734
drag, startPoint x: 1086, startPoint y: 579, endPoint x: 1108, endPoint y: 562, distance: 27.8
click at [1091, 574] on div "Files sent to this address will automatically be processed and tested for virus…" at bounding box center [769, 416] width 1538 height 734
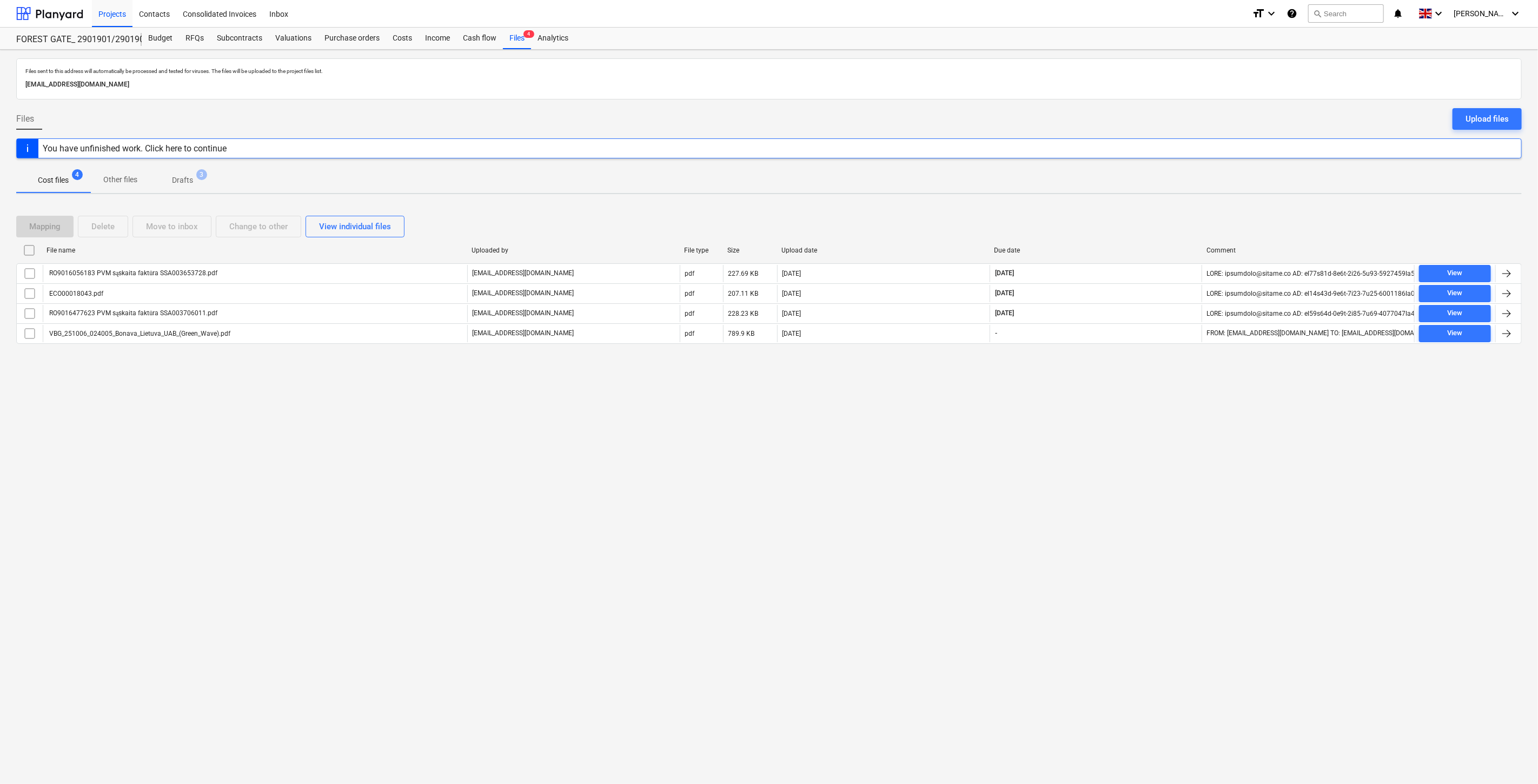
click at [1156, 528] on div "Files sent to this address will automatically be processed and tested for virus…" at bounding box center [769, 416] width 1538 height 734
click at [1095, 413] on div "Files sent to this address will automatically be processed and tested for virus…" at bounding box center [769, 416] width 1538 height 734
click at [1119, 388] on div "Files sent to this address will automatically be processed and tested for virus…" at bounding box center [769, 416] width 1538 height 734
click at [66, 12] on div at bounding box center [49, 14] width 67 height 27
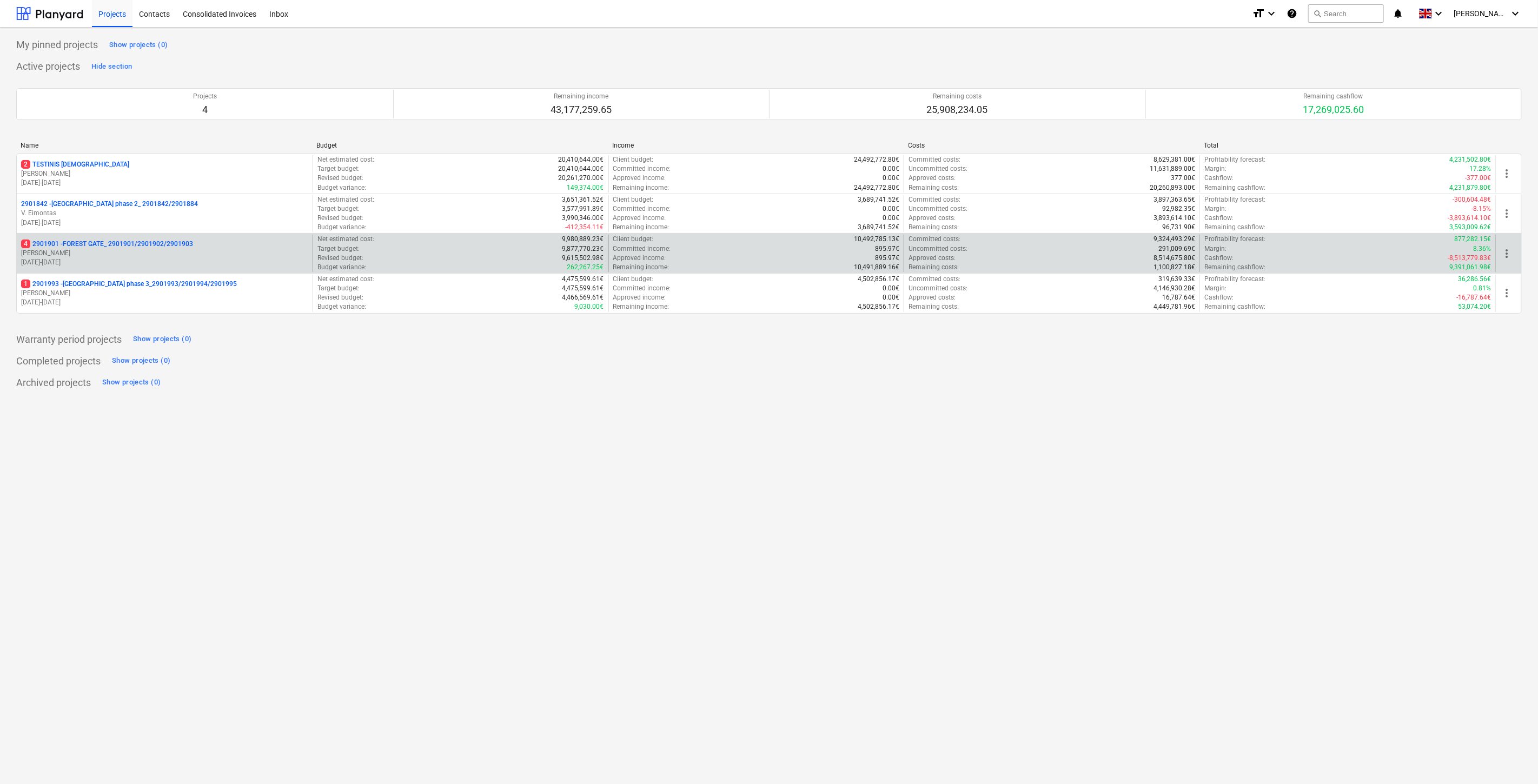
click at [112, 255] on p "[PERSON_NAME]" at bounding box center [165, 253] width 287 height 9
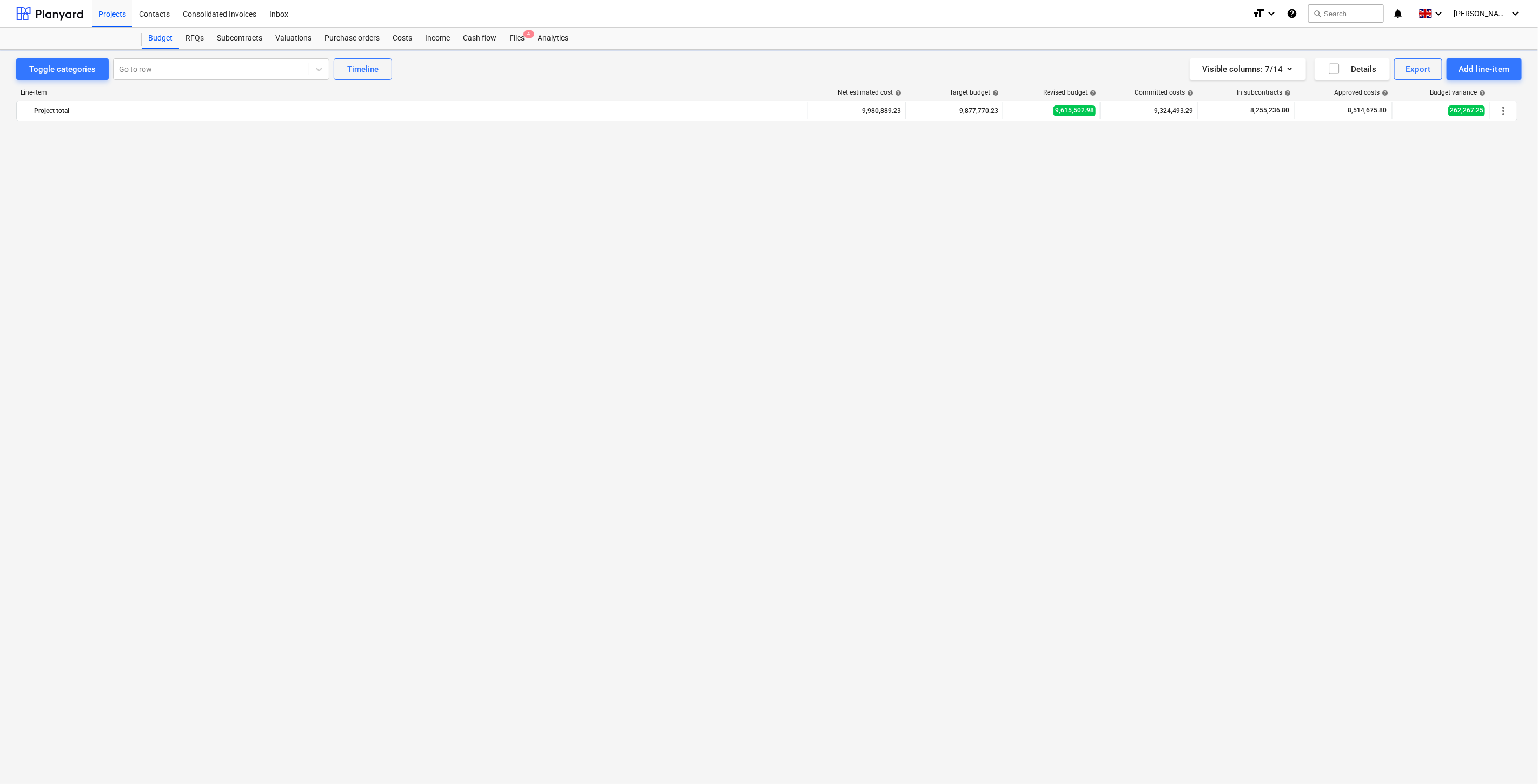
scroll to position [2450, 0]
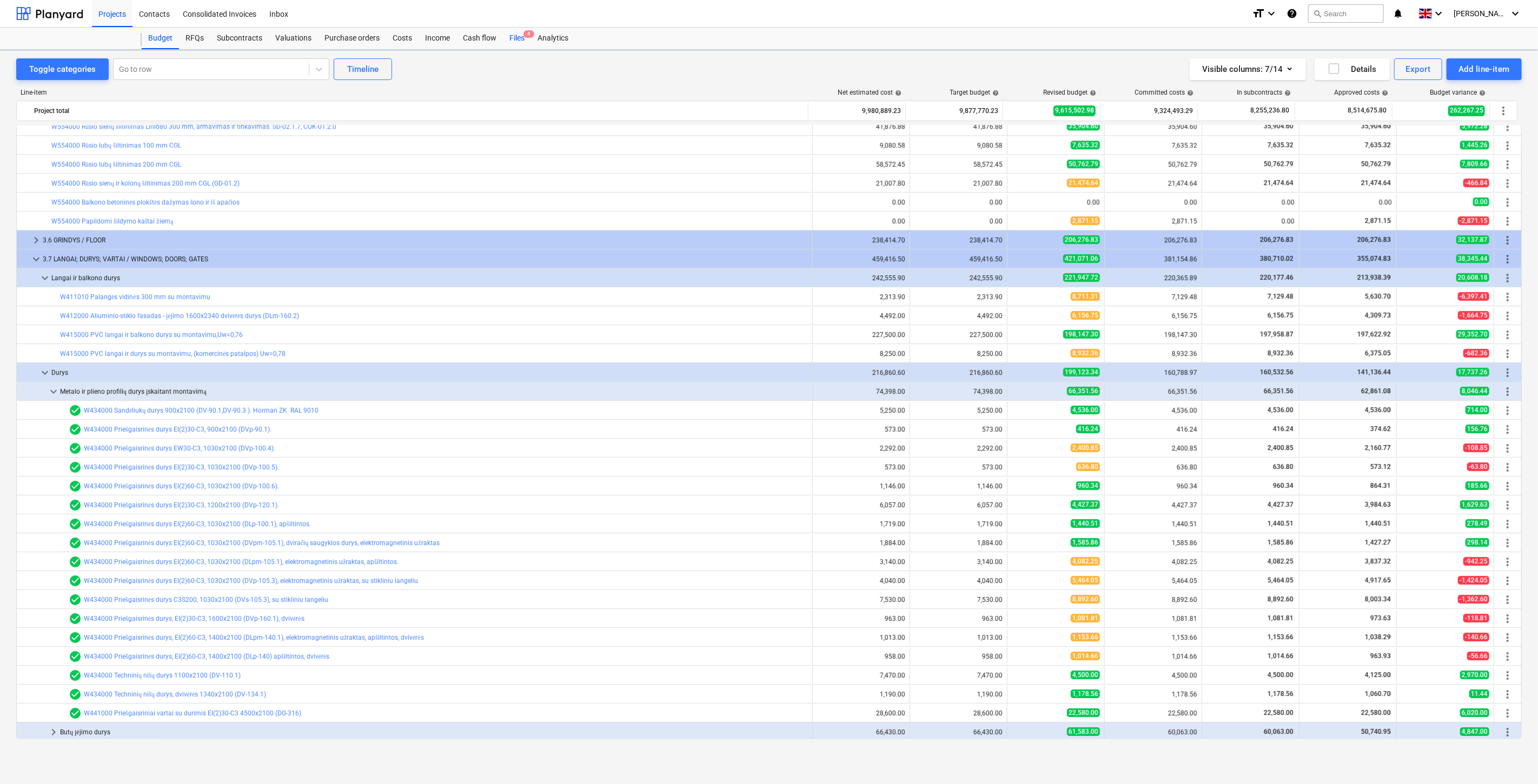
click at [514, 39] on div "Files 4" at bounding box center [517, 39] width 28 height 22
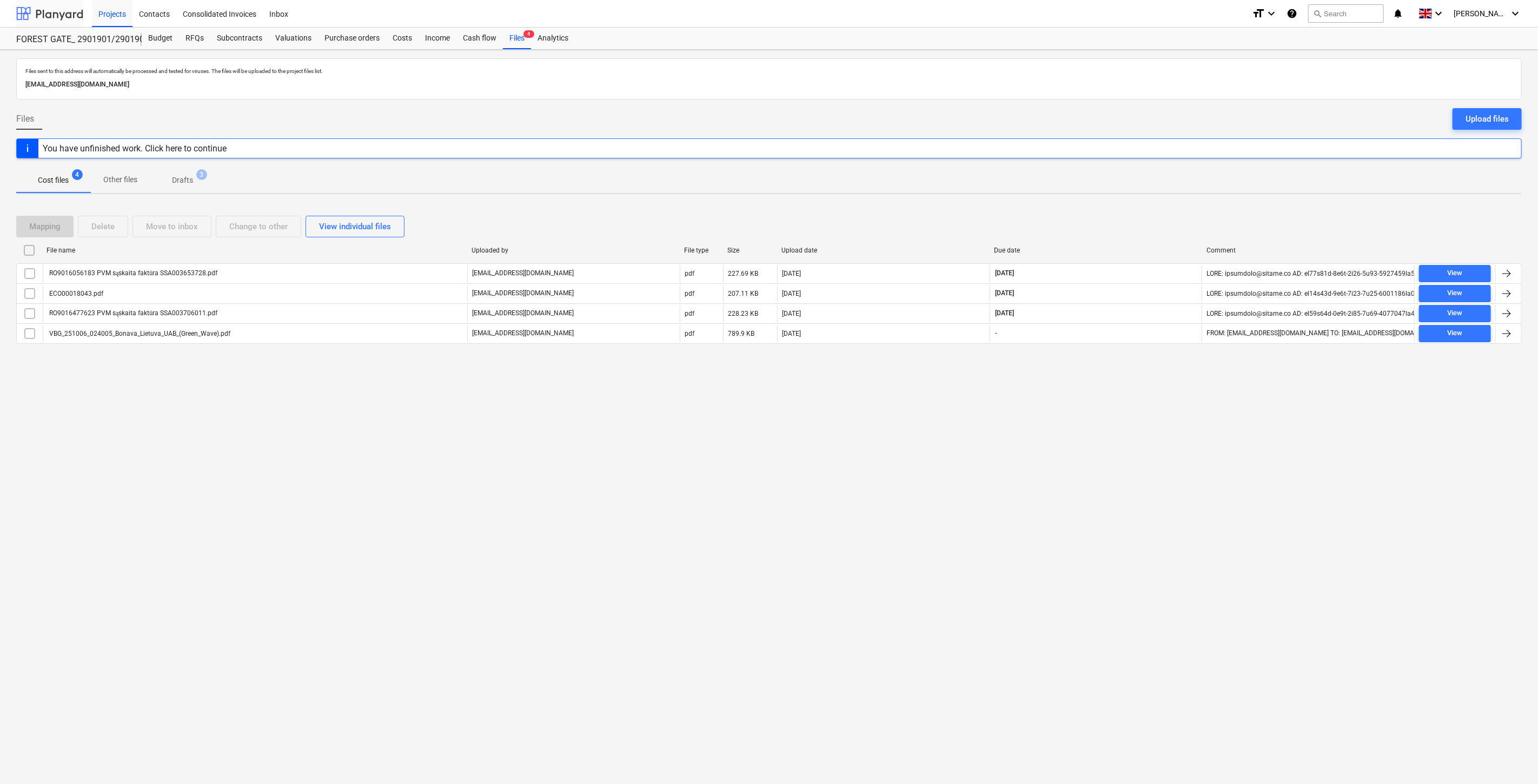
click at [47, 7] on div at bounding box center [49, 14] width 67 height 27
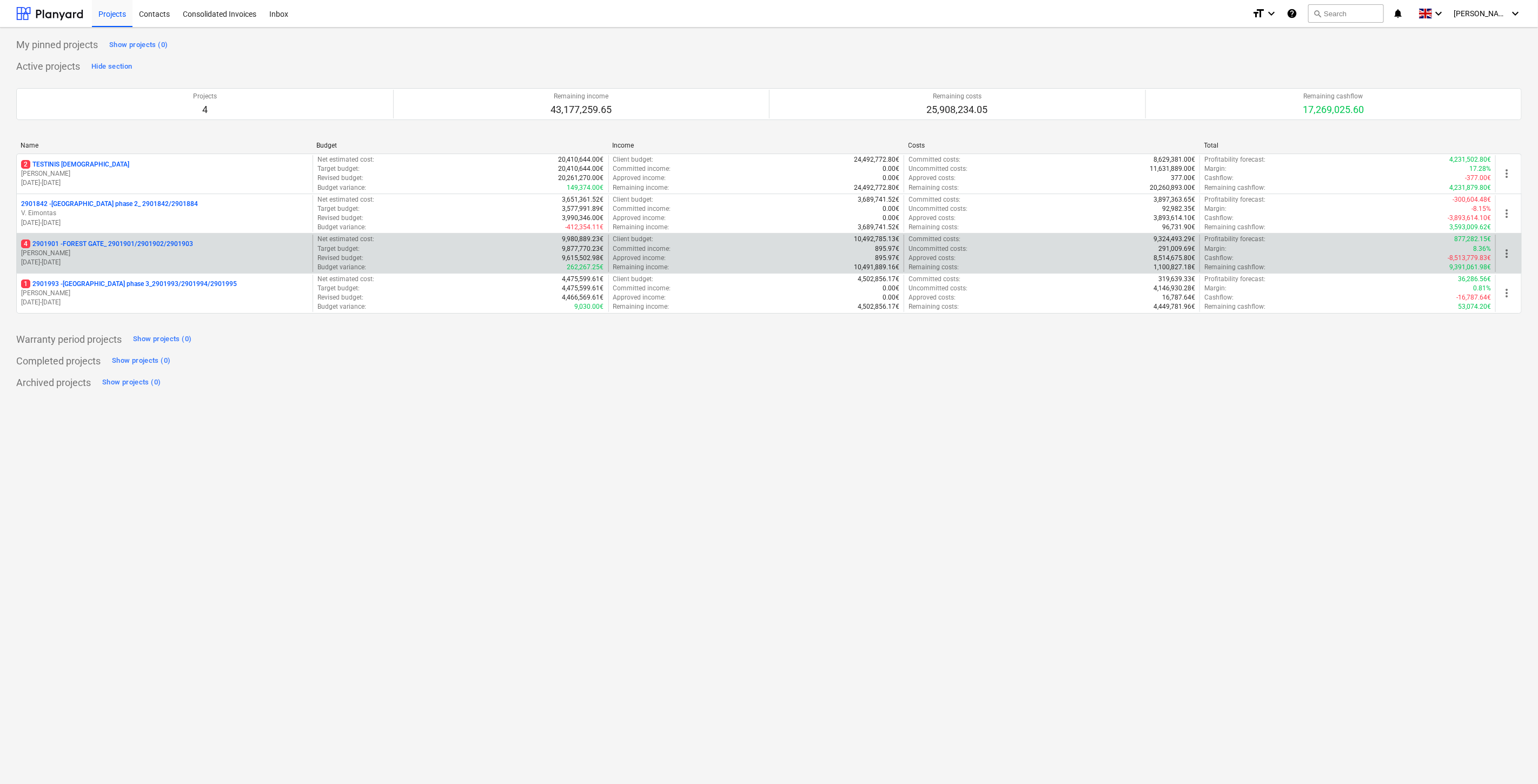
click at [102, 247] on p "4 2901901 - FOREST GATE_ 2901901/2901902/2901903" at bounding box center [107, 244] width 172 height 9
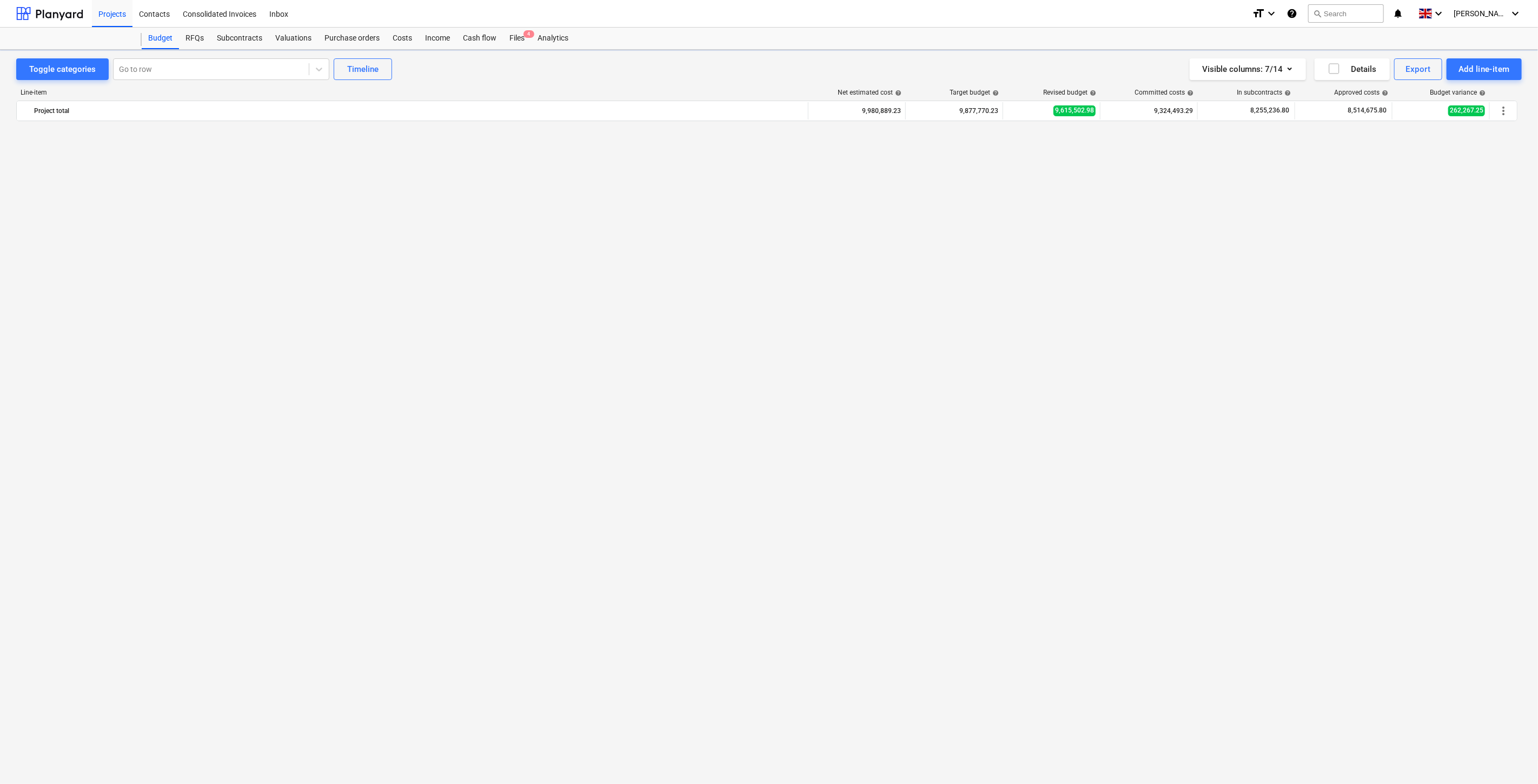
scroll to position [2450, 0]
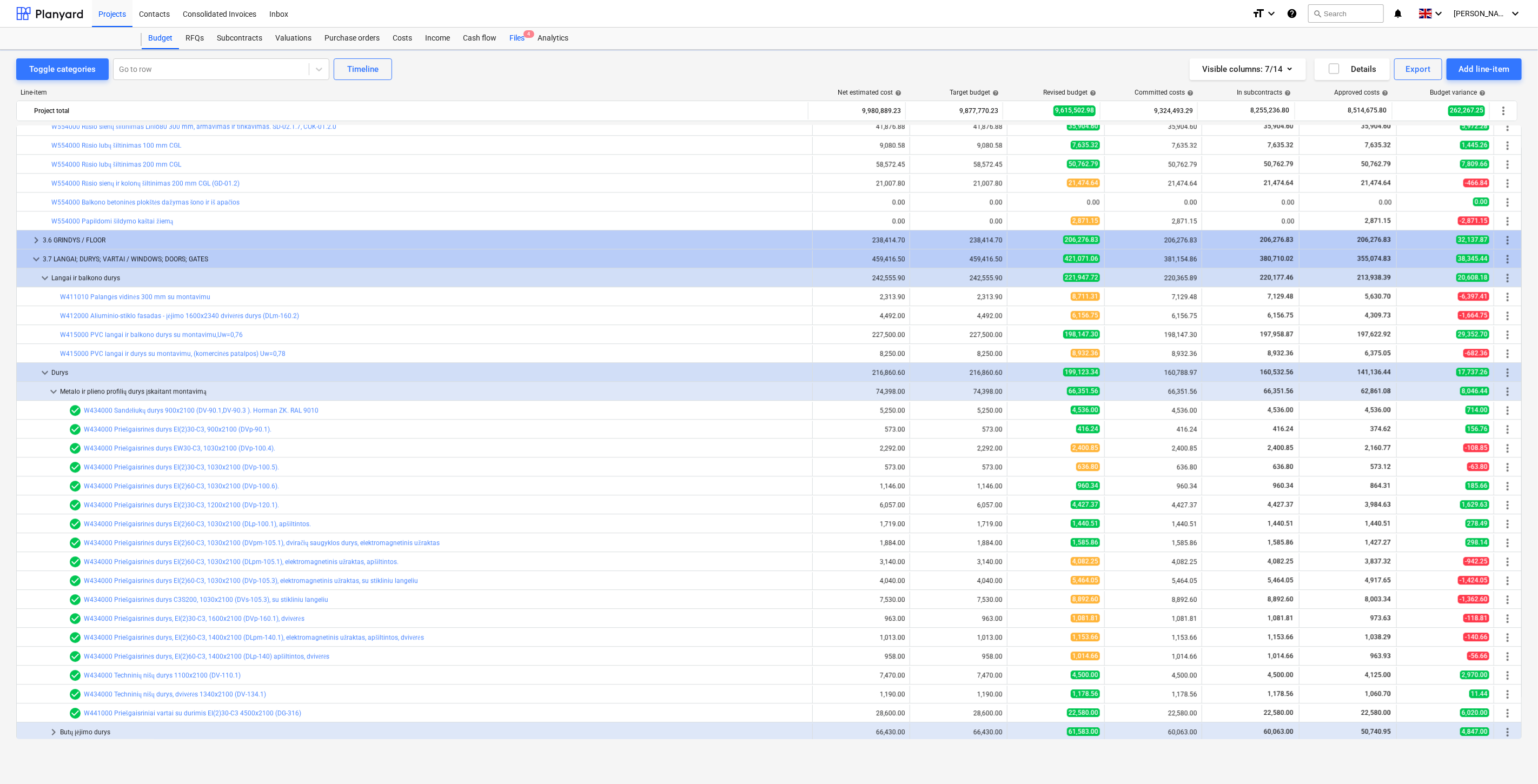
click at [512, 38] on div "Files 4" at bounding box center [517, 39] width 28 height 22
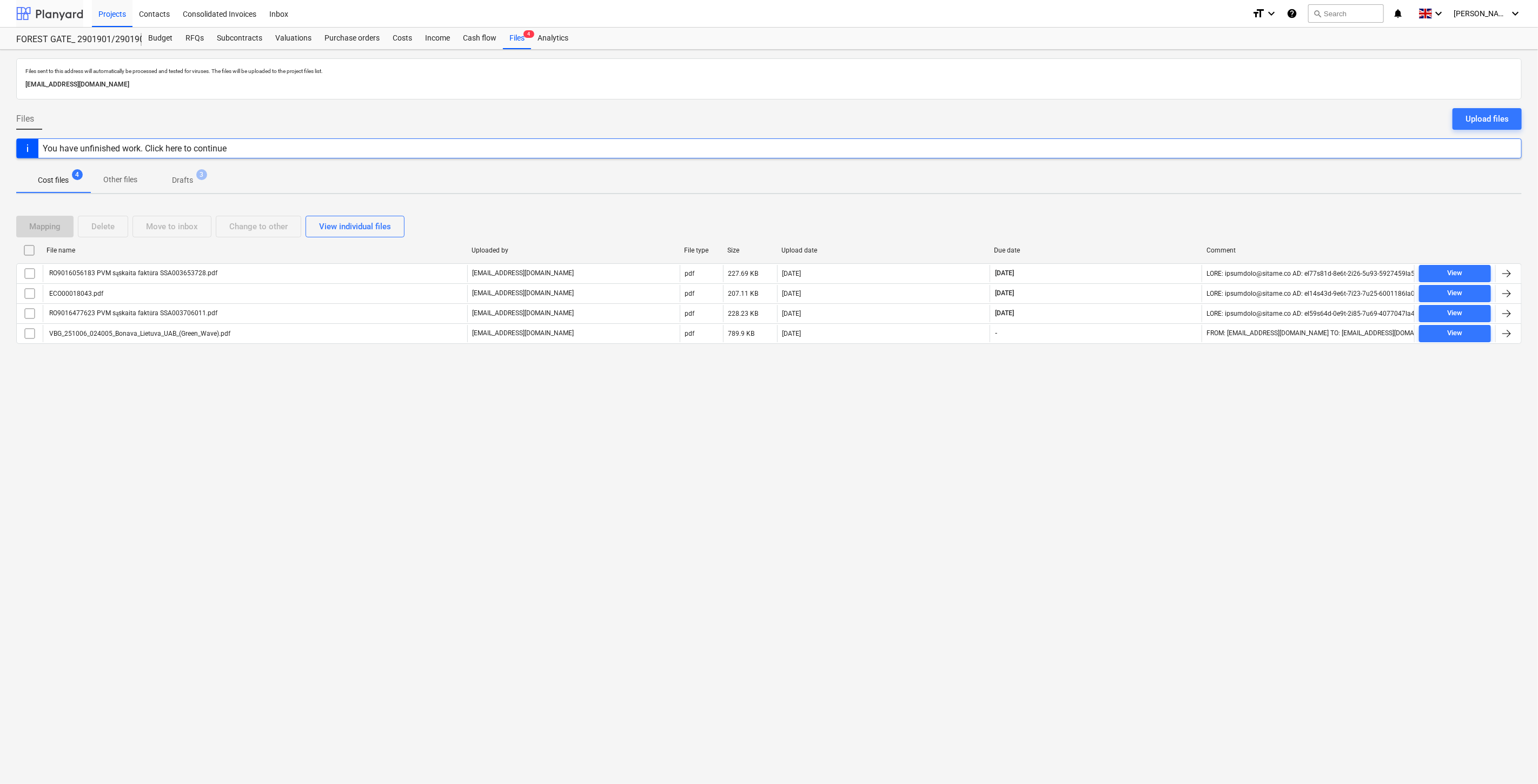
click at [25, 7] on div at bounding box center [49, 14] width 67 height 27
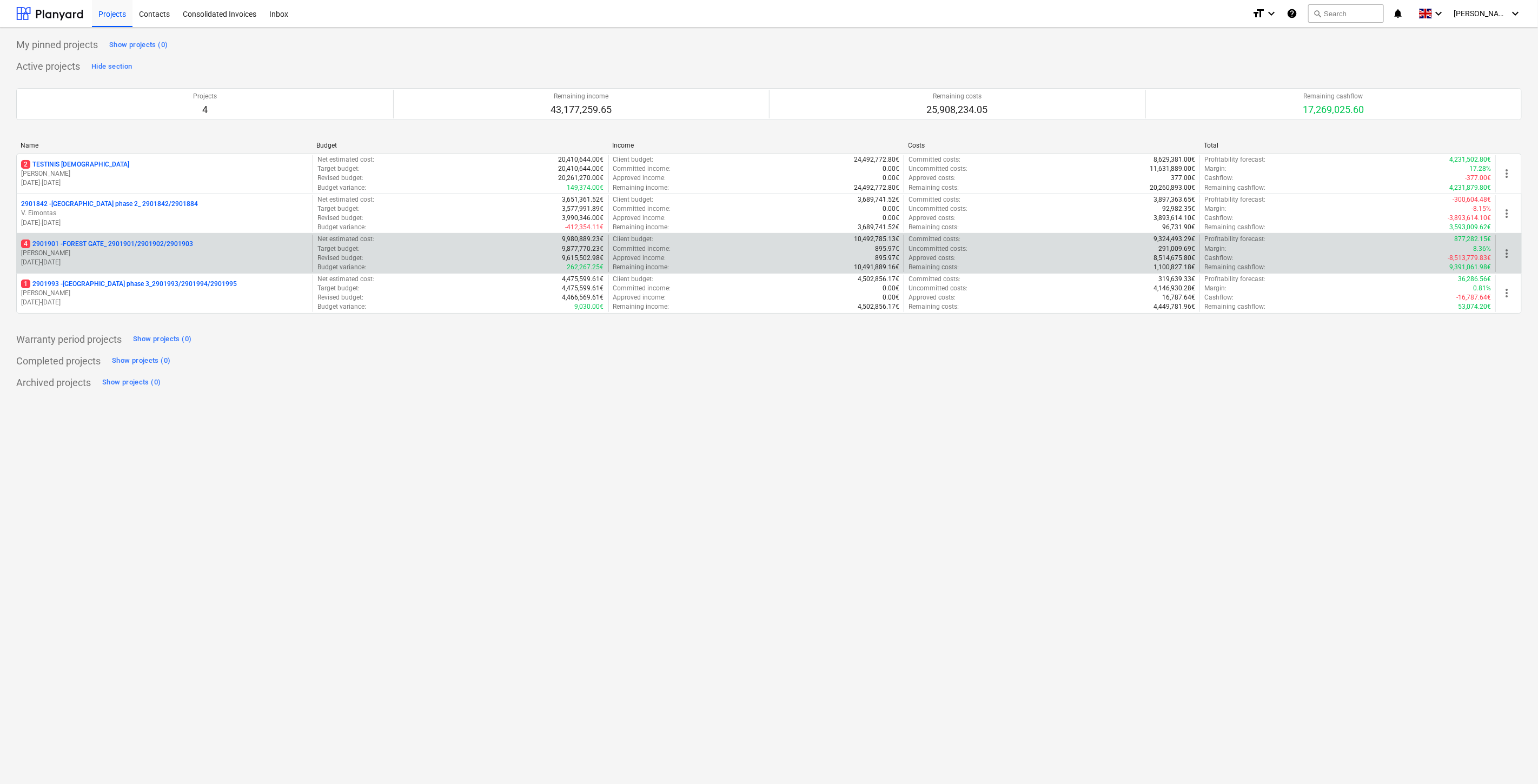
click at [165, 262] on p "18.03.2024 - 03.11.2025" at bounding box center [165, 263] width 287 height 9
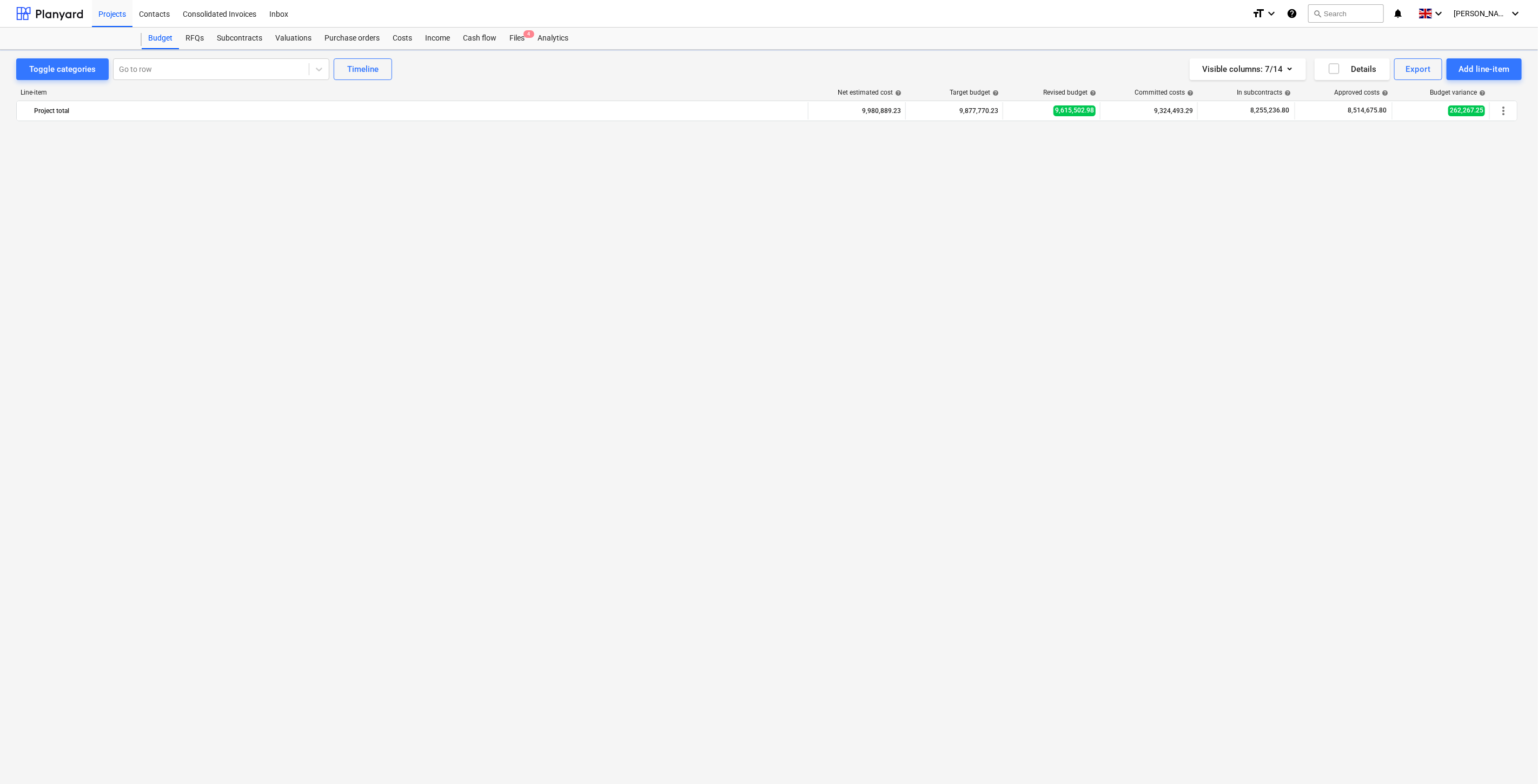
scroll to position [2450, 0]
click at [520, 41] on div "Files 4" at bounding box center [517, 39] width 28 height 22
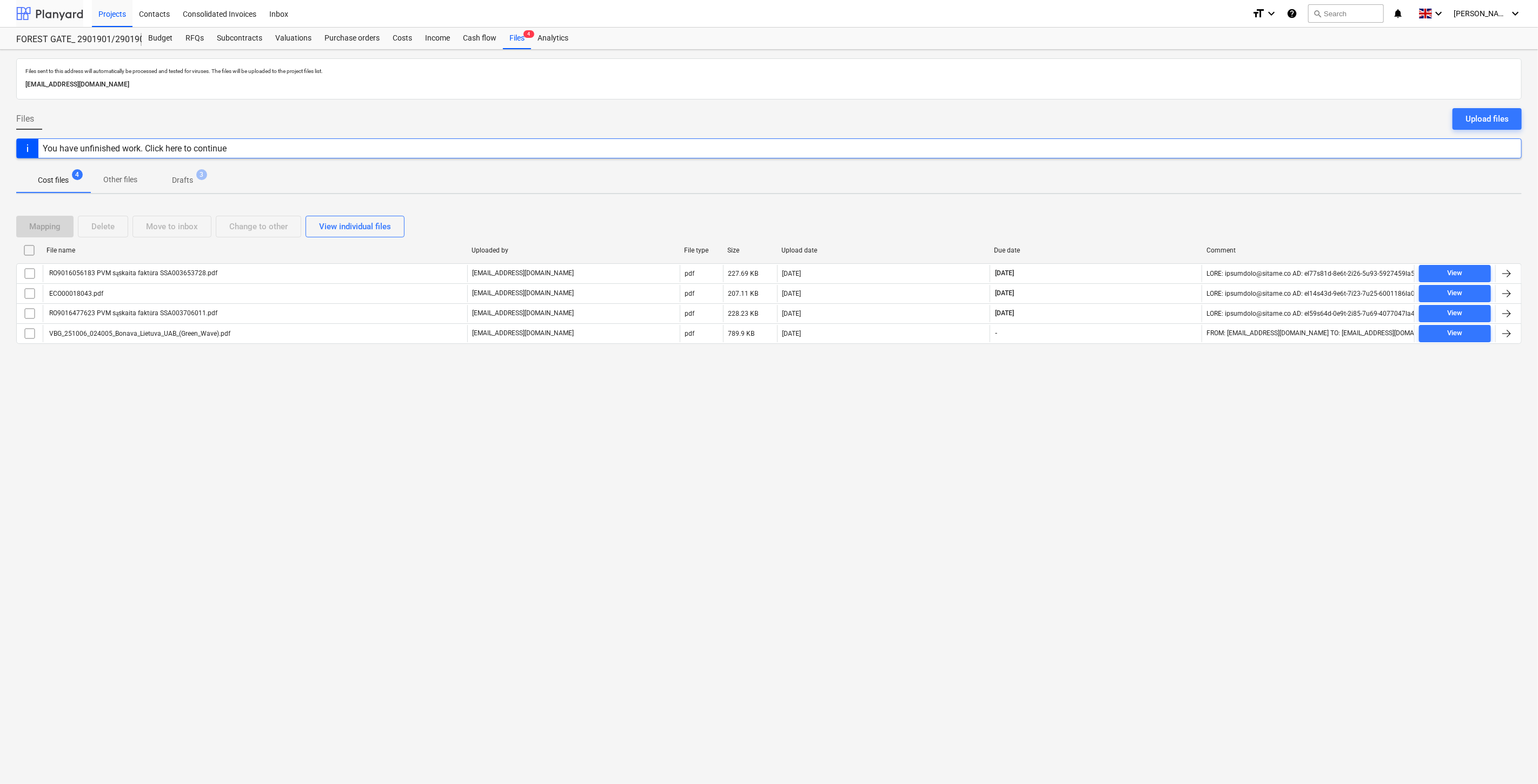
click at [73, 11] on div at bounding box center [49, 14] width 67 height 27
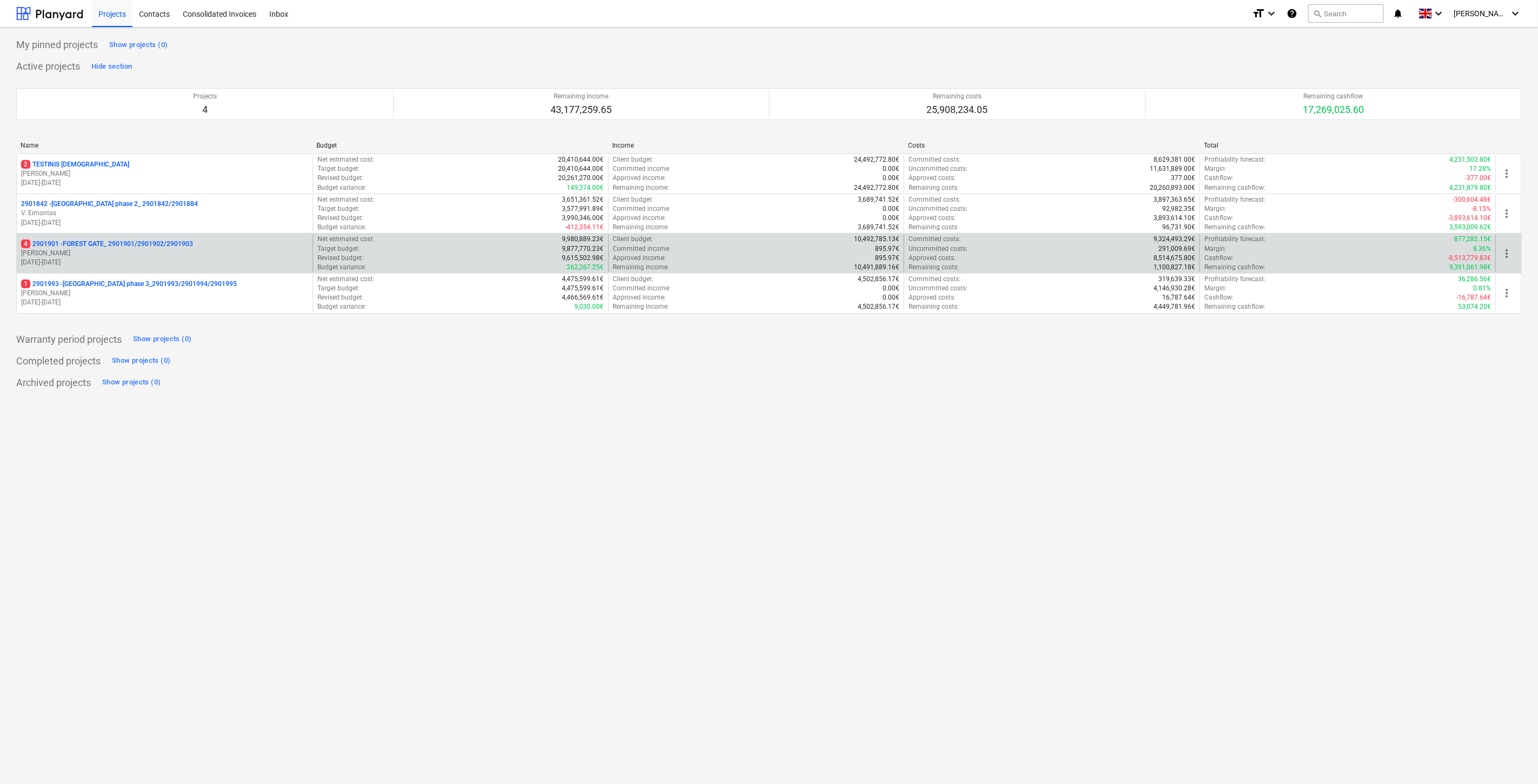
click at [89, 258] on p "18.03.2024 - 03.11.2025" at bounding box center [165, 263] width 287 height 9
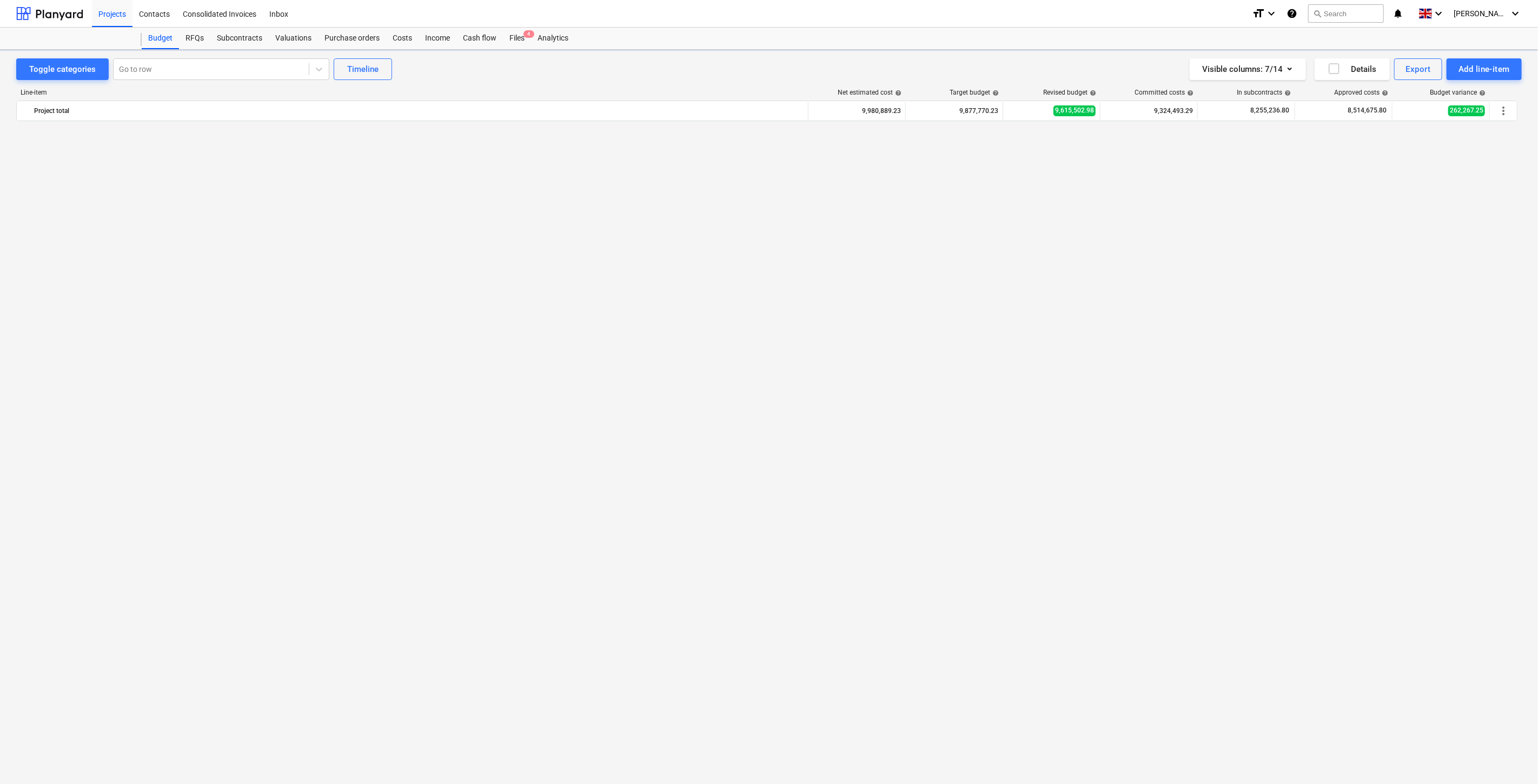
scroll to position [2450, 0]
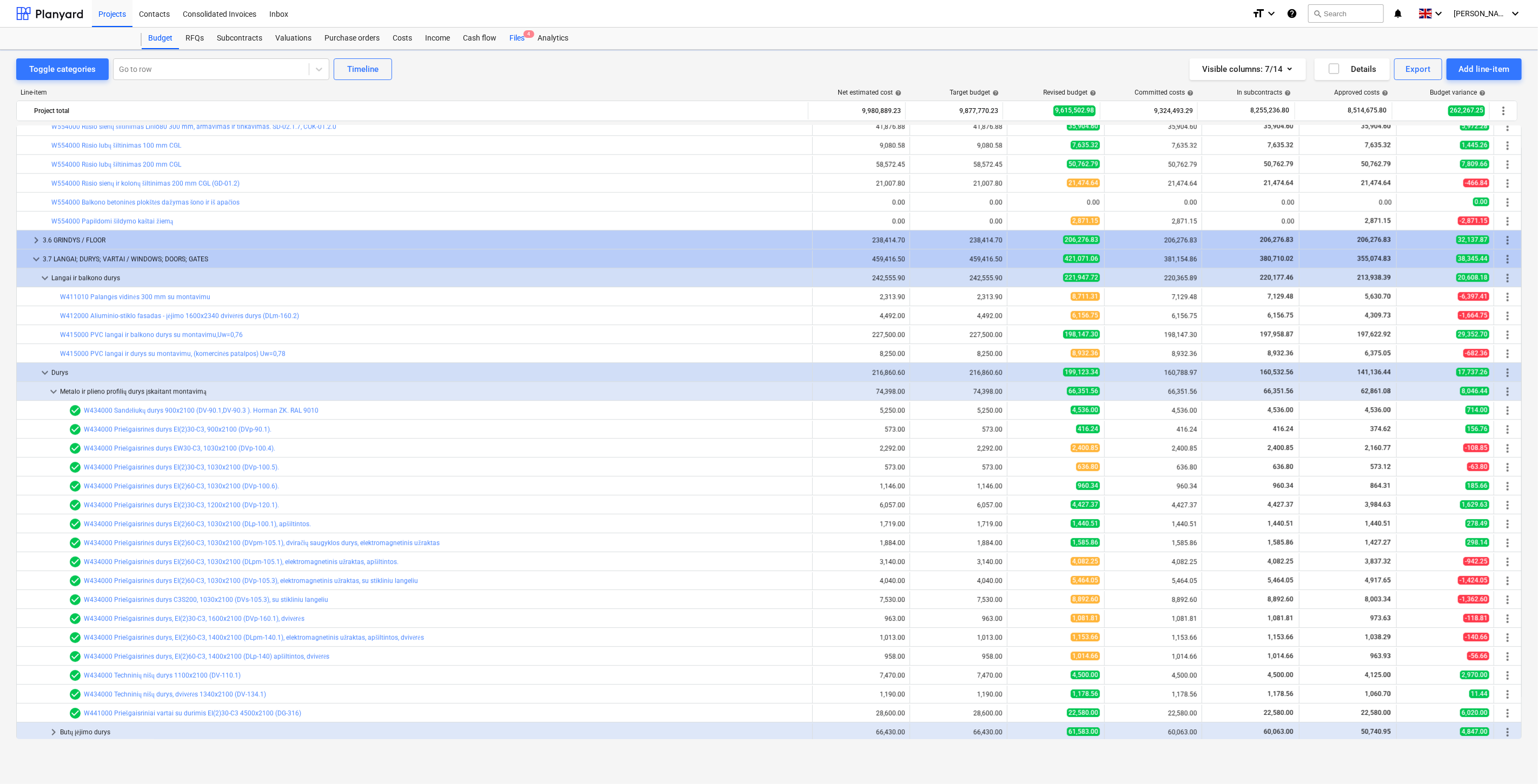
click at [510, 37] on div "Files 4" at bounding box center [517, 39] width 28 height 22
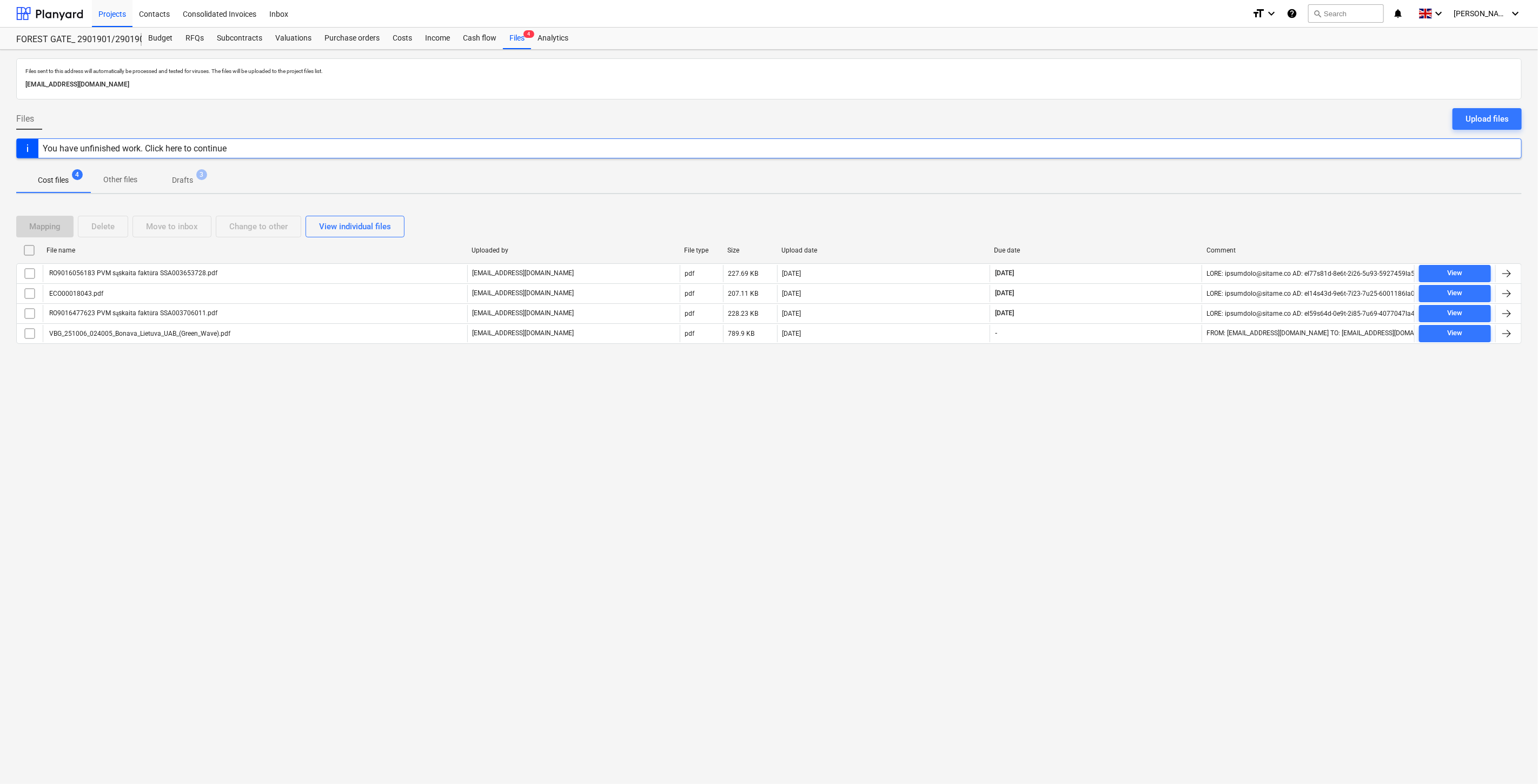
click at [1131, 451] on div "Files sent to this address will automatically be processed and tested for virus…" at bounding box center [769, 416] width 1538 height 734
click at [1136, 434] on div "Files sent to this address will automatically be processed and tested for virus…" at bounding box center [769, 416] width 1538 height 734
drag, startPoint x: 523, startPoint y: 39, endPoint x: 423, endPoint y: 39, distance: 100.0
click at [523, 39] on div "Files 4" at bounding box center [517, 39] width 28 height 22
click at [49, 8] on div at bounding box center [49, 14] width 67 height 27
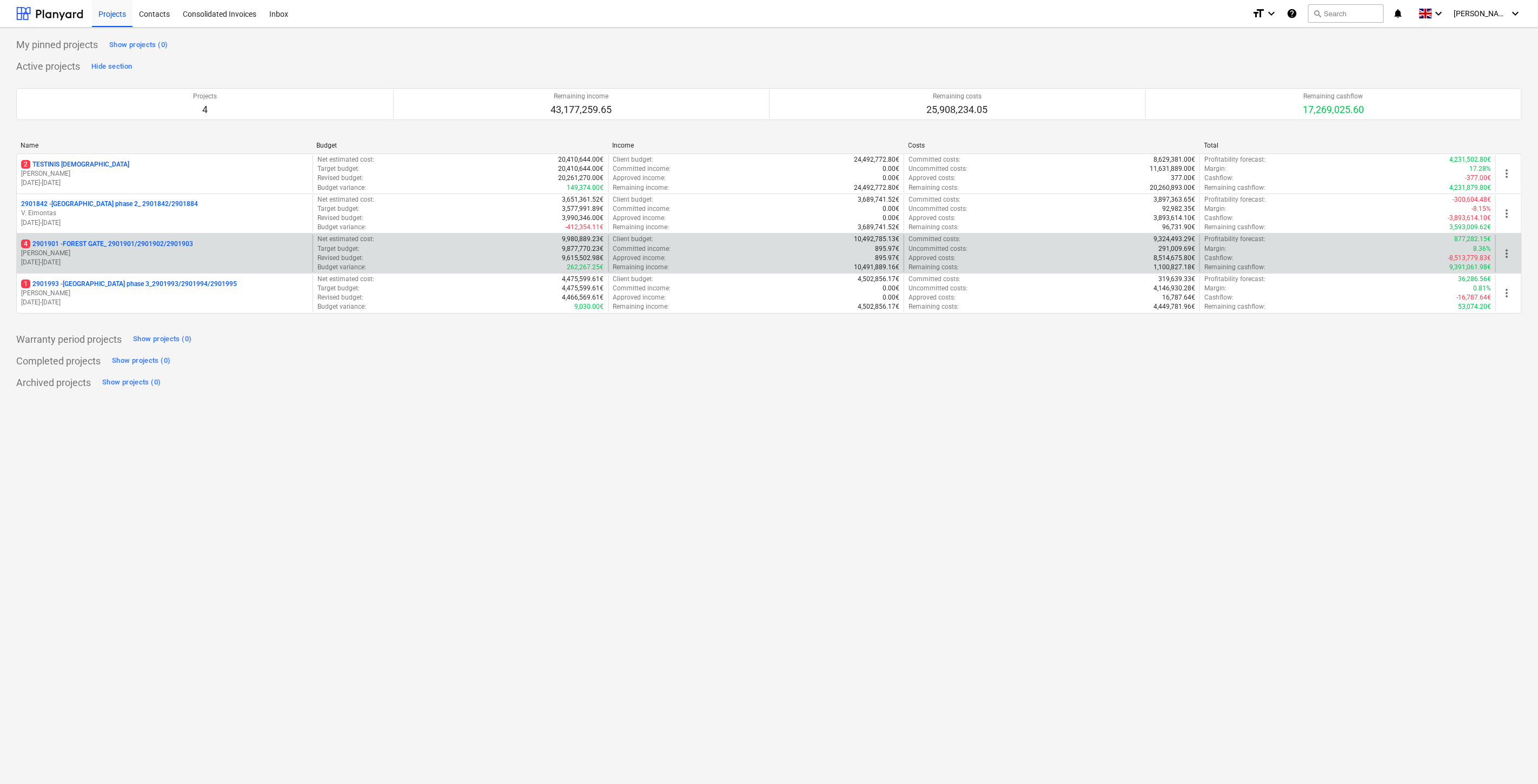
click at [110, 254] on p "[PERSON_NAME]" at bounding box center [165, 253] width 287 height 9
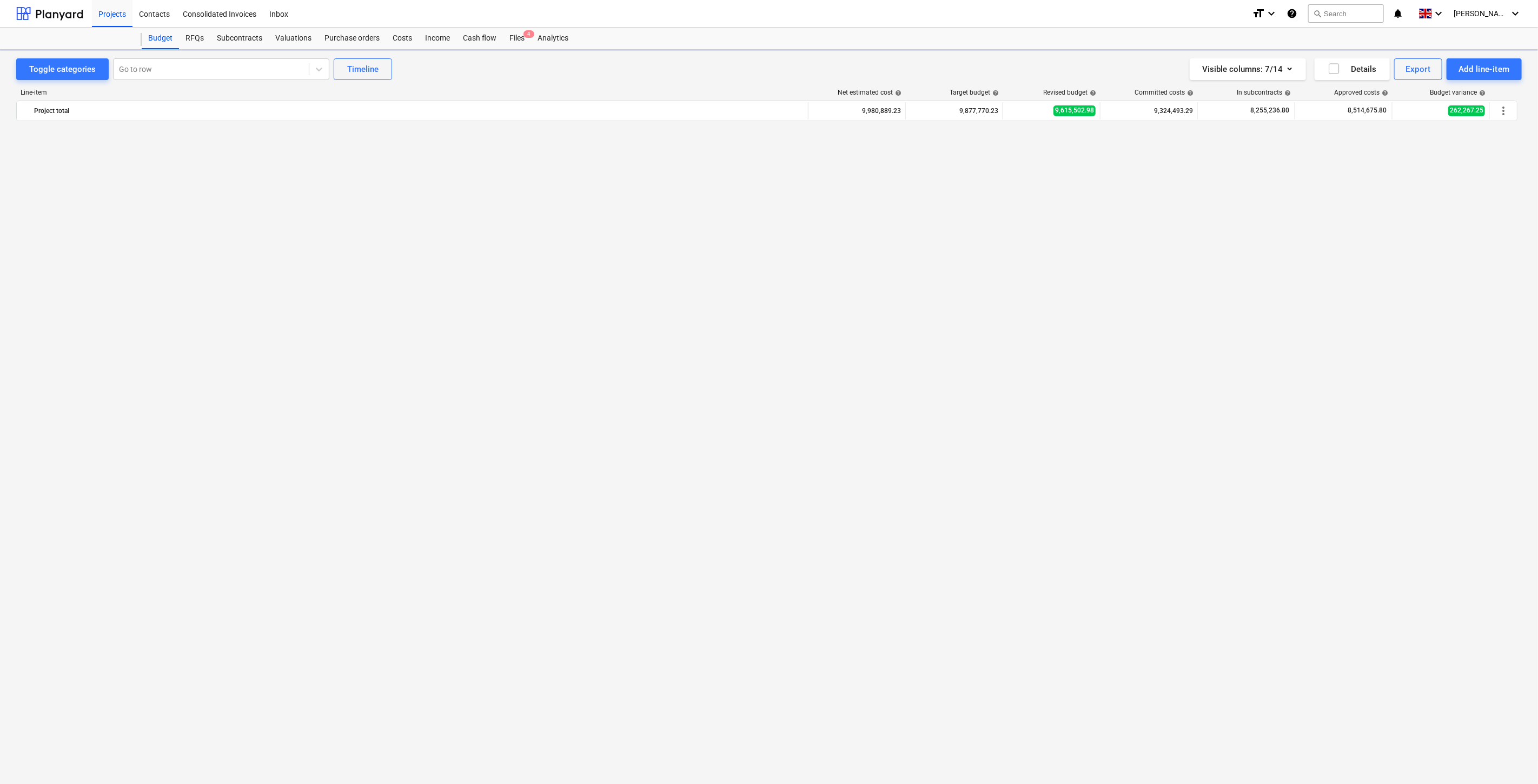
scroll to position [2450, 0]
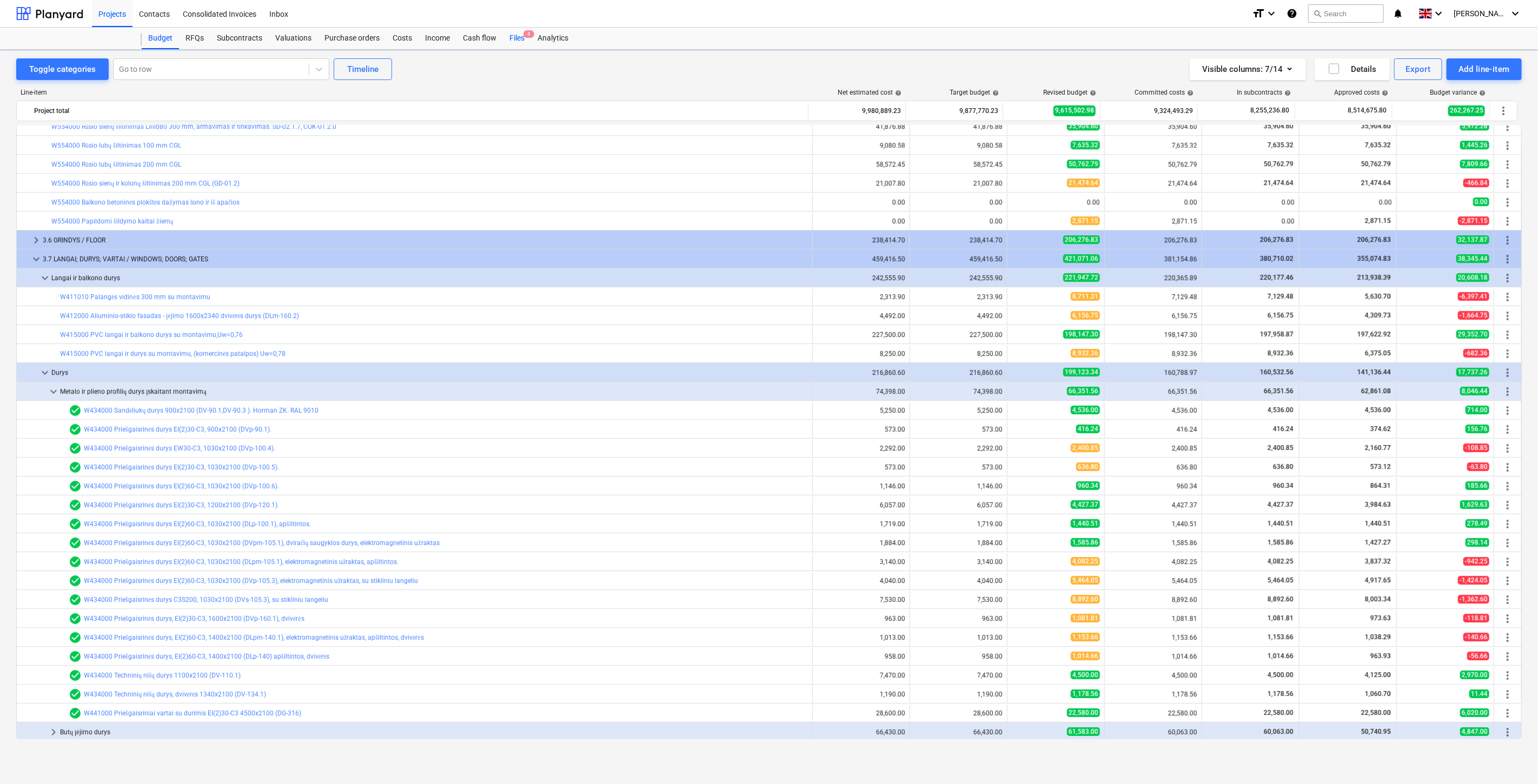
click at [517, 38] on div "Files 4" at bounding box center [517, 39] width 28 height 22
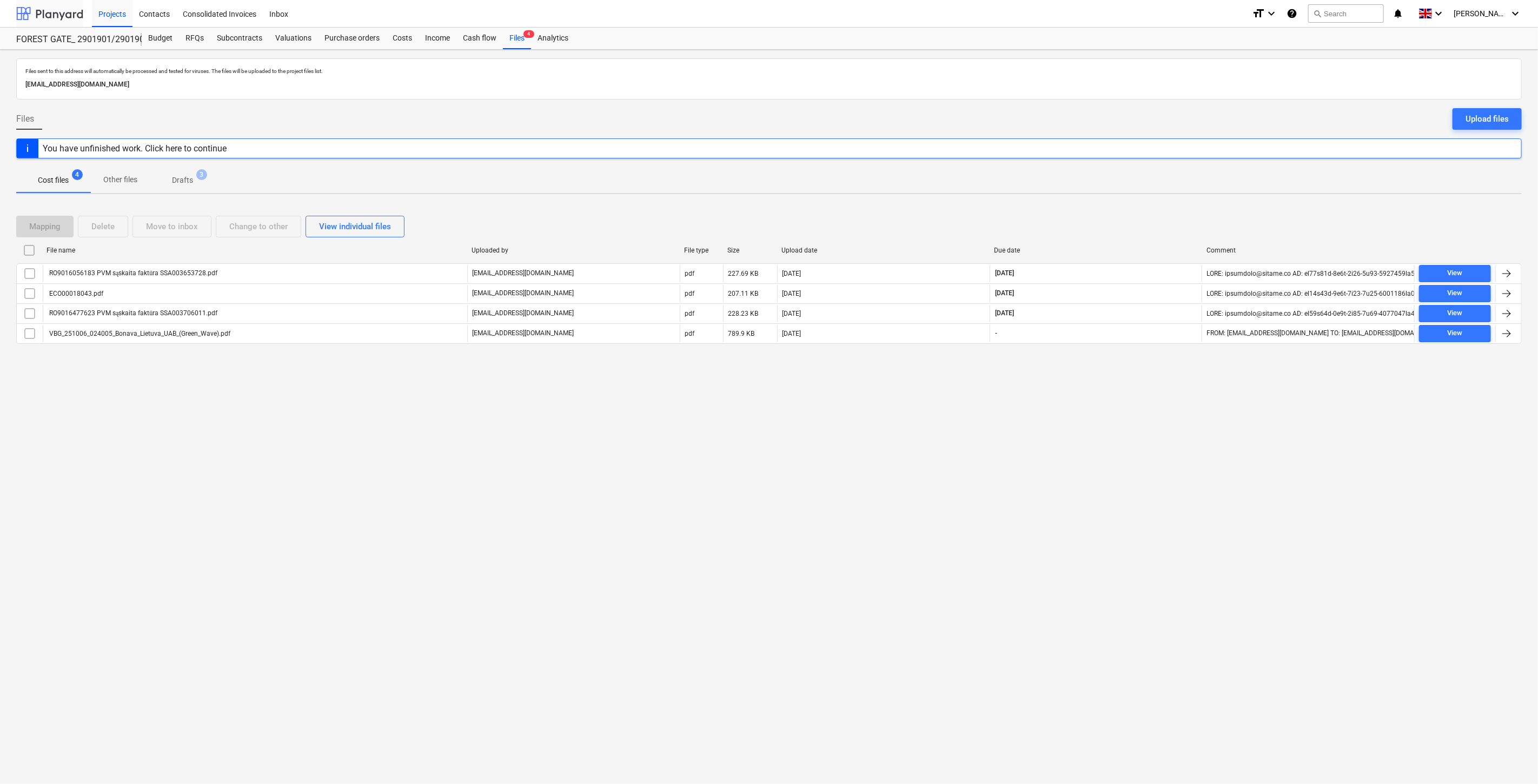
click at [39, 13] on div at bounding box center [49, 14] width 67 height 27
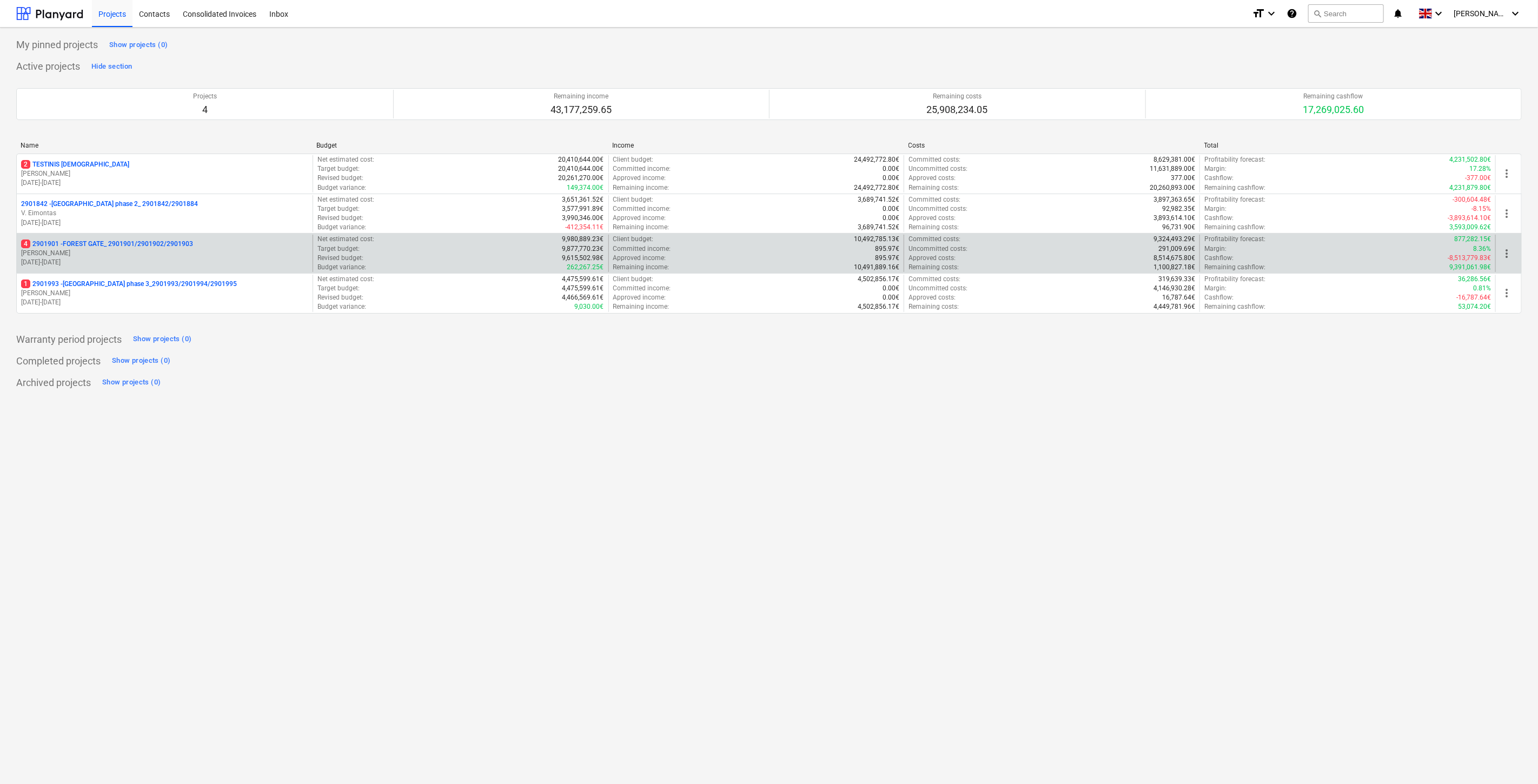
click at [163, 255] on p "[PERSON_NAME]" at bounding box center [165, 253] width 287 height 9
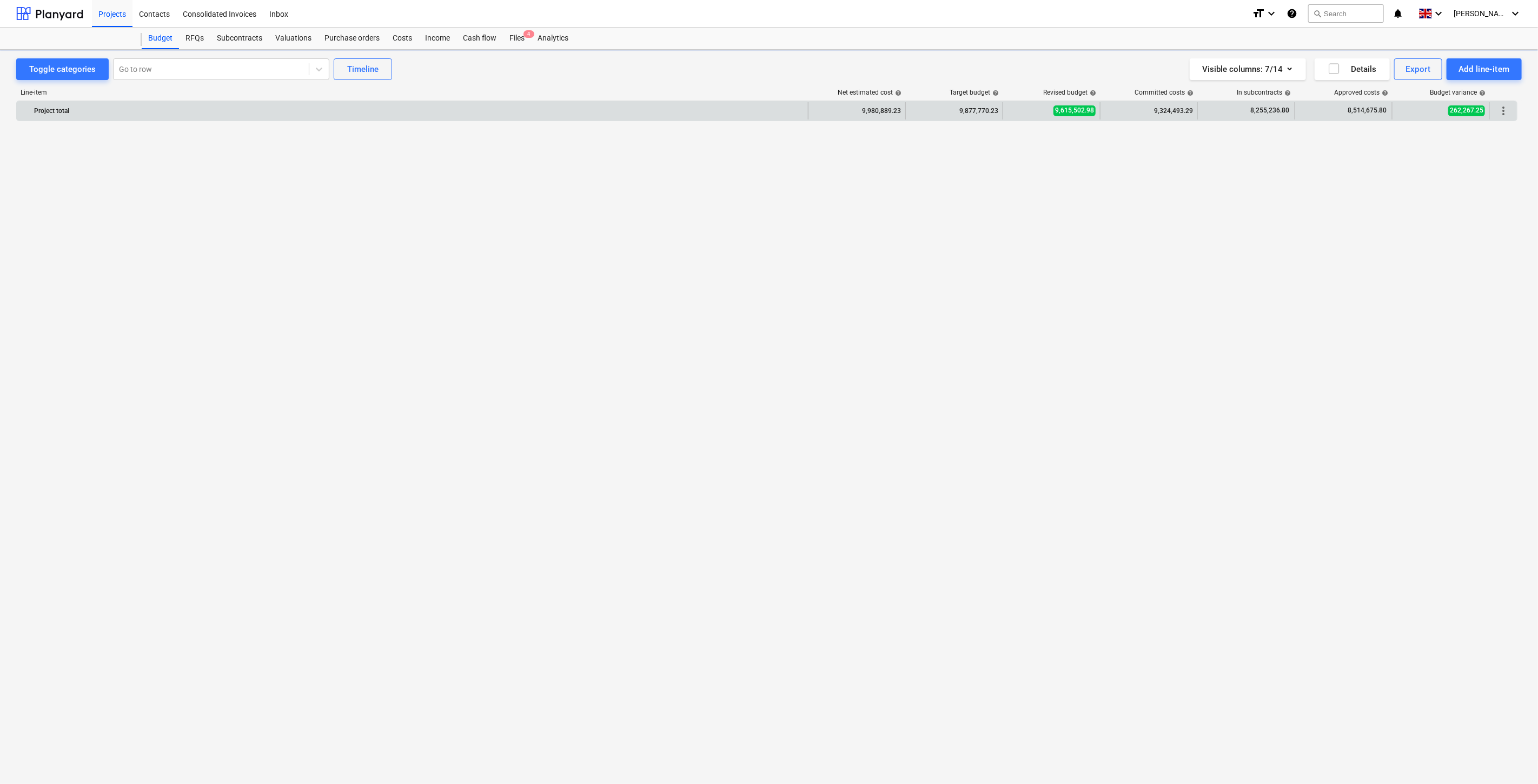
scroll to position [2450, 0]
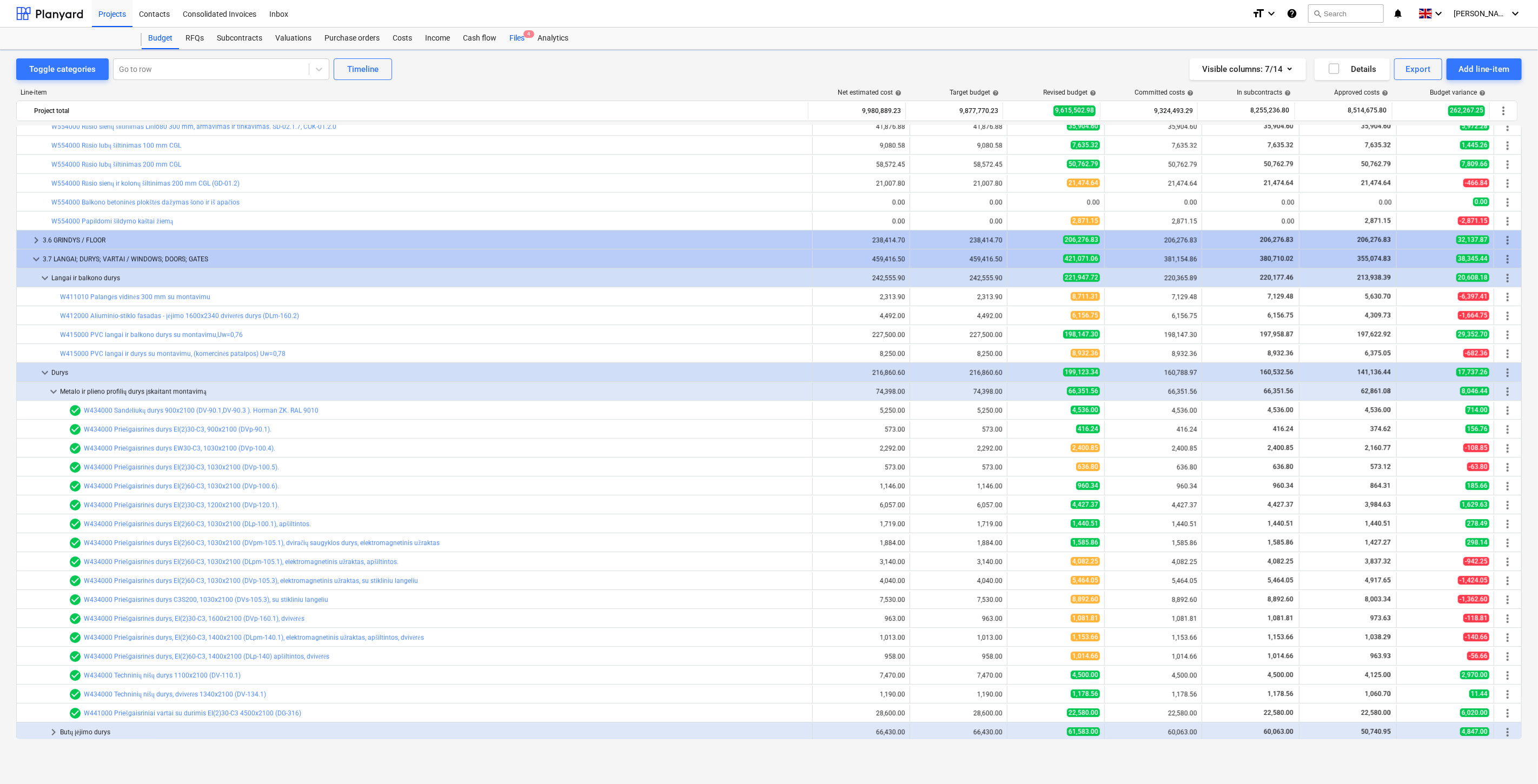
click at [515, 39] on div "Files 4" at bounding box center [517, 39] width 28 height 22
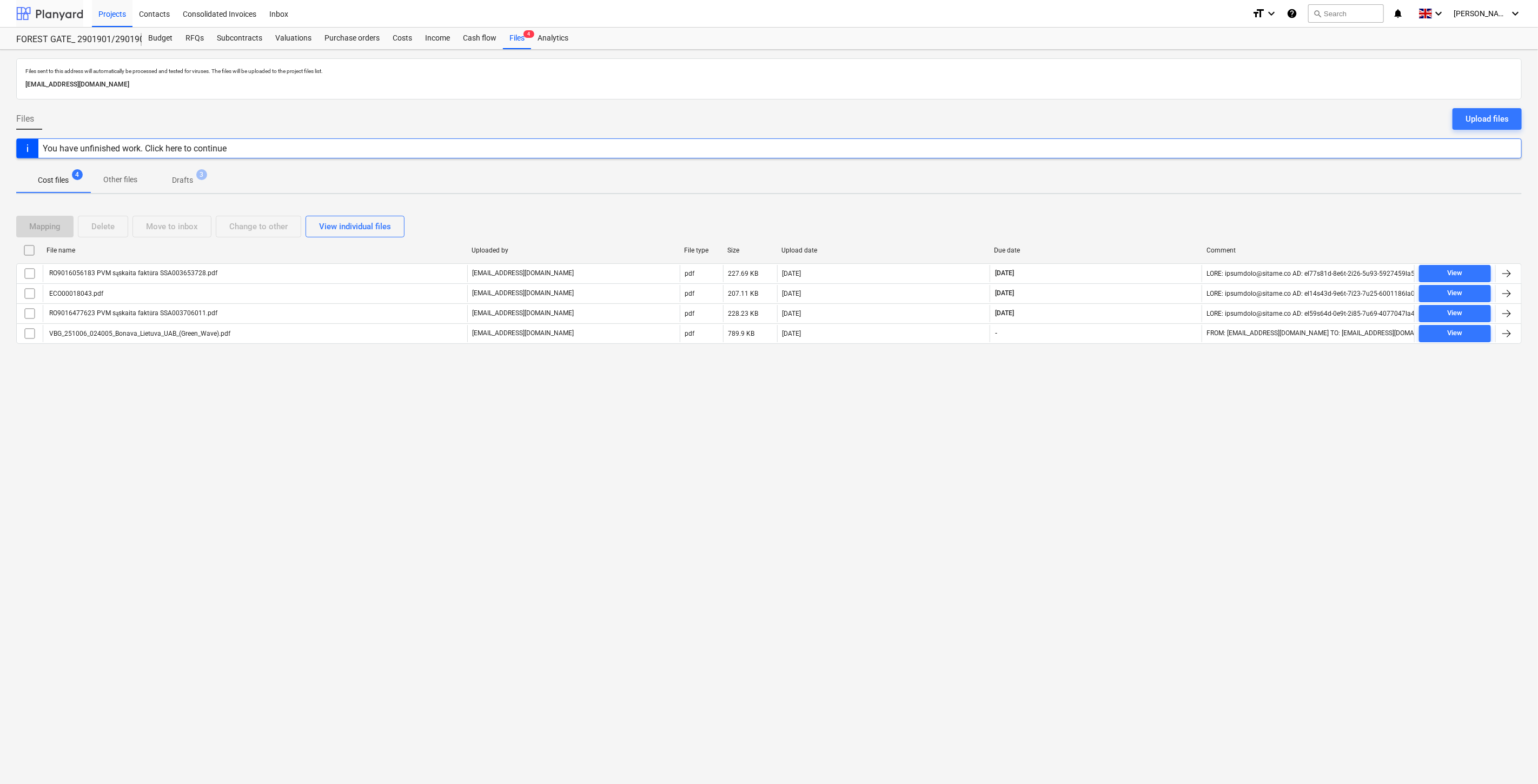
click at [68, 14] on div at bounding box center [49, 14] width 67 height 27
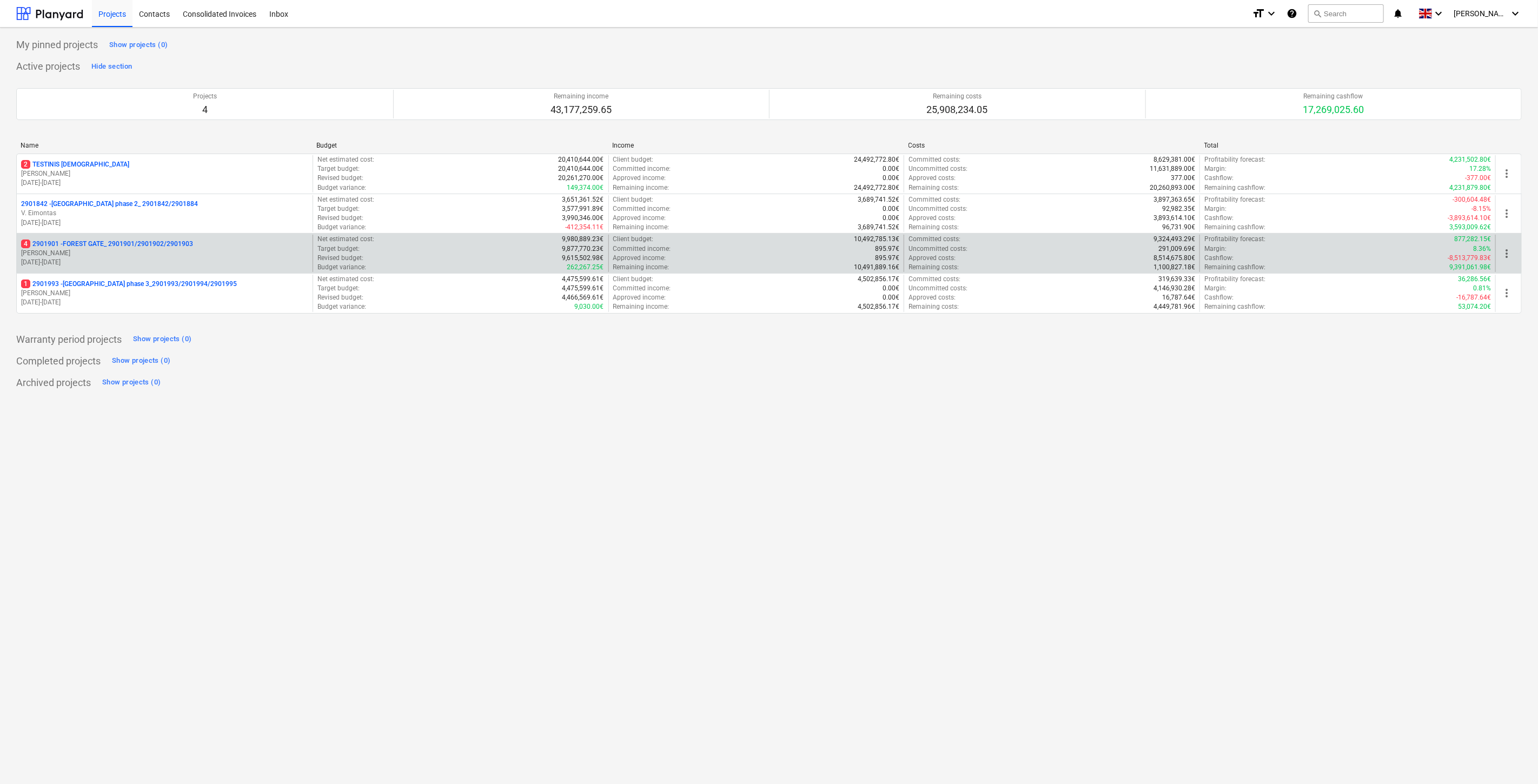
click at [157, 249] on p "4 2901901 - FOREST GATE_ 2901901/2901902/2901903" at bounding box center [107, 244] width 172 height 9
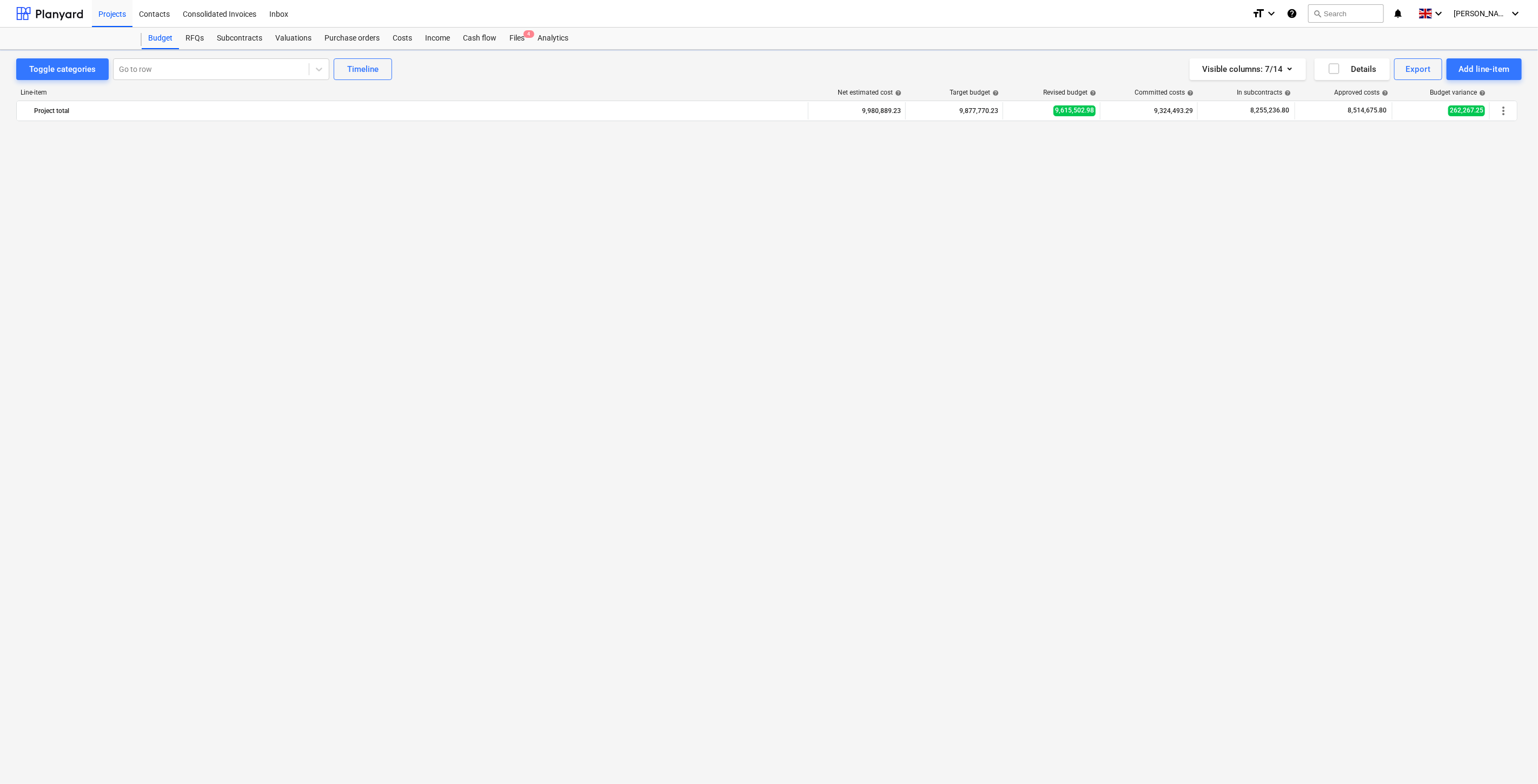
scroll to position [2450, 0]
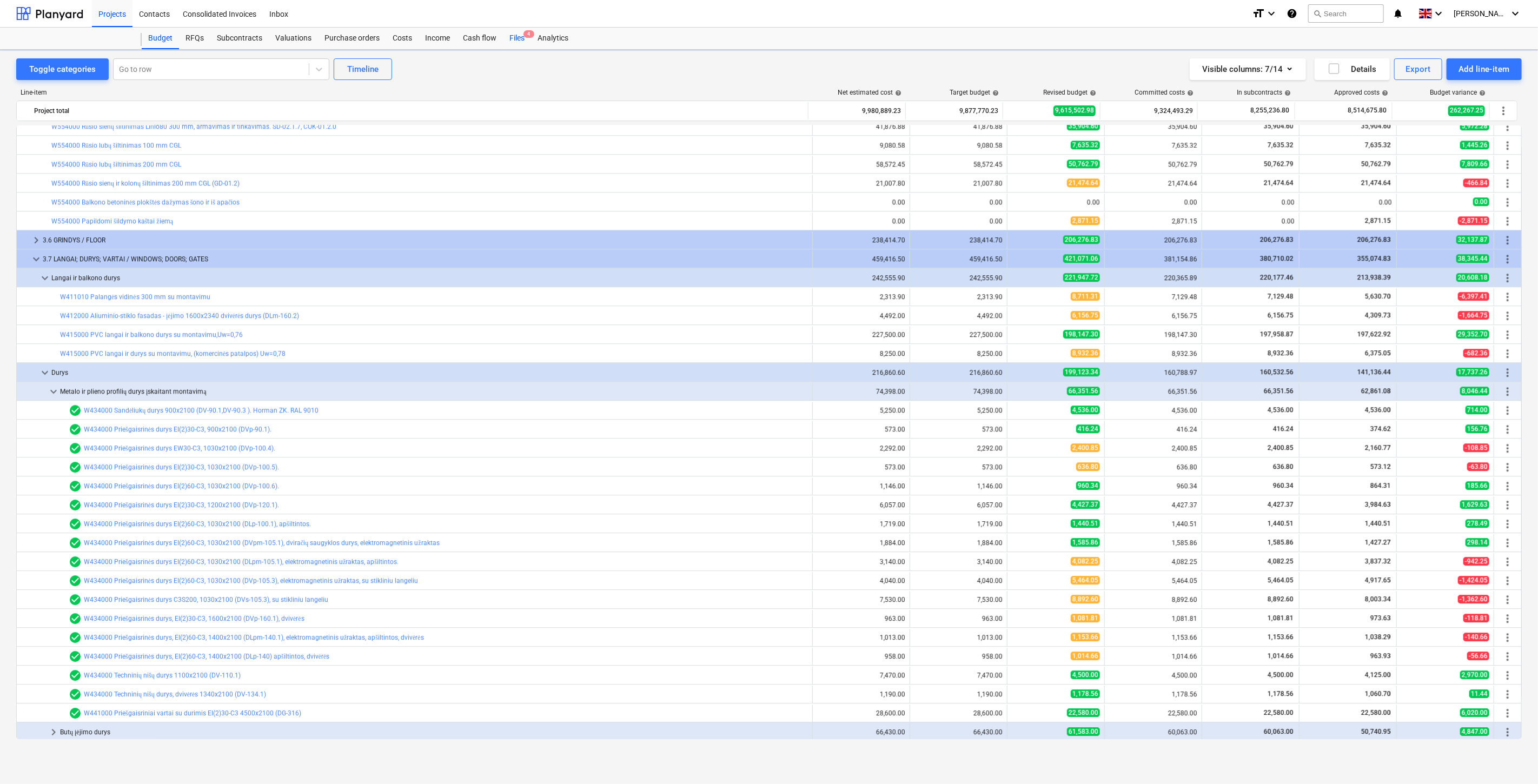
click at [512, 40] on div "Files 4" at bounding box center [517, 39] width 28 height 22
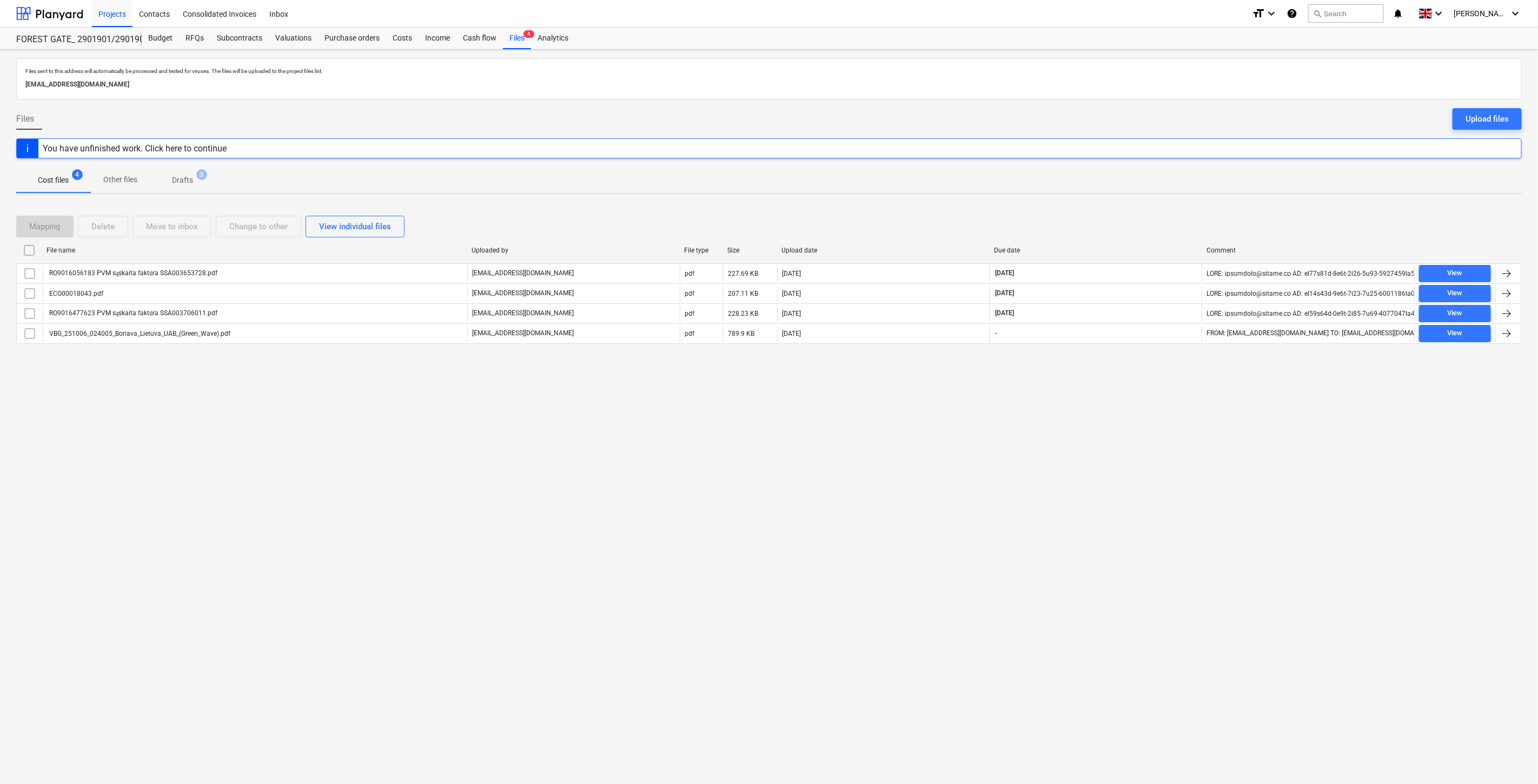
click at [9, 9] on div "Projects Contacts Consolidated Invoices Inbox format_size keyboard_arrow_down h…" at bounding box center [769, 14] width 1538 height 28
click at [23, 14] on div at bounding box center [49, 14] width 67 height 27
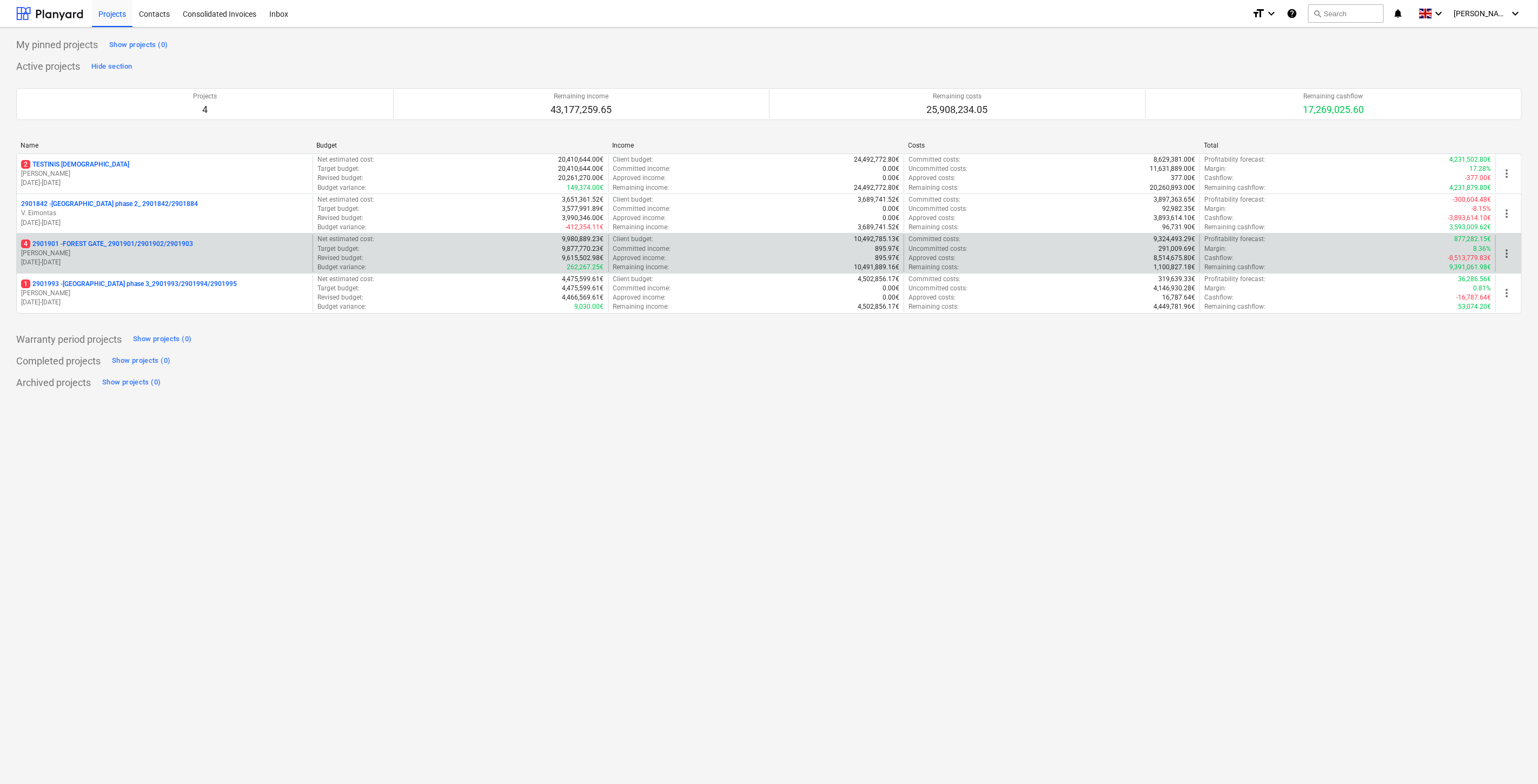
click at [106, 264] on p "18.03.2024 - 03.11.2025" at bounding box center [165, 263] width 287 height 9
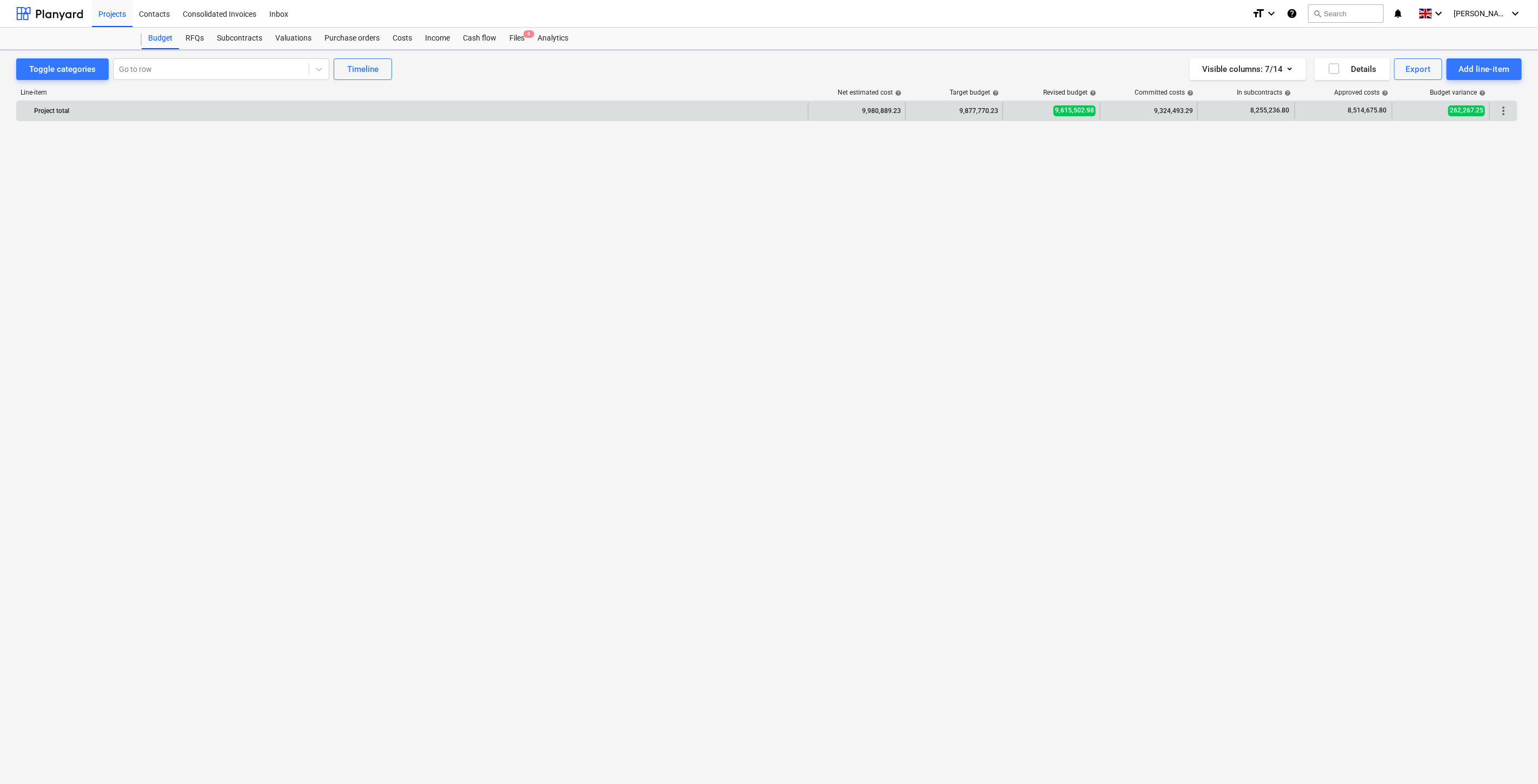
scroll to position [2450, 0]
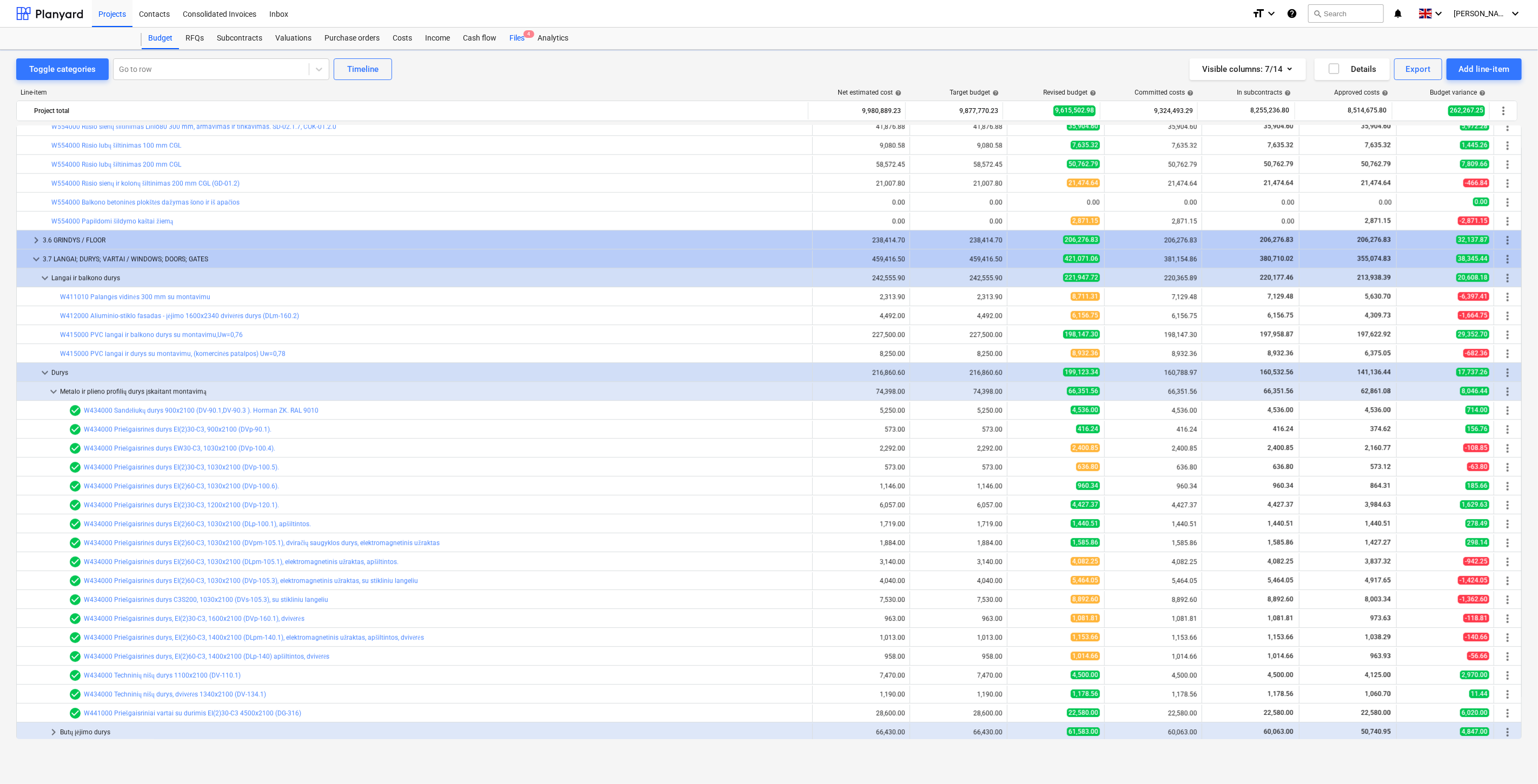
click at [511, 33] on div "Files 4" at bounding box center [517, 39] width 28 height 22
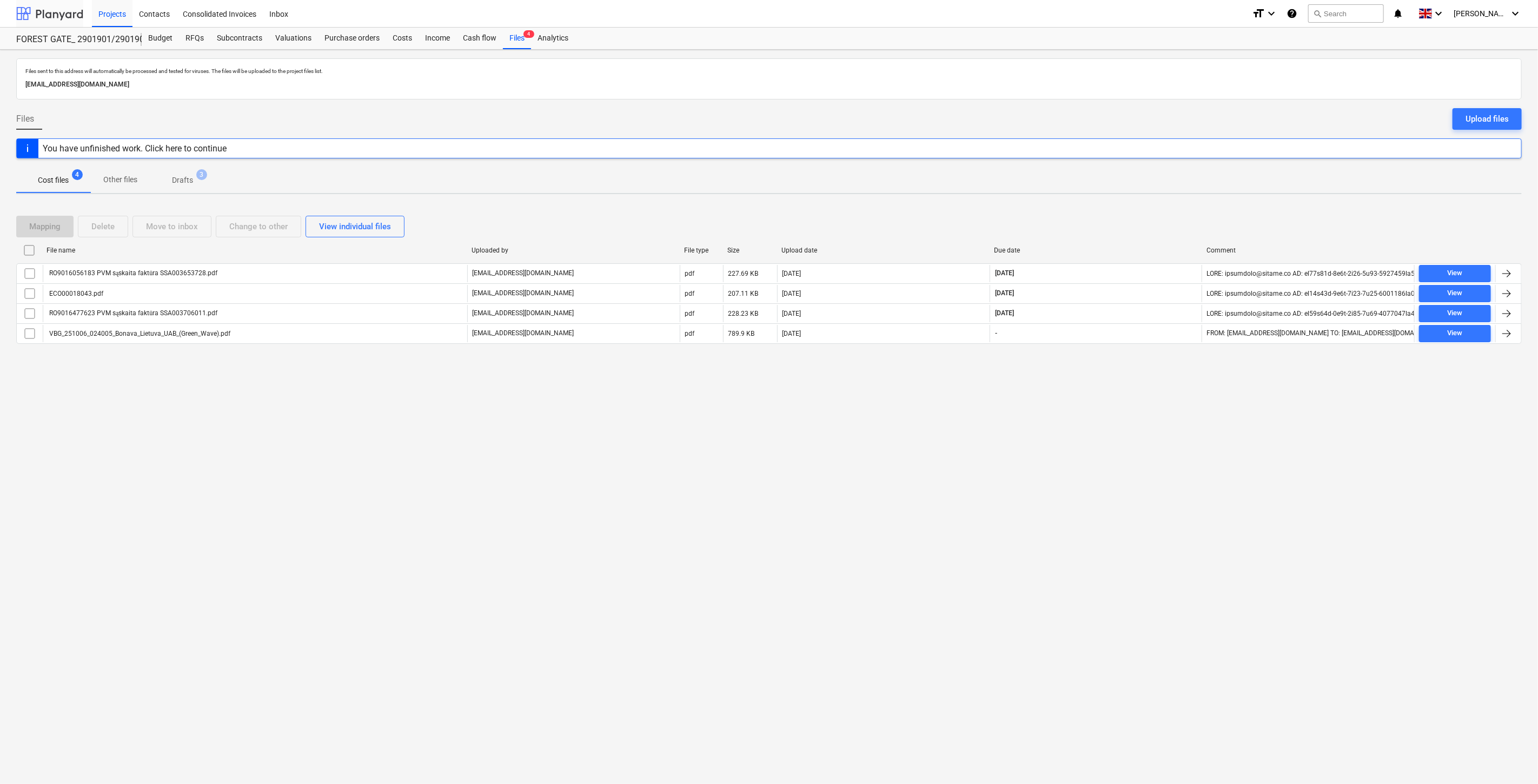
click at [41, 11] on div at bounding box center [49, 14] width 67 height 27
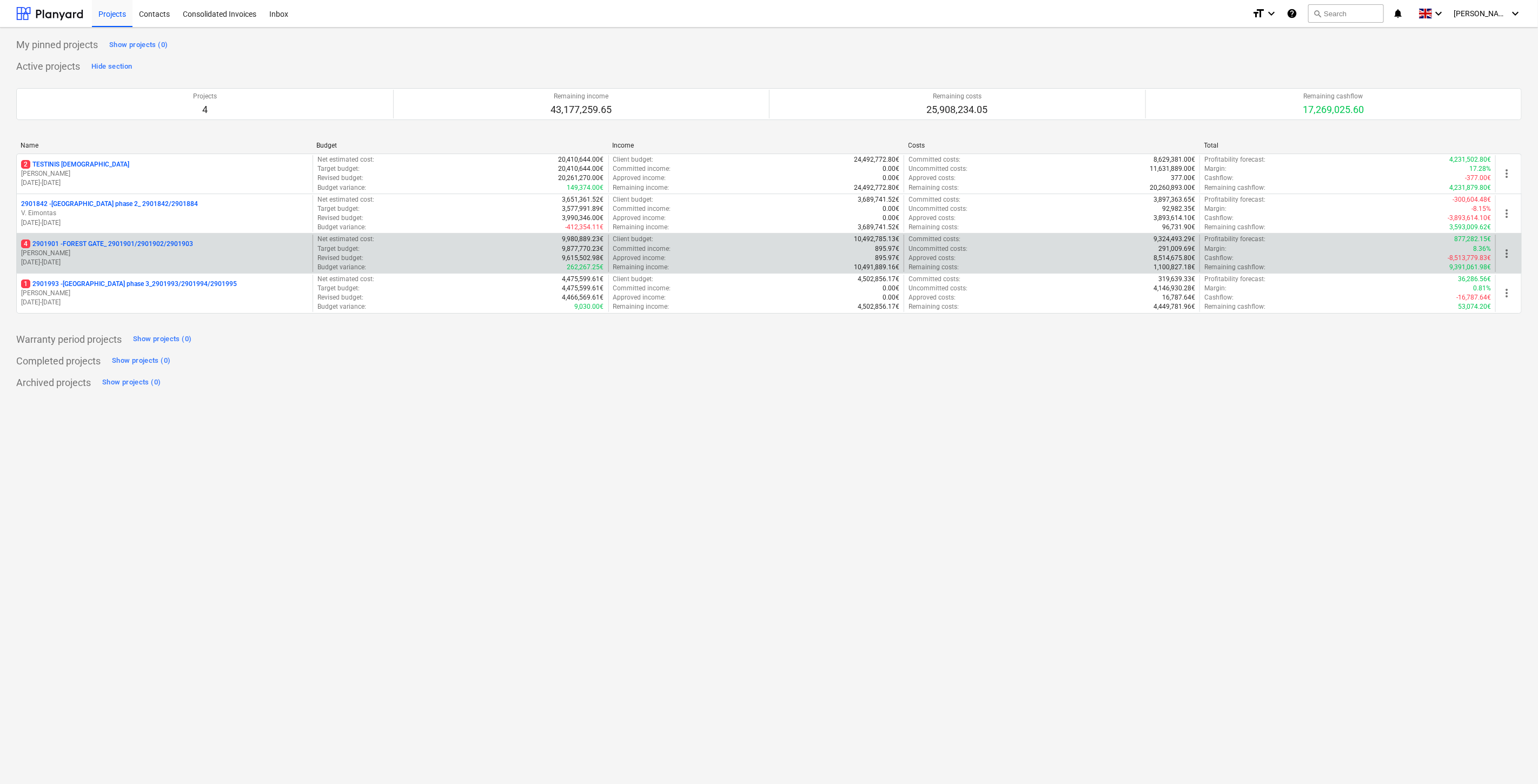
click at [123, 251] on p "[PERSON_NAME]" at bounding box center [165, 253] width 287 height 9
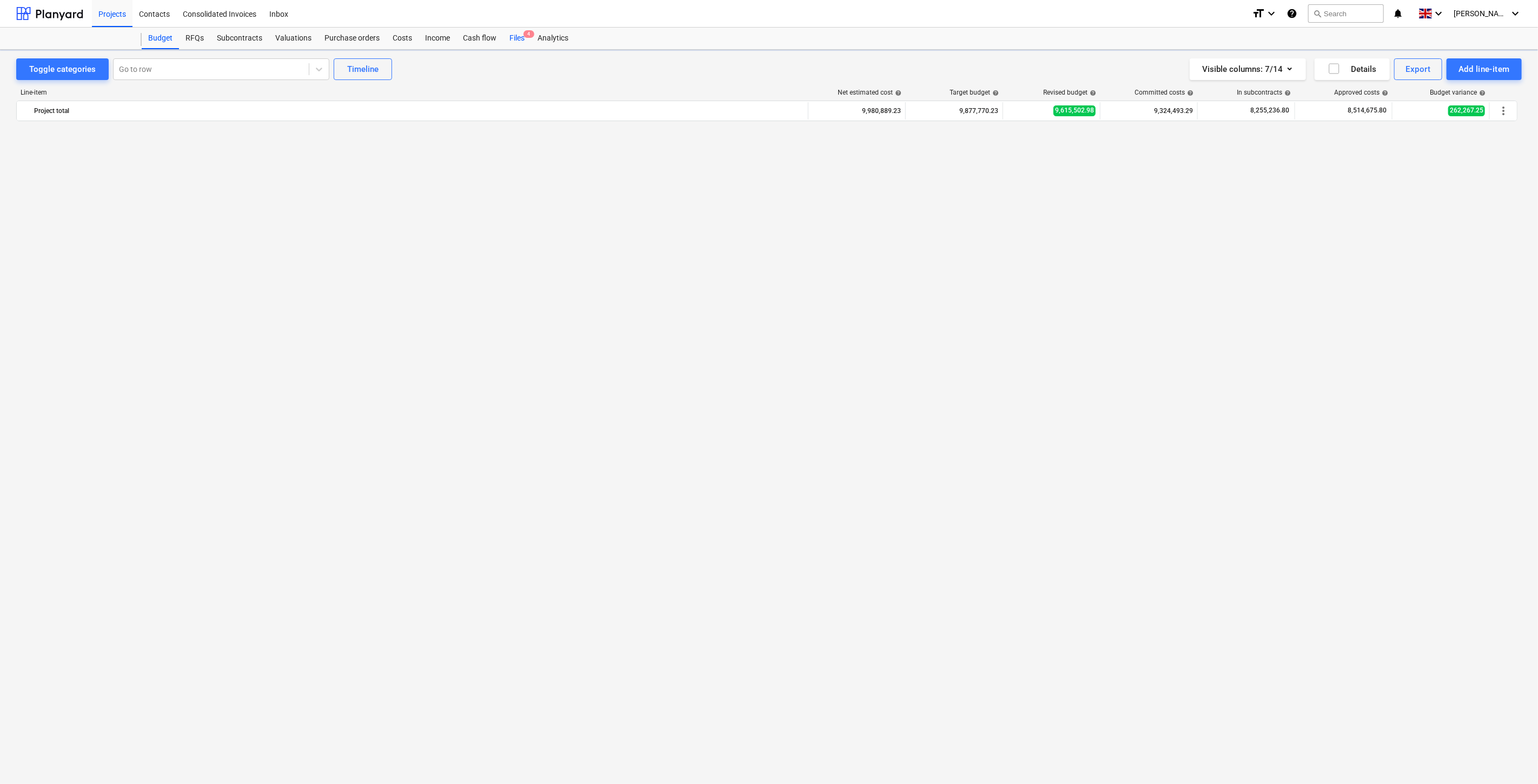
scroll to position [2450, 0]
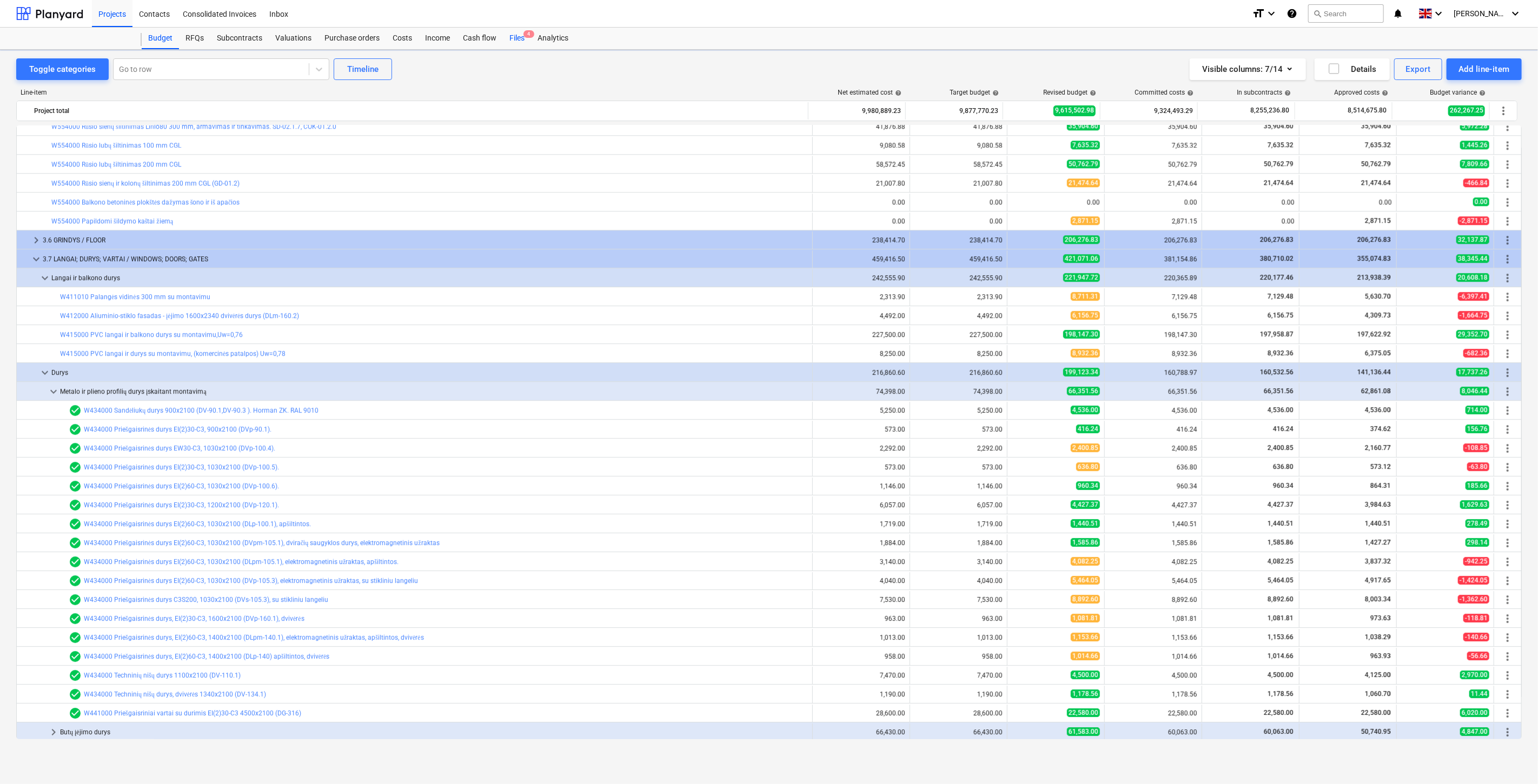
click at [510, 41] on div "Files 4" at bounding box center [517, 39] width 28 height 22
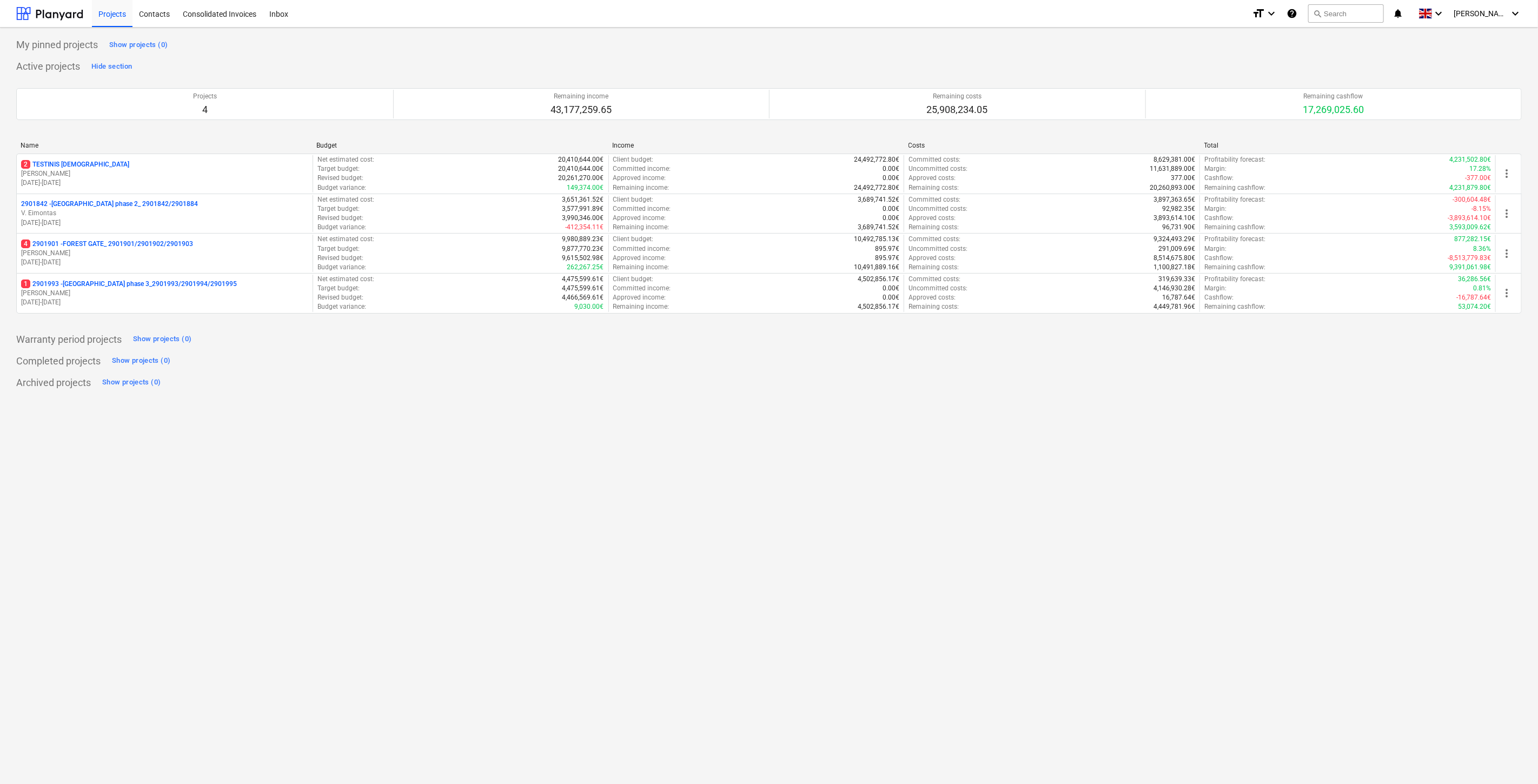
click at [193, 249] on p "4 2901901 - FOREST GATE_ 2901901/2901902/2901903" at bounding box center [107, 244] width 172 height 9
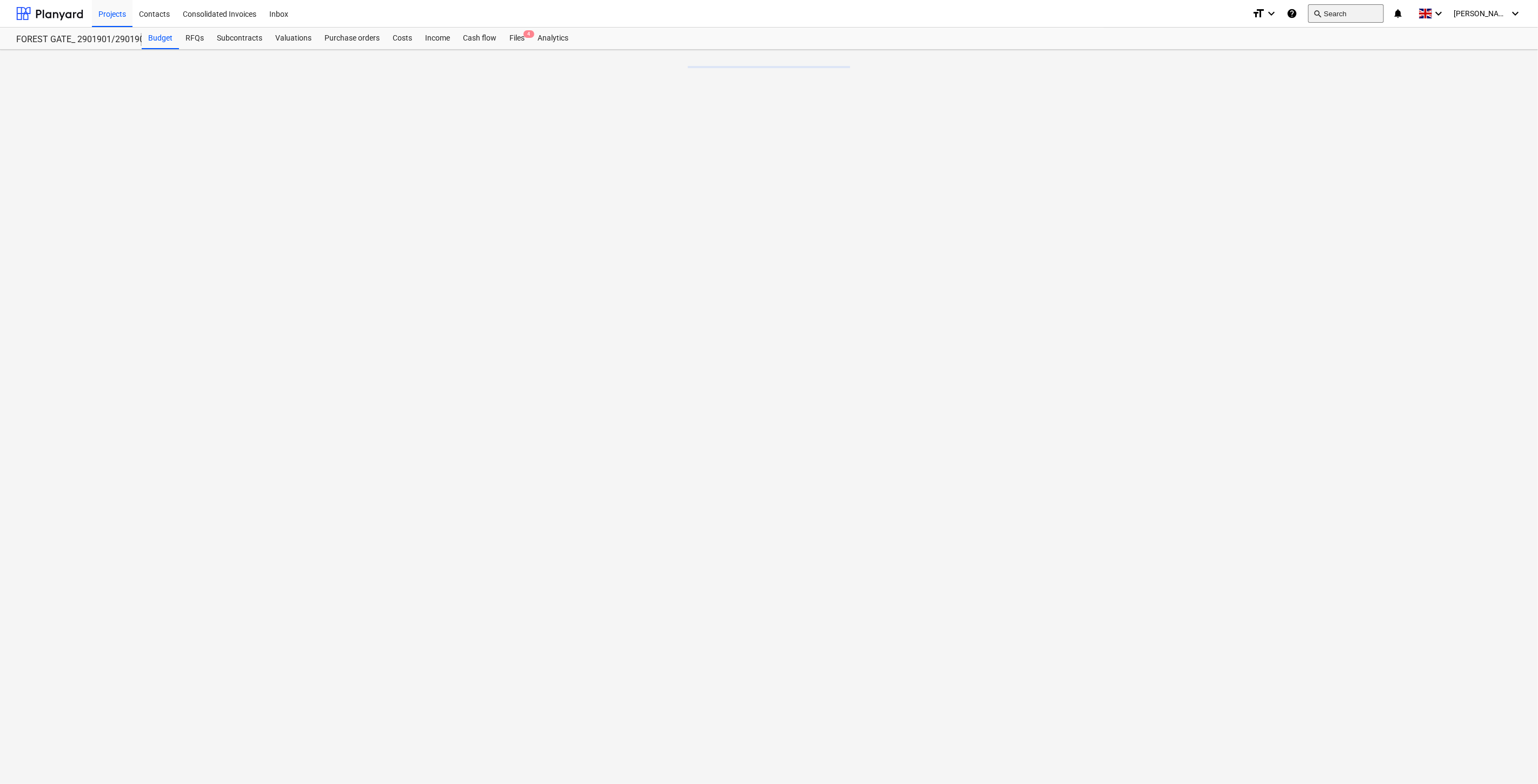
click at [1354, 14] on button "search Search" at bounding box center [1346, 13] width 76 height 18
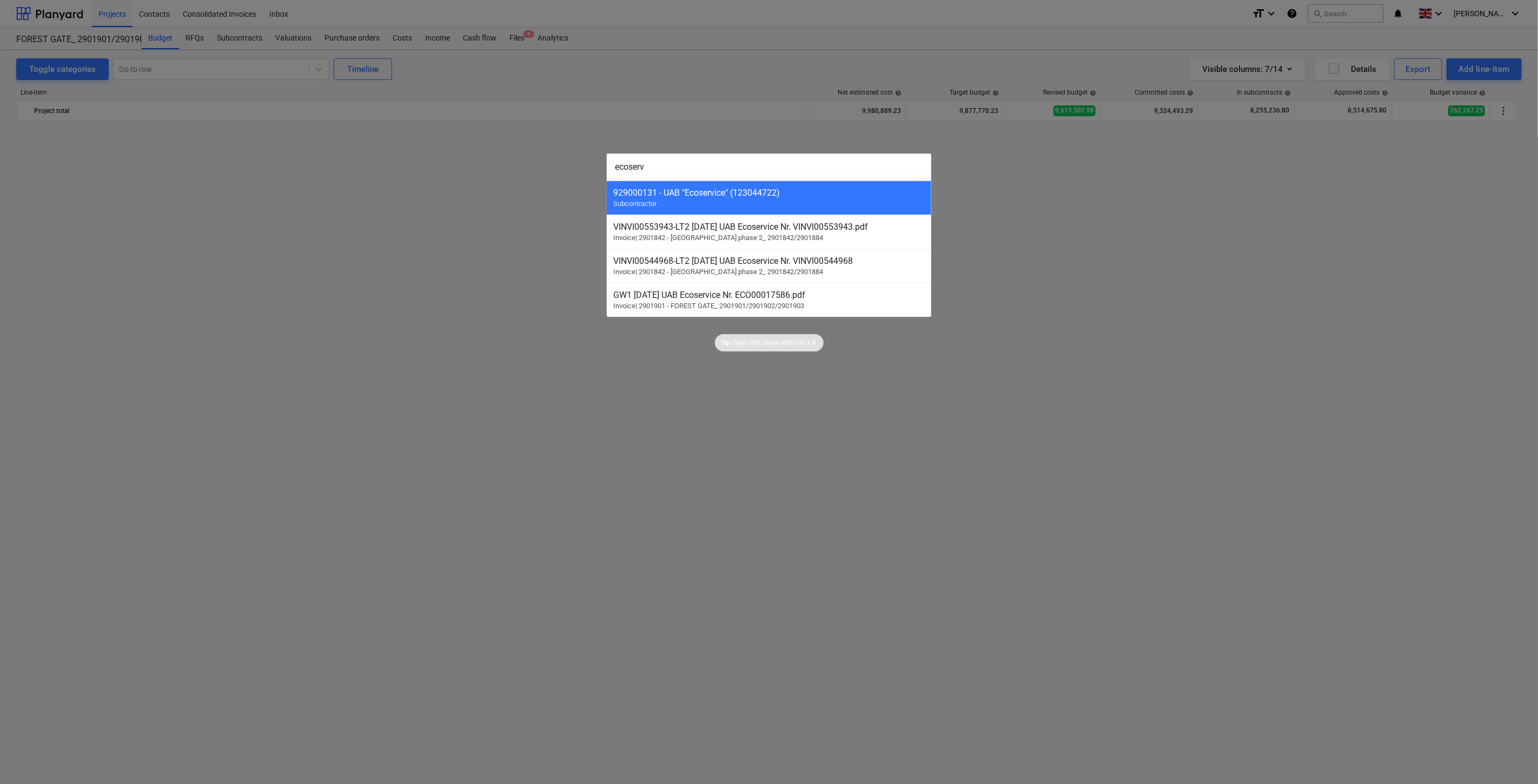
scroll to position [2450, 0]
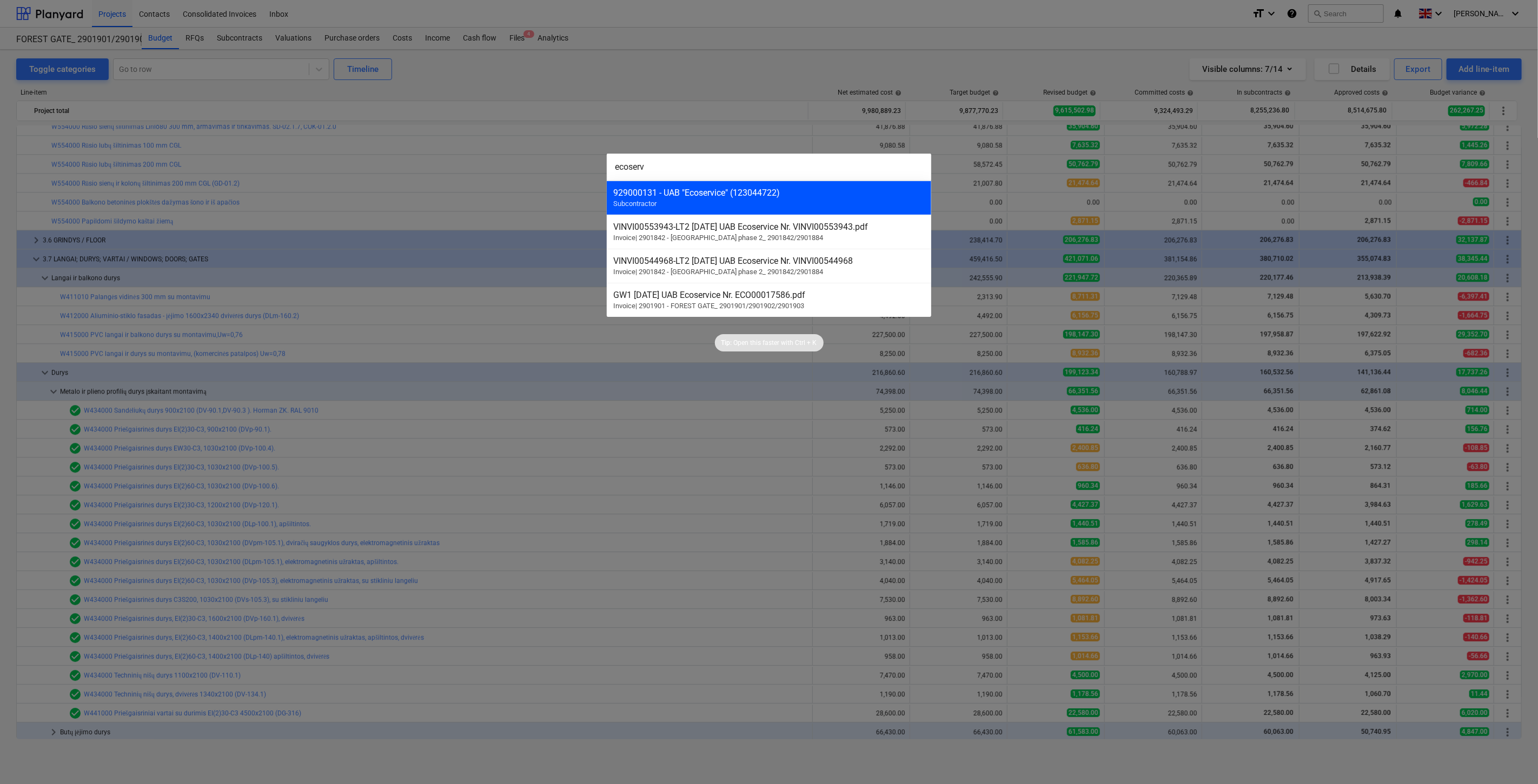
type input "ecoserv"
click at [790, 191] on div "929000131 - UAB "Ecoservice" (123044722)" at bounding box center [769, 192] width 312 height 10
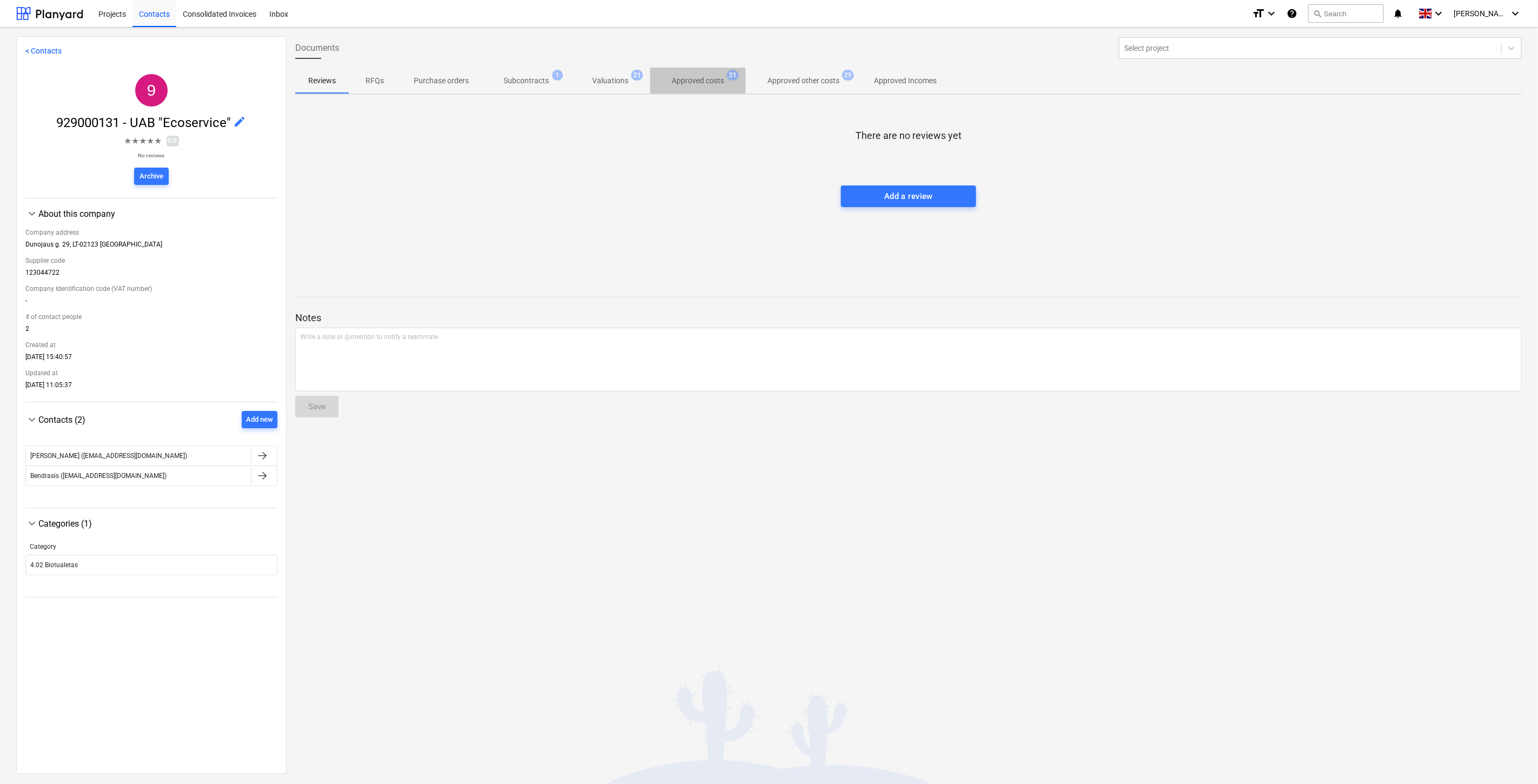
click at [686, 83] on p "Approved costs" at bounding box center [697, 81] width 52 height 12
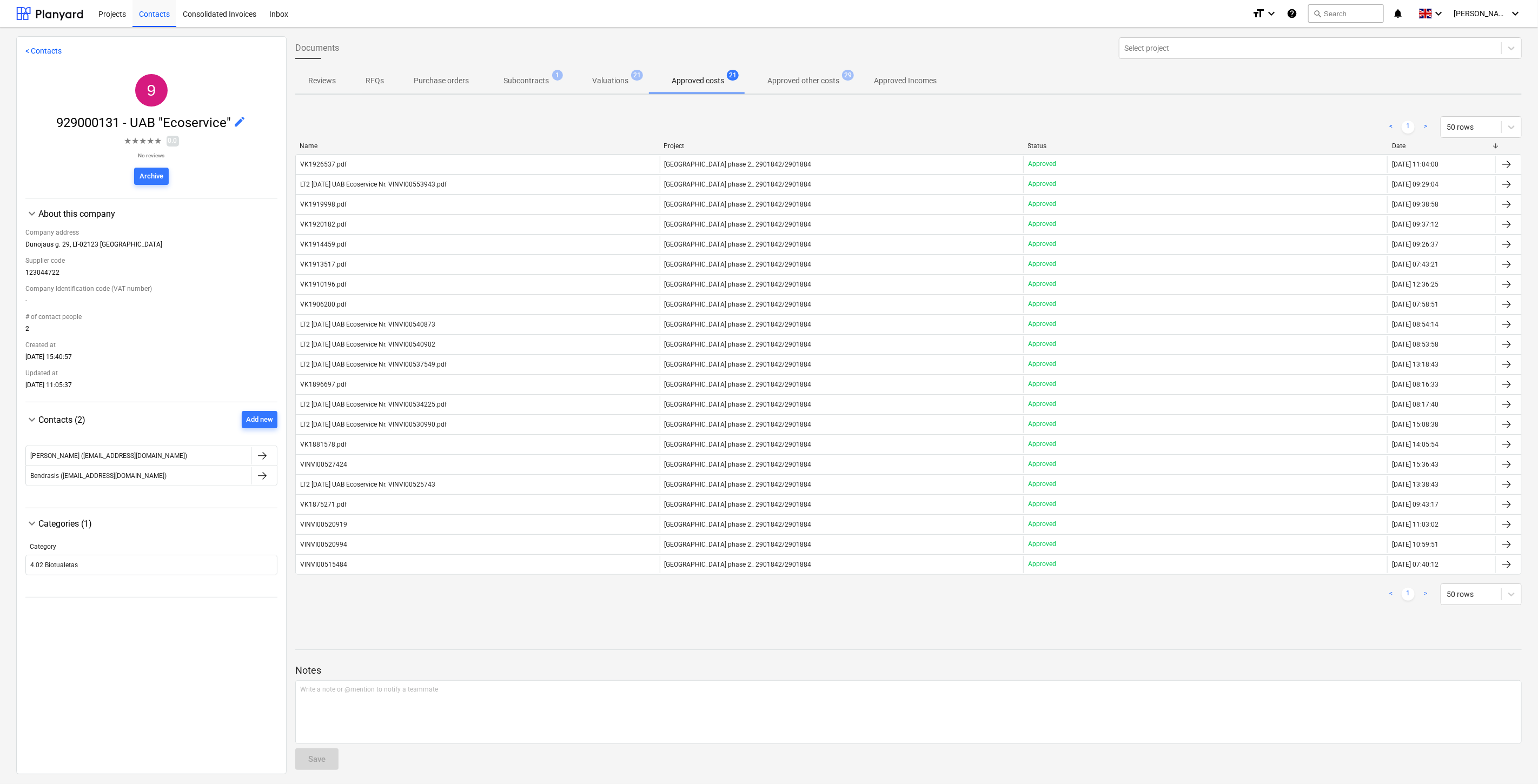
click at [792, 85] on p "Approved other costs" at bounding box center [803, 81] width 72 height 12
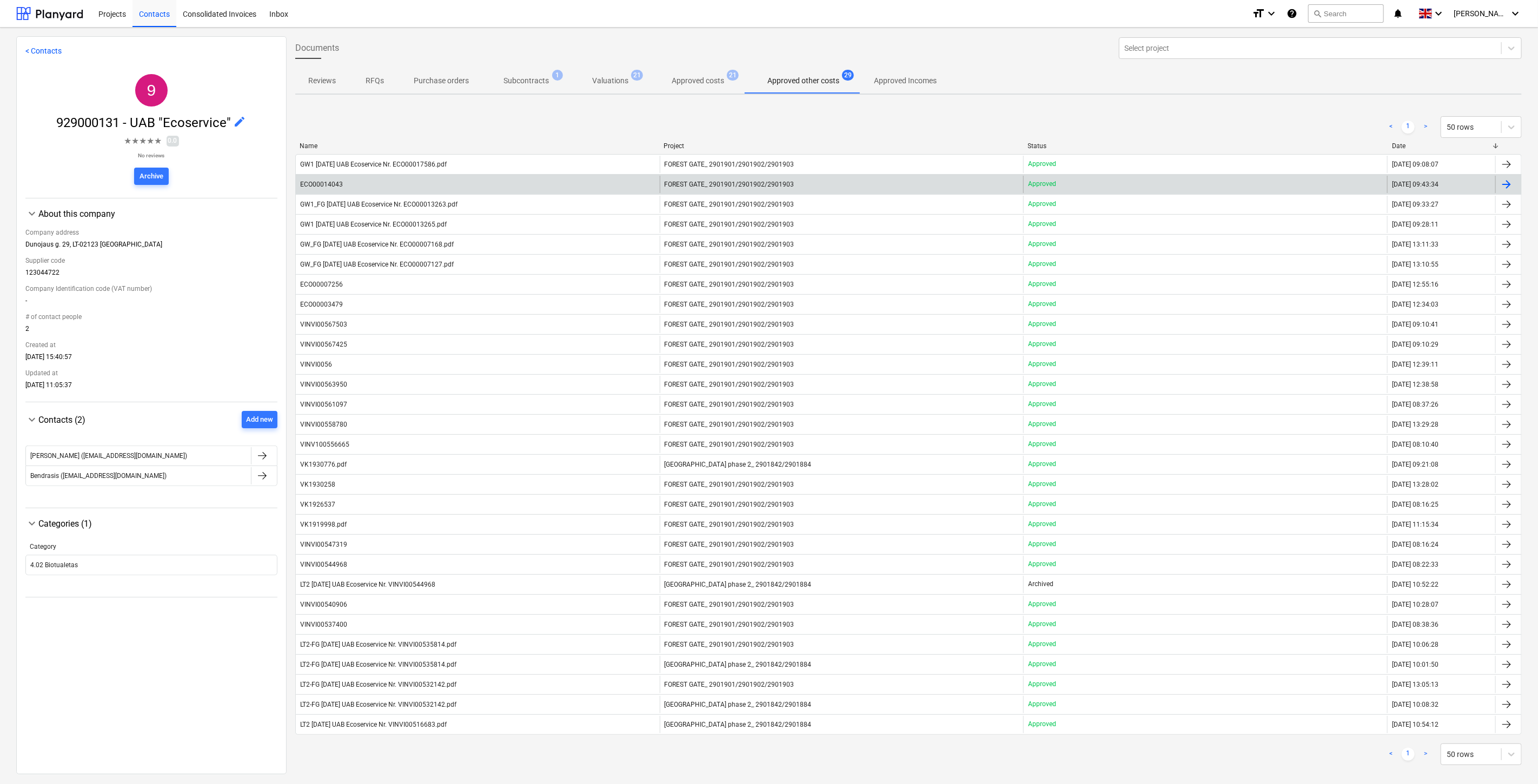
click at [571, 190] on div "ECO00014043" at bounding box center [477, 184] width 364 height 18
